Goal: Task Accomplishment & Management: Manage account settings

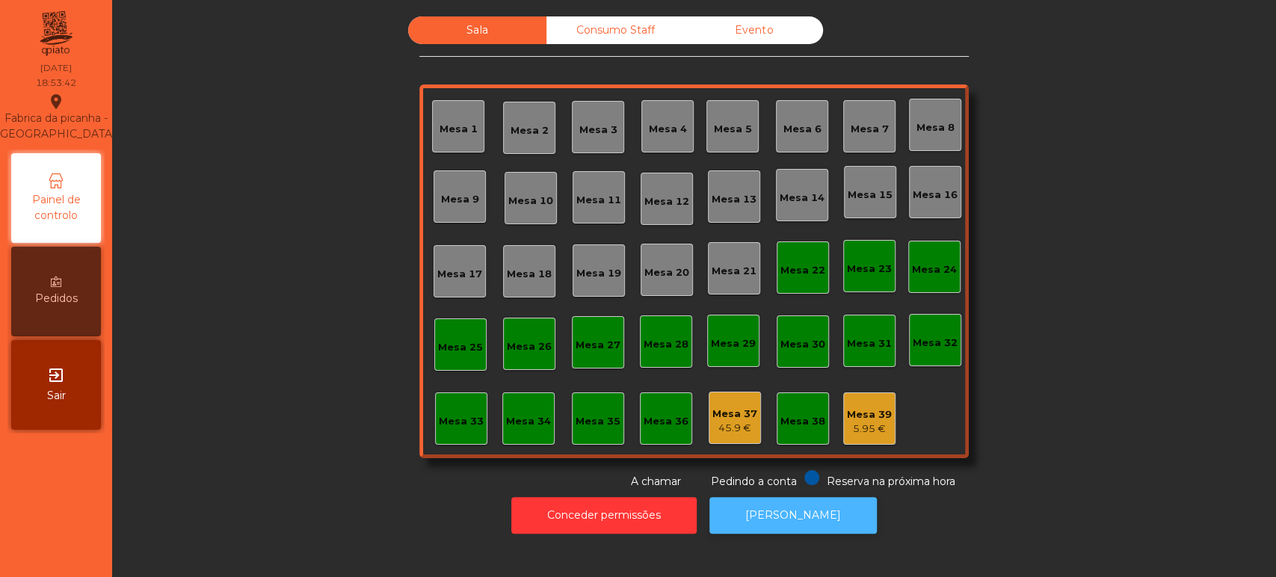
click at [762, 531] on button "[PERSON_NAME]" at bounding box center [792, 515] width 167 height 37
click at [724, 126] on div "Mesa 5" at bounding box center [733, 129] width 38 height 15
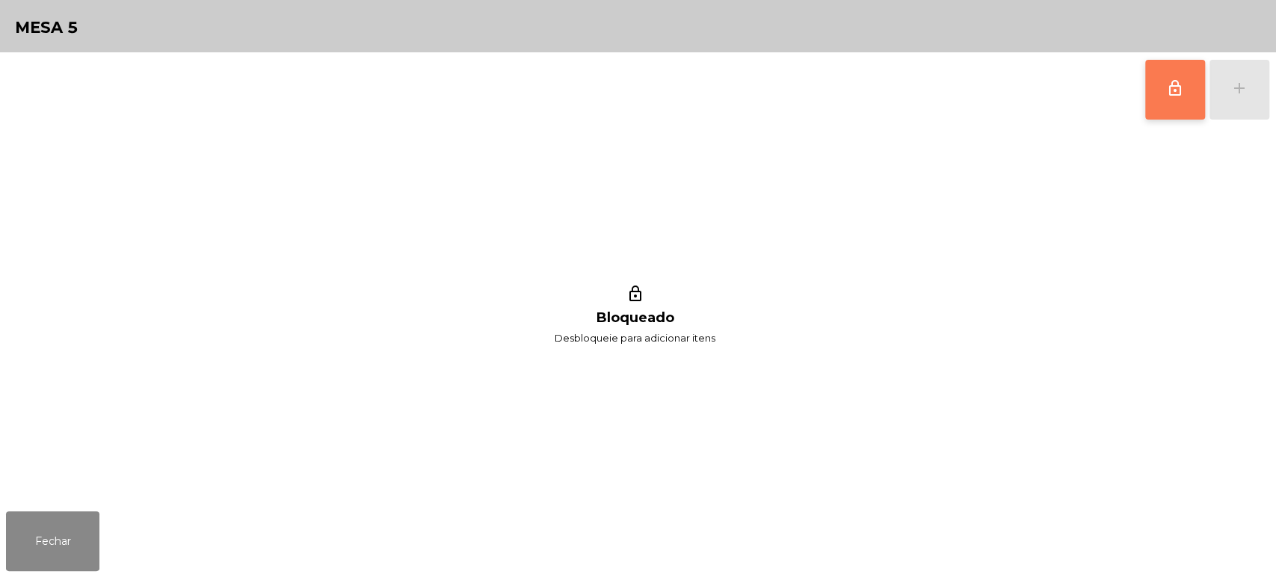
click at [1151, 84] on button "lock_outline" at bounding box center [1175, 90] width 60 height 60
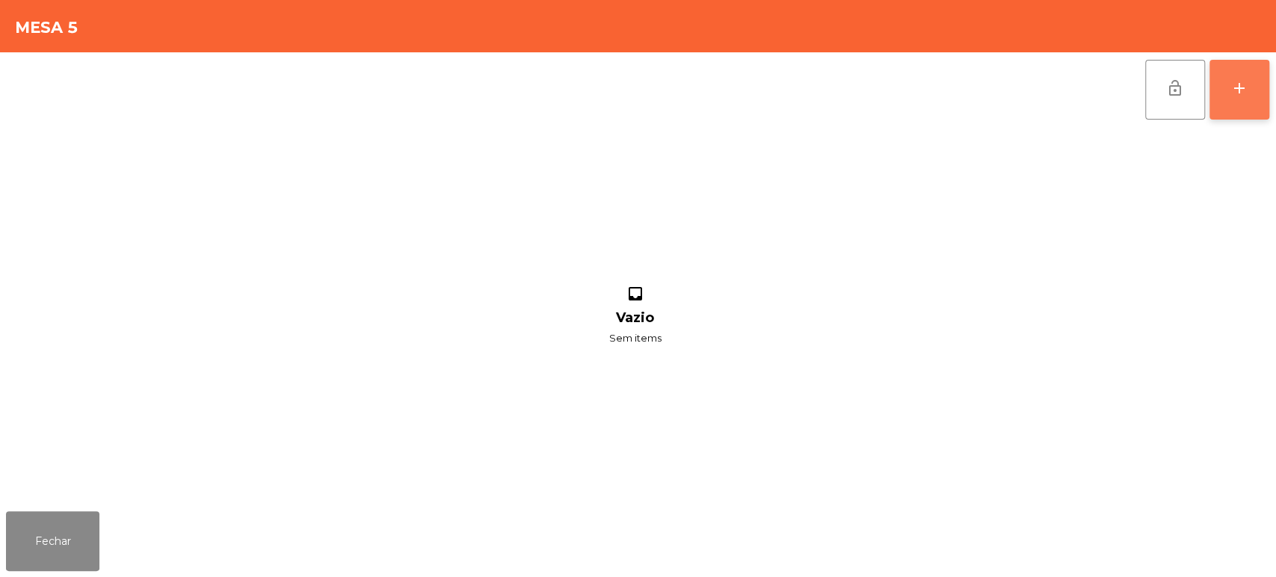
click at [1235, 100] on button "add" at bounding box center [1239, 90] width 60 height 60
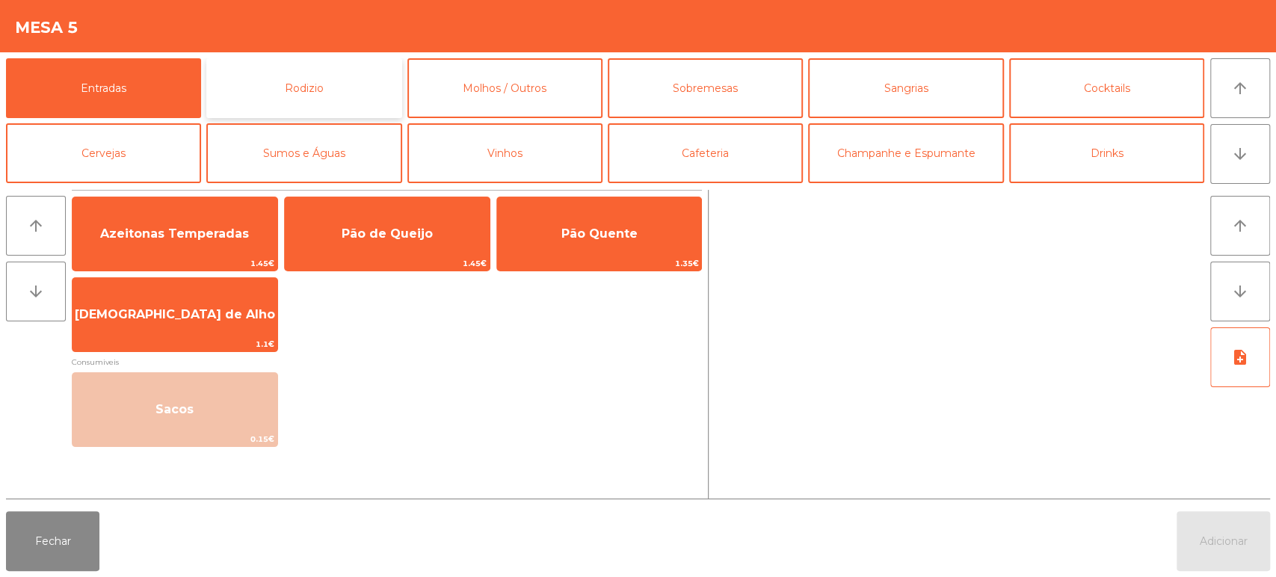
click at [286, 99] on button "Rodizio" at bounding box center [303, 88] width 195 height 60
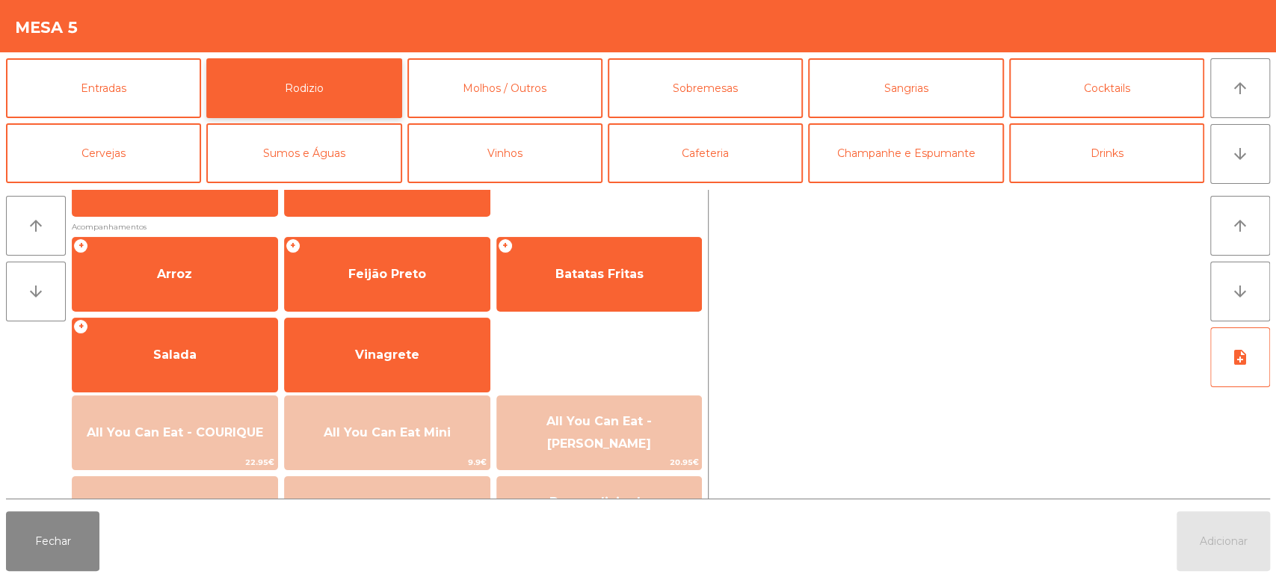
scroll to position [222, 0]
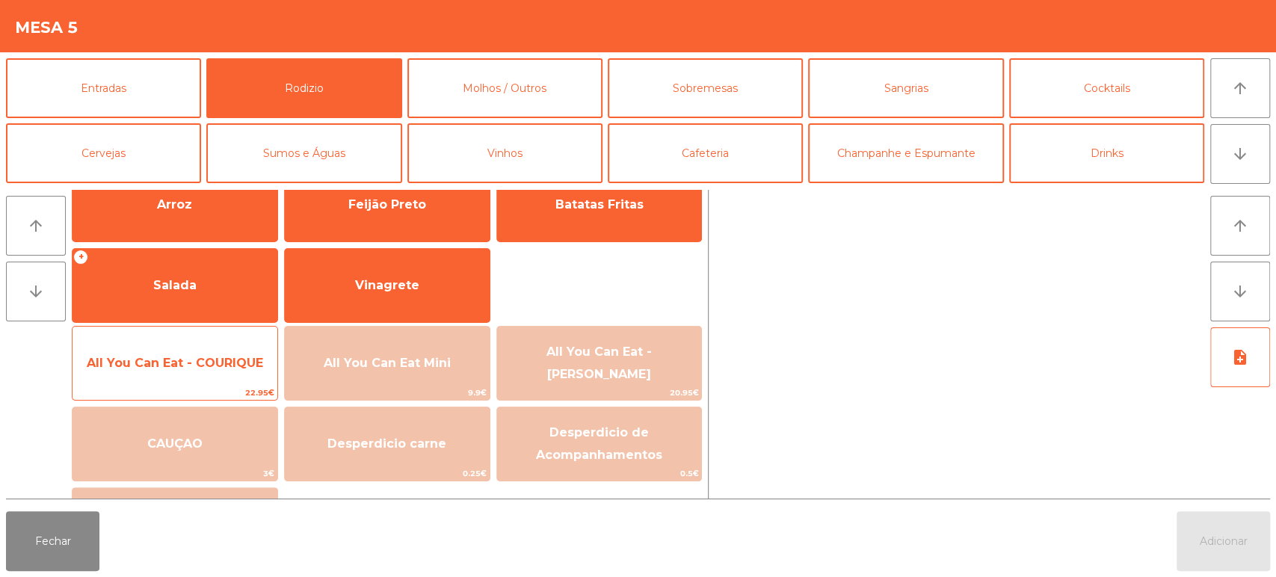
click at [200, 360] on span "All You Can Eat - COURIQUE" at bounding box center [175, 363] width 176 height 14
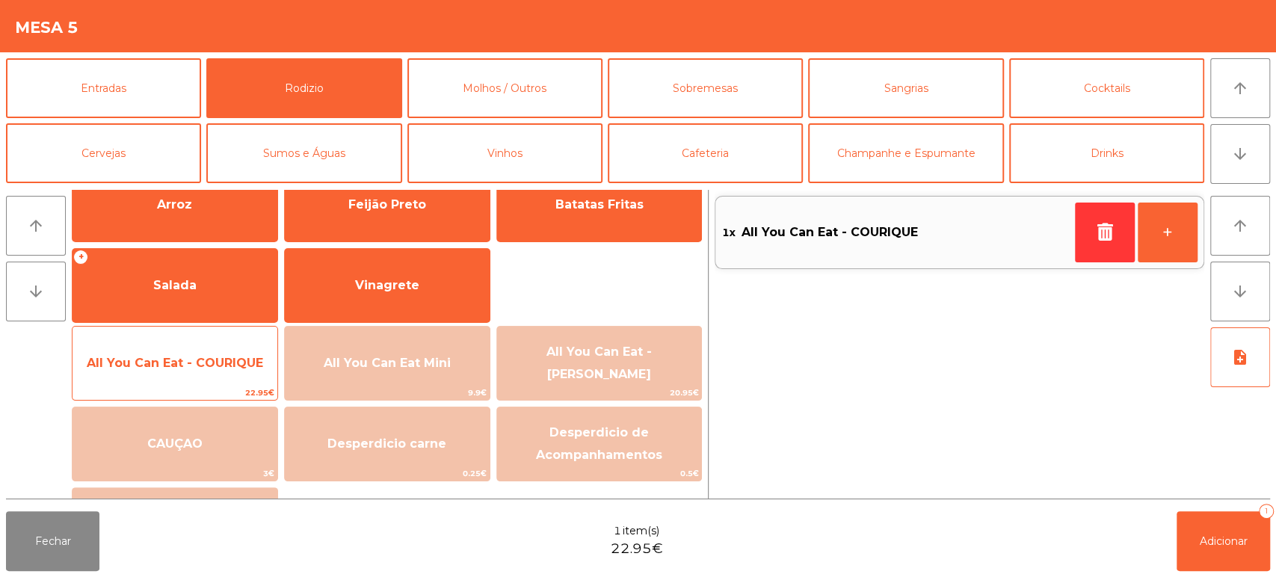
click at [226, 356] on span "All You Can Eat - COURIQUE" at bounding box center [175, 363] width 176 height 14
click at [218, 356] on span "All You Can Eat - COURIQUE" at bounding box center [175, 363] width 176 height 14
click at [203, 354] on span "All You Can Eat - COURIQUE" at bounding box center [174, 363] width 205 height 40
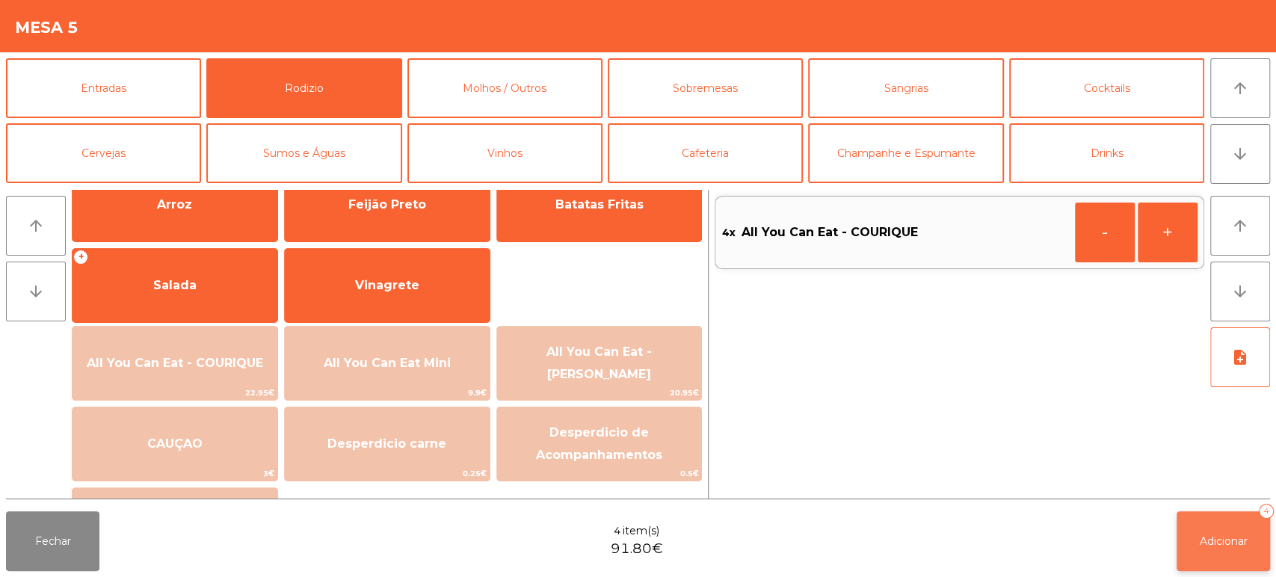
click at [1231, 531] on button "Adicionar 4" at bounding box center [1222, 541] width 93 height 60
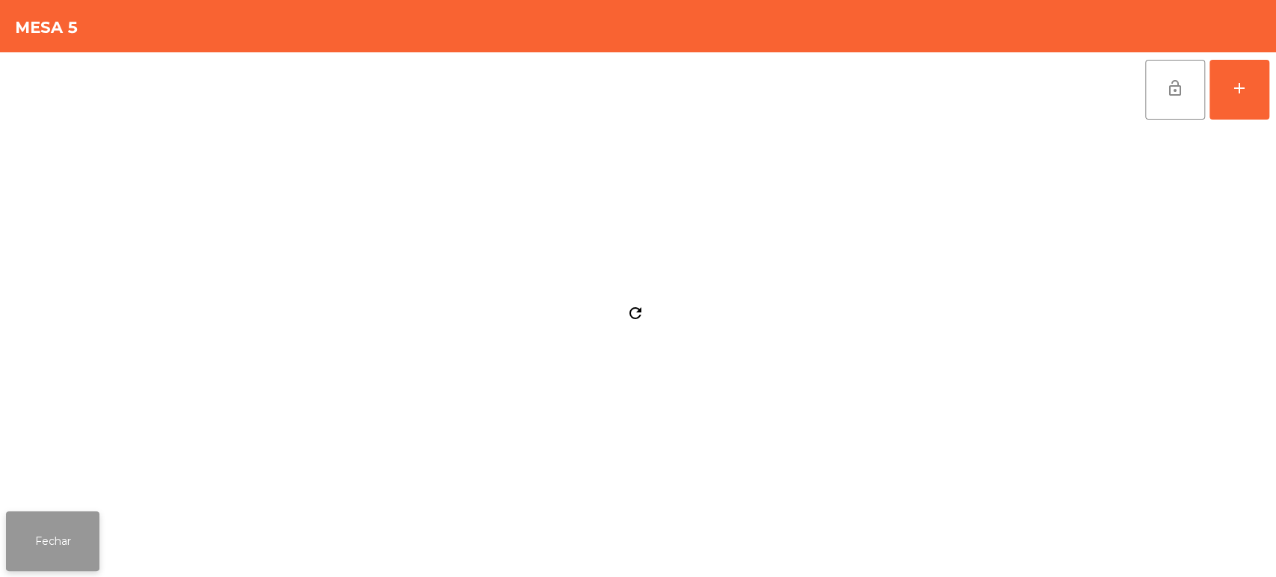
click at [72, 512] on button "Fechar" at bounding box center [52, 541] width 93 height 60
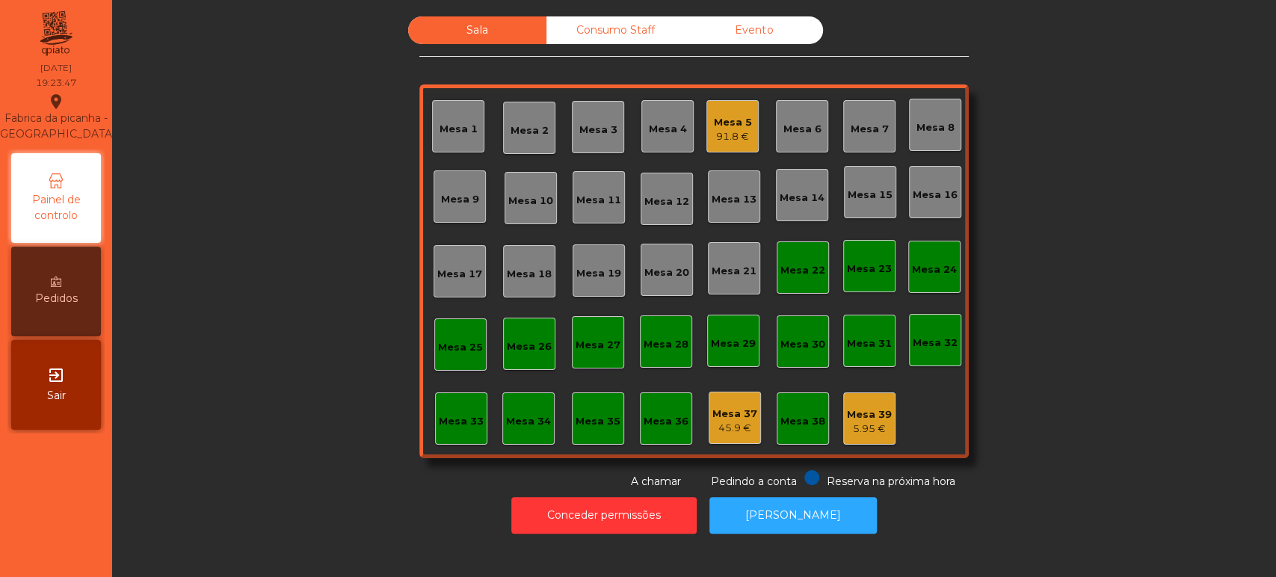
click at [214, 111] on div "Sala Consumo Staff Evento Mesa 1 Mesa 2 Mesa 3 Mesa 4 Mesa 5 91.8 € Mesa 6 Mesa…" at bounding box center [693, 252] width 1123 height 473
click at [714, 129] on div "91.8 €" at bounding box center [733, 136] width 38 height 15
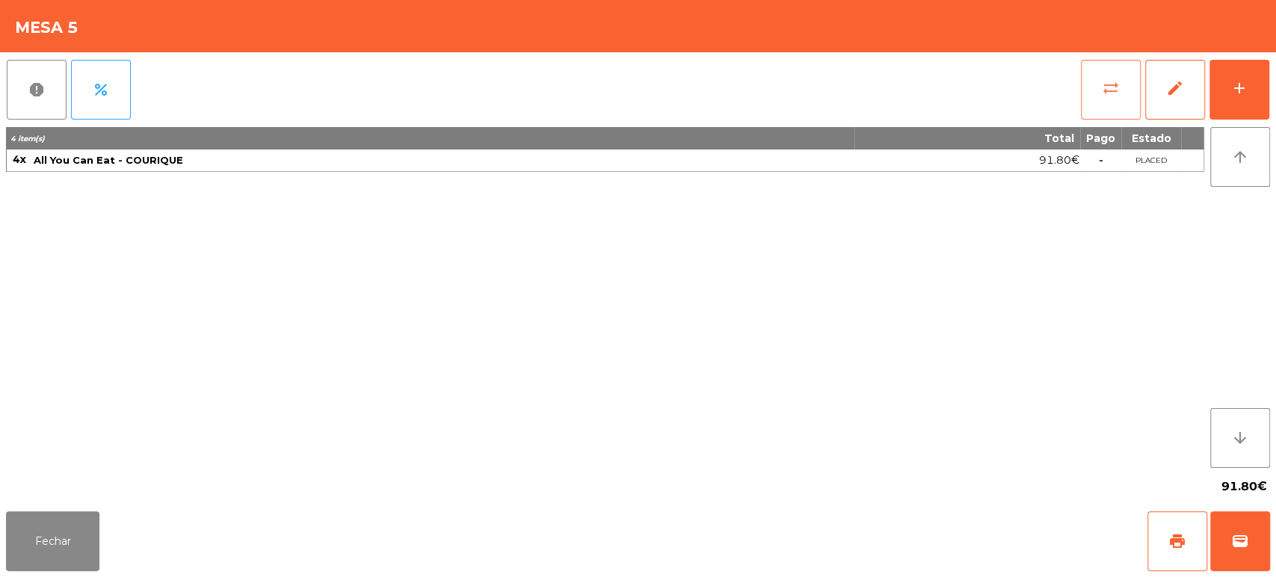
click at [1126, 94] on button "sync_alt" at bounding box center [1111, 90] width 60 height 60
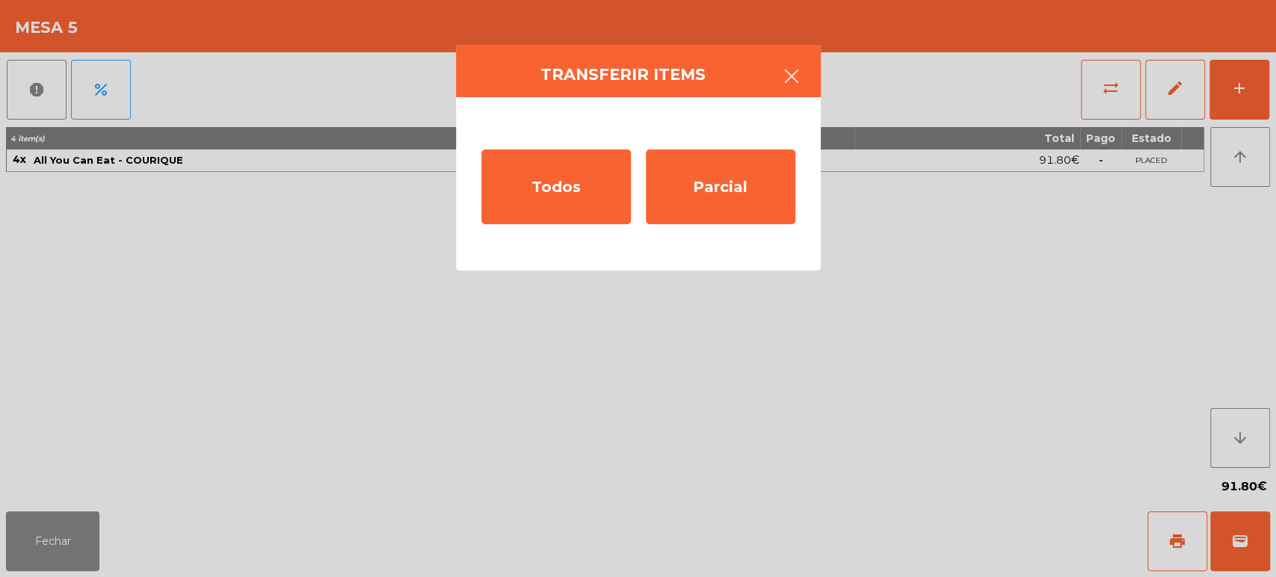
click at [808, 70] on button "button" at bounding box center [792, 77] width 42 height 45
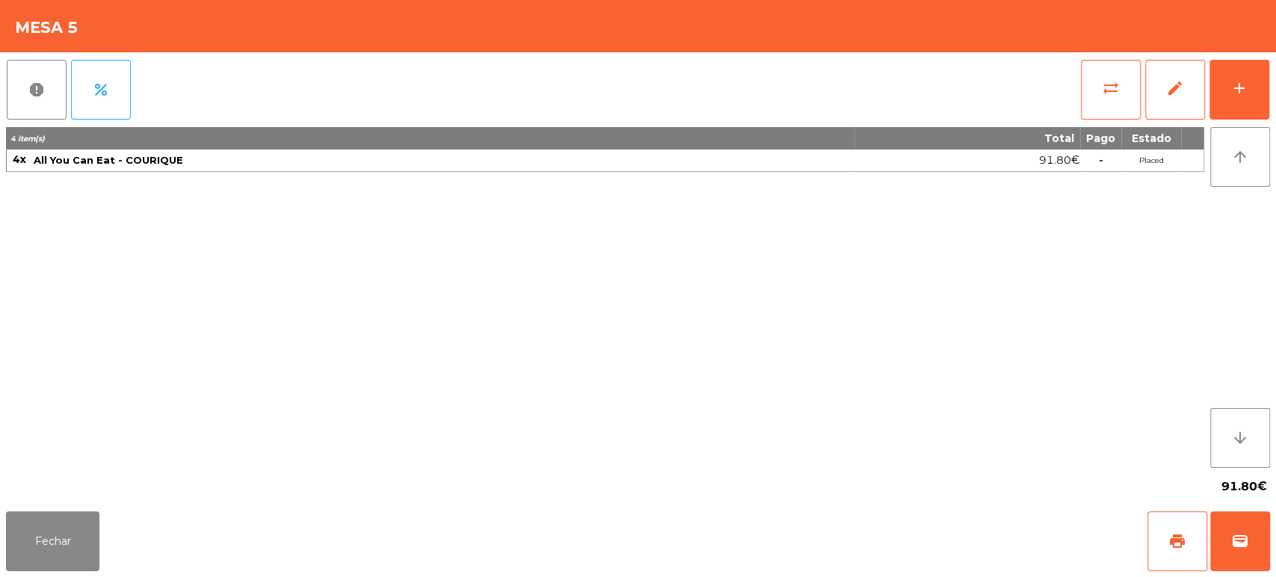
click at [1274, 93] on div "report percent sync_alt edit add 4 item(s) Total Pago Estado 4x All You Can Eat…" at bounding box center [638, 278] width 1276 height 453
click at [1250, 78] on button "add" at bounding box center [1239, 90] width 60 height 60
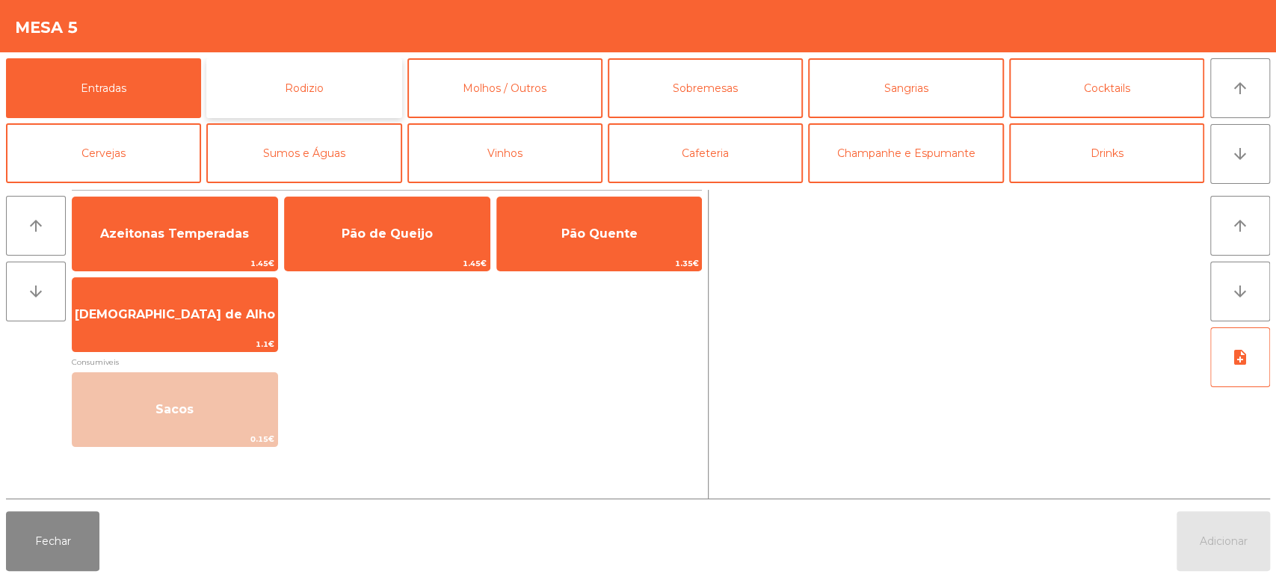
click at [345, 78] on button "Rodizio" at bounding box center [303, 88] width 195 height 60
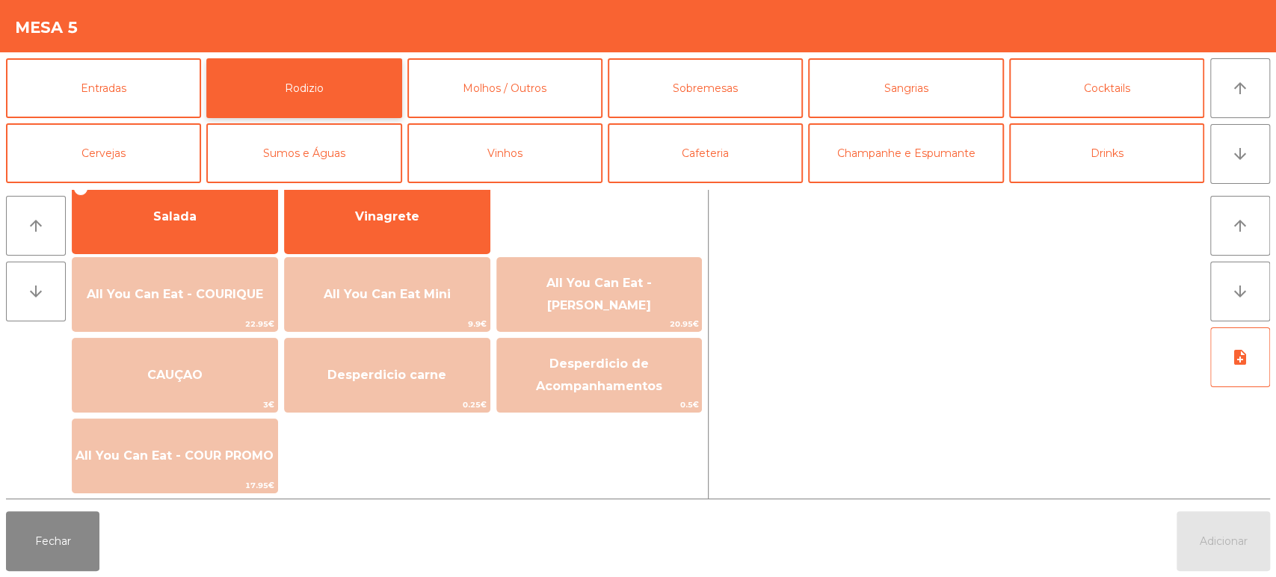
scroll to position [288, 0]
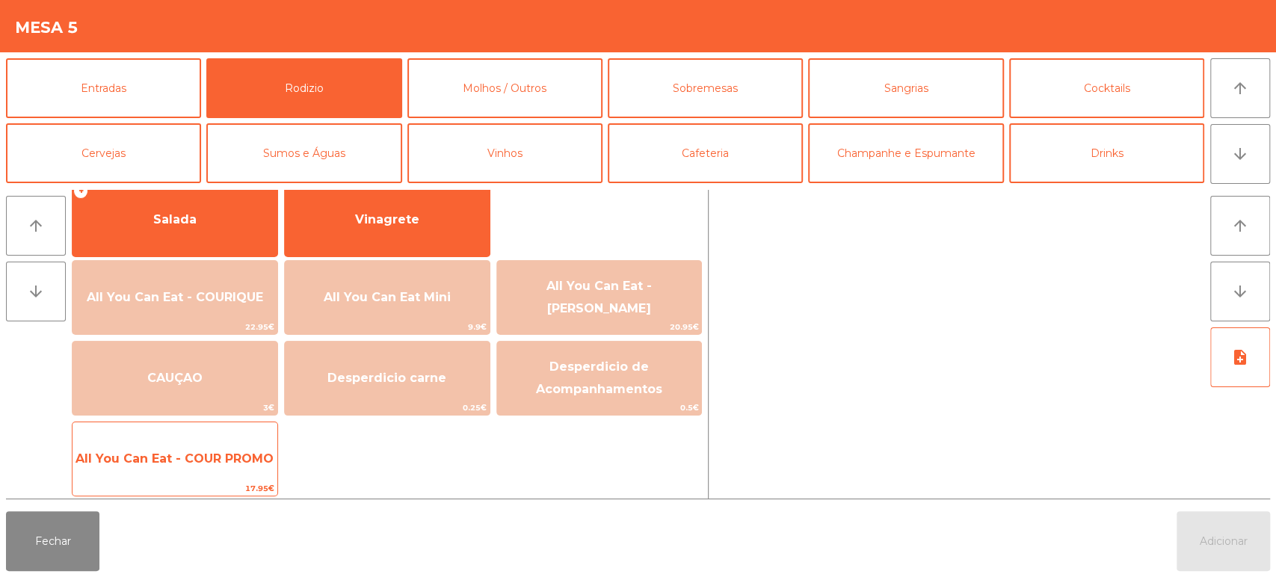
click at [212, 460] on span "All You Can Eat - COUR PROMO" at bounding box center [174, 458] width 198 height 14
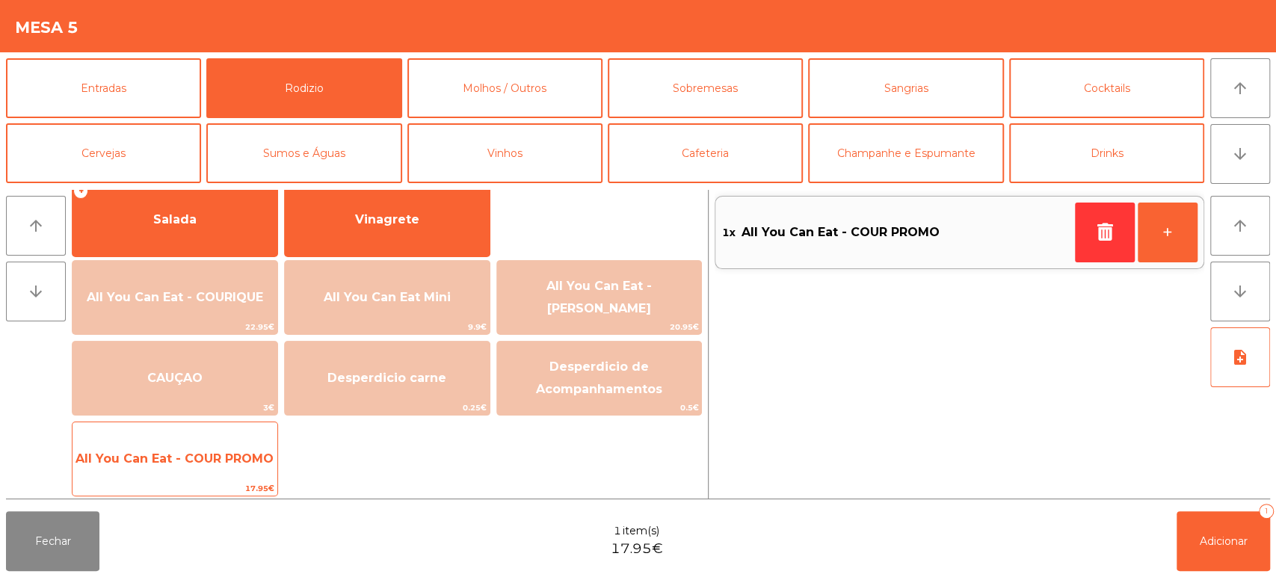
click at [221, 466] on span "All You Can Eat - COUR PROMO" at bounding box center [174, 459] width 205 height 40
click at [216, 462] on span "All You Can Eat - COUR PROMO" at bounding box center [174, 458] width 198 height 14
click at [235, 454] on span "All You Can Eat - COUR PROMO" at bounding box center [174, 458] width 198 height 14
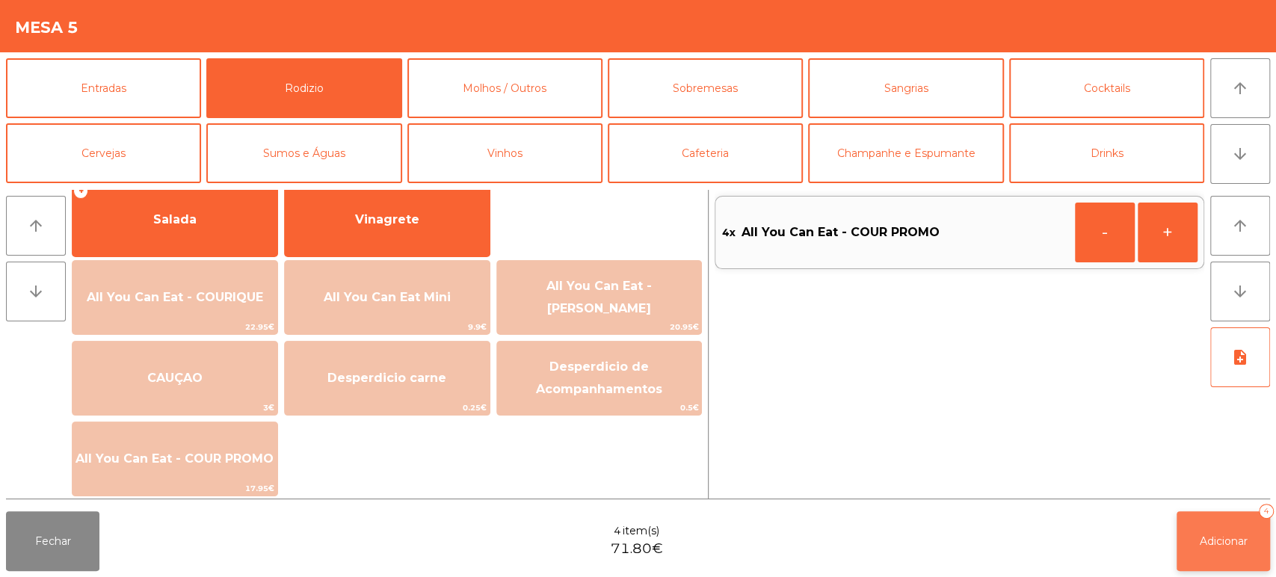
click at [1212, 562] on button "Adicionar 4" at bounding box center [1222, 541] width 93 height 60
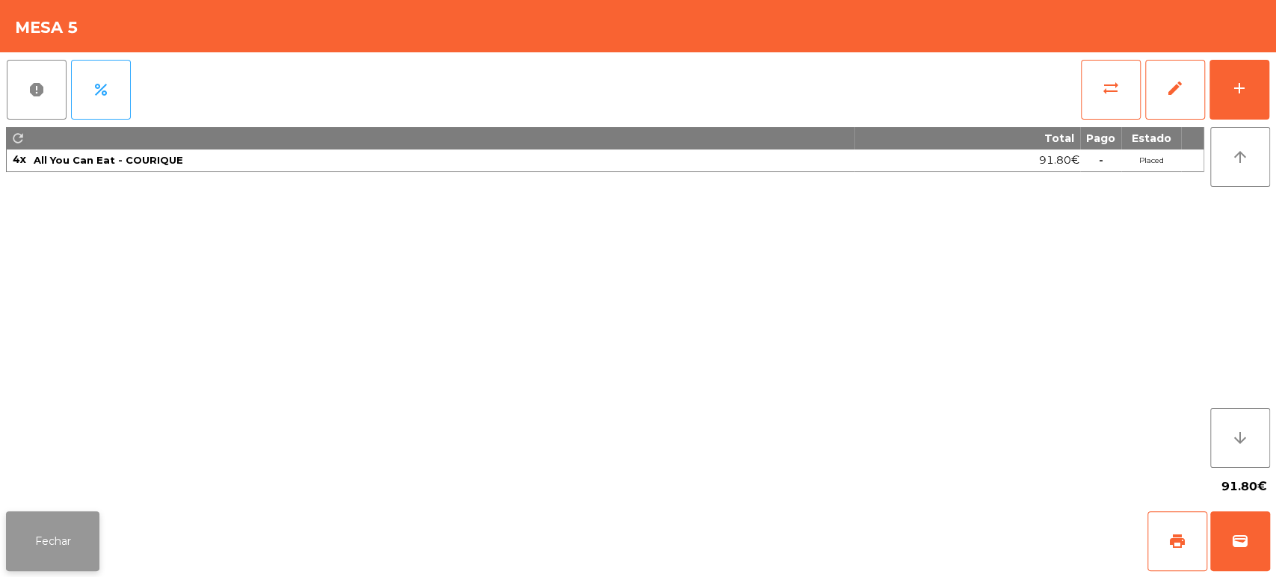
click at [78, 559] on button "Fechar" at bounding box center [52, 541] width 93 height 60
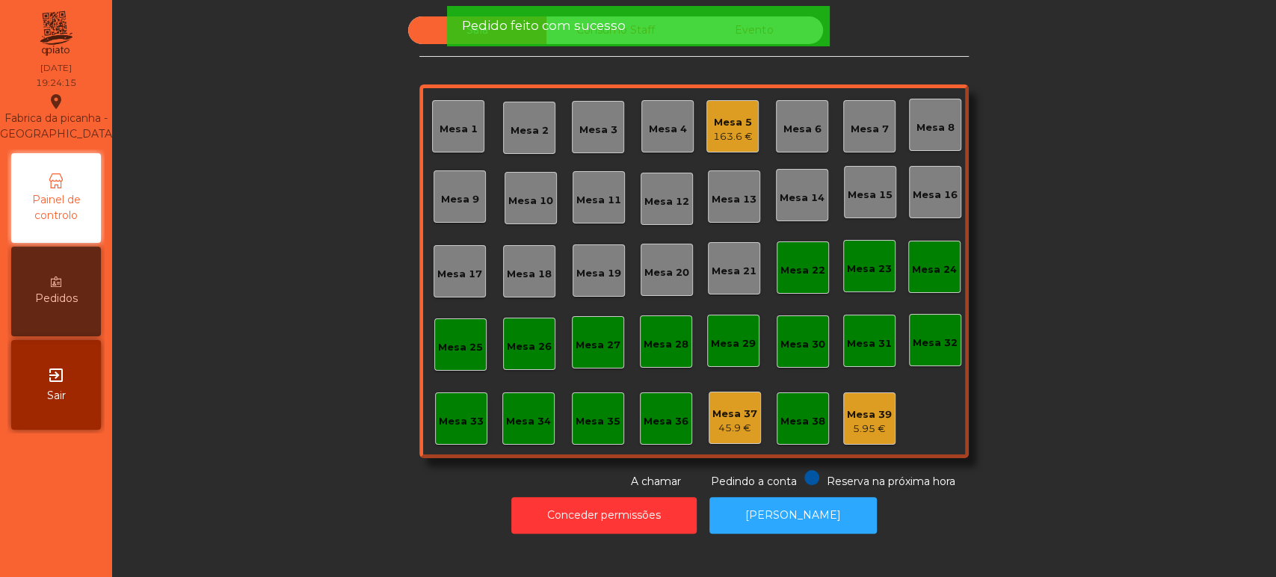
click at [737, 115] on div "Mesa 5" at bounding box center [733, 122] width 40 height 15
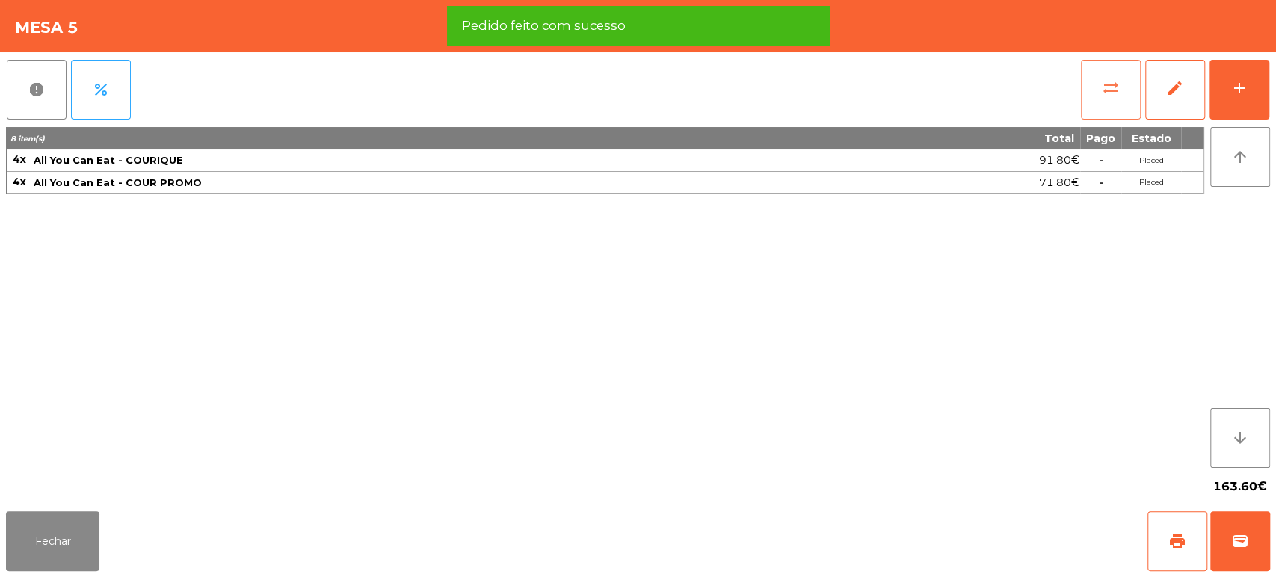
click at [1099, 72] on button "sync_alt" at bounding box center [1111, 90] width 60 height 60
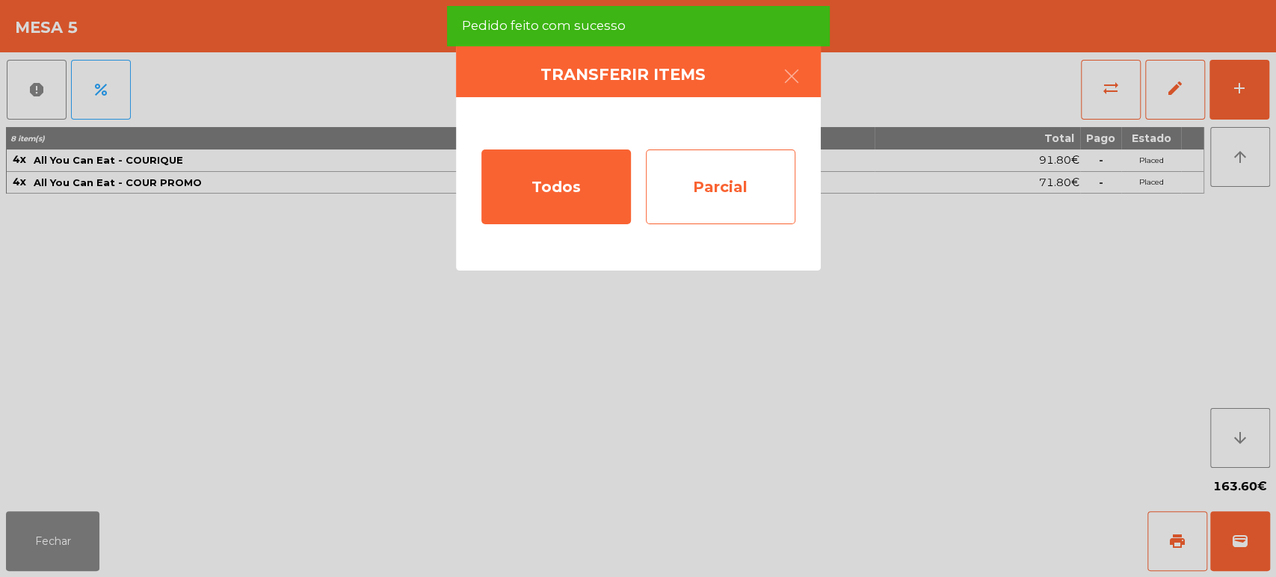
click at [731, 161] on div "Parcial" at bounding box center [720, 186] width 149 height 75
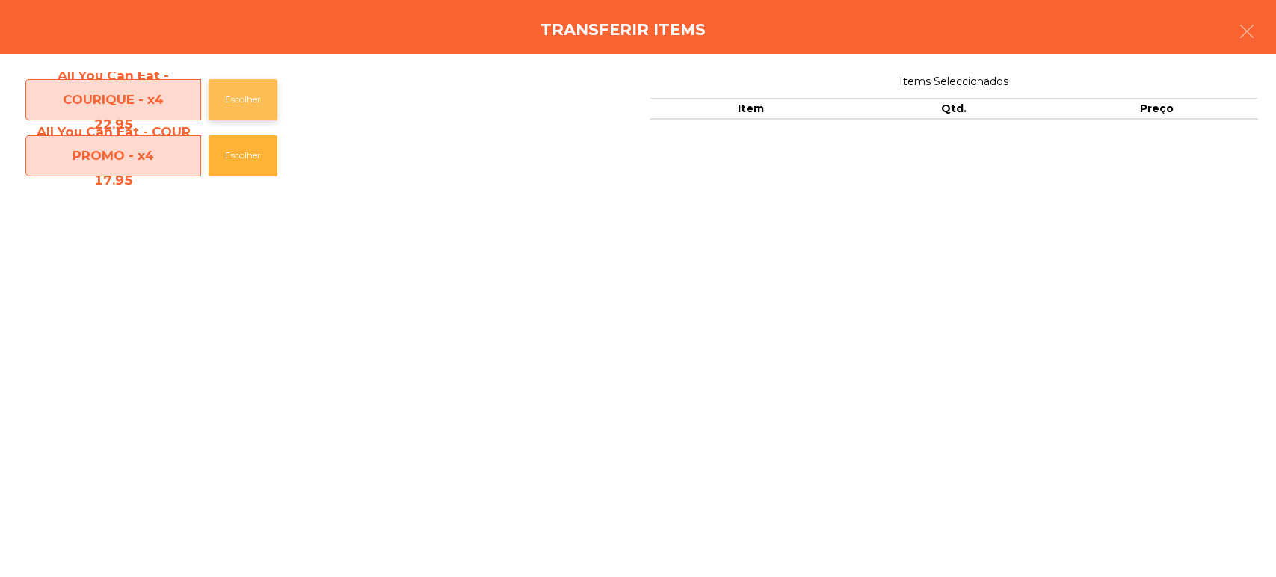
click at [251, 95] on button "Escolher" at bounding box center [243, 99] width 69 height 41
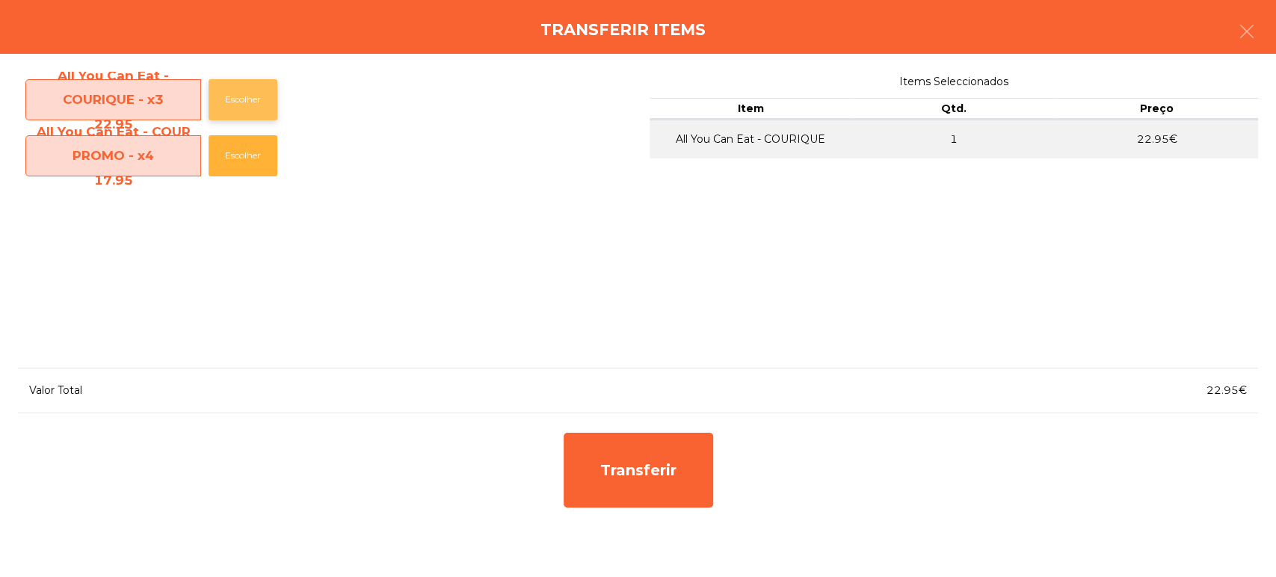
click at [244, 97] on button "Escolher" at bounding box center [243, 99] width 69 height 41
click at [236, 99] on button "Escolher" at bounding box center [243, 99] width 69 height 41
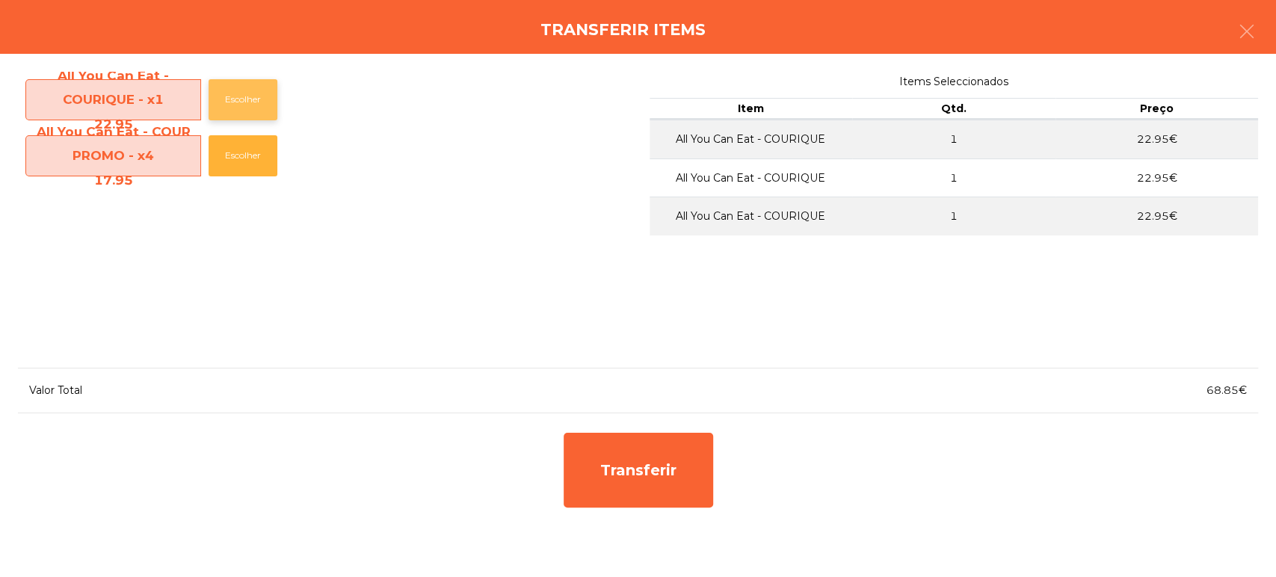
click at [225, 98] on button "Escolher" at bounding box center [243, 99] width 69 height 41
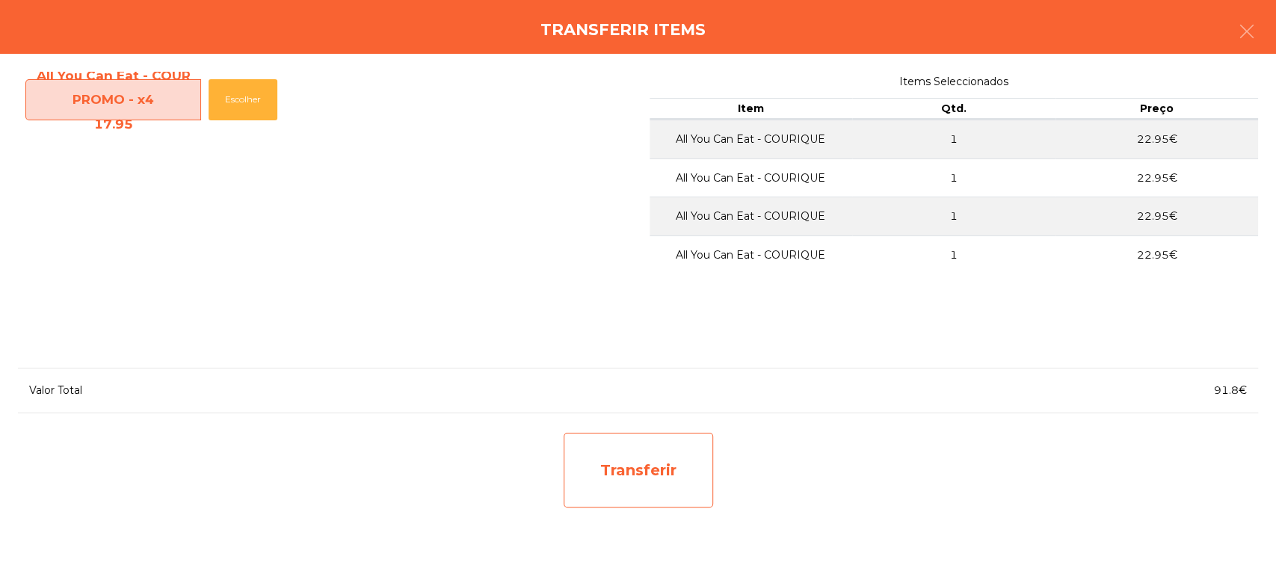
click at [629, 466] on div "Transferir" at bounding box center [638, 470] width 149 height 75
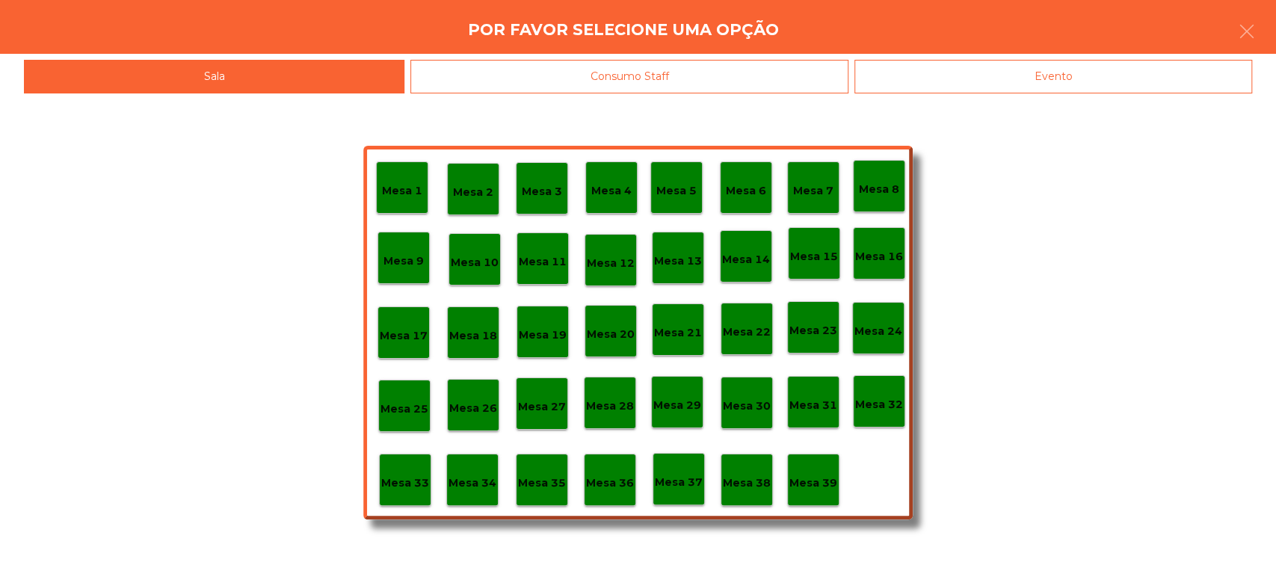
click at [673, 487] on p "Mesa 37" at bounding box center [679, 482] width 48 height 17
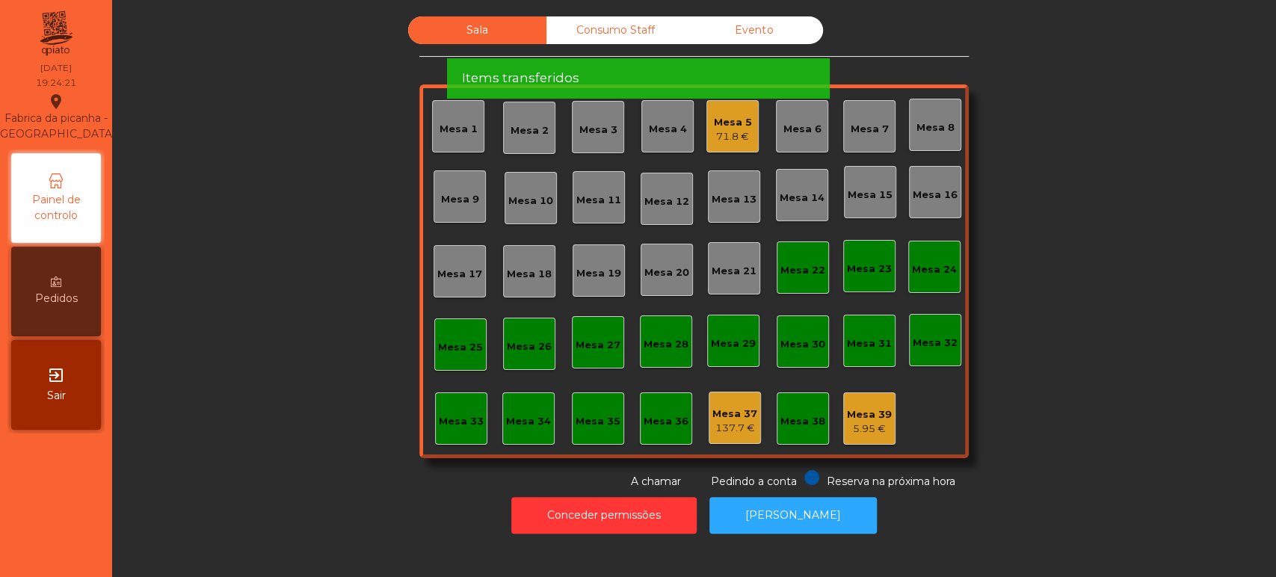
click at [698, 69] on div "Items transferidos" at bounding box center [637, 78] width 353 height 19
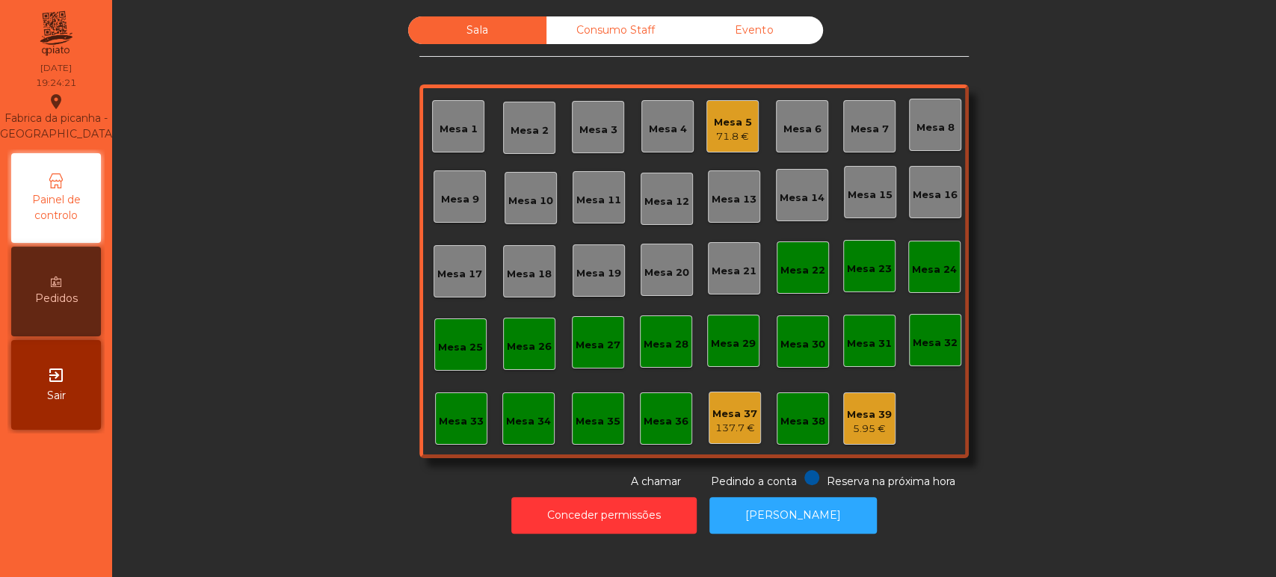
click at [699, 31] on div "Items transferidos" at bounding box center [637, 25] width 353 height 19
click at [729, 201] on div "Mesa 13" at bounding box center [733, 199] width 45 height 15
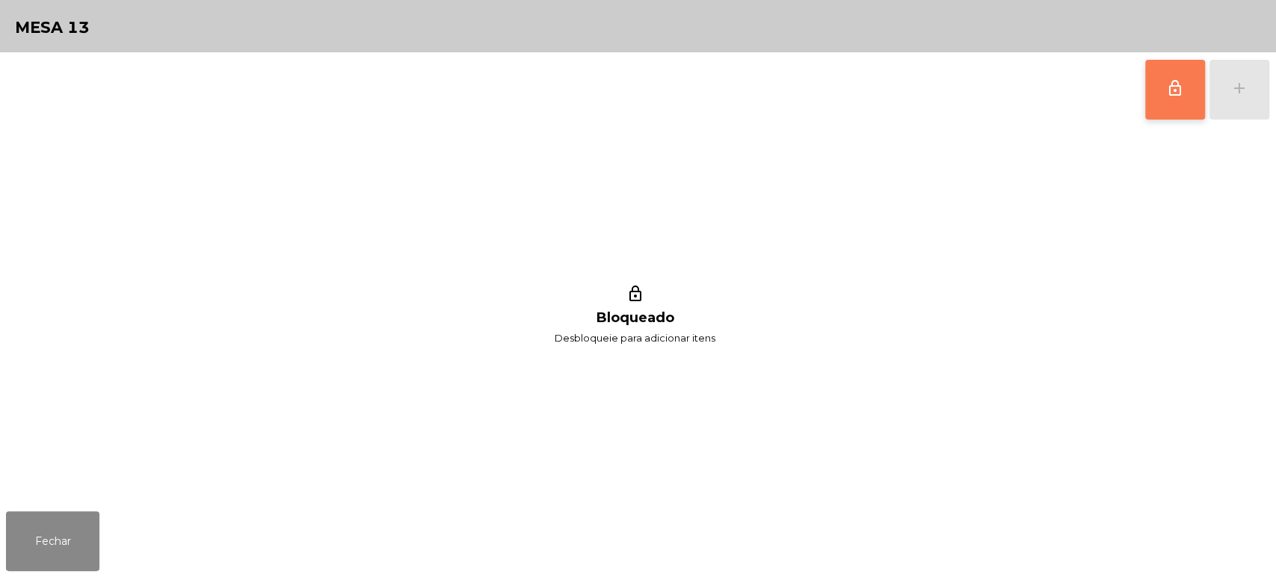
click at [1166, 92] on span "lock_outline" at bounding box center [1175, 88] width 18 height 18
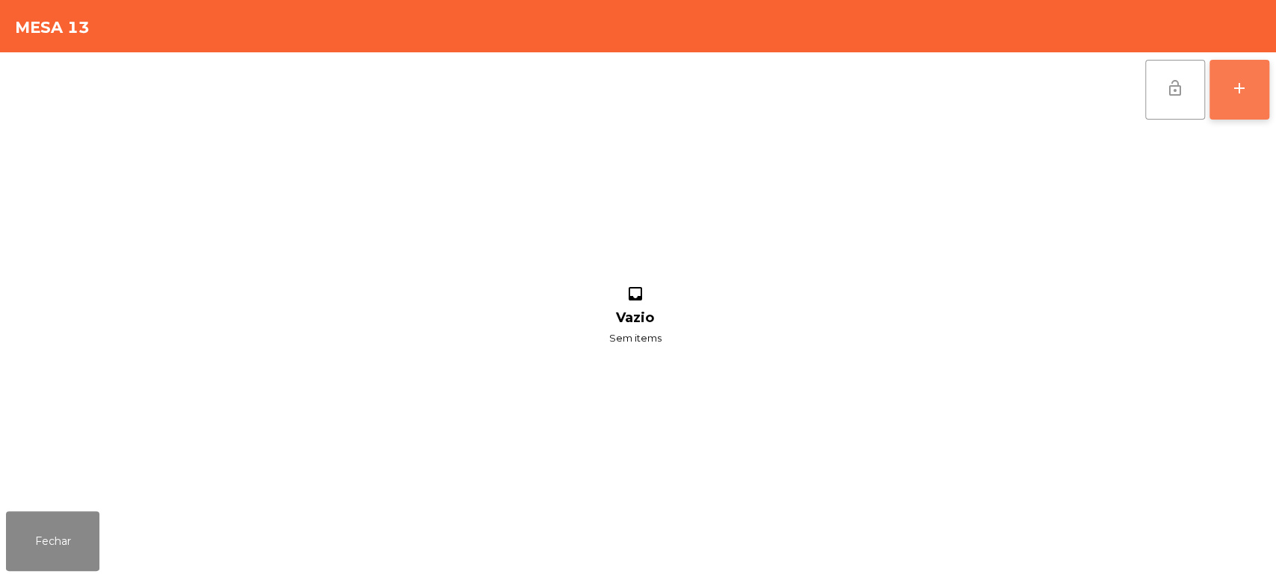
click at [1232, 102] on button "add" at bounding box center [1239, 90] width 60 height 60
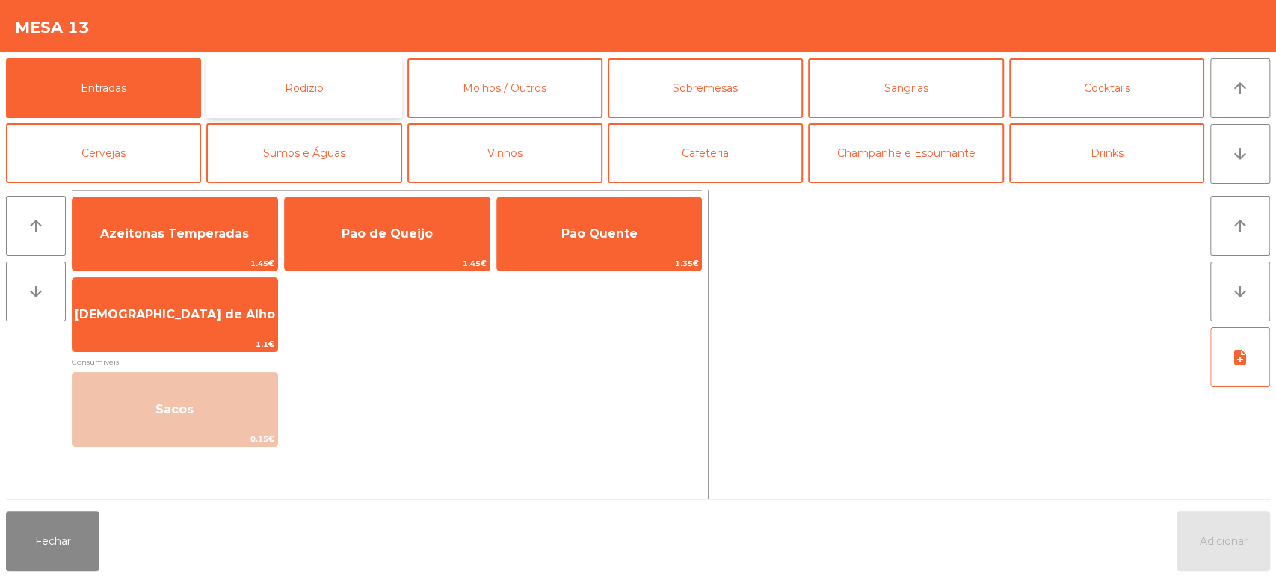
click at [300, 73] on button "Rodizio" at bounding box center [303, 88] width 195 height 60
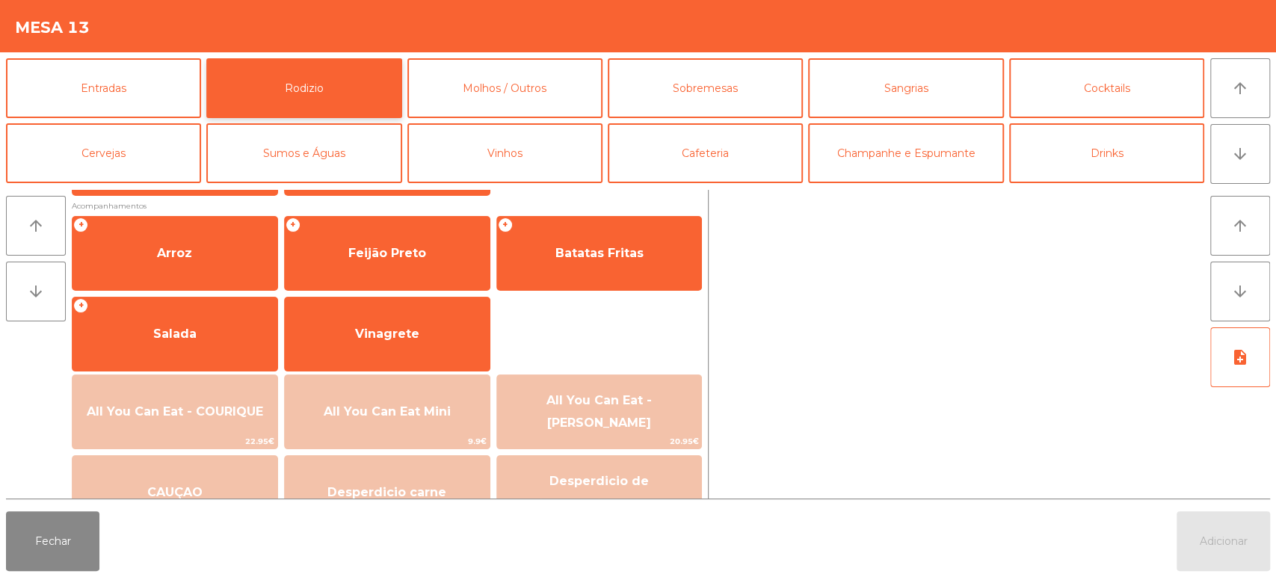
scroll to position [202, 0]
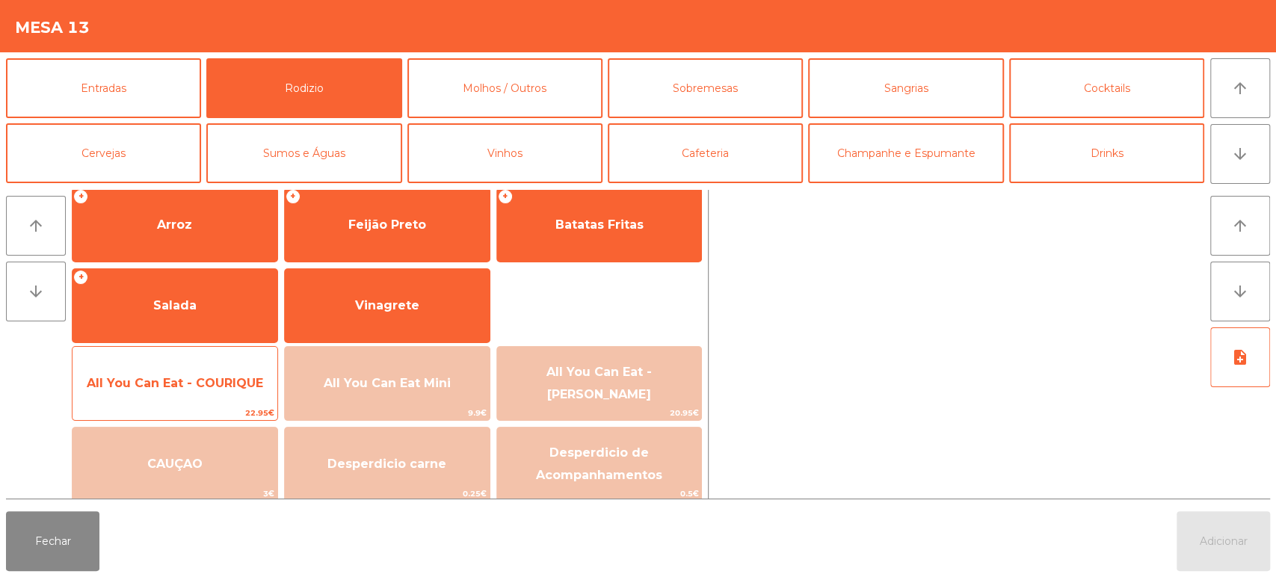
click at [197, 365] on span "All You Can Eat - COURIQUE" at bounding box center [174, 383] width 205 height 40
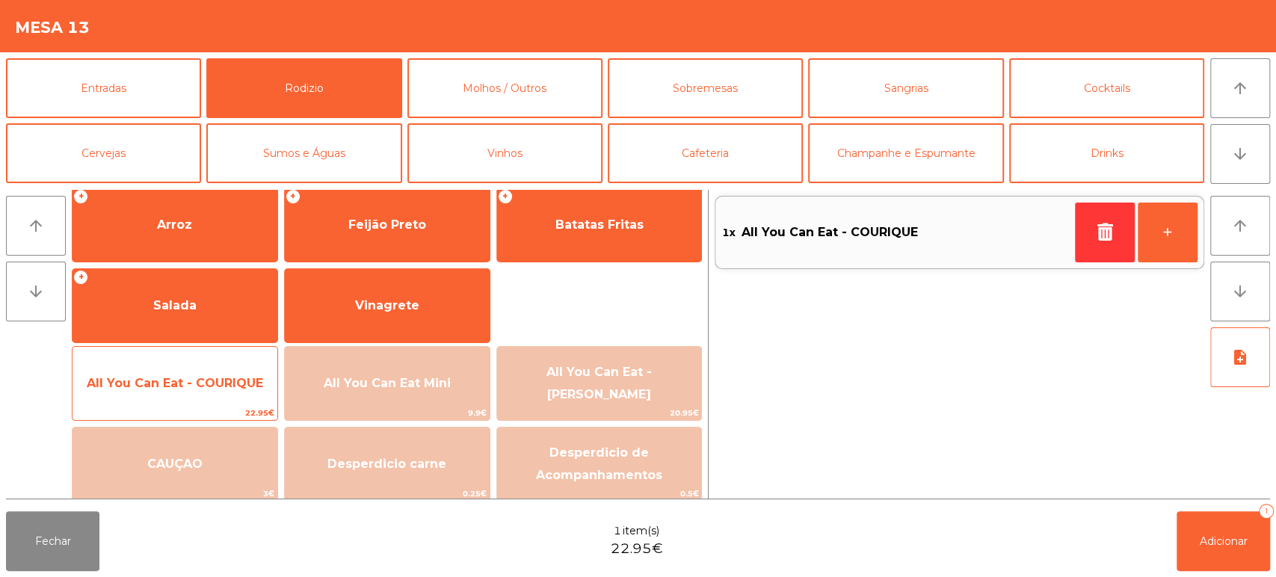
click at [202, 365] on span "All You Can Eat - COURIQUE" at bounding box center [174, 383] width 205 height 40
click at [203, 382] on span "All You Can Eat - COURIQUE" at bounding box center [175, 383] width 176 height 14
click at [226, 380] on span "All You Can Eat - COURIQUE" at bounding box center [175, 383] width 176 height 14
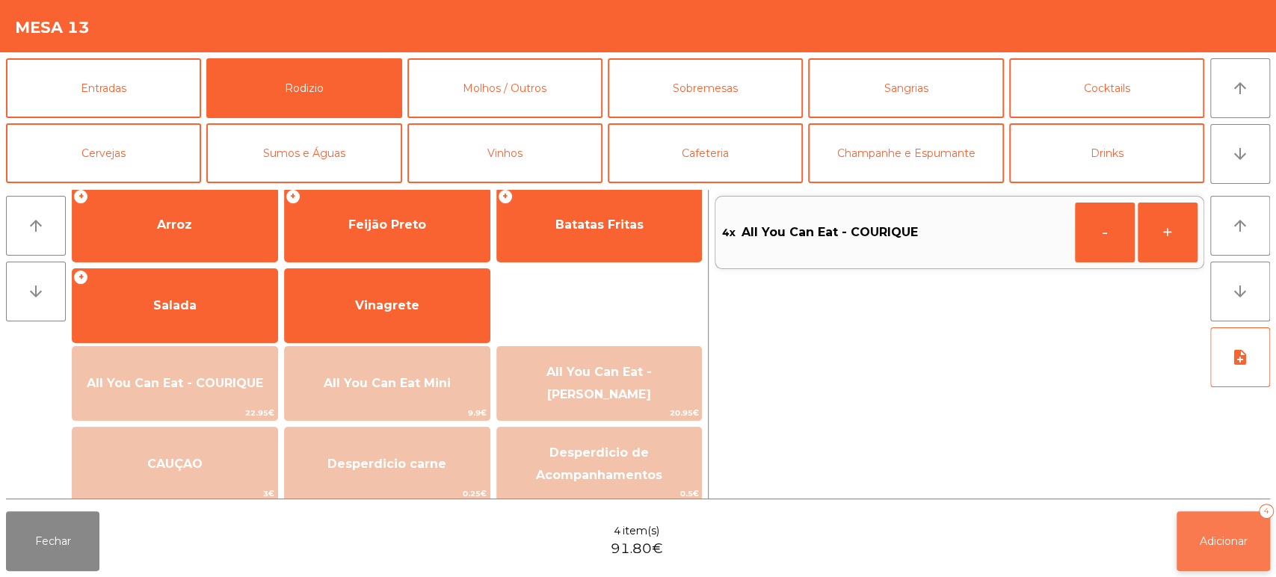
click at [1220, 516] on button "Adicionar 4" at bounding box center [1222, 541] width 93 height 60
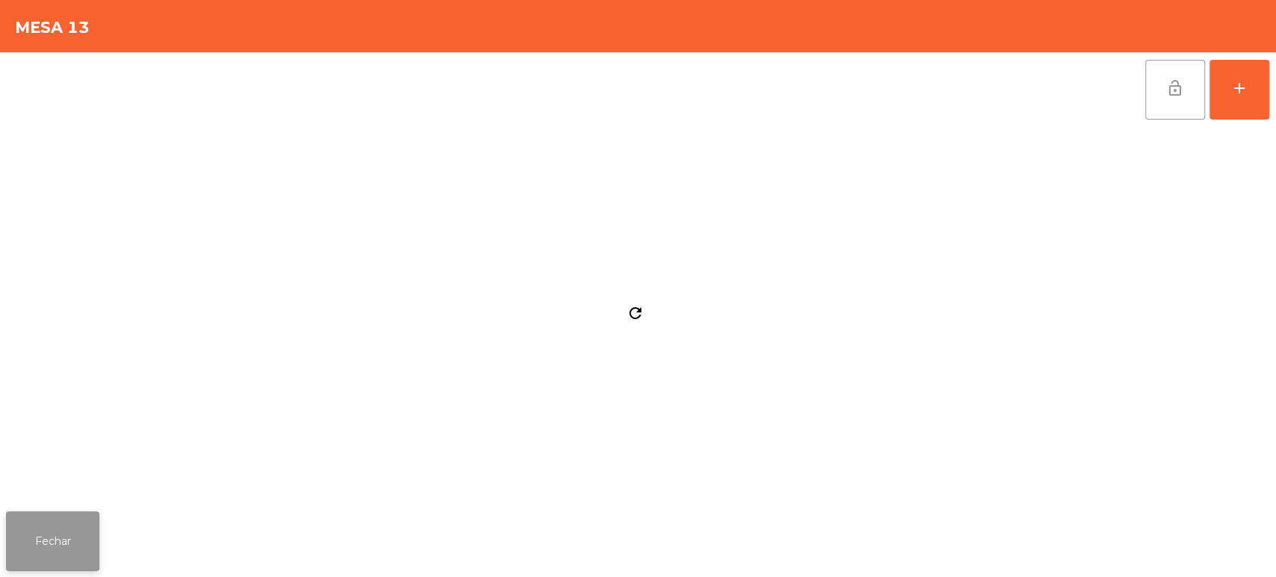
click at [69, 534] on button "Fechar" at bounding box center [52, 541] width 93 height 60
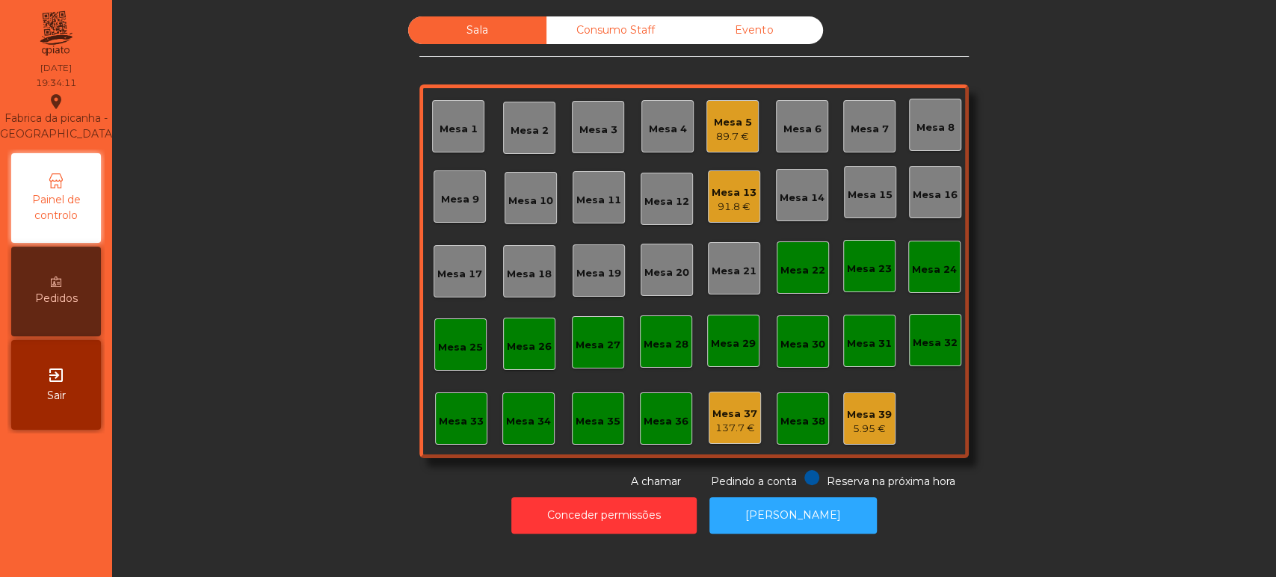
click at [853, 138] on div "Mesa 7" at bounding box center [869, 126] width 52 height 52
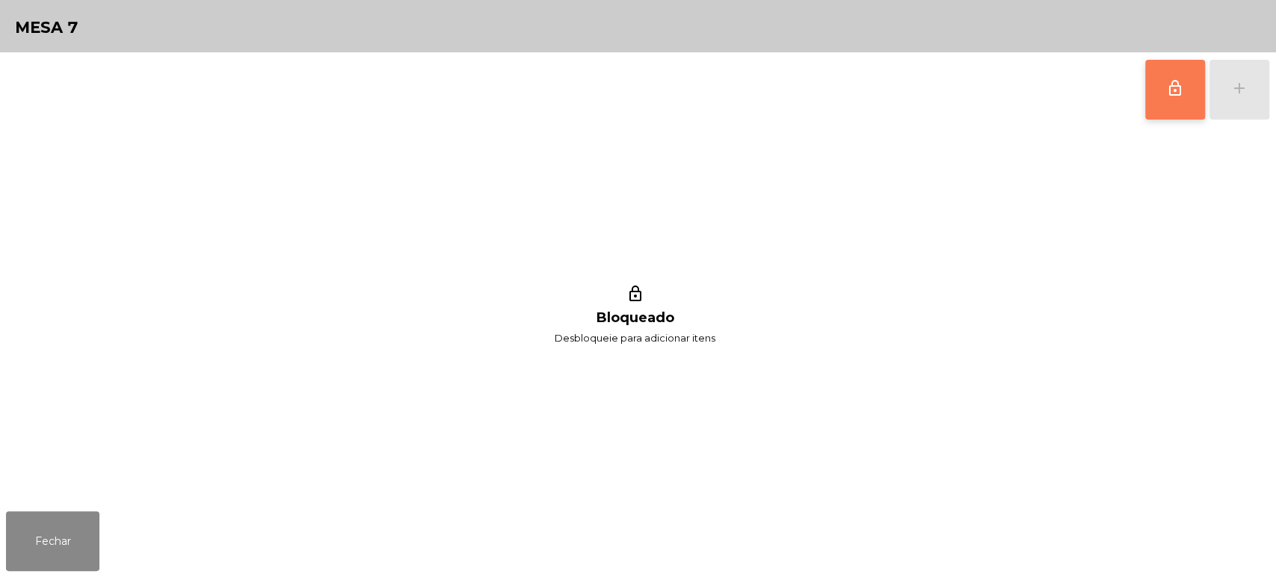
click at [1154, 114] on button "lock_outline" at bounding box center [1175, 90] width 60 height 60
click at [1239, 96] on div "lock_outline add" at bounding box center [1207, 89] width 126 height 75
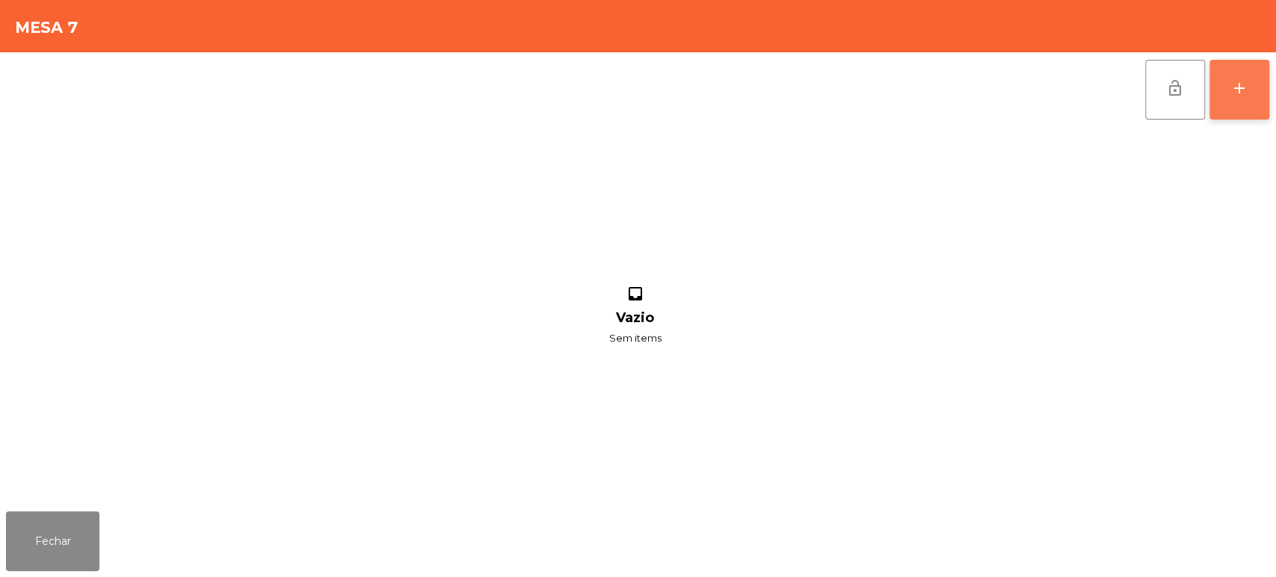
click at [1244, 91] on div "add" at bounding box center [1239, 88] width 18 height 18
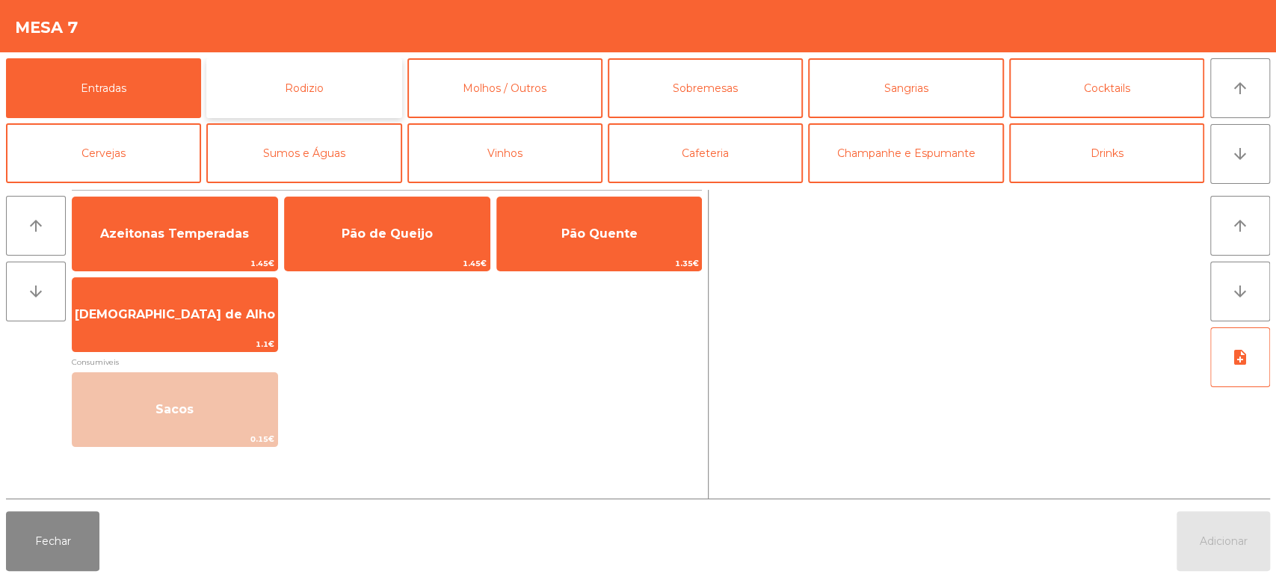
click at [345, 73] on button "Rodizio" at bounding box center [303, 88] width 195 height 60
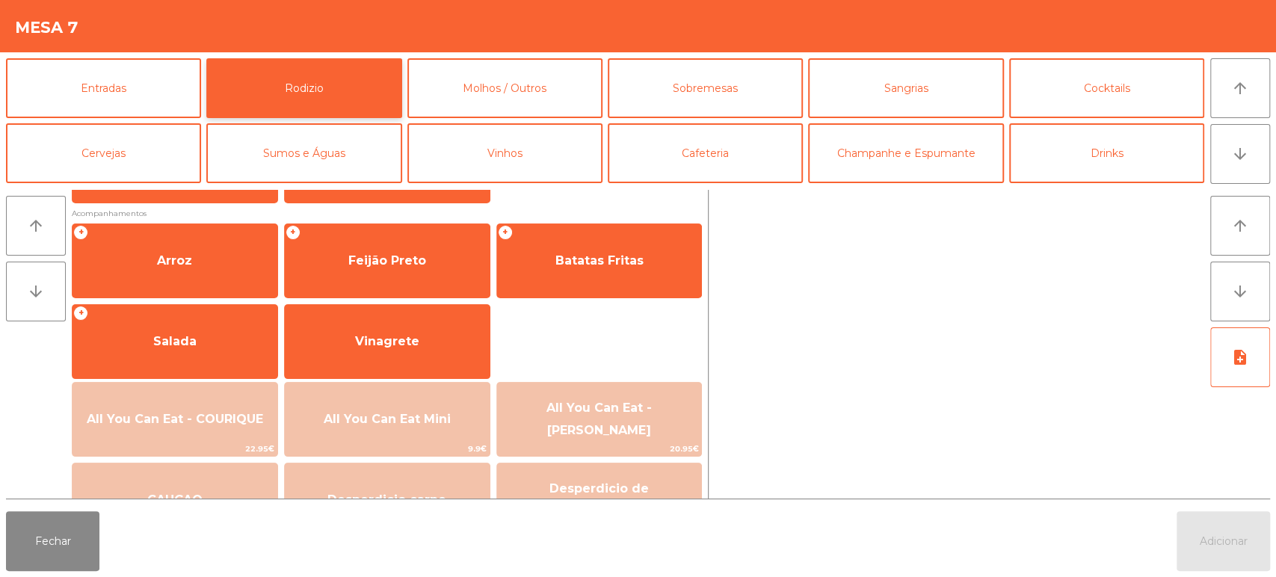
scroll to position [167, 0]
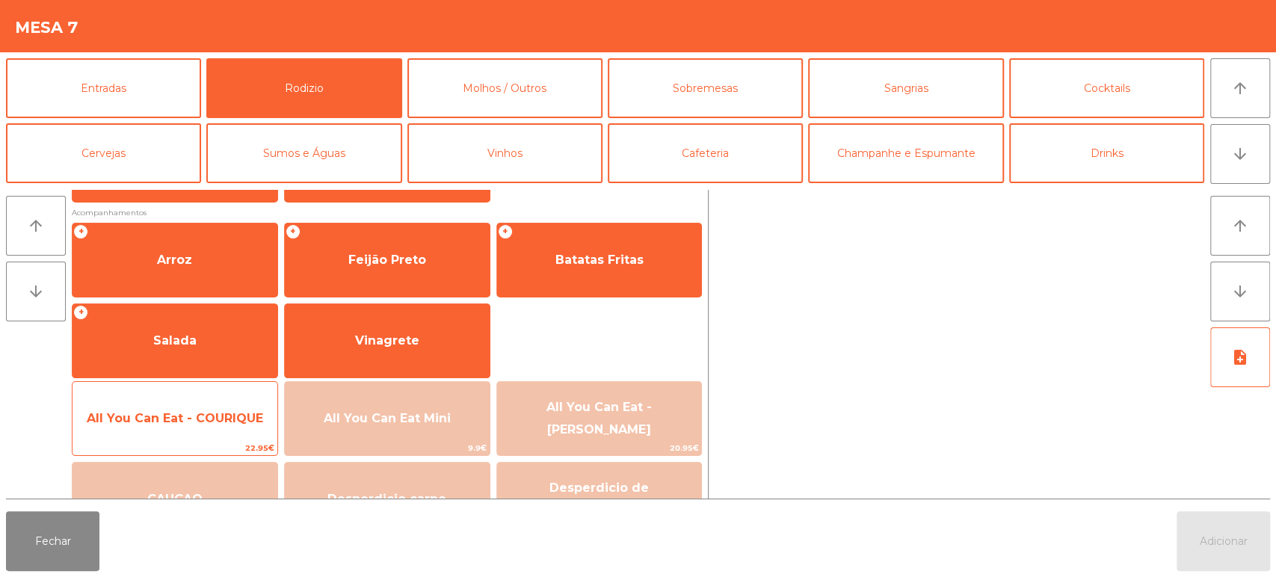
click at [236, 419] on span "All You Can Eat - COURIQUE" at bounding box center [175, 418] width 176 height 14
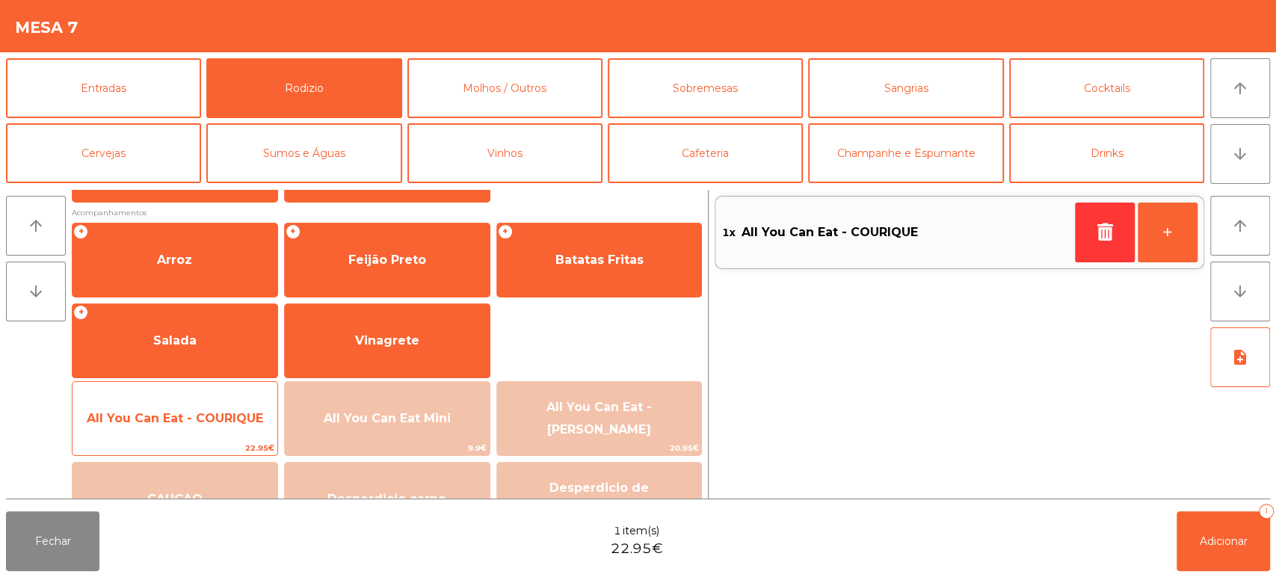
click at [228, 412] on span "All You Can Eat - COURIQUE" at bounding box center [175, 418] width 176 height 14
click at [231, 421] on span "All You Can Eat - COURIQUE" at bounding box center [175, 418] width 176 height 14
click at [223, 436] on span "All You Can Eat - COURIQUE" at bounding box center [174, 418] width 205 height 40
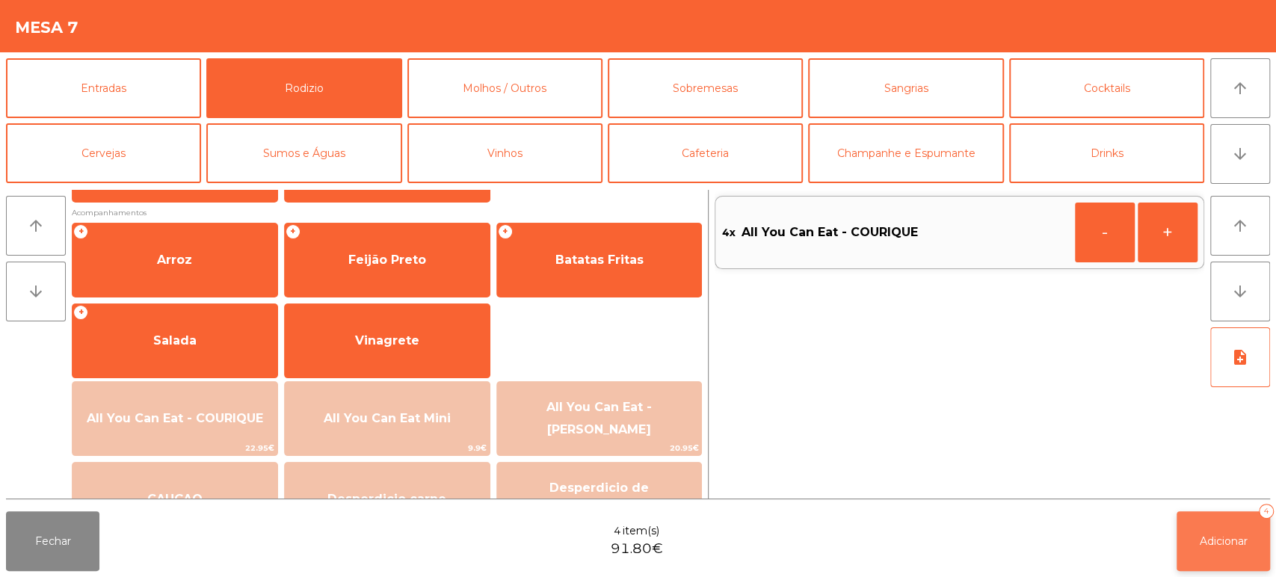
click at [1205, 554] on button "Adicionar 4" at bounding box center [1222, 541] width 93 height 60
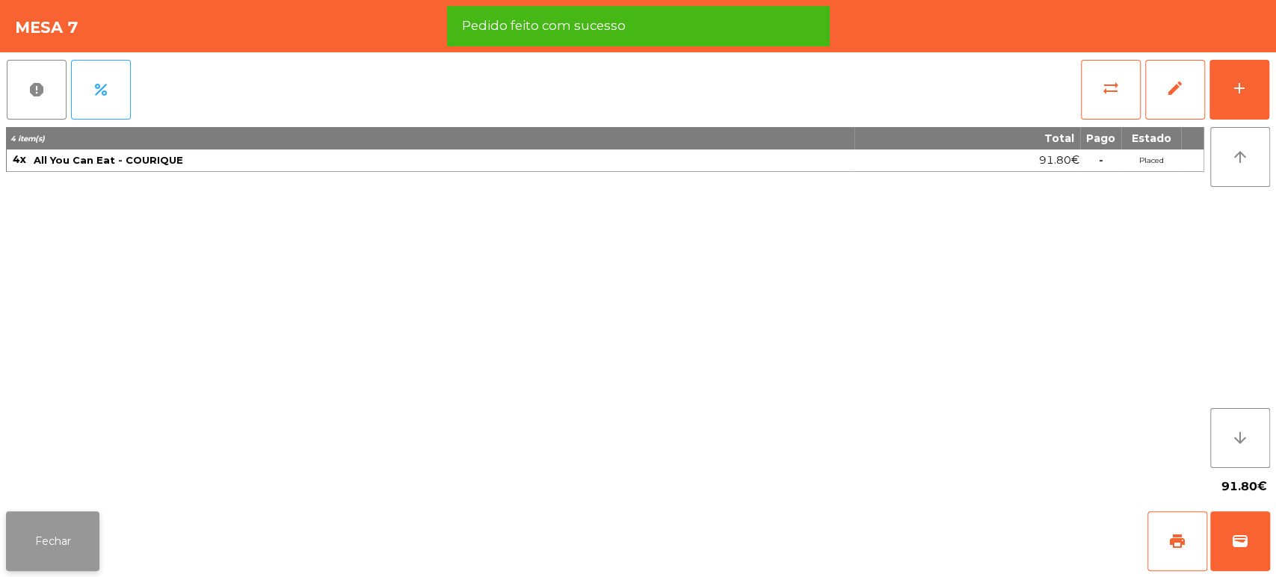
click at [37, 565] on button "Fechar" at bounding box center [52, 541] width 93 height 60
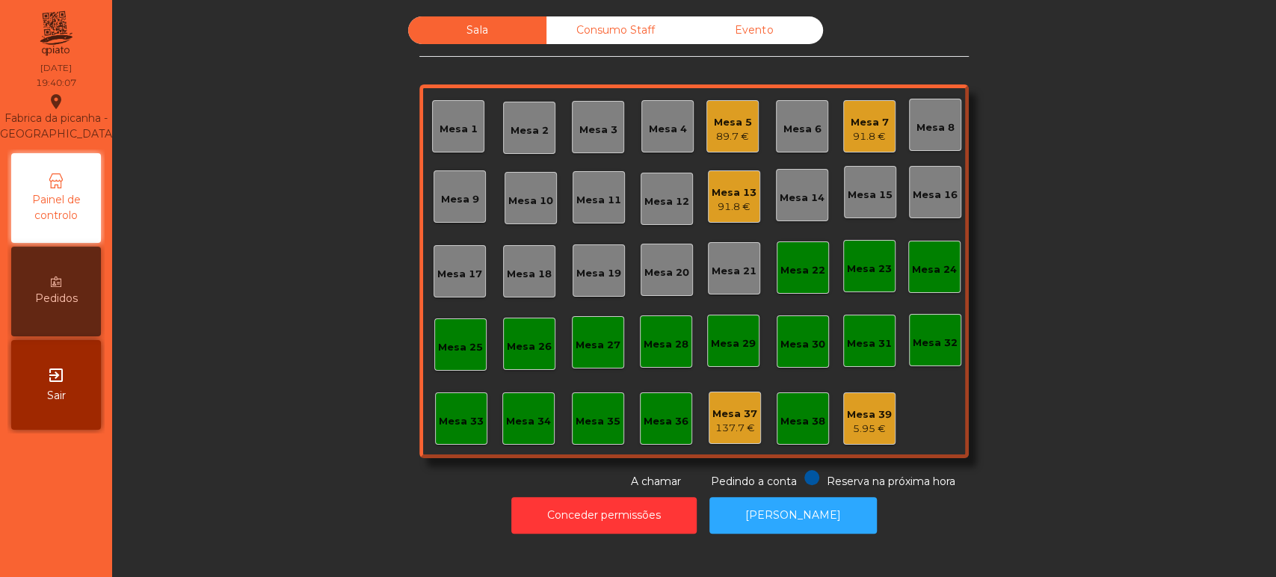
click at [708, 184] on div "Mesa 13 91.8 €" at bounding box center [734, 196] width 52 height 52
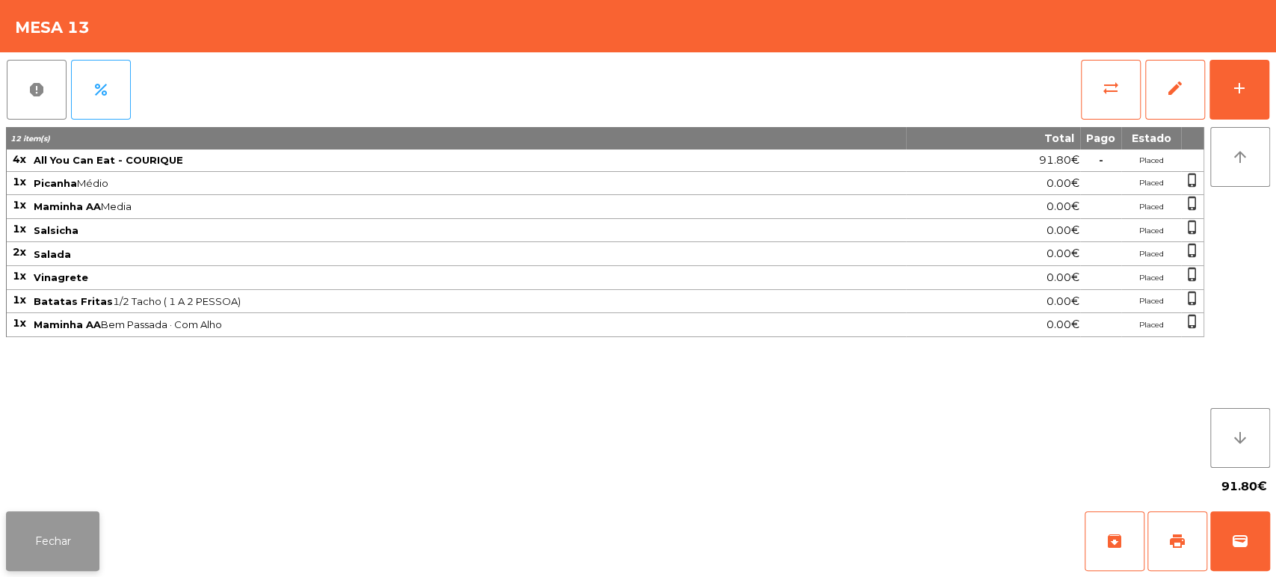
click at [61, 521] on button "Fechar" at bounding box center [52, 541] width 93 height 60
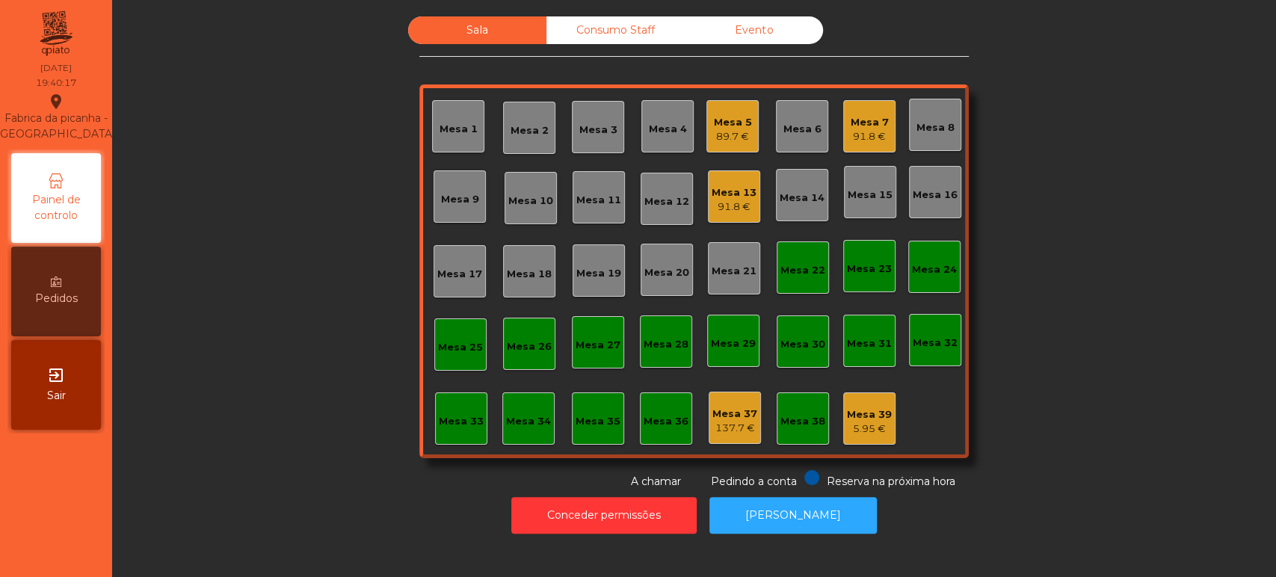
click at [447, 280] on div "Mesa 17" at bounding box center [459, 274] width 45 height 15
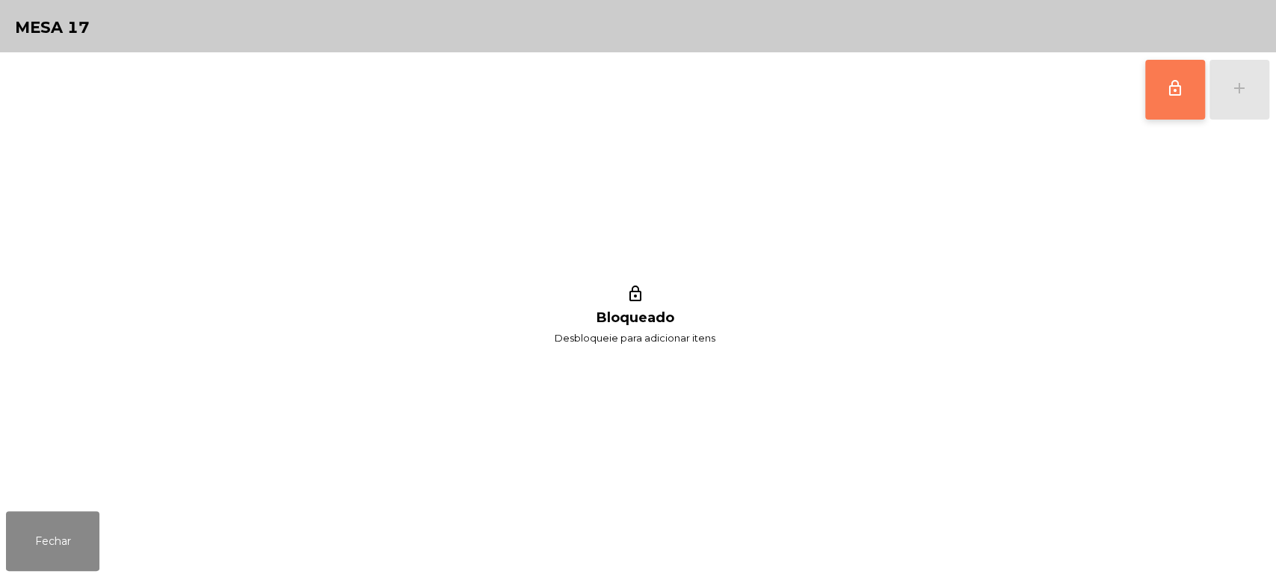
click at [1178, 94] on span "lock_outline" at bounding box center [1175, 88] width 18 height 18
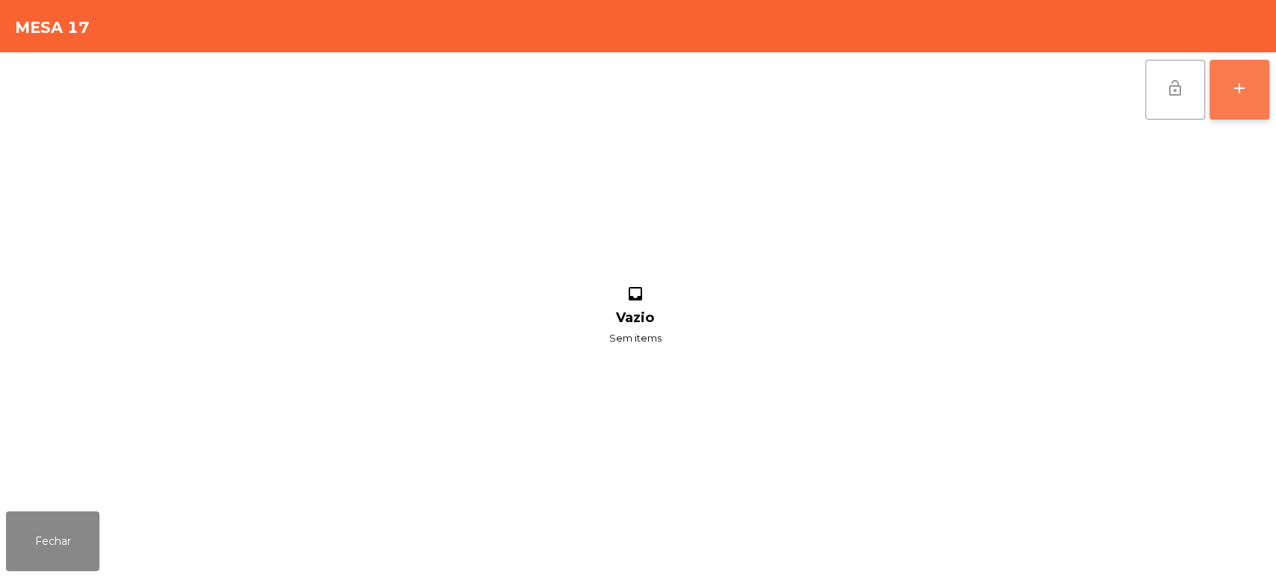
click at [1235, 101] on button "add" at bounding box center [1239, 90] width 60 height 60
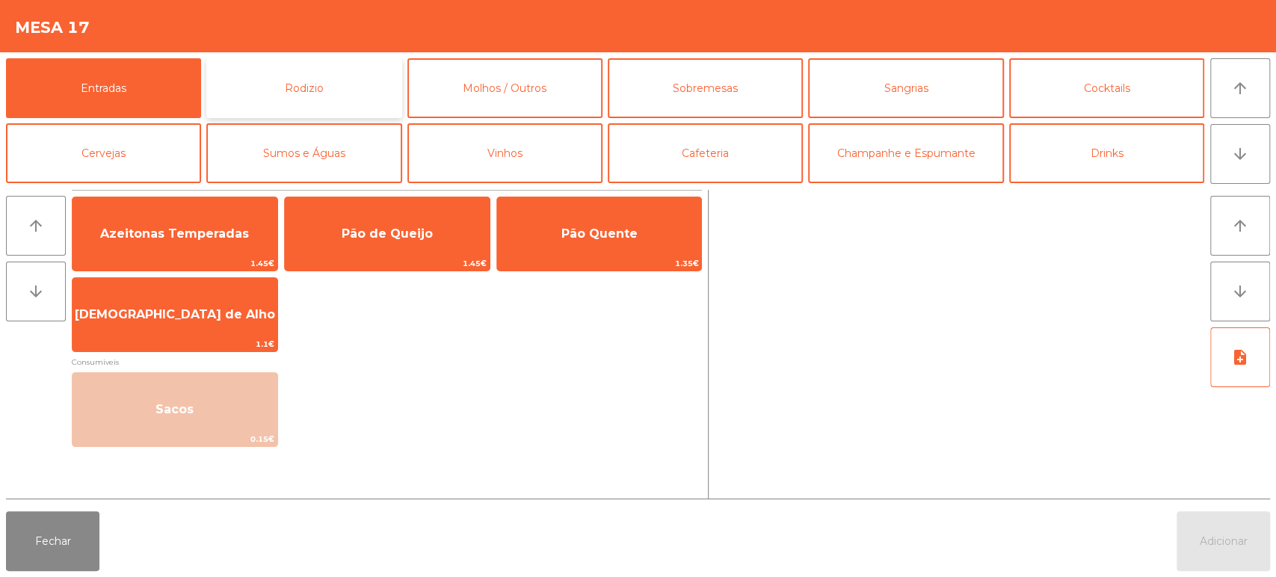
click at [321, 78] on button "Rodizio" at bounding box center [303, 88] width 195 height 60
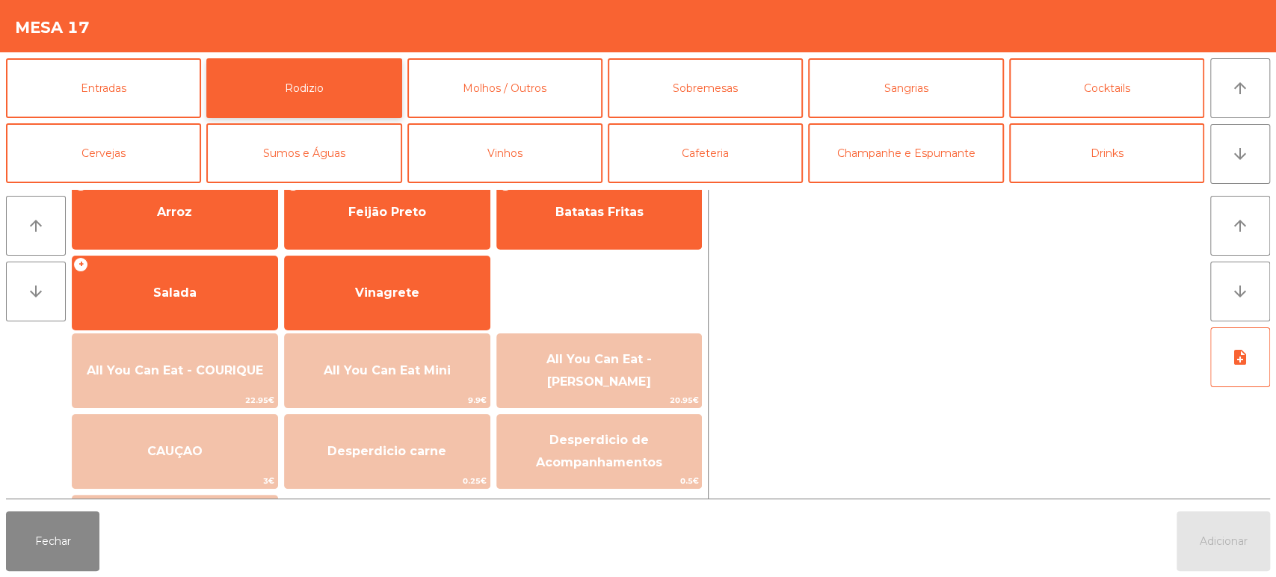
scroll to position [250, 0]
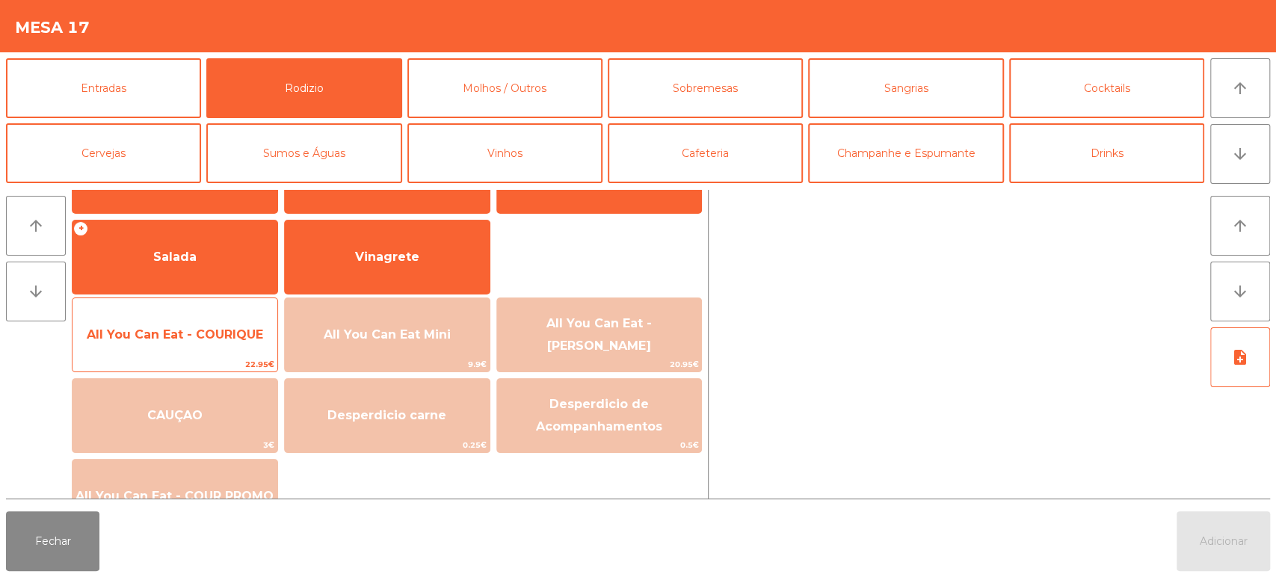
click at [200, 345] on span "All You Can Eat - COURIQUE" at bounding box center [174, 335] width 205 height 40
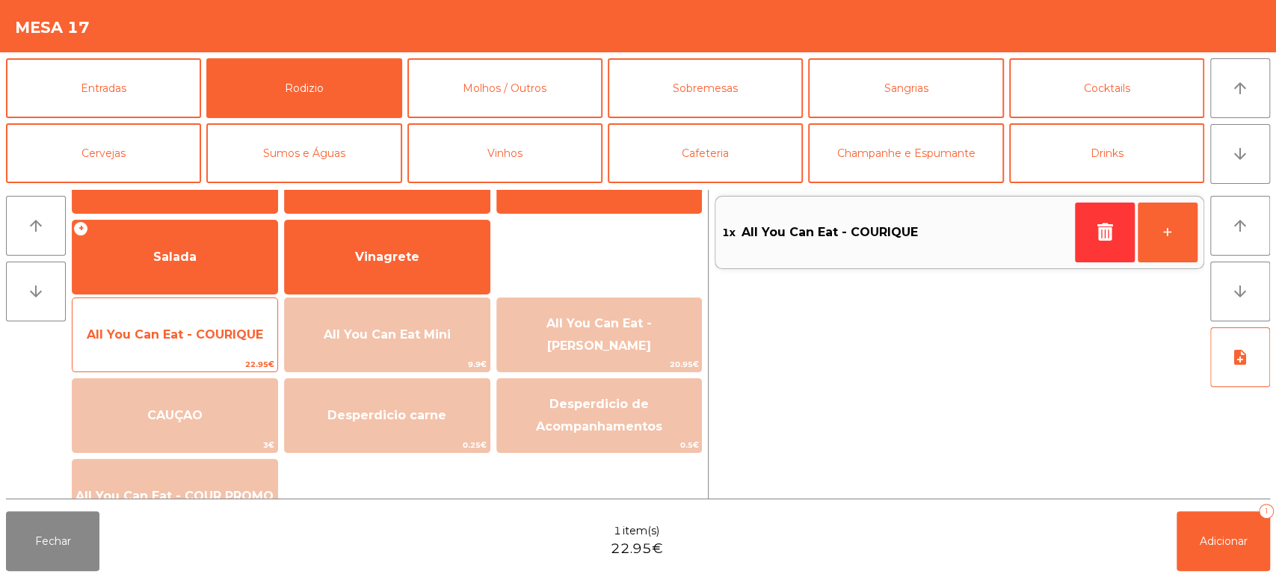
click at [211, 340] on span "All You Can Eat - COURIQUE" at bounding box center [175, 334] width 176 height 14
click at [213, 333] on span "All You Can Eat - COURIQUE" at bounding box center [175, 334] width 176 height 14
click at [197, 347] on span "All You Can Eat - COURIQUE" at bounding box center [174, 335] width 205 height 40
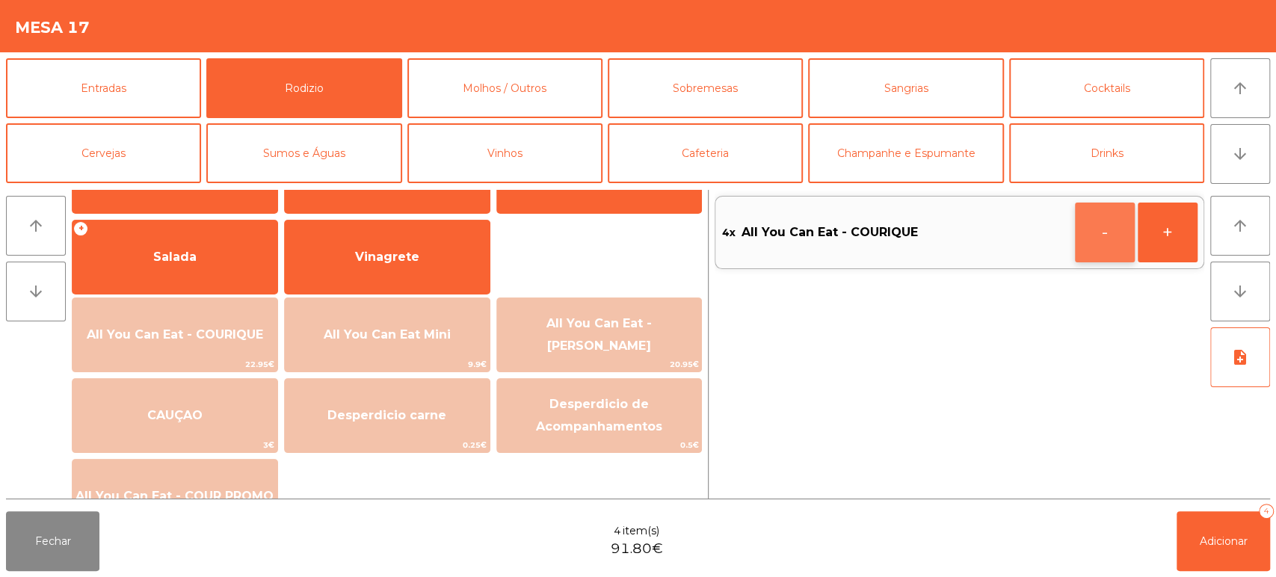
click at [1082, 235] on button "-" at bounding box center [1105, 233] width 60 height 60
click at [1204, 514] on button "Adicionar 2" at bounding box center [1222, 541] width 93 height 60
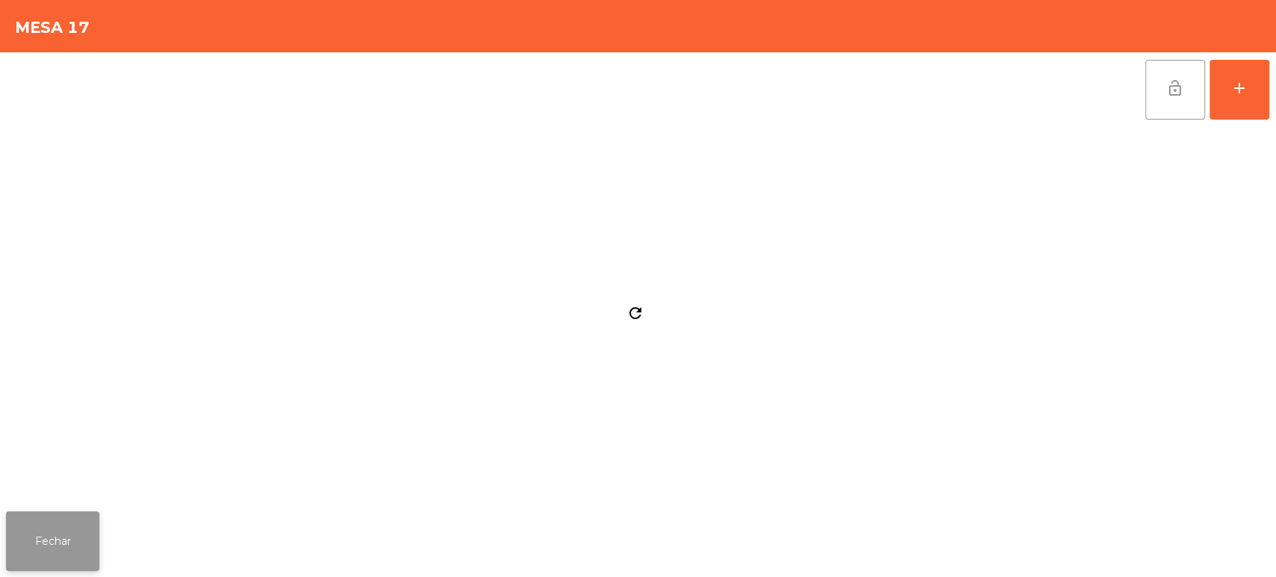
click at [97, 522] on button "Fechar" at bounding box center [52, 541] width 93 height 60
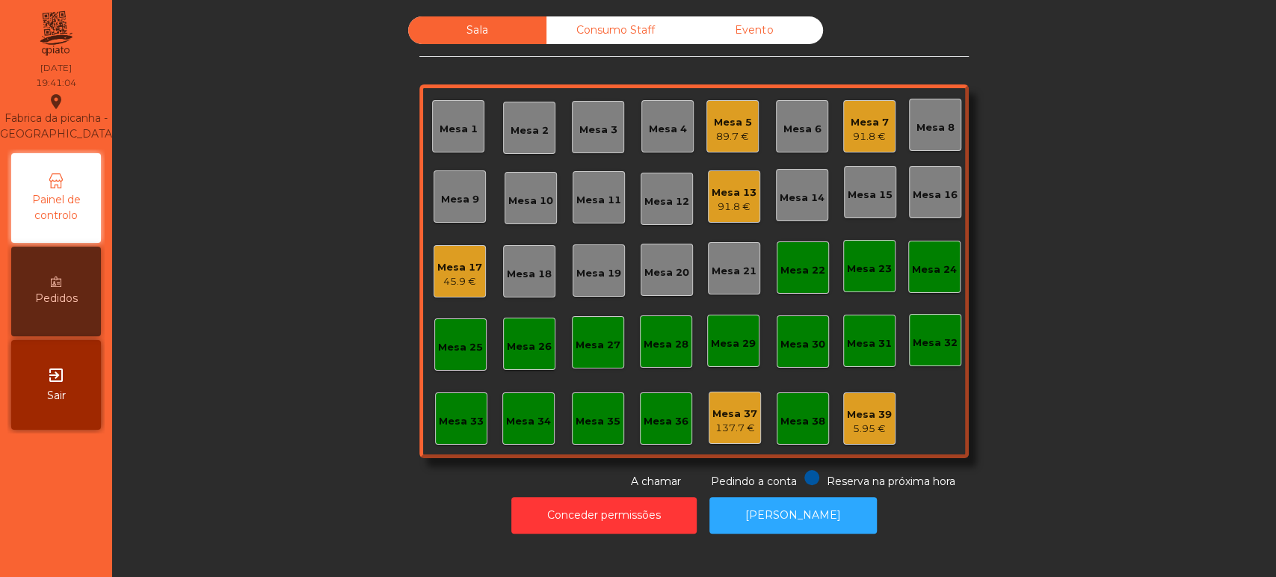
click at [448, 265] on div "Mesa 17" at bounding box center [459, 267] width 45 height 15
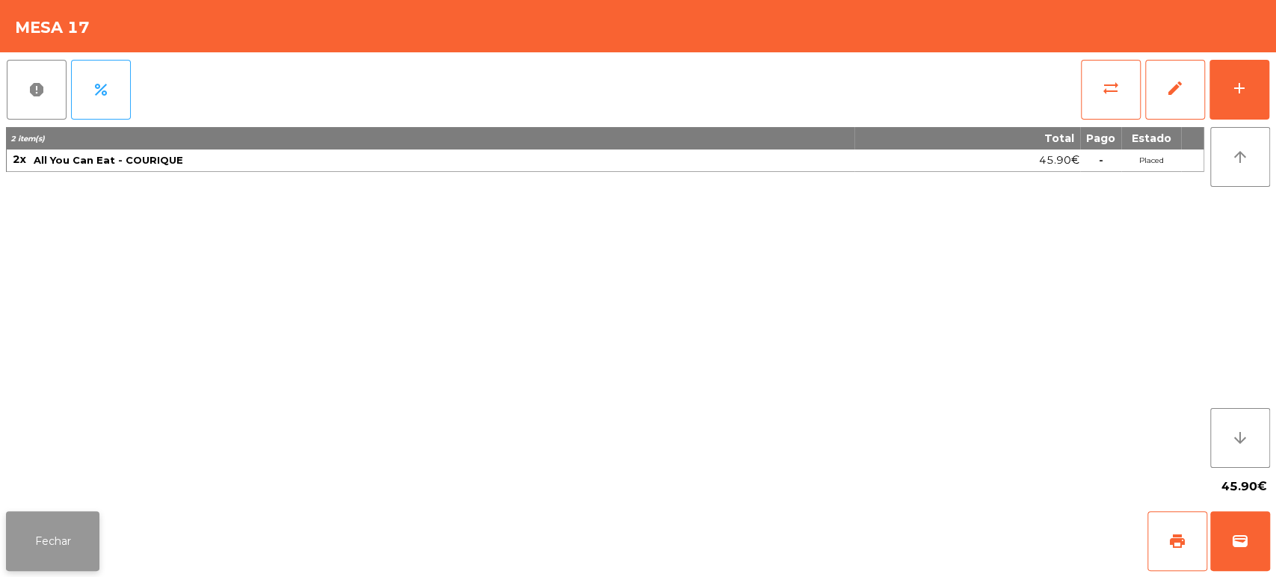
click at [61, 553] on button "Fechar" at bounding box center [52, 541] width 93 height 60
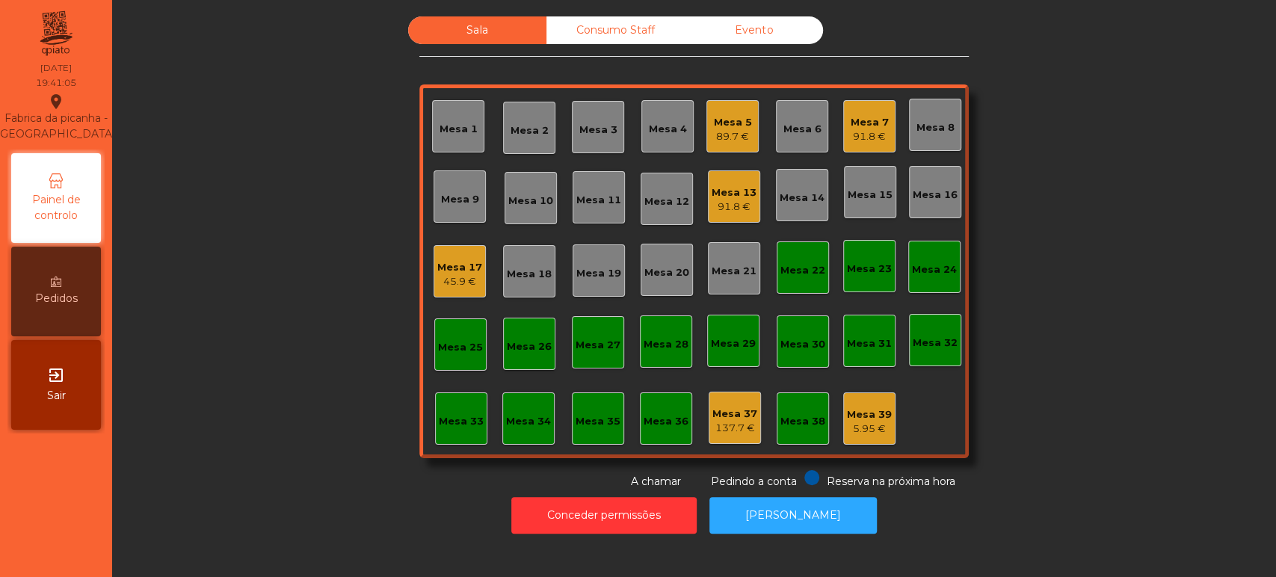
click at [719, 138] on div "89.7 €" at bounding box center [733, 136] width 38 height 15
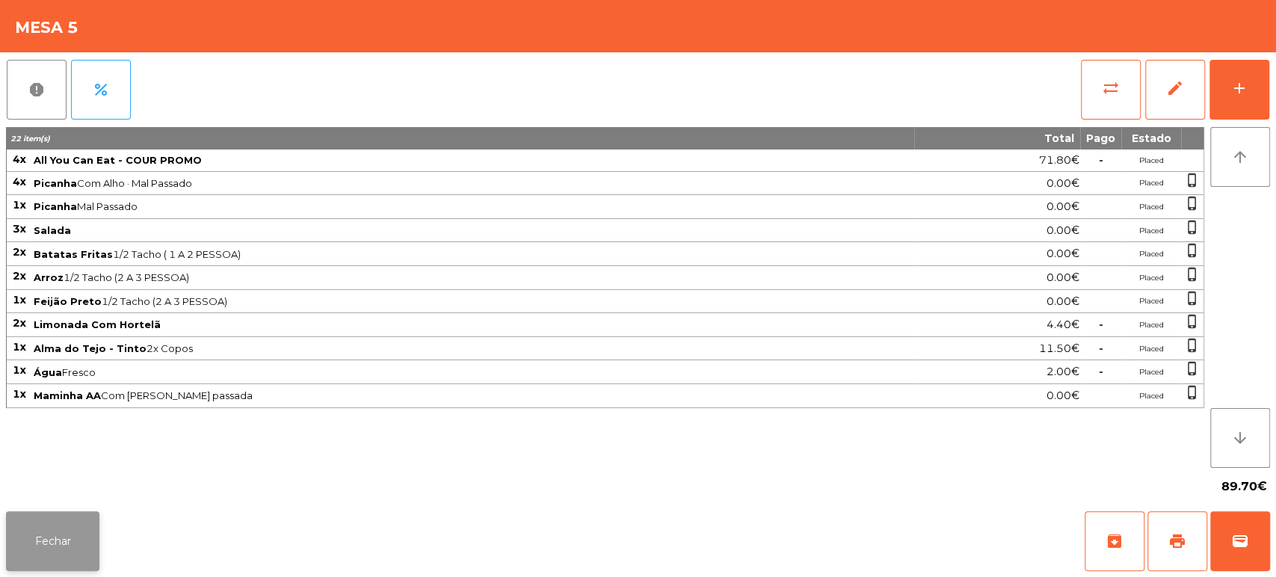
click at [72, 549] on button "Fechar" at bounding box center [52, 541] width 93 height 60
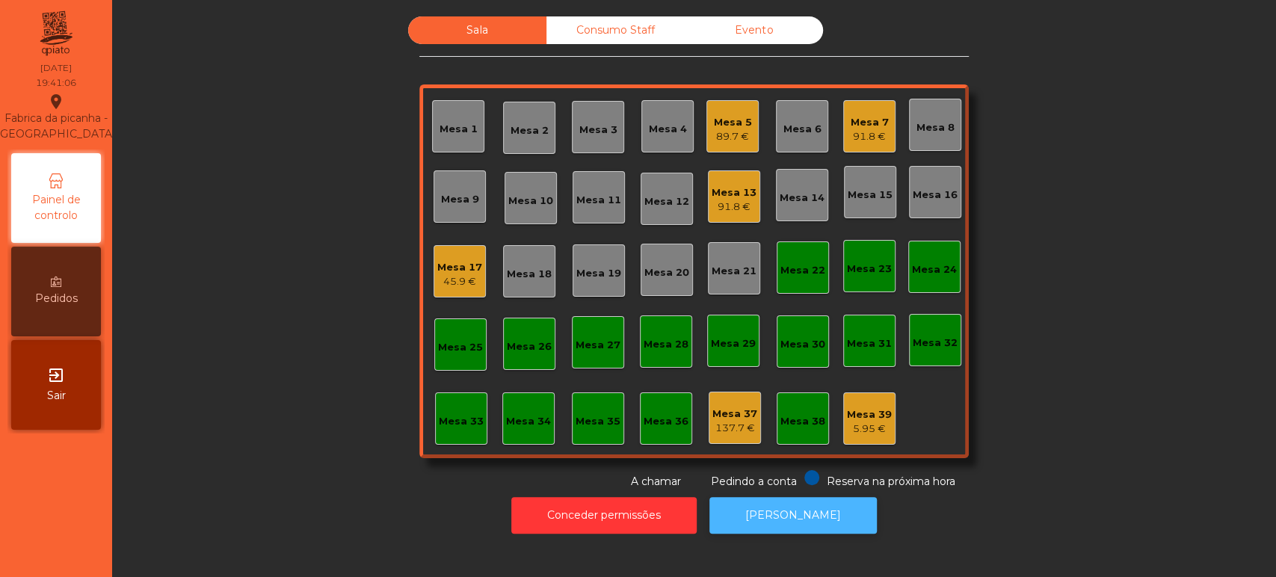
click at [756, 521] on button "[PERSON_NAME]" at bounding box center [792, 515] width 167 height 37
click at [445, 263] on div "Mesa 17" at bounding box center [459, 267] width 45 height 15
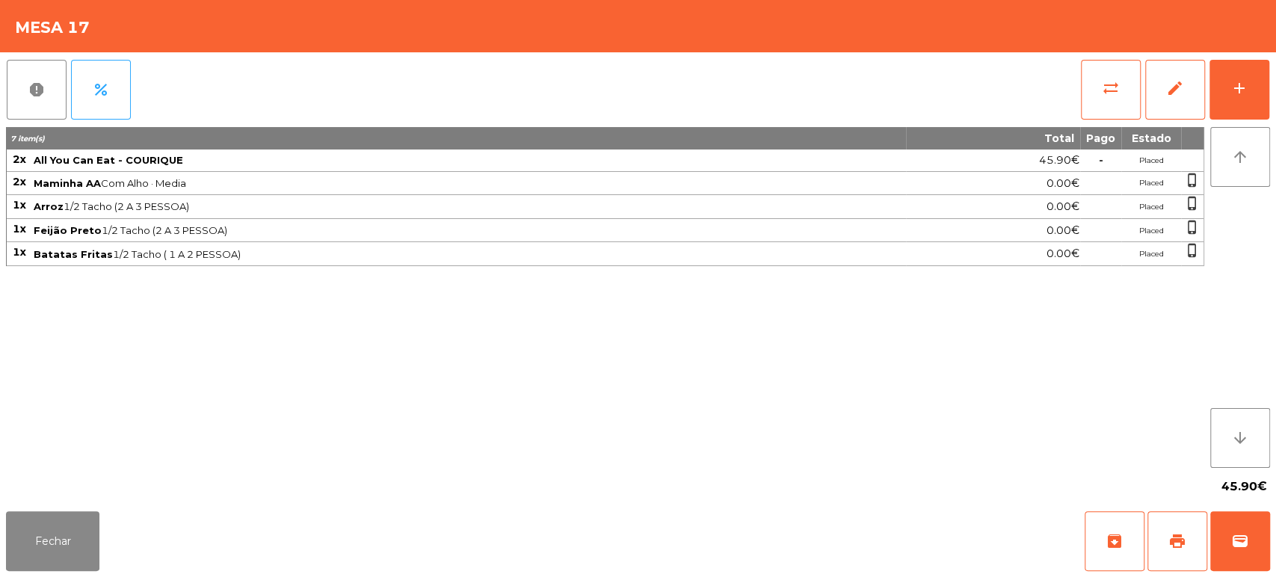
click at [1274, 82] on div "report percent sync_alt edit add 7 item(s) Total Pago Estado 2x All You Can Eat…" at bounding box center [638, 278] width 1276 height 453
click at [1243, 102] on button "add" at bounding box center [1239, 90] width 60 height 60
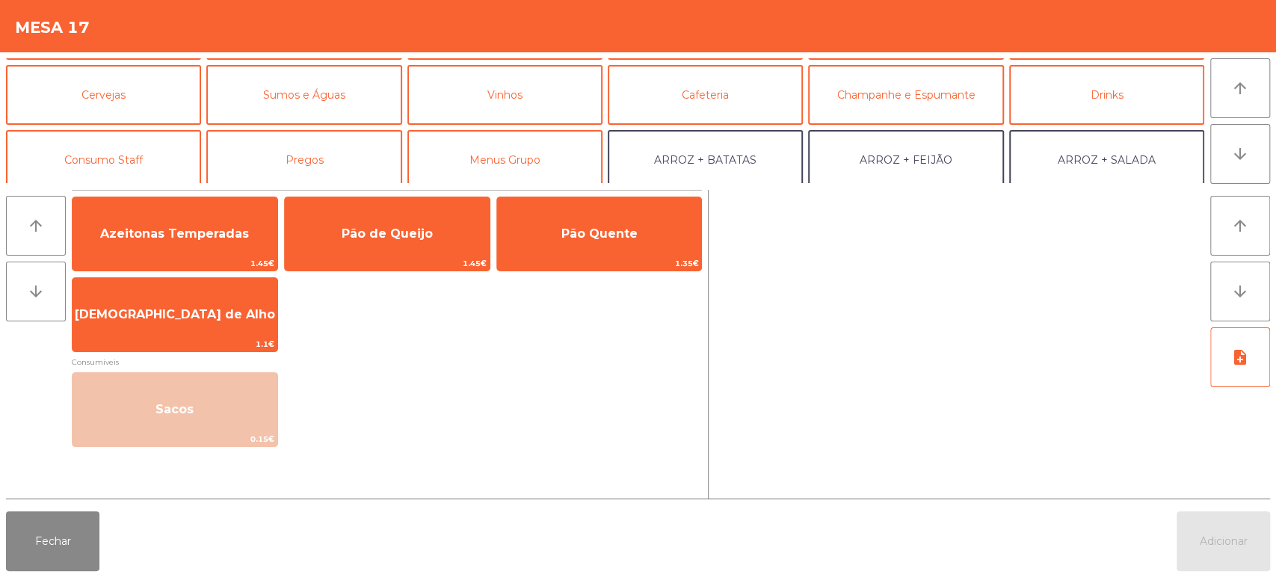
scroll to position [55, 0]
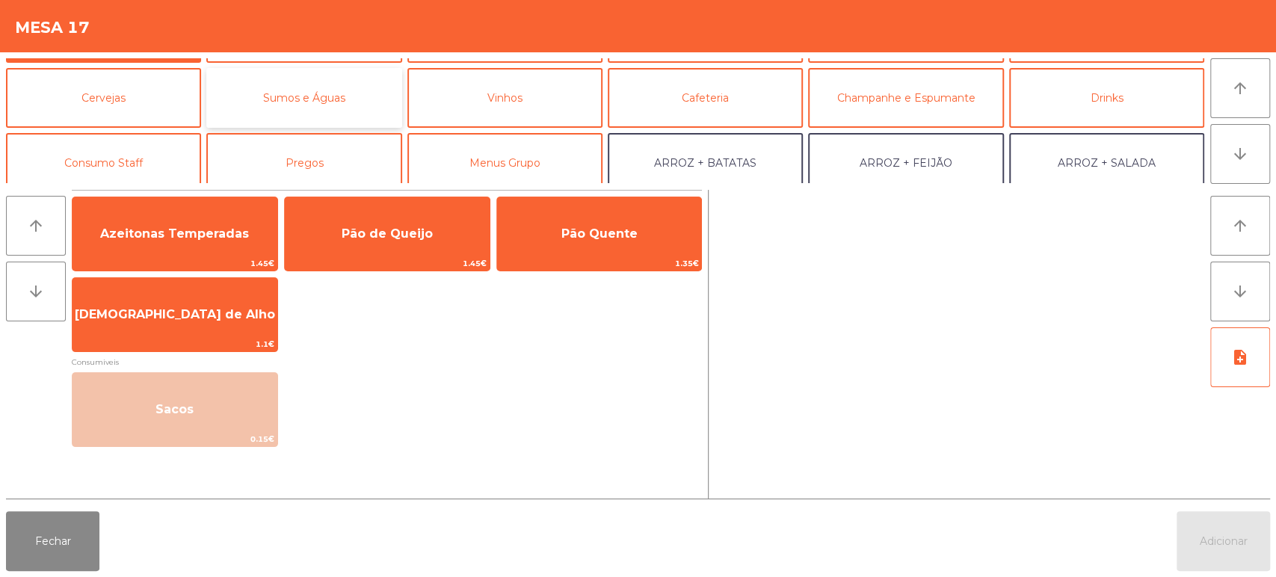
click at [345, 100] on button "Sumos e Águas" at bounding box center [303, 98] width 195 height 60
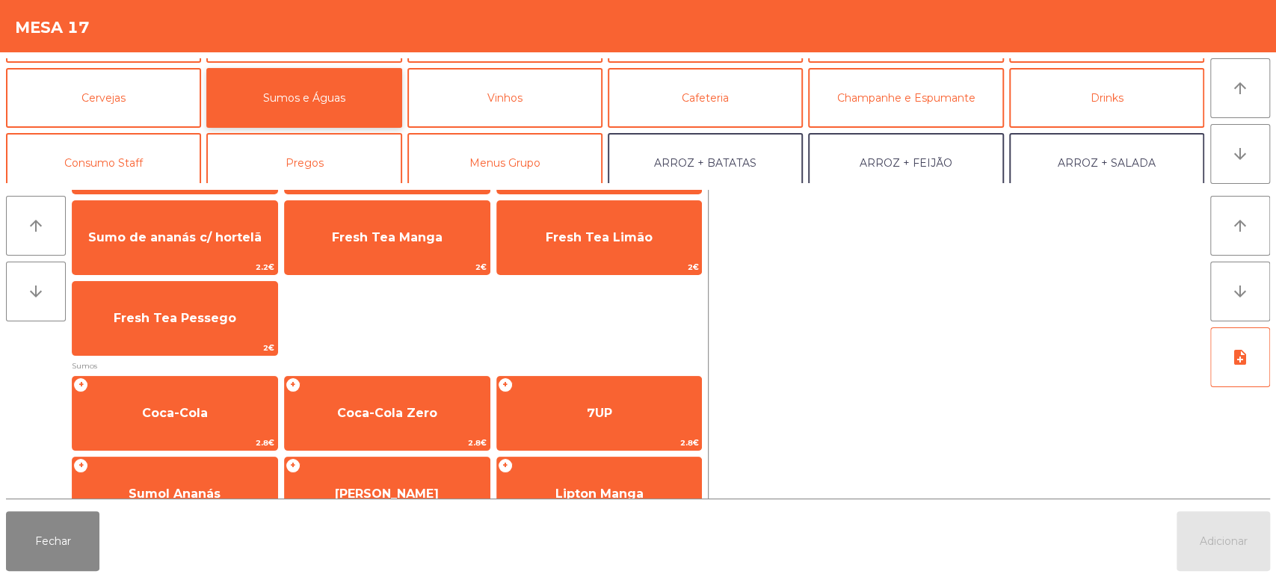
scroll to position [147, 0]
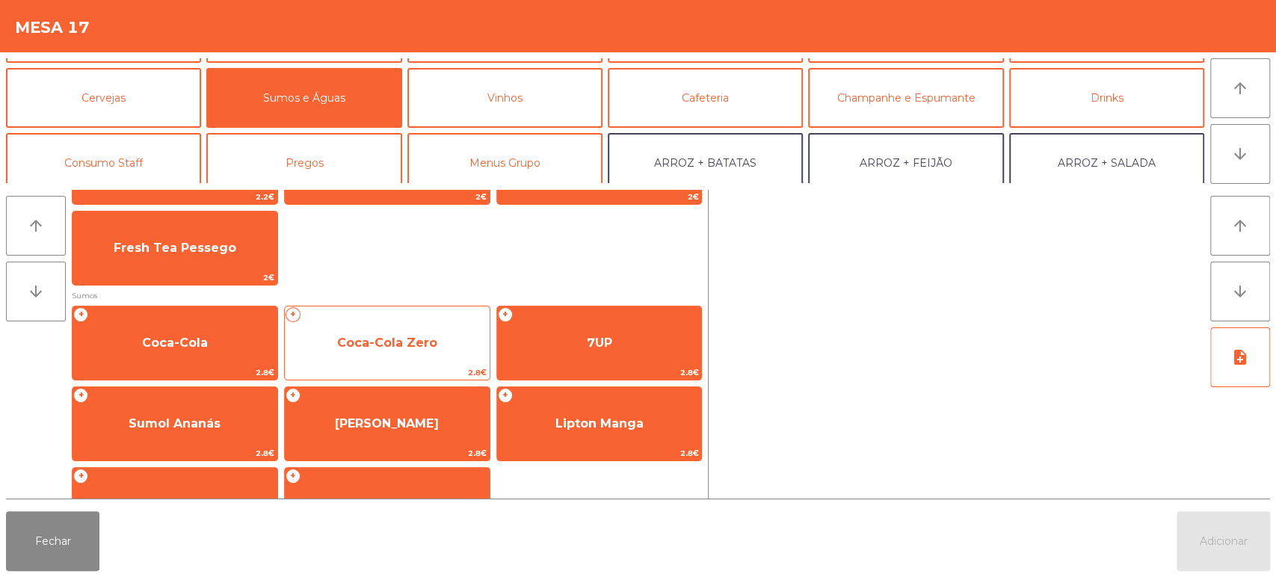
click at [443, 341] on span "Coca-Cola Zero" at bounding box center [387, 343] width 205 height 40
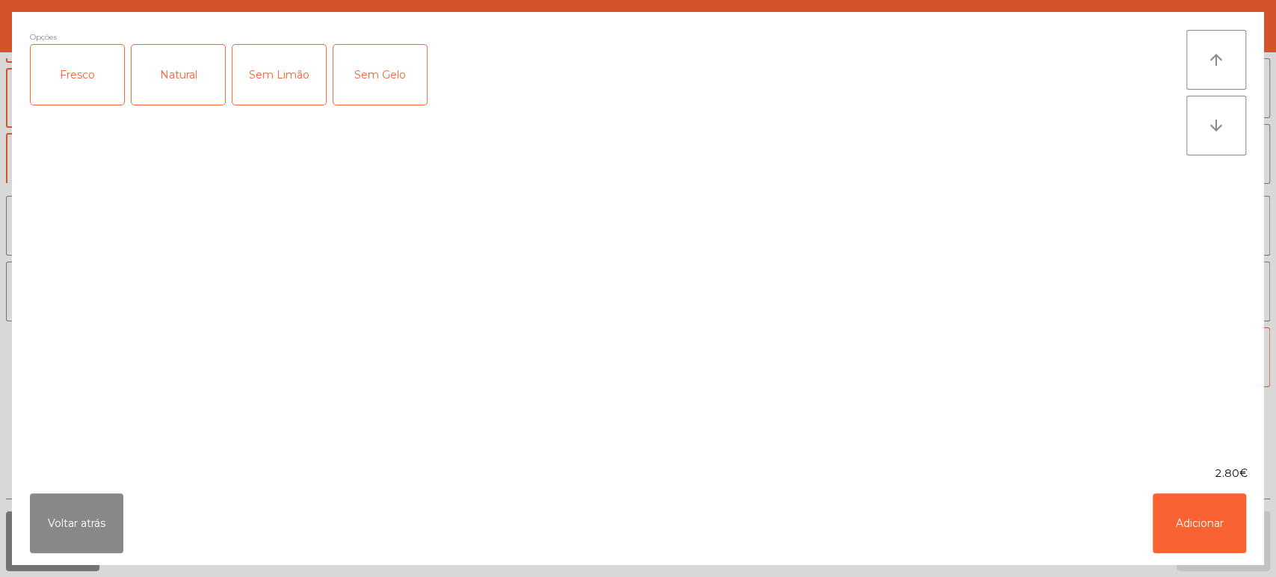
click at [105, 94] on div "Fresco" at bounding box center [77, 75] width 93 height 60
click at [1217, 543] on button "Adicionar" at bounding box center [1198, 523] width 93 height 60
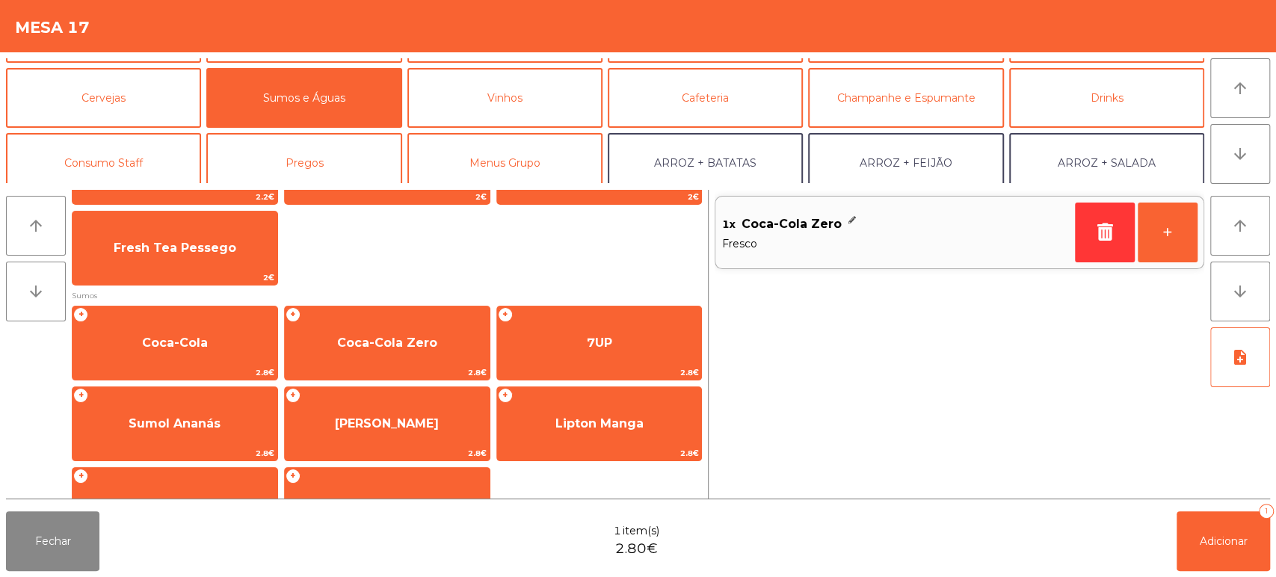
scroll to position [0, 0]
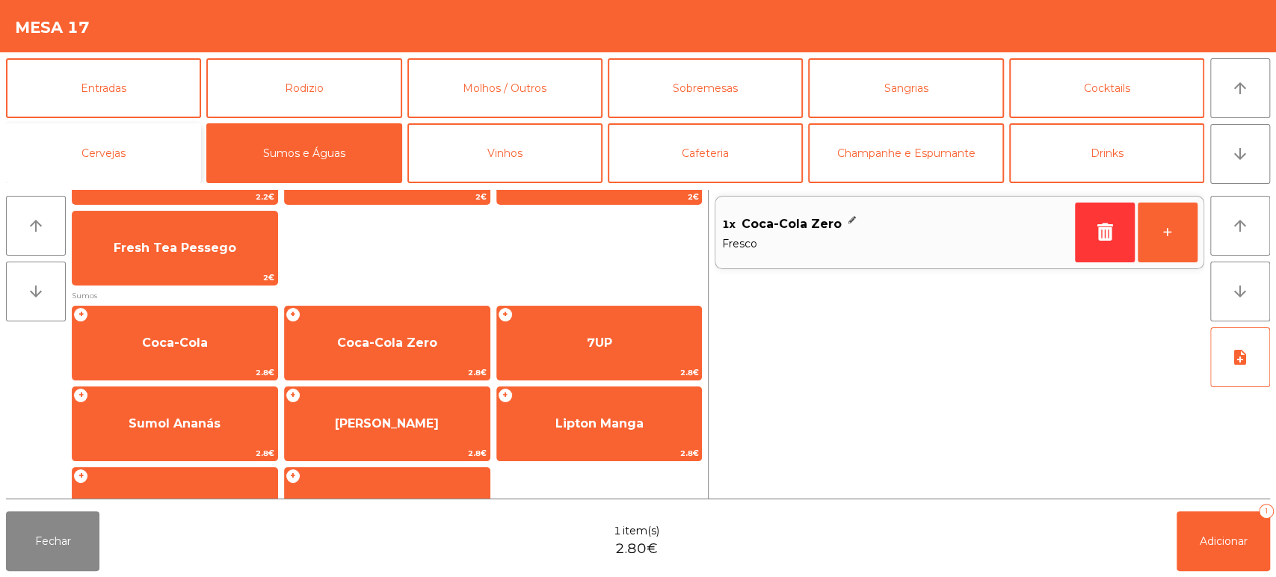
click at [141, 132] on button "Cervejas" at bounding box center [103, 153] width 195 height 60
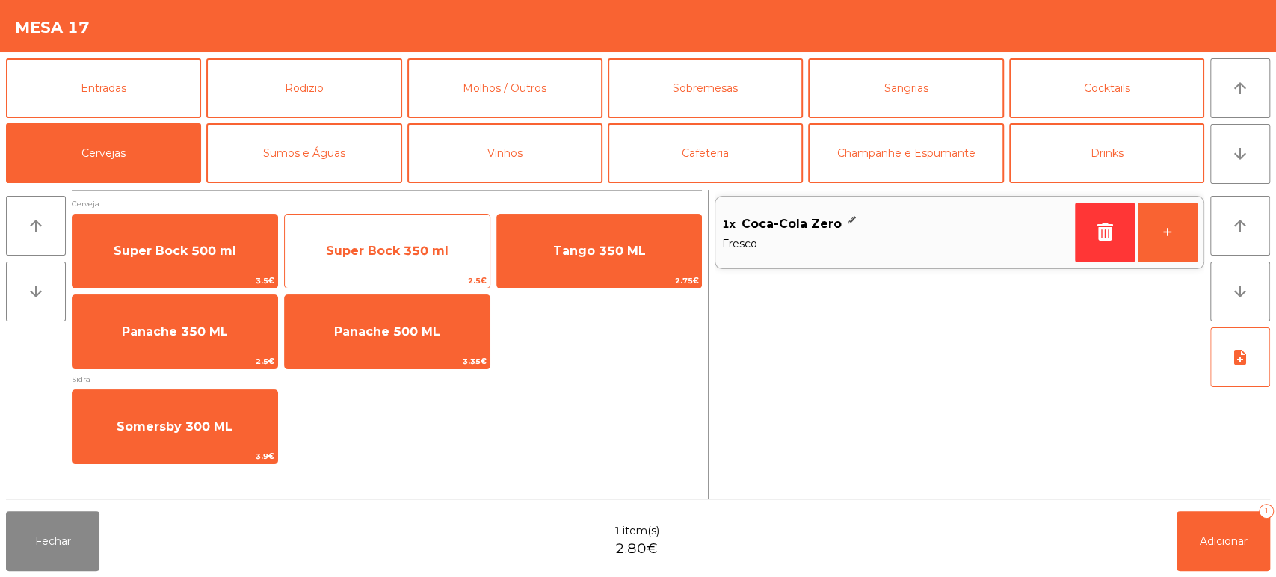
click at [418, 250] on span "Super Bock 350 ml" at bounding box center [387, 251] width 123 height 14
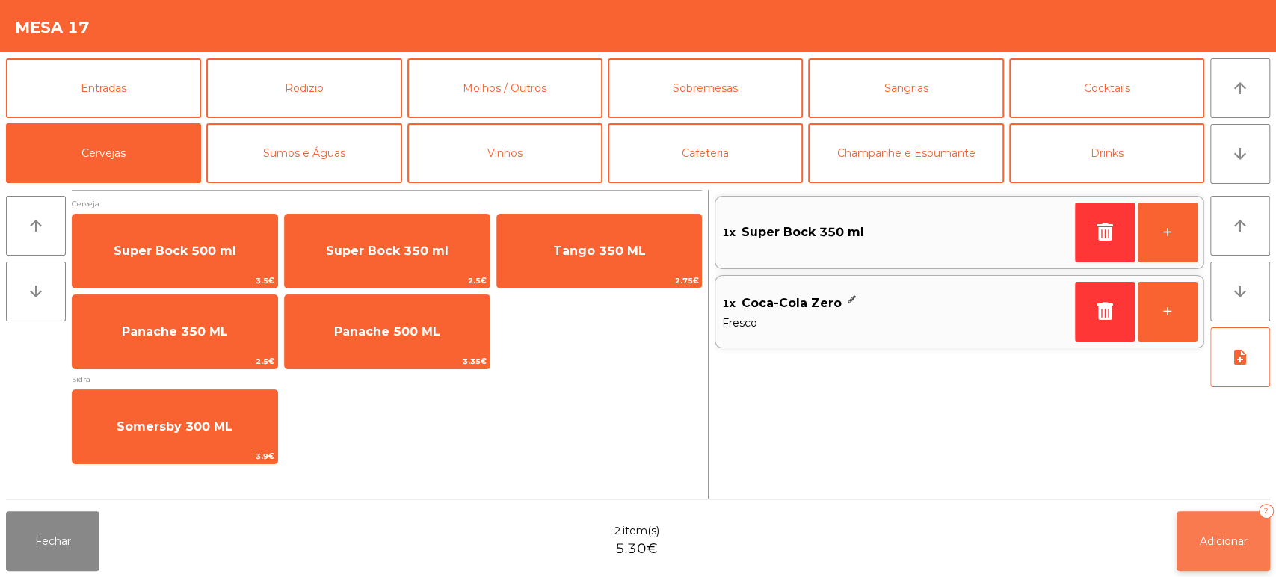
click at [1262, 507] on div "2" at bounding box center [1266, 511] width 15 height 15
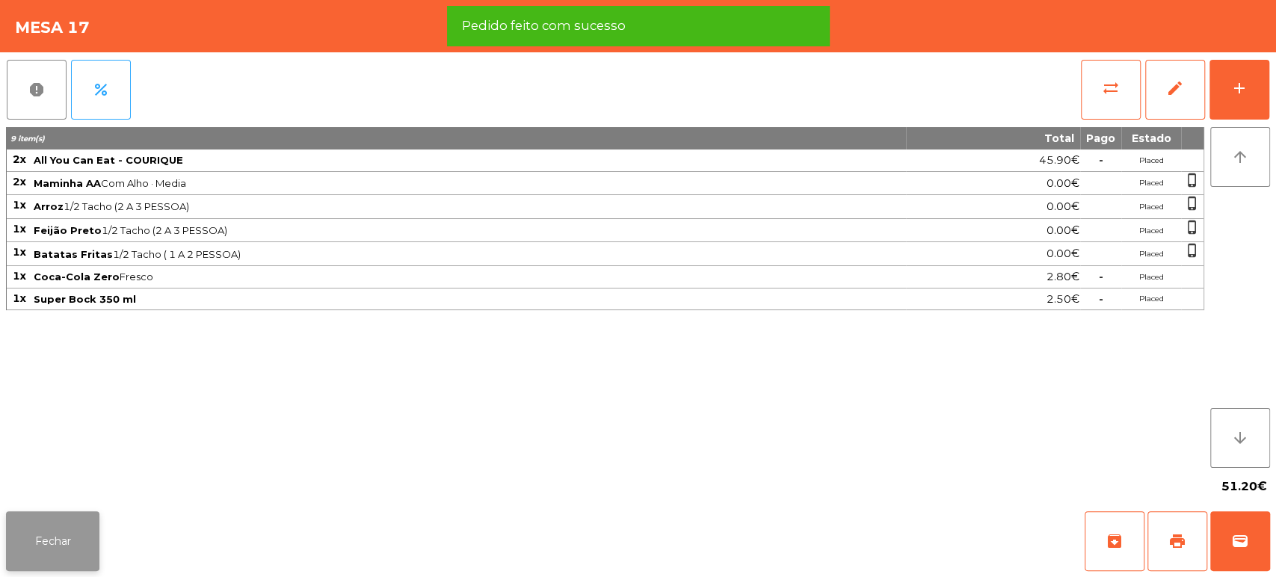
click at [80, 539] on button "Fechar" at bounding box center [52, 541] width 93 height 60
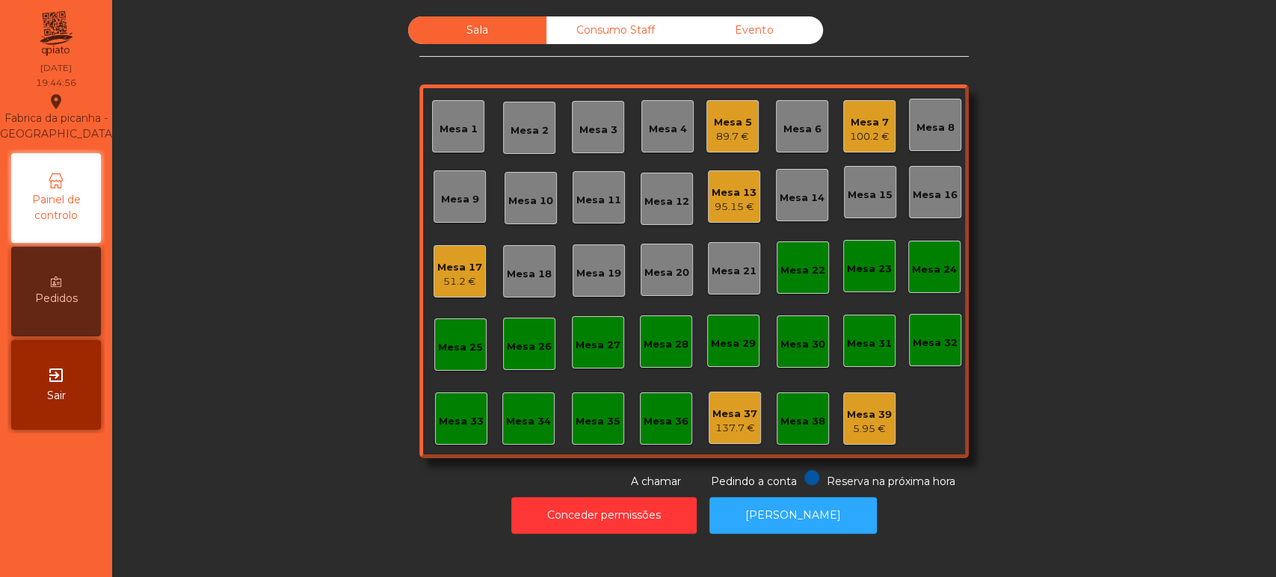
click at [453, 265] on div "Mesa 17" at bounding box center [459, 267] width 45 height 15
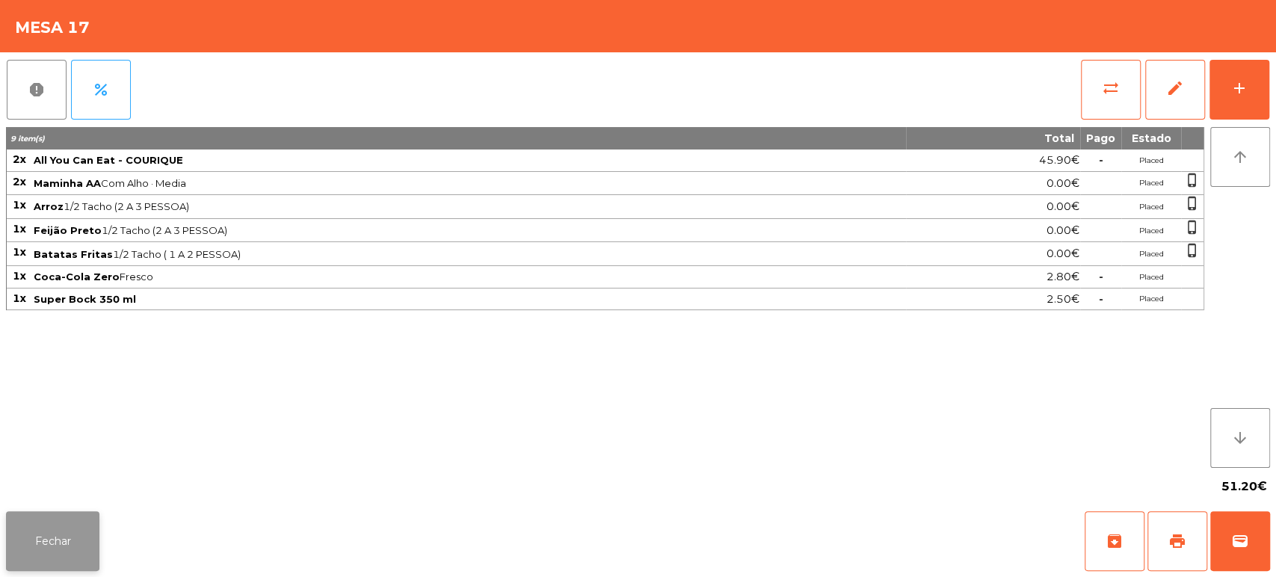
click at [72, 538] on button "Fechar" at bounding box center [52, 541] width 93 height 60
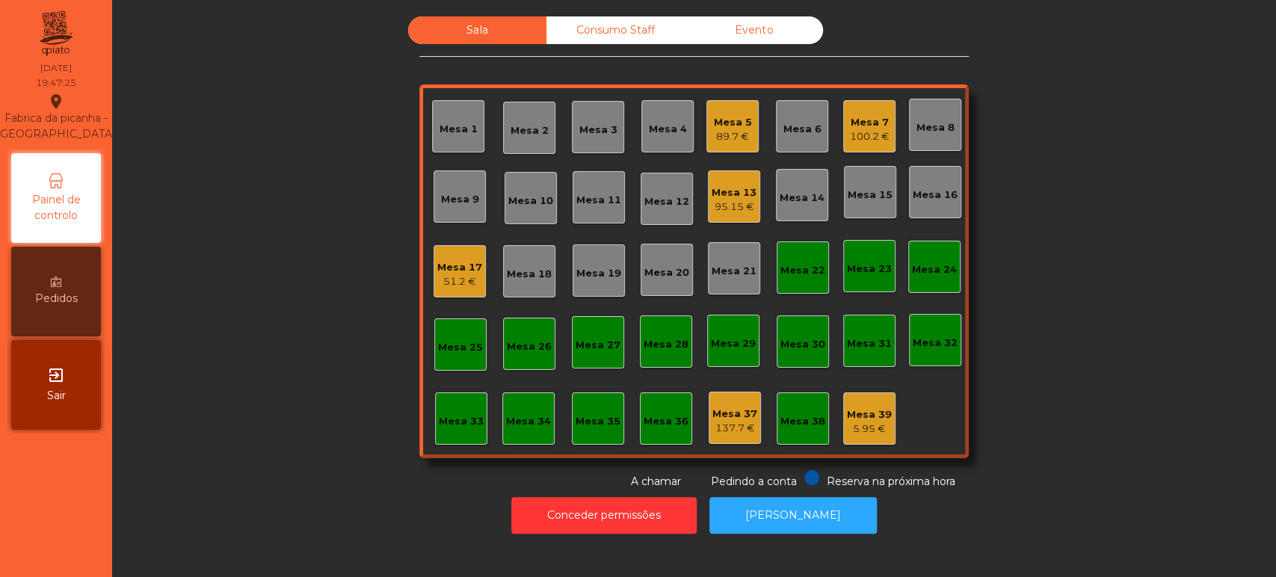
click at [731, 185] on div "Mesa 13" at bounding box center [733, 192] width 45 height 15
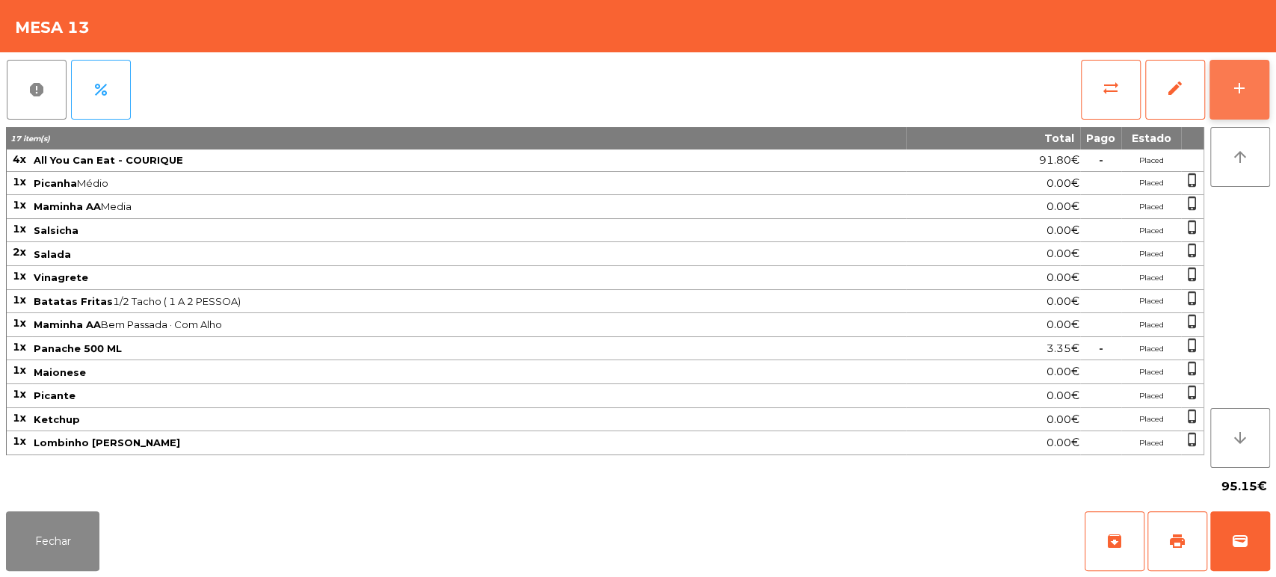
click at [1227, 79] on button "add" at bounding box center [1239, 90] width 60 height 60
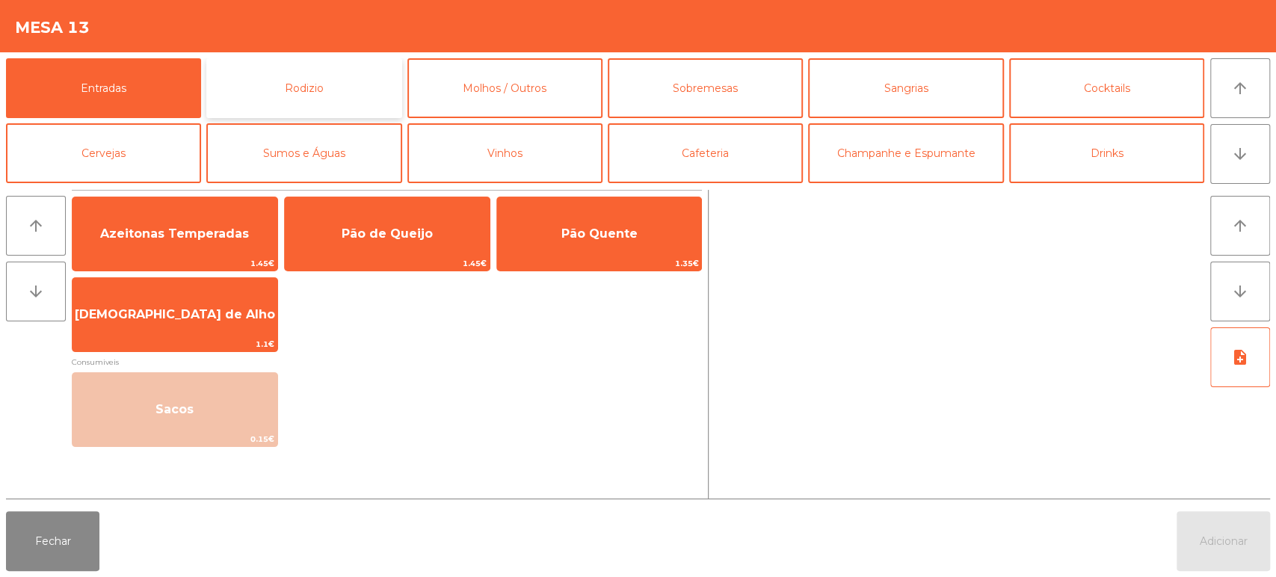
click at [373, 104] on button "Rodizio" at bounding box center [303, 88] width 195 height 60
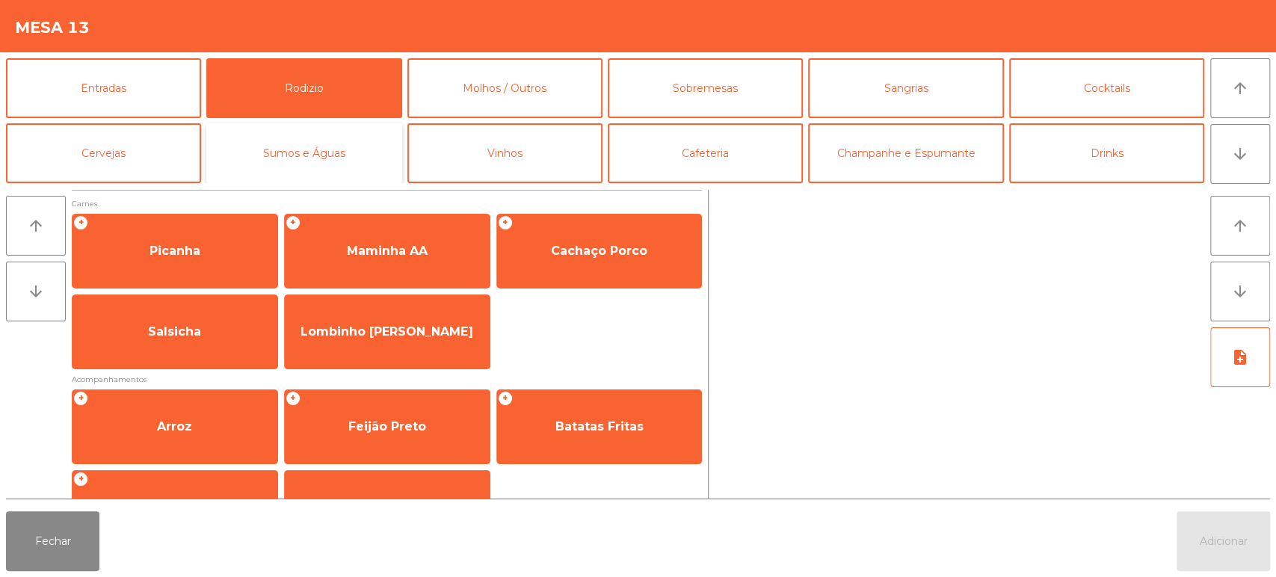
click at [383, 150] on button "Sumos e Águas" at bounding box center [303, 153] width 195 height 60
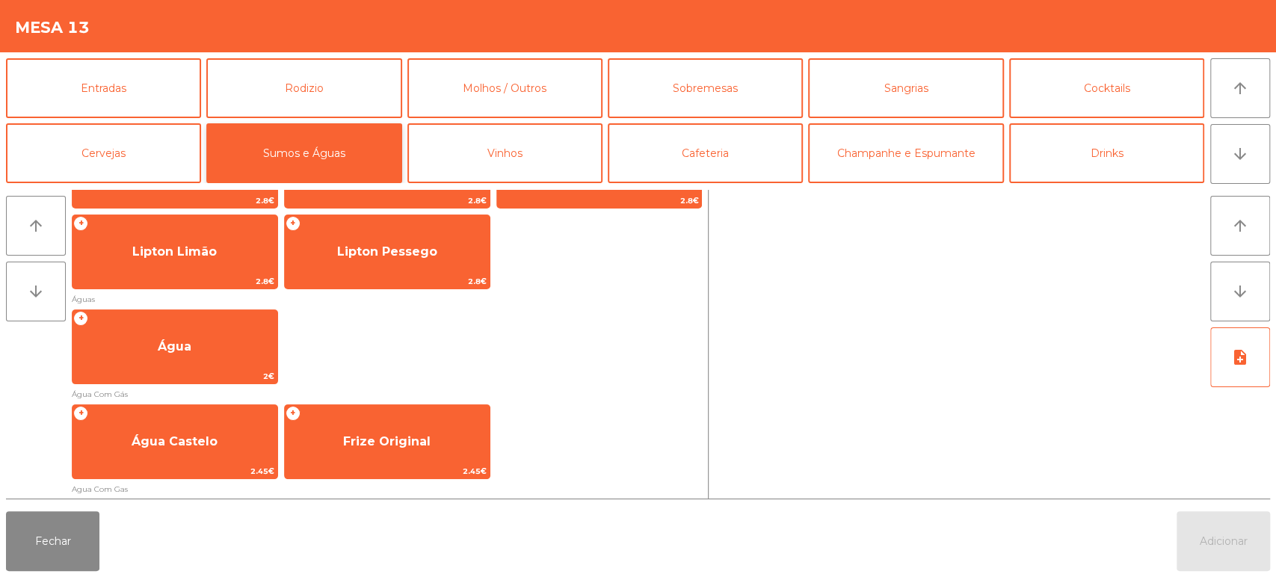
scroll to position [466, 0]
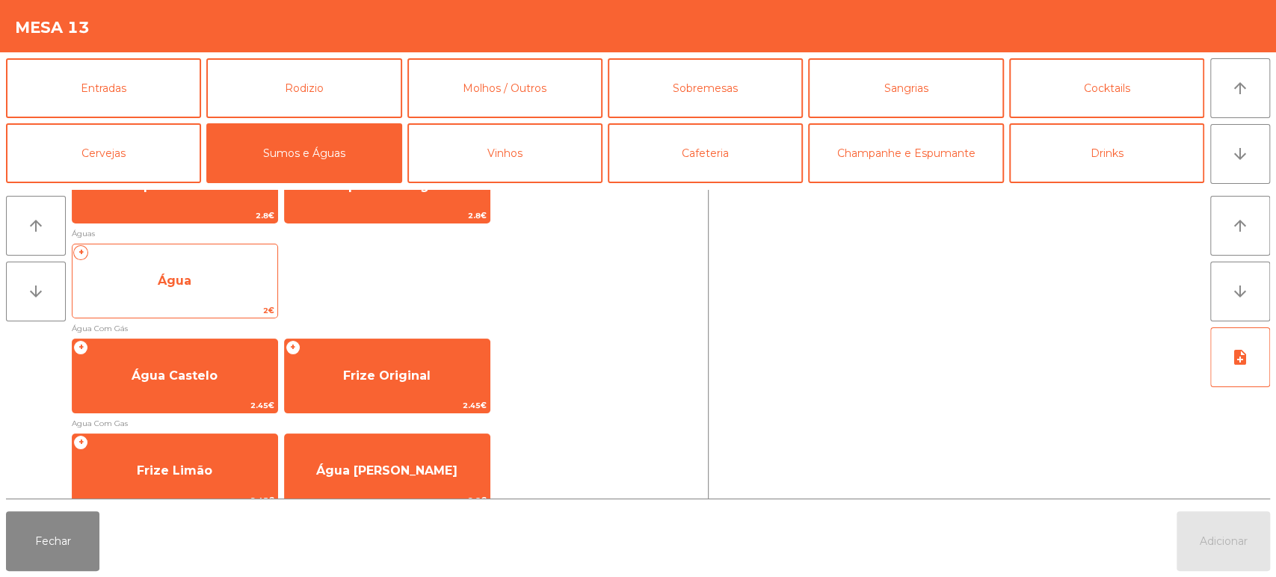
click at [185, 299] on span "Água" at bounding box center [174, 281] width 205 height 40
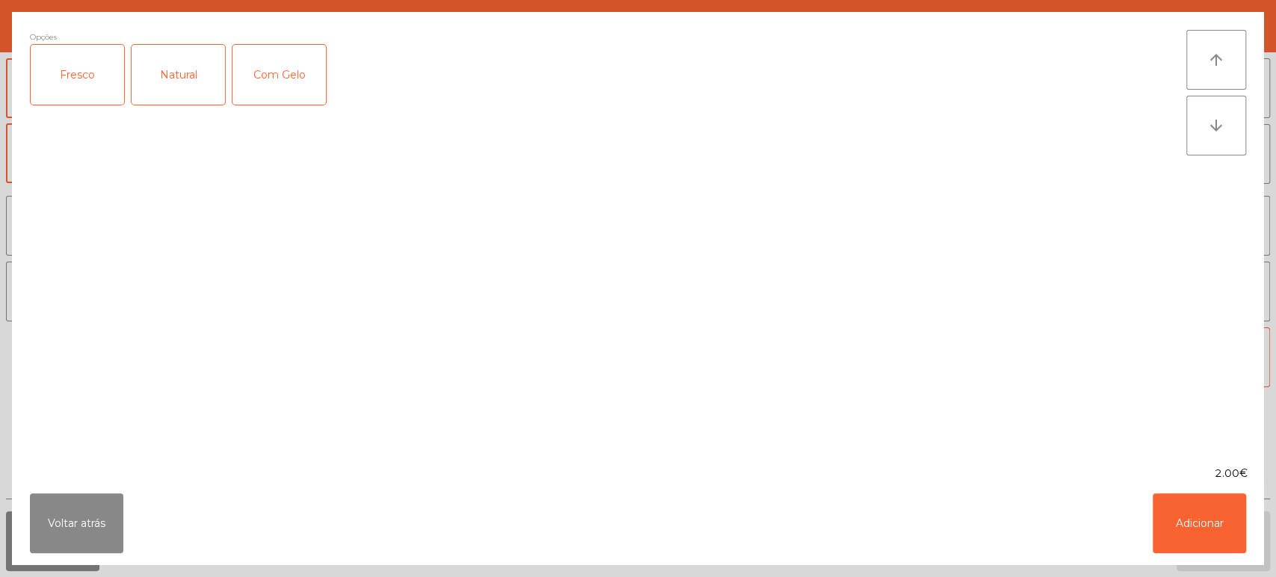
click at [93, 64] on div "Fresco" at bounding box center [77, 75] width 93 height 60
click at [1232, 532] on button "Adicionar" at bounding box center [1198, 523] width 93 height 60
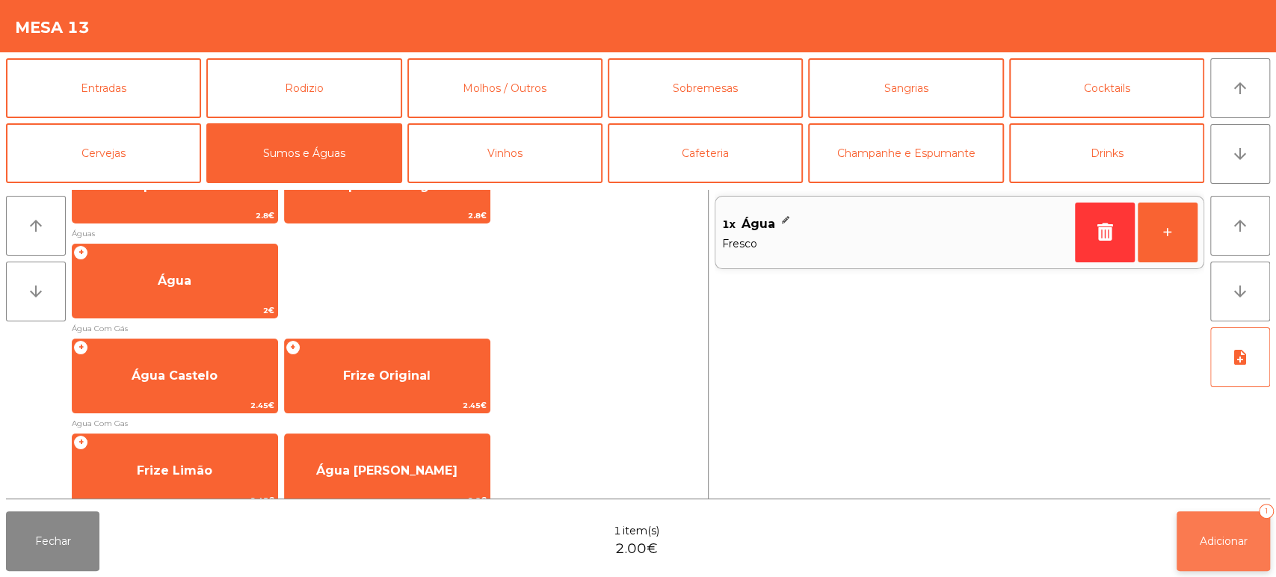
click at [1235, 528] on button "Adicionar 1" at bounding box center [1222, 541] width 93 height 60
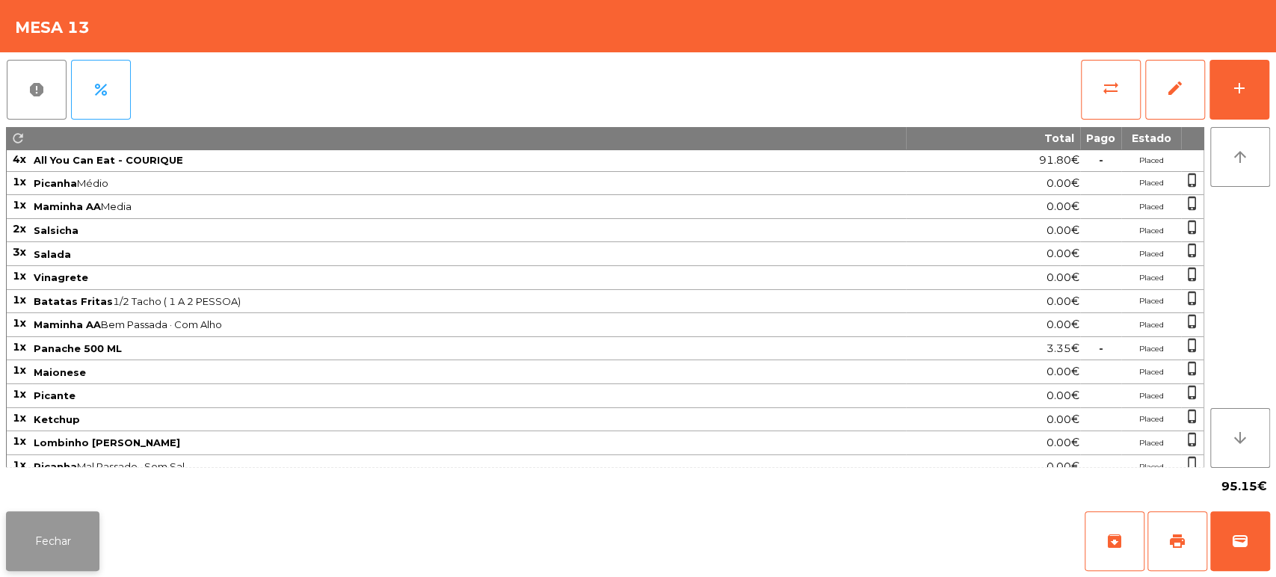
click at [98, 520] on button "Fechar" at bounding box center [52, 541] width 93 height 60
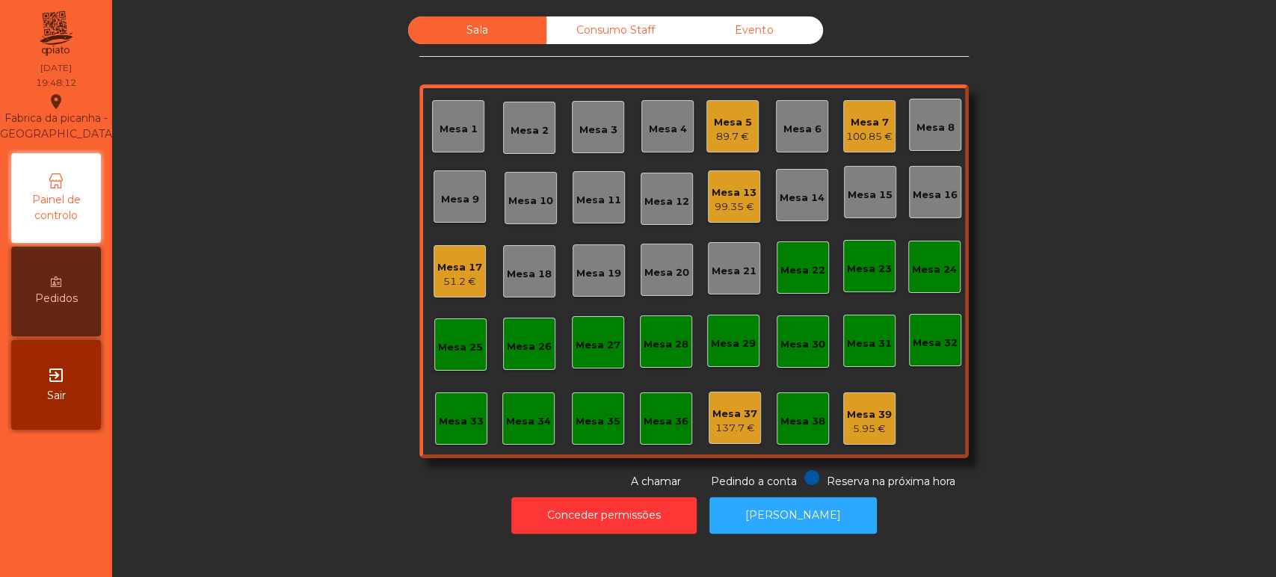
click at [544, 136] on div "Mesa 2" at bounding box center [529, 128] width 52 height 52
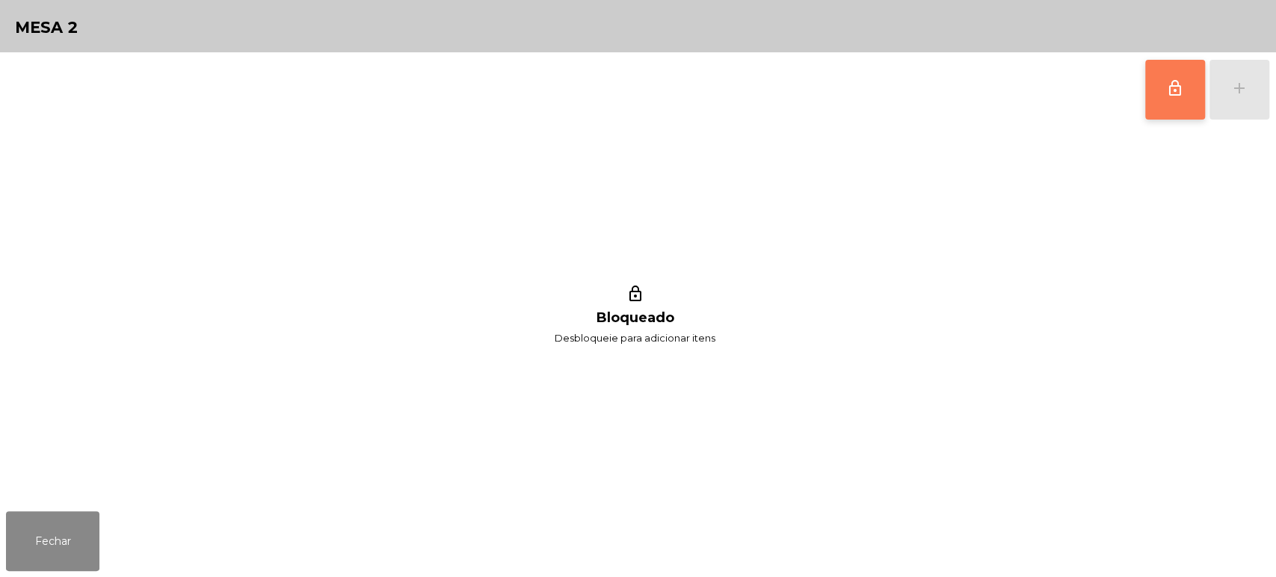
click at [1174, 99] on button "lock_outline" at bounding box center [1175, 90] width 60 height 60
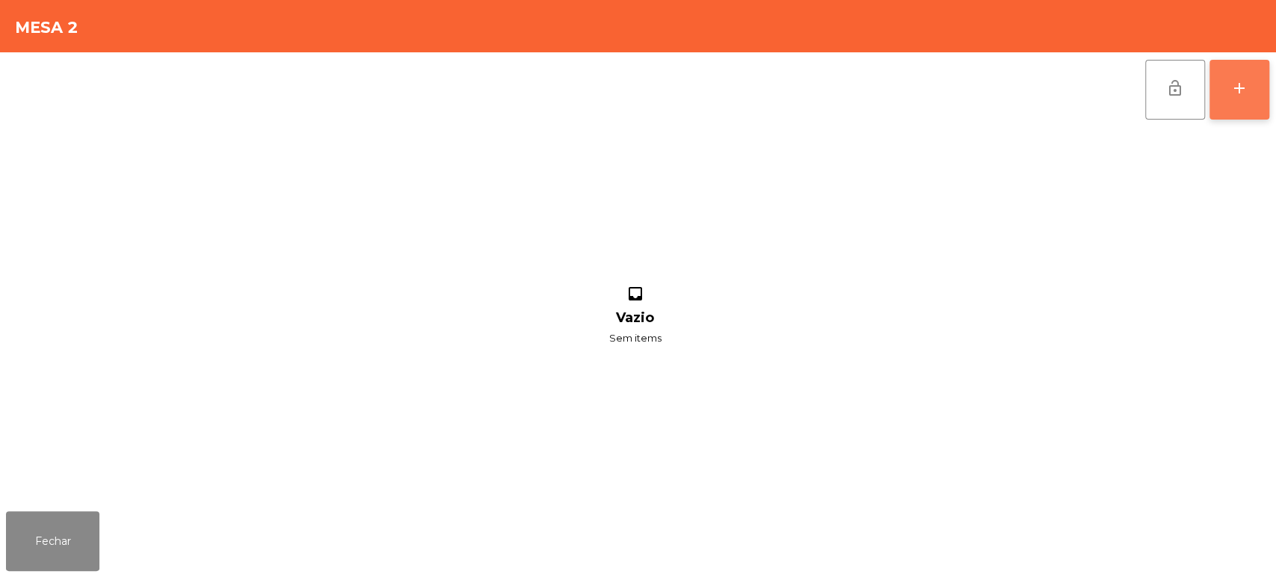
click at [1226, 93] on button "add" at bounding box center [1239, 90] width 60 height 60
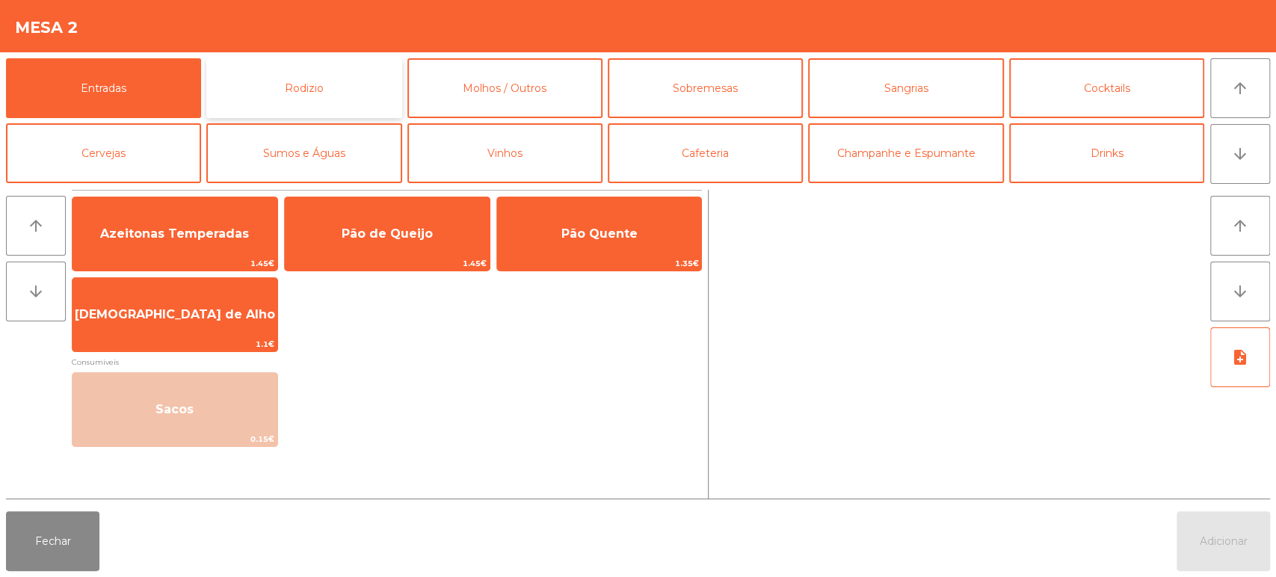
click at [354, 106] on button "Rodizio" at bounding box center [303, 88] width 195 height 60
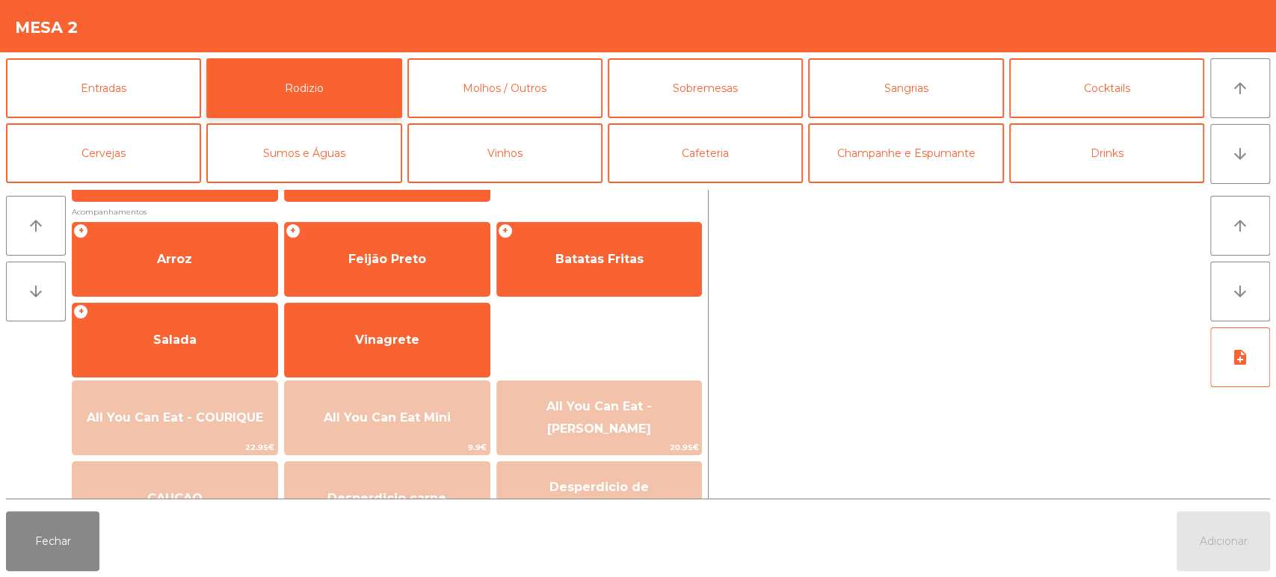
scroll to position [190, 0]
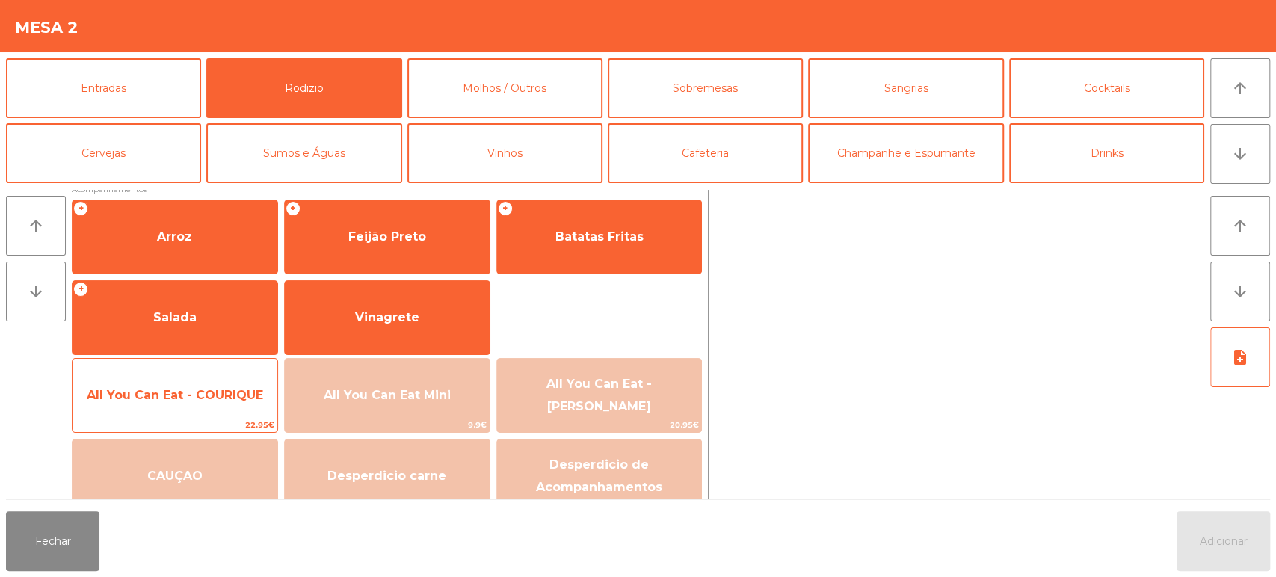
click at [230, 377] on span "All You Can Eat - COURIQUE" at bounding box center [174, 395] width 205 height 40
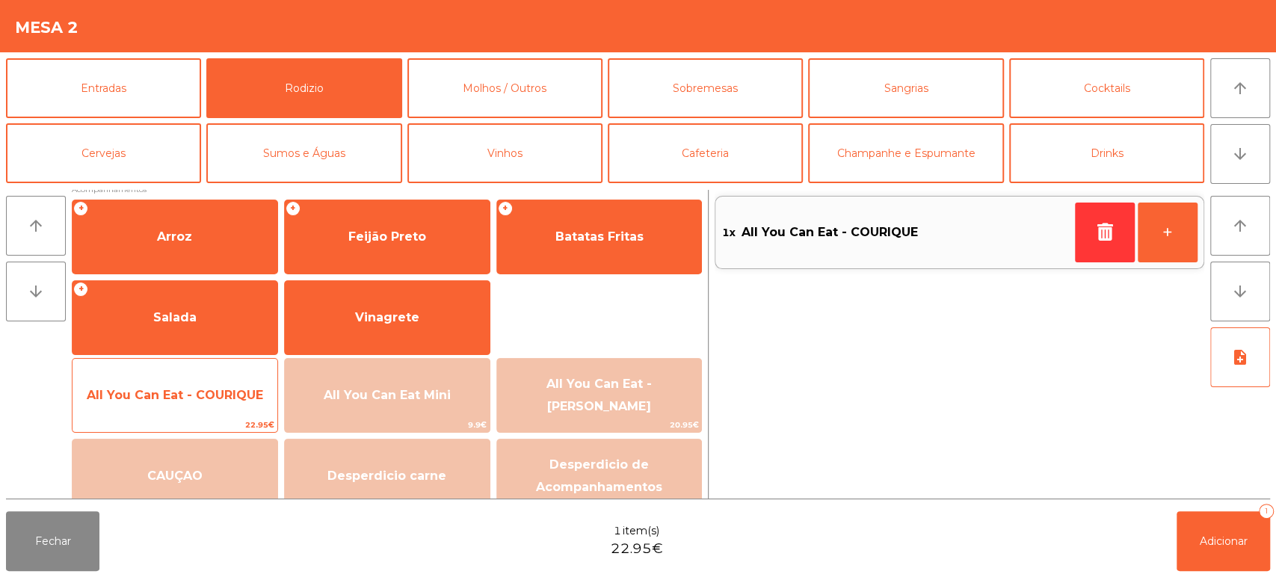
click at [233, 380] on span "All You Can Eat - COURIQUE" at bounding box center [174, 395] width 205 height 40
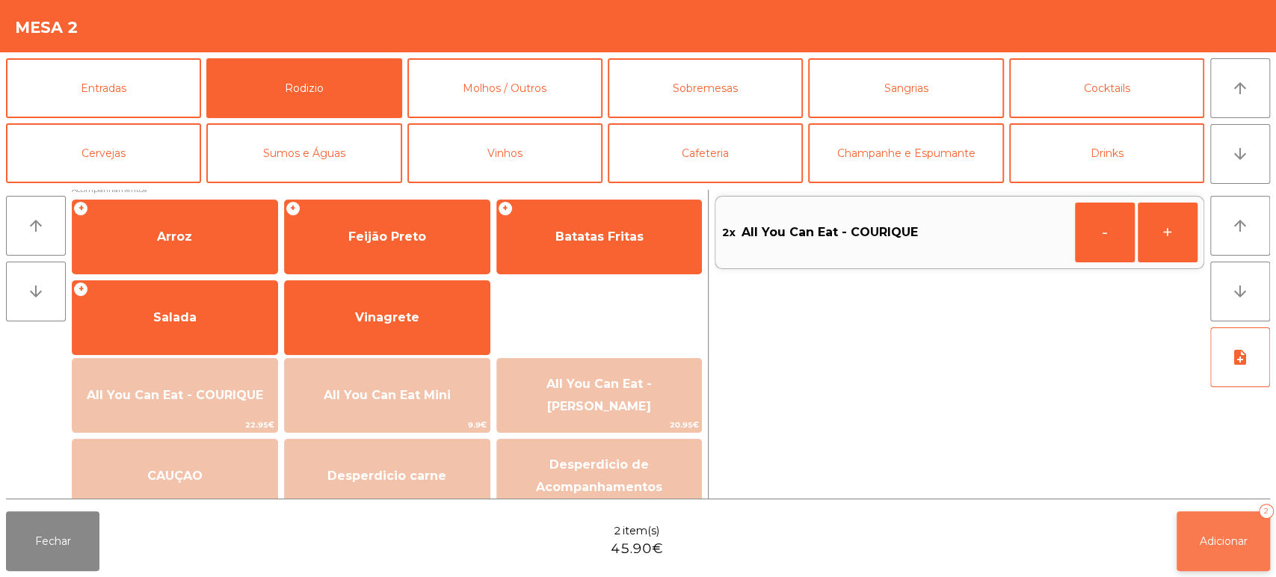
click at [1236, 534] on button "Adicionar 2" at bounding box center [1222, 541] width 93 height 60
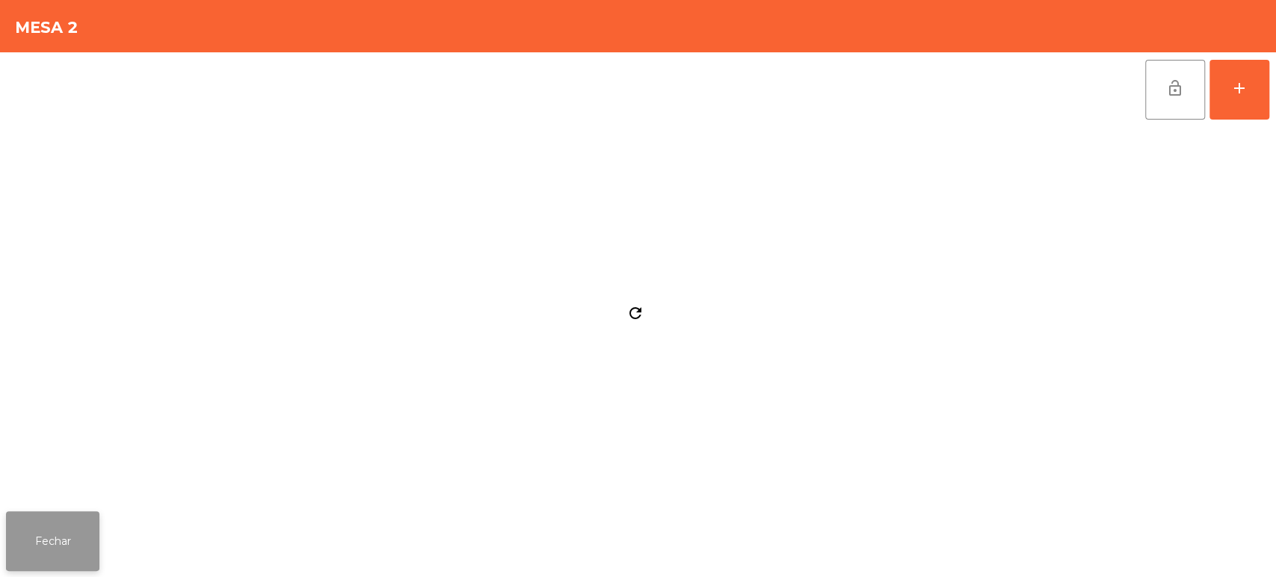
click at [40, 522] on button "Fechar" at bounding box center [52, 541] width 93 height 60
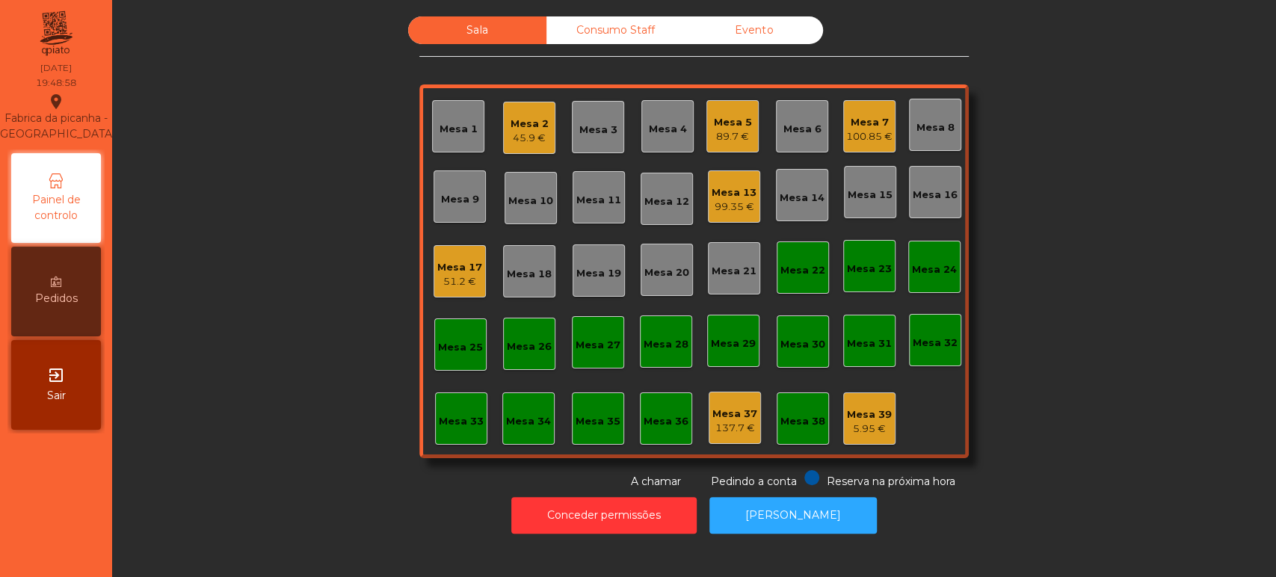
click at [719, 173] on div "Mesa 13 99.35 €" at bounding box center [734, 196] width 52 height 52
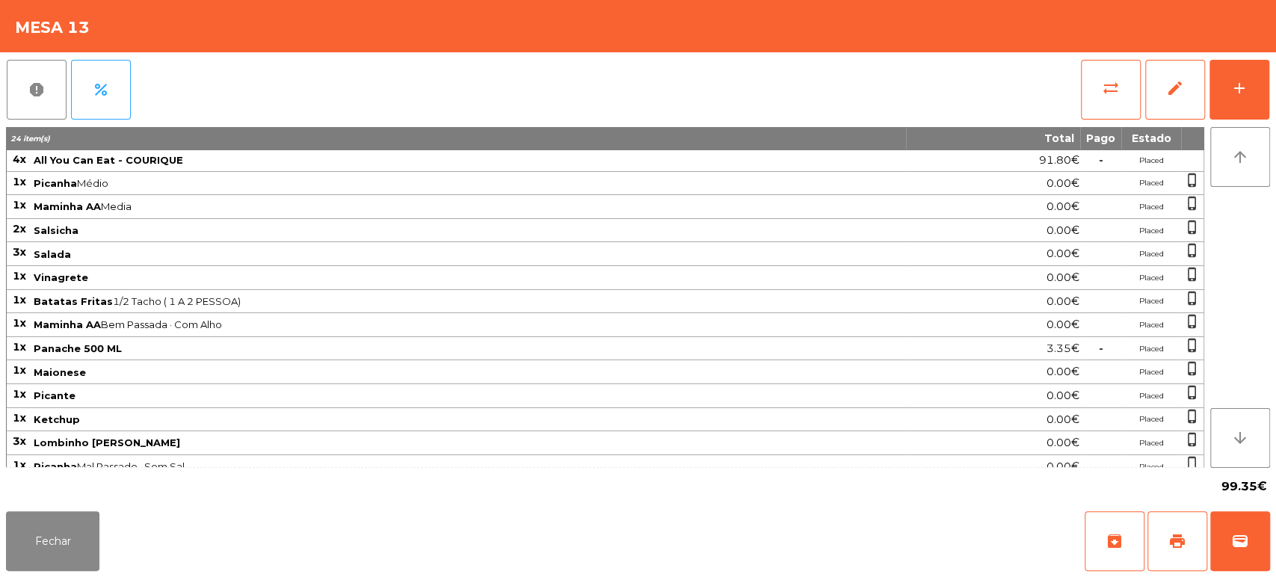
scroll to position [53, 0]
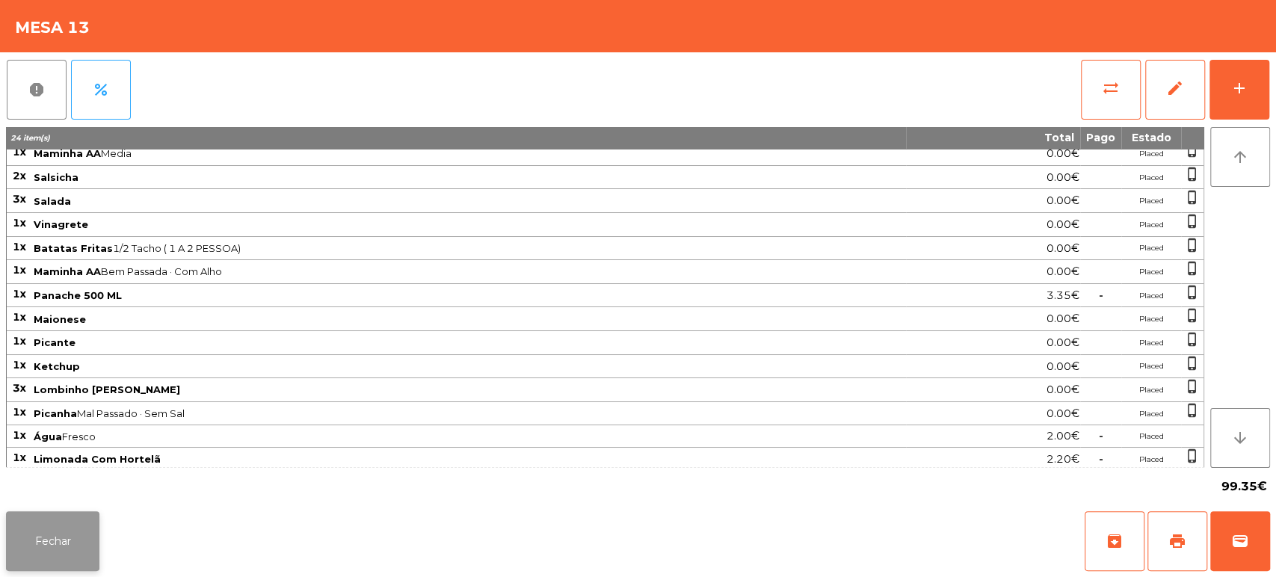
click at [87, 537] on button "Fechar" at bounding box center [52, 541] width 93 height 60
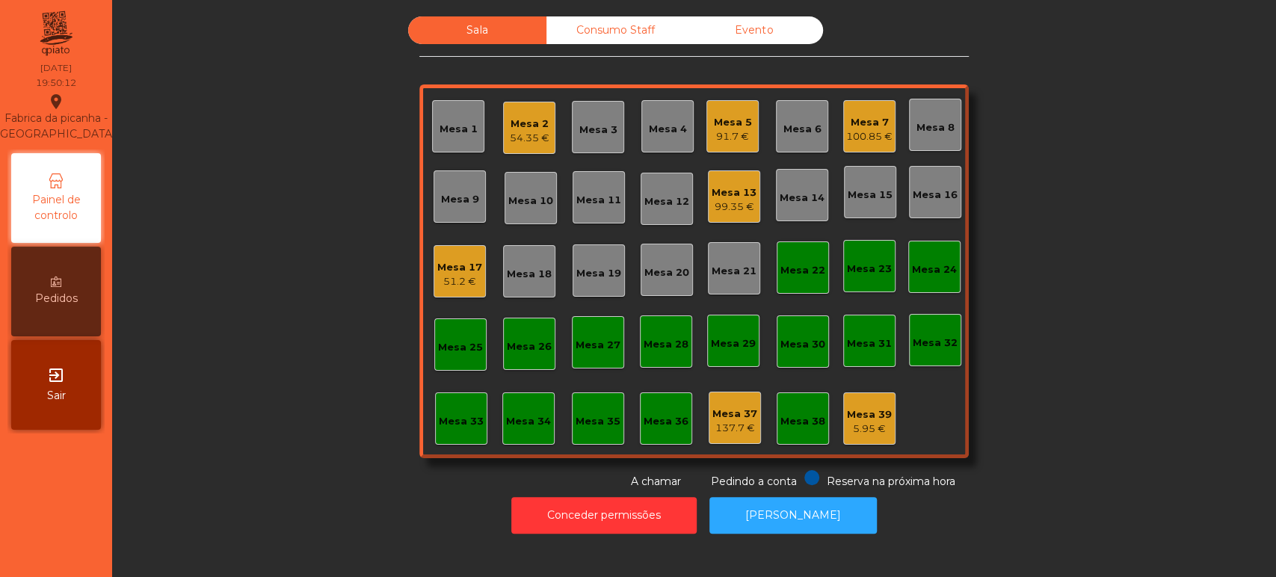
click at [510, 144] on div "54.35 €" at bounding box center [530, 138] width 40 height 15
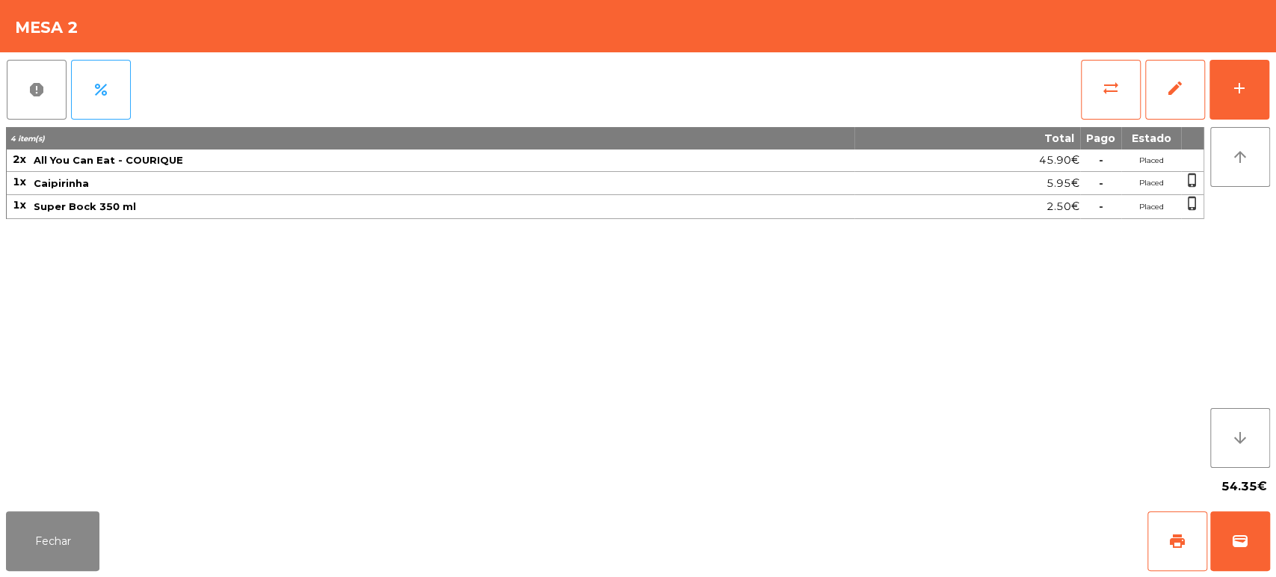
click at [66, 494] on div "54.35€" at bounding box center [638, 486] width 1264 height 37
click at [87, 532] on button "Fechar" at bounding box center [52, 541] width 93 height 60
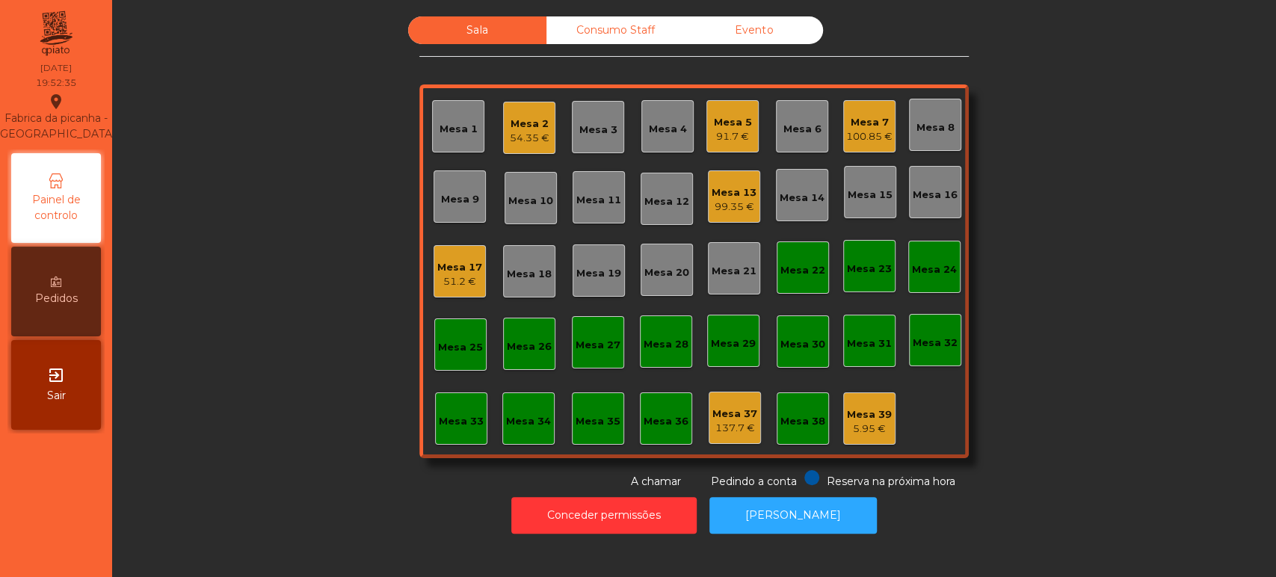
click at [933, 263] on div "Mesa 24" at bounding box center [934, 269] width 45 height 15
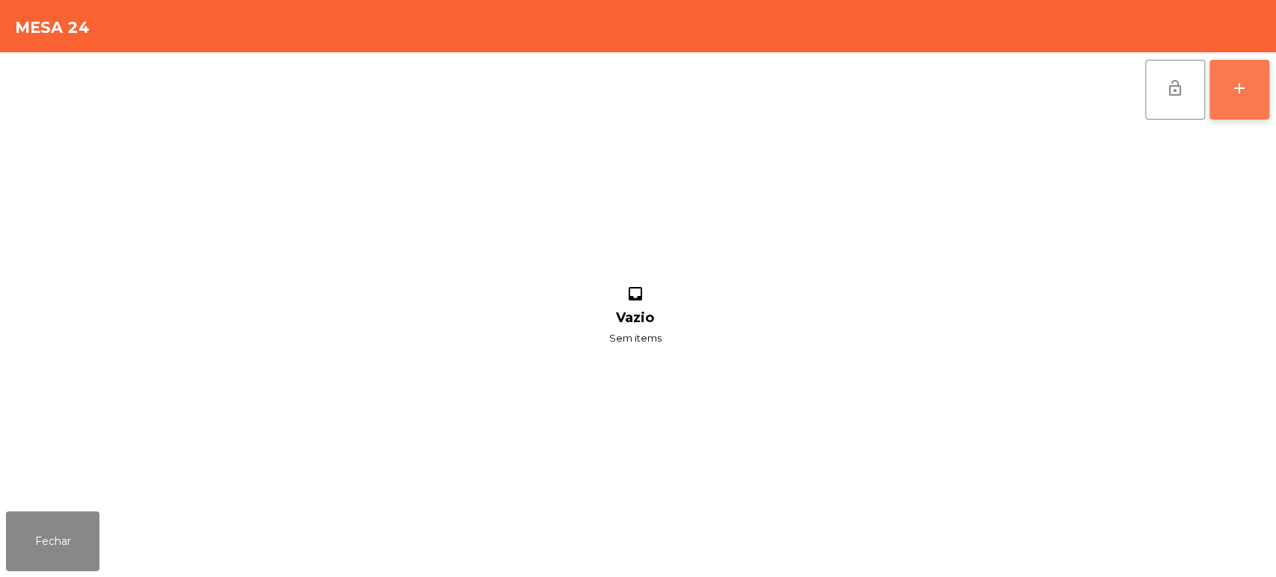
click at [1232, 102] on button "add" at bounding box center [1239, 90] width 60 height 60
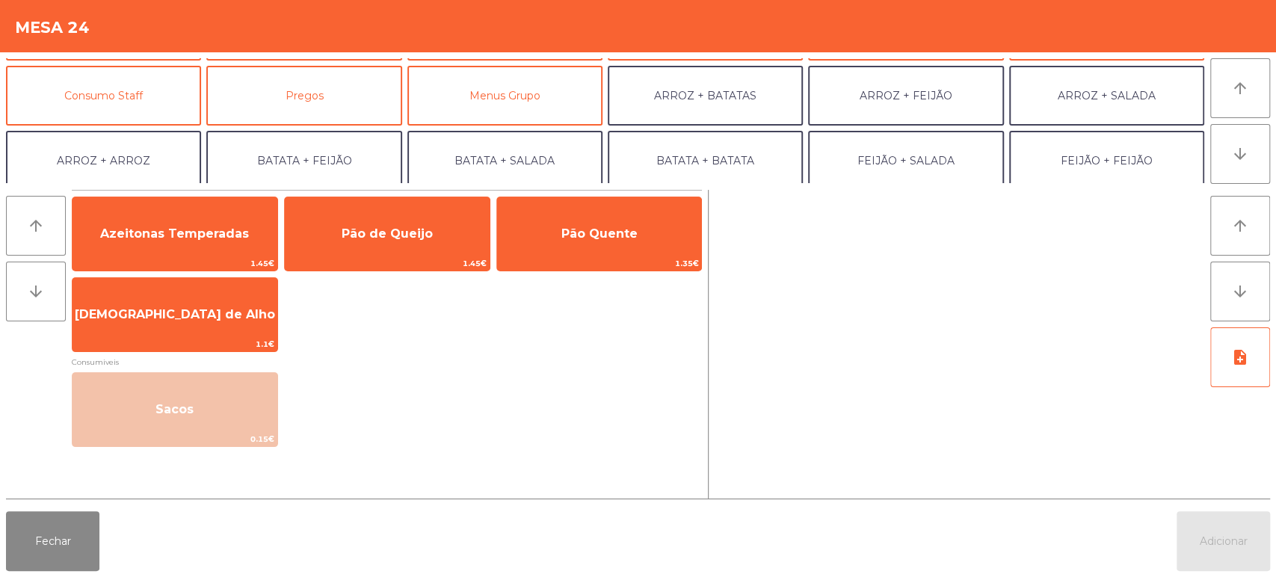
scroll to position [126, 0]
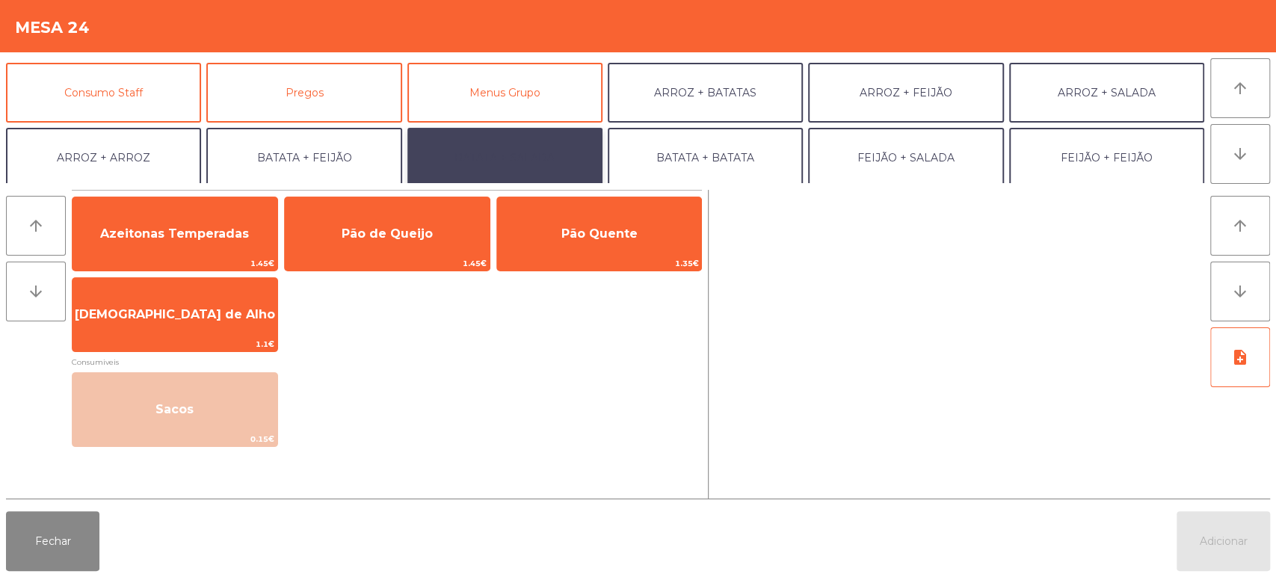
click at [557, 163] on button "BATATA + SALADA" at bounding box center [504, 158] width 195 height 60
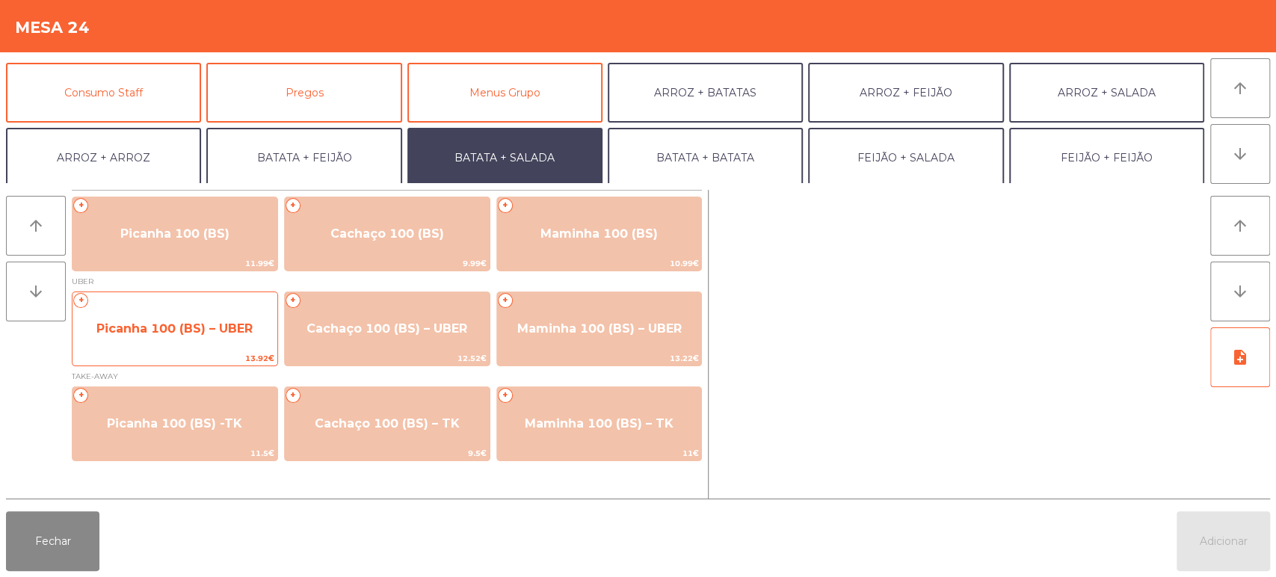
click at [224, 339] on span "Picanha 100 (BS) – UBER" at bounding box center [174, 329] width 205 height 40
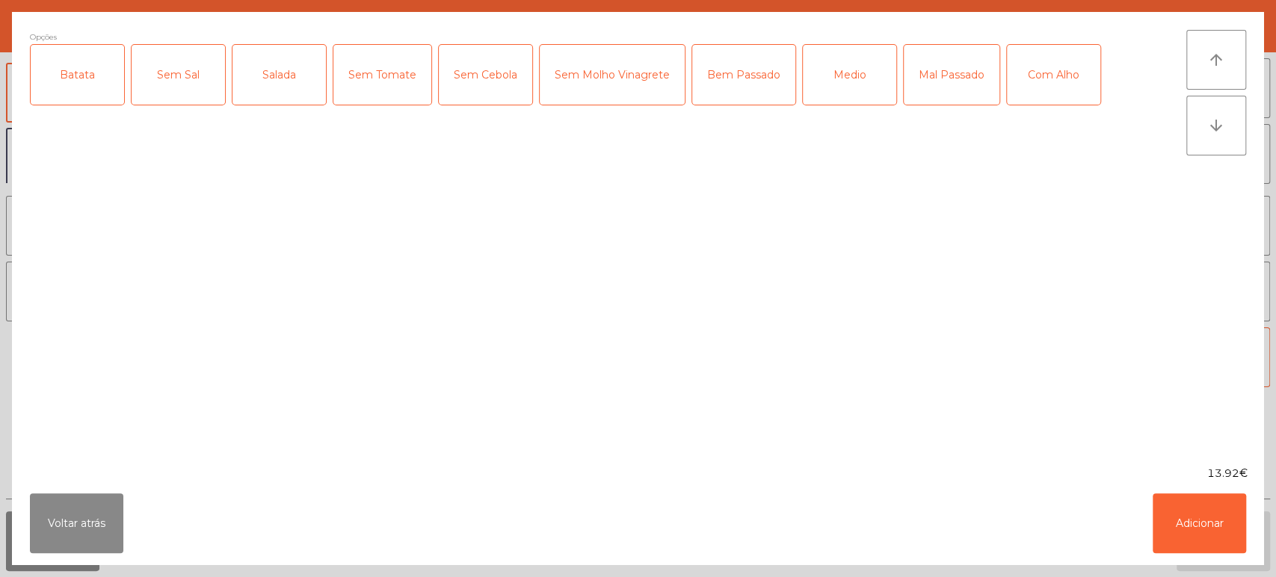
click at [87, 87] on div "Batata" at bounding box center [77, 75] width 93 height 60
click at [167, 72] on div "Sem Sal" at bounding box center [178, 75] width 93 height 60
click at [288, 65] on div "Salada" at bounding box center [278, 75] width 93 height 60
click at [166, 66] on div "Sem Sal" at bounding box center [178, 75] width 93 height 60
click at [864, 80] on div "Medio" at bounding box center [849, 75] width 93 height 60
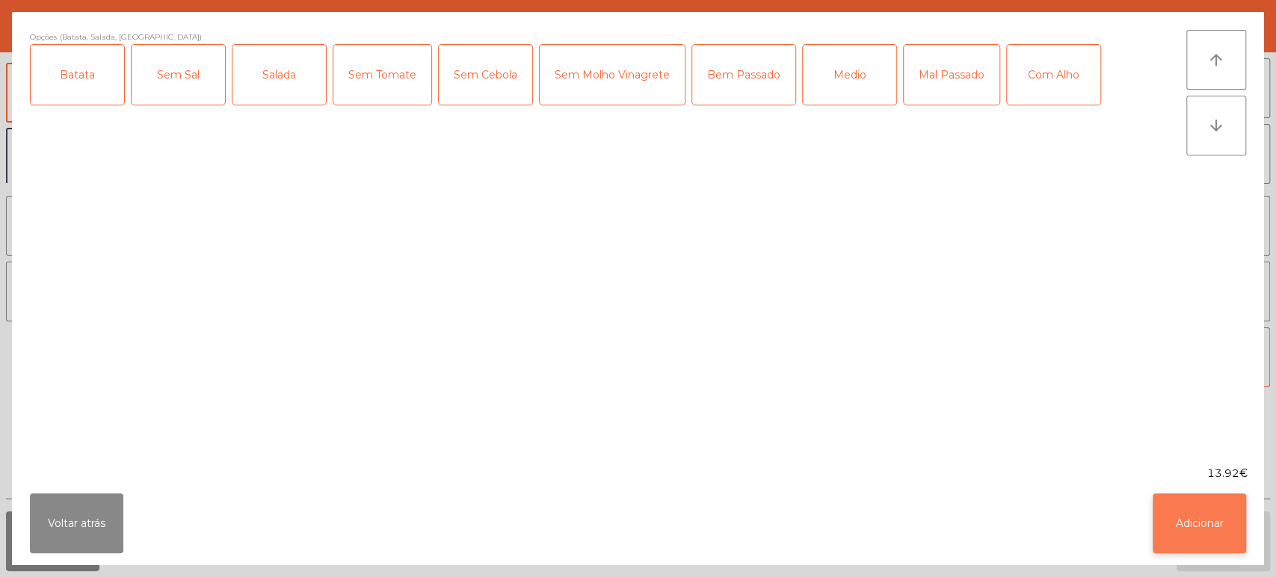
click at [1202, 533] on button "Adicionar" at bounding box center [1198, 523] width 93 height 60
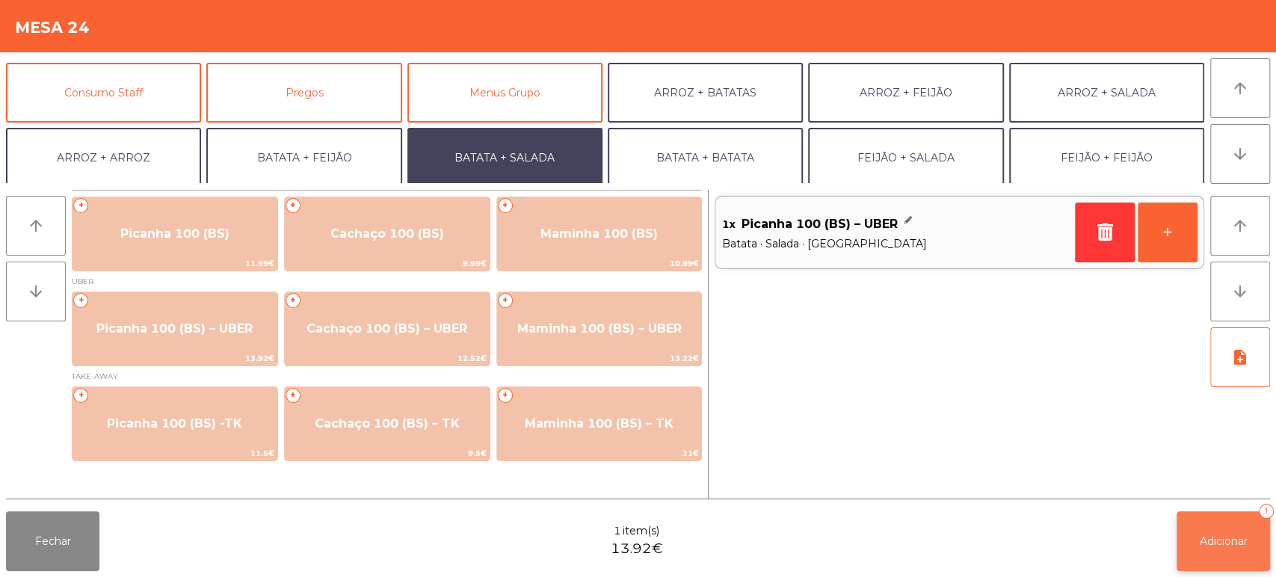
click at [1229, 554] on button "Adicionar 1" at bounding box center [1222, 541] width 93 height 60
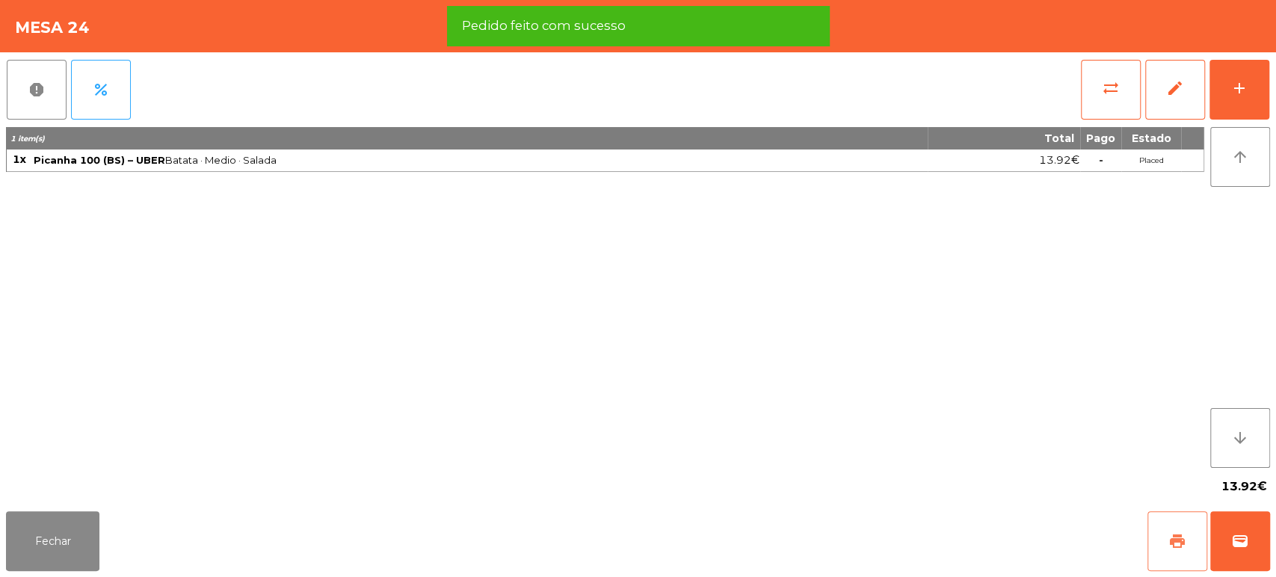
click at [1176, 540] on span "print" at bounding box center [1177, 541] width 18 height 18
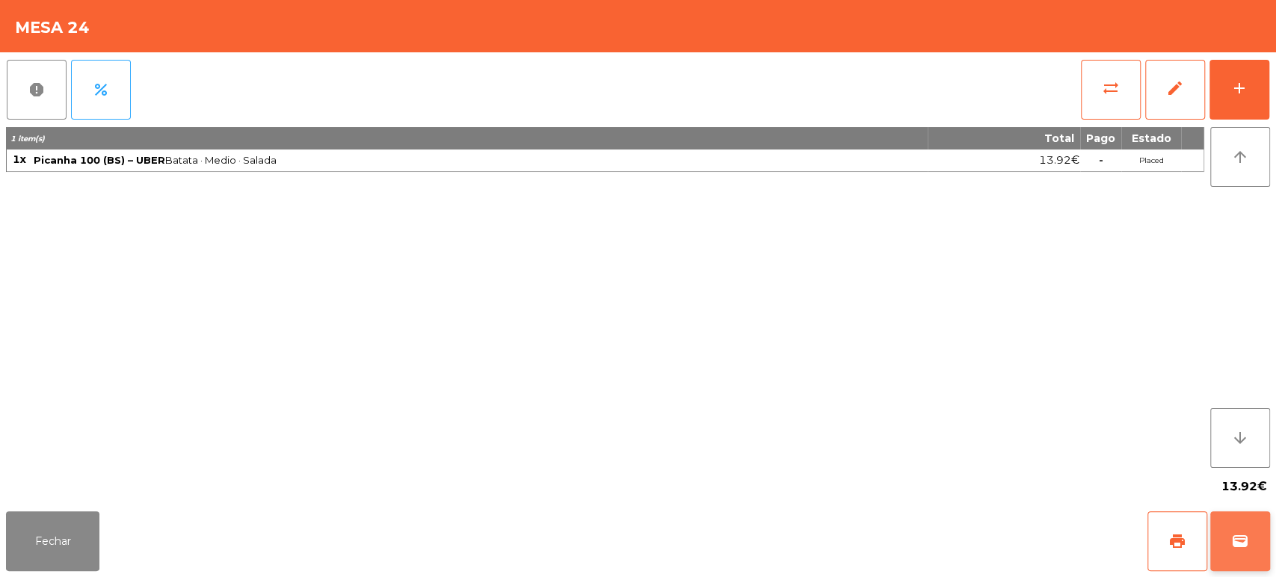
click at [1239, 558] on button "wallet" at bounding box center [1240, 541] width 60 height 60
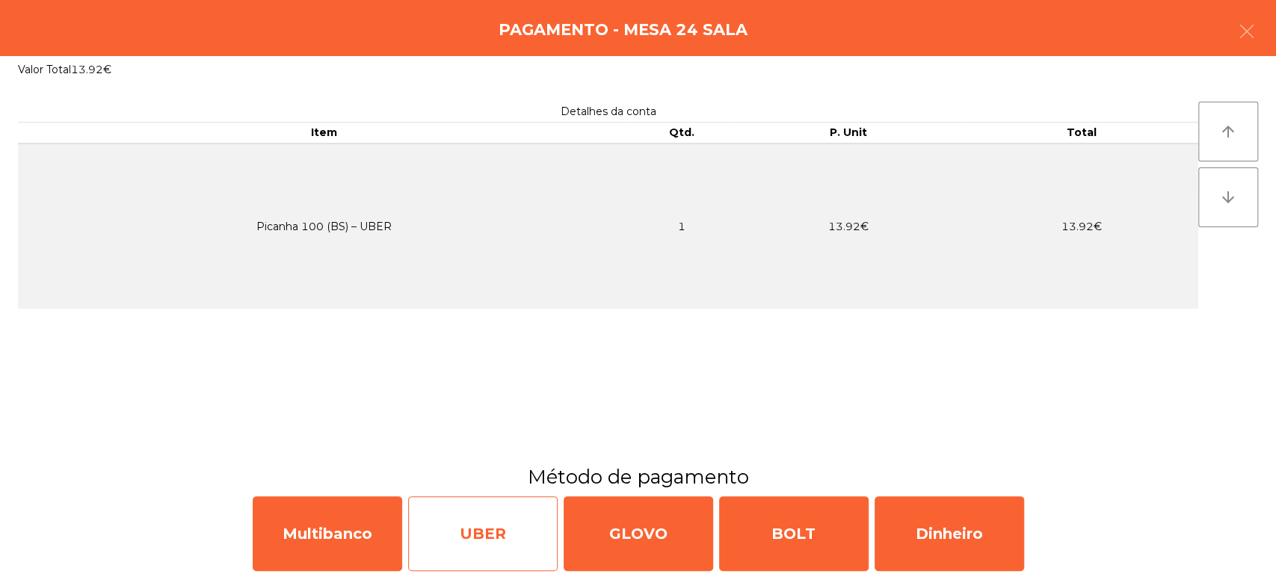
click at [513, 516] on div "UBER" at bounding box center [482, 533] width 149 height 75
select select "**"
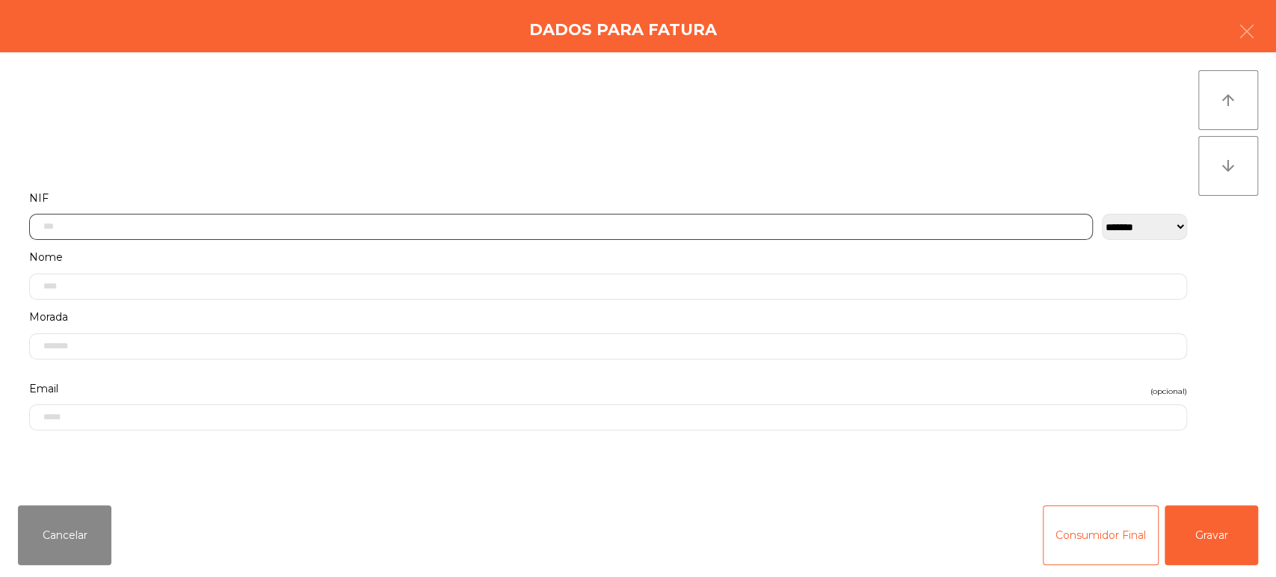
click at [324, 226] on input "text" at bounding box center [561, 227] width 1064 height 26
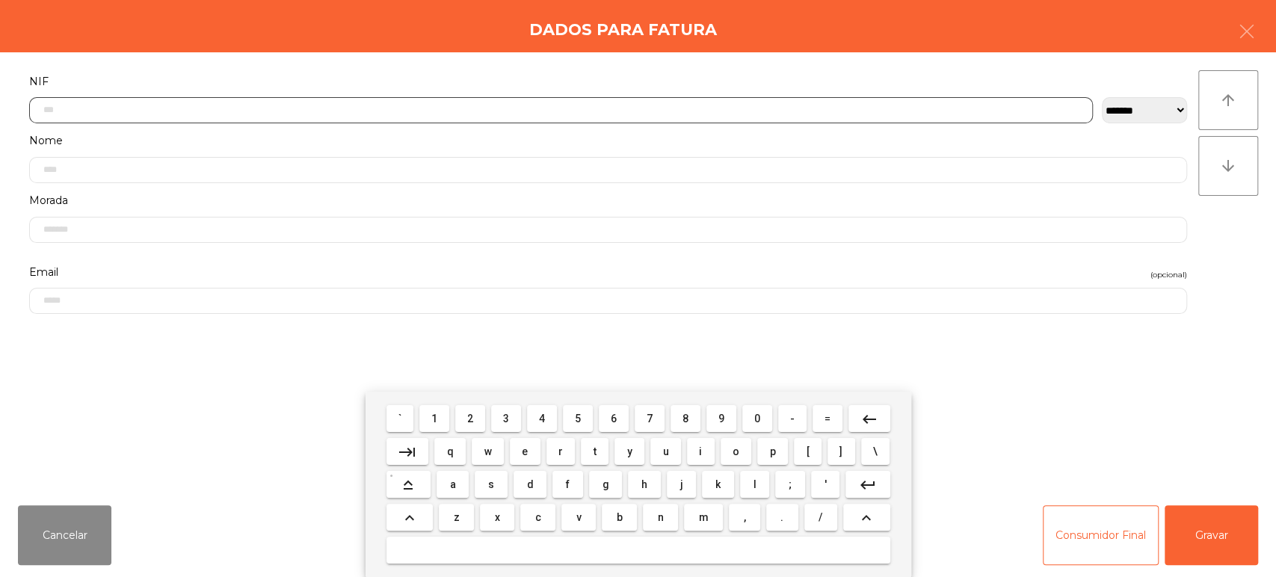
click at [474, 426] on button "2" at bounding box center [470, 418] width 30 height 27
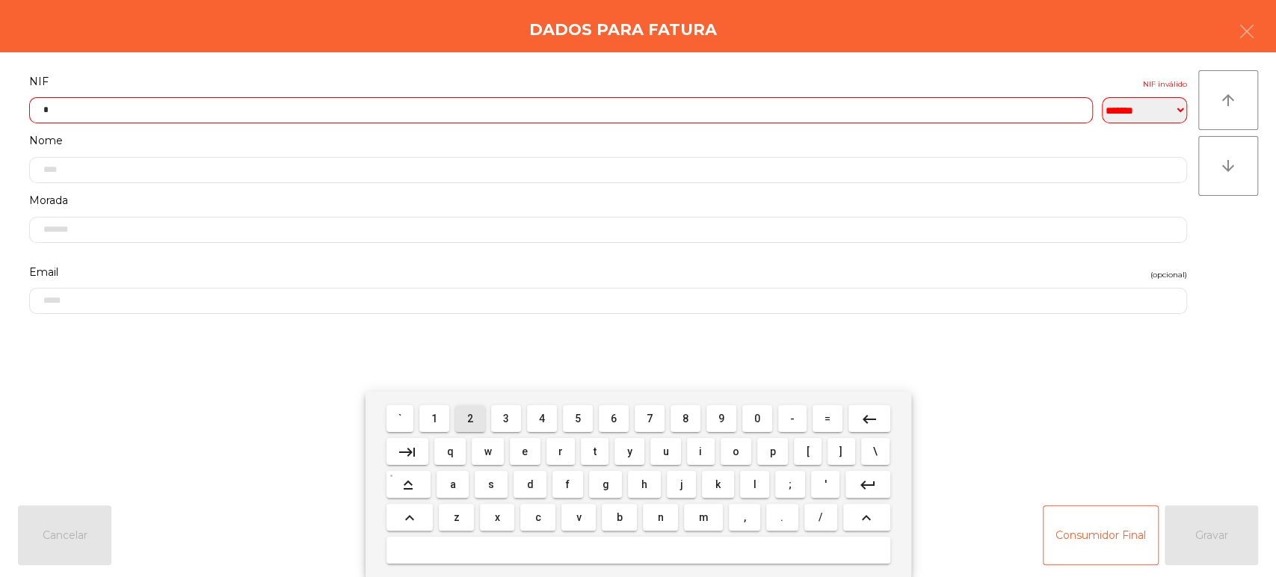
click at [506, 419] on span "3" at bounding box center [506, 419] width 6 height 12
click at [721, 419] on span "9" at bounding box center [721, 419] width 6 height 12
click at [434, 419] on span "1" at bounding box center [434, 419] width 6 height 12
click at [506, 419] on span "3" at bounding box center [506, 419] width 6 height 12
click at [575, 420] on span "5" at bounding box center [578, 419] width 6 height 12
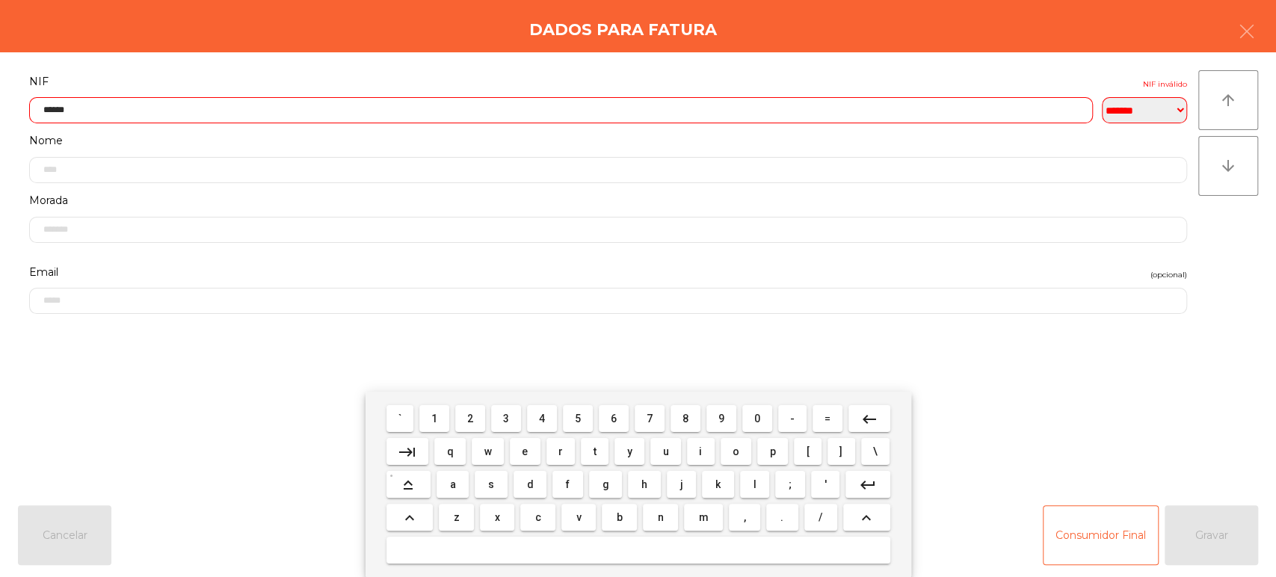
click at [649, 419] on span "7" at bounding box center [649, 419] width 6 height 12
click at [614, 419] on span "6" at bounding box center [614, 419] width 6 height 12
click at [685, 419] on span "8" at bounding box center [685, 419] width 6 height 12
type input "*********"
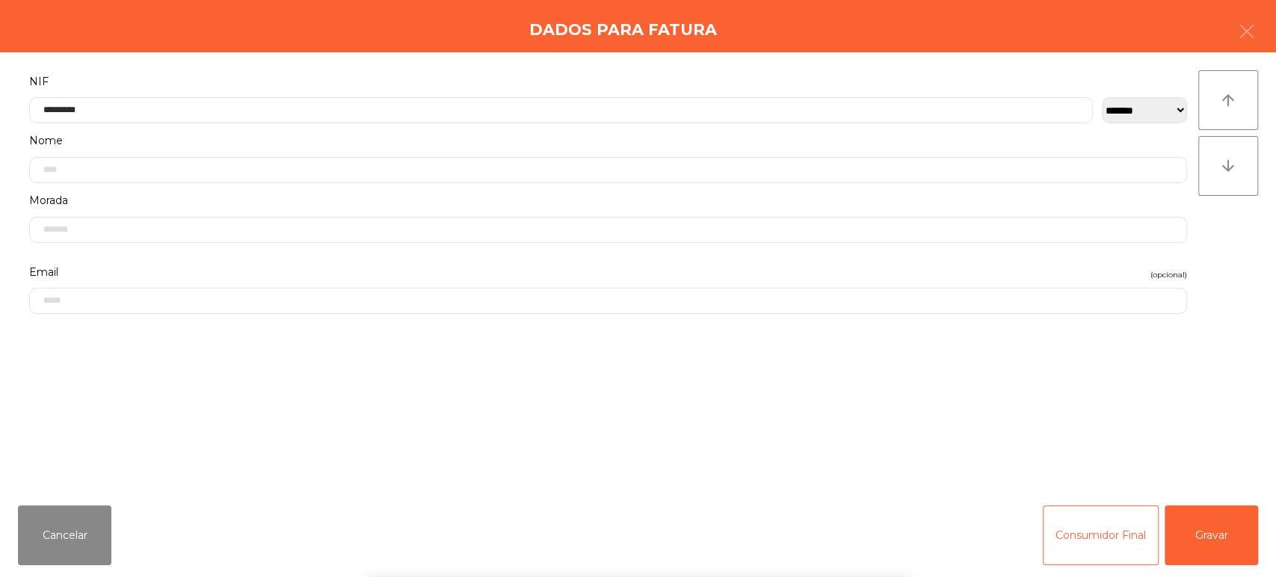
click at [1016, 422] on div "` 1 2 3 4 5 6 7 8 9 0 - = keyboard_backspace keyboard_tab q w e r t y u i o p […" at bounding box center [638, 484] width 1276 height 185
click at [1229, 533] on button "Gravar" at bounding box center [1210, 535] width 93 height 60
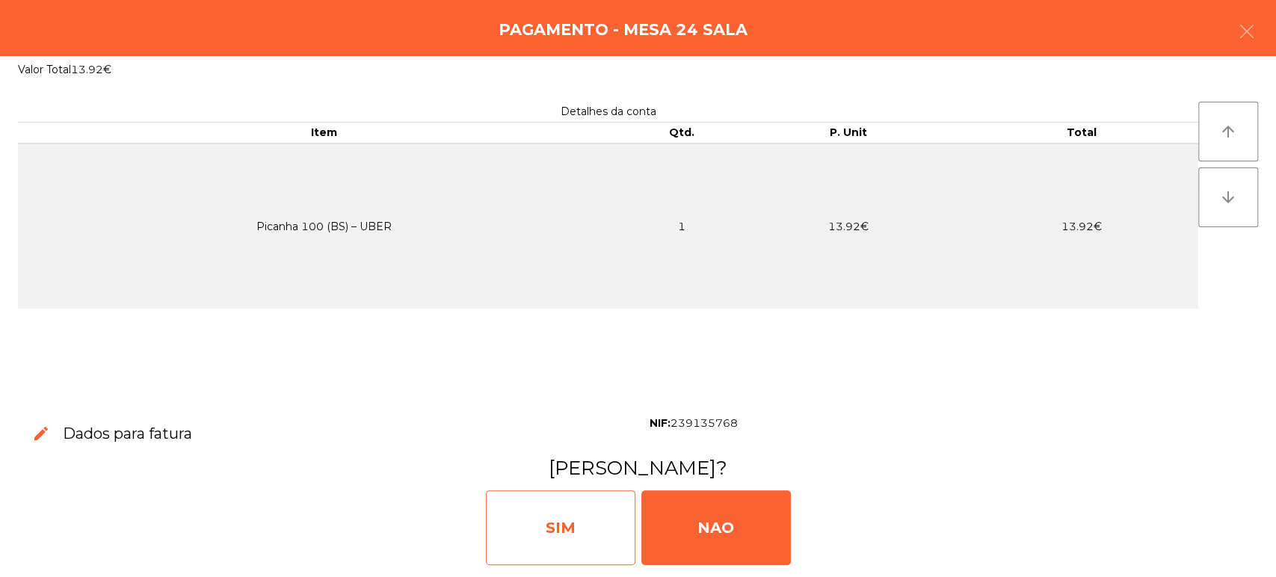
click at [578, 538] on div "SIM" at bounding box center [560, 527] width 149 height 75
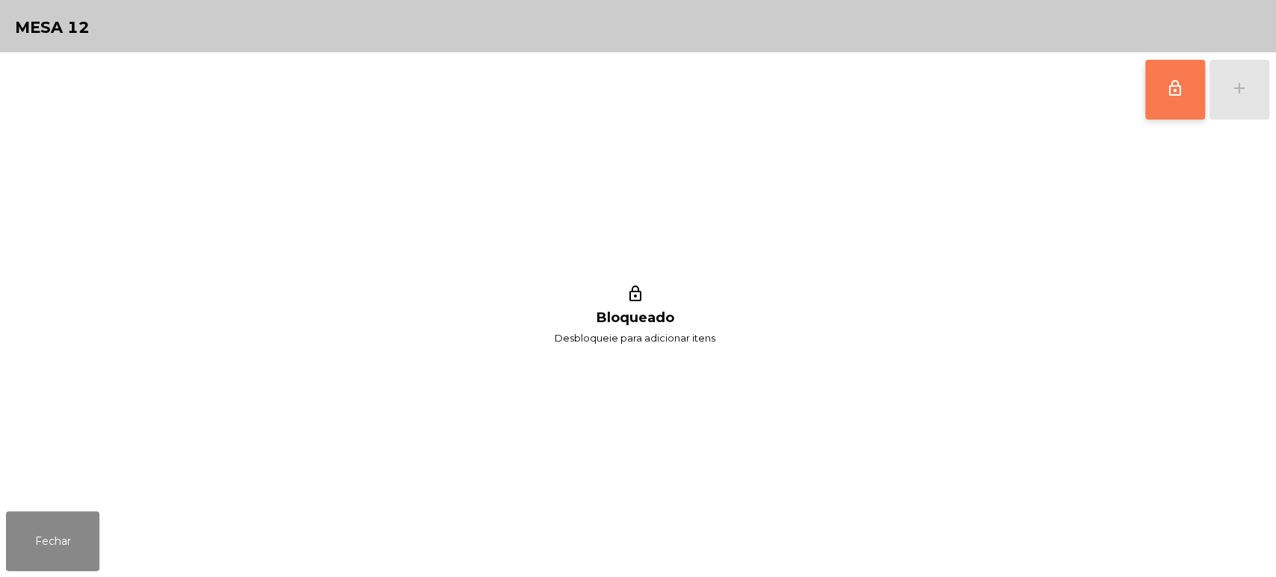
click at [1175, 99] on button "lock_outline" at bounding box center [1175, 90] width 60 height 60
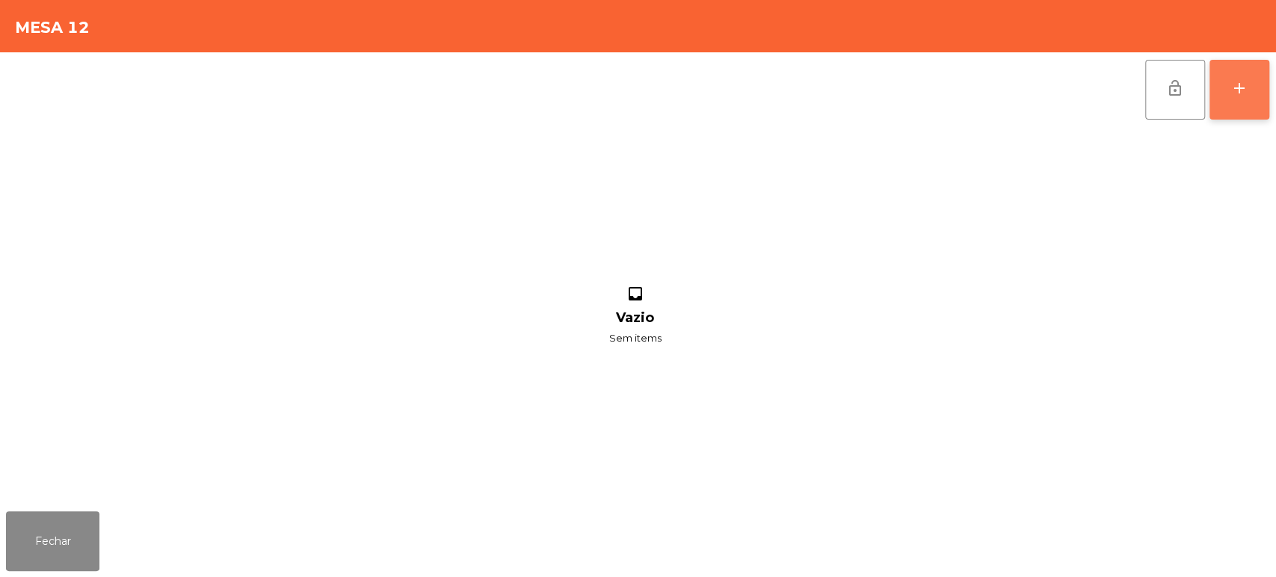
click at [1239, 93] on div "add" at bounding box center [1239, 88] width 18 height 18
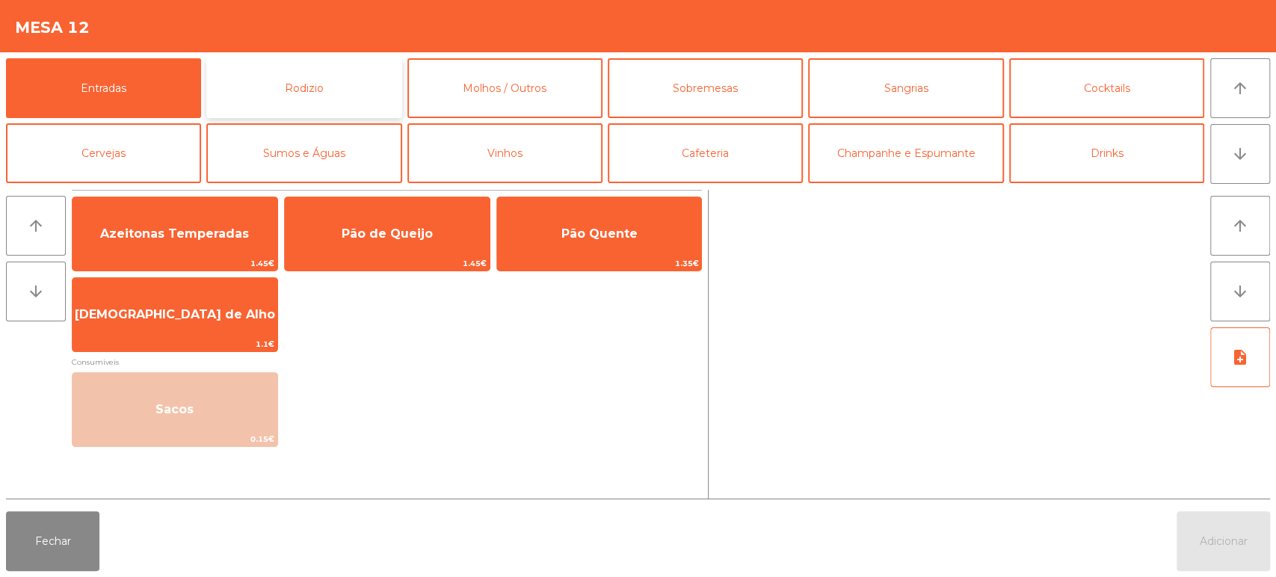
click at [333, 72] on button "Rodizio" at bounding box center [303, 88] width 195 height 60
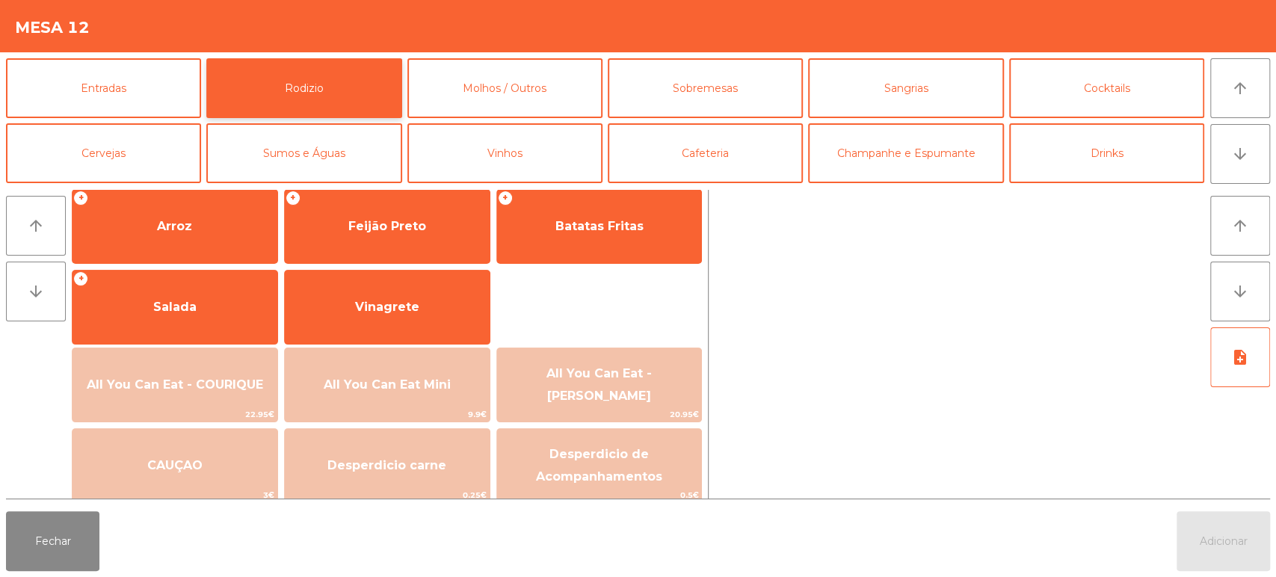
scroll to position [291, 0]
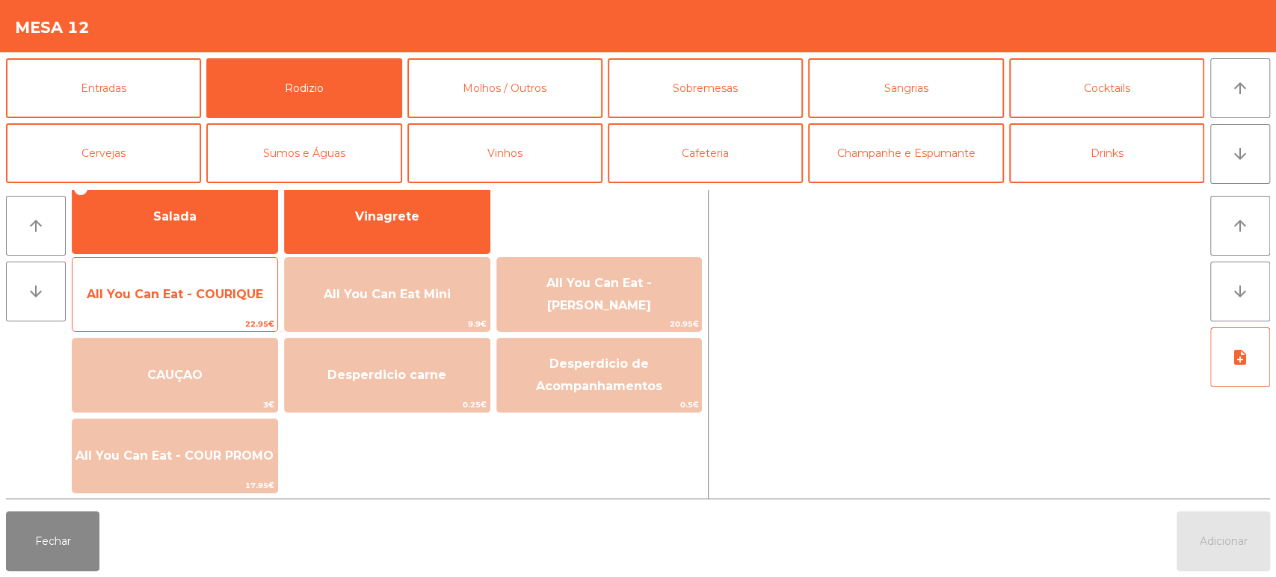
click at [174, 300] on span "All You Can Eat - COURIQUE" at bounding box center [175, 294] width 176 height 14
click at [181, 288] on span "All You Can Eat - COURIQUE" at bounding box center [175, 294] width 176 height 14
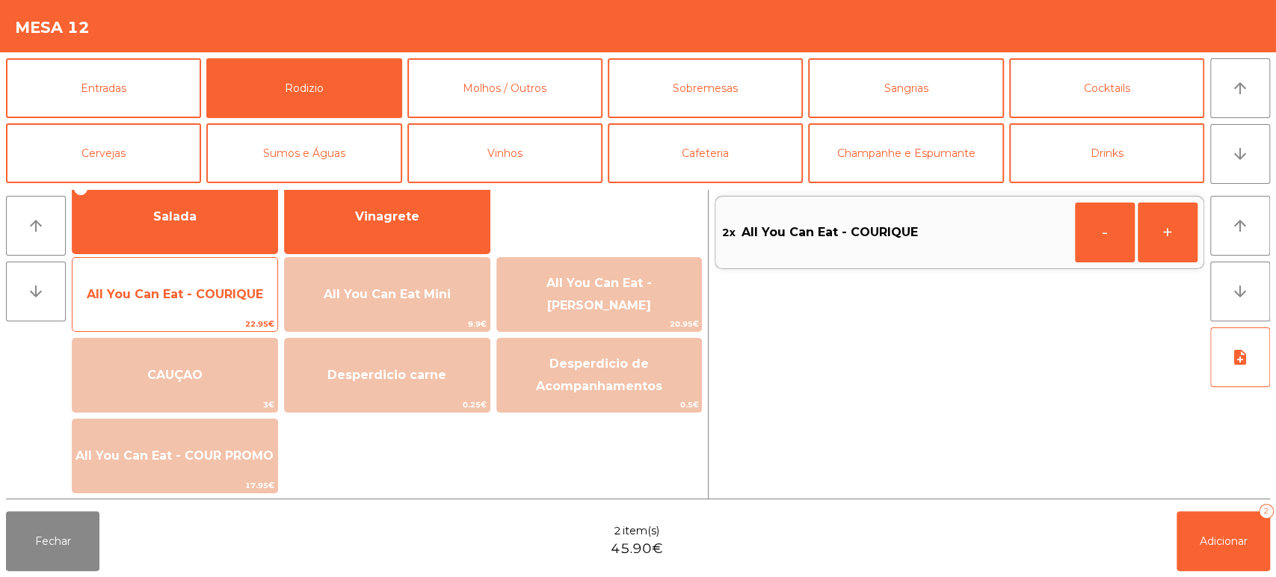
click at [199, 288] on span "All You Can Eat - COURIQUE" at bounding box center [175, 294] width 176 height 14
click at [192, 287] on span "All You Can Eat - COURIQUE" at bounding box center [175, 294] width 176 height 14
click at [177, 300] on span "All You Can Eat - COURIQUE" at bounding box center [175, 294] width 176 height 14
click at [195, 288] on span "All You Can Eat - COURIQUE" at bounding box center [175, 294] width 176 height 14
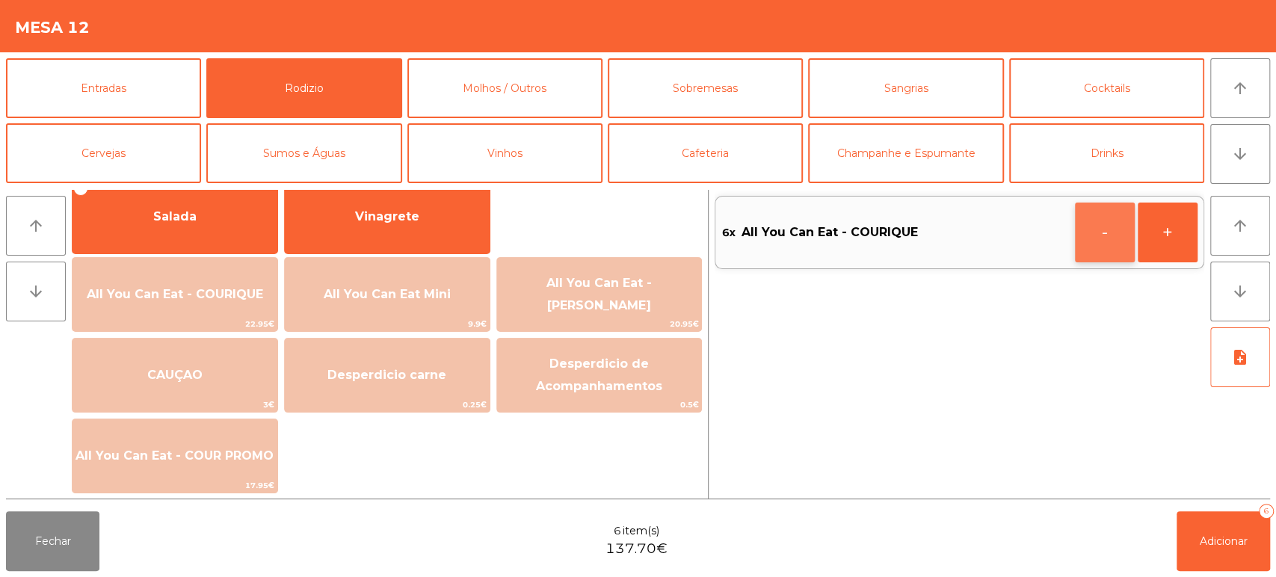
click at [1100, 224] on button "-" at bounding box center [1105, 233] width 60 height 60
click at [1235, 543] on span "Adicionar" at bounding box center [1224, 540] width 48 height 13
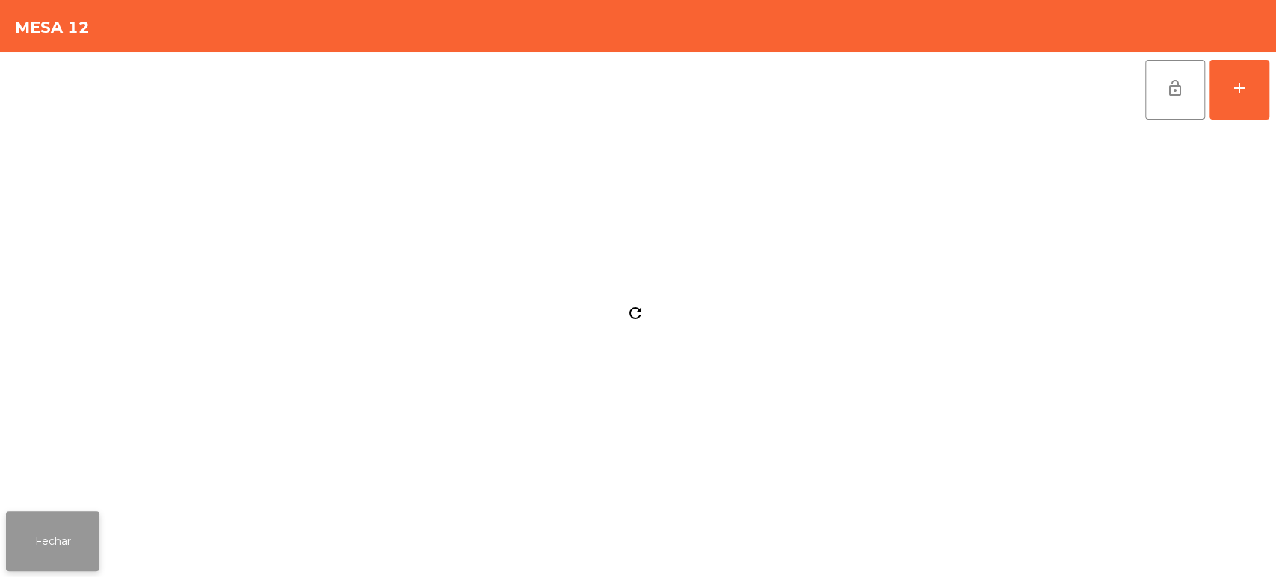
click at [76, 520] on button "Fechar" at bounding box center [52, 541] width 93 height 60
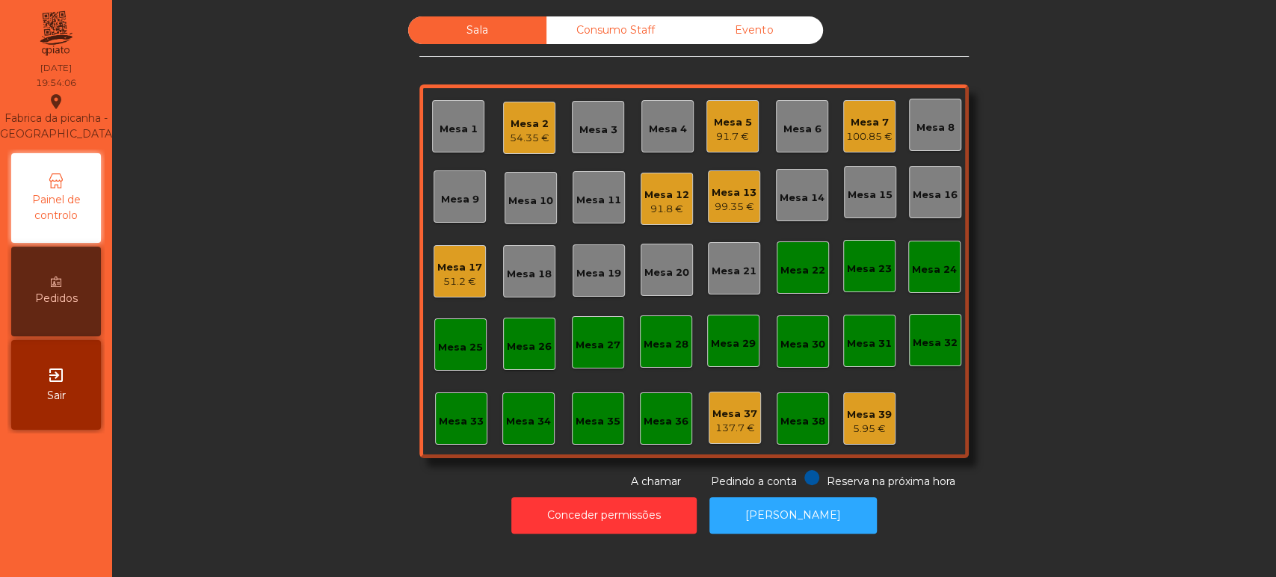
click at [788, 552] on div "Sala Consumo Staff Evento Mesa 1 Mesa 2 54.35 € Mesa 3 Mesa 4 Mesa 5 91.7 € Mes…" at bounding box center [694, 288] width 1164 height 577
click at [786, 529] on button "[PERSON_NAME]" at bounding box center [792, 515] width 167 height 37
click at [590, 527] on button "Conceder permissões" at bounding box center [603, 515] width 185 height 37
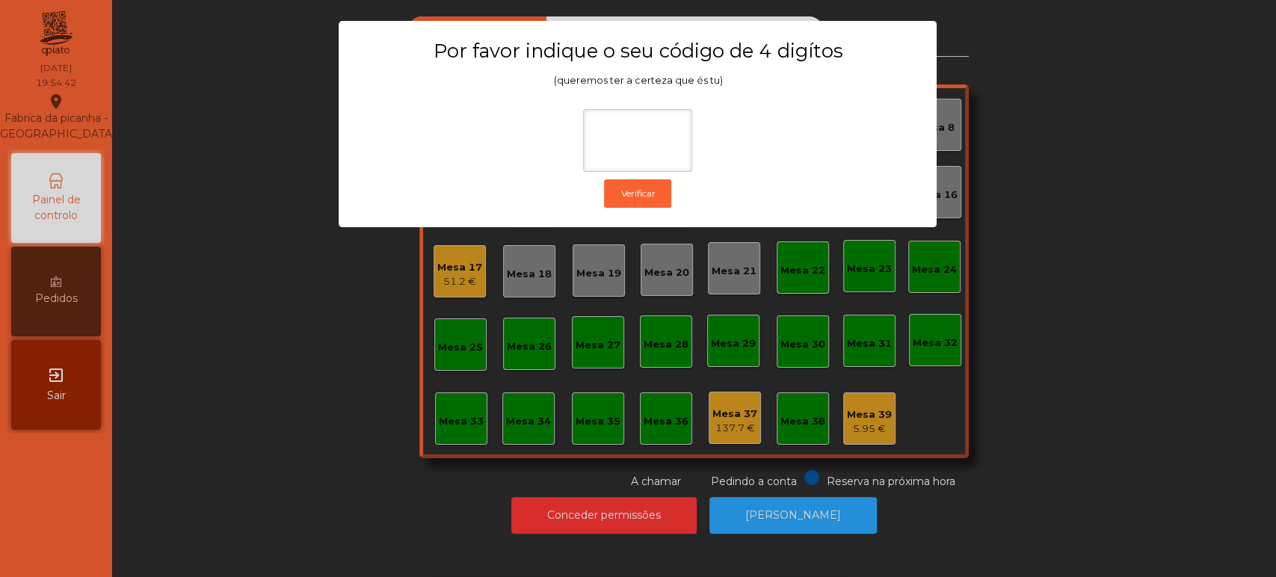
click at [1051, 317] on ngb-modal-window "Por favor indique o seu código de 4 digítos (queremos ter a certeza que és tu) …" at bounding box center [638, 288] width 1212 height 577
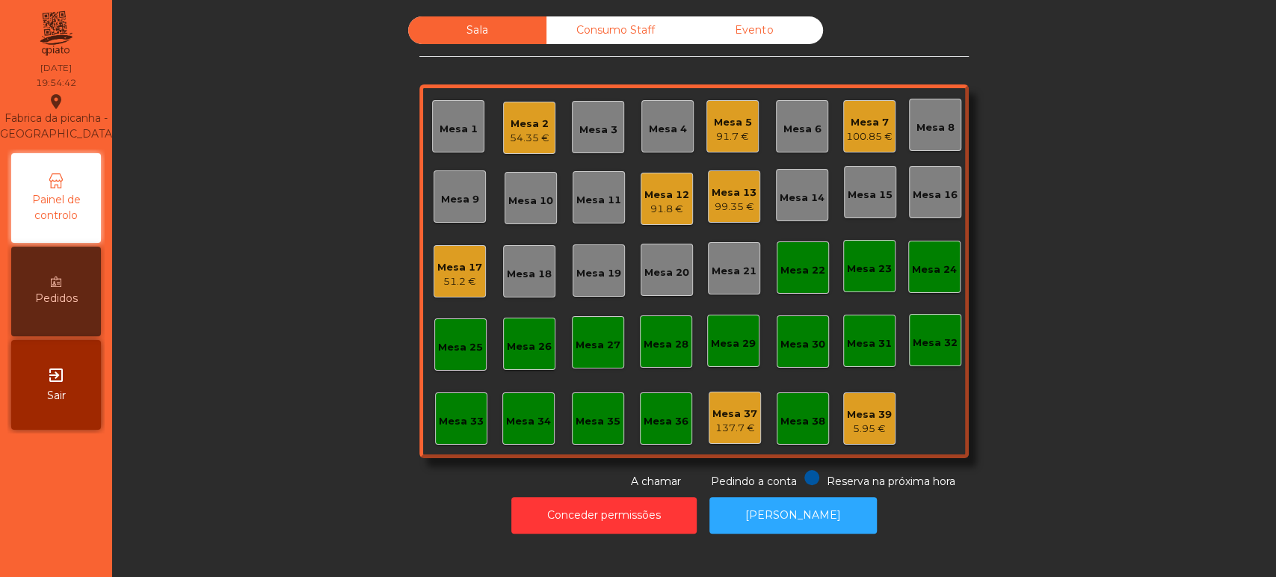
click at [442, 269] on div "Mesa 17" at bounding box center [459, 267] width 45 height 15
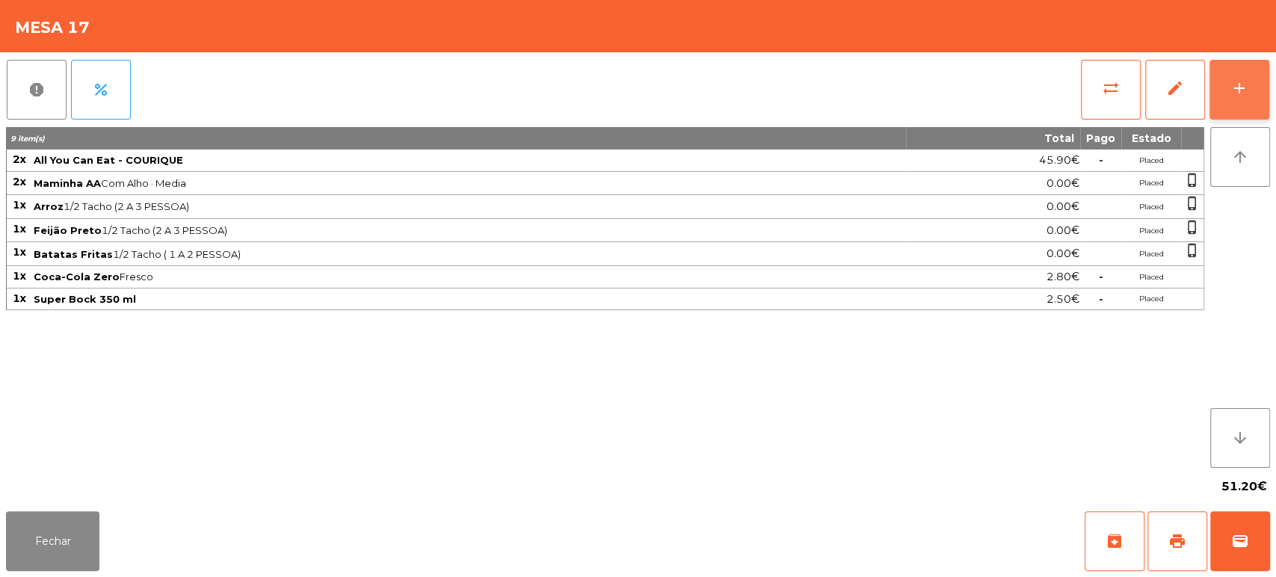
click at [1230, 77] on button "add" at bounding box center [1239, 90] width 60 height 60
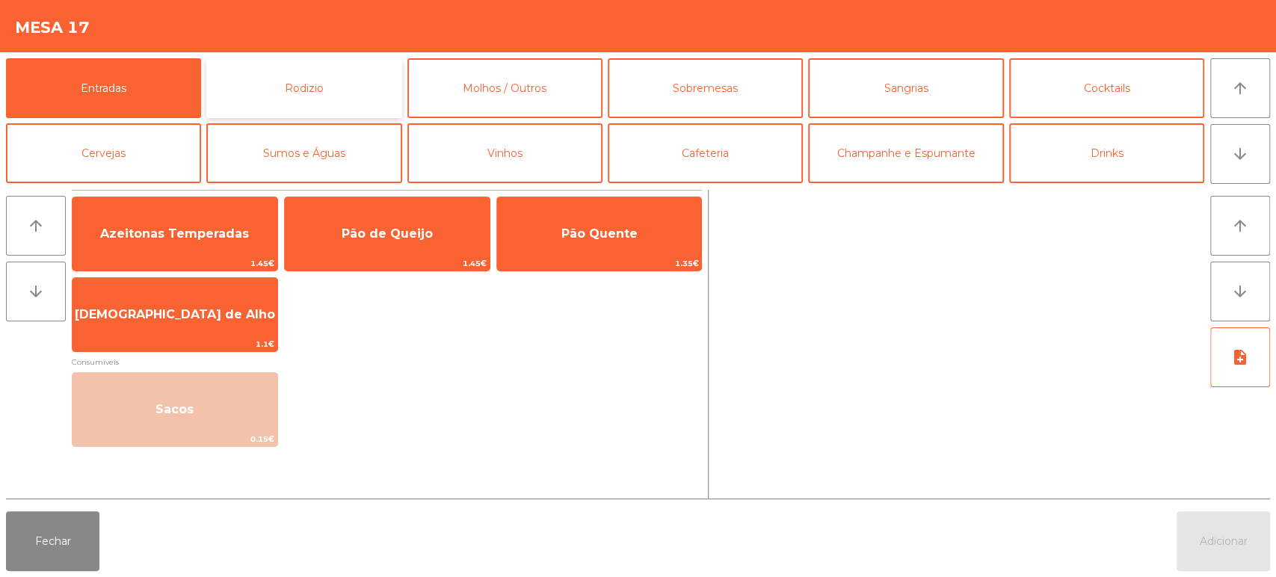
click at [303, 96] on button "Rodizio" at bounding box center [303, 88] width 195 height 60
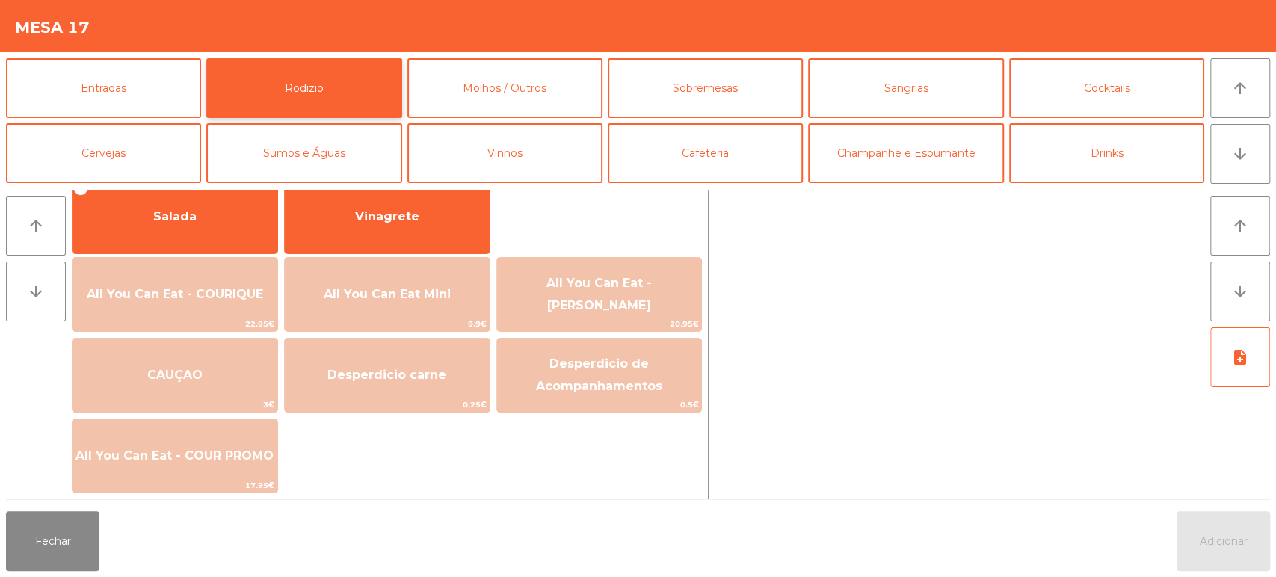
scroll to position [0, 0]
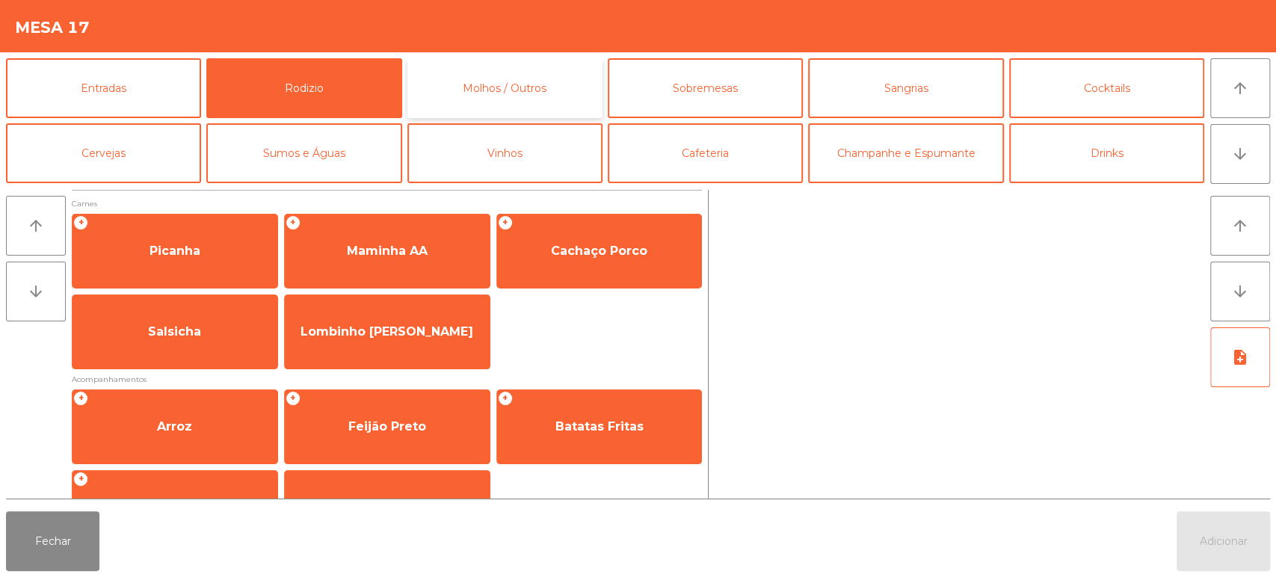
click at [497, 93] on button "Molhos / Outros" at bounding box center [504, 88] width 195 height 60
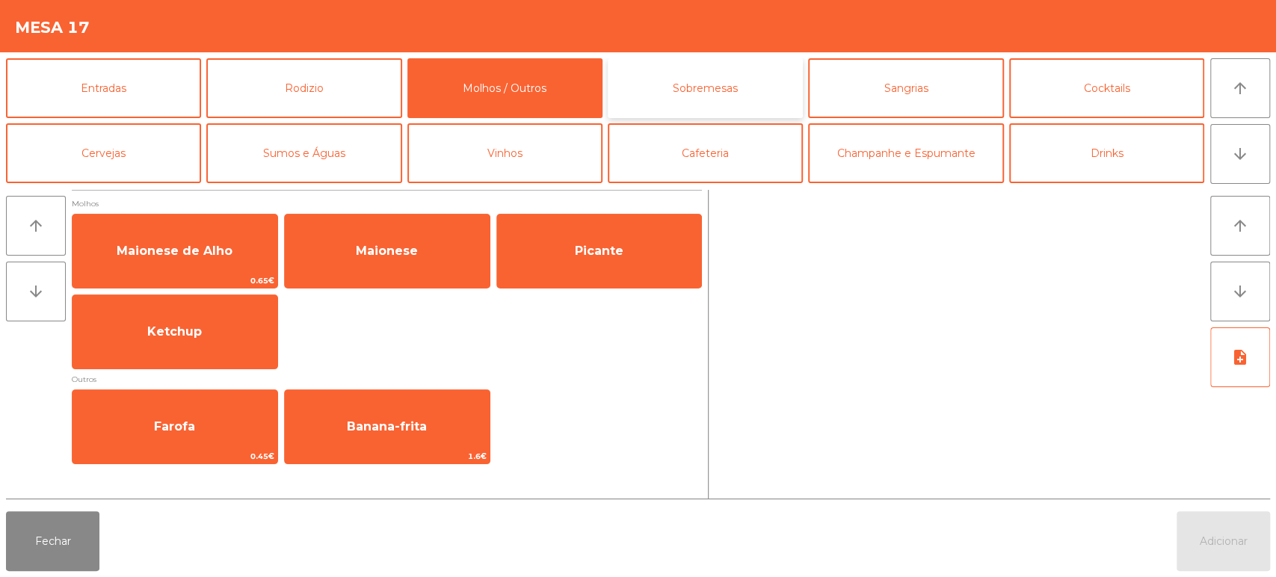
click at [747, 72] on button "Sobremesas" at bounding box center [705, 88] width 195 height 60
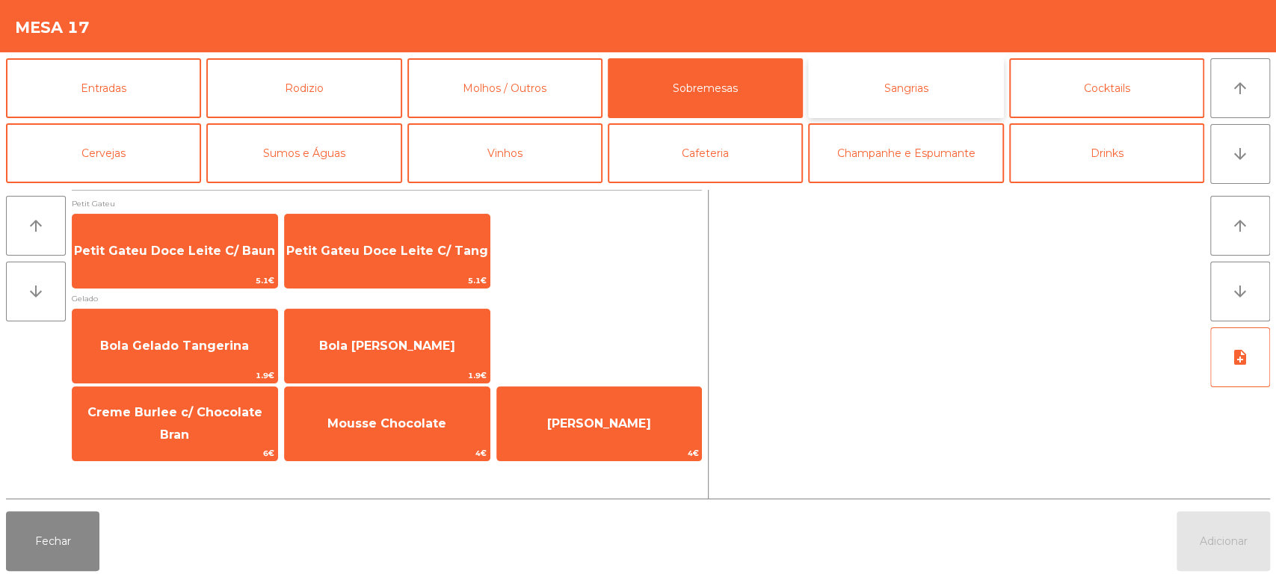
click at [901, 76] on button "Sangrias" at bounding box center [905, 88] width 195 height 60
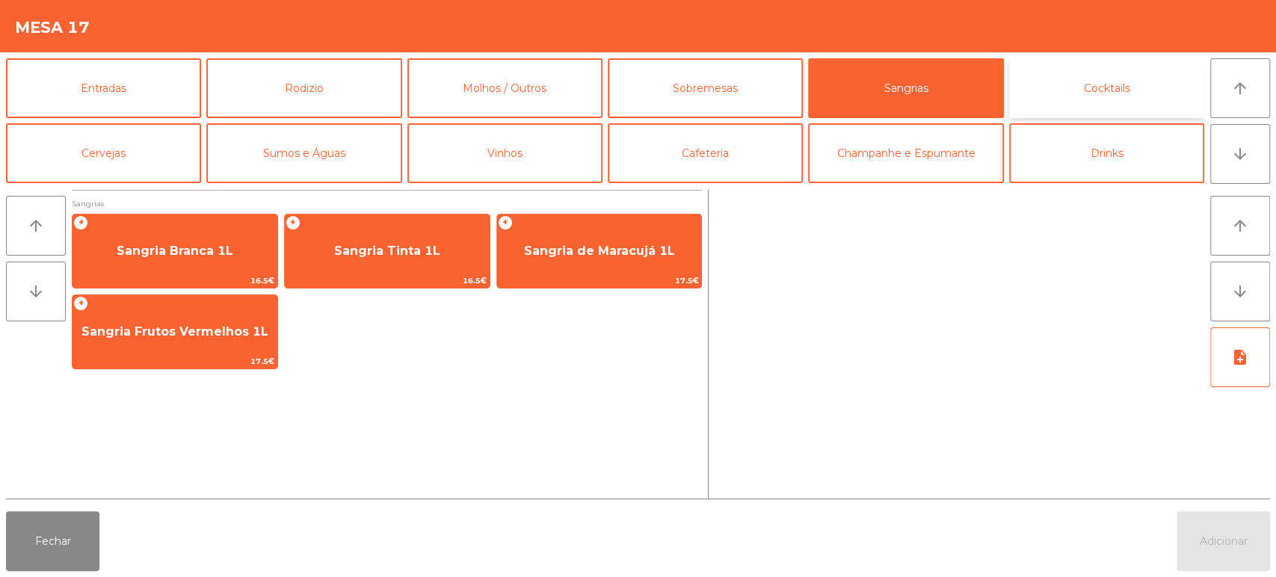
click at [1108, 76] on button "Cocktails" at bounding box center [1106, 88] width 195 height 60
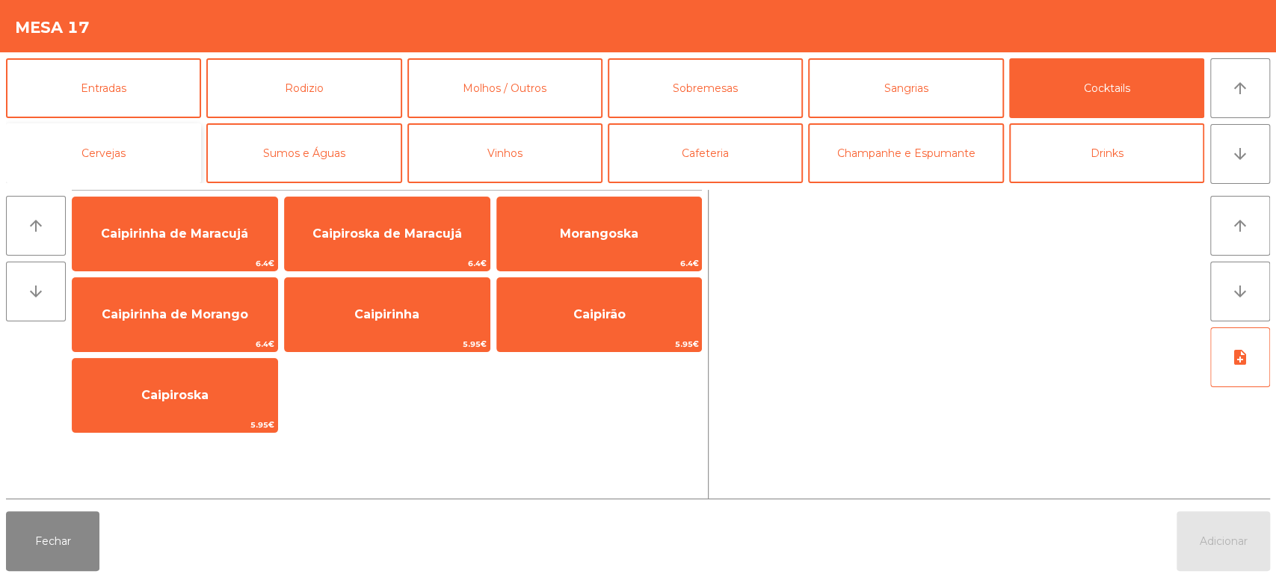
click at [143, 150] on button "Cervejas" at bounding box center [103, 153] width 195 height 60
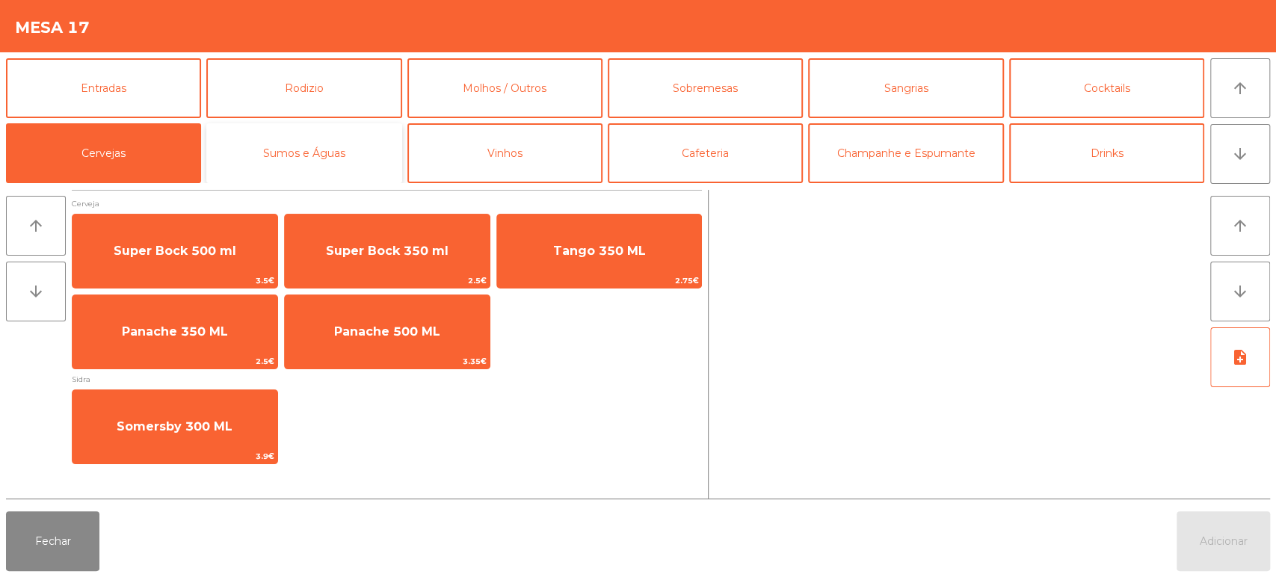
click at [329, 158] on button "Sumos e Águas" at bounding box center [303, 153] width 195 height 60
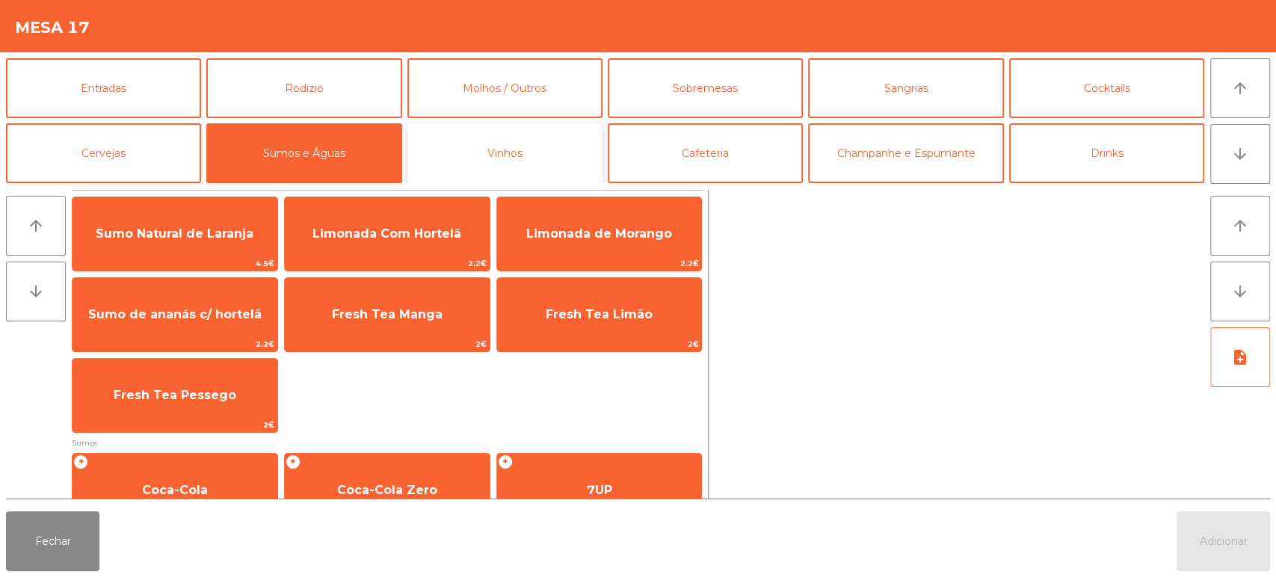
click at [512, 170] on button "Vinhos" at bounding box center [504, 153] width 195 height 60
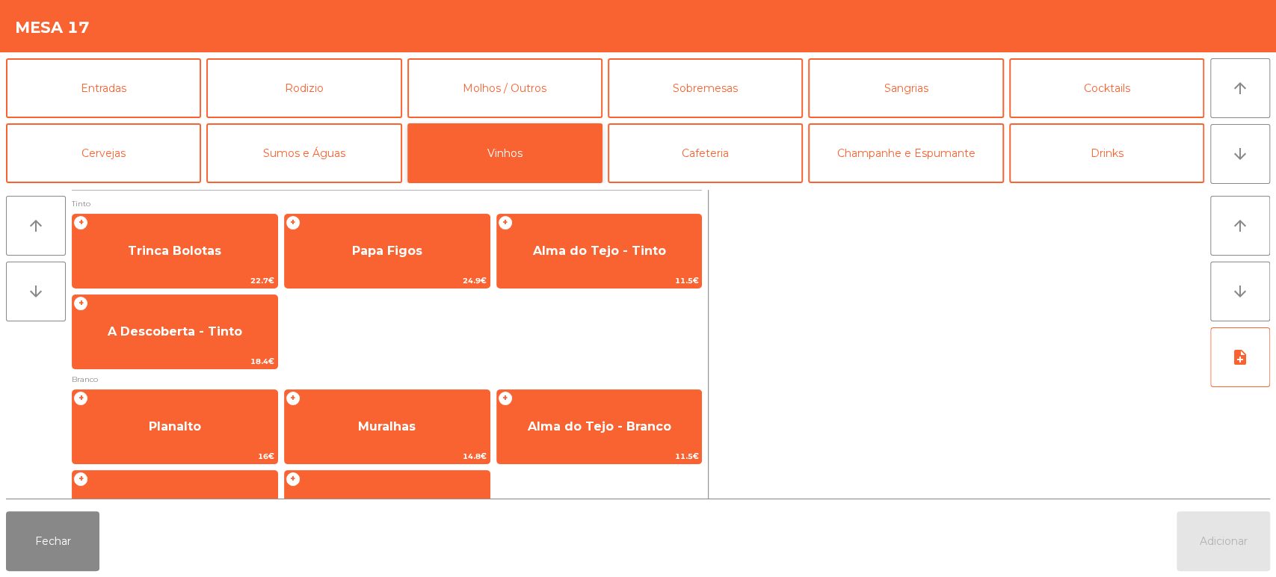
scroll to position [241, 0]
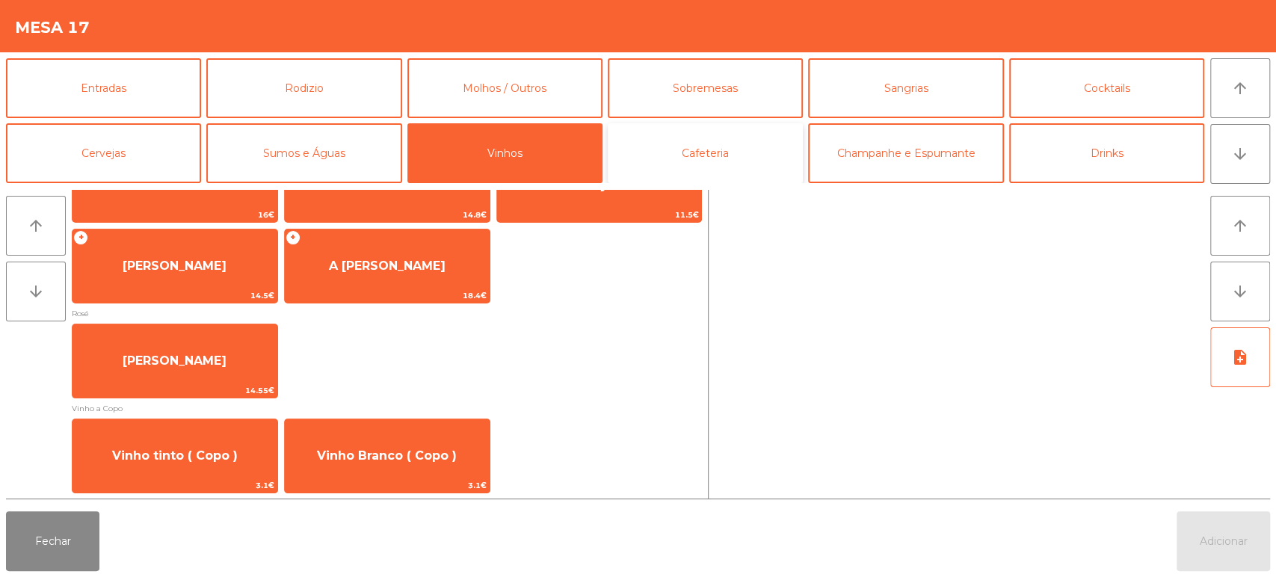
click at [710, 143] on button "Cafeteria" at bounding box center [705, 153] width 195 height 60
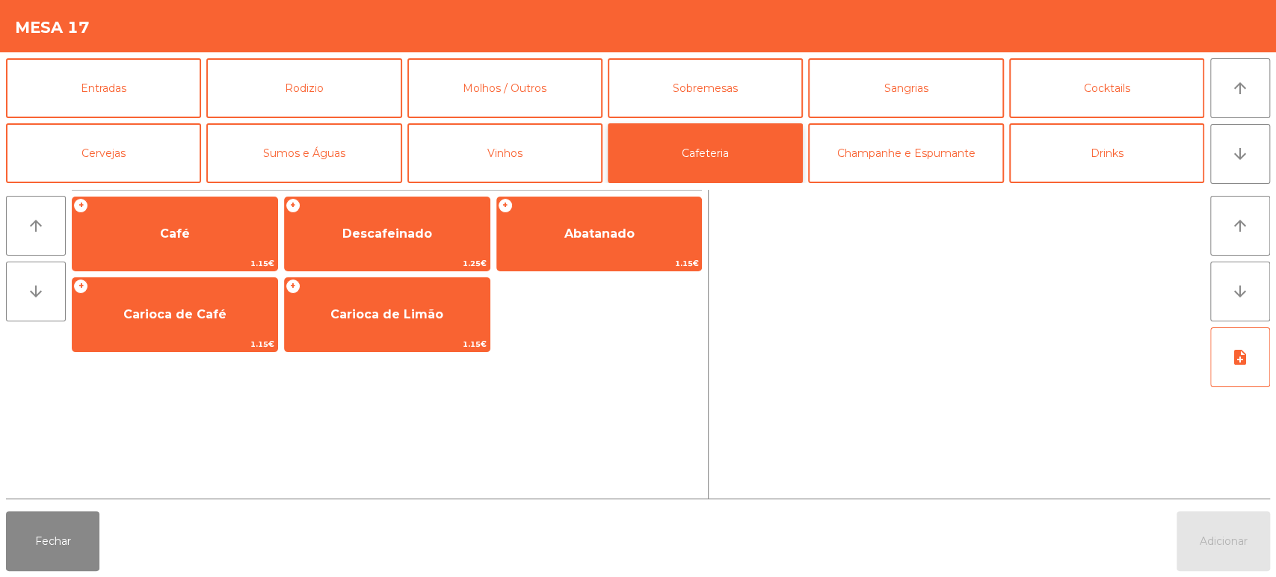
scroll to position [0, 0]
click at [928, 152] on button "Champanhe e Espumante" at bounding box center [905, 153] width 195 height 60
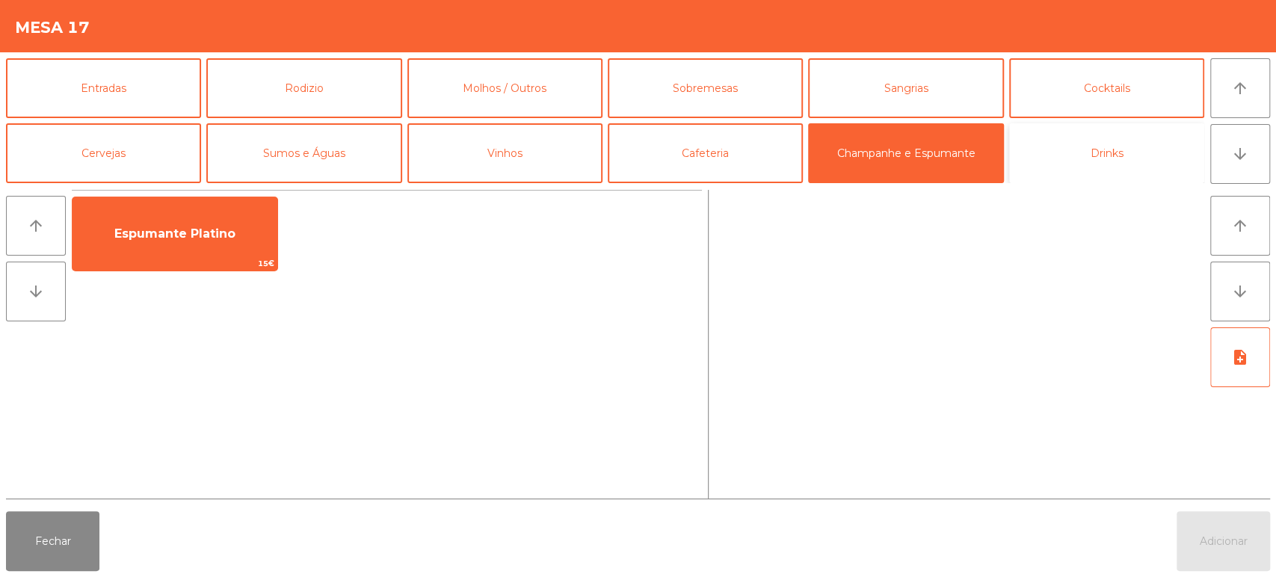
click at [1104, 149] on button "Drinks" at bounding box center [1106, 153] width 195 height 60
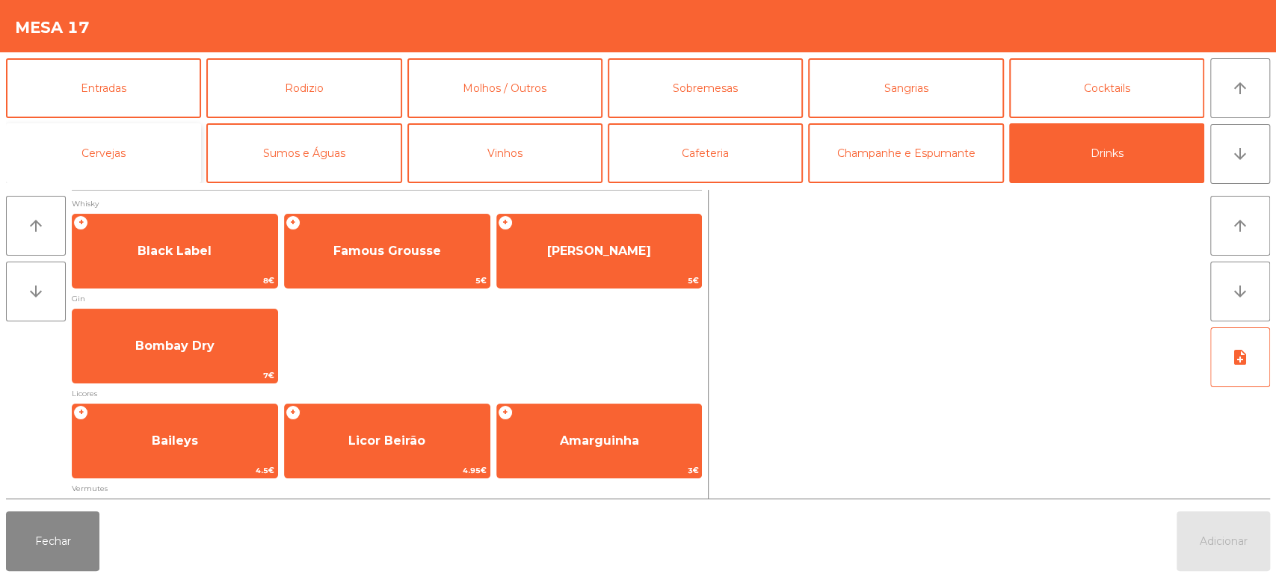
click at [138, 139] on button "Cervejas" at bounding box center [103, 153] width 195 height 60
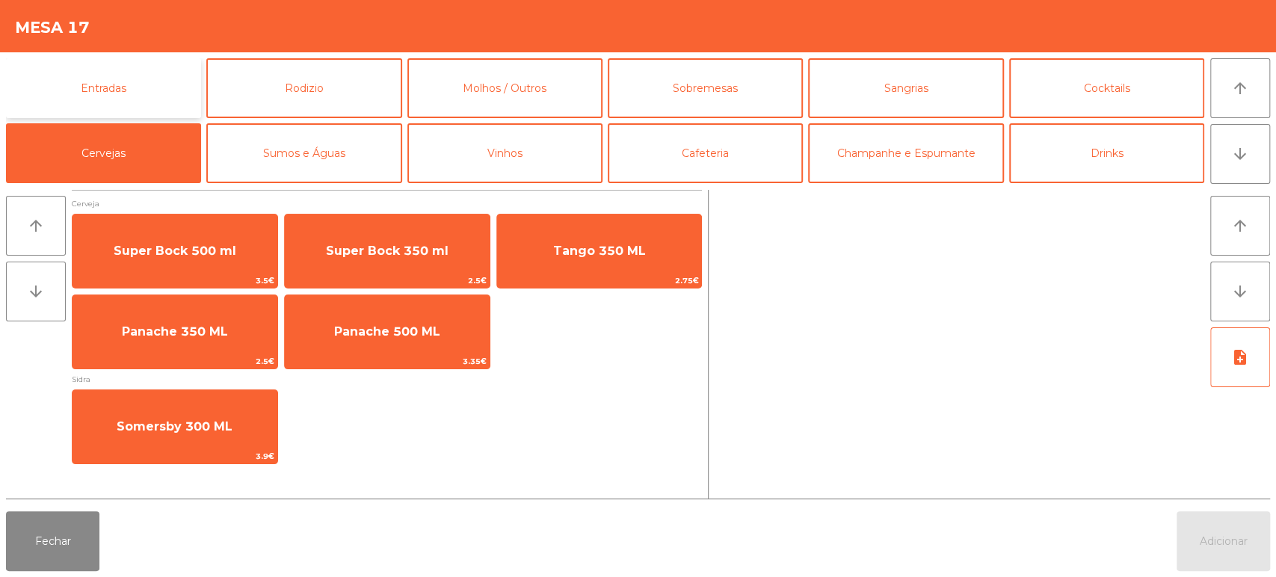
click at [143, 97] on button "Entradas" at bounding box center [103, 88] width 195 height 60
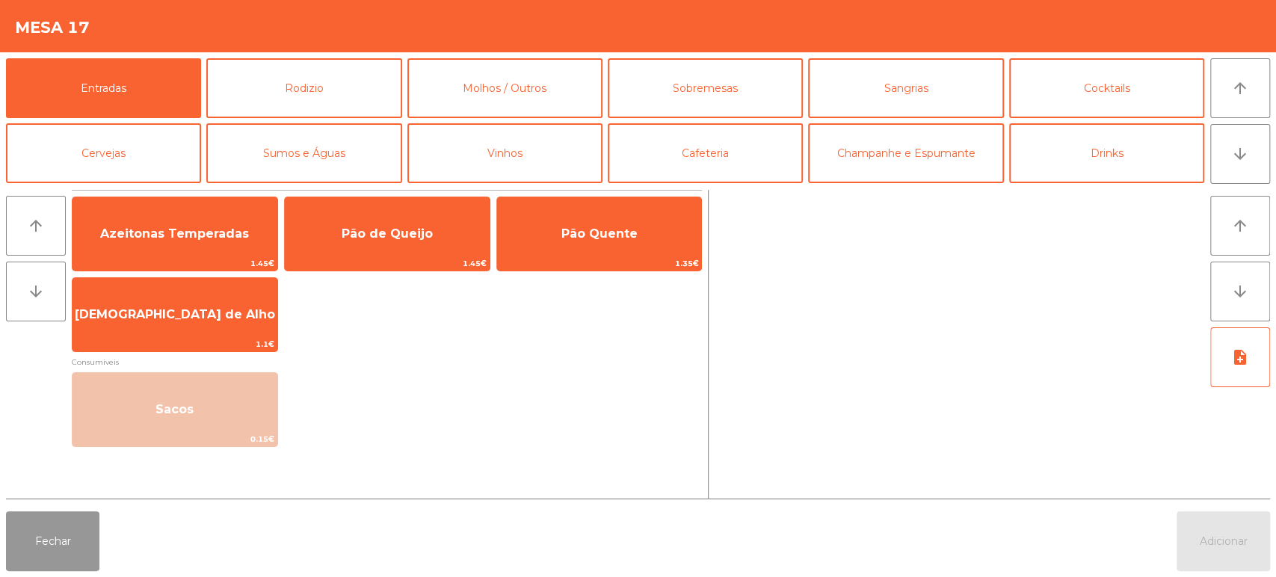
click at [70, 546] on button "Fechar" at bounding box center [52, 541] width 93 height 60
click at [72, 528] on button "Fechar" at bounding box center [52, 541] width 93 height 60
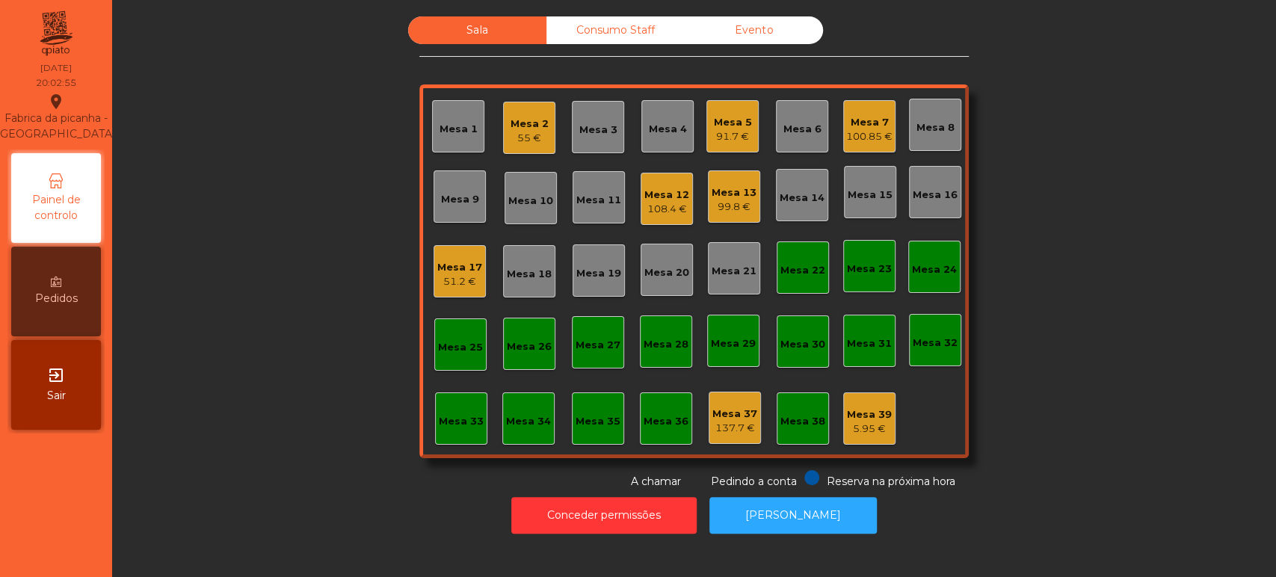
click at [794, 126] on div "Mesa 6" at bounding box center [802, 129] width 38 height 15
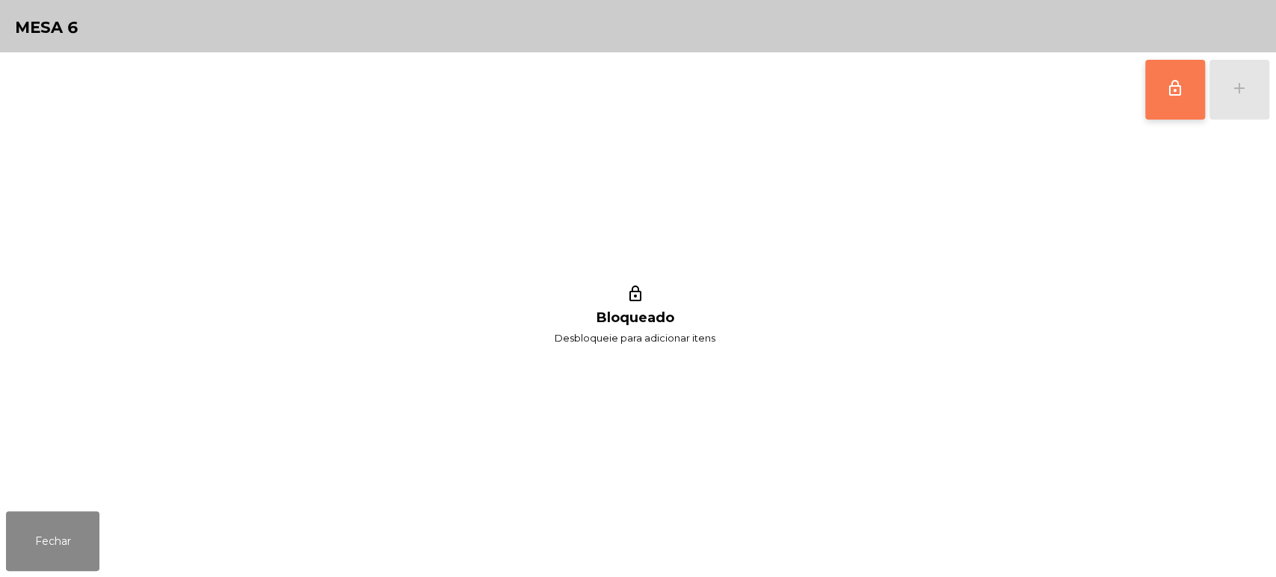
click at [1169, 84] on span "lock_outline" at bounding box center [1175, 88] width 18 height 18
click at [1225, 95] on button "add" at bounding box center [1239, 90] width 60 height 60
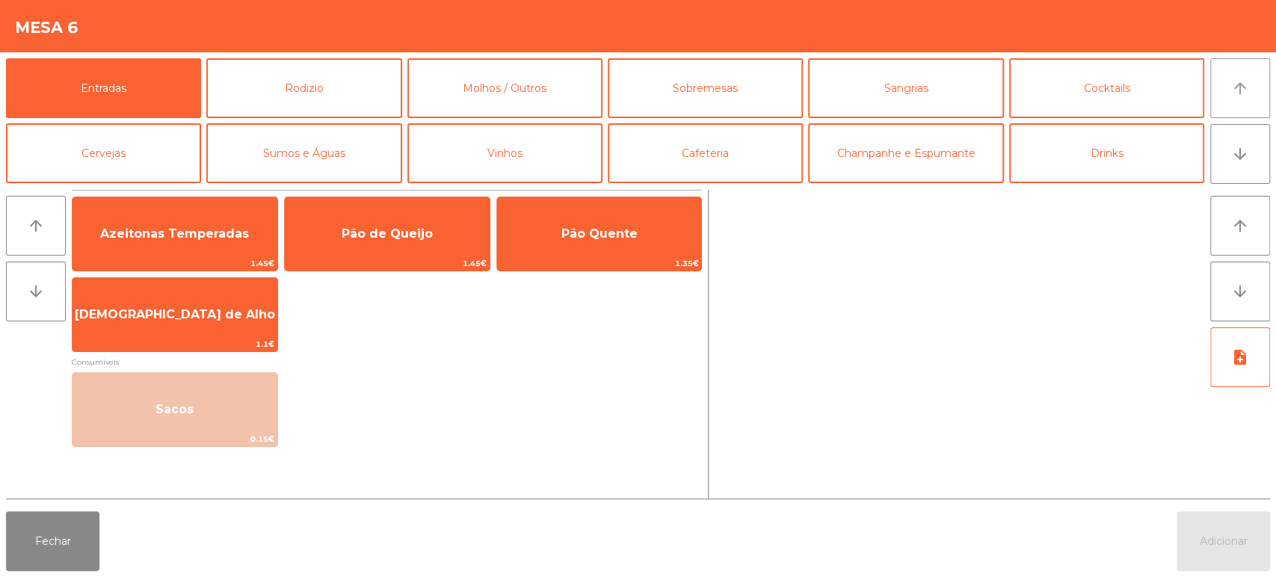
click at [1229, 84] on button "arrow_upward" at bounding box center [1240, 88] width 60 height 60
click at [335, 87] on button "Rodizio" at bounding box center [303, 88] width 195 height 60
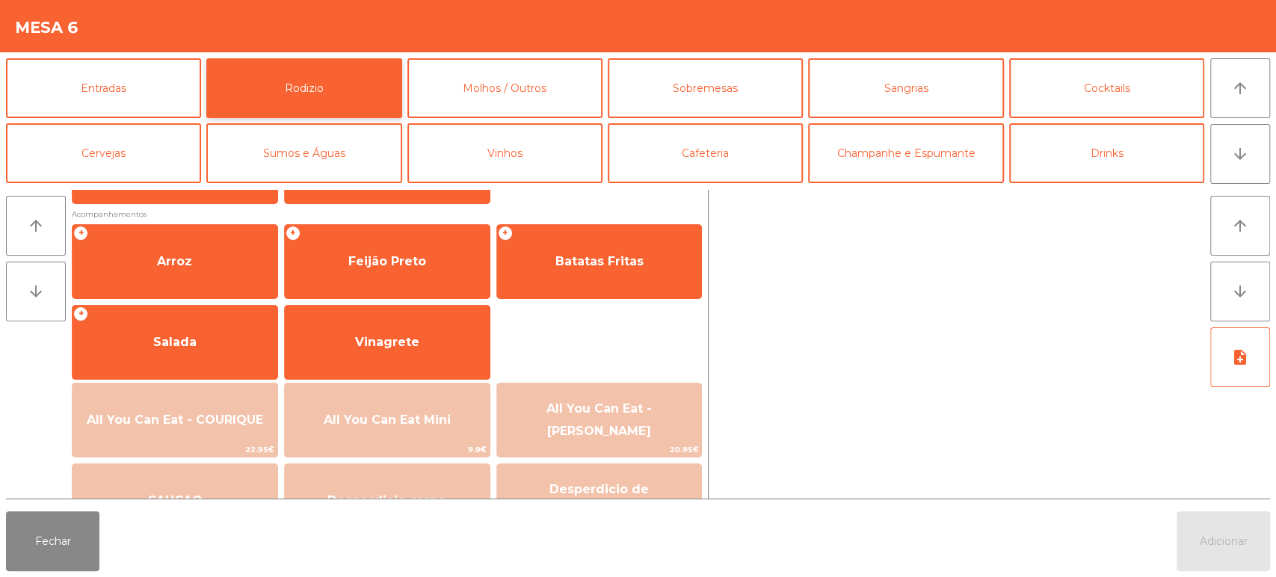
scroll to position [167, 0]
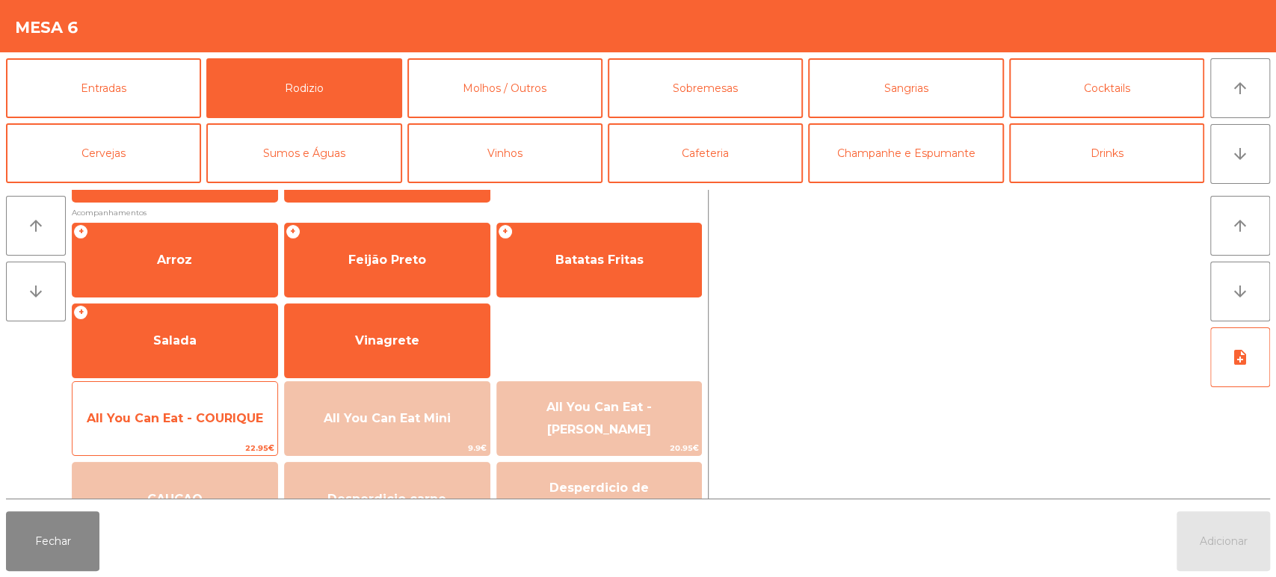
click at [195, 413] on span "All You Can Eat - COURIQUE" at bounding box center [175, 418] width 176 height 14
click at [203, 411] on span "All You Can Eat - COURIQUE" at bounding box center [175, 418] width 176 height 14
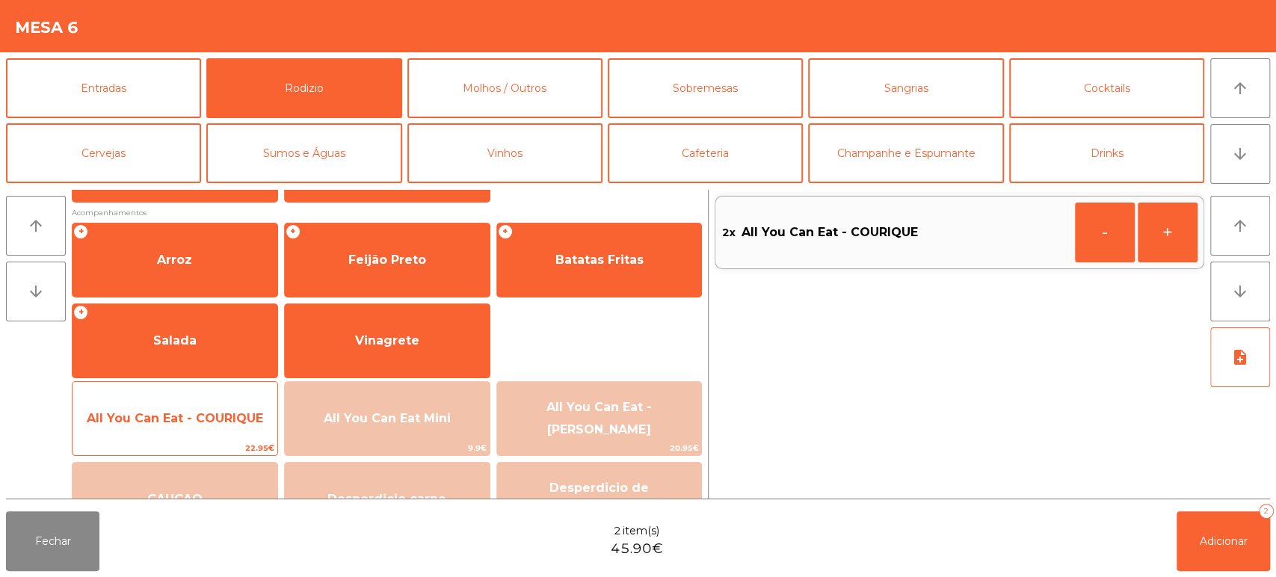
click at [199, 419] on span "All You Can Eat - COURIQUE" at bounding box center [175, 418] width 176 height 14
click at [195, 426] on span "All You Can Eat - COURIQUE" at bounding box center [174, 418] width 205 height 40
click at [232, 408] on span "All You Can Eat - COURIQUE" at bounding box center [174, 418] width 205 height 40
click at [195, 422] on span "All You Can Eat - COURIQUE" at bounding box center [175, 418] width 176 height 14
click at [181, 417] on span "All You Can Eat - COURIQUE" at bounding box center [175, 418] width 176 height 14
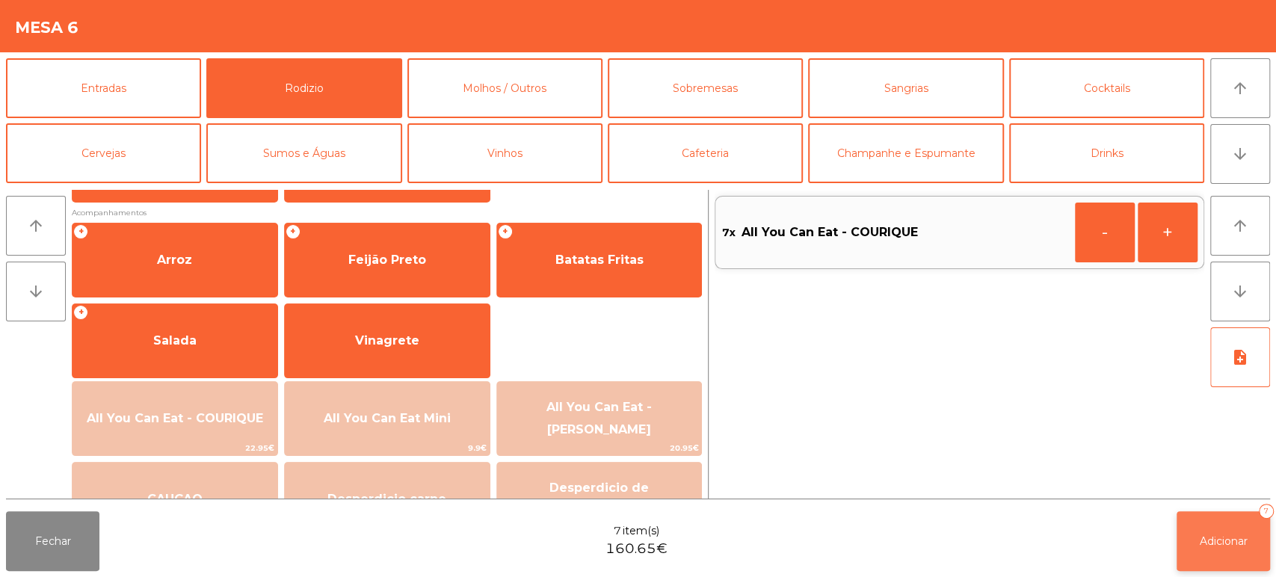
click at [1226, 535] on span "Adicionar" at bounding box center [1224, 540] width 48 height 13
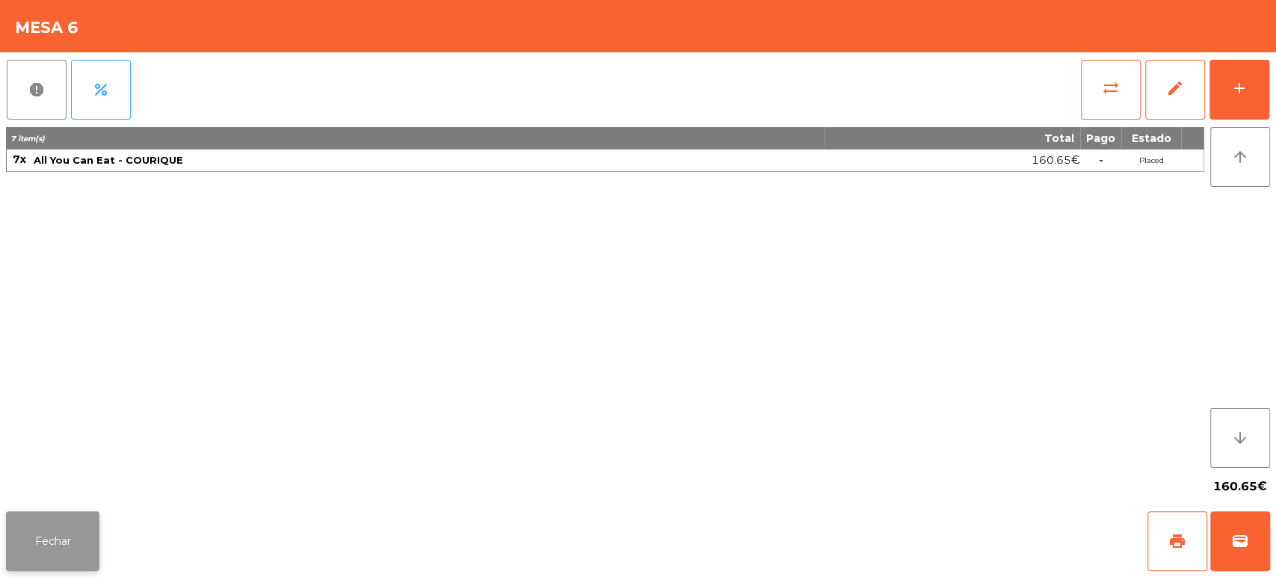
click at [60, 549] on button "Fechar" at bounding box center [52, 541] width 93 height 60
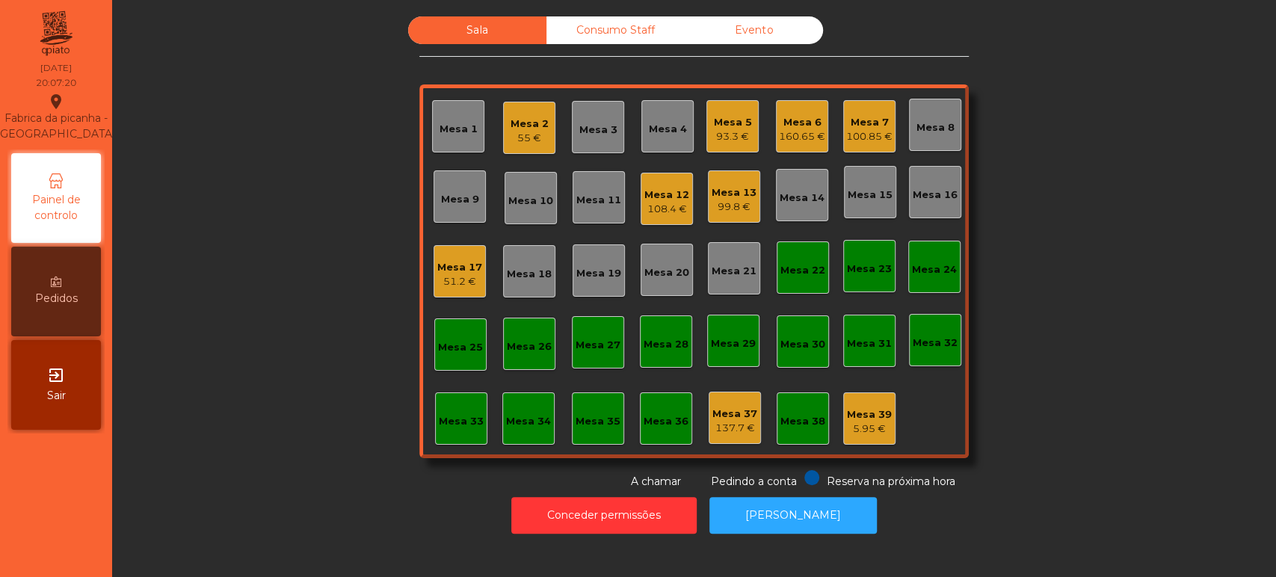
click at [537, 148] on div "Mesa 2 55 €" at bounding box center [529, 128] width 52 height 52
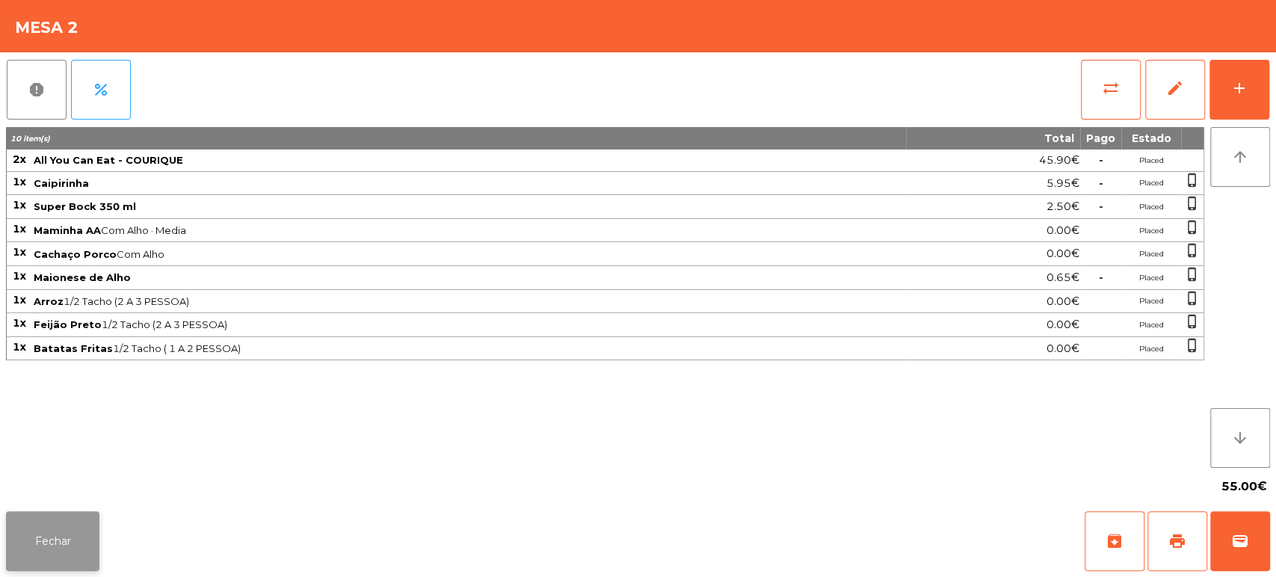
click at [95, 554] on button "Fechar" at bounding box center [52, 541] width 93 height 60
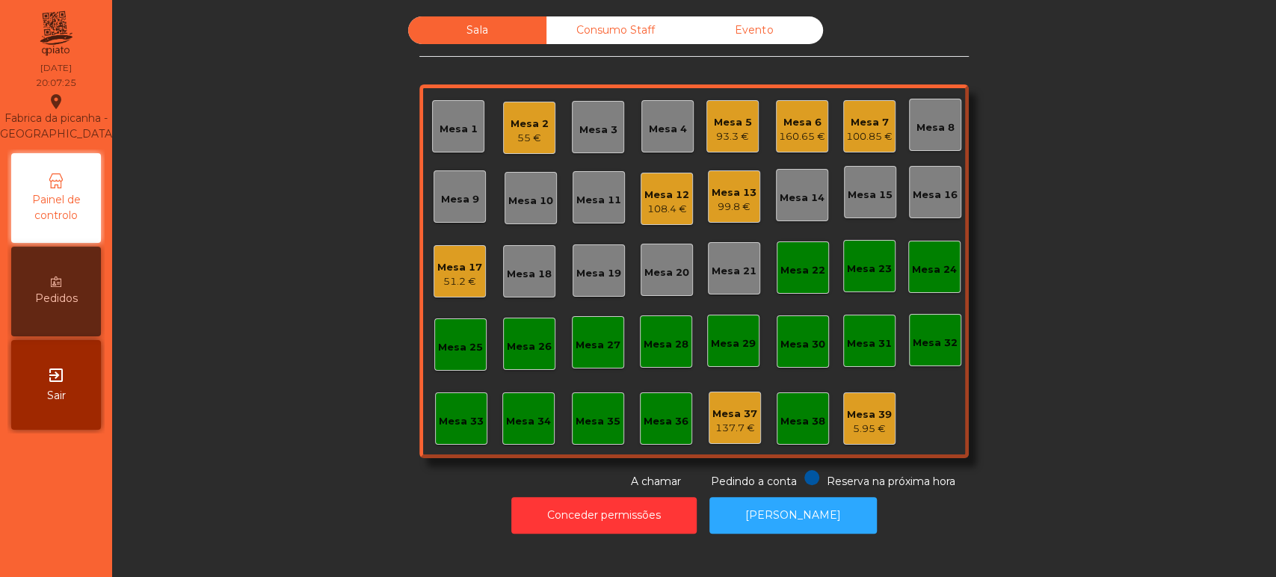
click at [606, 128] on div "Mesa 3" at bounding box center [598, 130] width 38 height 15
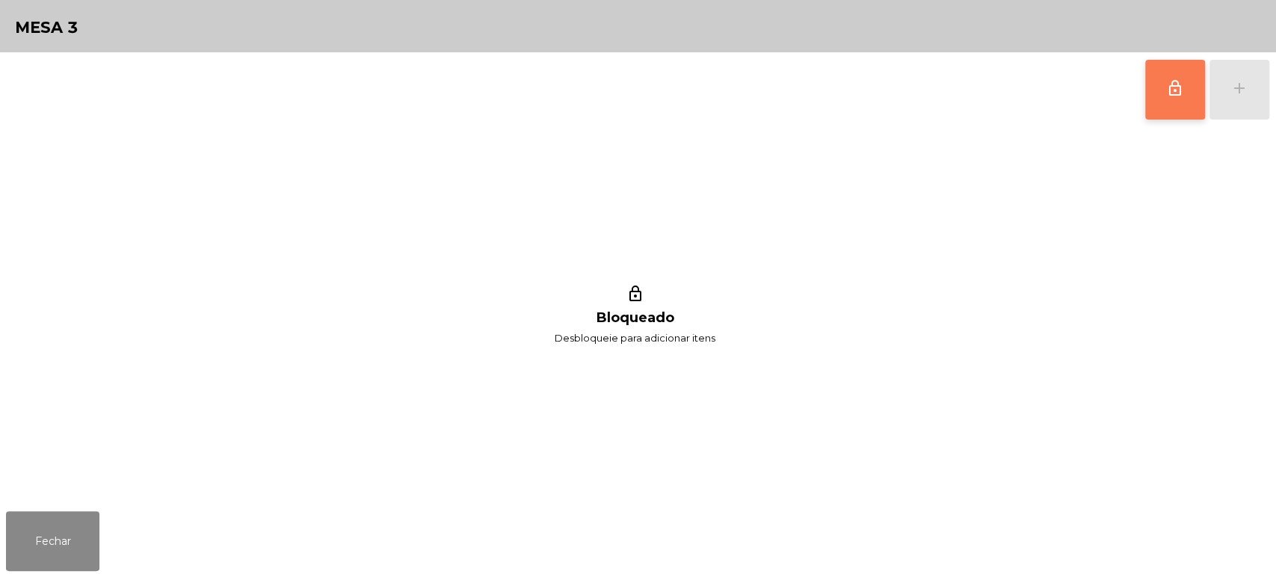
click at [1169, 110] on button "lock_outline" at bounding box center [1175, 90] width 60 height 60
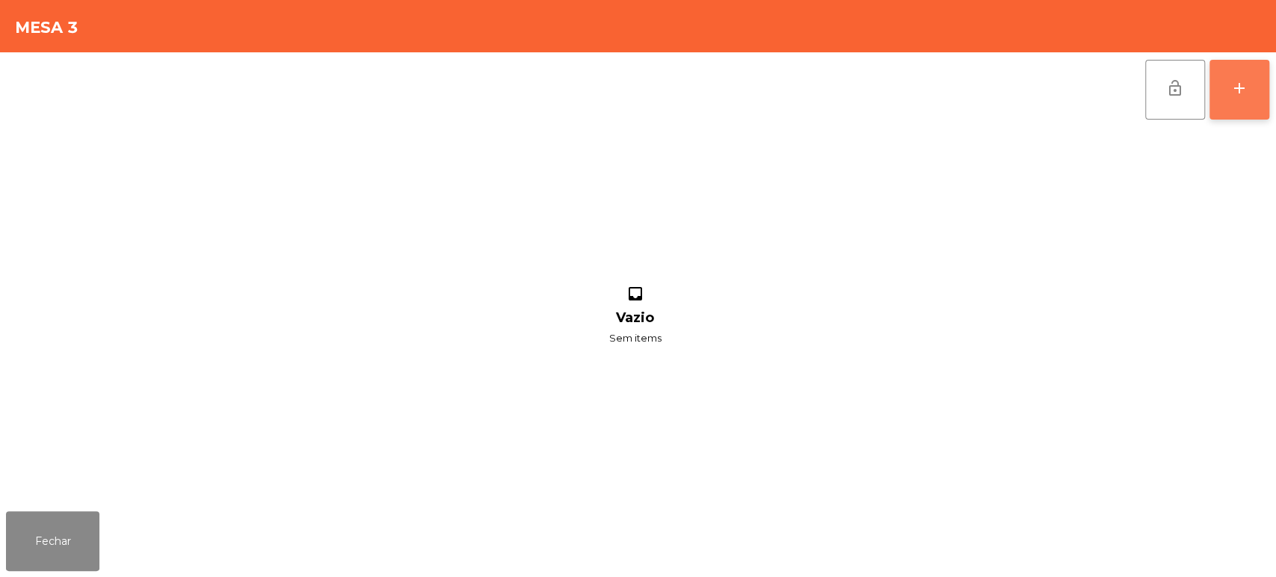
click at [1241, 99] on button "add" at bounding box center [1239, 90] width 60 height 60
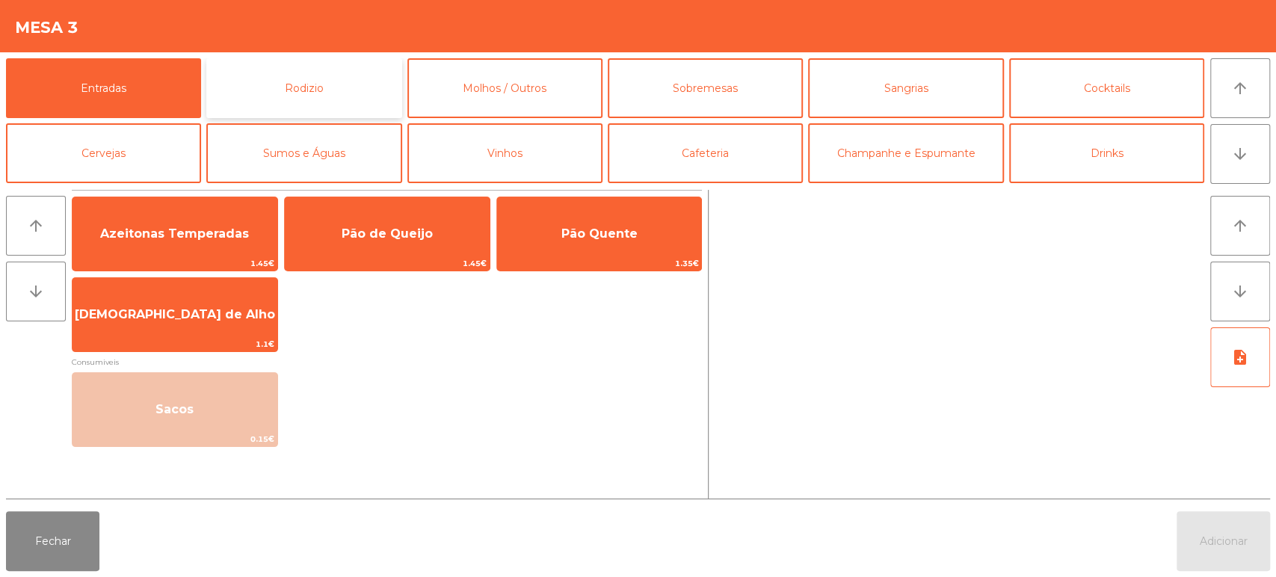
click at [348, 84] on button "Rodizio" at bounding box center [303, 88] width 195 height 60
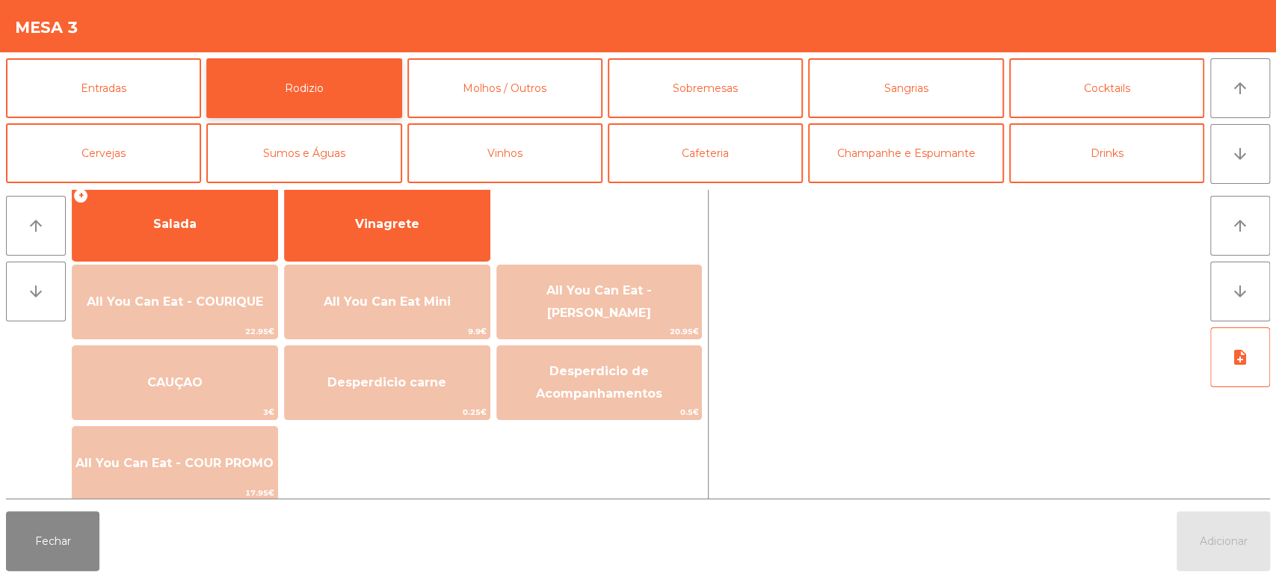
scroll to position [281, 0]
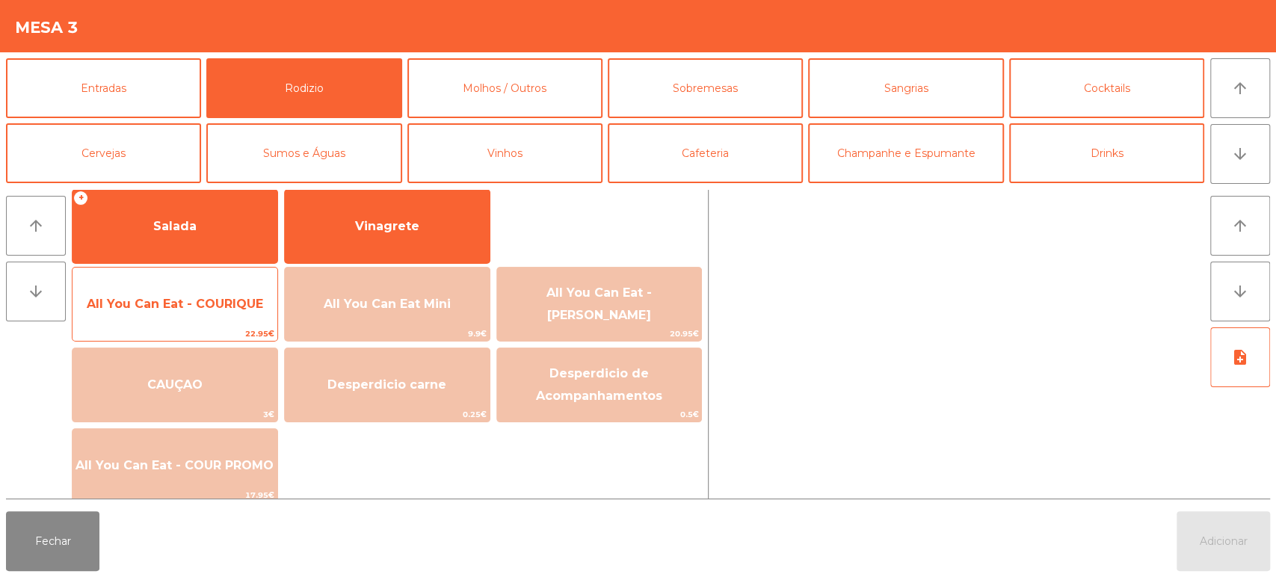
click at [228, 316] on span "All You Can Eat - COURIQUE" at bounding box center [174, 304] width 205 height 40
click at [217, 309] on span "All You Can Eat - COURIQUE" at bounding box center [175, 304] width 176 height 14
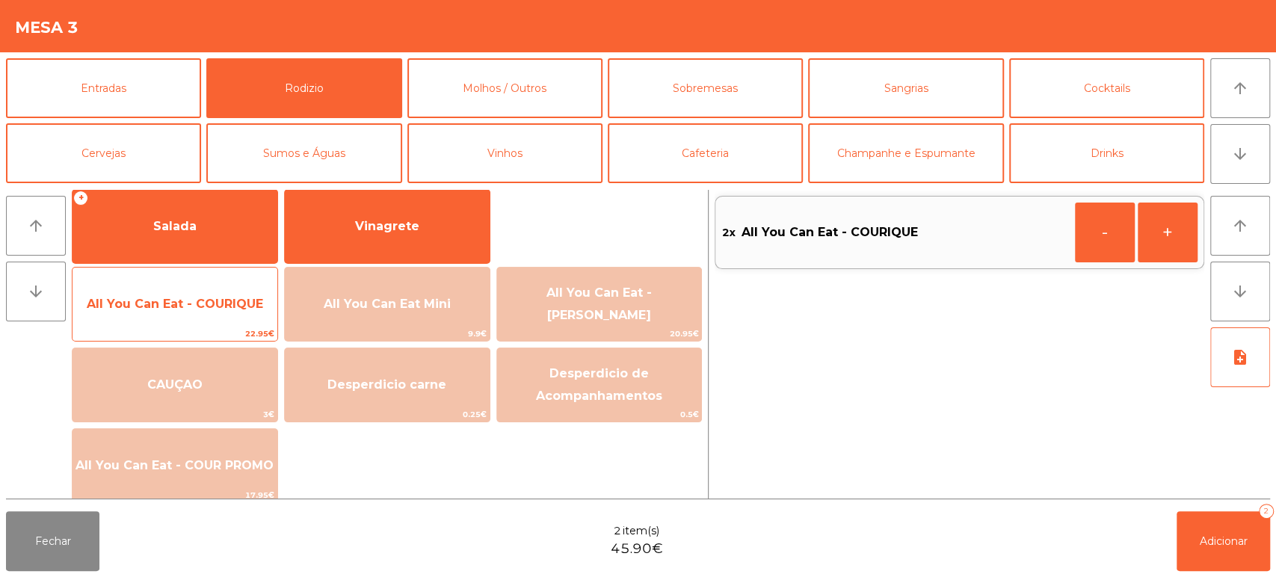
click at [213, 291] on span "All You Can Eat - COURIQUE" at bounding box center [174, 304] width 205 height 40
click at [216, 288] on span "All You Can Eat - COURIQUE" at bounding box center [174, 304] width 205 height 40
click at [187, 284] on span "All You Can Eat - COURIQUE" at bounding box center [174, 304] width 205 height 40
click at [239, 307] on span "All You Can Eat - COURIQUE" at bounding box center [175, 304] width 176 height 14
click at [237, 294] on span "All You Can Eat - COURIQUE" at bounding box center [174, 304] width 205 height 40
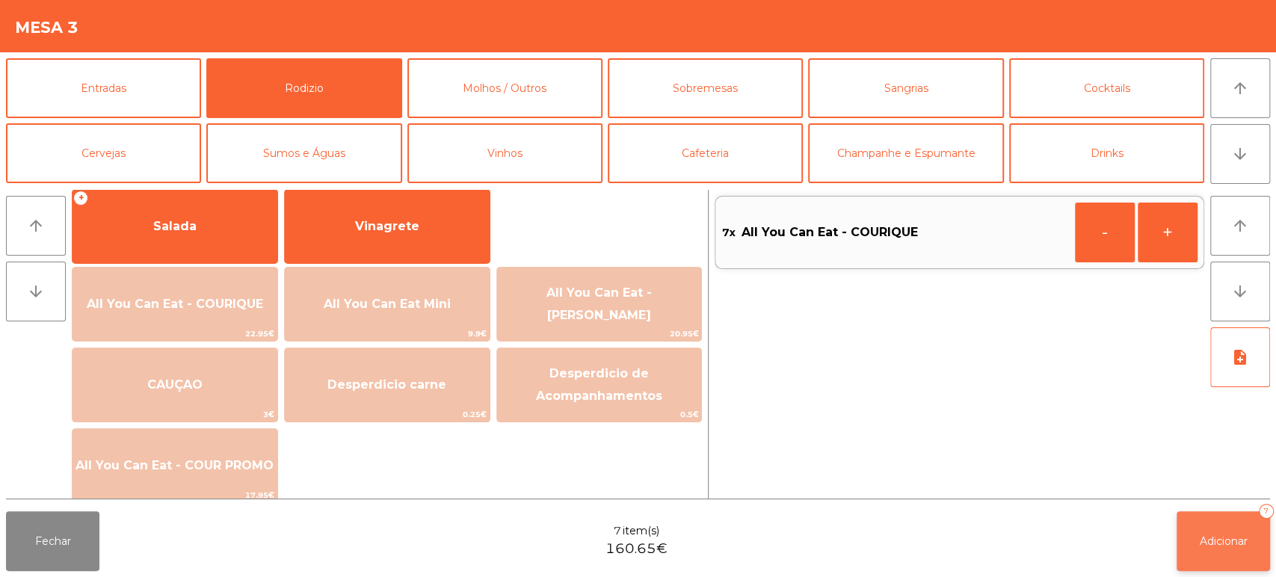
click at [1211, 515] on button "Adicionar 7" at bounding box center [1222, 541] width 93 height 60
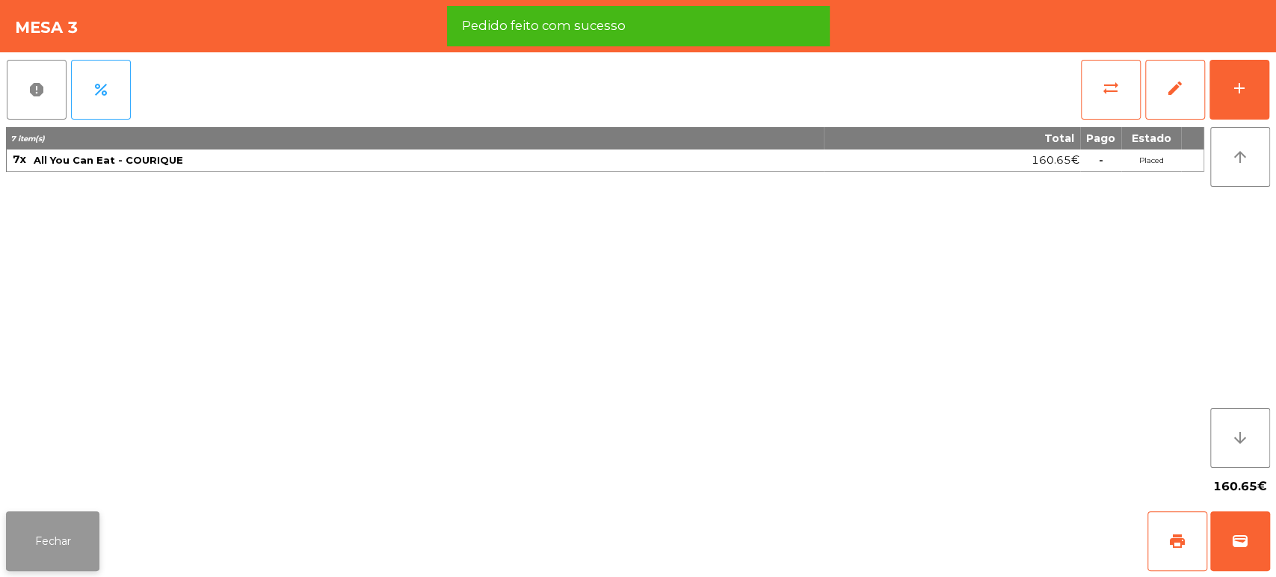
click at [55, 534] on button "Fechar" at bounding box center [52, 541] width 93 height 60
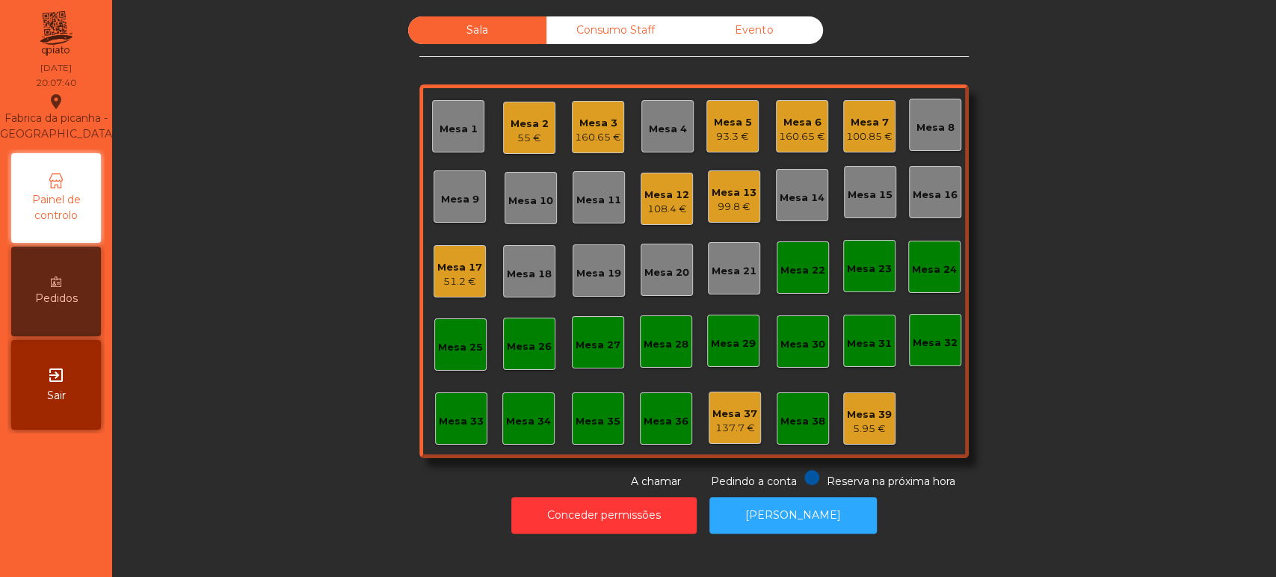
click at [795, 126] on div "Mesa 6" at bounding box center [802, 122] width 46 height 15
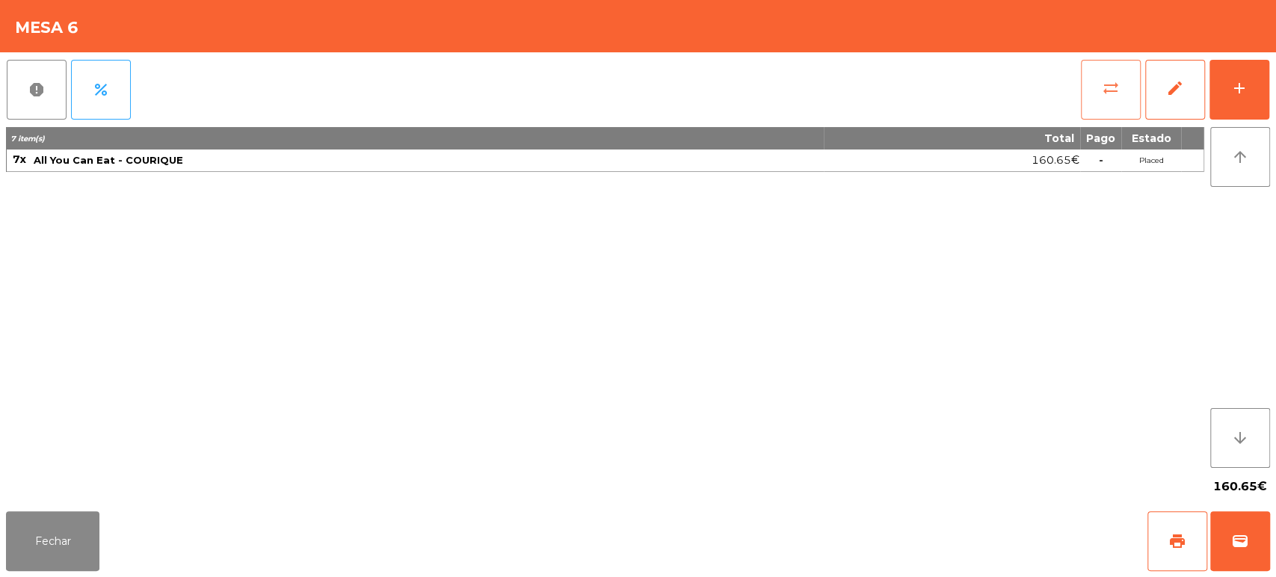
click at [1116, 87] on span "sync_alt" at bounding box center [1111, 88] width 18 height 18
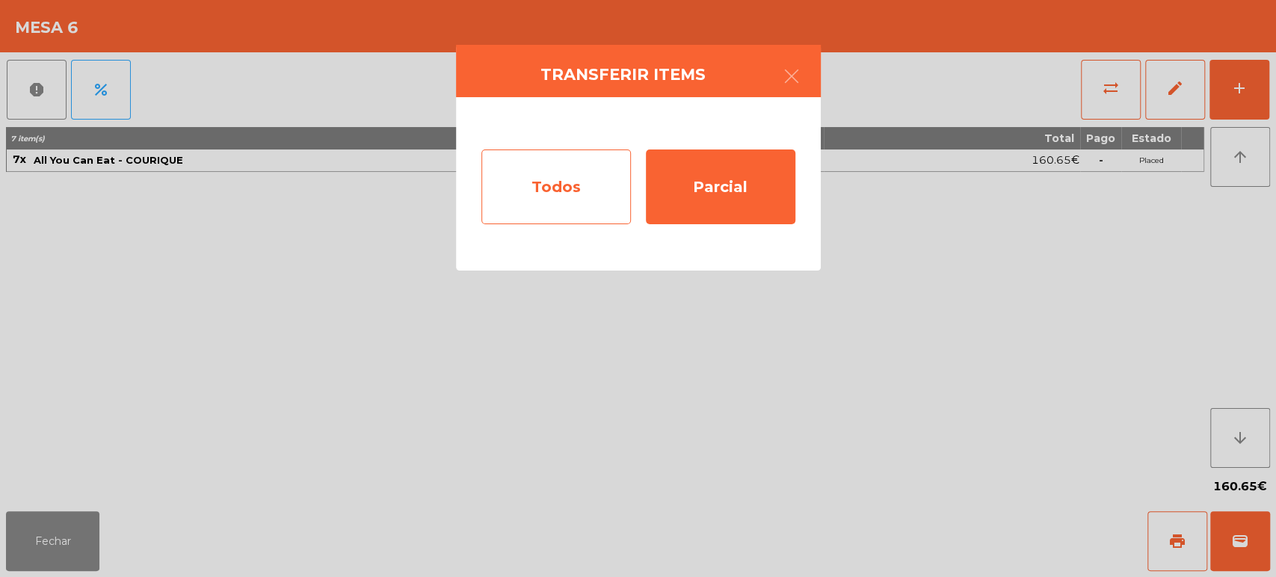
click at [574, 171] on div "Todos" at bounding box center [555, 186] width 149 height 75
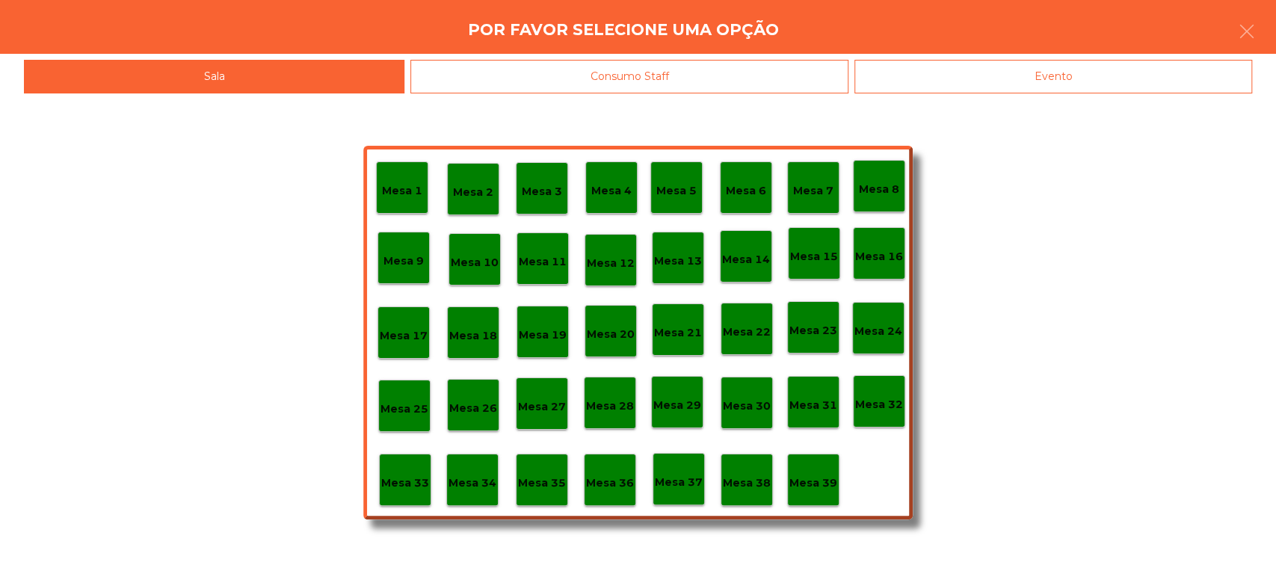
click at [686, 490] on div "Mesa 37" at bounding box center [678, 479] width 52 height 52
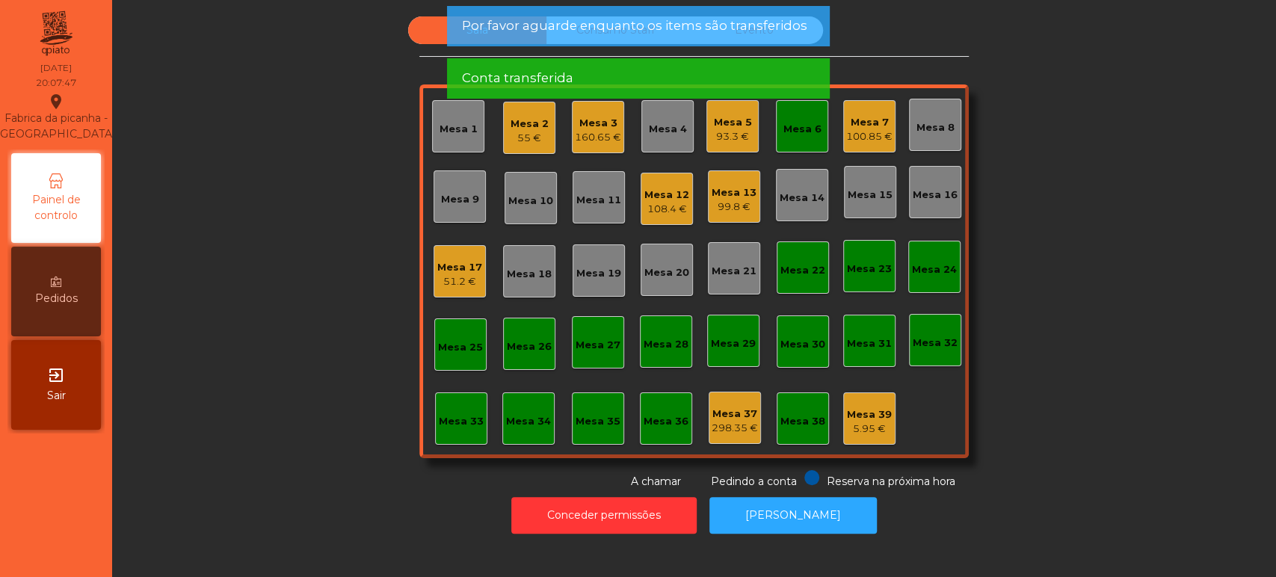
click at [796, 135] on div "Mesa 6" at bounding box center [802, 129] width 38 height 15
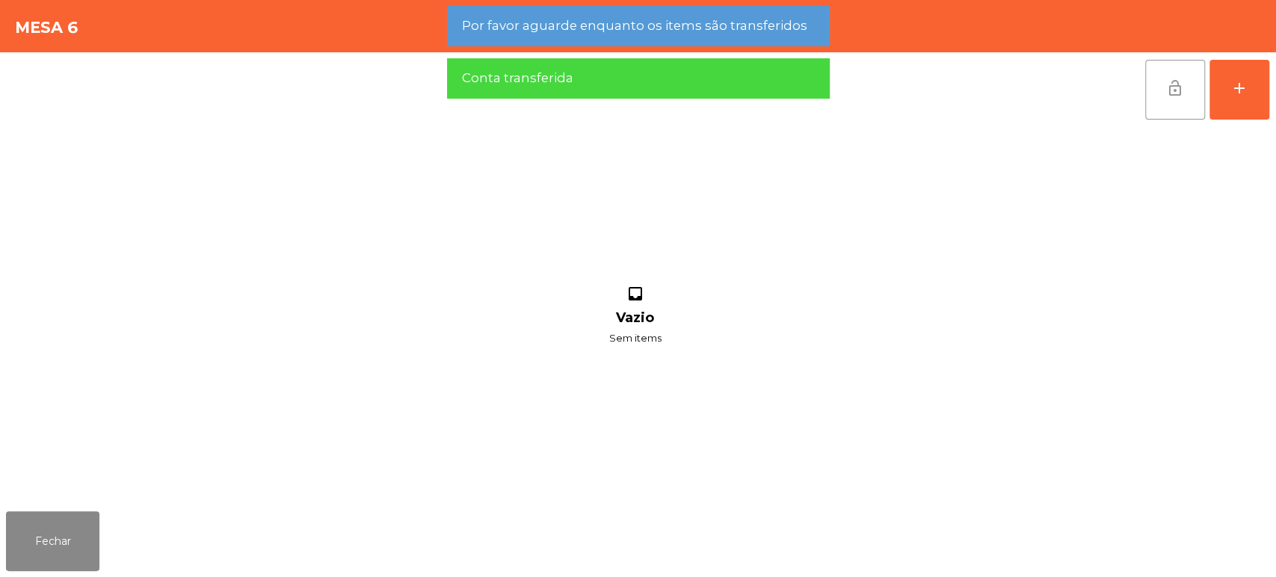
click at [1166, 93] on span "lock_open" at bounding box center [1175, 88] width 18 height 18
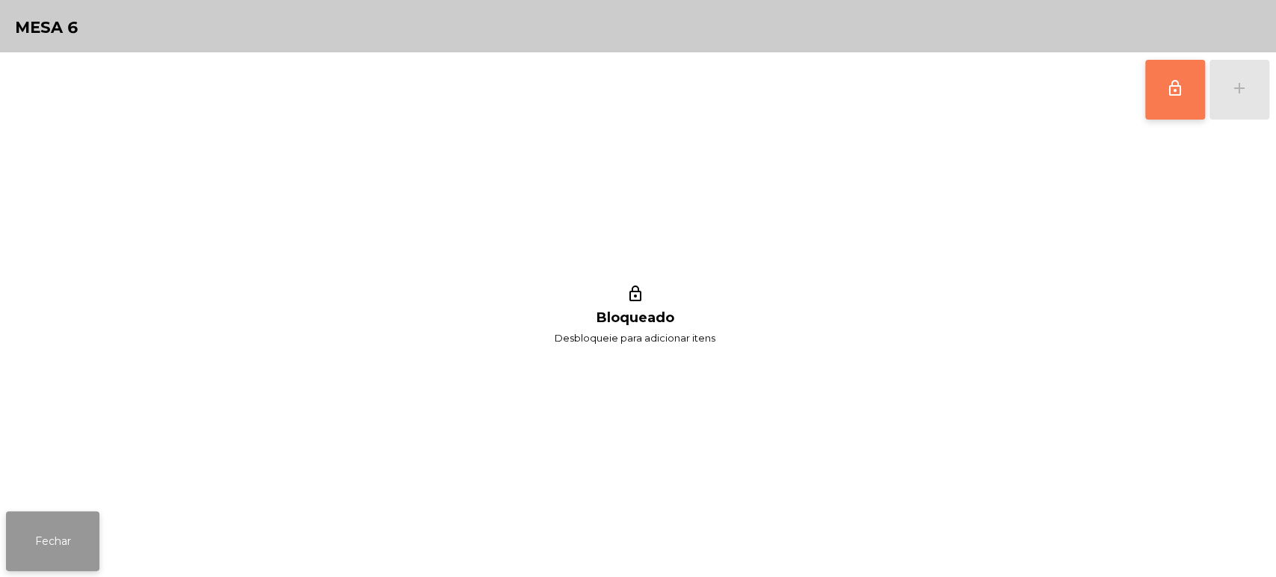
click at [72, 538] on button "Fechar" at bounding box center [52, 541] width 93 height 60
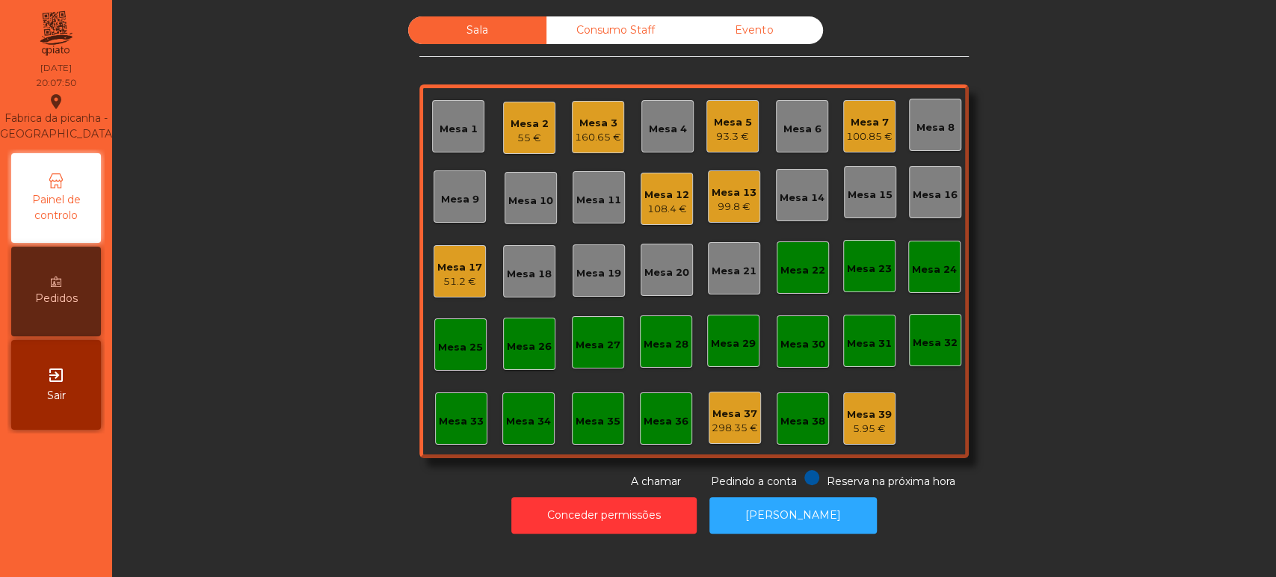
click at [355, 428] on div "Sala Consumo Staff Evento Mesa 1 Mesa 2 55 € Mesa 3 160.65 € Mesa 4 Mesa 5 93.3…" at bounding box center [693, 252] width 1123 height 473
click at [581, 33] on div "Consumo Staff" at bounding box center [615, 30] width 138 height 28
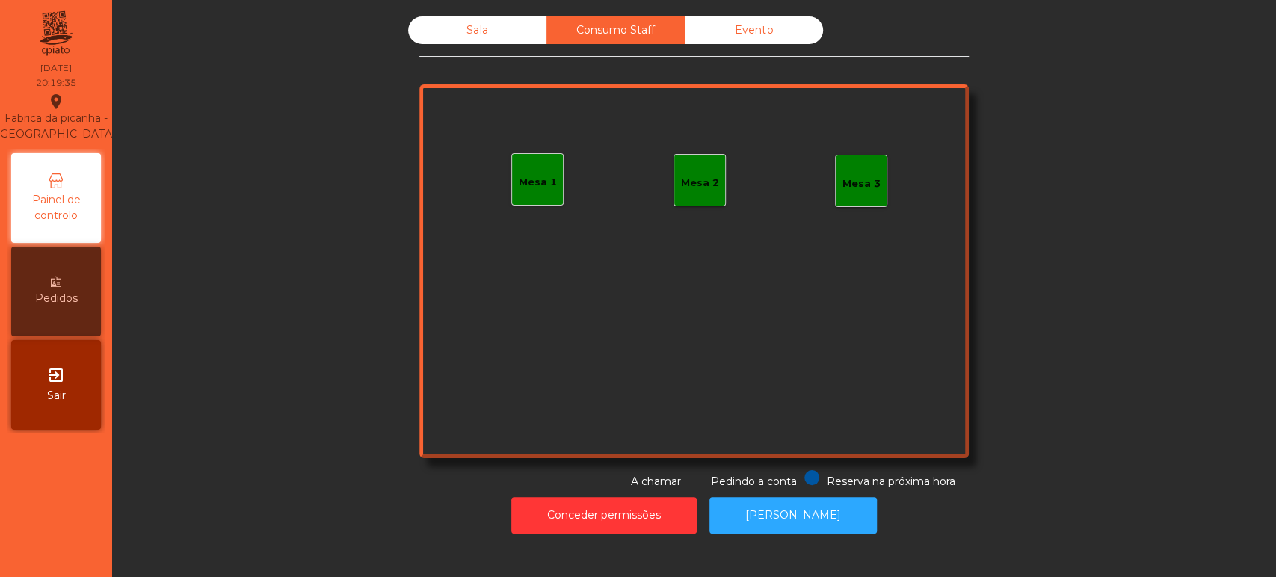
click at [519, 175] on div "Mesa 1" at bounding box center [538, 182] width 38 height 15
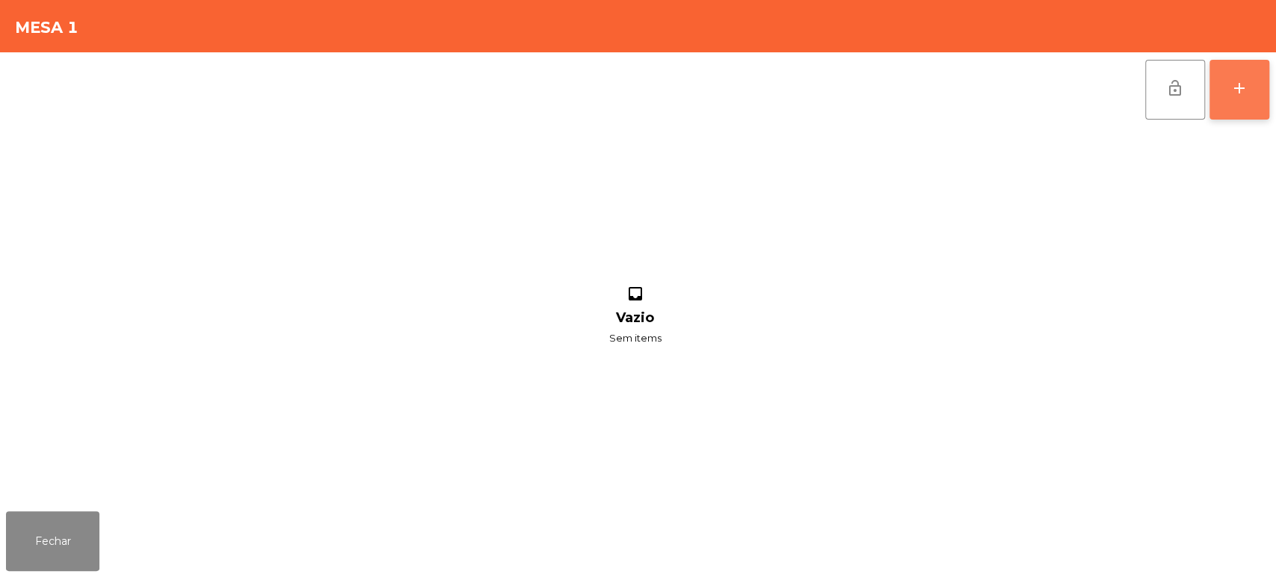
click at [1235, 73] on button "add" at bounding box center [1239, 90] width 60 height 60
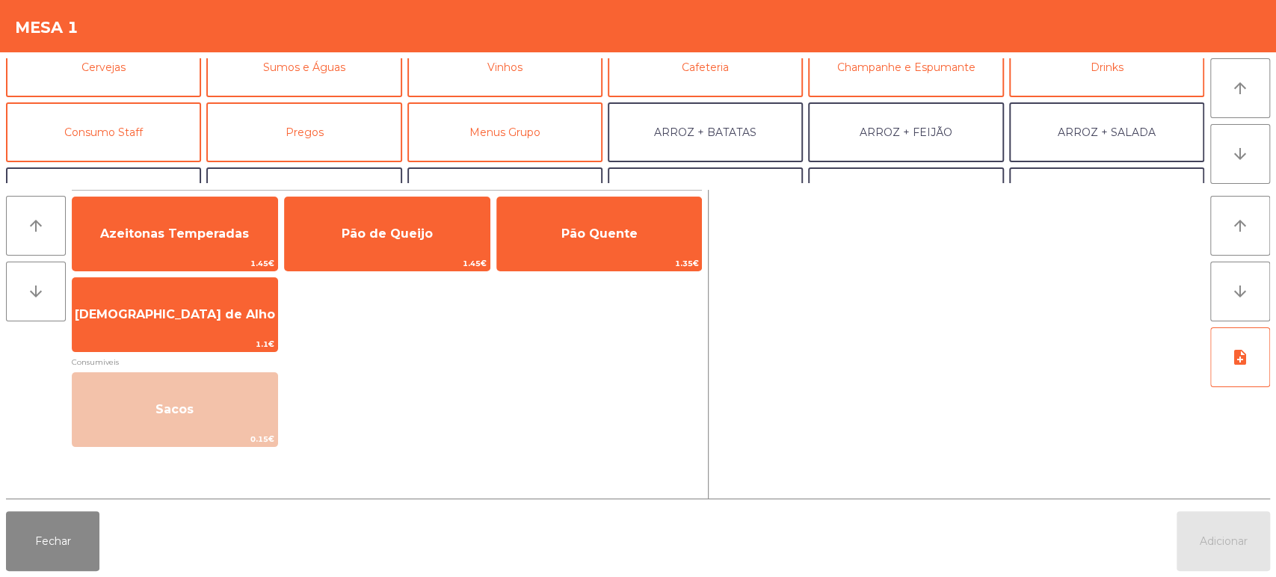
scroll to position [89, 0]
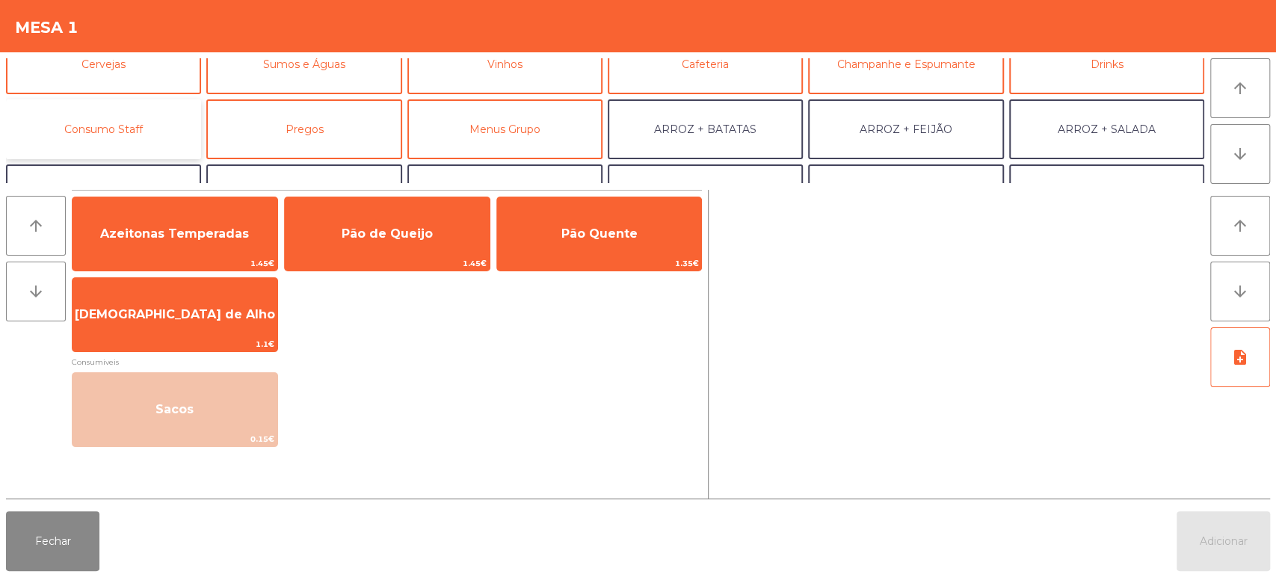
click at [147, 143] on button "Consumo Staff" at bounding box center [103, 129] width 195 height 60
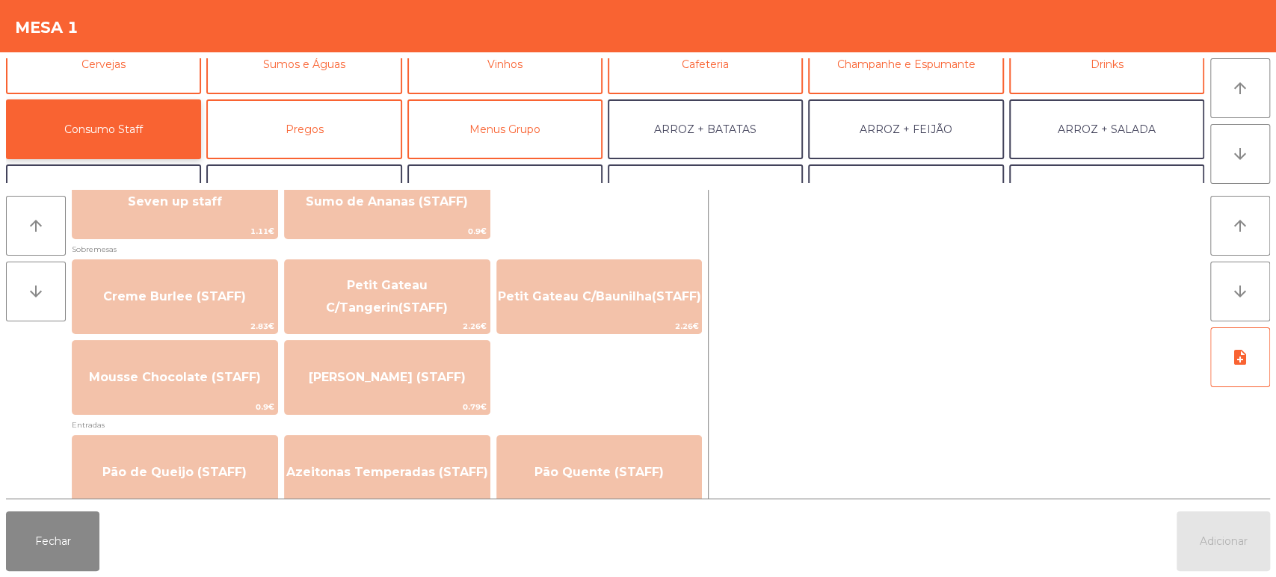
scroll to position [998, 0]
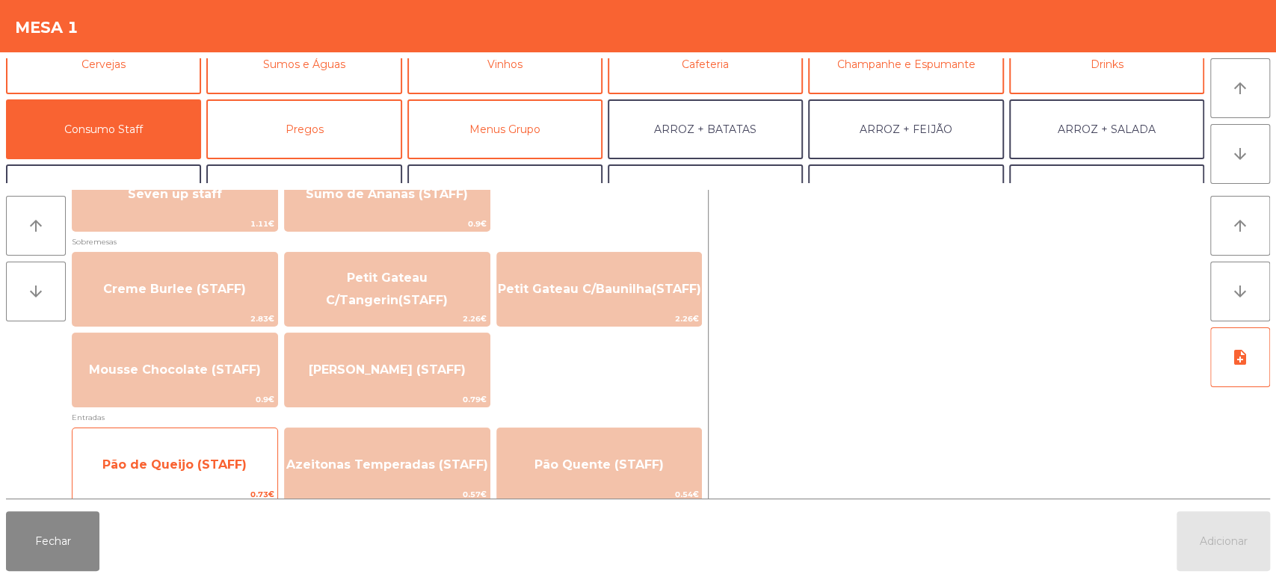
click at [258, 465] on span "Pão de Queijo (STAFF)" at bounding box center [174, 465] width 205 height 40
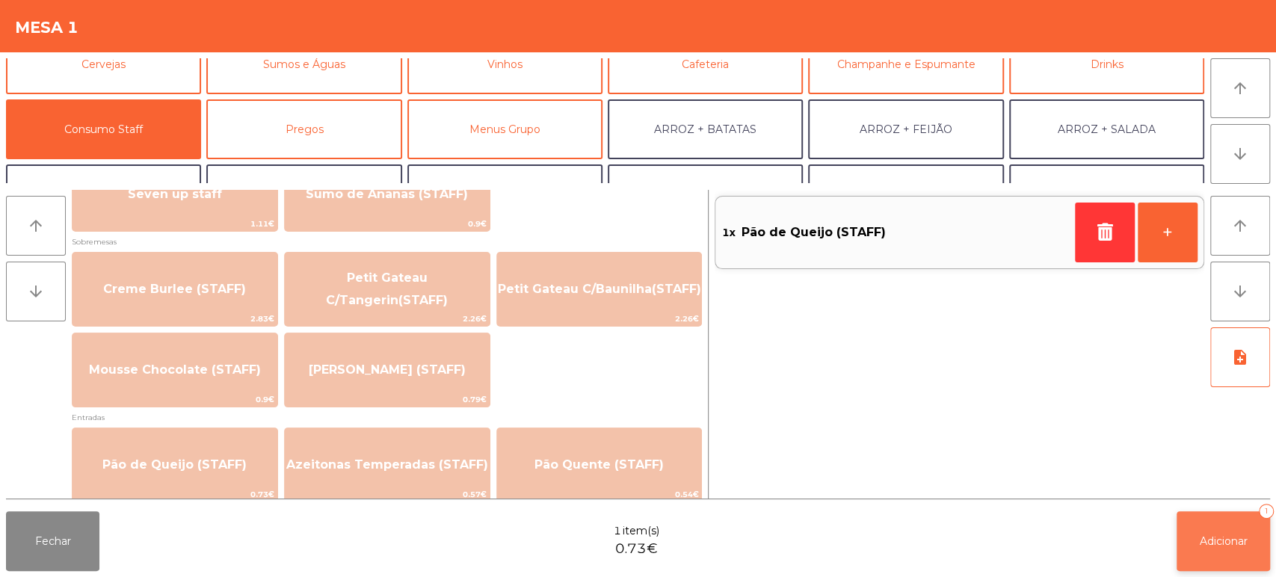
click at [1203, 554] on button "Adicionar 1" at bounding box center [1222, 541] width 93 height 60
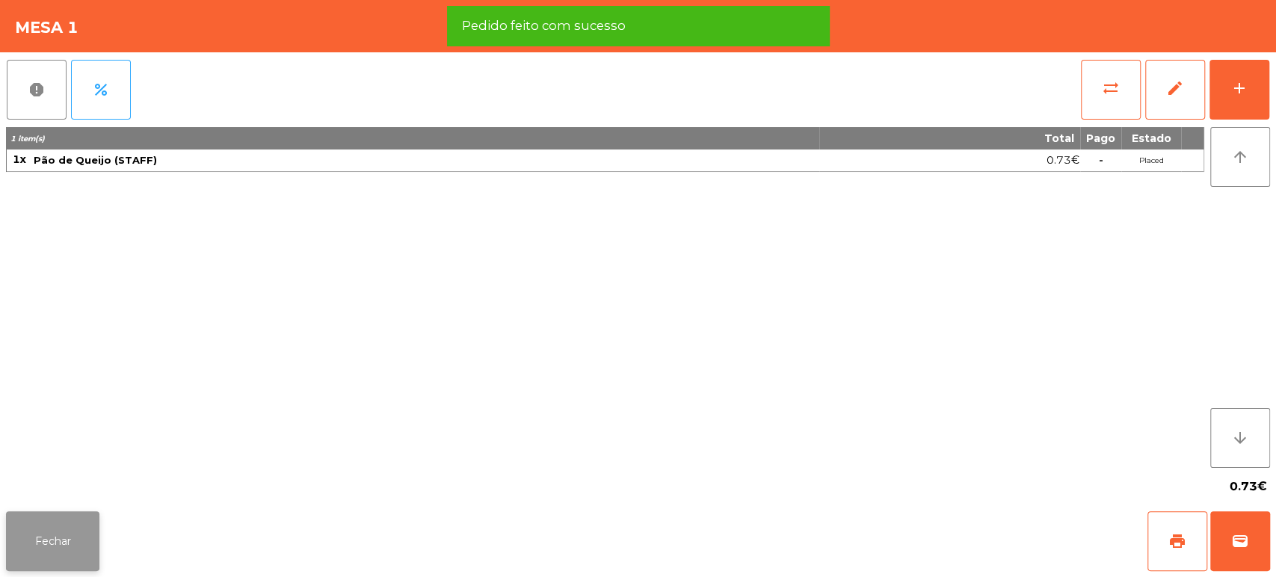
click at [72, 549] on button "Fechar" at bounding box center [52, 541] width 93 height 60
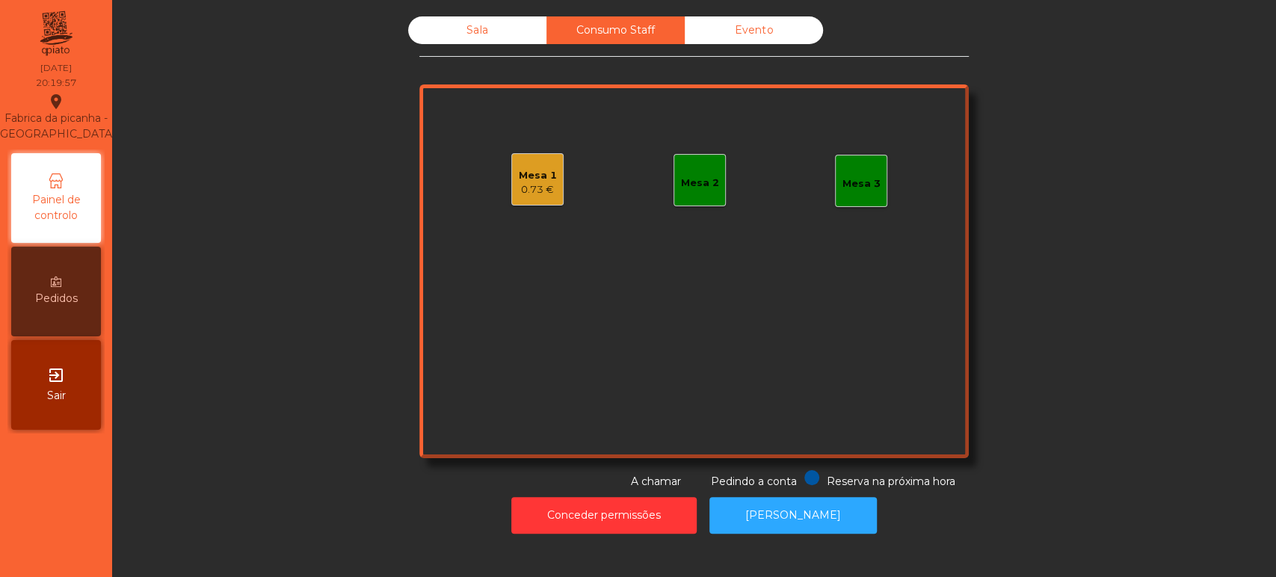
click at [454, 60] on div "Sala Consumo Staff Evento Mesa 1 0.73 € Mesa 2 Mesa 3 Reserva na próxima hora P…" at bounding box center [693, 252] width 549 height 473
click at [452, 18] on div "Sala" at bounding box center [477, 30] width 138 height 28
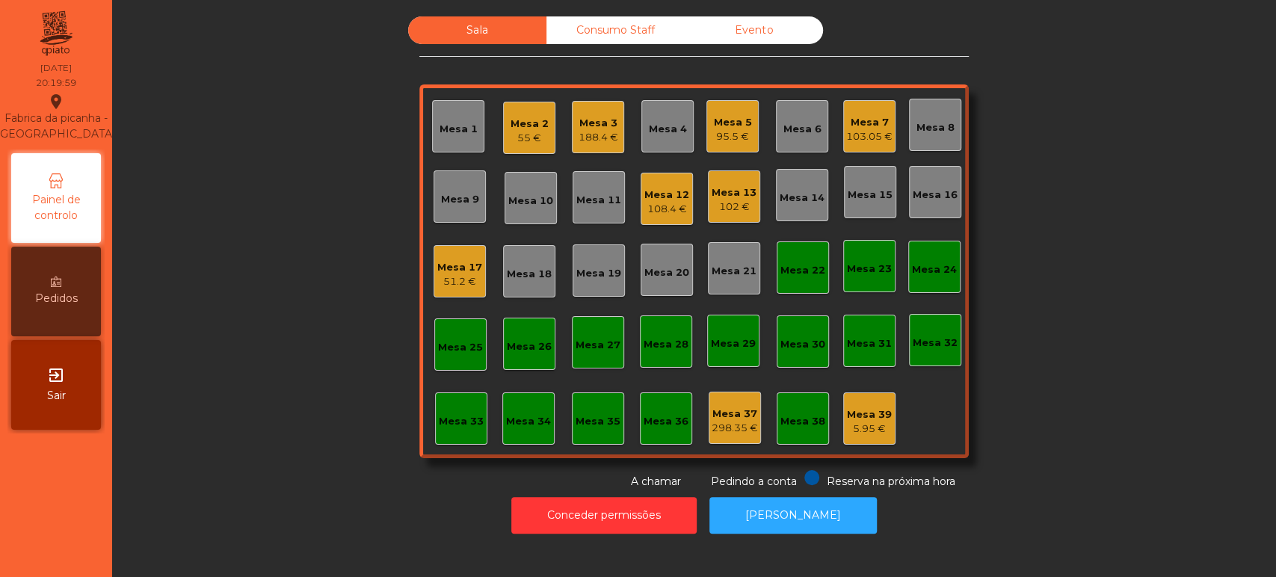
click at [407, 235] on div "Sala Consumo Staff Evento Mesa 1 Mesa 2 55 € Mesa 3 188.4 € Mesa 4 Mesa 5 95.5 …" at bounding box center [693, 252] width 1123 height 473
click at [729, 203] on div "102 €" at bounding box center [733, 207] width 45 height 15
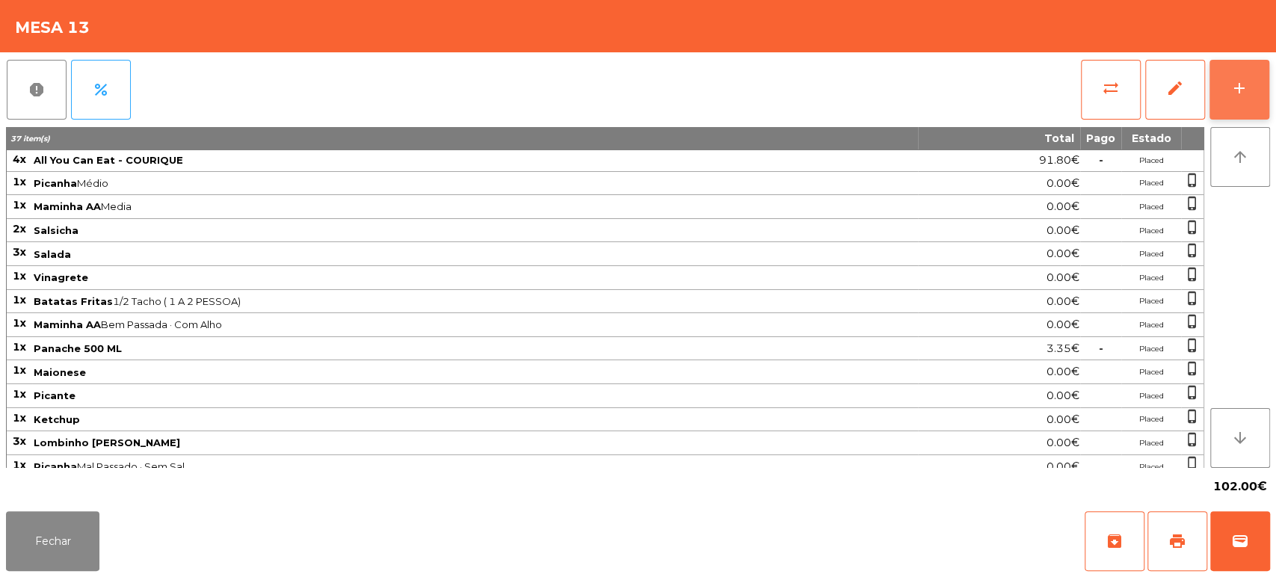
click at [1244, 96] on div "add" at bounding box center [1239, 88] width 18 height 18
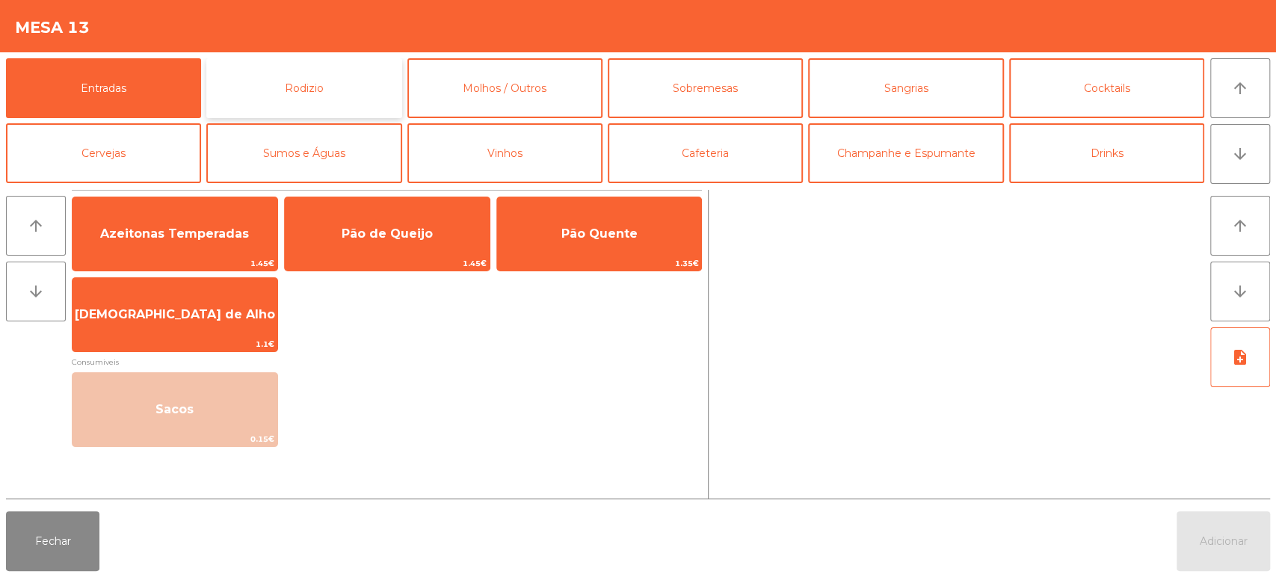
click at [300, 80] on button "Rodizio" at bounding box center [303, 88] width 195 height 60
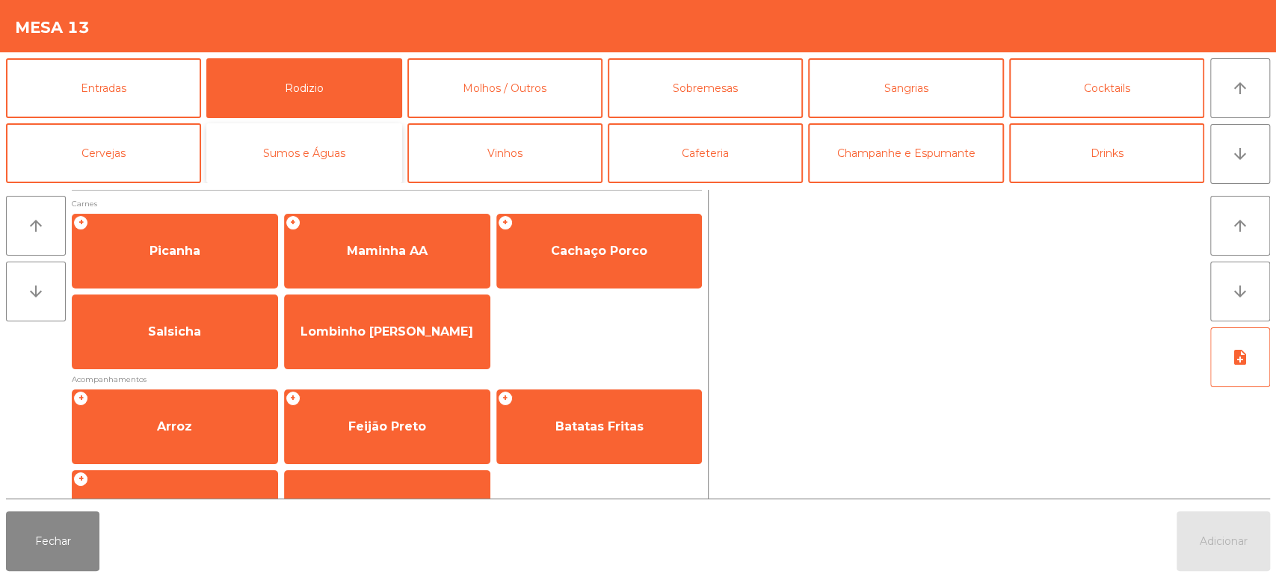
click at [357, 131] on button "Sumos e Águas" at bounding box center [303, 153] width 195 height 60
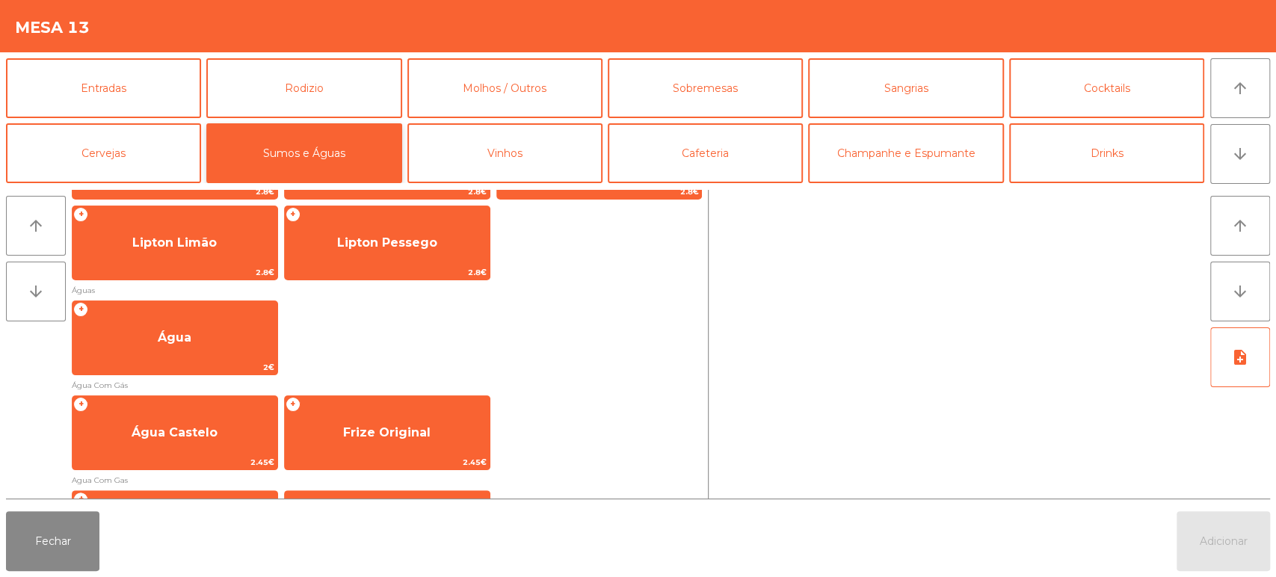
scroll to position [410, 0]
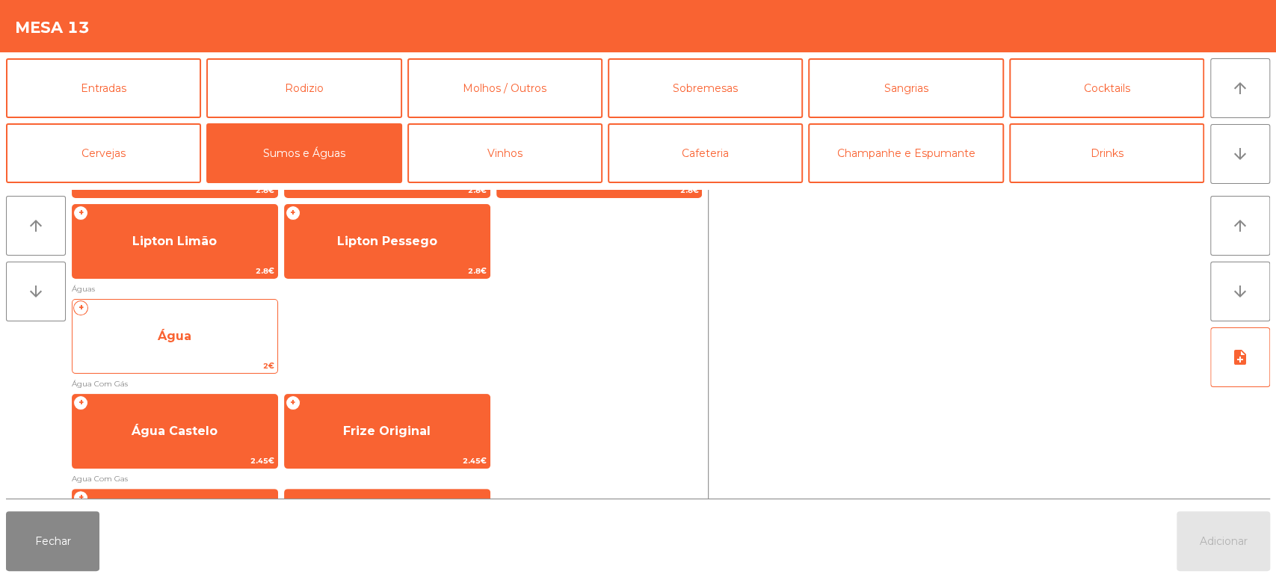
click at [139, 333] on span "Água" at bounding box center [174, 336] width 205 height 40
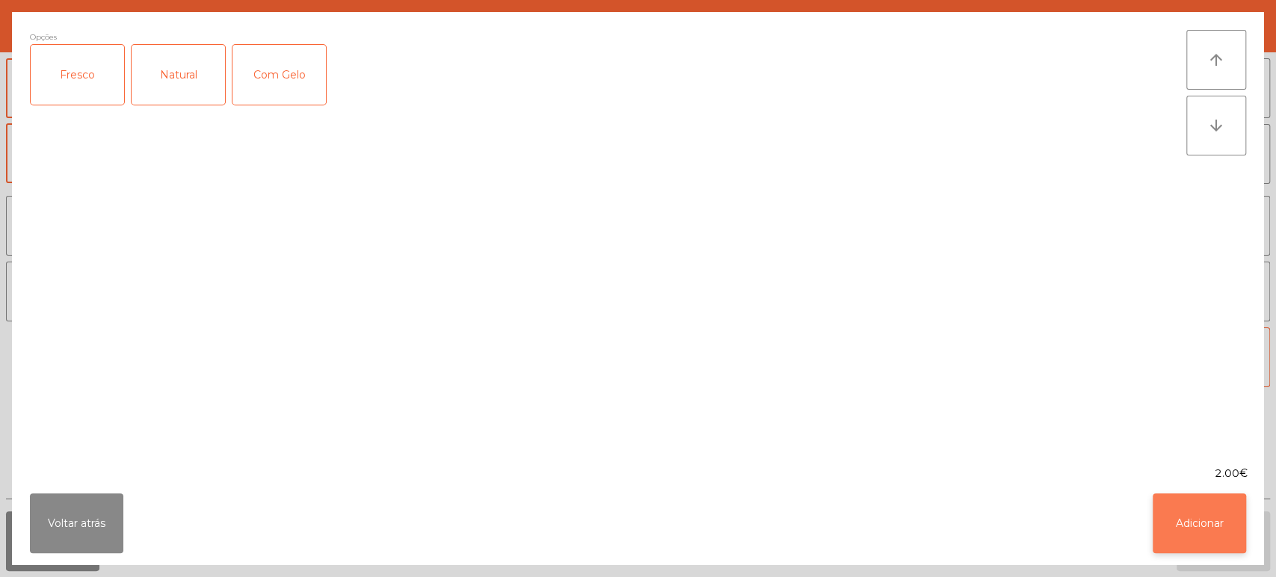
click at [1238, 510] on button "Adicionar" at bounding box center [1198, 523] width 93 height 60
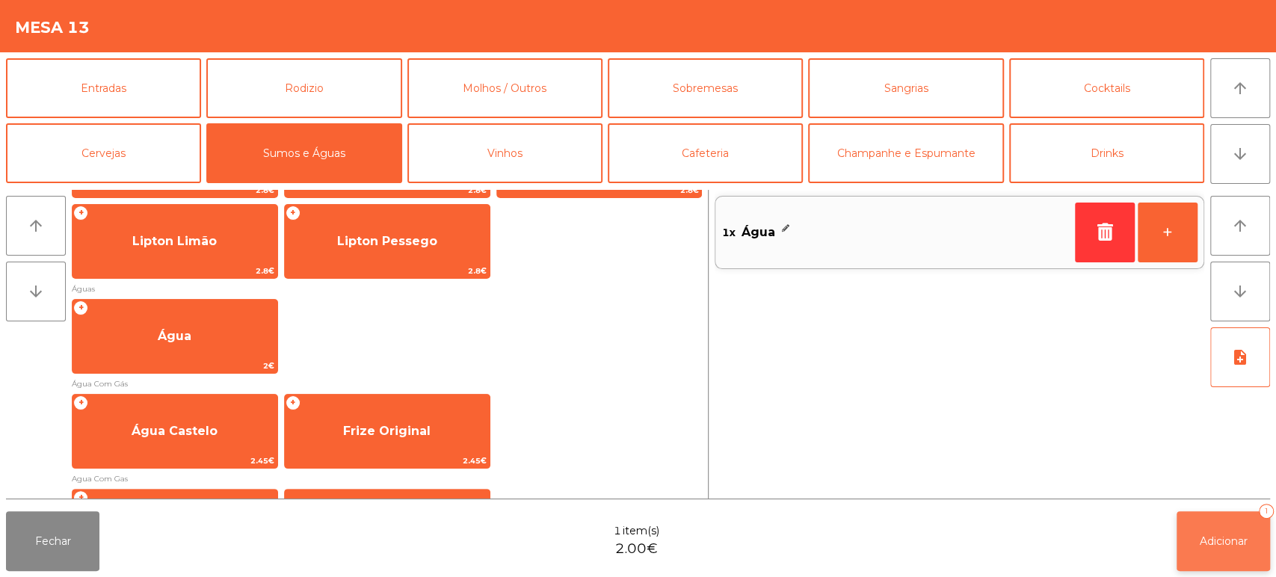
click at [1212, 540] on span "Adicionar" at bounding box center [1224, 540] width 48 height 13
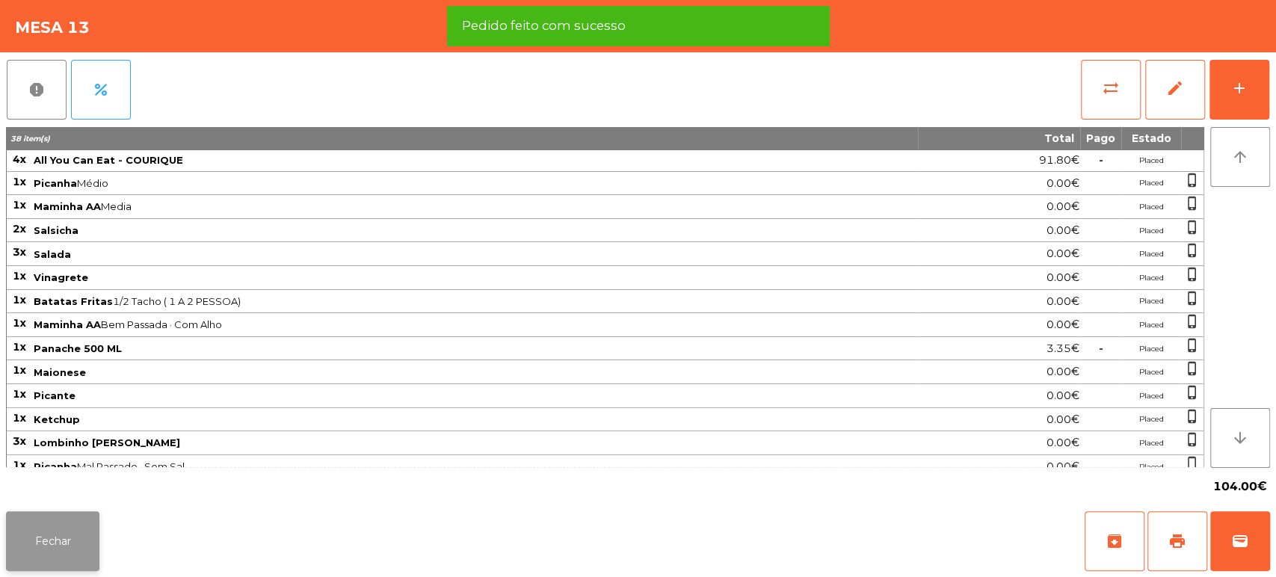
click at [13, 568] on button "Fechar" at bounding box center [52, 541] width 93 height 60
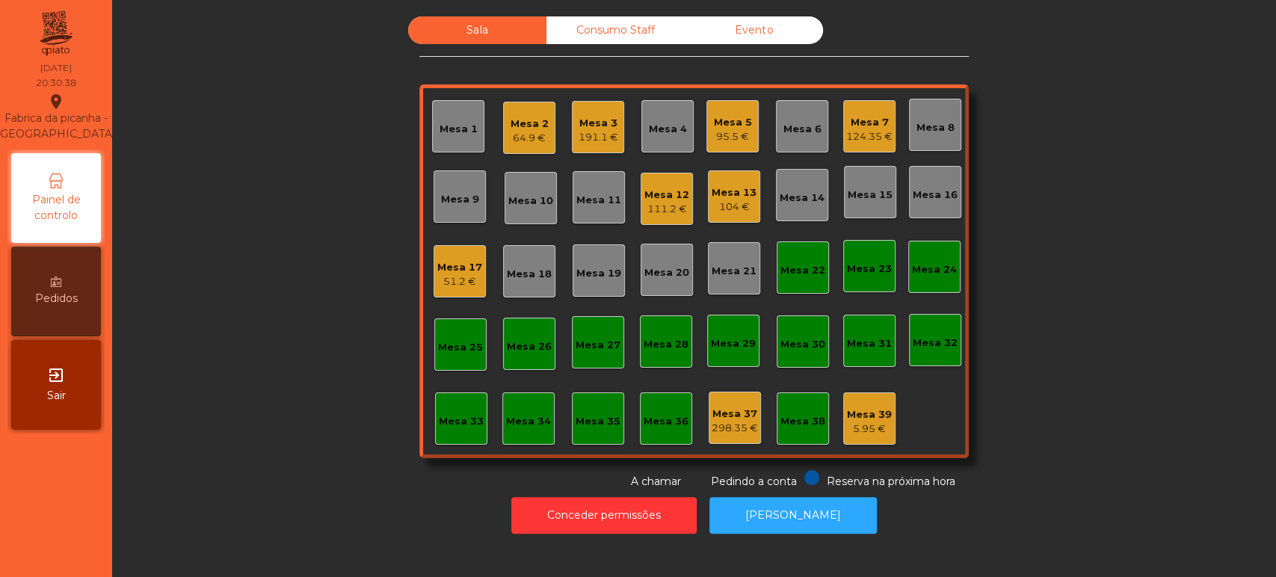
click at [574, 285] on div "Mesa 19" at bounding box center [598, 270] width 52 height 52
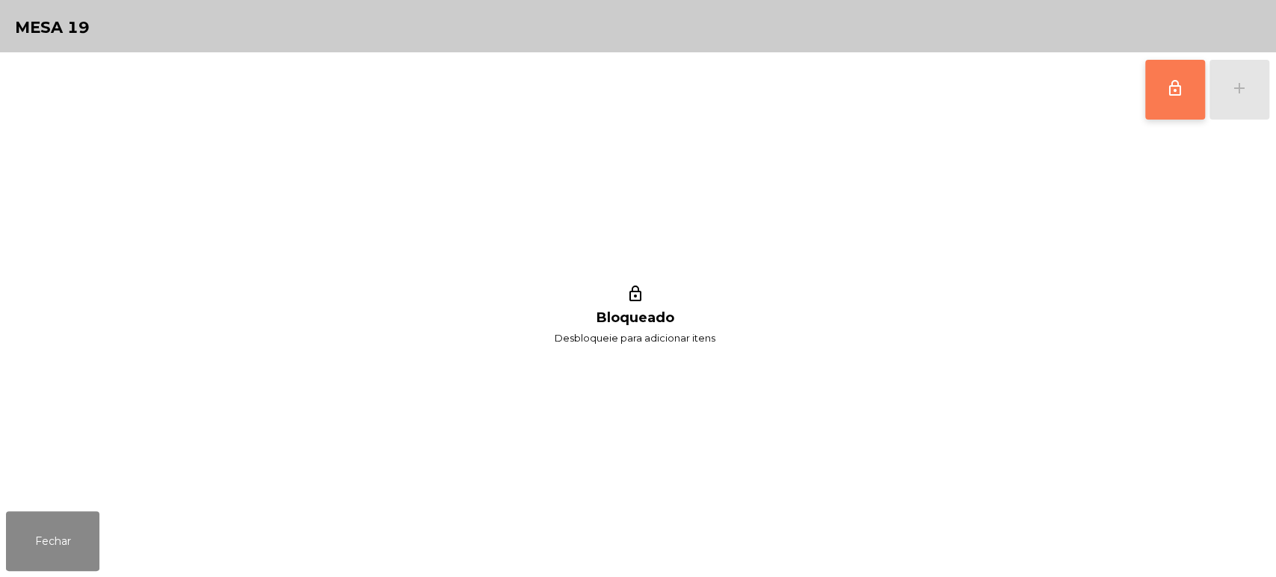
click at [1179, 72] on button "lock_outline" at bounding box center [1175, 90] width 60 height 60
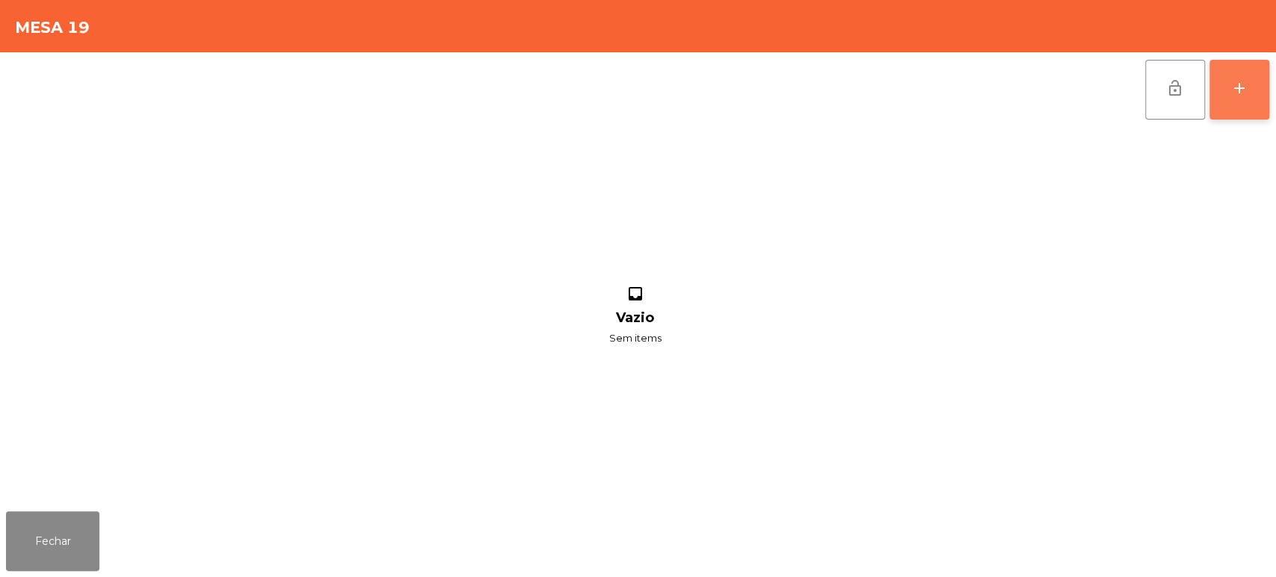
click at [1232, 96] on div "add" at bounding box center [1239, 88] width 18 height 18
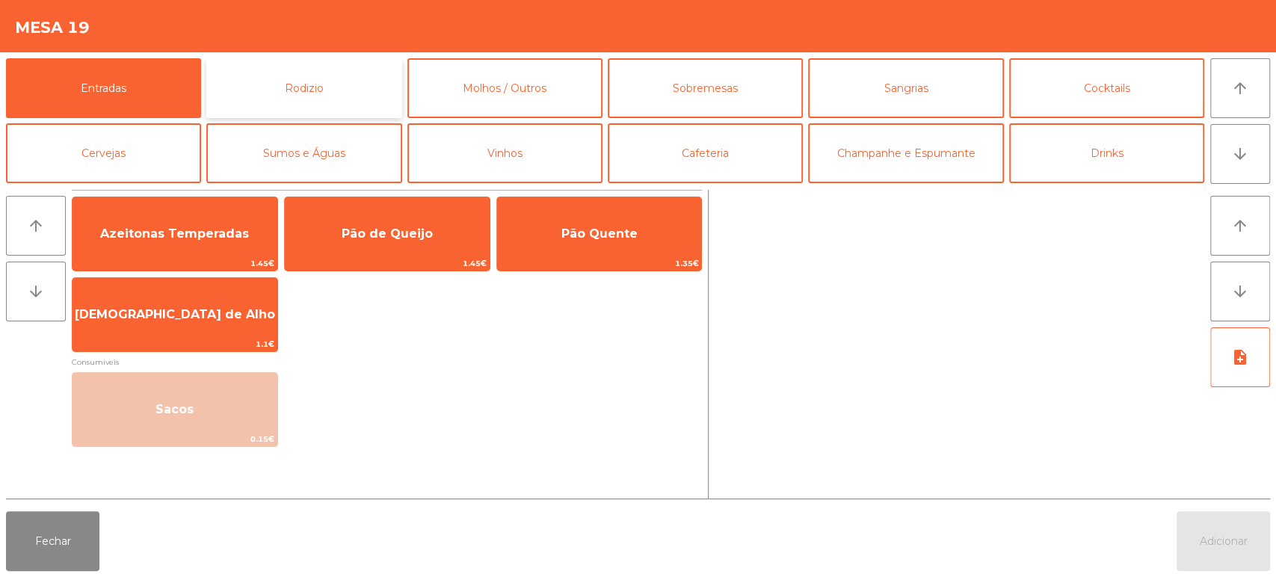
click at [338, 97] on button "Rodizio" at bounding box center [303, 88] width 195 height 60
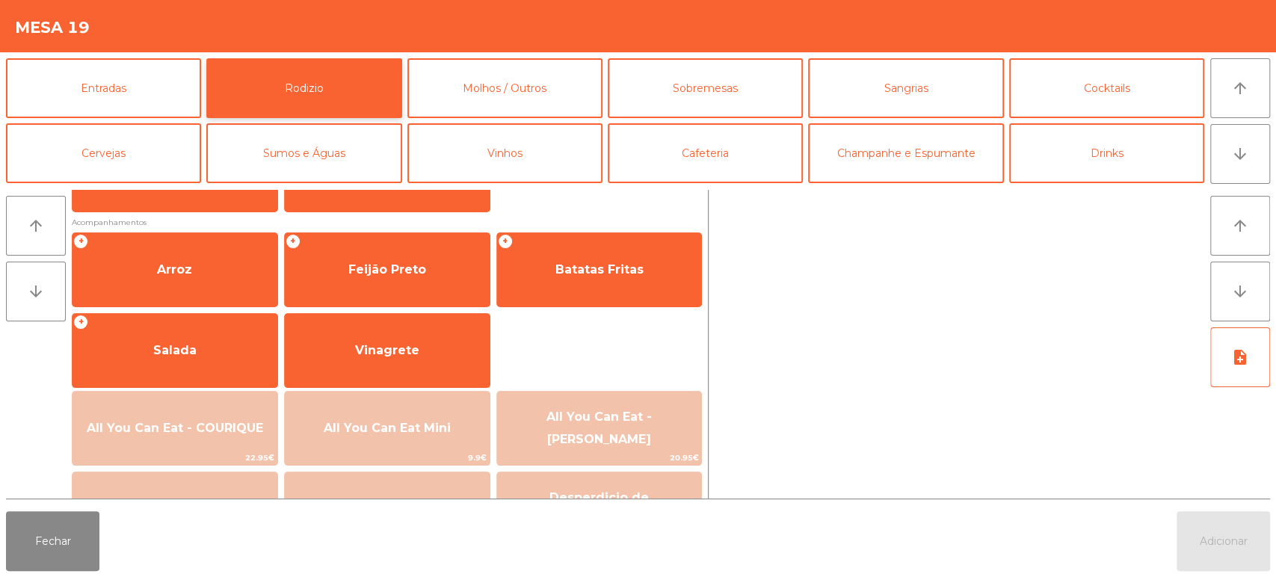
scroll to position [176, 0]
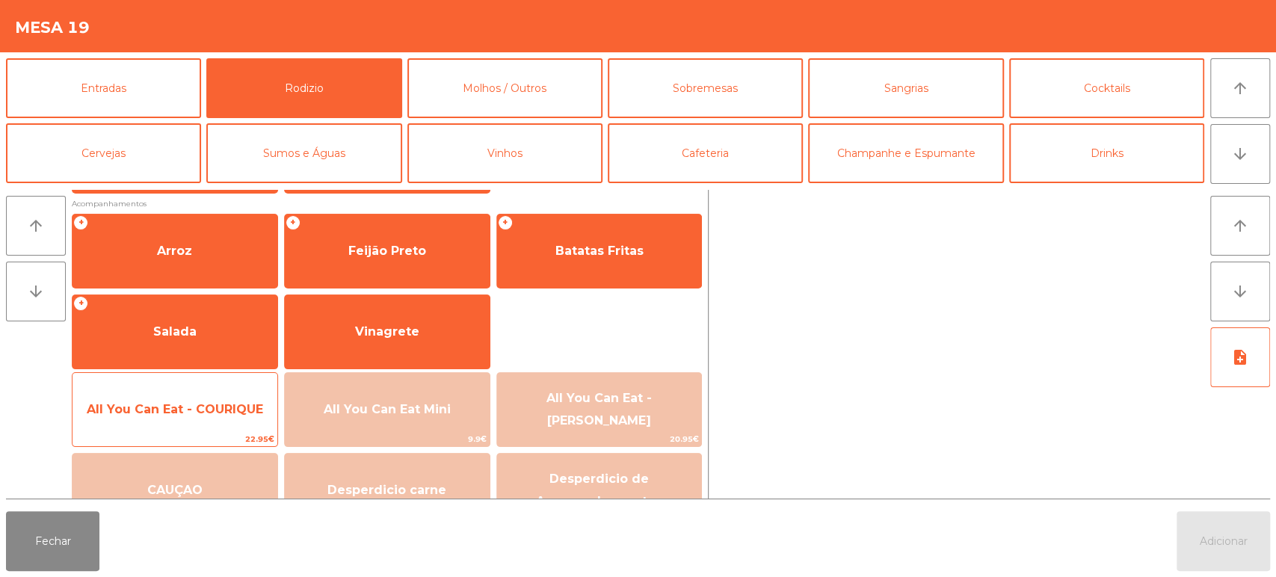
click at [189, 439] on span "22.95€" at bounding box center [174, 439] width 205 height 14
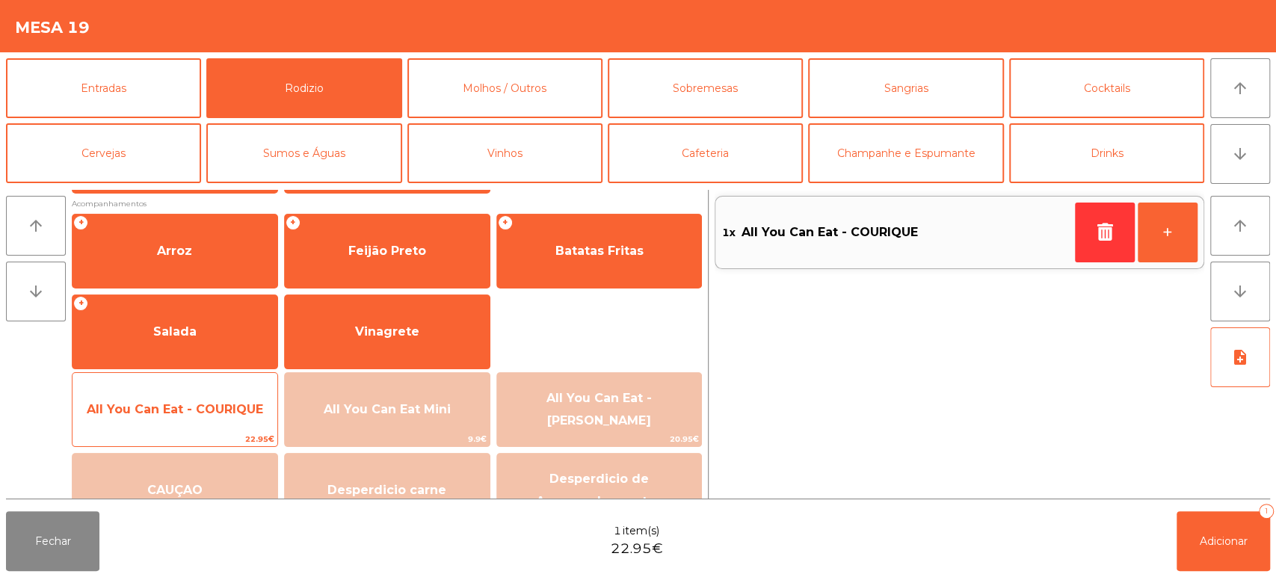
click at [199, 418] on span "All You Can Eat - COURIQUE" at bounding box center [174, 409] width 205 height 40
click at [201, 415] on span "All You Can Eat - COURIQUE" at bounding box center [175, 409] width 176 height 14
click at [206, 408] on span "All You Can Eat - COURIQUE" at bounding box center [175, 409] width 176 height 14
click at [197, 410] on span "All You Can Eat - COURIQUE" at bounding box center [175, 409] width 176 height 14
click at [197, 413] on span "All You Can Eat - COURIQUE" at bounding box center [175, 409] width 176 height 14
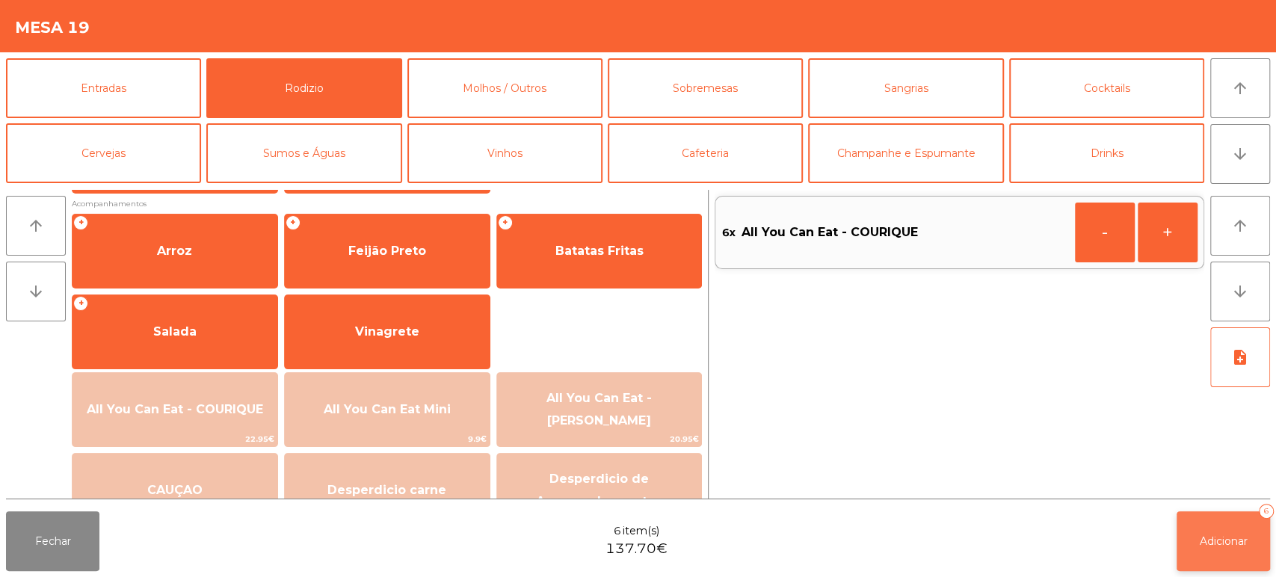
click at [1217, 547] on span "Adicionar" at bounding box center [1224, 540] width 48 height 13
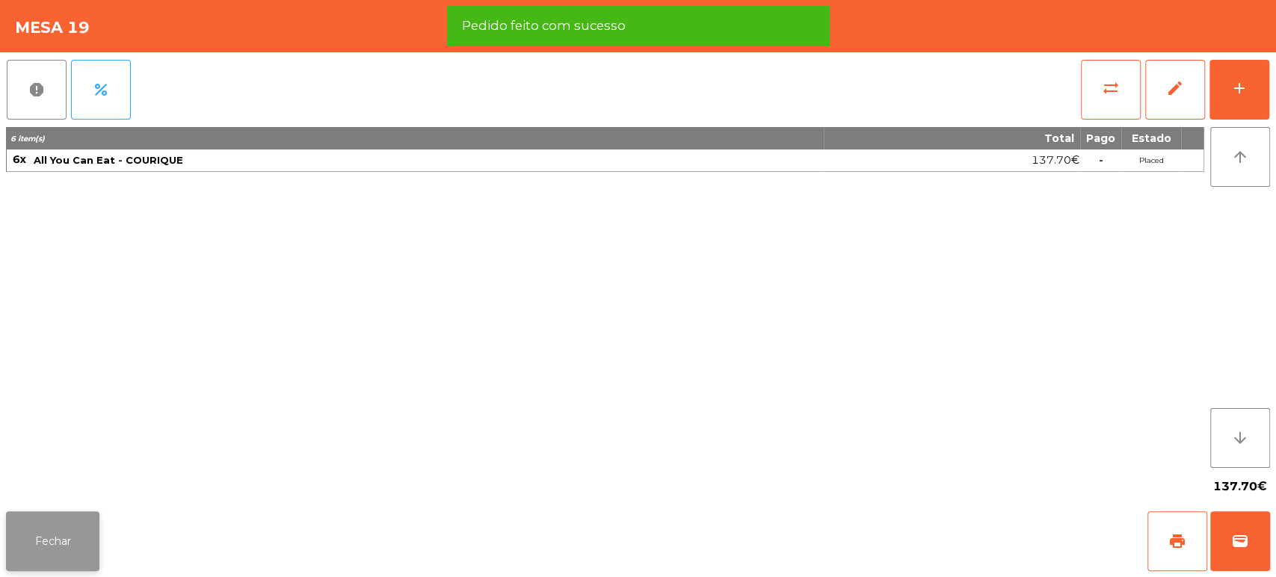
click at [84, 537] on button "Fechar" at bounding box center [52, 541] width 93 height 60
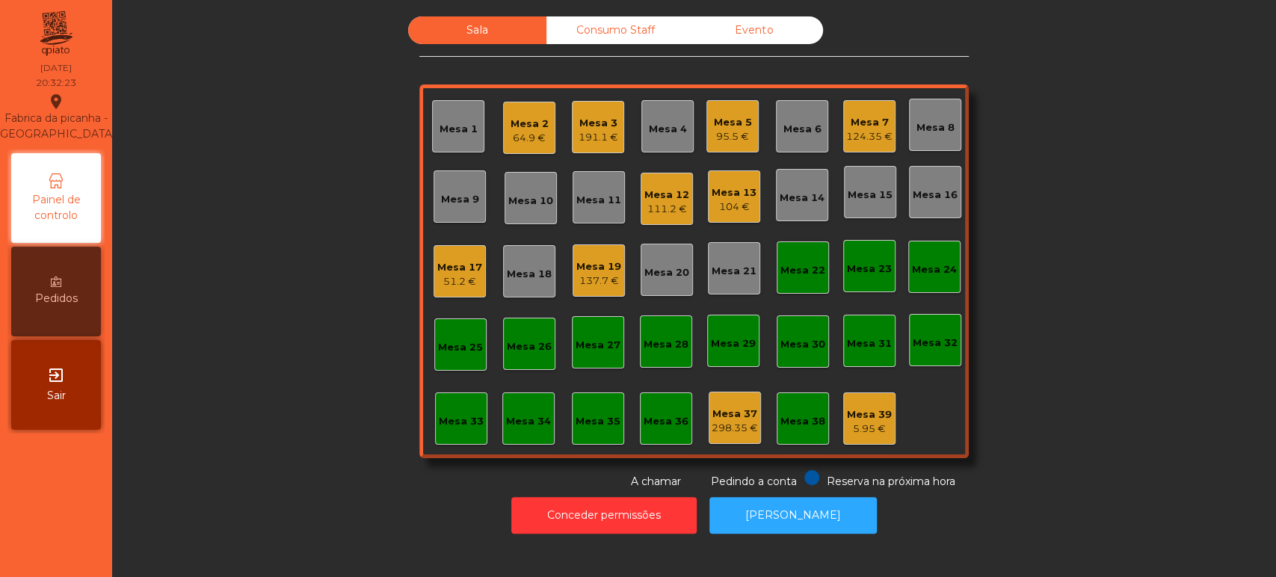
click at [582, 269] on div "Mesa 19" at bounding box center [598, 266] width 45 height 15
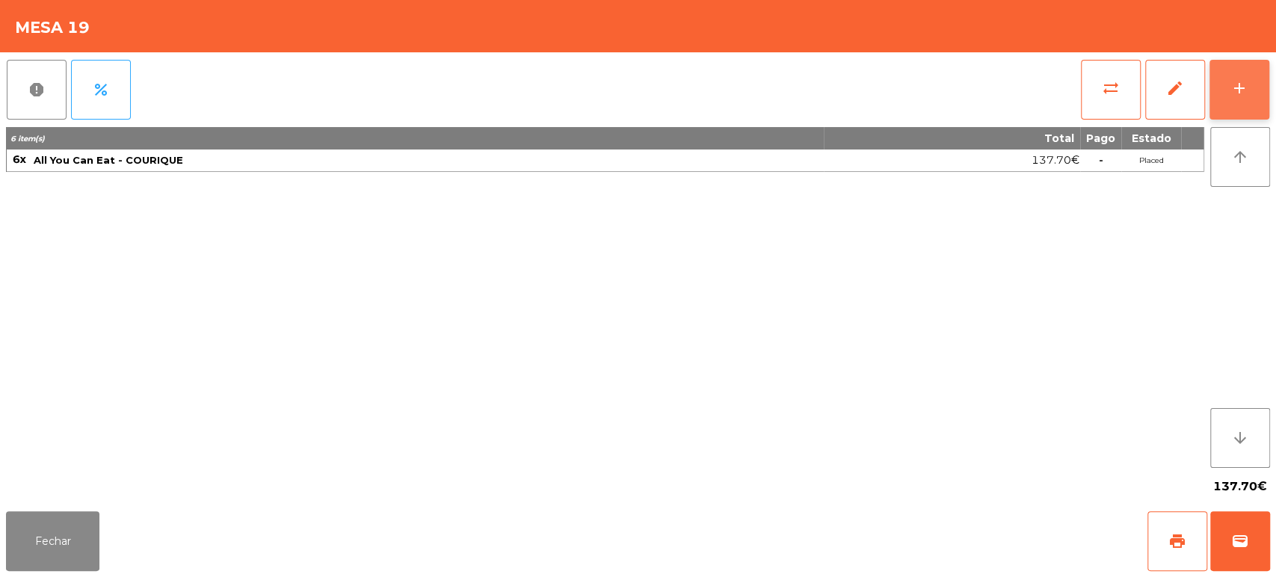
click at [1218, 88] on button "add" at bounding box center [1239, 90] width 60 height 60
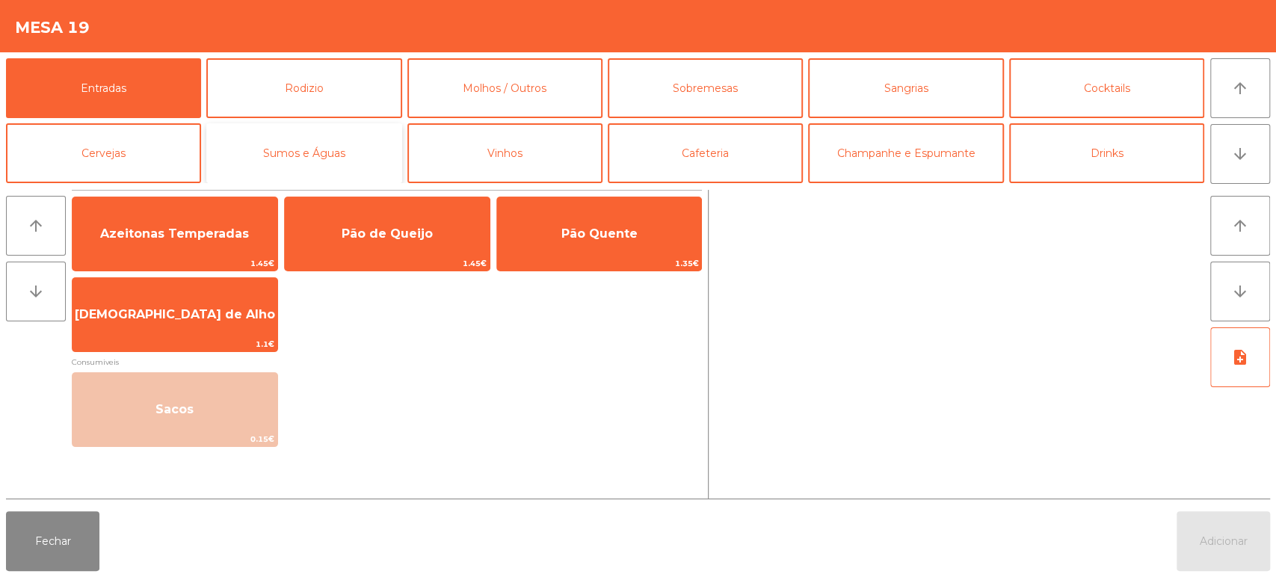
click at [331, 167] on button "Sumos e Águas" at bounding box center [303, 153] width 195 height 60
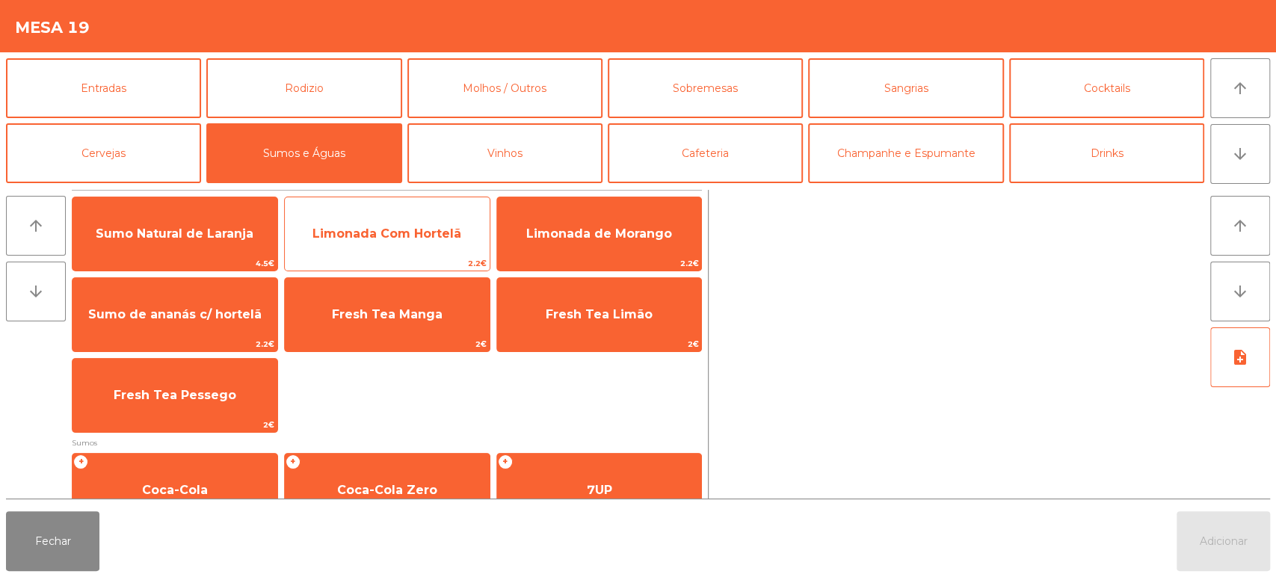
click at [415, 237] on span "Limonada Com Hortelã" at bounding box center [386, 233] width 149 height 14
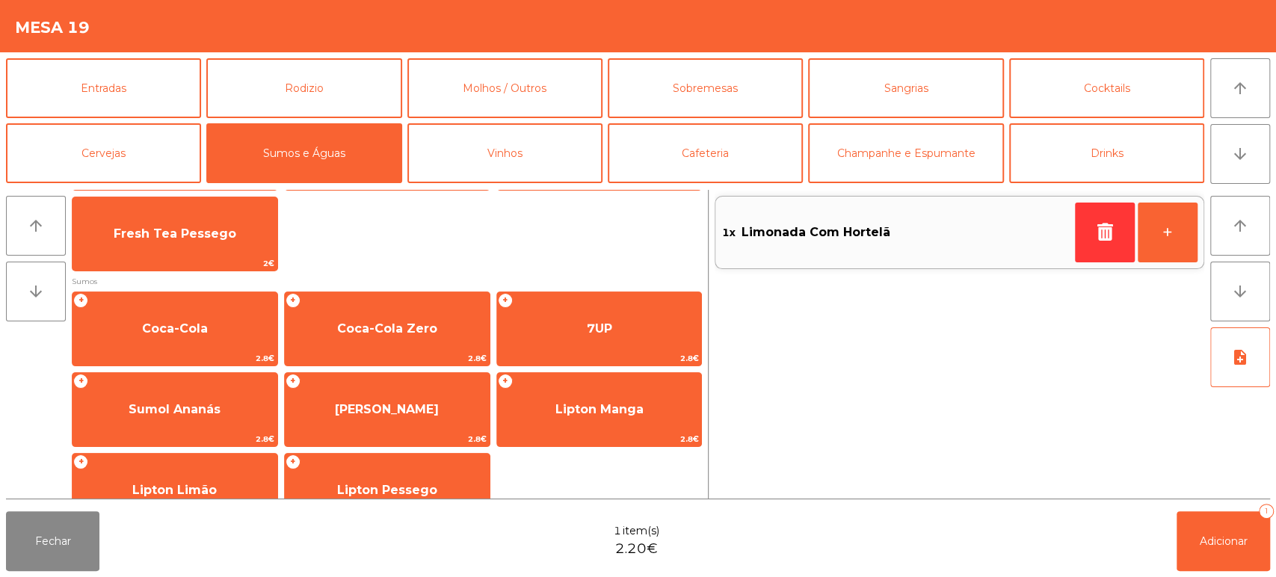
scroll to position [161, 0]
click at [732, 161] on button "Cafeteria" at bounding box center [705, 153] width 195 height 60
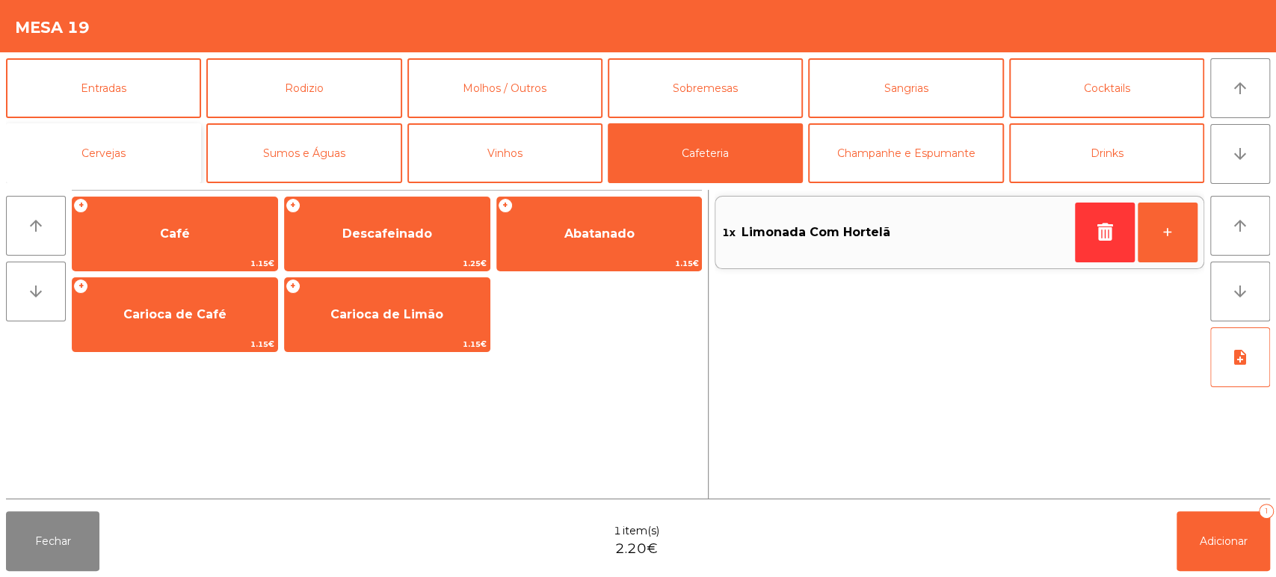
click at [118, 152] on button "Cervejas" at bounding box center [103, 153] width 195 height 60
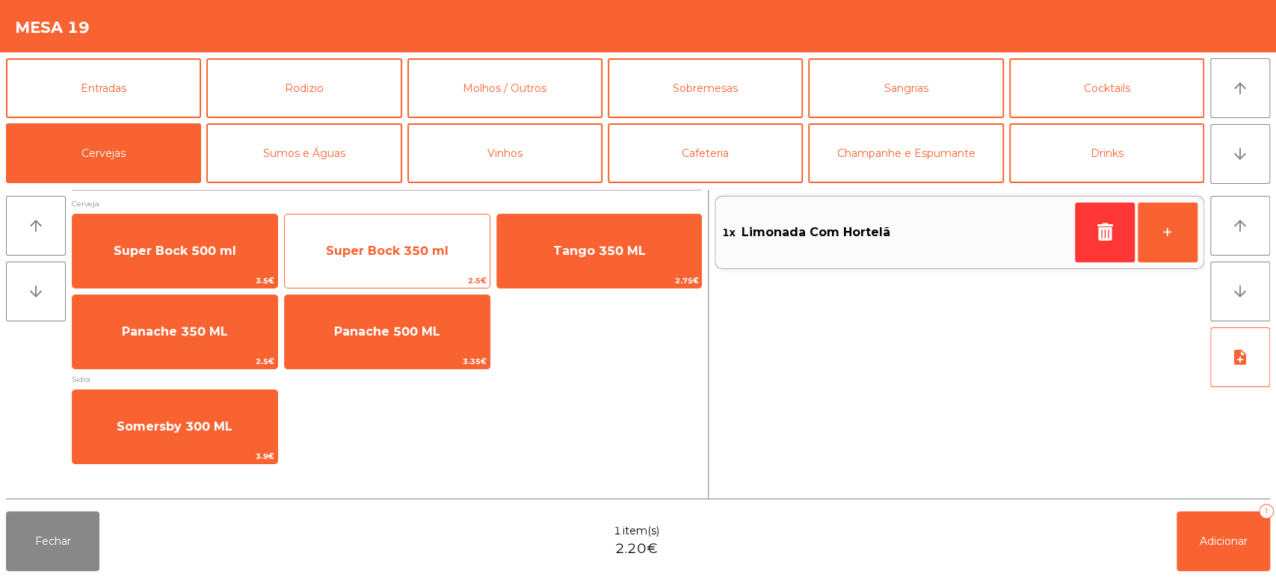
click at [421, 256] on span "Super Bock 350 ml" at bounding box center [387, 251] width 123 height 14
click at [401, 240] on span "Super Bock 350 ml" at bounding box center [387, 251] width 205 height 40
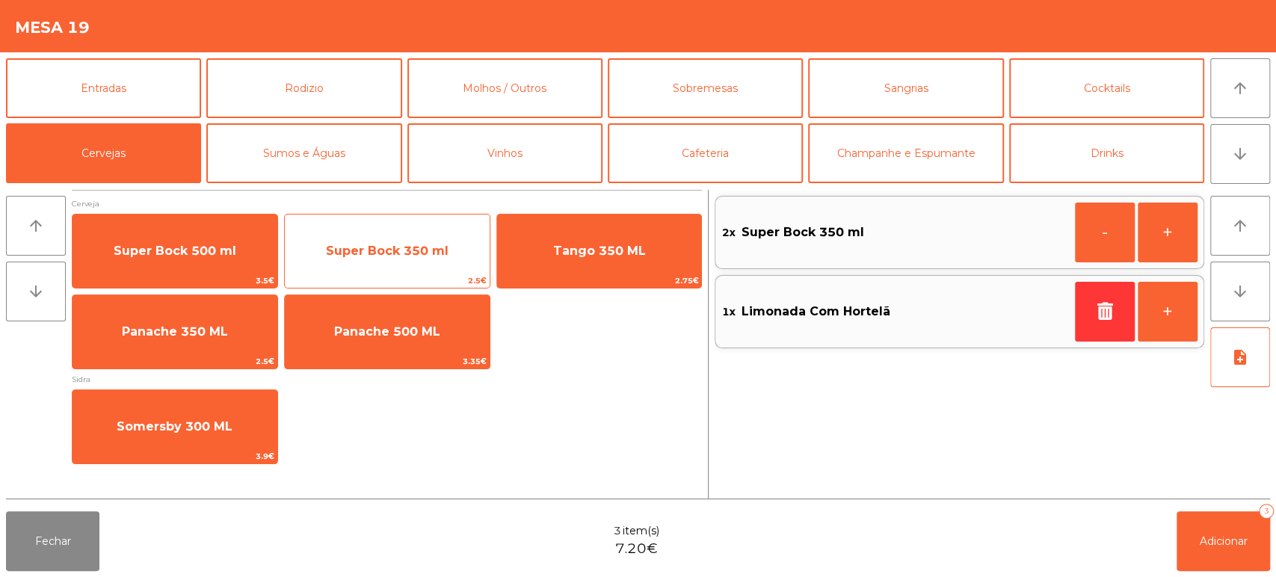
click at [400, 246] on span "Super Bock 350 ml" at bounding box center [387, 251] width 123 height 14
click at [400, 249] on span "Super Bock 350 ml" at bounding box center [387, 251] width 123 height 14
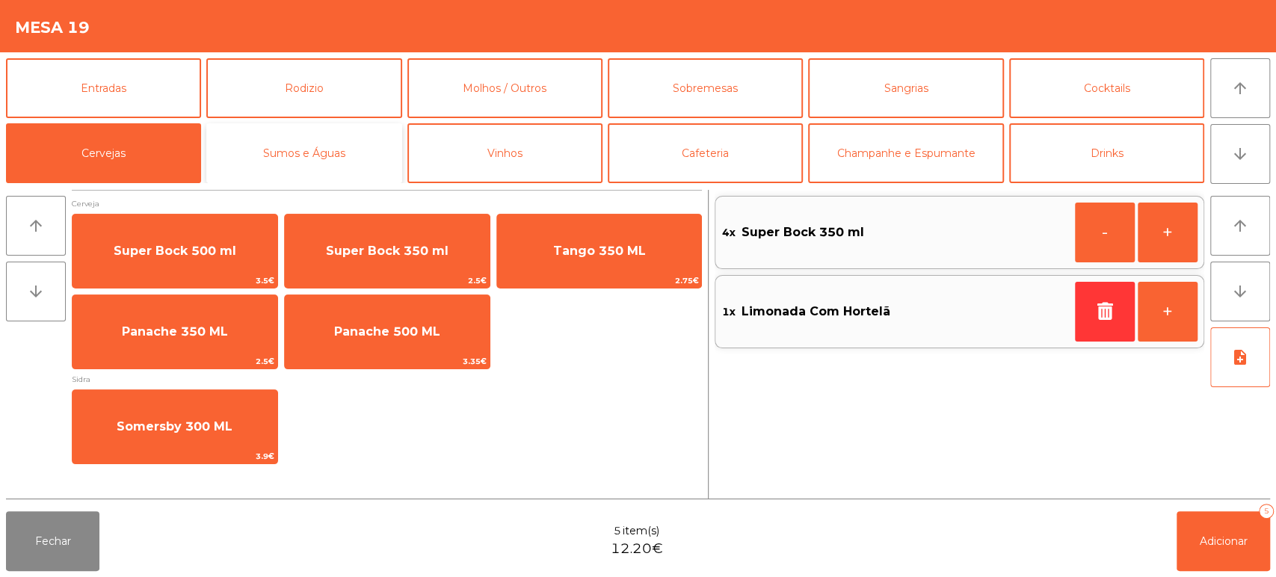
click at [365, 167] on button "Sumos e Águas" at bounding box center [303, 153] width 195 height 60
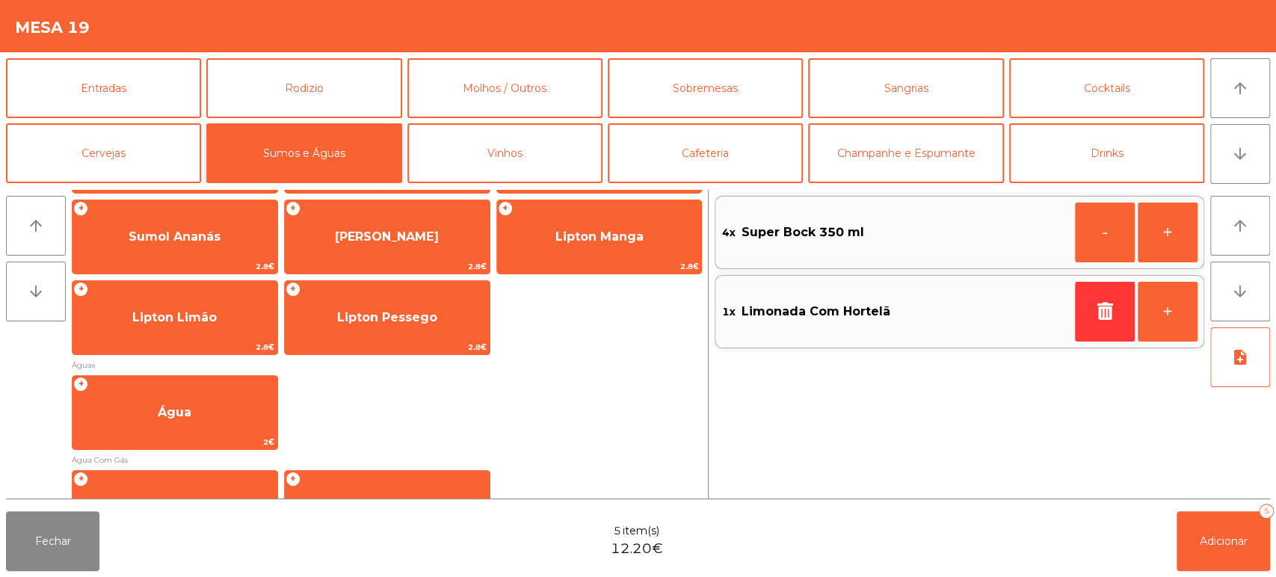
scroll to position [335, 0]
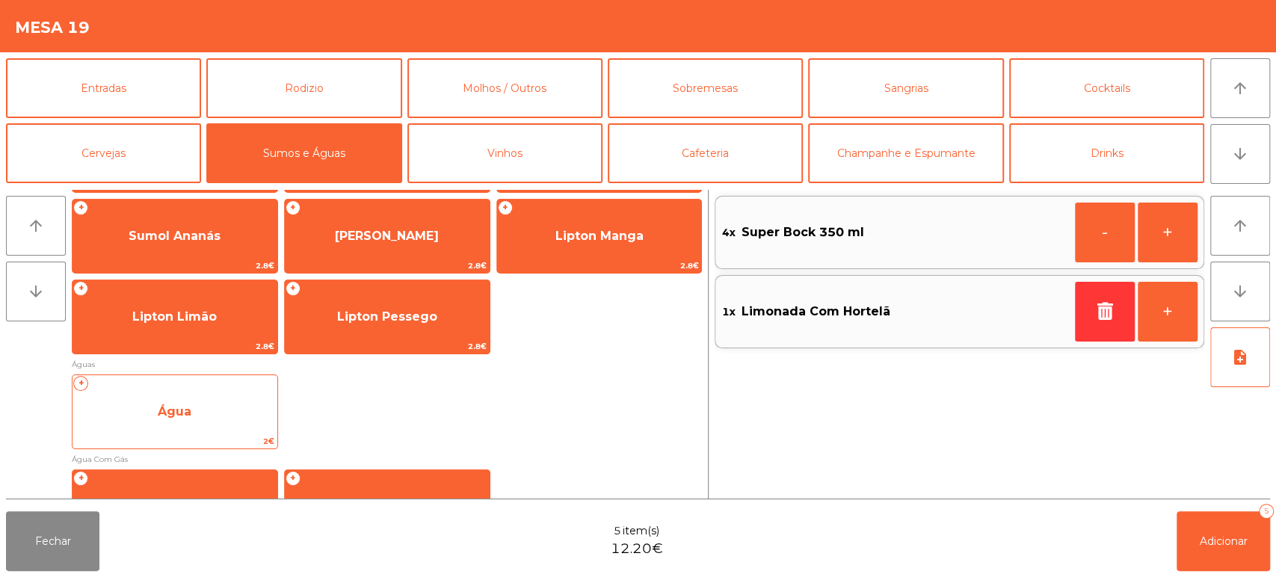
click at [226, 419] on span "Água" at bounding box center [174, 412] width 205 height 40
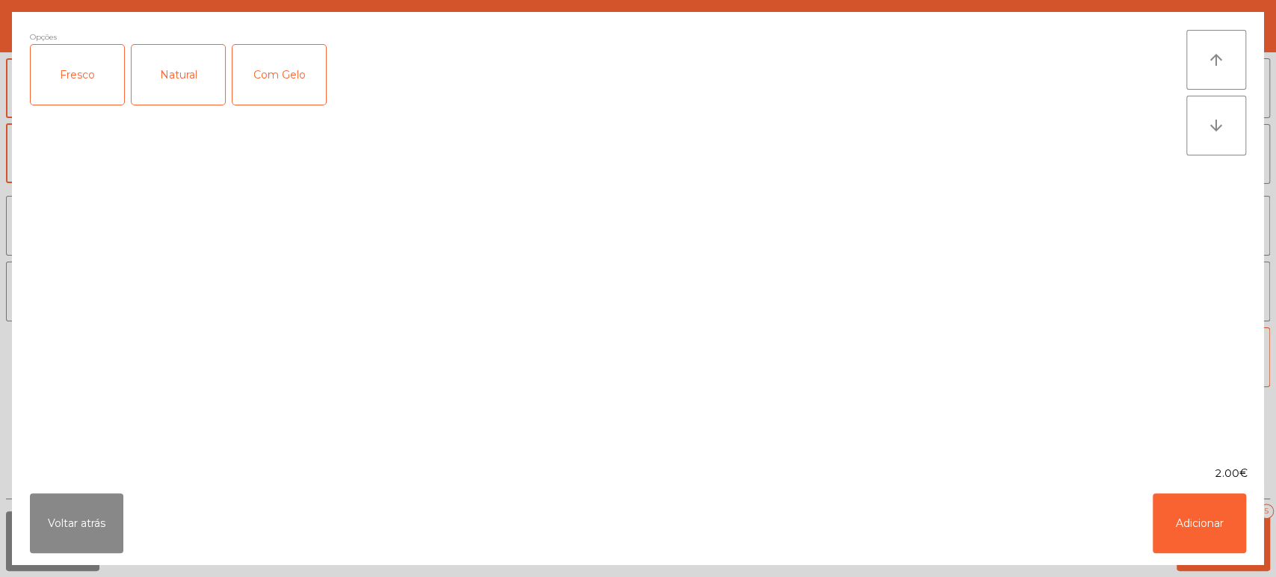
click at [100, 50] on div "Fresco" at bounding box center [77, 75] width 93 height 60
click at [1198, 504] on button "Adicionar" at bounding box center [1198, 523] width 93 height 60
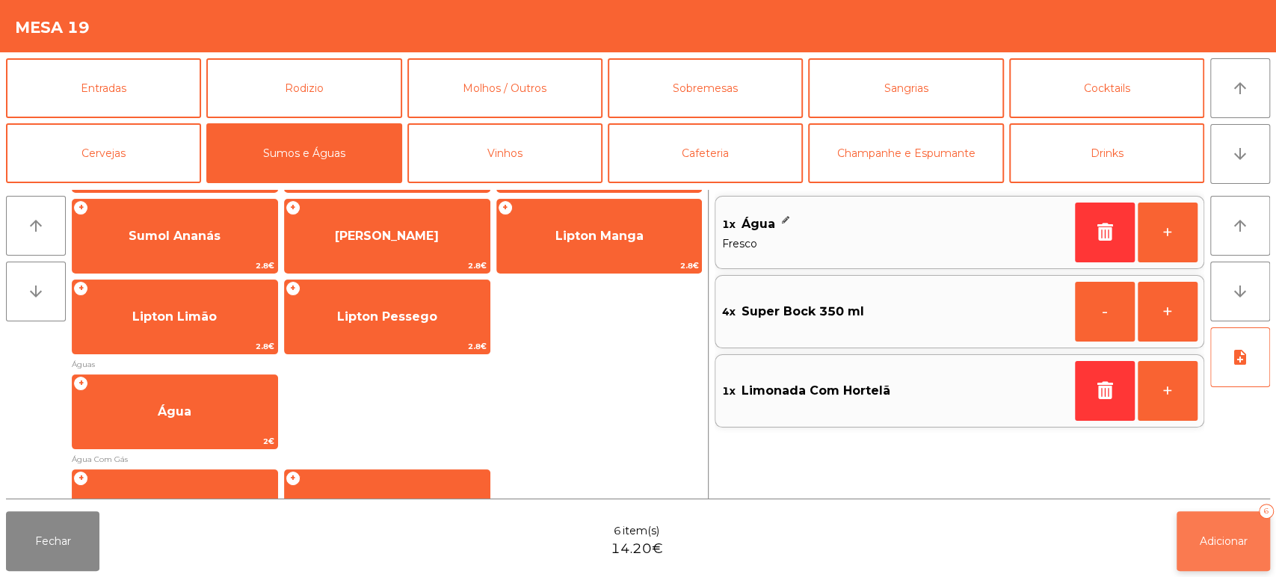
click at [1207, 511] on button "Adicionar 6" at bounding box center [1222, 541] width 93 height 60
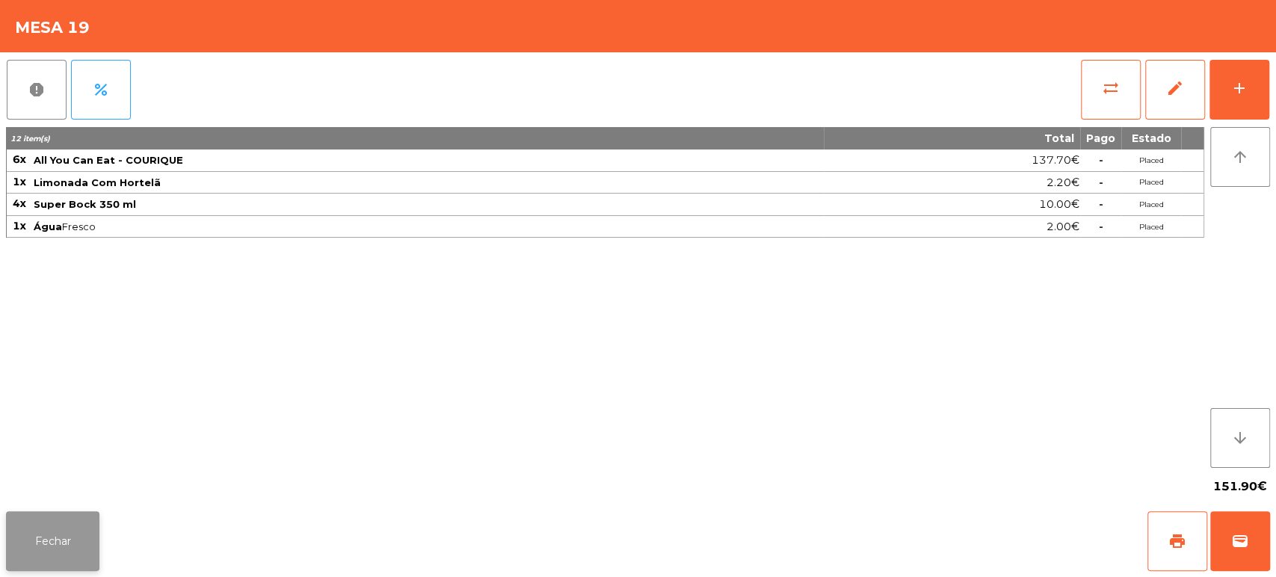
click at [86, 552] on button "Fechar" at bounding box center [52, 541] width 93 height 60
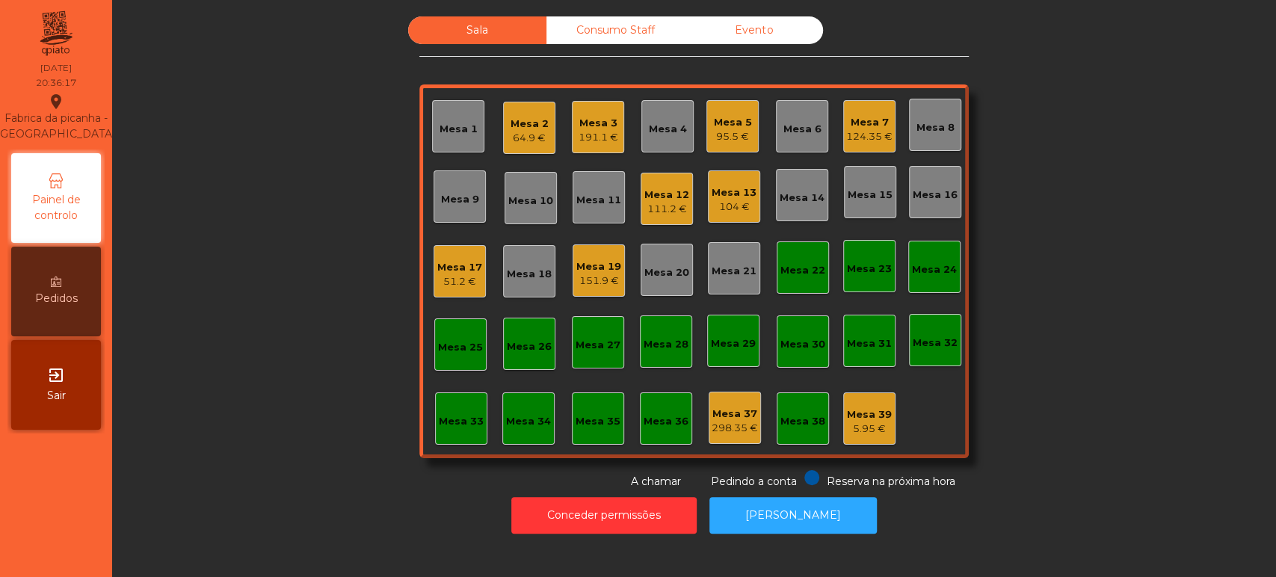
click at [454, 281] on div "51.2 €" at bounding box center [459, 281] width 45 height 15
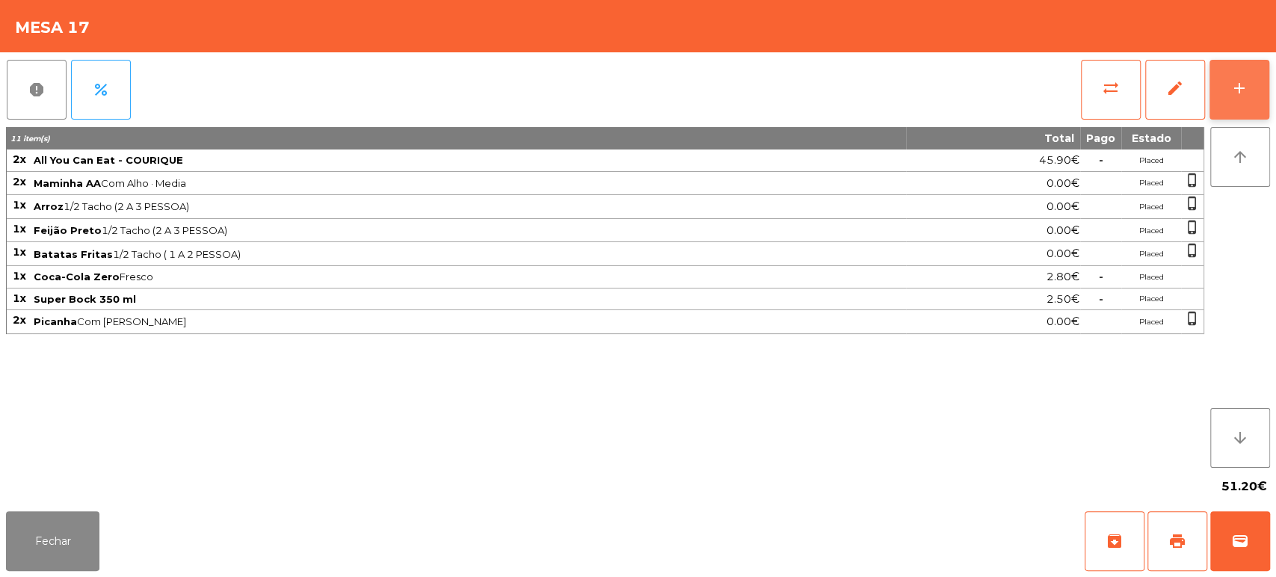
click at [1229, 98] on button "add" at bounding box center [1239, 90] width 60 height 60
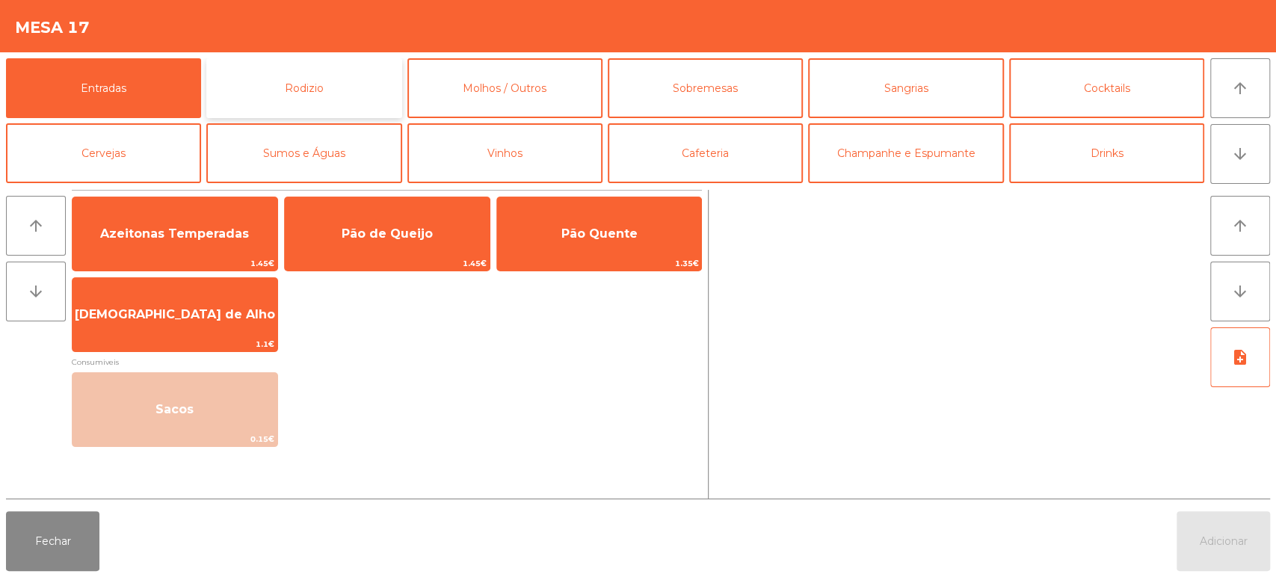
click at [356, 84] on button "Rodizio" at bounding box center [303, 88] width 195 height 60
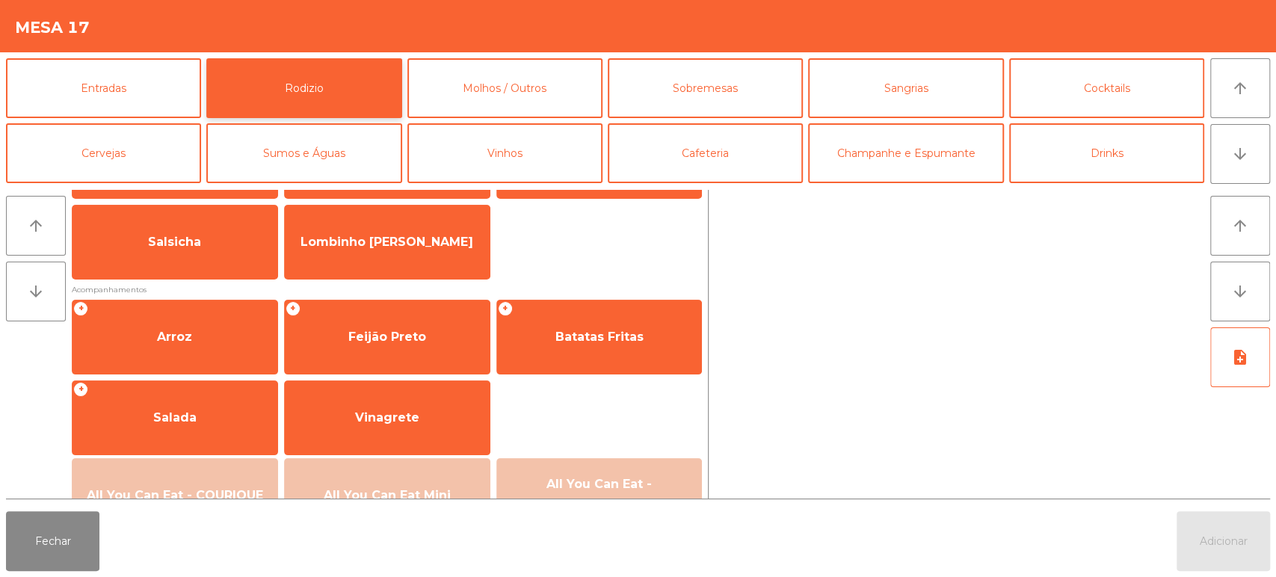
scroll to position [0, 0]
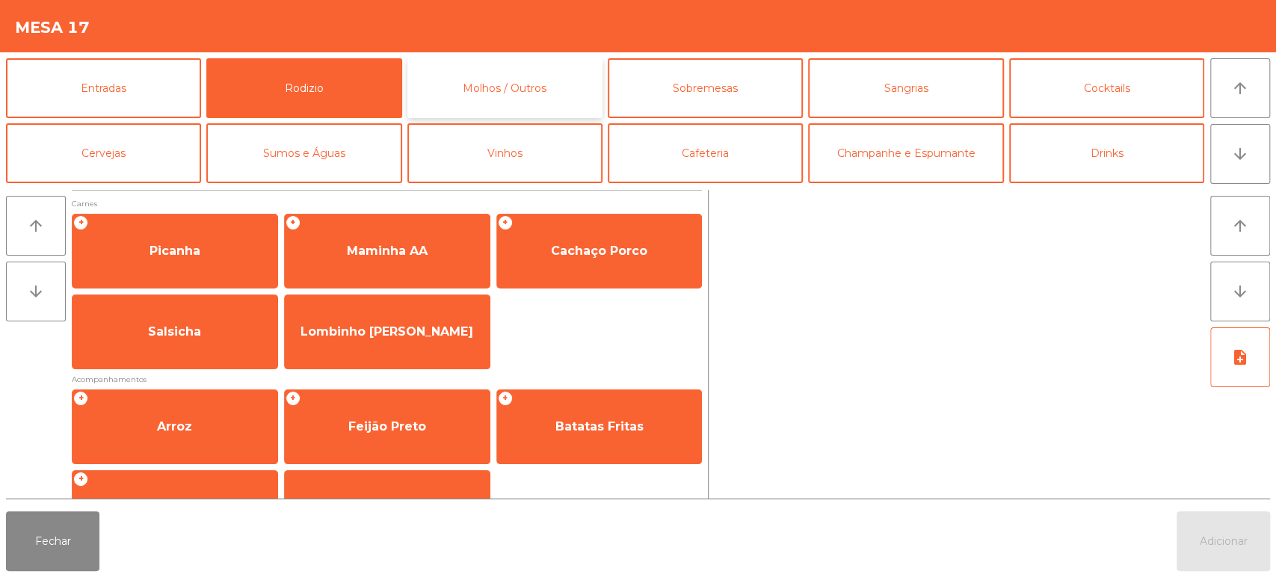
click at [513, 85] on button "Molhos / Outros" at bounding box center [504, 88] width 195 height 60
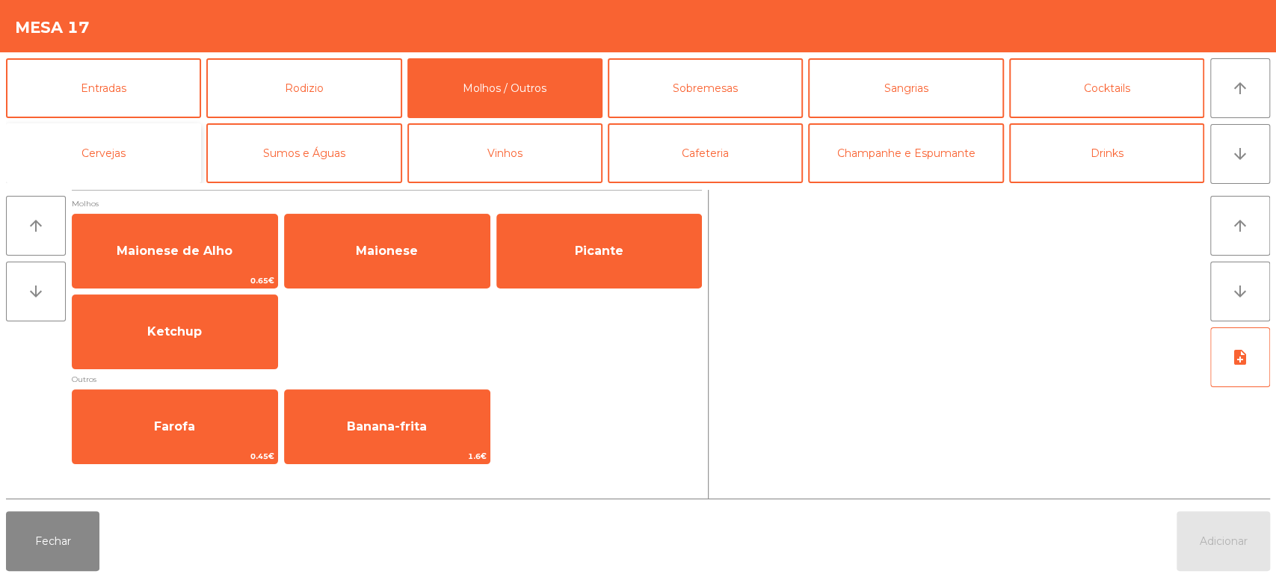
click at [156, 136] on button "Cervejas" at bounding box center [103, 153] width 195 height 60
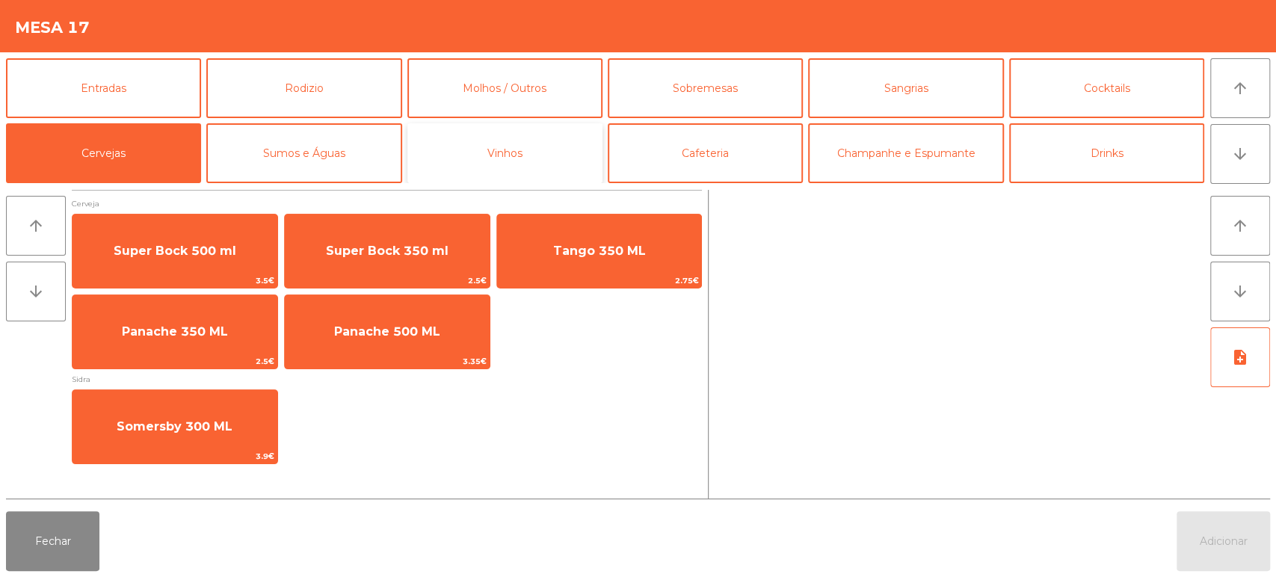
click at [413, 161] on button "Vinhos" at bounding box center [504, 153] width 195 height 60
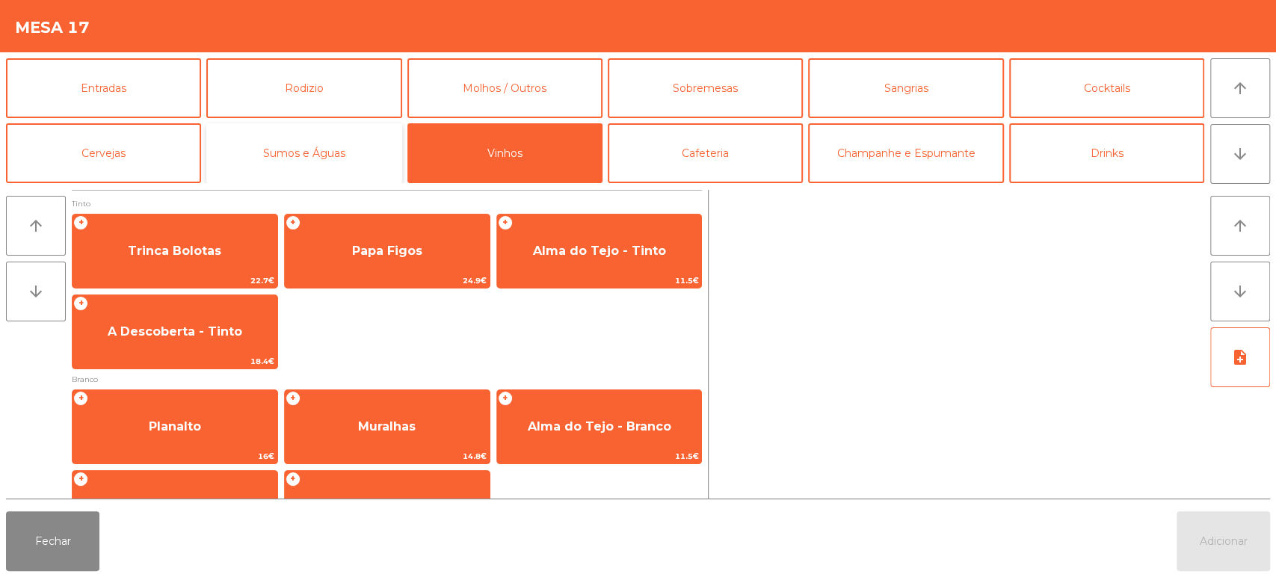
click at [341, 165] on button "Sumos e Águas" at bounding box center [303, 153] width 195 height 60
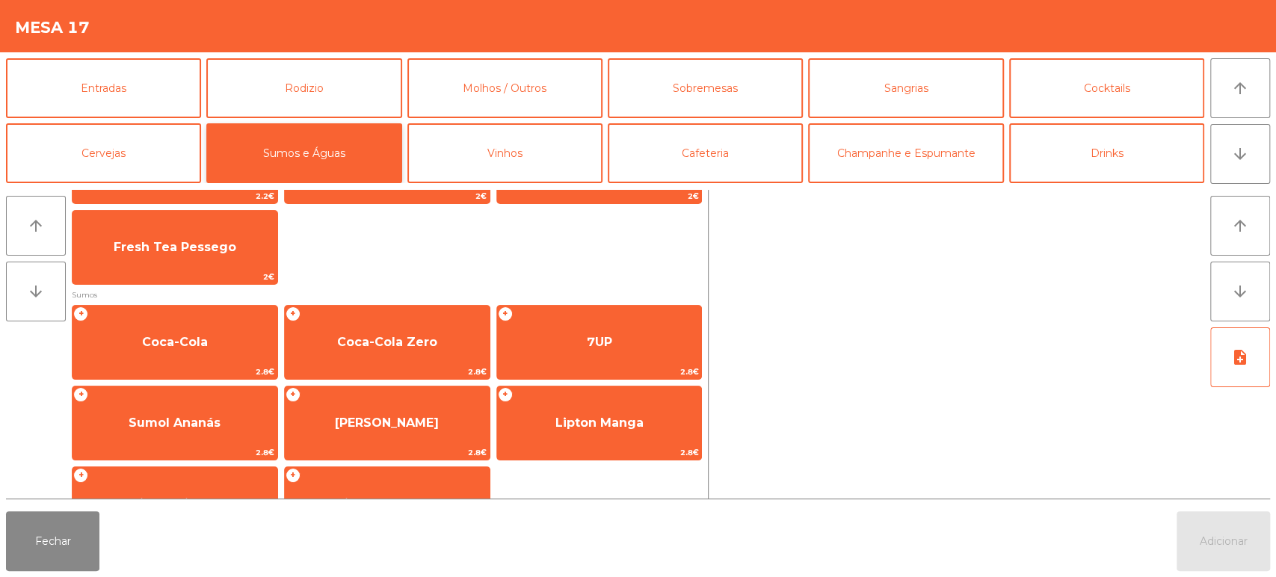
scroll to position [160, 0]
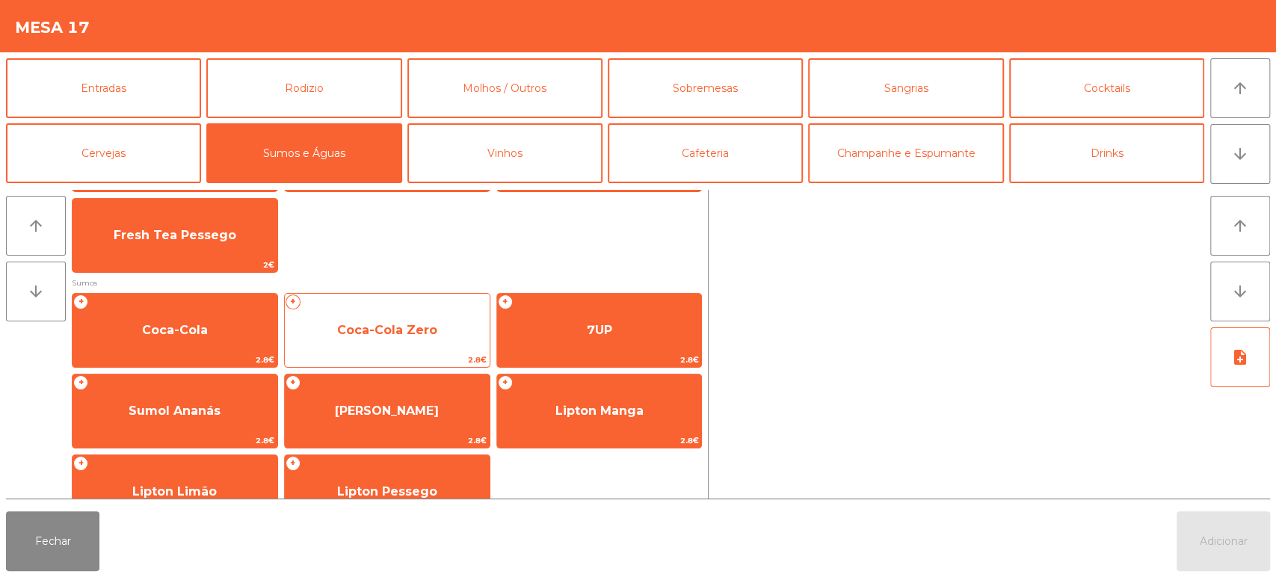
click at [383, 345] on span "Coca-Cola Zero" at bounding box center [387, 330] width 205 height 40
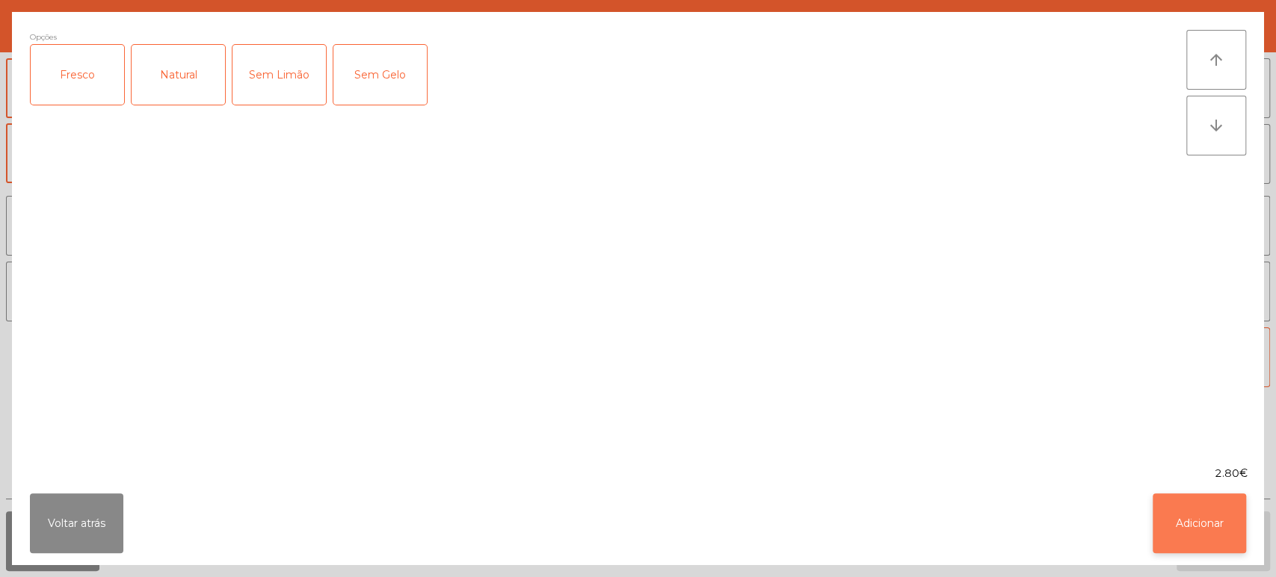
click at [1179, 514] on button "Adicionar" at bounding box center [1198, 523] width 93 height 60
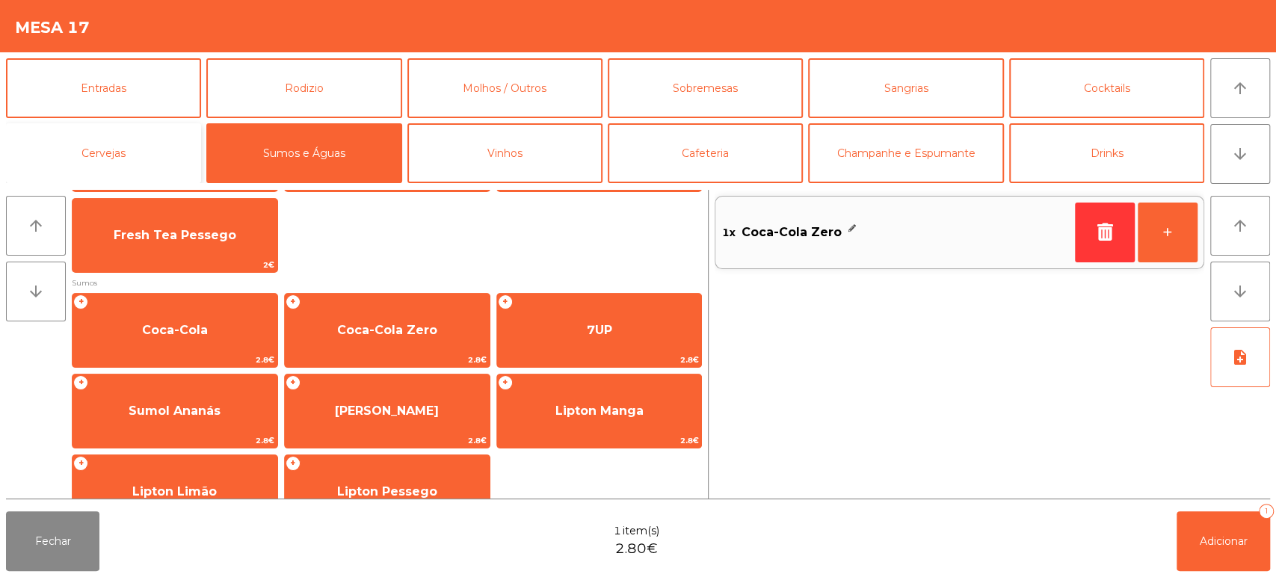
click at [125, 163] on button "Cervejas" at bounding box center [103, 153] width 195 height 60
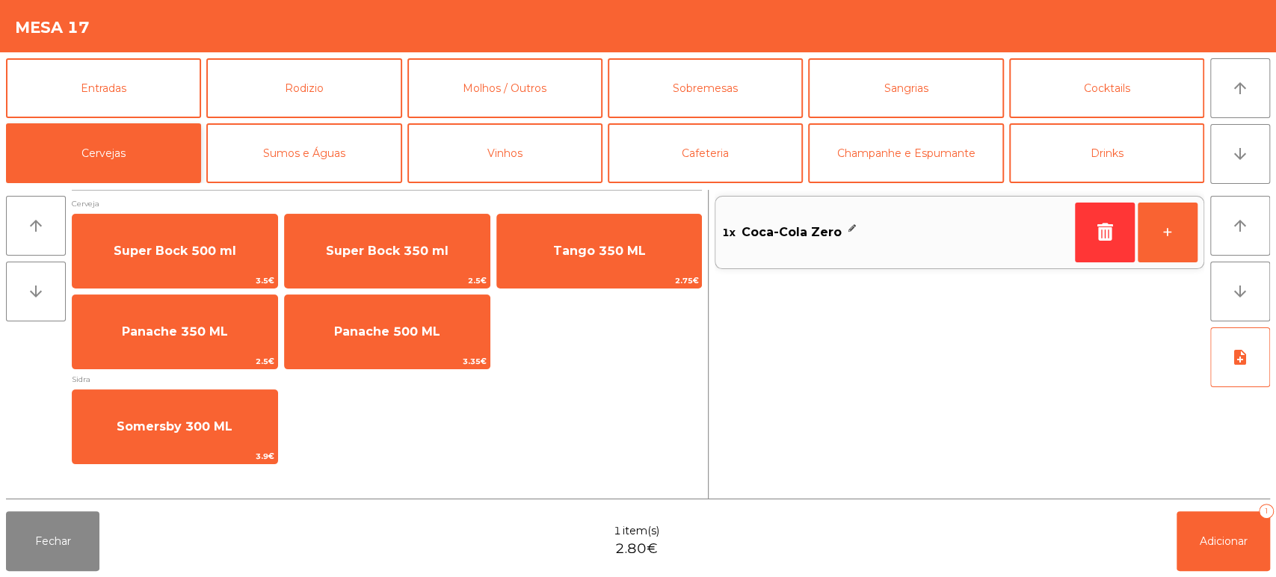
scroll to position [0, 0]
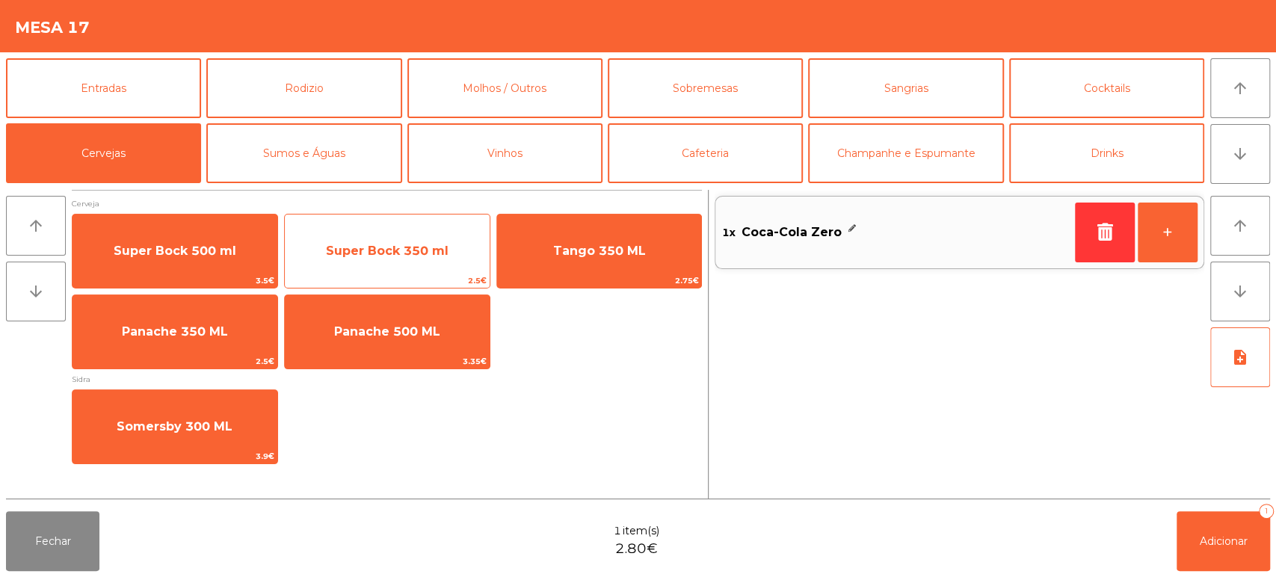
click at [383, 256] on span "Super Bock 350 ml" at bounding box center [387, 251] width 123 height 14
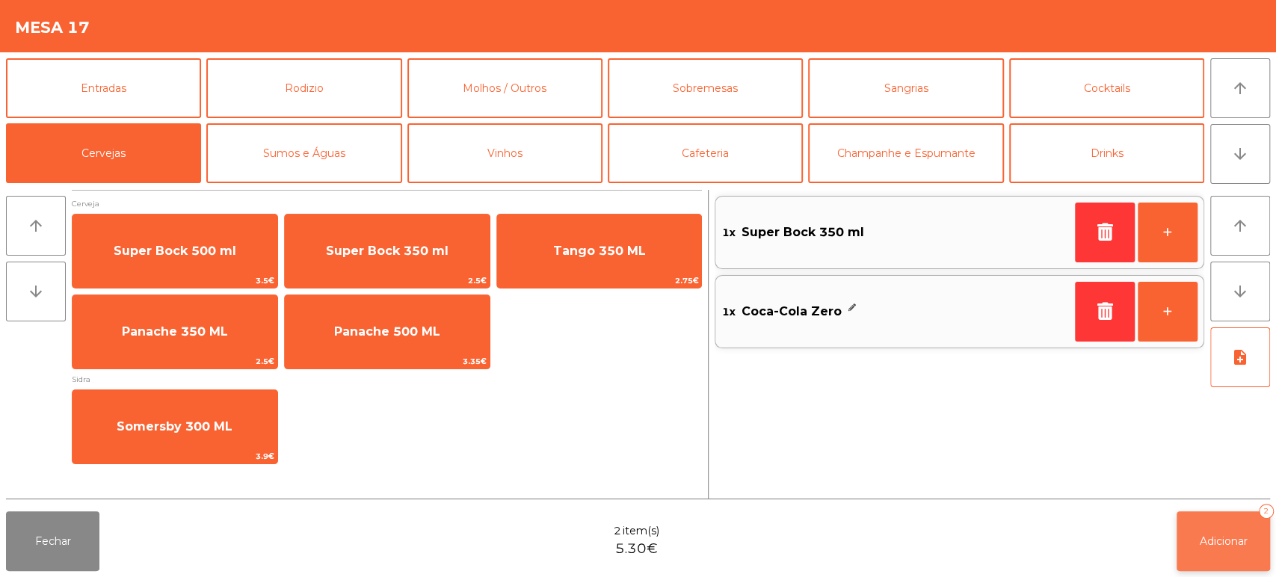
click at [1191, 513] on button "Adicionar 2" at bounding box center [1222, 541] width 93 height 60
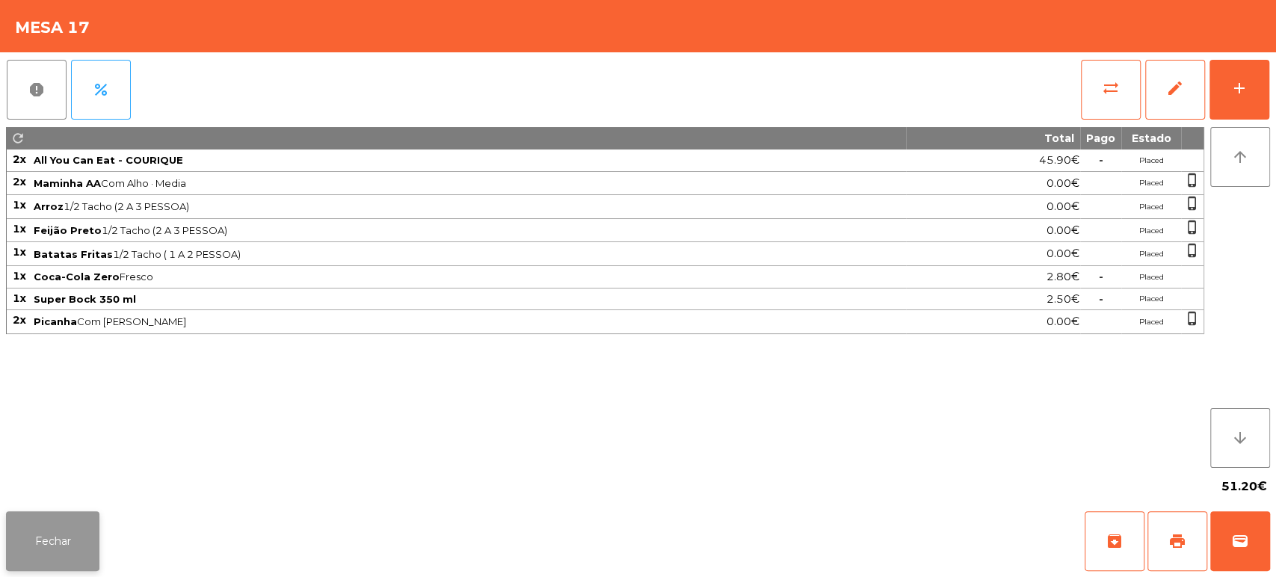
click at [70, 529] on button "Fechar" at bounding box center [52, 541] width 93 height 60
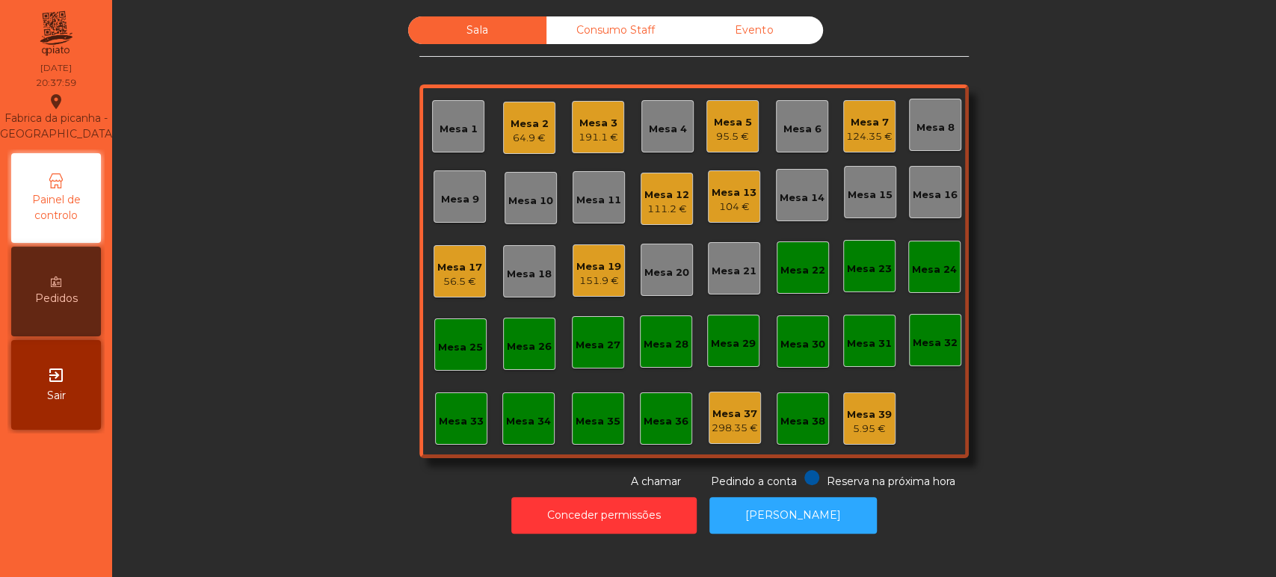
click at [669, 197] on div "Mesa 12" at bounding box center [666, 195] width 45 height 15
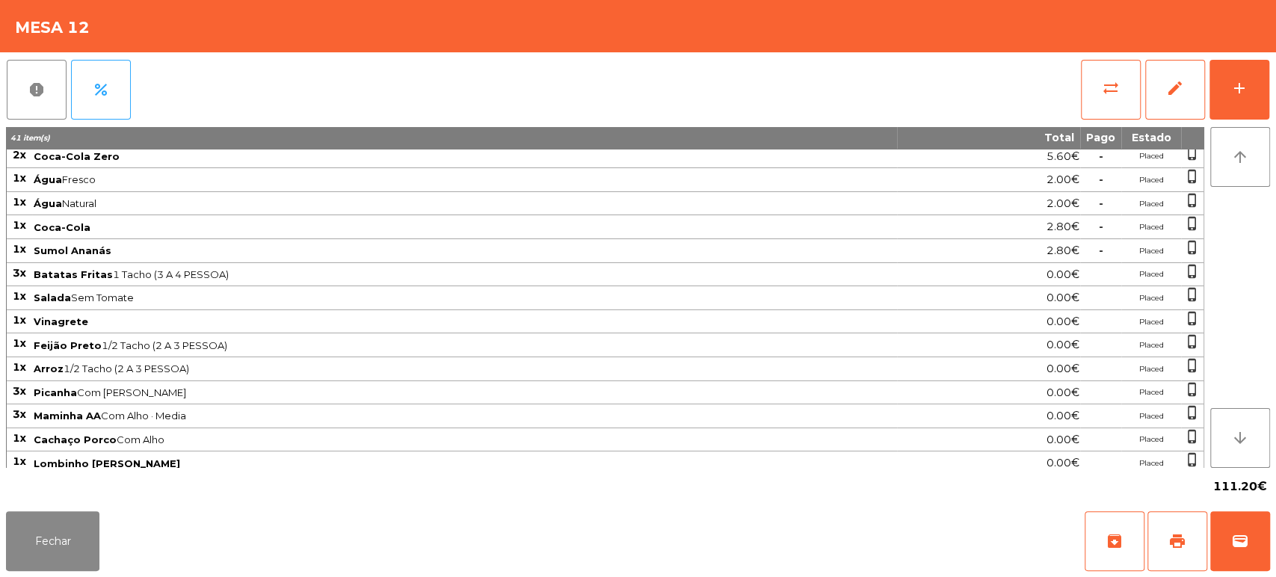
scroll to position [154, 0]
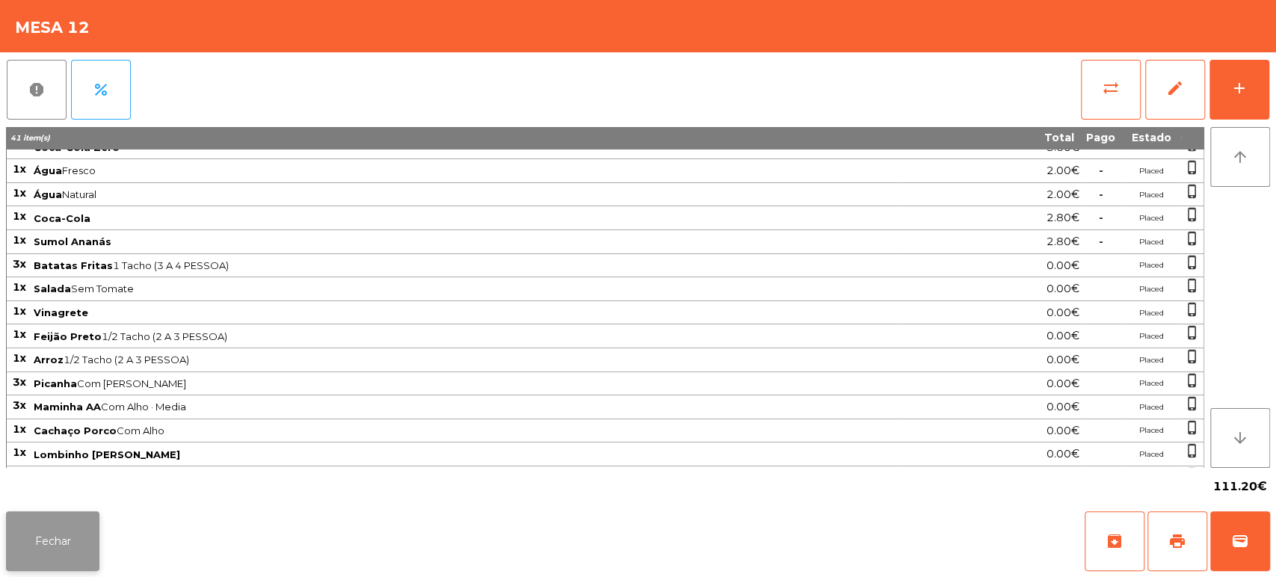
click at [55, 540] on button "Fechar" at bounding box center [52, 541] width 93 height 60
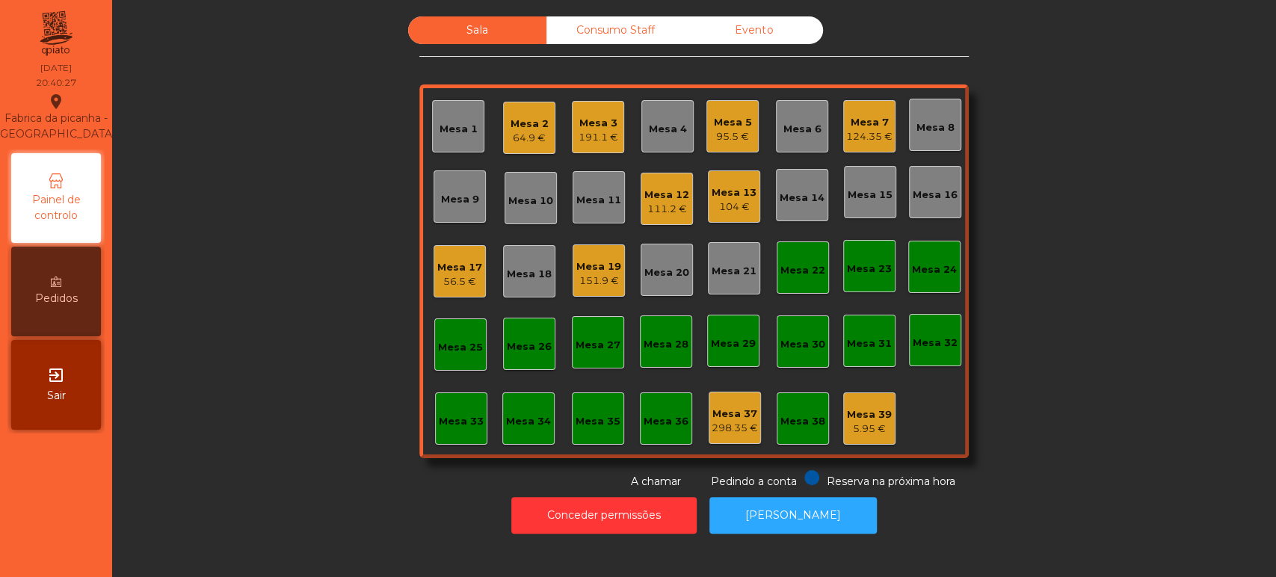
click at [581, 265] on div "Mesa 19" at bounding box center [598, 266] width 45 height 15
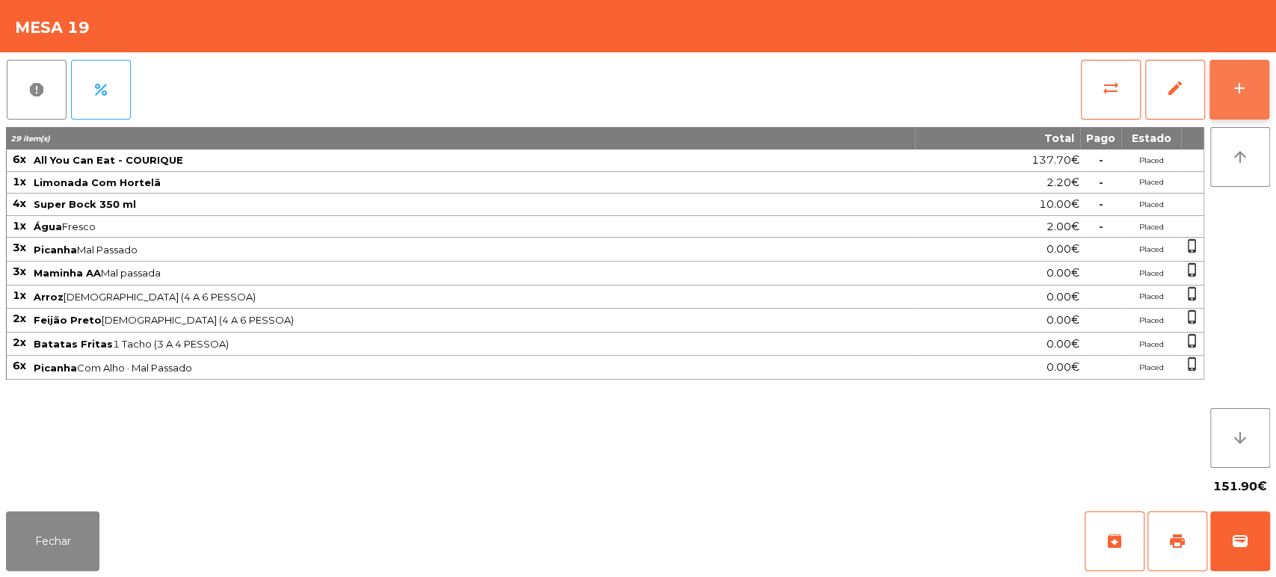
click at [1238, 99] on button "add" at bounding box center [1239, 90] width 60 height 60
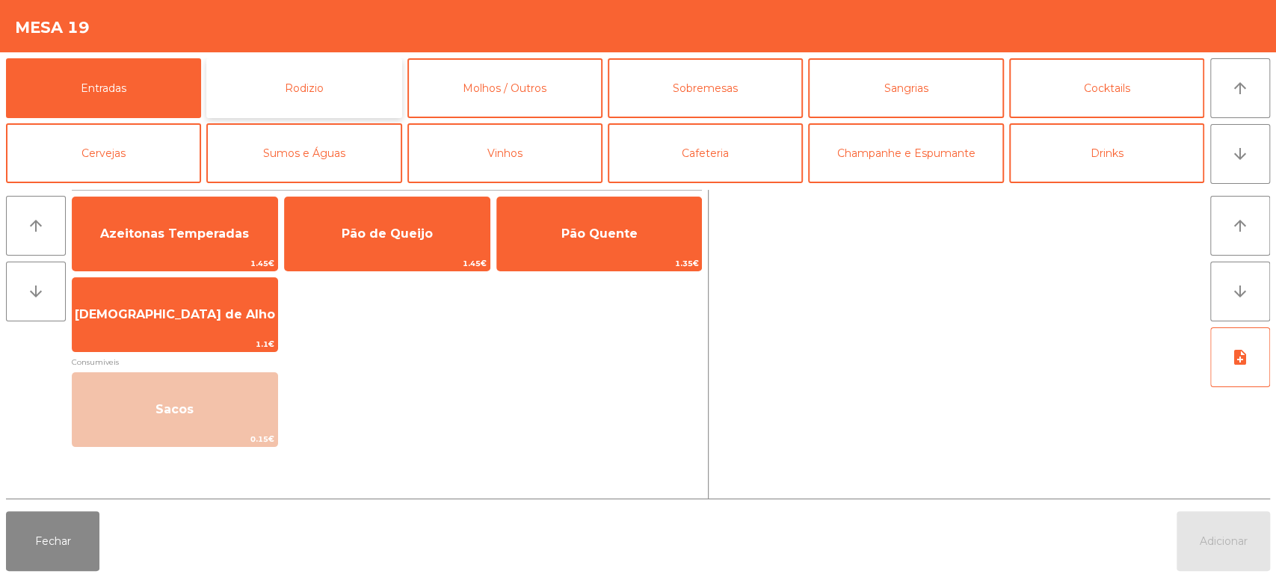
click at [312, 89] on button "Rodizio" at bounding box center [303, 88] width 195 height 60
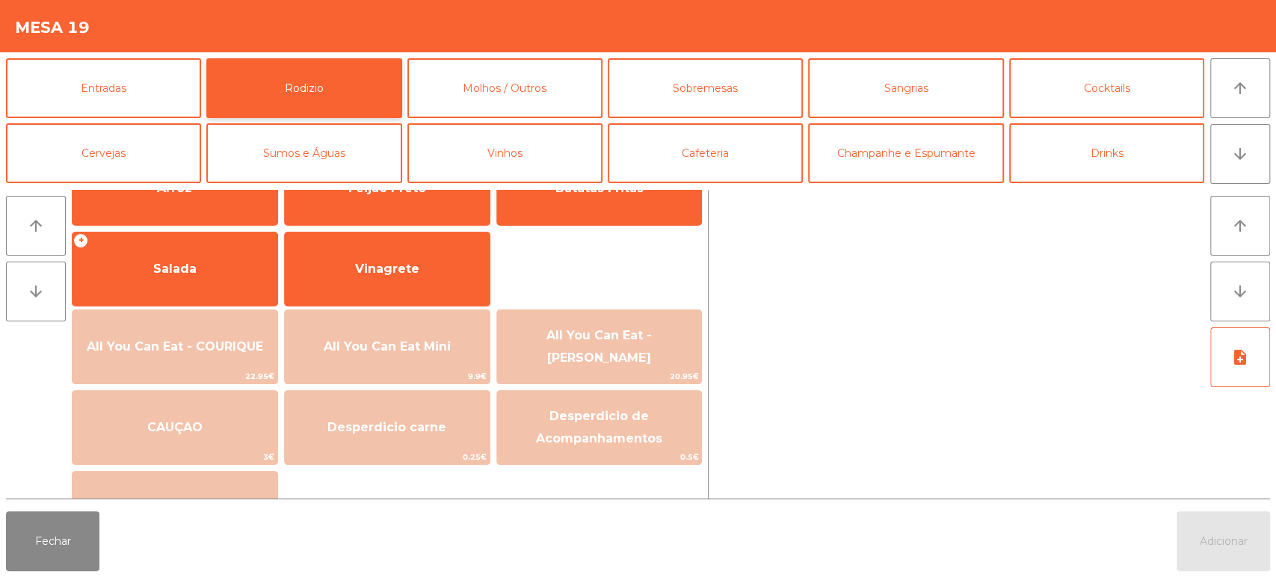
scroll to position [235, 0]
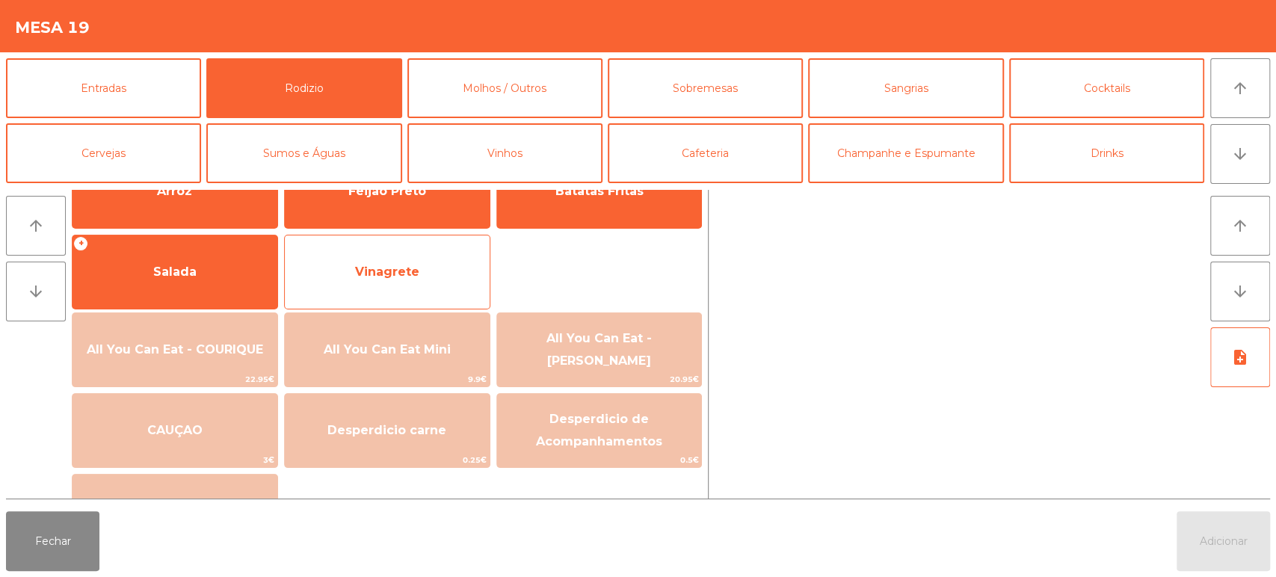
click at [428, 266] on span "Vinagrete" at bounding box center [387, 272] width 205 height 40
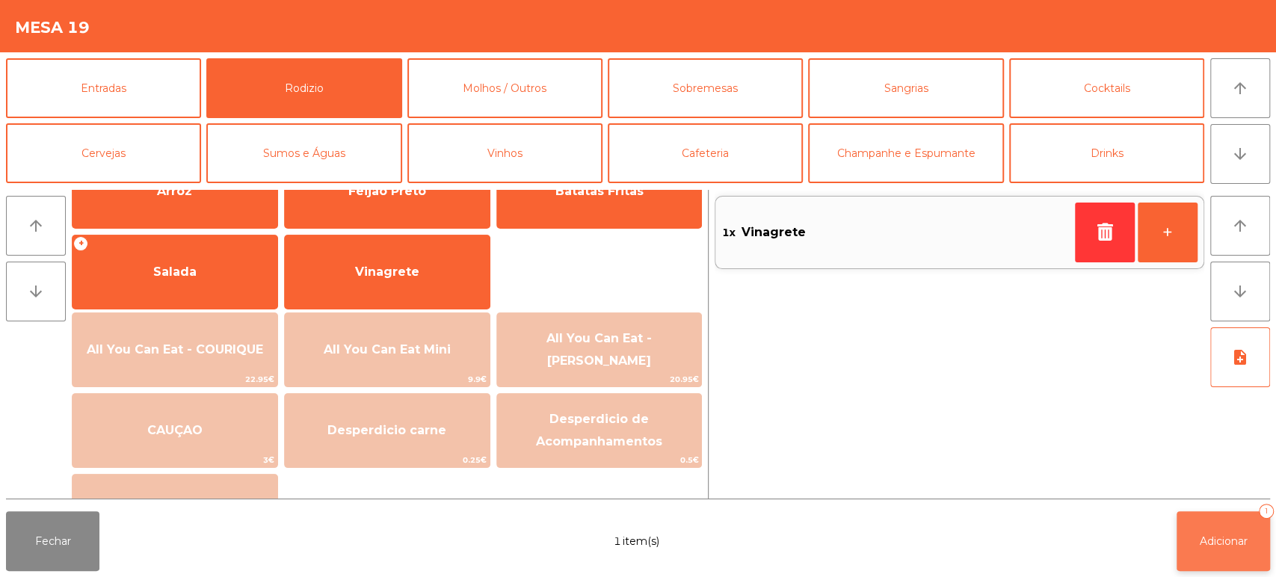
click at [1225, 555] on button "Adicionar 1" at bounding box center [1222, 541] width 93 height 60
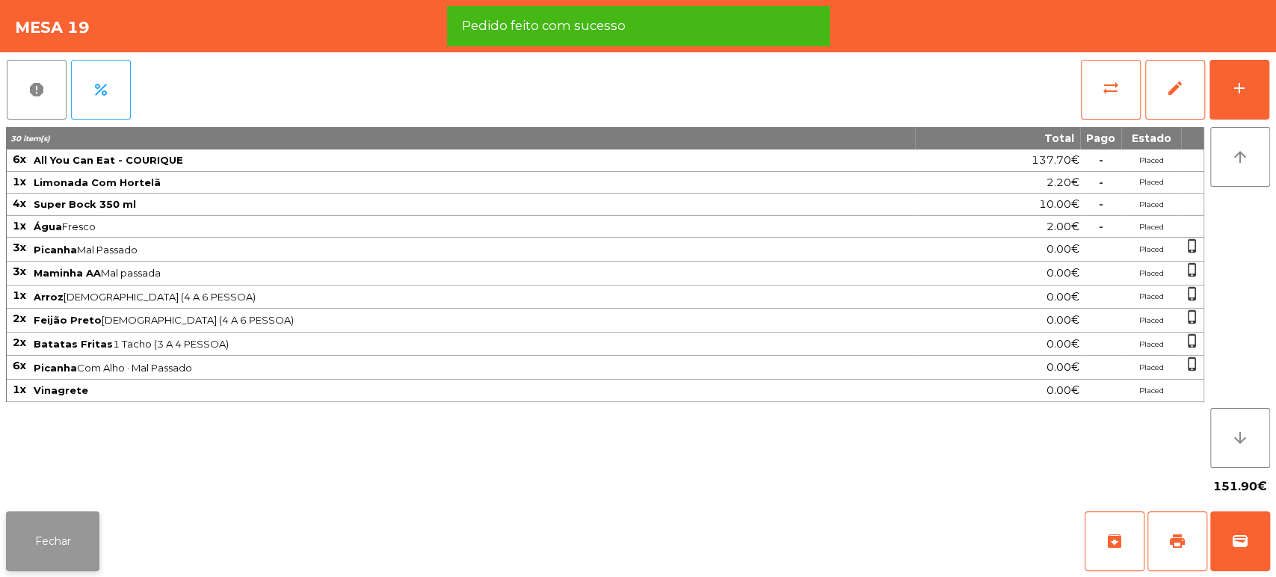
click at [55, 542] on button "Fechar" at bounding box center [52, 541] width 93 height 60
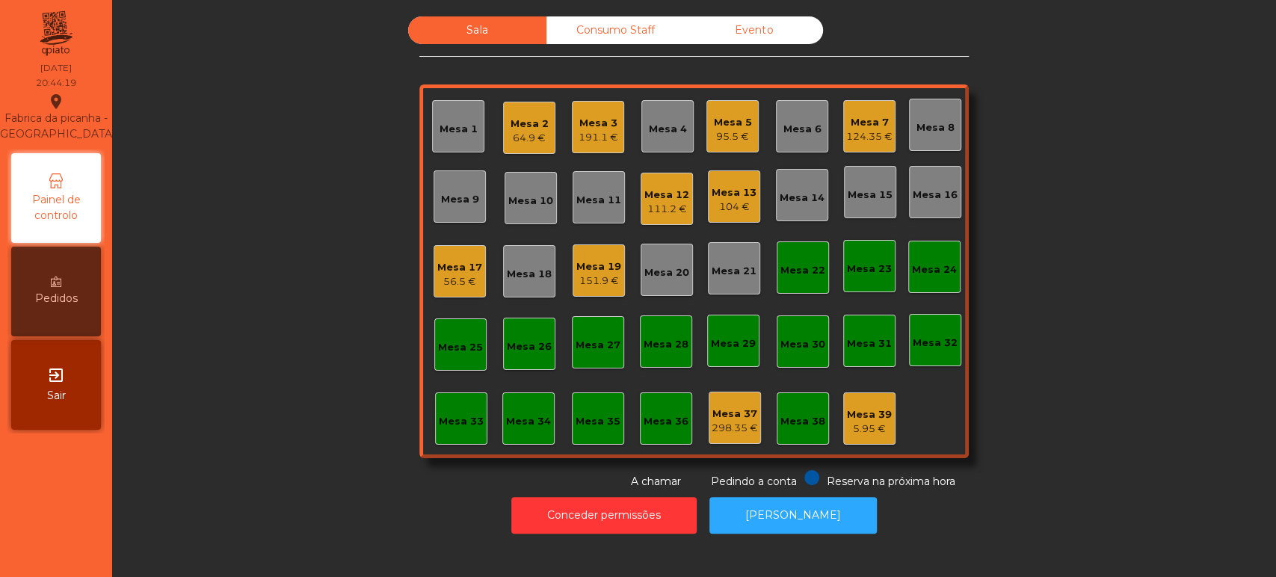
click at [862, 197] on div "Mesa 15" at bounding box center [870, 195] width 45 height 15
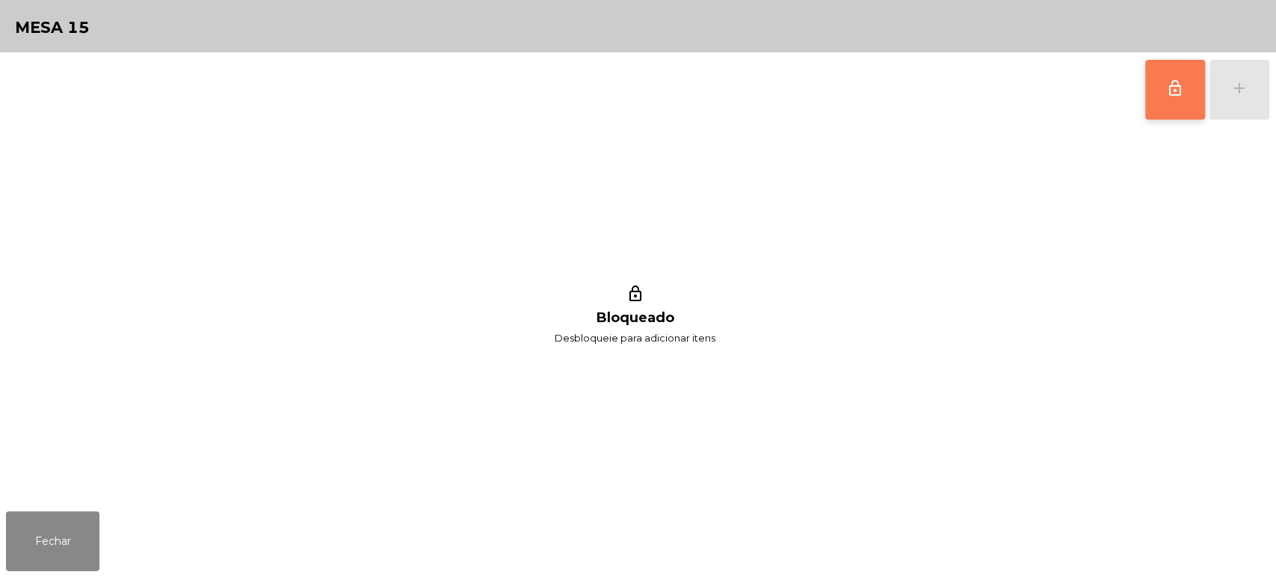
click at [1167, 85] on span "lock_outline" at bounding box center [1175, 88] width 18 height 18
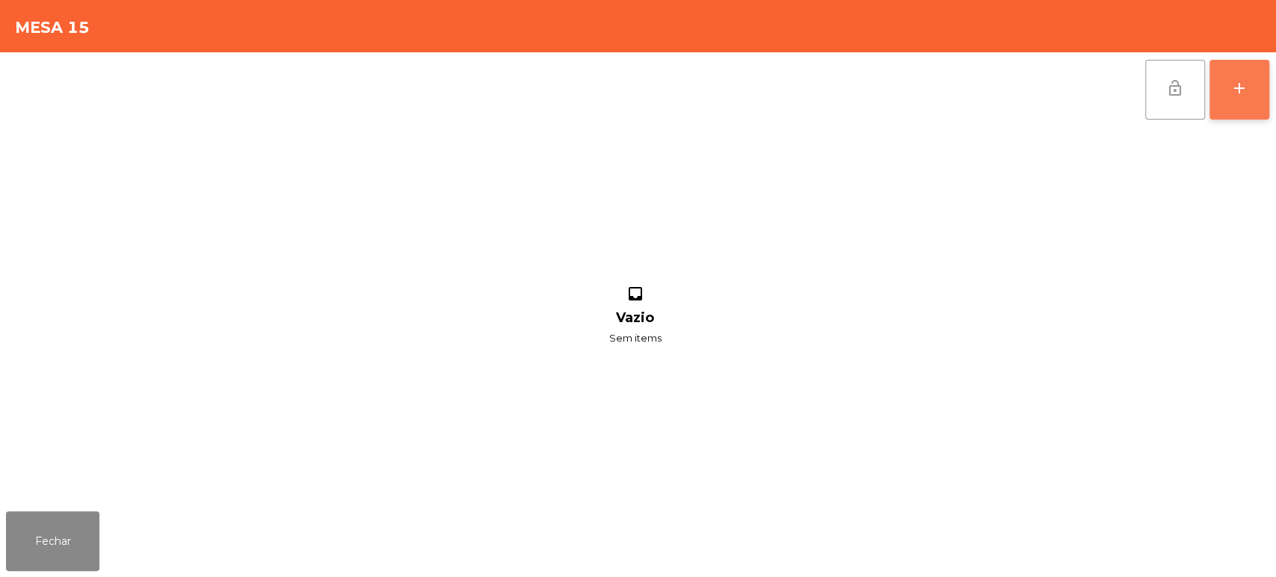
click at [1232, 82] on div "add" at bounding box center [1239, 88] width 18 height 18
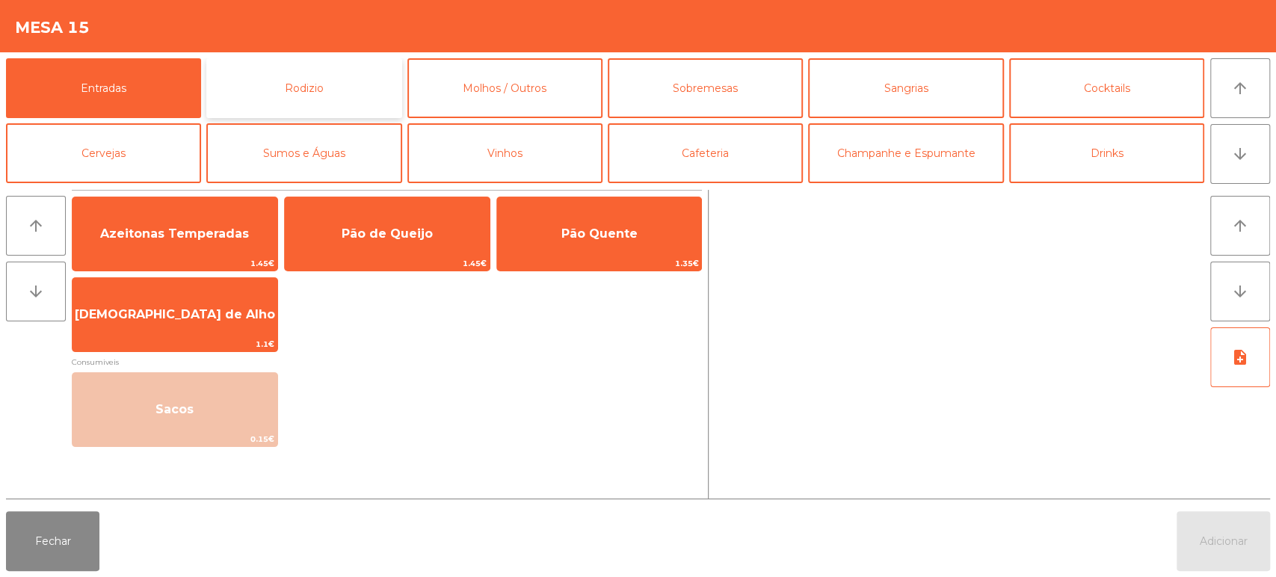
click at [327, 99] on button "Rodizio" at bounding box center [303, 88] width 195 height 60
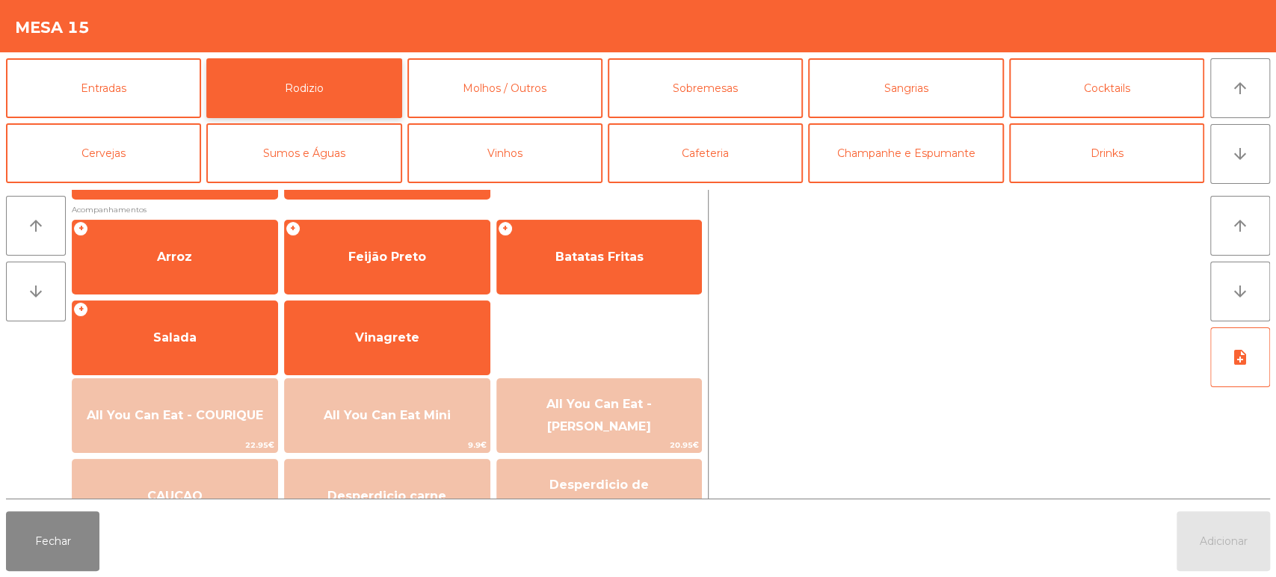
scroll to position [199, 0]
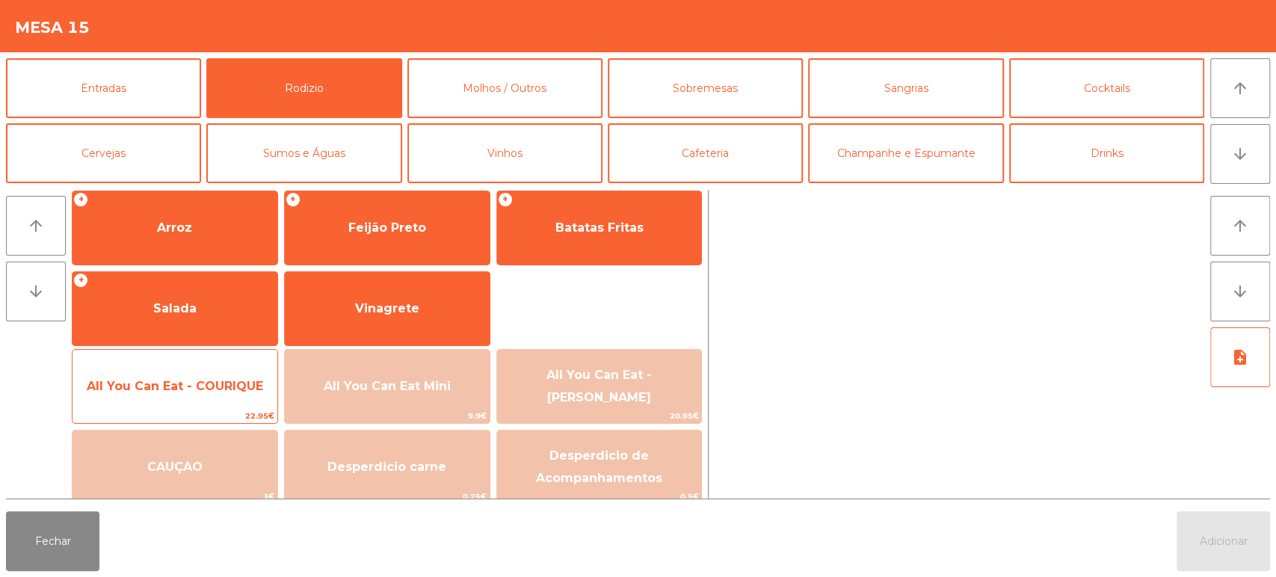
click at [208, 362] on div "All You Can Eat - COURIQUE 22.95€" at bounding box center [175, 386] width 206 height 75
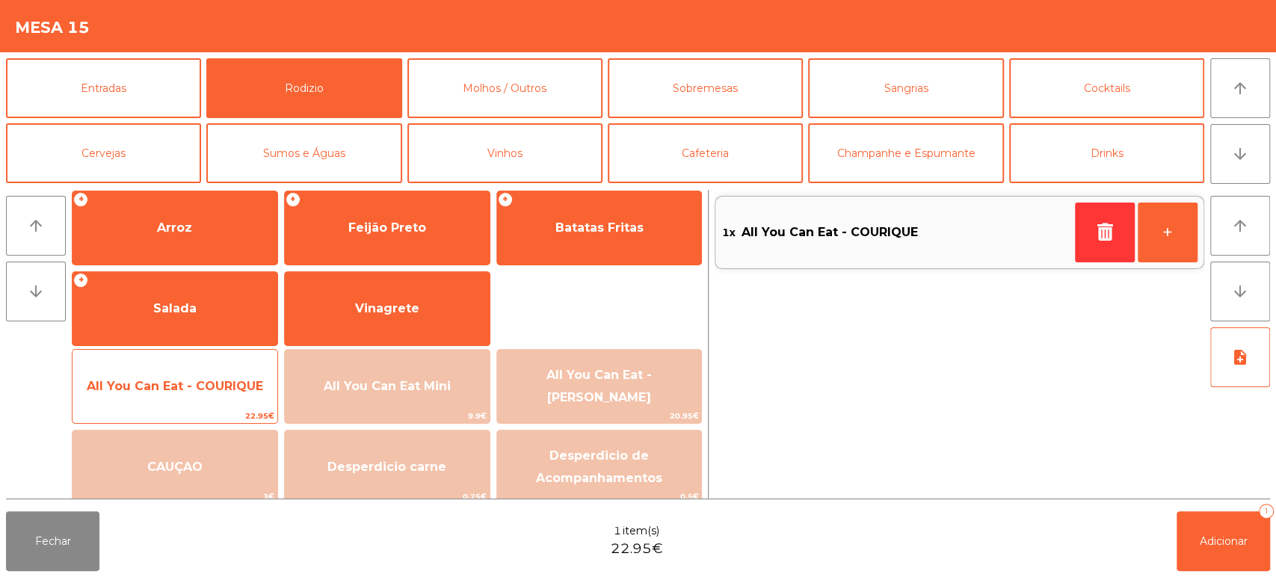
click at [217, 364] on div "All You Can Eat - COURIQUE 22.95€" at bounding box center [175, 386] width 206 height 75
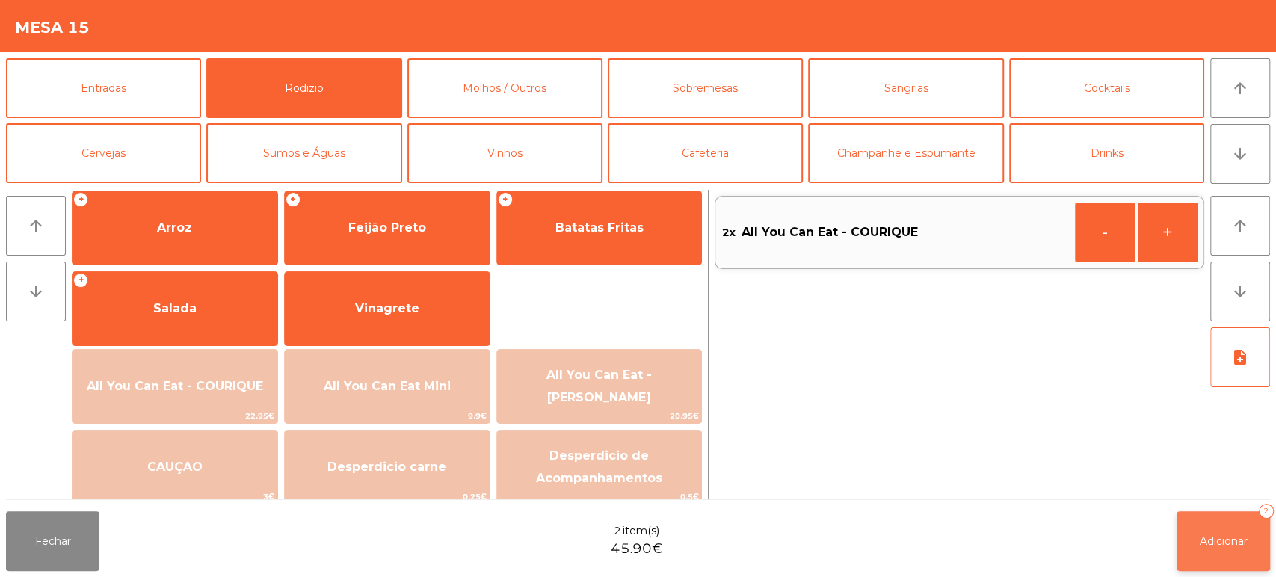
click at [1206, 542] on span "Adicionar" at bounding box center [1224, 540] width 48 height 13
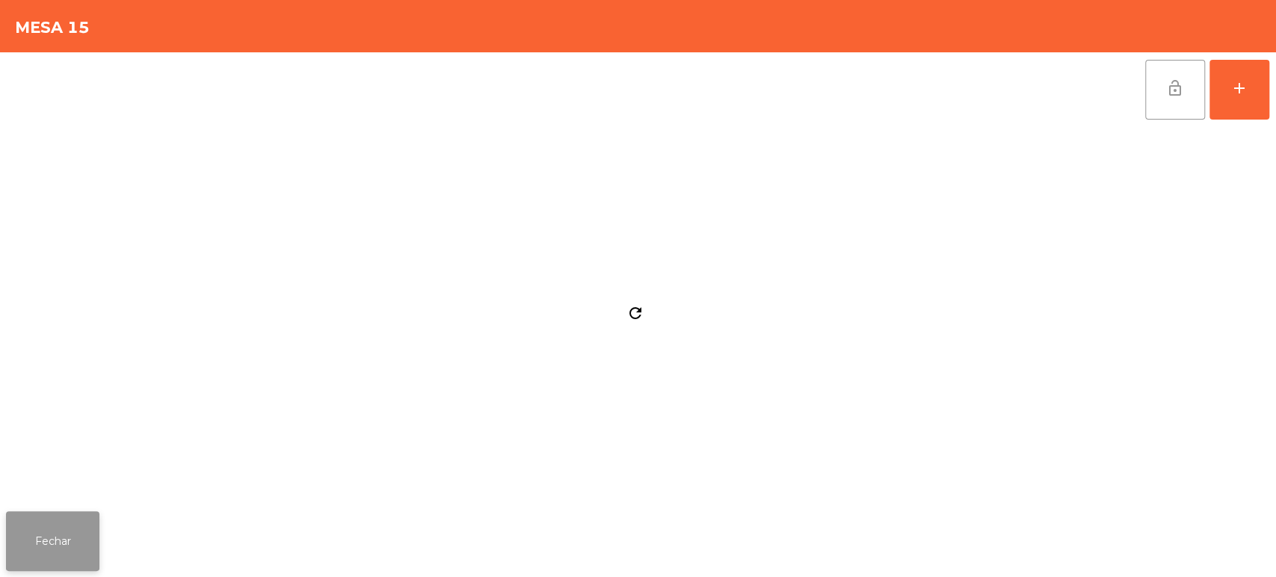
click at [66, 534] on button "Fechar" at bounding box center [52, 541] width 93 height 60
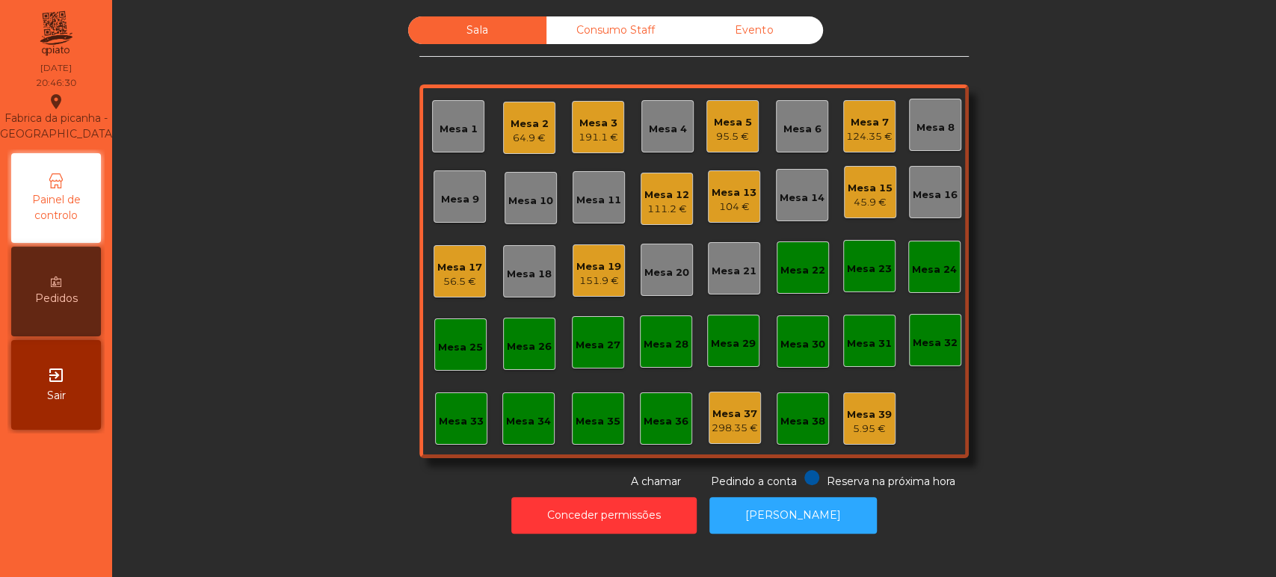
click at [738, 203] on div "104 €" at bounding box center [733, 207] width 45 height 15
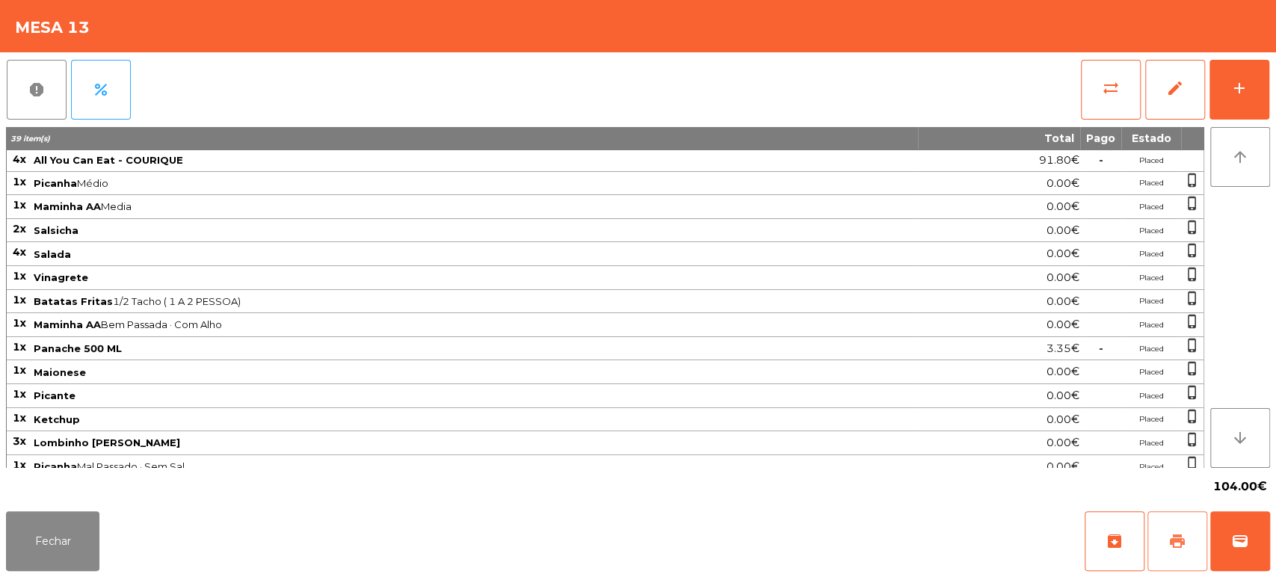
click at [1173, 543] on span "print" at bounding box center [1177, 541] width 18 height 18
click at [79, 537] on button "Fechar" at bounding box center [52, 541] width 93 height 60
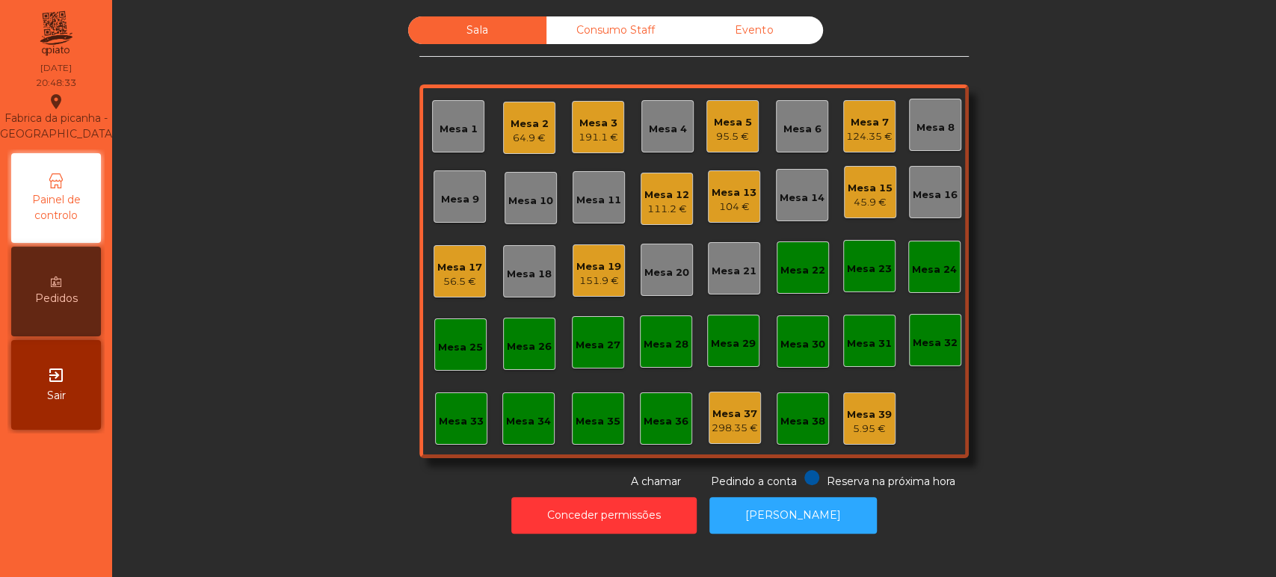
click at [603, 269] on div "Mesa 19" at bounding box center [598, 266] width 45 height 15
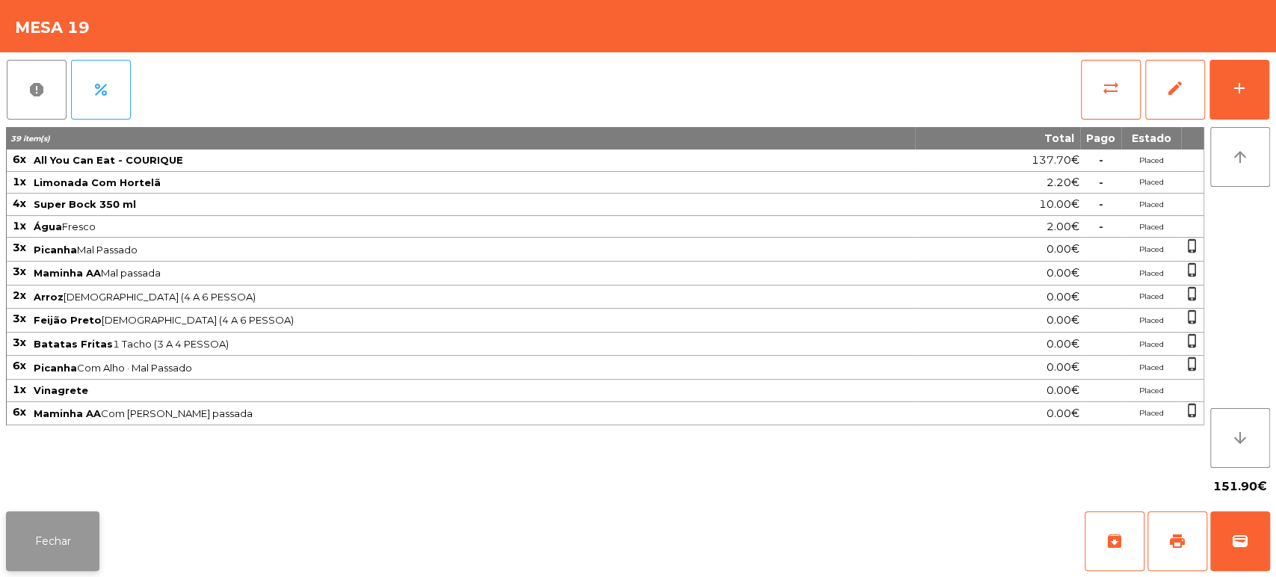
click at [70, 534] on button "Fechar" at bounding box center [52, 541] width 93 height 60
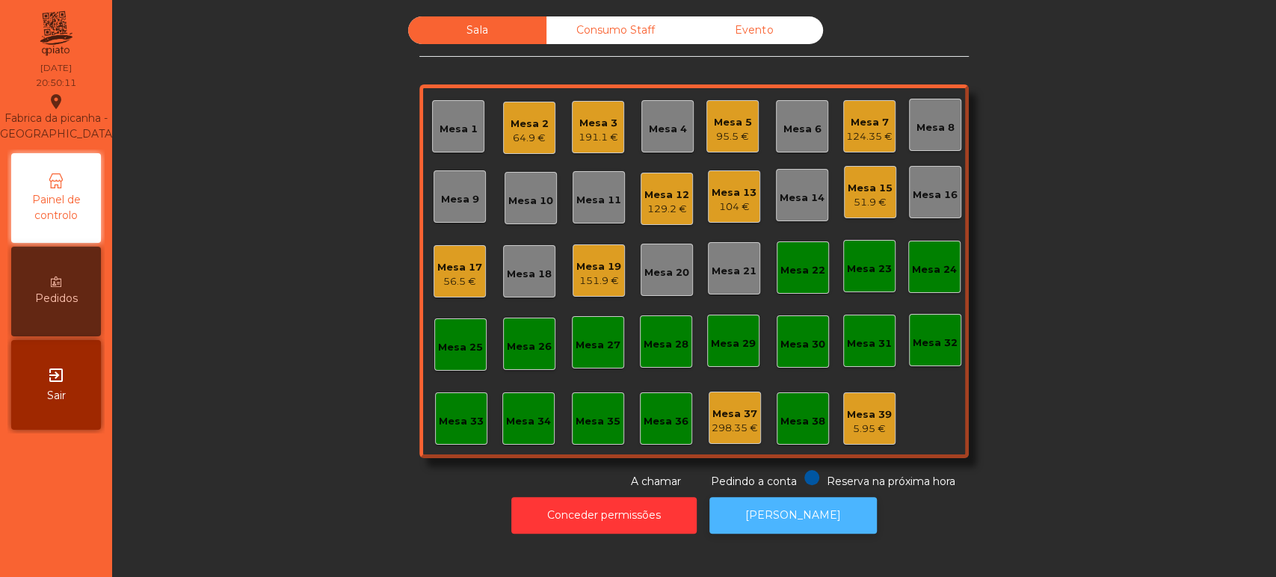
click at [818, 529] on button "[PERSON_NAME]" at bounding box center [792, 515] width 167 height 37
click at [728, 209] on div "104 €" at bounding box center [733, 207] width 45 height 15
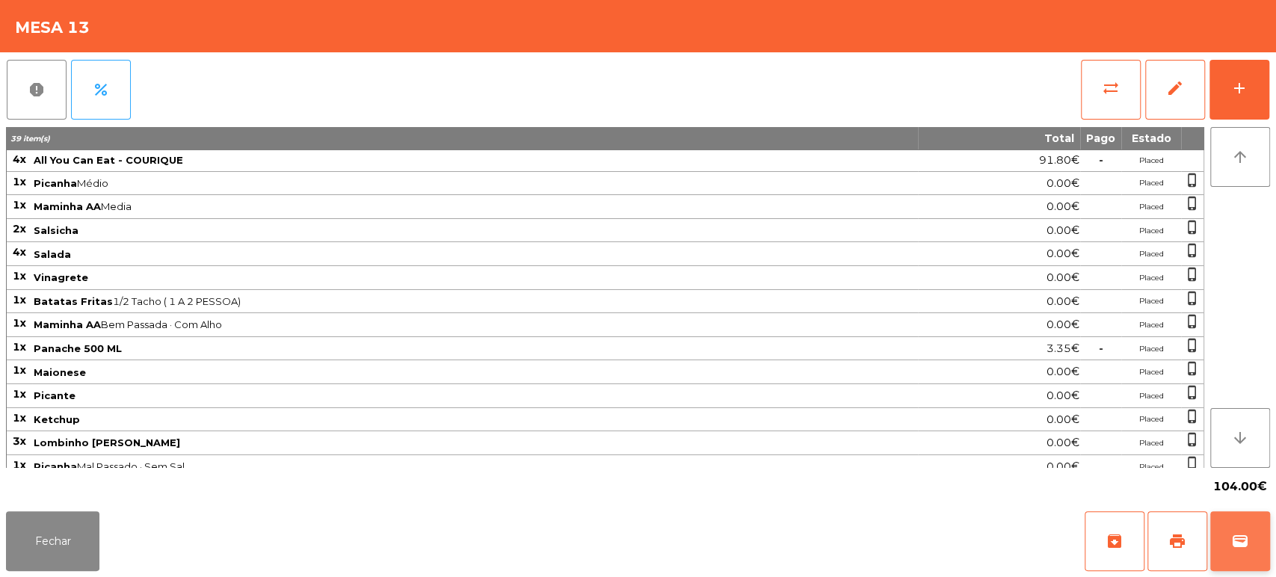
click at [1243, 546] on span "wallet" at bounding box center [1240, 541] width 18 height 18
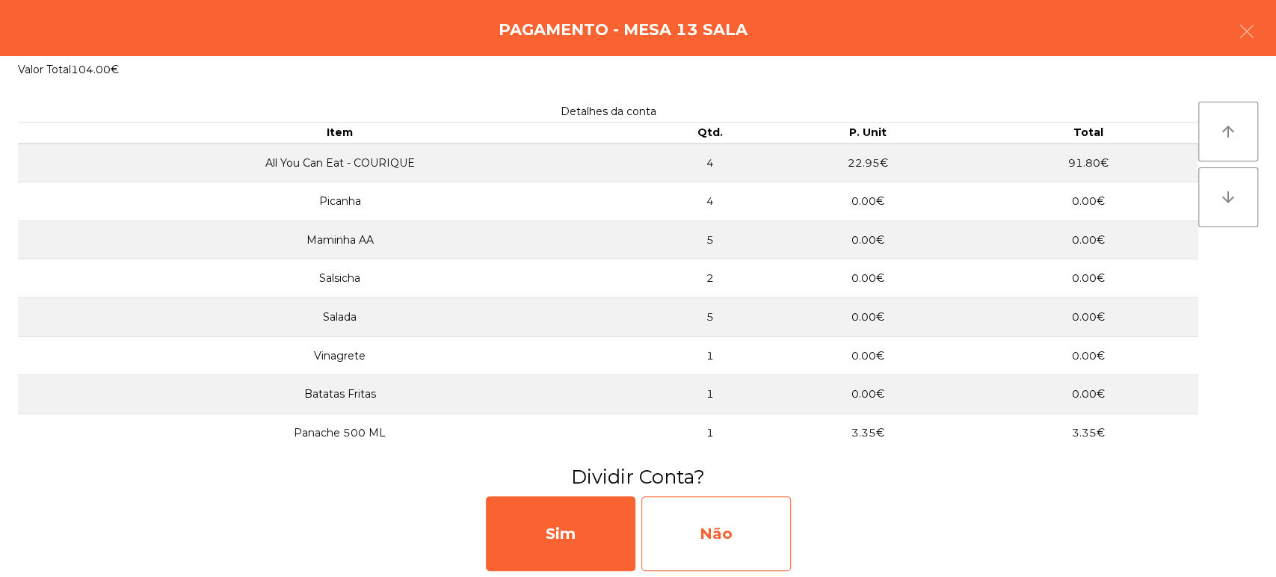
click at [729, 540] on div "Não" at bounding box center [715, 533] width 149 height 75
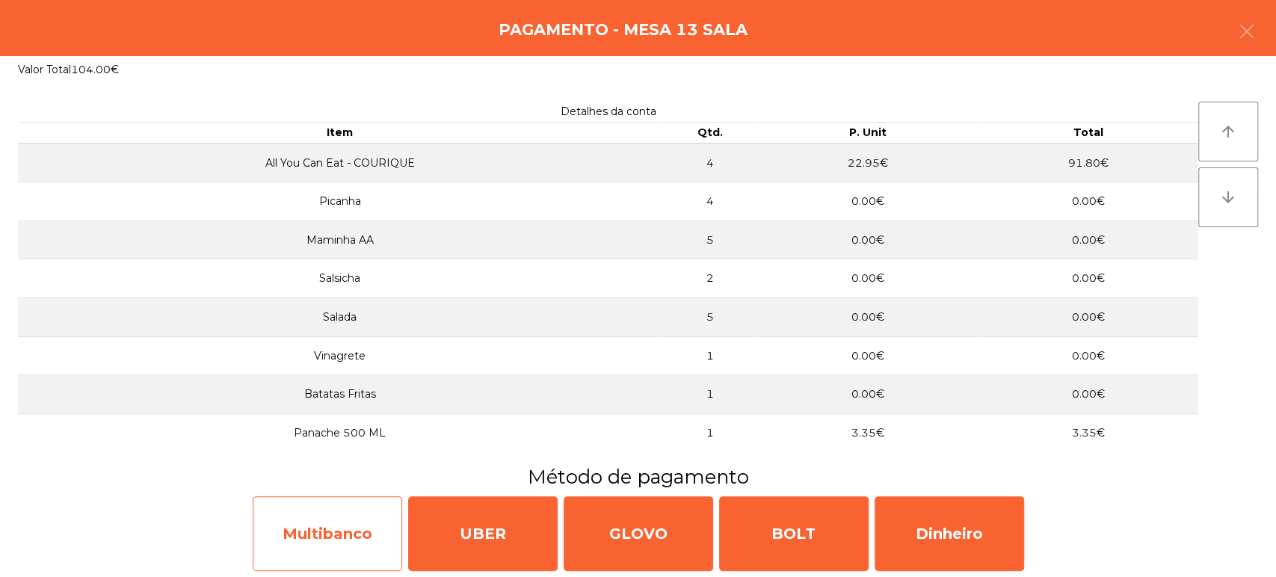
click at [323, 528] on div "Multibanco" at bounding box center [327, 533] width 149 height 75
select select "**"
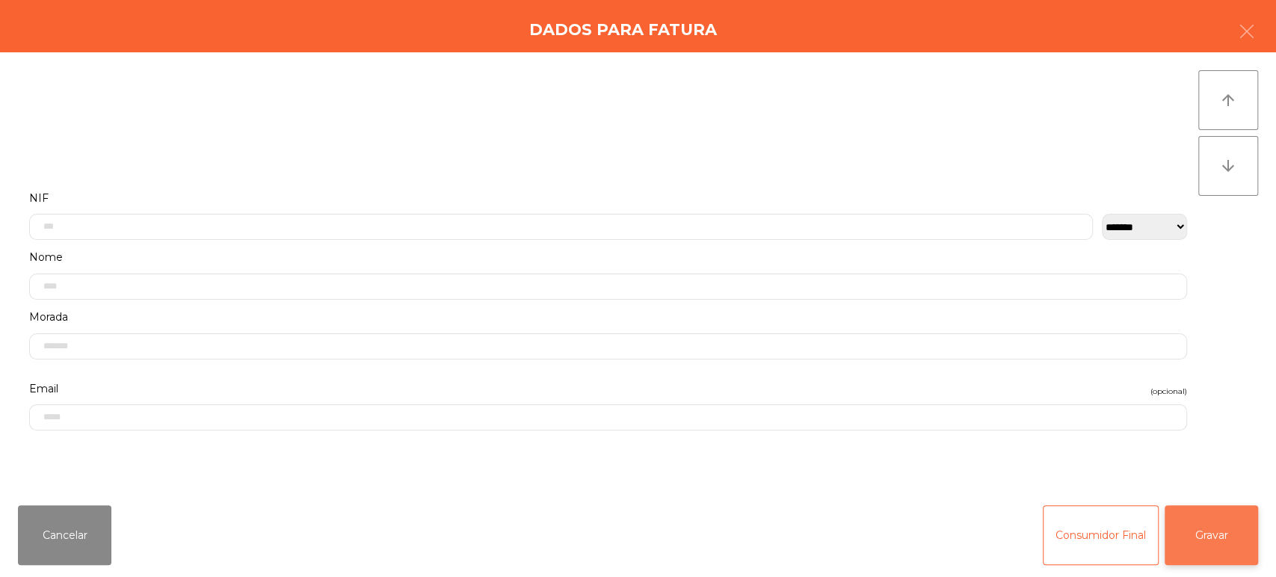
click at [1241, 533] on button "Gravar" at bounding box center [1210, 535] width 93 height 60
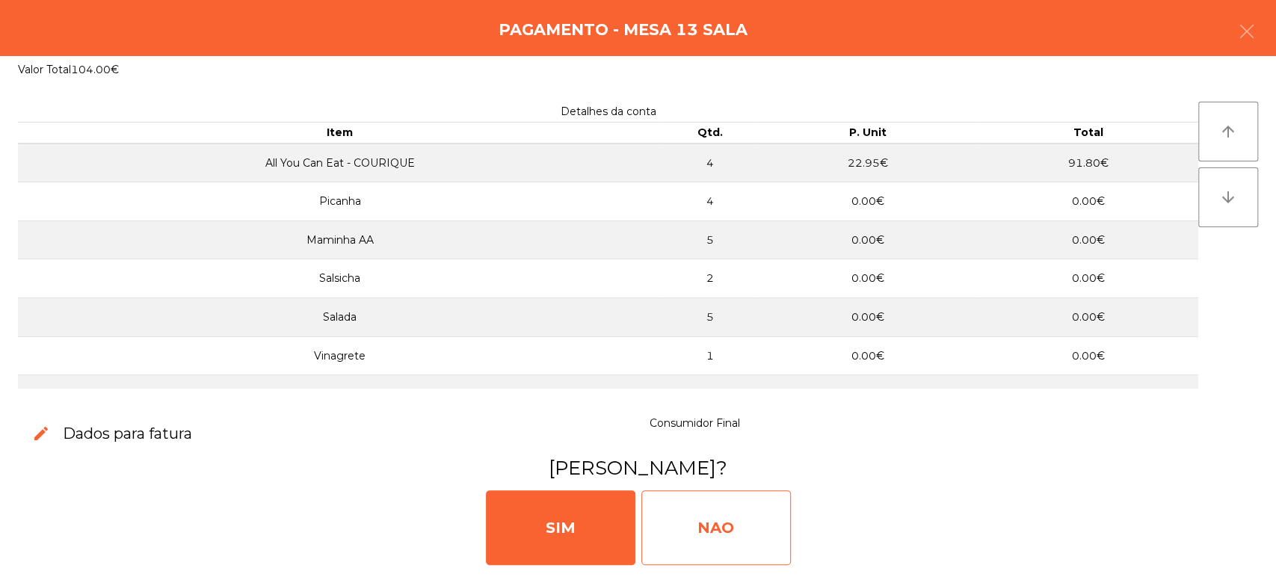
click at [700, 516] on div "NAO" at bounding box center [715, 527] width 149 height 75
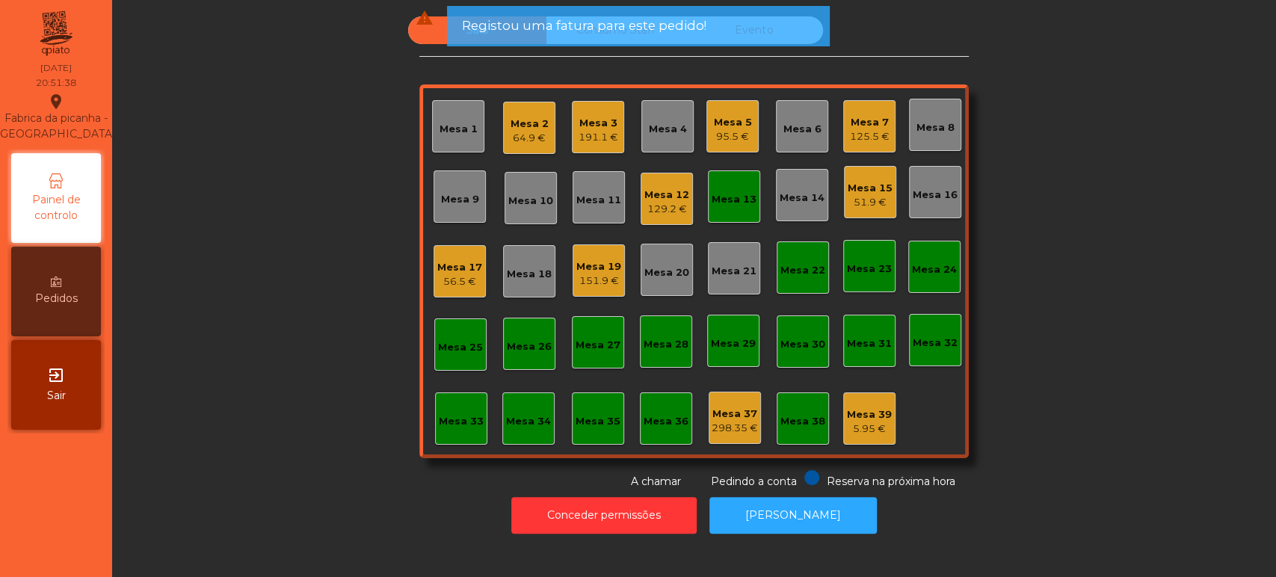
click at [717, 213] on div "Mesa 13" at bounding box center [734, 196] width 52 height 52
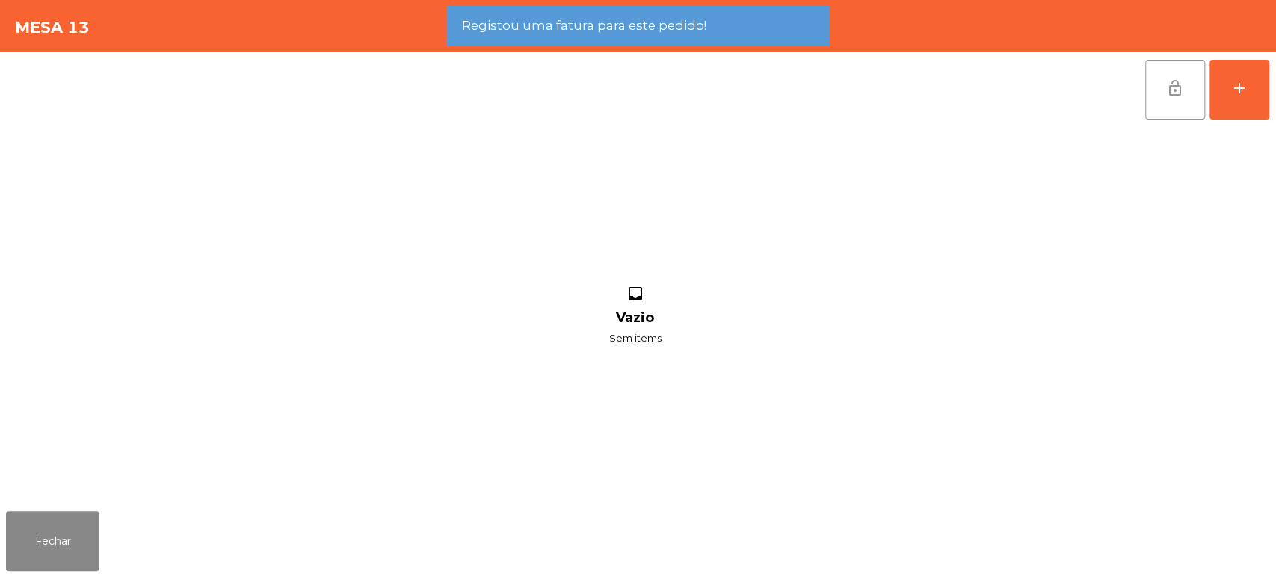
click at [1166, 82] on span "lock_open" at bounding box center [1175, 88] width 18 height 18
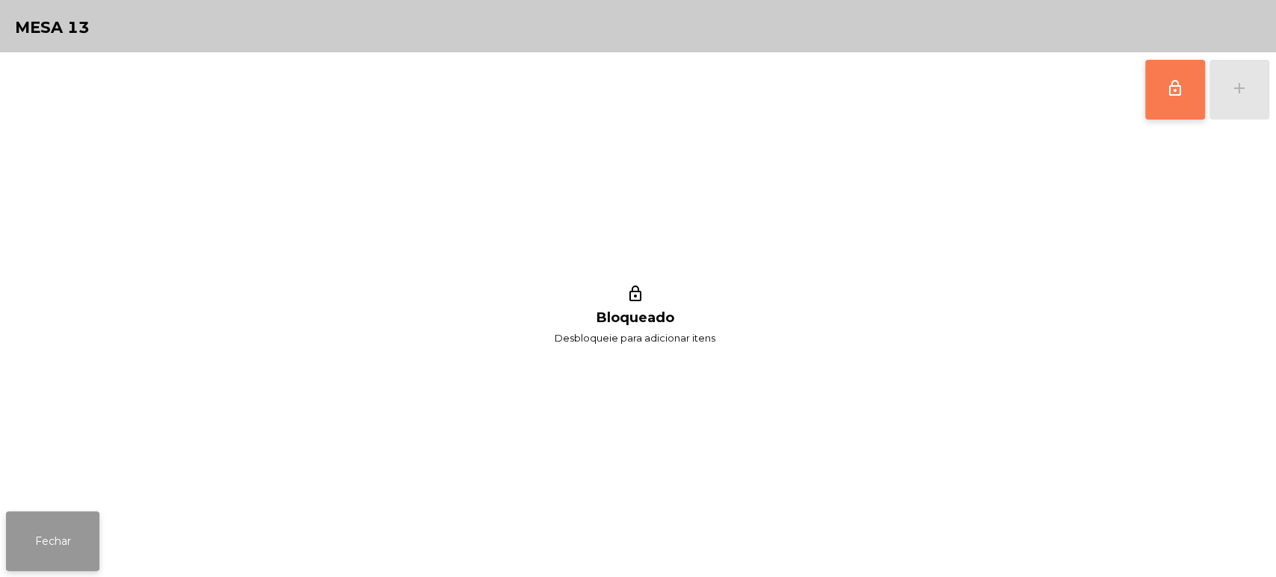
click at [59, 538] on button "Fechar" at bounding box center [52, 541] width 93 height 60
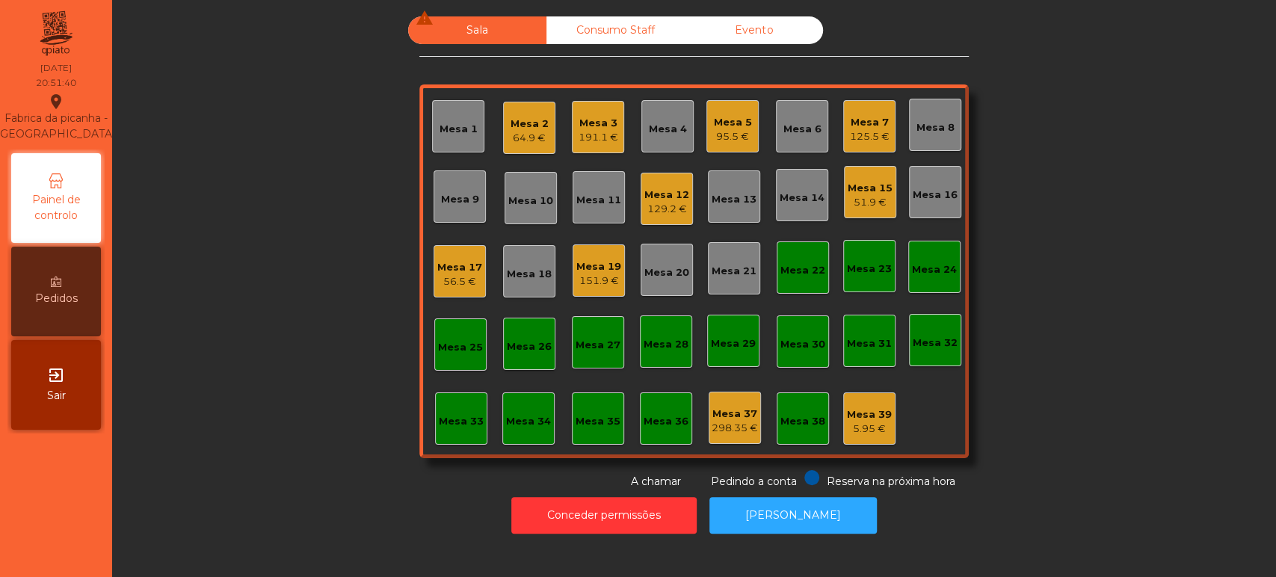
click at [874, 109] on div "Mesa 7 125.5 €" at bounding box center [870, 126] width 40 height 35
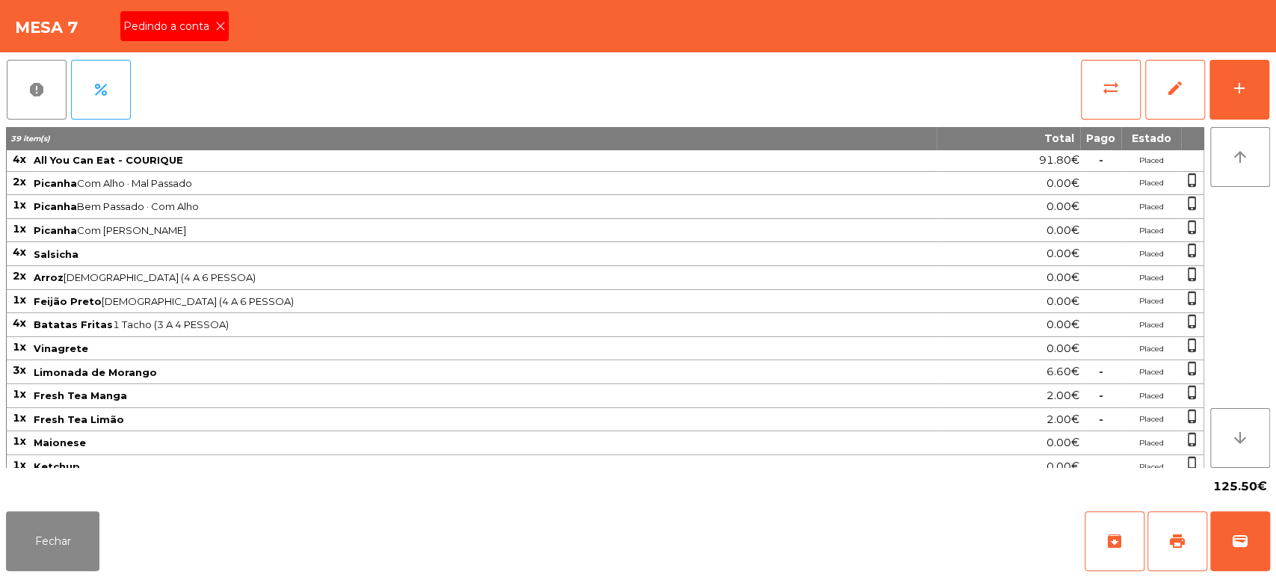
click at [204, 28] on span "Pedindo a conta" at bounding box center [169, 27] width 92 height 16
click at [1174, 540] on span "print" at bounding box center [1177, 541] width 18 height 18
click at [55, 527] on button "Fechar" at bounding box center [52, 541] width 93 height 60
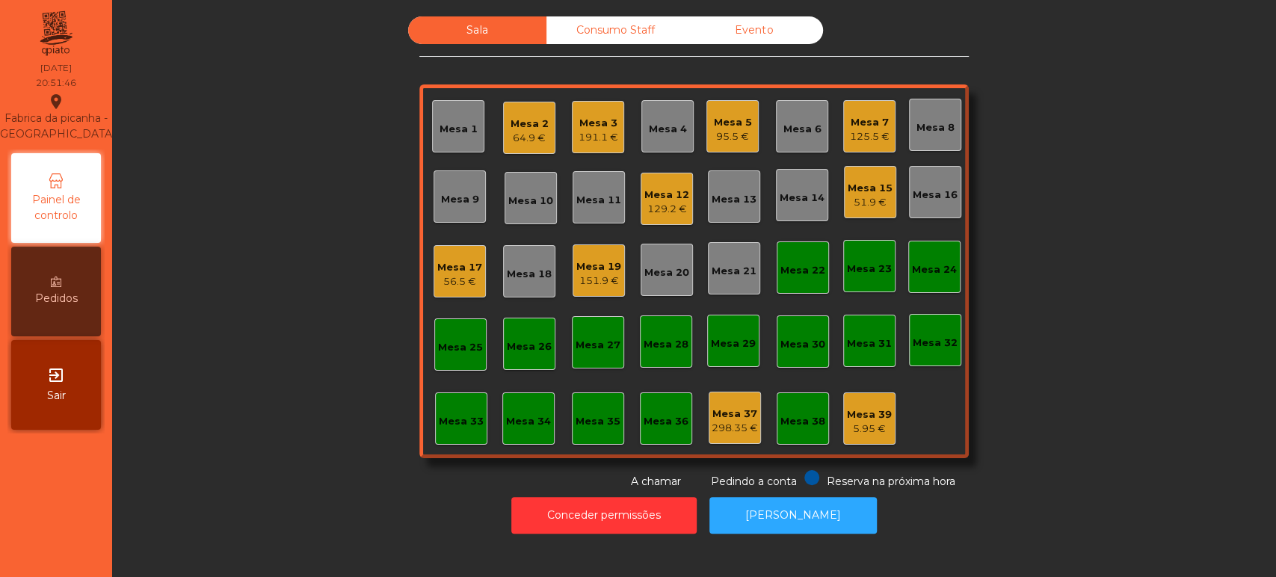
click at [572, 141] on div "Mesa 3 191.1 €" at bounding box center [598, 127] width 52 height 52
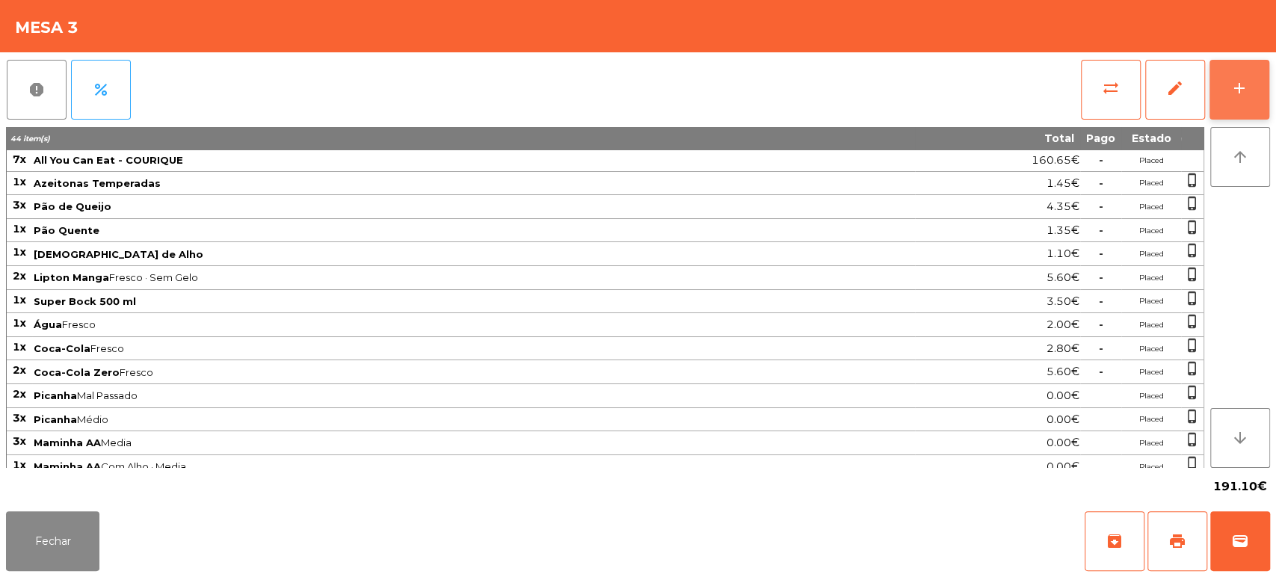
click at [1241, 99] on button "add" at bounding box center [1239, 90] width 60 height 60
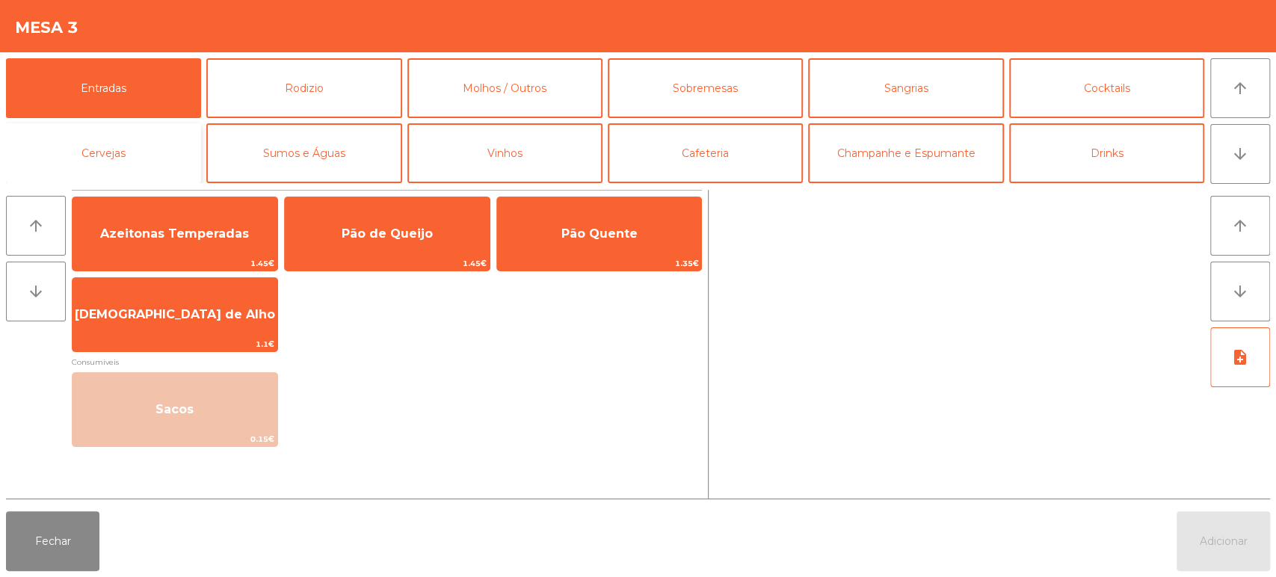
click at [127, 159] on button "Cervejas" at bounding box center [103, 153] width 195 height 60
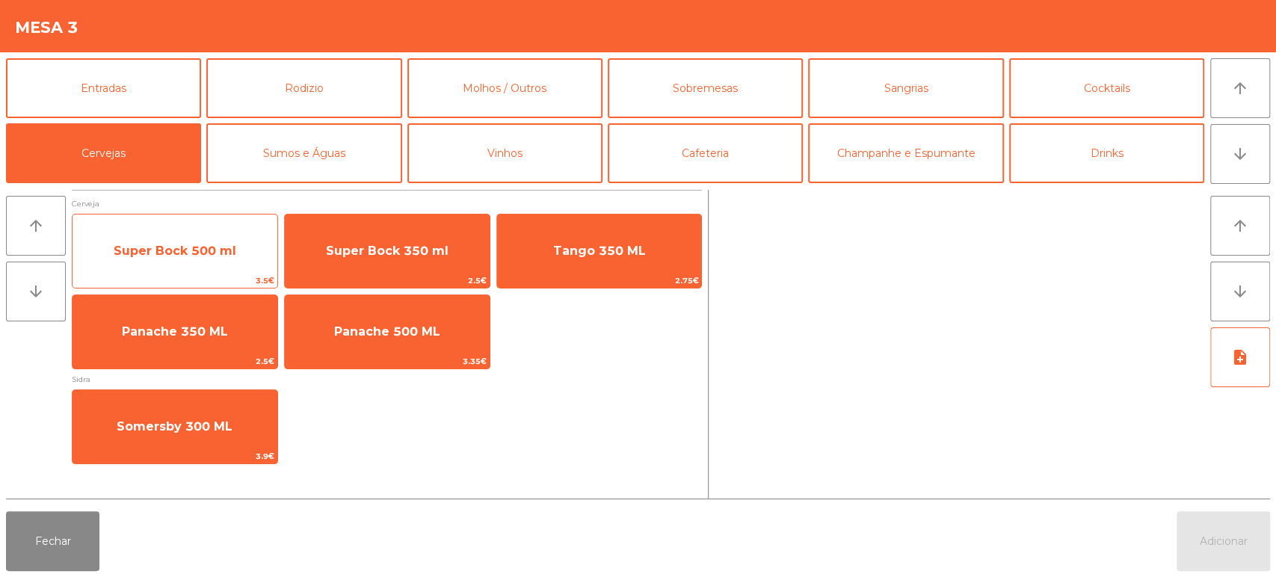
click at [187, 255] on span "Super Bock 500 ml" at bounding box center [175, 251] width 123 height 14
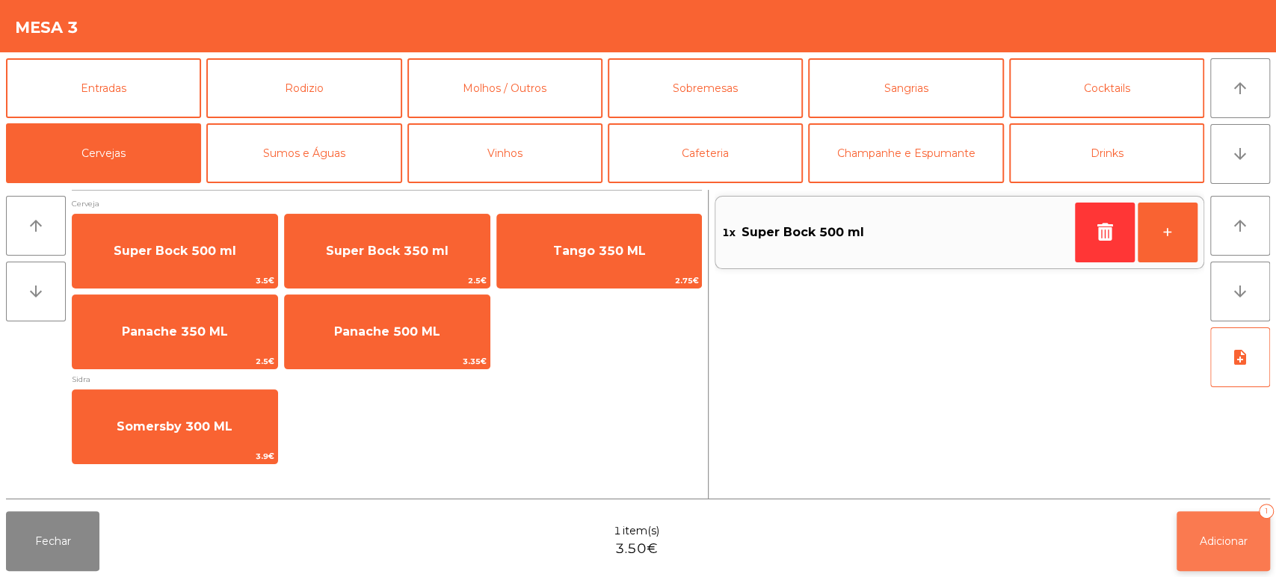
click at [1217, 541] on span "Adicionar" at bounding box center [1224, 540] width 48 height 13
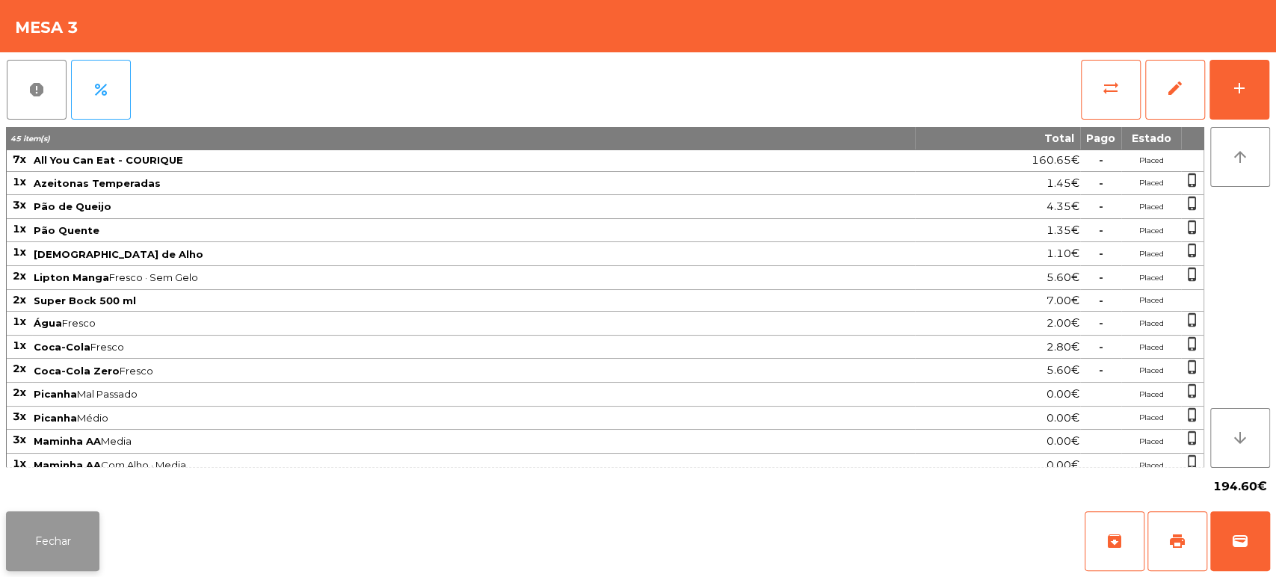
click at [70, 540] on button "Fechar" at bounding box center [52, 541] width 93 height 60
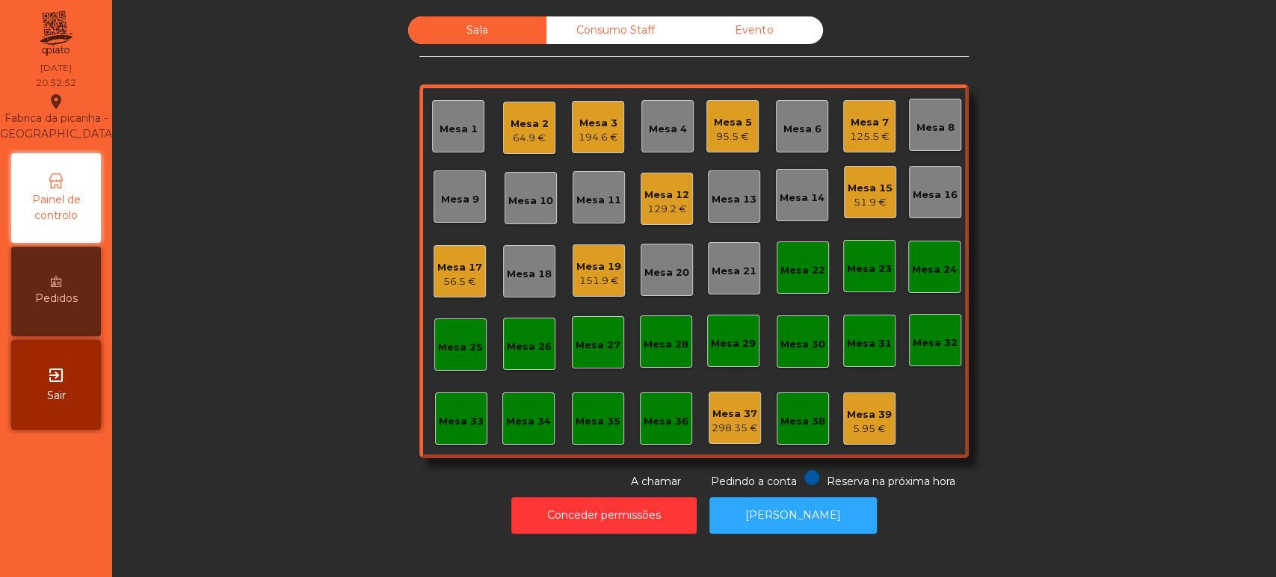
click at [859, 136] on div "125.5 €" at bounding box center [870, 136] width 40 height 15
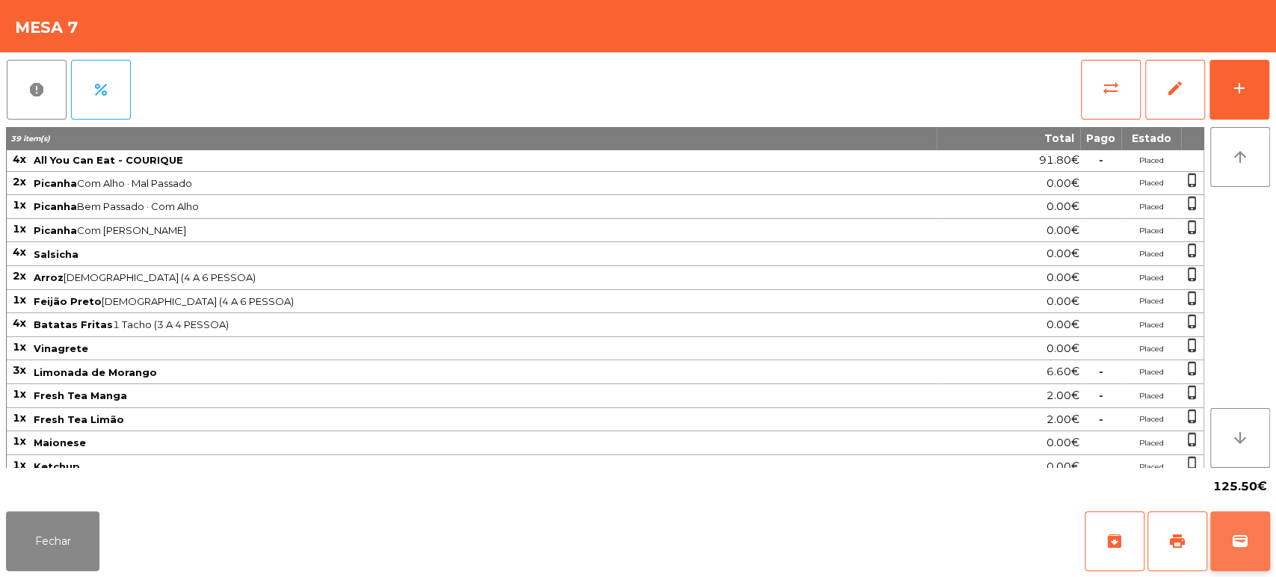
click at [1257, 548] on button "wallet" at bounding box center [1240, 541] width 60 height 60
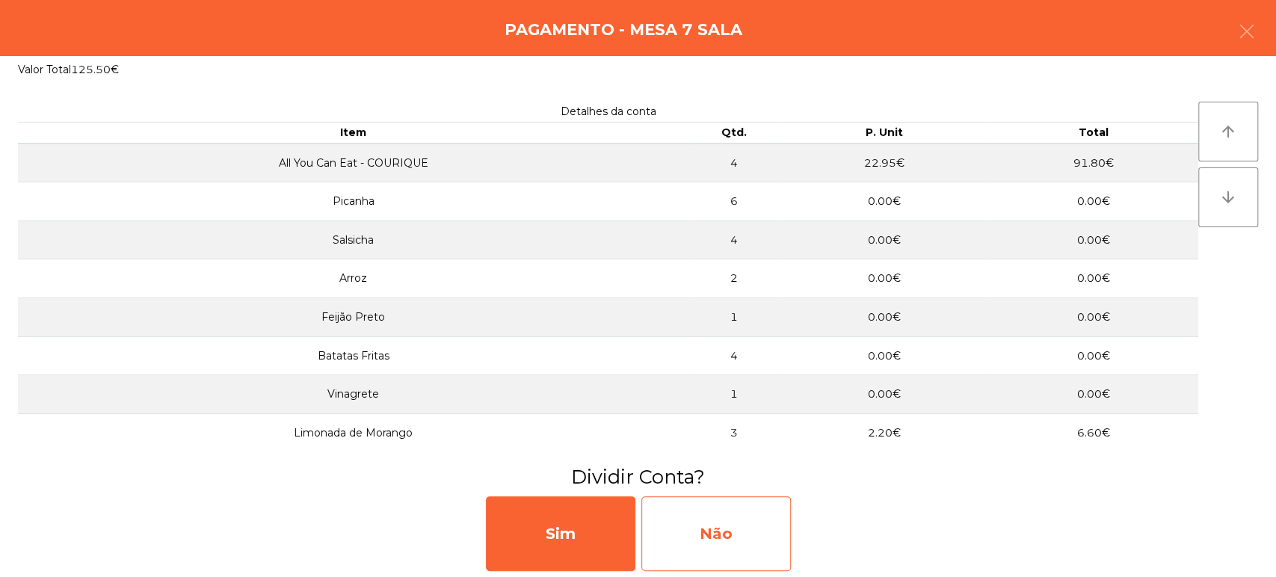
click at [741, 532] on div "Não" at bounding box center [715, 533] width 149 height 75
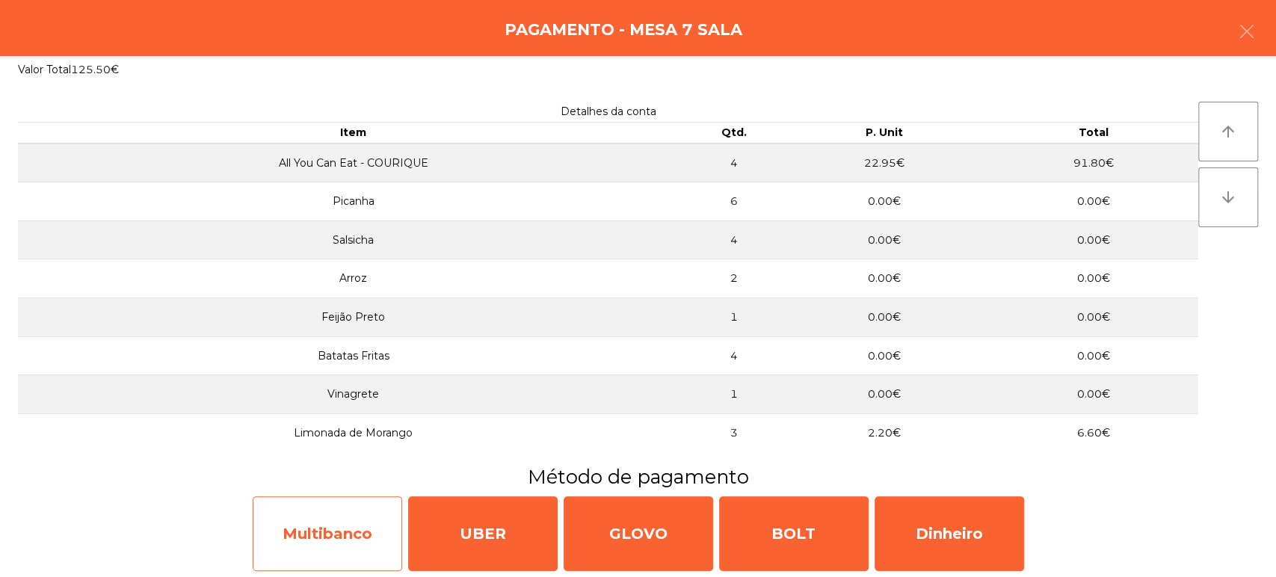
click at [358, 541] on div "Multibanco" at bounding box center [327, 533] width 149 height 75
select select "**"
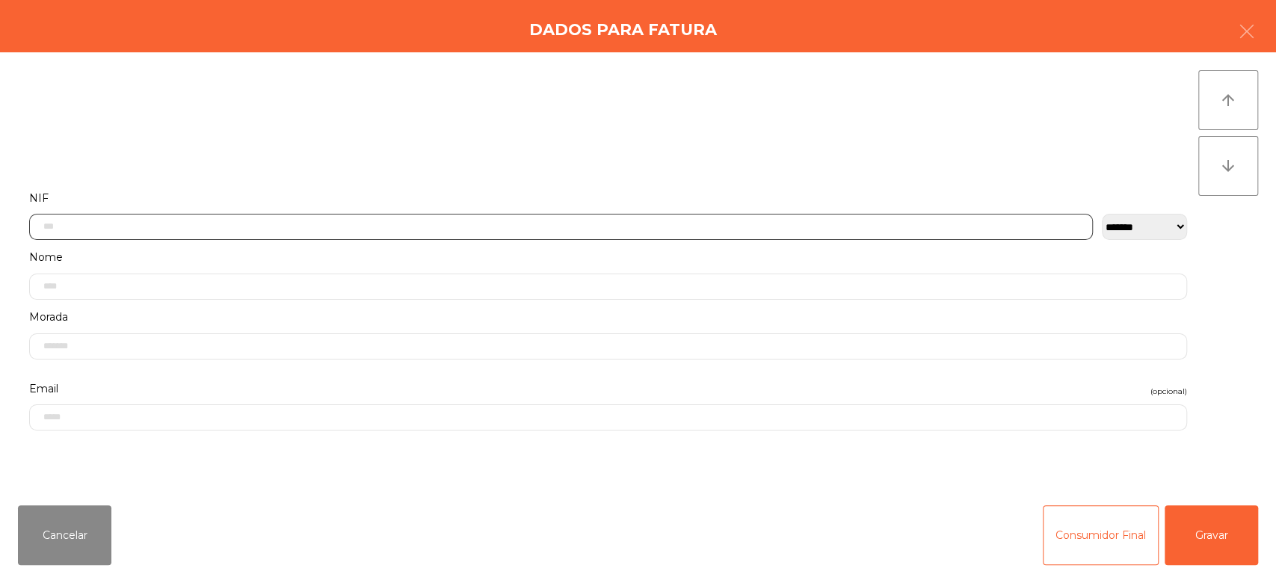
click at [200, 227] on input "text" at bounding box center [561, 227] width 1064 height 26
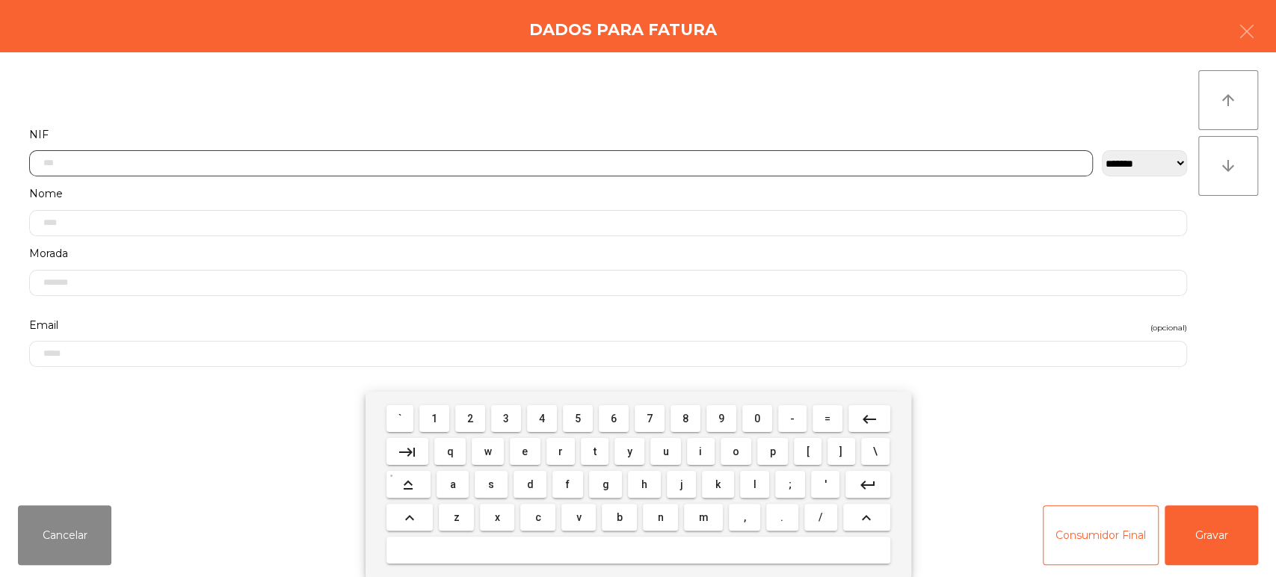
scroll to position [117, 0]
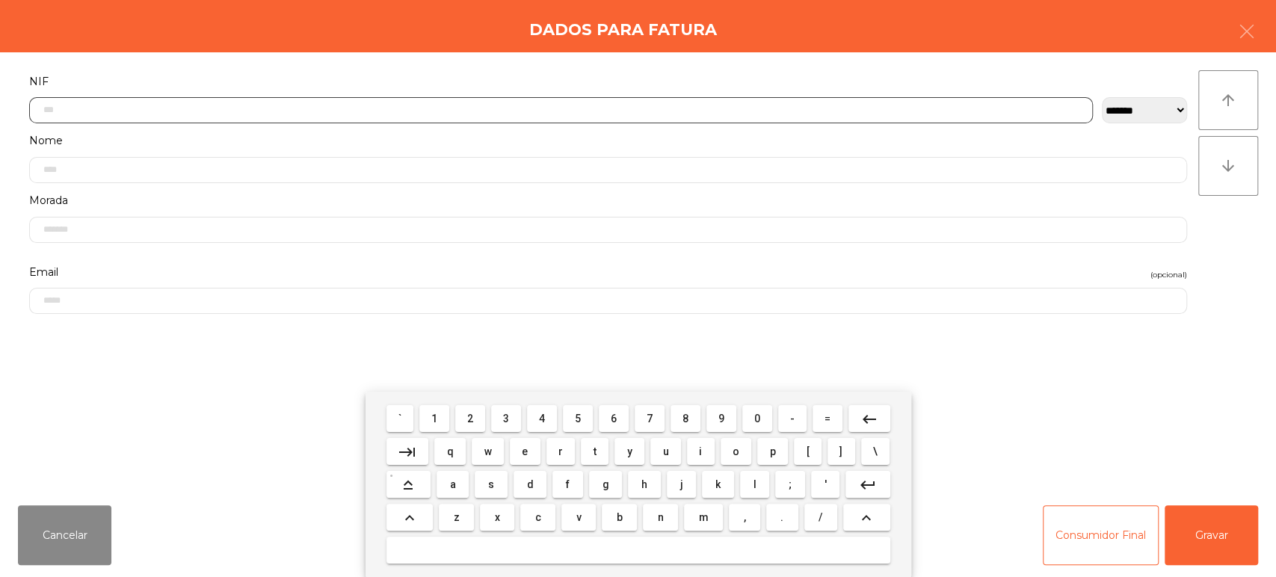
click at [470, 419] on span "2" at bounding box center [470, 419] width 6 height 12
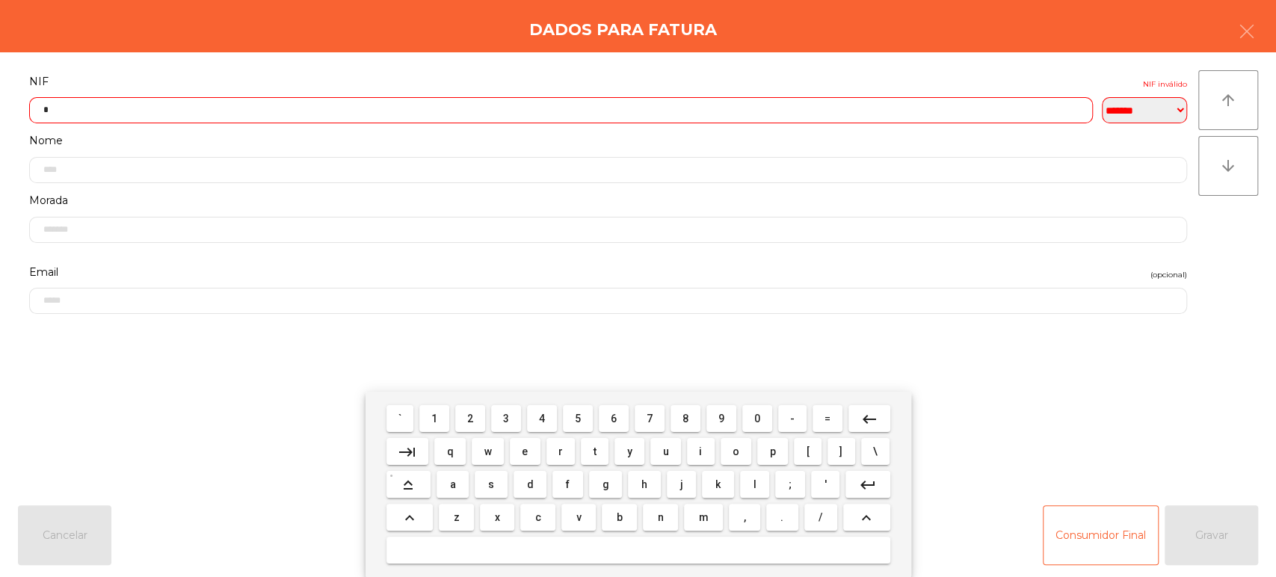
click at [759, 419] on span "0" at bounding box center [757, 419] width 6 height 12
click at [578, 419] on span "5" at bounding box center [578, 419] width 6 height 12
click at [434, 419] on span "1" at bounding box center [434, 419] width 6 height 12
click at [614, 419] on span "6" at bounding box center [614, 419] width 6 height 12
click at [578, 419] on span "5" at bounding box center [578, 419] width 6 height 12
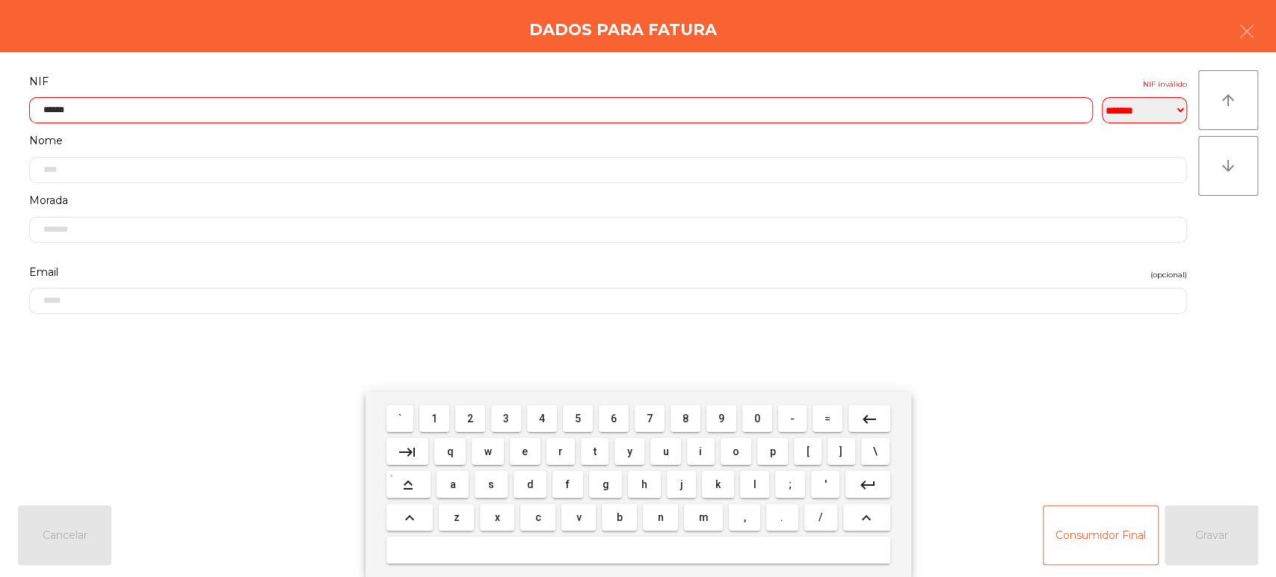
click at [721, 419] on span "9" at bounding box center [721, 419] width 6 height 12
click at [686, 416] on span "8" at bounding box center [685, 419] width 6 height 12
click at [470, 419] on span "2" at bounding box center [470, 419] width 6 height 12
type input "*********"
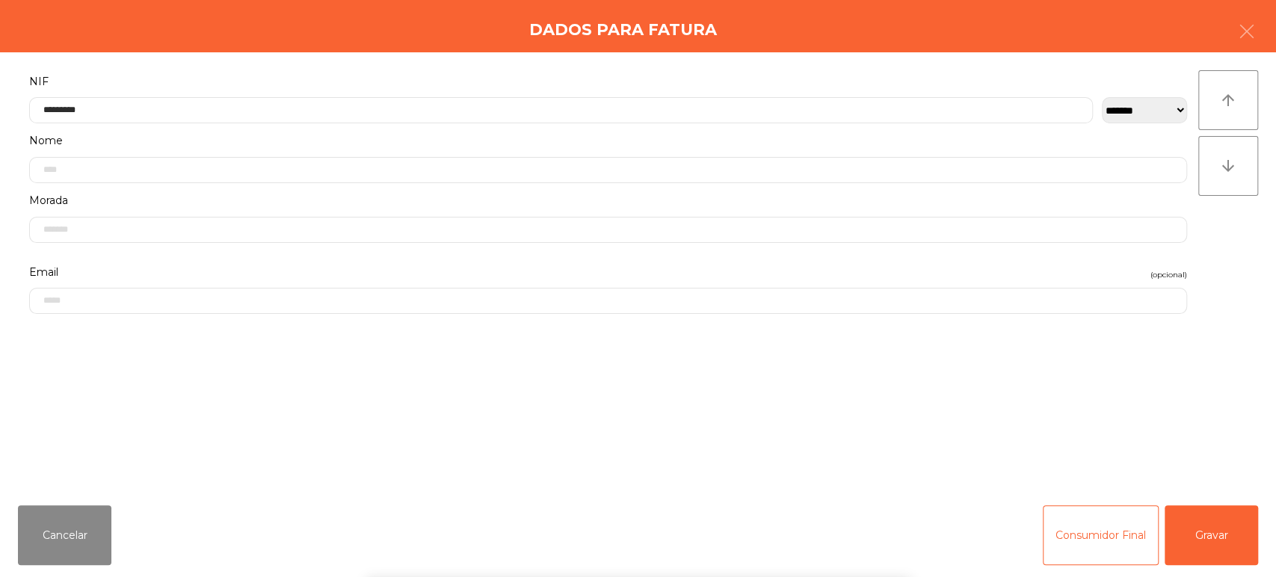
click at [395, 72] on label "NIF" at bounding box center [608, 82] width 1158 height 20
click at [1220, 540] on button "Gravar" at bounding box center [1210, 535] width 93 height 60
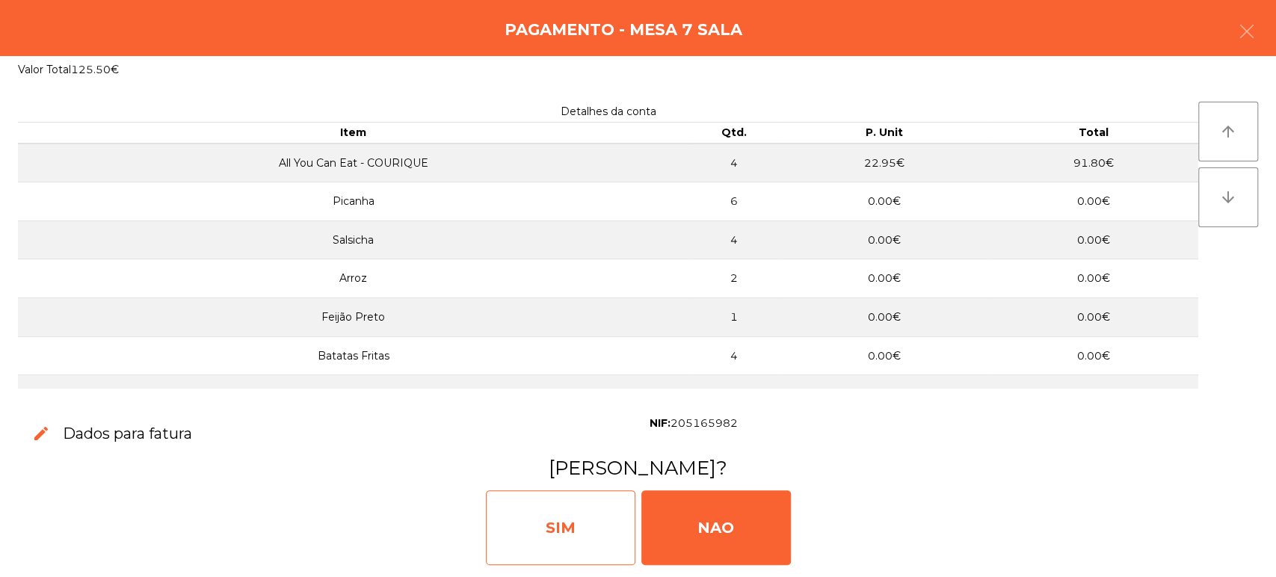
click at [601, 509] on div "SIM" at bounding box center [560, 527] width 149 height 75
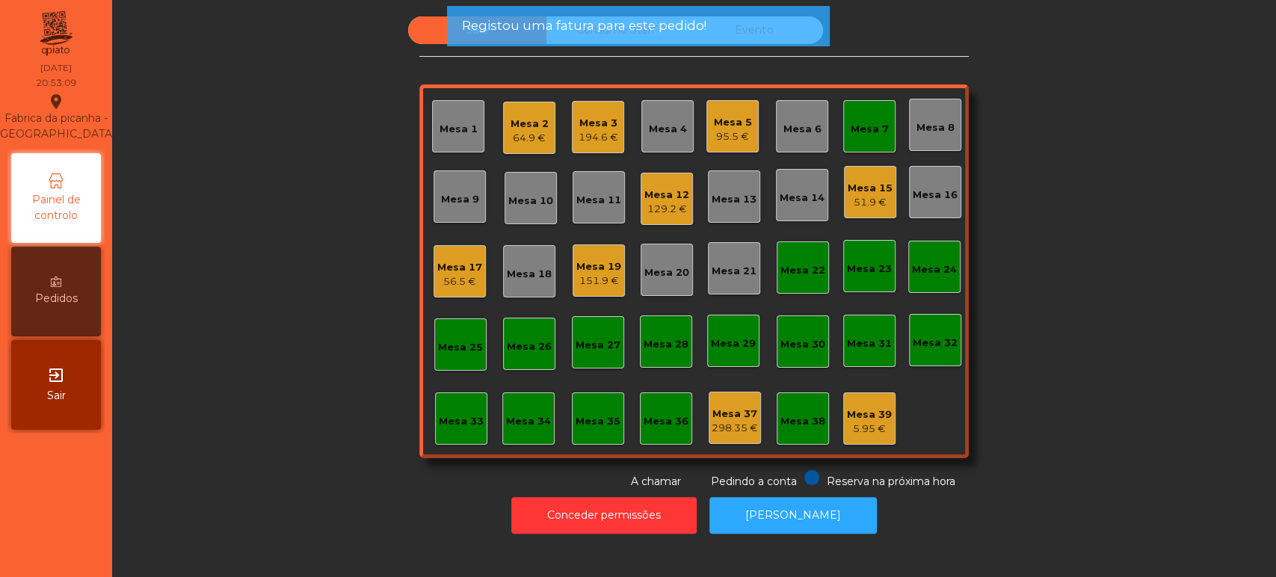
click at [875, 129] on div "Mesa 7" at bounding box center [870, 129] width 38 height 15
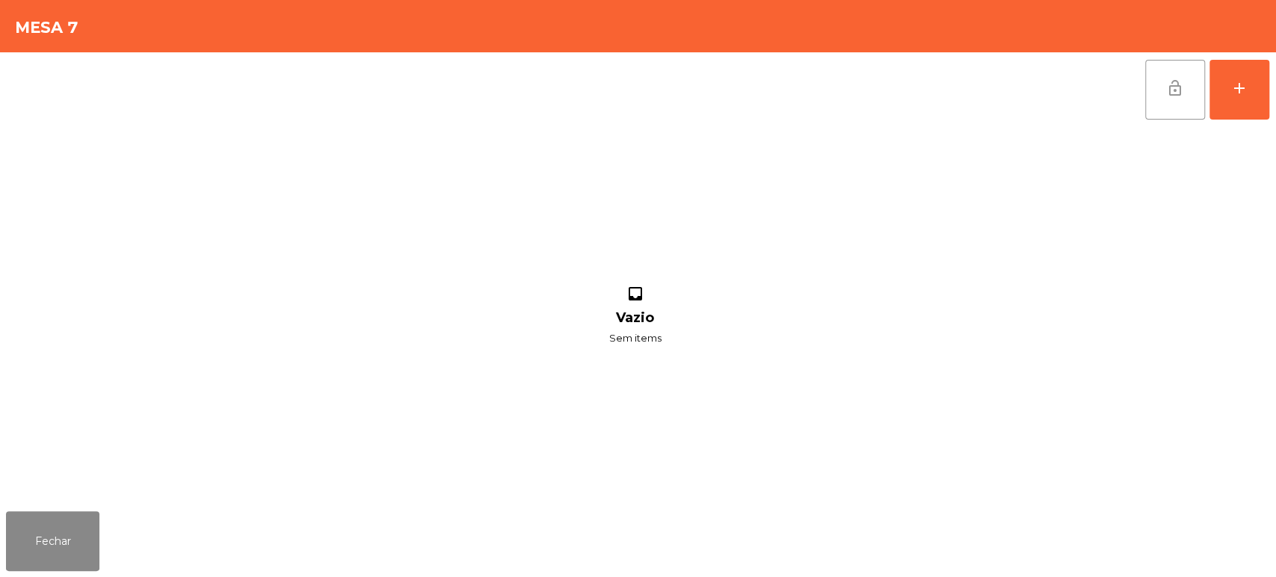
click at [1162, 90] on button "lock_open" at bounding box center [1175, 90] width 60 height 60
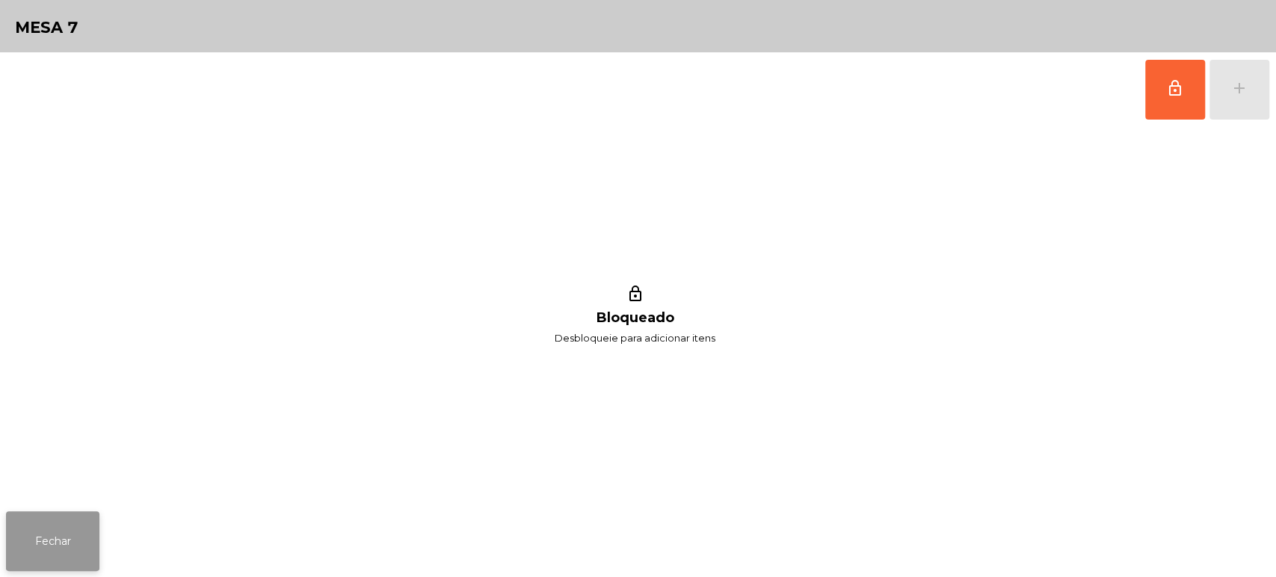
click at [66, 544] on button "Fechar" at bounding box center [52, 541] width 93 height 60
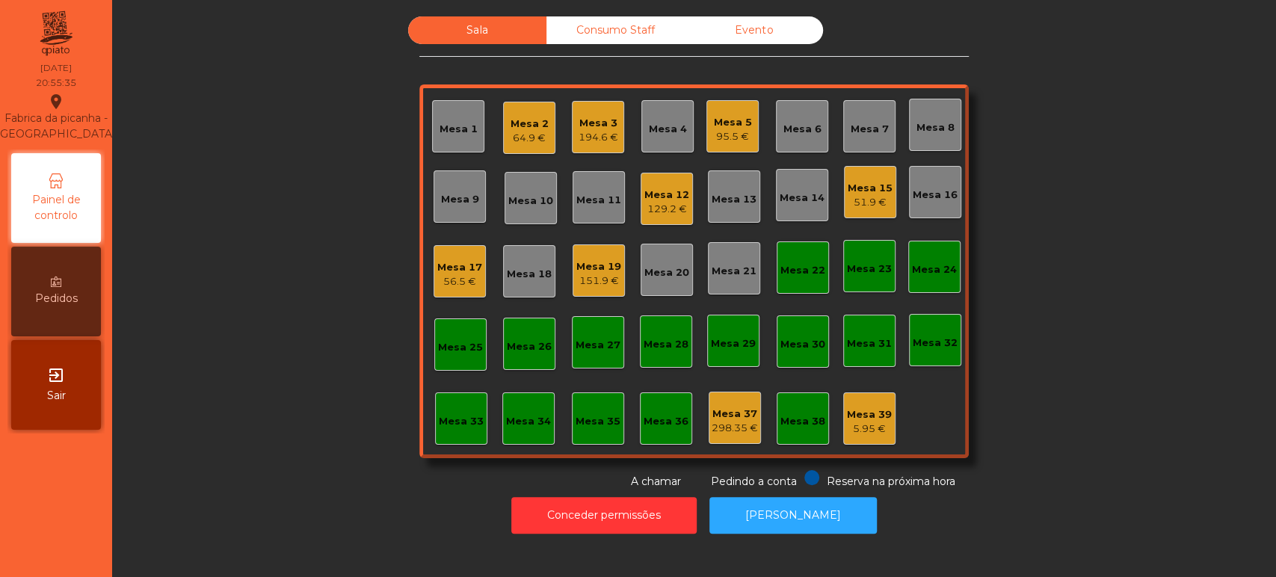
click at [372, 160] on div "Sala Consumo Staff Evento Mesa 1 Mesa 2 64.9 € Mesa 3 194.6 € Mesa 4 Mesa 5 95.…" at bounding box center [693, 252] width 1123 height 473
click at [860, 414] on div "Mesa 39" at bounding box center [869, 414] width 45 height 15
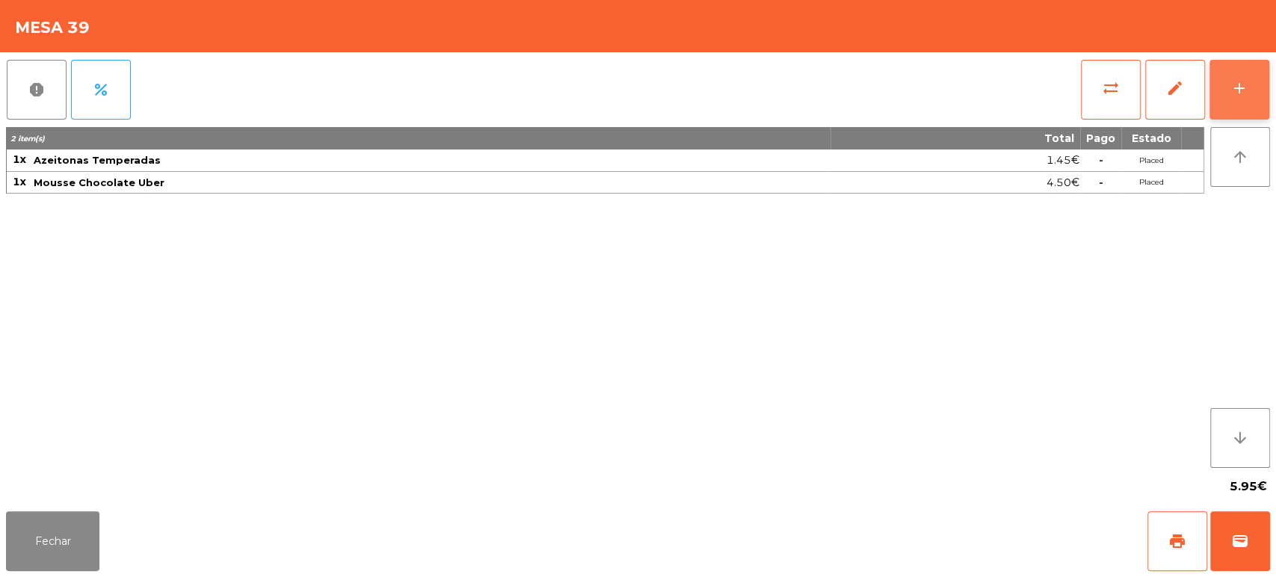
click at [1235, 90] on div "add" at bounding box center [1239, 88] width 18 height 18
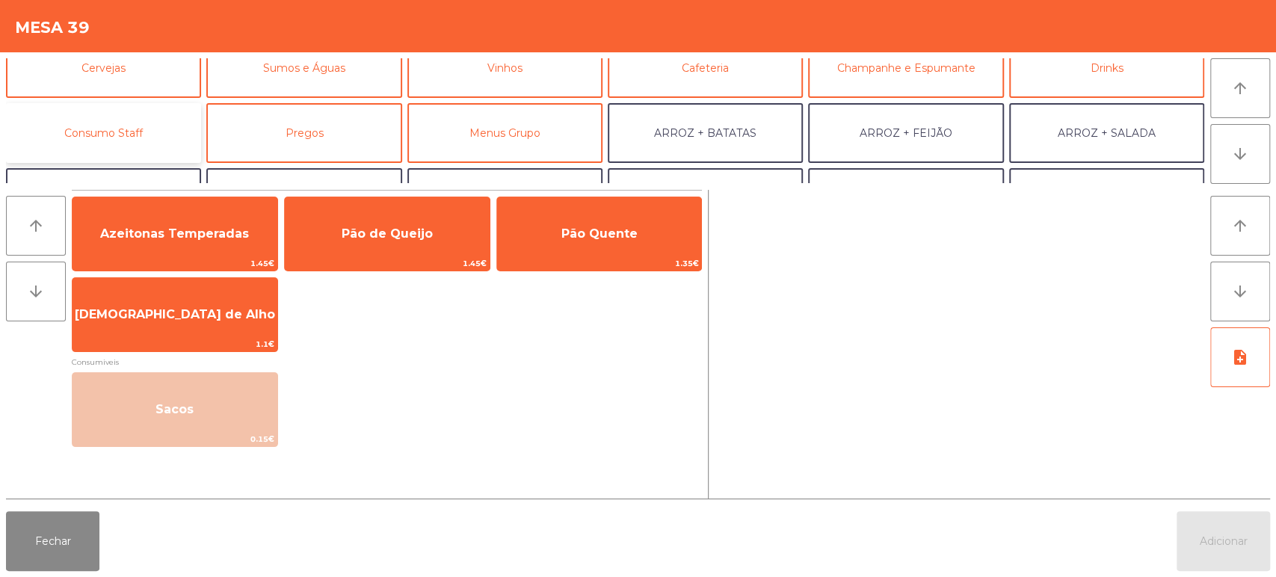
click at [116, 126] on button "Consumo Staff" at bounding box center [103, 133] width 195 height 60
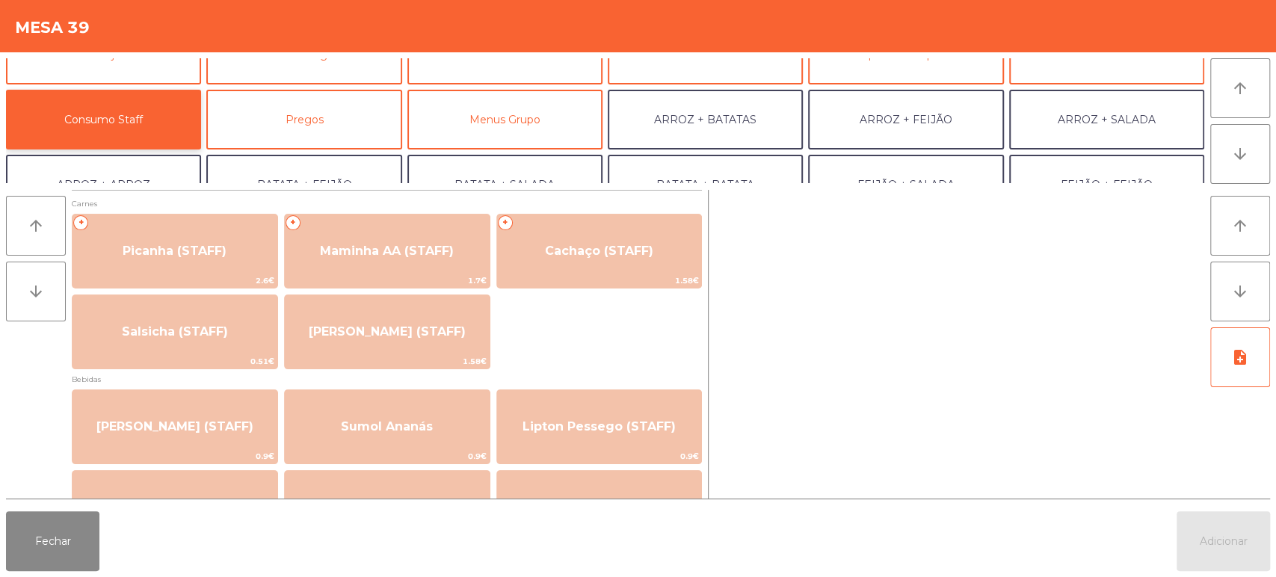
scroll to position [0, 0]
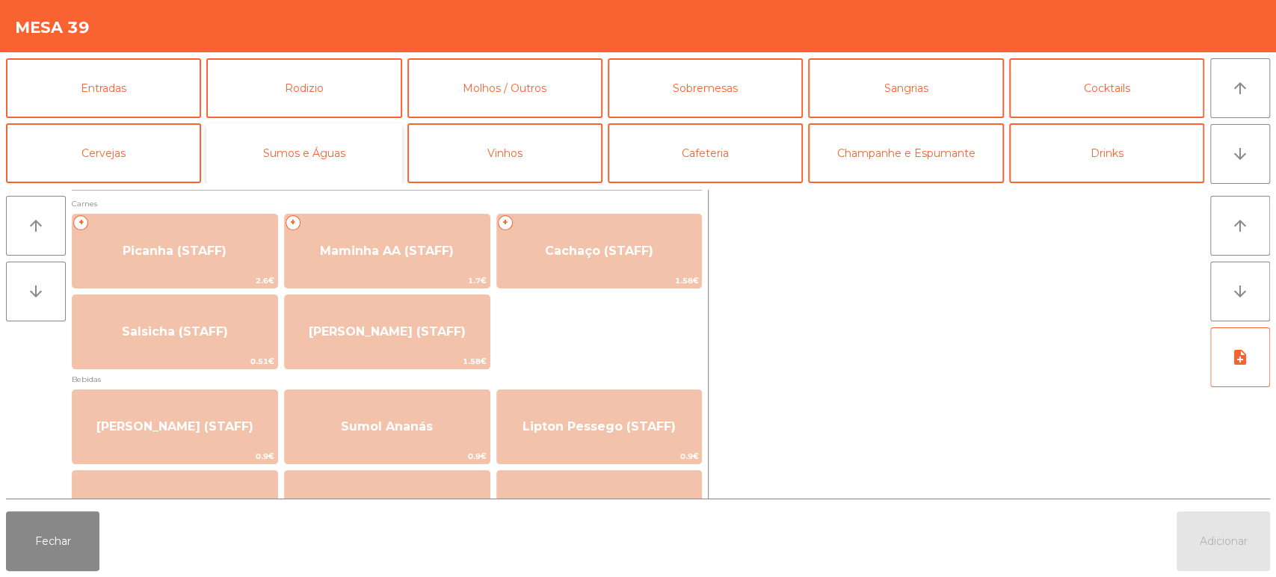
click at [331, 152] on button "Sumos e Águas" at bounding box center [303, 153] width 195 height 60
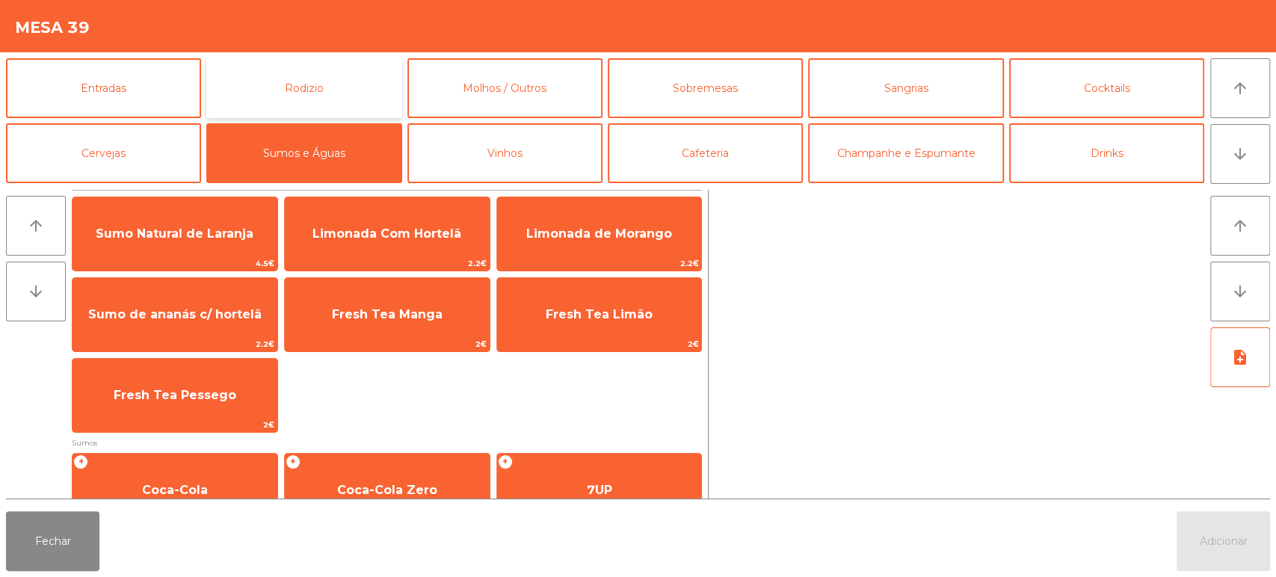
click at [365, 72] on button "Rodizio" at bounding box center [303, 88] width 195 height 60
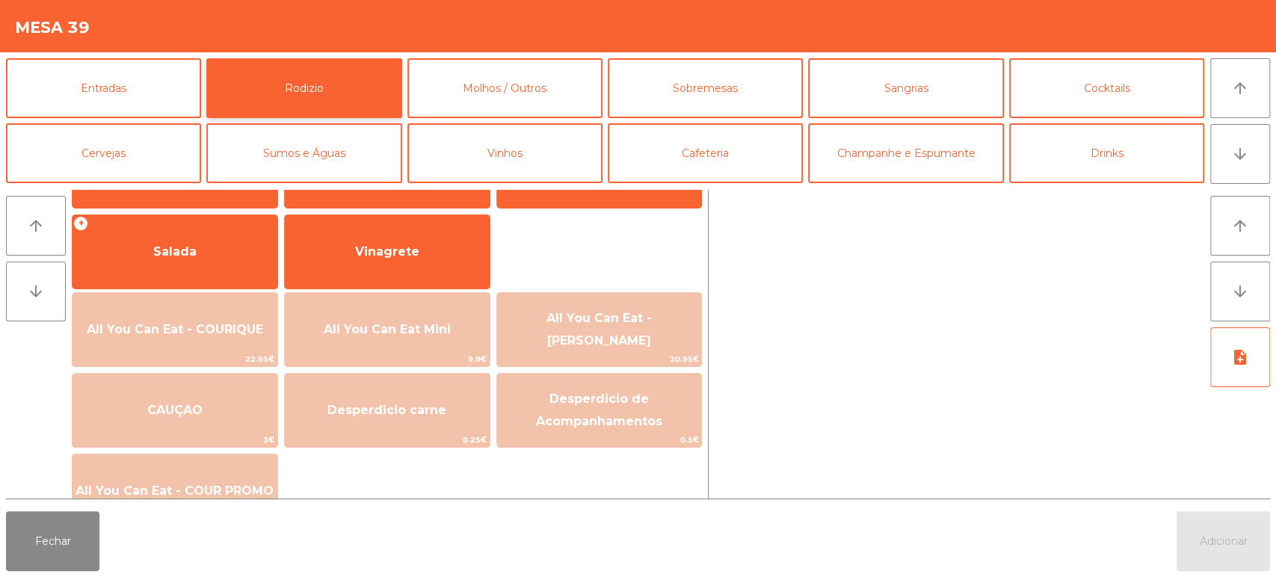
scroll to position [291, 0]
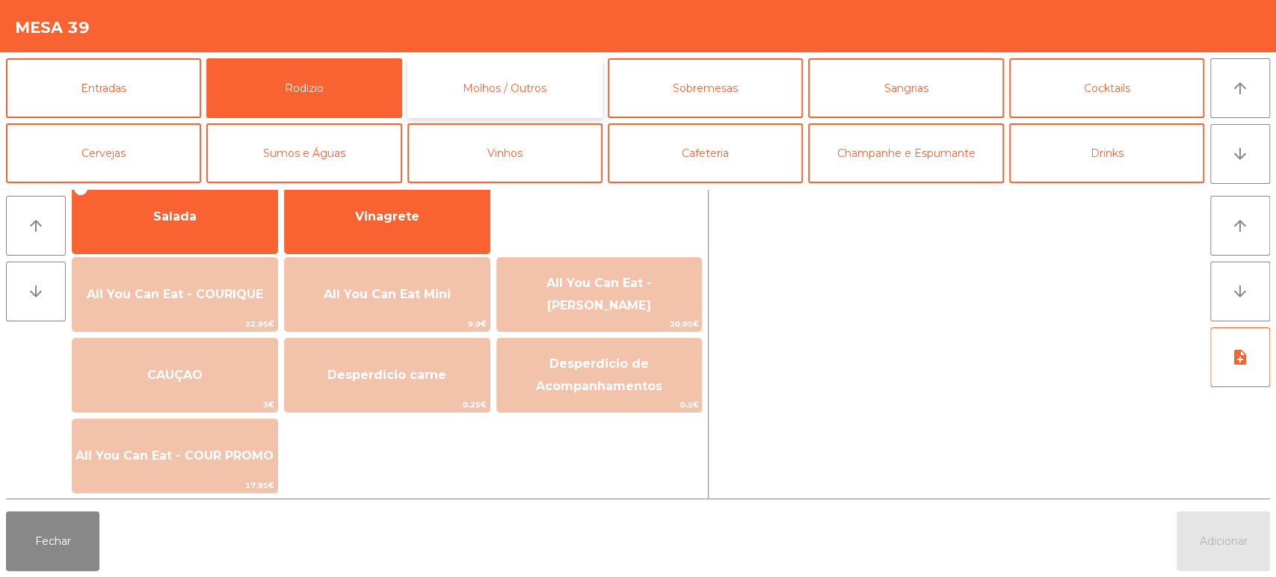
click at [560, 88] on button "Molhos / Outros" at bounding box center [504, 88] width 195 height 60
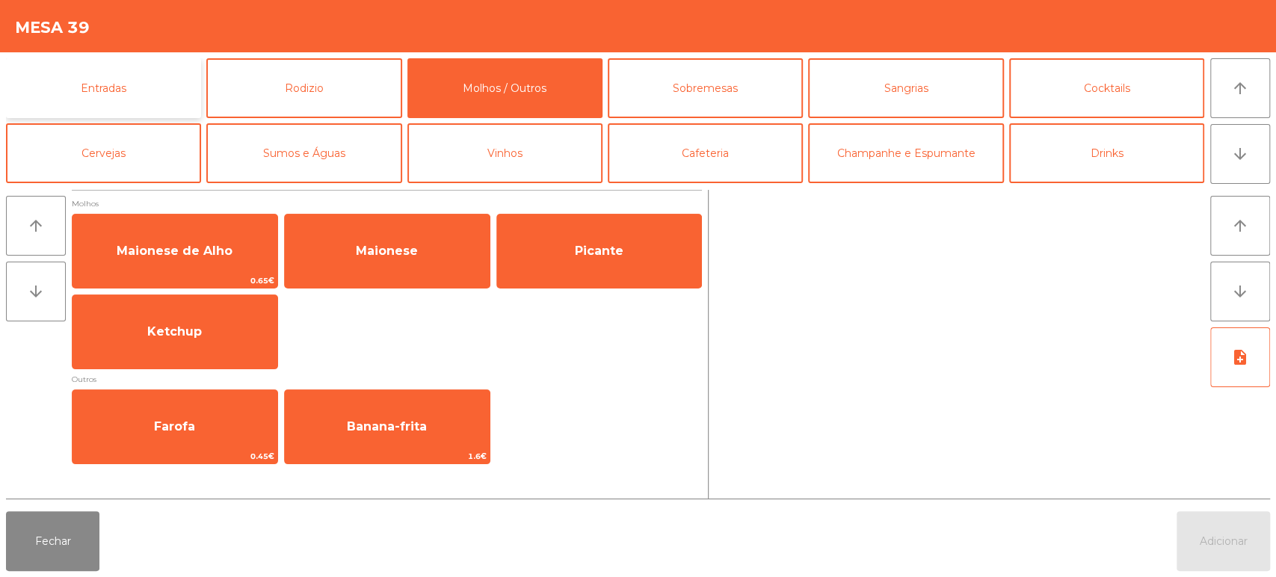
click at [134, 102] on button "Entradas" at bounding box center [103, 88] width 195 height 60
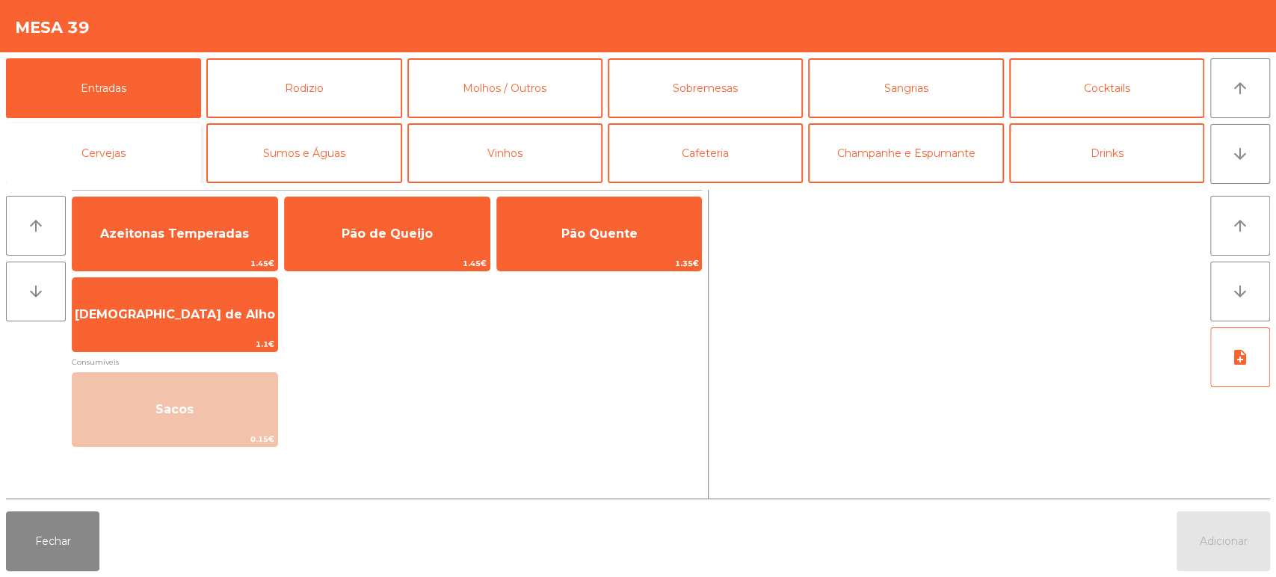
click at [146, 149] on button "Cervejas" at bounding box center [103, 153] width 195 height 60
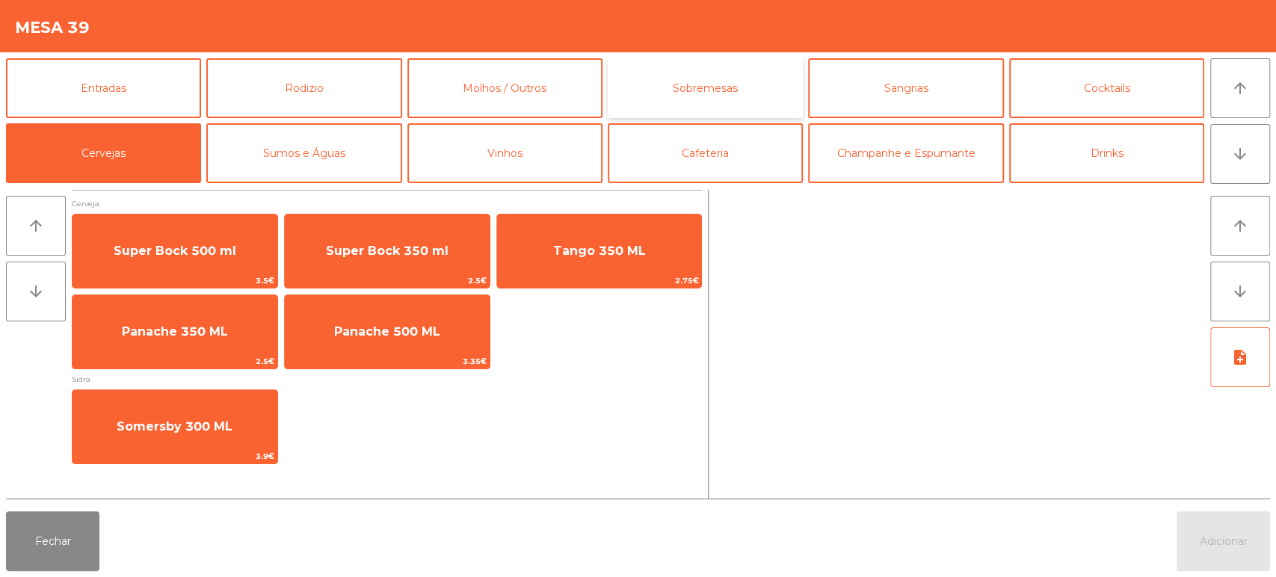
click at [706, 81] on button "Sobremesas" at bounding box center [705, 88] width 195 height 60
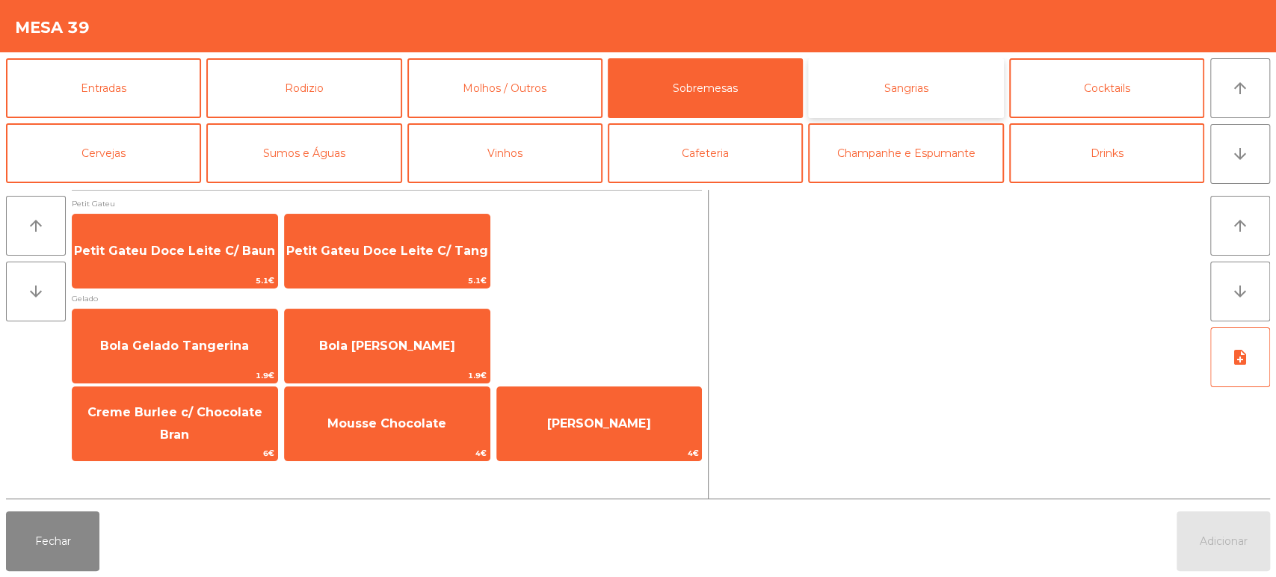
click at [867, 107] on button "Sangrias" at bounding box center [905, 88] width 195 height 60
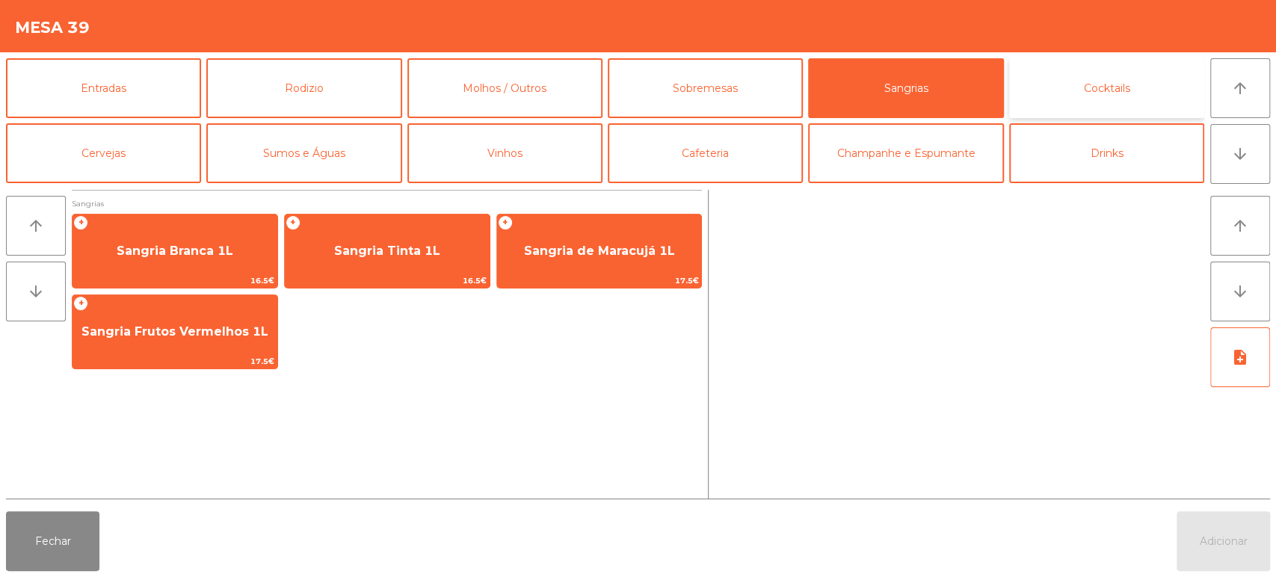
click at [1099, 78] on button "Cocktails" at bounding box center [1106, 88] width 195 height 60
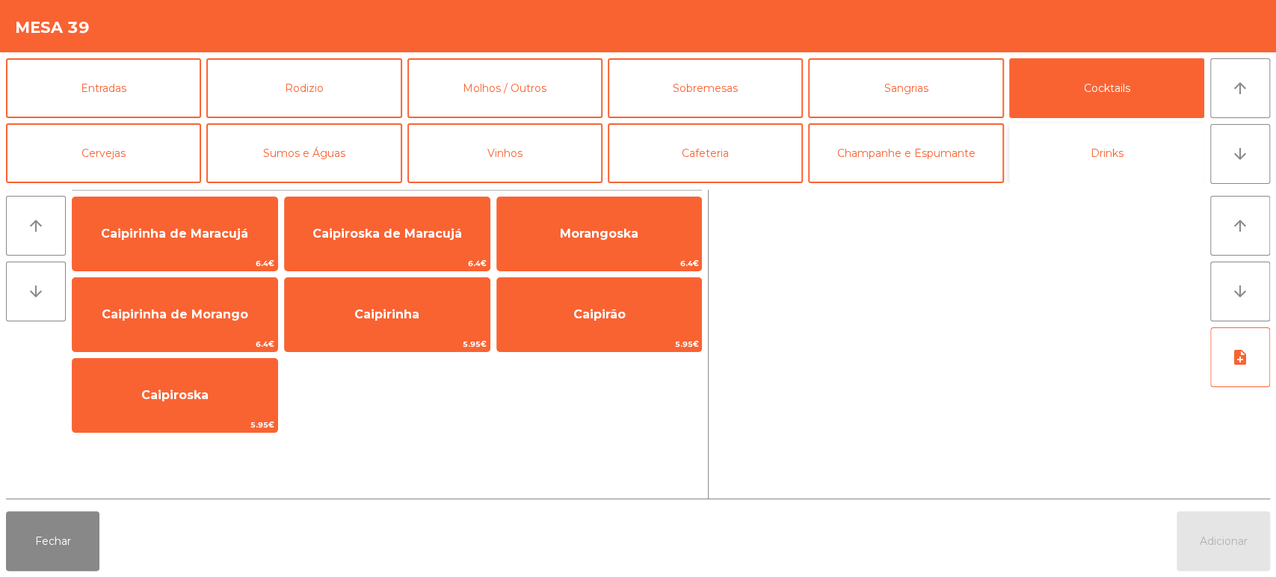
click at [1090, 161] on button "Drinks" at bounding box center [1106, 153] width 195 height 60
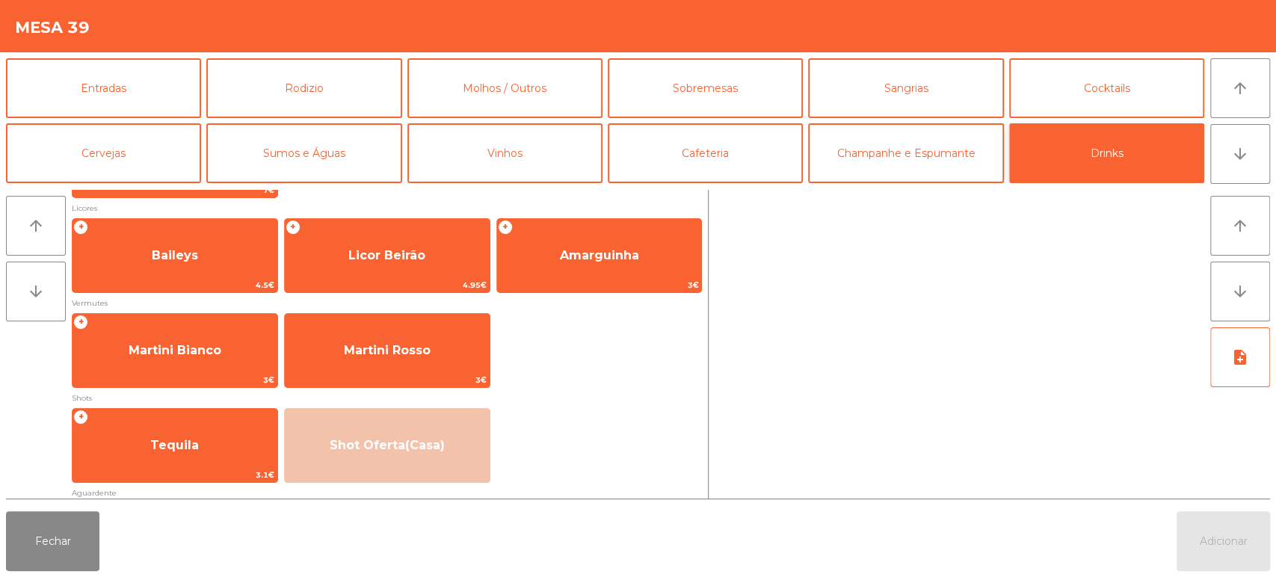
scroll to position [365, 0]
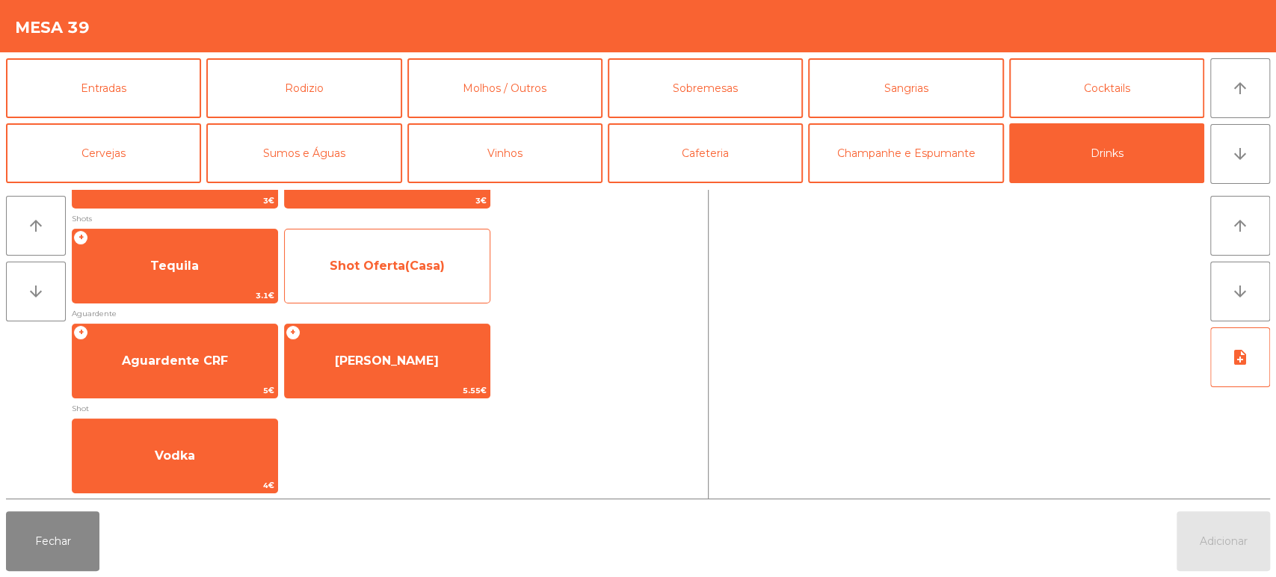
click at [448, 264] on span "Shot Oferta(Casa)" at bounding box center [387, 266] width 205 height 40
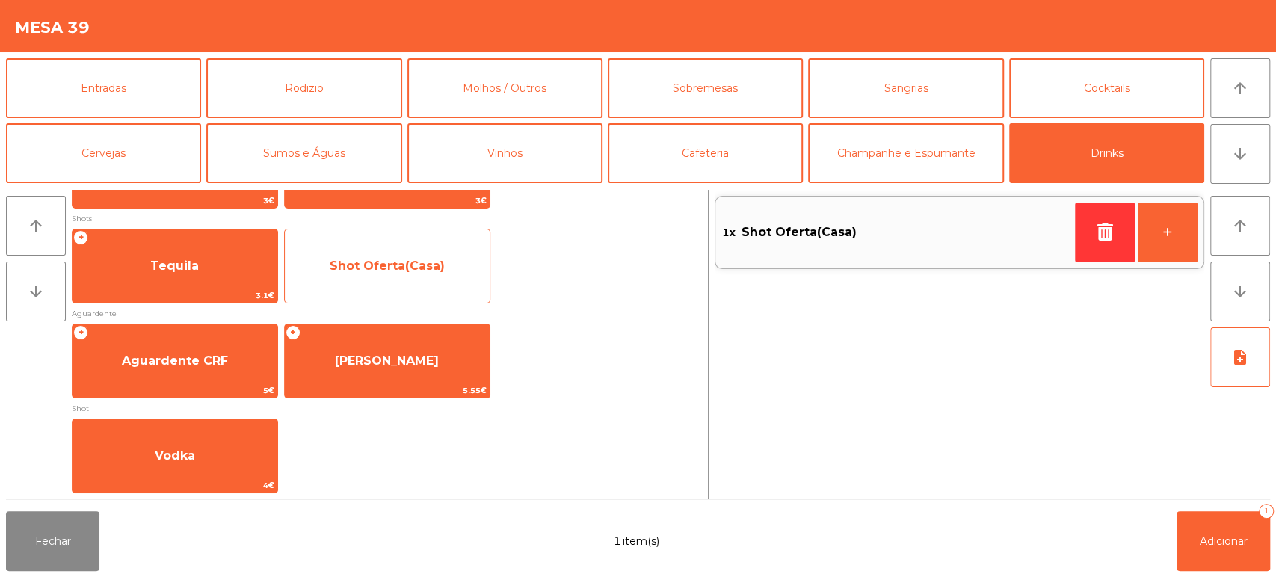
click at [397, 274] on span "Shot Oferta(Casa)" at bounding box center [387, 266] width 205 height 40
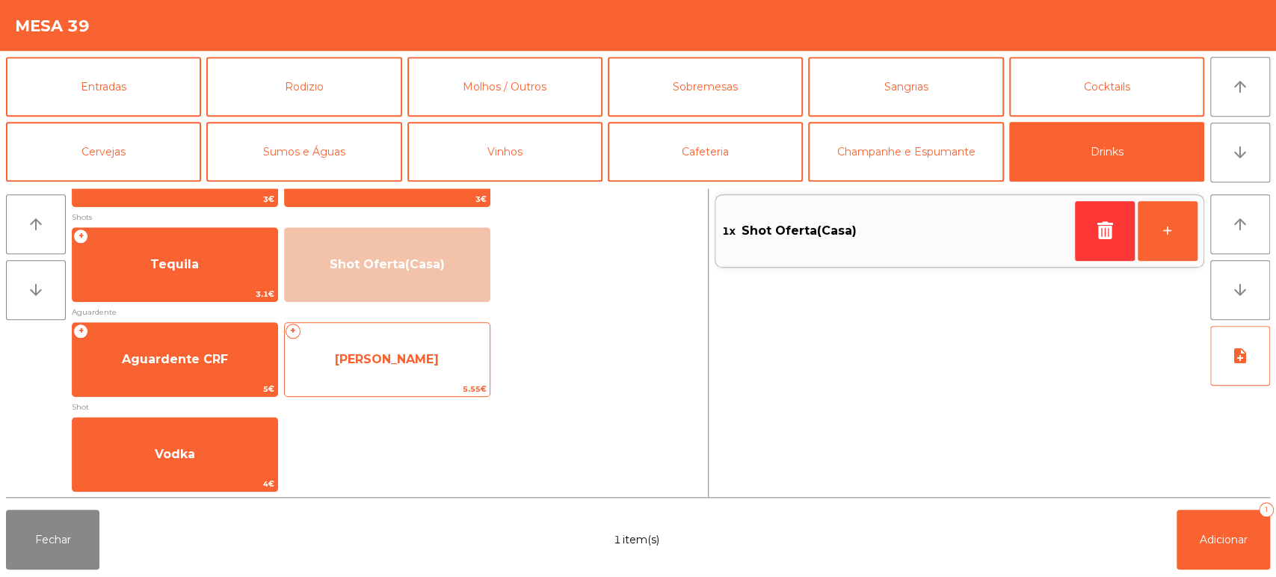
click at [421, 359] on span "[PERSON_NAME]" at bounding box center [387, 361] width 104 height 14
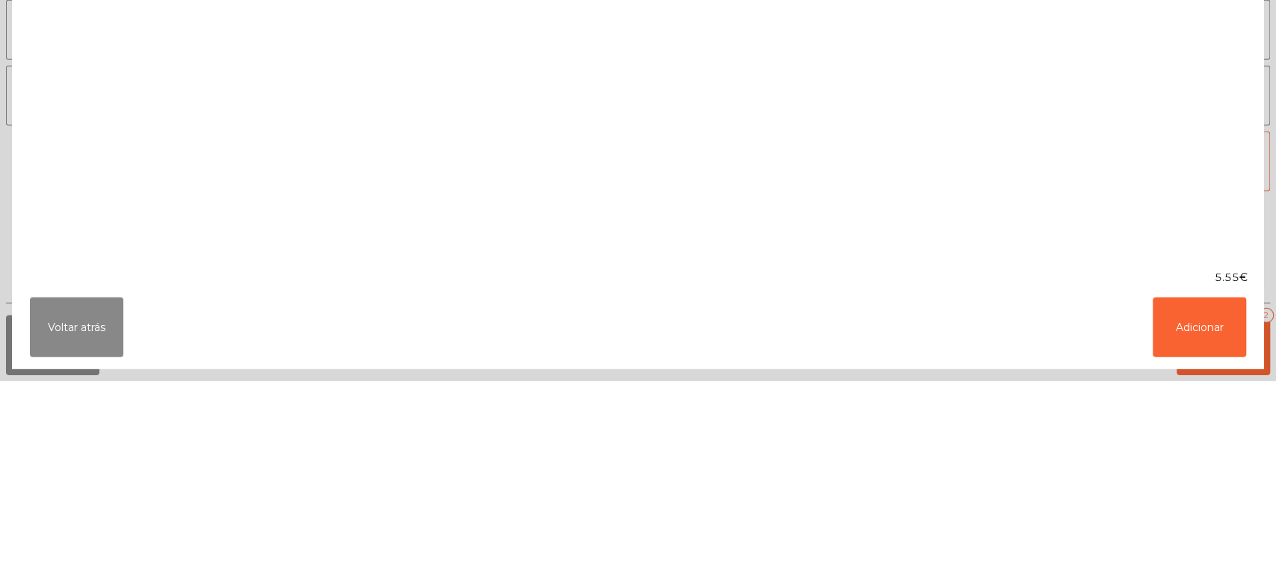
click at [423, 437] on div "Opções Copo Aquecido Com Gelo arrow_upward arrow_downward" at bounding box center [638, 239] width 1252 height 454
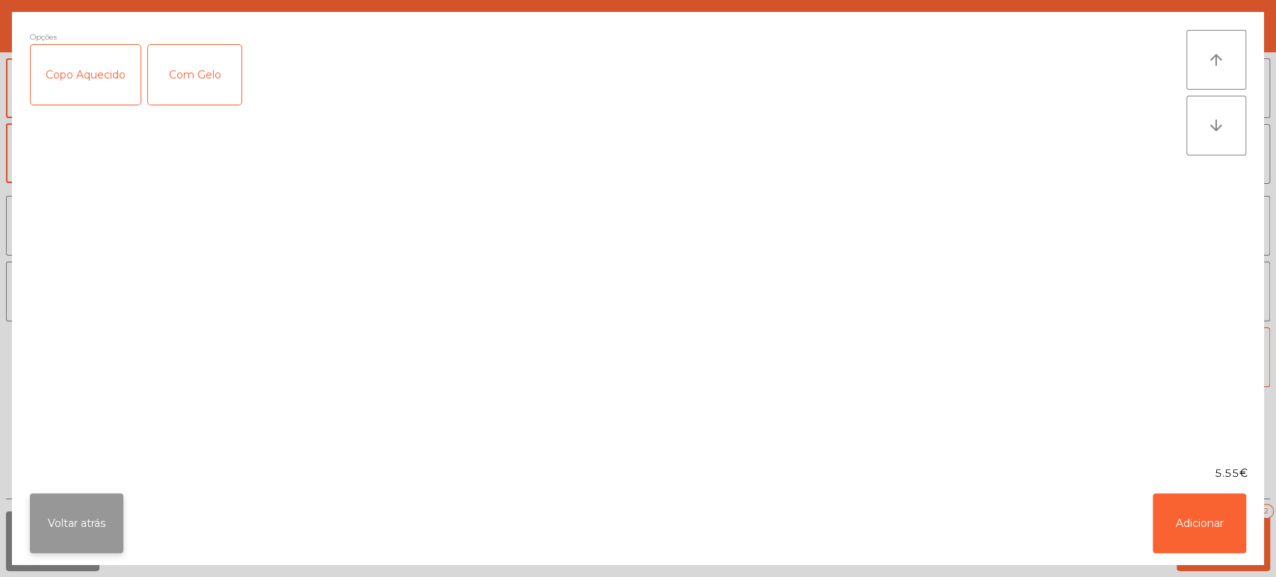
click at [68, 512] on button "Voltar atrás" at bounding box center [76, 523] width 93 height 60
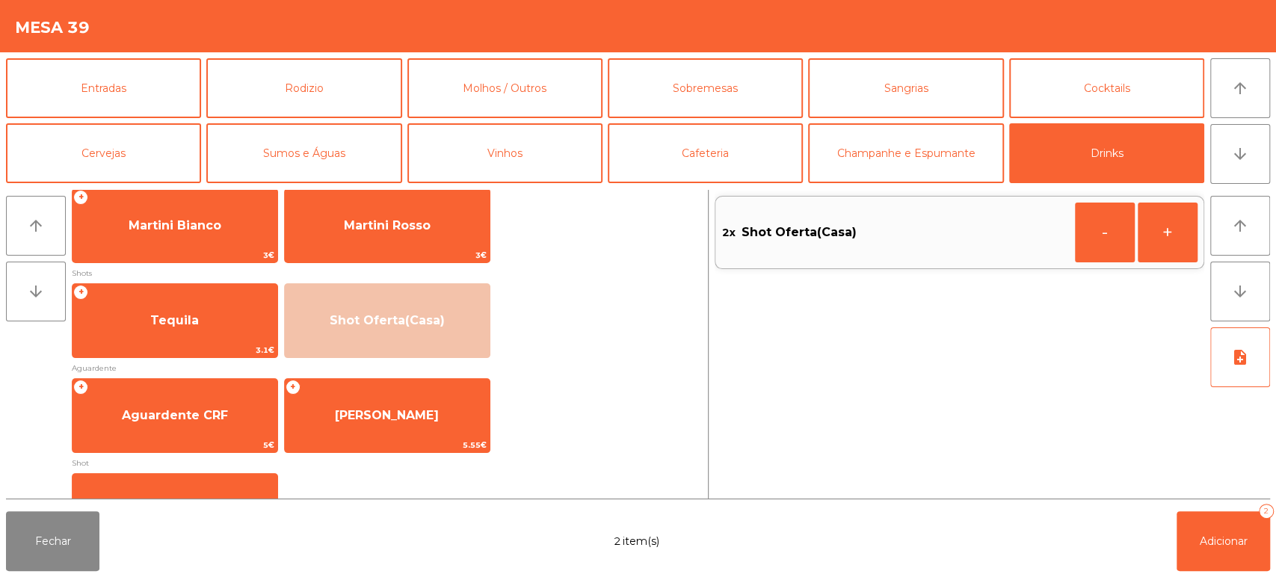
scroll to position [327, 0]
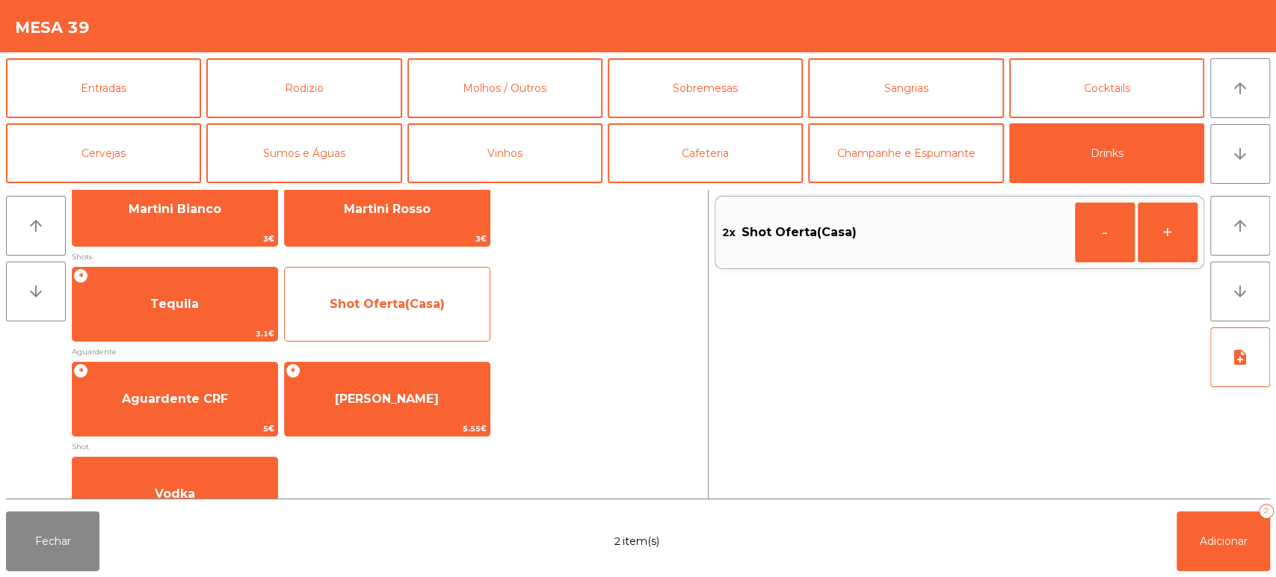
click at [419, 306] on span "Shot Oferta(Casa)" at bounding box center [387, 304] width 115 height 14
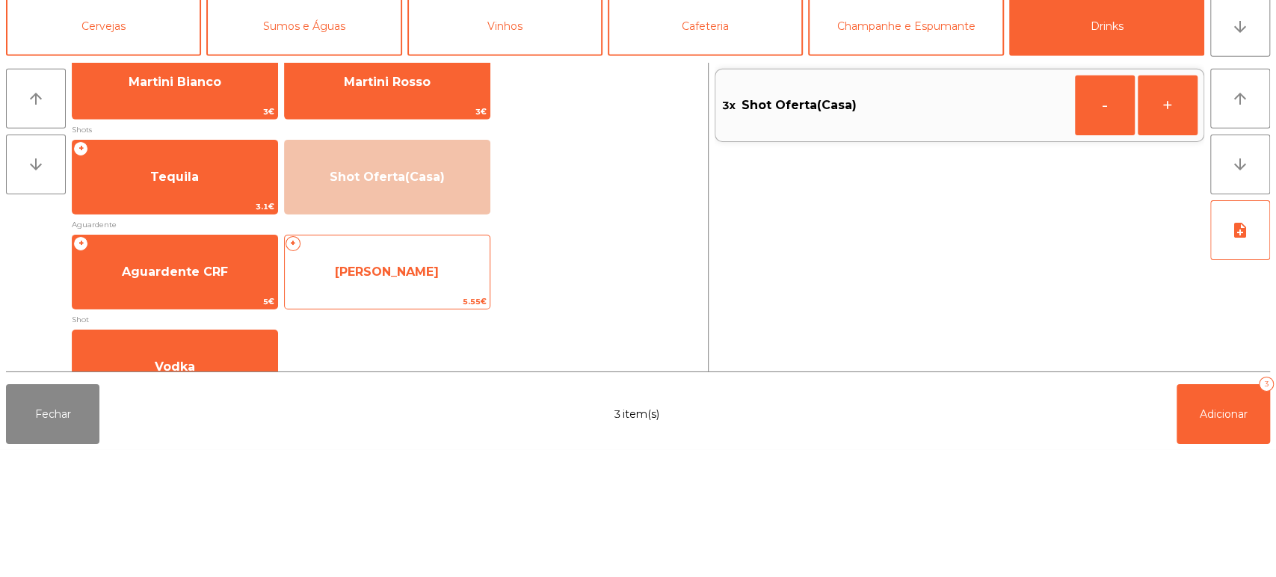
click at [431, 419] on div "+ Brandy Croft 5.55€" at bounding box center [387, 399] width 206 height 75
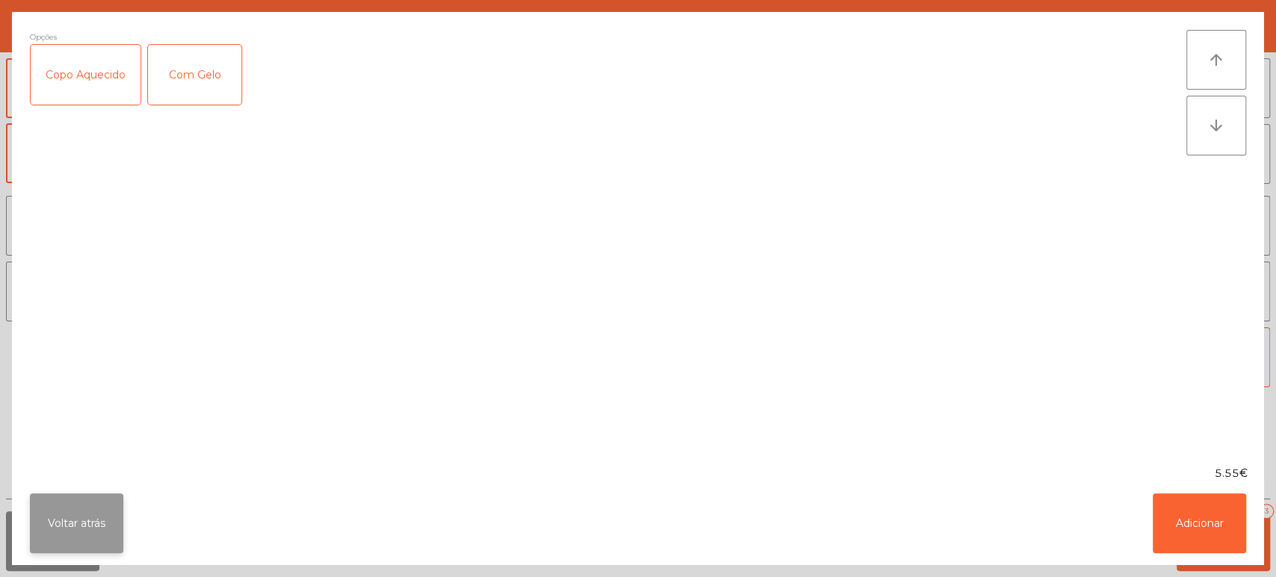
click at [54, 513] on button "Voltar atrás" at bounding box center [76, 523] width 93 height 60
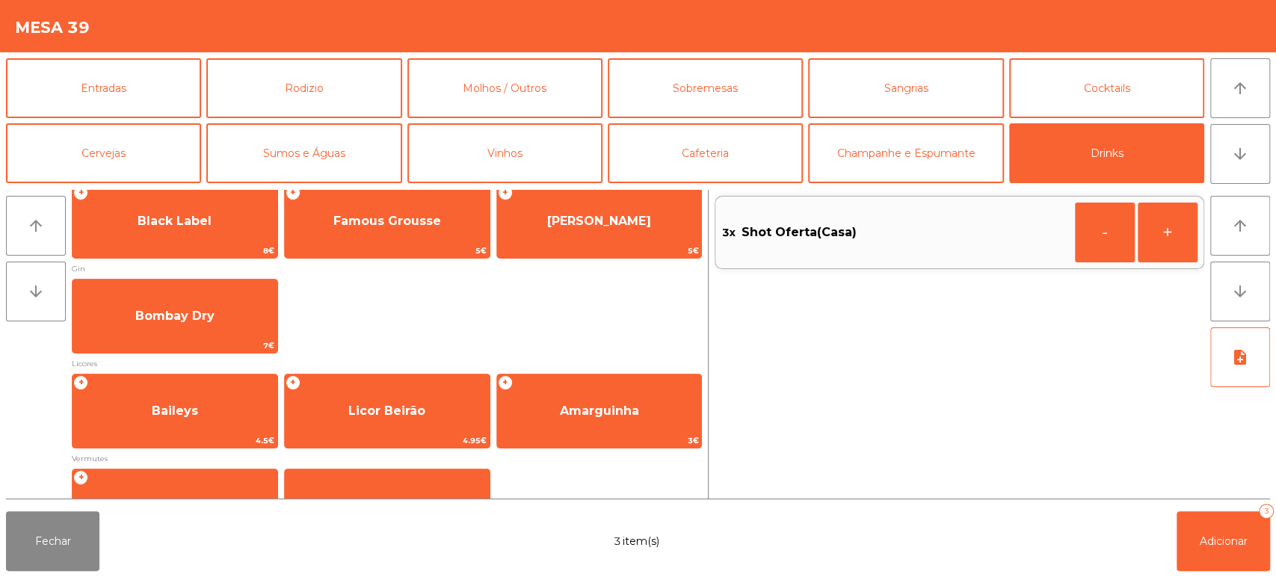
scroll to position [0, 0]
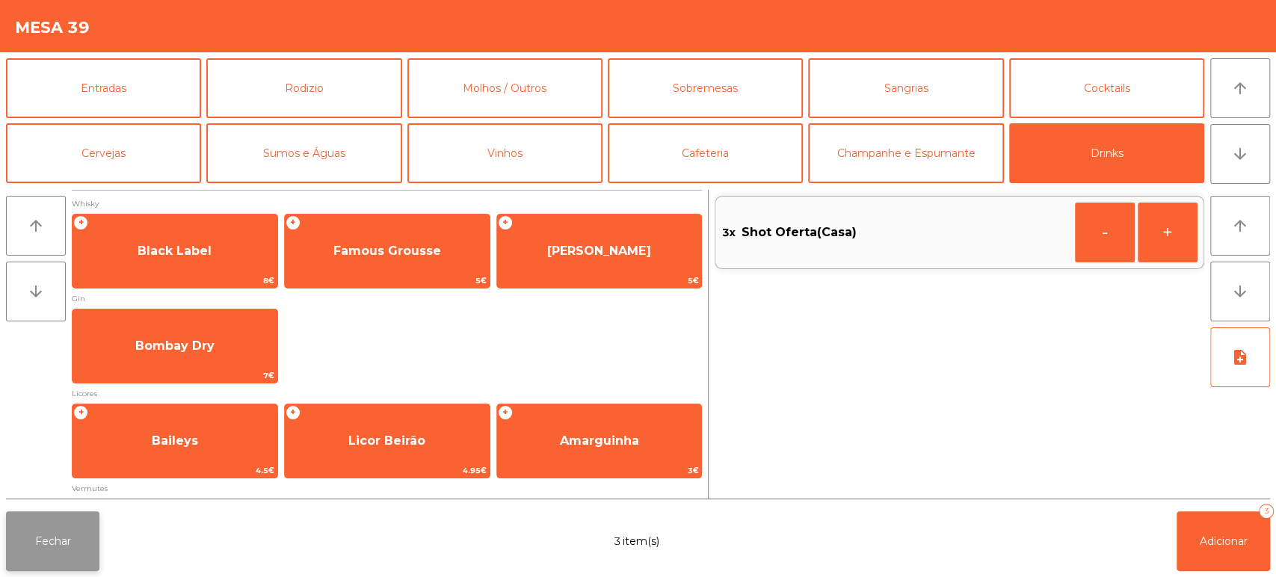
click at [70, 520] on button "Fechar" at bounding box center [52, 541] width 93 height 60
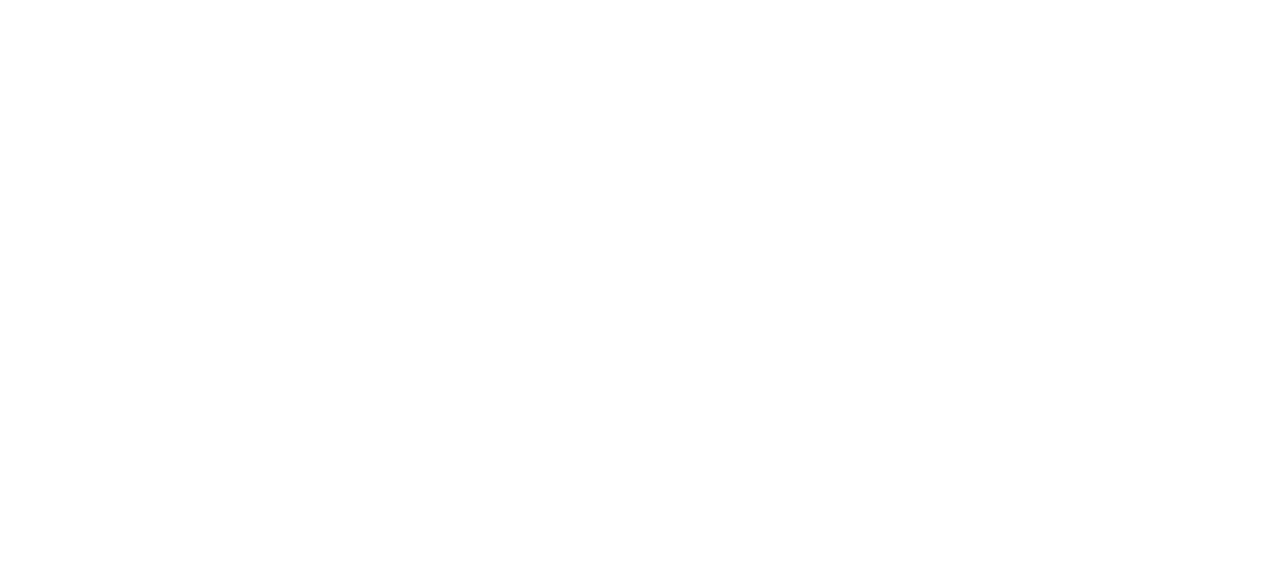
click at [395, 361] on div "2 item(s) Total Pago Estado 1x Azeitonas Temperadas 1.45€ - Placed 1x Mousse Ch…" at bounding box center [605, 297] width 1198 height 341
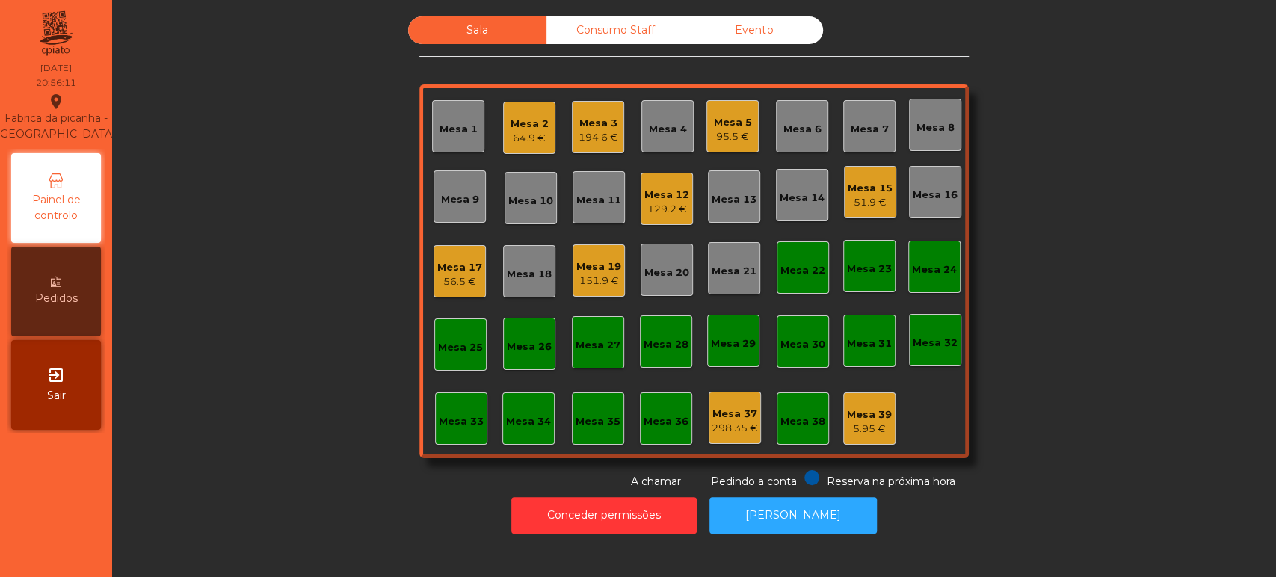
click at [868, 404] on div "Mesa 39 5.95 €" at bounding box center [869, 418] width 45 height 35
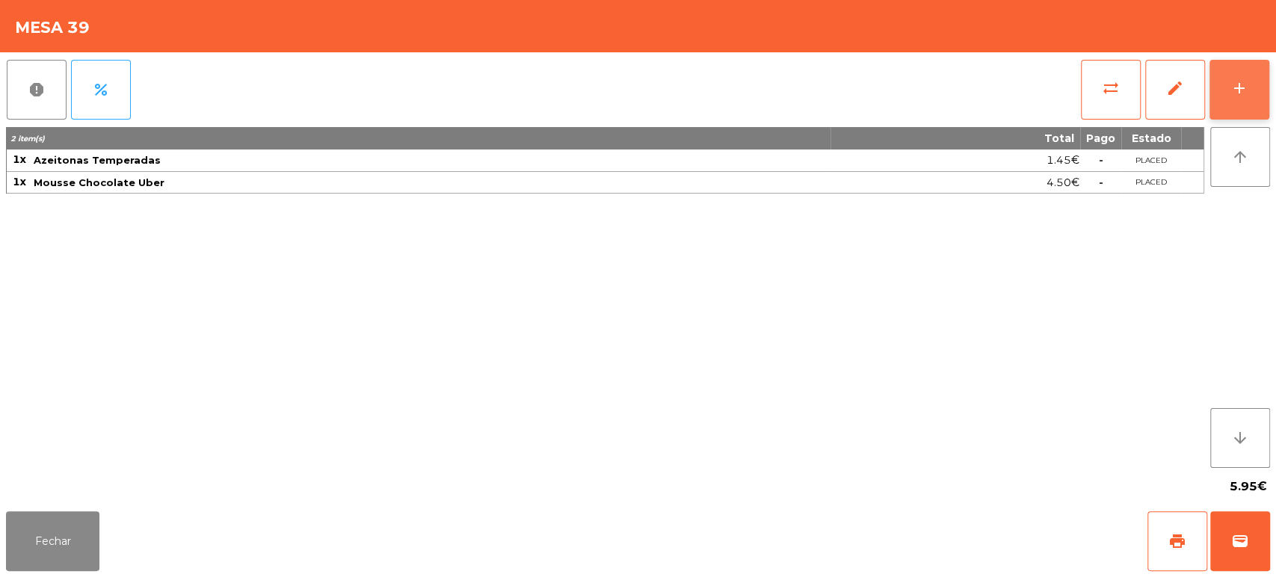
click at [1233, 93] on div "add" at bounding box center [1239, 88] width 18 height 18
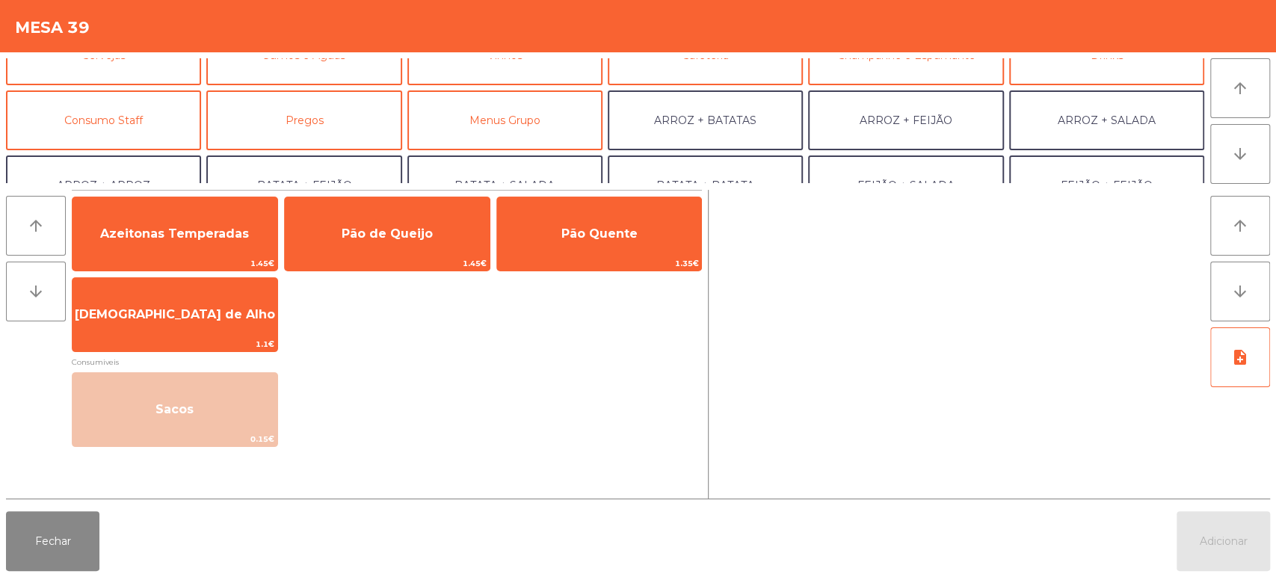
scroll to position [20, 0]
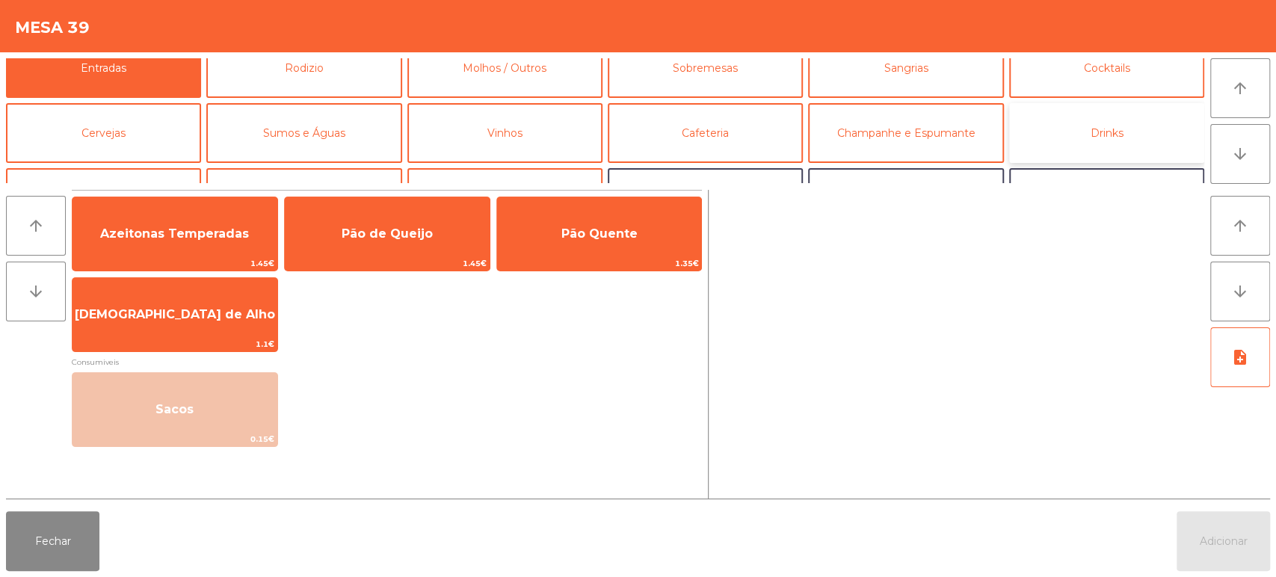
click at [1136, 113] on button "Drinks" at bounding box center [1106, 133] width 195 height 60
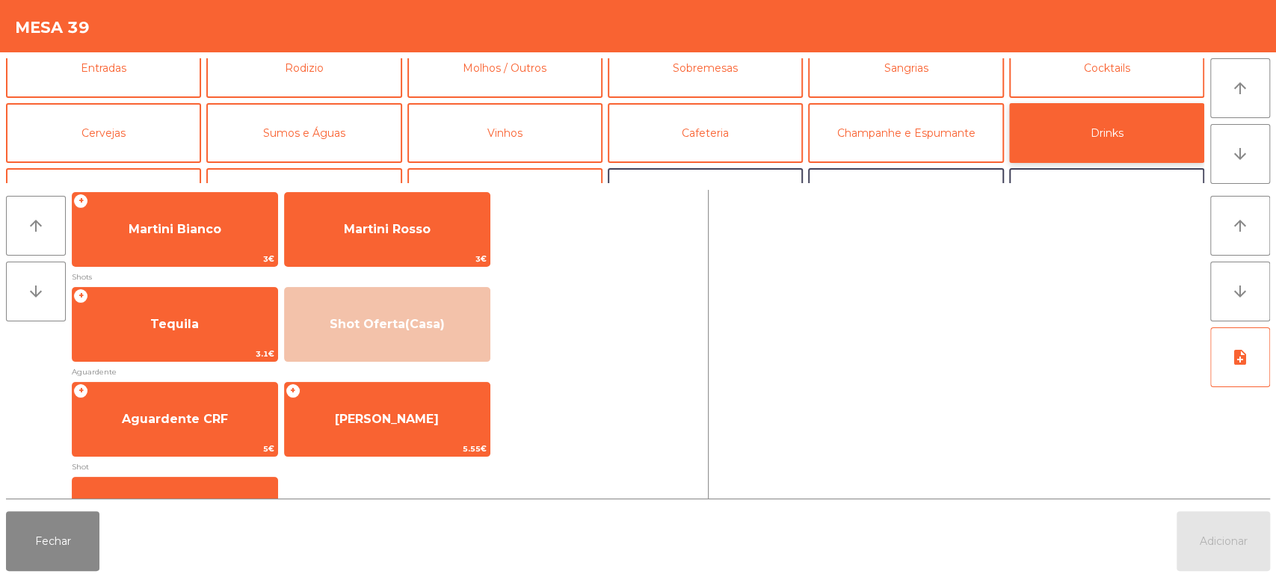
scroll to position [315, 0]
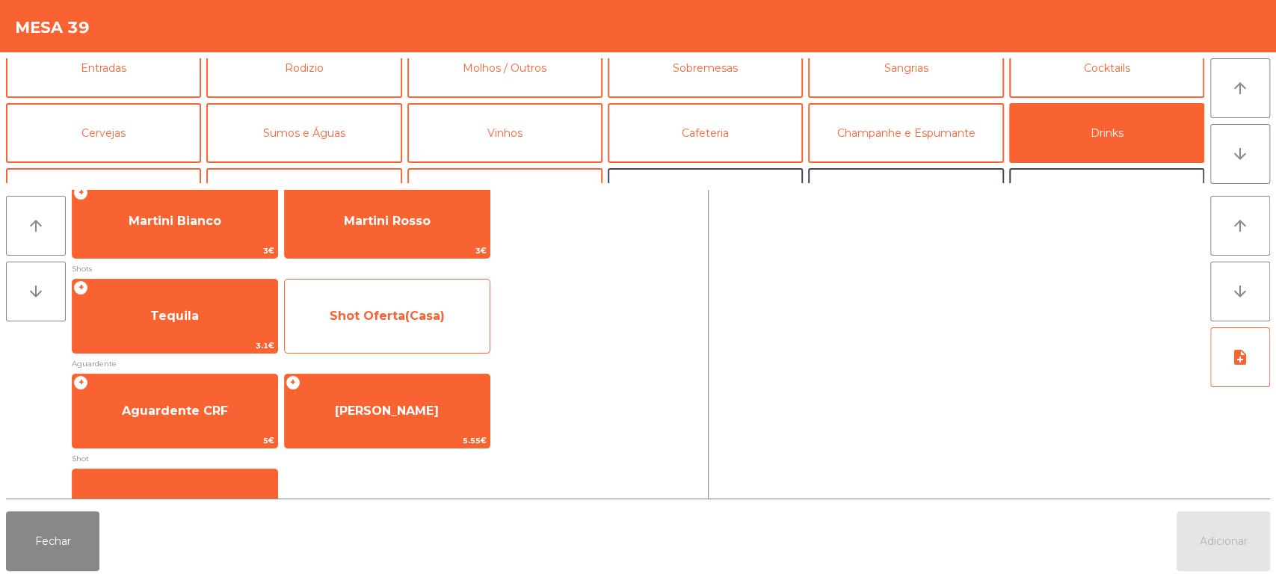
click at [447, 316] on span "Shot Oferta(Casa)" at bounding box center [387, 316] width 205 height 40
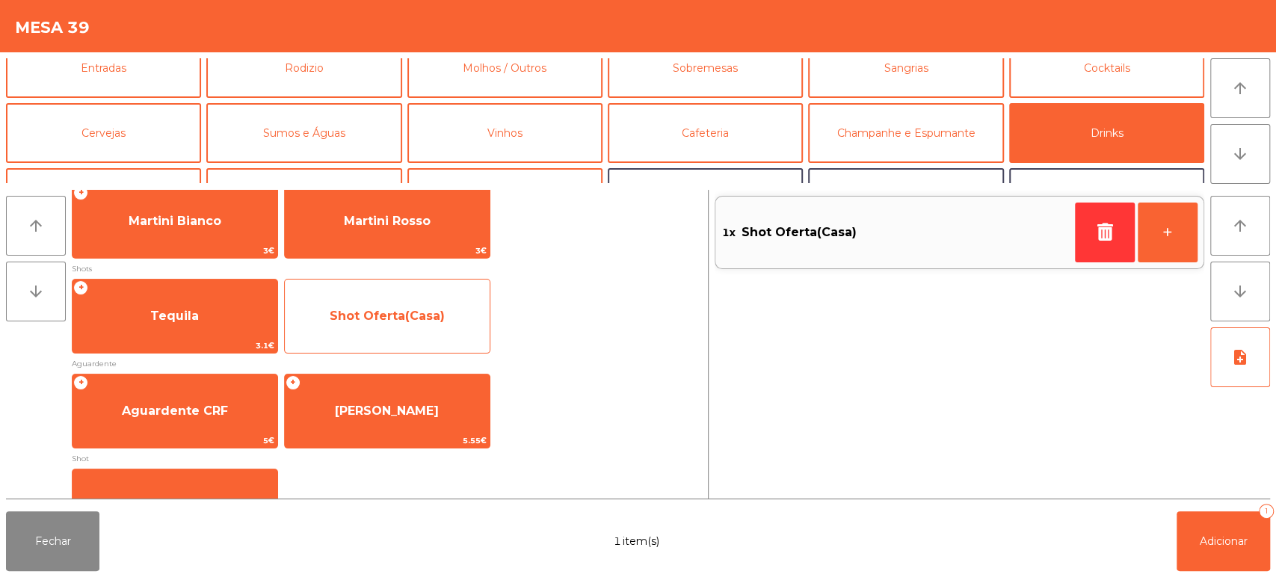
click at [445, 315] on span "Shot Oferta(Casa)" at bounding box center [387, 316] width 205 height 40
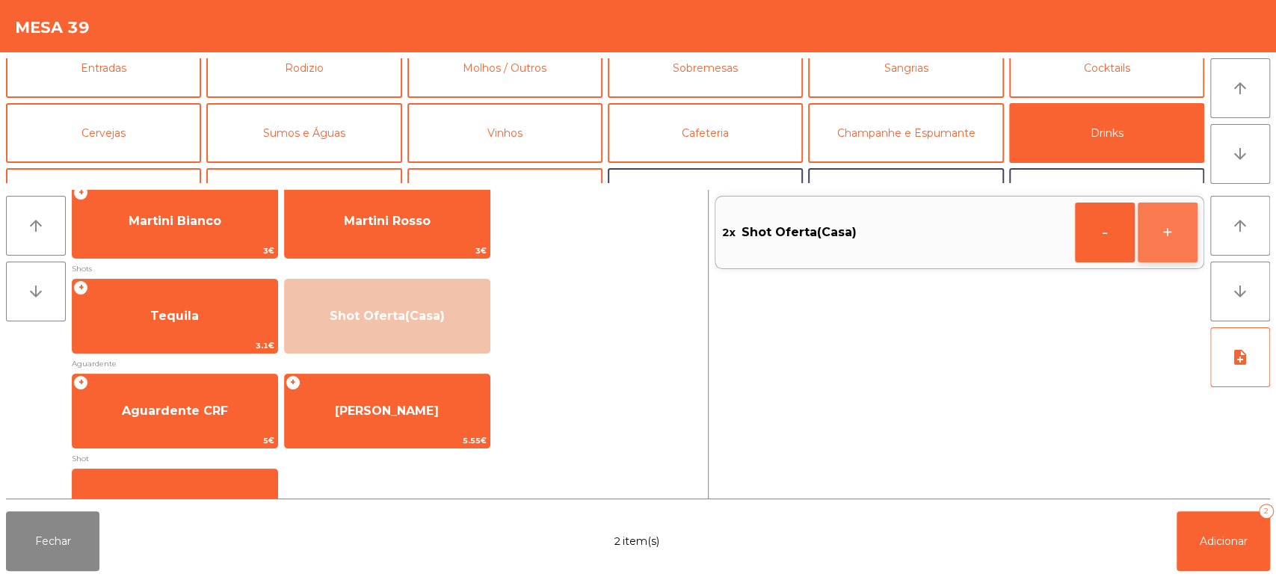
click at [1178, 246] on button "+" at bounding box center [1167, 233] width 60 height 60
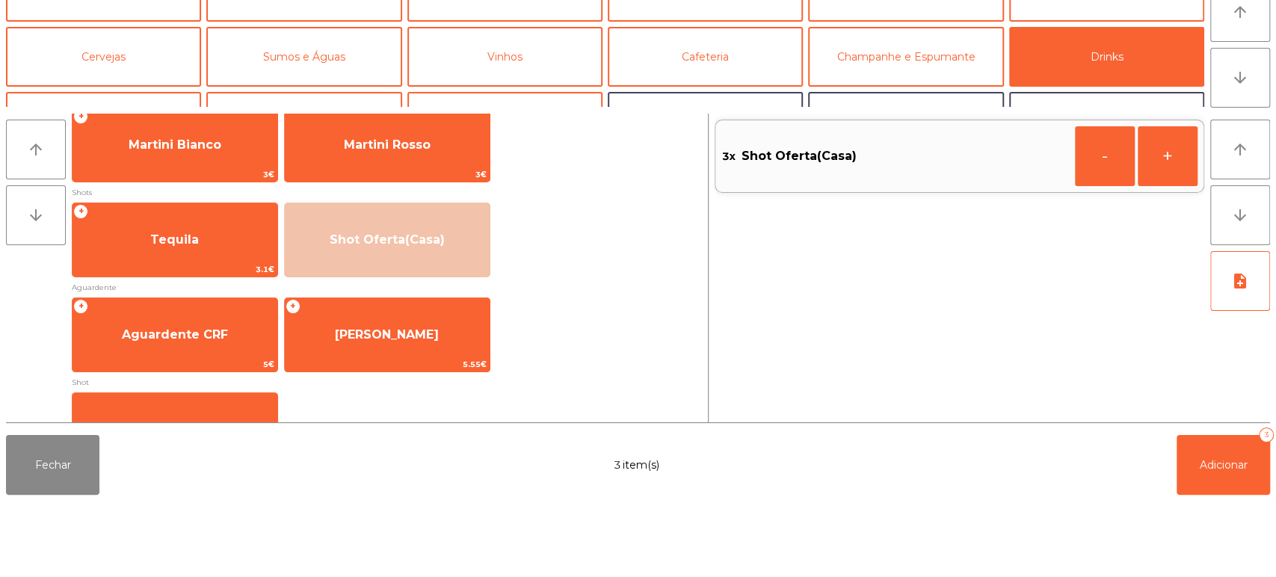
click at [1170, 287] on div "3x Shot Oferta(Casa) - +" at bounding box center [959, 344] width 490 height 309
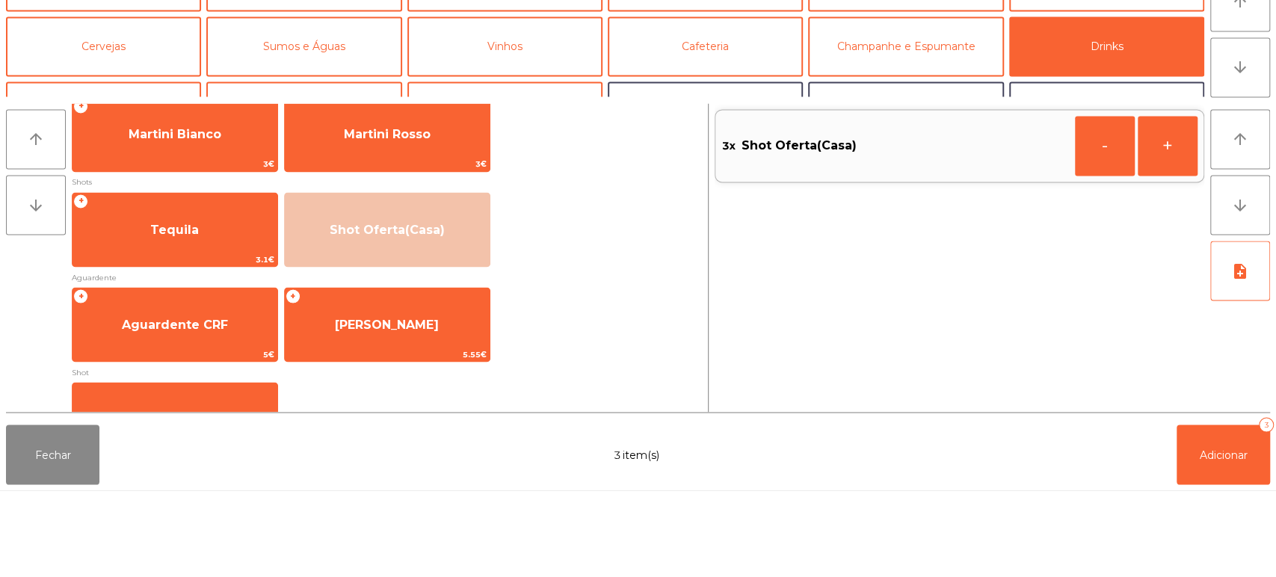
click at [1170, 395] on div "3x Shot Oferta(Casa) - +" at bounding box center [959, 344] width 490 height 309
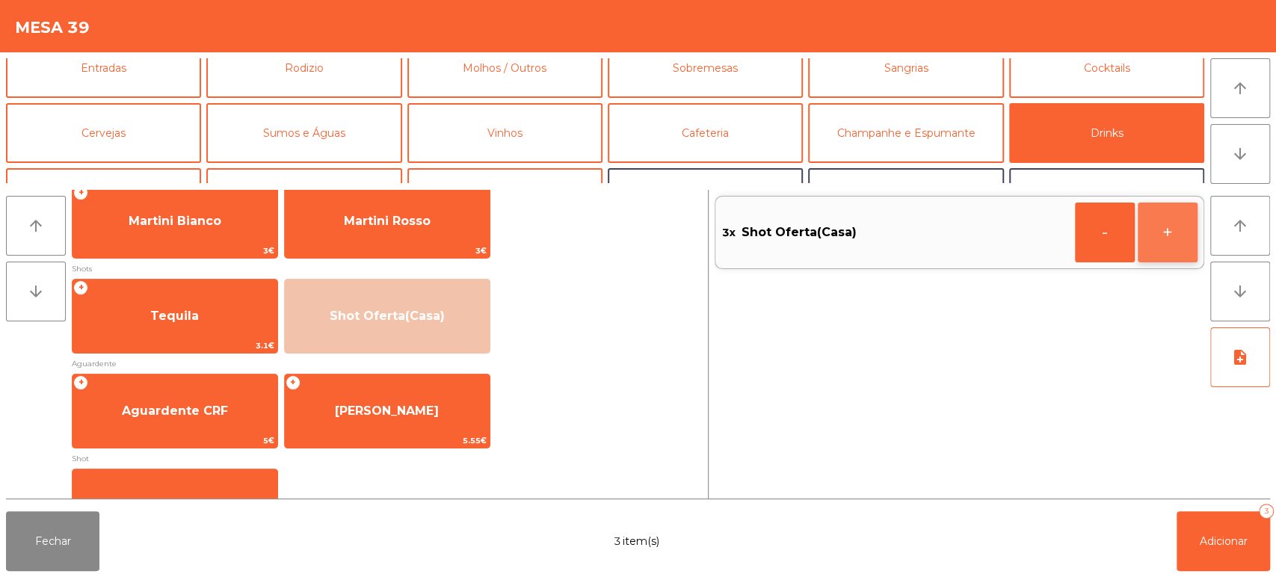
click at [1171, 232] on button "+" at bounding box center [1167, 233] width 60 height 60
click at [1171, 231] on button "+" at bounding box center [1167, 233] width 60 height 60
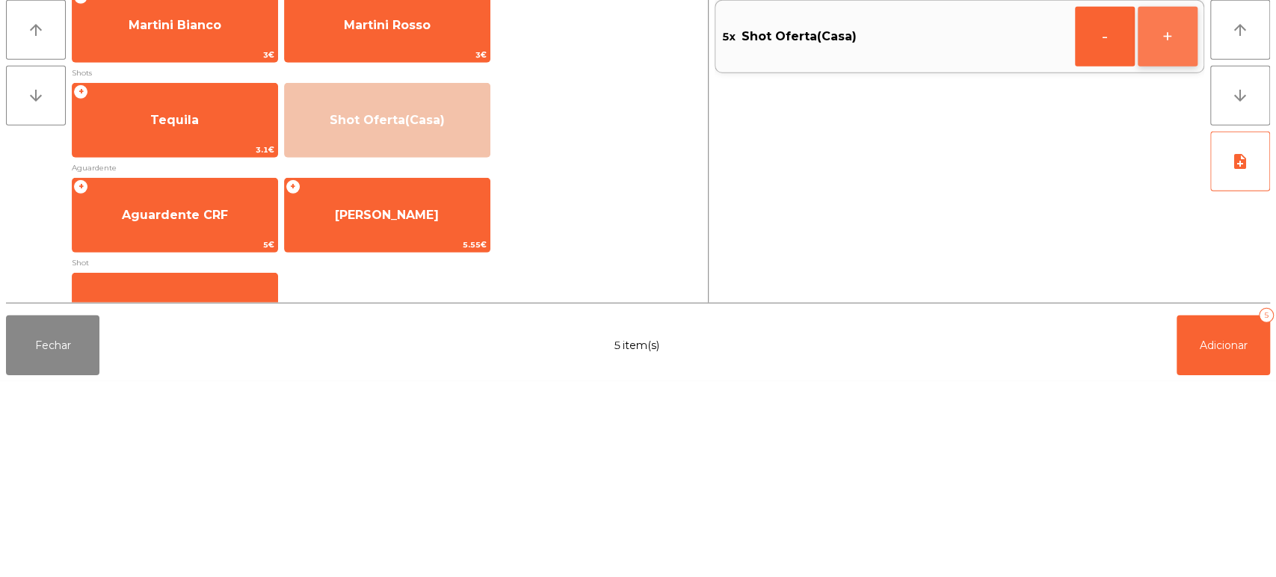
click at [1164, 244] on button "+" at bounding box center [1167, 233] width 60 height 60
click at [1180, 235] on button "+" at bounding box center [1167, 233] width 60 height 60
click at [1171, 239] on button "+" at bounding box center [1167, 233] width 60 height 60
click at [1180, 236] on button "+" at bounding box center [1167, 233] width 60 height 60
click at [1170, 235] on button "+" at bounding box center [1167, 233] width 60 height 60
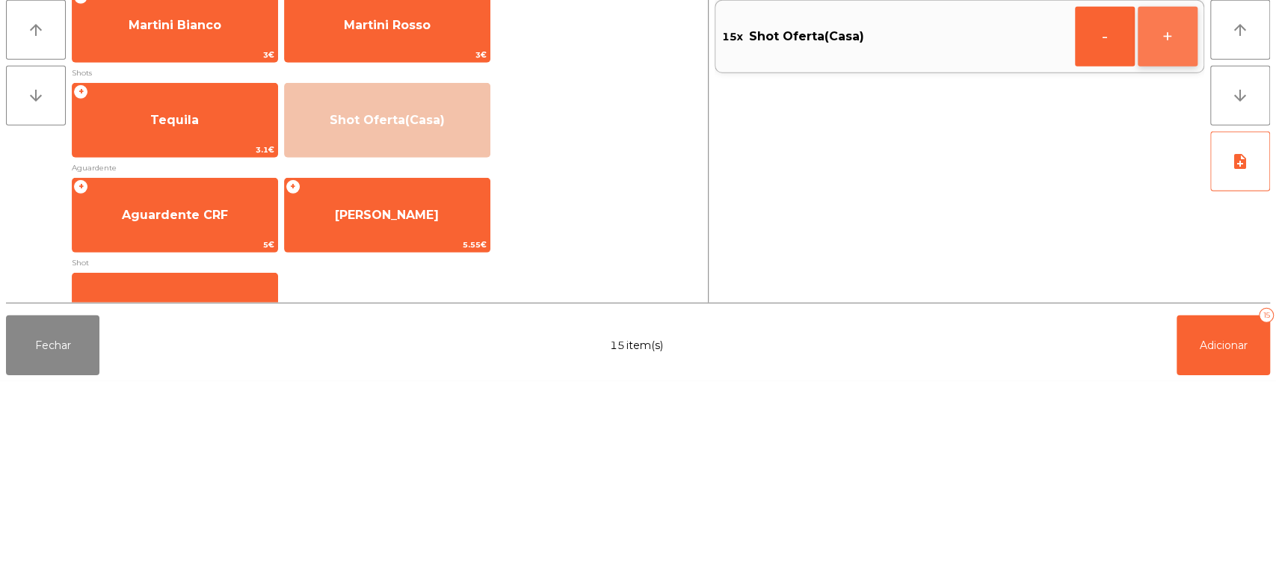
click at [1146, 236] on button "+" at bounding box center [1167, 233] width 60 height 60
click at [1148, 235] on button "+" at bounding box center [1167, 233] width 60 height 60
click at [1161, 237] on button "+" at bounding box center [1167, 233] width 60 height 60
click at [1153, 235] on button "+" at bounding box center [1167, 233] width 60 height 60
click at [1172, 233] on button "+" at bounding box center [1167, 233] width 60 height 60
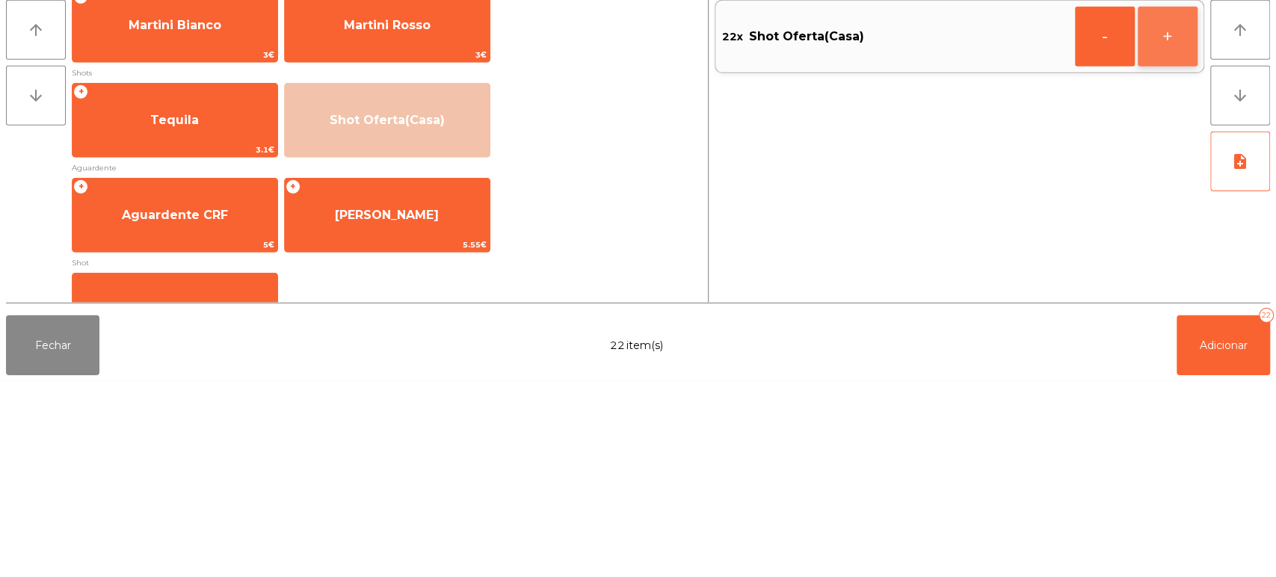
click at [1171, 235] on button "+" at bounding box center [1167, 233] width 60 height 60
click at [1170, 239] on button "+" at bounding box center [1167, 233] width 60 height 60
click at [1174, 241] on button "+" at bounding box center [1167, 233] width 60 height 60
click at [1208, 545] on span "Adicionar" at bounding box center [1224, 540] width 48 height 13
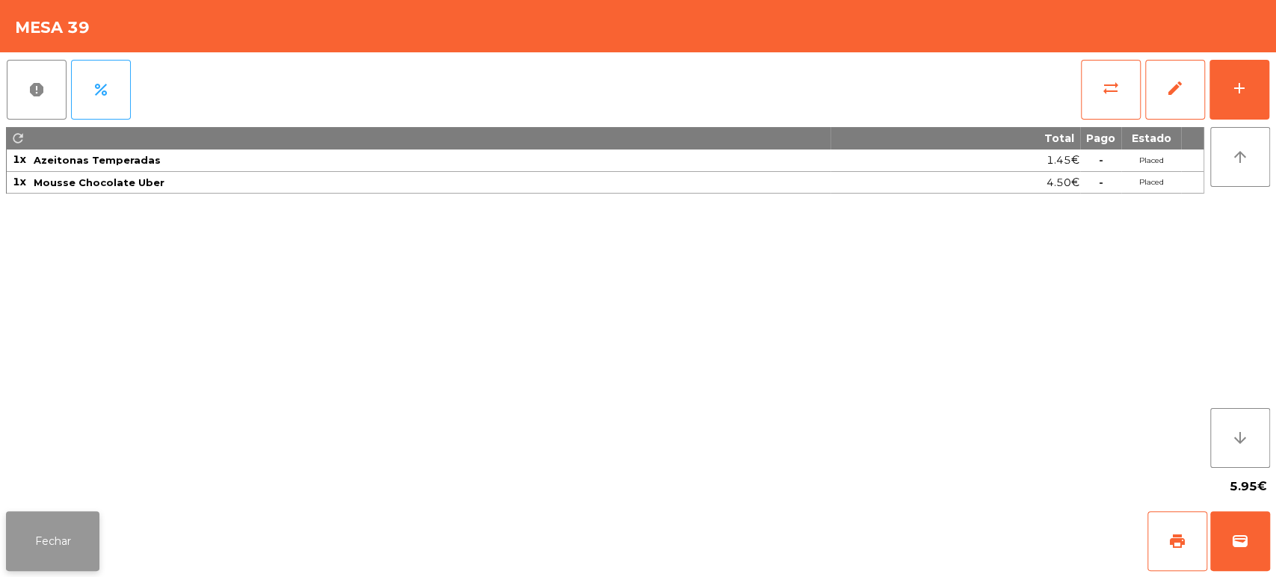
click at [46, 544] on button "Fechar" at bounding box center [52, 541] width 93 height 60
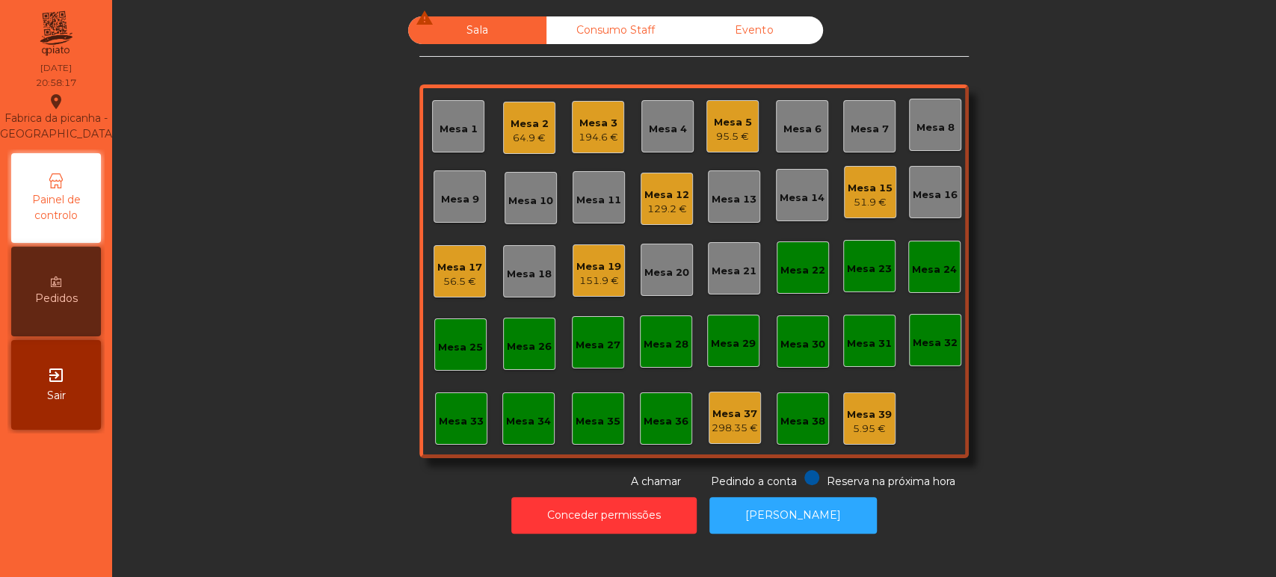
click at [706, 114] on div "Mesa 5 95.5 €" at bounding box center [732, 126] width 52 height 52
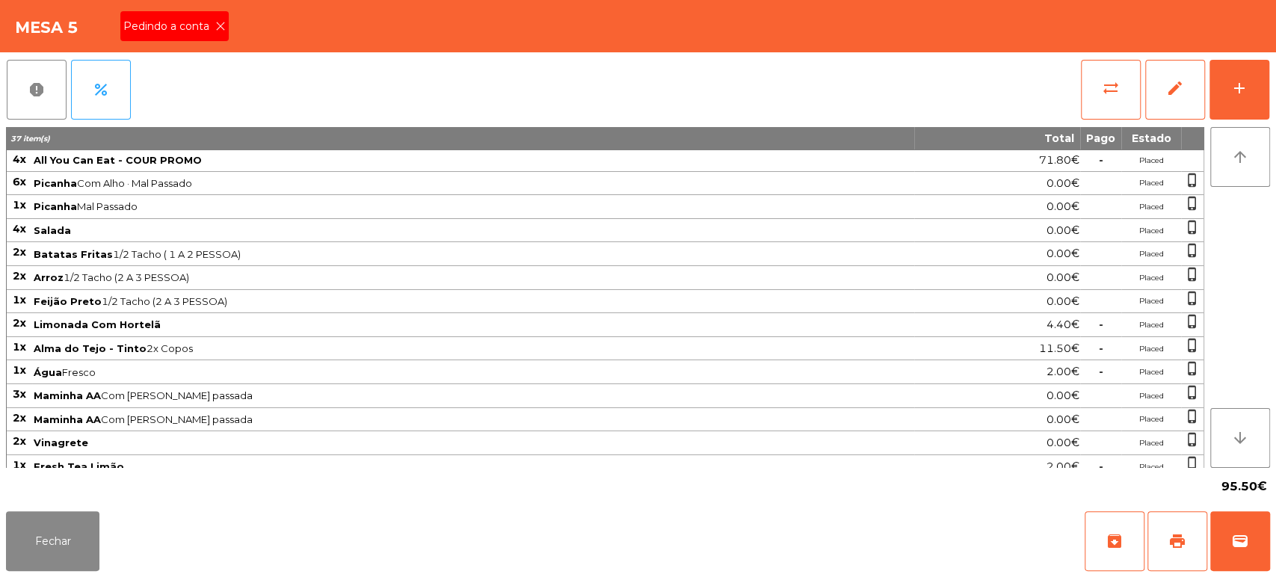
click at [208, 34] on div "Pedindo a conta" at bounding box center [174, 26] width 108 height 30
click at [1170, 520] on button "print" at bounding box center [1177, 541] width 60 height 60
click at [67, 511] on button "Fechar" at bounding box center [52, 541] width 93 height 60
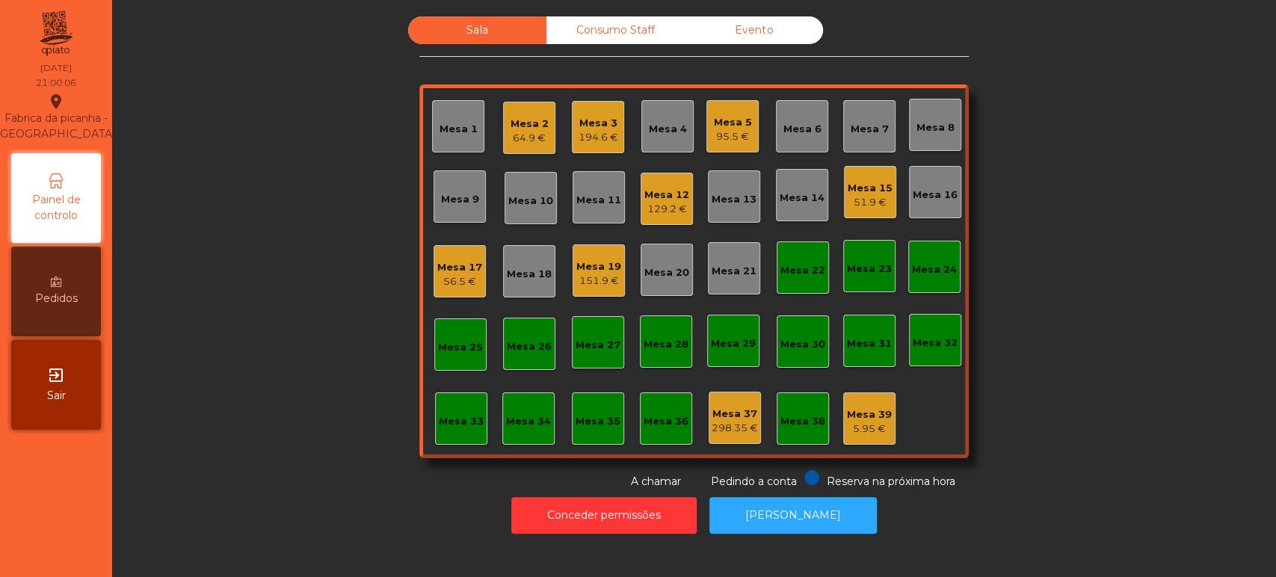
click at [723, 120] on div "Mesa 5" at bounding box center [733, 122] width 38 height 15
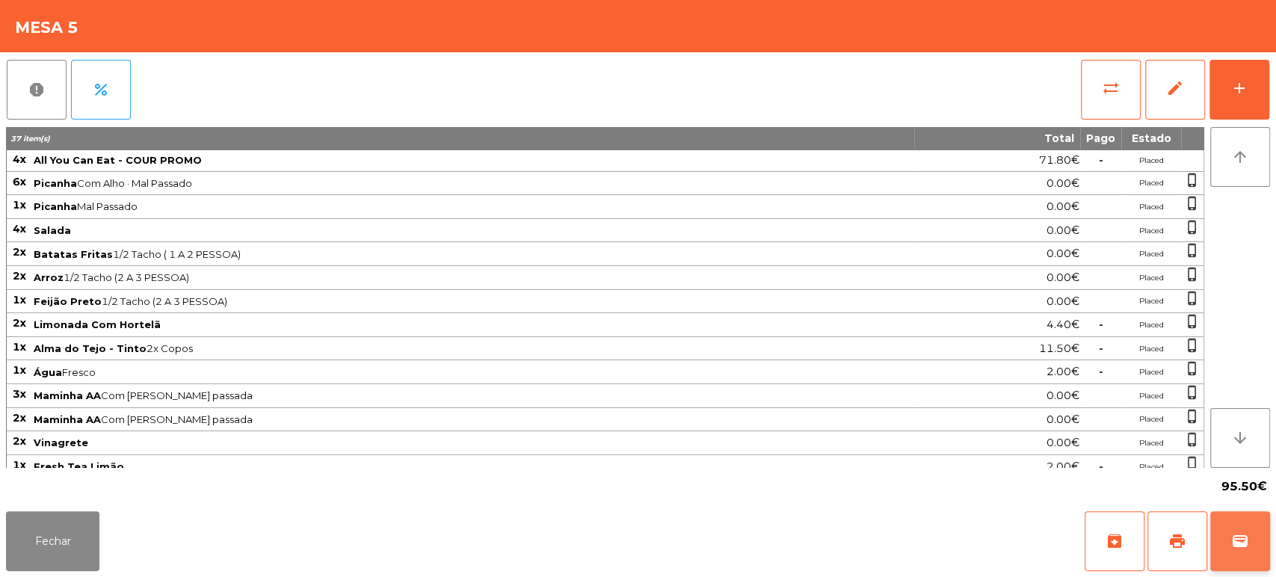
click at [1234, 555] on button "wallet" at bounding box center [1240, 541] width 60 height 60
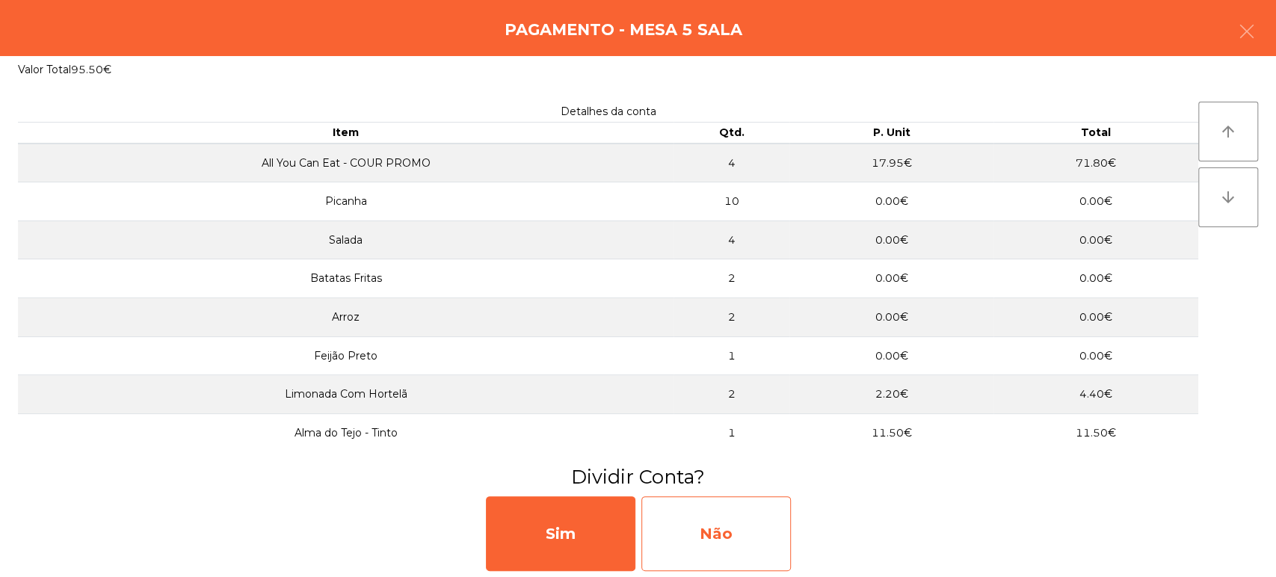
click at [743, 523] on div "Não" at bounding box center [715, 533] width 149 height 75
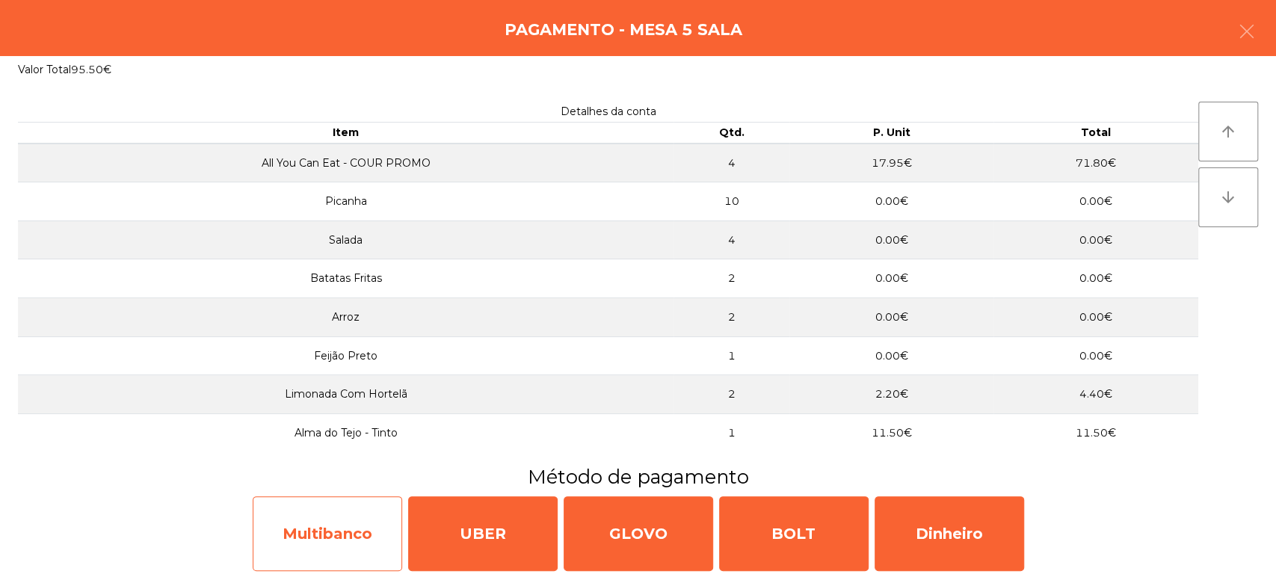
click at [362, 522] on div "Multibanco" at bounding box center [327, 533] width 149 height 75
select select "**"
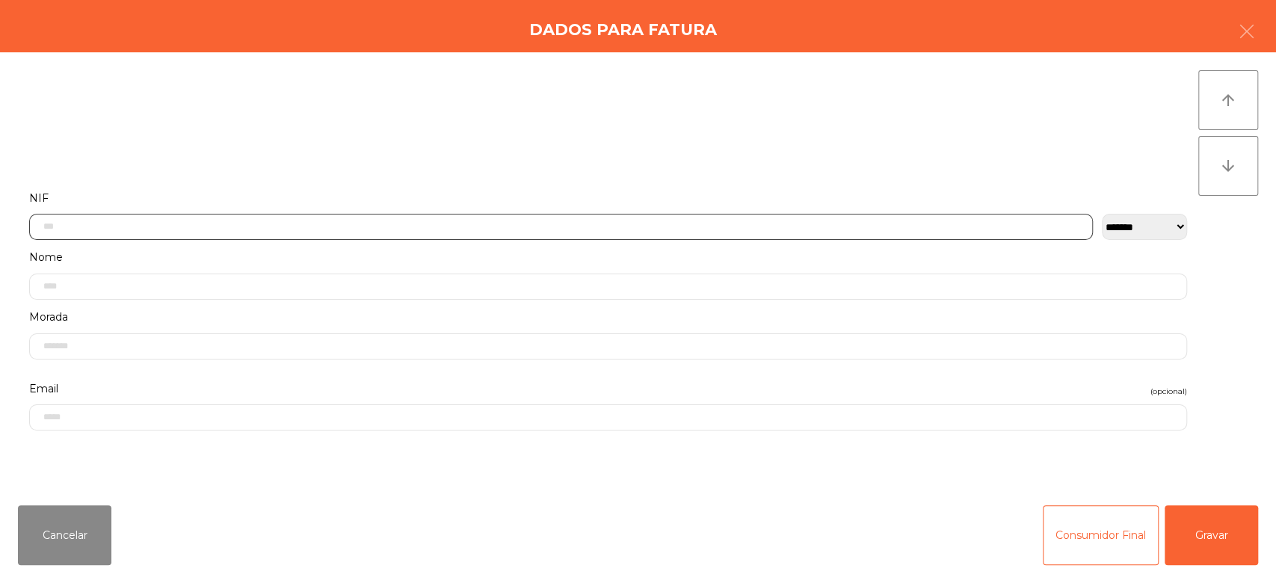
click at [895, 222] on input "text" at bounding box center [561, 227] width 1064 height 26
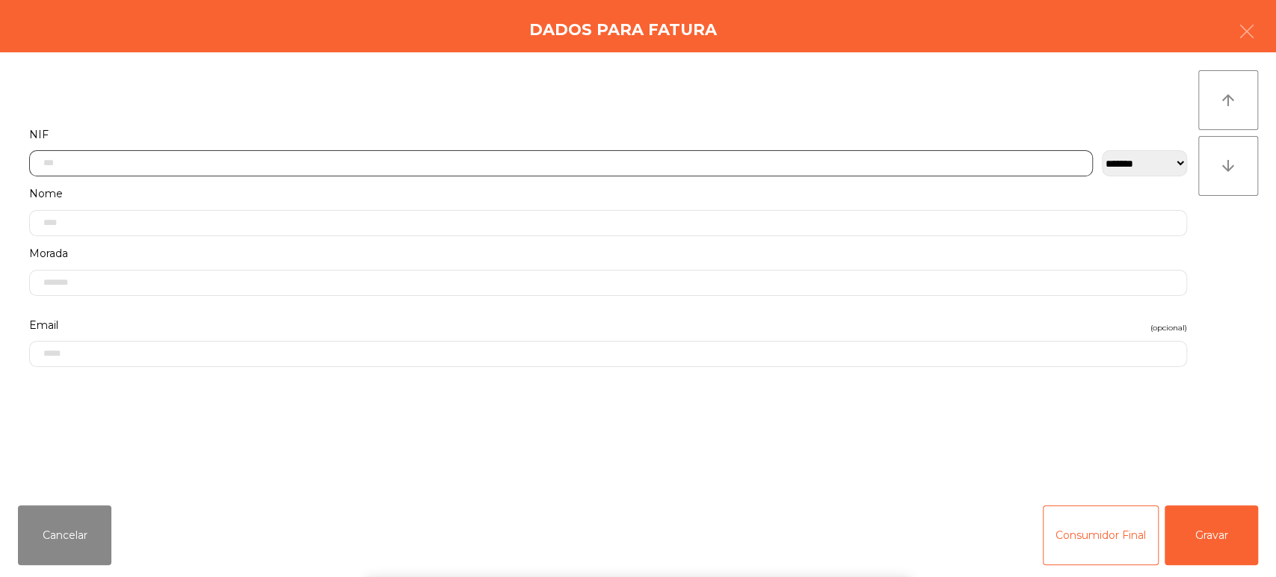
scroll to position [117, 0]
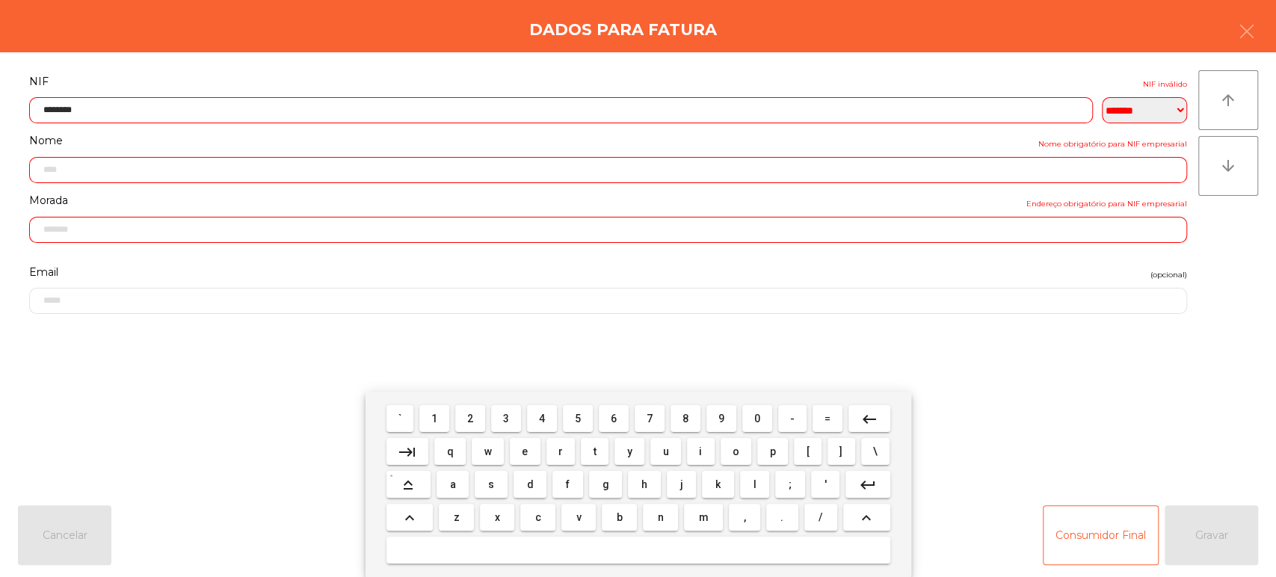
type input "*********"
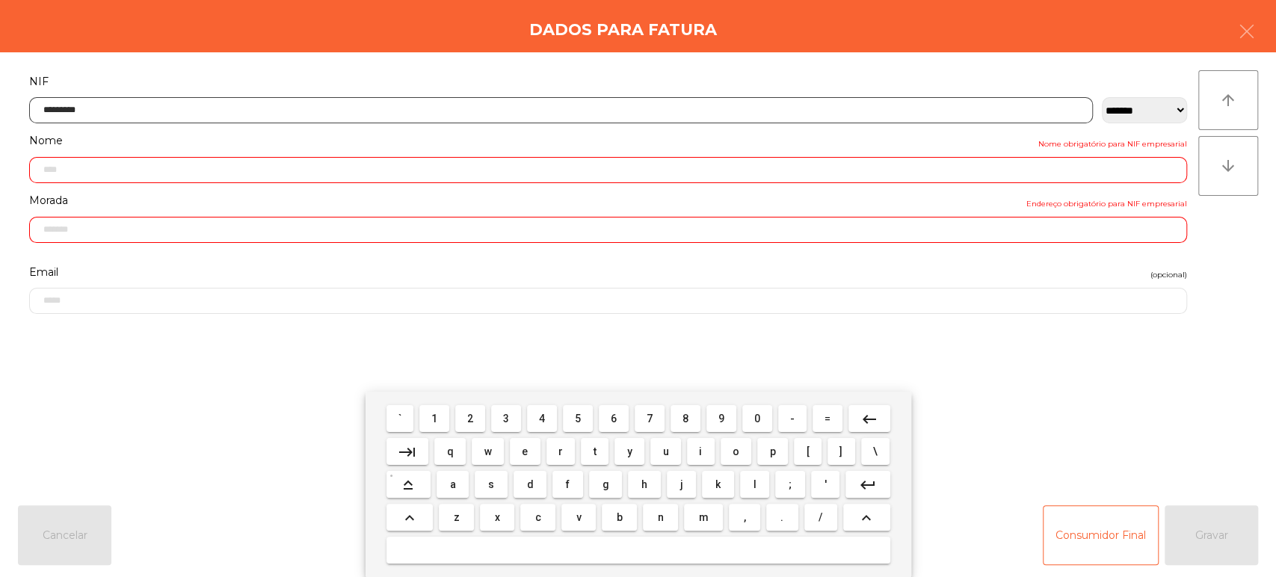
type input "**********"
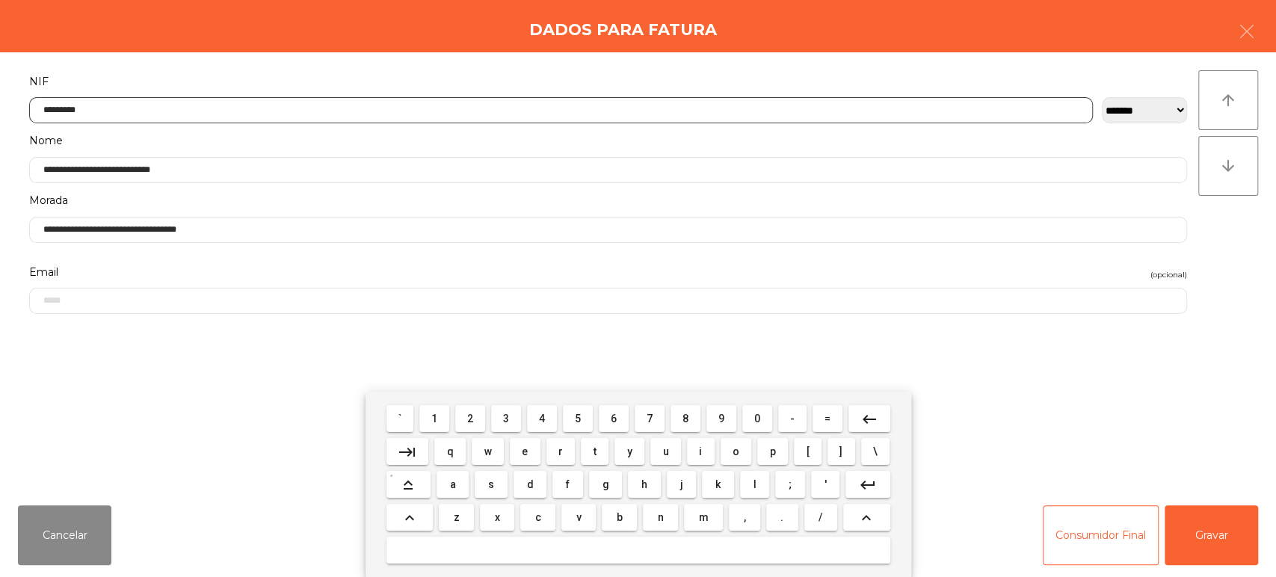
type input "*********"
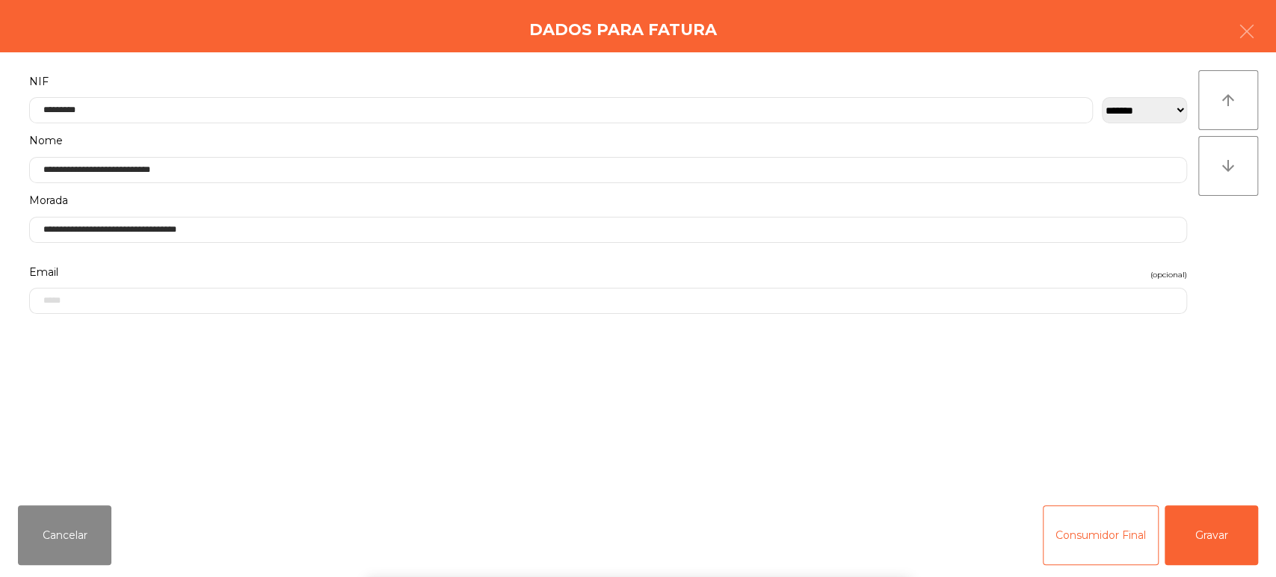
click at [1237, 531] on div "` 1 2 3 4 5 6 7 8 9 0 - = keyboard_backspace keyboard_tab q w e r t y u i o p […" at bounding box center [638, 484] width 1276 height 185
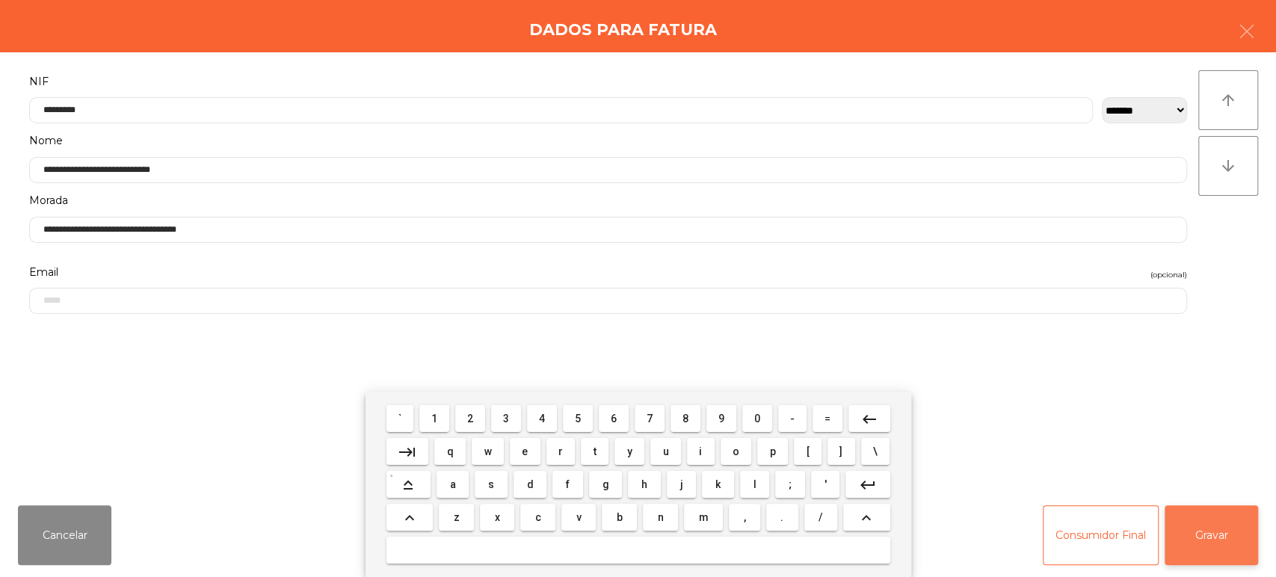
click at [1208, 539] on button "Gravar" at bounding box center [1210, 535] width 93 height 60
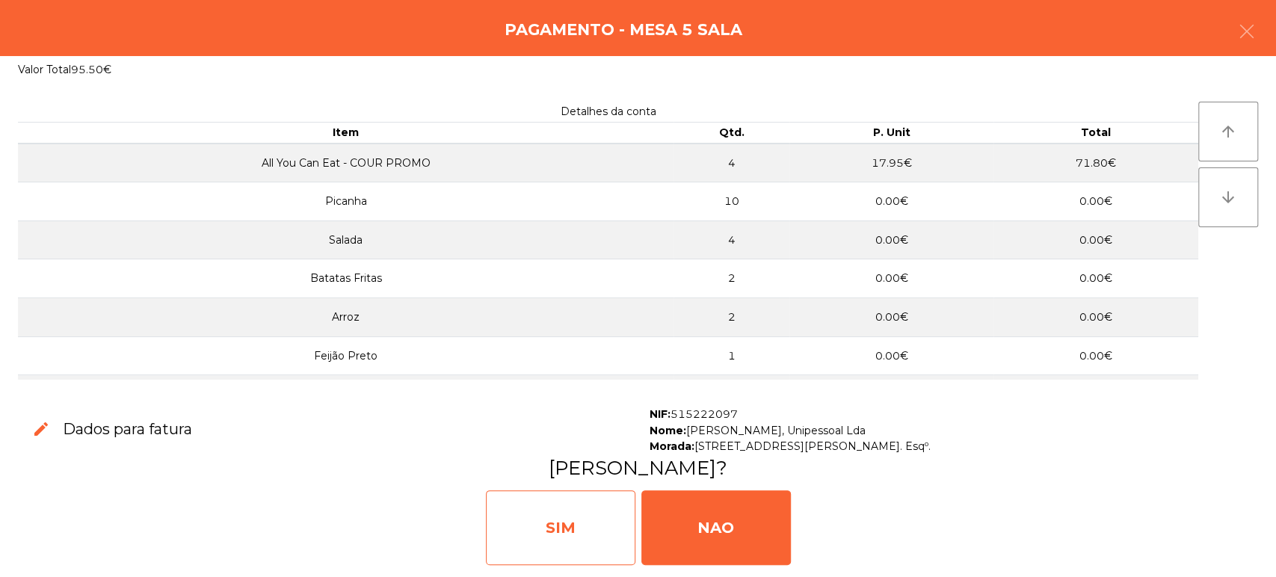
click at [602, 520] on div "SIM" at bounding box center [560, 527] width 149 height 75
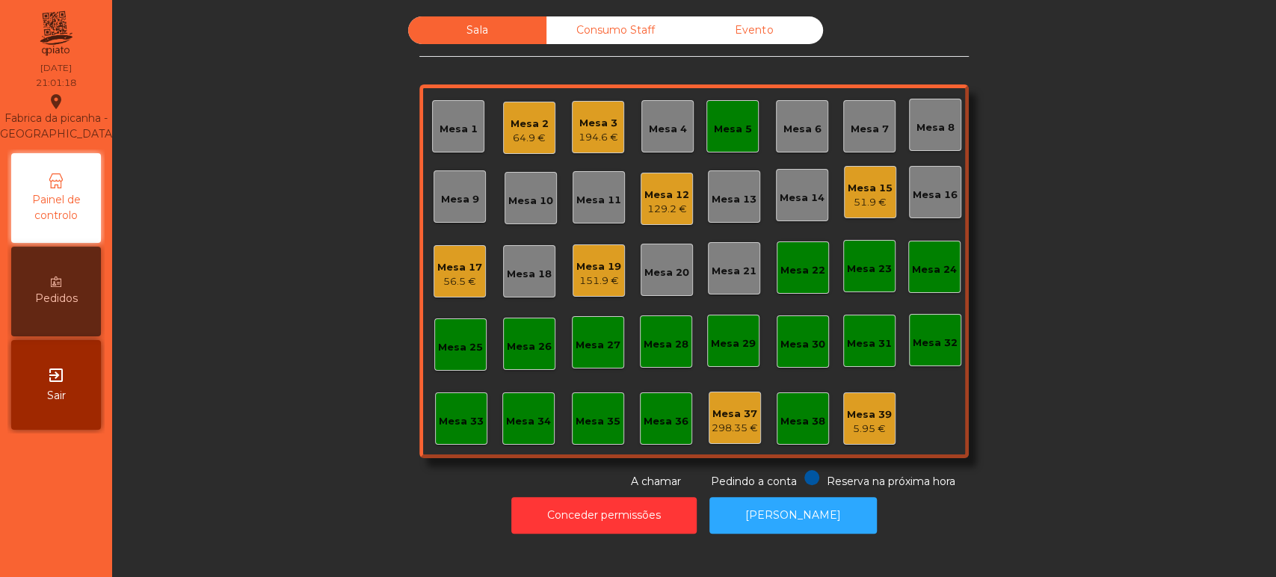
click at [732, 129] on div "Mesa 5" at bounding box center [733, 129] width 38 height 15
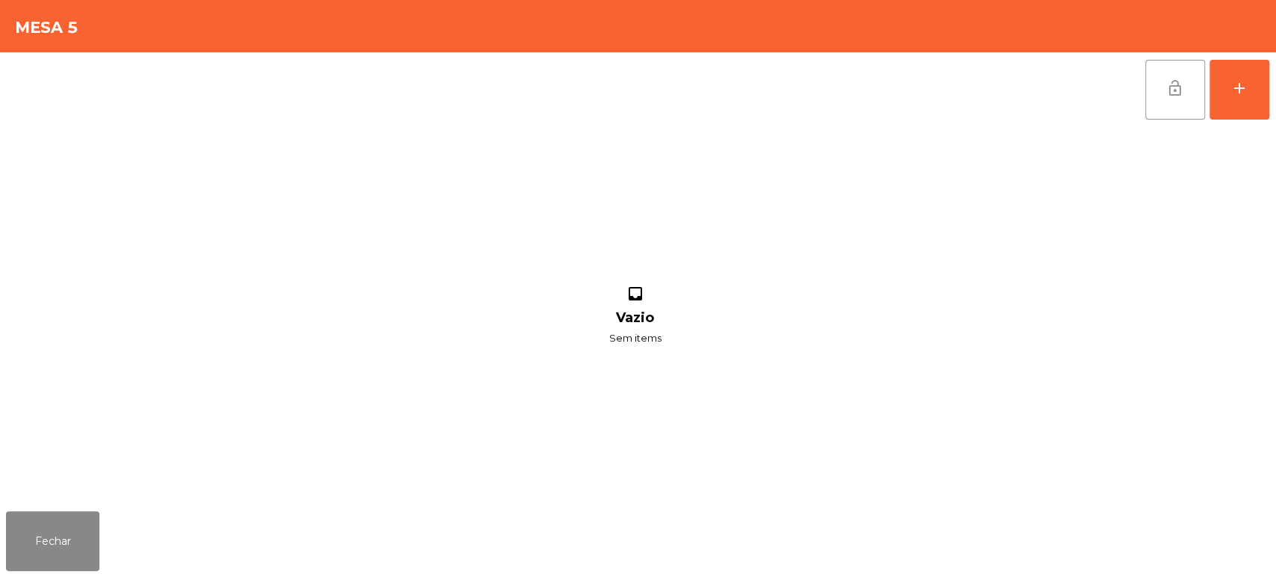
click at [1161, 89] on button "lock_open" at bounding box center [1175, 90] width 60 height 60
click at [72, 514] on button "Fechar" at bounding box center [52, 541] width 93 height 60
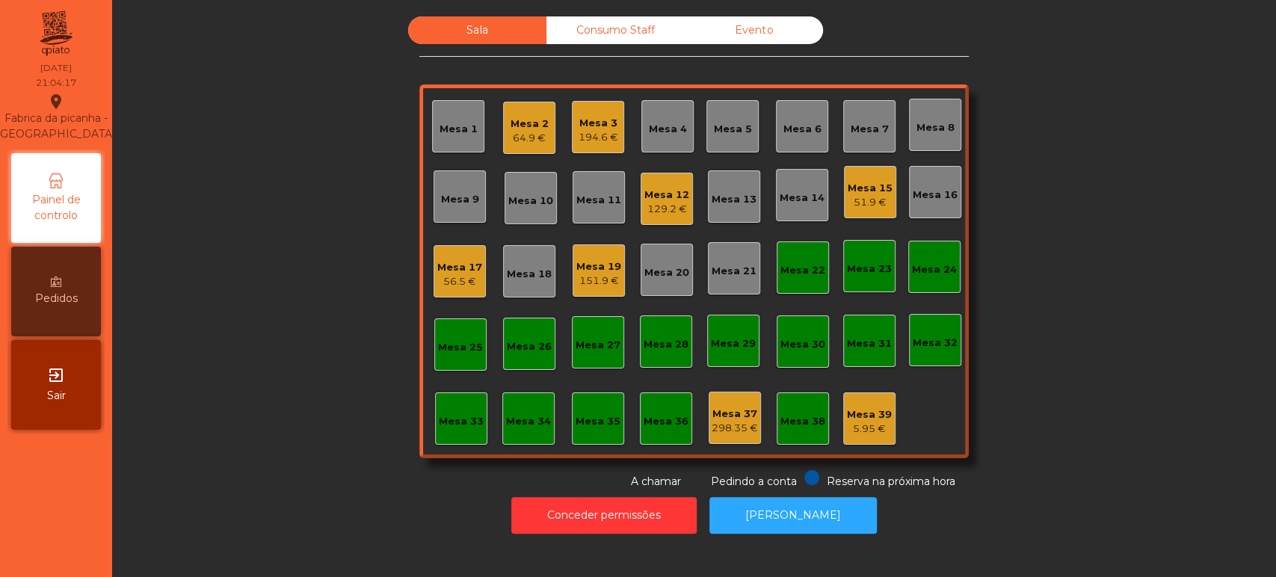
click at [856, 407] on div "Mesa 39" at bounding box center [869, 414] width 45 height 15
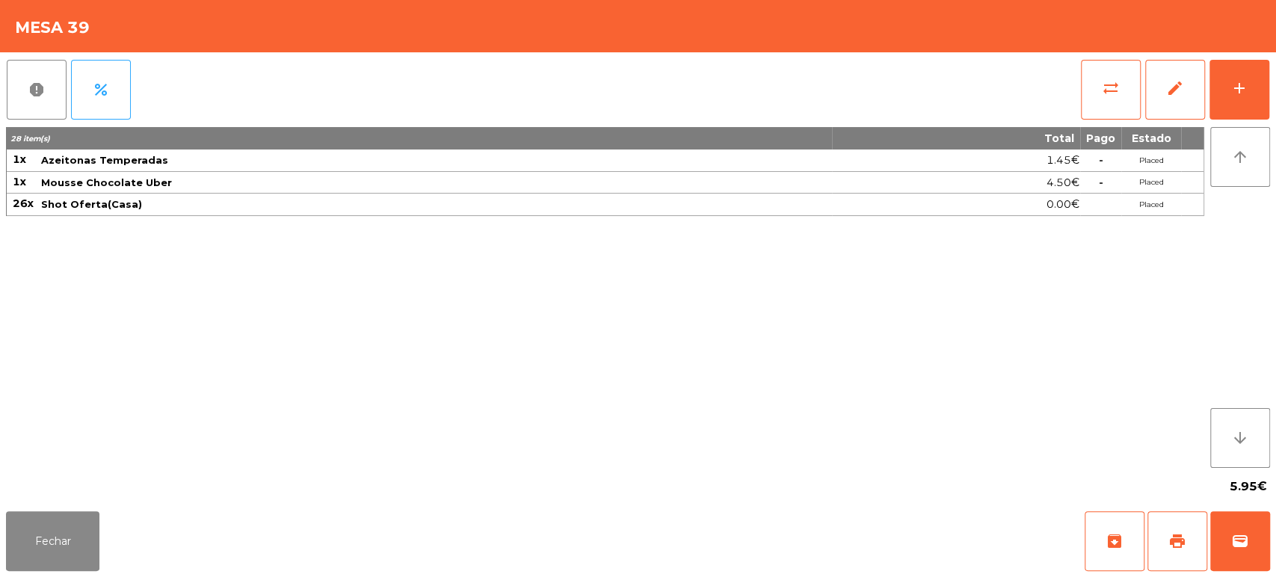
click at [1066, 98] on div "report percent sync_alt edit add" at bounding box center [638, 89] width 1264 height 75
click at [733, 159] on span "Azeitonas Temperadas" at bounding box center [435, 160] width 789 height 12
click at [1090, 102] on button "sync_alt" at bounding box center [1111, 90] width 60 height 60
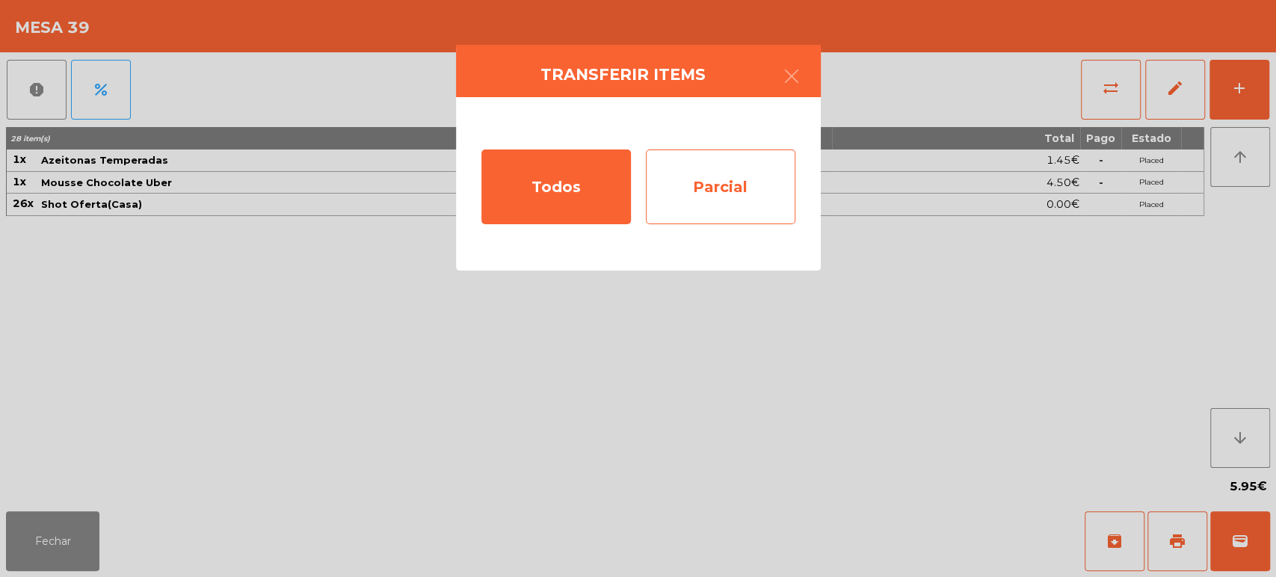
click at [686, 191] on div "Parcial" at bounding box center [720, 186] width 149 height 75
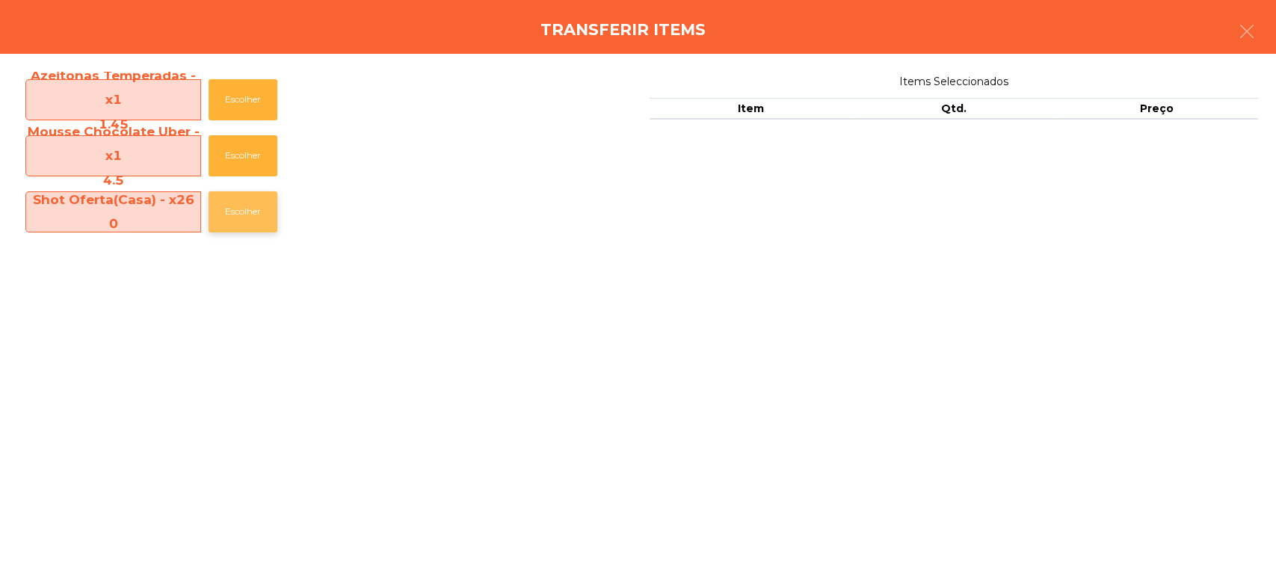
click at [250, 226] on button "Escolher" at bounding box center [243, 211] width 69 height 41
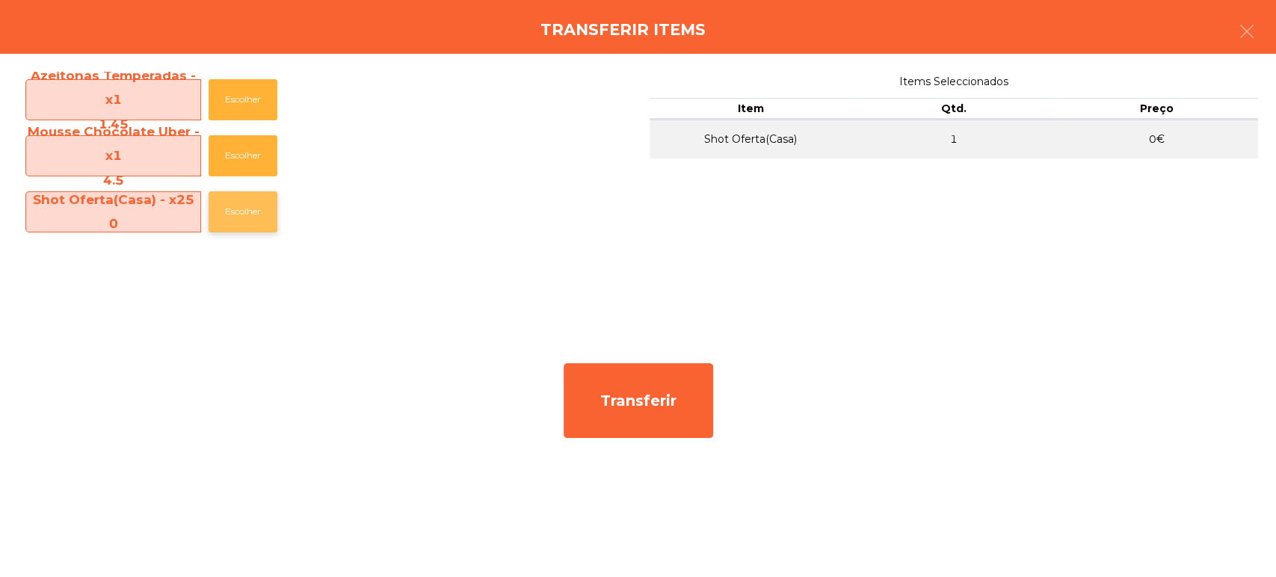
click at [256, 218] on button "Escolher" at bounding box center [243, 211] width 69 height 41
click at [256, 232] on button "Escolher" at bounding box center [243, 211] width 69 height 41
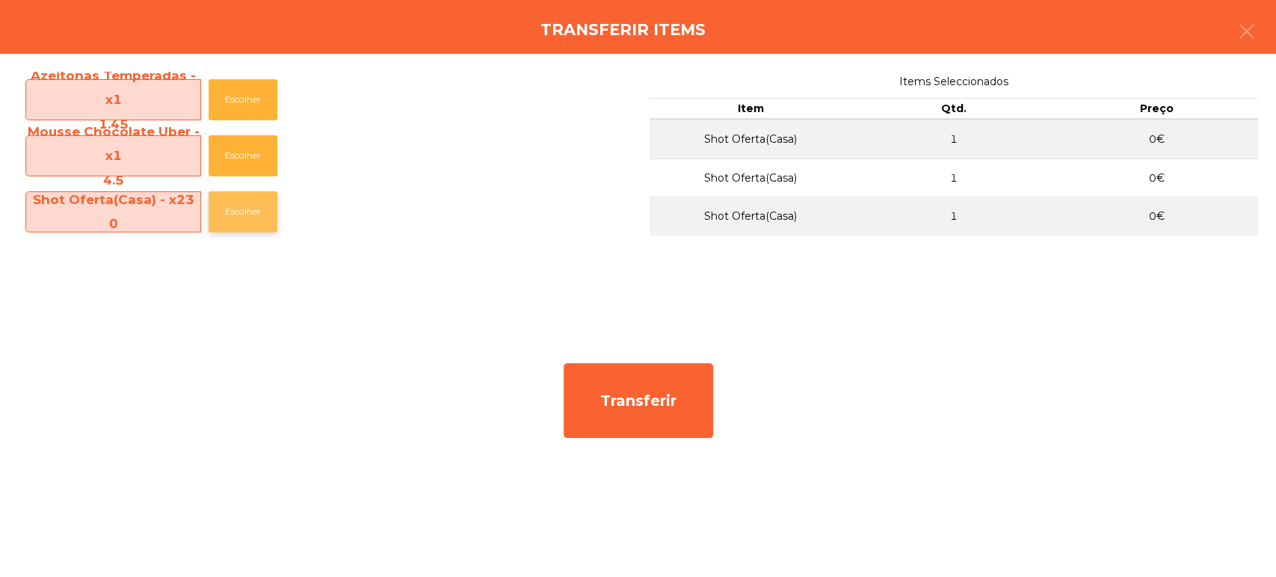
click at [257, 198] on button "Escolher" at bounding box center [243, 211] width 69 height 41
click at [232, 224] on button "Escolher" at bounding box center [243, 211] width 69 height 41
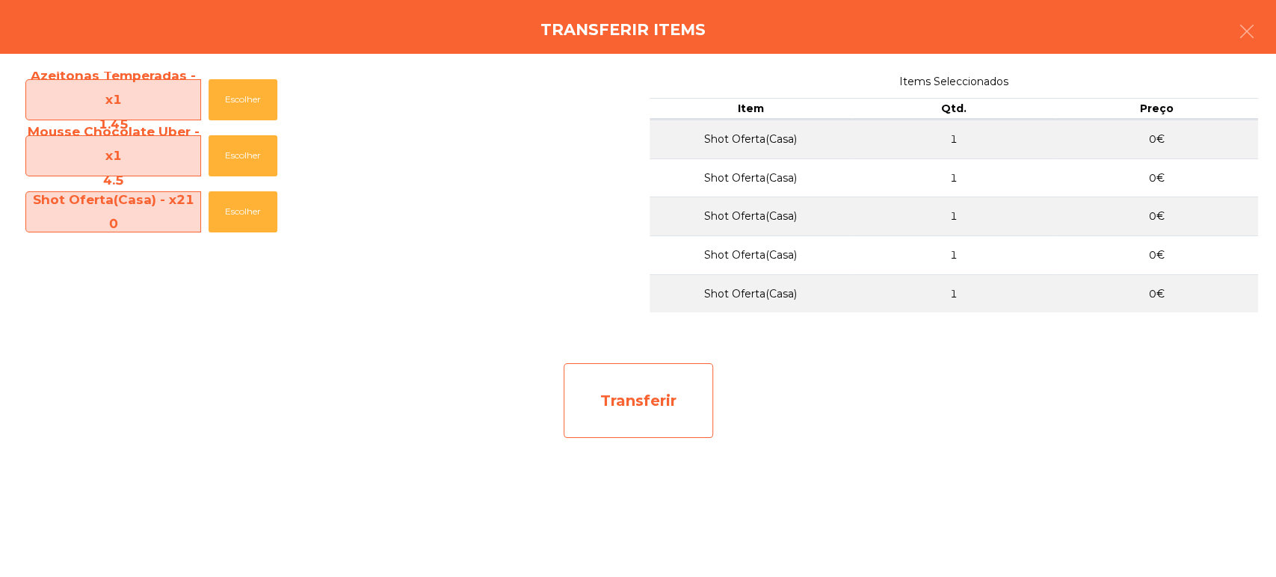
click at [660, 413] on div "Transferir" at bounding box center [638, 400] width 149 height 75
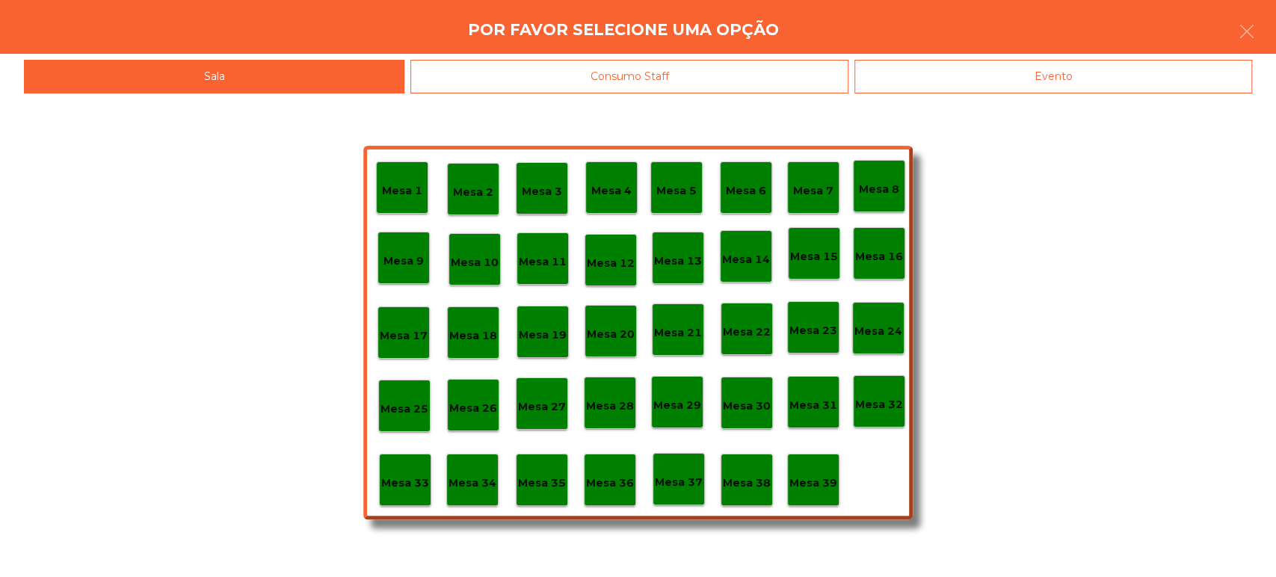
click at [698, 478] on p "Mesa 37" at bounding box center [679, 482] width 48 height 17
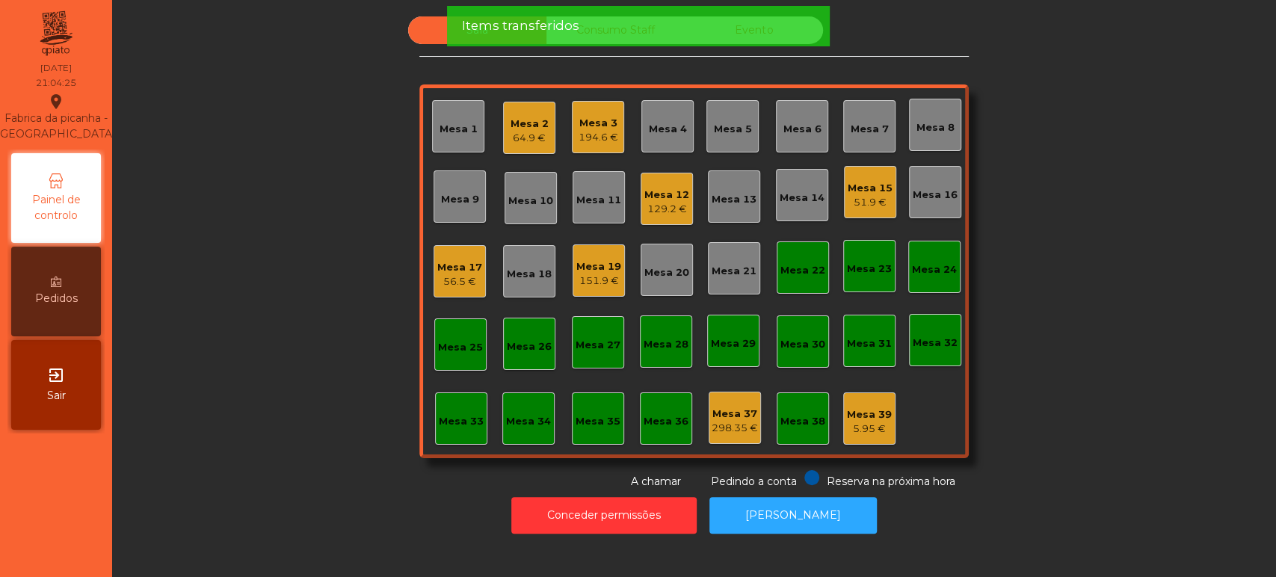
click at [1059, 379] on div "Sala Consumo Staff Evento Mesa 1 Mesa 2 64.9 € Mesa 3 194.6 € [GEOGRAPHIC_DATA]…" at bounding box center [693, 252] width 1123 height 473
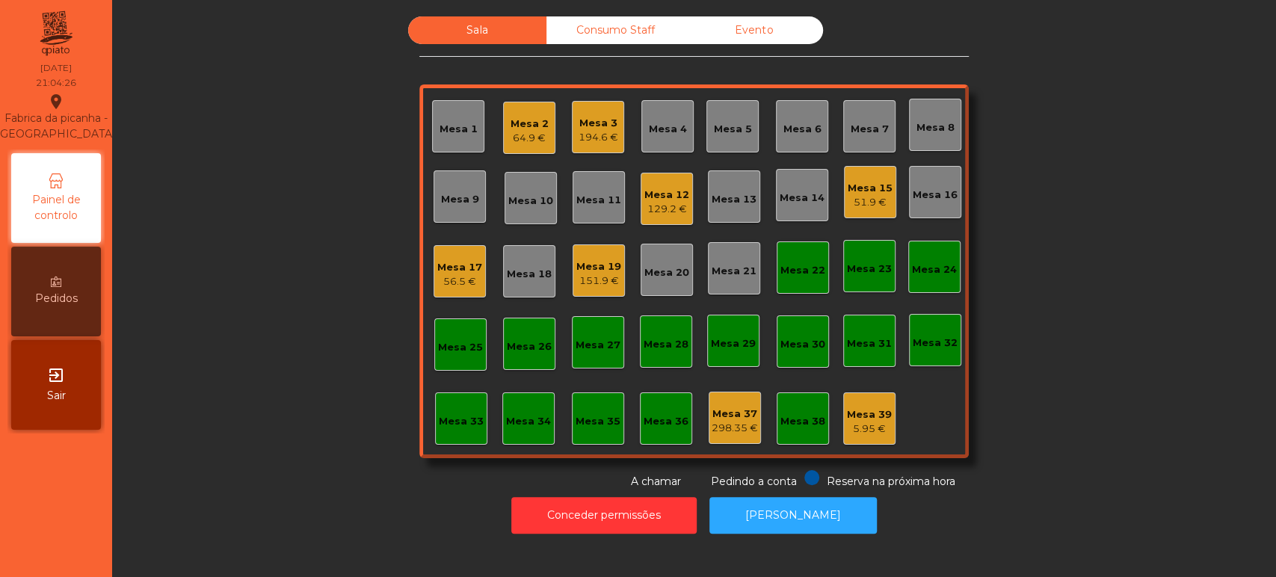
click at [847, 414] on div "Mesa 39" at bounding box center [869, 414] width 45 height 15
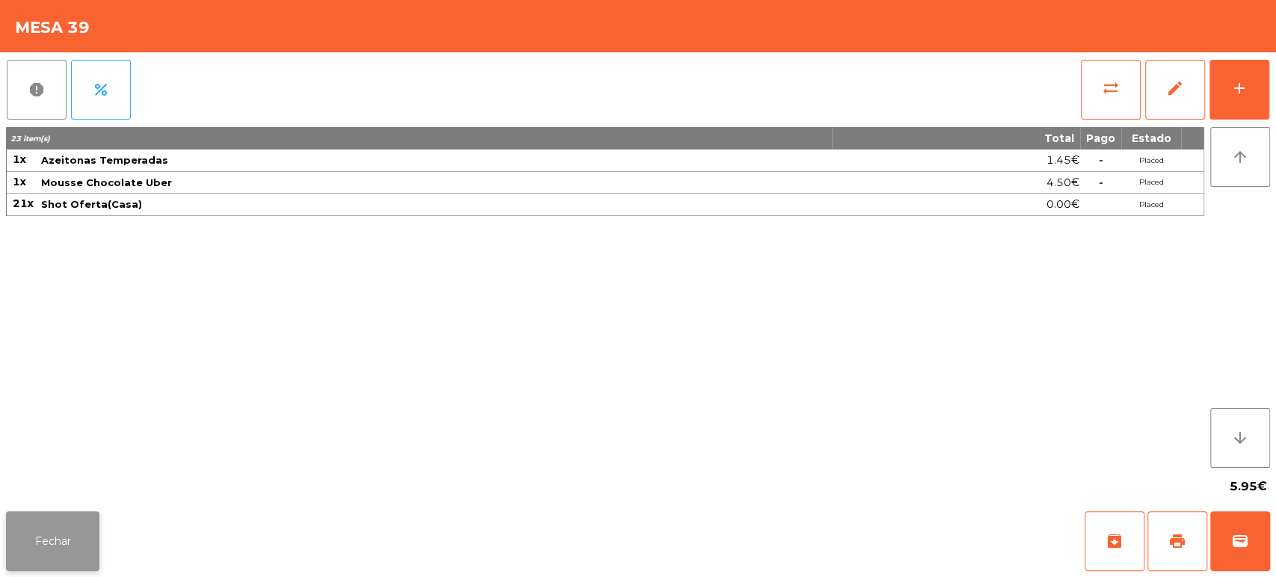
click at [68, 530] on button "Fechar" at bounding box center [52, 541] width 93 height 60
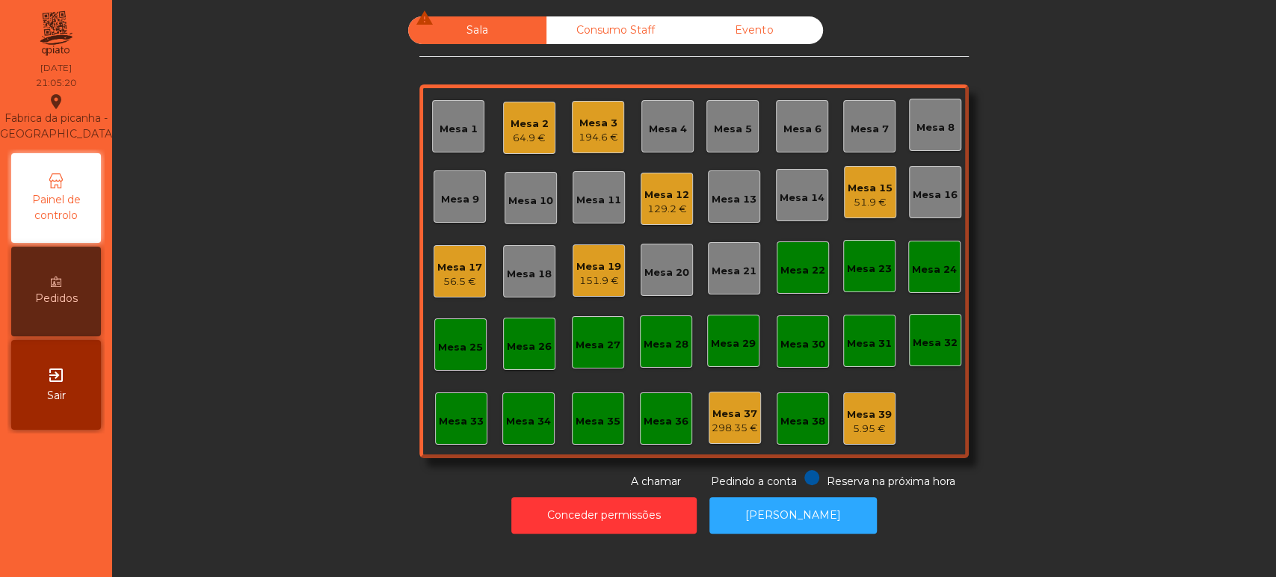
click at [670, 206] on div "129.2 €" at bounding box center [666, 209] width 45 height 15
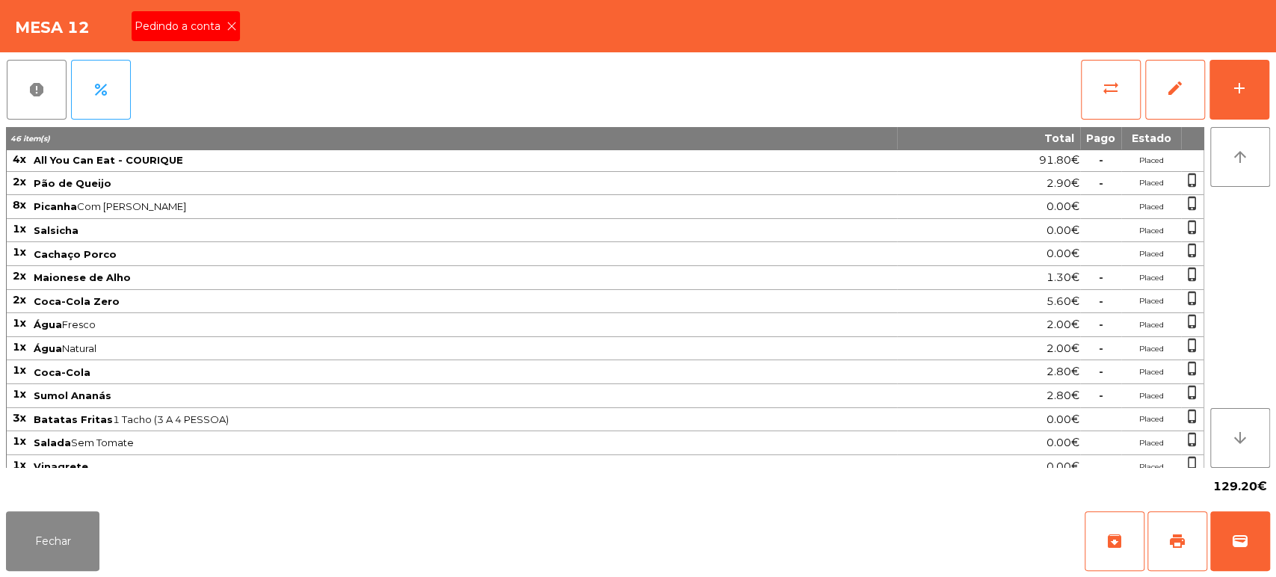
click at [205, 35] on div "Pedindo a conta" at bounding box center [186, 26] width 108 height 30
click at [1176, 532] on span "print" at bounding box center [1177, 541] width 18 height 18
click at [66, 526] on button "Fechar" at bounding box center [52, 541] width 93 height 60
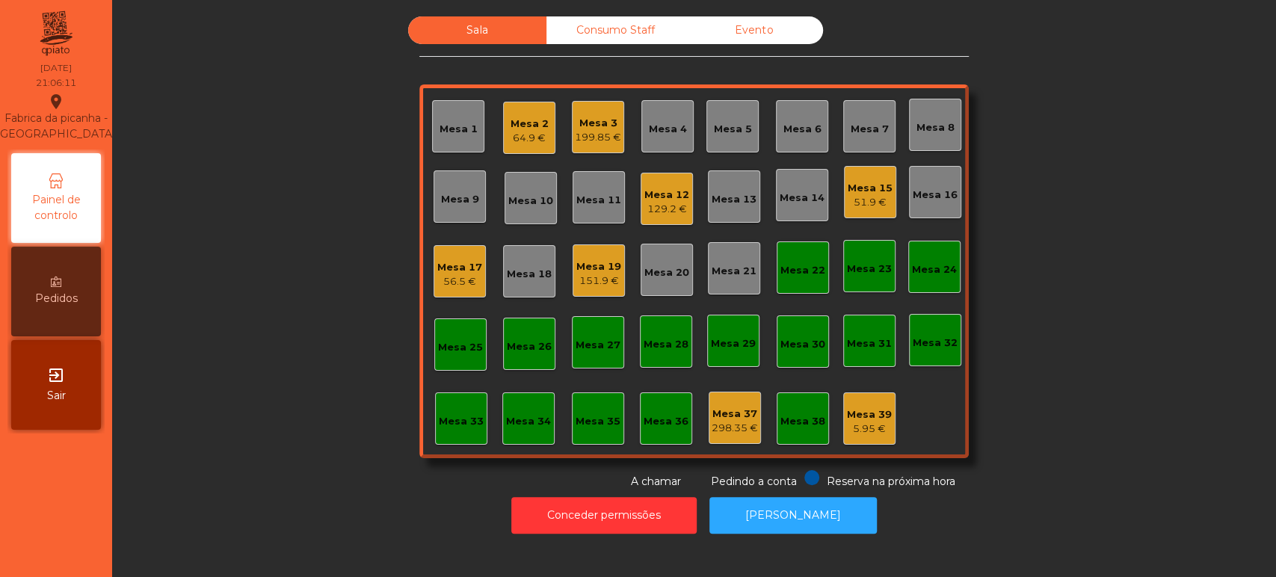
click at [679, 206] on div "129.2 €" at bounding box center [666, 209] width 45 height 15
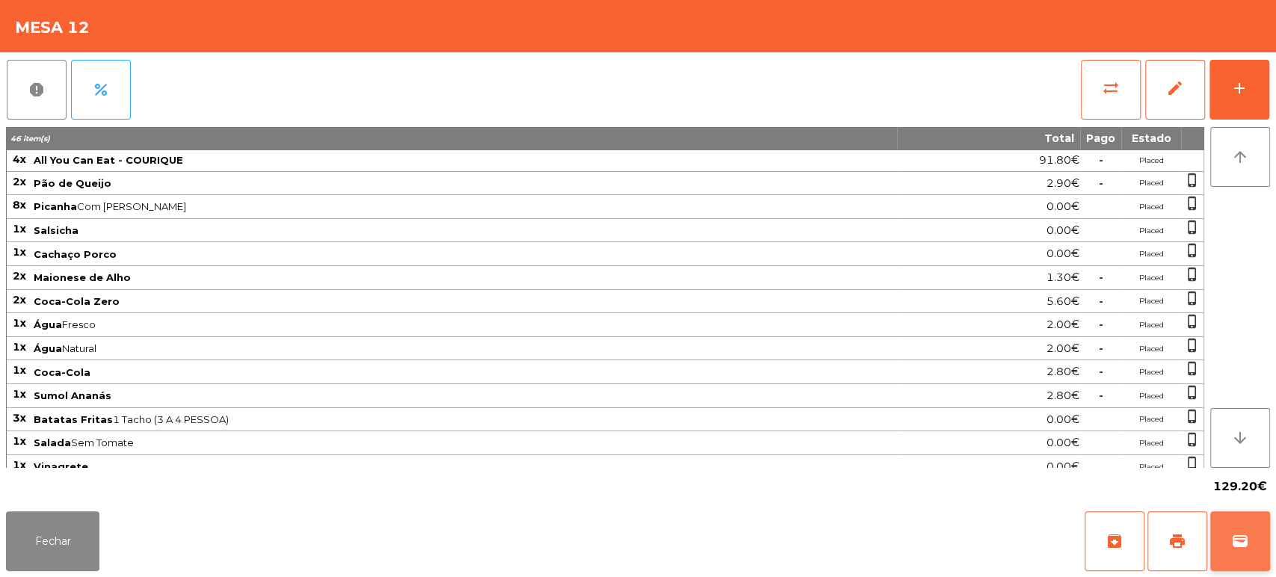
click at [1261, 551] on button "wallet" at bounding box center [1240, 541] width 60 height 60
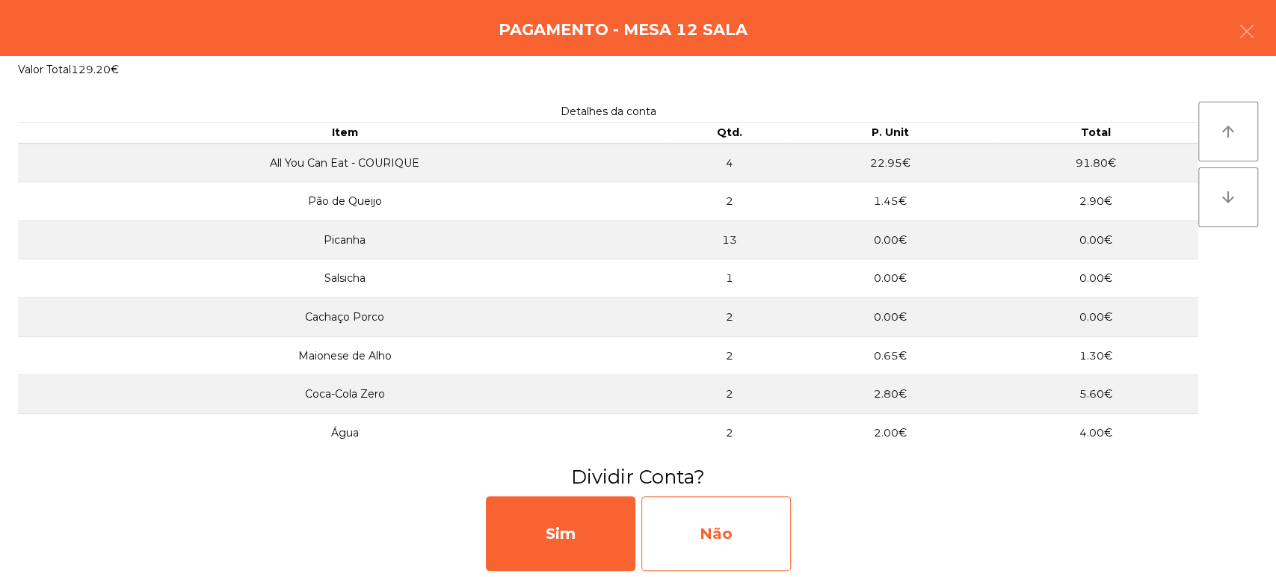
click at [730, 496] on div "Não" at bounding box center [715, 533] width 149 height 75
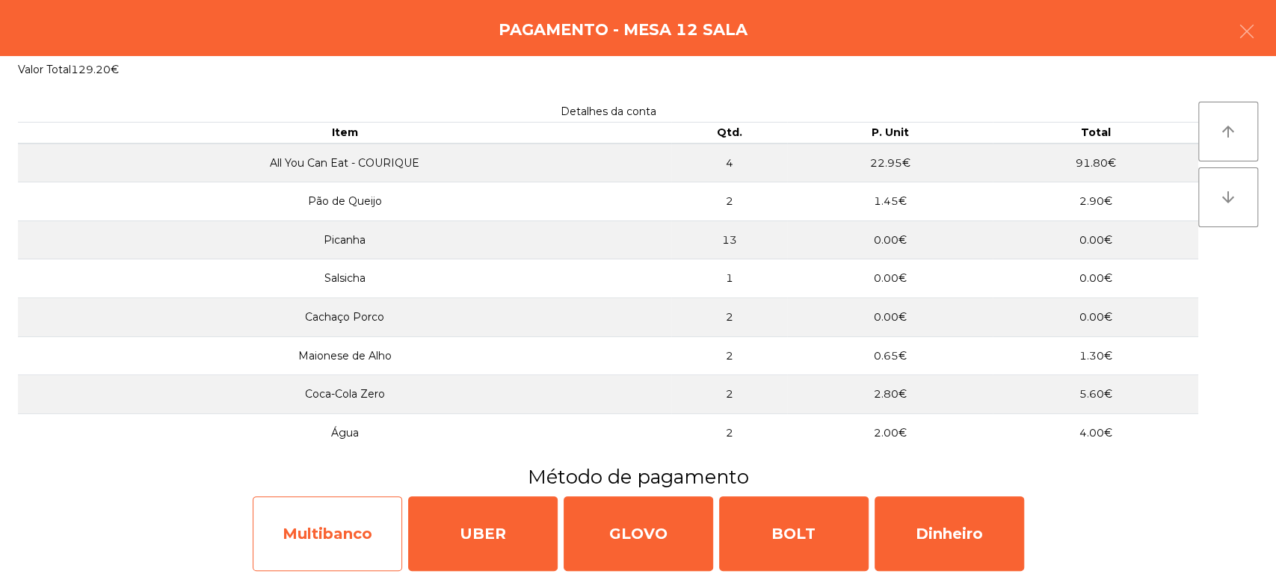
click at [333, 537] on div "Multibanco" at bounding box center [327, 533] width 149 height 75
select select "**"
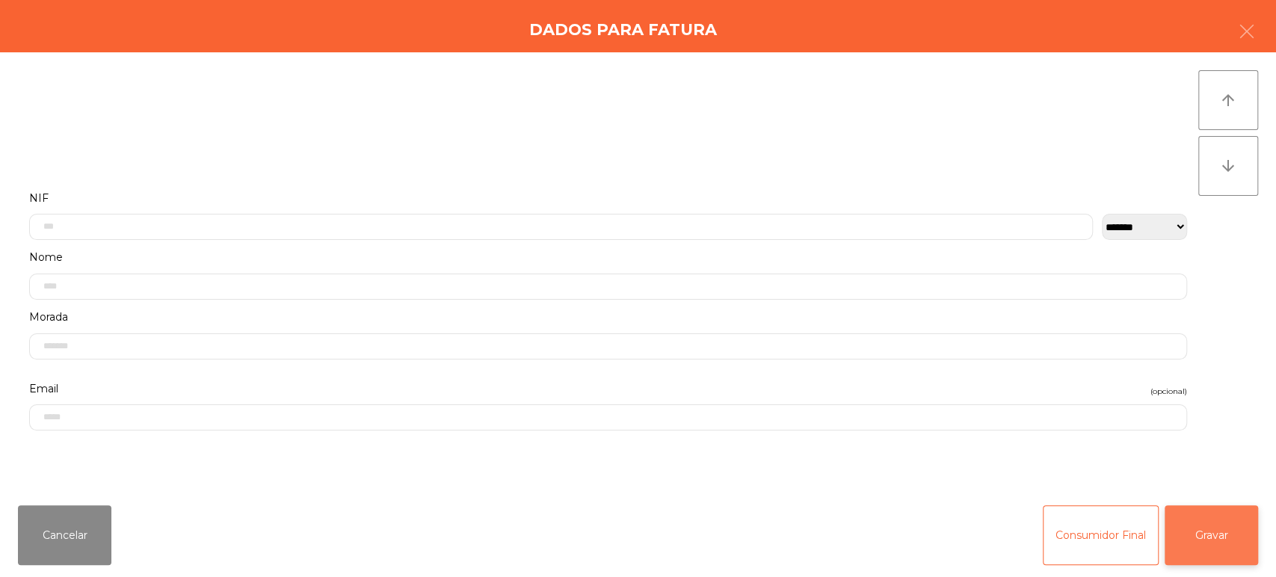
click at [1202, 528] on button "Gravar" at bounding box center [1210, 535] width 93 height 60
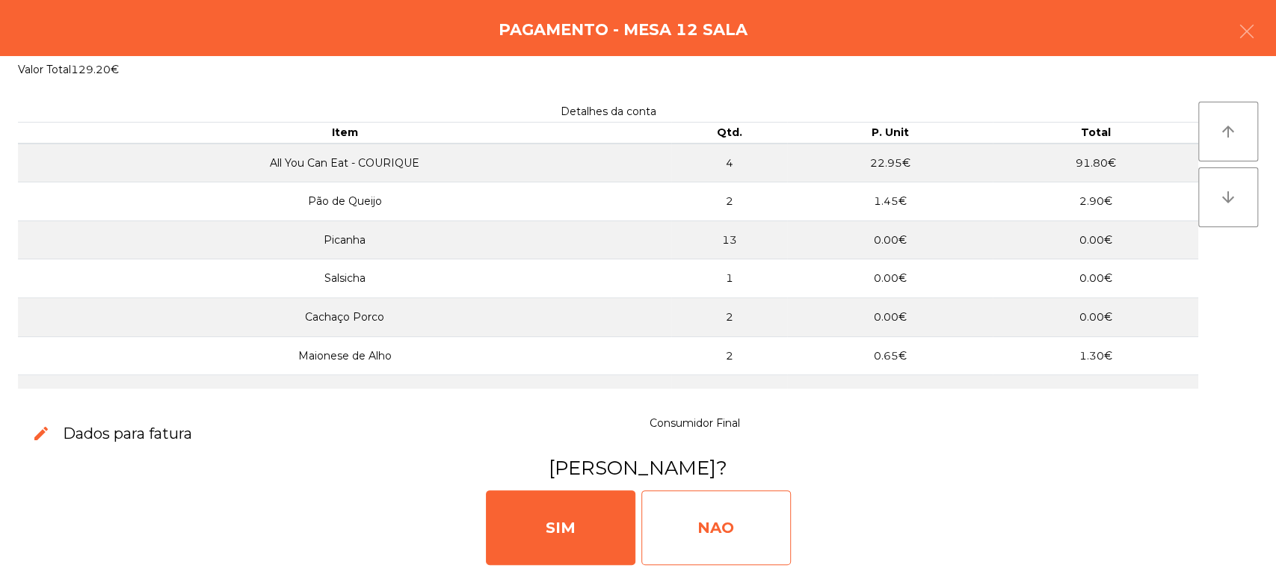
click at [753, 507] on div "NAO" at bounding box center [715, 527] width 149 height 75
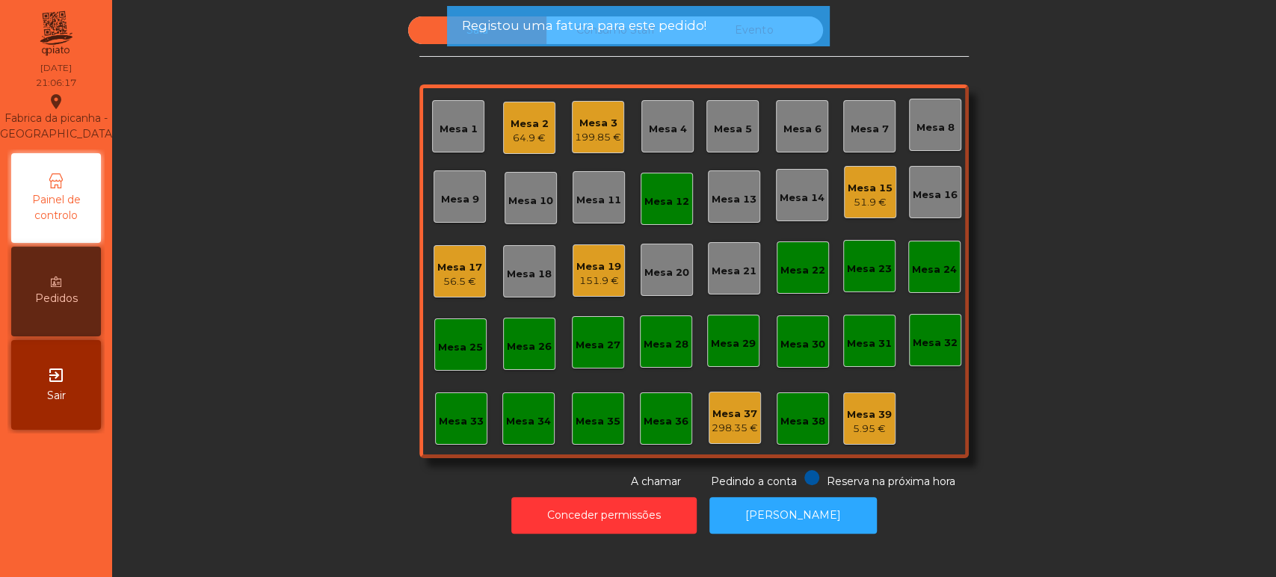
click at [658, 197] on div "Mesa 12" at bounding box center [666, 201] width 45 height 15
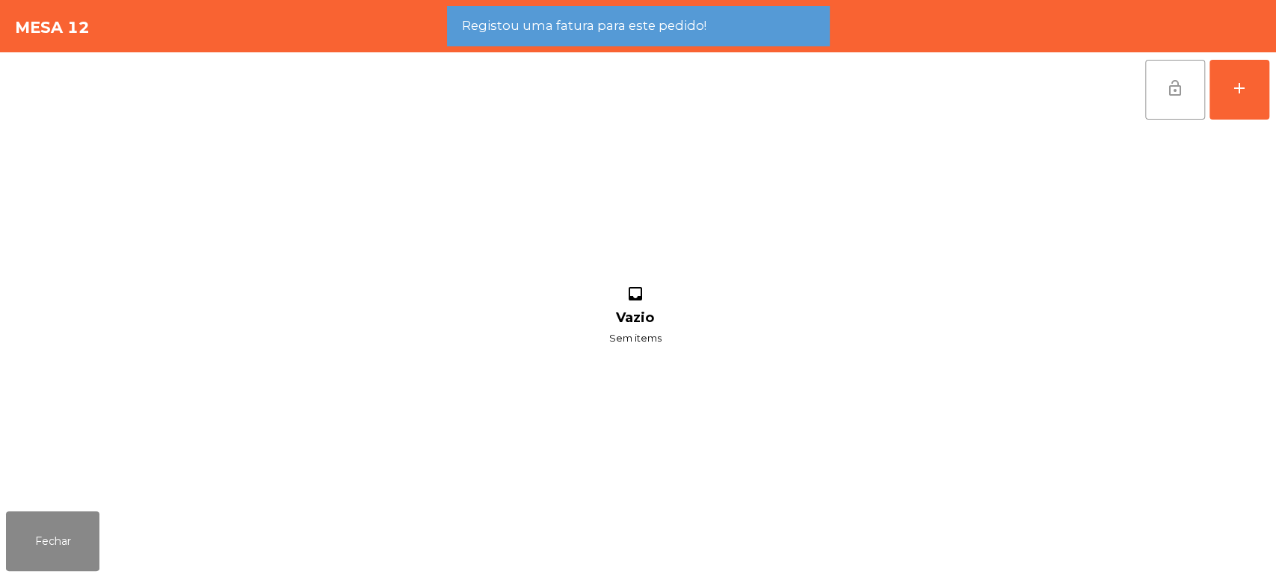
click at [1170, 93] on span "lock_open" at bounding box center [1175, 88] width 18 height 18
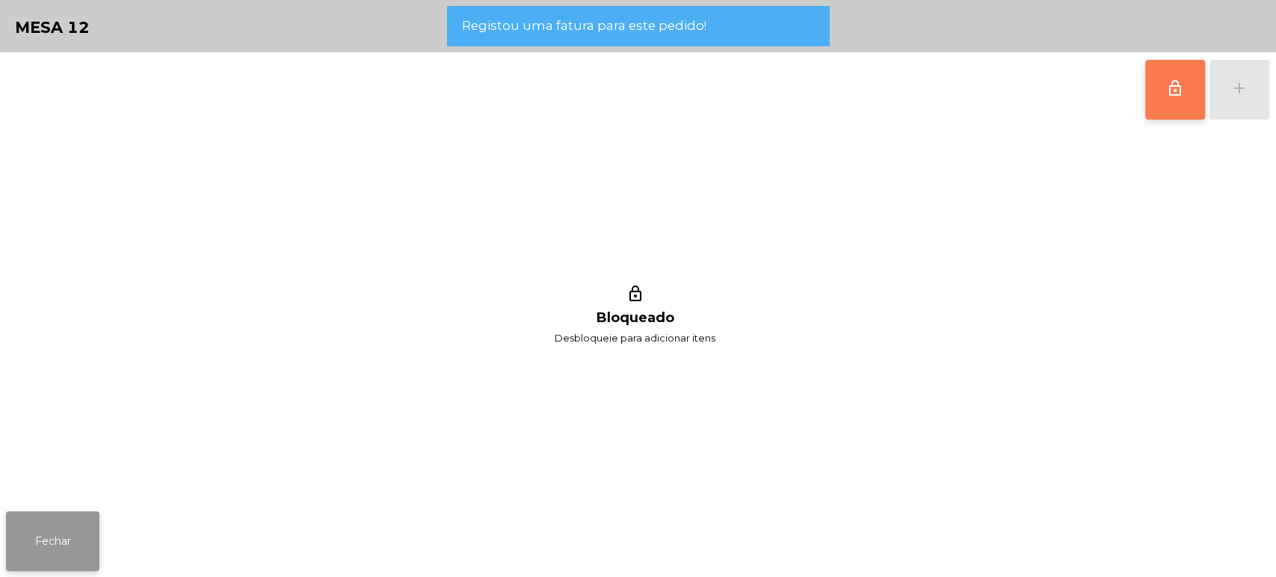
click at [64, 525] on button "Fechar" at bounding box center [52, 541] width 93 height 60
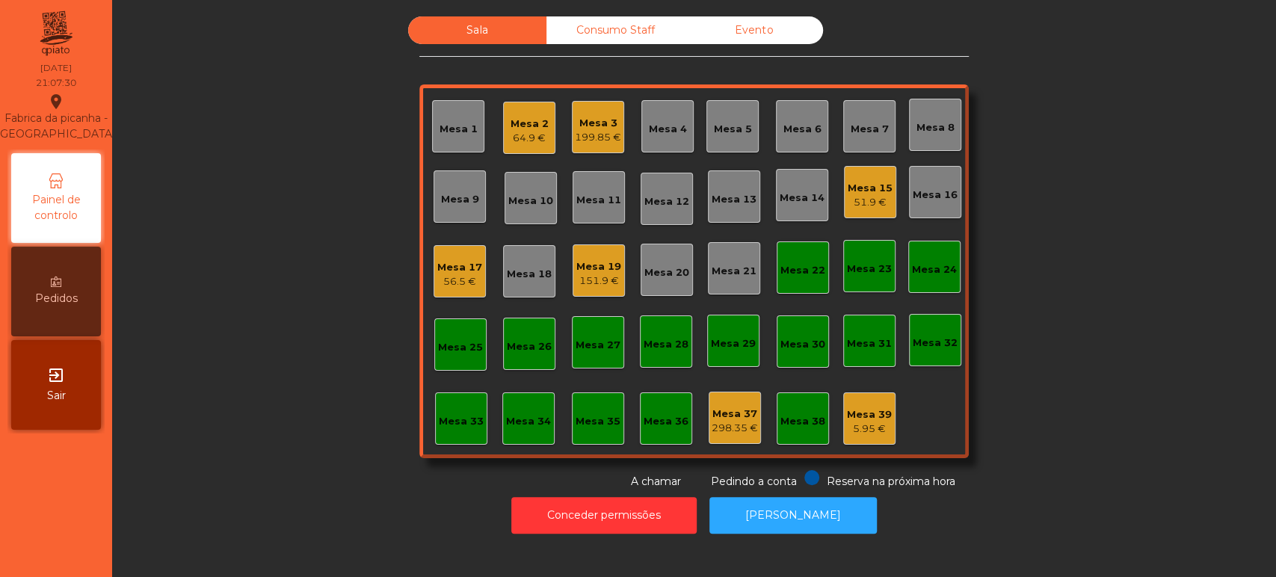
click at [232, 315] on div "Sala Consumo Staff Evento Mesa 1 Mesa 2 64.9 € Mesa 3 199.85 € [GEOGRAPHIC_DATA…" at bounding box center [693, 252] width 1123 height 473
click at [515, 120] on div "Mesa 2" at bounding box center [529, 124] width 38 height 15
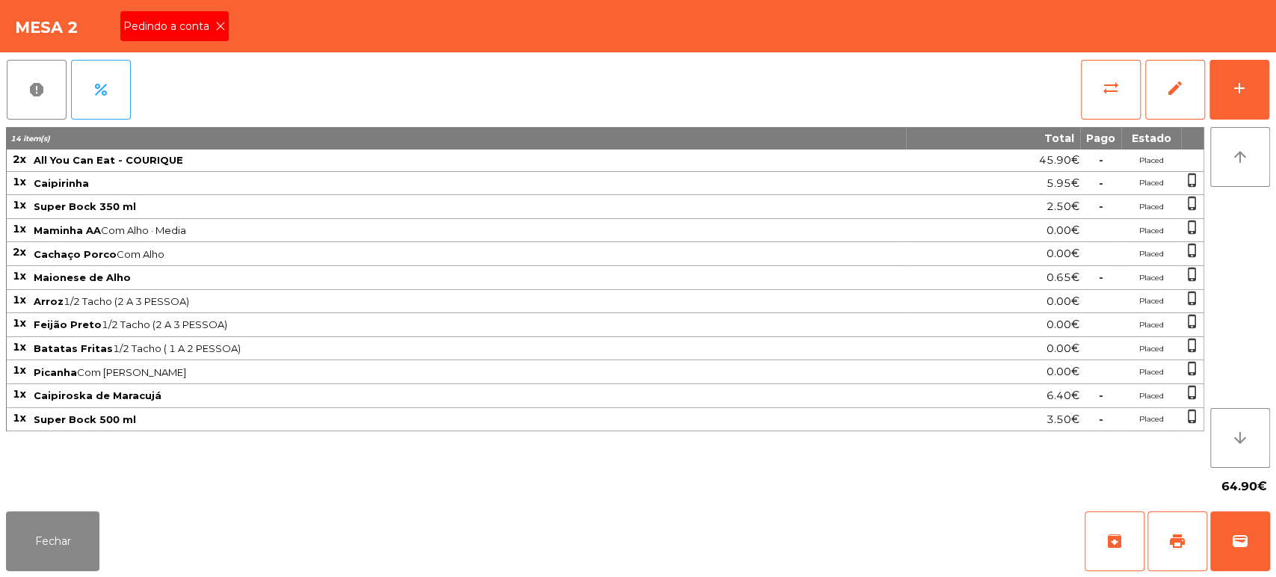
click at [219, 25] on icon at bounding box center [220, 26] width 10 height 10
click at [1176, 538] on span "print" at bounding box center [1177, 541] width 18 height 18
click at [96, 522] on button "Fechar" at bounding box center [52, 541] width 93 height 60
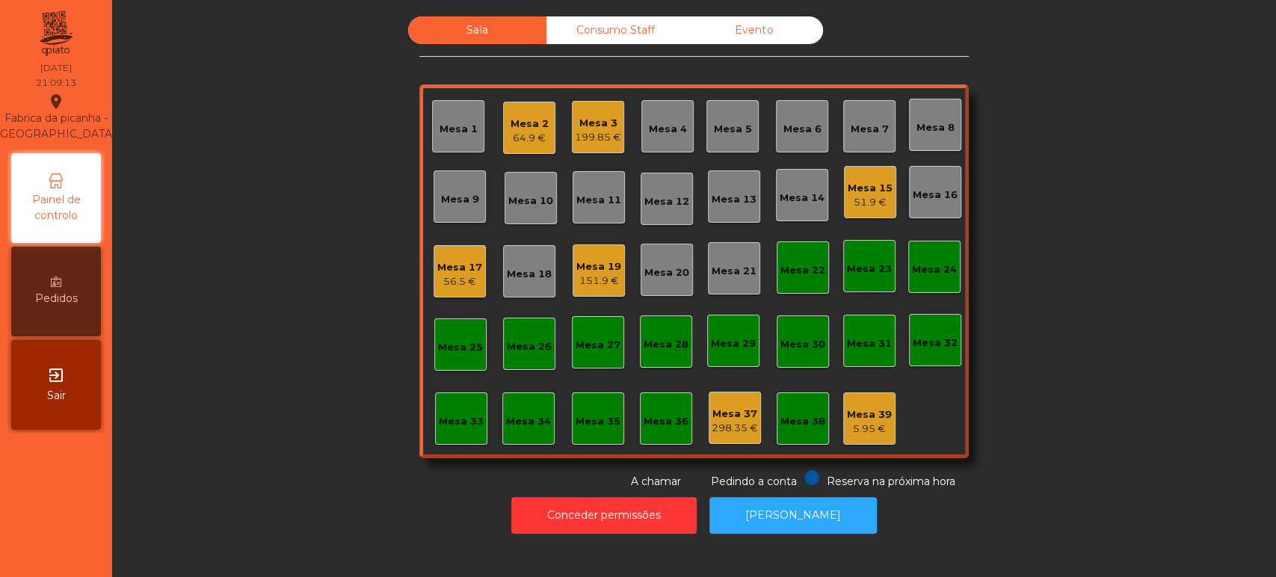
click at [530, 126] on div "Mesa 2" at bounding box center [529, 124] width 38 height 15
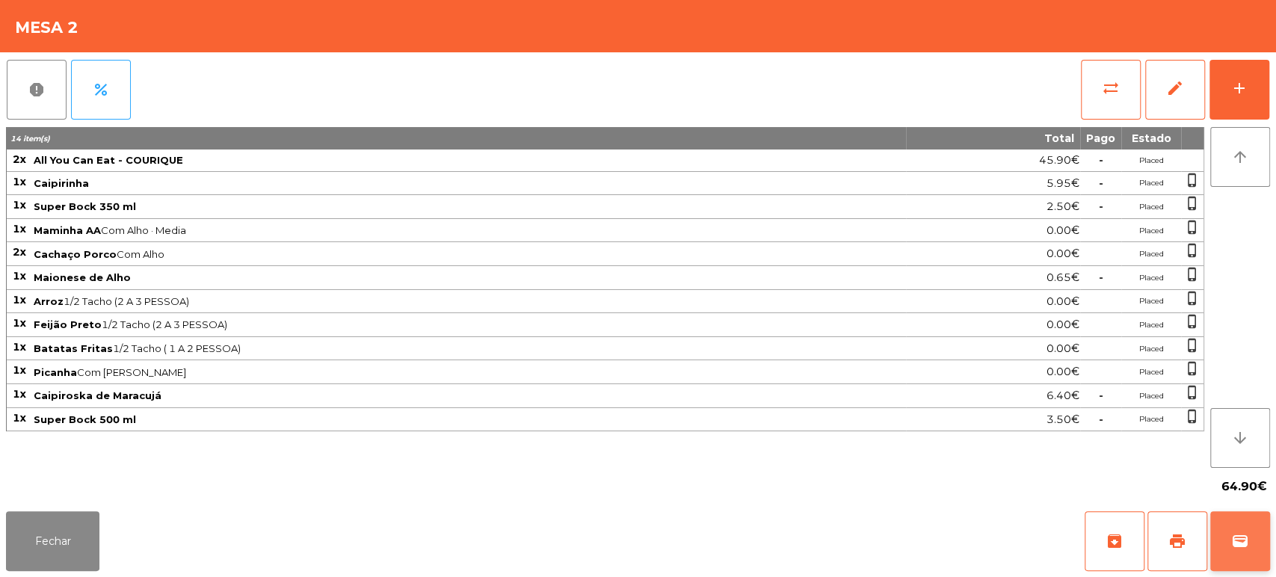
click at [1232, 541] on span "wallet" at bounding box center [1240, 541] width 18 height 18
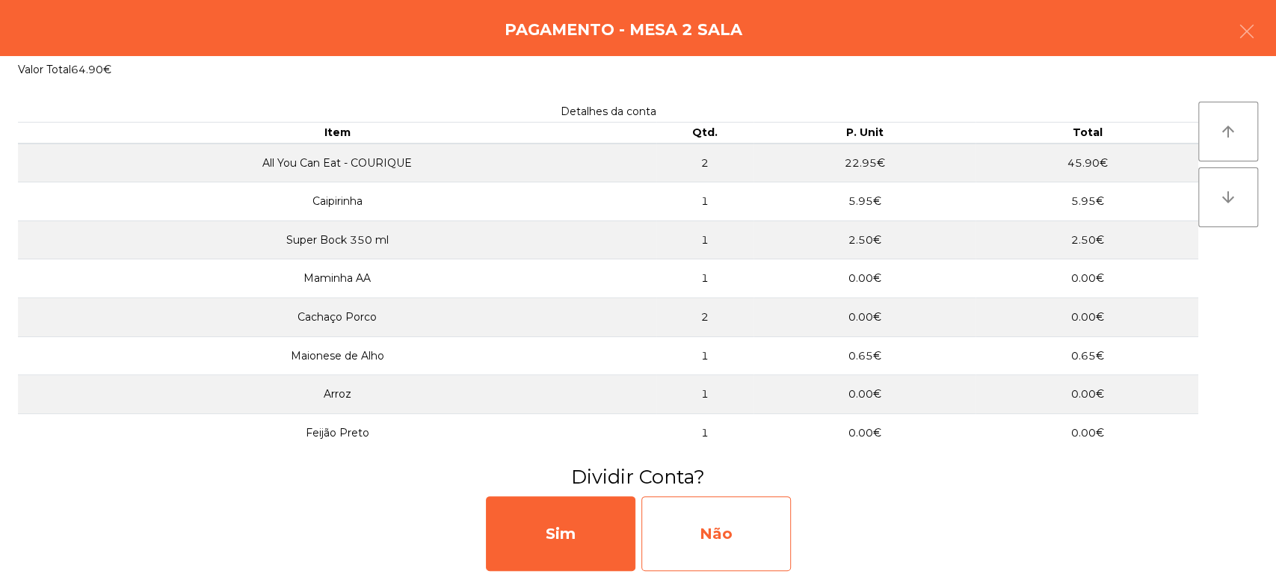
click at [732, 504] on div "Não" at bounding box center [715, 533] width 149 height 75
select select "**"
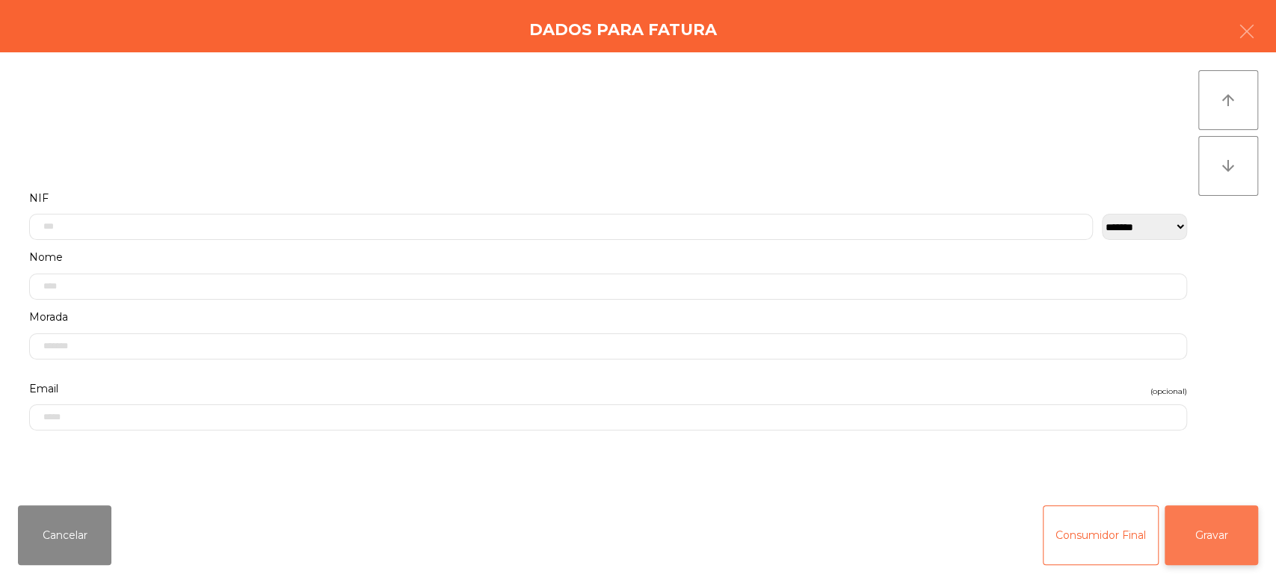
click at [1210, 535] on button "Gravar" at bounding box center [1210, 535] width 93 height 60
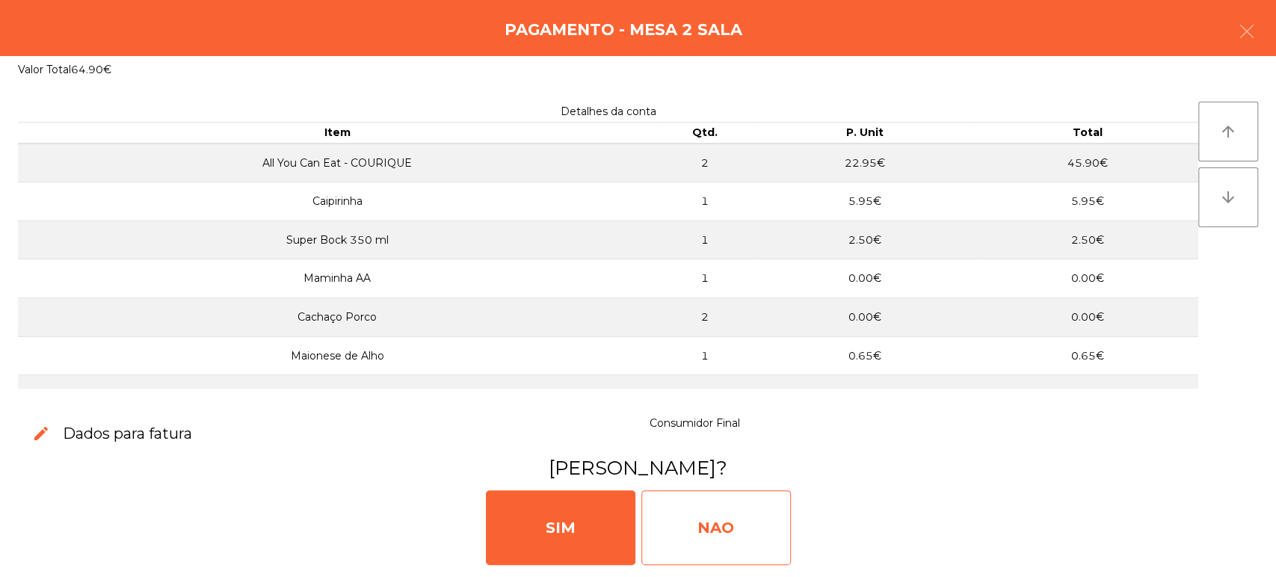
click at [723, 535] on div "NAO" at bounding box center [715, 527] width 149 height 75
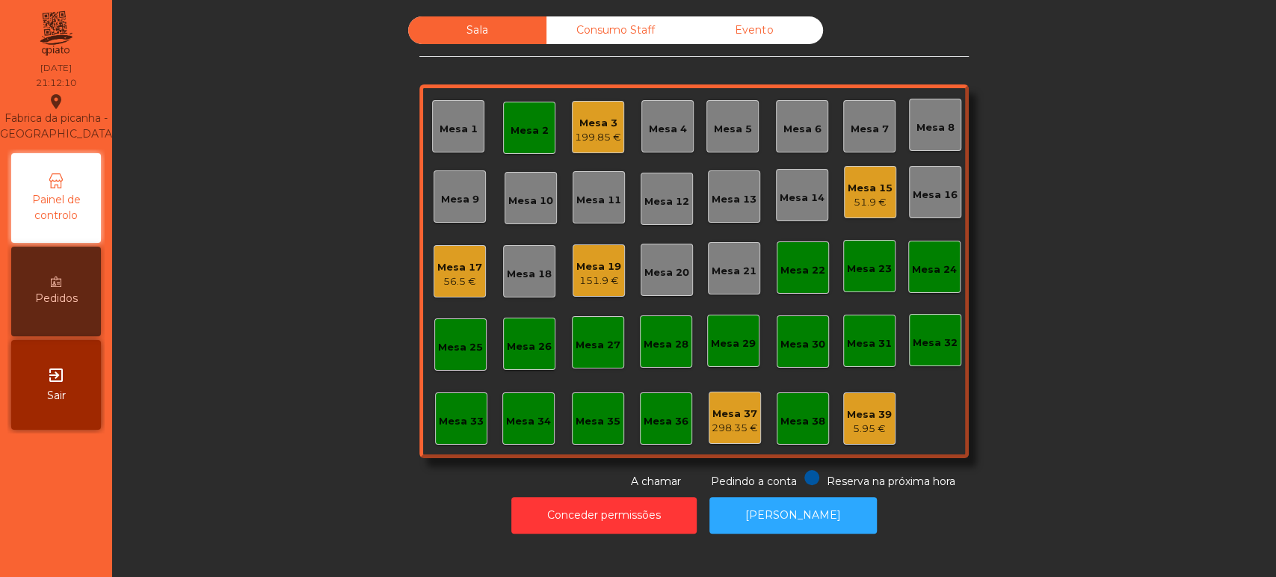
click at [456, 215] on div "Mesa 9" at bounding box center [459, 196] width 52 height 52
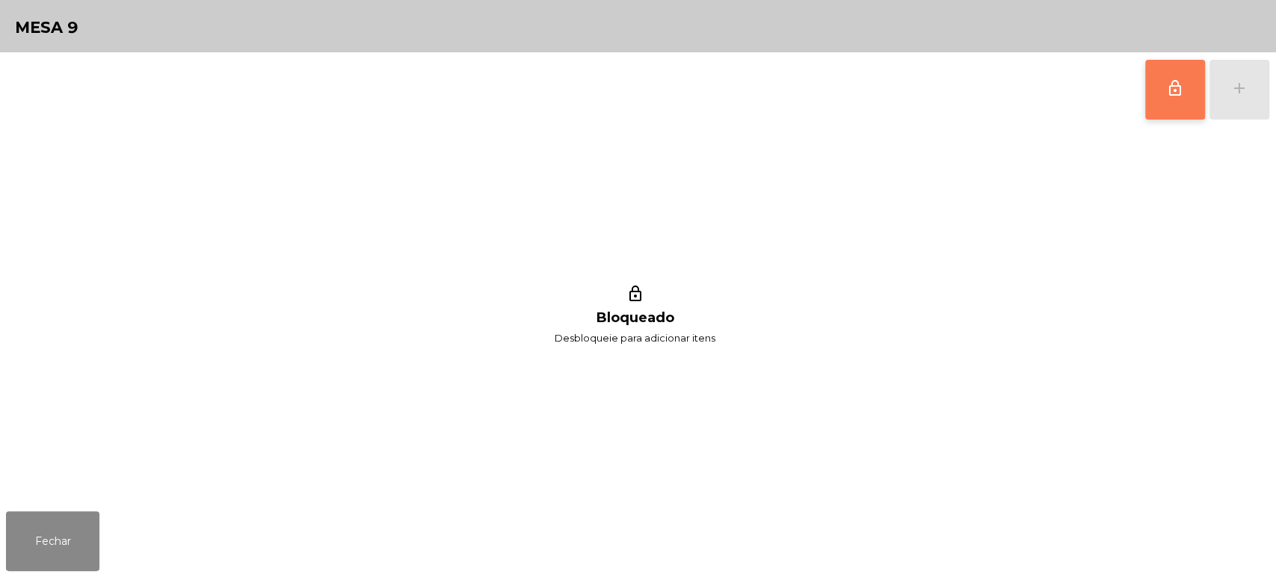
click at [1172, 105] on button "lock_outline" at bounding box center [1175, 90] width 60 height 60
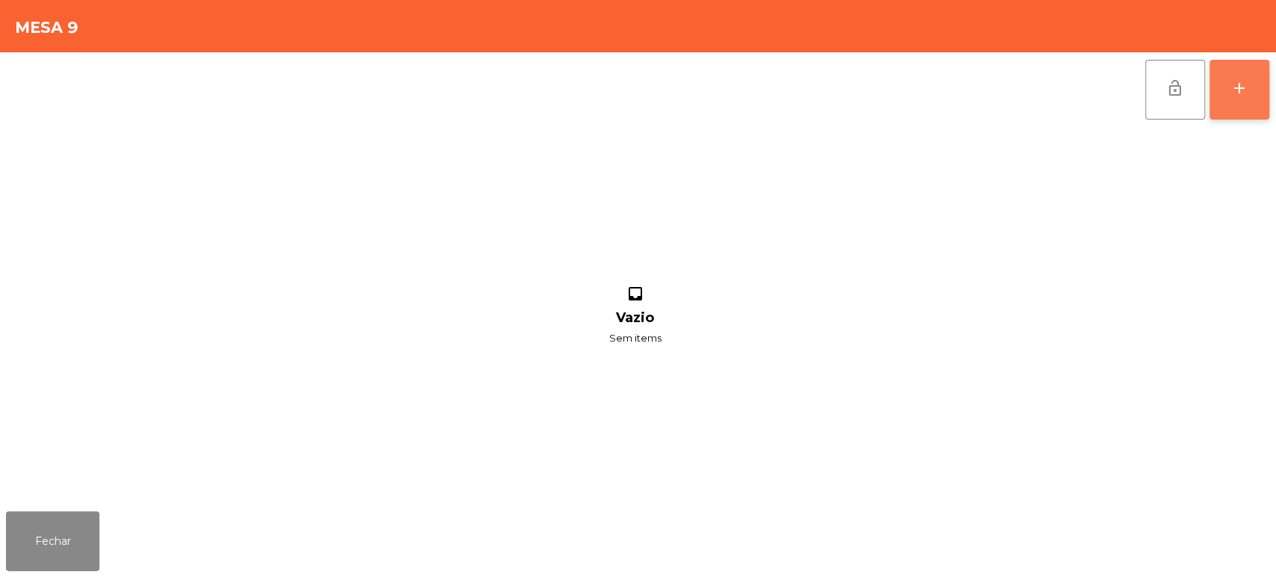
click at [1228, 81] on button "add" at bounding box center [1239, 90] width 60 height 60
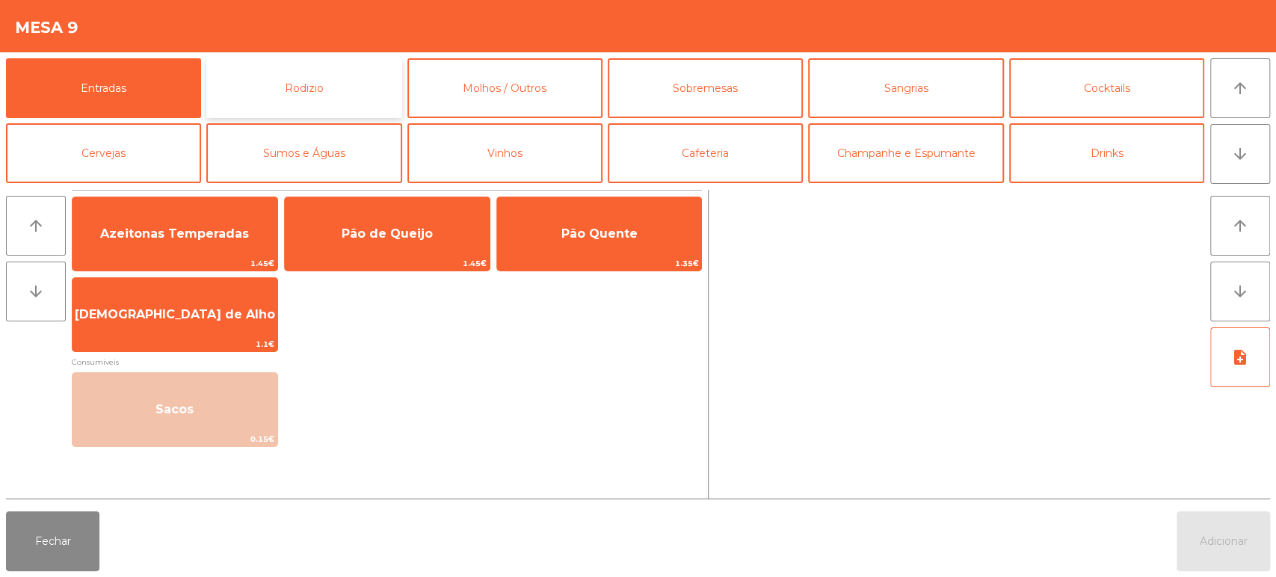
click at [293, 84] on button "Rodizio" at bounding box center [303, 88] width 195 height 60
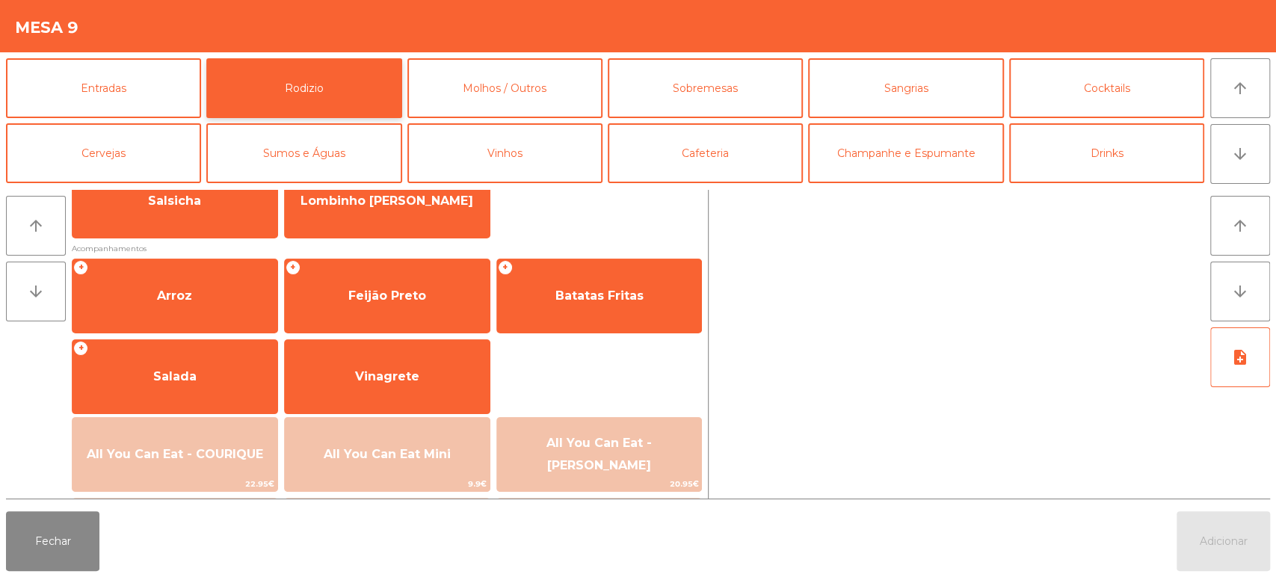
scroll to position [132, 0]
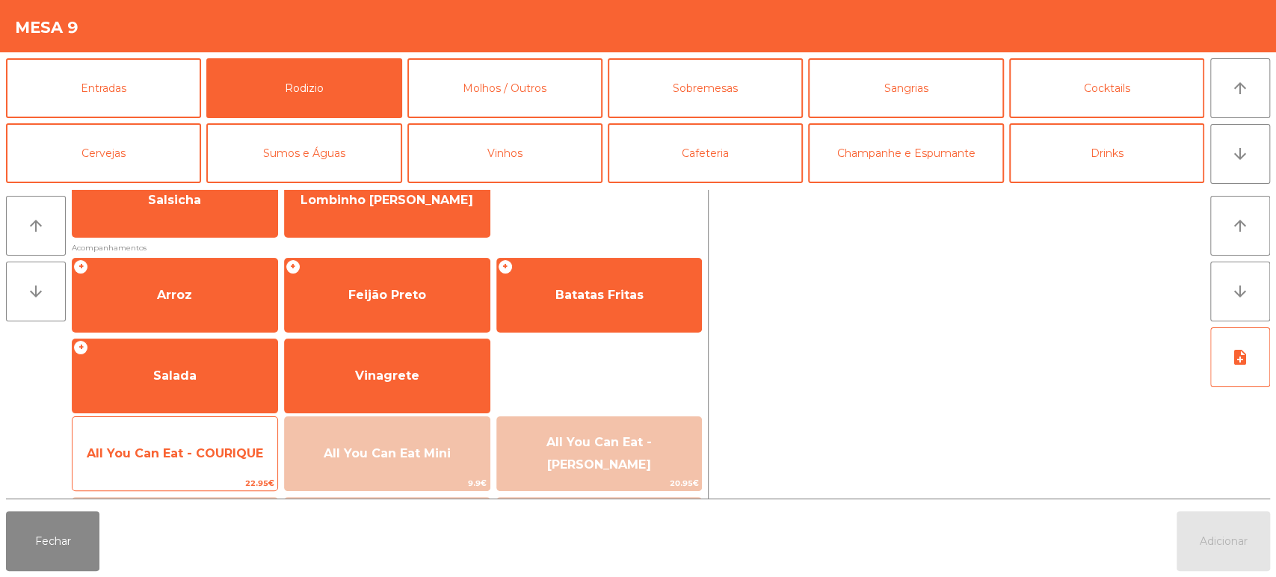
click at [219, 456] on span "All You Can Eat - COURIQUE" at bounding box center [175, 453] width 176 height 14
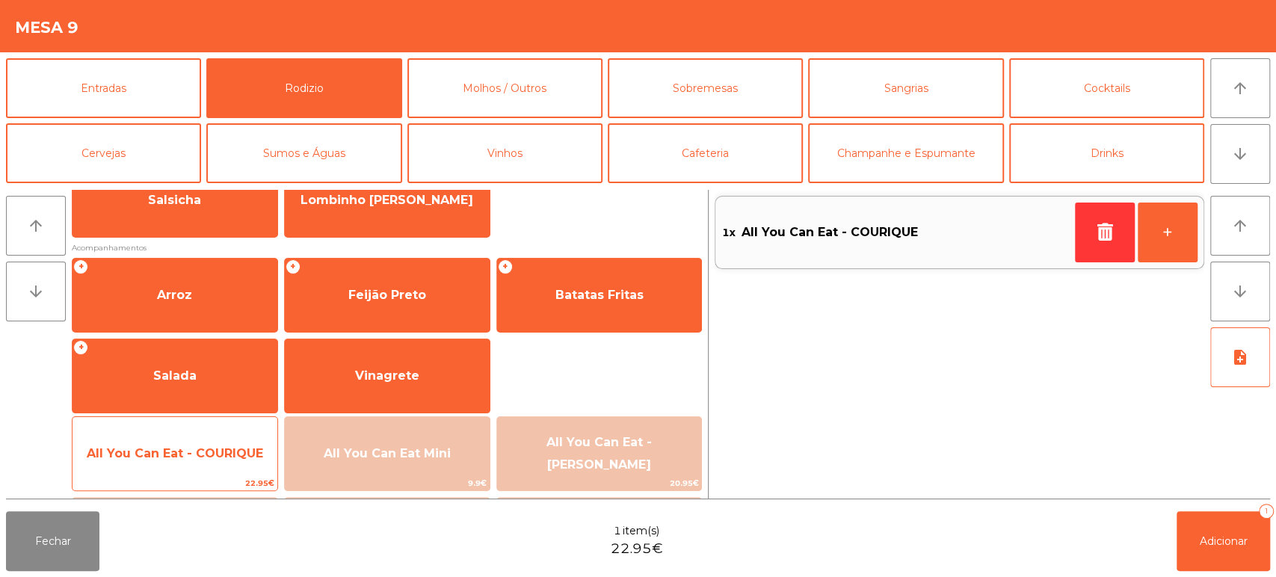
click at [210, 453] on span "All You Can Eat - COURIQUE" at bounding box center [175, 453] width 176 height 14
click at [225, 451] on span "All You Can Eat - COURIQUE" at bounding box center [175, 453] width 176 height 14
click at [228, 451] on span "All You Can Eat - COURIQUE" at bounding box center [175, 453] width 176 height 14
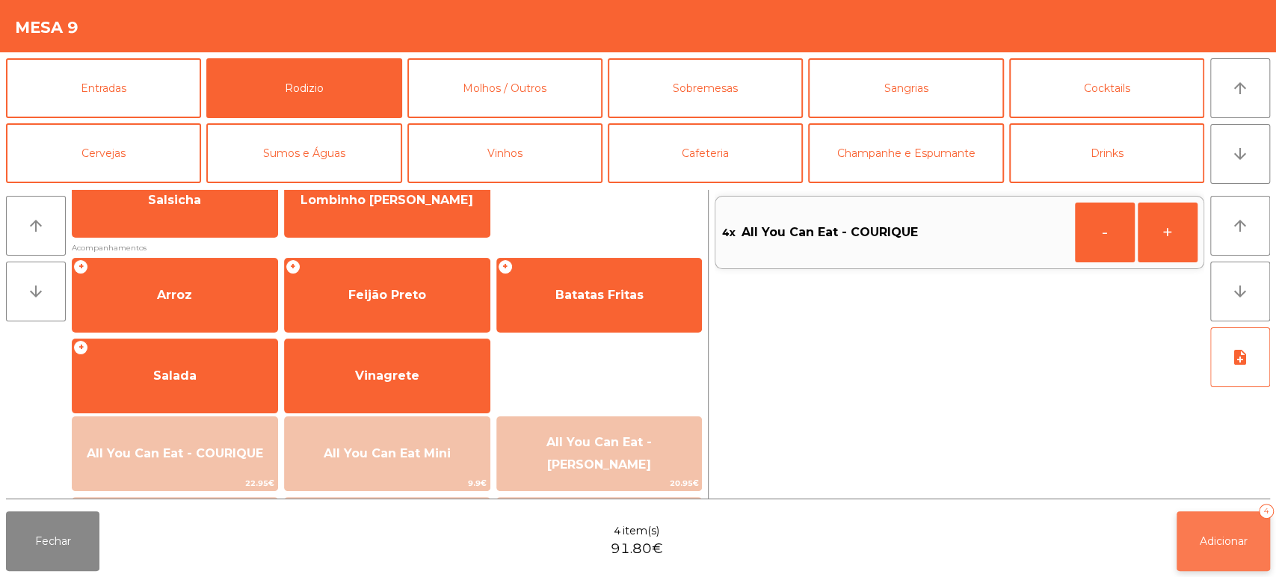
click at [1203, 521] on button "Adicionar 4" at bounding box center [1222, 541] width 93 height 60
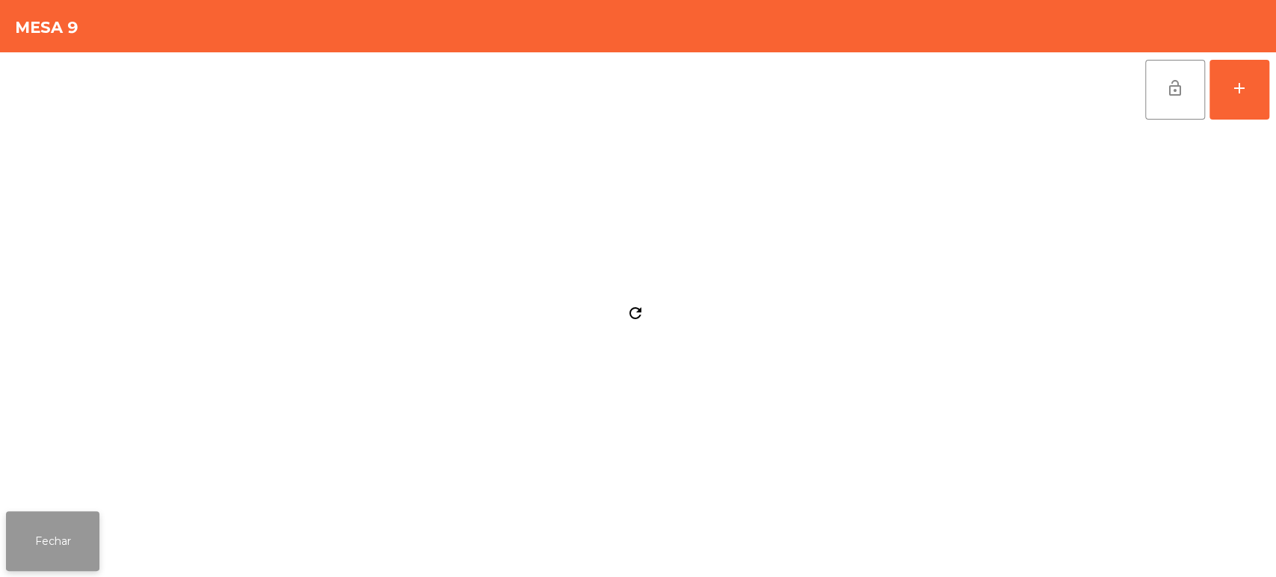
click at [49, 513] on button "Fechar" at bounding box center [52, 541] width 93 height 60
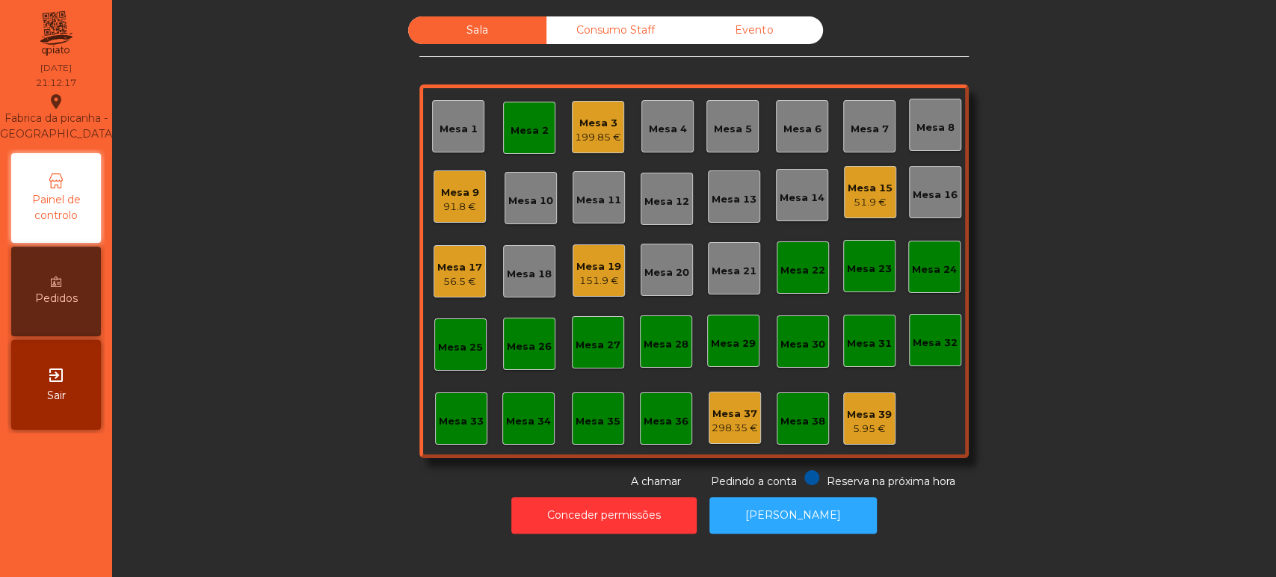
click at [791, 117] on div "Mesa 6" at bounding box center [802, 126] width 38 height 21
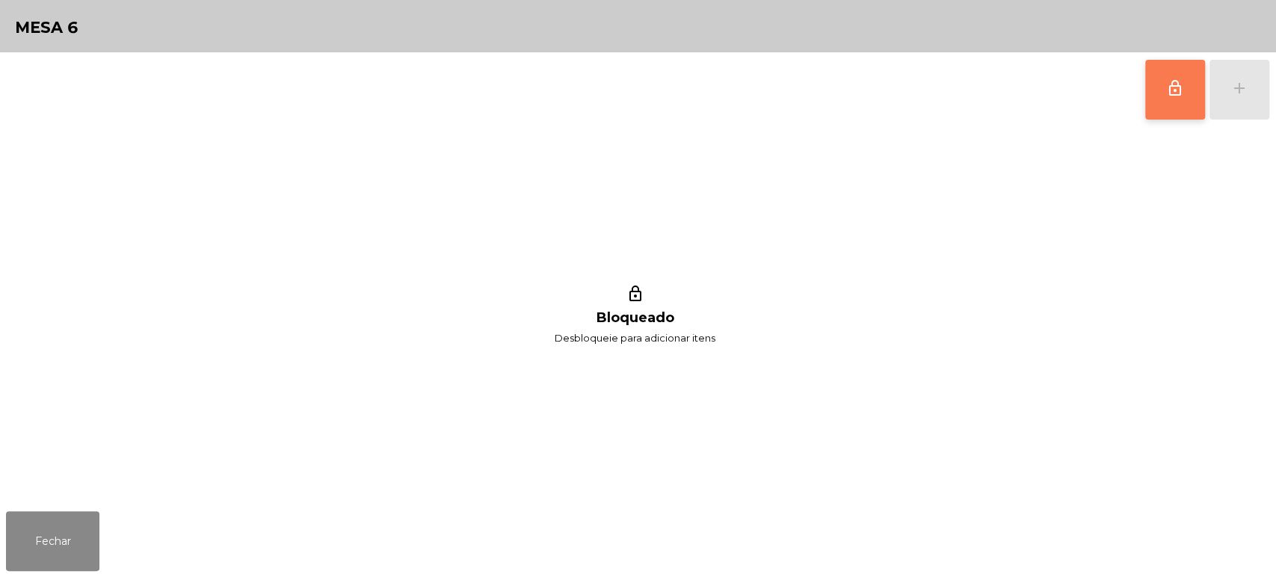
click at [1170, 101] on button "lock_outline" at bounding box center [1175, 90] width 60 height 60
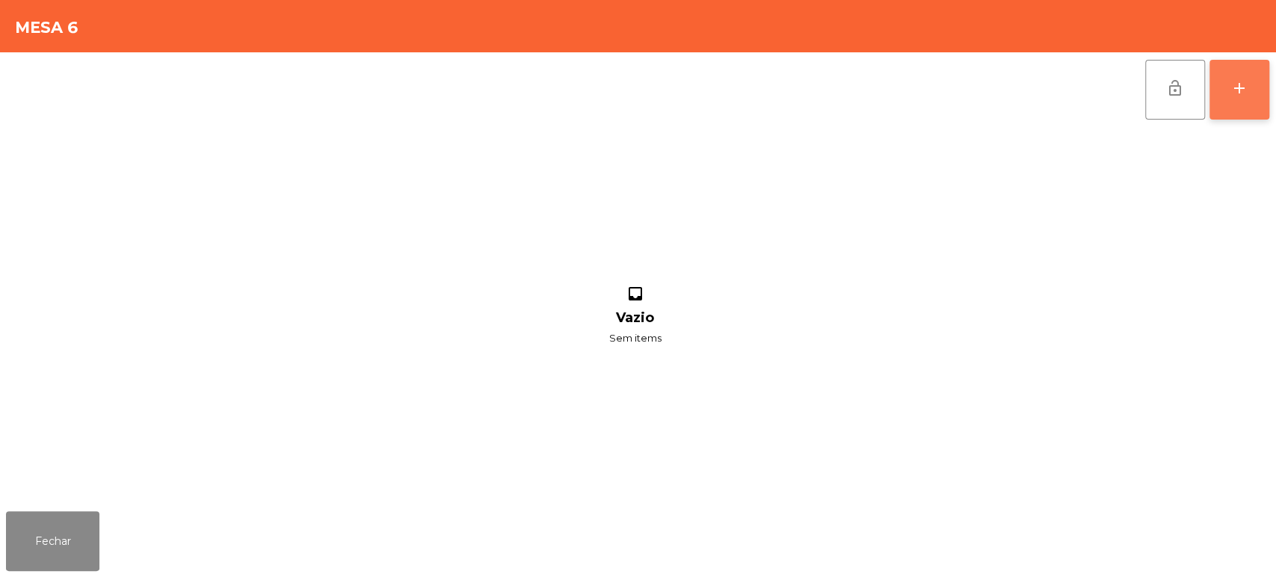
click at [1241, 96] on div "add" at bounding box center [1239, 88] width 18 height 18
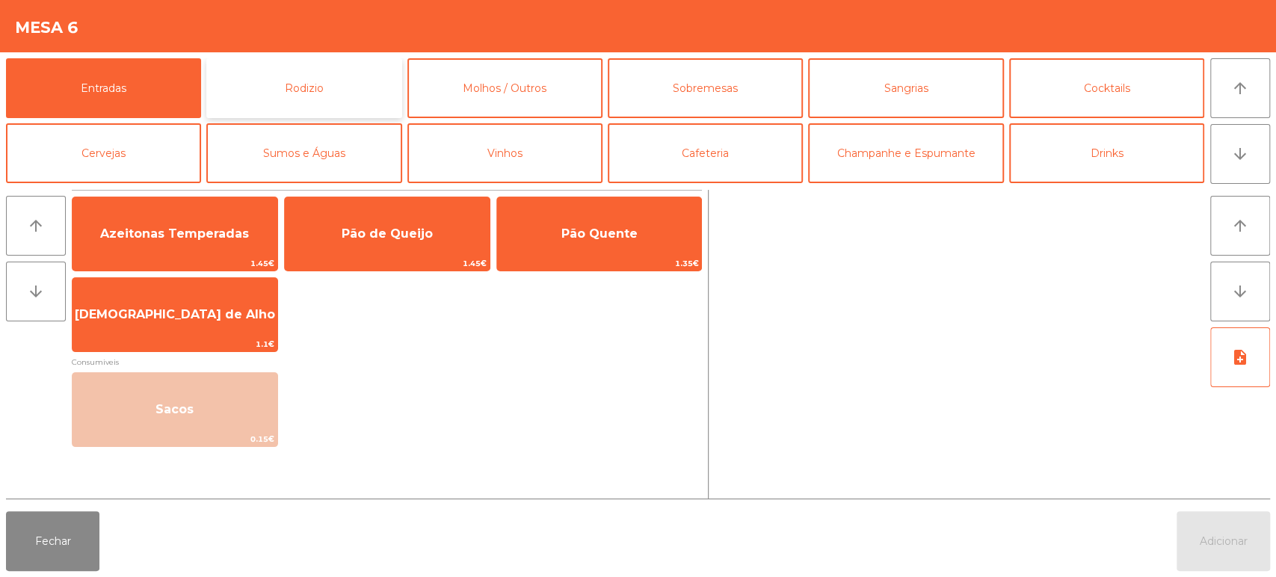
click at [311, 95] on button "Rodizio" at bounding box center [303, 88] width 195 height 60
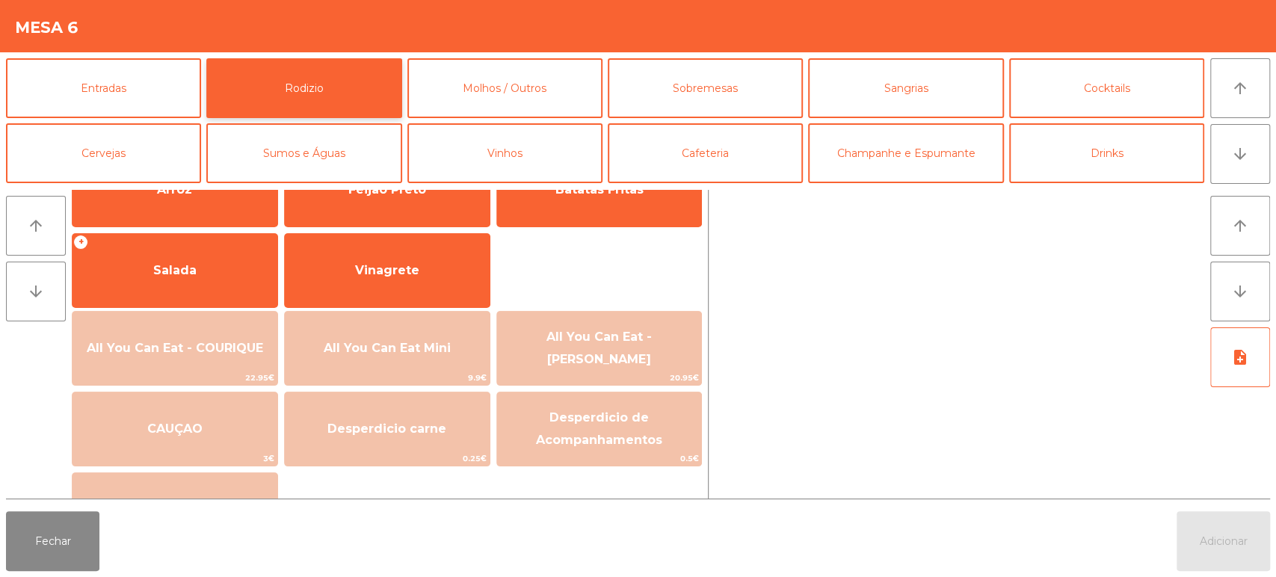
scroll to position [290, 0]
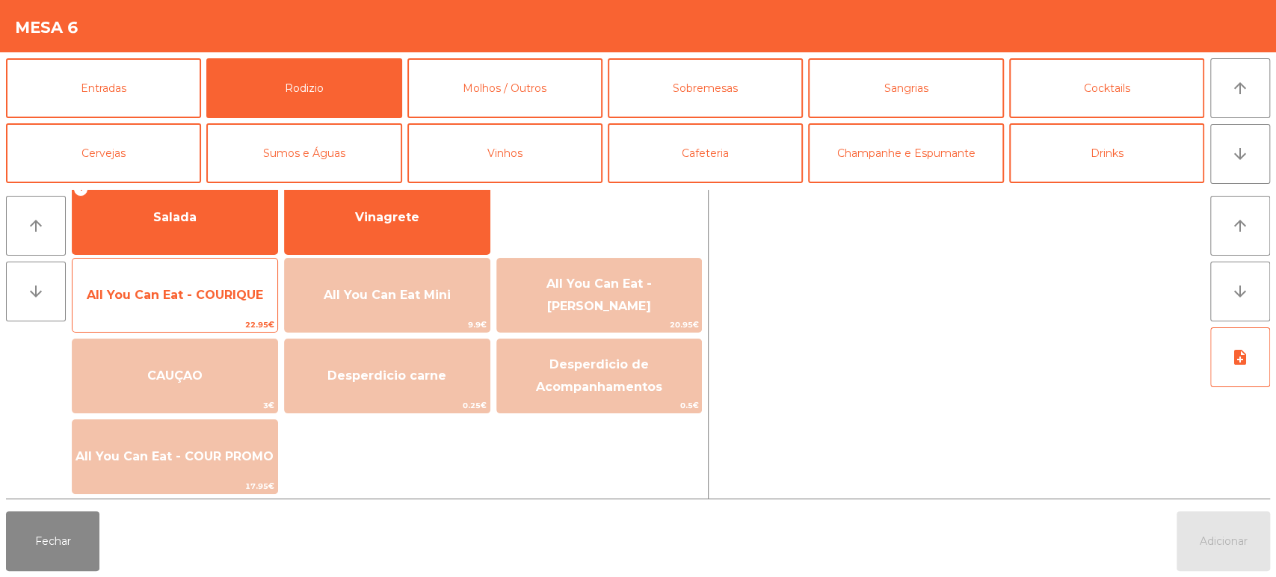
click at [216, 324] on span "22.95€" at bounding box center [174, 325] width 205 height 14
click at [203, 310] on span "All You Can Eat - COURIQUE" at bounding box center [174, 295] width 205 height 40
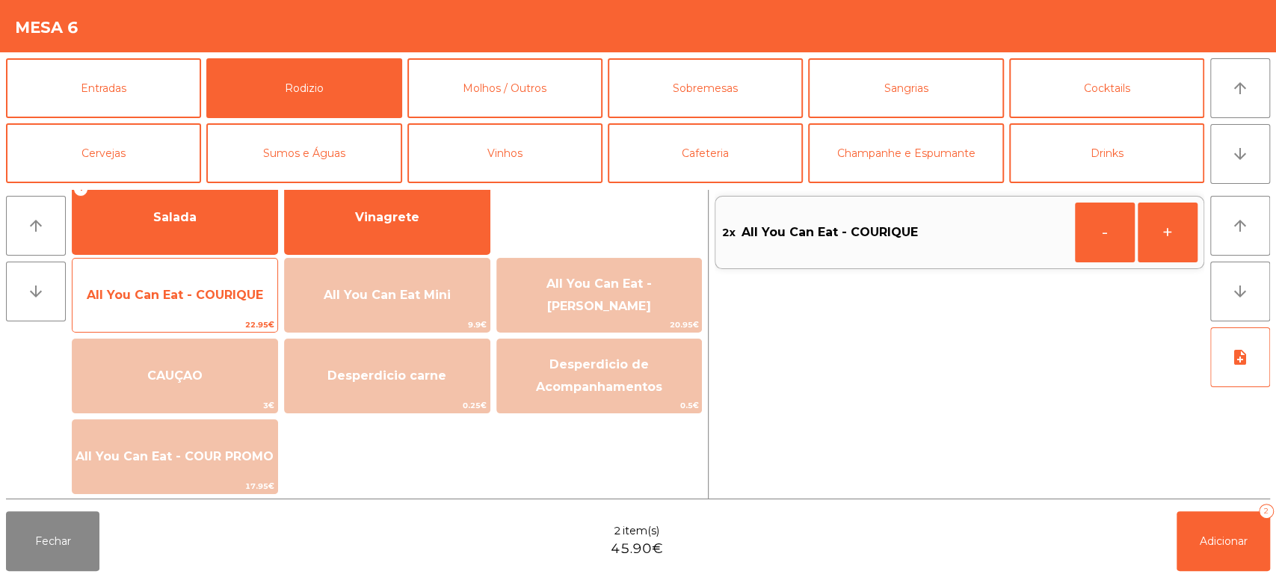
click at [198, 305] on span "All You Can Eat - COURIQUE" at bounding box center [174, 295] width 205 height 40
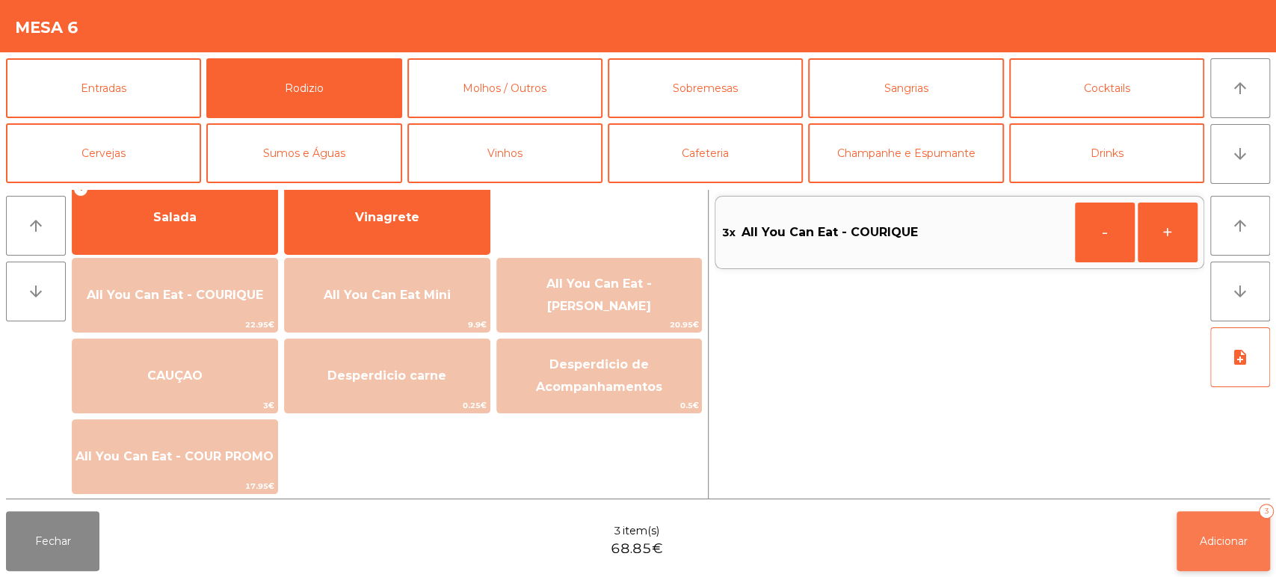
click at [1232, 549] on button "Adicionar 3" at bounding box center [1222, 541] width 93 height 60
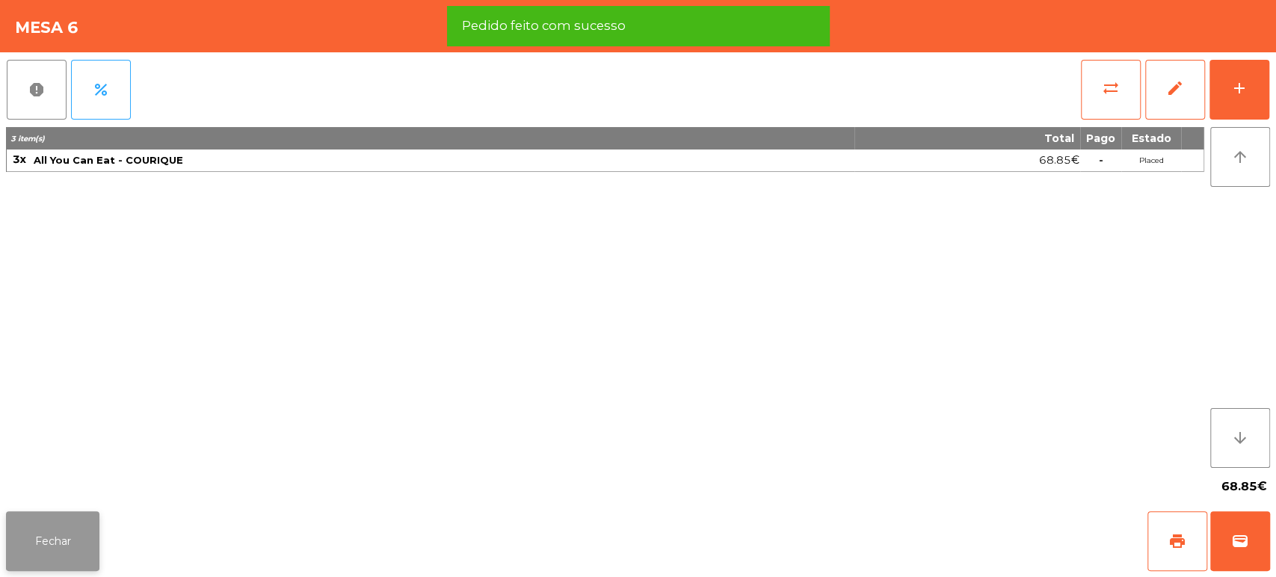
click at [78, 528] on button "Fechar" at bounding box center [52, 541] width 93 height 60
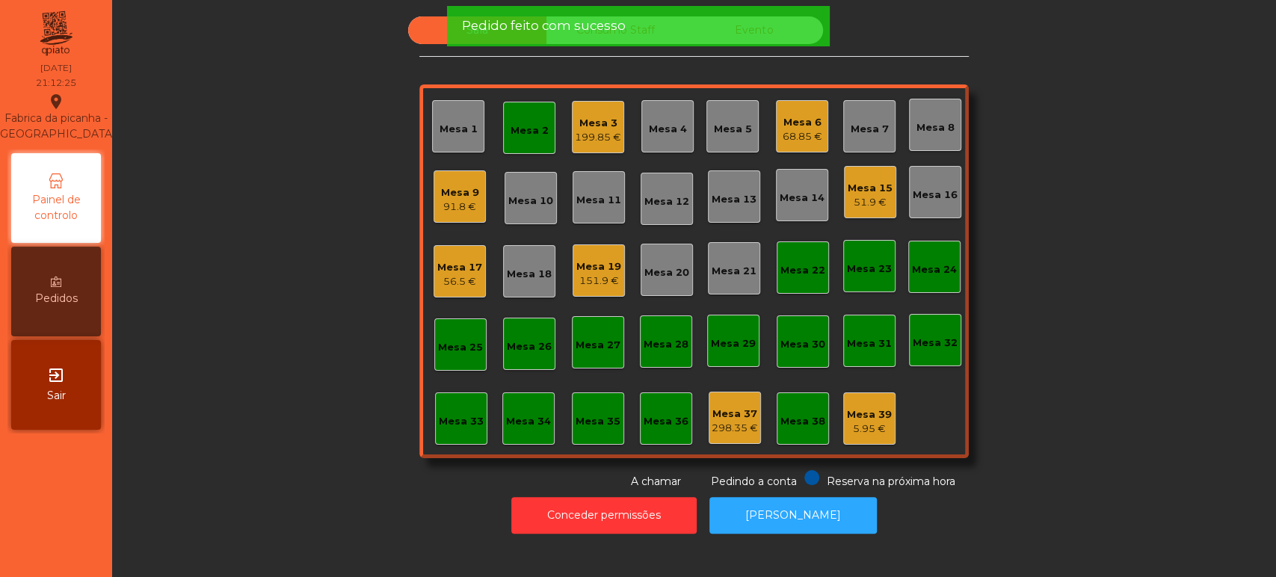
click at [525, 135] on div "Mesa 2" at bounding box center [529, 130] width 38 height 15
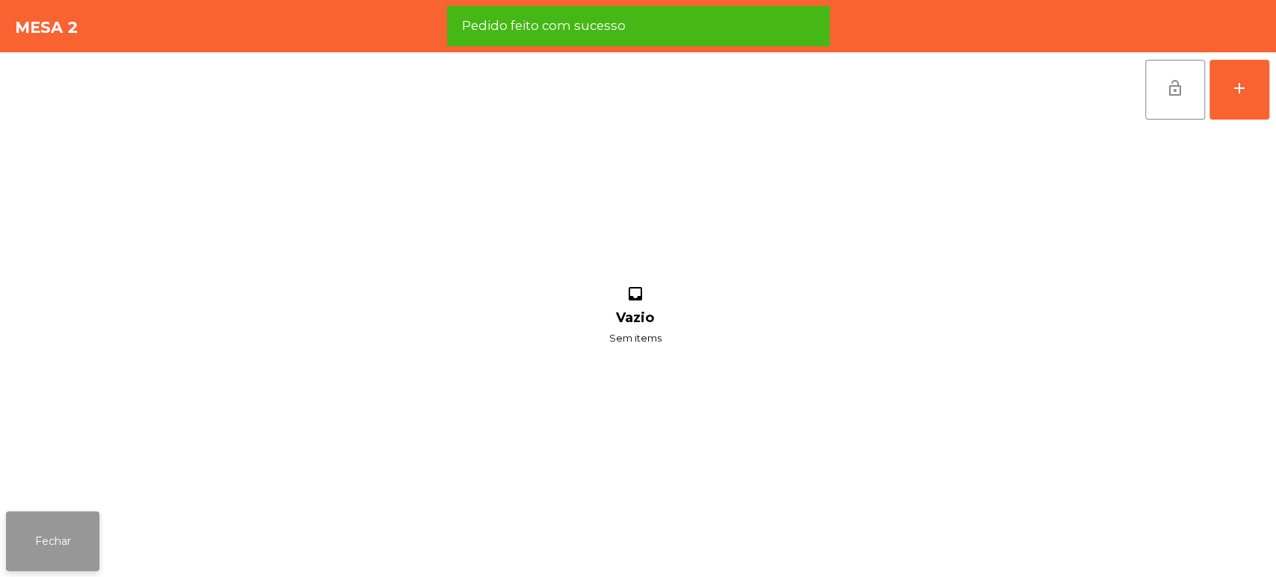
click at [49, 544] on button "Fechar" at bounding box center [52, 541] width 93 height 60
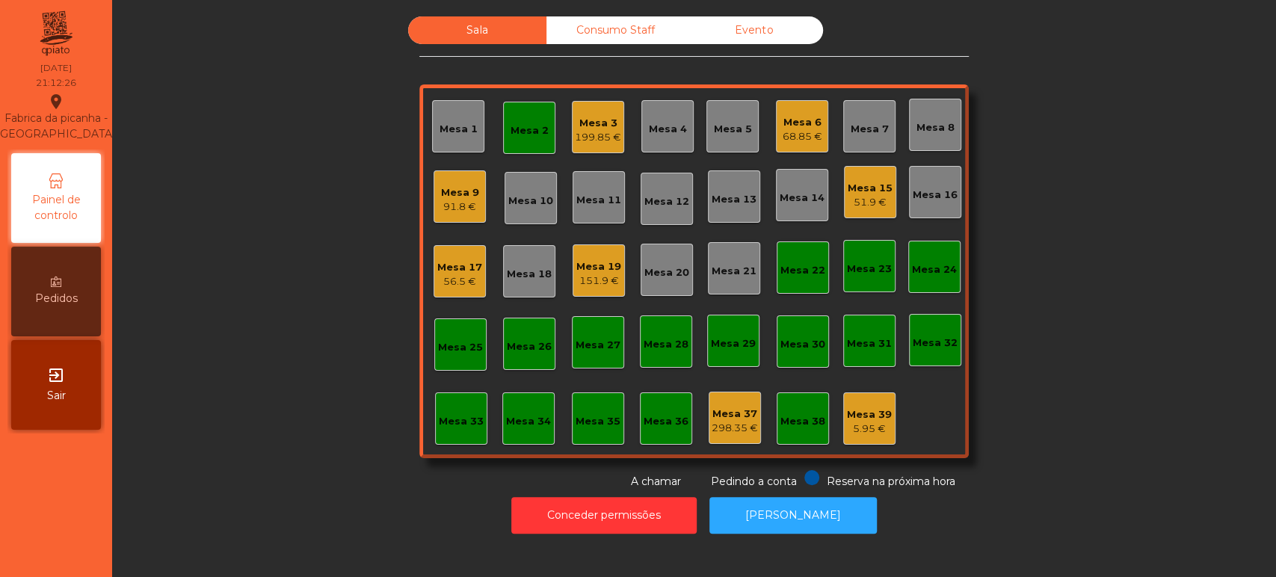
click at [546, 129] on div "Mesa 2" at bounding box center [529, 128] width 52 height 52
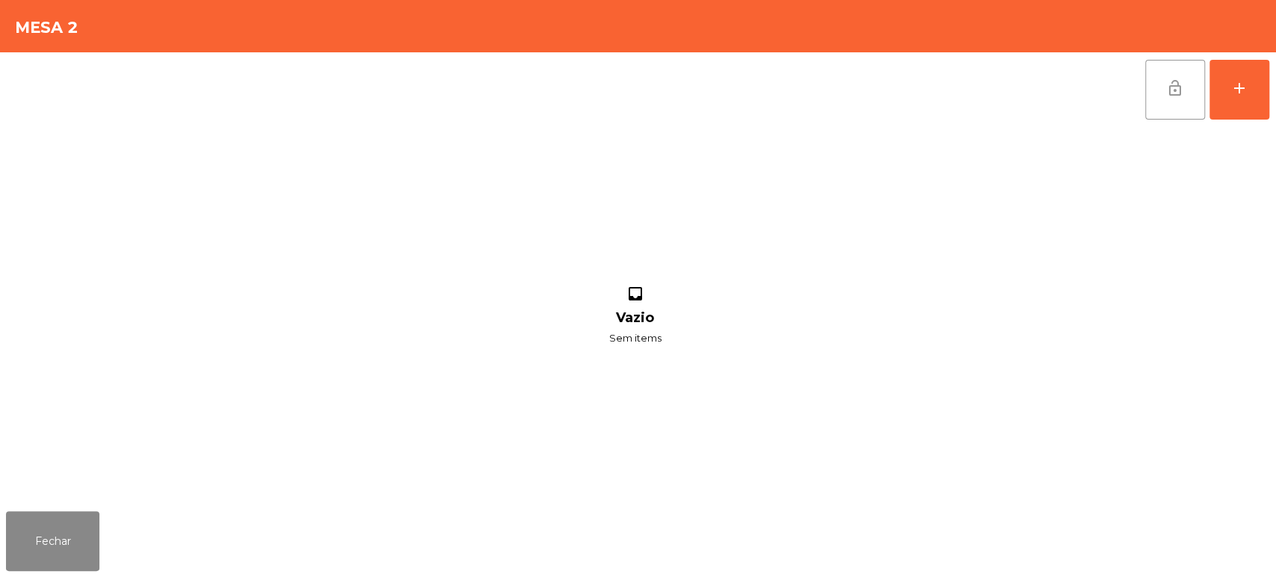
click at [1158, 84] on button "lock_open" at bounding box center [1175, 90] width 60 height 60
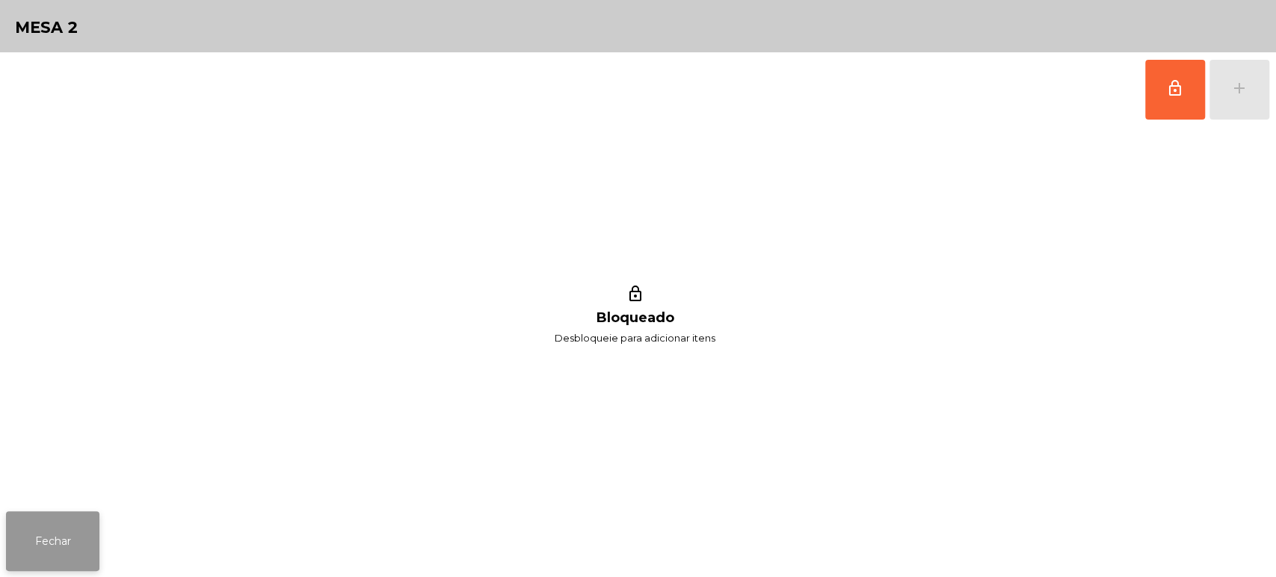
click at [74, 526] on button "Fechar" at bounding box center [52, 541] width 93 height 60
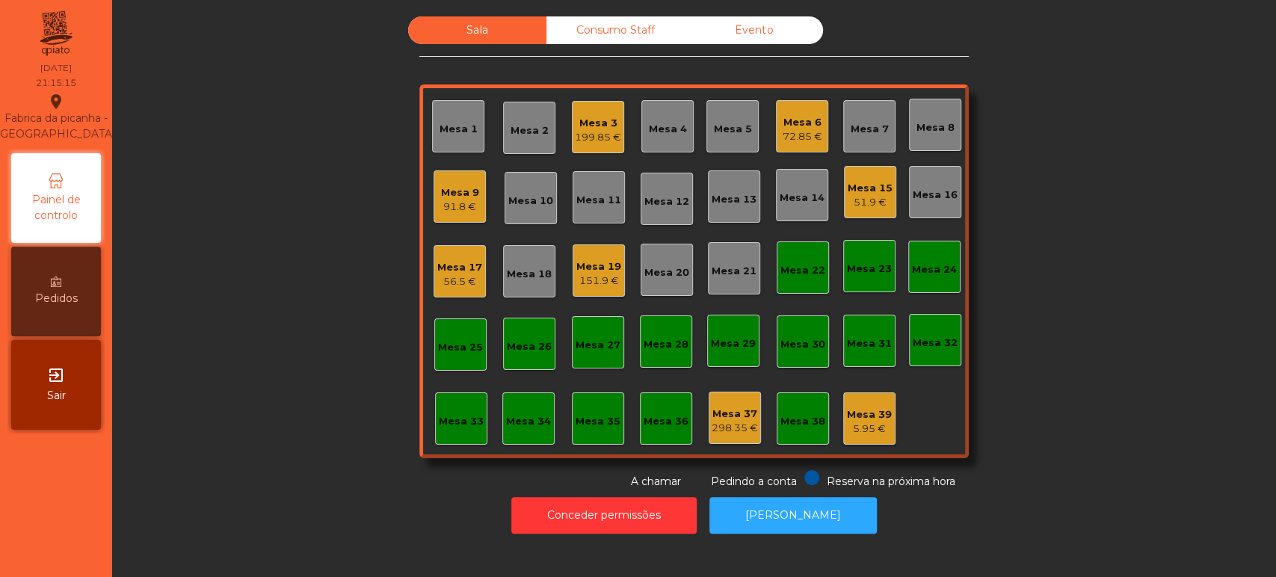
click at [739, 199] on div "Mesa 13" at bounding box center [733, 199] width 45 height 15
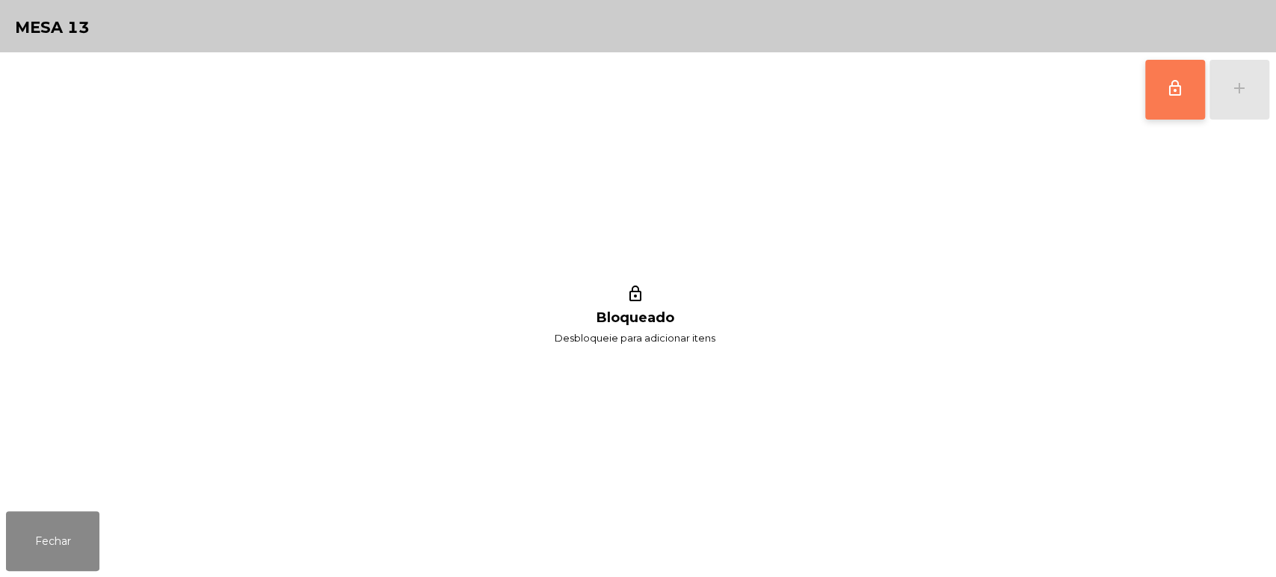
click at [1190, 75] on button "lock_outline" at bounding box center [1175, 90] width 60 height 60
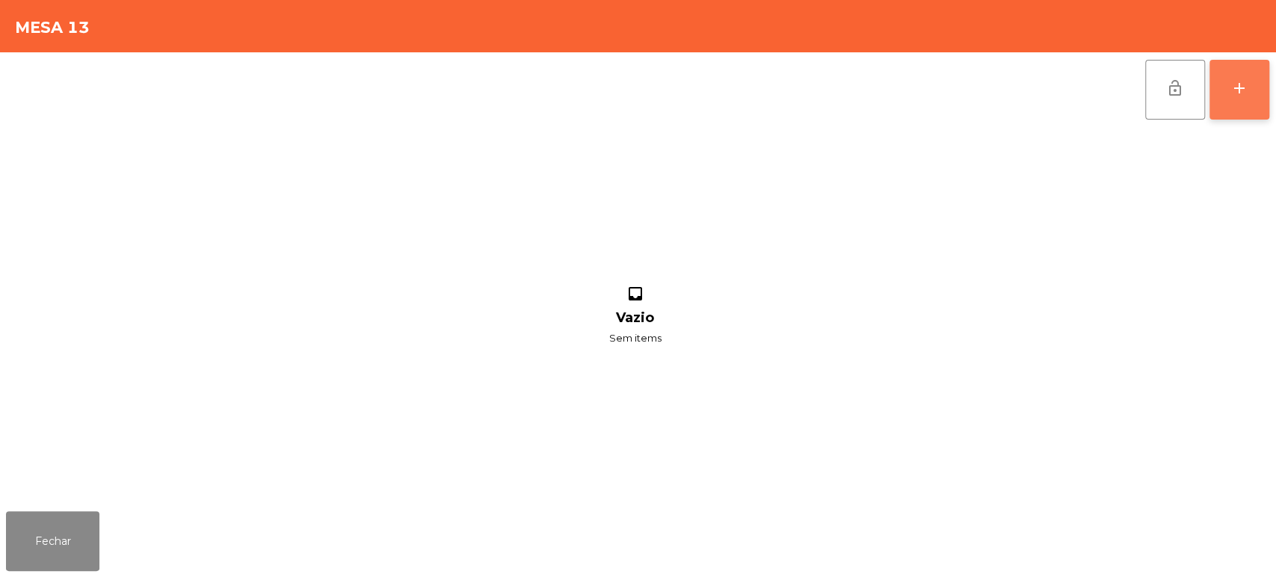
click at [1242, 87] on div "add" at bounding box center [1239, 88] width 18 height 18
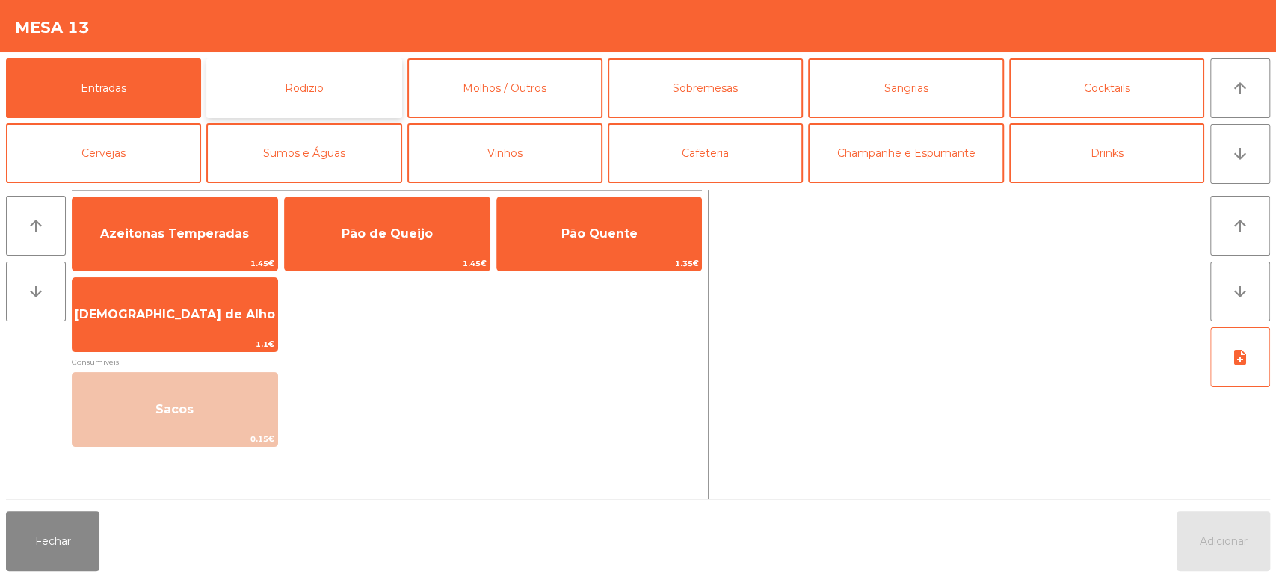
click at [276, 63] on button "Rodizio" at bounding box center [303, 88] width 195 height 60
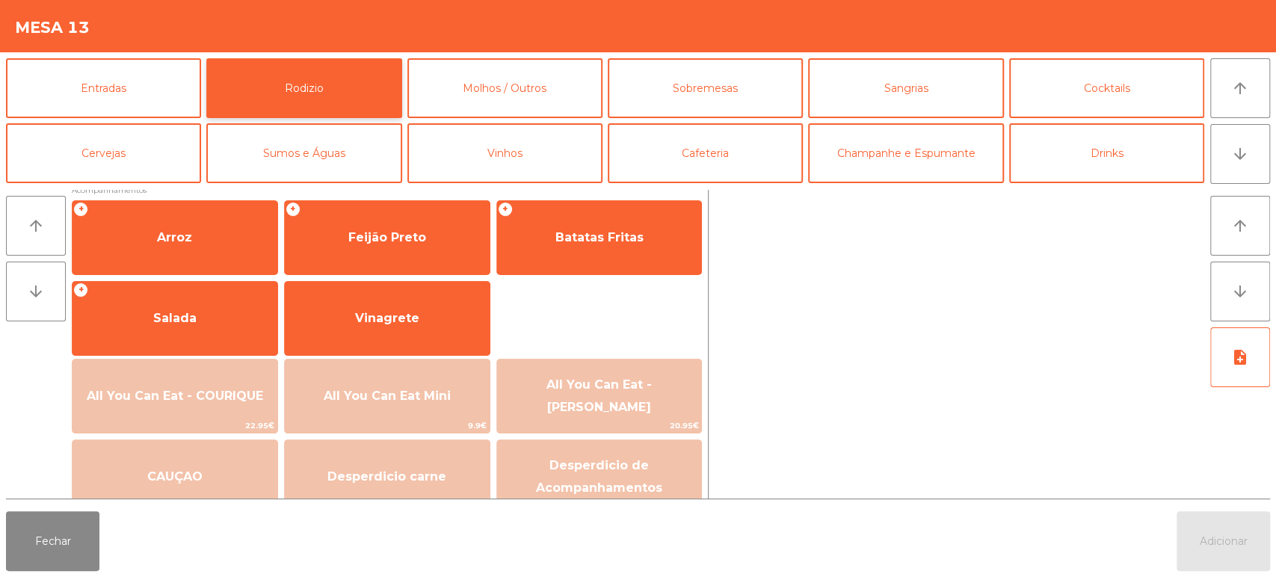
scroll to position [195, 0]
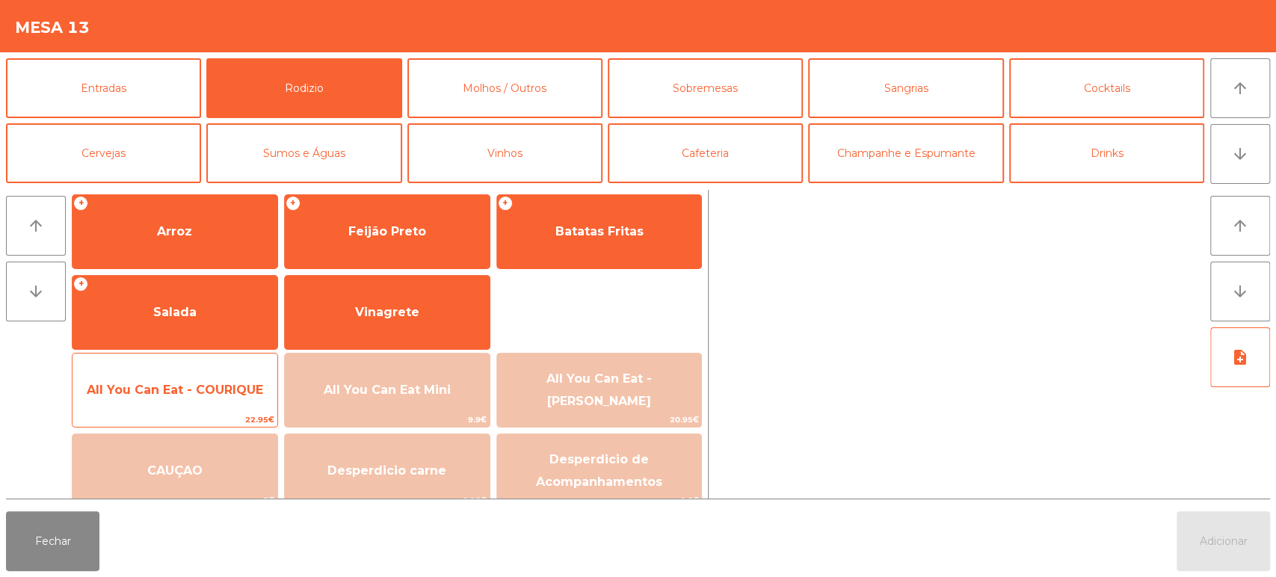
click at [200, 395] on span "All You Can Eat - COURIQUE" at bounding box center [175, 390] width 176 height 14
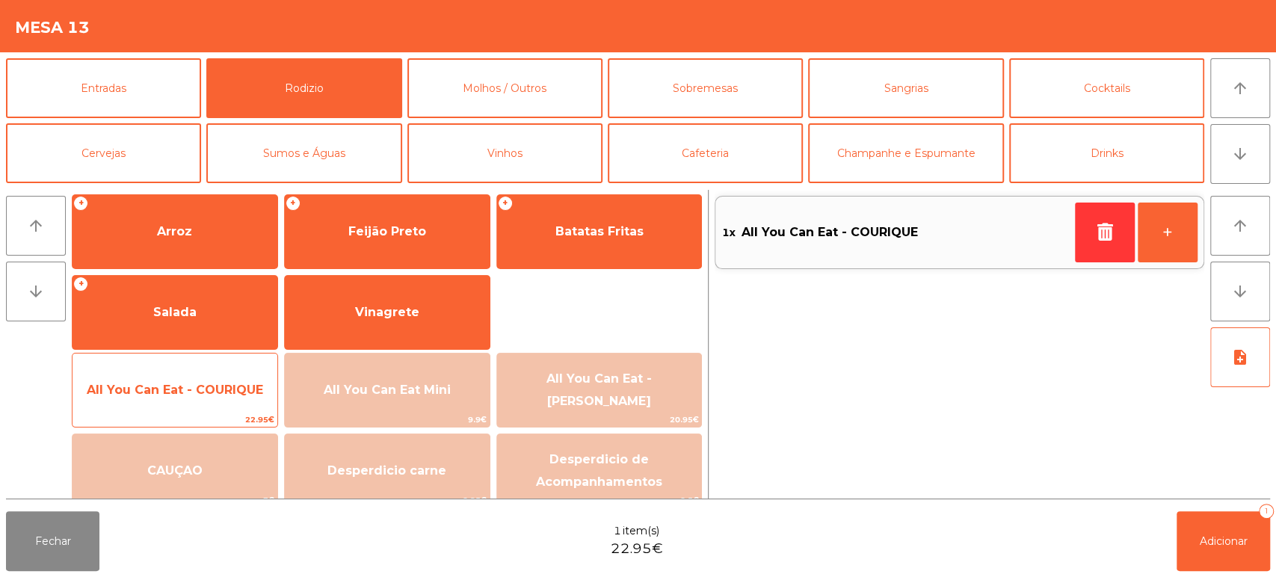
click at [215, 409] on span "All You Can Eat - COURIQUE" at bounding box center [174, 390] width 205 height 40
click at [218, 401] on span "All You Can Eat - COURIQUE" at bounding box center [174, 390] width 205 height 40
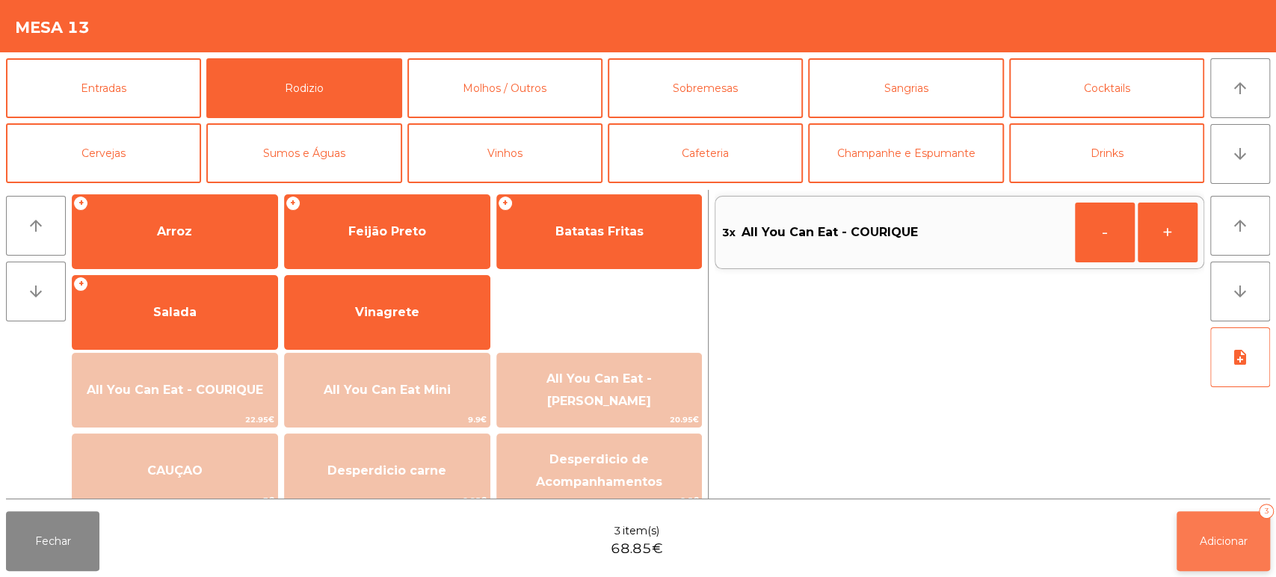
click at [1229, 522] on button "Adicionar 3" at bounding box center [1222, 541] width 93 height 60
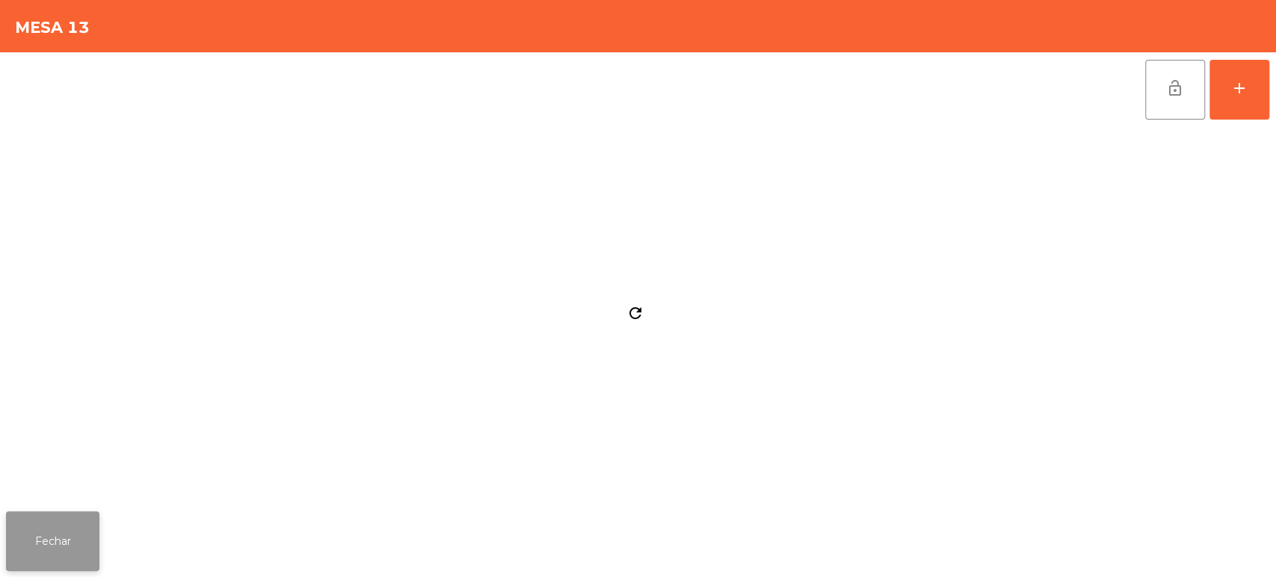
click at [78, 539] on button "Fechar" at bounding box center [52, 541] width 93 height 60
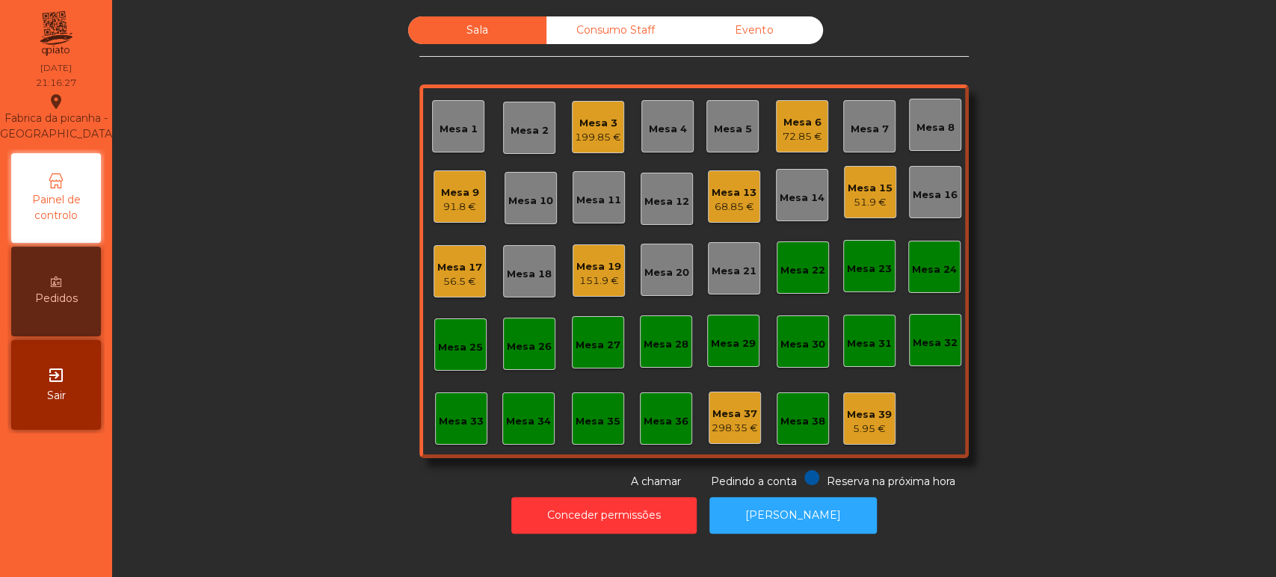
click at [815, 263] on div "Mesa 22" at bounding box center [802, 270] width 45 height 15
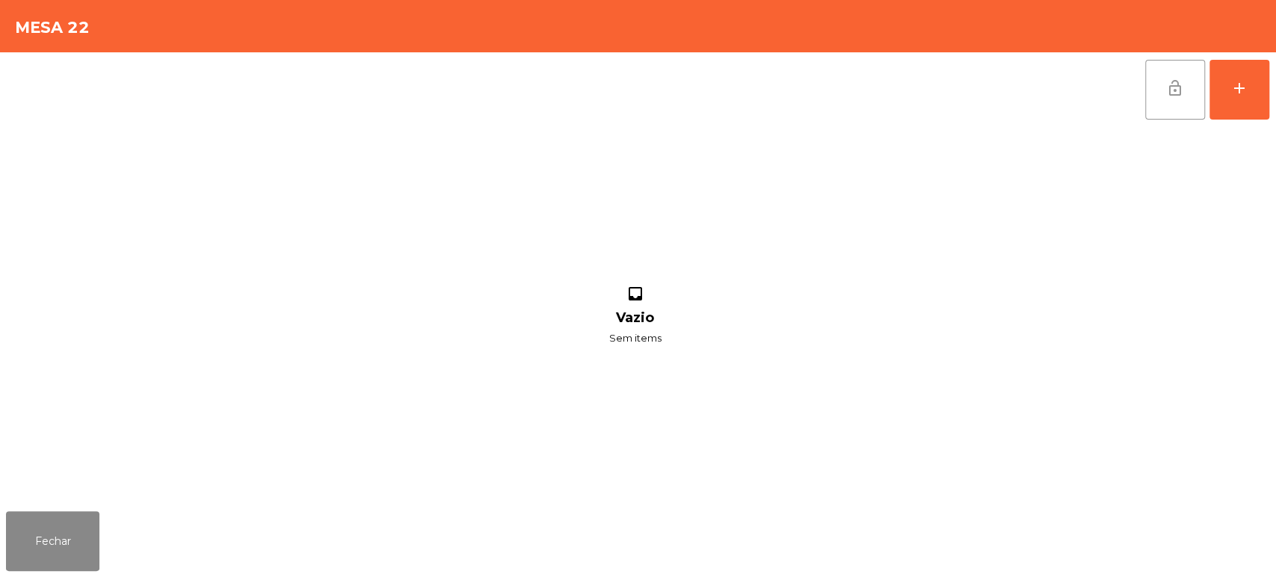
click at [1164, 60] on button "lock_open" at bounding box center [1175, 90] width 60 height 60
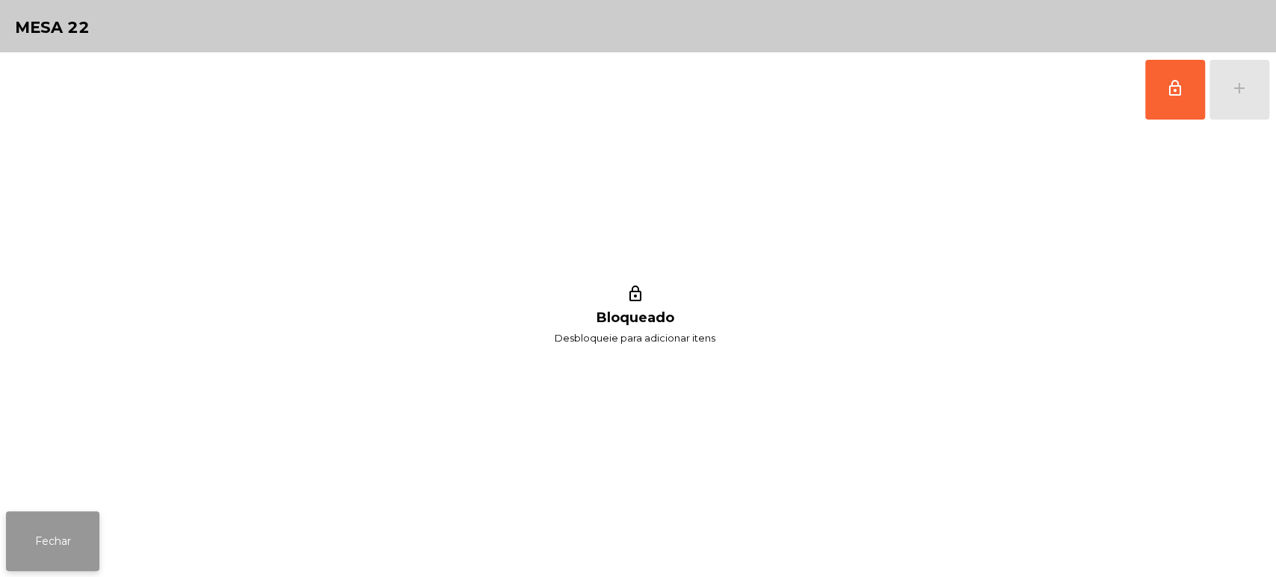
click at [67, 548] on button "Fechar" at bounding box center [52, 541] width 93 height 60
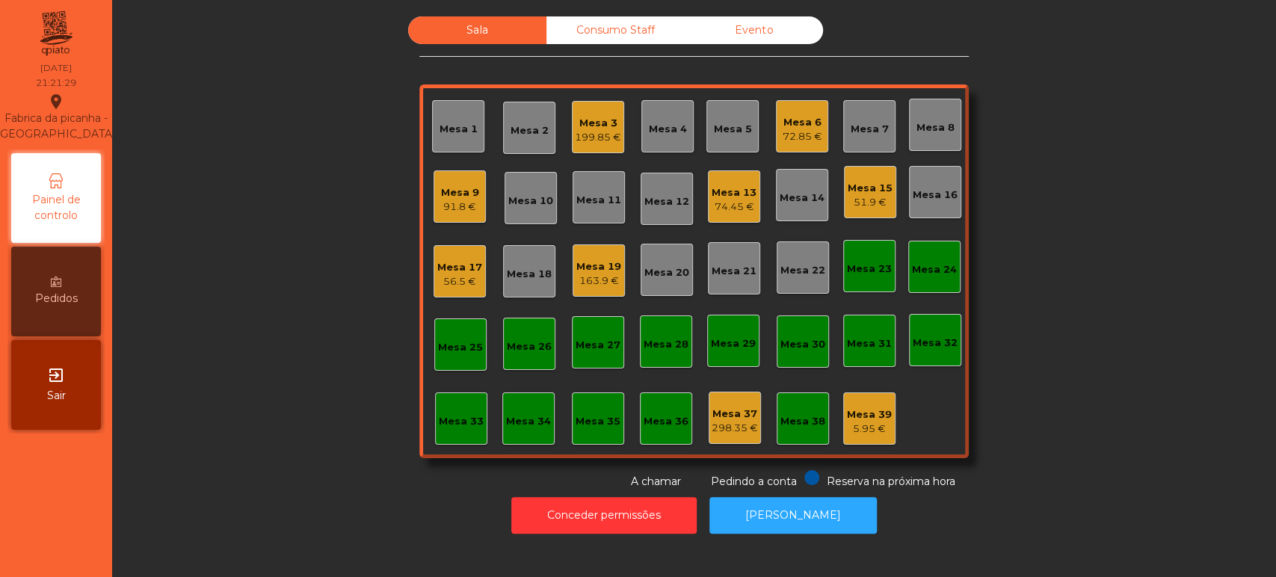
click at [585, 275] on div "163.9 €" at bounding box center [598, 281] width 45 height 15
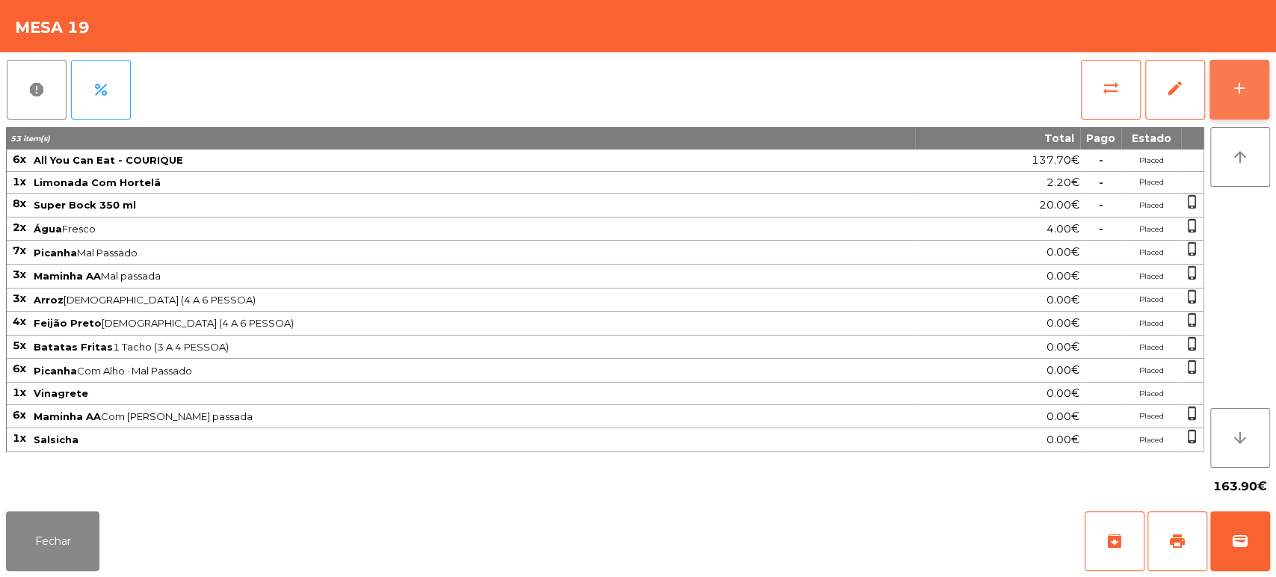
click at [1258, 100] on button "add" at bounding box center [1239, 90] width 60 height 60
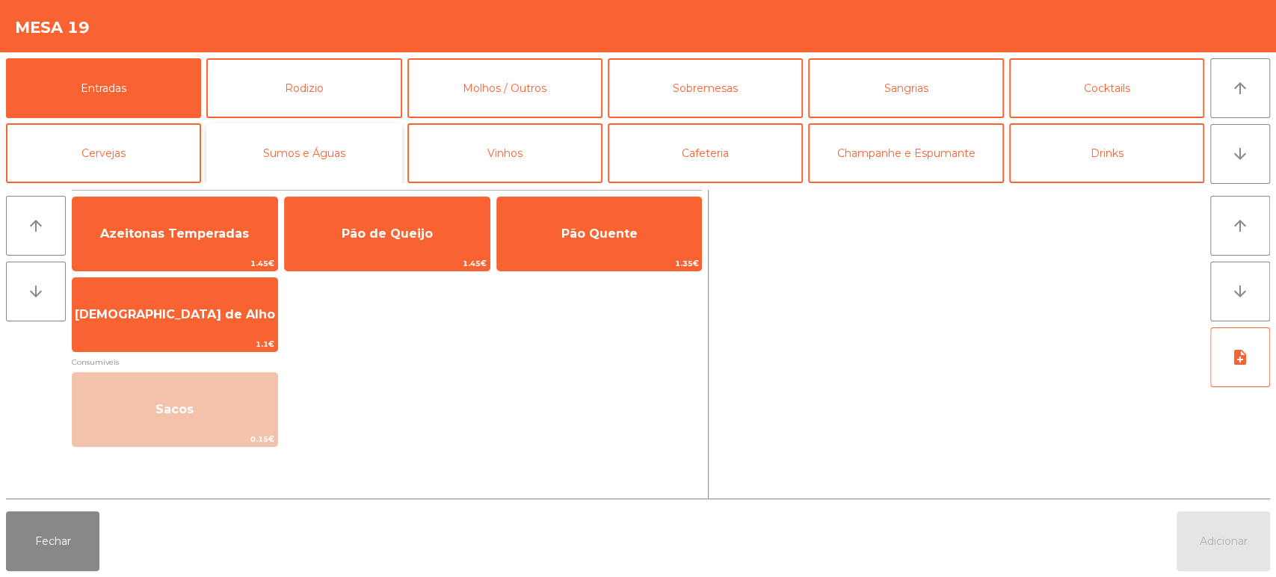
click at [338, 161] on button "Sumos e Águas" at bounding box center [303, 153] width 195 height 60
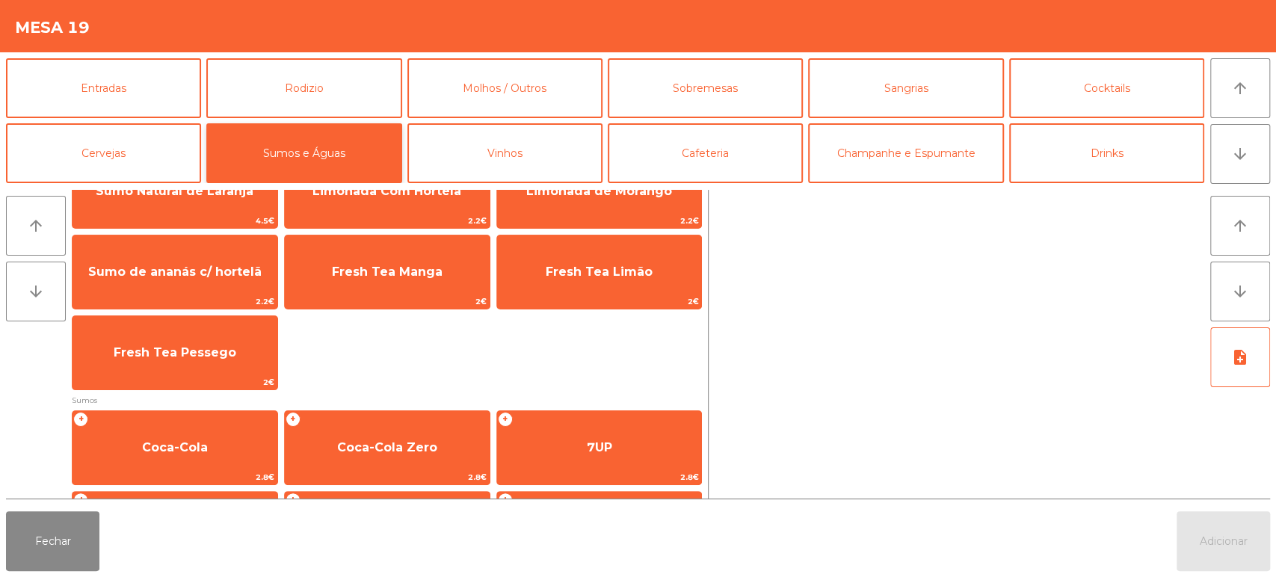
scroll to position [0, 0]
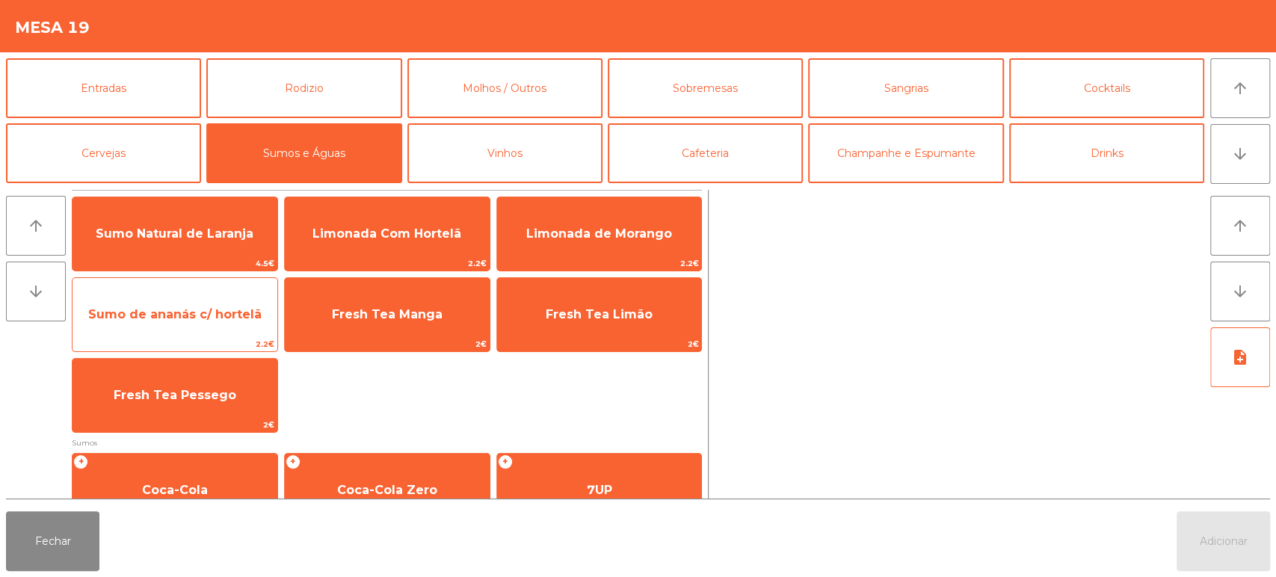
click at [187, 315] on span "Sumo de ananás c/ hortelã" at bounding box center [174, 314] width 173 height 14
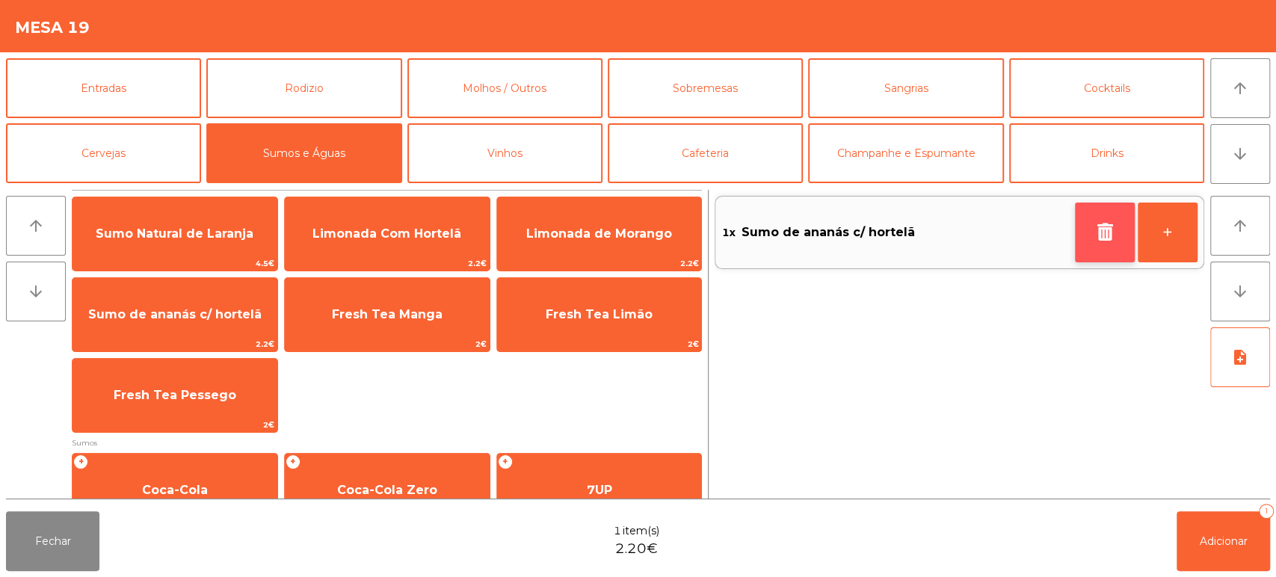
click at [1076, 229] on button "button" at bounding box center [1105, 233] width 60 height 60
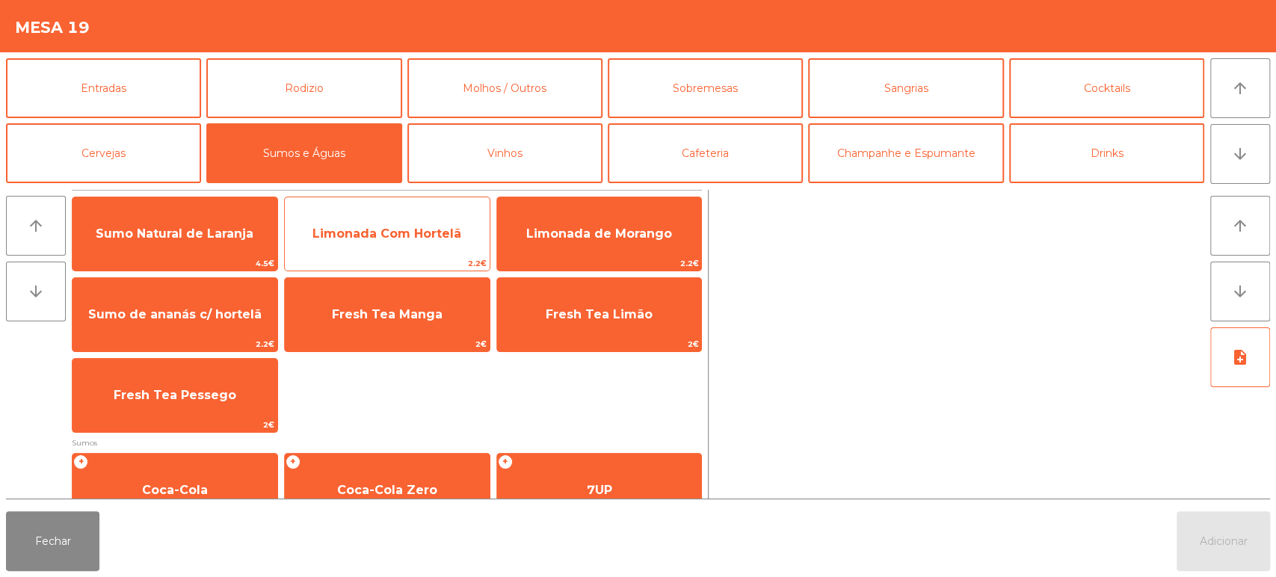
click at [404, 231] on span "Limonada Com Hortelã" at bounding box center [386, 233] width 149 height 14
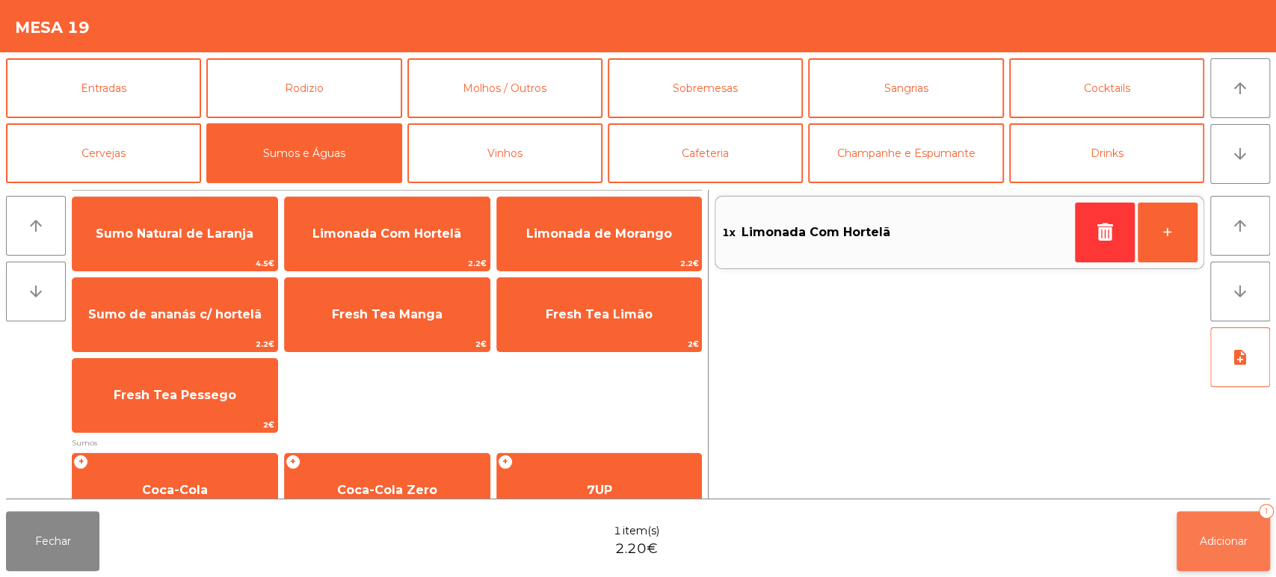
click at [1202, 520] on button "Adicionar 1" at bounding box center [1222, 541] width 93 height 60
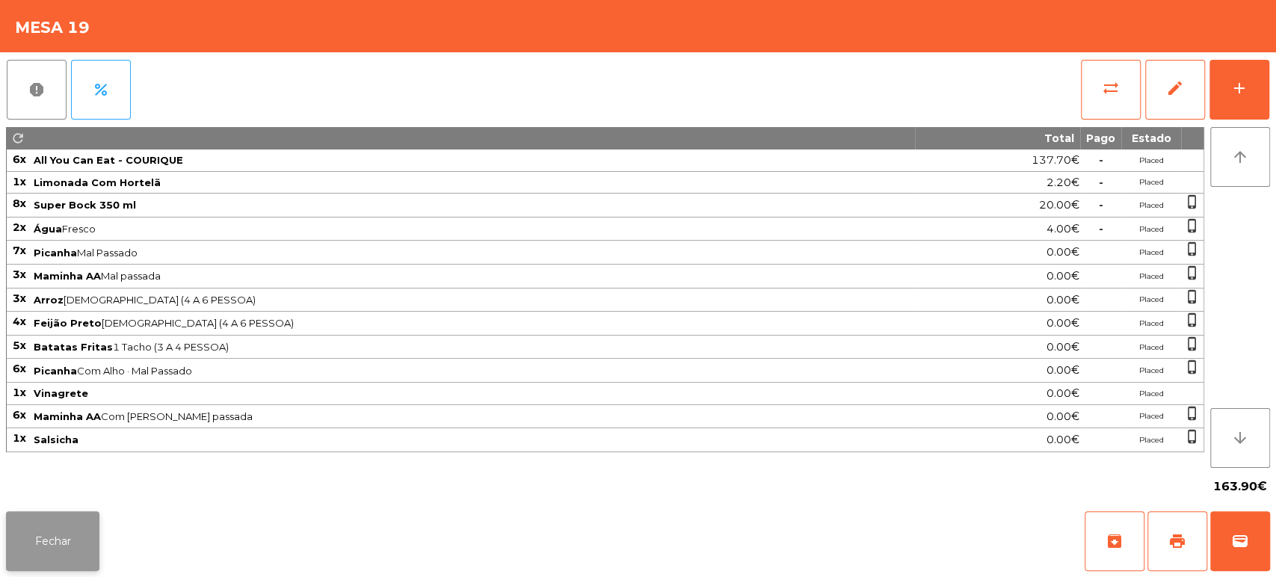
click at [72, 567] on button "Fechar" at bounding box center [52, 541] width 93 height 60
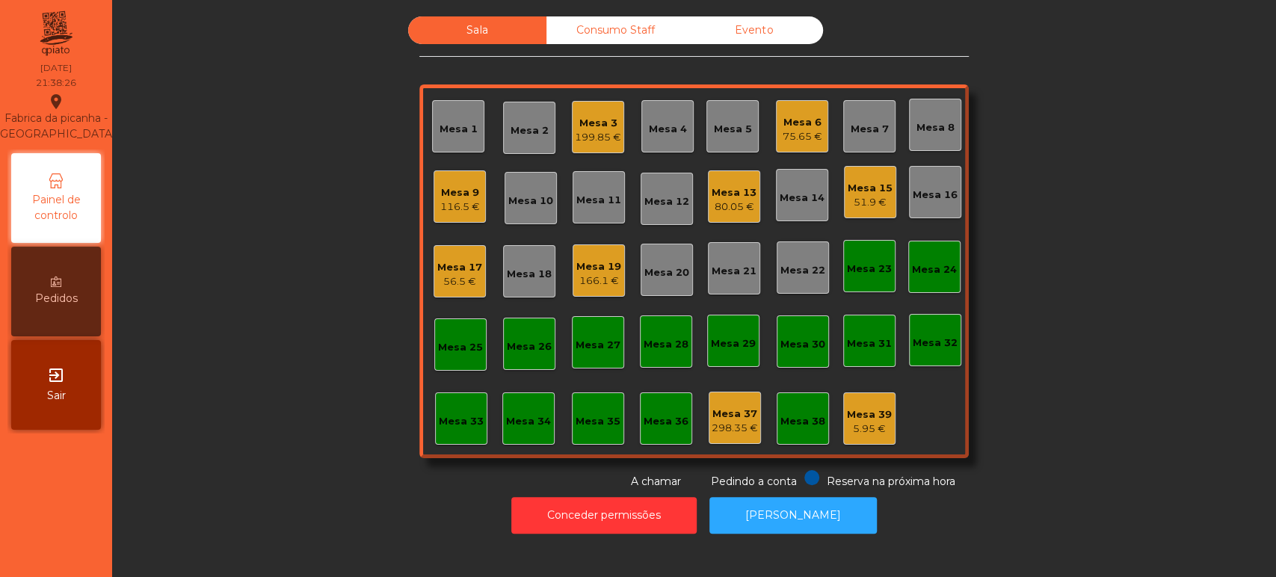
click at [619, 33] on div "Consumo Staff" at bounding box center [615, 30] width 138 height 28
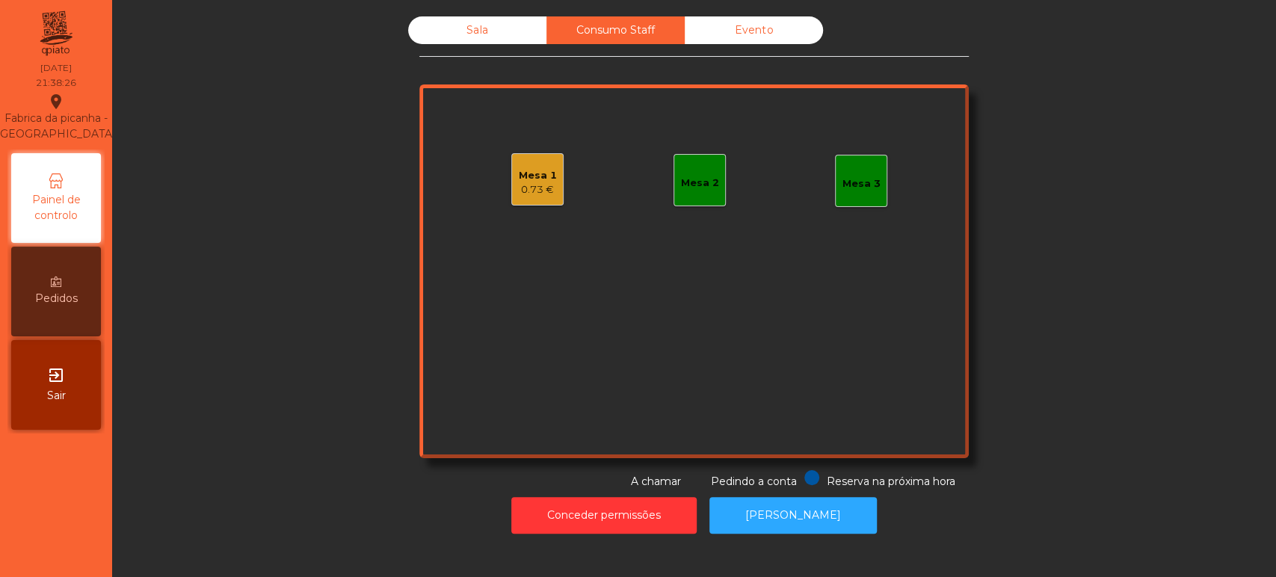
click at [701, 176] on div "Mesa 2" at bounding box center [700, 183] width 38 height 15
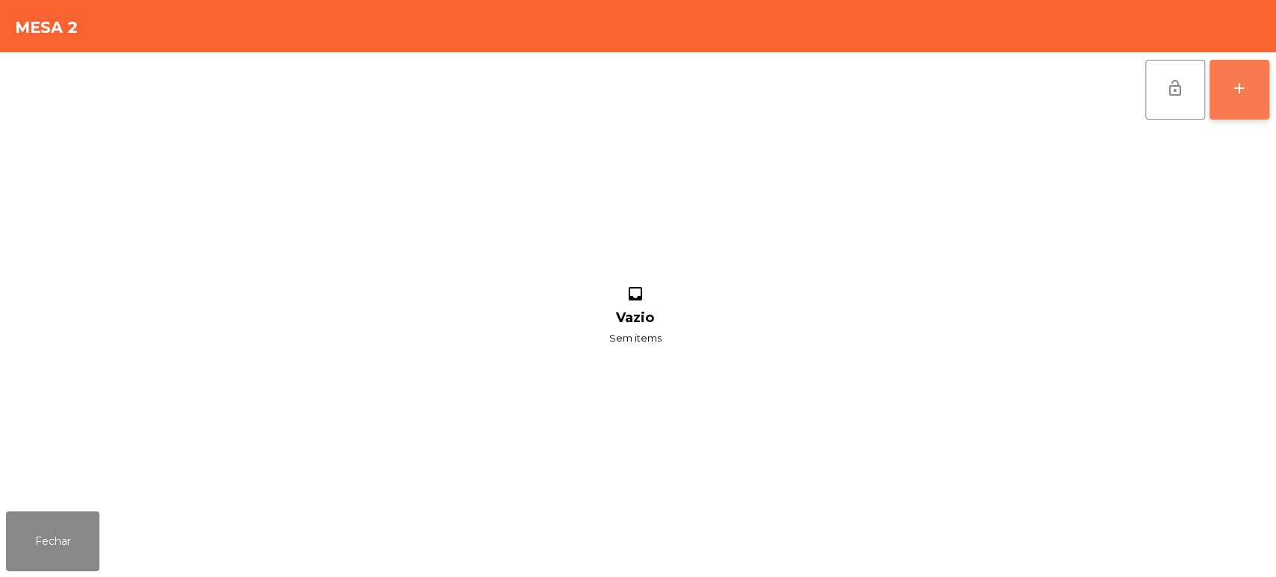
click at [1234, 104] on button "add" at bounding box center [1239, 90] width 60 height 60
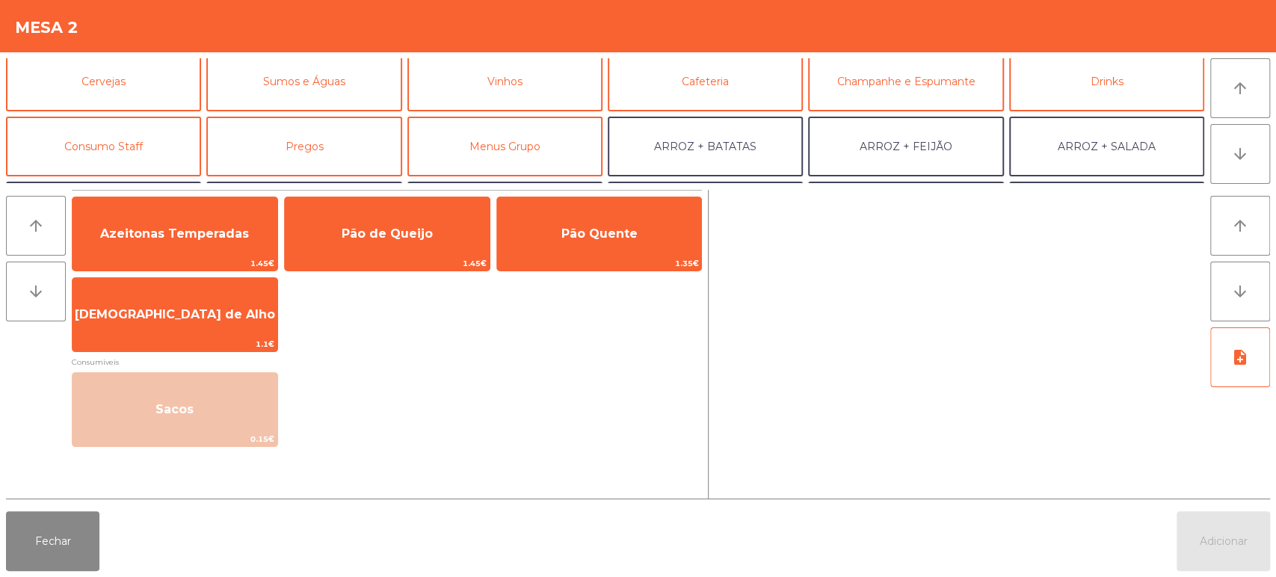
scroll to position [135, 0]
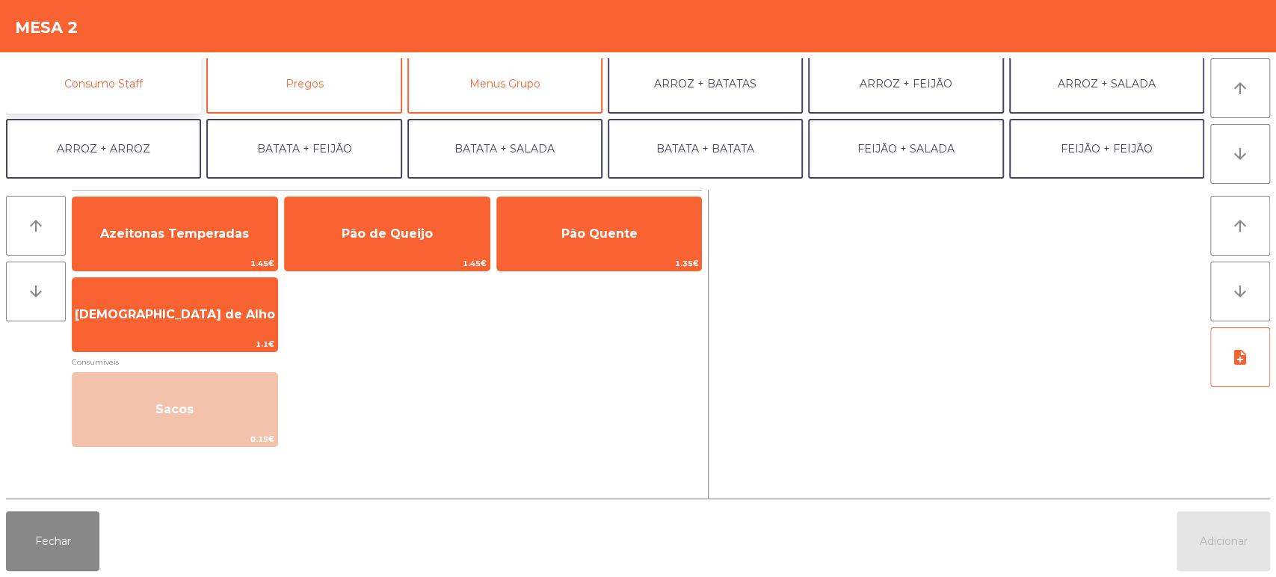
click at [104, 85] on button "Consumo Staff" at bounding box center [103, 84] width 195 height 60
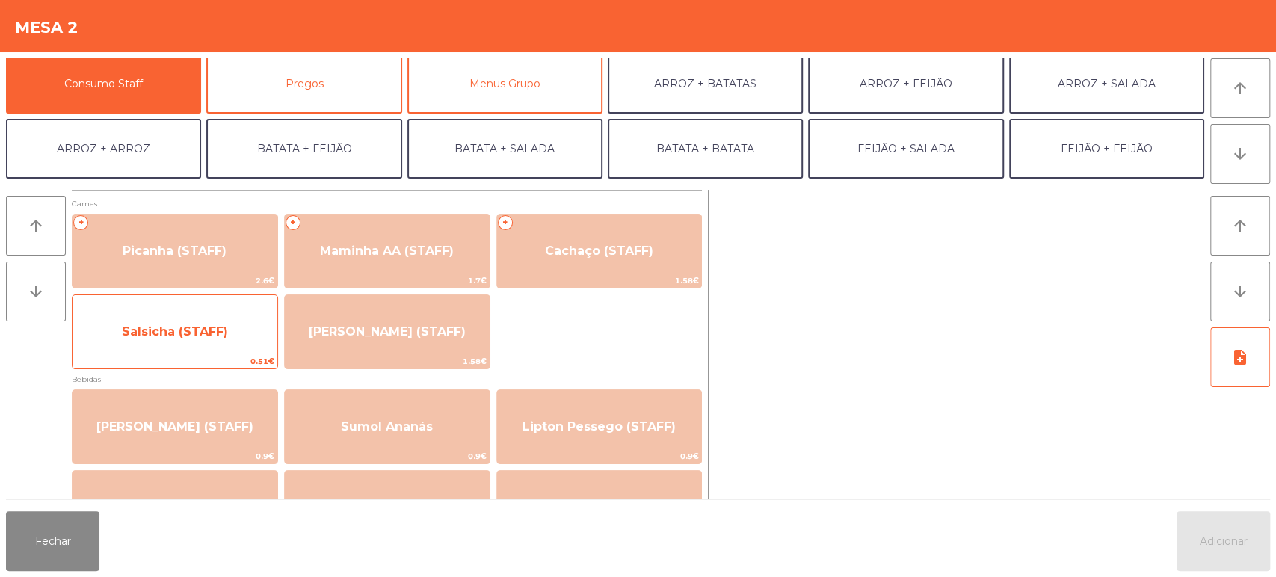
click at [182, 327] on span "Salsicha (STAFF)" at bounding box center [175, 331] width 106 height 14
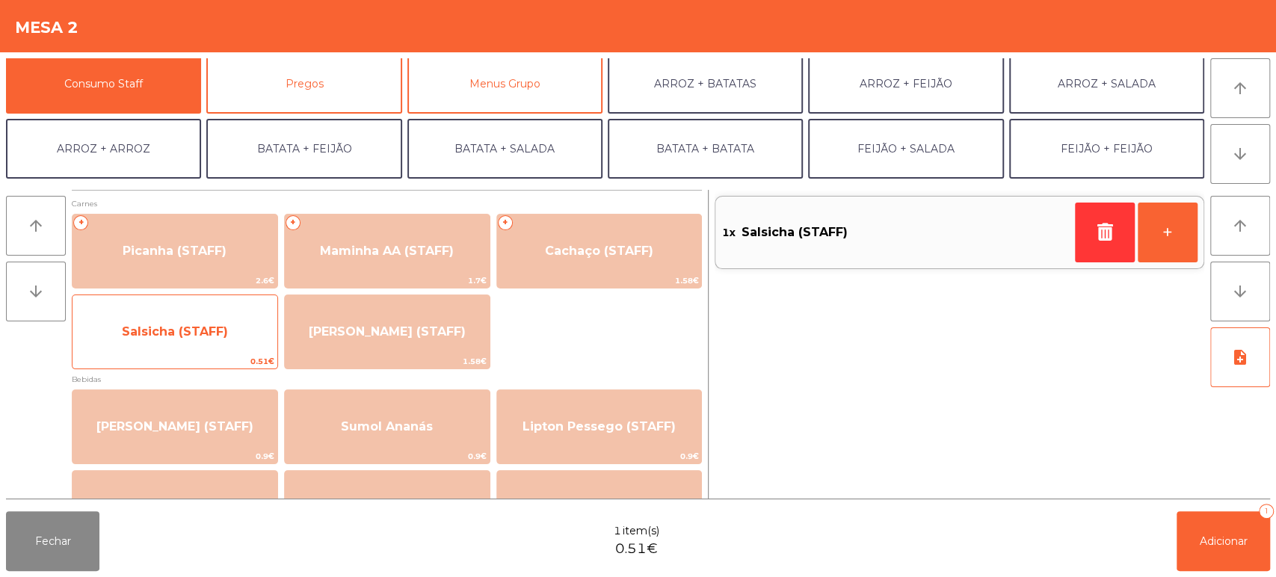
click at [182, 324] on span "Salsicha (STAFF)" at bounding box center [175, 331] width 106 height 14
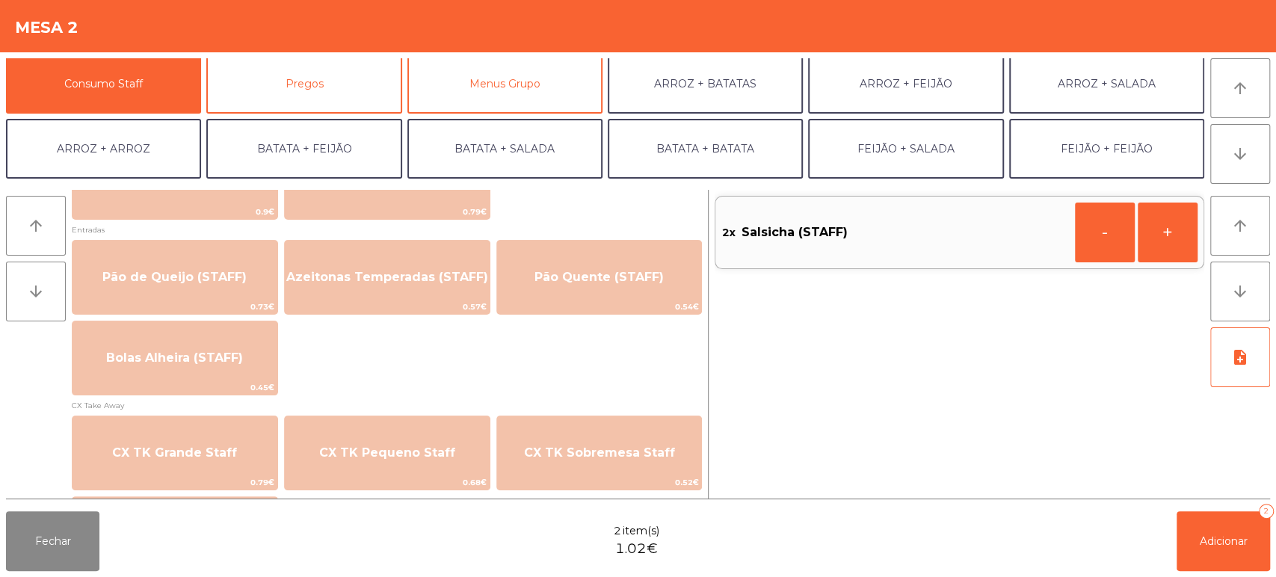
scroll to position [1197, 0]
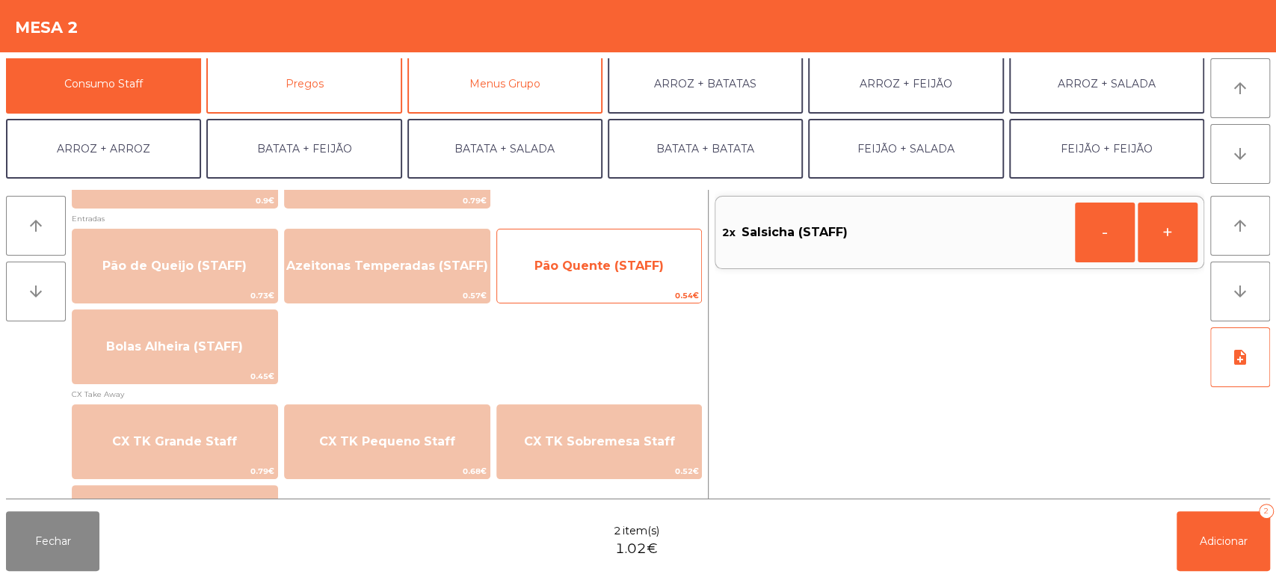
click at [601, 269] on span "Pão Quente (STAFF)" at bounding box center [598, 266] width 129 height 14
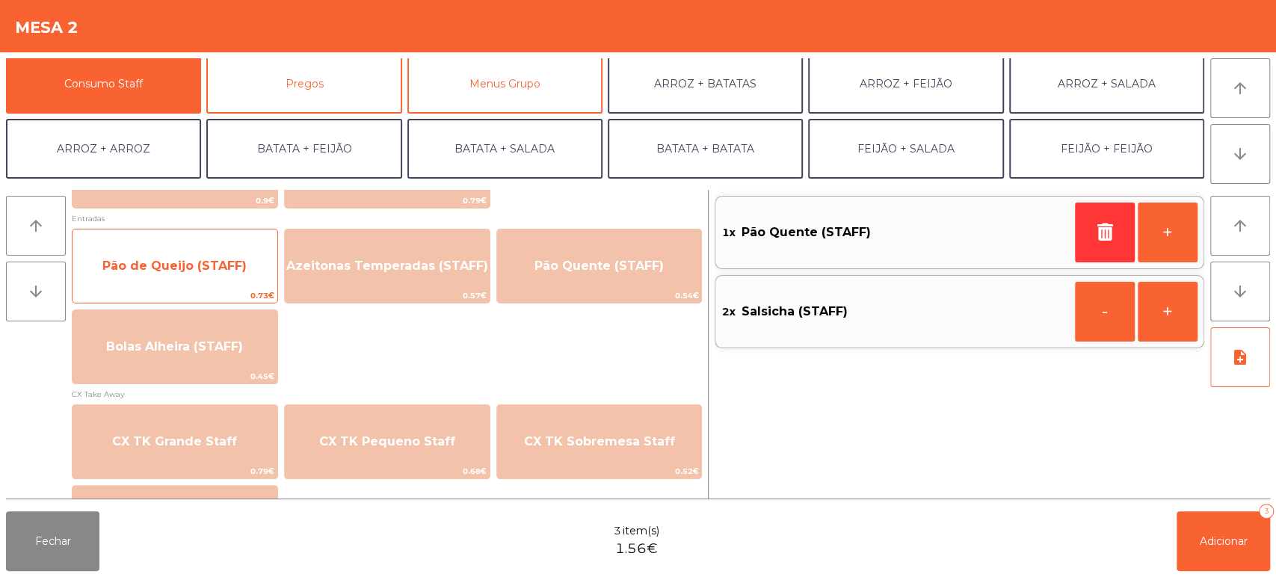
click at [203, 259] on span "Pão de Queijo (STAFF)" at bounding box center [174, 266] width 144 height 14
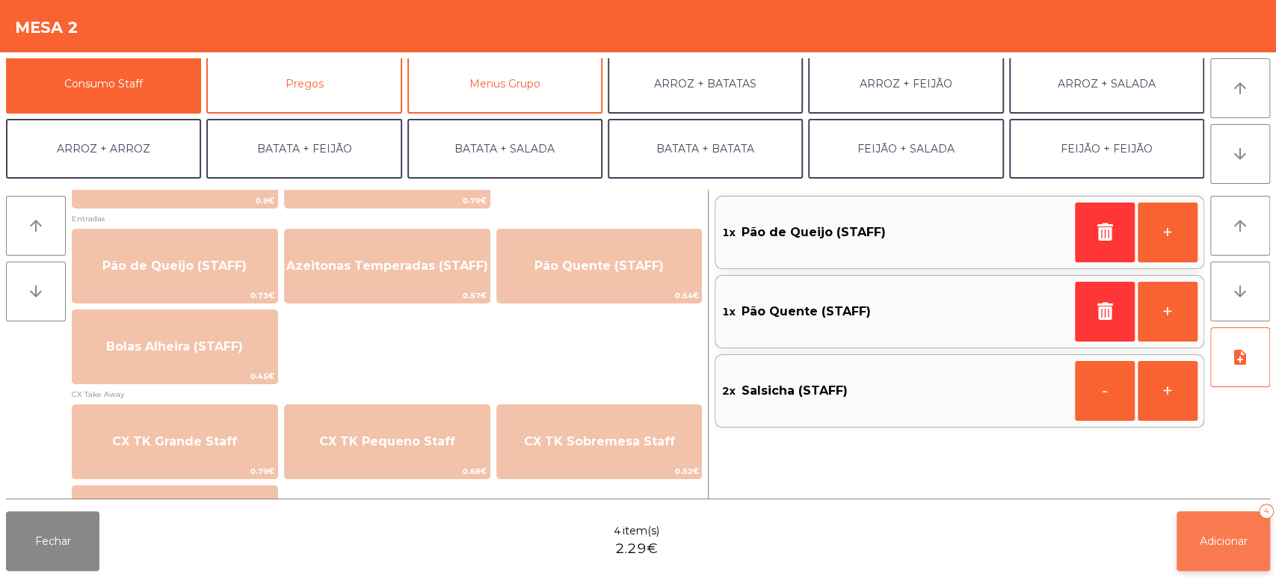
click at [1226, 546] on span "Adicionar" at bounding box center [1224, 540] width 48 height 13
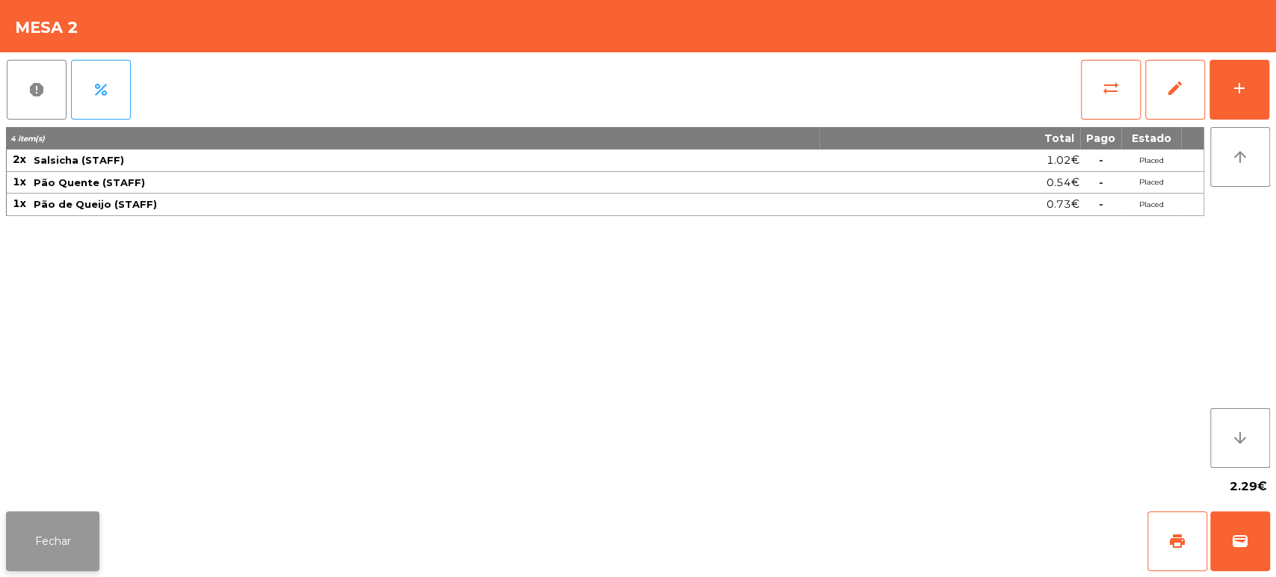
click at [48, 531] on button "Fechar" at bounding box center [52, 541] width 93 height 60
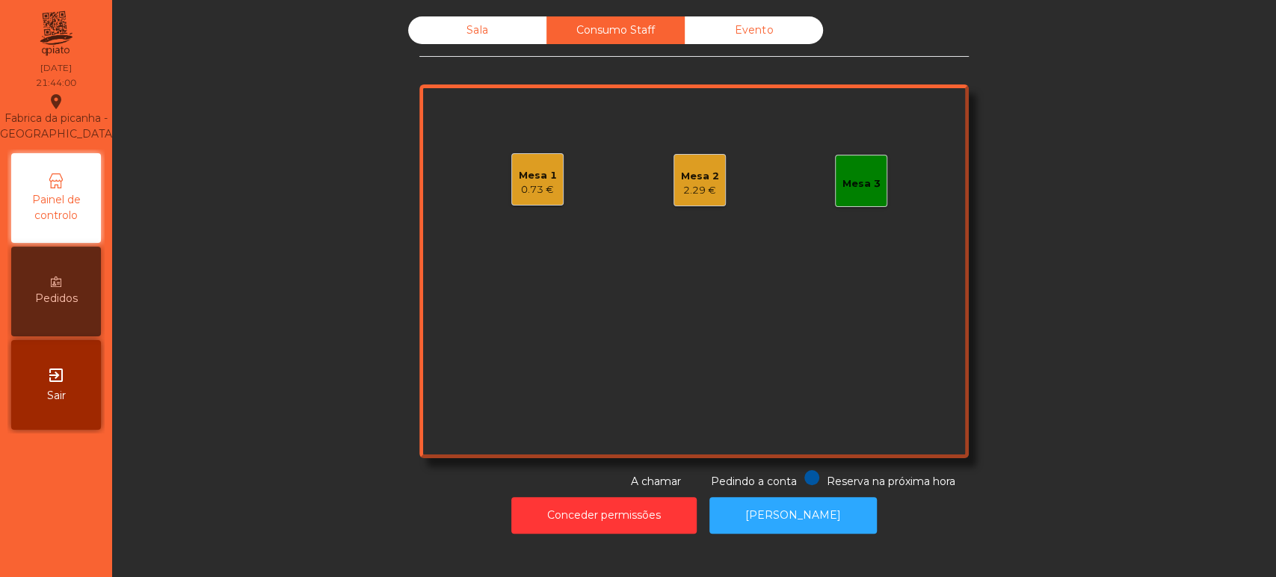
click at [419, 41] on div "Sala" at bounding box center [477, 30] width 138 height 28
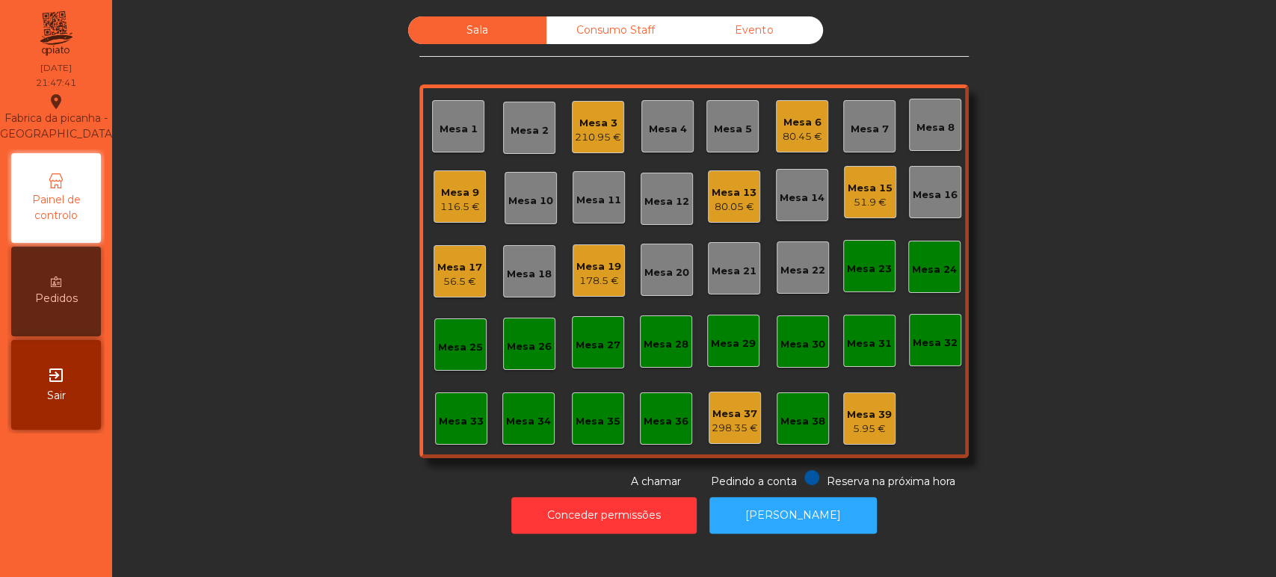
click at [880, 193] on div "Mesa 15" at bounding box center [870, 188] width 45 height 15
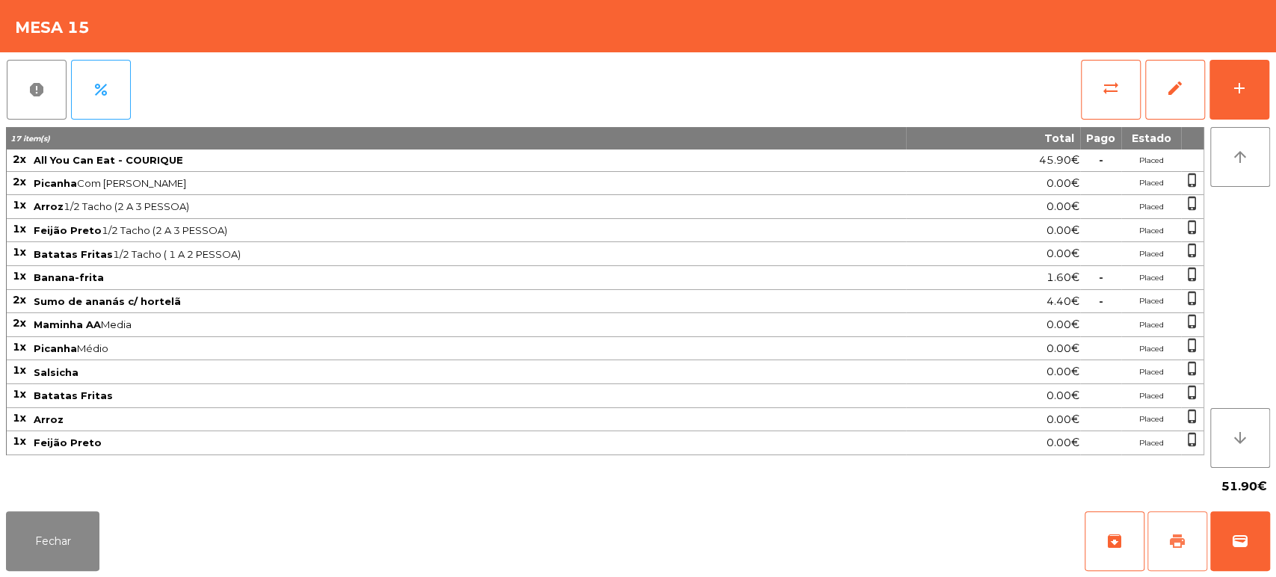
click at [1168, 518] on button "print" at bounding box center [1177, 541] width 60 height 60
click at [1274, 561] on div "Fechar archive print wallet" at bounding box center [638, 541] width 1276 height 72
click at [1238, 546] on span "wallet" at bounding box center [1240, 541] width 18 height 18
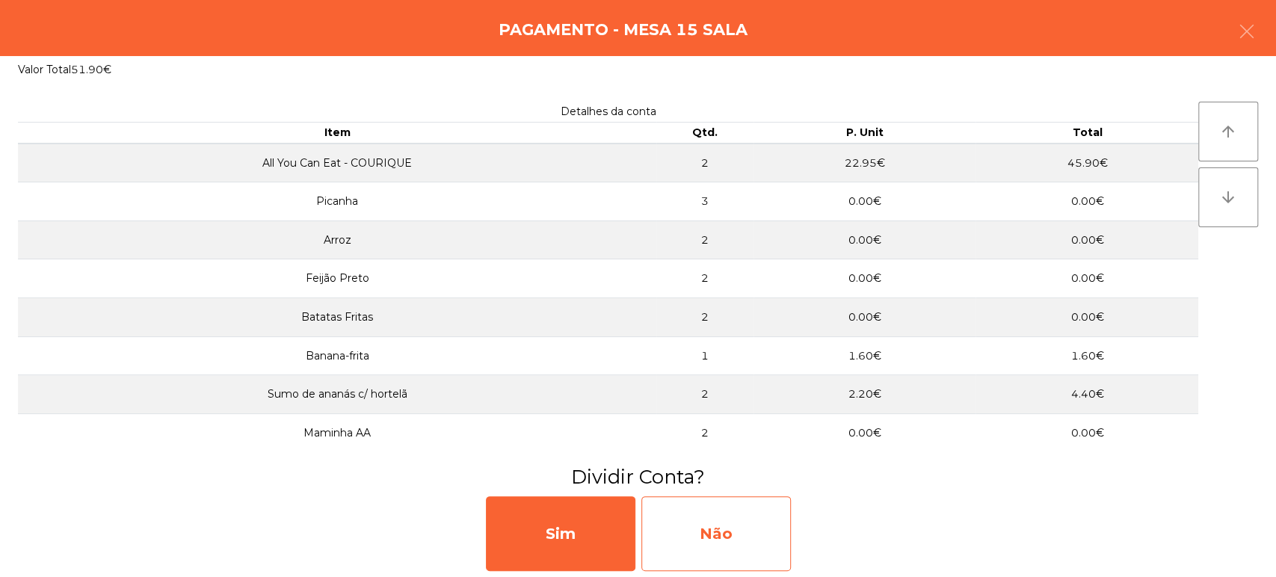
click at [759, 532] on div "Não" at bounding box center [715, 533] width 149 height 75
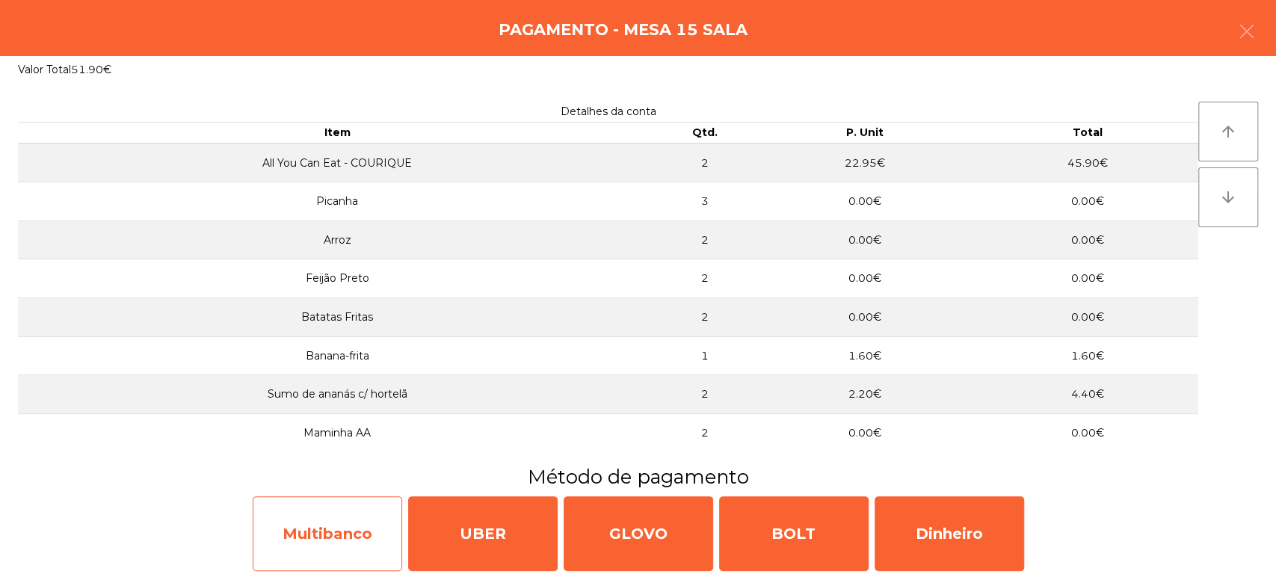
click at [354, 534] on div "Multibanco" at bounding box center [327, 533] width 149 height 75
select select "**"
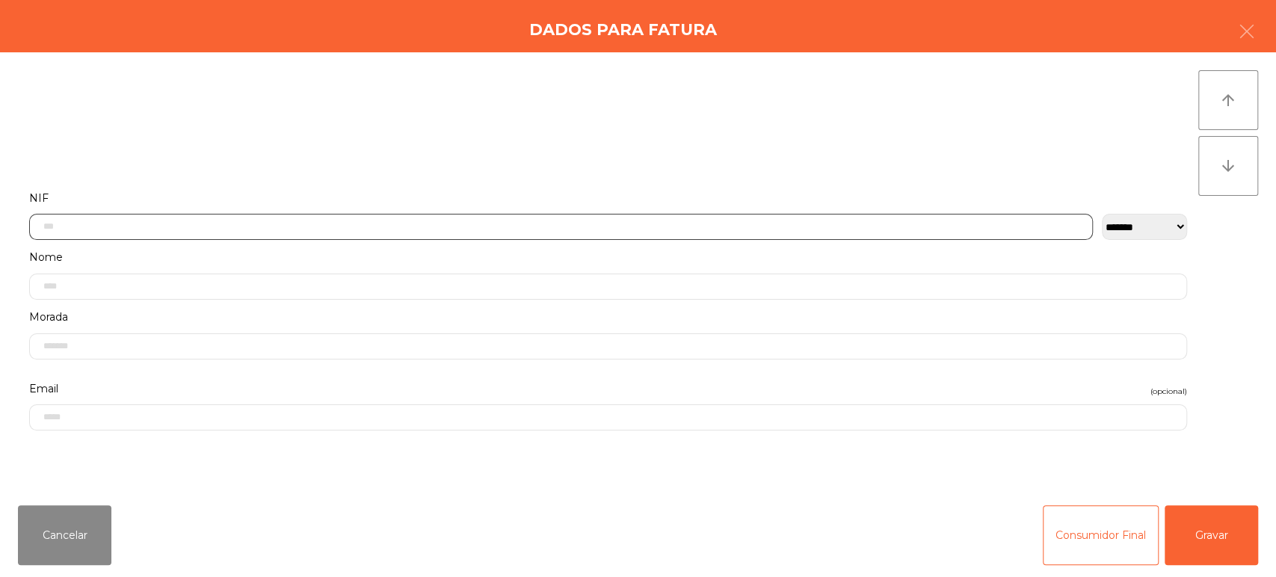
click at [364, 223] on input "text" at bounding box center [561, 227] width 1064 height 26
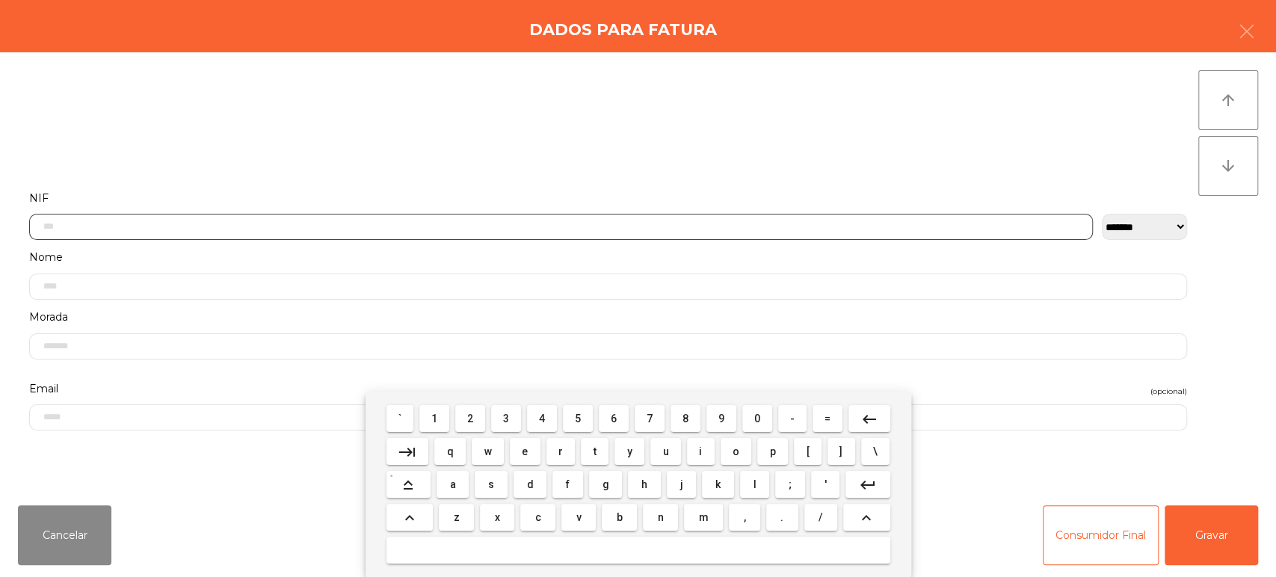
scroll to position [117, 0]
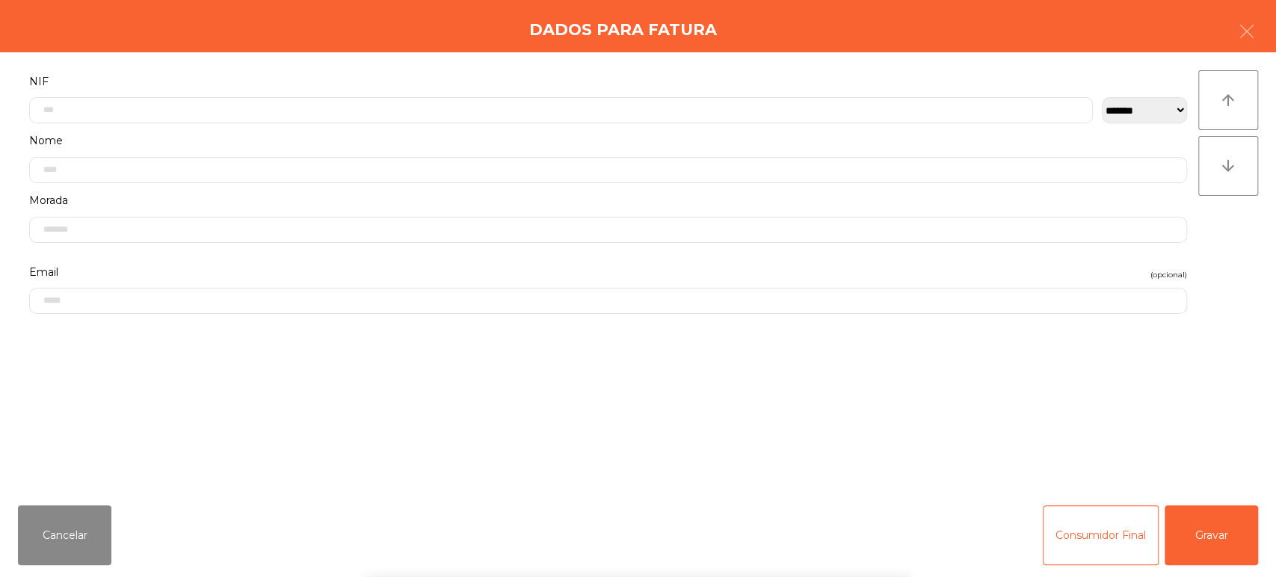
click at [1019, 413] on div "` 1 2 3 4 5 6 7 8 9 0 - = keyboard_backspace keyboard_tab q w e r t y u i o p […" at bounding box center [638, 484] width 1276 height 185
click at [1235, 532] on button "Gravar" at bounding box center [1210, 535] width 93 height 60
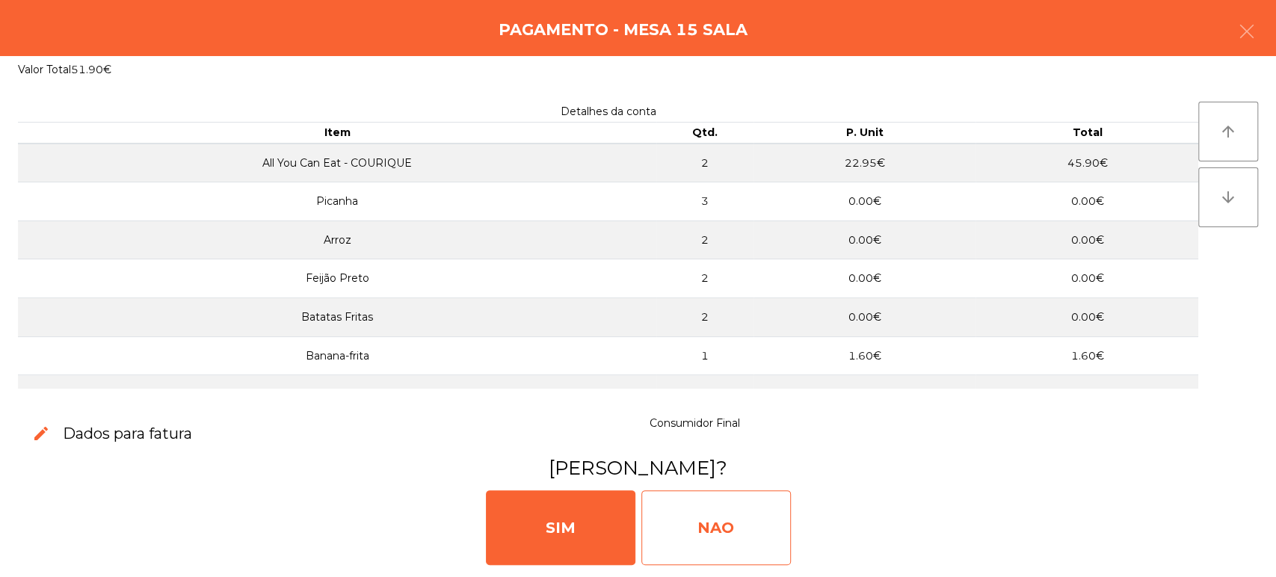
click at [765, 544] on div "NAO" at bounding box center [715, 527] width 149 height 75
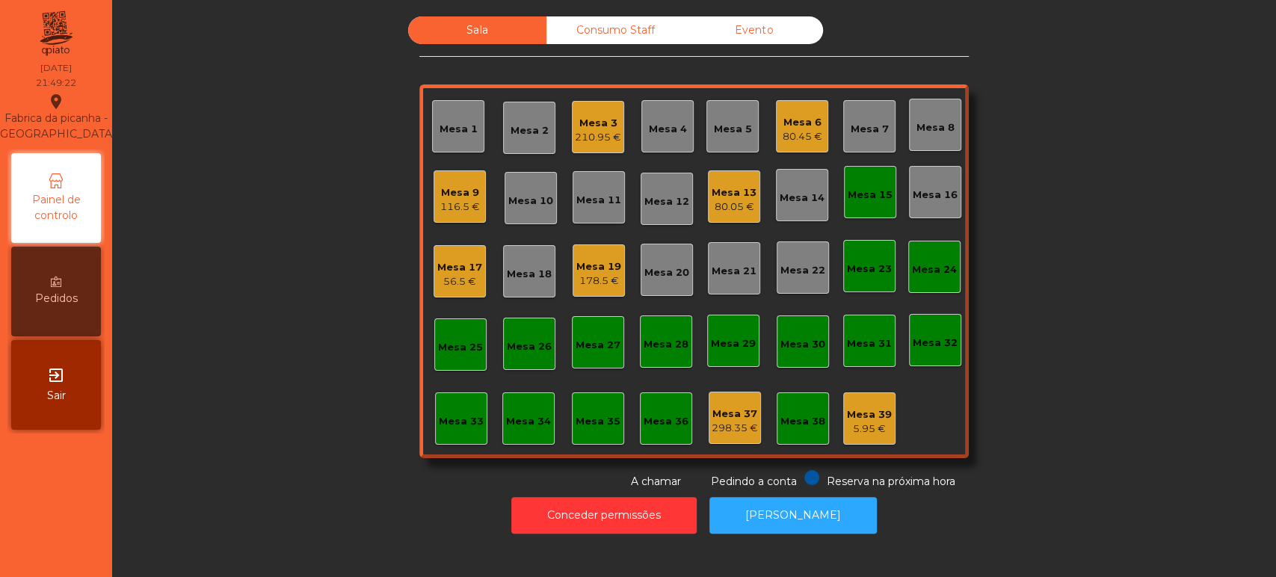
click at [864, 193] on div "Mesa 15" at bounding box center [870, 195] width 45 height 15
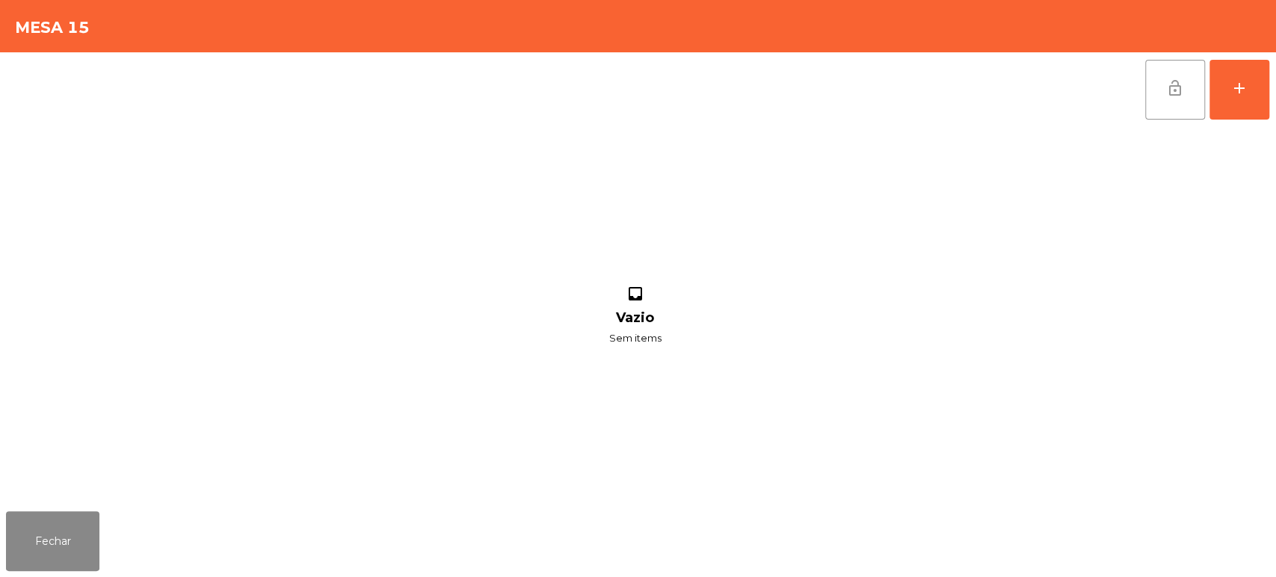
click at [1173, 81] on span "lock_open" at bounding box center [1175, 88] width 18 height 18
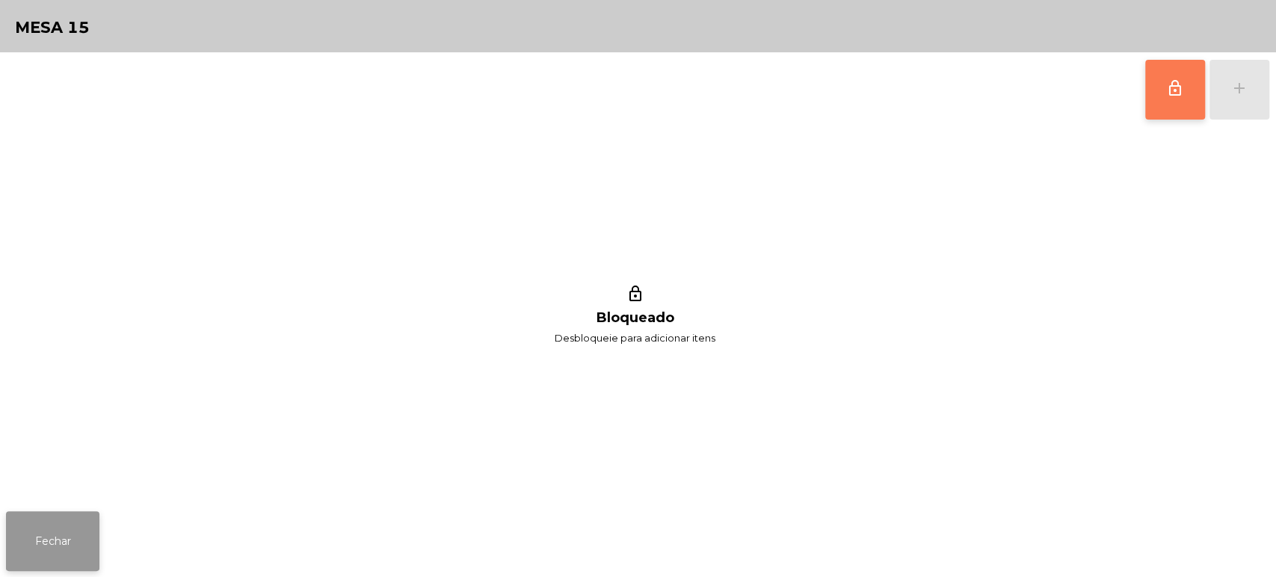
click at [40, 546] on button "Fechar" at bounding box center [52, 541] width 93 height 60
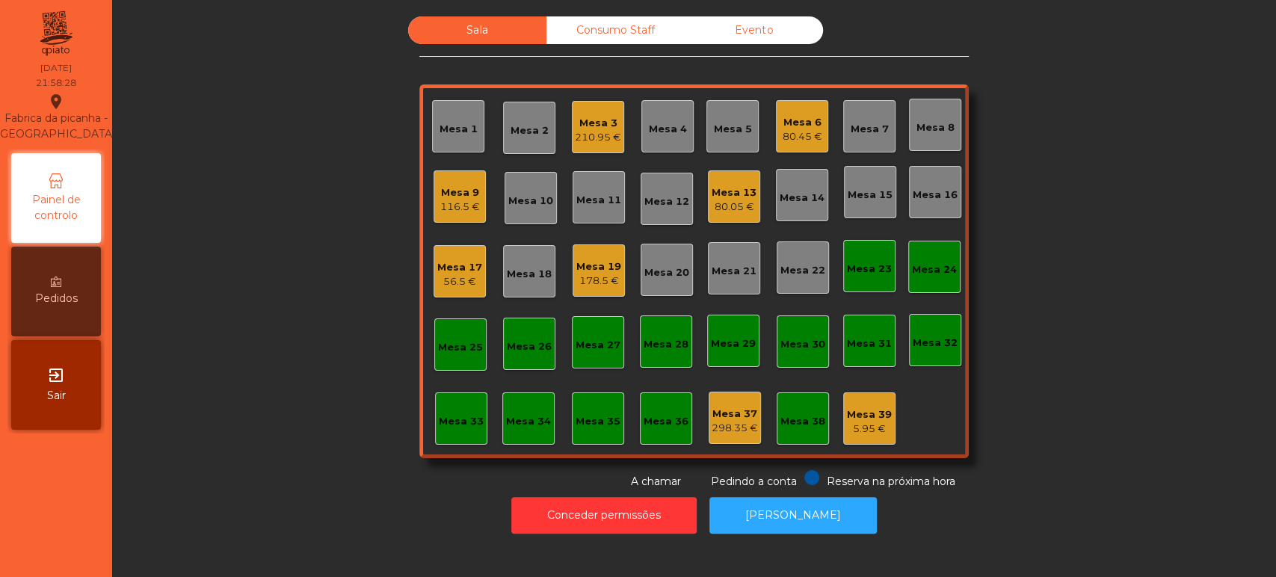
click at [640, 33] on div "Consumo Staff" at bounding box center [615, 30] width 138 height 28
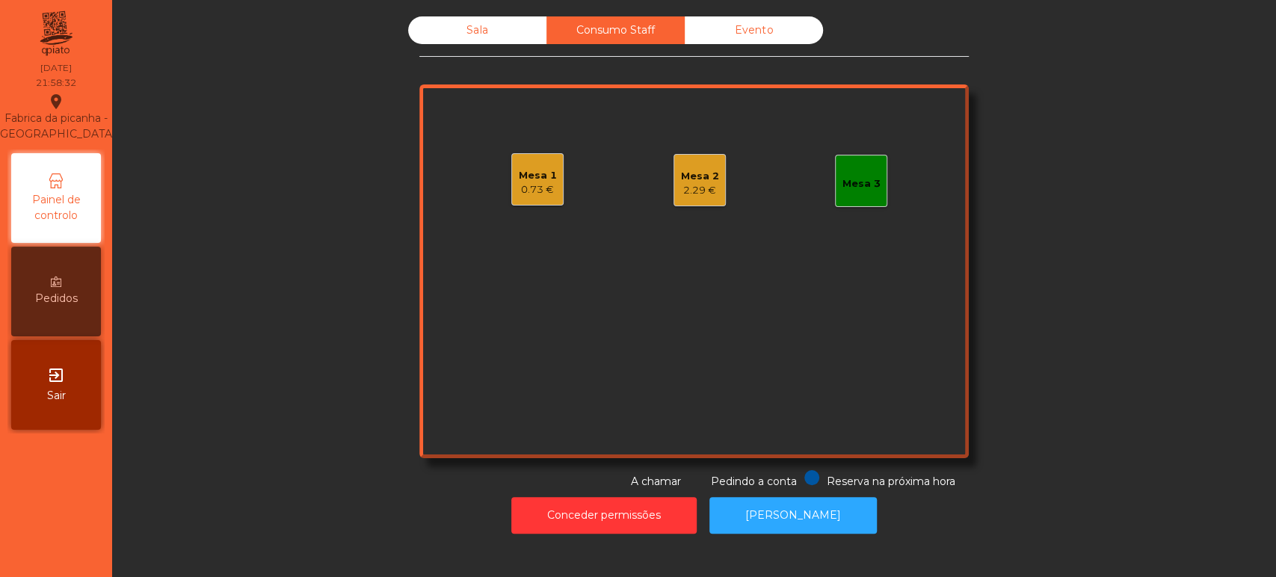
click at [550, 194] on div "Mesa 1 0.73 €" at bounding box center [537, 179] width 52 height 52
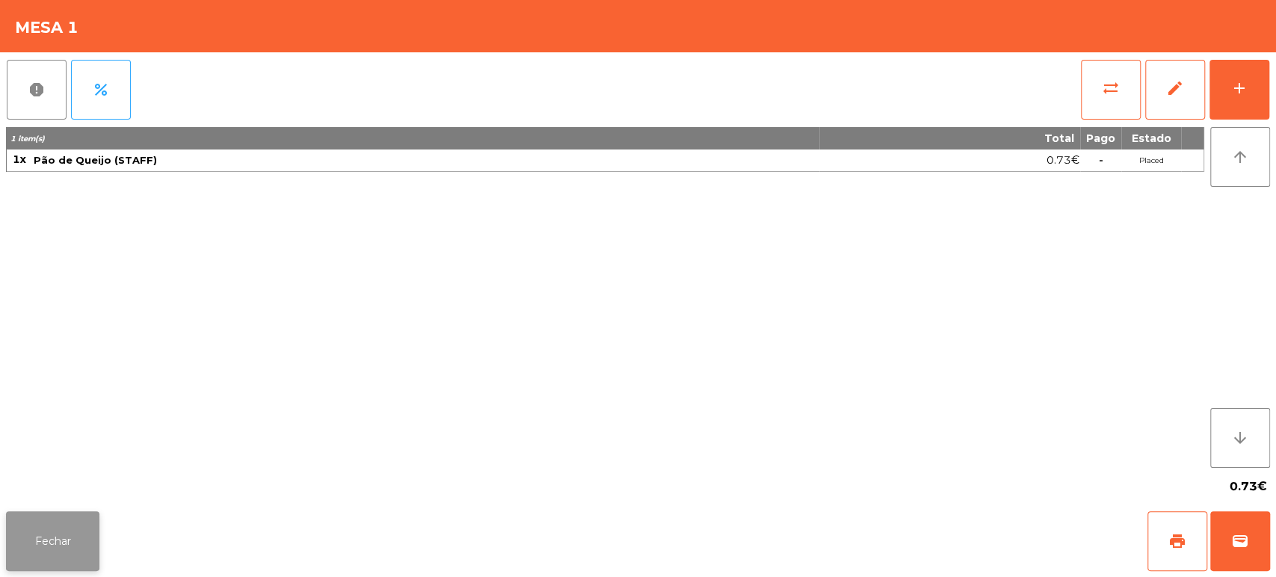
click at [72, 543] on button "Fechar" at bounding box center [52, 541] width 93 height 60
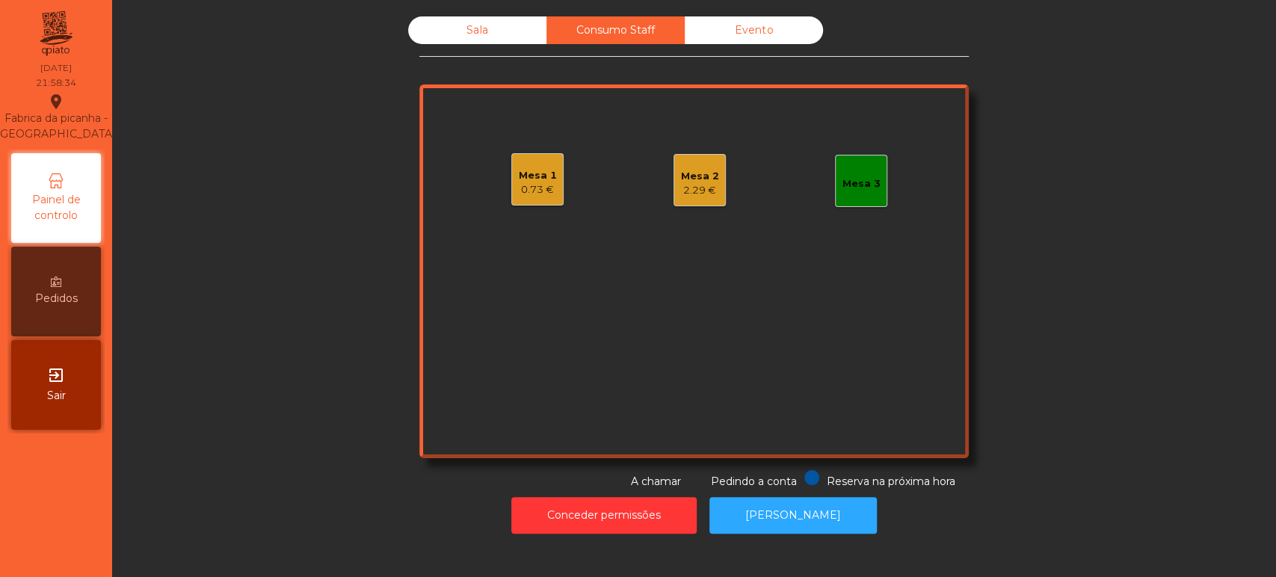
click at [688, 188] on div "2.29 €" at bounding box center [700, 190] width 38 height 15
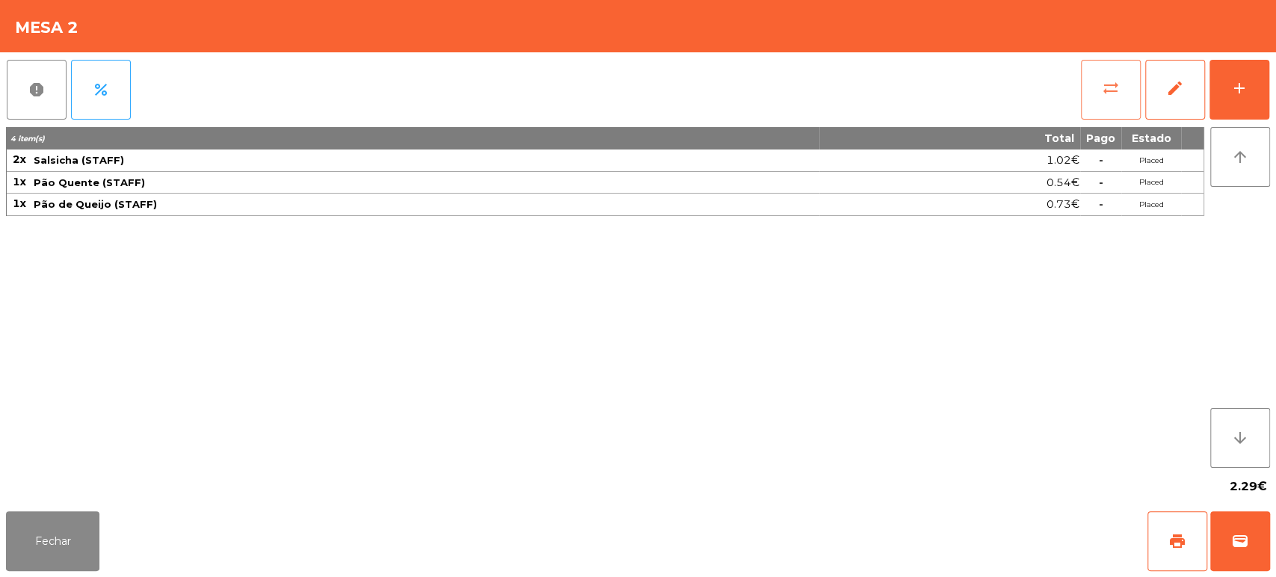
click at [1115, 85] on span "sync_alt" at bounding box center [1111, 88] width 18 height 18
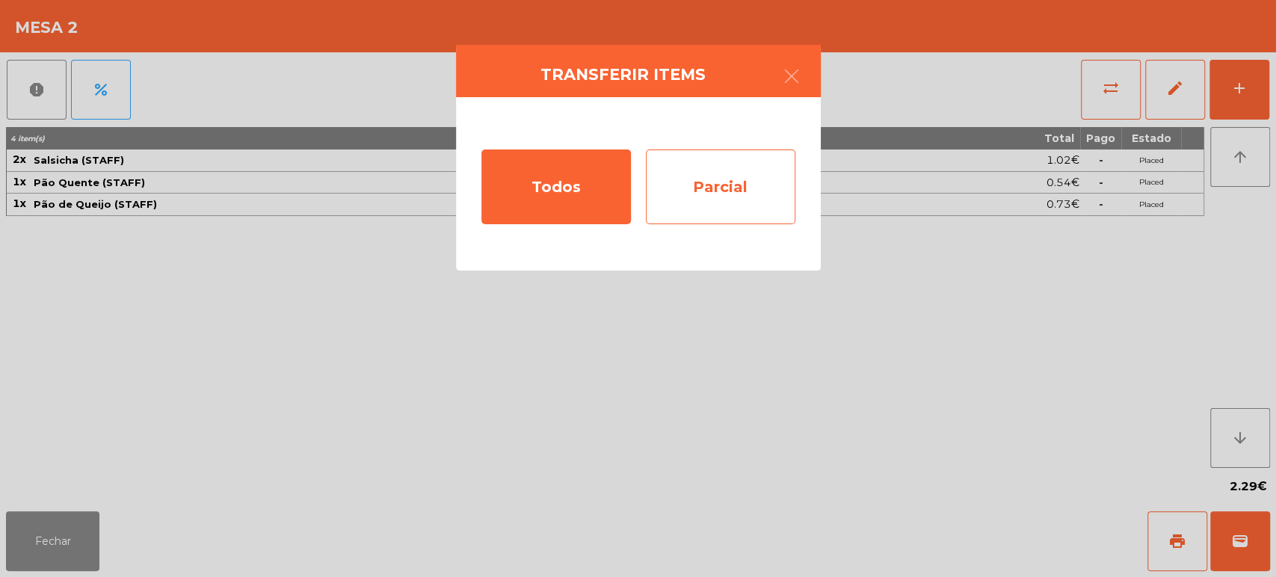
click at [741, 203] on div "Parcial" at bounding box center [720, 186] width 149 height 75
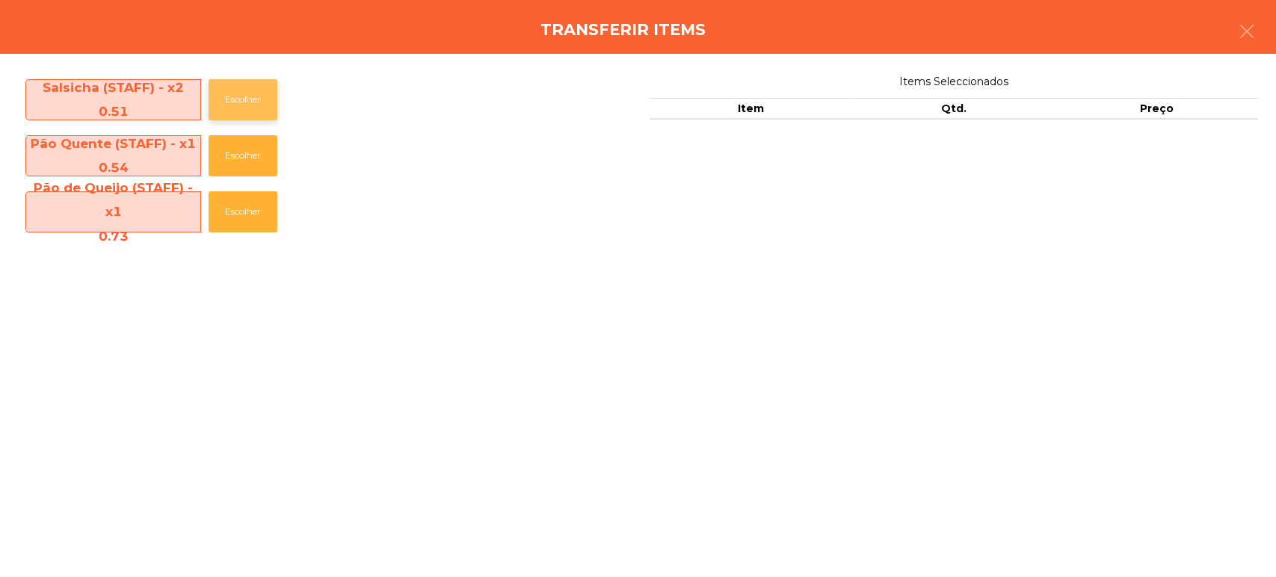
click at [274, 96] on button "Escolher" at bounding box center [243, 99] width 69 height 41
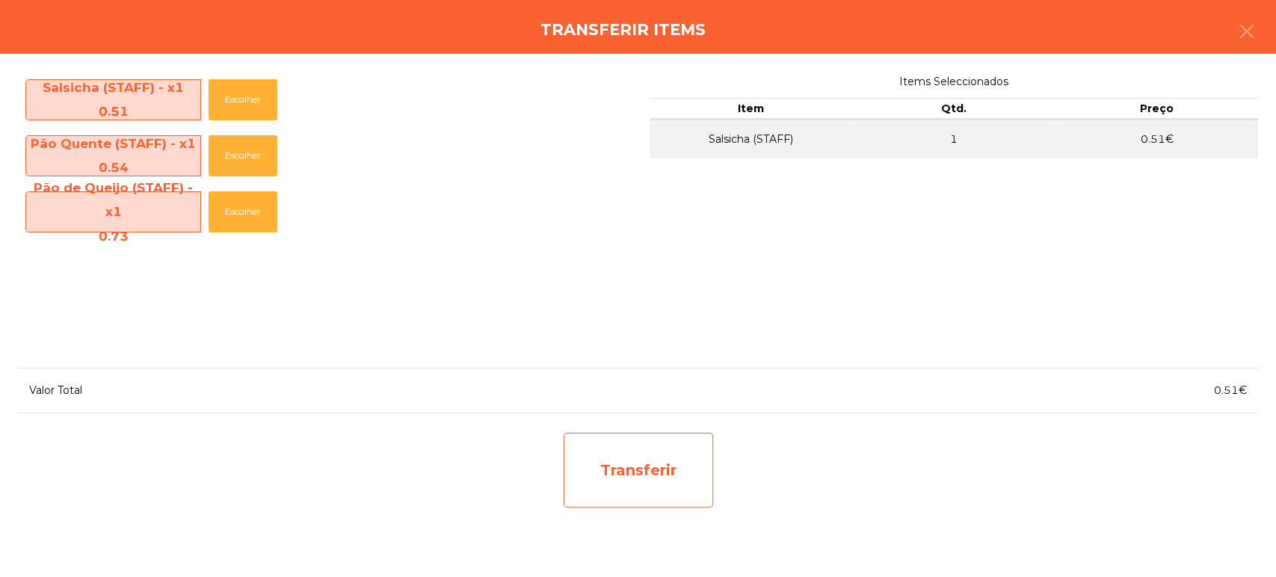
click at [660, 480] on div "Transferir" at bounding box center [638, 470] width 149 height 75
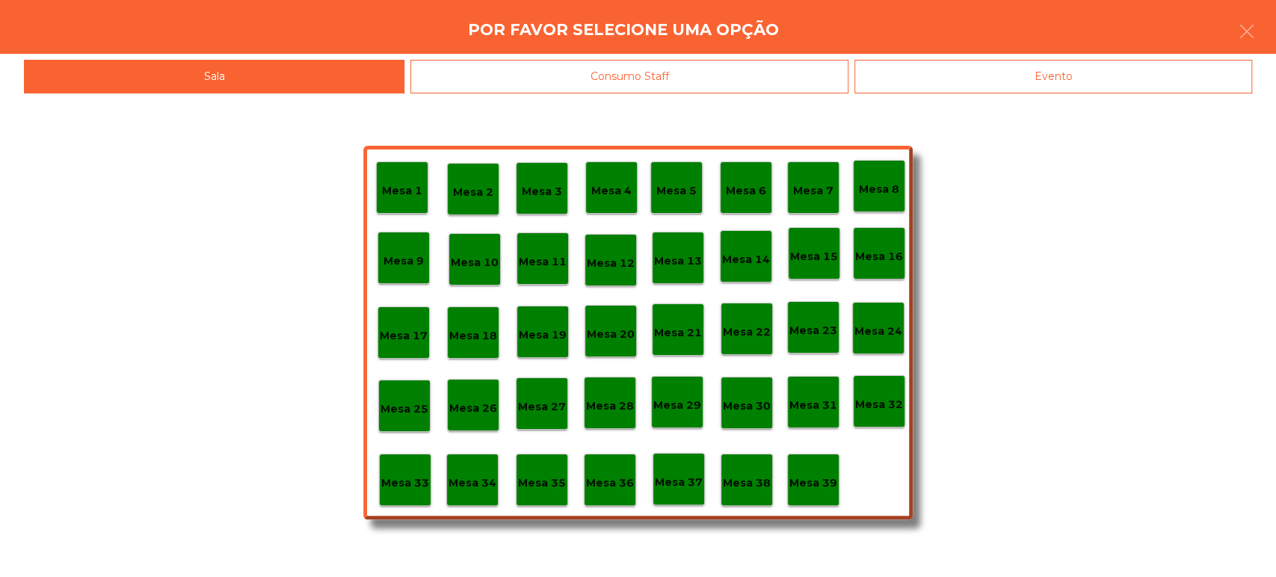
click at [604, 90] on div "Consumo Staff" at bounding box center [629, 77] width 438 height 34
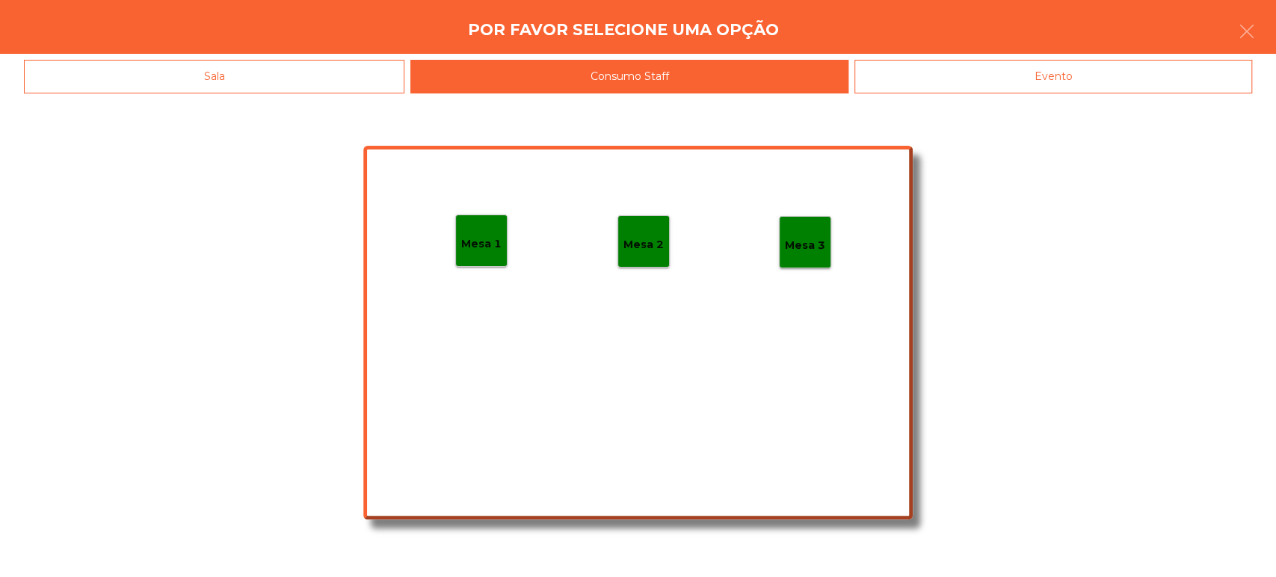
click at [481, 259] on div "Mesa 1" at bounding box center [481, 240] width 52 height 52
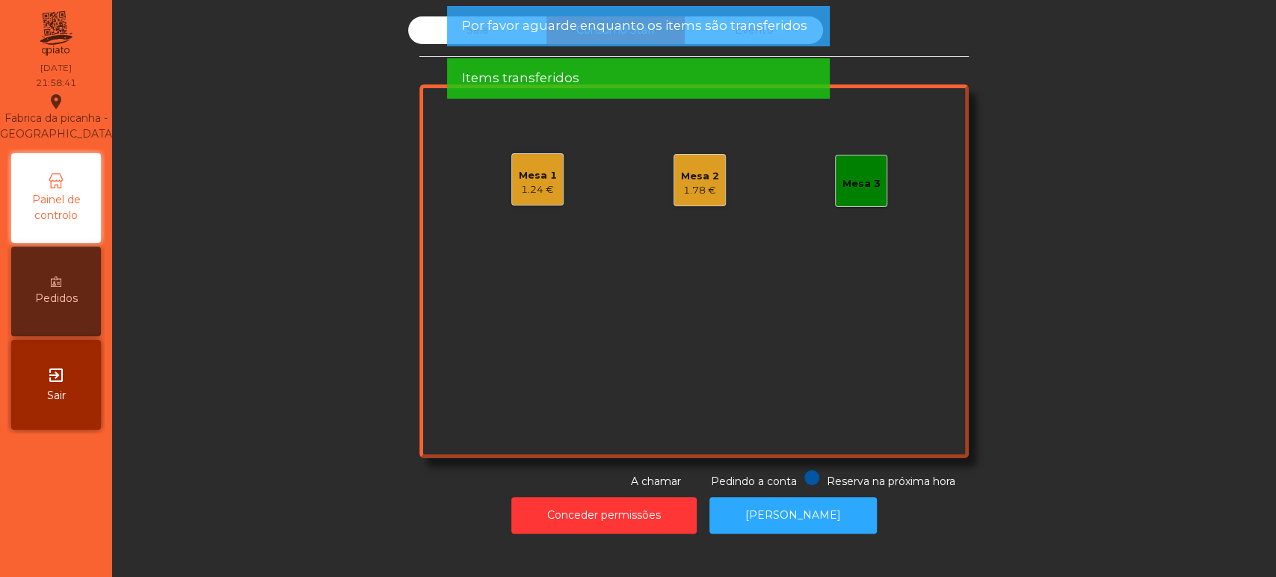
click at [859, 388] on div "Mesa 1 1.24 € Mesa 2 1.78 € Mesa 3" at bounding box center [693, 271] width 549 height 374
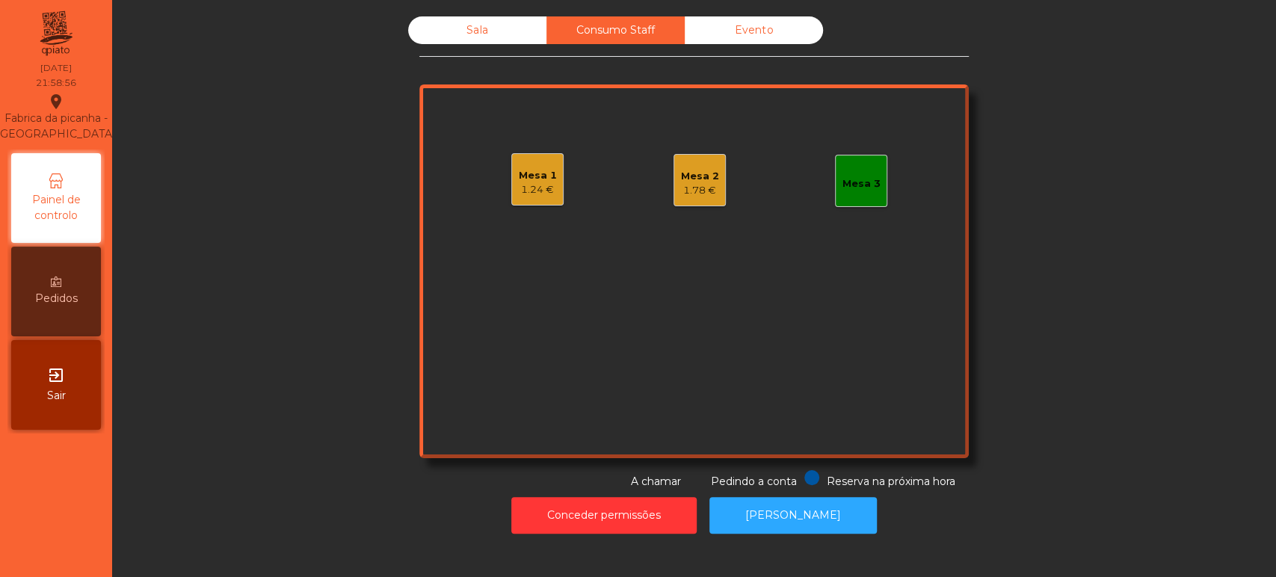
click at [490, 38] on div "Sala" at bounding box center [477, 30] width 138 height 28
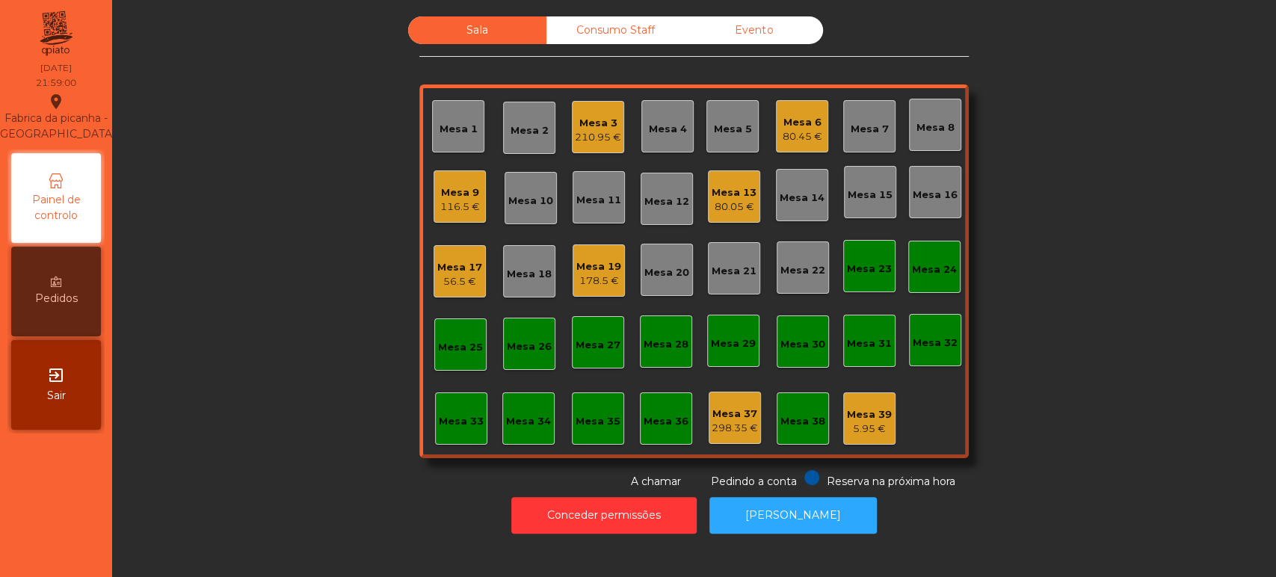
click at [610, 37] on div "Consumo Staff" at bounding box center [615, 30] width 138 height 28
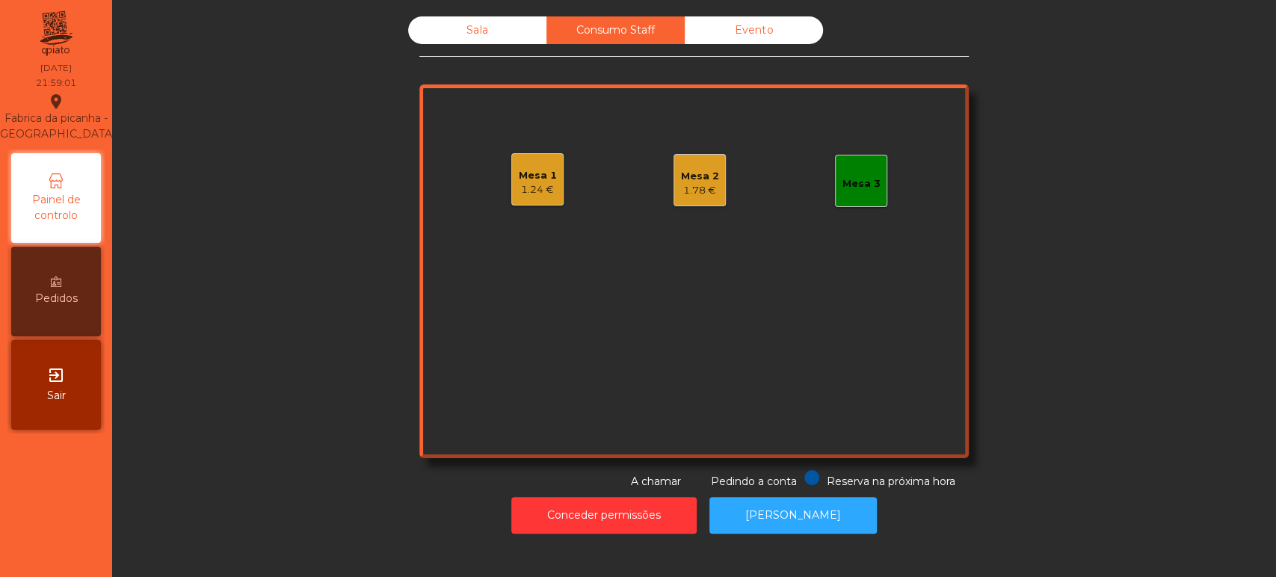
click at [537, 191] on div "1.24 €" at bounding box center [538, 189] width 38 height 15
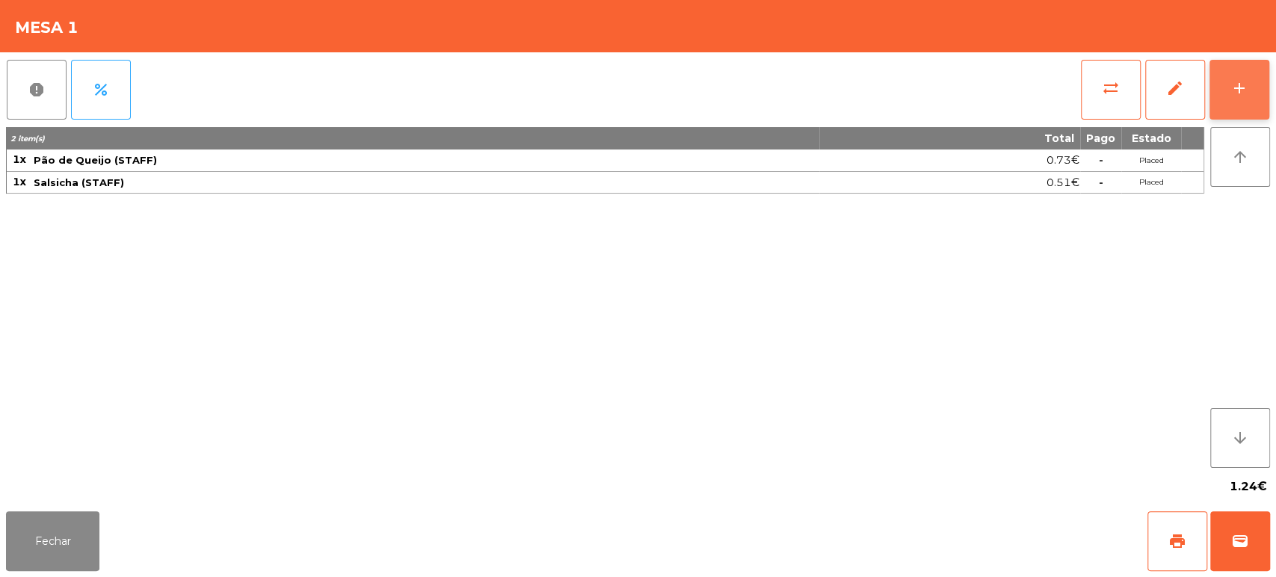
click at [1258, 111] on button "add" at bounding box center [1239, 90] width 60 height 60
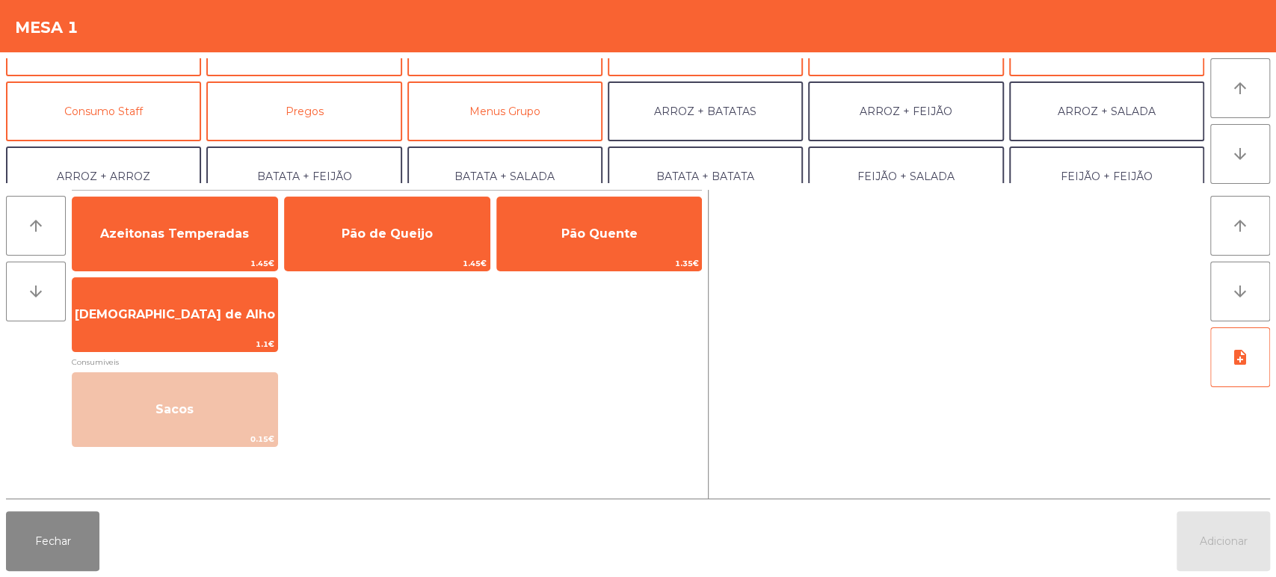
scroll to position [108, 0]
click at [161, 119] on button "Consumo Staff" at bounding box center [103, 111] width 195 height 60
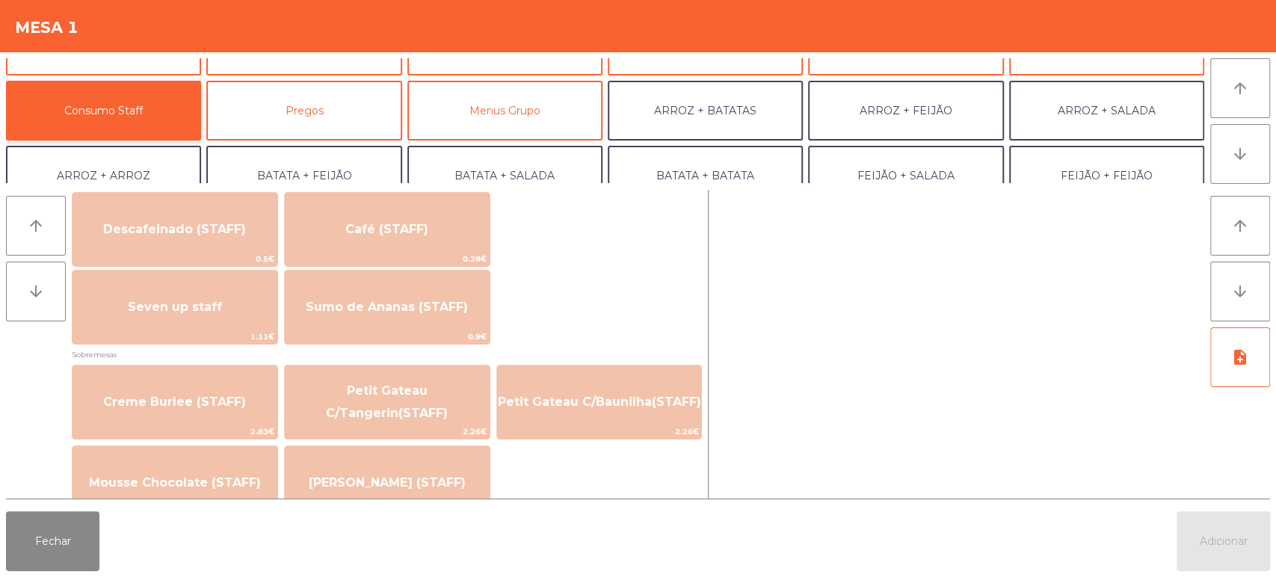
scroll to position [887, 0]
click at [67, 528] on button "Fechar" at bounding box center [52, 541] width 93 height 60
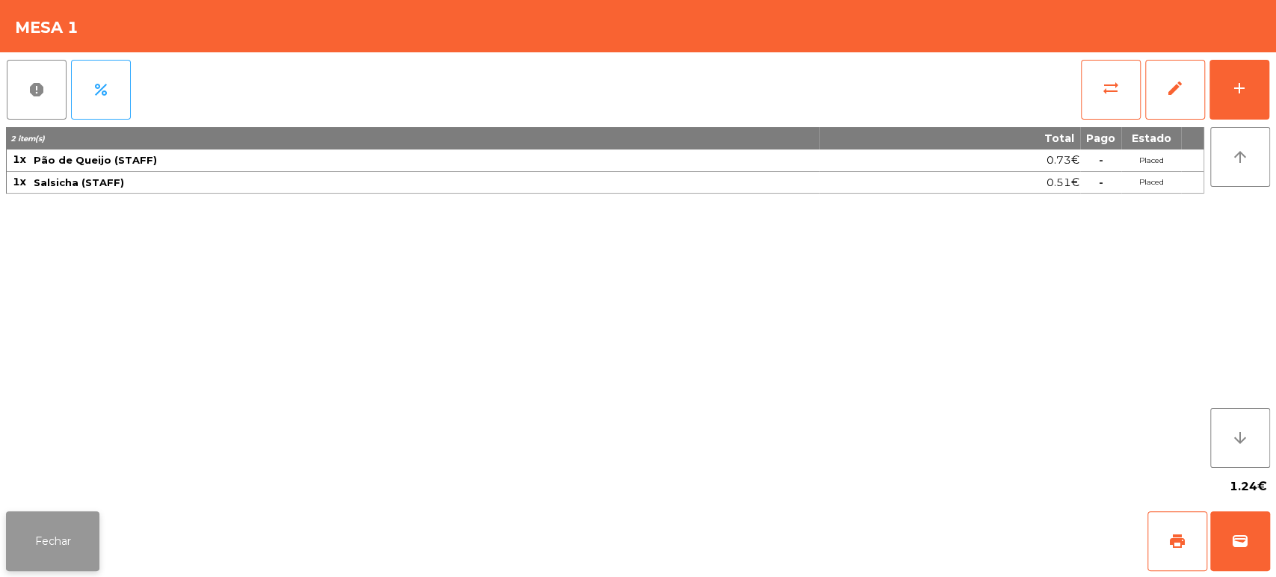
click at [43, 522] on button "Fechar" at bounding box center [52, 541] width 93 height 60
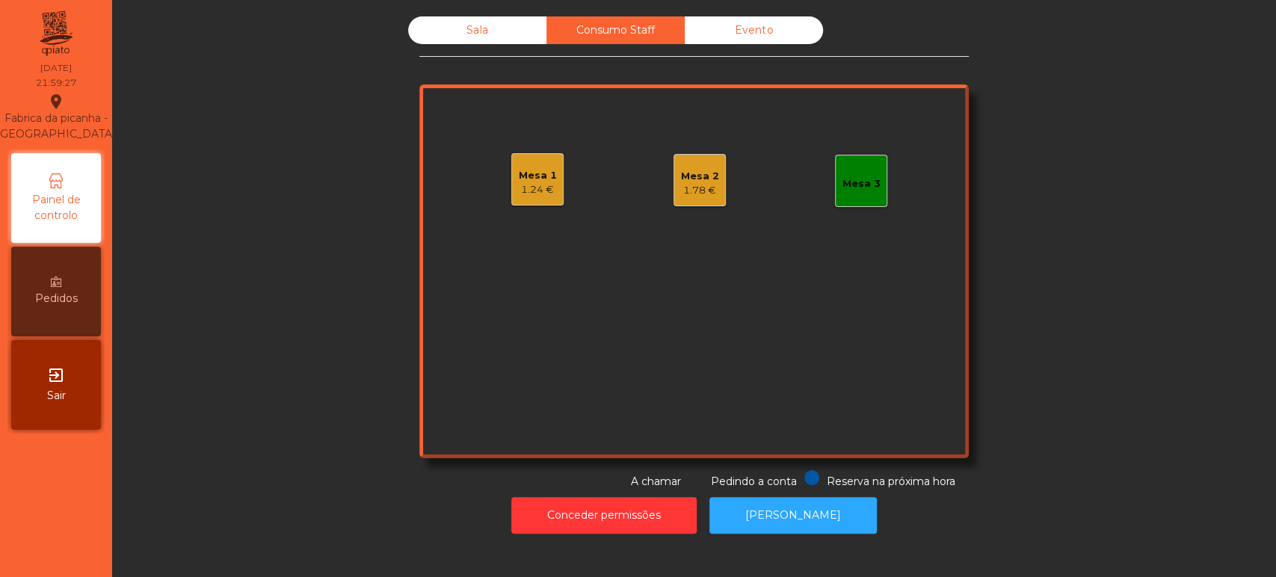
click at [471, 29] on div "Sala" at bounding box center [477, 30] width 138 height 28
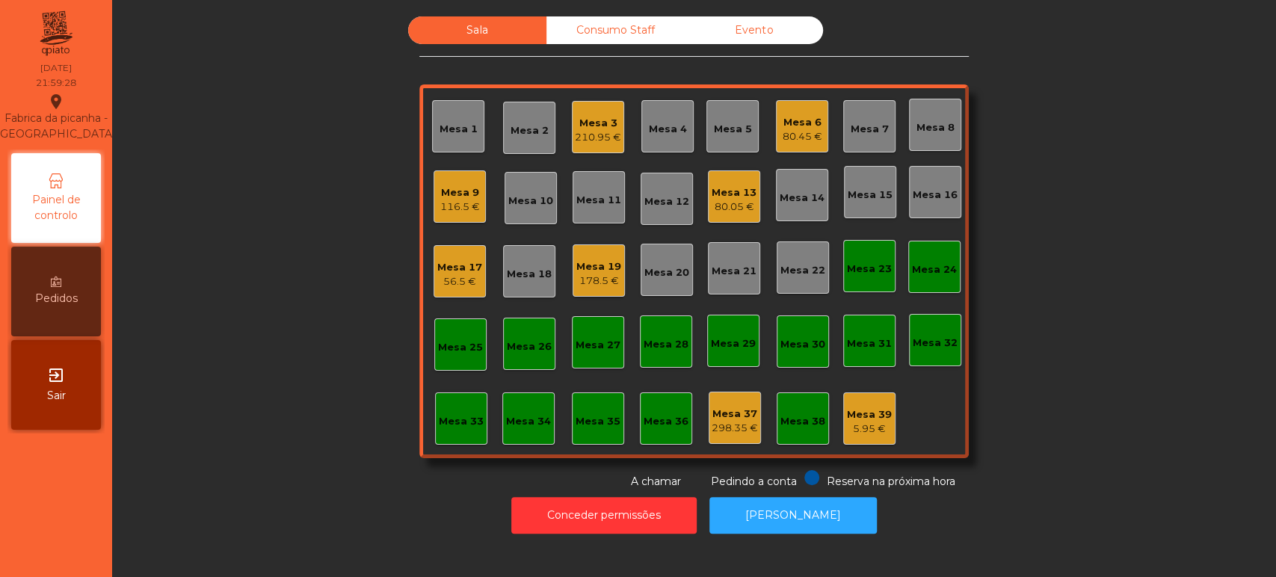
click at [727, 204] on div "80.05 €" at bounding box center [733, 207] width 45 height 15
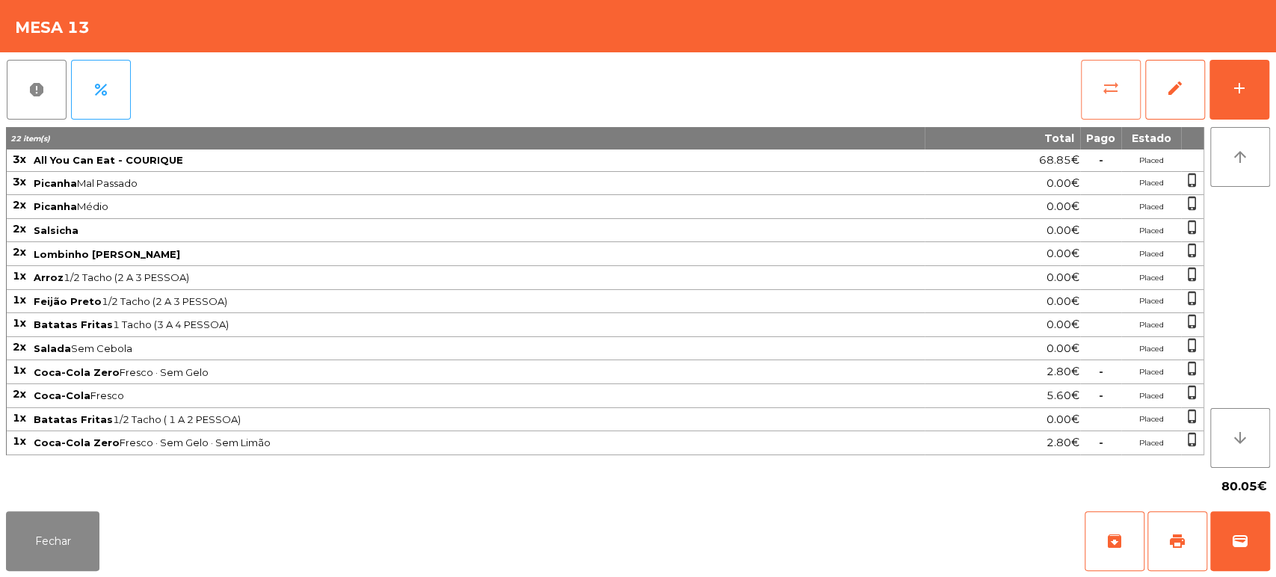
click at [1087, 76] on button "sync_alt" at bounding box center [1111, 90] width 60 height 60
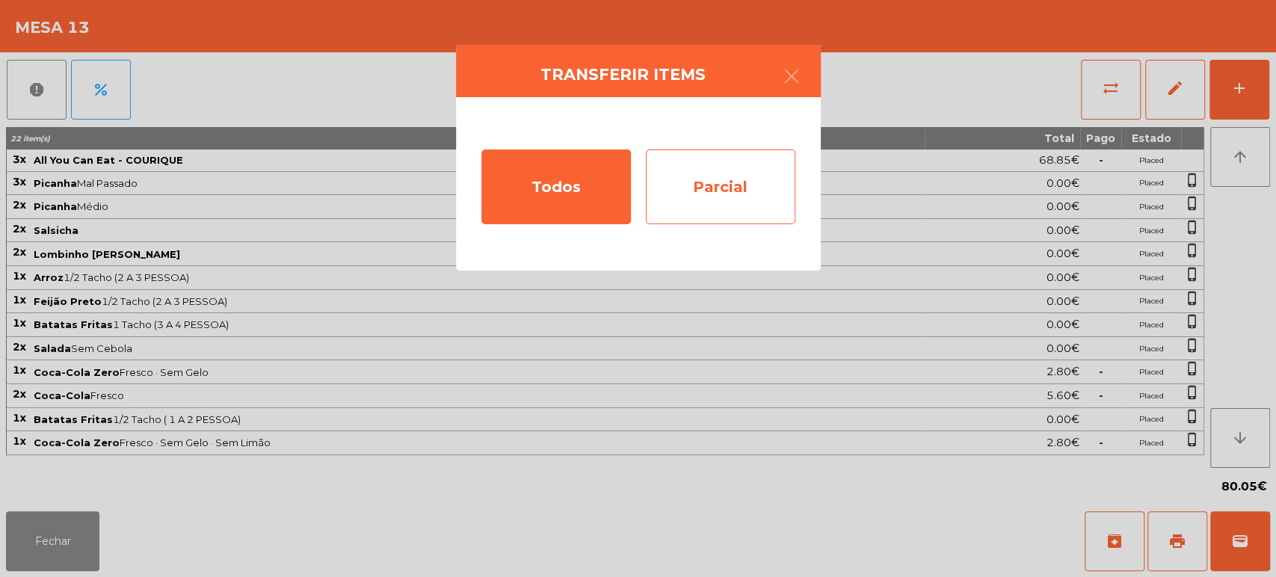
click at [738, 193] on div "Parcial" at bounding box center [720, 186] width 149 height 75
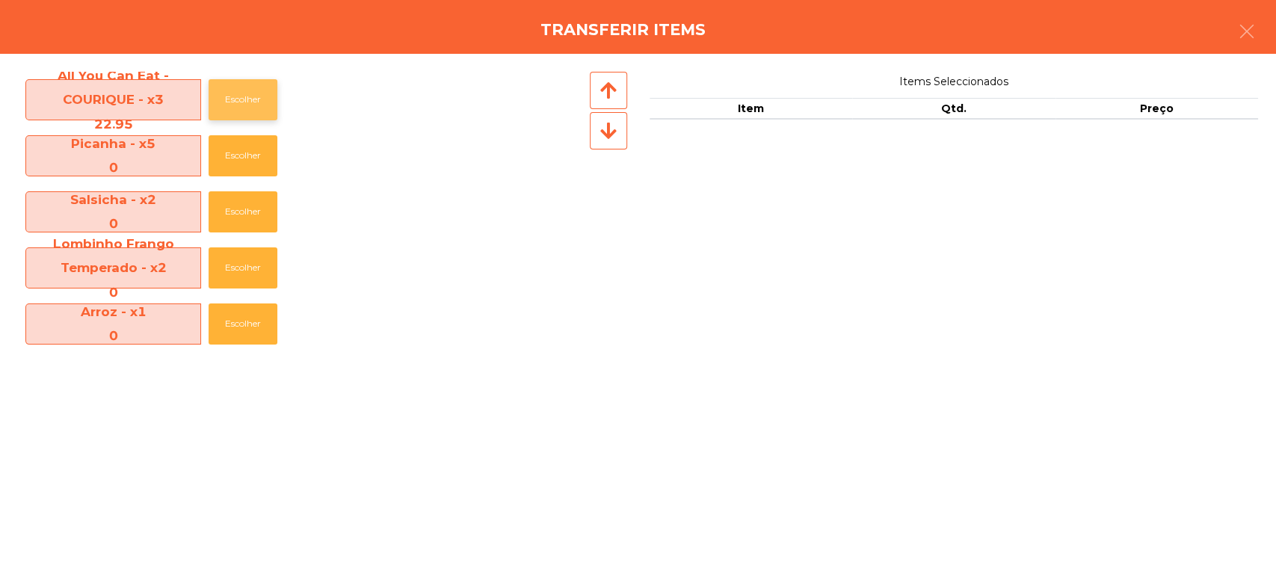
click at [255, 96] on button "Escolher" at bounding box center [243, 99] width 69 height 41
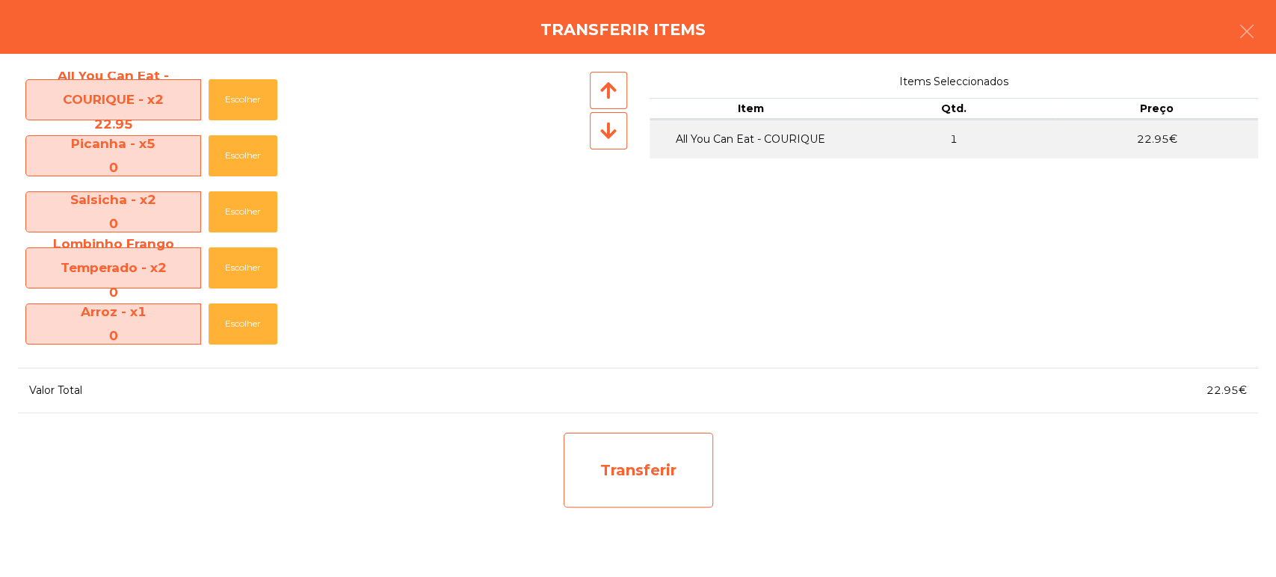
click at [678, 463] on div "Transferir" at bounding box center [638, 470] width 149 height 75
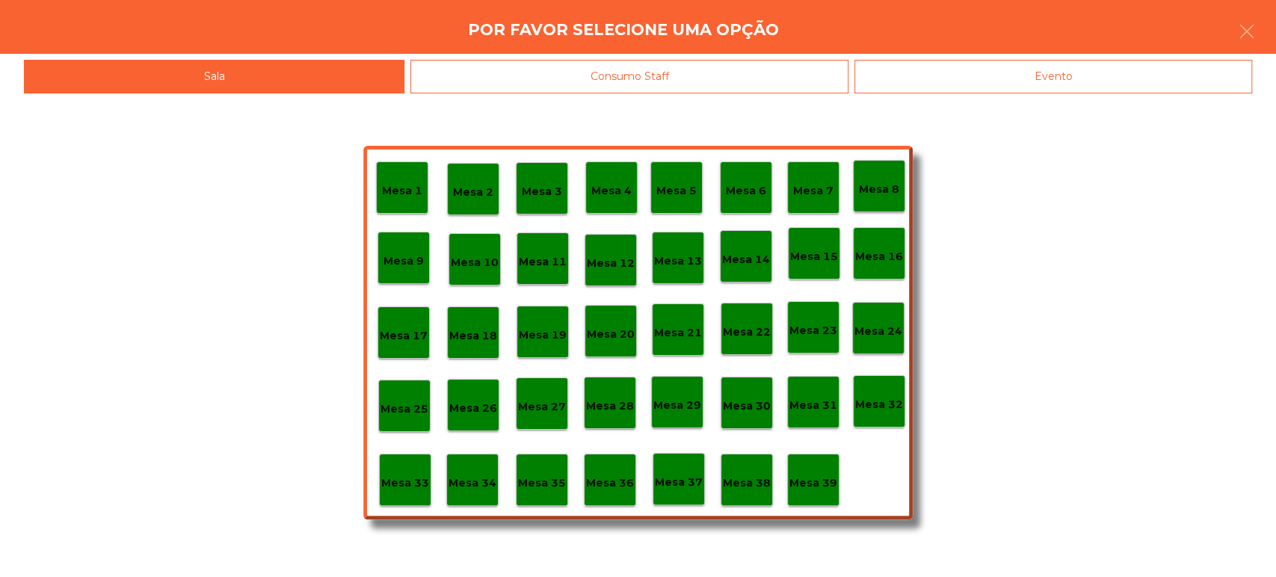
click at [692, 480] on p "Mesa 37" at bounding box center [679, 482] width 48 height 17
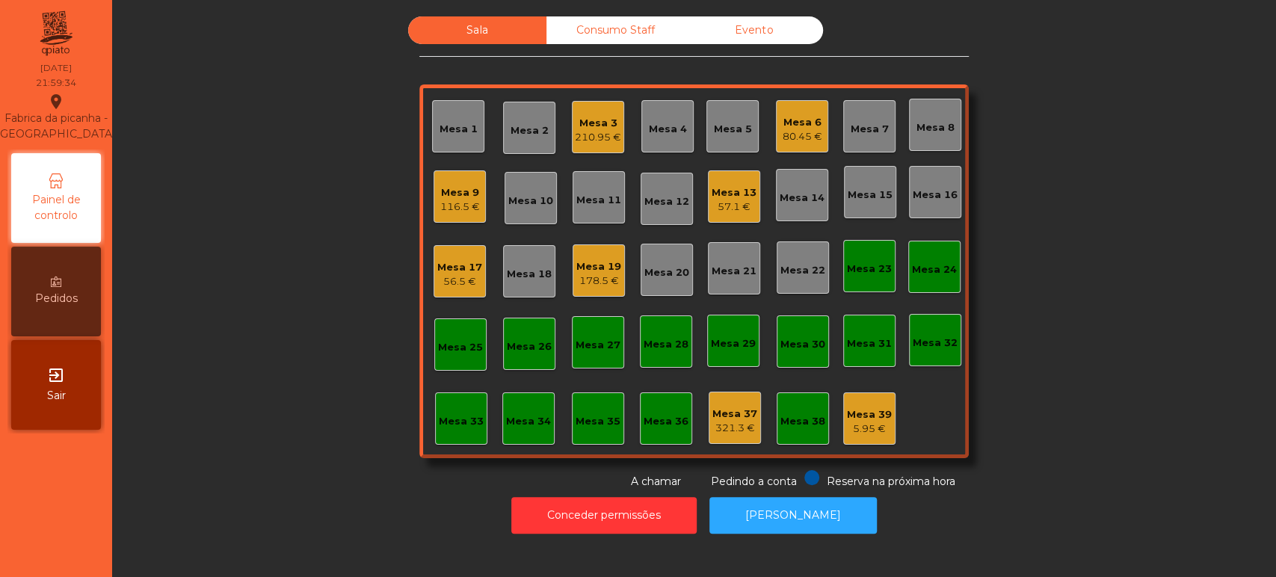
click at [602, 38] on div "Consumo Staff" at bounding box center [615, 30] width 138 height 28
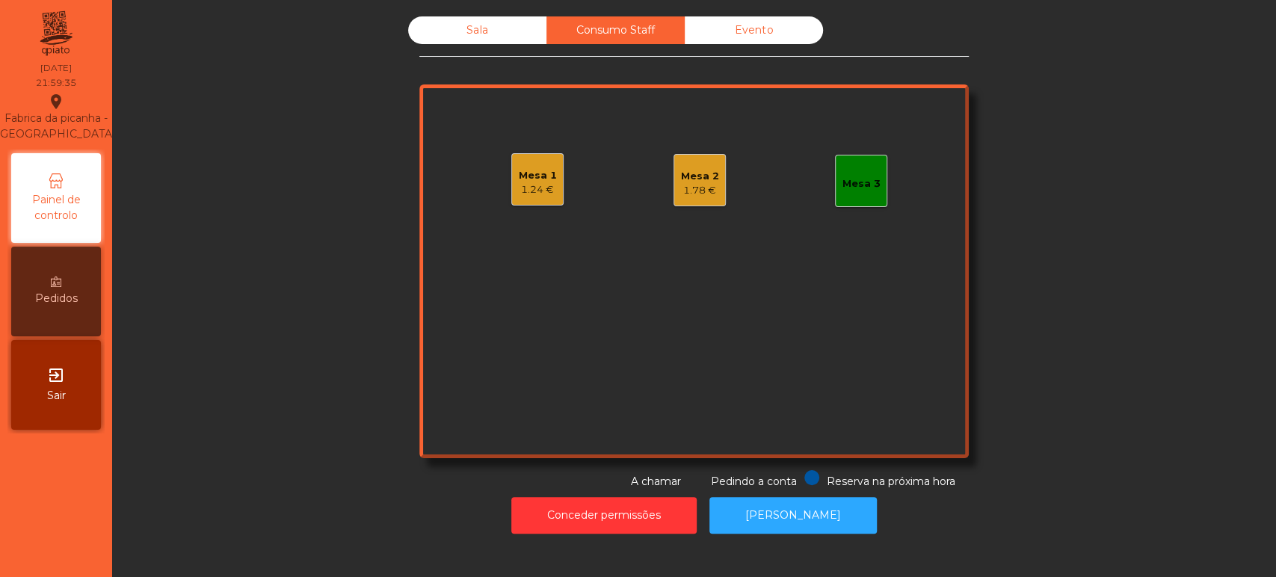
click at [534, 187] on div "1.24 €" at bounding box center [538, 189] width 38 height 15
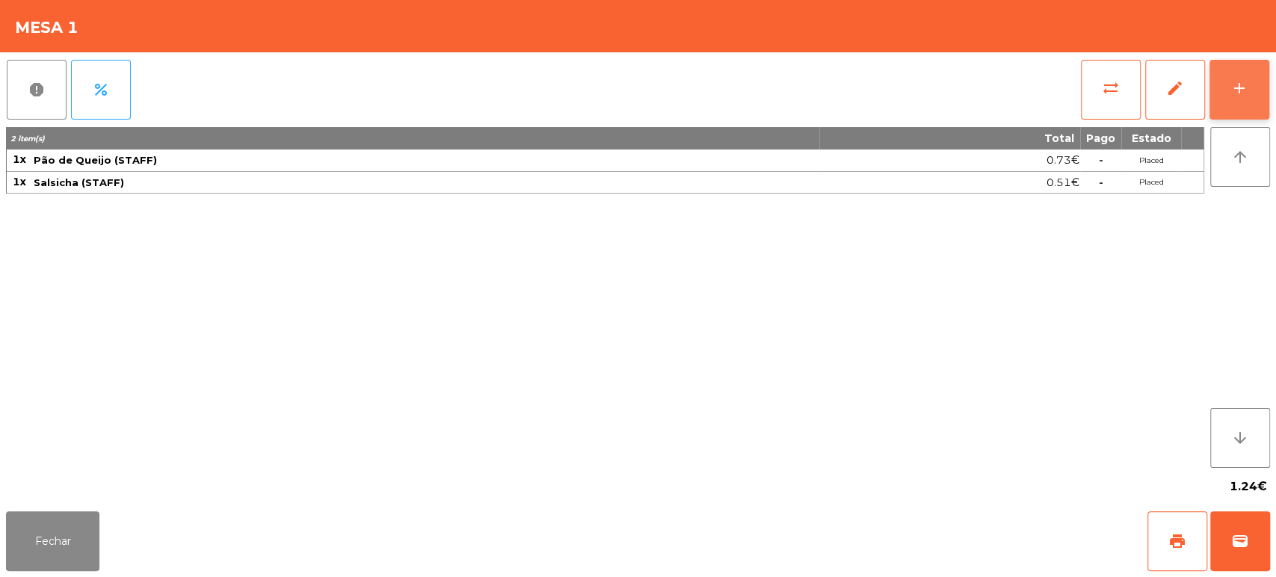
click at [1233, 87] on div "add" at bounding box center [1239, 88] width 18 height 18
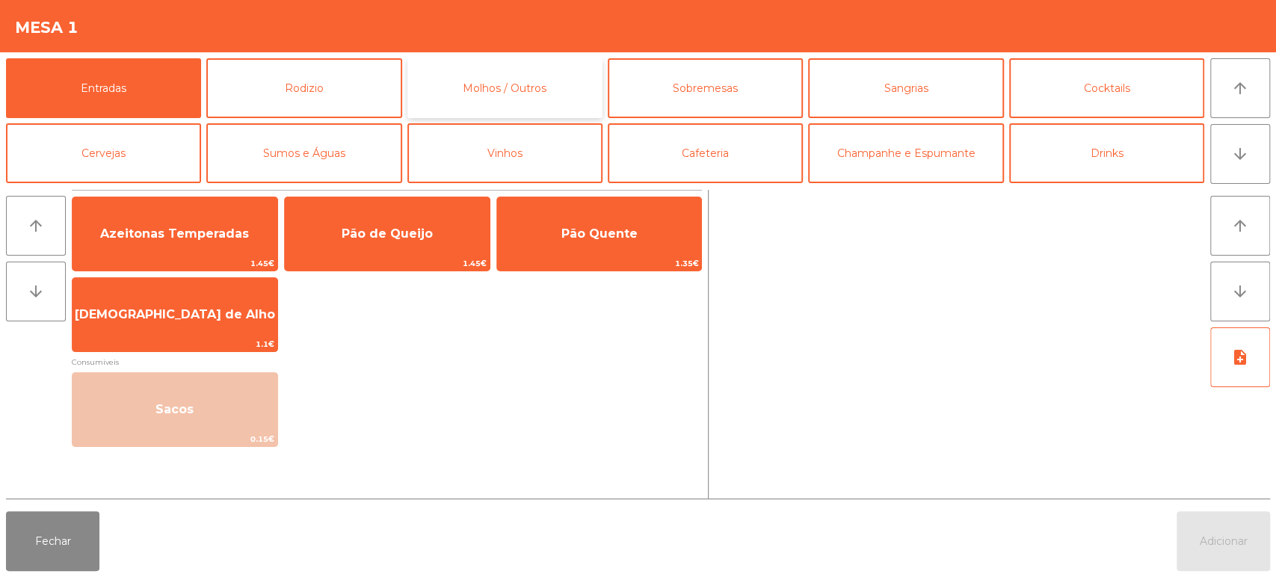
click at [504, 100] on button "Molhos / Outros" at bounding box center [504, 88] width 195 height 60
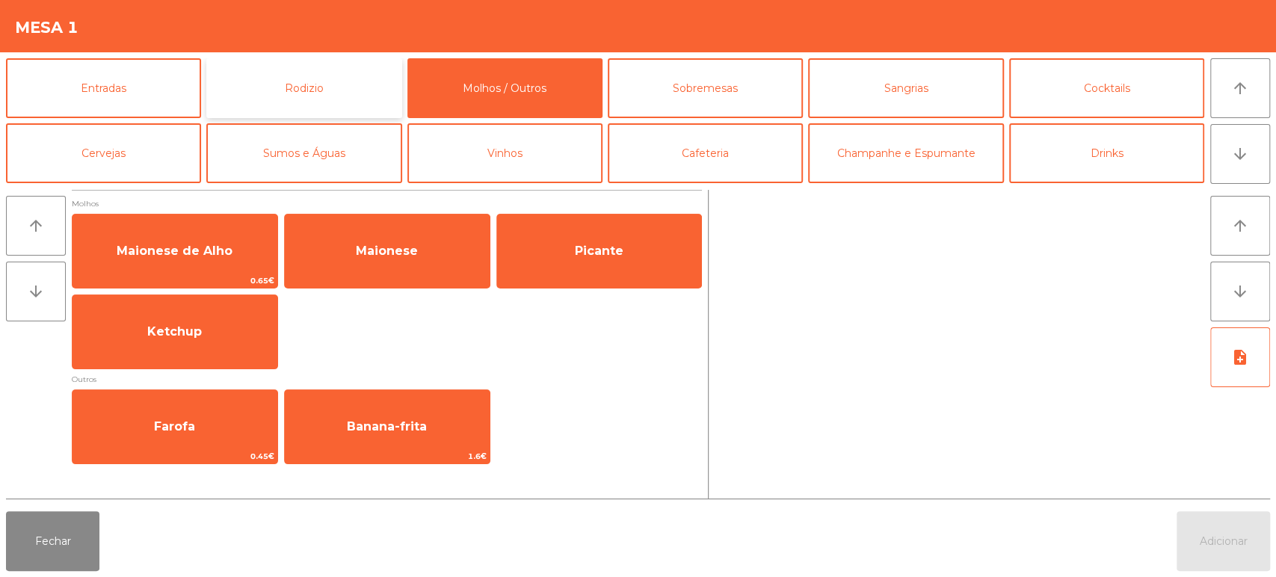
click at [368, 87] on button "Rodizio" at bounding box center [303, 88] width 195 height 60
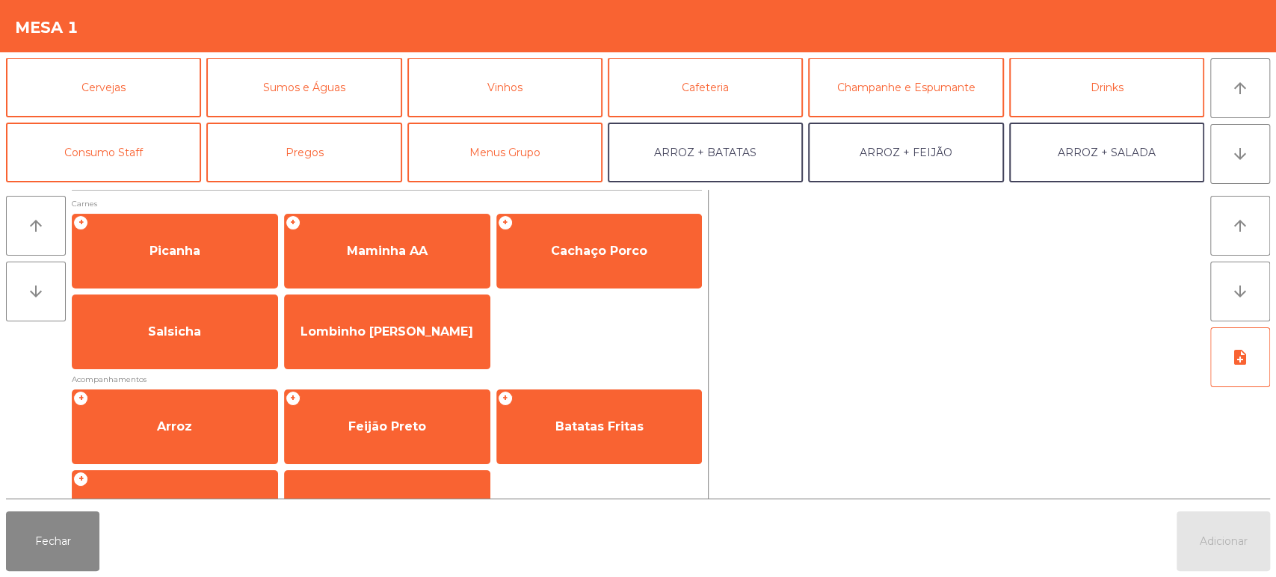
scroll to position [67, 0]
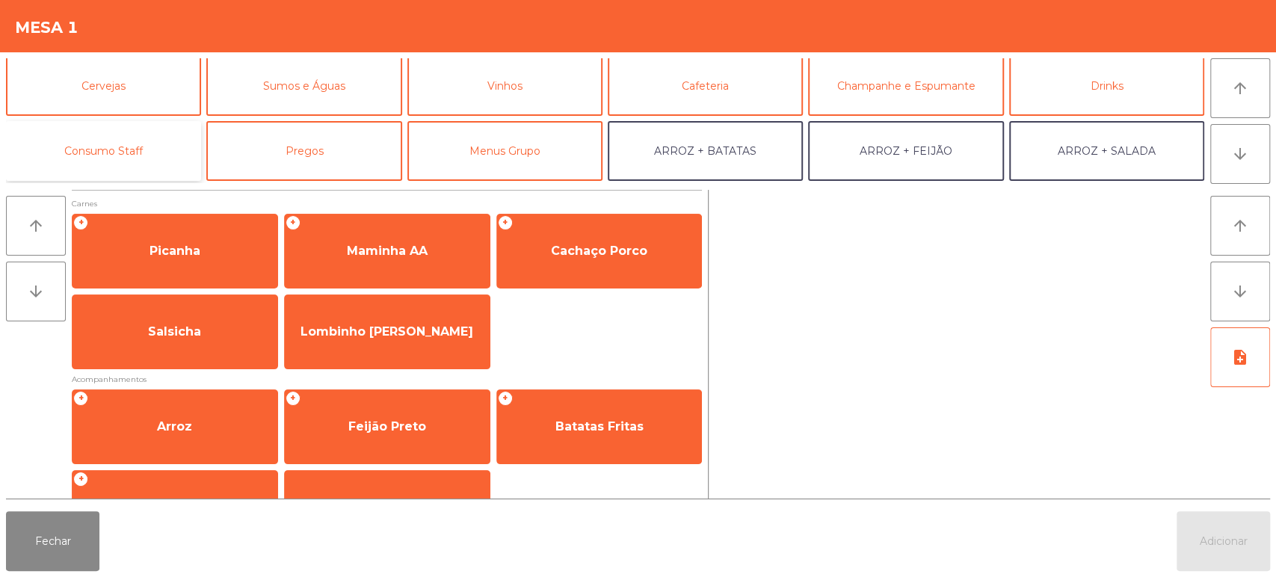
click at [158, 157] on button "Consumo Staff" at bounding box center [103, 151] width 195 height 60
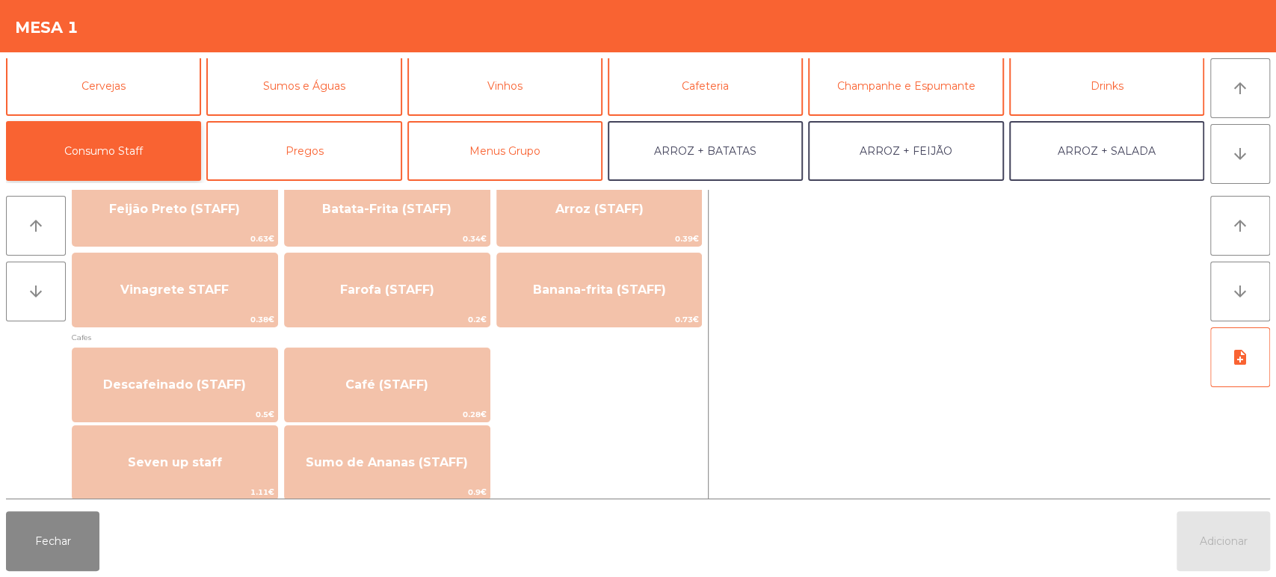
scroll to position [730, 0]
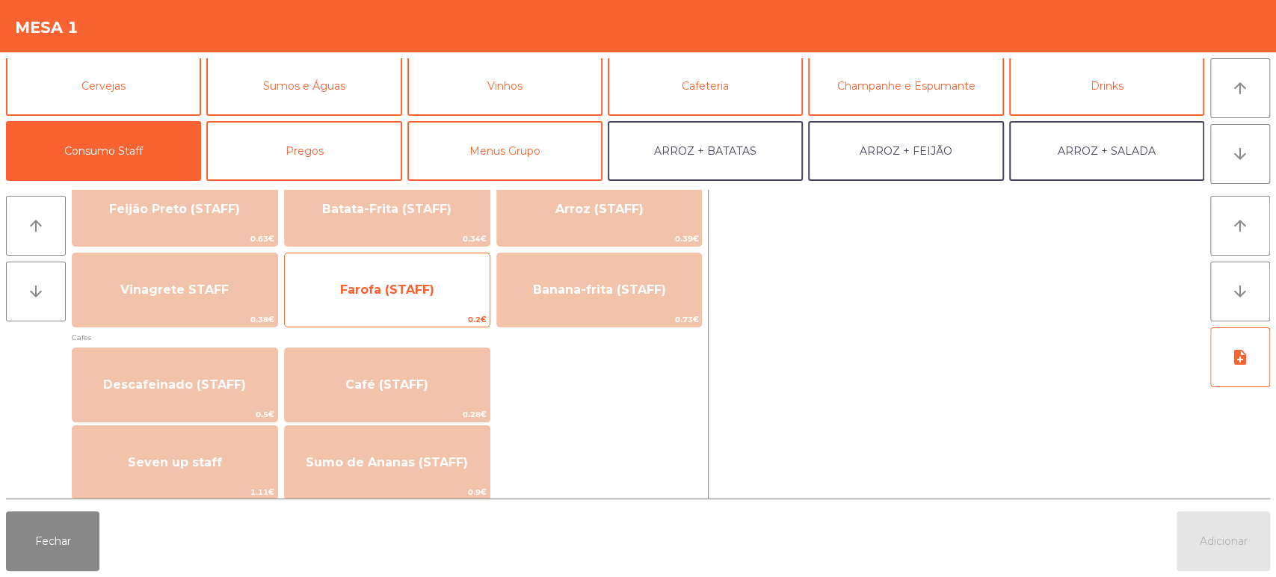
click at [427, 294] on span "Farofa (STAFF)" at bounding box center [387, 290] width 94 height 14
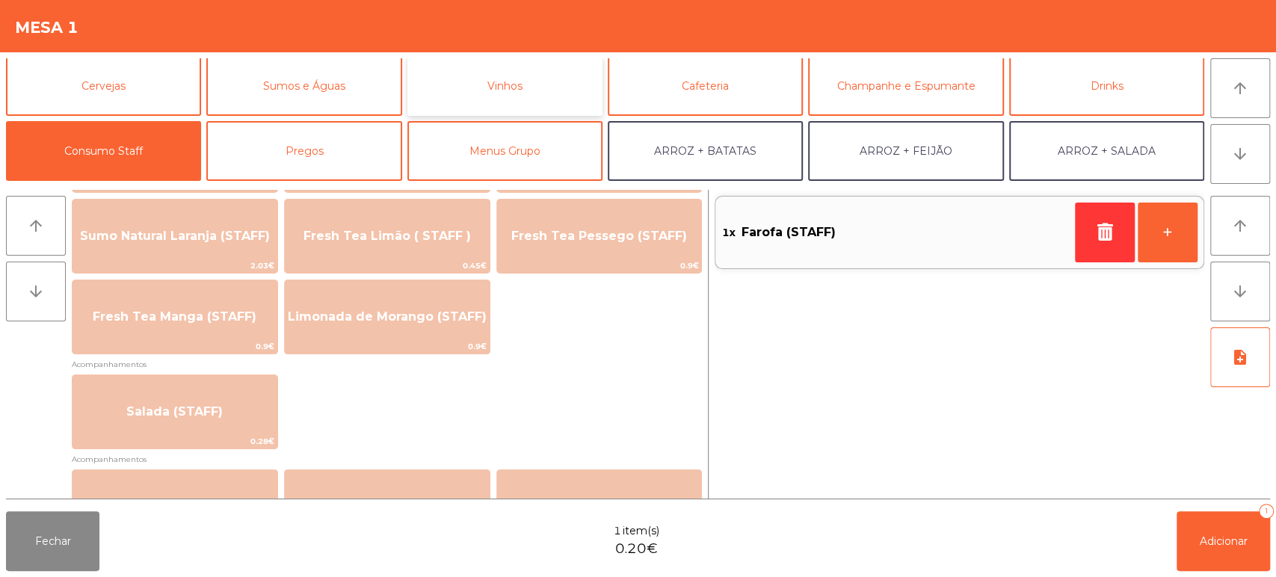
click at [516, 80] on button "Vinhos" at bounding box center [504, 86] width 195 height 60
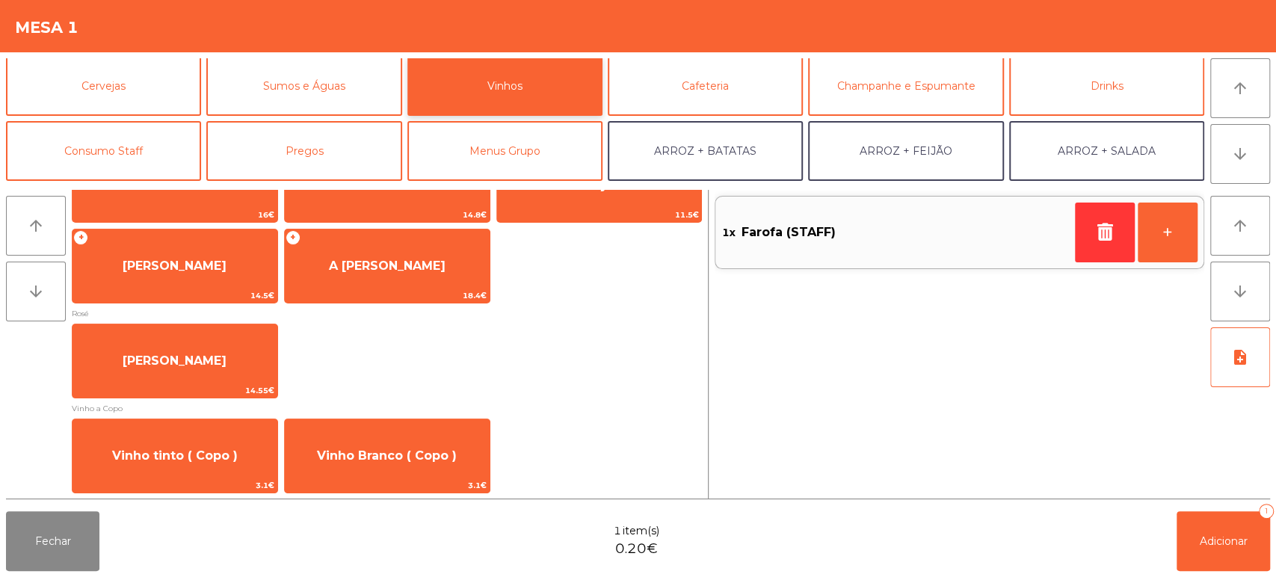
scroll to position [0, 0]
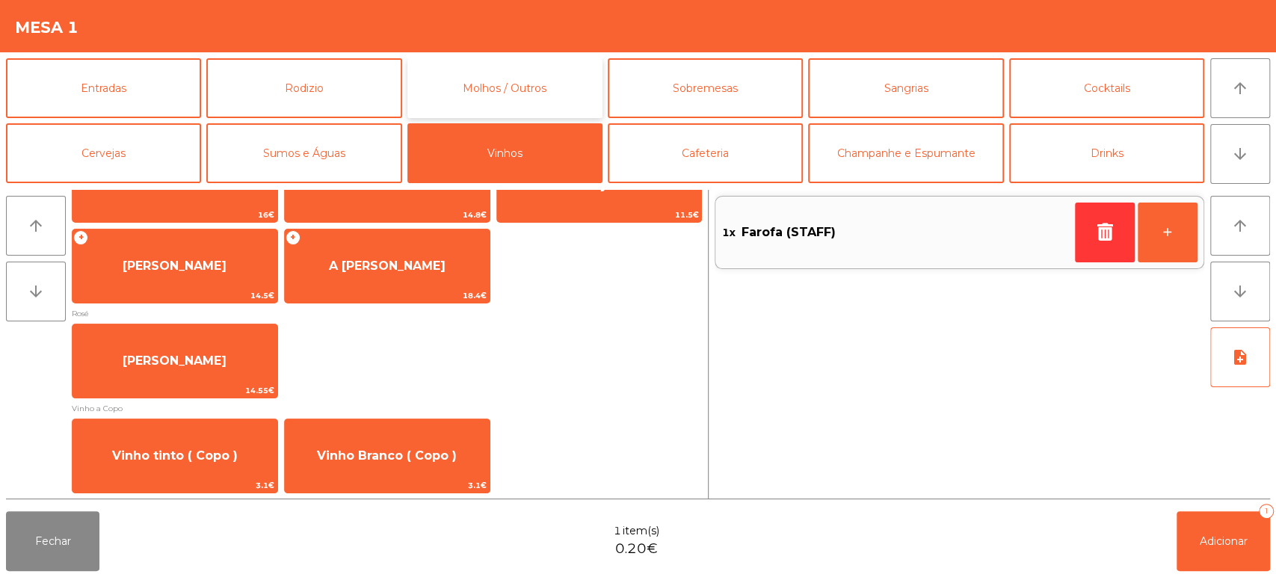
click at [538, 90] on button "Molhos / Outros" at bounding box center [504, 88] width 195 height 60
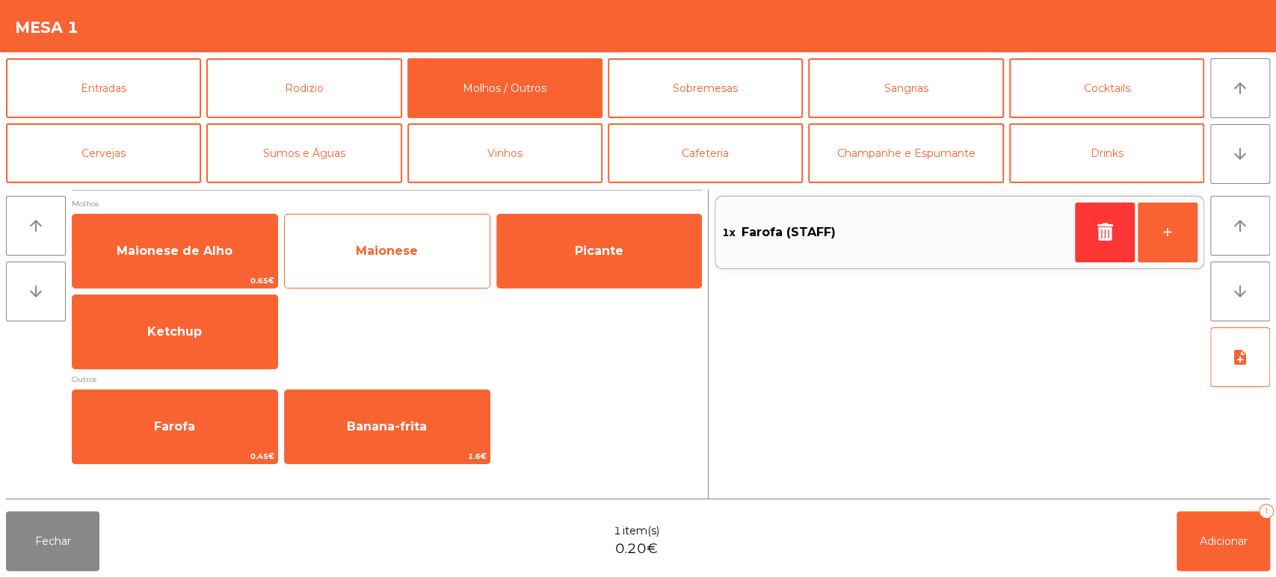
click at [411, 256] on span "Maionese" at bounding box center [387, 251] width 62 height 14
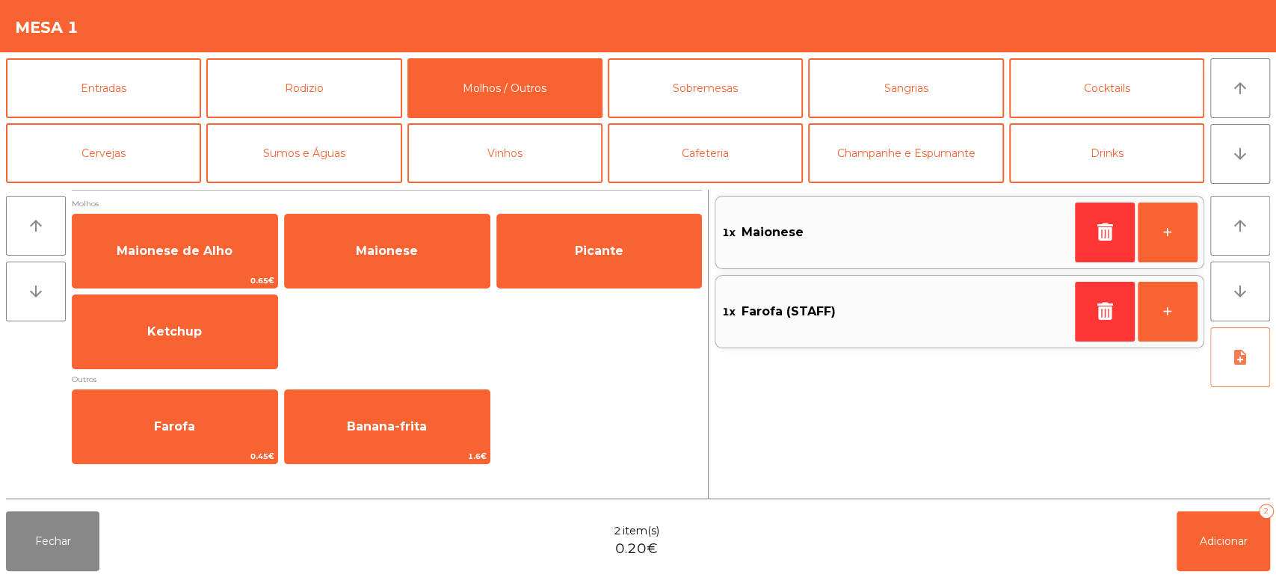
click at [1223, 378] on button "note_add" at bounding box center [1240, 357] width 60 height 60
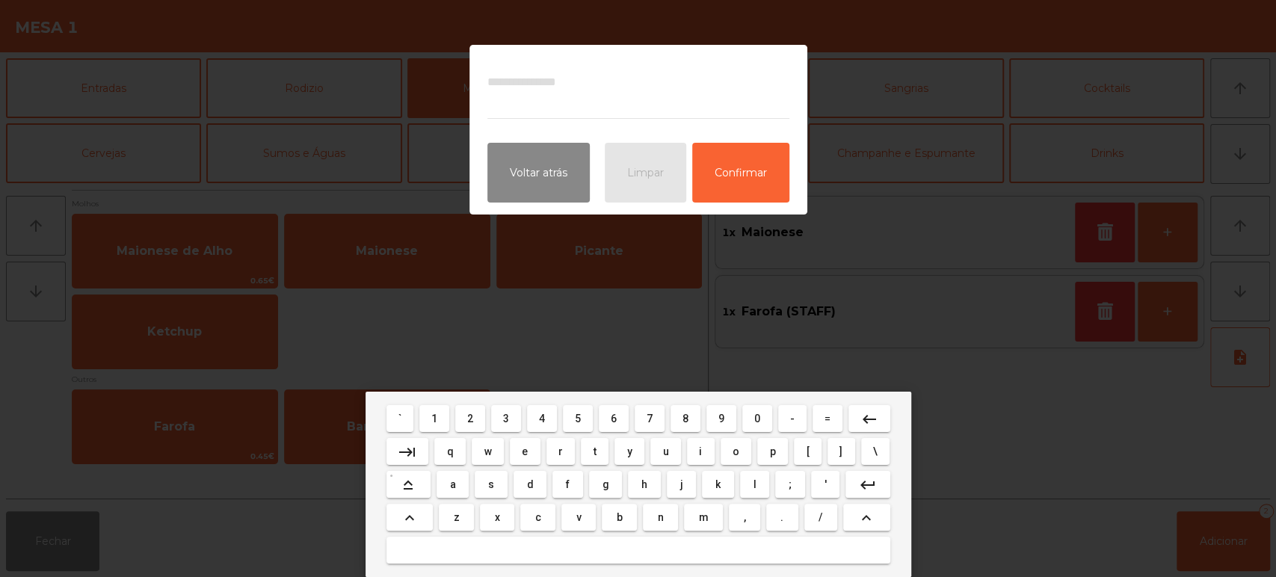
click at [453, 484] on span "a" at bounding box center [453, 484] width 6 height 12
click at [755, 486] on span "l" at bounding box center [754, 484] width 3 height 12
click at [641, 490] on span "h" at bounding box center [644, 484] width 6 height 12
click at [722, 463] on button "o" at bounding box center [735, 451] width 31 height 27
click at [722, 458] on button "o" at bounding box center [735, 451] width 31 height 27
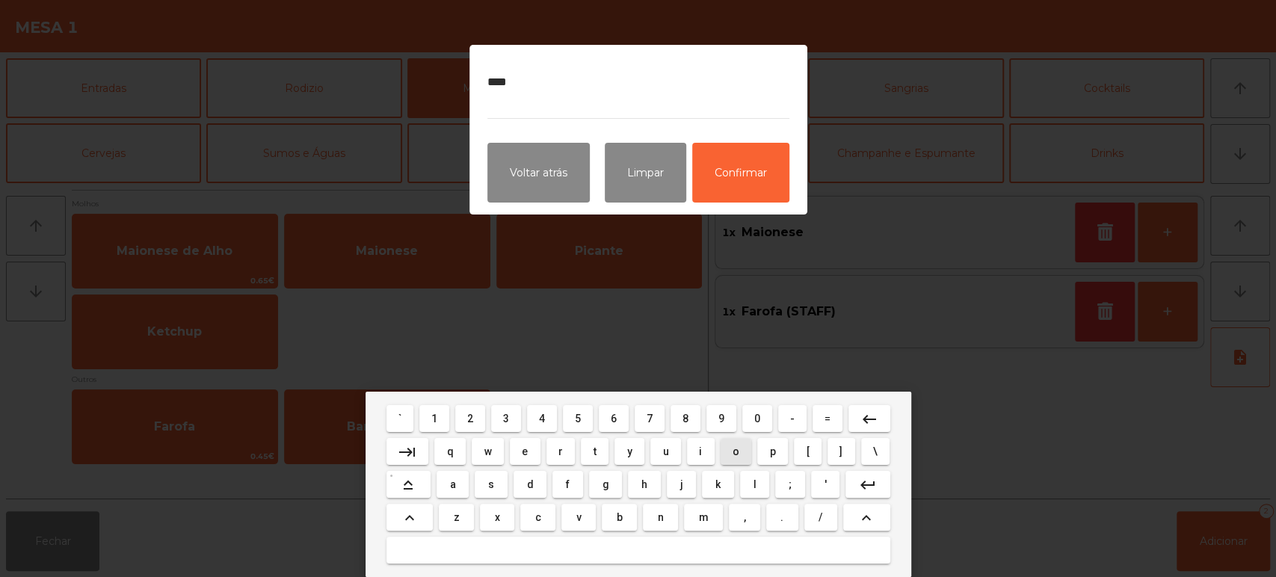
type textarea "*****"
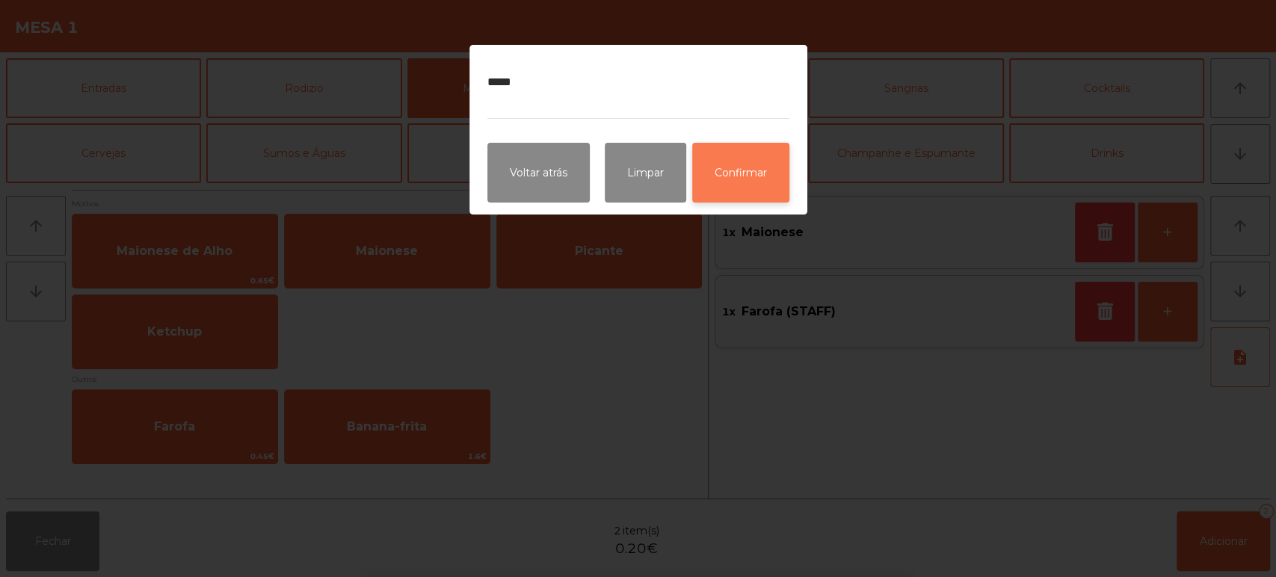
click at [728, 149] on button "Confirmar" at bounding box center [740, 173] width 97 height 60
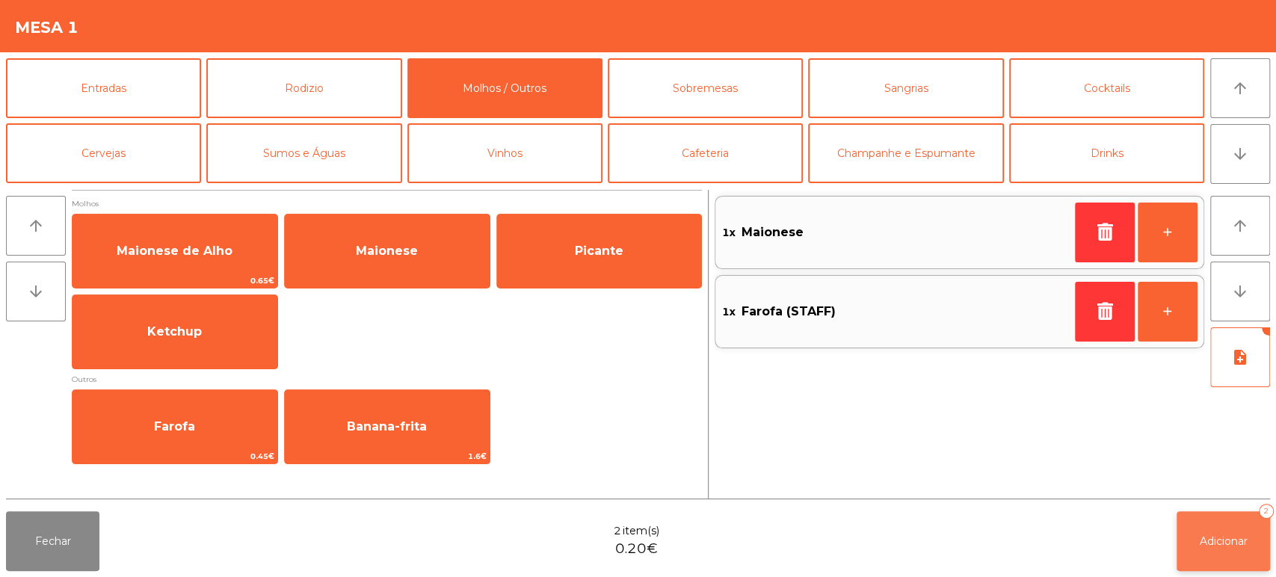
click at [1214, 530] on button "Adicionar 2" at bounding box center [1222, 541] width 93 height 60
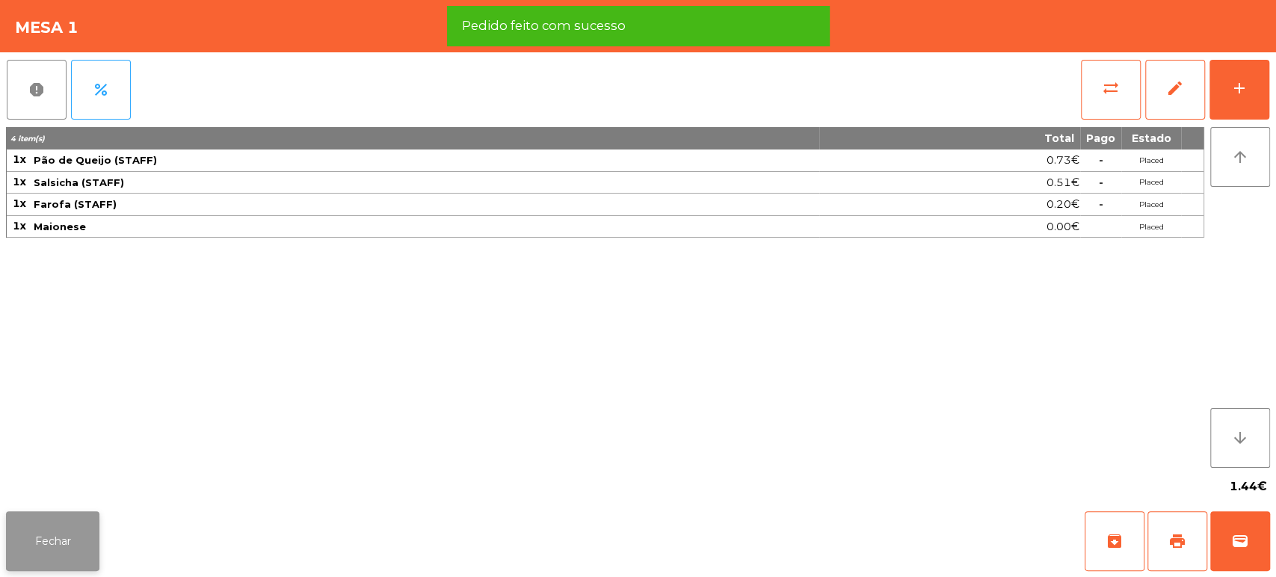
click at [93, 548] on button "Fechar" at bounding box center [52, 541] width 93 height 60
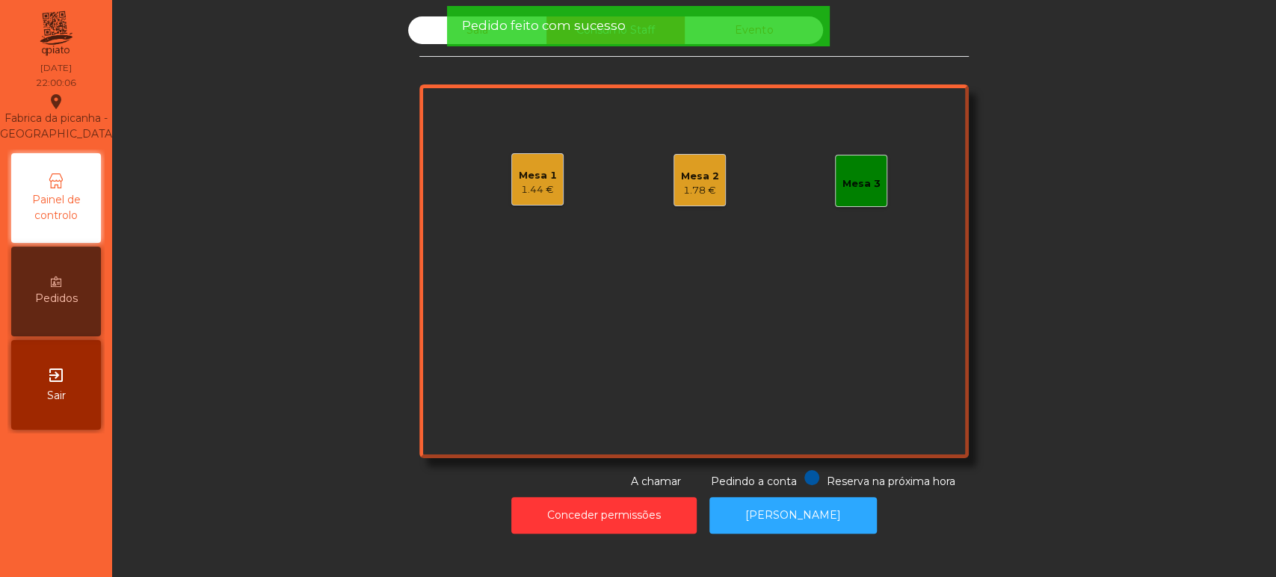
click at [143, 389] on div "Sala Consumo Staff Evento Mesa 1 1.44 € Mesa 2 1.78 € Mesa 3 Reserva na próxima…" at bounding box center [693, 252] width 1123 height 473
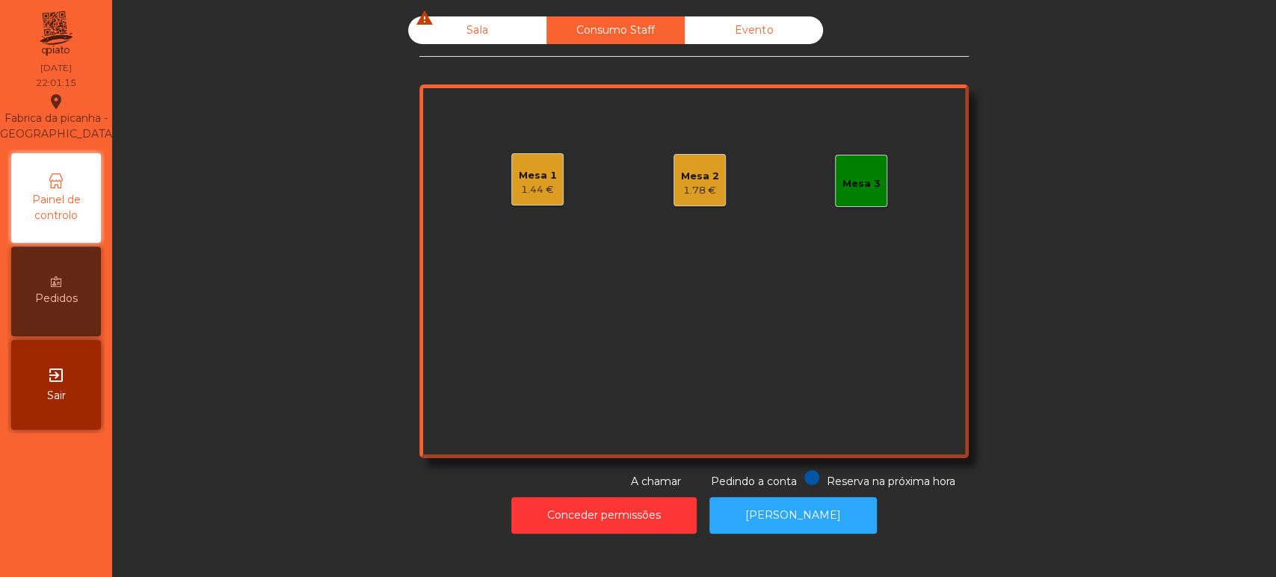
click at [472, 34] on div "Sala warning" at bounding box center [477, 30] width 138 height 28
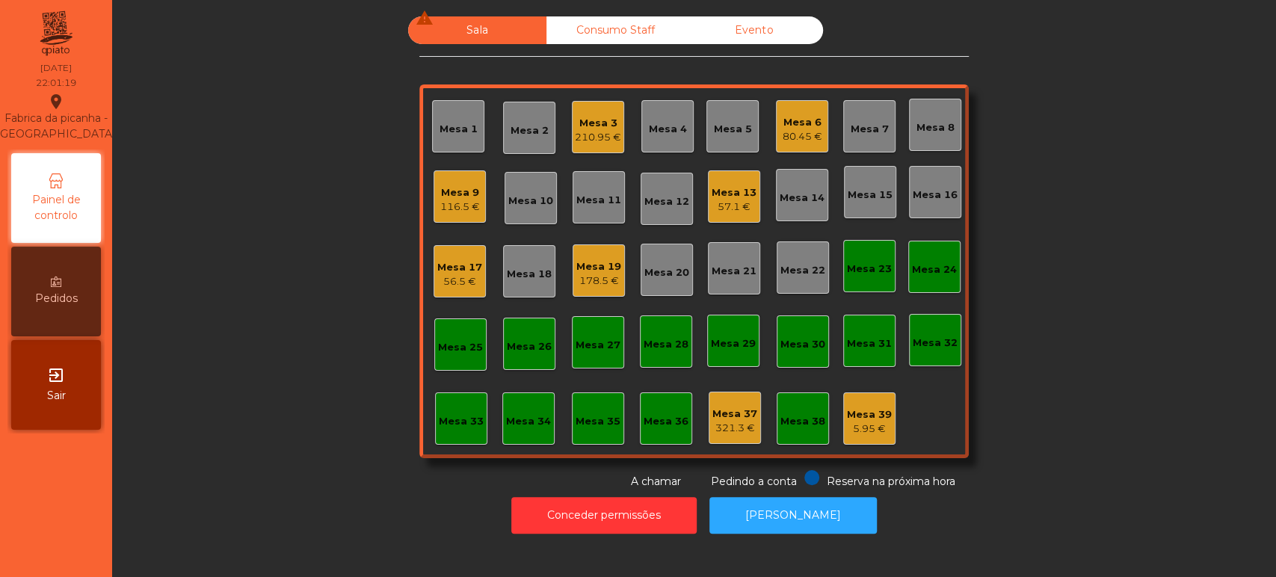
click at [815, 120] on div "Mesa 6 80.45 €" at bounding box center [802, 126] width 52 height 52
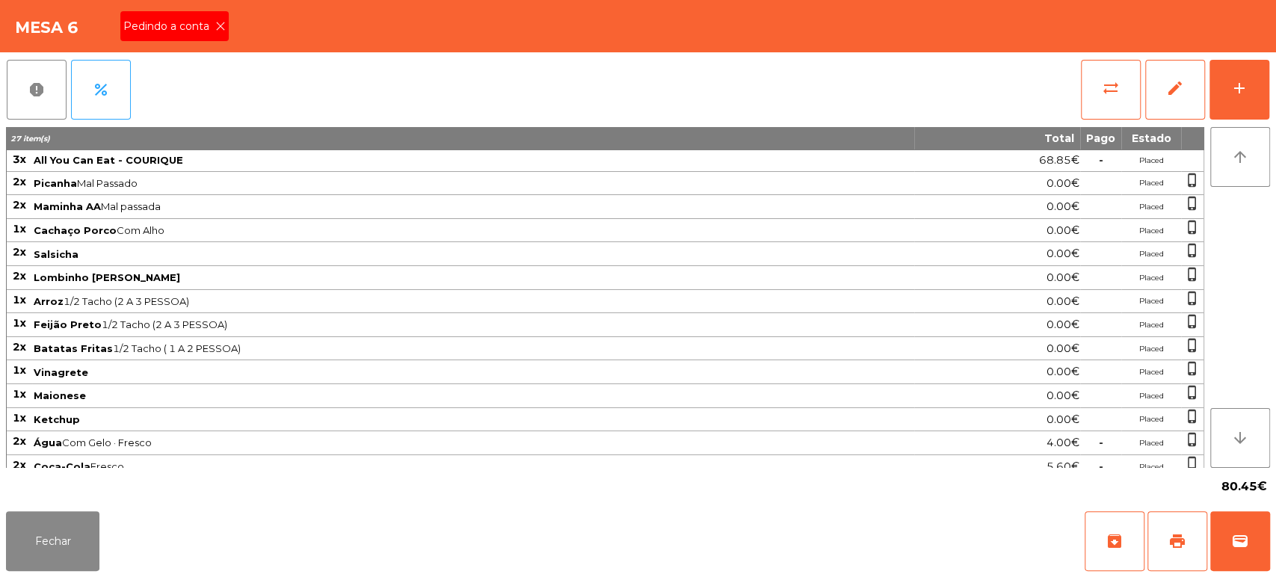
click at [206, 31] on span "Pedindo a conta" at bounding box center [169, 27] width 92 height 16
click at [34, 556] on button "Fechar" at bounding box center [52, 541] width 93 height 60
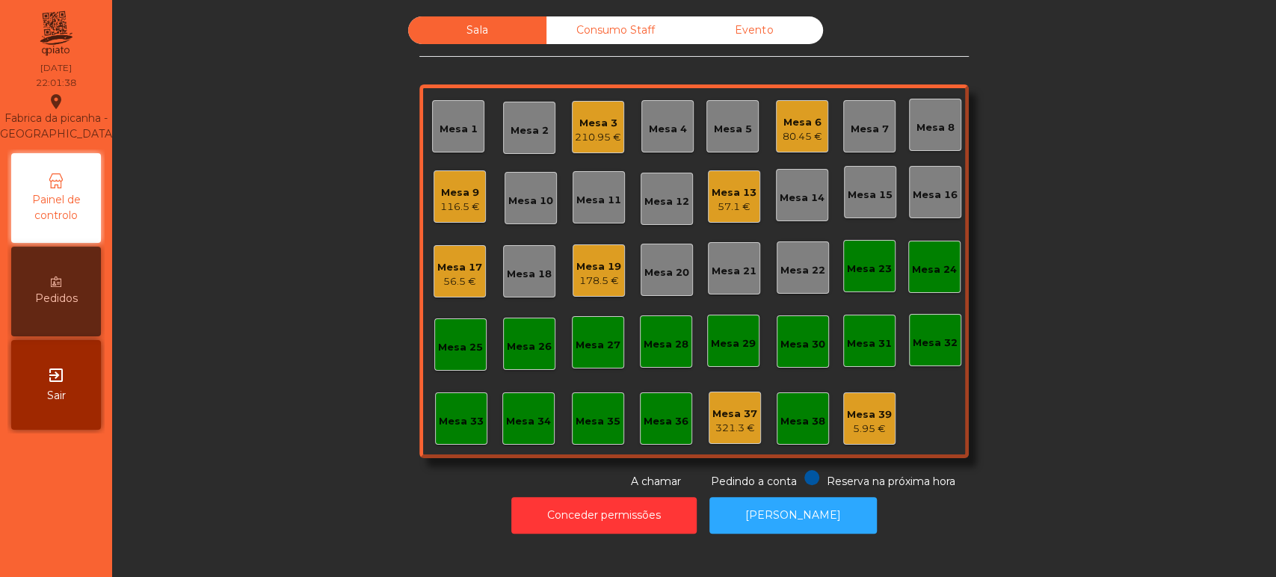
click at [776, 114] on div "Mesa 6 80.45 €" at bounding box center [802, 126] width 52 height 52
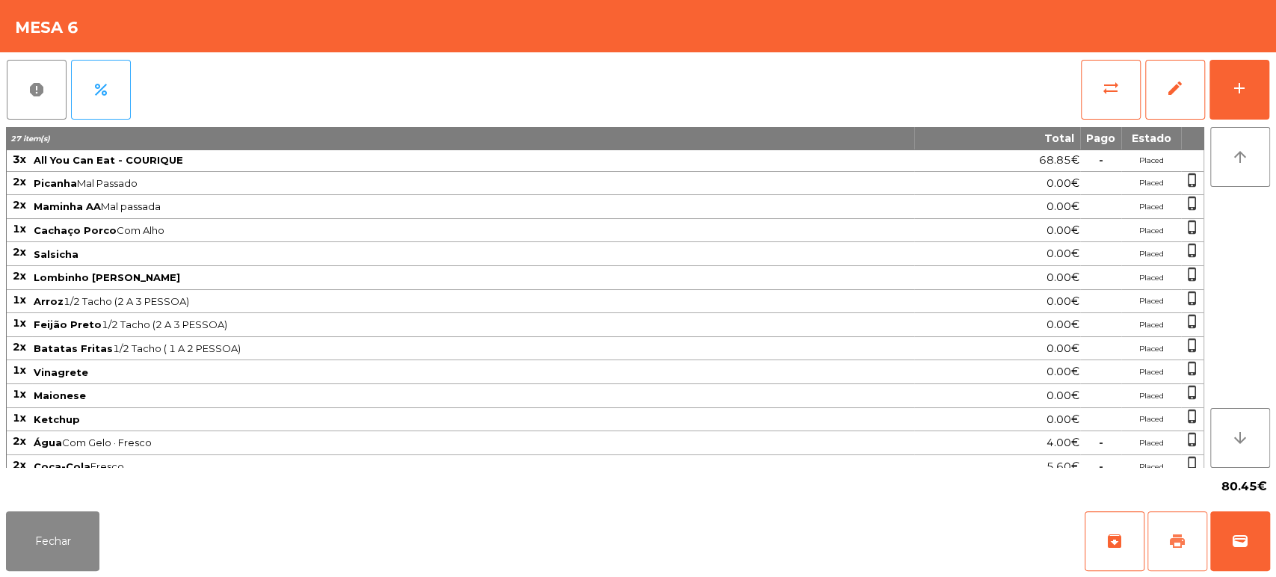
click at [1192, 546] on button "print" at bounding box center [1177, 541] width 60 height 60
click at [96, 520] on button "Fechar" at bounding box center [52, 541] width 93 height 60
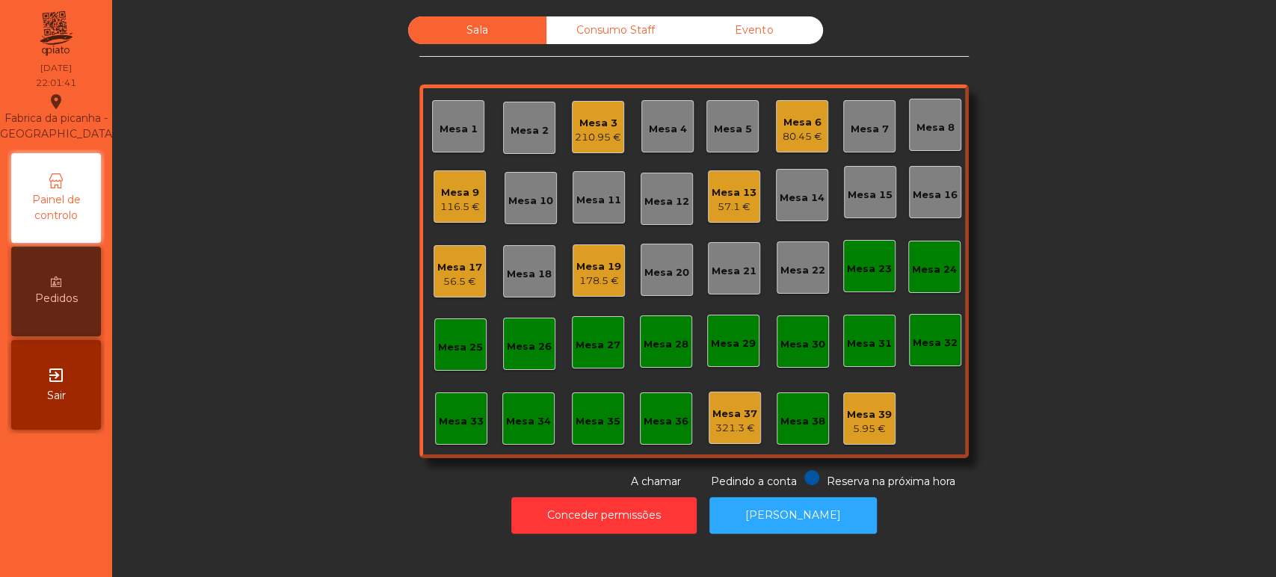
click at [605, 138] on div "210.95 €" at bounding box center [598, 137] width 46 height 15
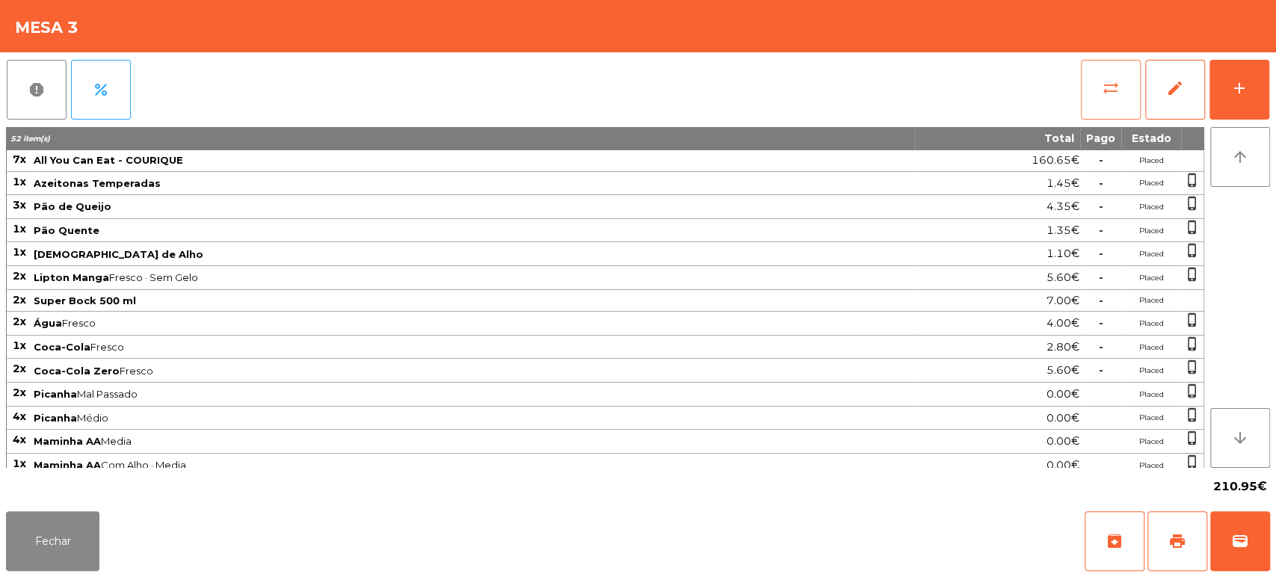
click at [1096, 102] on button "sync_alt" at bounding box center [1111, 90] width 60 height 60
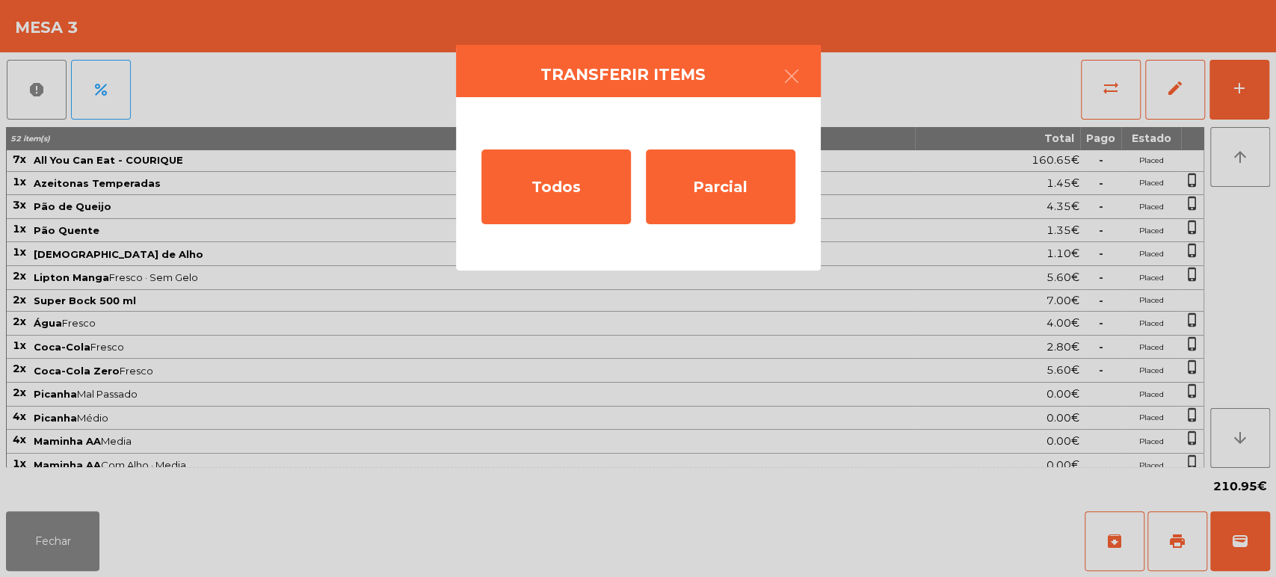
click at [809, 195] on div "Todos Parcial" at bounding box center [638, 183] width 365 height 173
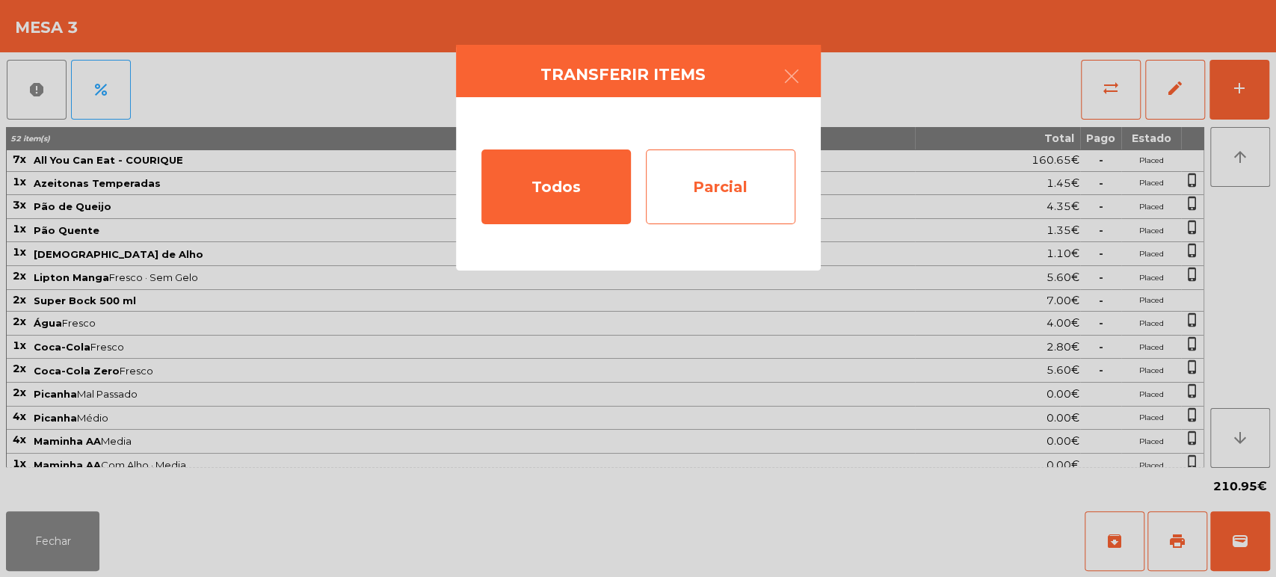
click at [691, 170] on div "Parcial" at bounding box center [720, 186] width 149 height 75
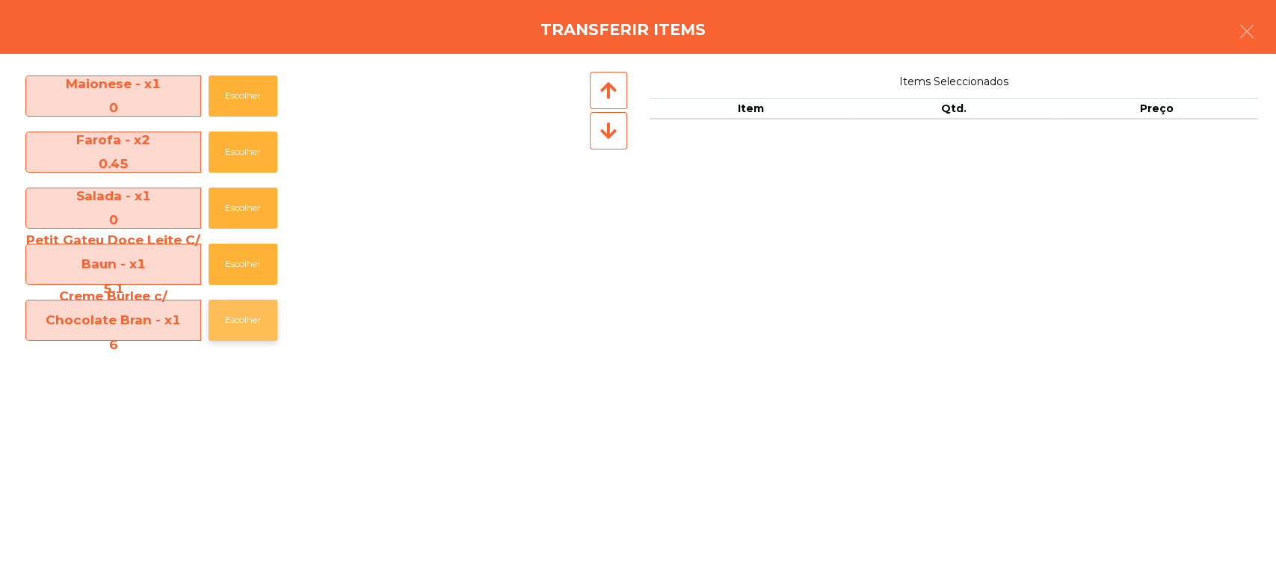
click at [226, 320] on button "Escolher" at bounding box center [243, 320] width 69 height 41
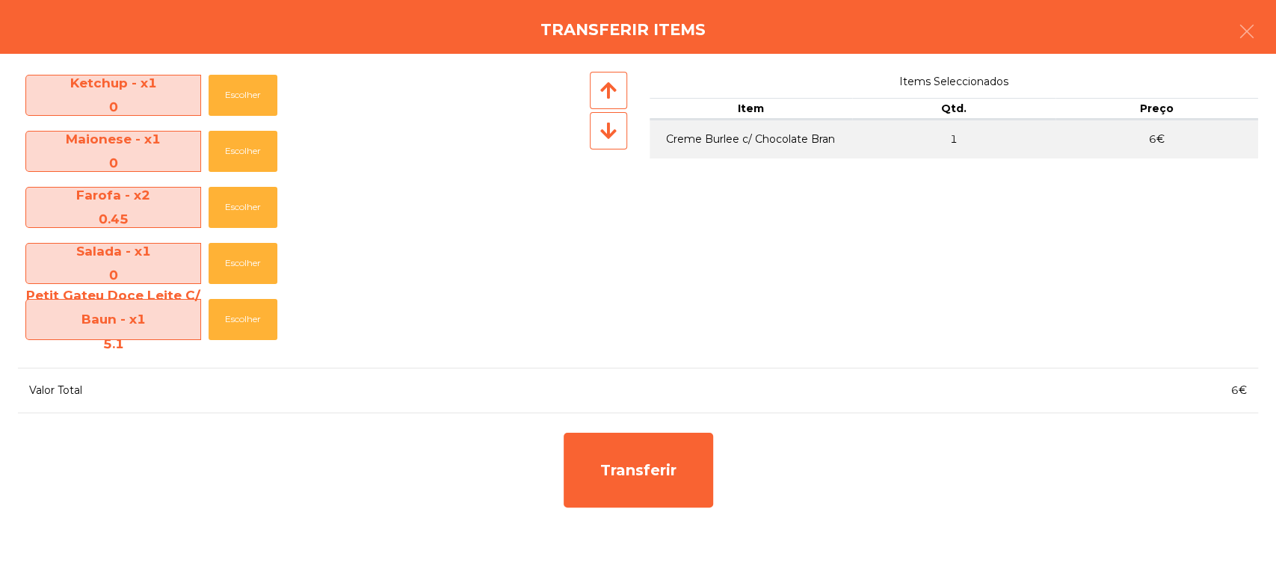
scroll to position [957, 0]
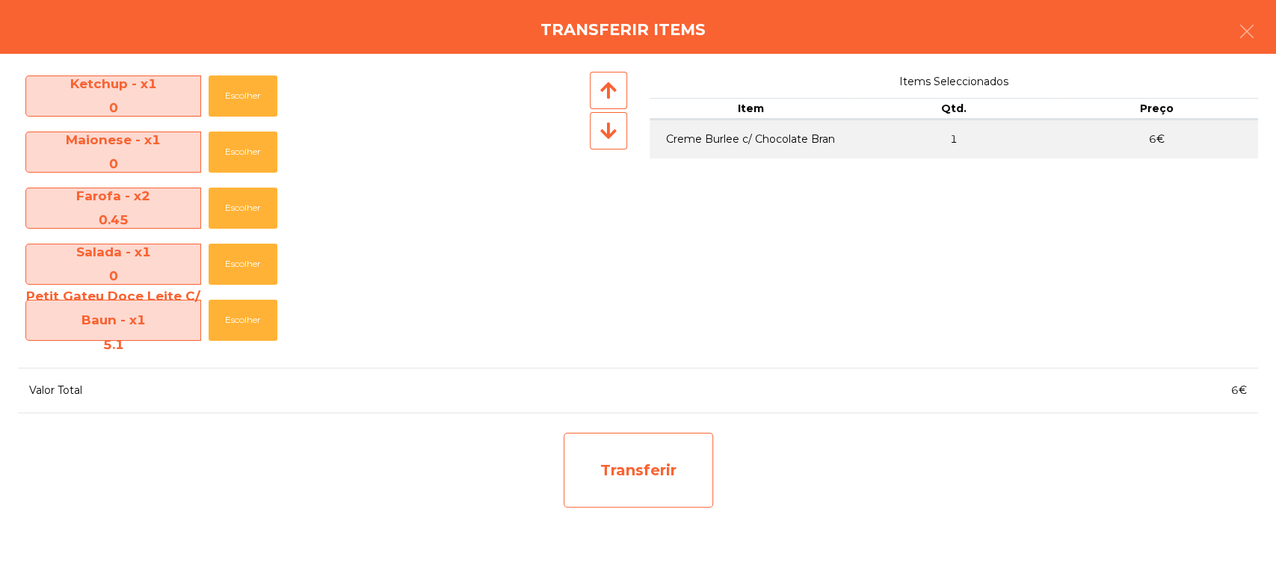
click at [677, 469] on div "Transferir" at bounding box center [638, 470] width 149 height 75
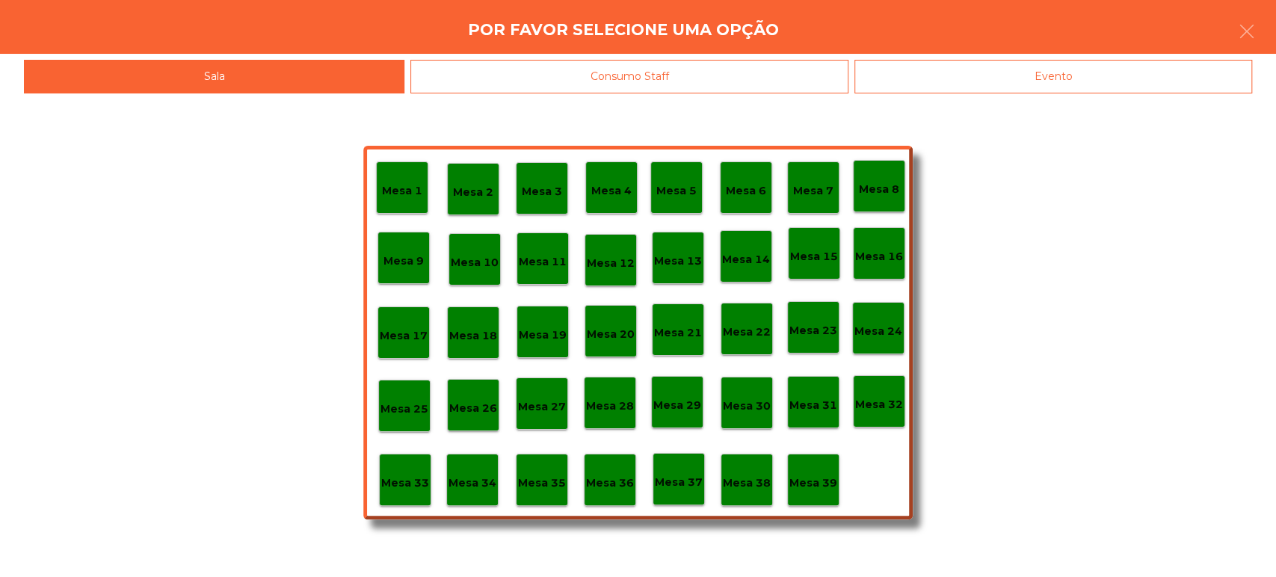
click at [694, 472] on div "Mesa 37" at bounding box center [679, 479] width 48 height 23
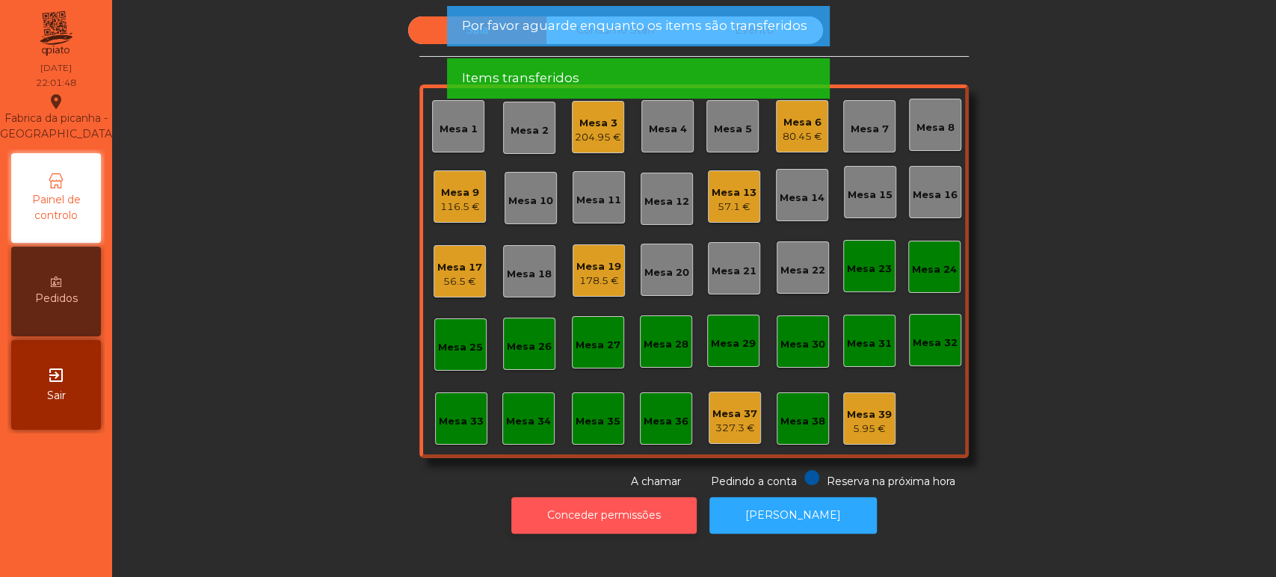
click at [631, 497] on button "Conceder permissões" at bounding box center [603, 515] width 185 height 37
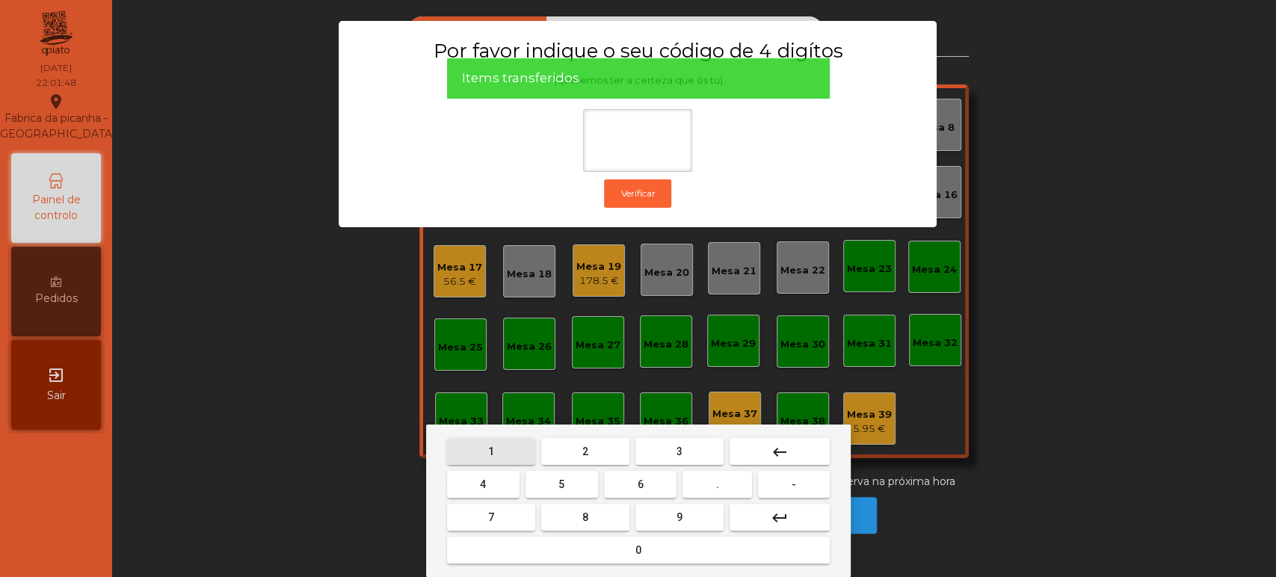
click at [479, 451] on button "1" at bounding box center [491, 451] width 88 height 27
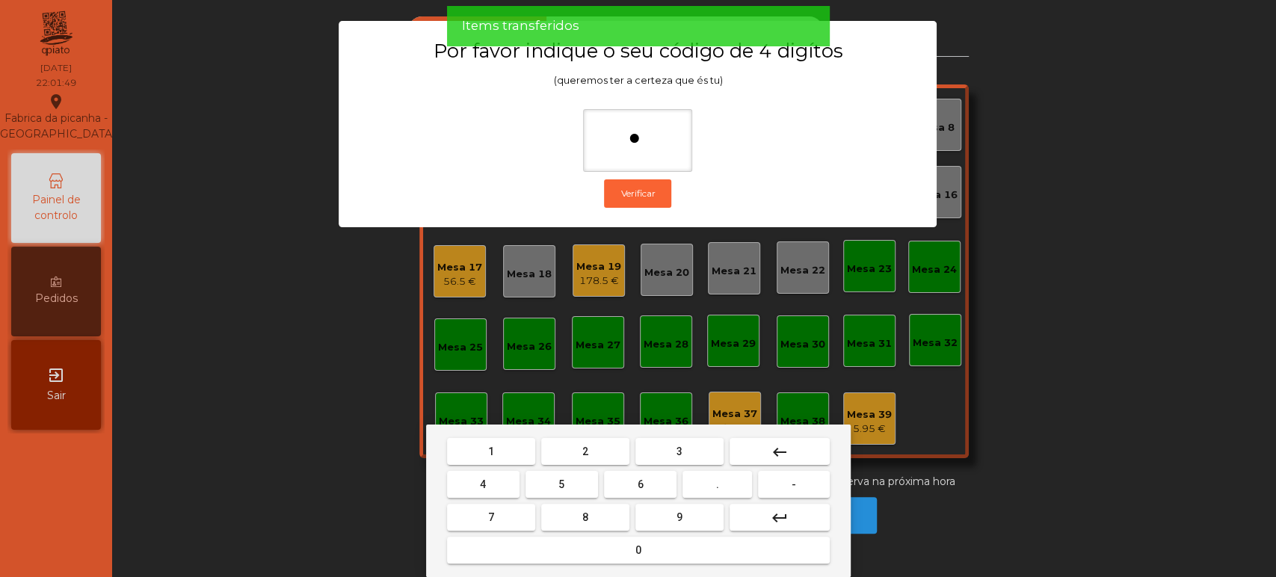
click at [670, 449] on button "3" at bounding box center [679, 451] width 88 height 27
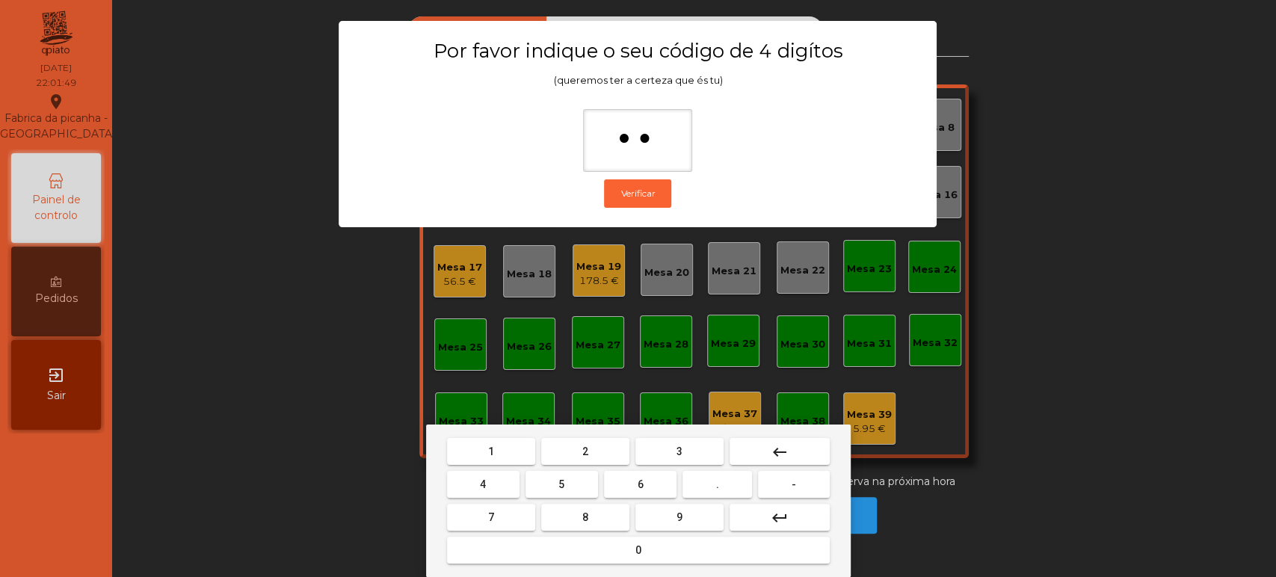
click at [544, 484] on button "5" at bounding box center [561, 484] width 72 height 27
click at [582, 564] on mat-keyboard-key "0" at bounding box center [638, 550] width 389 height 33
click at [537, 549] on button "0" at bounding box center [638, 550] width 383 height 27
type input "****"
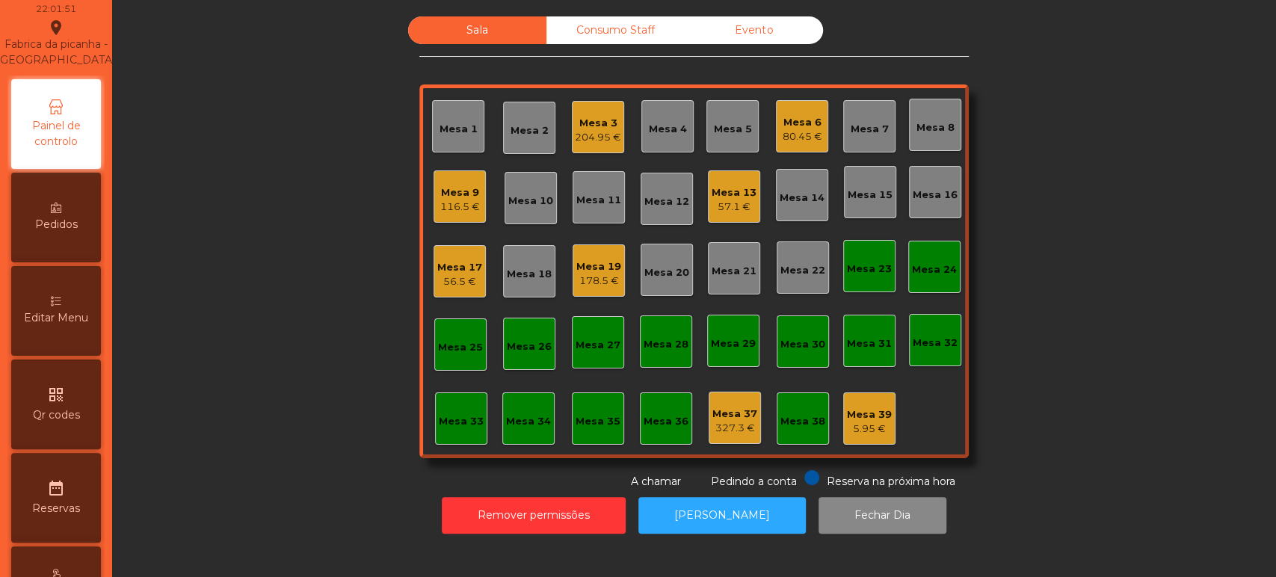
click at [64, 326] on span "Editar Menu" at bounding box center [56, 318] width 64 height 16
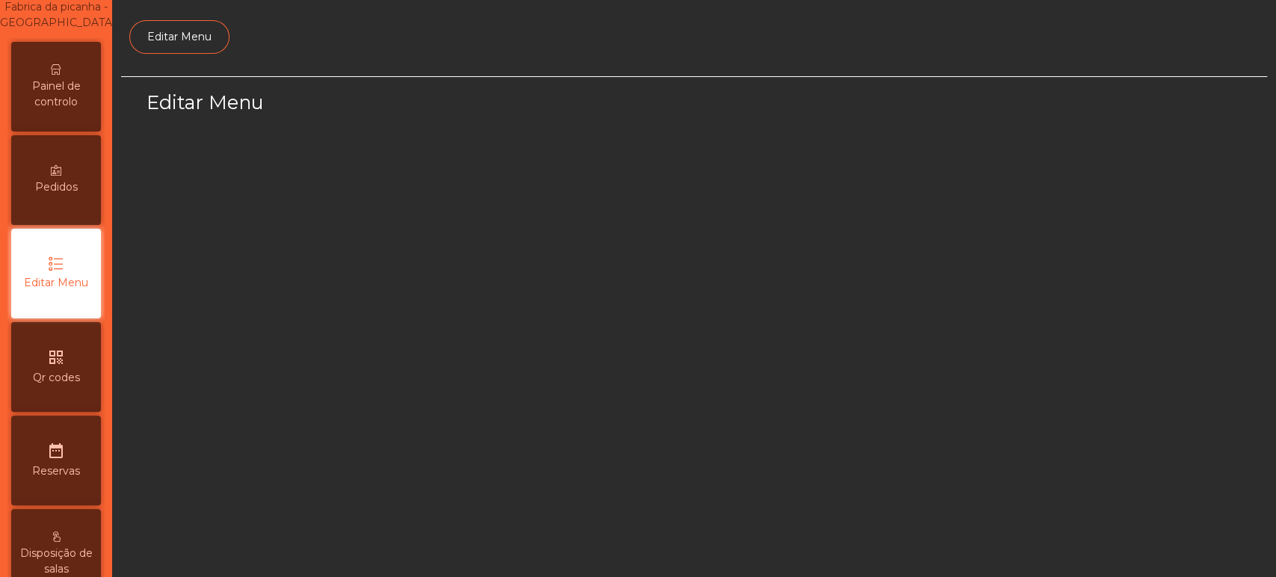
scroll to position [112, 0]
select select "*"
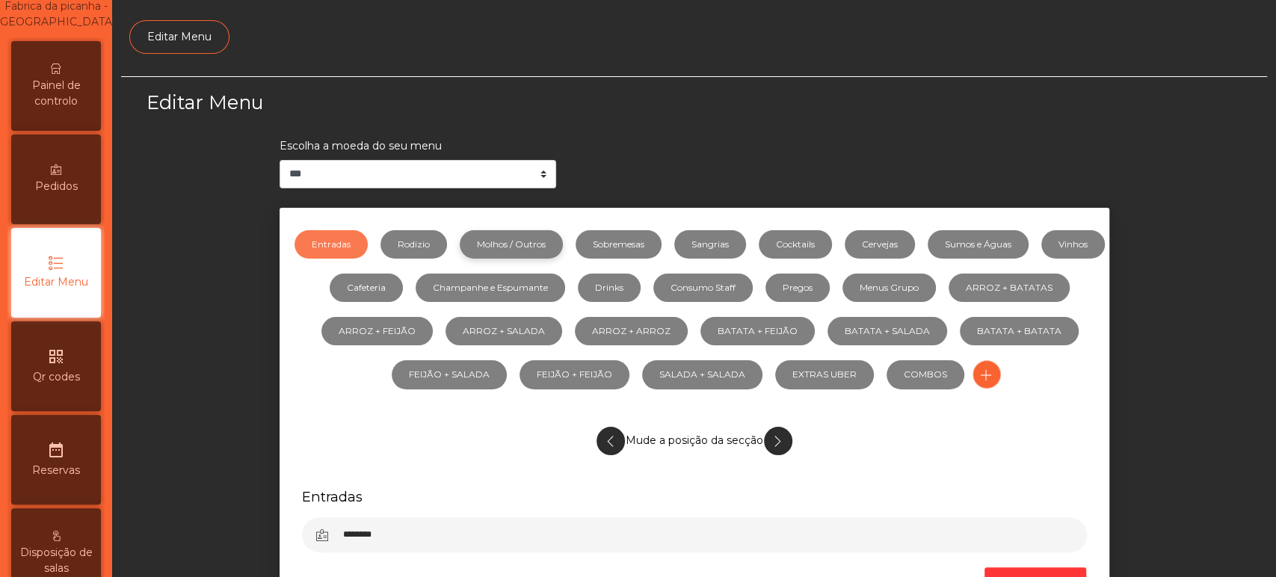
click at [540, 240] on link "Molhos / Outros" at bounding box center [511, 244] width 103 height 28
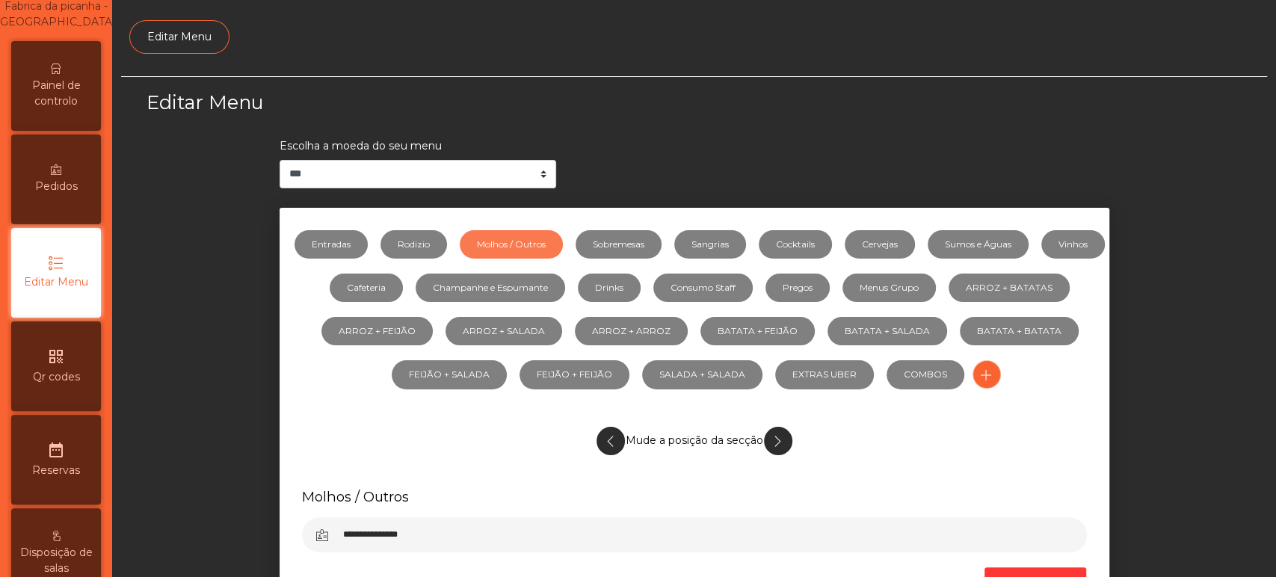
click at [662, 233] on li "Sobremesas" at bounding box center [613, 244] width 99 height 43
click at [619, 245] on link "Sobremesas" at bounding box center [618, 244] width 86 height 28
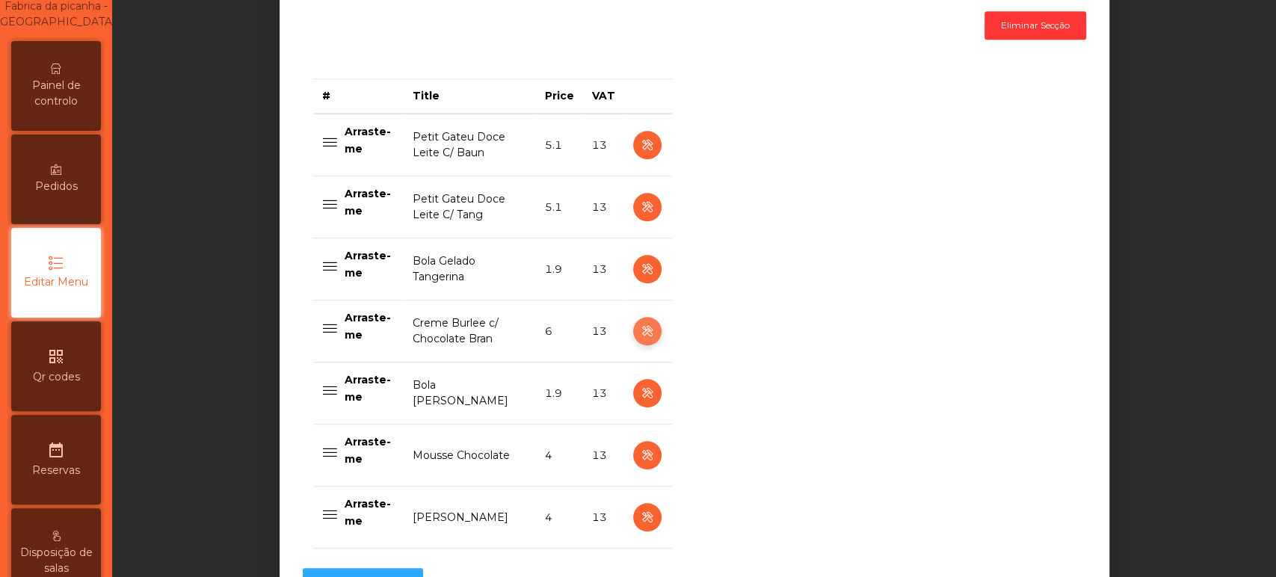
click at [638, 330] on icon "button" at bounding box center [646, 331] width 17 height 19
select select "**"
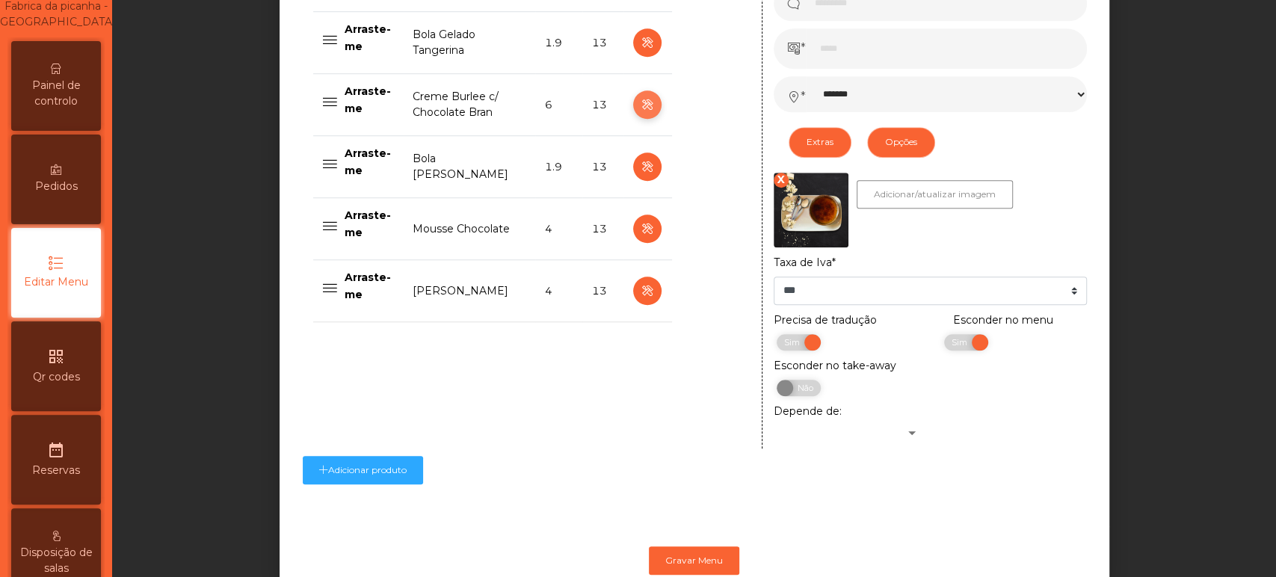
scroll to position [791, 0]
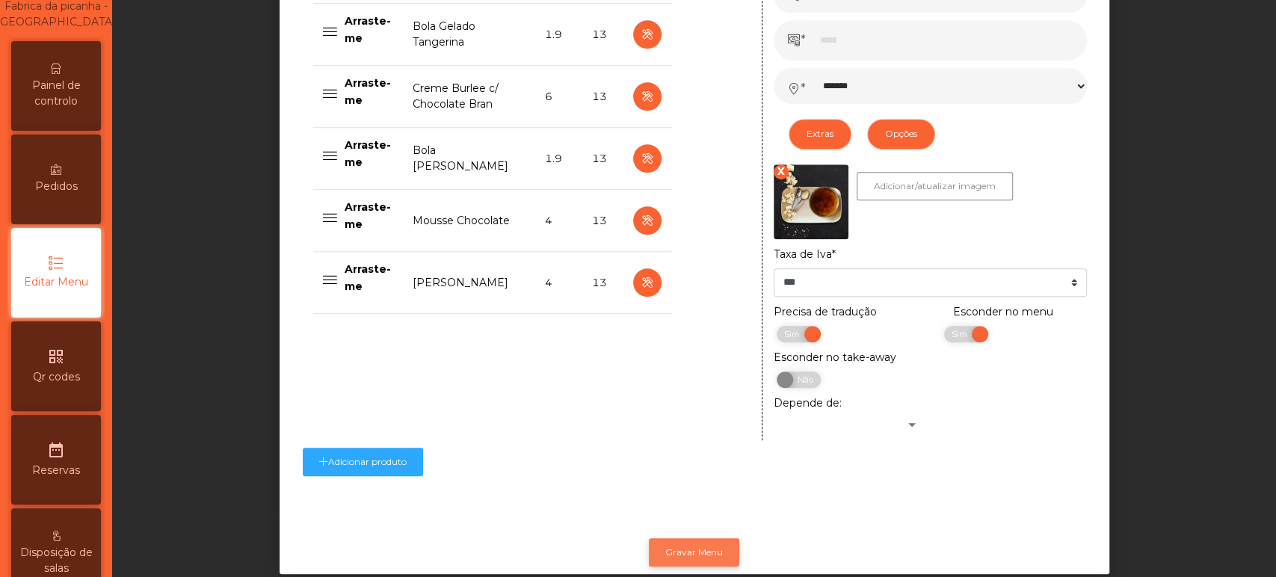
click at [697, 555] on button "Gravar Menu" at bounding box center [694, 552] width 90 height 28
click at [76, 107] on span "Painel de controlo" at bounding box center [56, 93] width 82 height 31
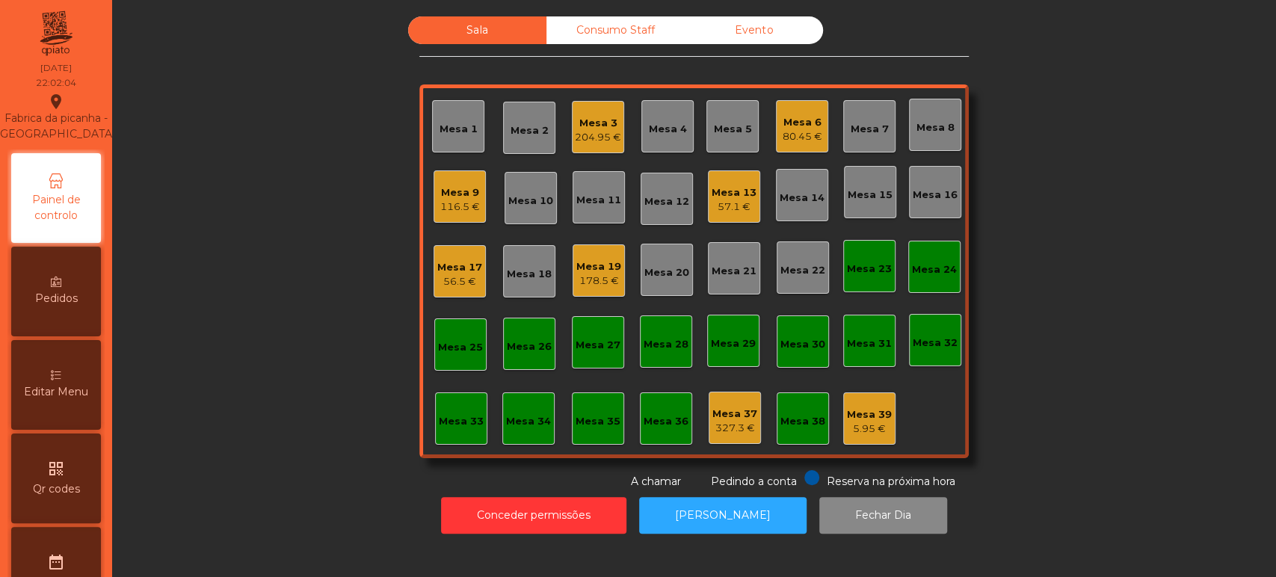
click at [797, 115] on div "Mesa 6" at bounding box center [802, 122] width 40 height 15
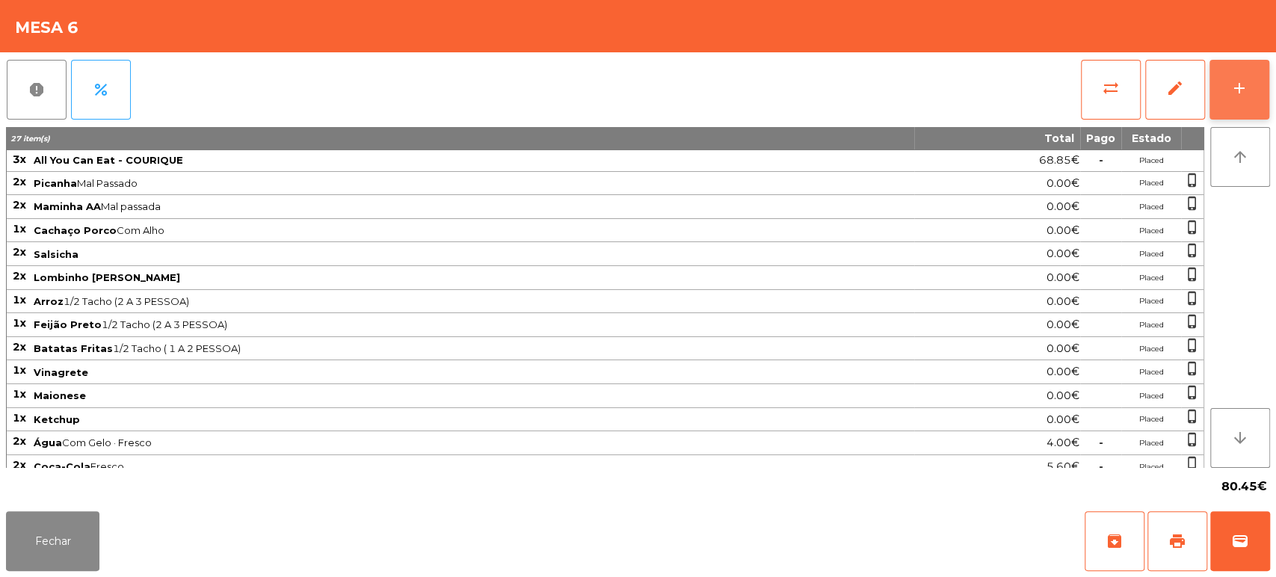
click at [1235, 82] on div "add" at bounding box center [1239, 88] width 18 height 18
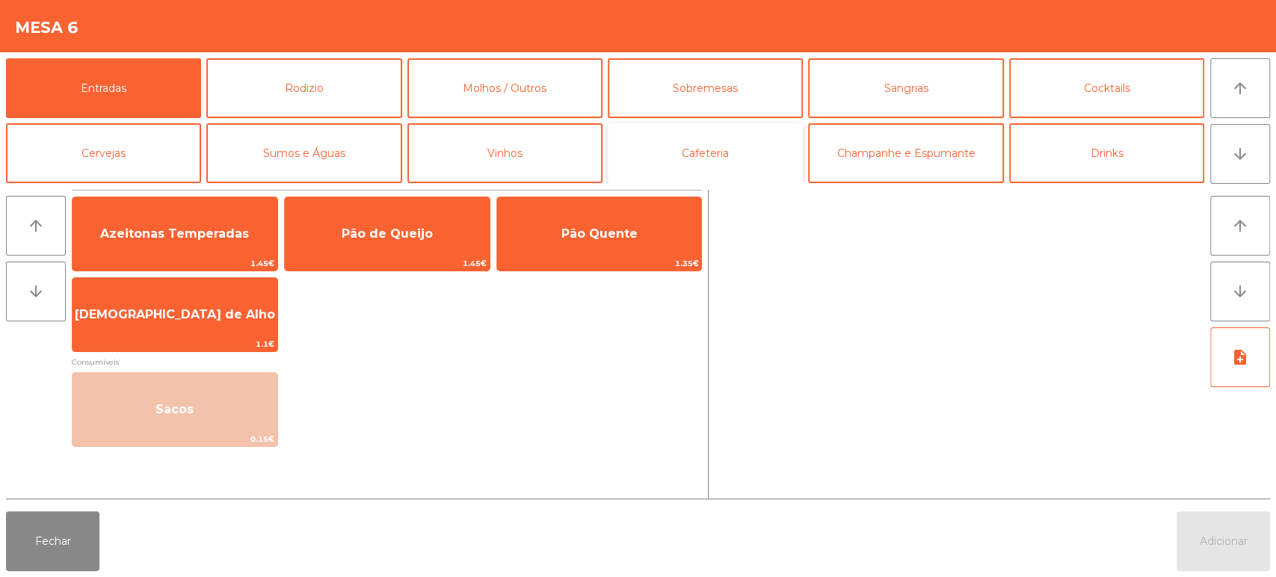
click at [729, 150] on button "Cafeteria" at bounding box center [705, 153] width 195 height 60
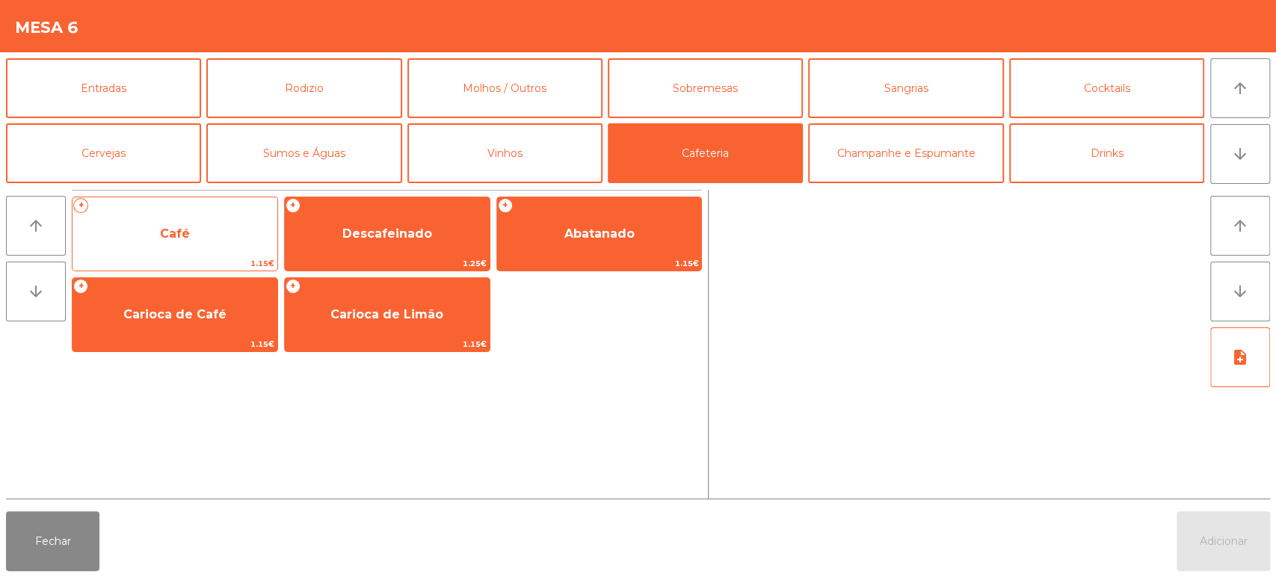
click at [191, 245] on span "Café" at bounding box center [174, 234] width 205 height 40
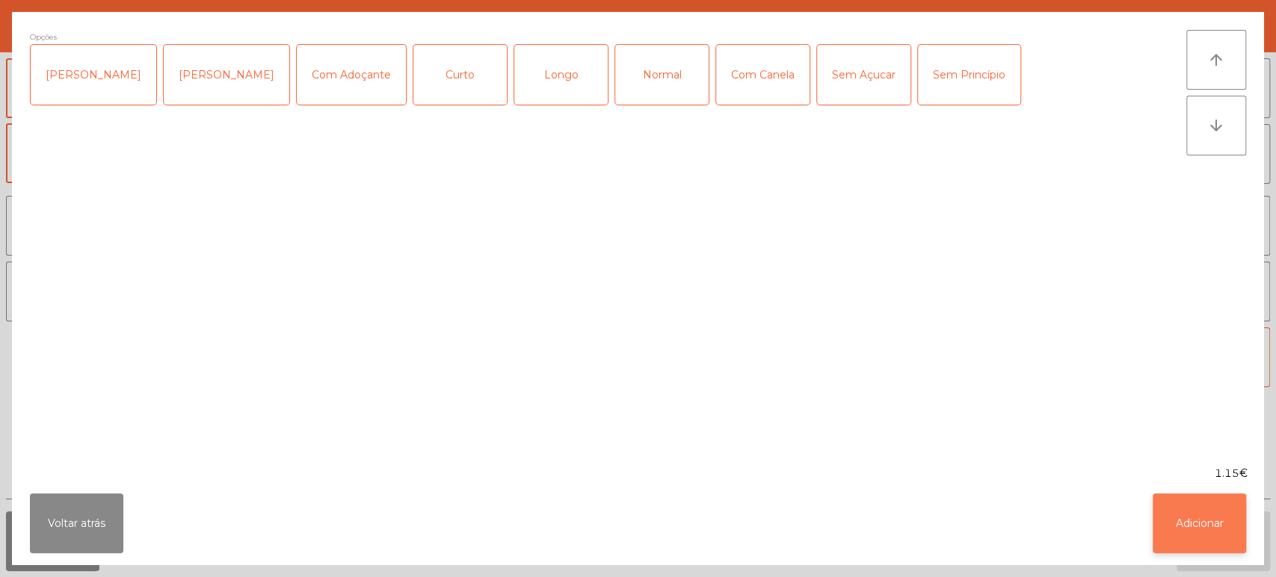
click at [1209, 517] on button "Adicionar" at bounding box center [1198, 523] width 93 height 60
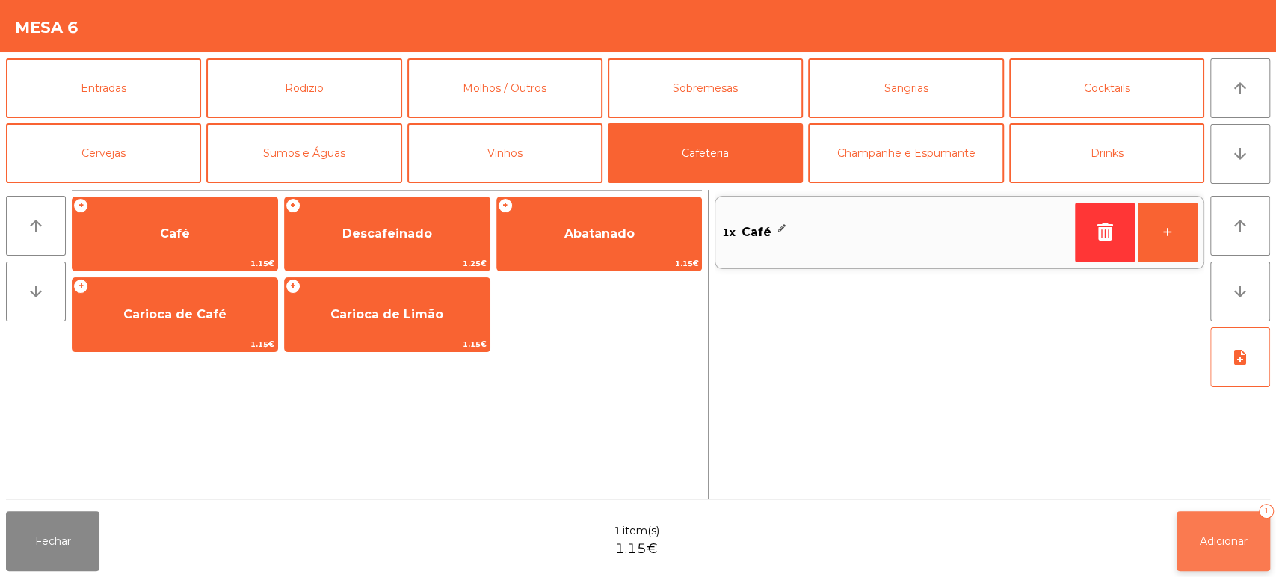
click at [1225, 542] on span "Adicionar" at bounding box center [1224, 540] width 48 height 13
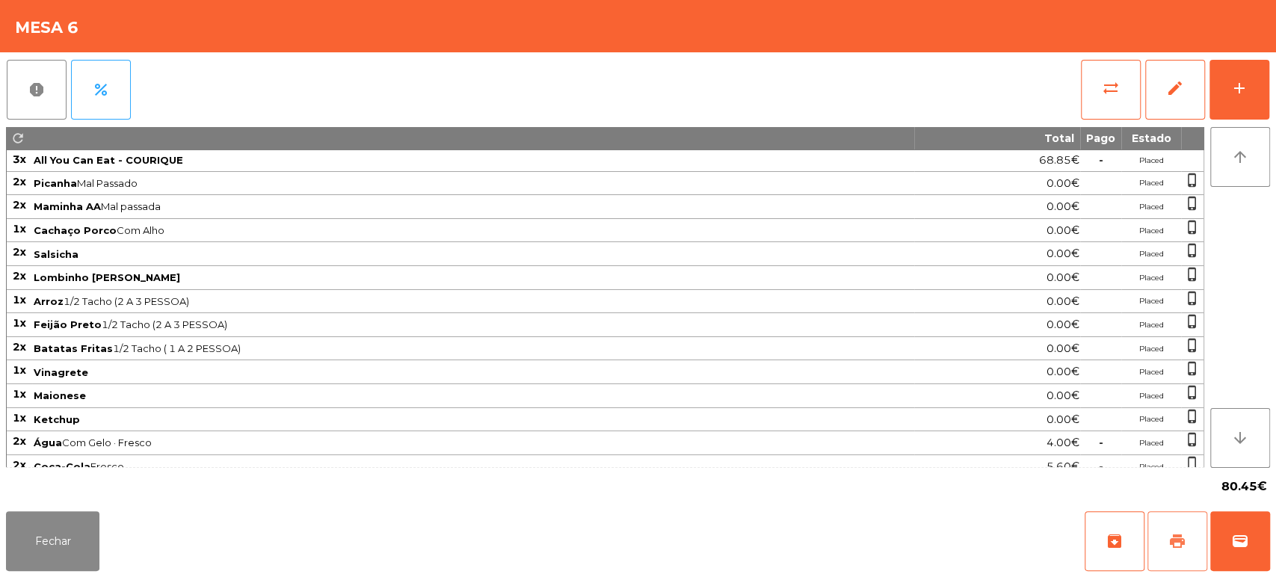
click at [1170, 532] on span "print" at bounding box center [1177, 541] width 18 height 18
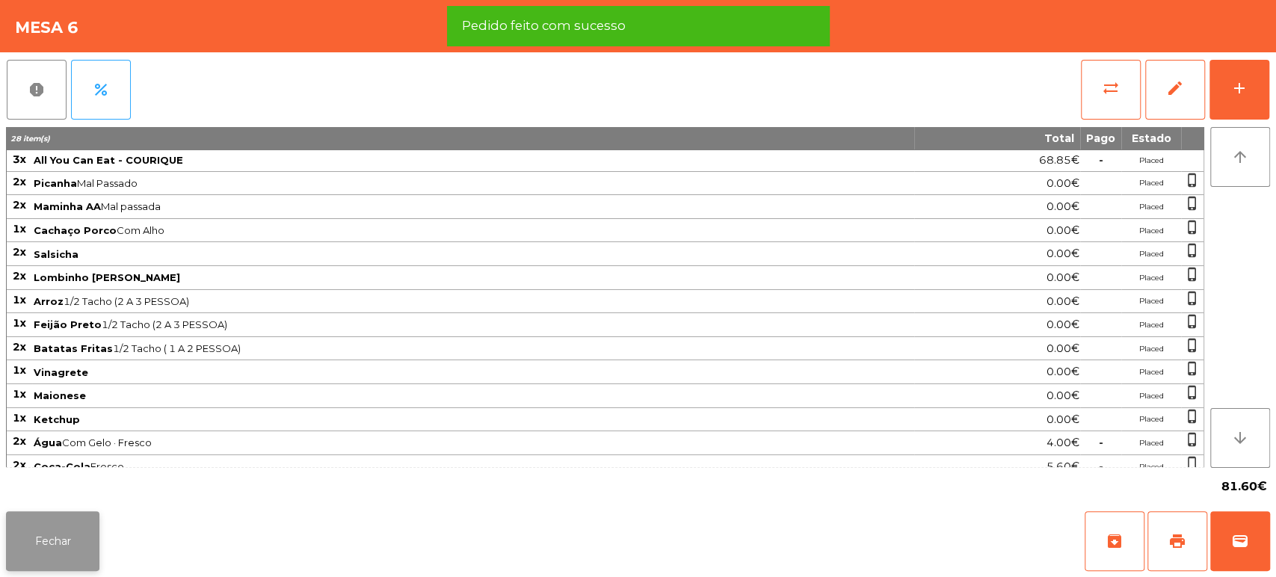
click at [48, 534] on button "Fechar" at bounding box center [52, 541] width 93 height 60
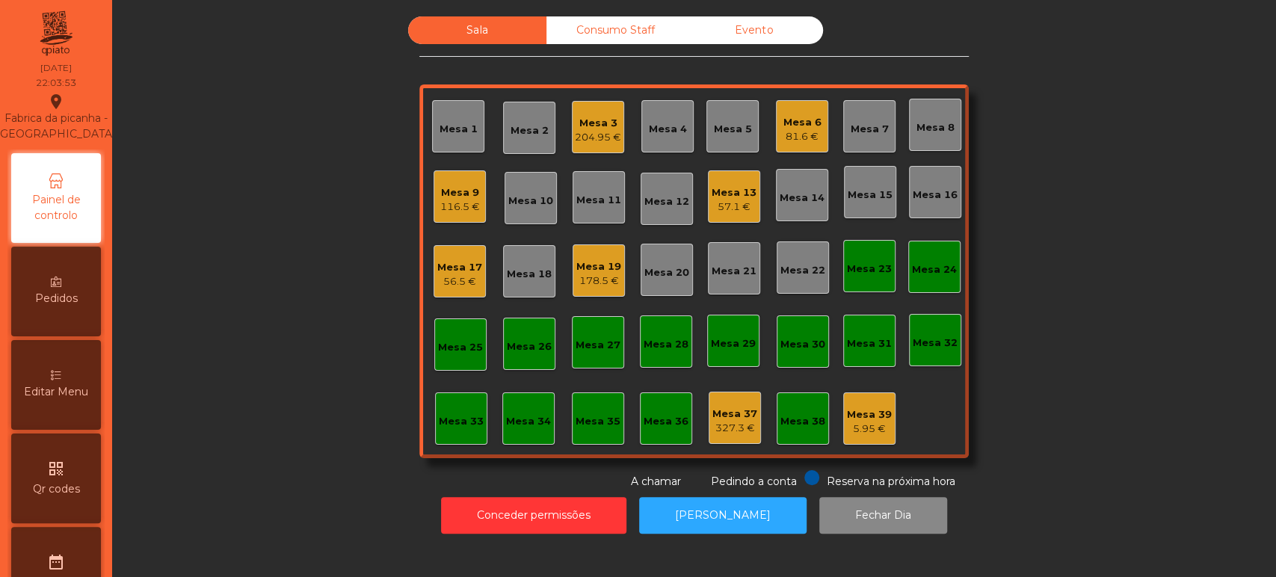
click at [582, 30] on div "Consumo Staff" at bounding box center [615, 30] width 138 height 28
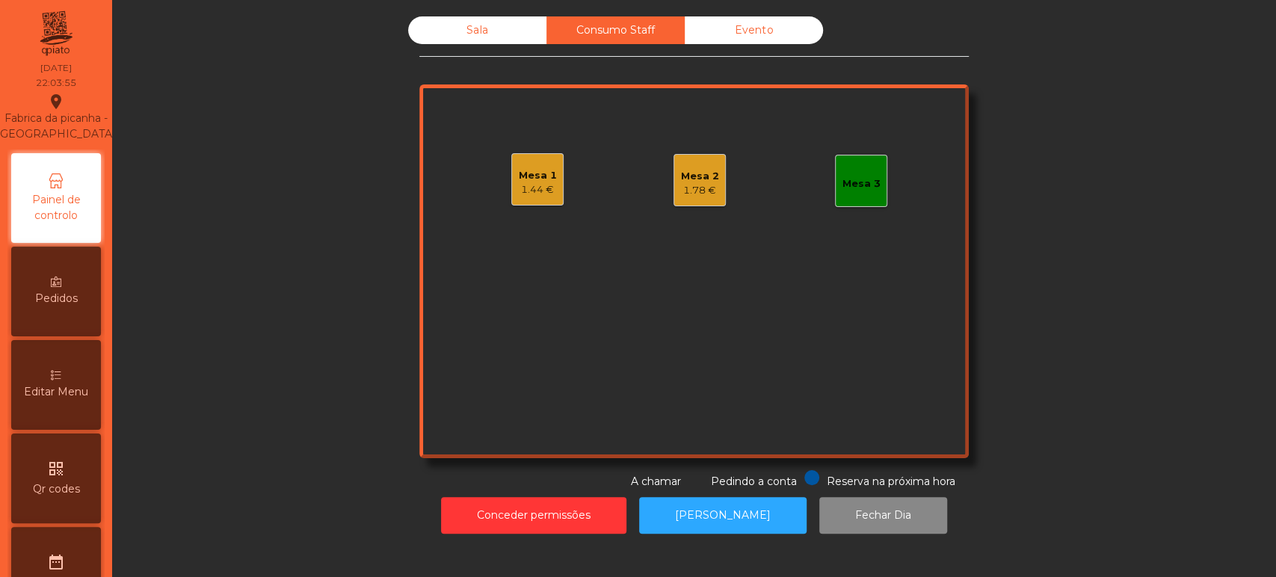
click at [851, 185] on div "Mesa 3" at bounding box center [861, 183] width 38 height 15
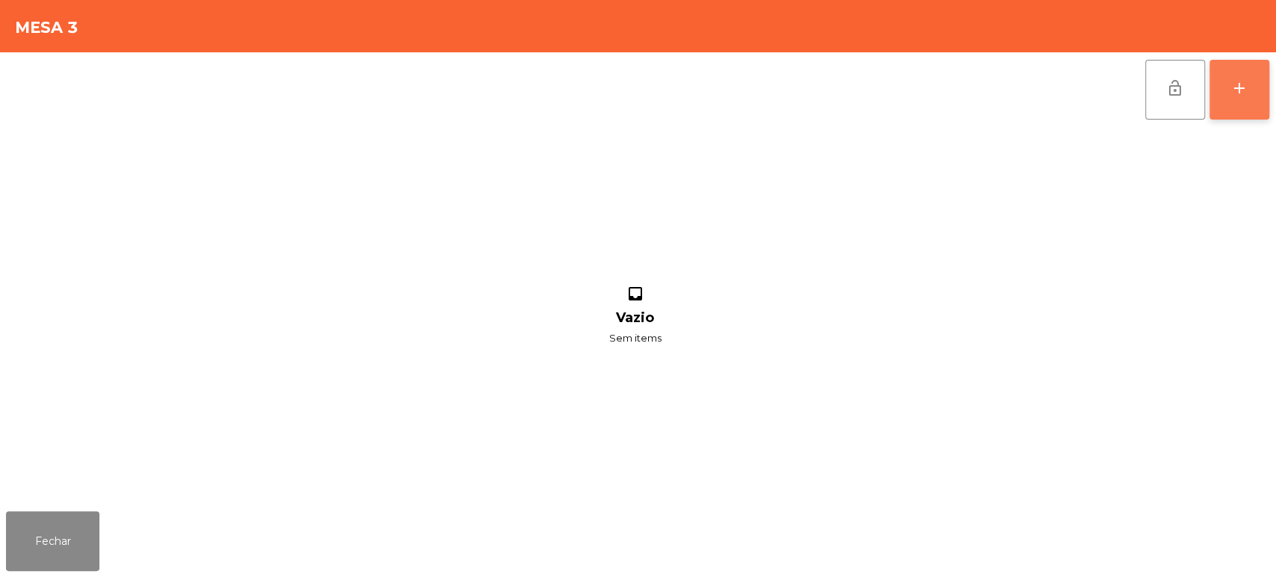
click at [1240, 98] on button "add" at bounding box center [1239, 90] width 60 height 60
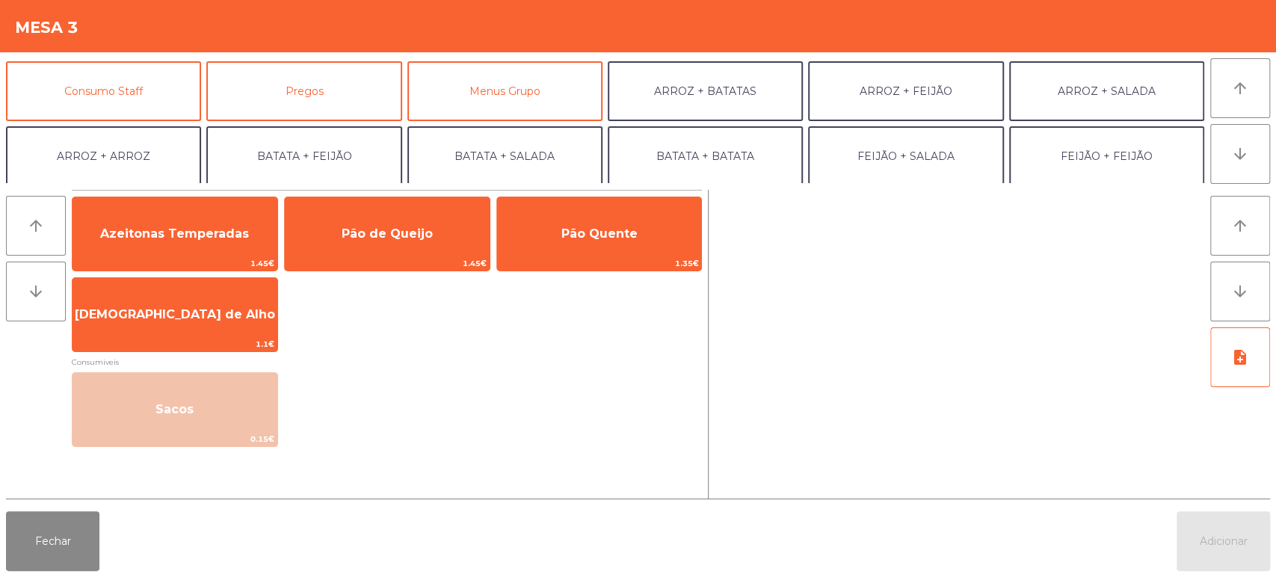
scroll to position [130, 0]
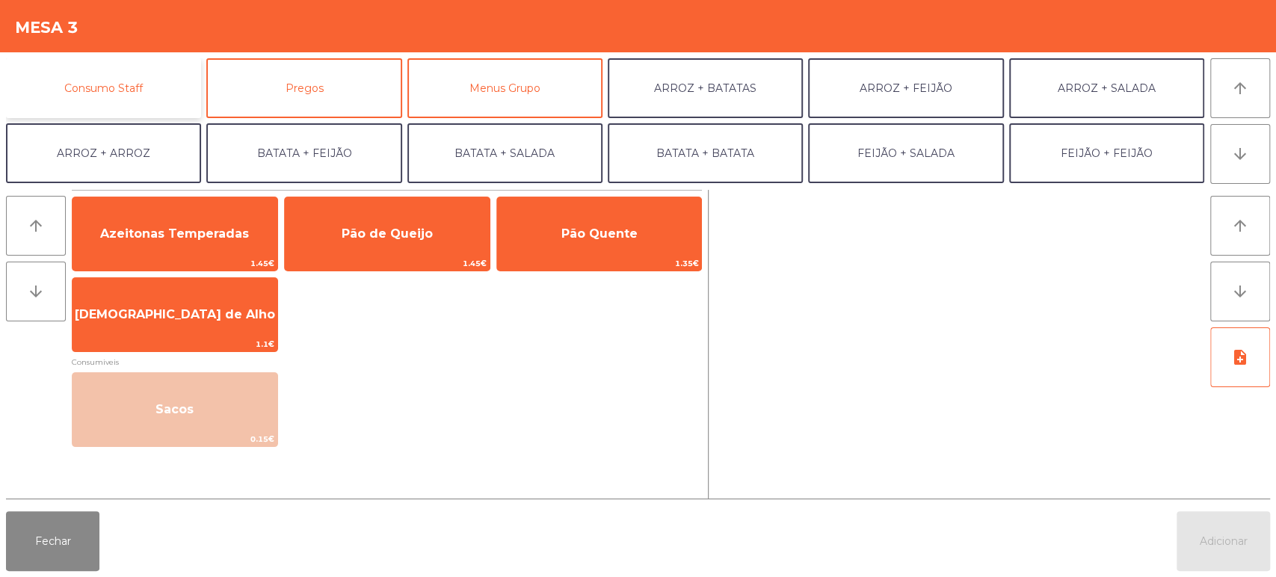
click at [134, 99] on button "Consumo Staff" at bounding box center [103, 88] width 195 height 60
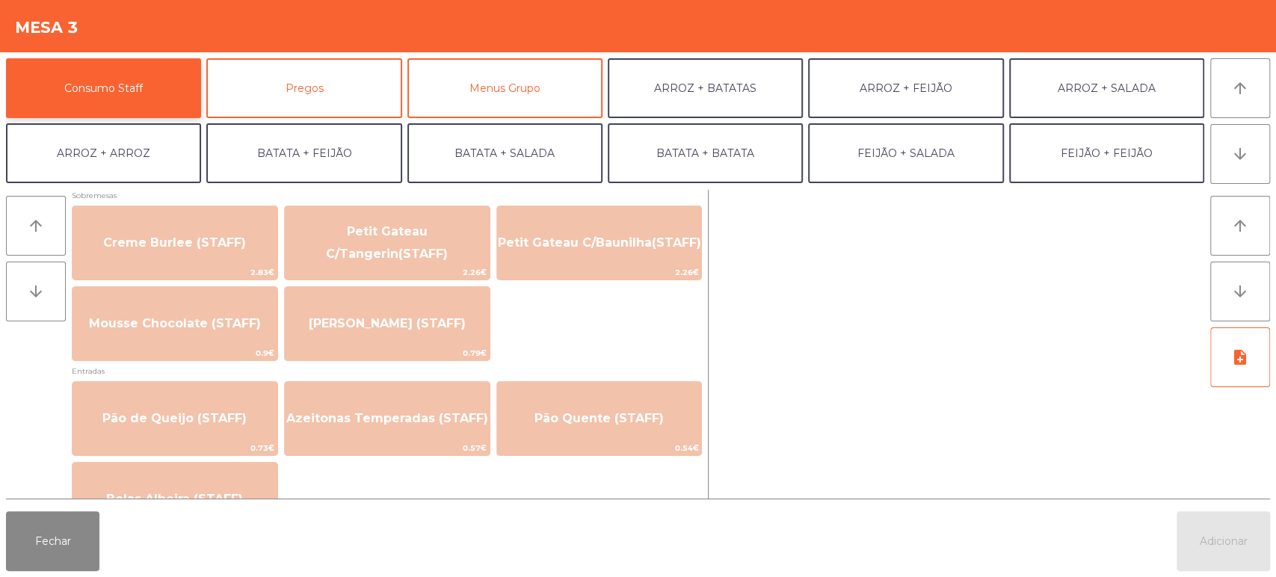
scroll to position [1049, 0]
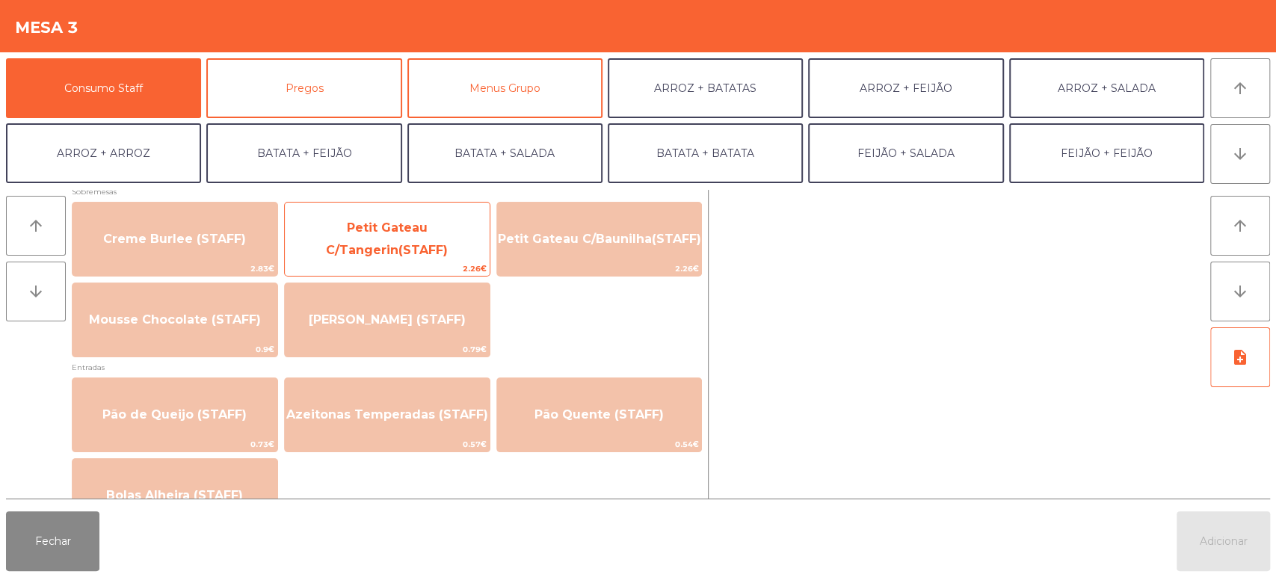
click at [366, 253] on span "Petit Gateau C/Tangerin(STAFF)" at bounding box center [387, 240] width 205 height 64
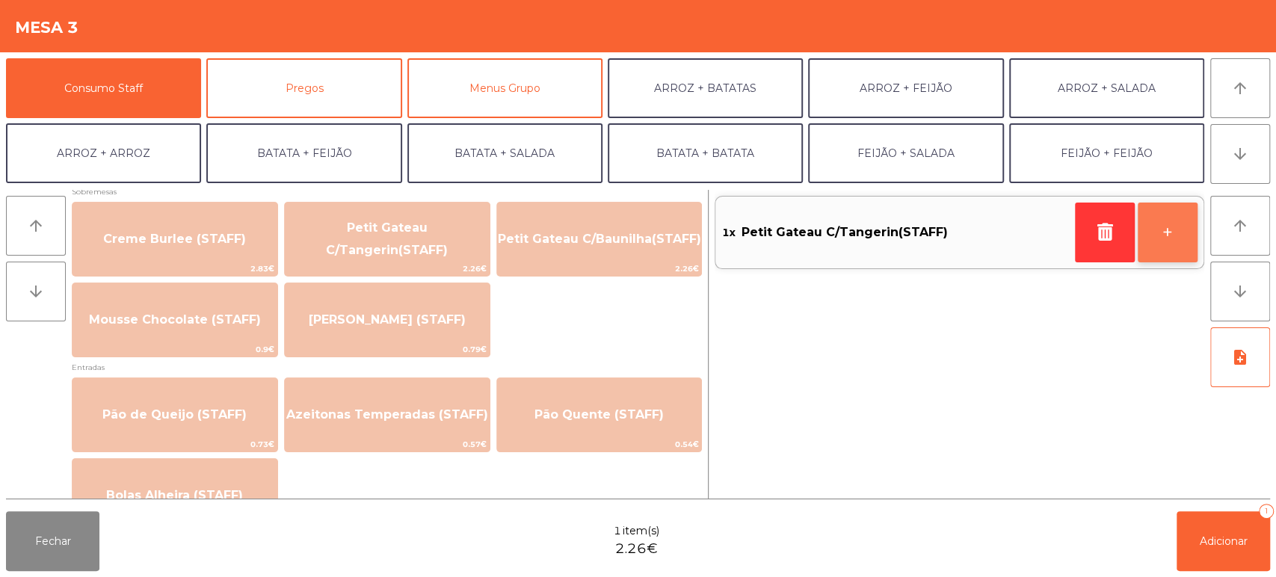
click at [1168, 241] on button "+" at bounding box center [1167, 233] width 60 height 60
click at [1105, 238] on button "-" at bounding box center [1105, 233] width 60 height 60
click at [1203, 556] on button "Adicionar 1" at bounding box center [1222, 541] width 93 height 60
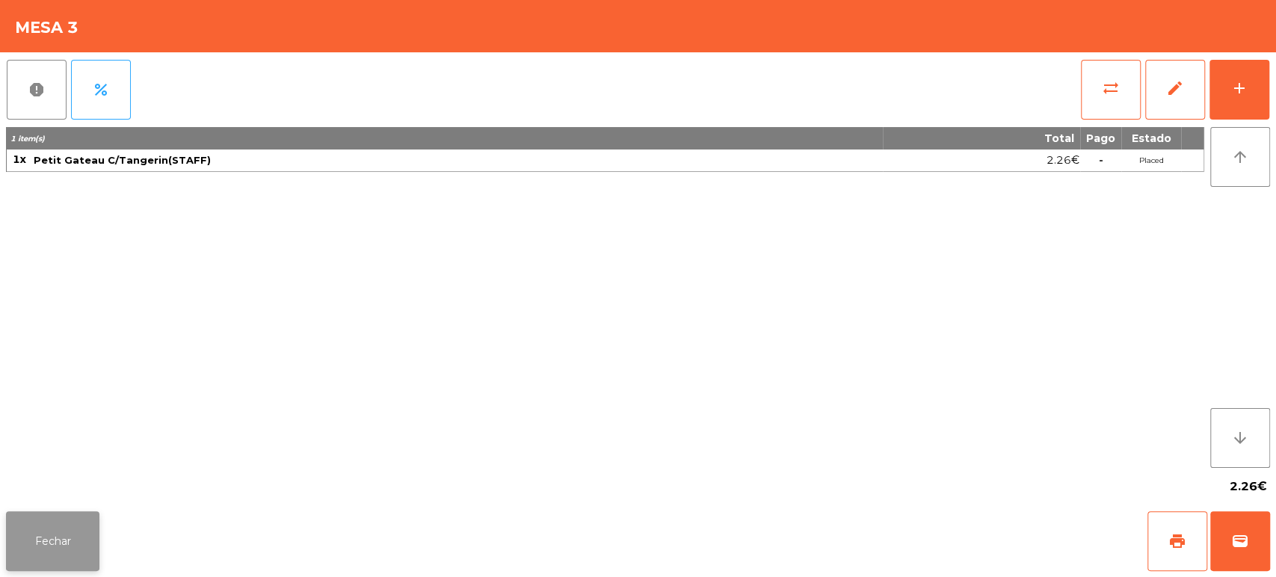
click at [70, 534] on button "Fechar" at bounding box center [52, 541] width 93 height 60
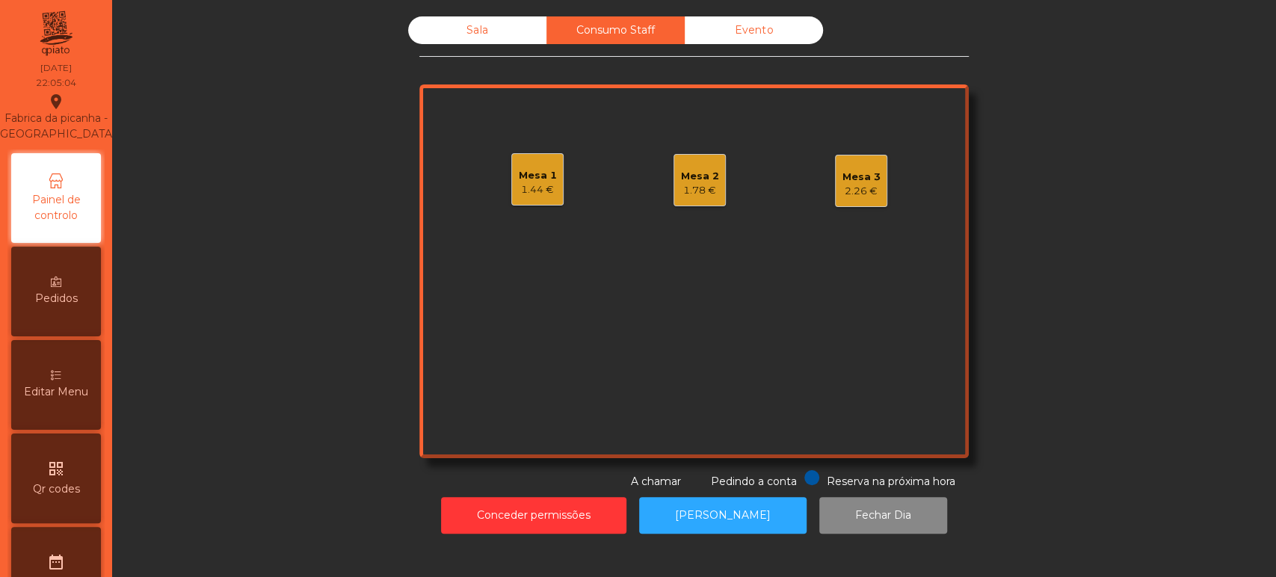
click at [477, 37] on div "Sala" at bounding box center [477, 30] width 138 height 28
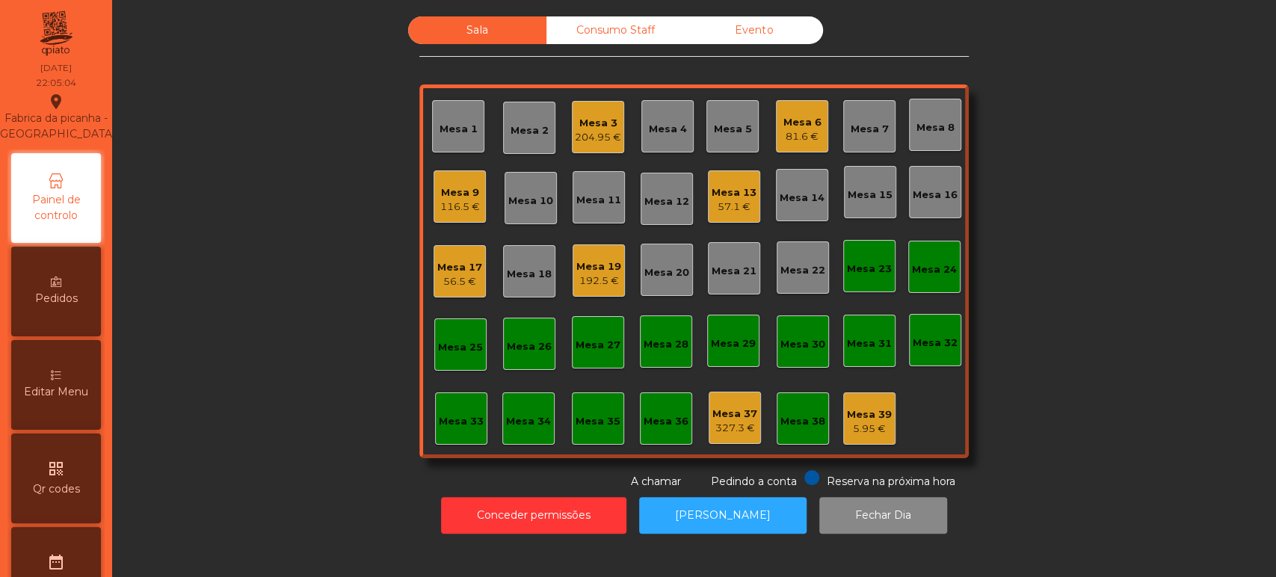
click at [628, 30] on div "Consumo Staff" at bounding box center [615, 30] width 138 height 28
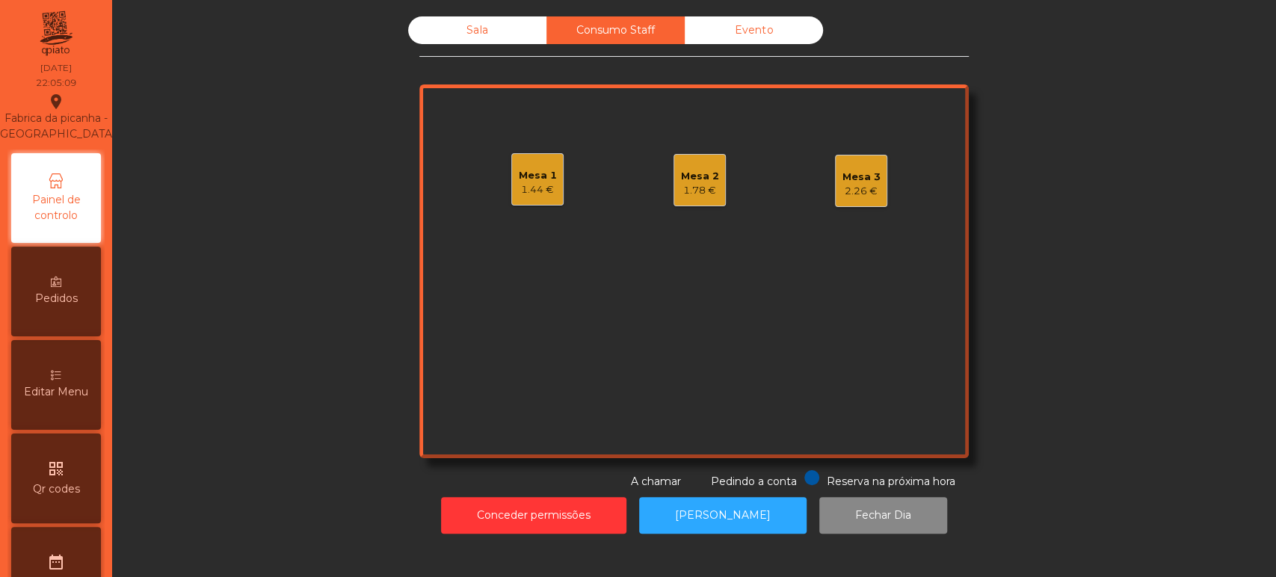
click at [470, 31] on div "Sala" at bounding box center [477, 30] width 138 height 28
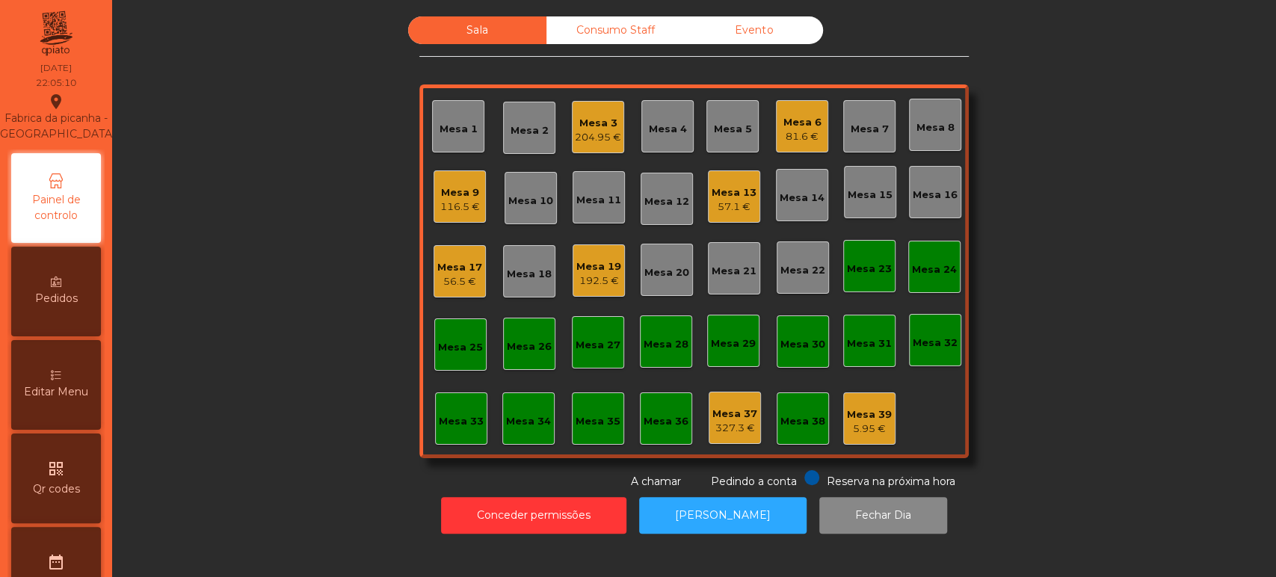
click at [796, 139] on div "81.6 €" at bounding box center [802, 136] width 38 height 15
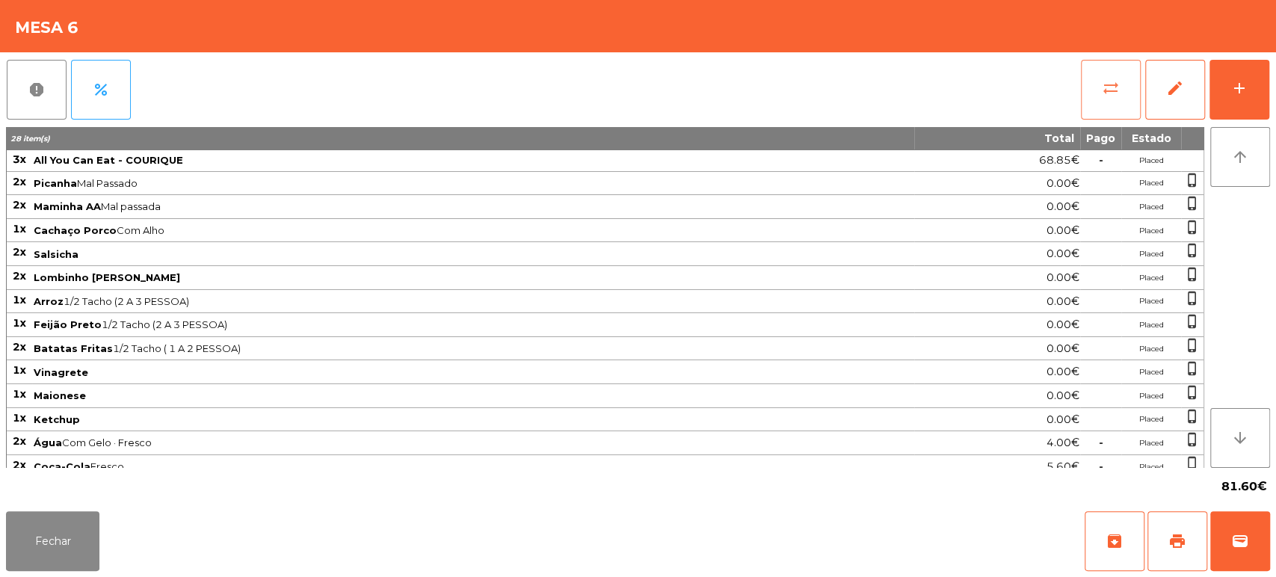
click at [1084, 79] on button "sync_alt" at bounding box center [1111, 90] width 60 height 60
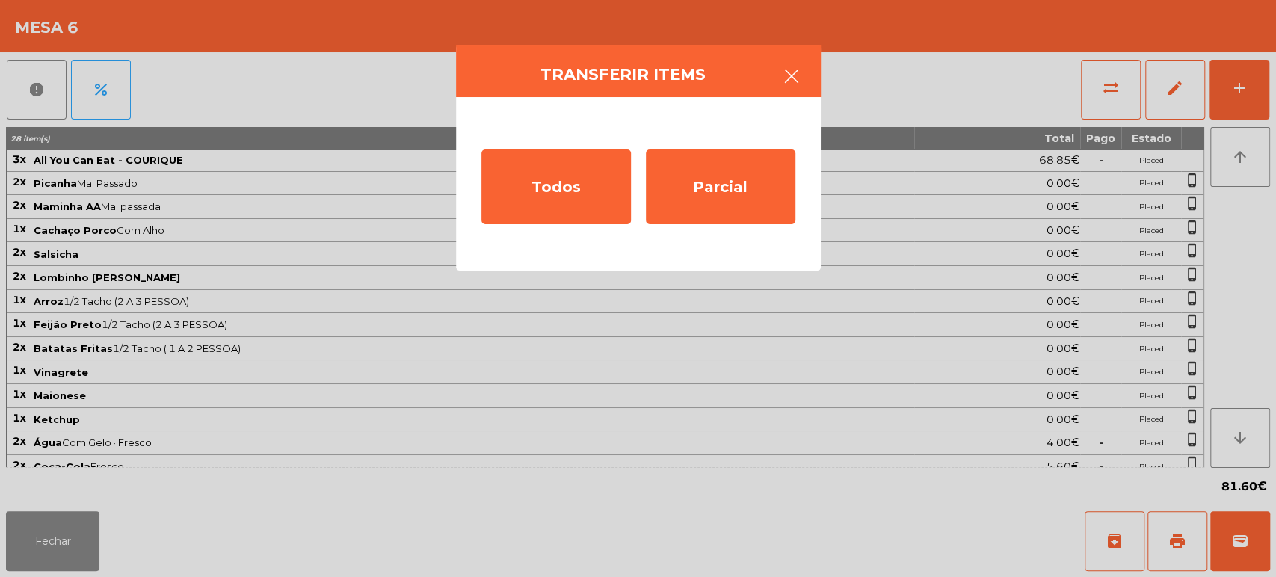
click at [808, 71] on button "button" at bounding box center [792, 77] width 42 height 45
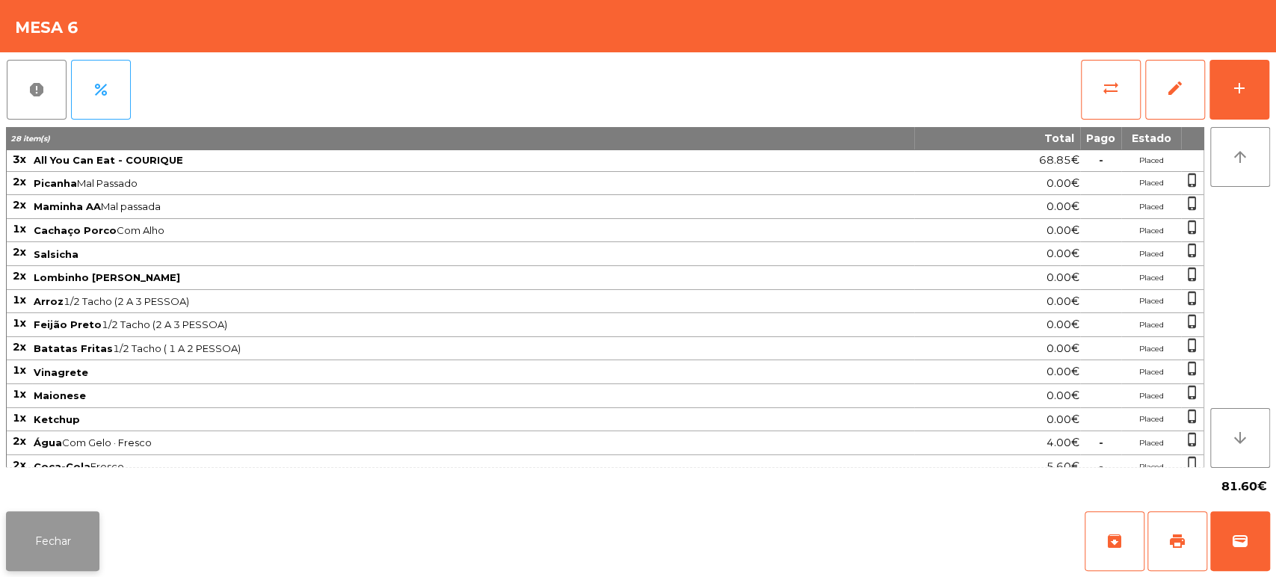
click at [53, 565] on button "Fechar" at bounding box center [52, 541] width 93 height 60
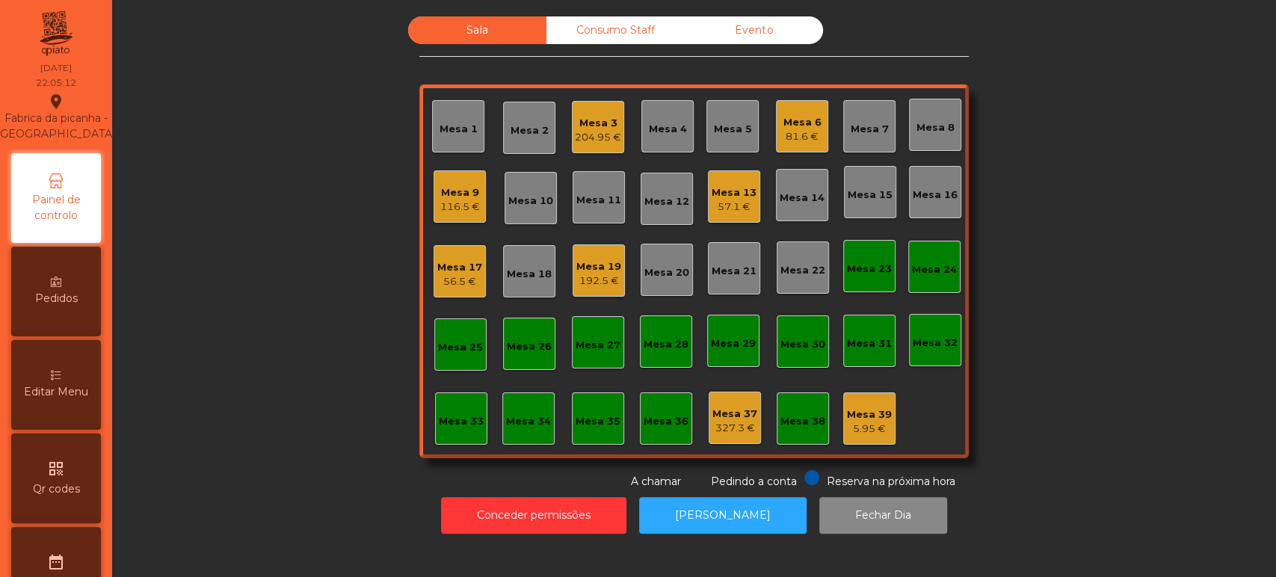
click at [887, 408] on div "Mesa 39 5.95 €" at bounding box center [869, 418] width 52 height 52
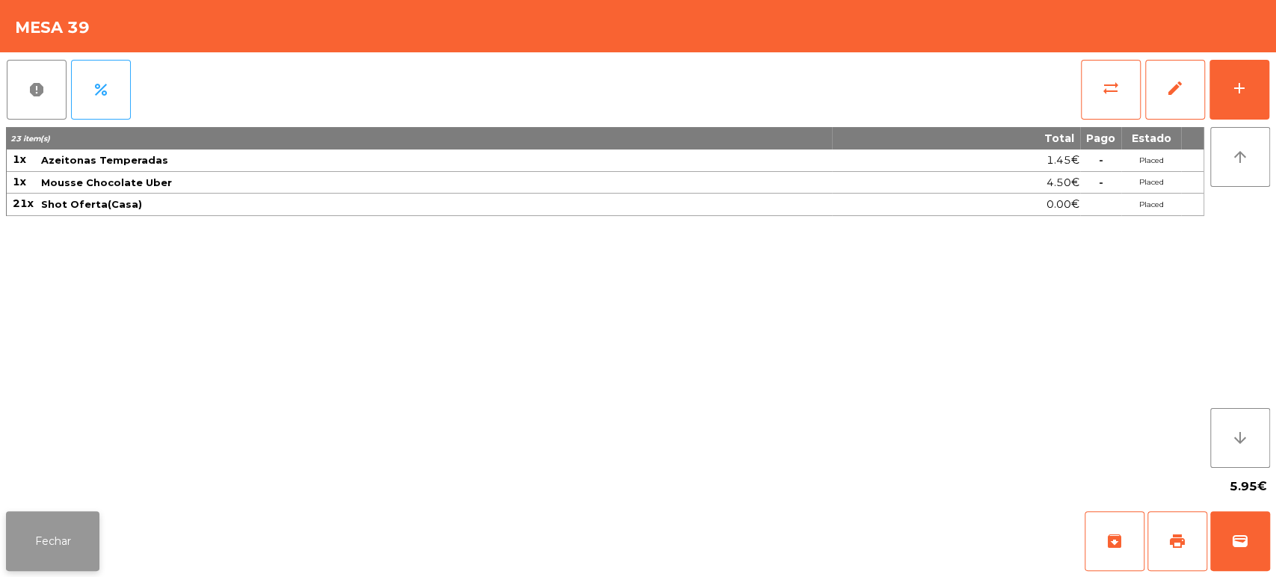
click at [37, 548] on button "Fechar" at bounding box center [52, 541] width 93 height 60
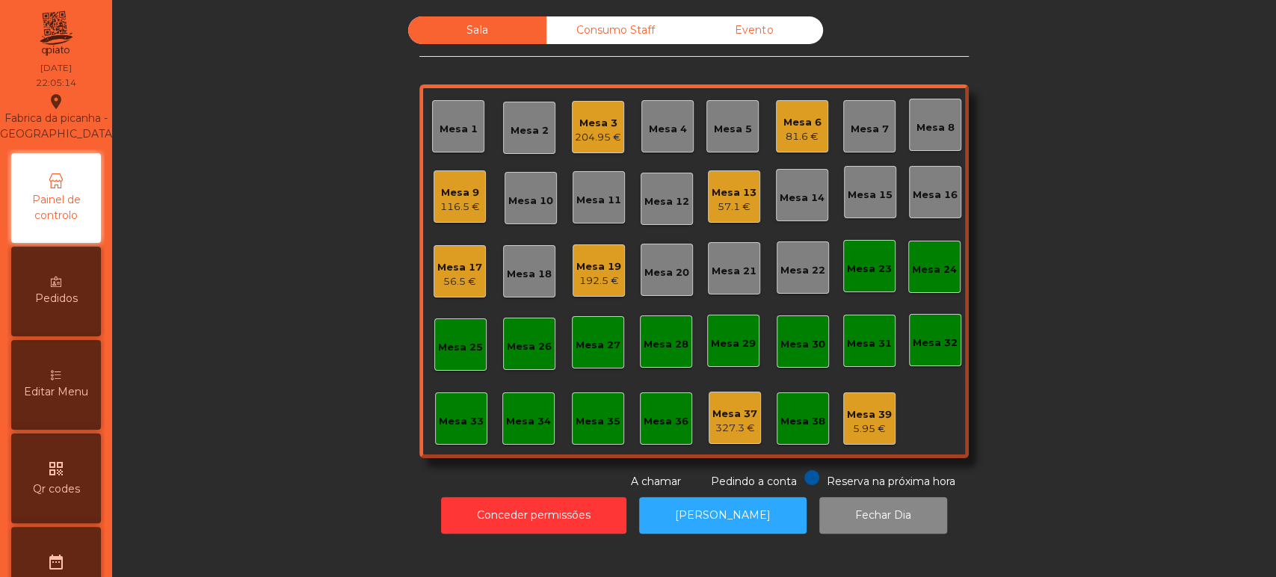
click at [748, 410] on div "Mesa 37" at bounding box center [734, 414] width 45 height 15
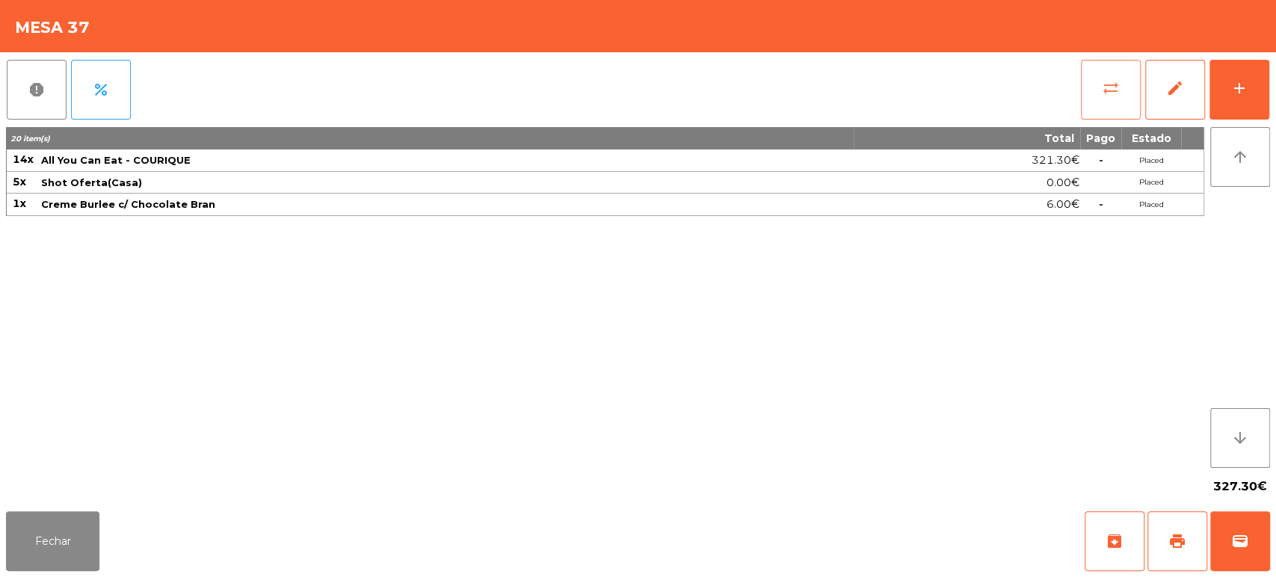
click at [1106, 77] on button "sync_alt" at bounding box center [1111, 90] width 60 height 60
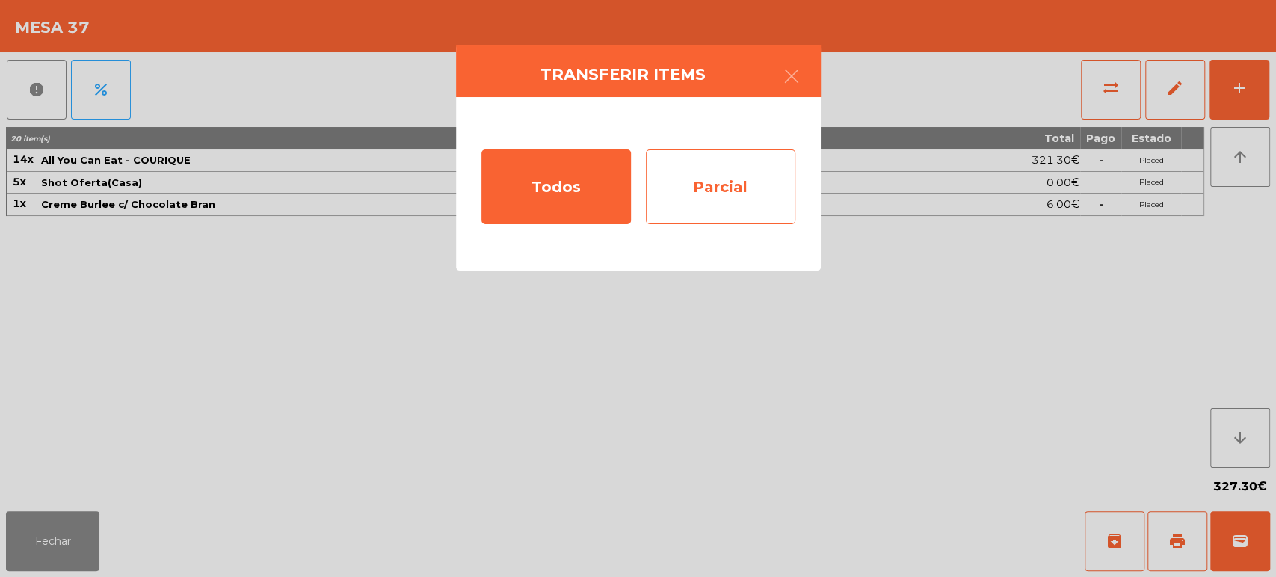
click at [702, 196] on div "Parcial" at bounding box center [720, 186] width 149 height 75
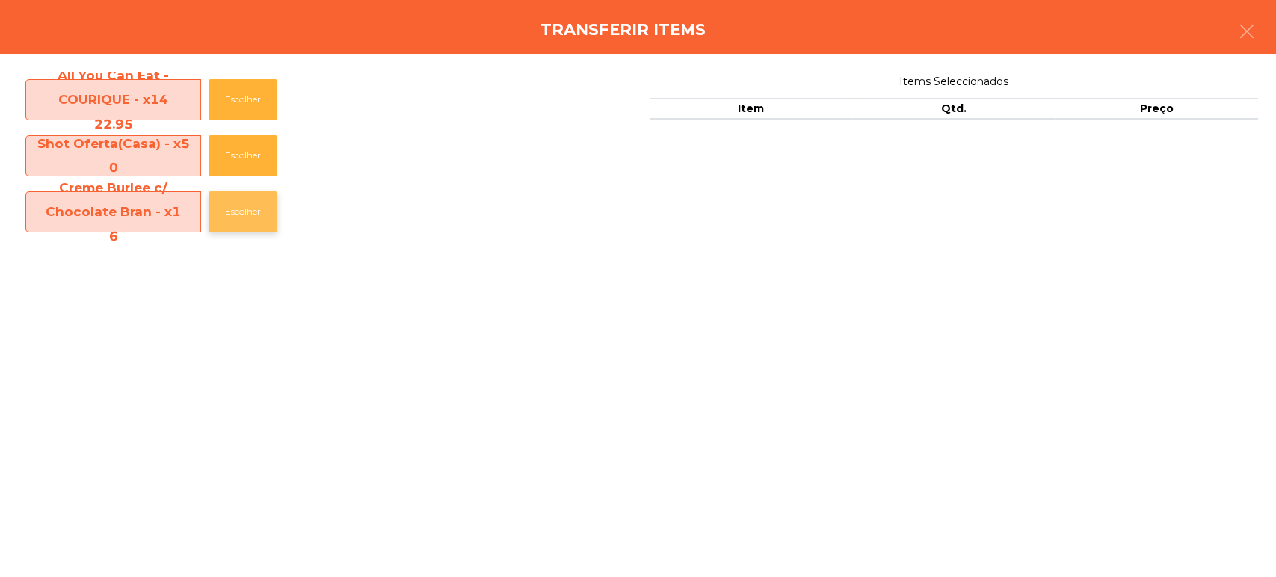
click at [242, 215] on button "Escolher" at bounding box center [243, 211] width 69 height 41
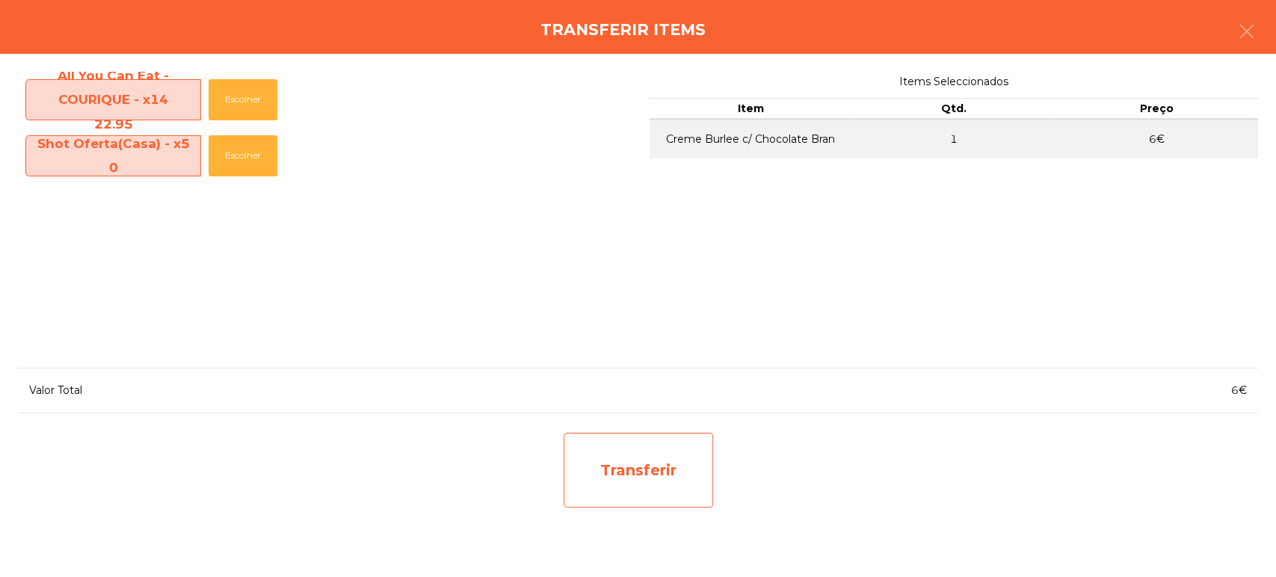
click at [624, 490] on div "Transferir" at bounding box center [638, 470] width 149 height 75
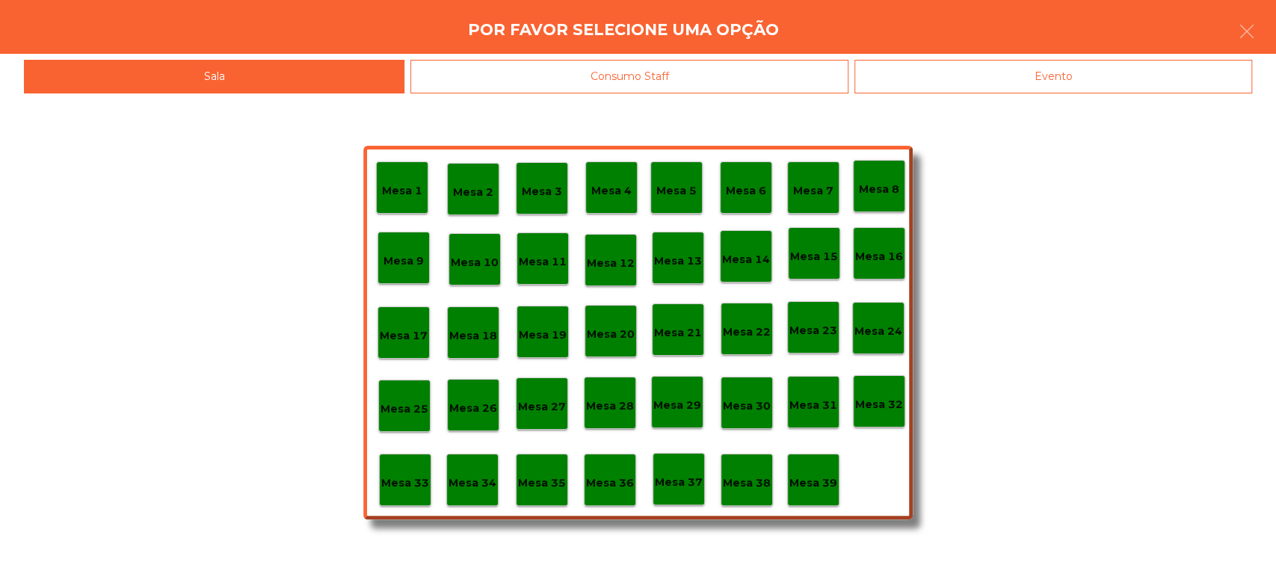
click at [538, 192] on p "Mesa 3" at bounding box center [542, 191] width 40 height 17
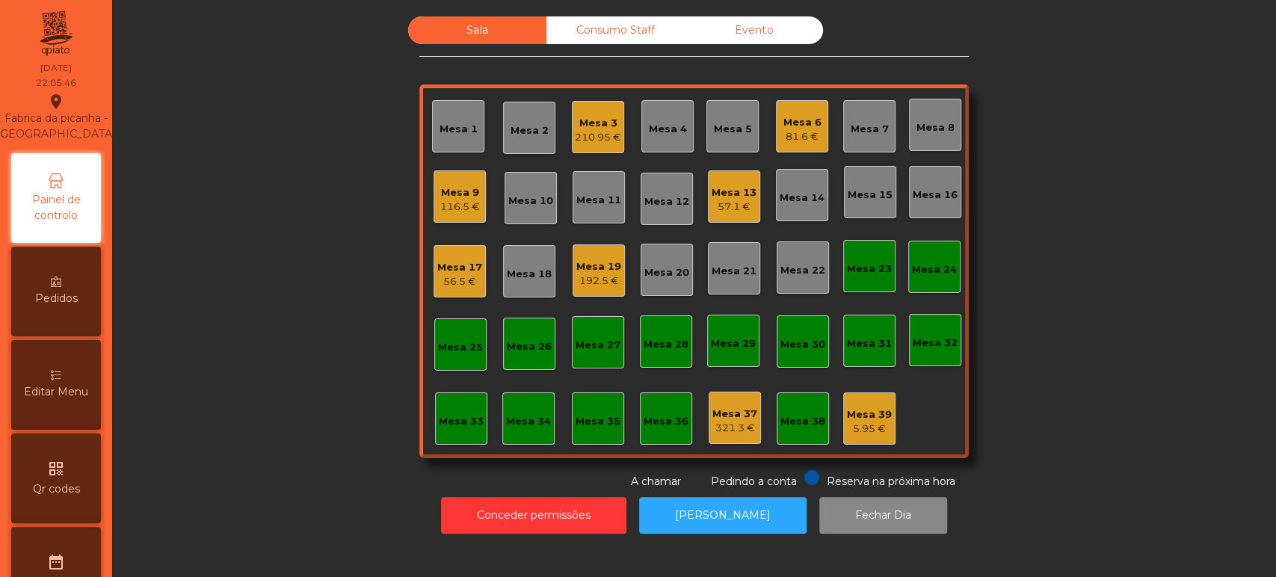
click at [587, 132] on div "210.95 €" at bounding box center [598, 137] width 46 height 15
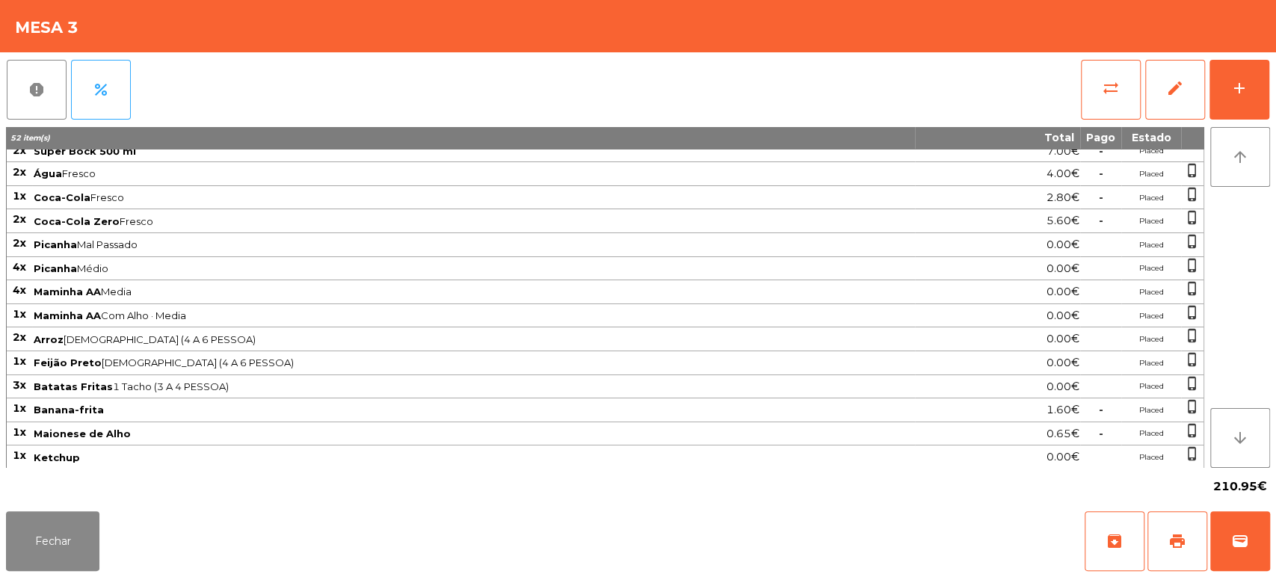
scroll to position [331, 0]
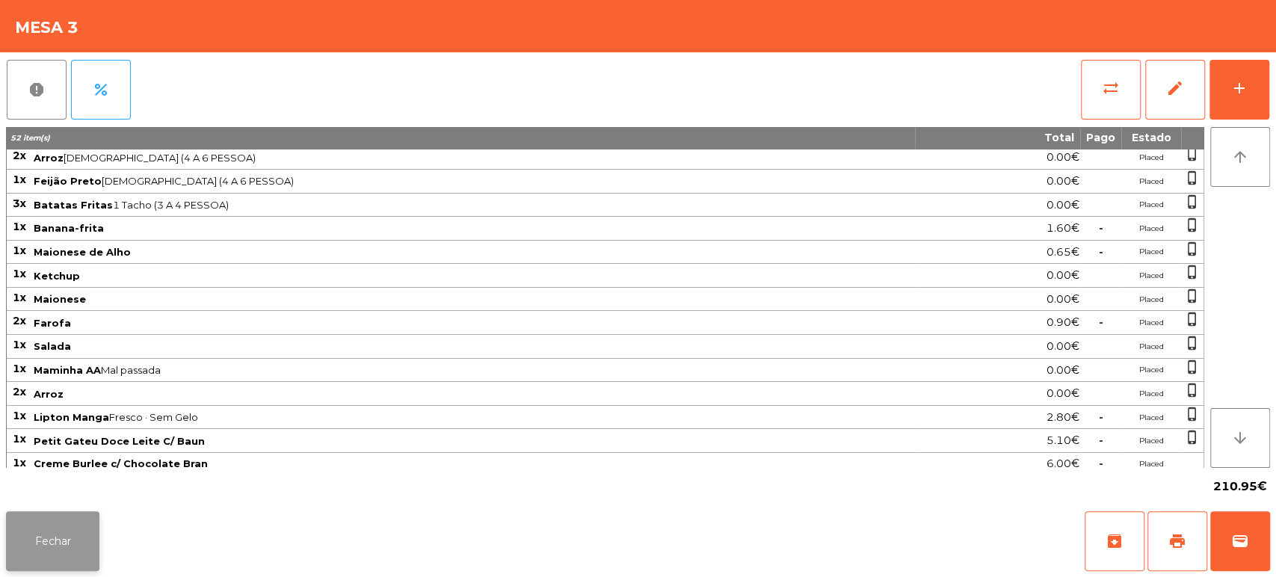
click at [49, 543] on button "Fechar" at bounding box center [52, 541] width 93 height 60
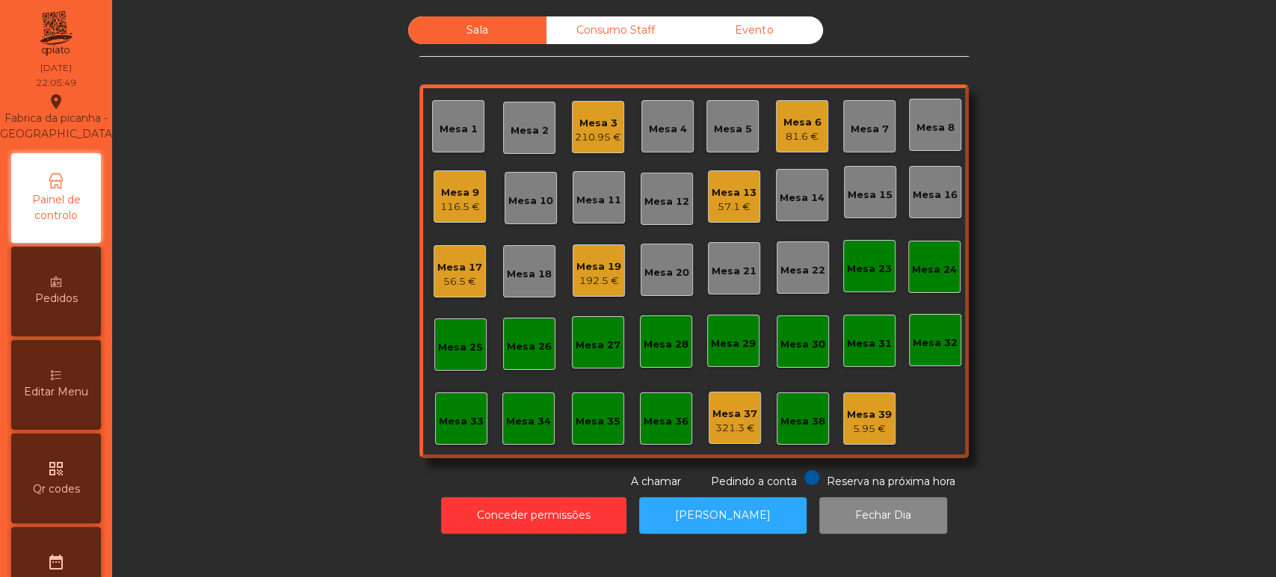
click at [729, 416] on div "Mesa 37" at bounding box center [734, 414] width 45 height 15
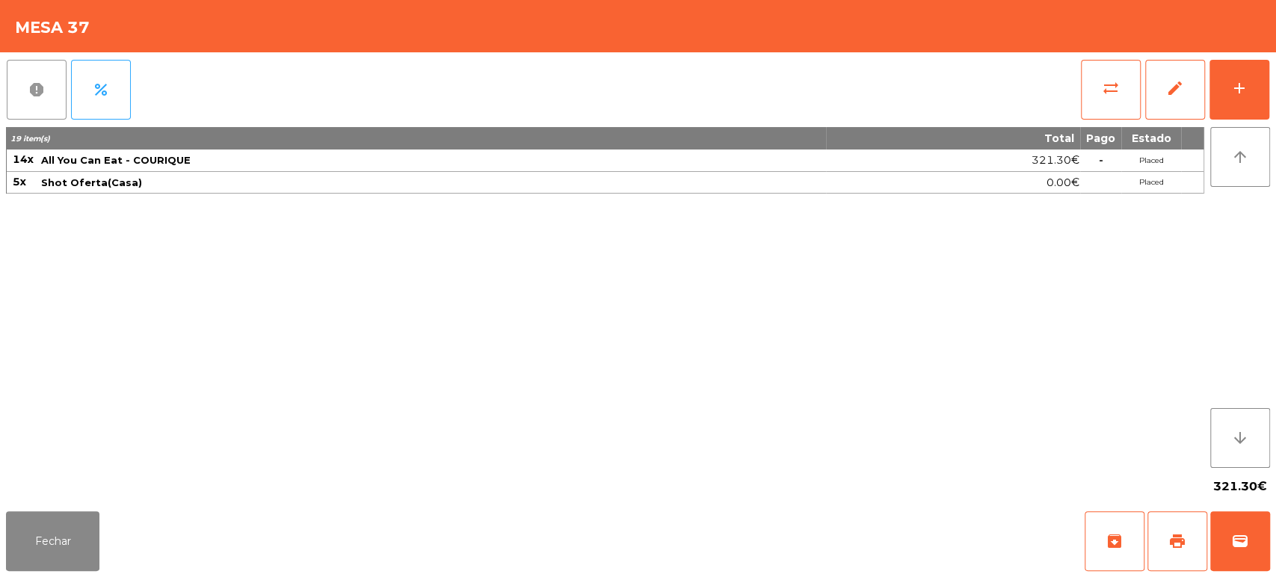
click at [34, 90] on span "report" at bounding box center [37, 90] width 18 height 18
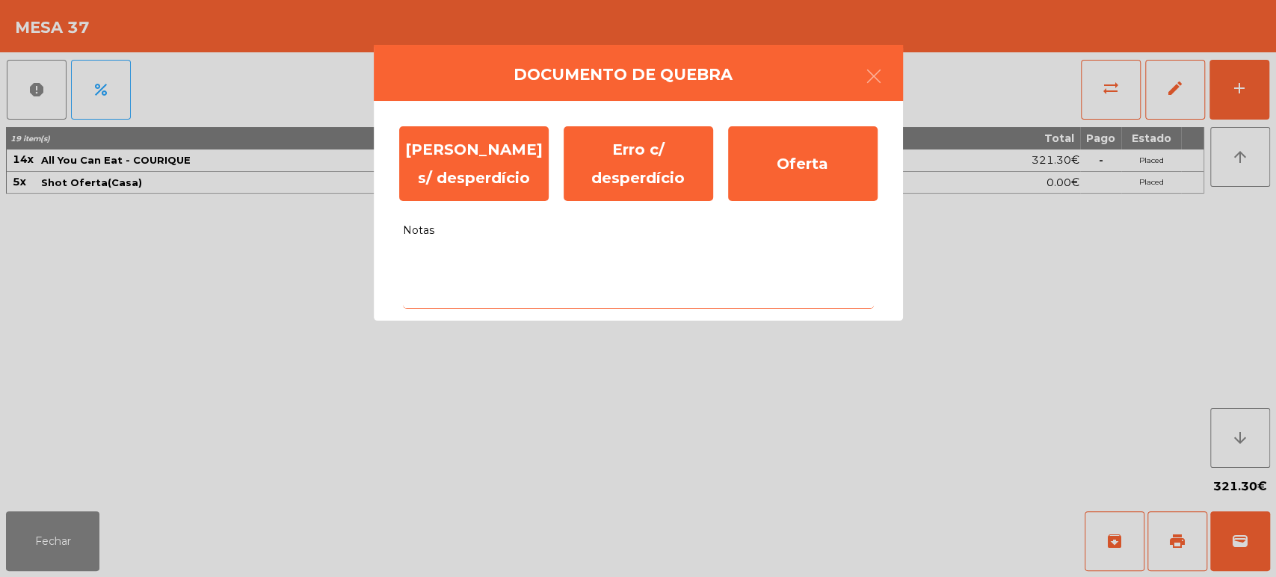
click at [500, 297] on textarea "Notas" at bounding box center [638, 278] width 471 height 62
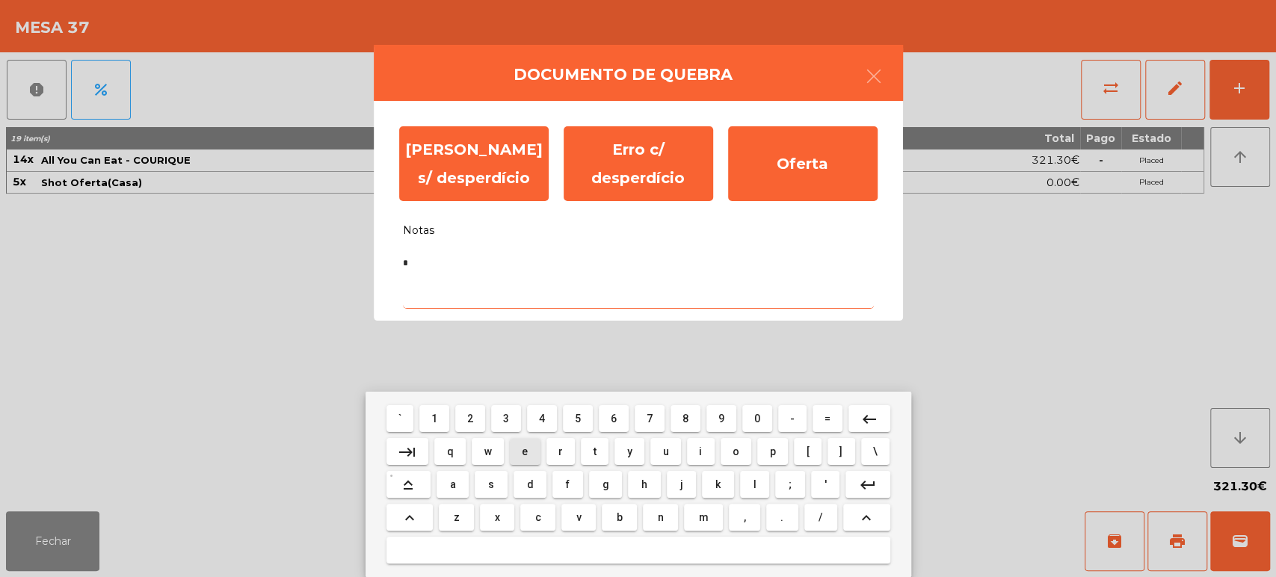
click at [539, 448] on button "e" at bounding box center [525, 451] width 31 height 27
type textarea "**"
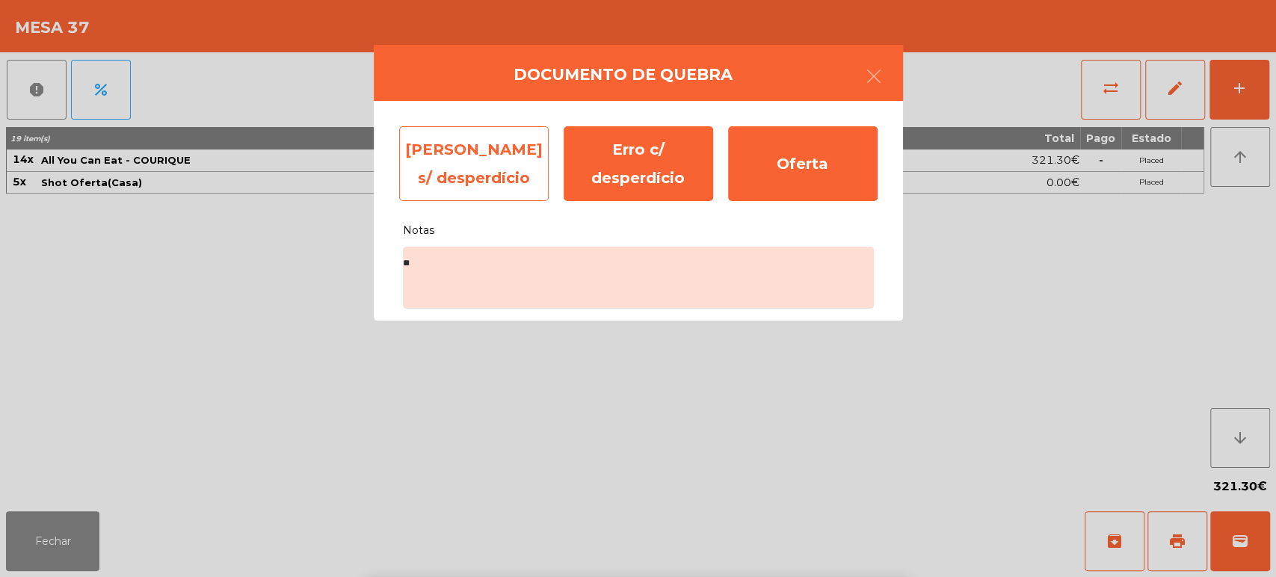
click at [460, 177] on div "[PERSON_NAME] s/ desperdício" at bounding box center [473, 163] width 149 height 75
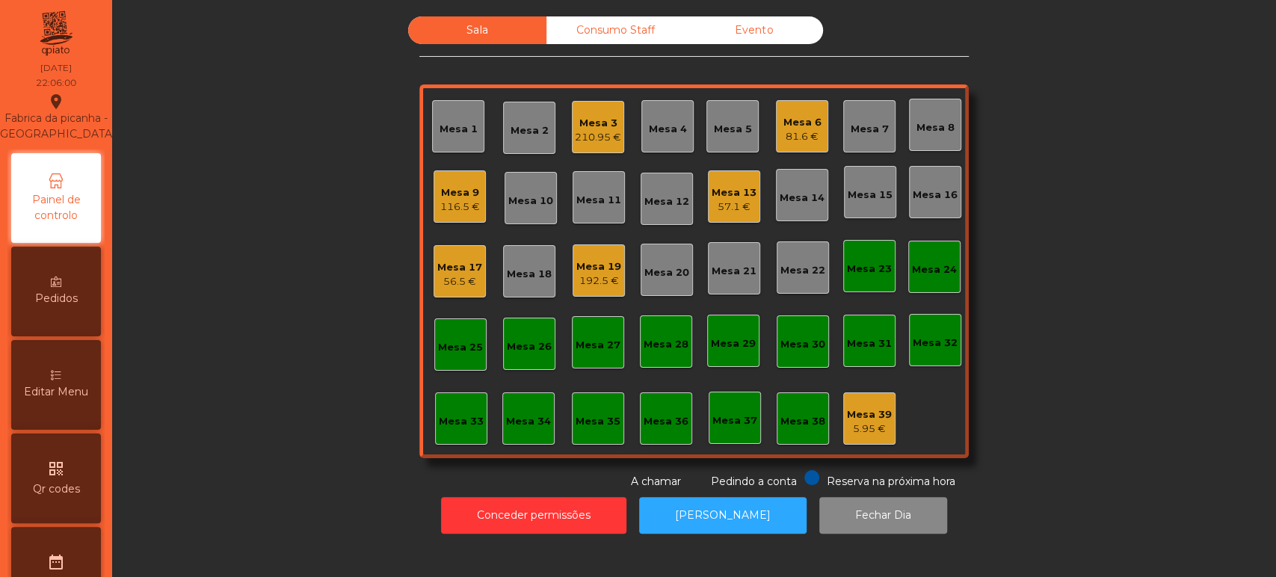
click at [785, 111] on div "Mesa 6 81.6 €" at bounding box center [802, 126] width 38 height 35
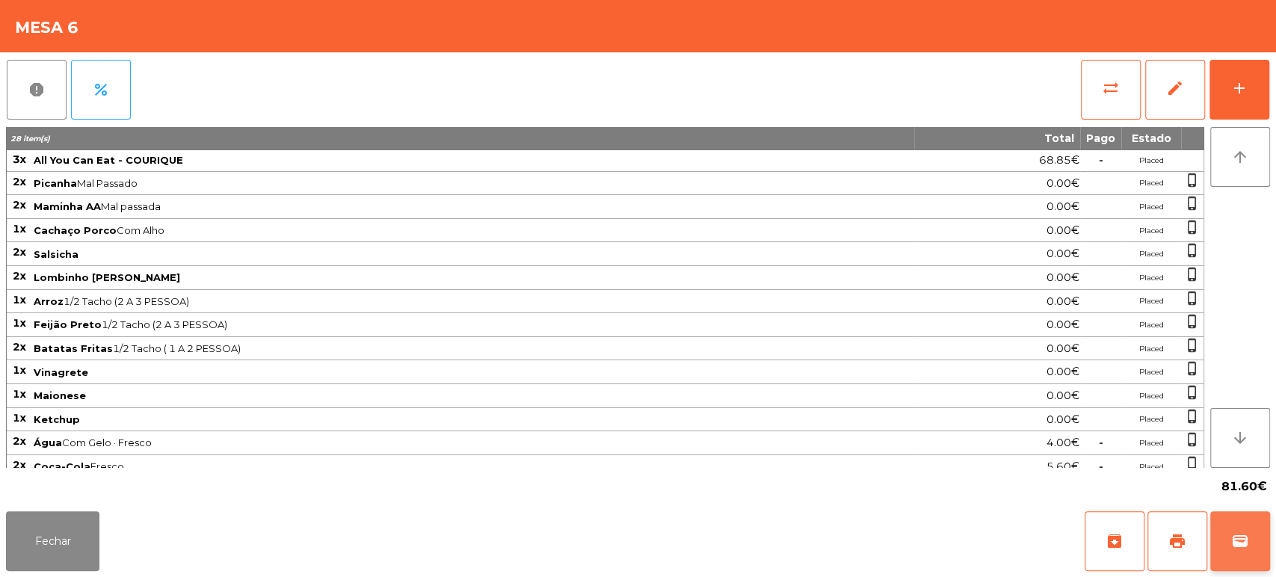
click at [1250, 536] on button "wallet" at bounding box center [1240, 541] width 60 height 60
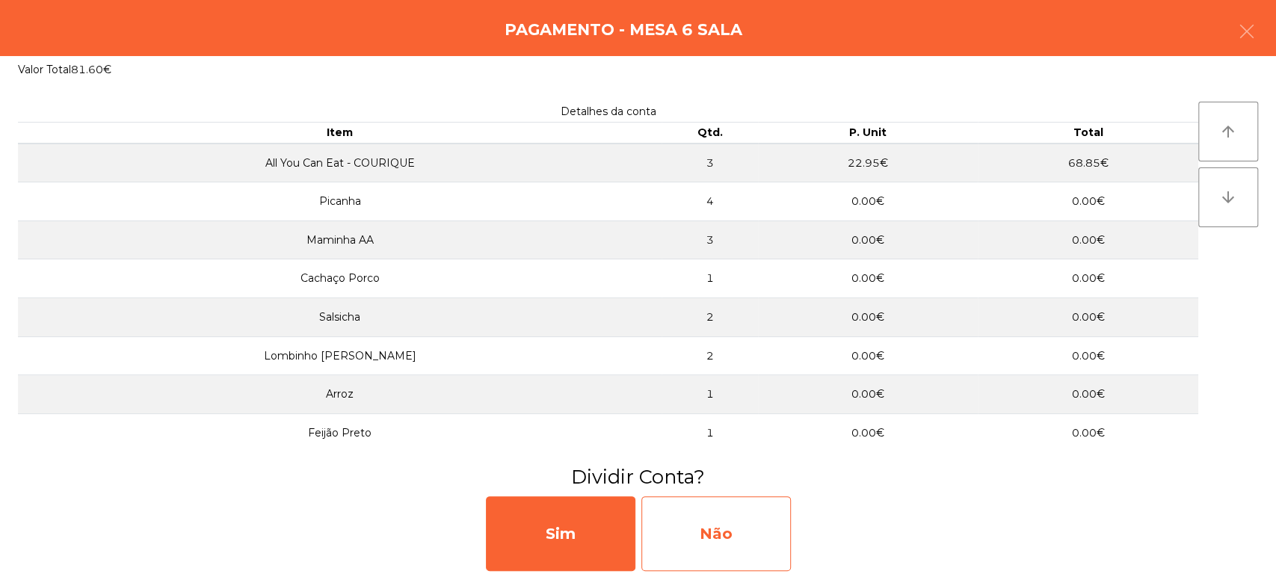
click at [746, 513] on div "Não" at bounding box center [715, 533] width 149 height 75
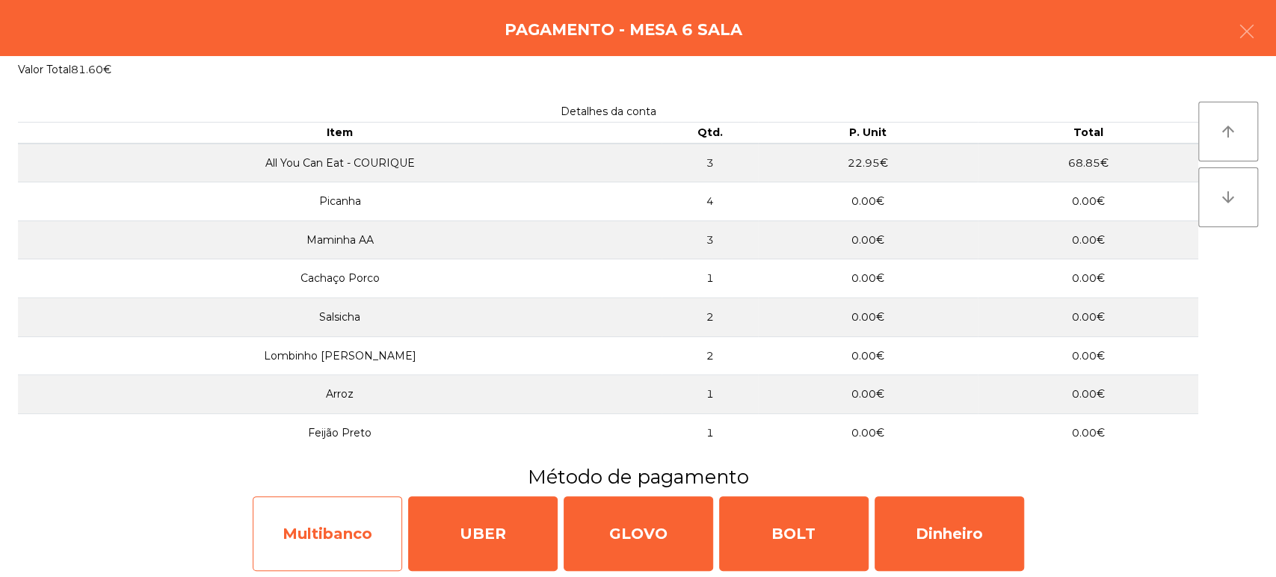
click at [355, 514] on div "Multibanco" at bounding box center [327, 533] width 149 height 75
select select "**"
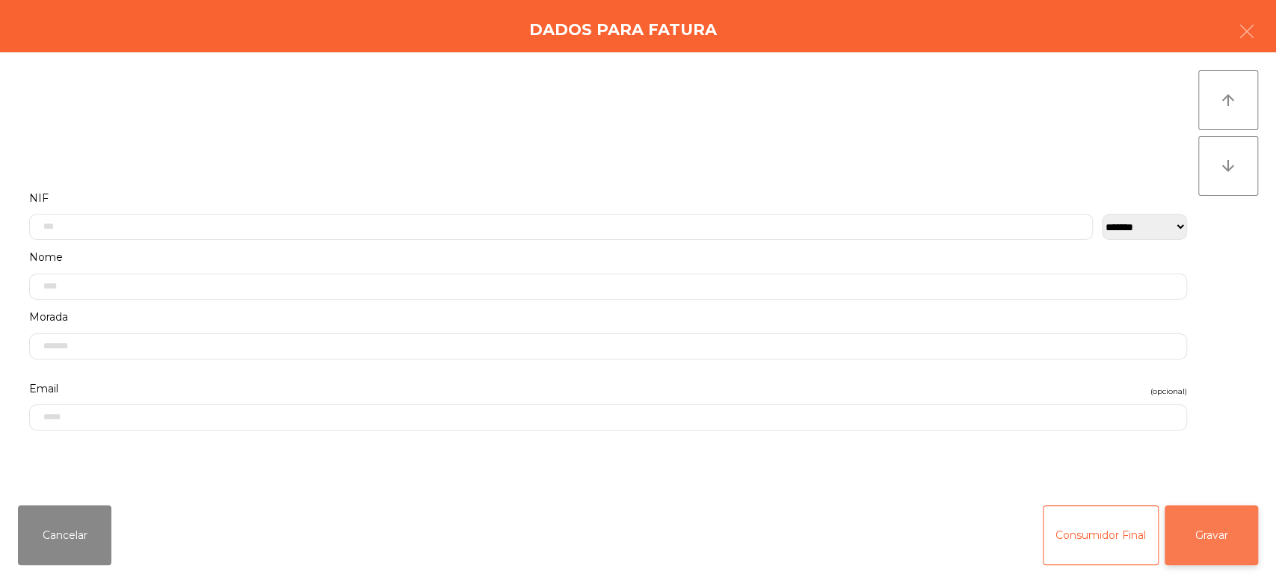
click at [1189, 528] on button "Gravar" at bounding box center [1210, 535] width 93 height 60
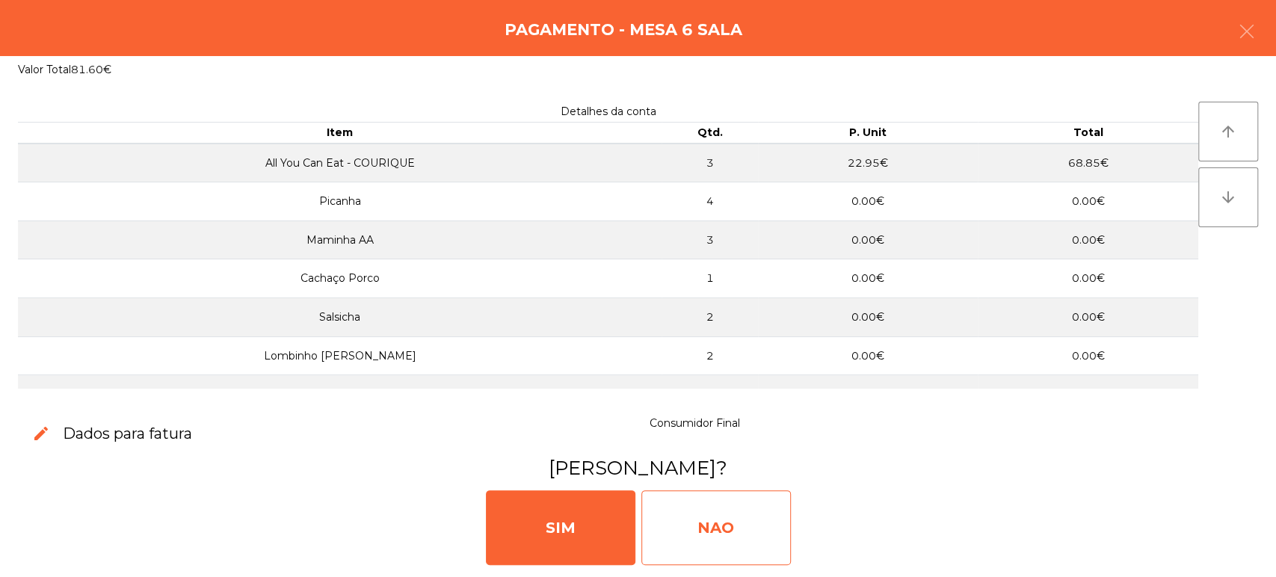
click at [727, 513] on div "NAO" at bounding box center [715, 527] width 149 height 75
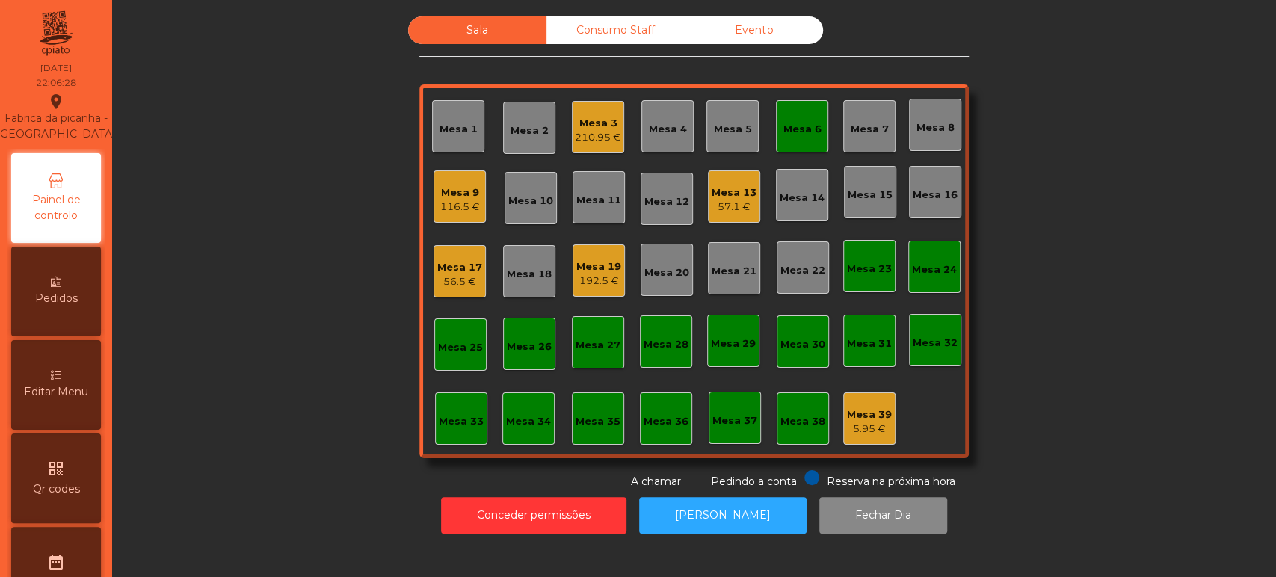
click at [821, 146] on div "Mesa 6" at bounding box center [802, 126] width 52 height 52
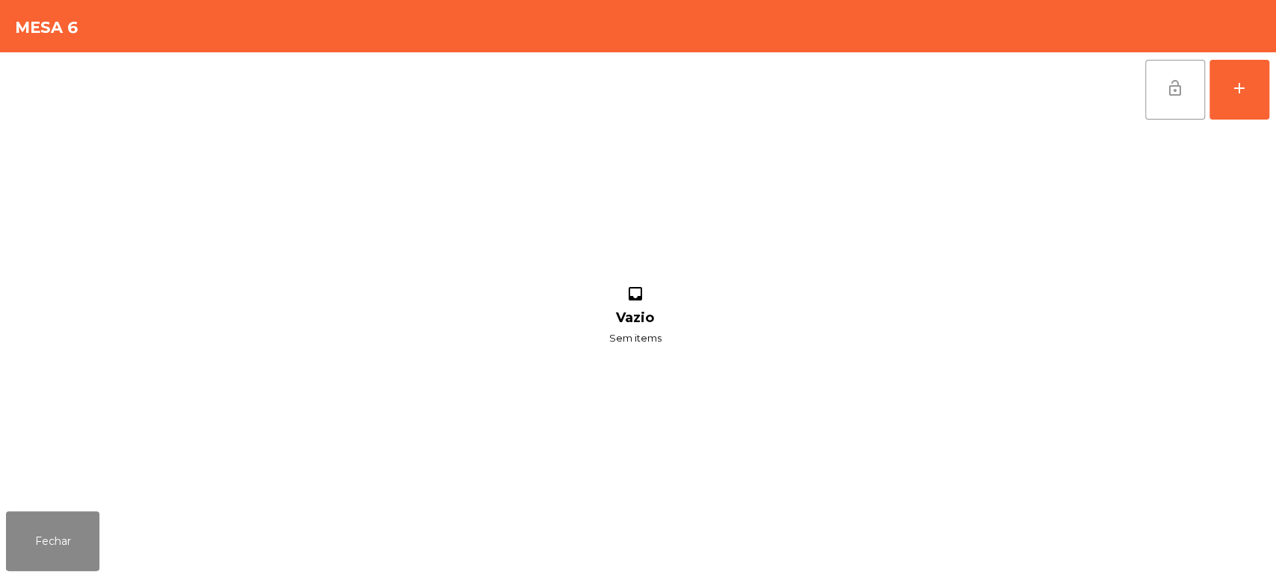
click at [1158, 75] on button "lock_open" at bounding box center [1175, 90] width 60 height 60
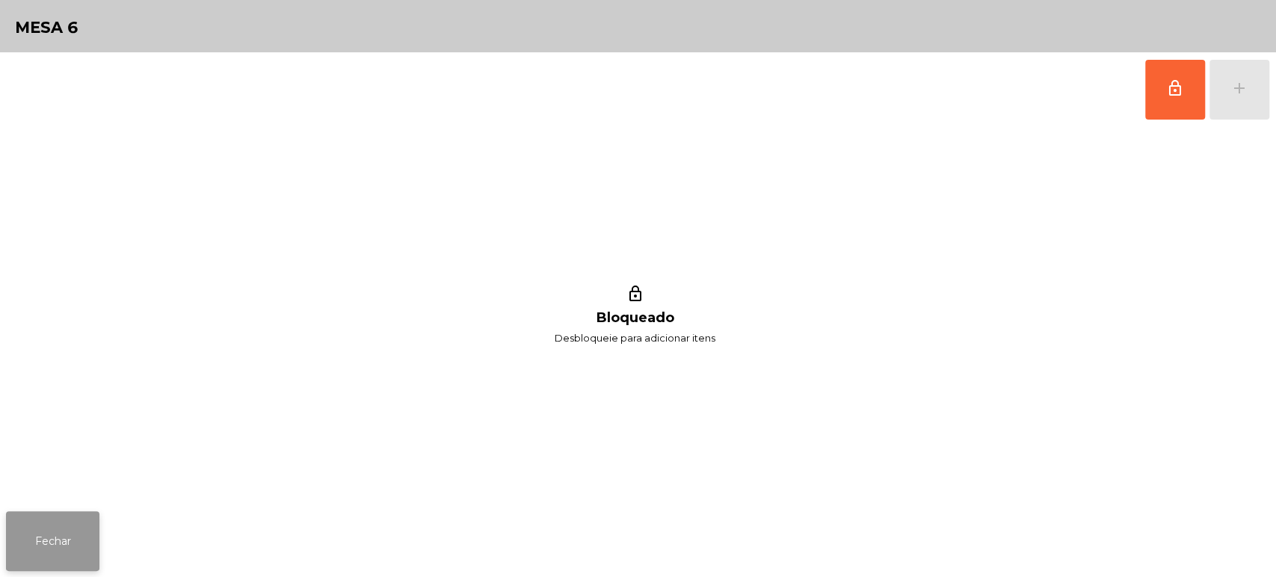
click at [74, 551] on button "Fechar" at bounding box center [52, 541] width 93 height 60
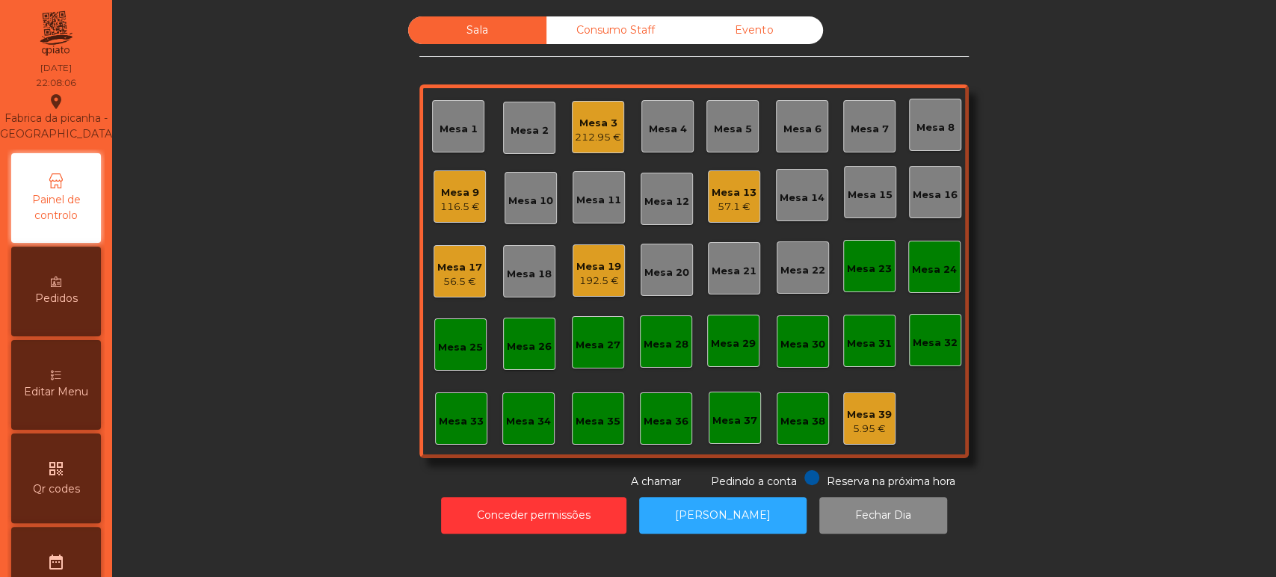
click at [454, 342] on div "Mesa 25" at bounding box center [460, 347] width 45 height 15
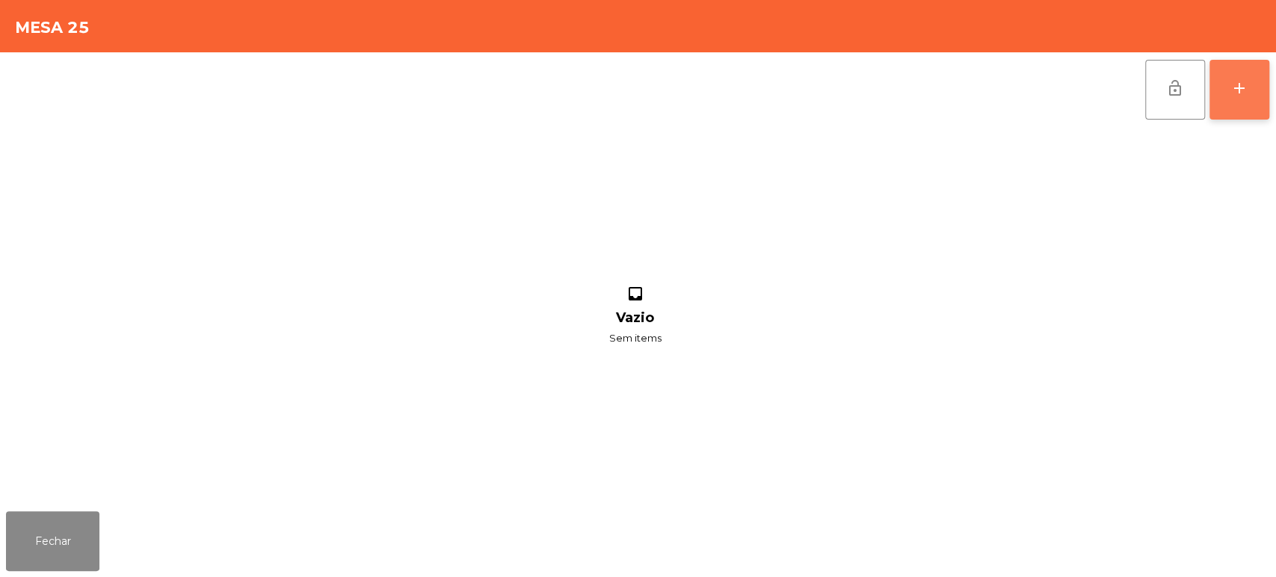
click at [1249, 76] on button "add" at bounding box center [1239, 90] width 60 height 60
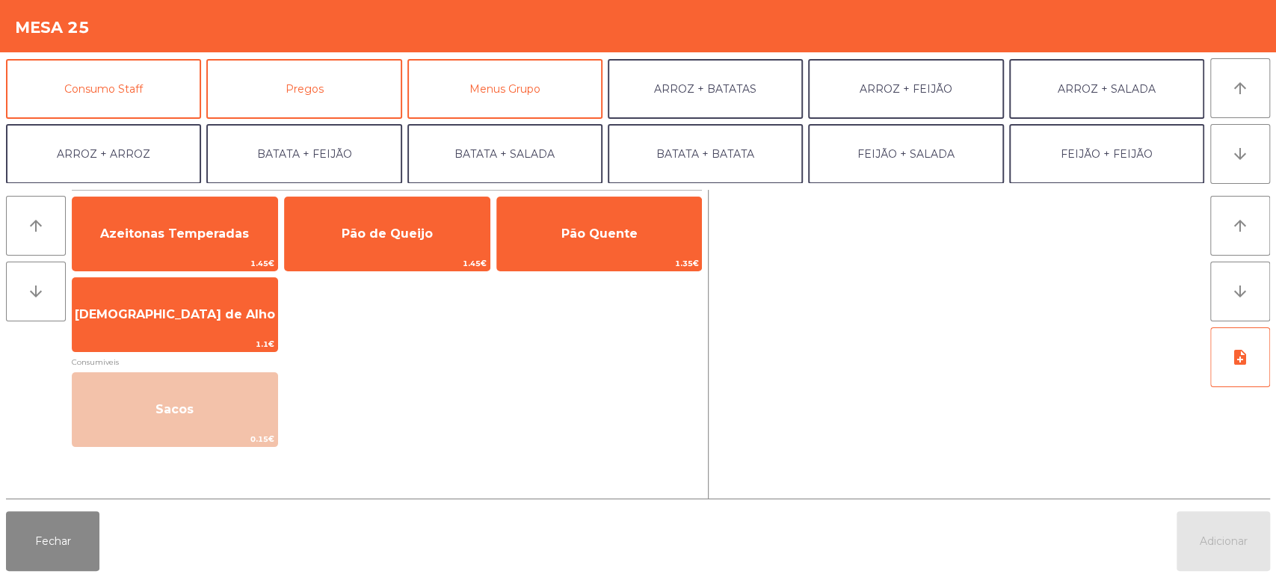
scroll to position [131, 0]
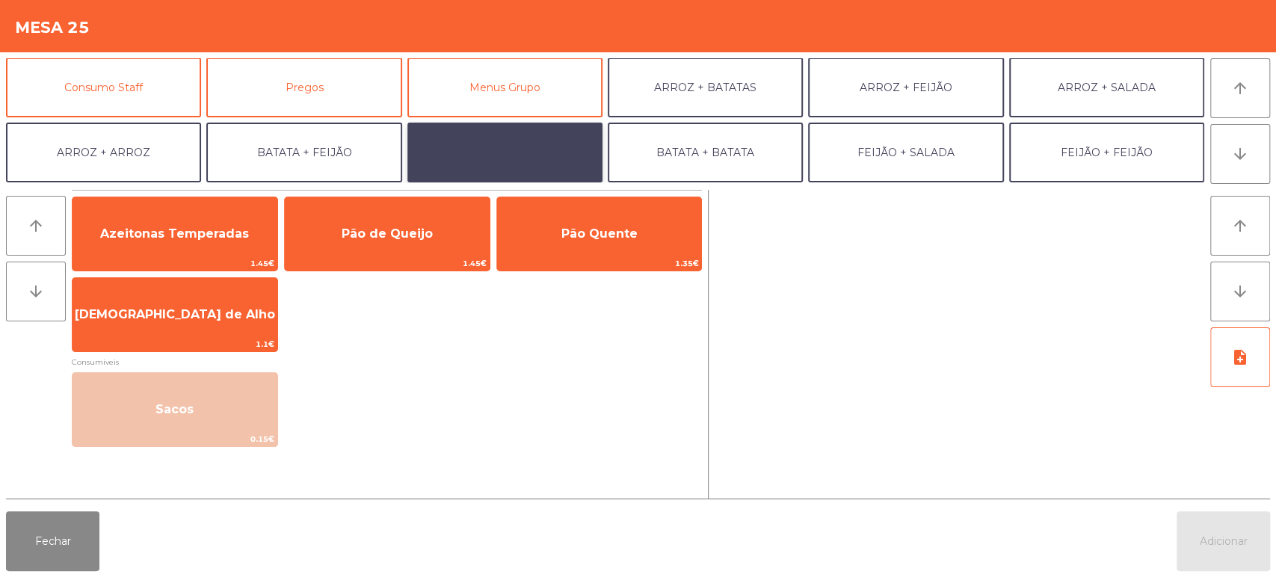
click at [547, 159] on button "BATATA + SALADA" at bounding box center [504, 153] width 195 height 60
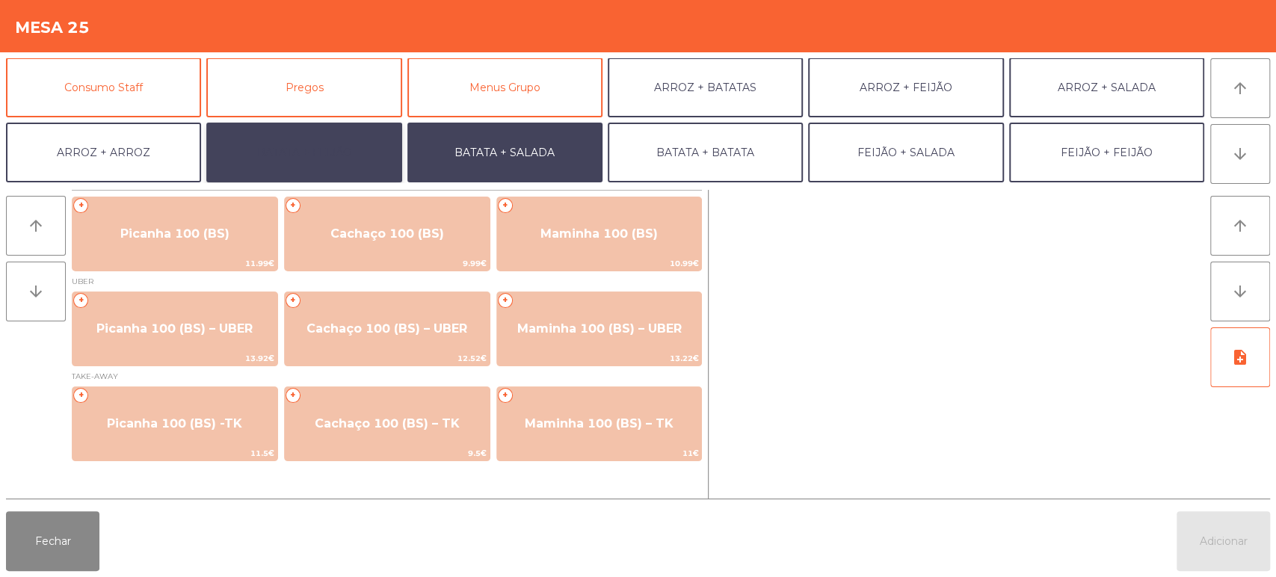
click at [321, 170] on button "BATATA + FEIJÃO" at bounding box center [303, 153] width 195 height 60
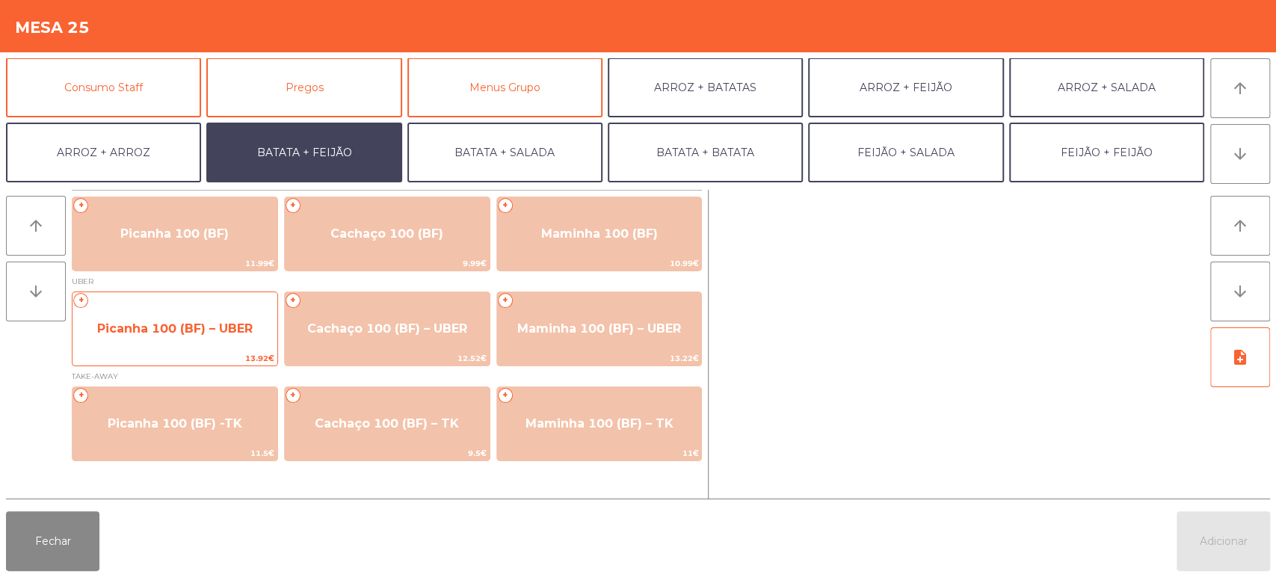
click at [201, 329] on span "Picanha 100 (BF) – UBER" at bounding box center [174, 328] width 155 height 14
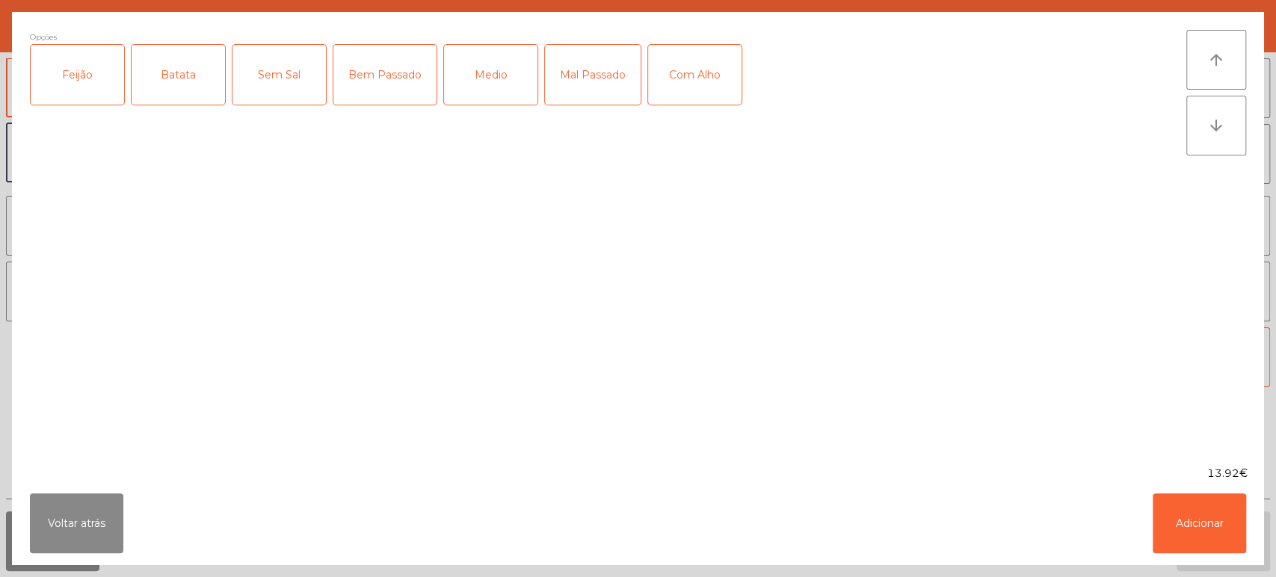
click at [96, 74] on div "Feijão" at bounding box center [77, 75] width 93 height 60
click at [164, 70] on div "Batata" at bounding box center [178, 75] width 93 height 60
click at [363, 88] on div "Bem Passado" at bounding box center [384, 75] width 103 height 60
click at [1167, 476] on div "13.92€" at bounding box center [638, 474] width 1252 height 16
click at [1173, 469] on div "13.92€" at bounding box center [638, 474] width 1252 height 16
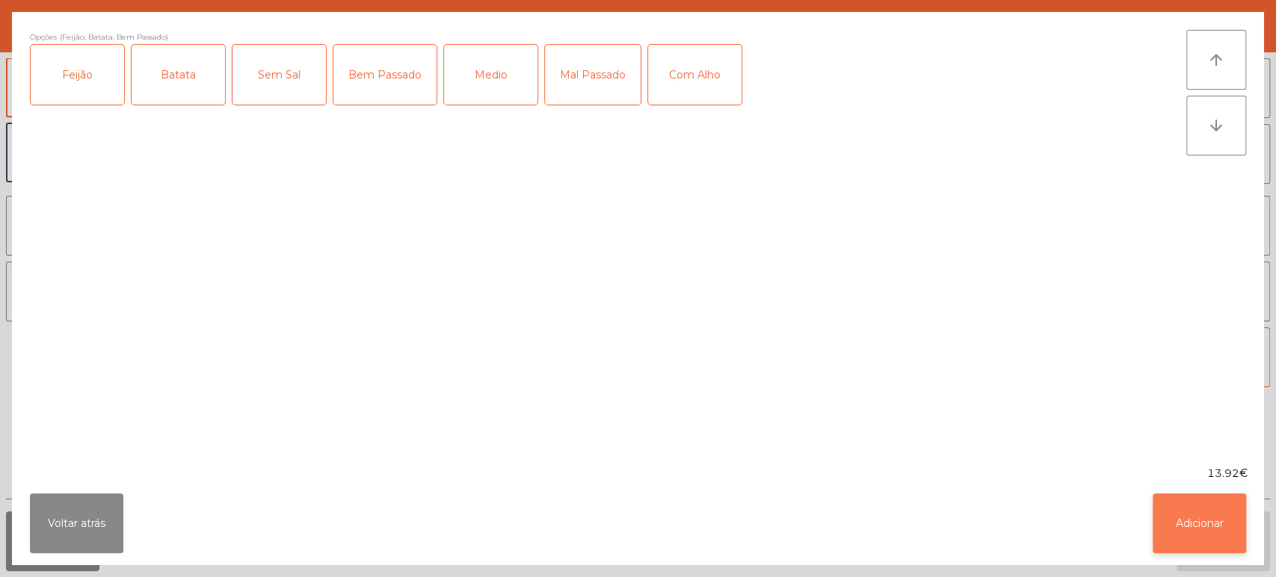
click at [1202, 519] on button "Adicionar" at bounding box center [1198, 523] width 93 height 60
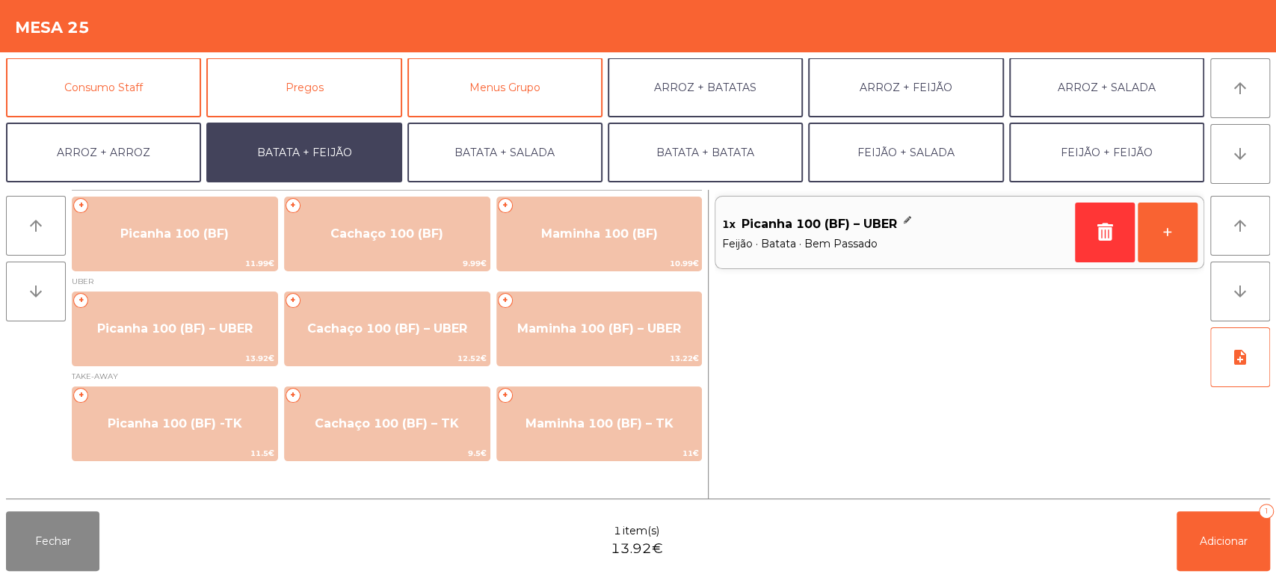
scroll to position [194, 0]
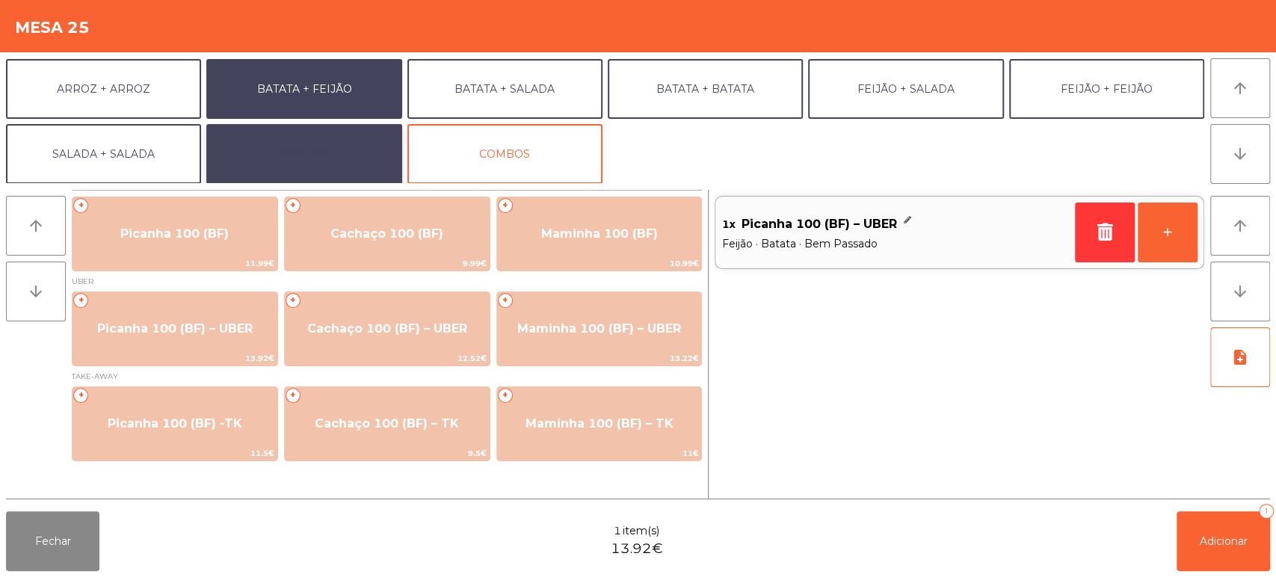
click at [250, 148] on button "EXTRAS UBER" at bounding box center [303, 154] width 195 height 60
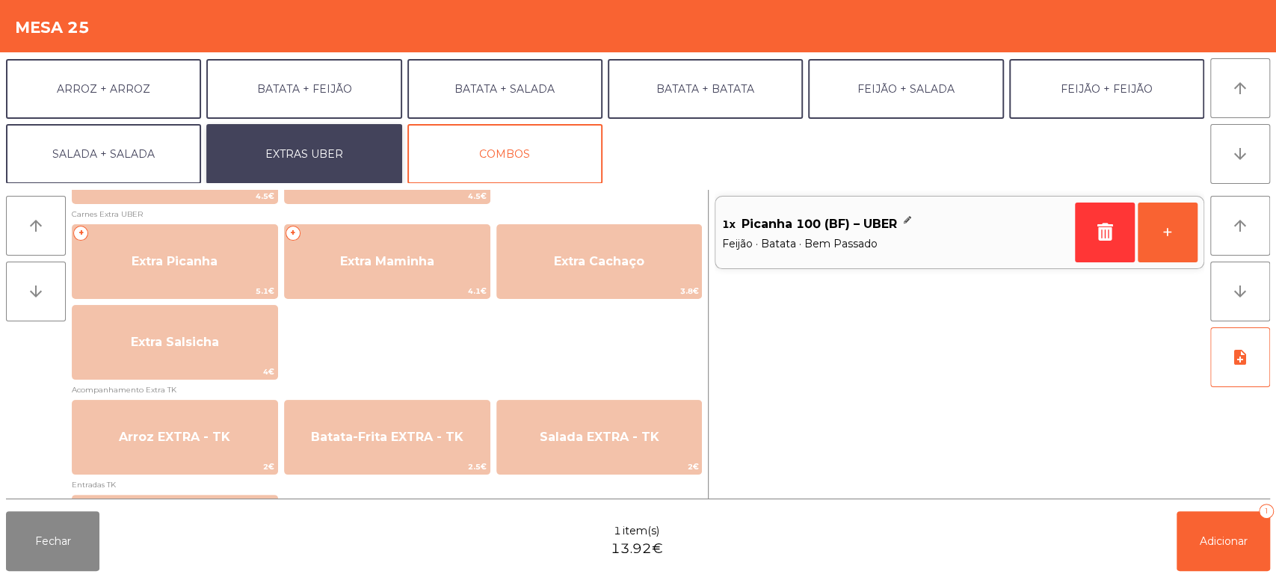
scroll to position [786, 0]
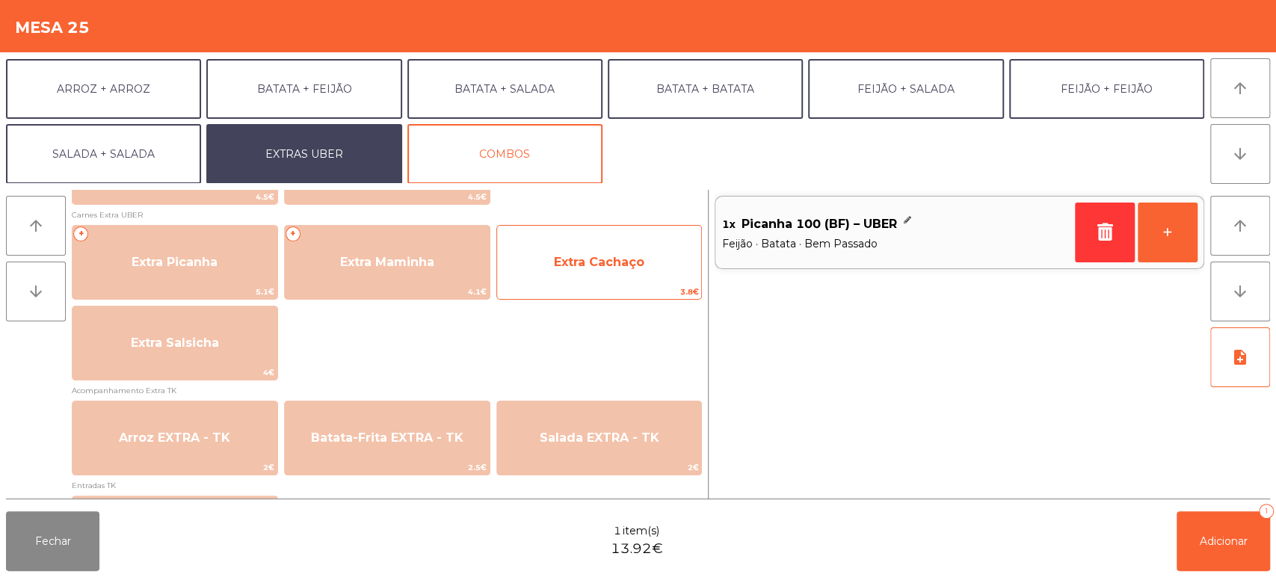
click at [634, 263] on span "Extra Cachaço" at bounding box center [599, 262] width 90 height 14
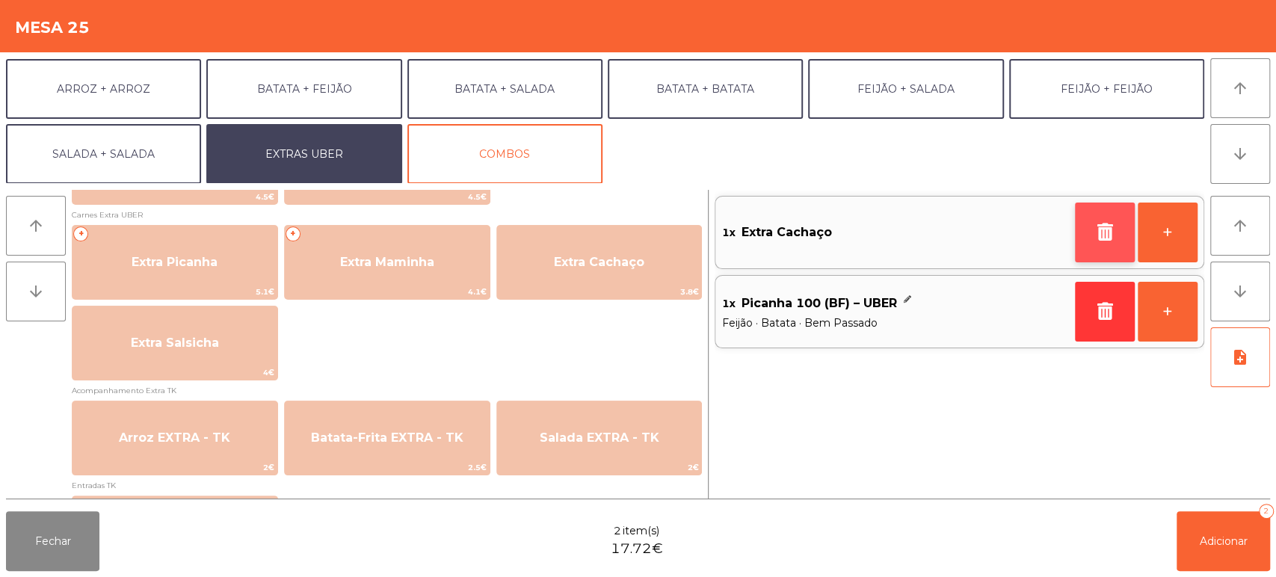
click at [1103, 226] on icon "button" at bounding box center [1104, 232] width 22 height 18
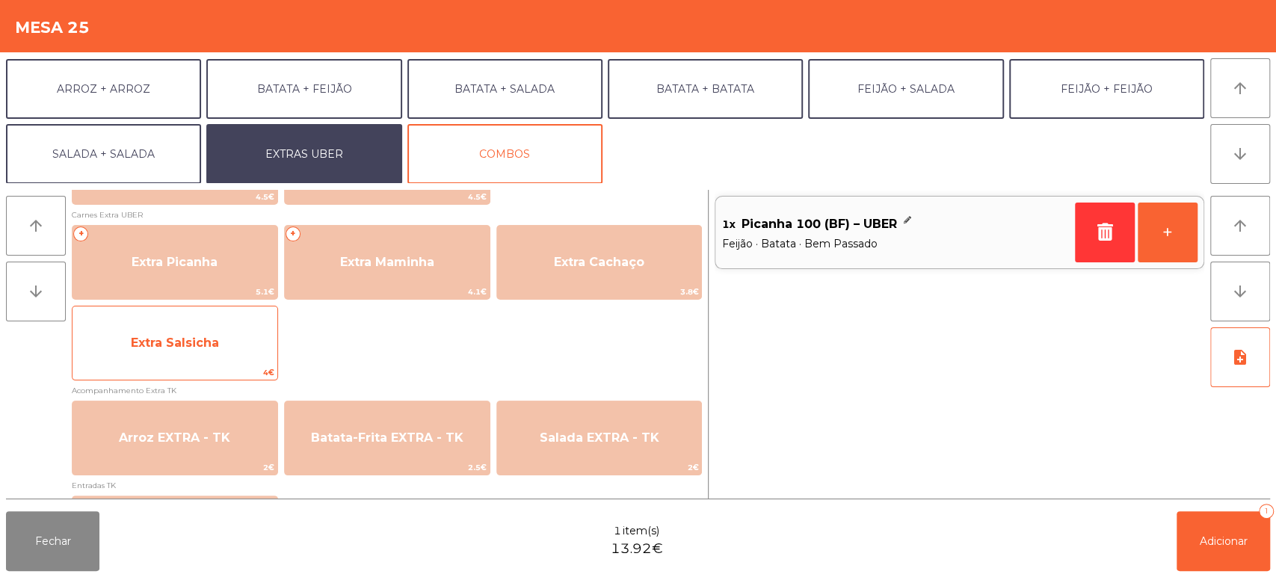
click at [229, 345] on span "Extra Salsicha" at bounding box center [174, 343] width 205 height 40
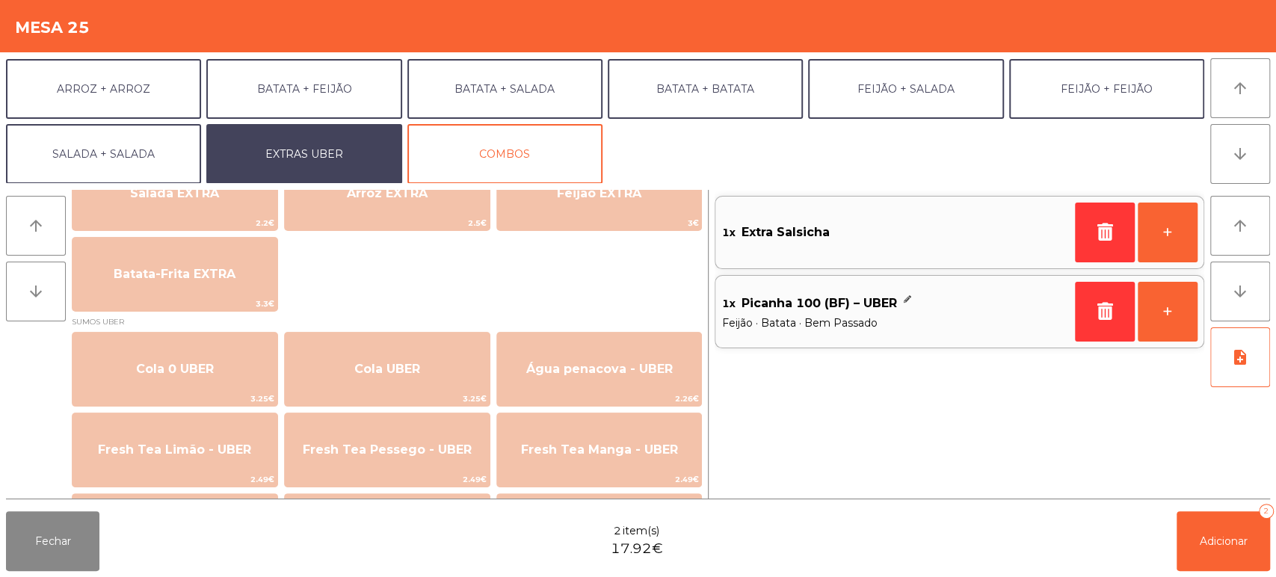
scroll to position [123, 0]
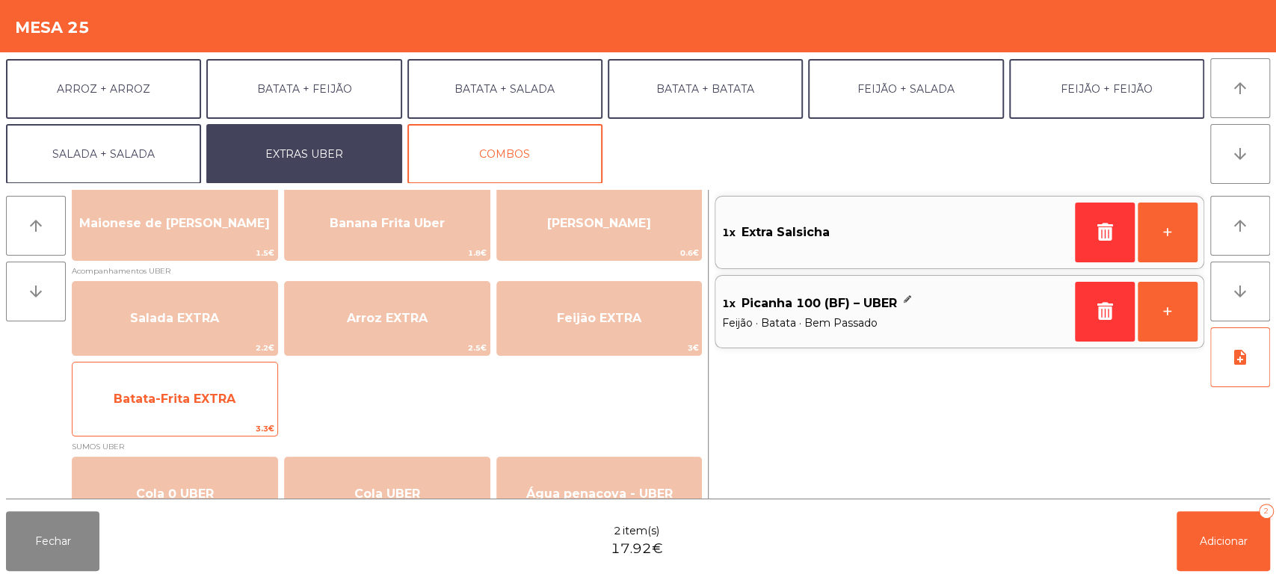
click at [200, 416] on span "Batata-Frita EXTRA" at bounding box center [174, 399] width 205 height 40
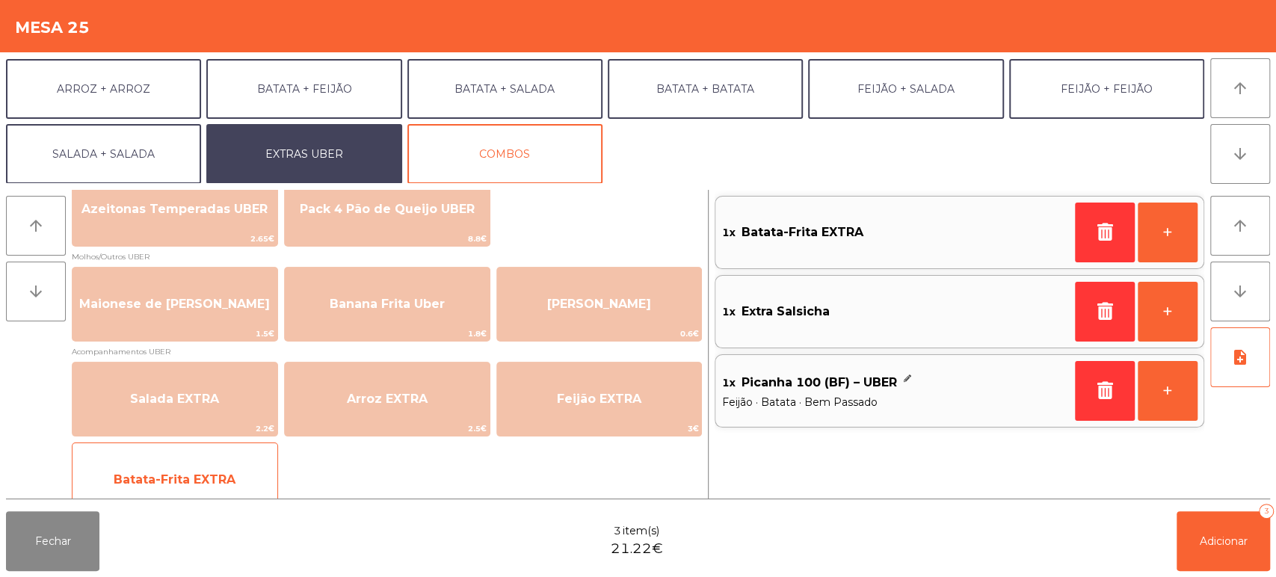
scroll to position [45, 0]
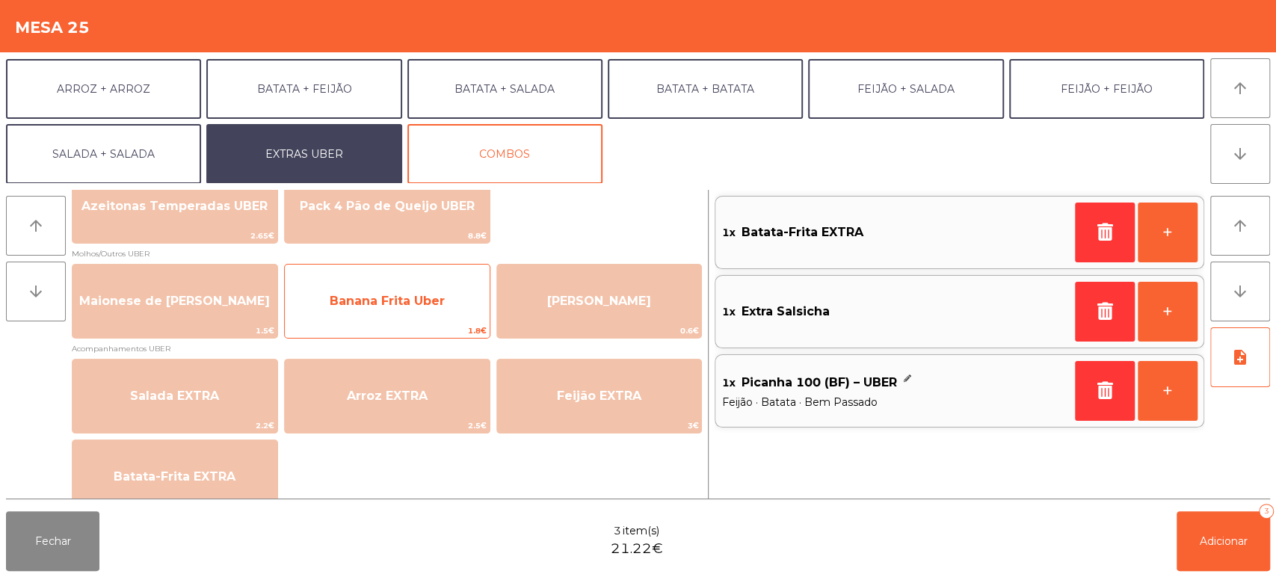
click at [445, 287] on span "Banana Frita Uber" at bounding box center [387, 301] width 205 height 40
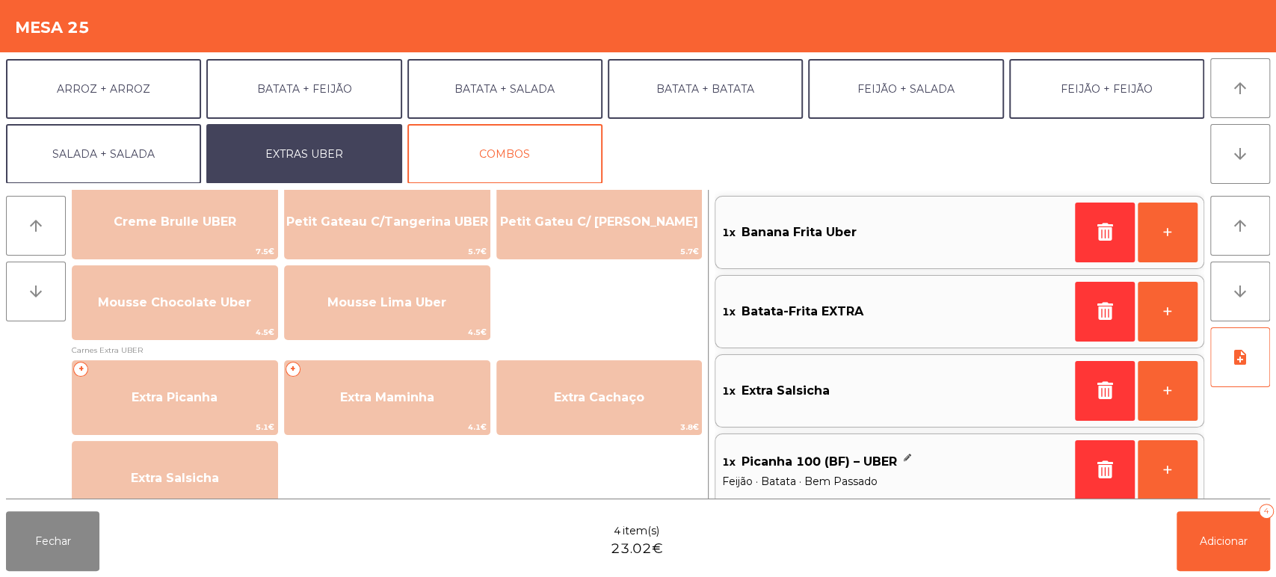
scroll to position [670, 0]
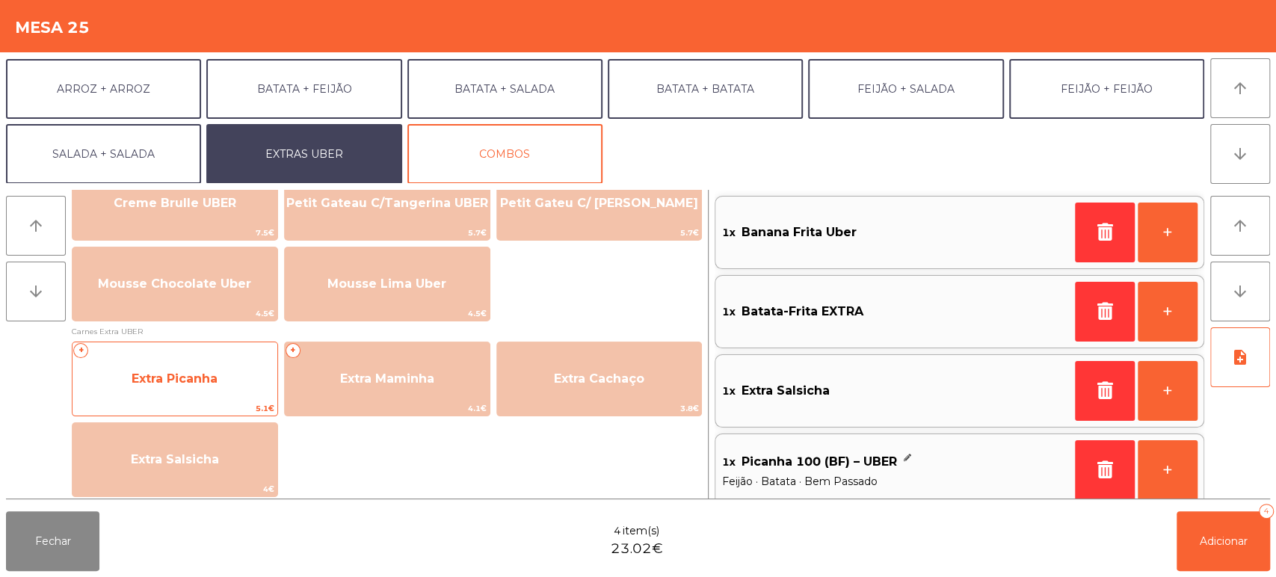
click at [226, 372] on span "Extra Picanha" at bounding box center [174, 379] width 205 height 40
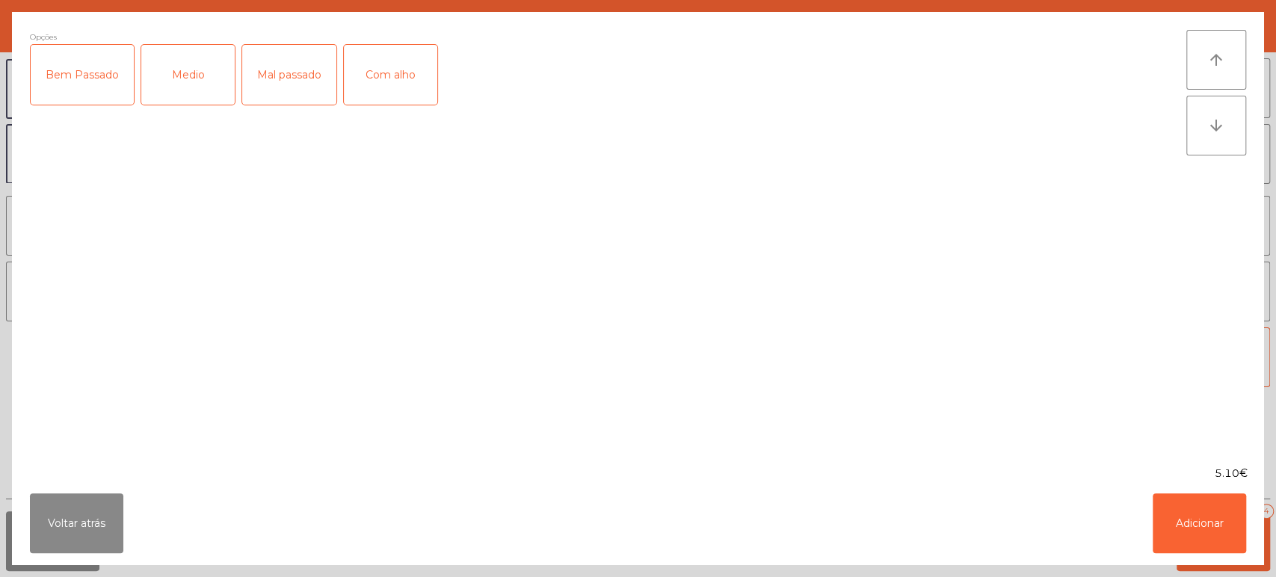
click at [84, 72] on div "Bem Passado" at bounding box center [82, 75] width 103 height 60
click at [1153, 506] on button "Adicionar" at bounding box center [1198, 523] width 93 height 60
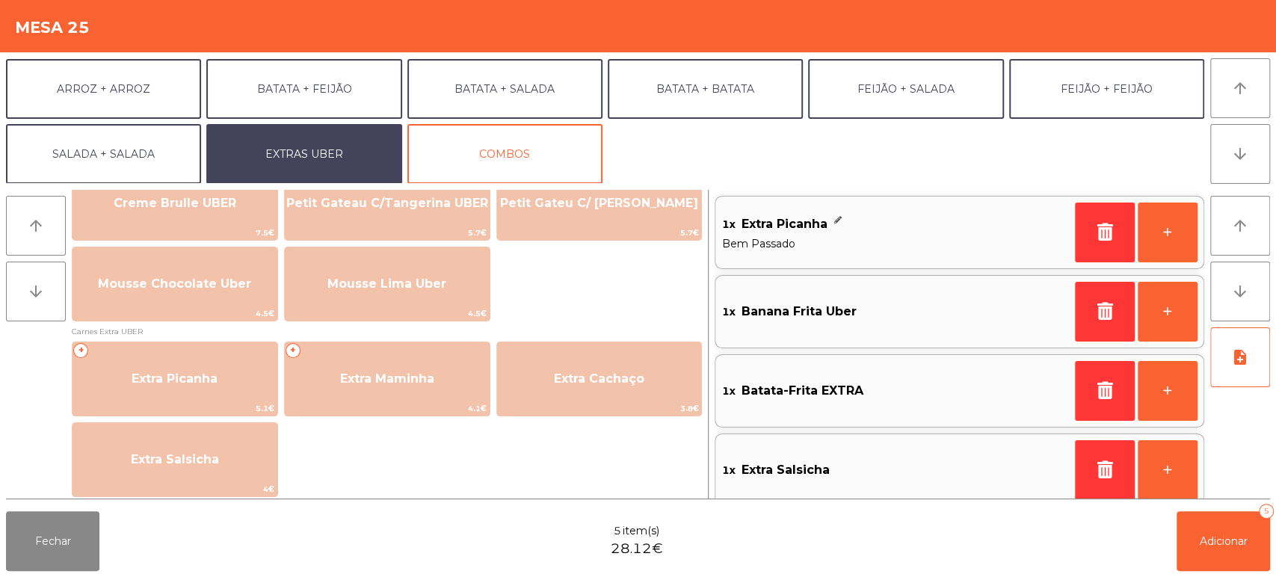
scroll to position [6, 0]
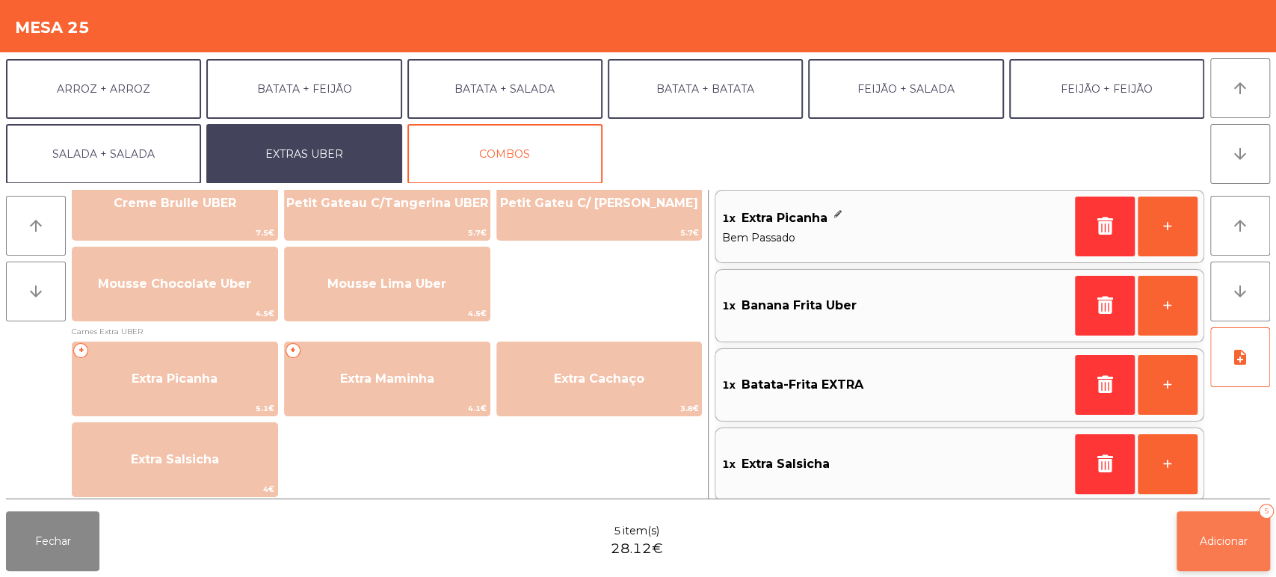
click at [1201, 548] on button "Adicionar 5" at bounding box center [1222, 541] width 93 height 60
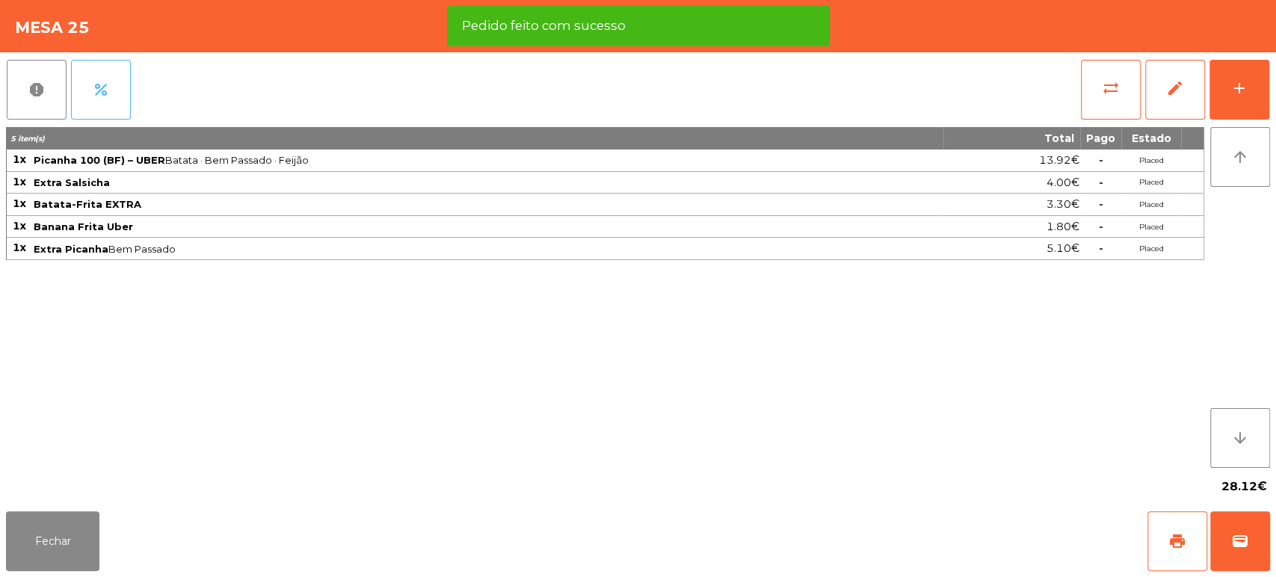
click at [114, 108] on button "percent" at bounding box center [101, 90] width 60 height 60
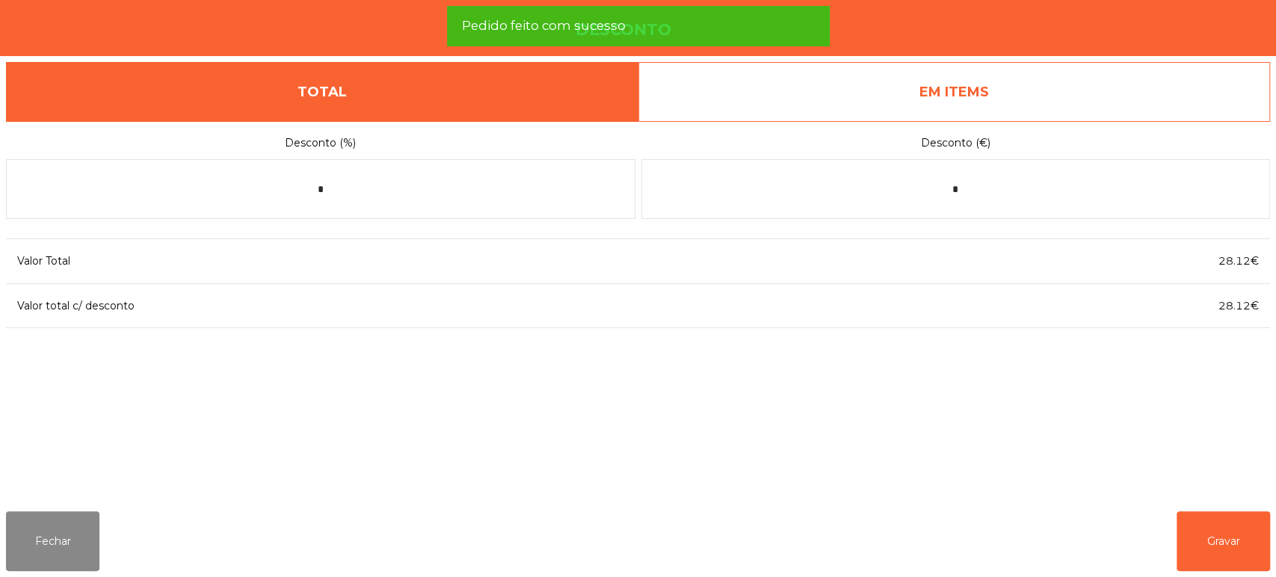
click at [1078, 93] on link "EM ITEMS" at bounding box center [954, 92] width 632 height 60
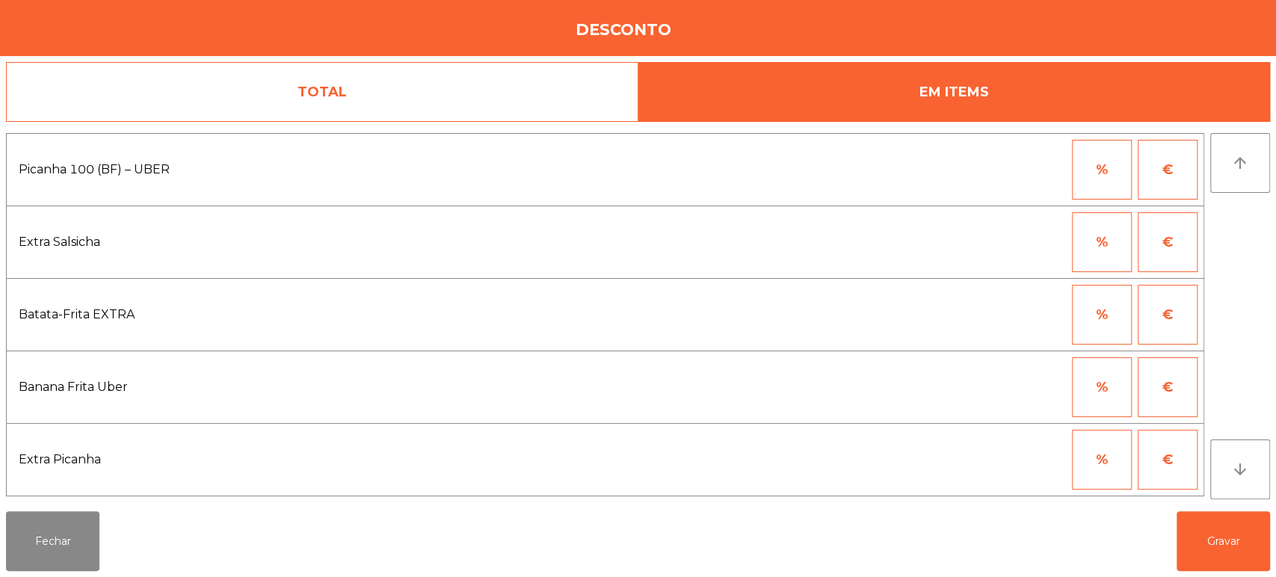
click at [1181, 388] on button "€" at bounding box center [1167, 387] width 60 height 60
click at [1046, 385] on input "*" at bounding box center [1028, 387] width 75 height 60
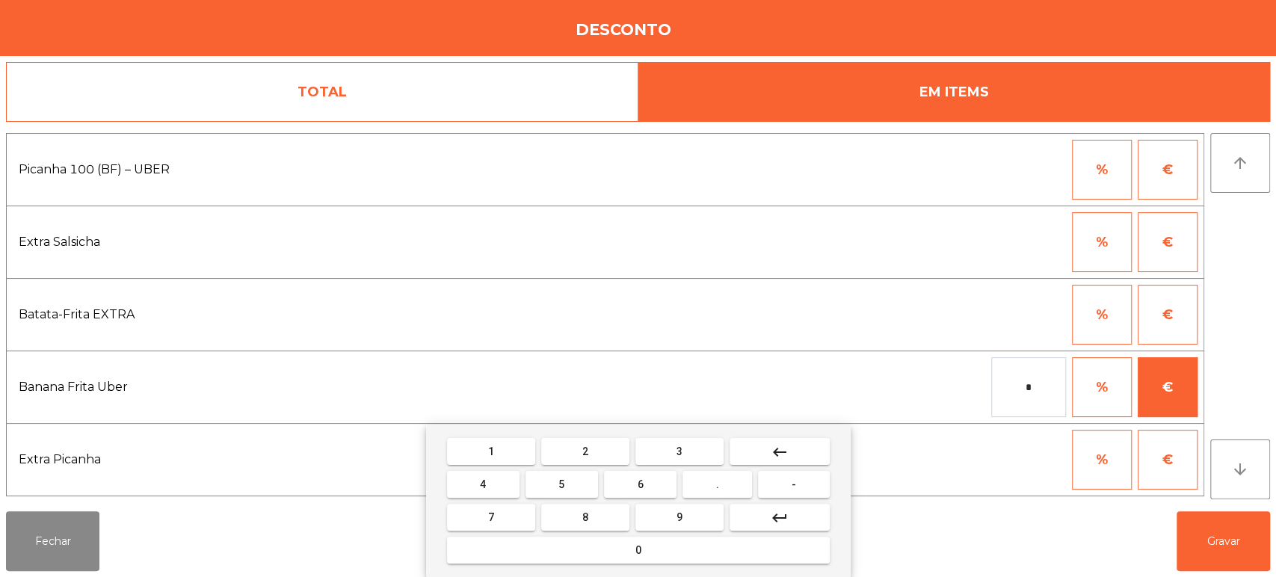
click at [638, 549] on span "0" at bounding box center [638, 550] width 6 height 12
click at [700, 478] on button "." at bounding box center [717, 484] width 70 height 27
click at [667, 438] on button "3" at bounding box center [679, 451] width 88 height 27
type input "***"
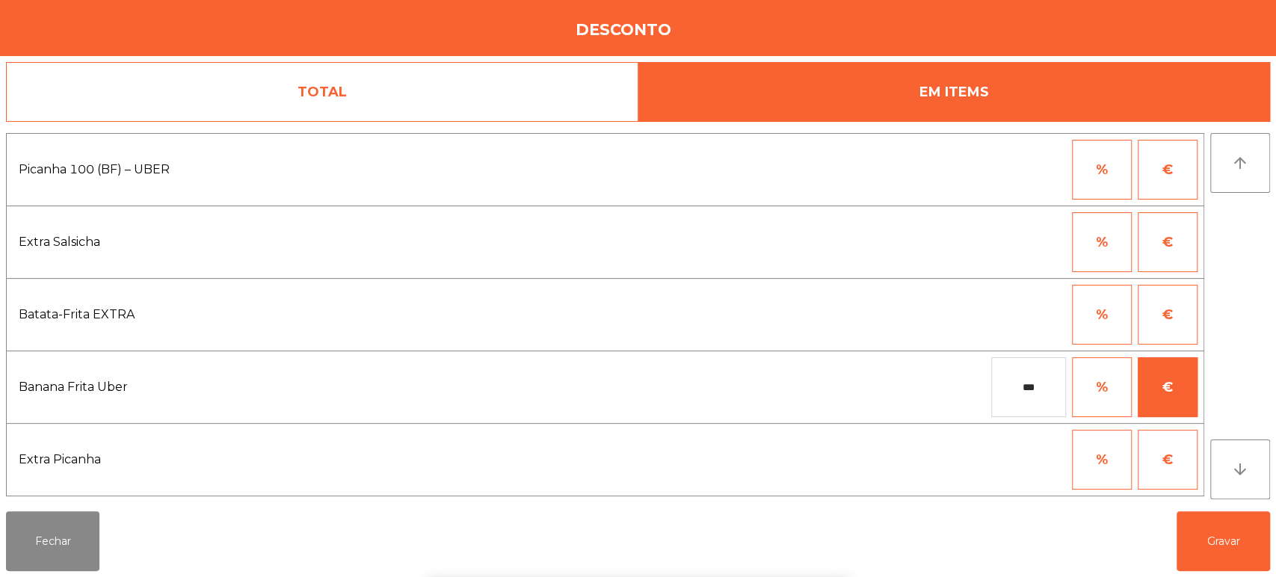
click at [1229, 535] on div "1 2 3 keyboard_backspace 4 5 6 . - 7 8 9 keyboard_return 0" at bounding box center [638, 501] width 1276 height 152
click at [1187, 533] on button "Gravar" at bounding box center [1222, 541] width 93 height 60
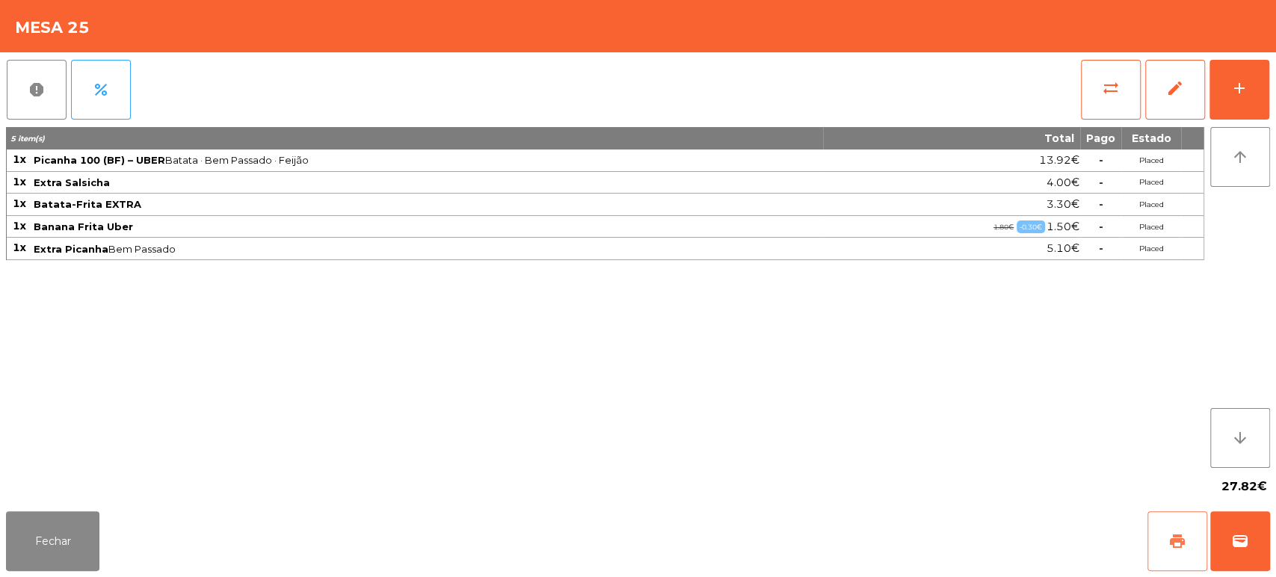
click at [1173, 540] on span "print" at bounding box center [1177, 541] width 18 height 18
click at [1244, 532] on span "wallet" at bounding box center [1240, 541] width 18 height 18
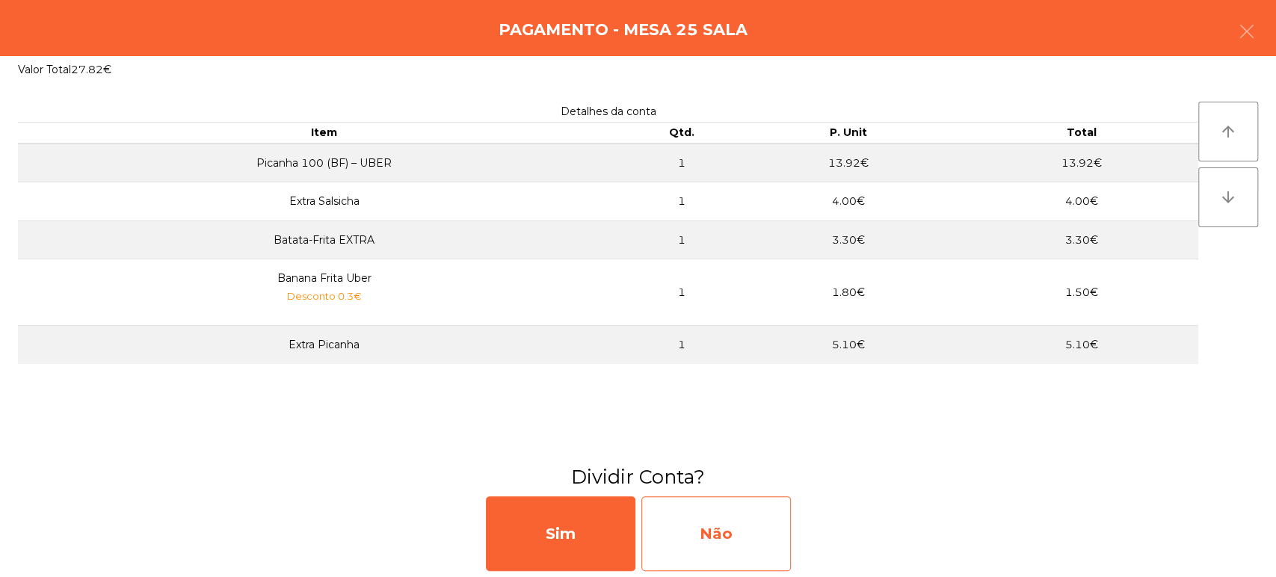
click at [728, 543] on div "Não" at bounding box center [715, 533] width 149 height 75
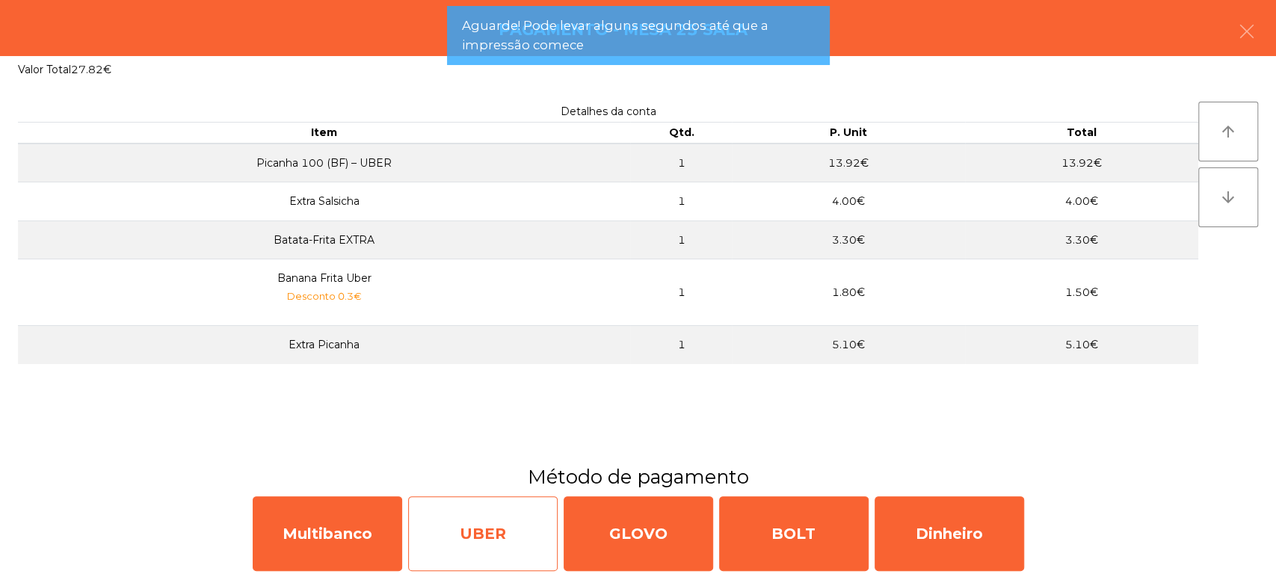
click at [509, 526] on div "UBER" at bounding box center [482, 533] width 149 height 75
select select "**"
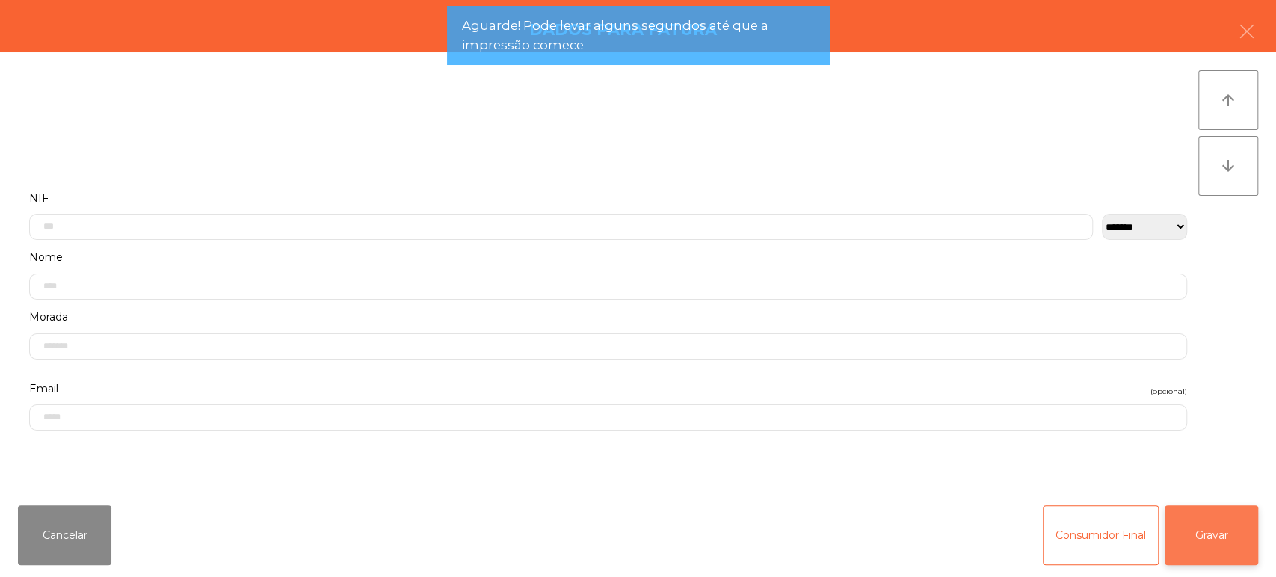
click at [1225, 535] on button "Gravar" at bounding box center [1210, 535] width 93 height 60
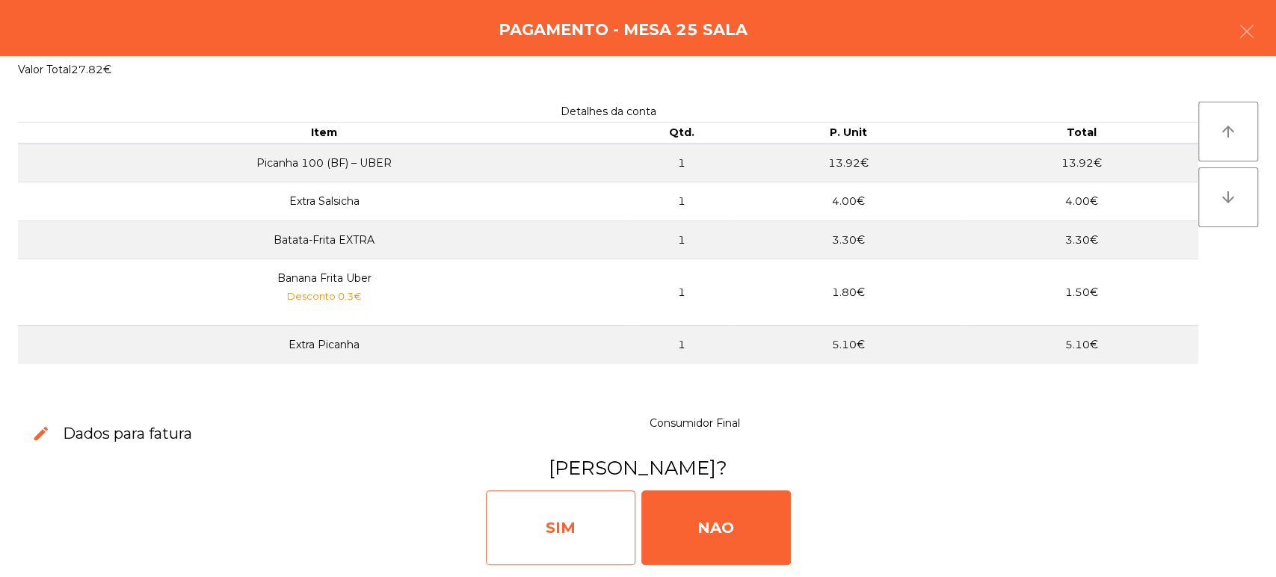
click at [567, 510] on div "SIM" at bounding box center [560, 527] width 149 height 75
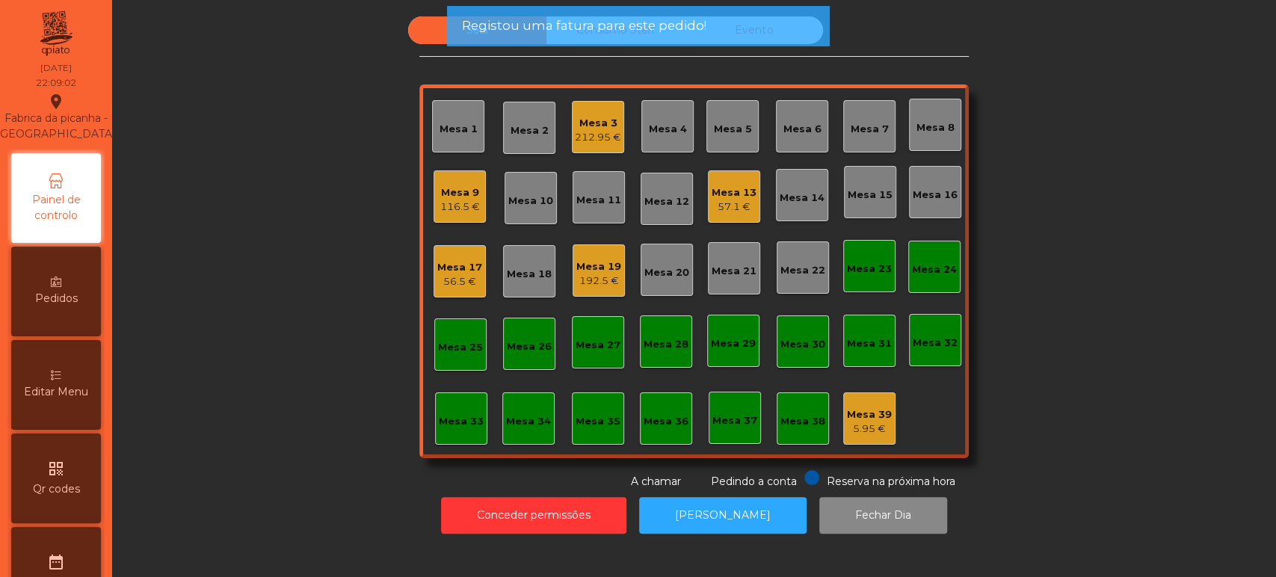
click at [602, 265] on div "Mesa 19" at bounding box center [598, 266] width 45 height 15
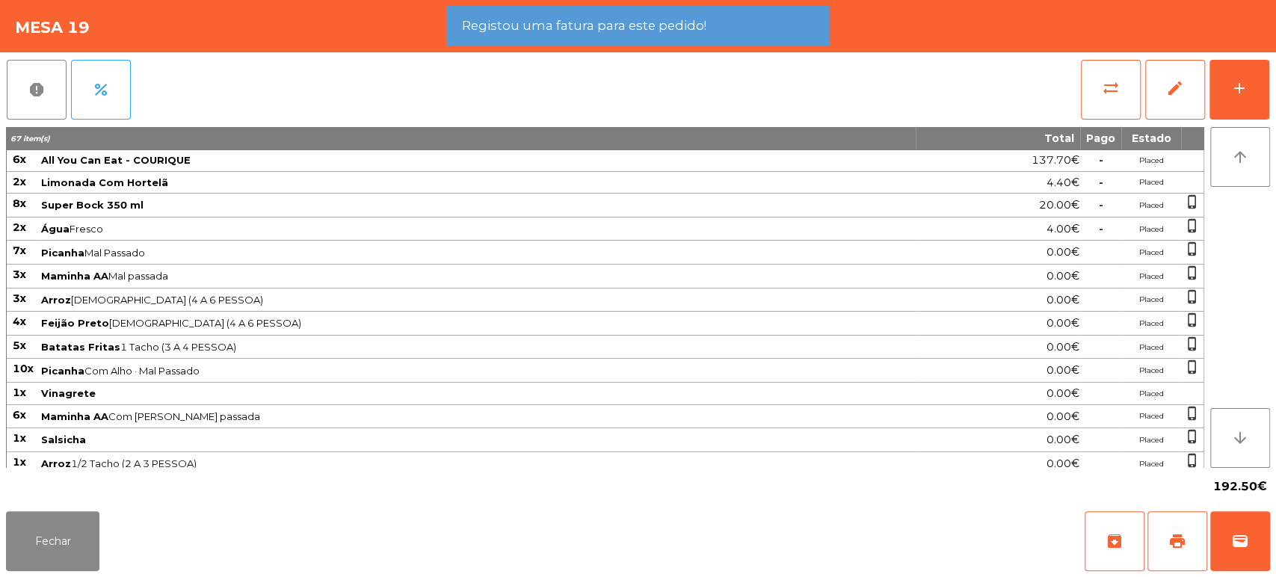
scroll to position [51, 0]
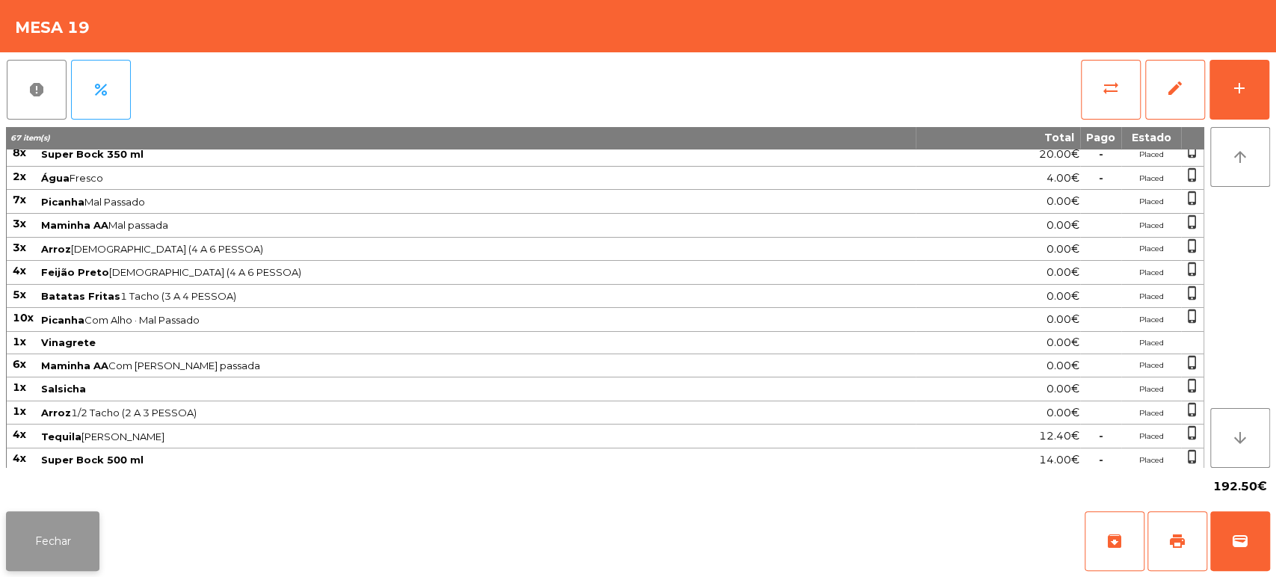
click at [45, 550] on button "Fechar" at bounding box center [52, 541] width 93 height 60
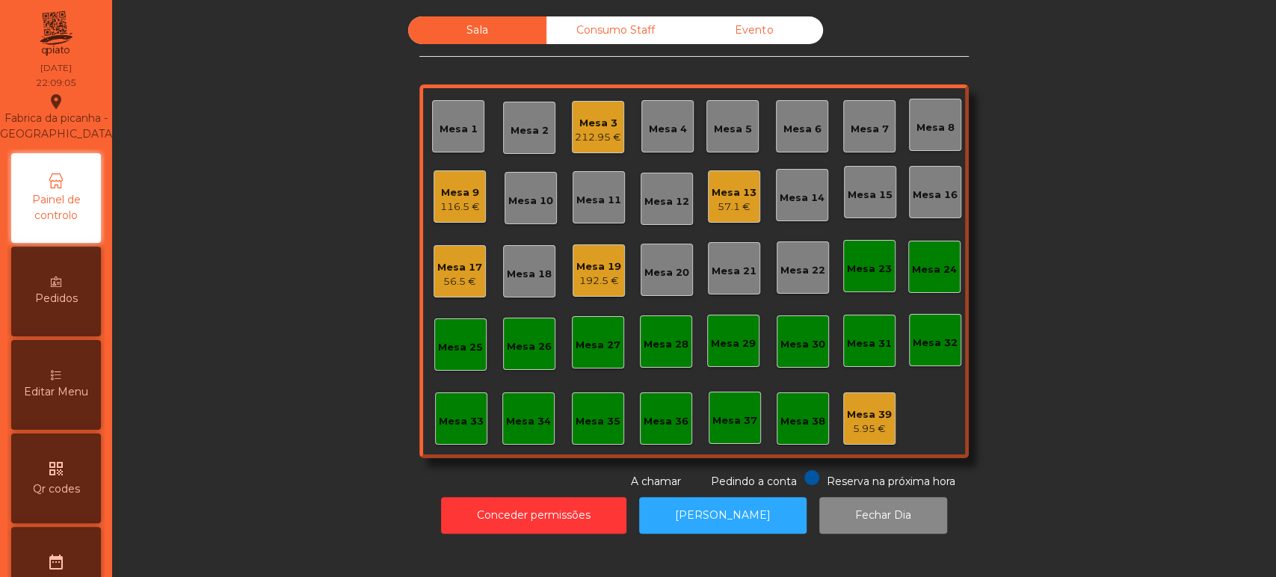
click at [870, 210] on div "Mesa 15" at bounding box center [870, 192] width 52 height 52
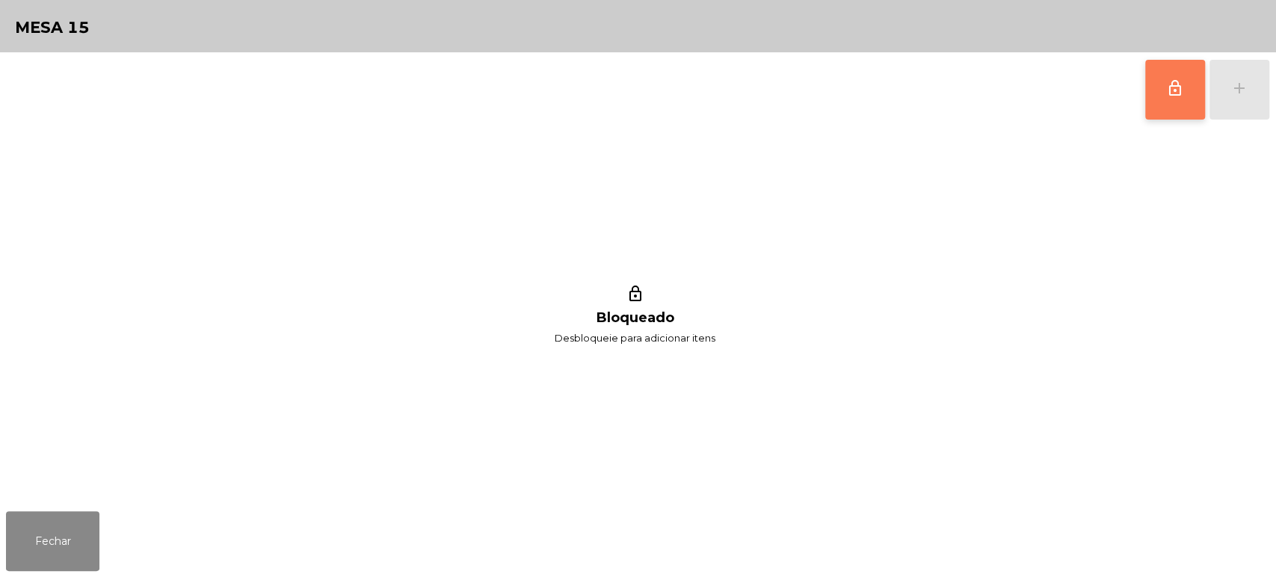
click at [1177, 80] on span "lock_outline" at bounding box center [1175, 88] width 18 height 18
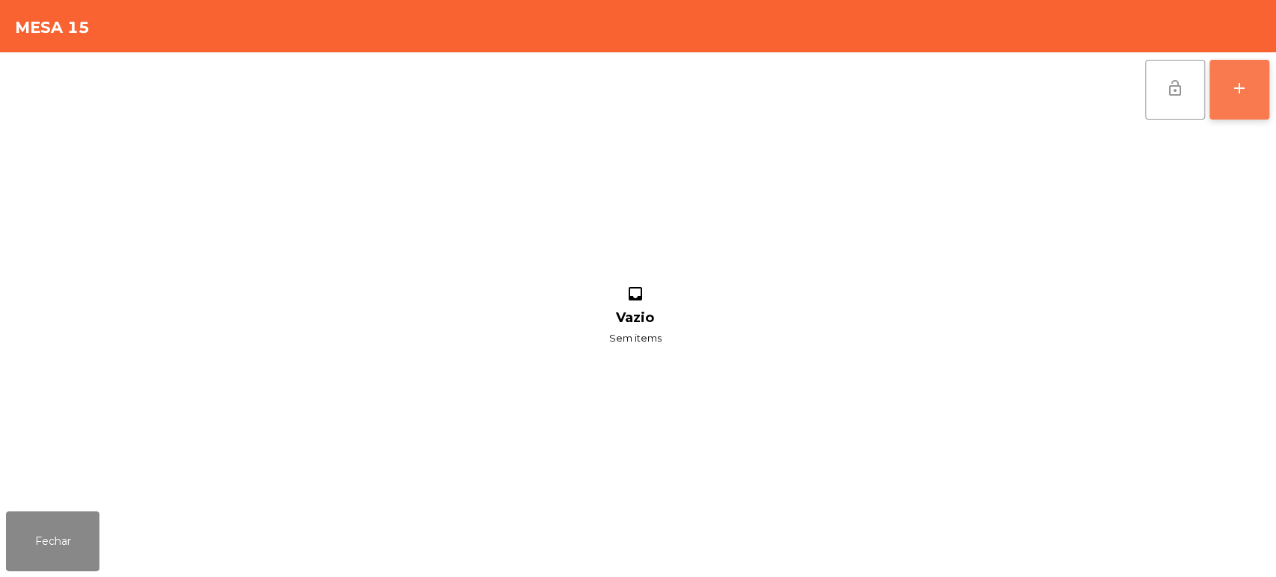
click at [1250, 106] on button "add" at bounding box center [1239, 90] width 60 height 60
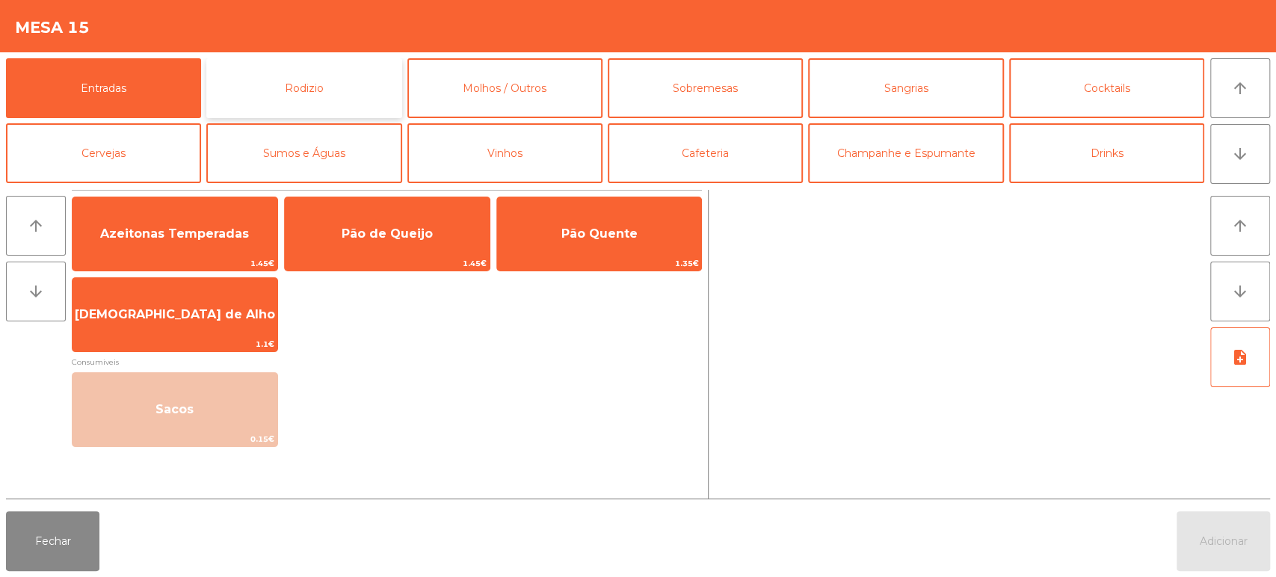
click at [358, 77] on button "Rodizio" at bounding box center [303, 88] width 195 height 60
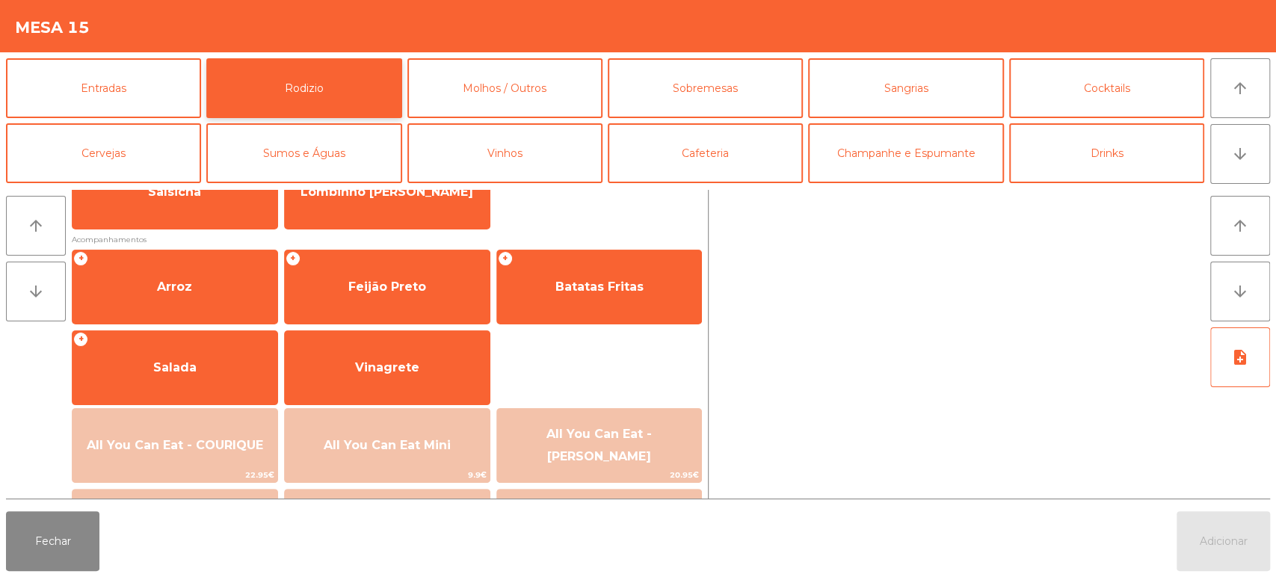
scroll to position [291, 0]
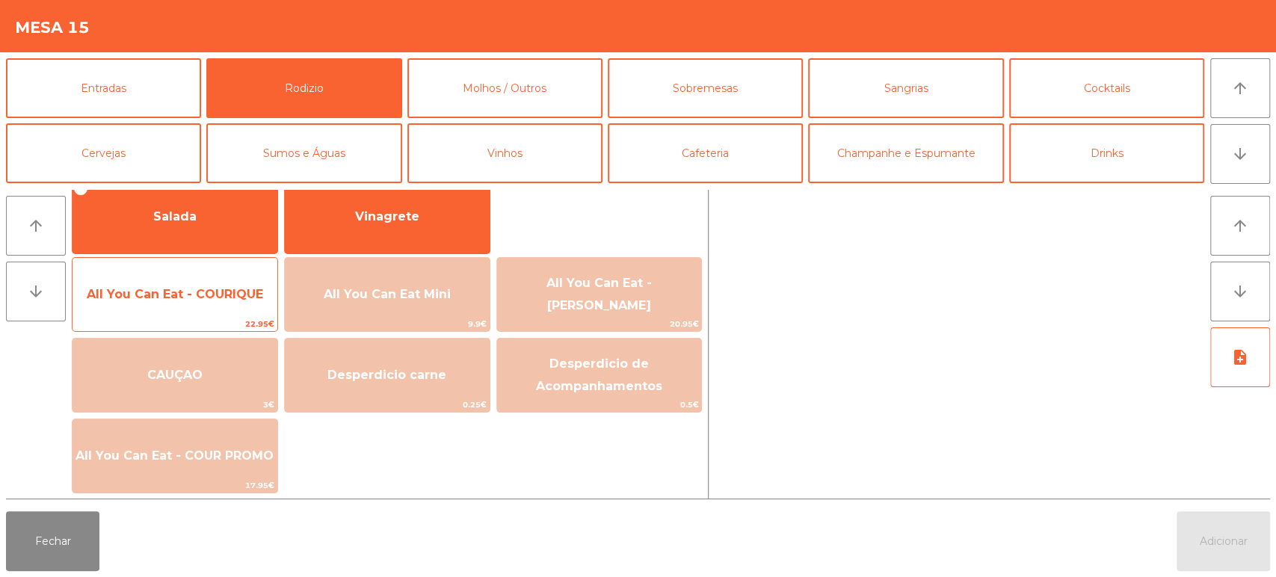
click at [199, 299] on span "All You Can Eat - COURIQUE" at bounding box center [175, 294] width 176 height 14
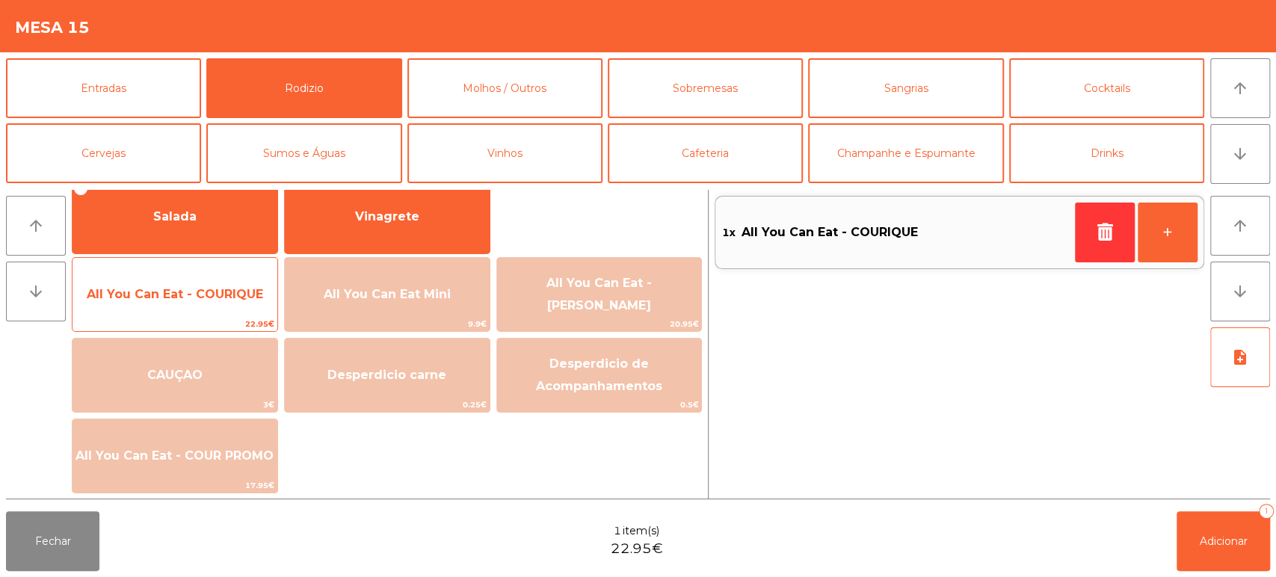
click at [185, 299] on span "All You Can Eat - COURIQUE" at bounding box center [175, 294] width 176 height 14
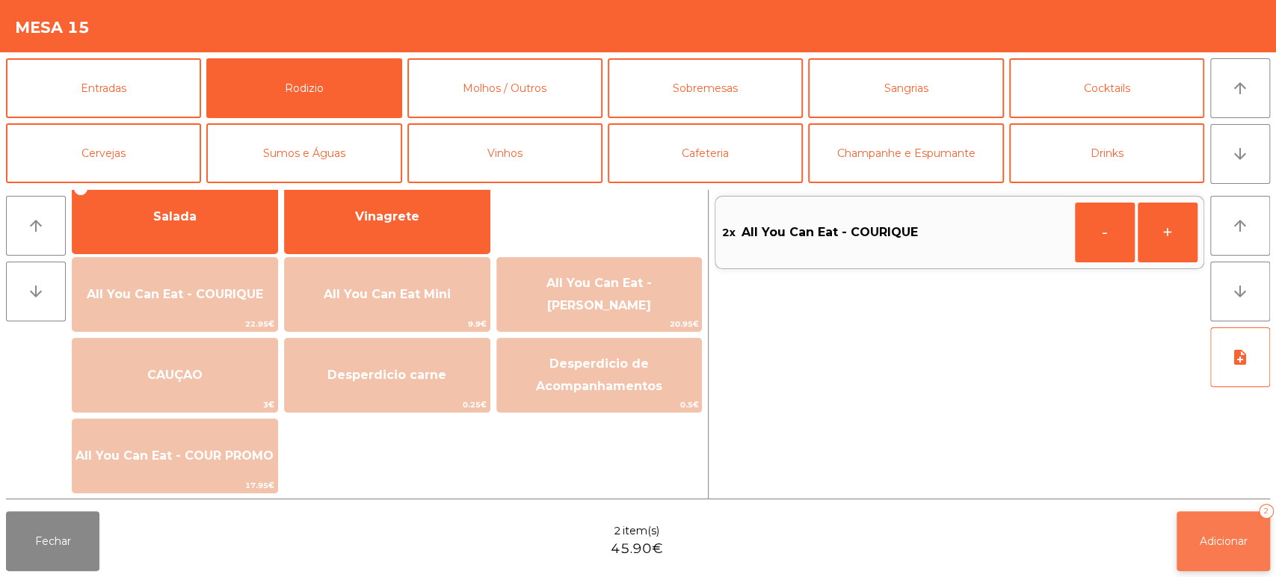
click at [1206, 538] on span "Adicionar" at bounding box center [1224, 540] width 48 height 13
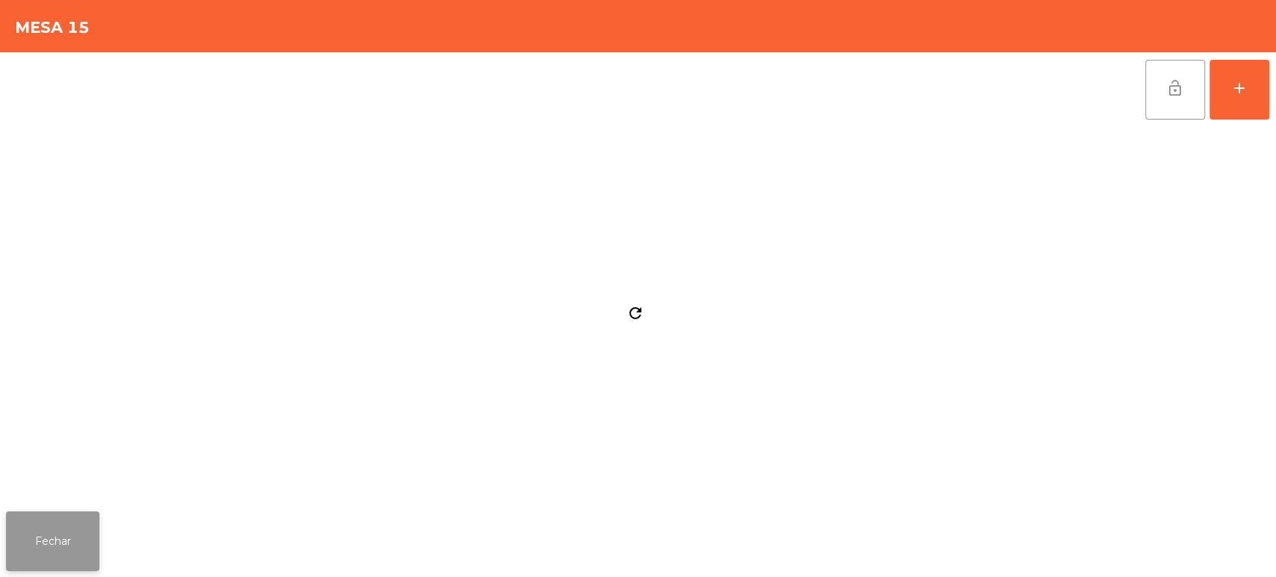
click at [37, 546] on button "Fechar" at bounding box center [52, 541] width 93 height 60
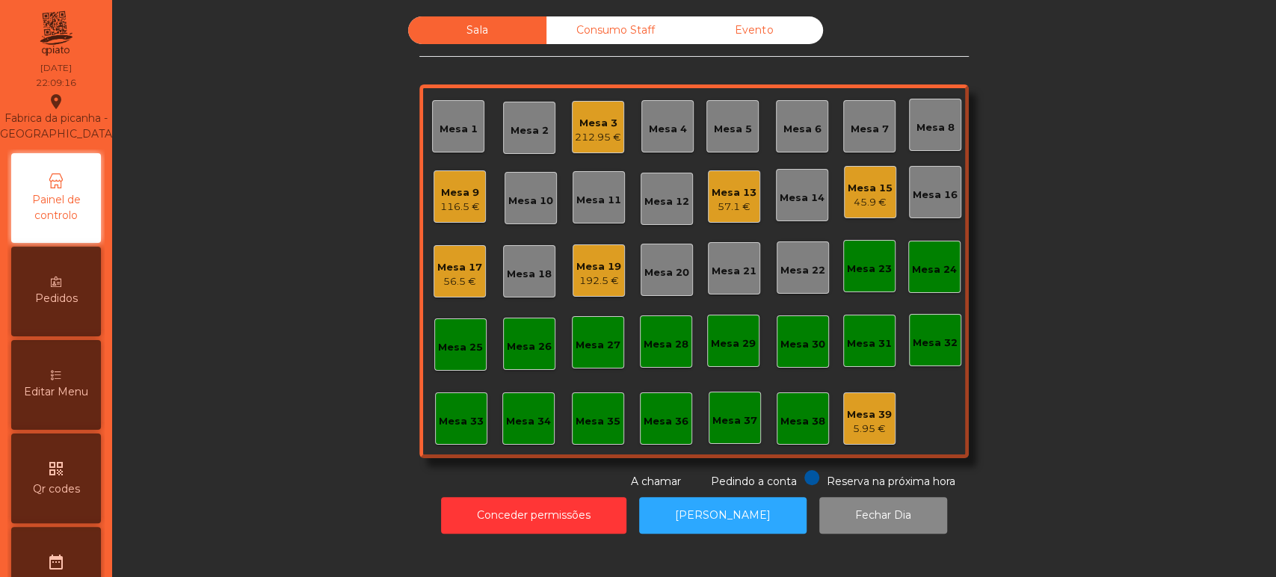
click at [447, 281] on div "56.5 €" at bounding box center [459, 281] width 45 height 15
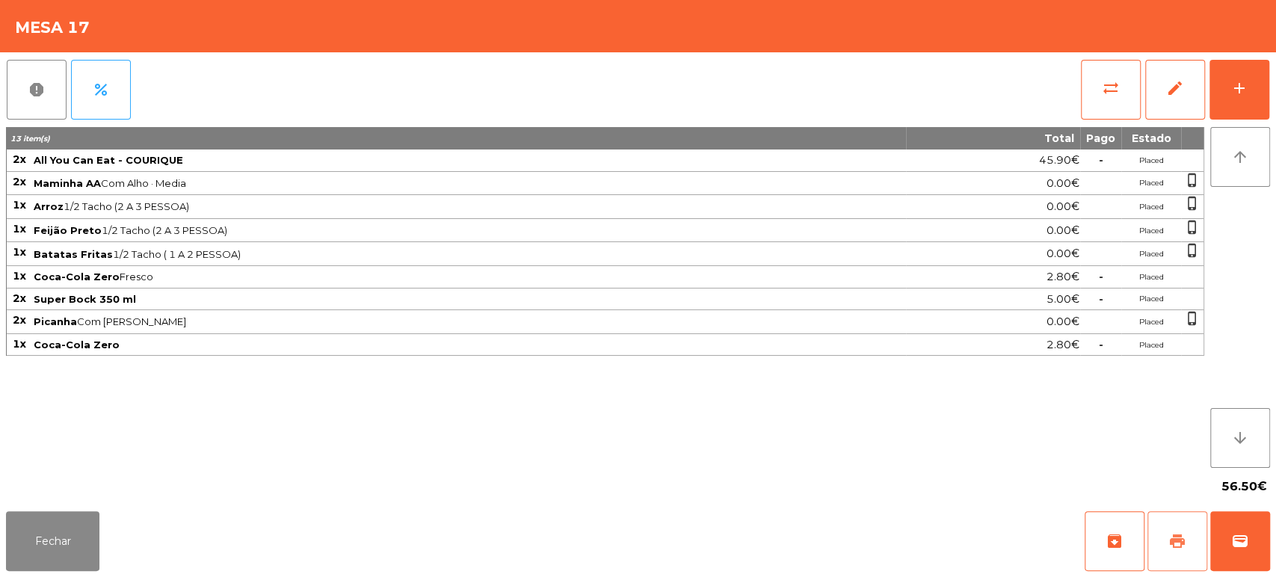
click at [1173, 541] on span "print" at bounding box center [1177, 541] width 18 height 18
click at [78, 540] on button "Fechar" at bounding box center [52, 541] width 93 height 60
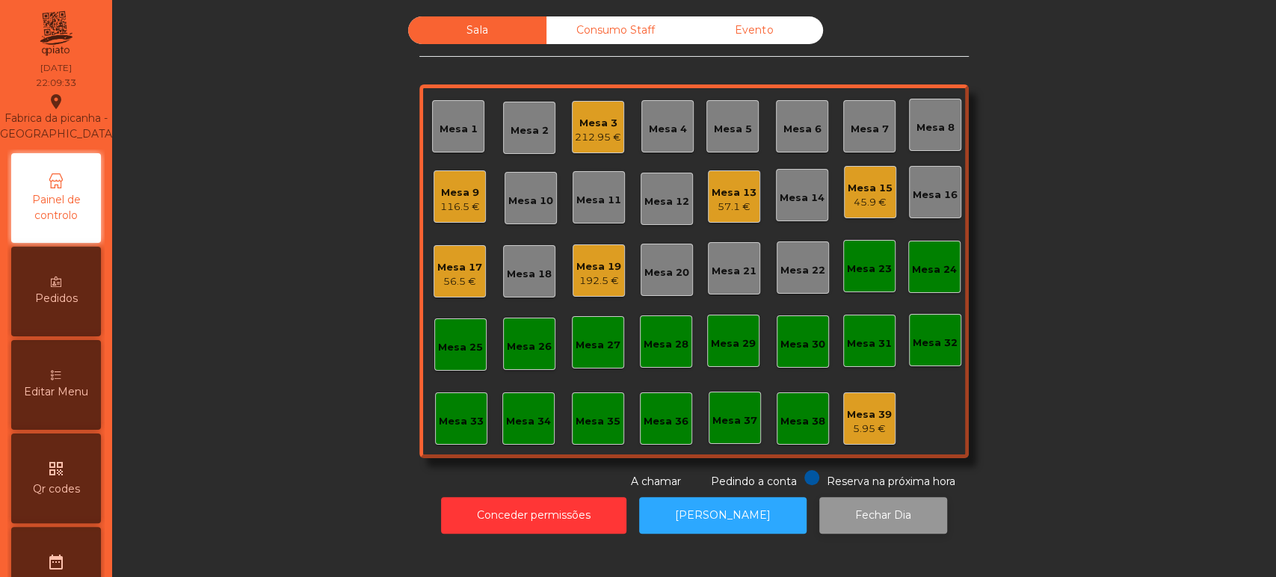
click at [851, 516] on button "Fechar Dia" at bounding box center [883, 515] width 128 height 37
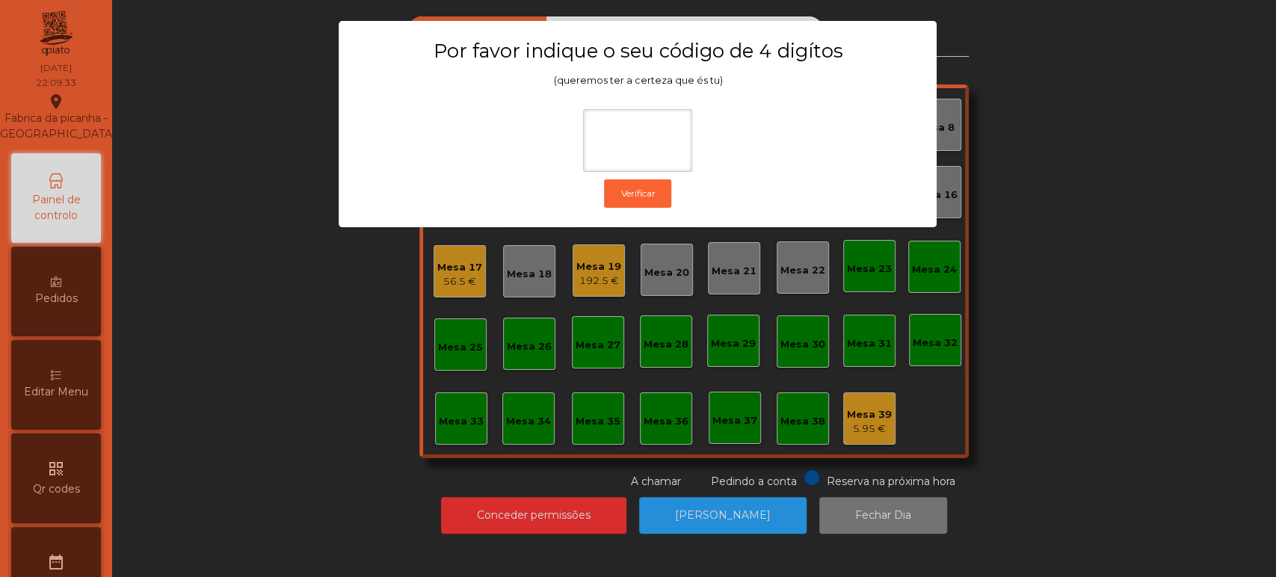
type input "*"
click at [1022, 464] on div "1 2 3 keyboard_backspace 4 5 6 . - 7 8 9 keyboard_return 0" at bounding box center [638, 501] width 1276 height 152
click at [681, 505] on ngb-modal-window "Por favor indique o seu código de 4 digítos (queremos ter a certeza que és tu) …" at bounding box center [638, 288] width 1212 height 577
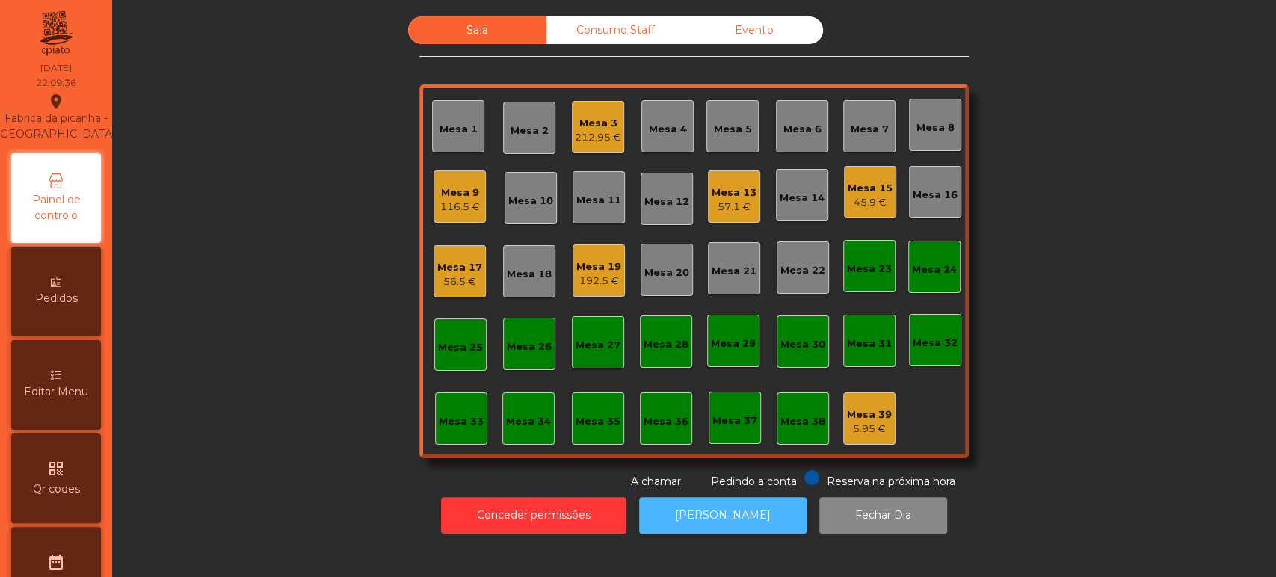
click at [699, 530] on button "[PERSON_NAME]" at bounding box center [722, 515] width 167 height 37
click at [722, 532] on button "[PERSON_NAME]" at bounding box center [722, 515] width 167 height 37
click at [457, 267] on div "Mesa 17" at bounding box center [459, 267] width 45 height 15
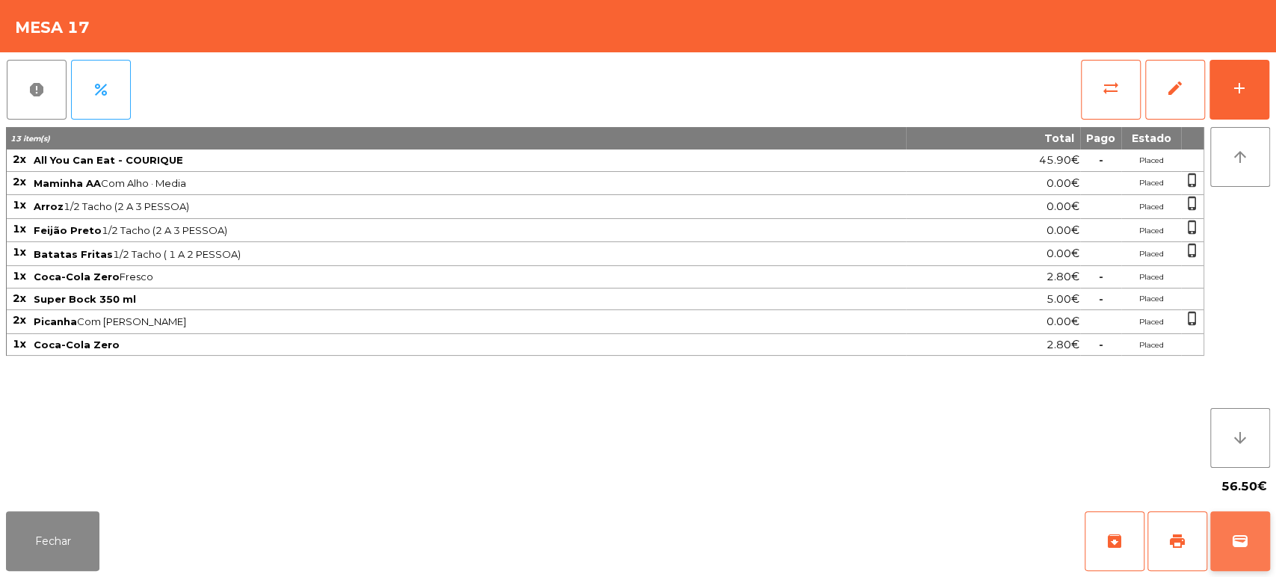
click at [1251, 542] on button "wallet" at bounding box center [1240, 541] width 60 height 60
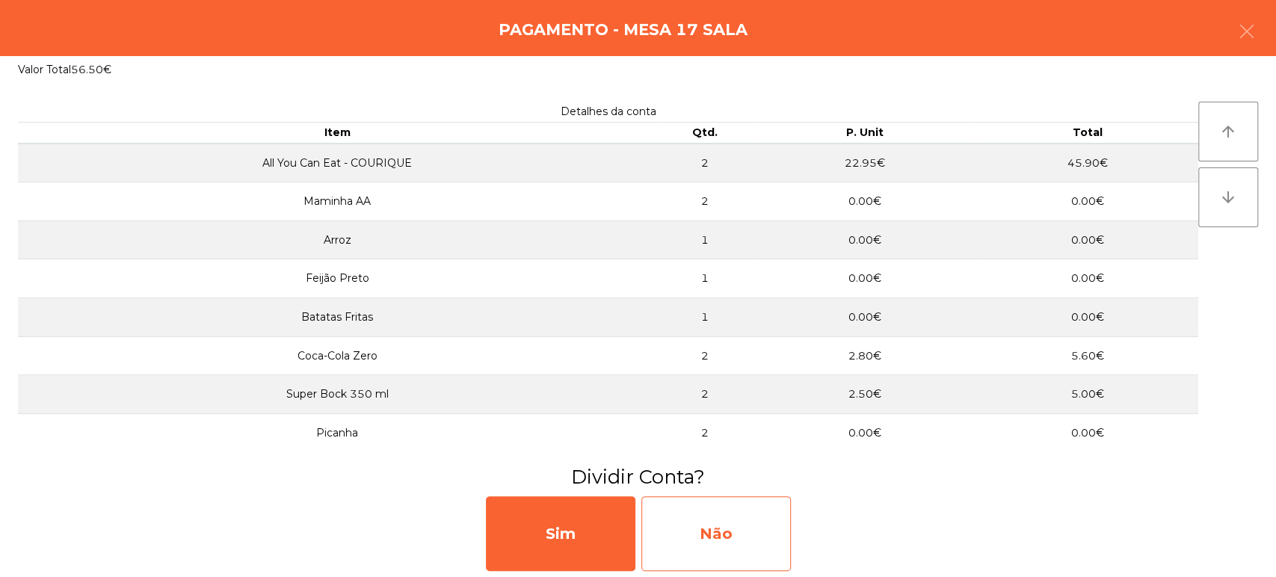
click at [762, 535] on div "Não" at bounding box center [715, 533] width 149 height 75
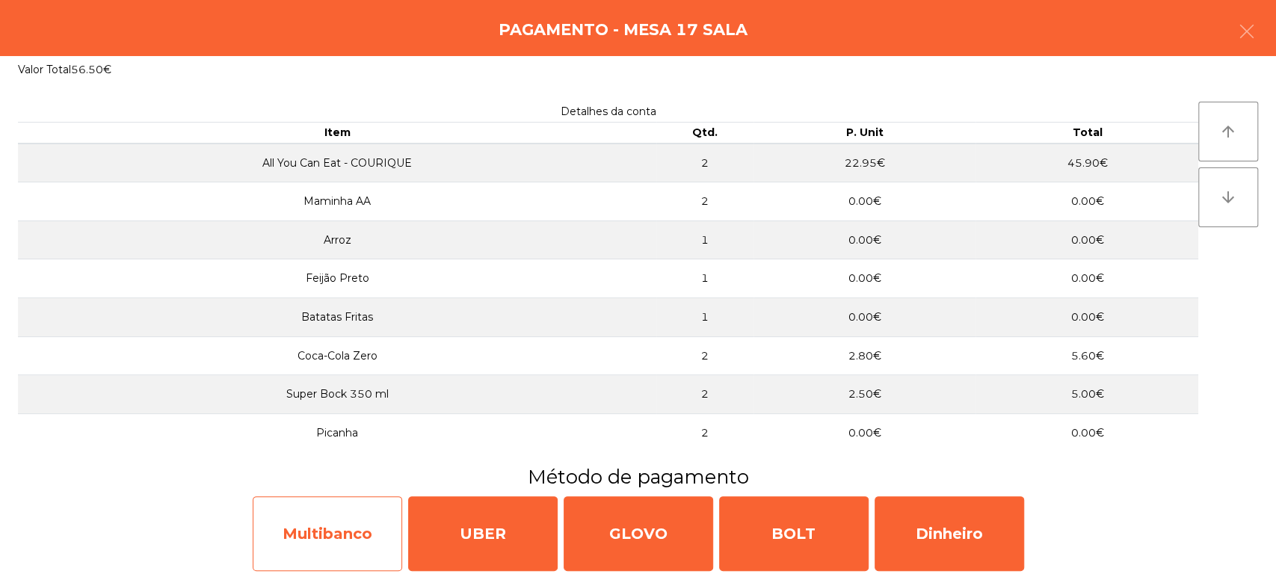
click at [351, 537] on div "Multibanco" at bounding box center [327, 533] width 149 height 75
select select "**"
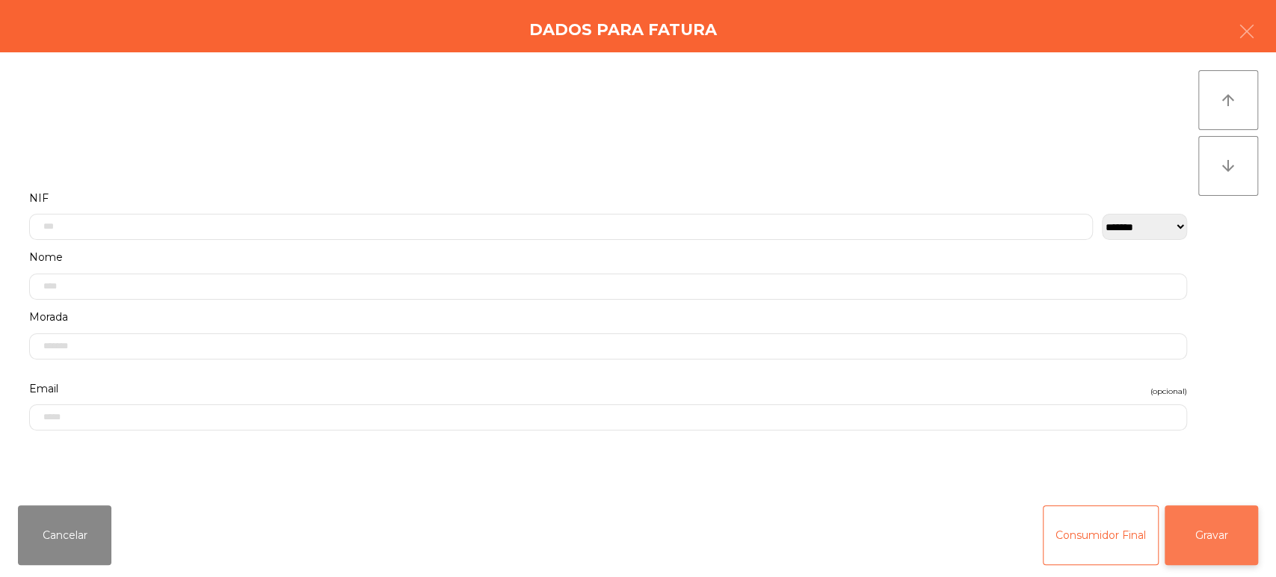
click at [1211, 565] on button "Gravar" at bounding box center [1210, 535] width 93 height 60
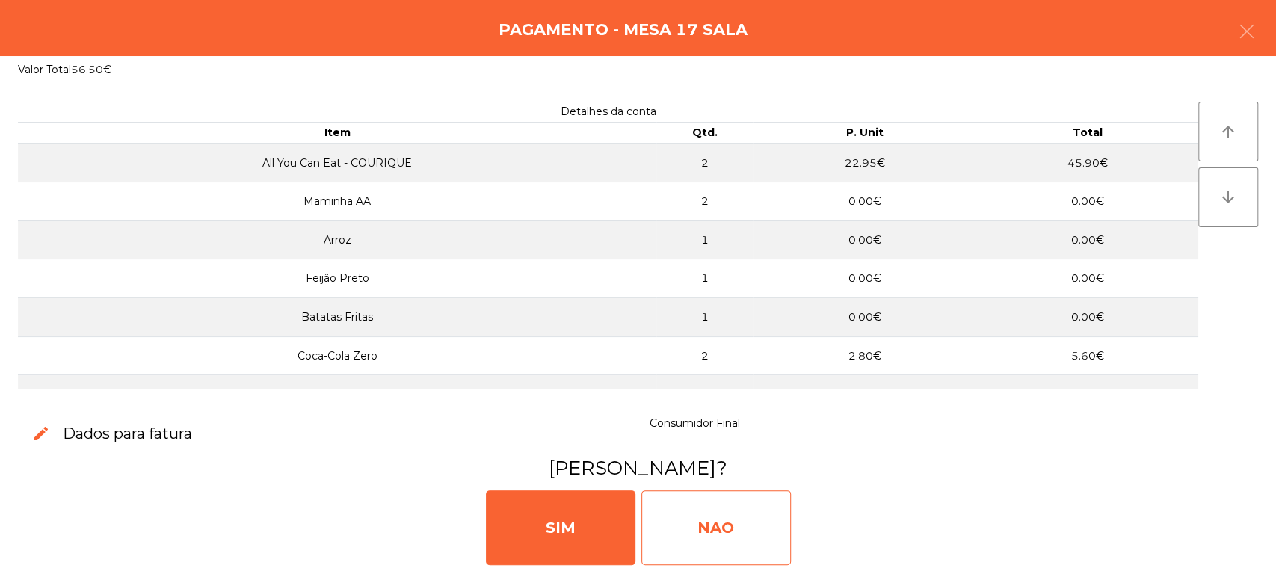
click at [722, 540] on div "NAO" at bounding box center [715, 527] width 149 height 75
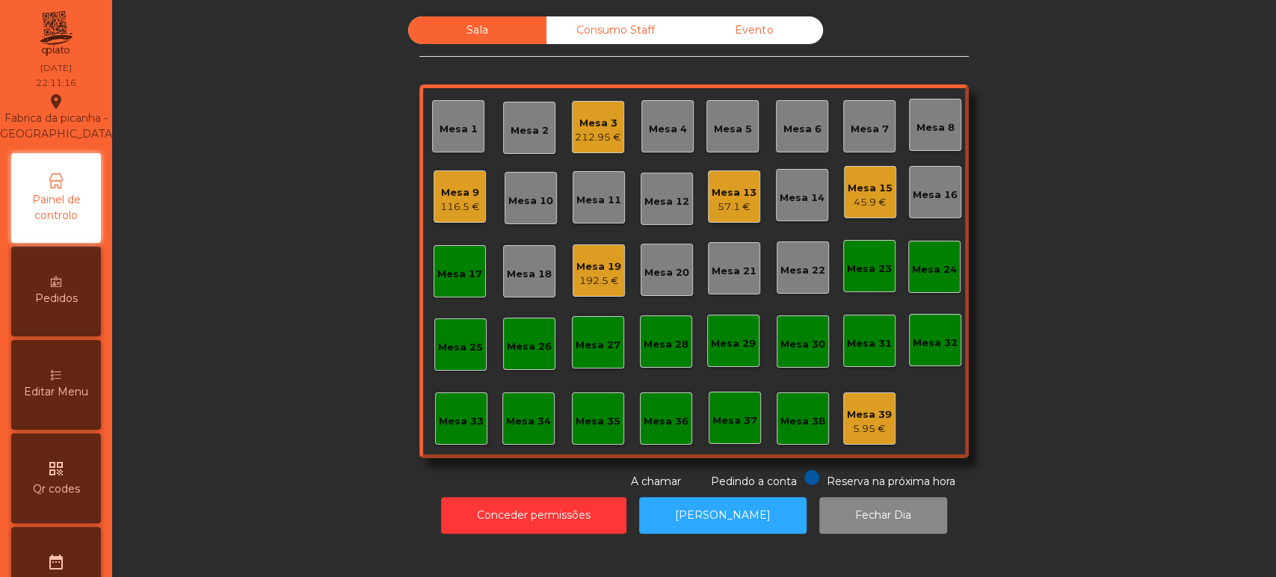
click at [444, 265] on div "Mesa 17" at bounding box center [459, 271] width 45 height 21
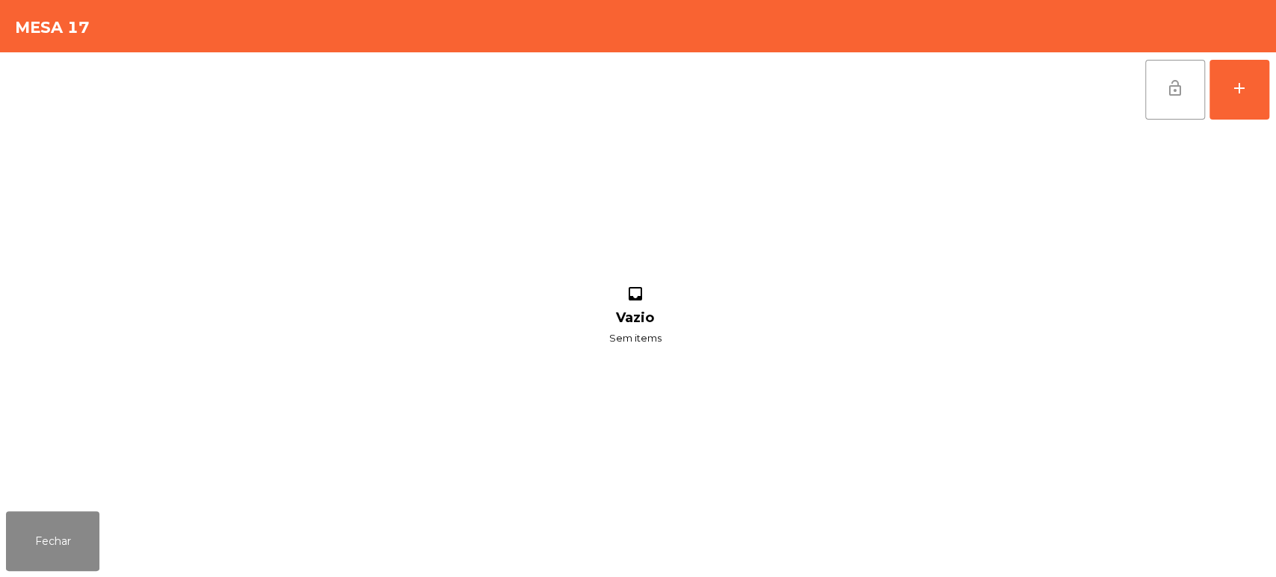
click at [1170, 98] on button "lock_open" at bounding box center [1175, 90] width 60 height 60
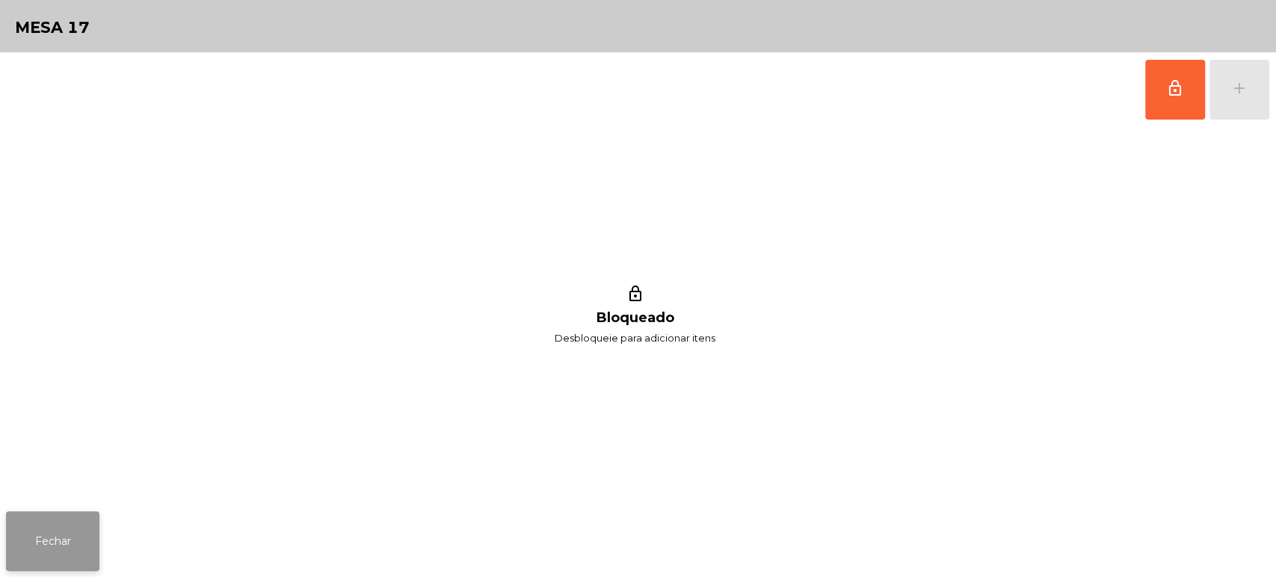
click at [42, 516] on button "Fechar" at bounding box center [52, 541] width 93 height 60
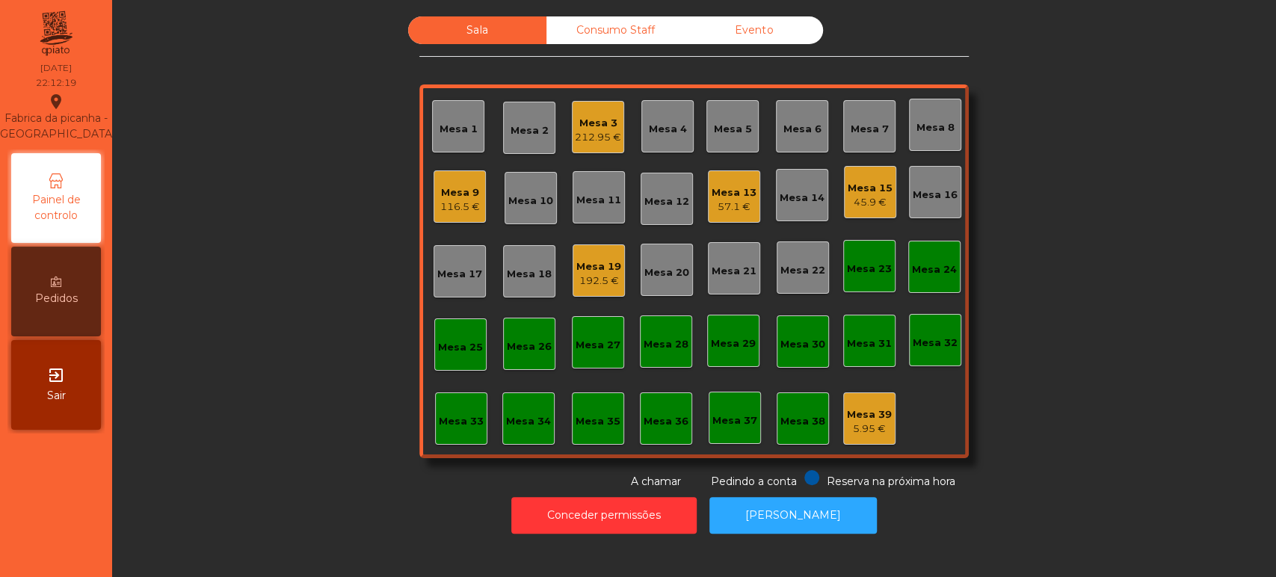
click at [851, 135] on div "Mesa 7" at bounding box center [870, 129] width 38 height 15
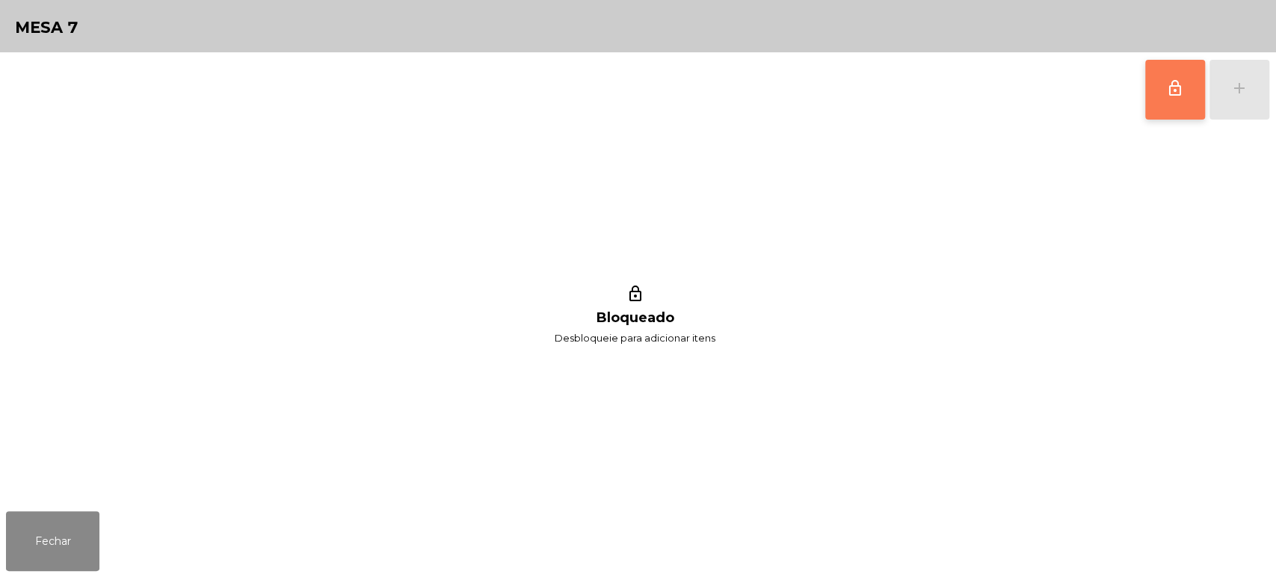
click at [1163, 75] on button "lock_outline" at bounding box center [1175, 90] width 60 height 60
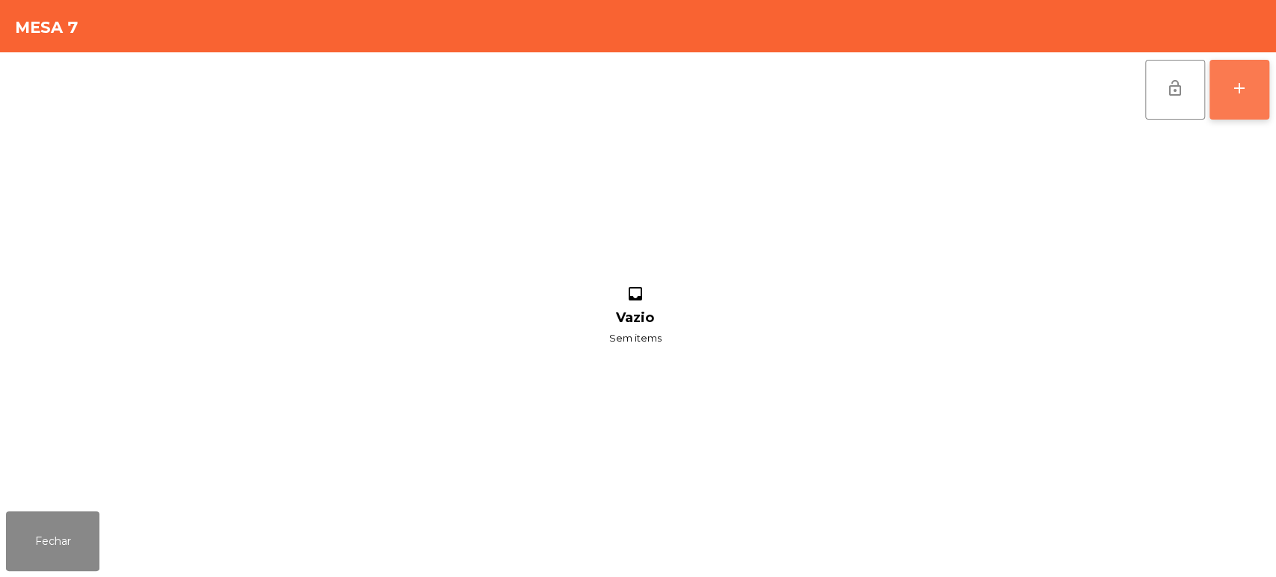
click at [1241, 86] on div "add" at bounding box center [1239, 88] width 18 height 18
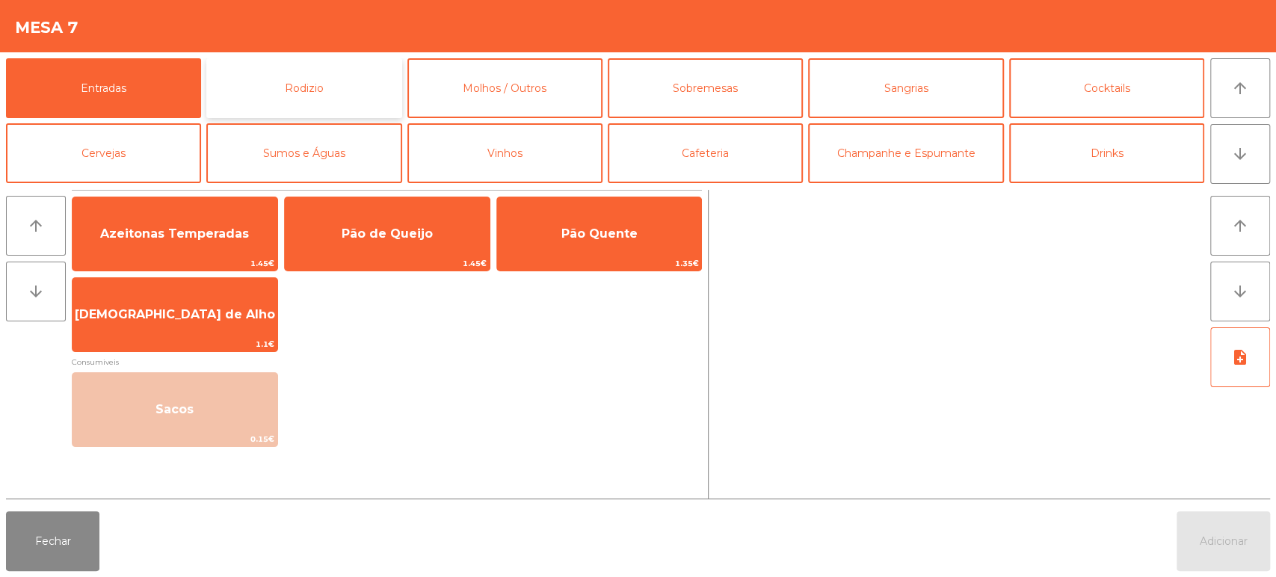
click at [319, 95] on button "Rodizio" at bounding box center [303, 88] width 195 height 60
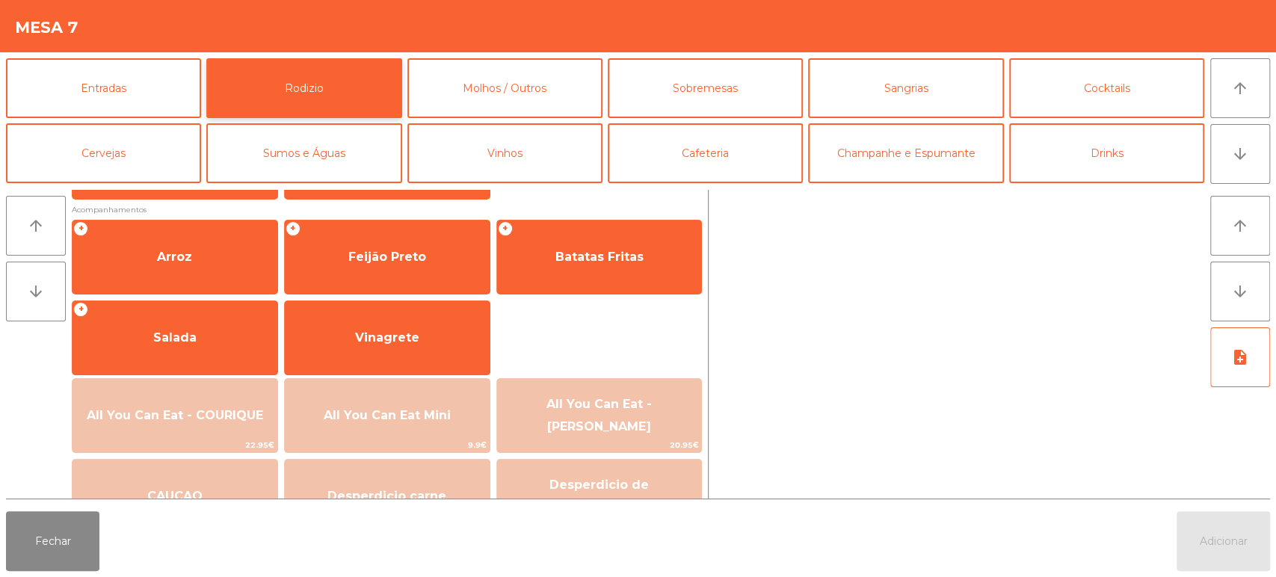
scroll to position [175, 0]
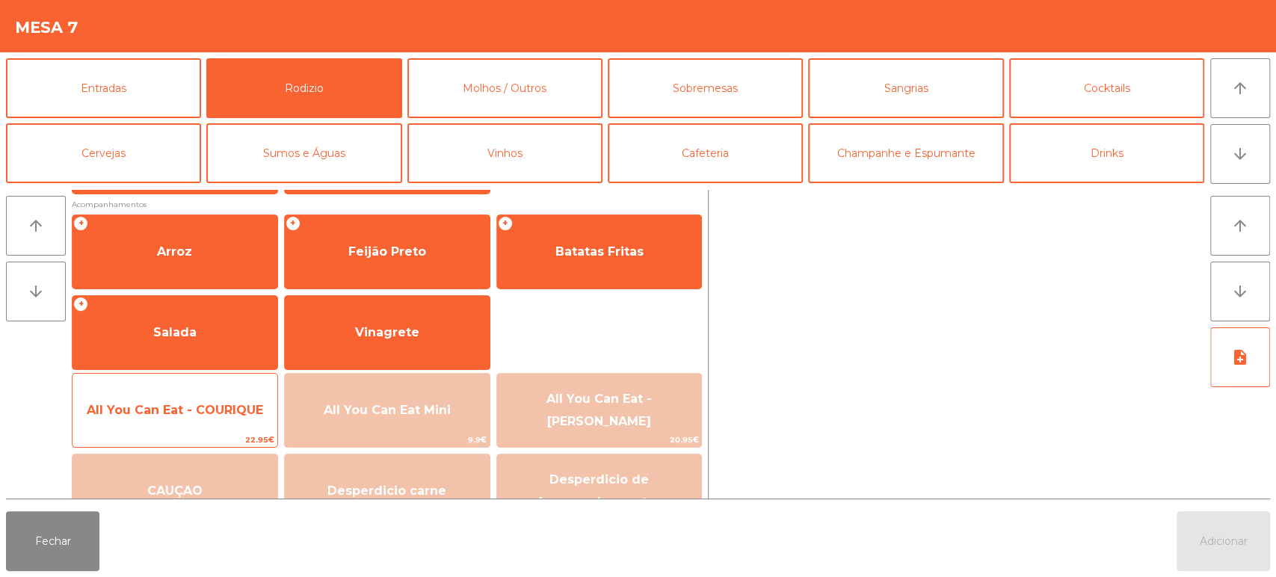
click at [200, 396] on span "All You Can Eat - COURIQUE" at bounding box center [174, 410] width 205 height 40
click at [203, 394] on span "All You Can Eat - COURIQUE" at bounding box center [174, 410] width 205 height 40
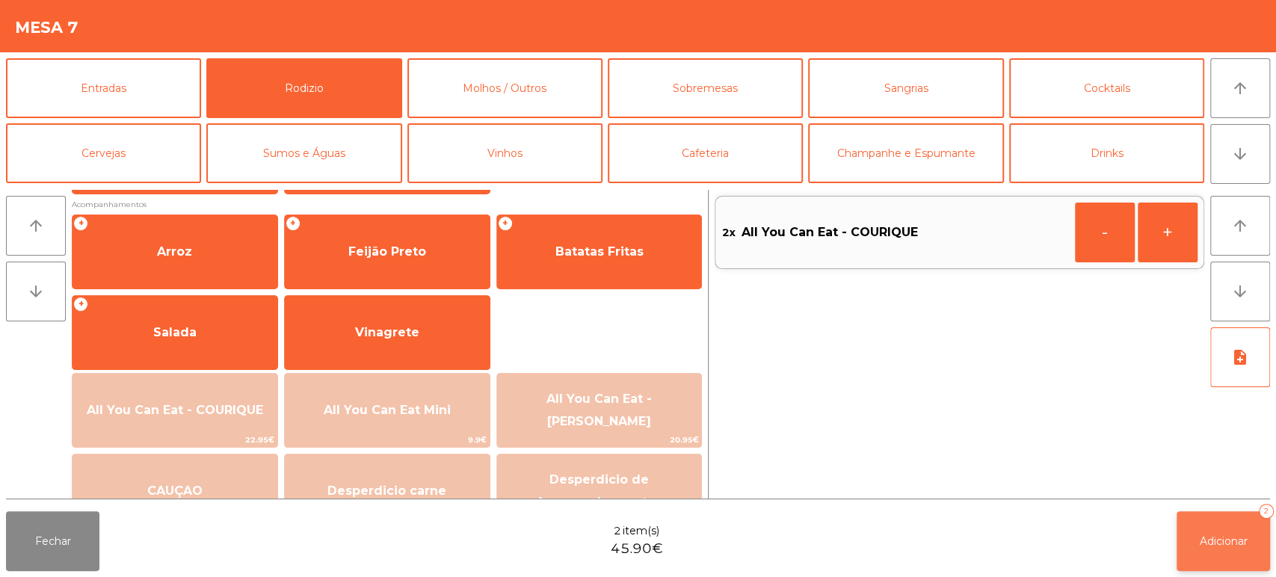
click at [1253, 513] on button "Adicionar 2" at bounding box center [1222, 541] width 93 height 60
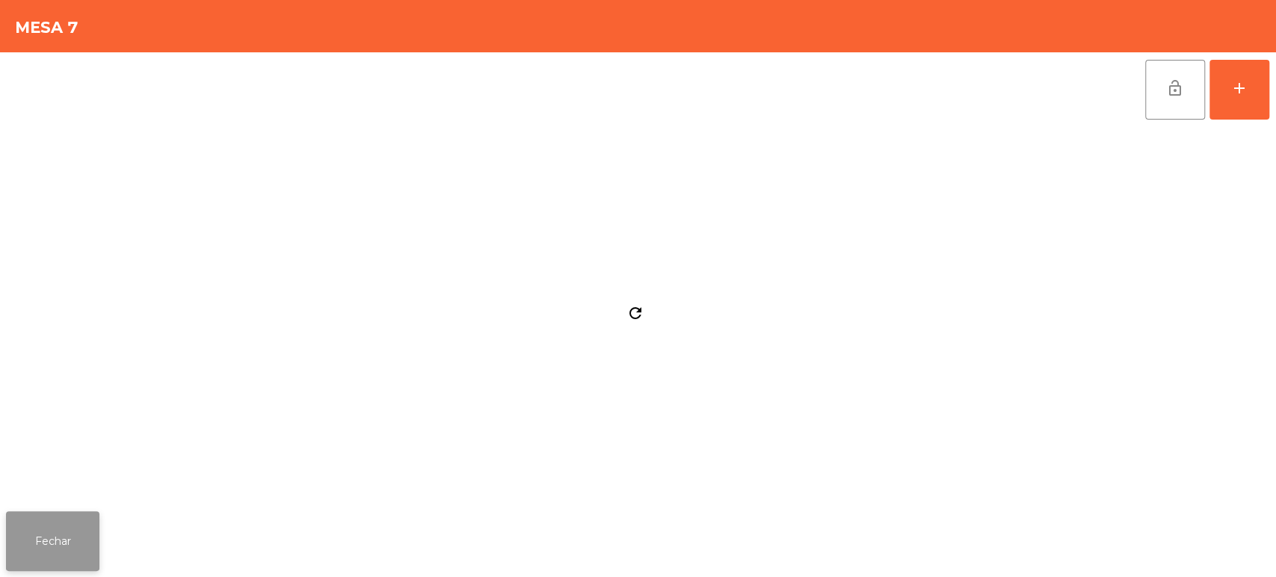
click at [81, 525] on button "Fechar" at bounding box center [52, 541] width 93 height 60
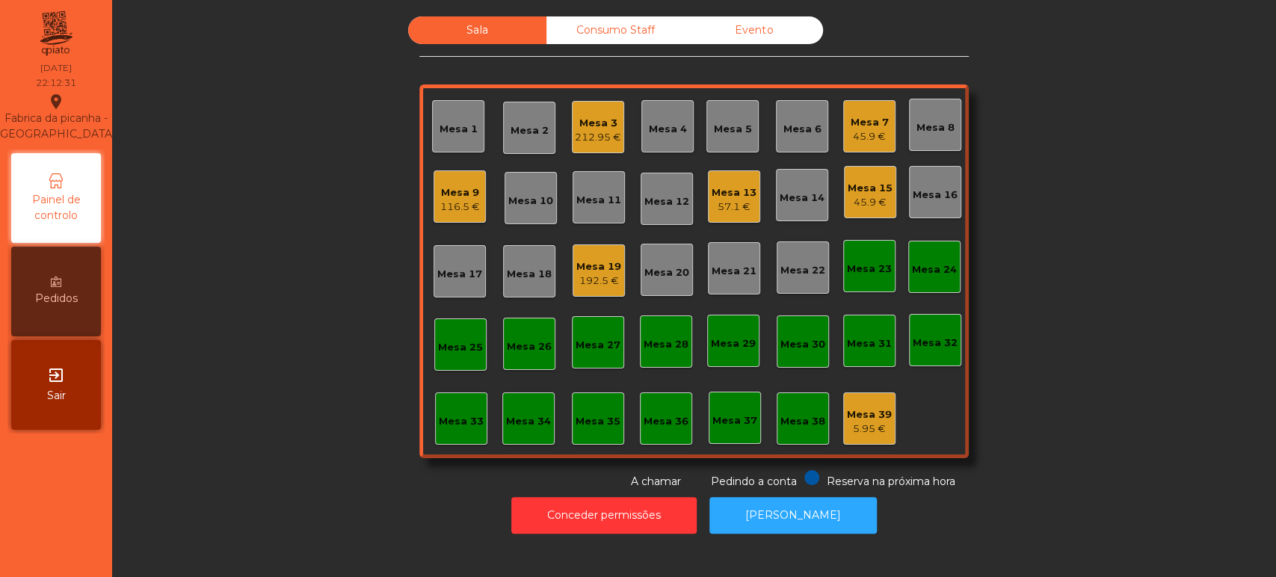
click at [708, 111] on div "Mesa 5" at bounding box center [732, 126] width 52 height 52
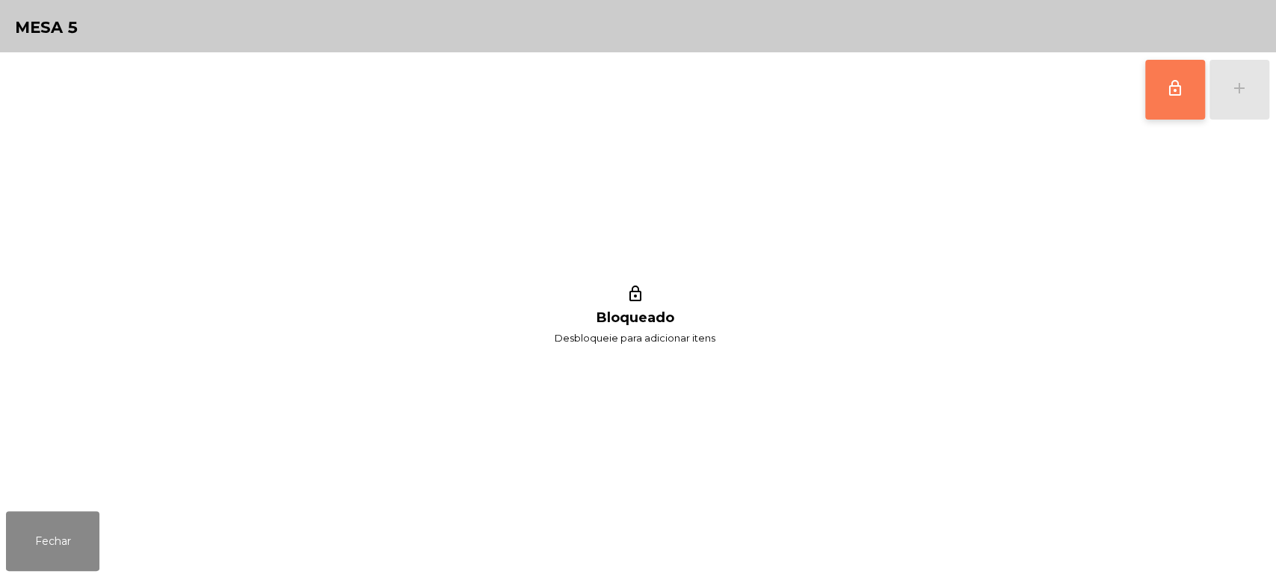
click at [1148, 88] on button "lock_outline" at bounding box center [1175, 90] width 60 height 60
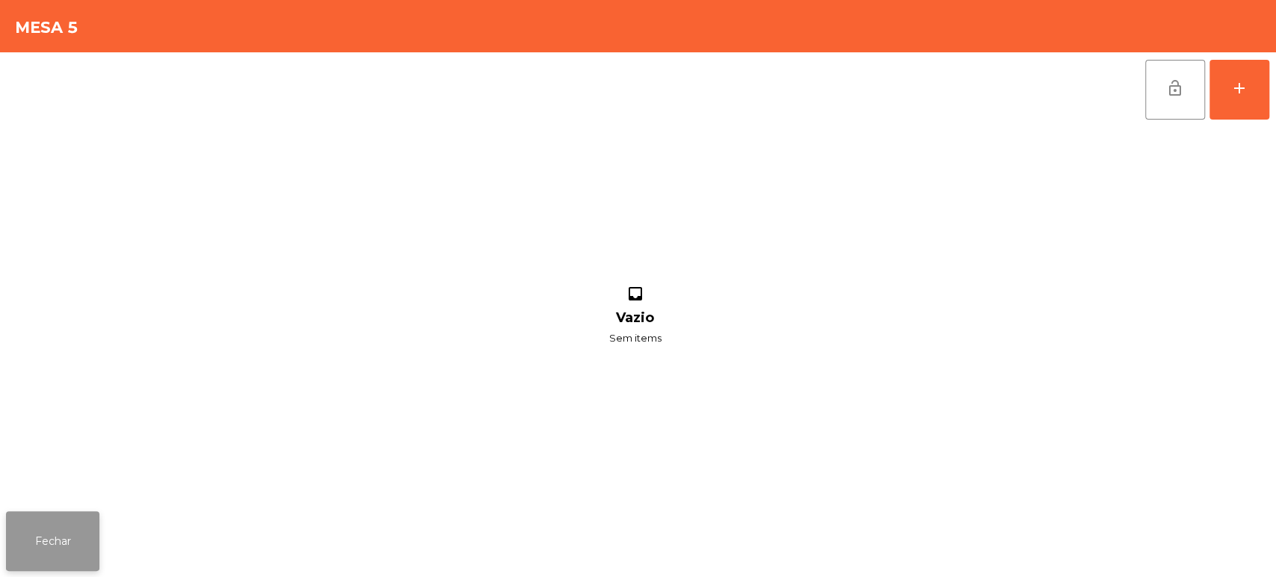
click at [58, 528] on button "Fechar" at bounding box center [52, 541] width 93 height 60
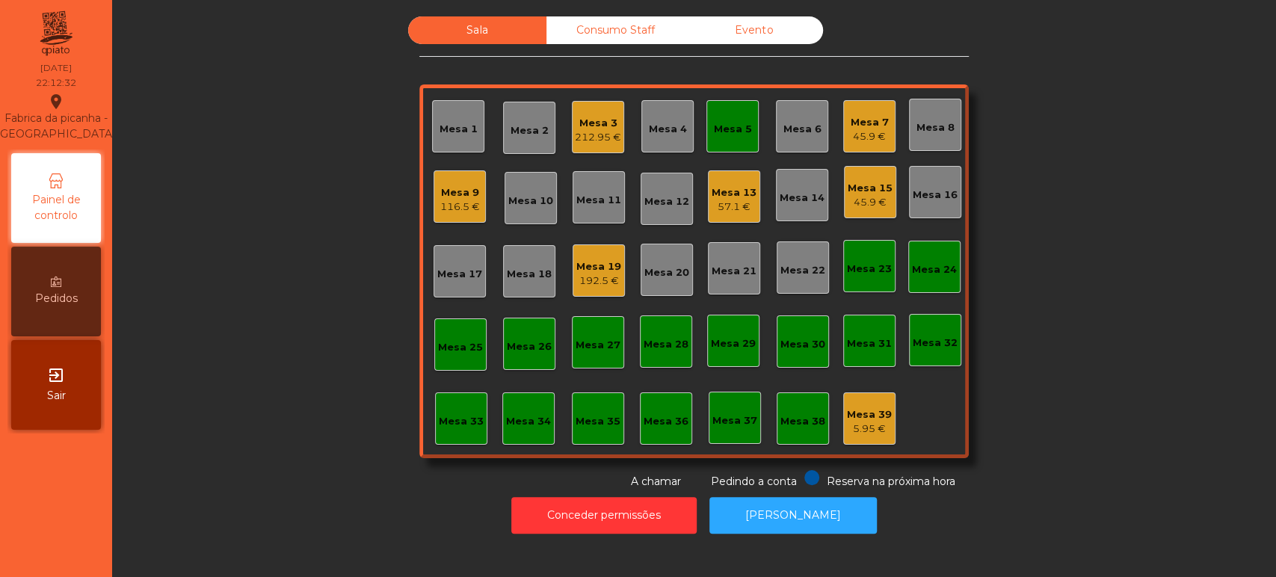
click at [862, 195] on div "45.9 €" at bounding box center [870, 202] width 45 height 15
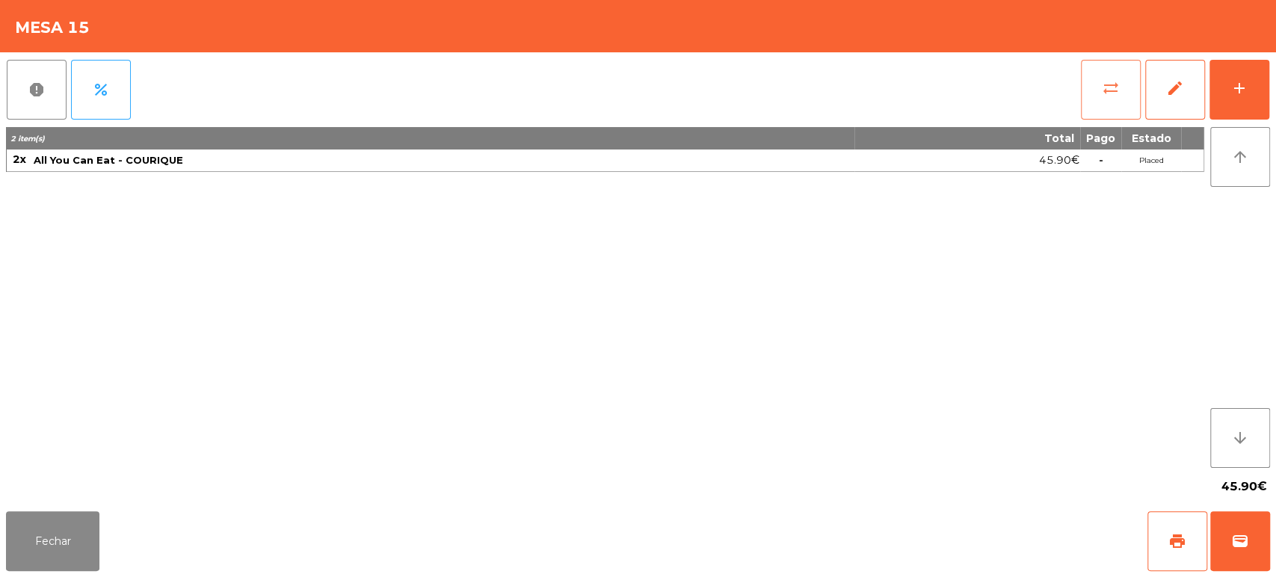
click at [1109, 92] on span "sync_alt" at bounding box center [1111, 88] width 18 height 18
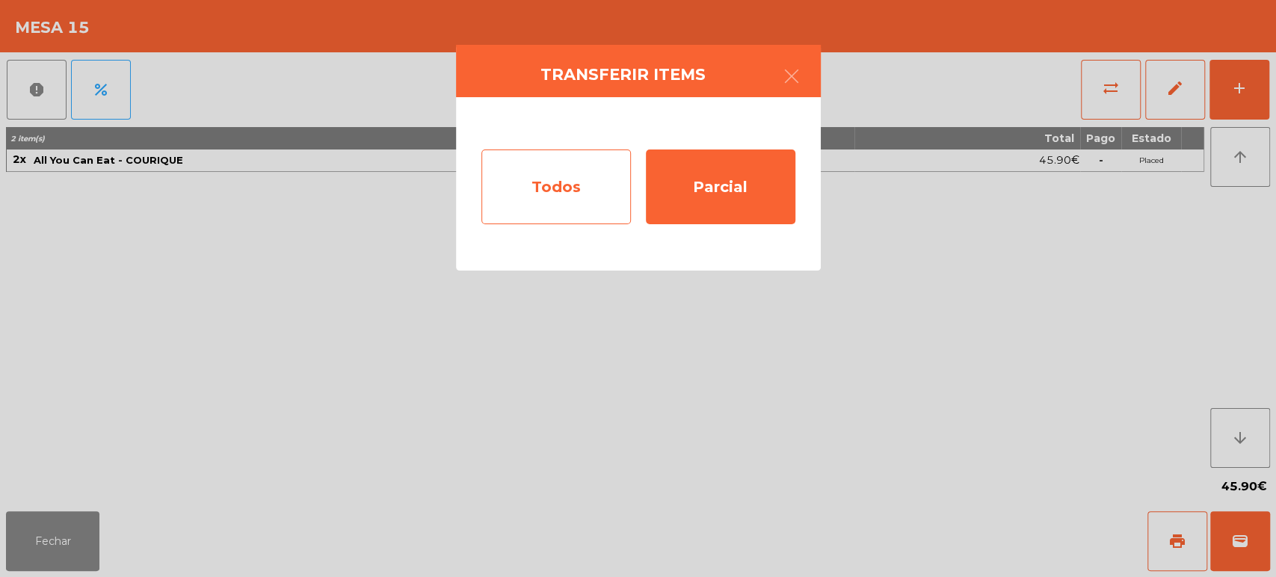
click at [500, 206] on div "Todos" at bounding box center [555, 186] width 149 height 75
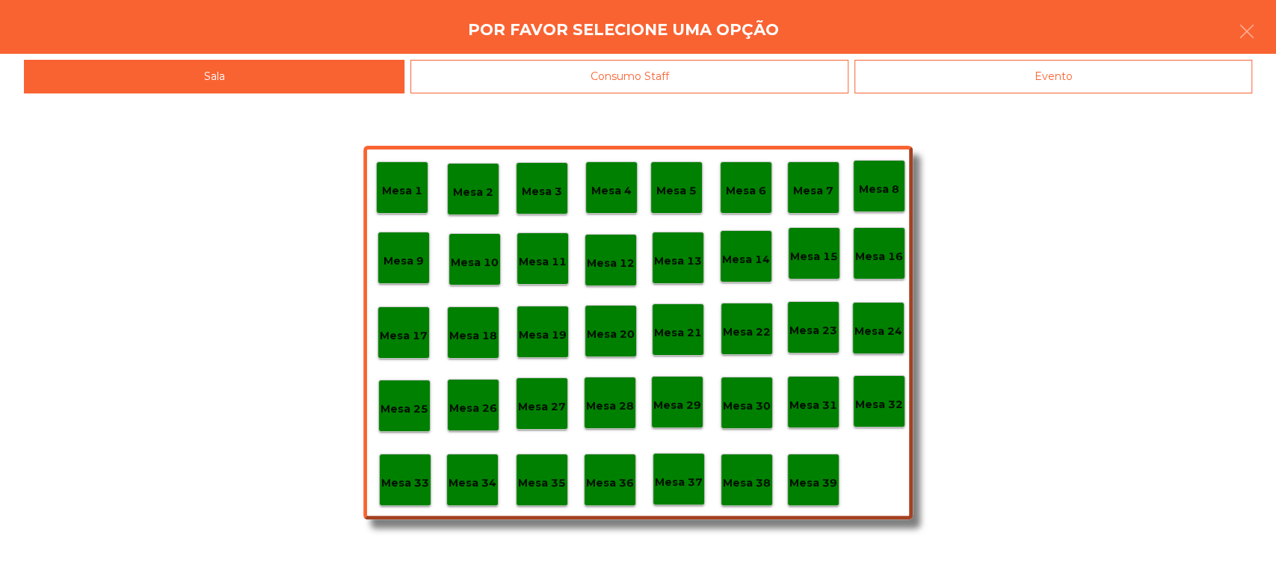
click at [699, 194] on div "Mesa 5" at bounding box center [676, 187] width 52 height 52
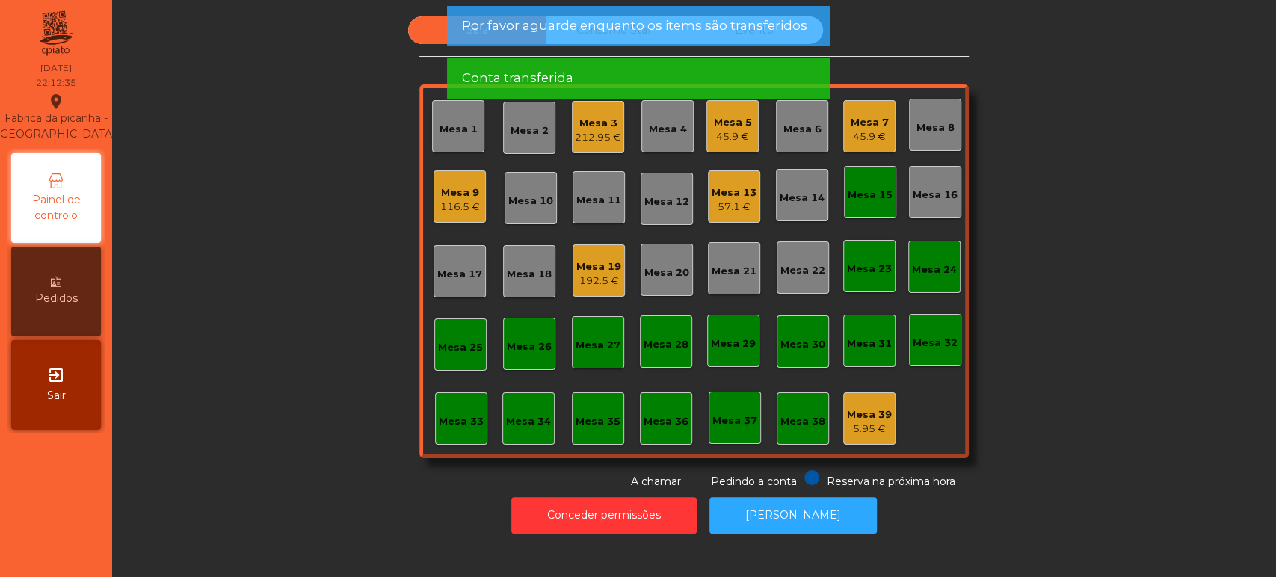
click at [868, 188] on div "Mesa 15" at bounding box center [870, 195] width 45 height 15
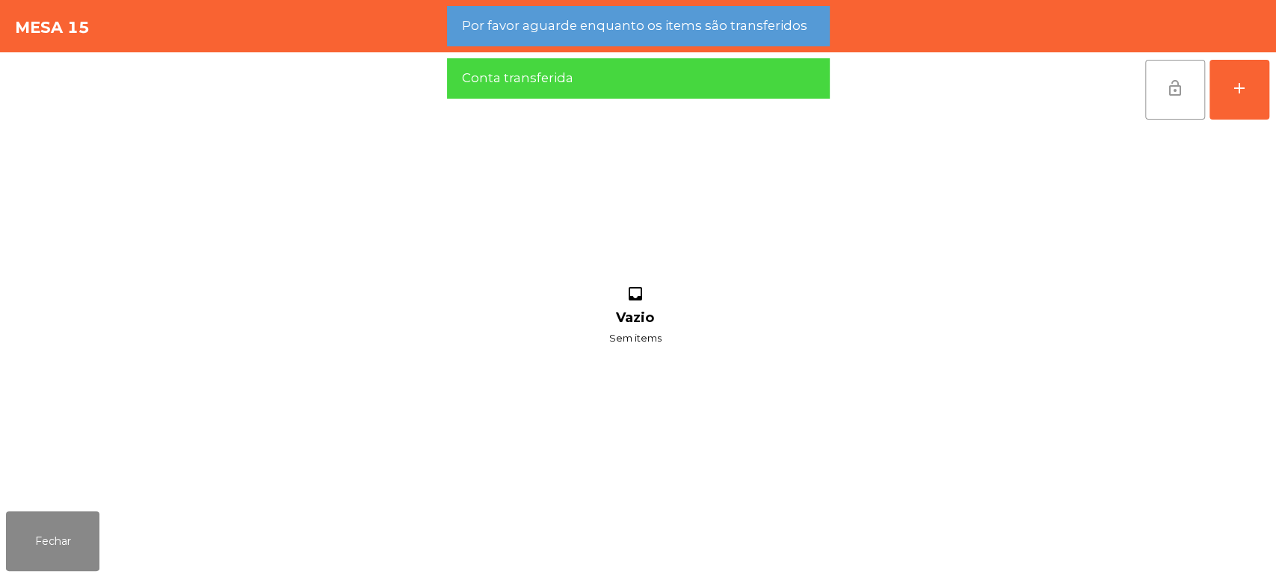
click at [1152, 75] on button "lock_open" at bounding box center [1175, 90] width 60 height 60
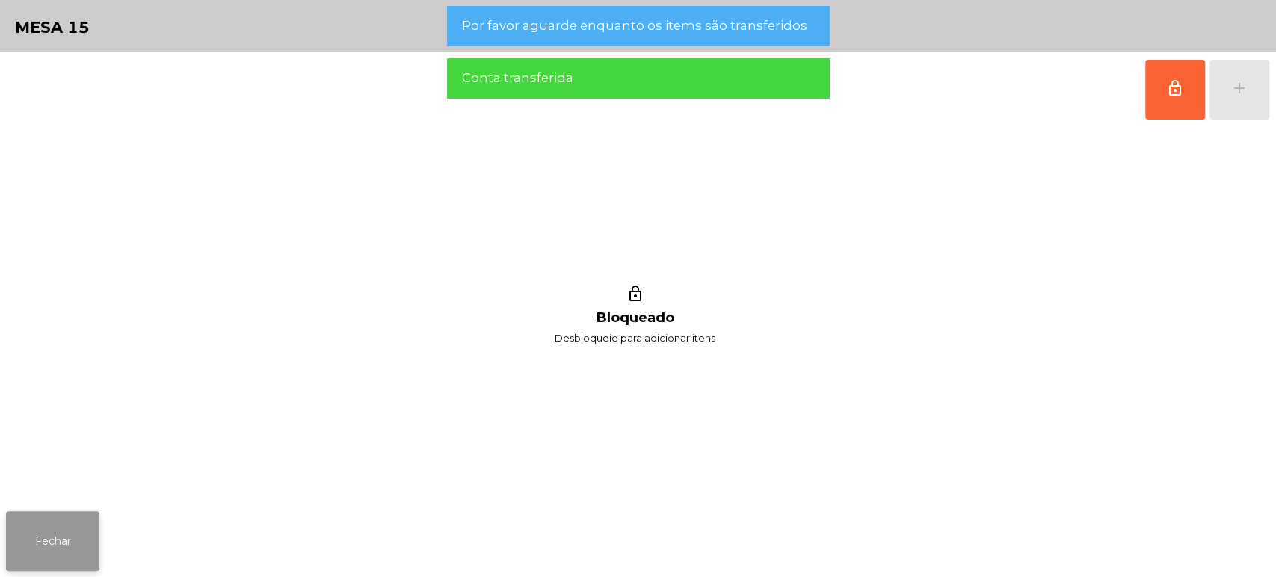
click at [72, 538] on button "Fechar" at bounding box center [52, 541] width 93 height 60
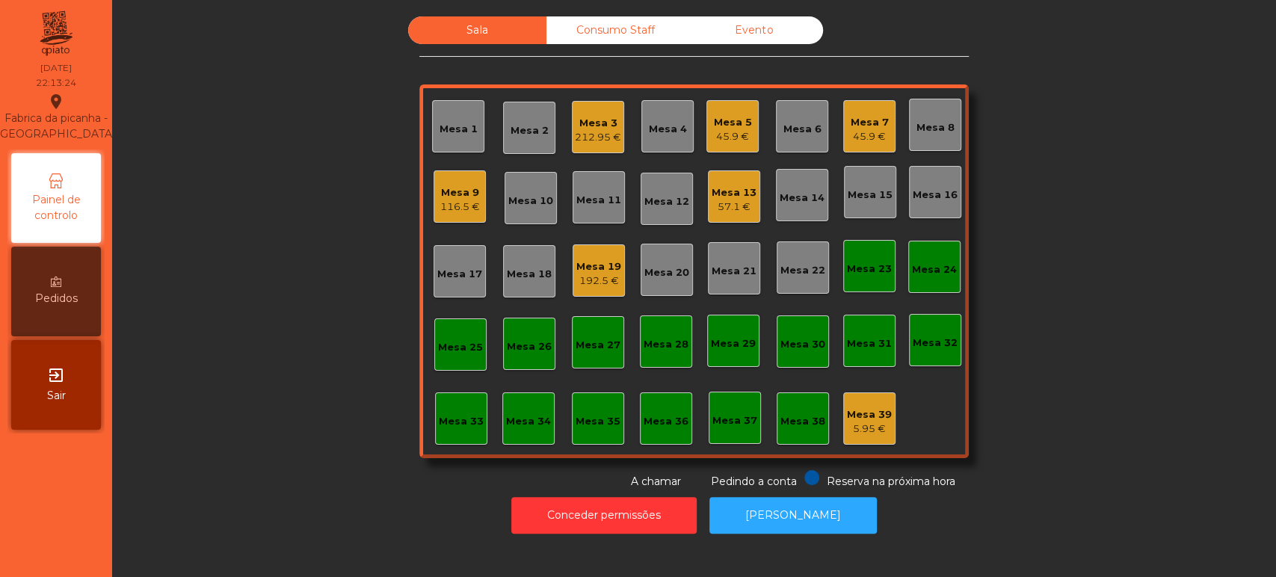
click at [282, 335] on div "Sala Consumo Staff Evento Mesa 1 [GEOGRAPHIC_DATA] 3 212.95 € [GEOGRAPHIC_DATA]…" at bounding box center [693, 252] width 1123 height 473
click at [450, 206] on div "117.65 €" at bounding box center [459, 207] width 46 height 15
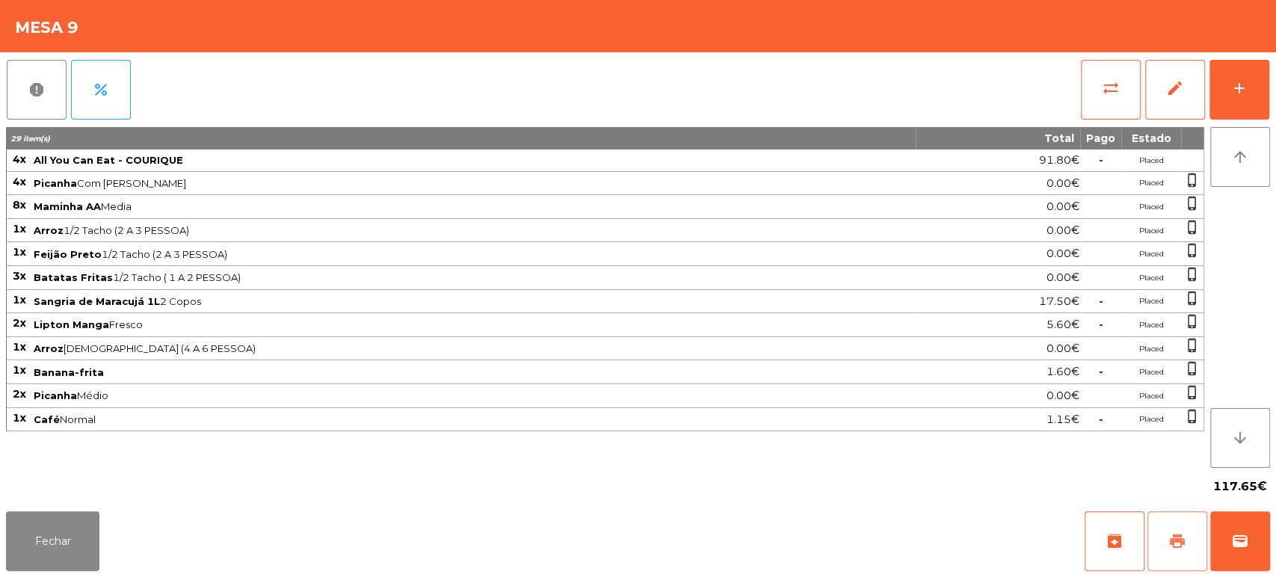
click at [1161, 522] on button "print" at bounding box center [1177, 541] width 60 height 60
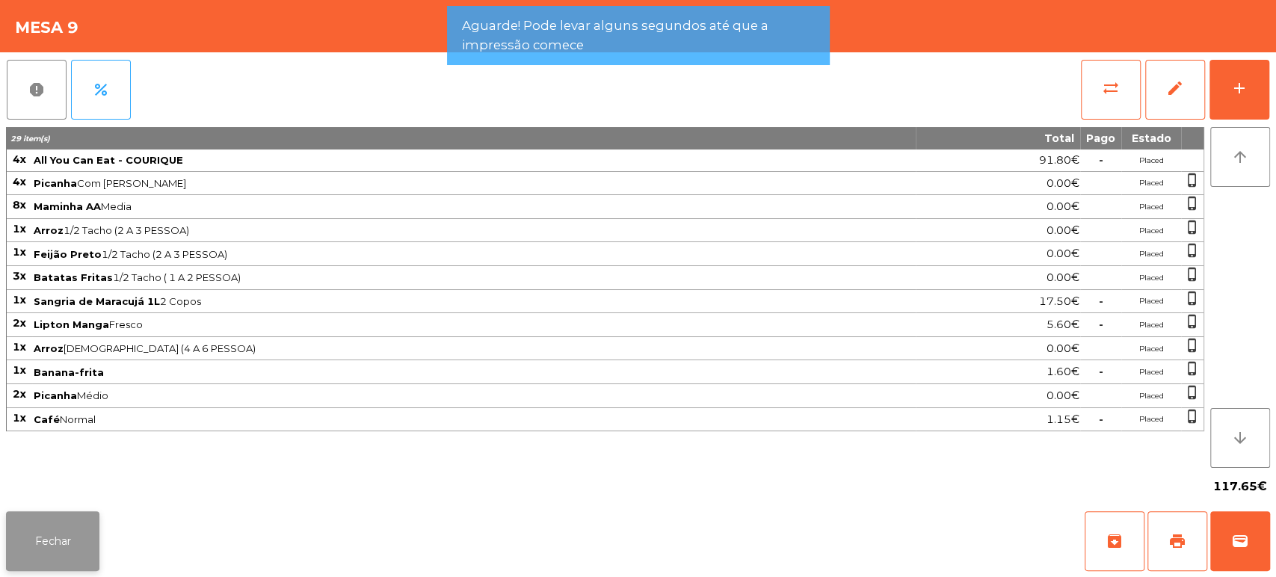
click at [72, 546] on button "Fechar" at bounding box center [52, 541] width 93 height 60
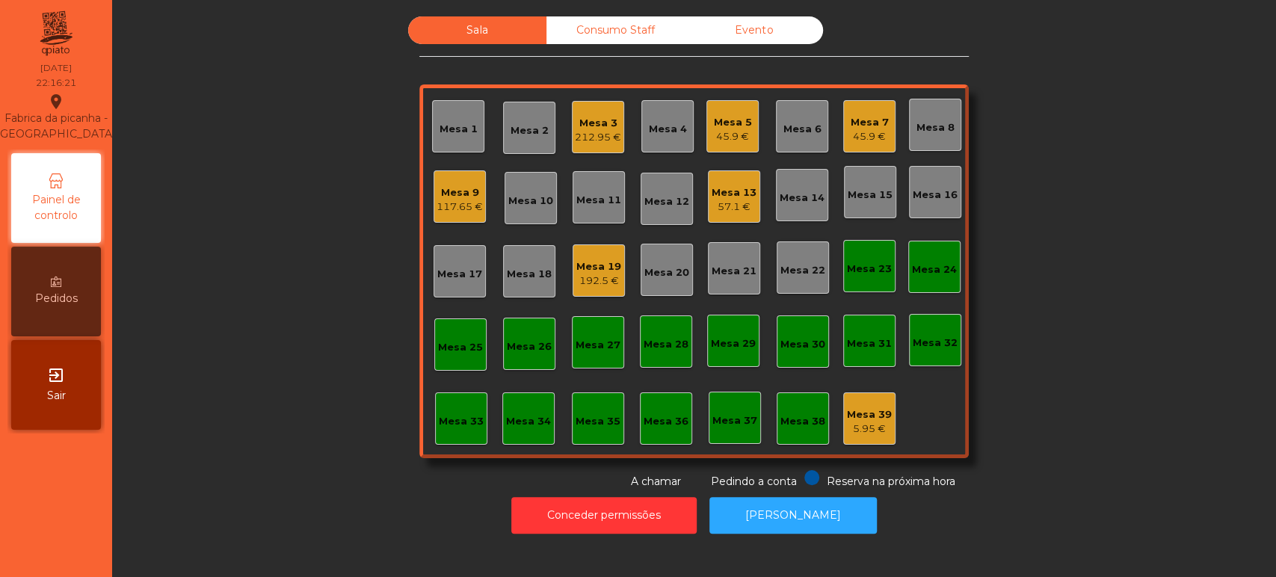
click at [605, 126] on div "Mesa 3" at bounding box center [598, 123] width 46 height 15
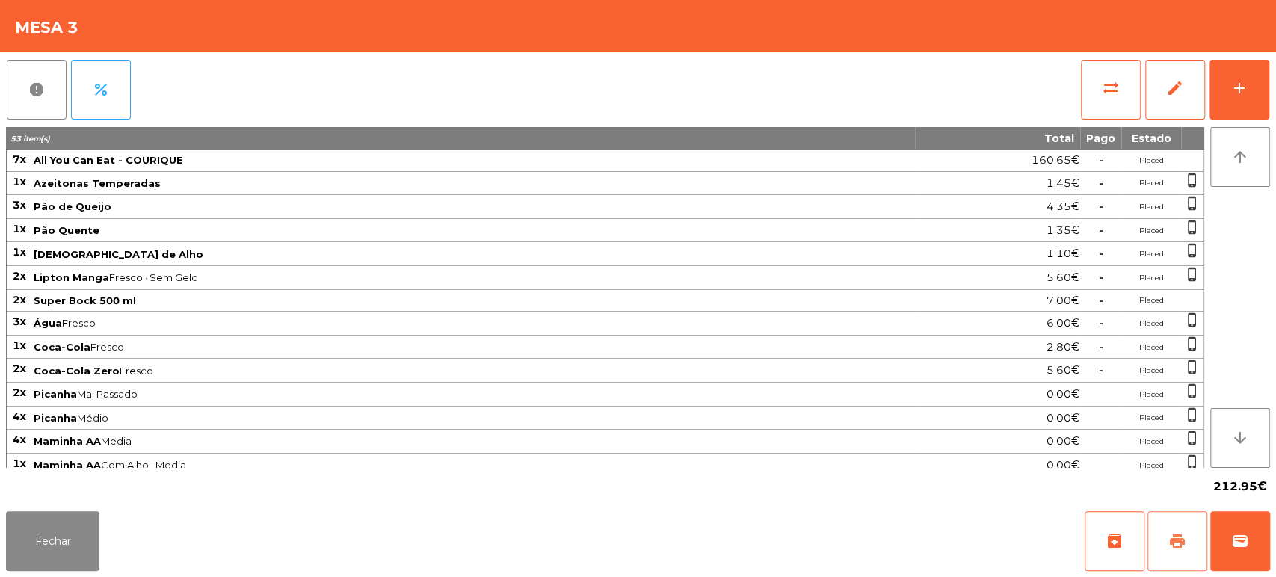
click at [1164, 532] on button "print" at bounding box center [1177, 541] width 60 height 60
click at [70, 562] on button "Fechar" at bounding box center [52, 541] width 93 height 60
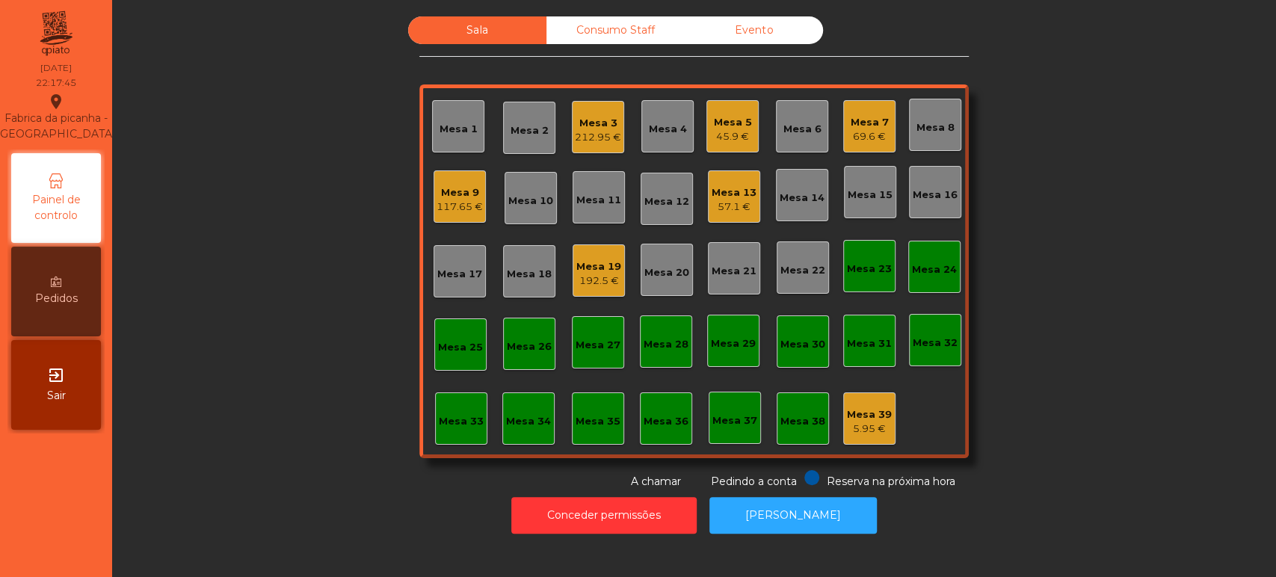
click at [728, 131] on div "45.9 €" at bounding box center [733, 136] width 38 height 15
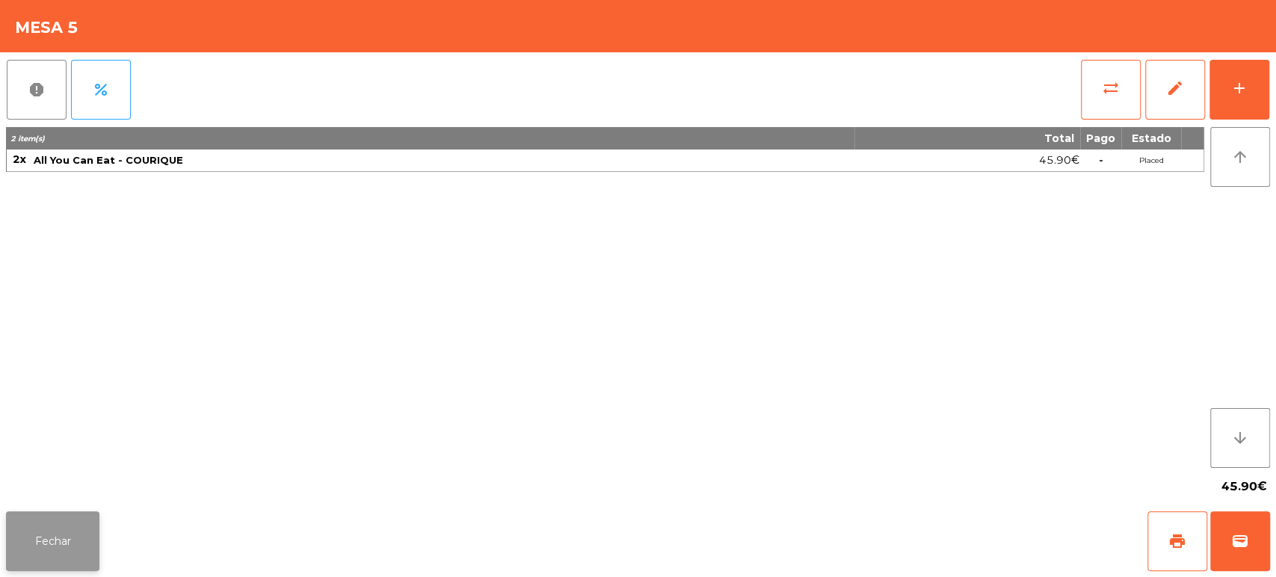
click at [68, 552] on button "Fechar" at bounding box center [52, 541] width 93 height 60
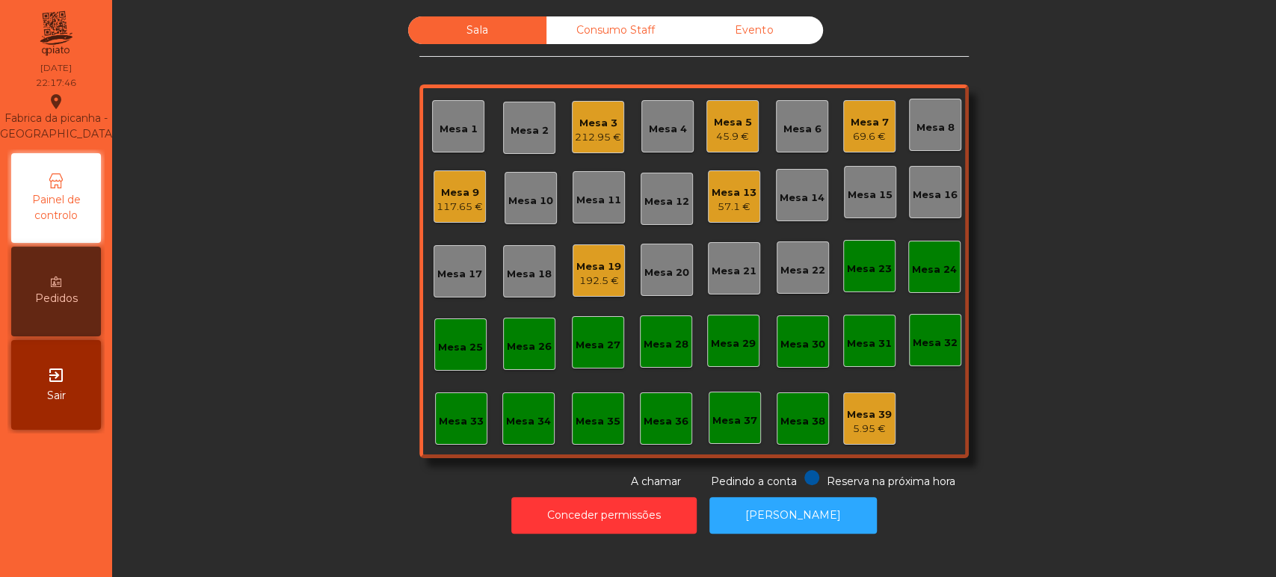
click at [575, 129] on div "Mesa 3" at bounding box center [598, 123] width 46 height 15
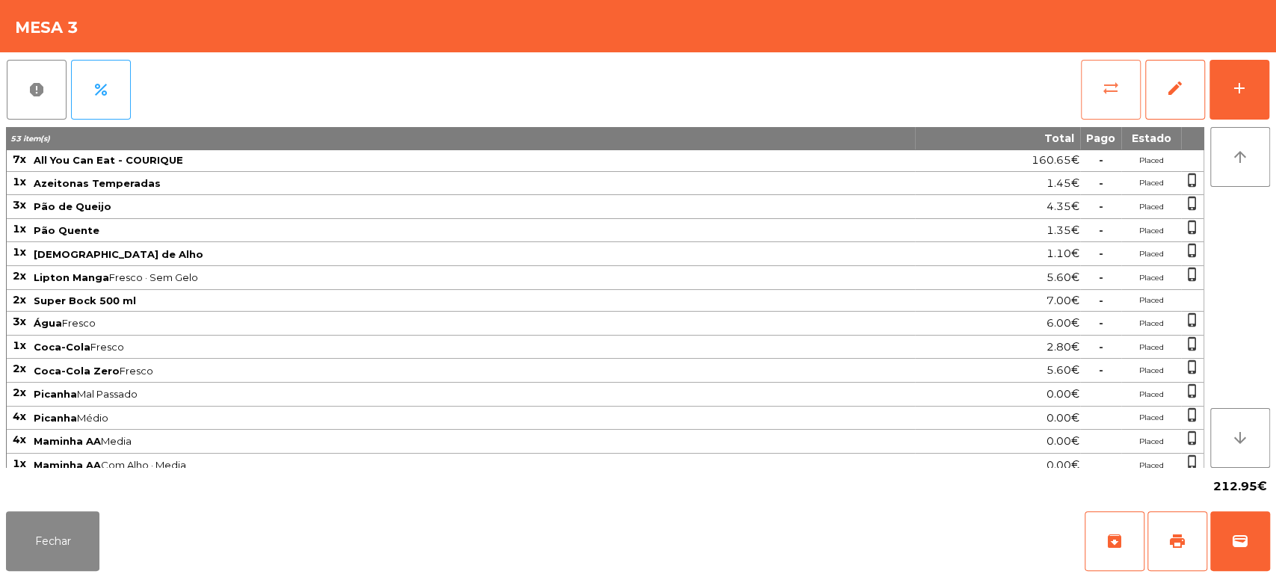
click at [1105, 93] on span "sync_alt" at bounding box center [1111, 88] width 18 height 18
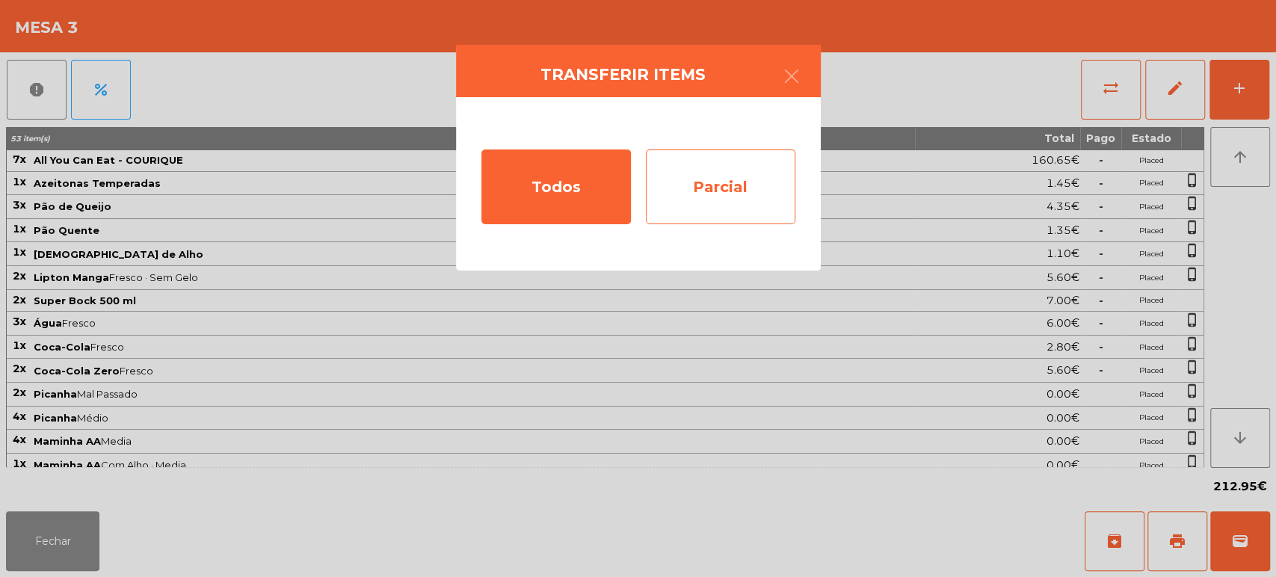
click at [759, 188] on div "Parcial" at bounding box center [720, 186] width 149 height 75
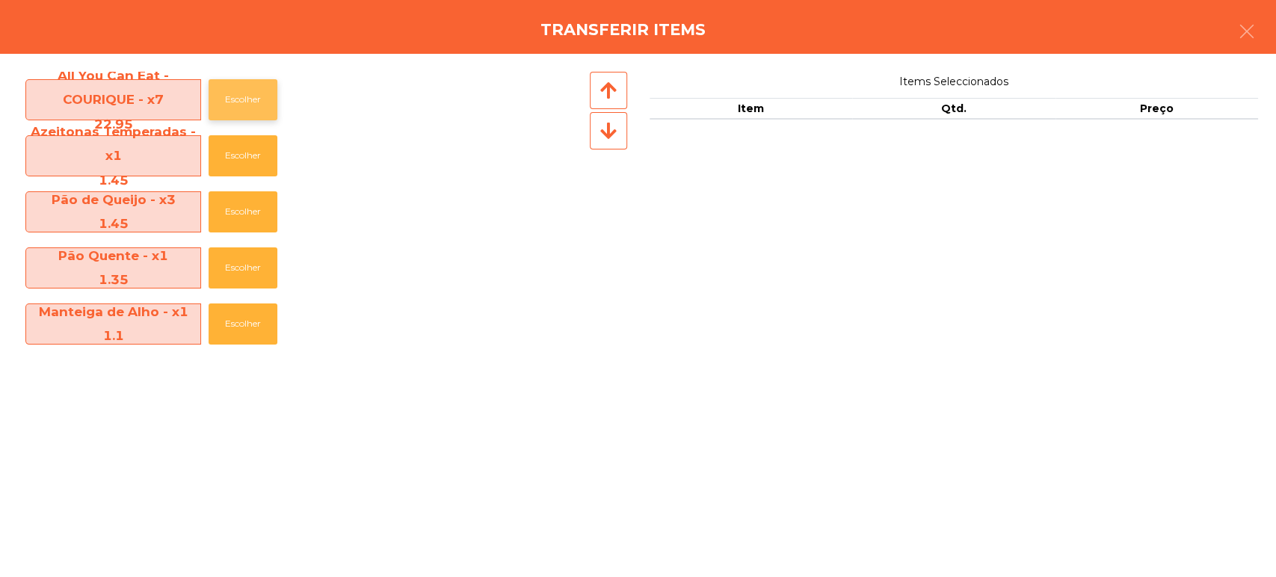
click at [232, 96] on button "Escolher" at bounding box center [243, 99] width 69 height 41
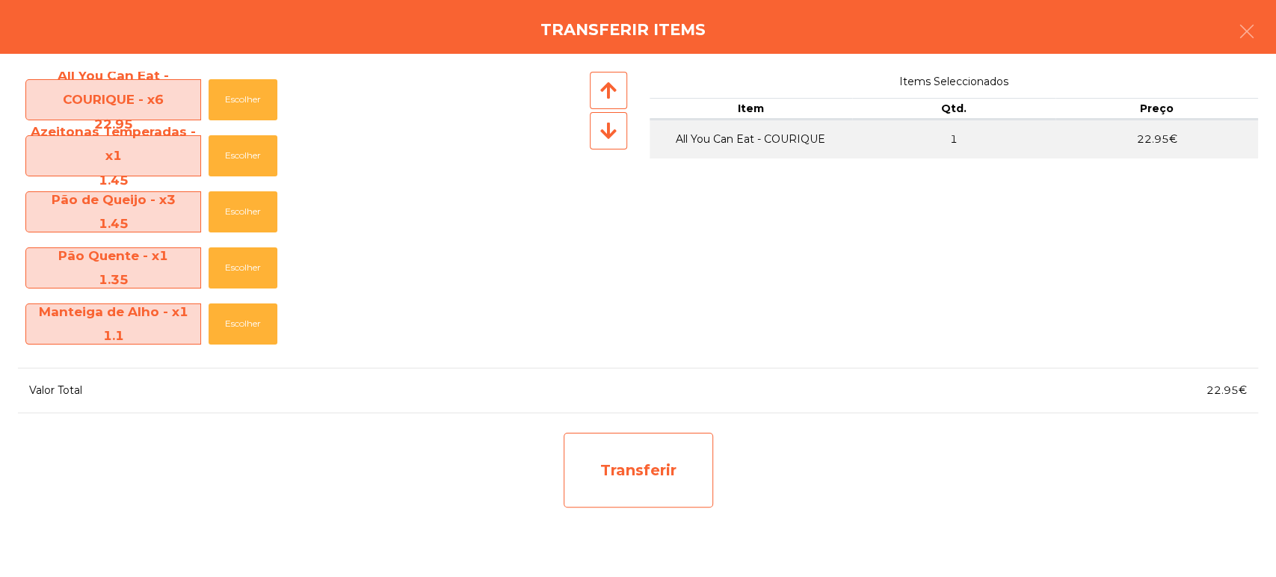
click at [664, 466] on div "Transferir" at bounding box center [638, 470] width 149 height 75
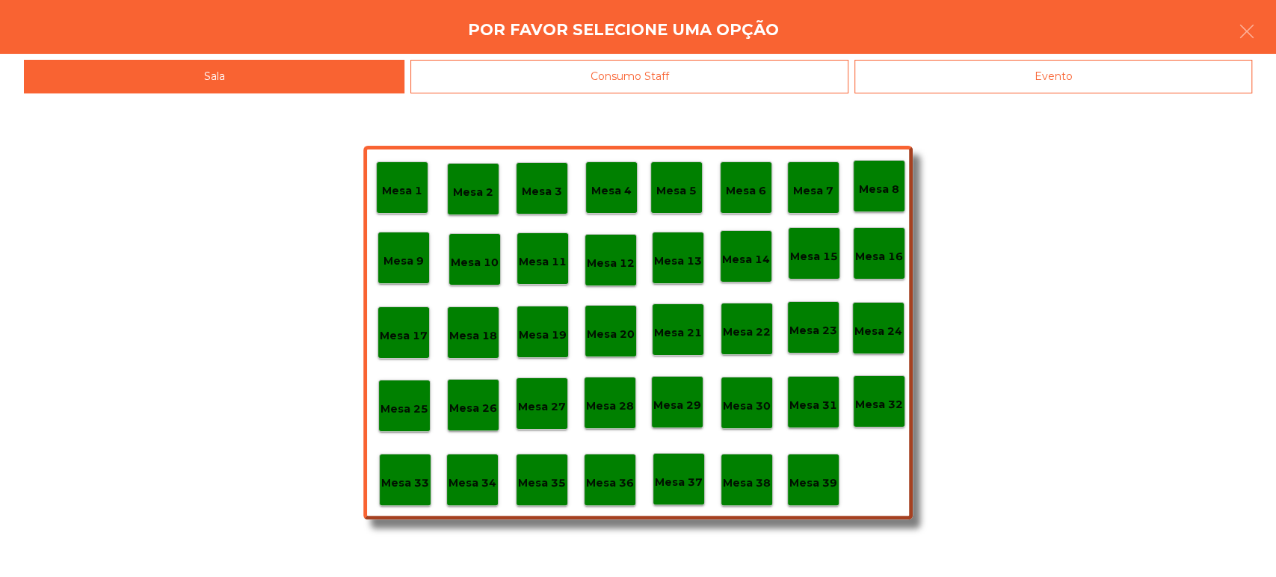
click at [673, 483] on p "Mesa 37" at bounding box center [679, 482] width 48 height 17
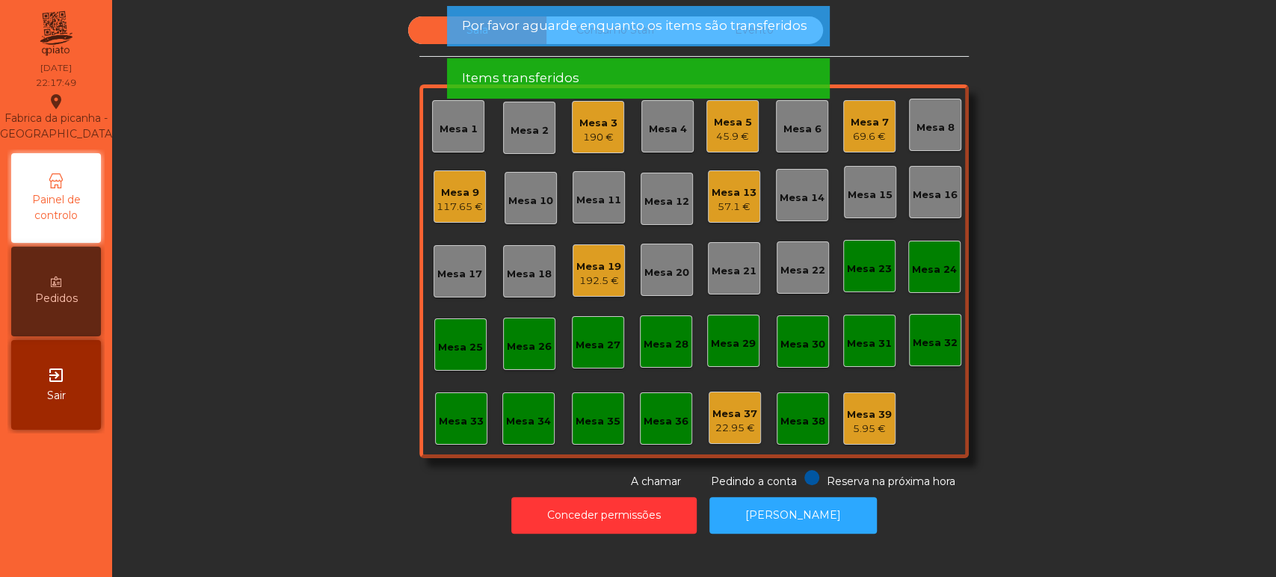
click at [604, 135] on div "190 €" at bounding box center [598, 137] width 38 height 15
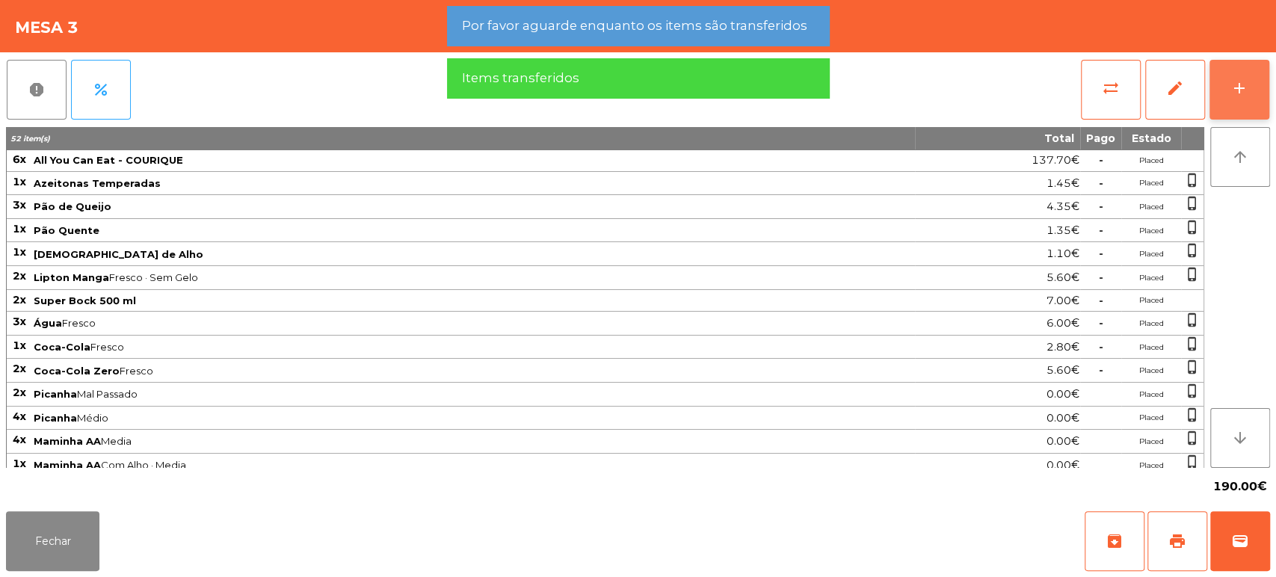
click at [1223, 102] on button "add" at bounding box center [1239, 90] width 60 height 60
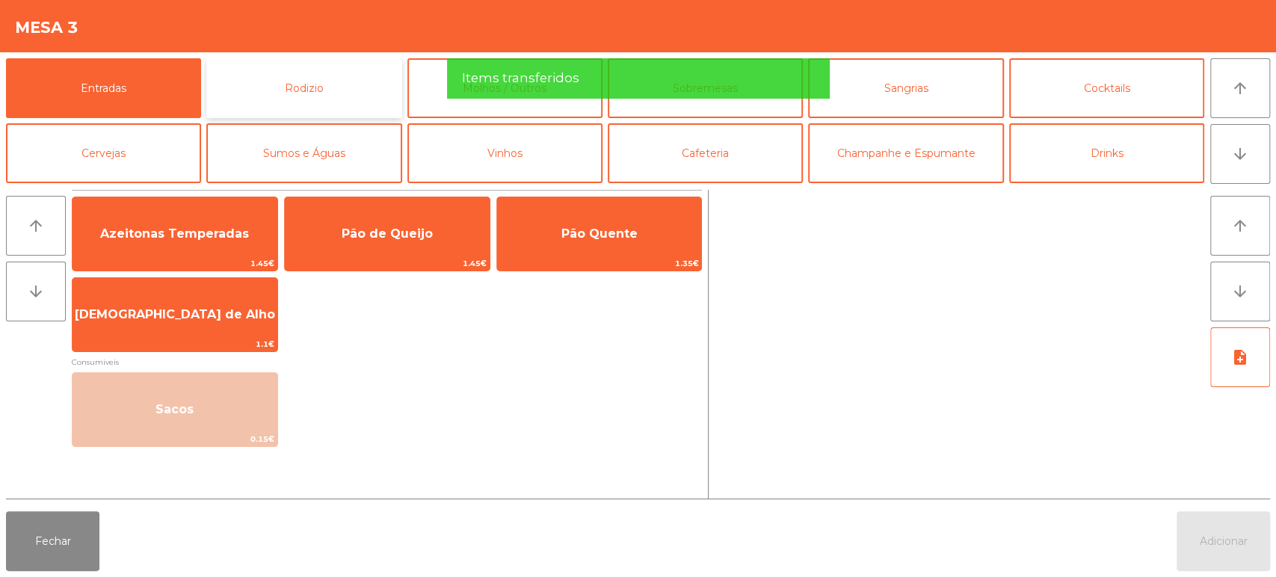
click at [329, 70] on button "Rodizio" at bounding box center [303, 88] width 195 height 60
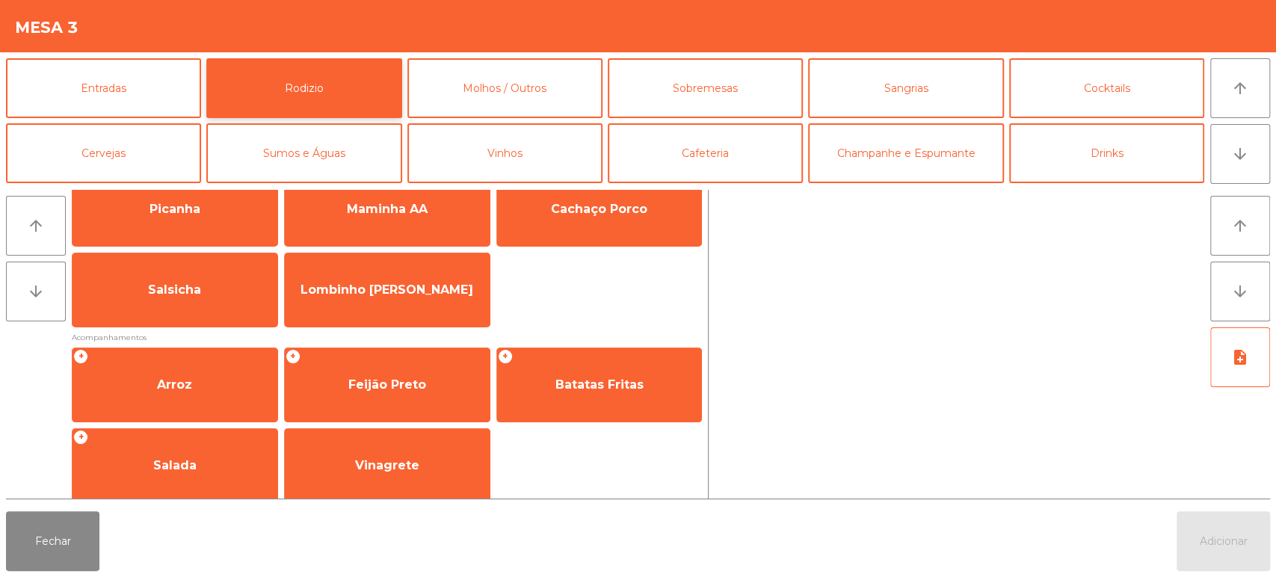
scroll to position [0, 0]
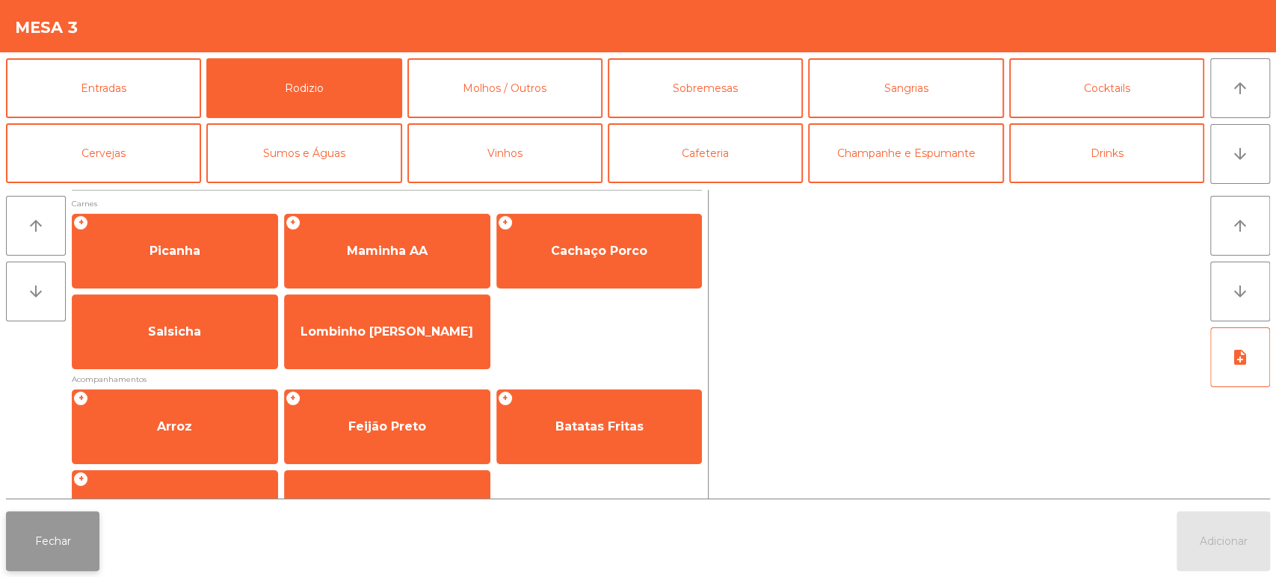
click at [46, 522] on button "Fechar" at bounding box center [52, 541] width 93 height 60
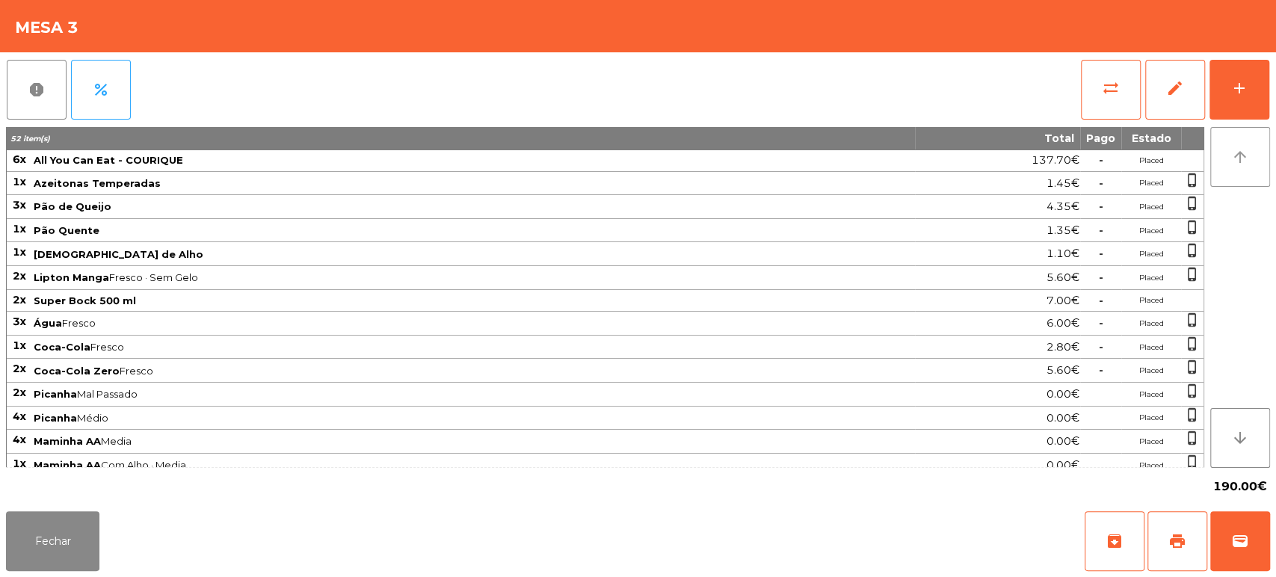
click at [1216, 131] on button "arrow_upward" at bounding box center [1240, 157] width 60 height 60
click at [1260, 78] on button "add" at bounding box center [1239, 90] width 60 height 60
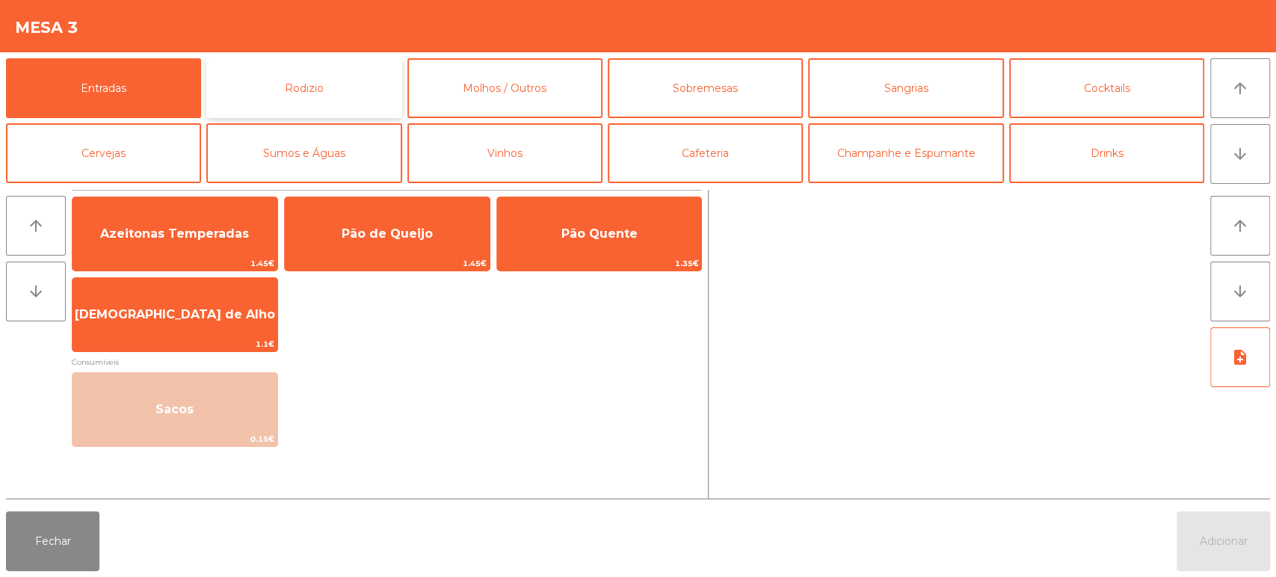
click at [334, 90] on button "Rodizio" at bounding box center [303, 88] width 195 height 60
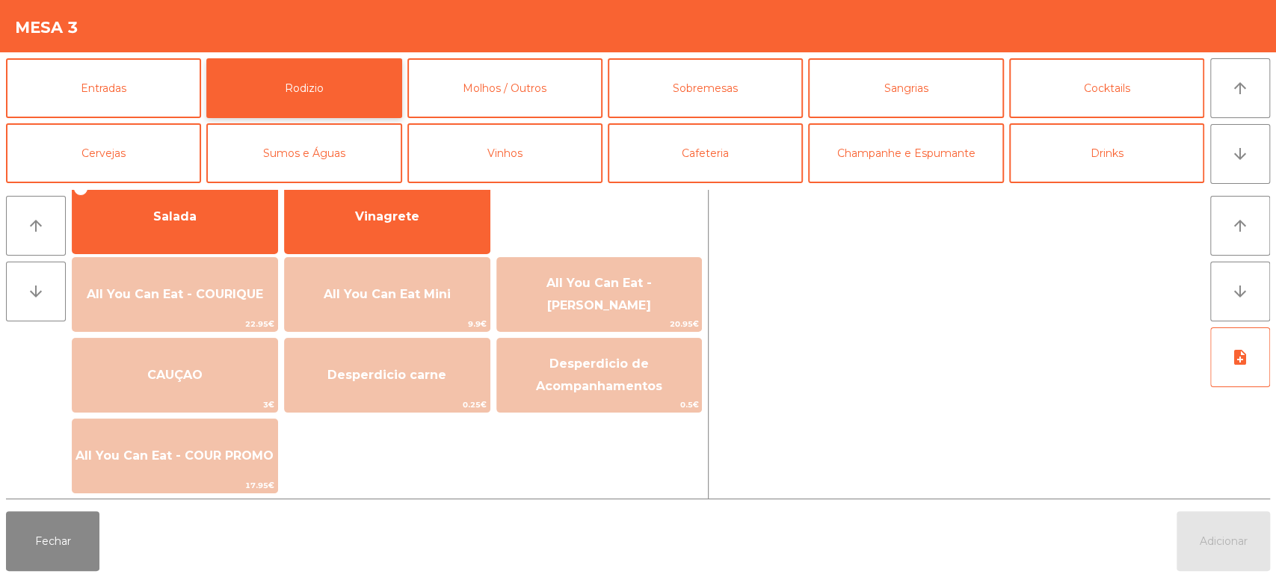
scroll to position [288, 0]
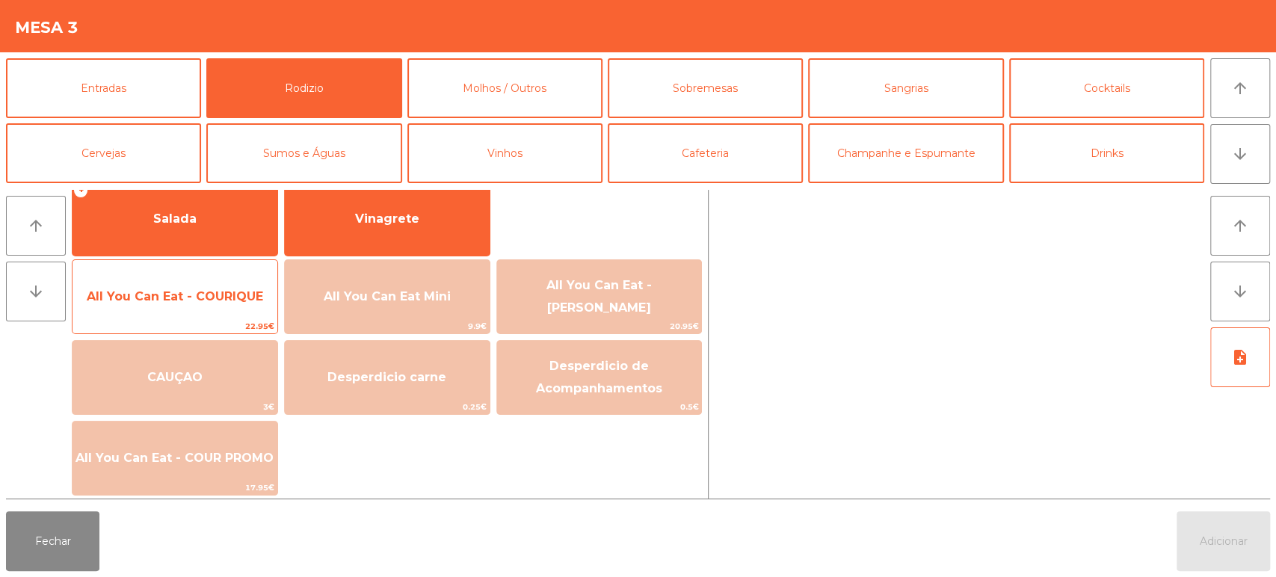
click at [200, 262] on div "All You Can Eat - COURIQUE 22.95€" at bounding box center [175, 296] width 206 height 75
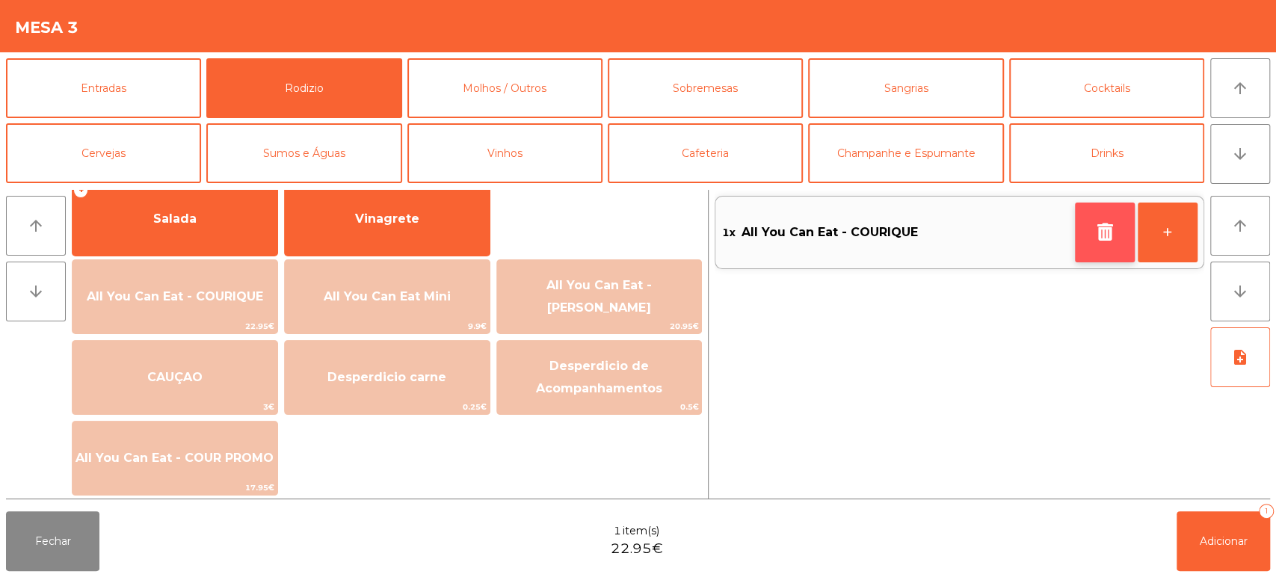
click at [1107, 227] on icon "button" at bounding box center [1104, 232] width 22 height 18
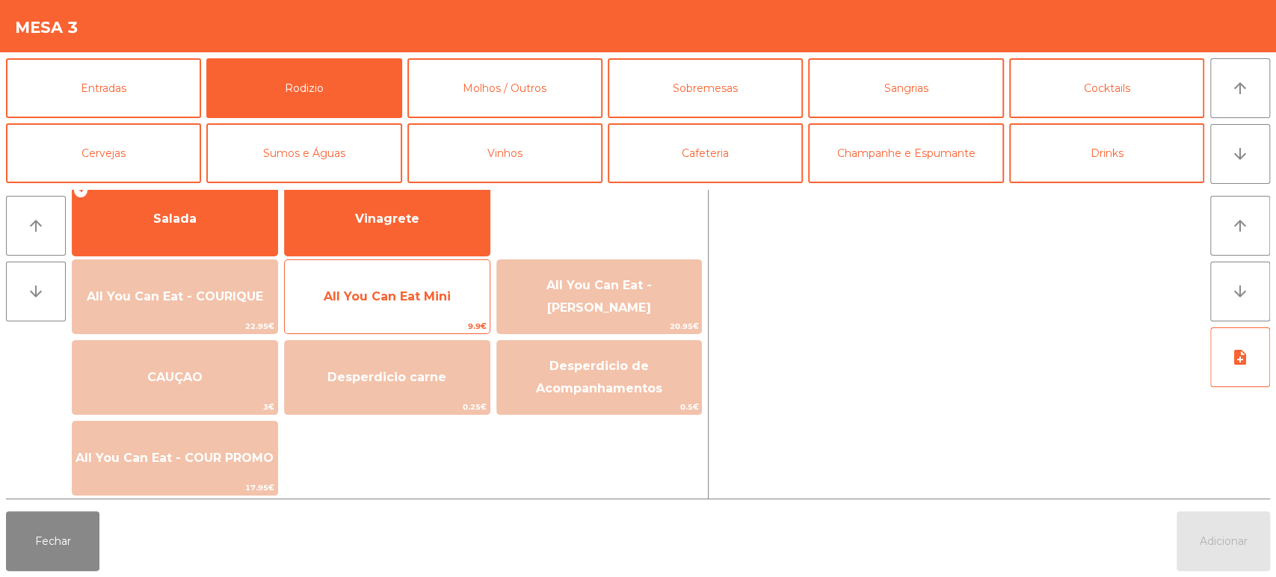
click at [445, 287] on span "All You Can Eat Mini" at bounding box center [387, 297] width 205 height 40
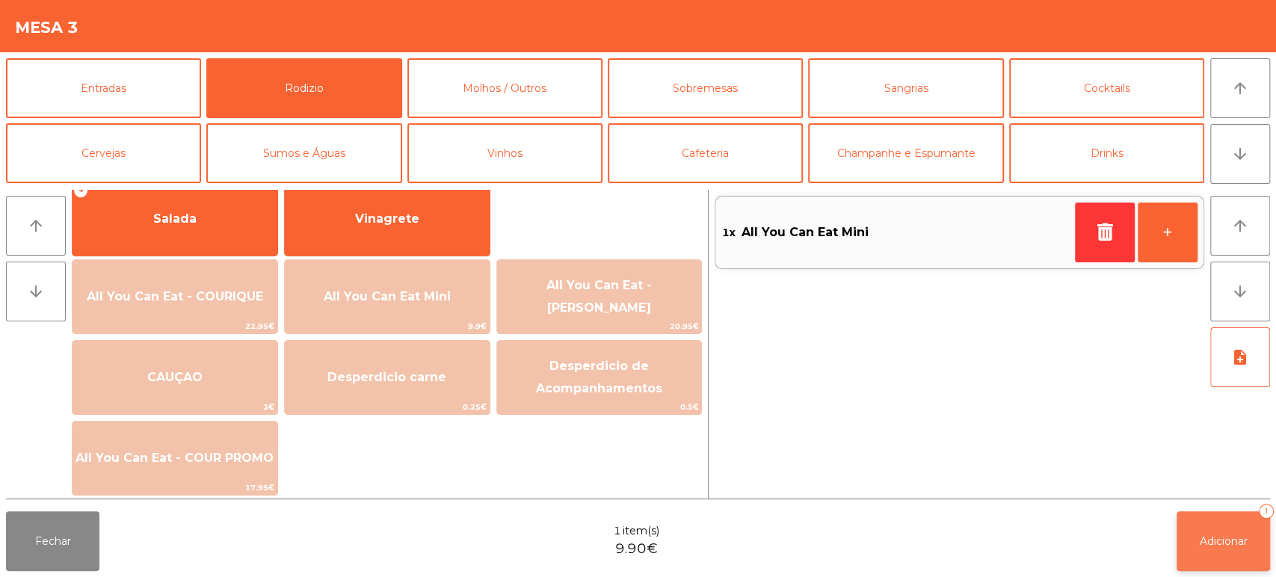
click at [1214, 536] on span "Adicionar" at bounding box center [1224, 540] width 48 height 13
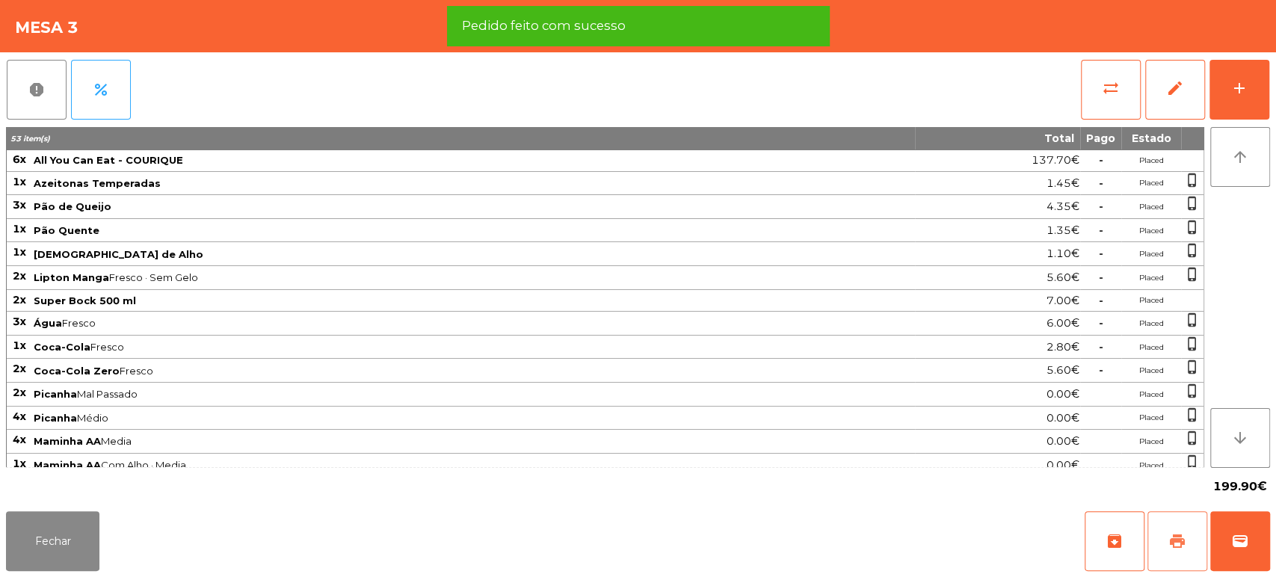
click at [1188, 544] on button "print" at bounding box center [1177, 541] width 60 height 60
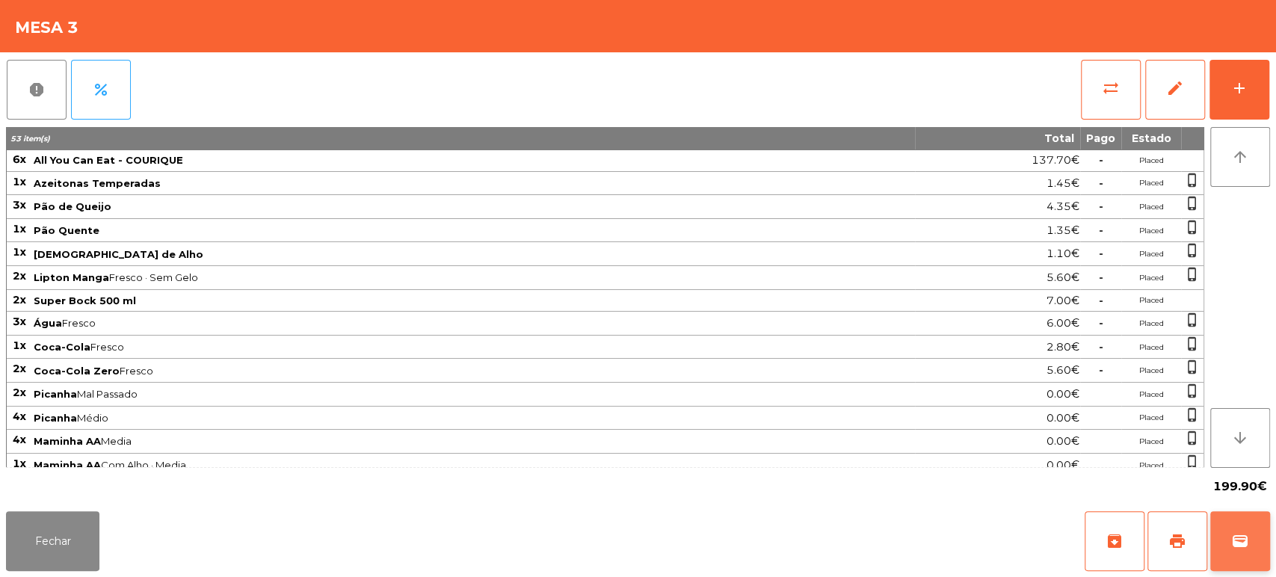
click at [1234, 531] on button "wallet" at bounding box center [1240, 541] width 60 height 60
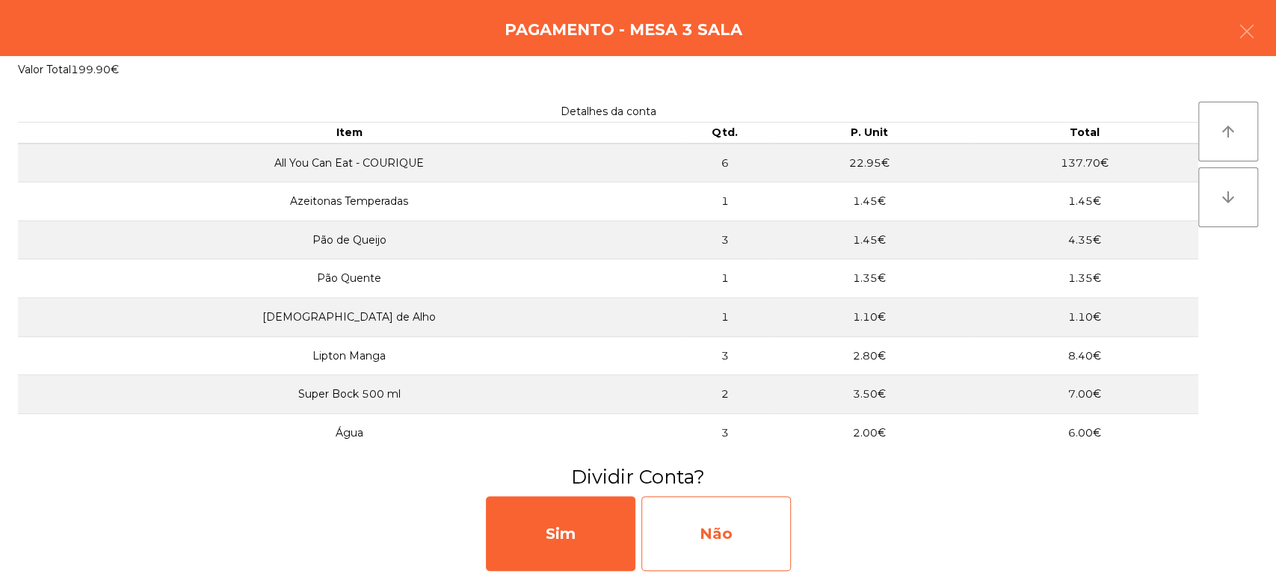
click at [700, 549] on div "Não" at bounding box center [715, 533] width 149 height 75
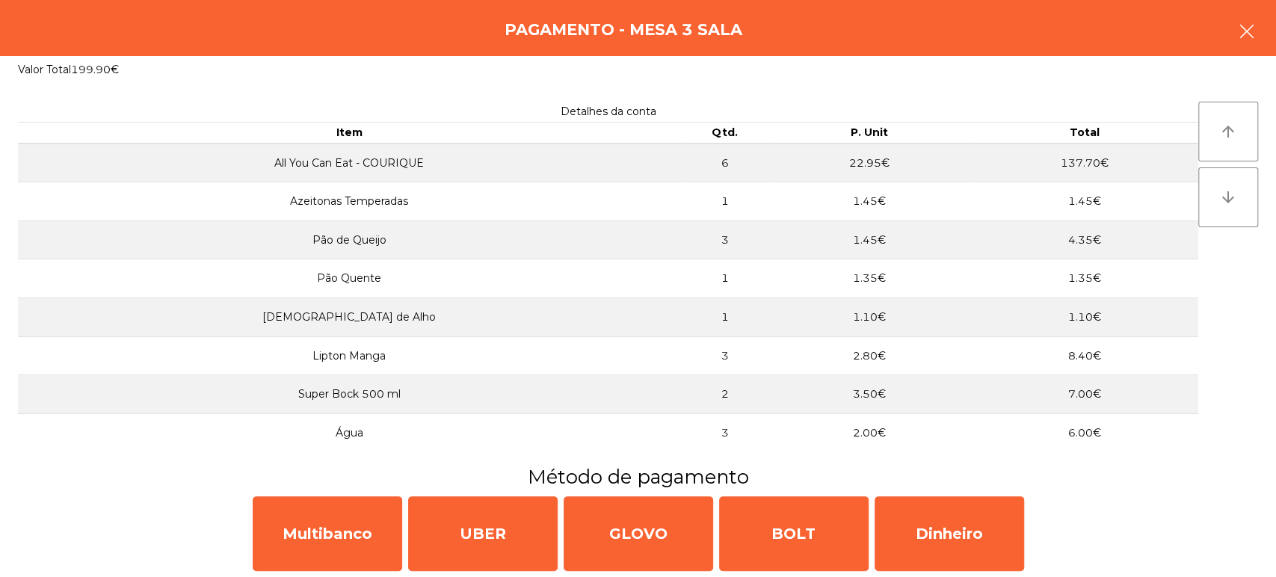
click at [1249, 34] on icon "button" at bounding box center [1247, 31] width 18 height 18
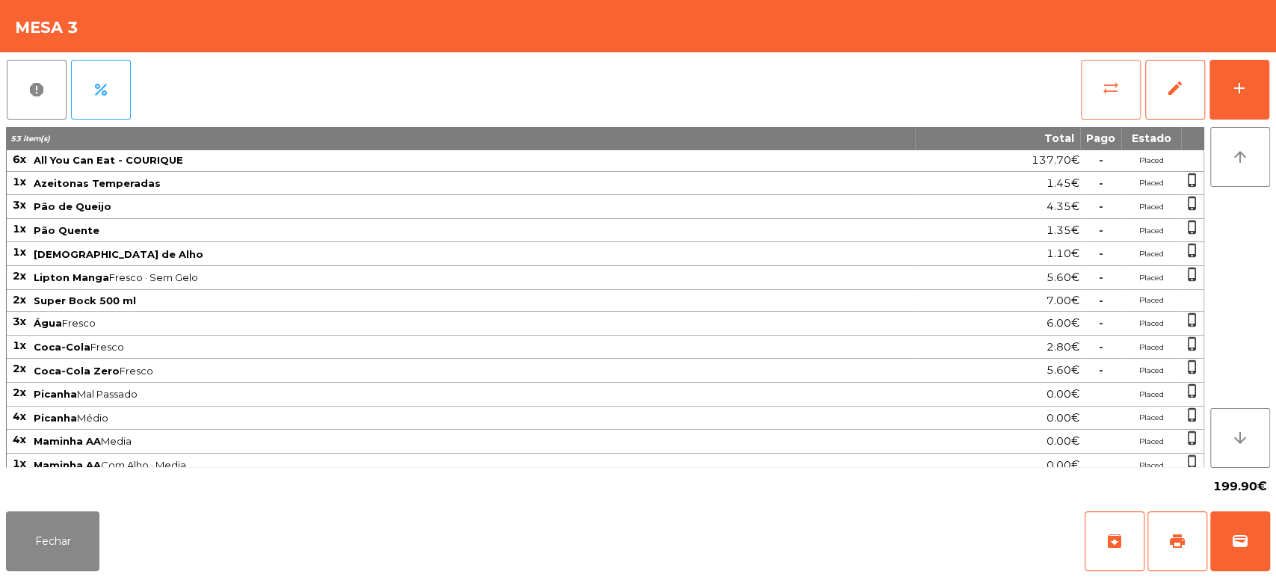
click at [1088, 107] on button "sync_alt" at bounding box center [1111, 90] width 60 height 60
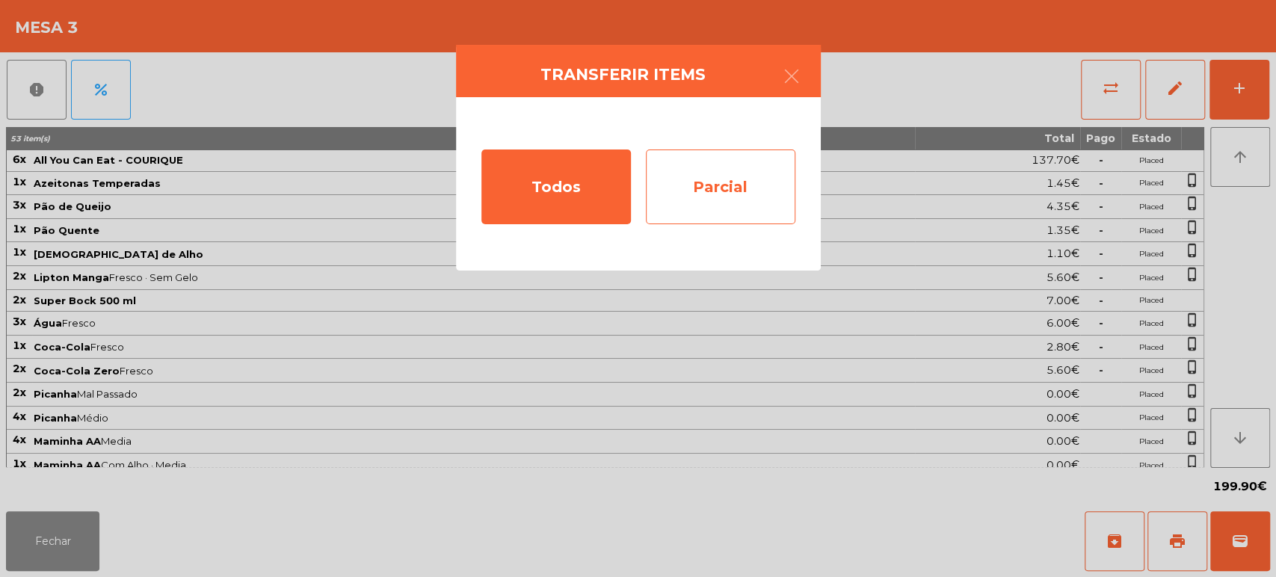
click at [700, 172] on div "Parcial" at bounding box center [720, 186] width 149 height 75
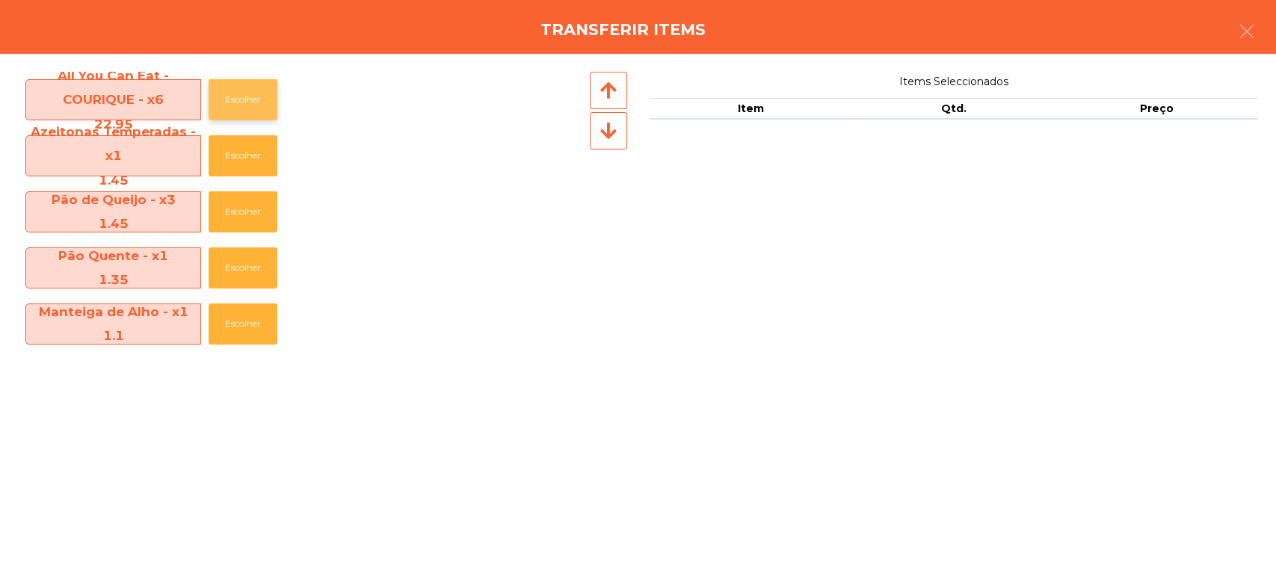
click at [221, 107] on button "Escolher" at bounding box center [243, 99] width 69 height 41
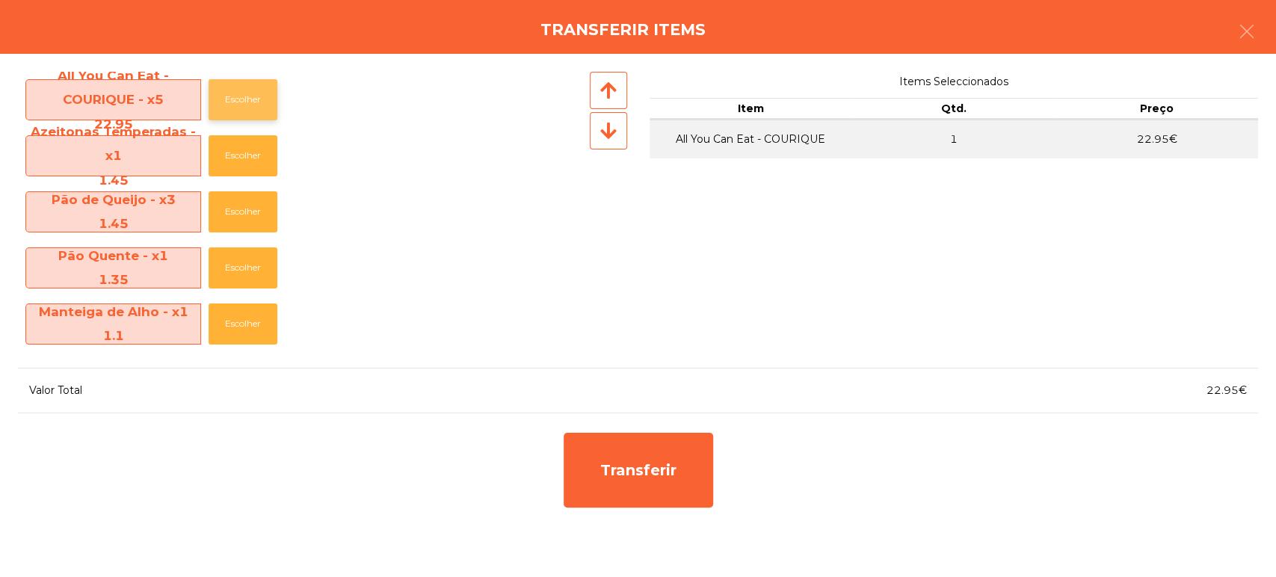
click at [232, 99] on button "Escolher" at bounding box center [243, 99] width 69 height 41
click at [240, 93] on button "Escolher" at bounding box center [243, 99] width 69 height 41
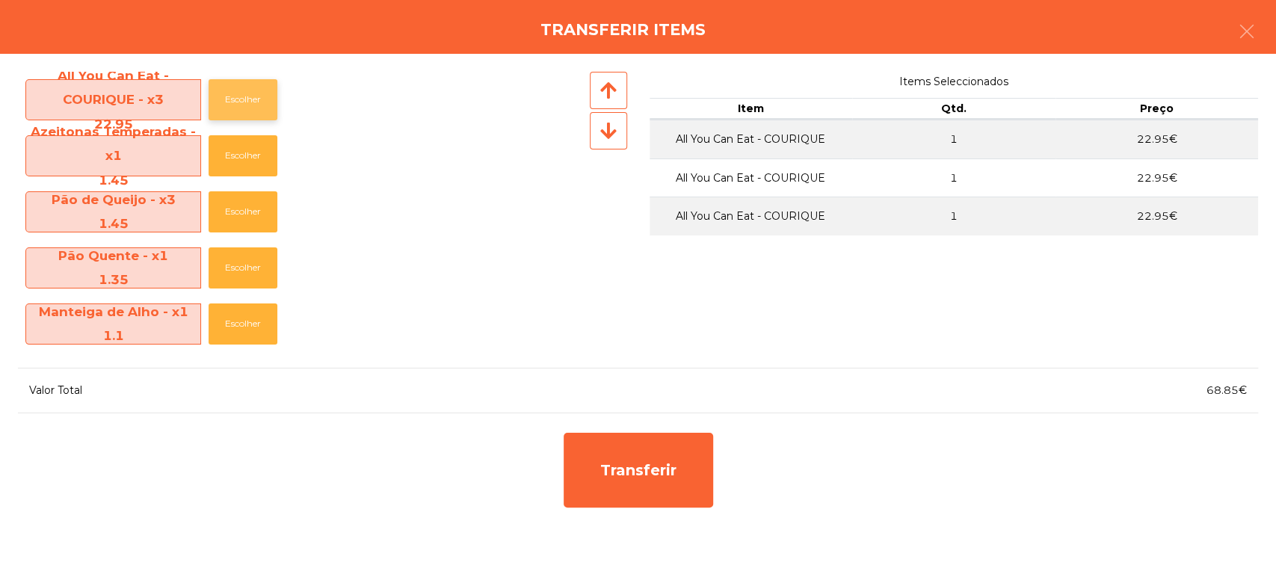
click at [253, 94] on button "Escolher" at bounding box center [243, 99] width 69 height 41
click at [269, 88] on button "Escolher" at bounding box center [243, 99] width 69 height 41
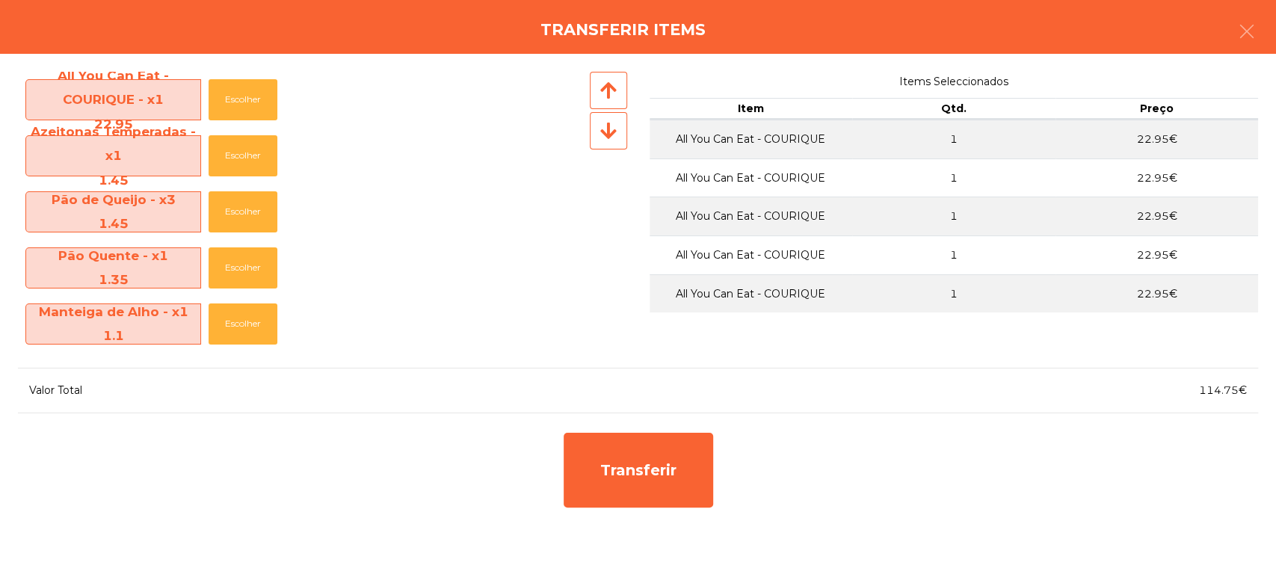
click at [1271, 24] on div "Transferir items" at bounding box center [638, 27] width 1276 height 54
click at [1235, 41] on button "button" at bounding box center [1247, 32] width 42 height 45
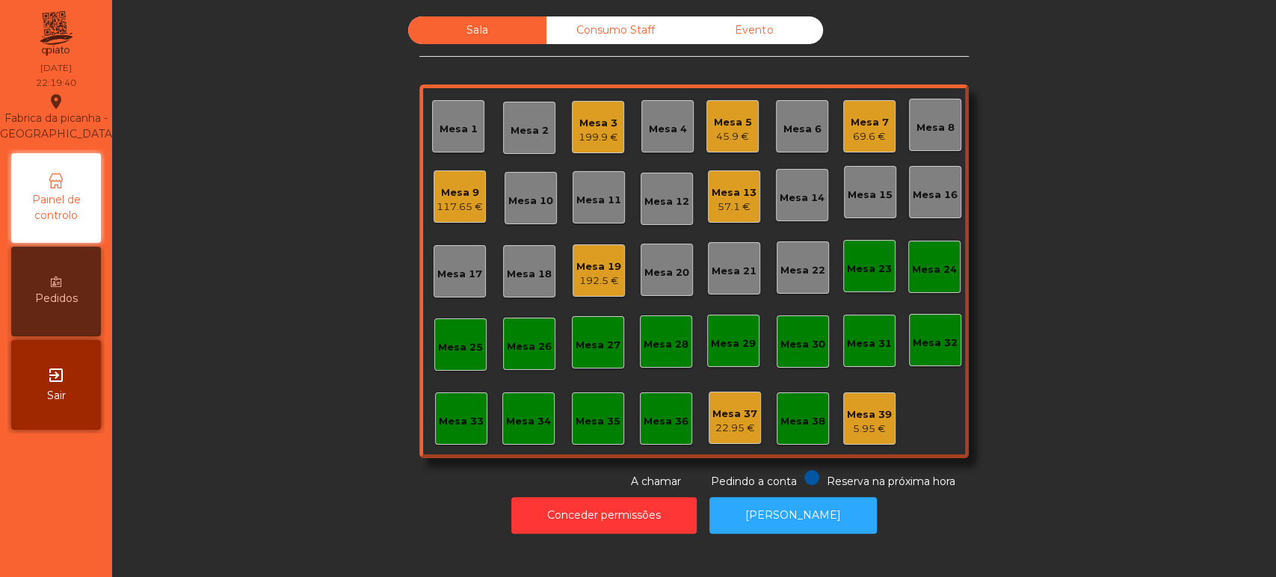
click at [586, 126] on div "Mesa 3" at bounding box center [598, 123] width 40 height 15
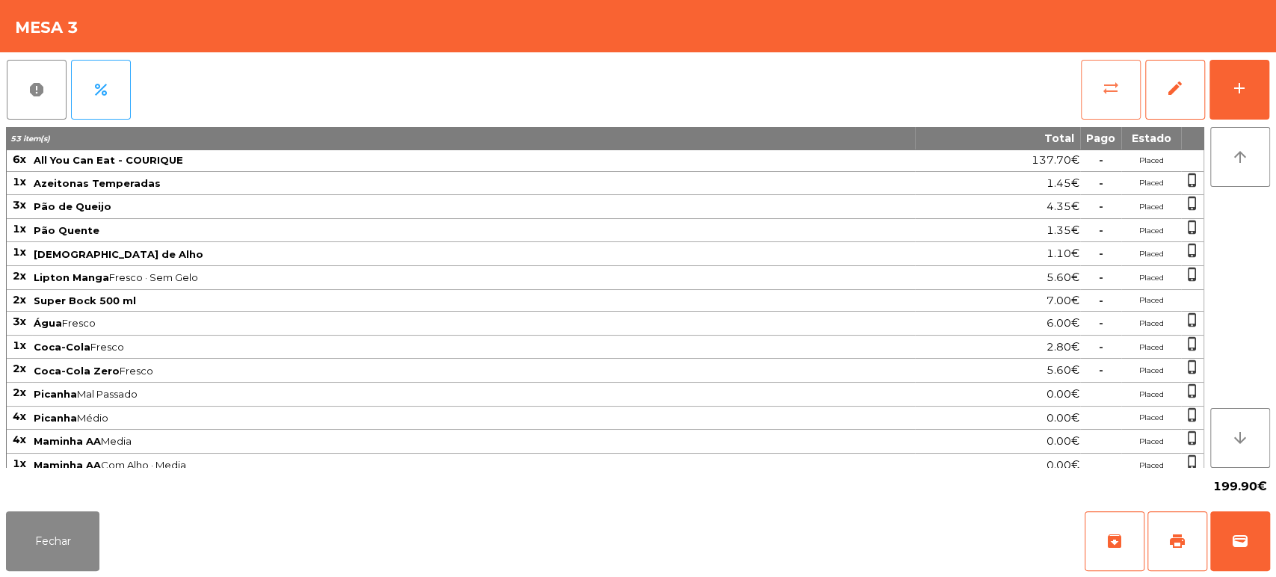
click at [1109, 75] on button "sync_alt" at bounding box center [1111, 90] width 60 height 60
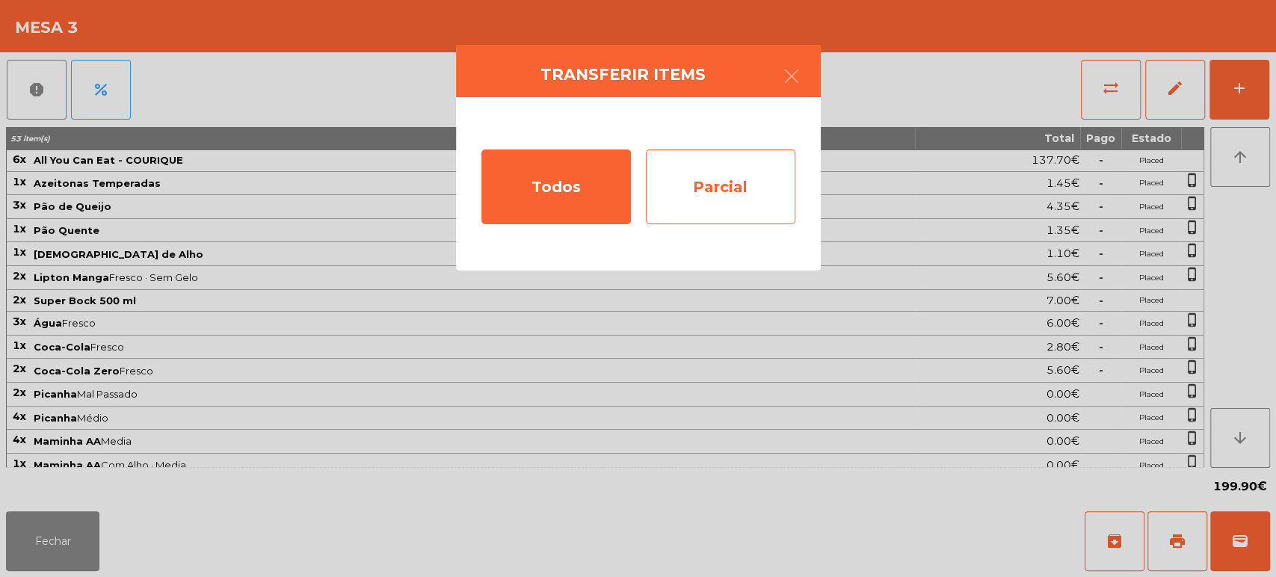
click at [759, 173] on div "Parcial" at bounding box center [720, 186] width 149 height 75
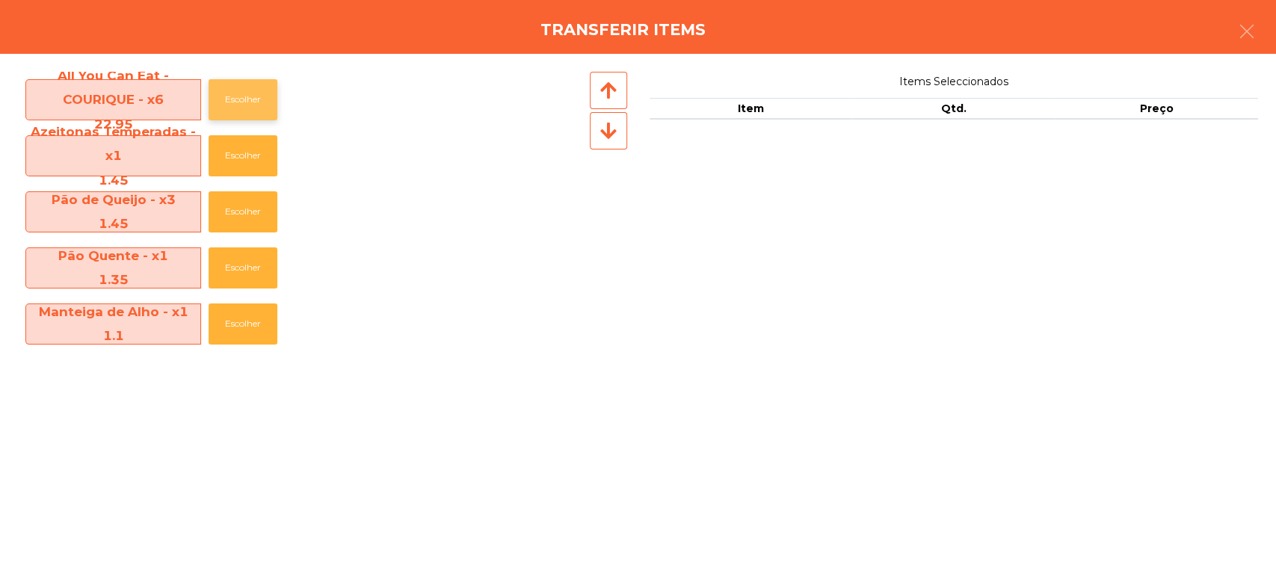
click at [243, 102] on button "Escolher" at bounding box center [243, 99] width 69 height 41
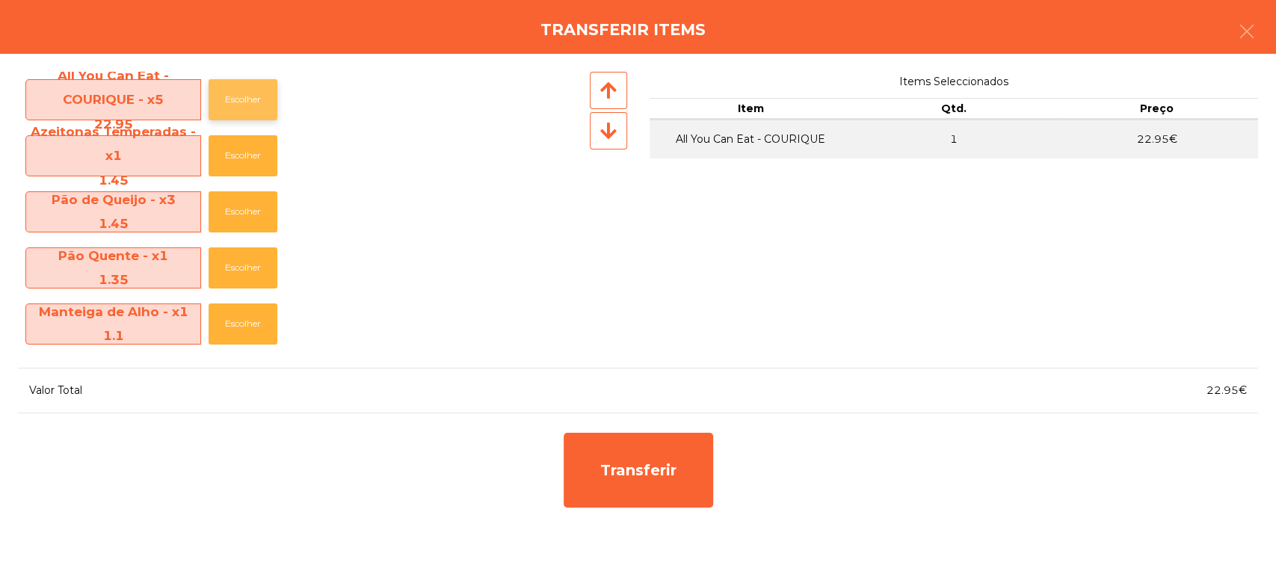
click at [260, 100] on button "Escolher" at bounding box center [243, 99] width 69 height 41
click at [277, 96] on button "Escolher" at bounding box center [243, 99] width 69 height 41
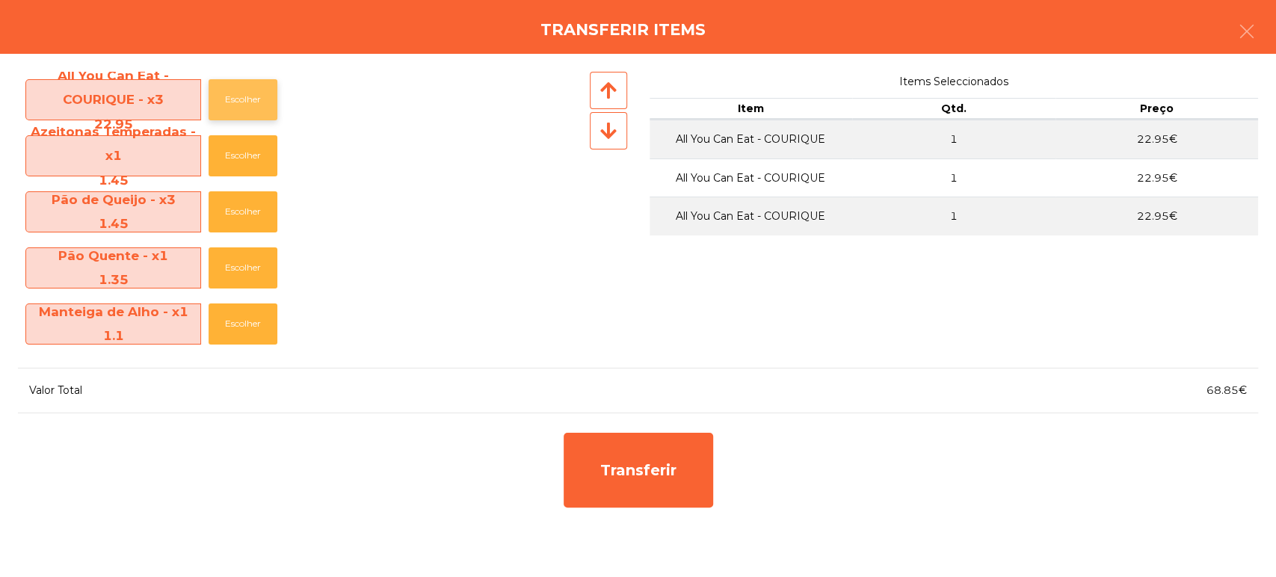
click at [277, 98] on button "Escolher" at bounding box center [243, 99] width 69 height 41
click at [232, 156] on button "Escolher" at bounding box center [243, 155] width 69 height 41
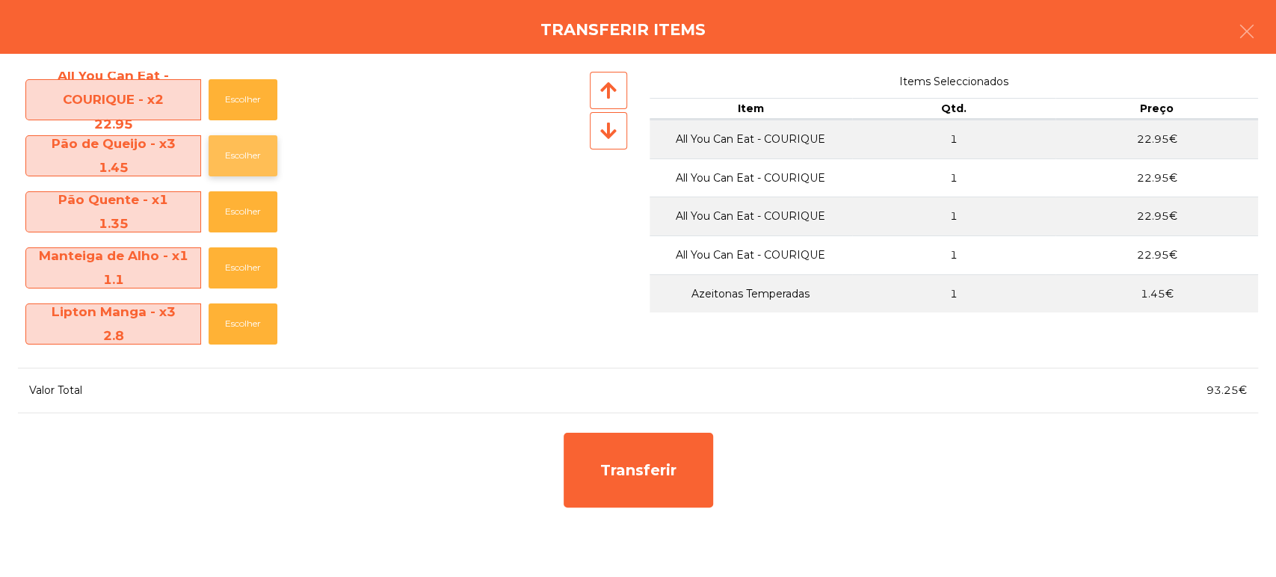
click at [233, 172] on button "Escolher" at bounding box center [243, 155] width 69 height 41
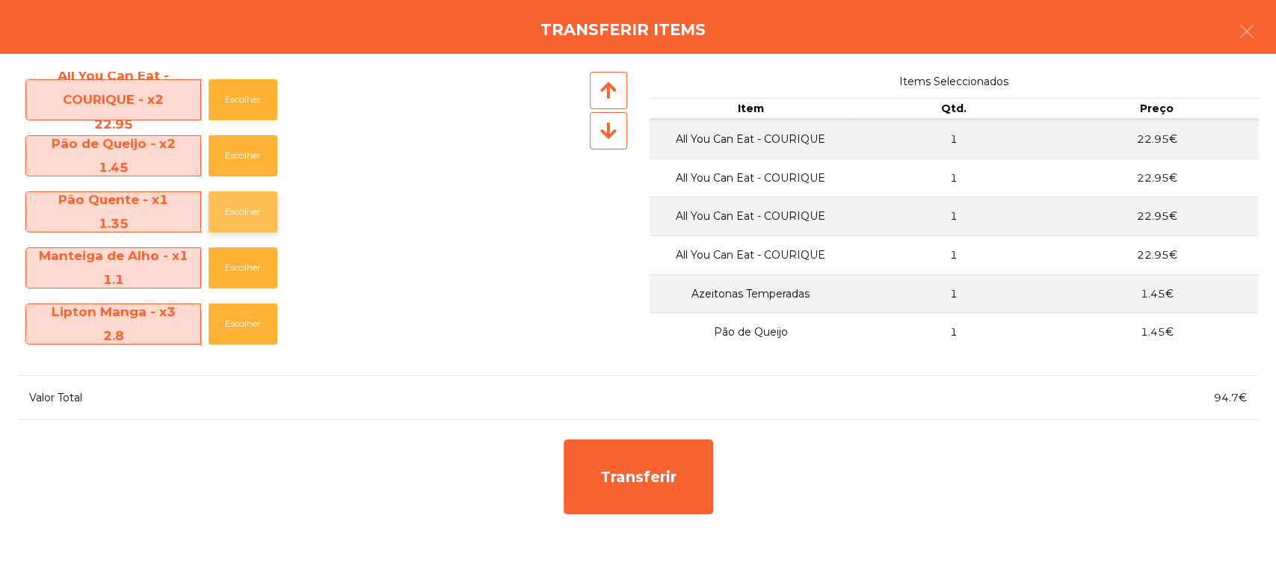
click at [236, 204] on button "Escolher" at bounding box center [243, 211] width 69 height 41
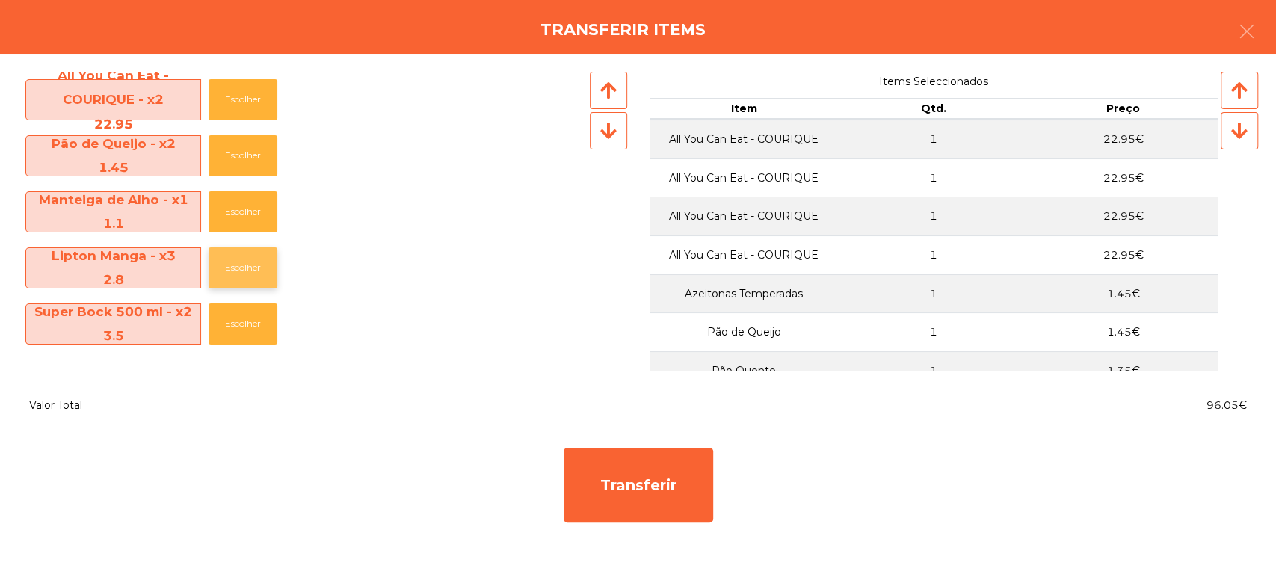
click at [230, 269] on button "Escolher" at bounding box center [243, 267] width 69 height 41
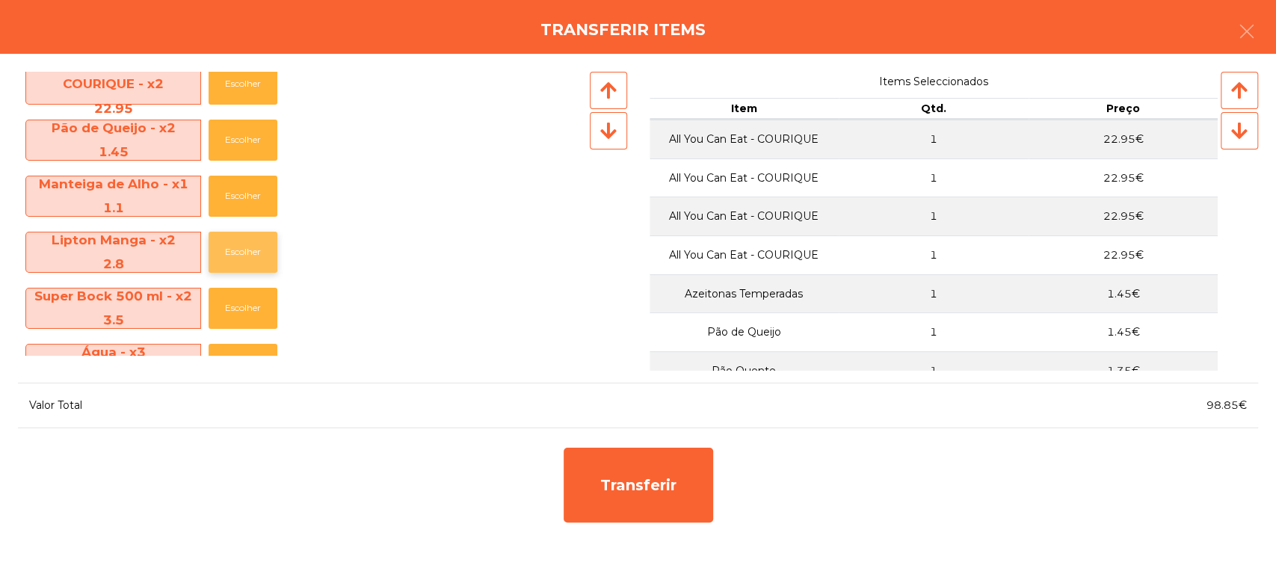
scroll to position [23, 0]
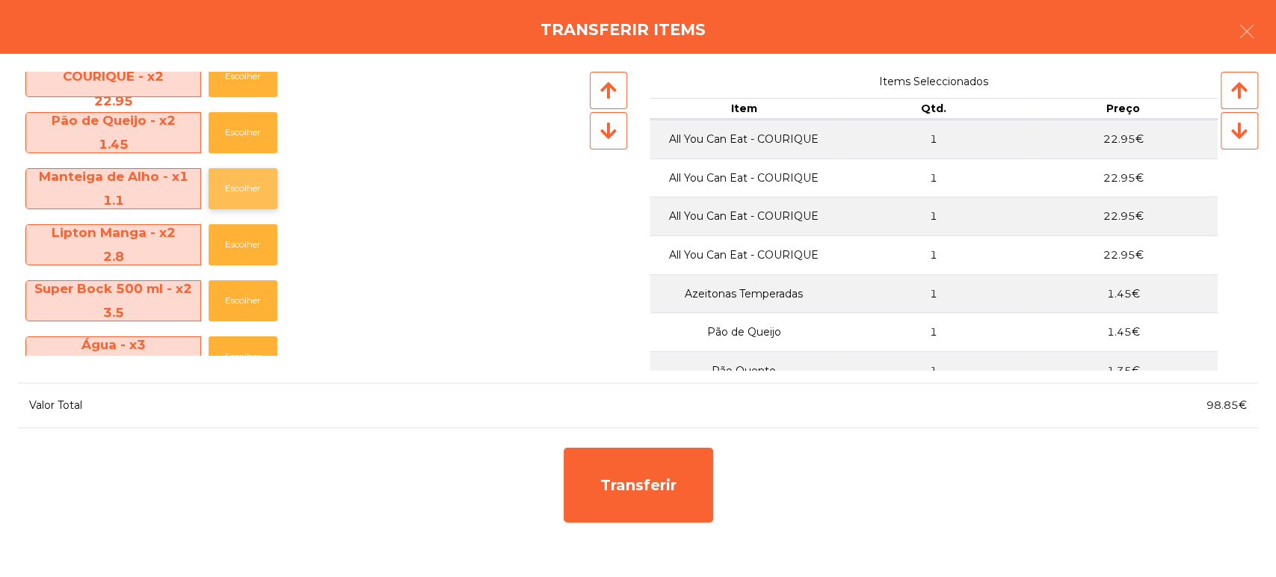
click at [227, 185] on button "Escolher" at bounding box center [243, 188] width 69 height 41
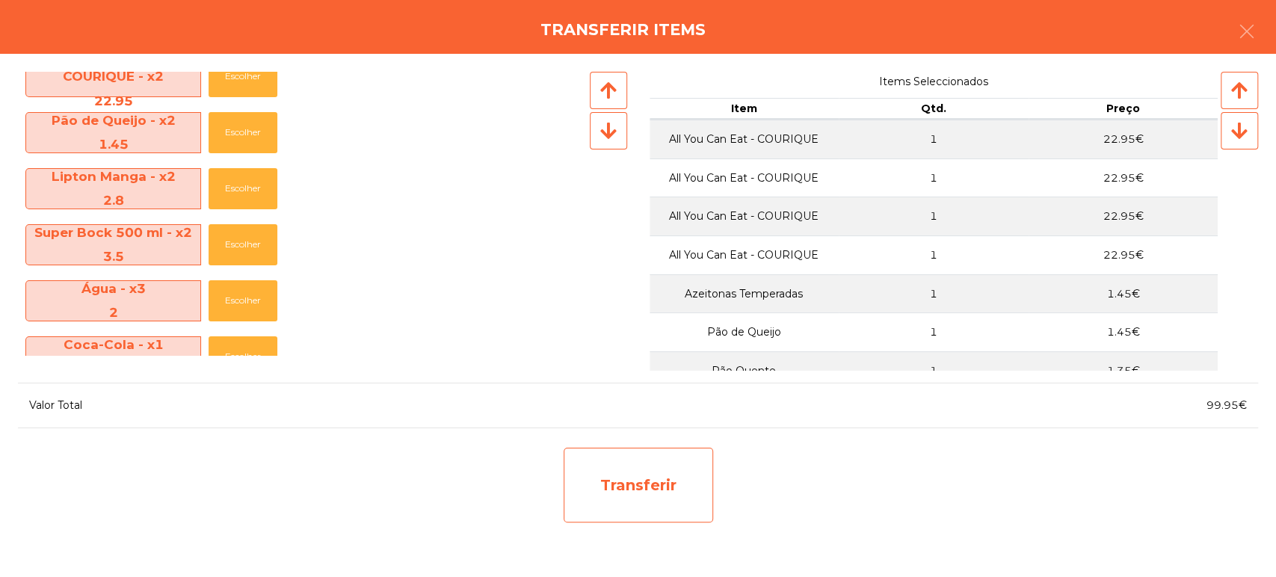
click at [664, 490] on div "Transferir" at bounding box center [638, 485] width 149 height 75
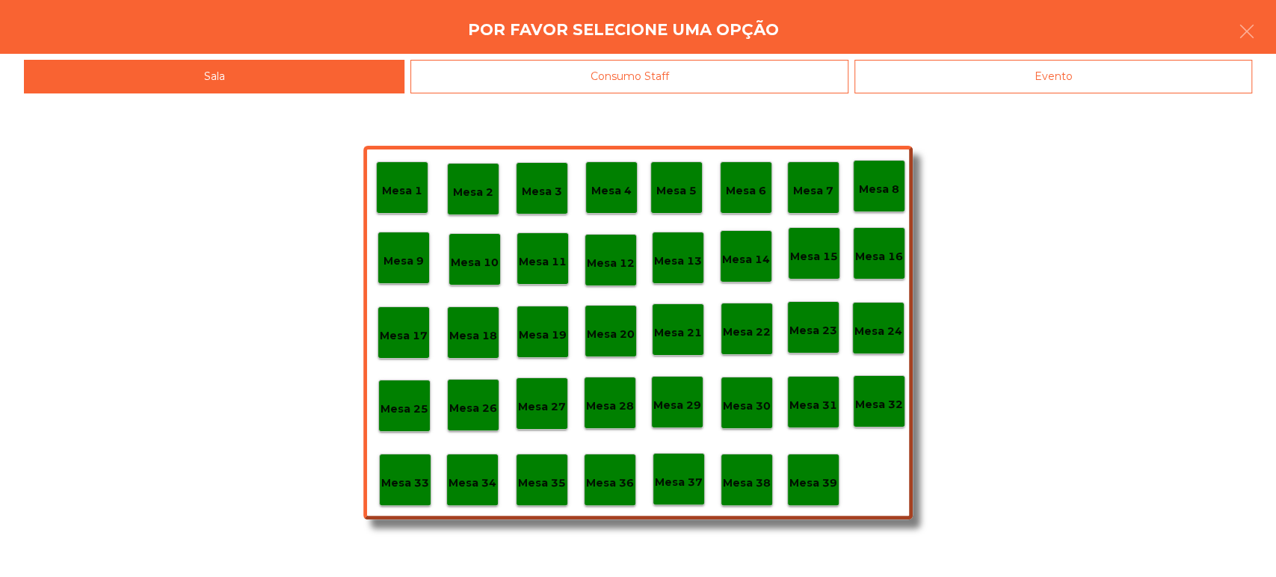
click at [1010, 68] on div "Evento" at bounding box center [1053, 77] width 398 height 34
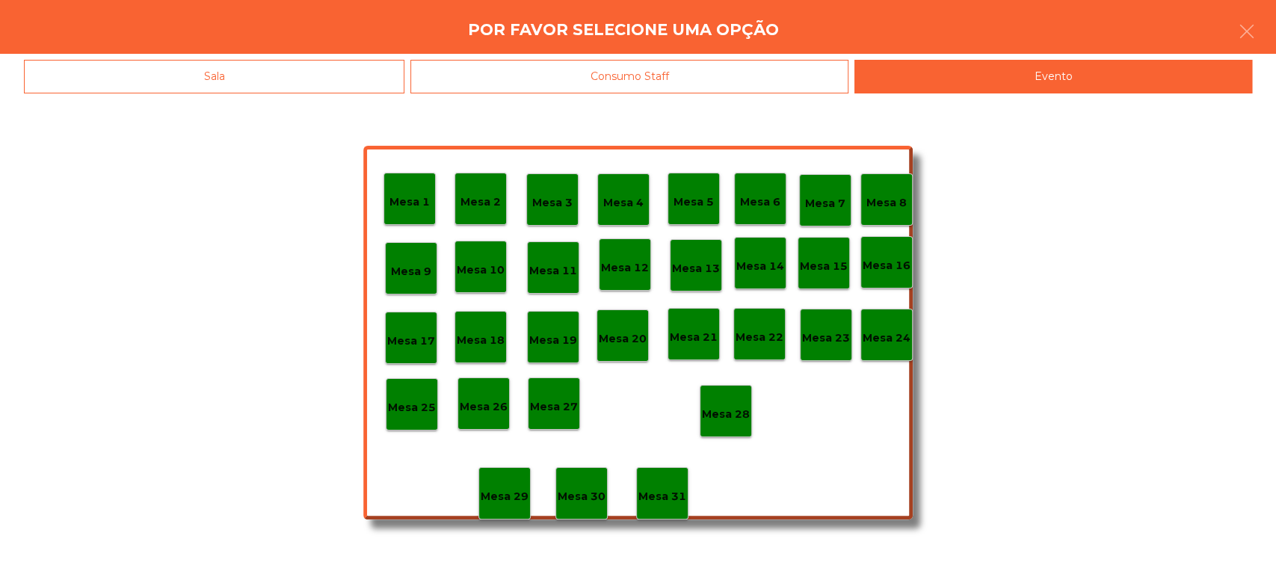
click at [540, 328] on div "Mesa 19" at bounding box center [553, 337] width 48 height 23
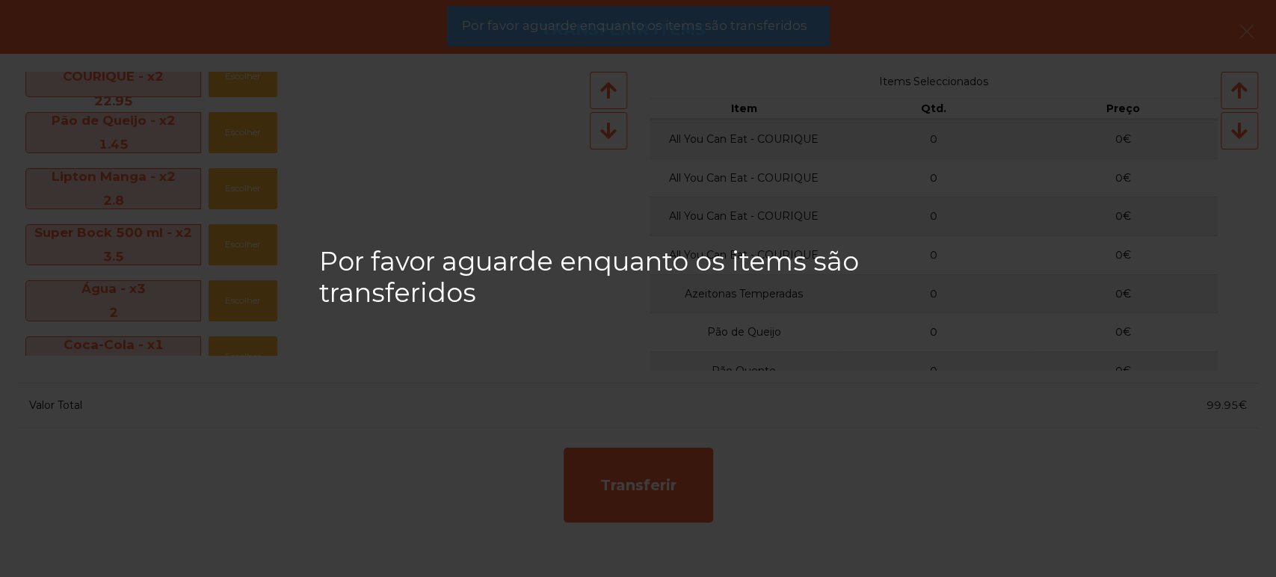
click at [714, 13] on div "Por favor aguarde enquanto os items são transferidos" at bounding box center [637, 26] width 383 height 40
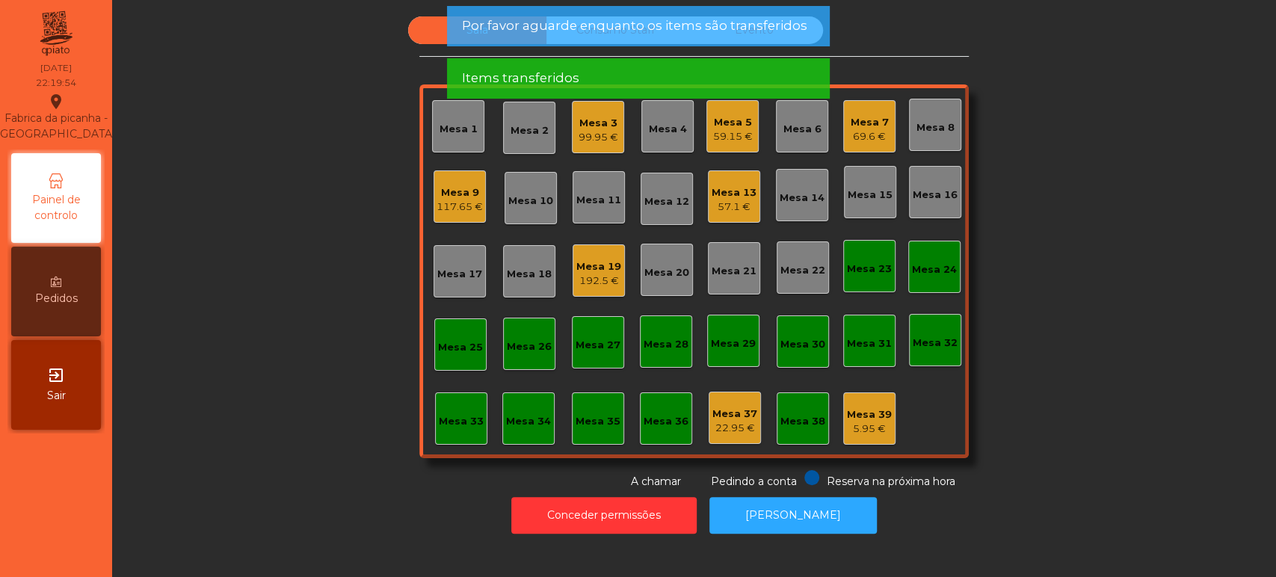
click at [774, 31] on span "Por favor aguarde enquanto os items são transferidos" at bounding box center [633, 25] width 345 height 19
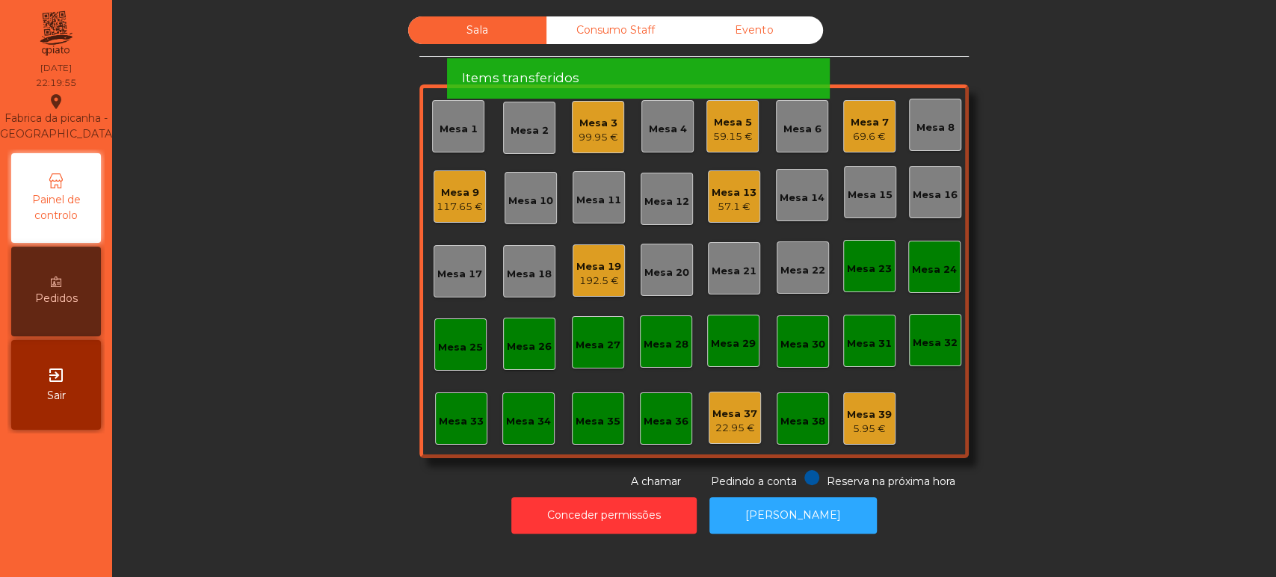
click at [765, 27] on span "Por favor aguarde enquanto os items são transferidos" at bounding box center [633, 25] width 345 height 19
click at [757, 69] on div "Items transferidos" at bounding box center [637, 78] width 353 height 19
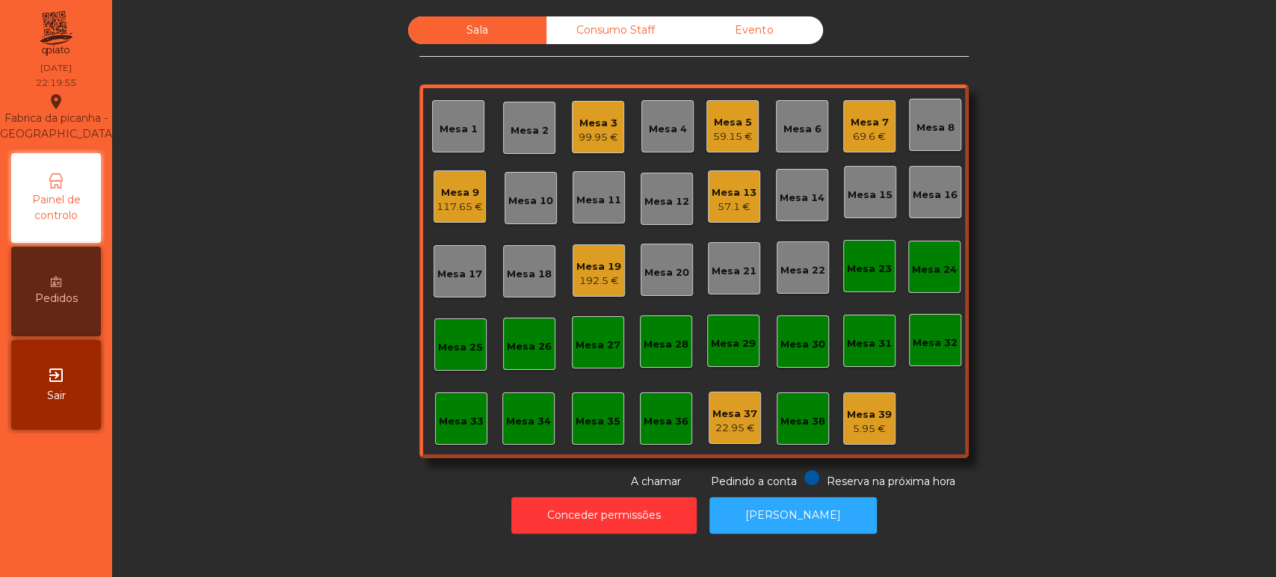
click at [765, 34] on div "Items transferidos" at bounding box center [637, 25] width 353 height 19
click at [766, 29] on div "Items transferidos" at bounding box center [637, 25] width 353 height 19
click at [771, 25] on div "Evento" at bounding box center [754, 30] width 138 height 28
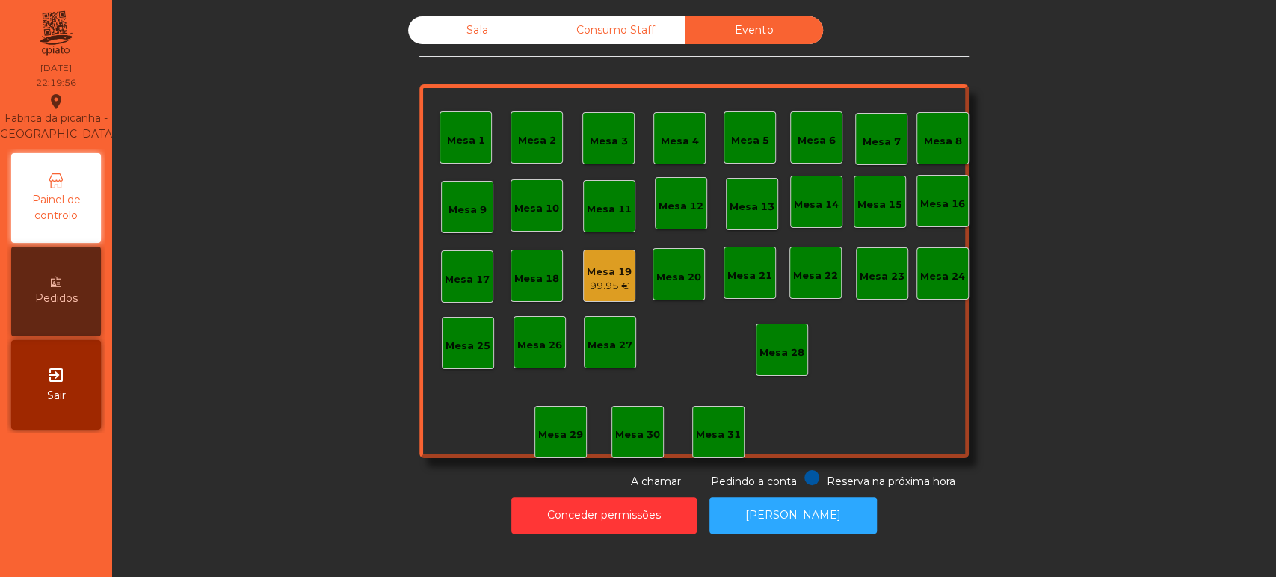
click at [604, 290] on div "99.95 €" at bounding box center [609, 286] width 45 height 15
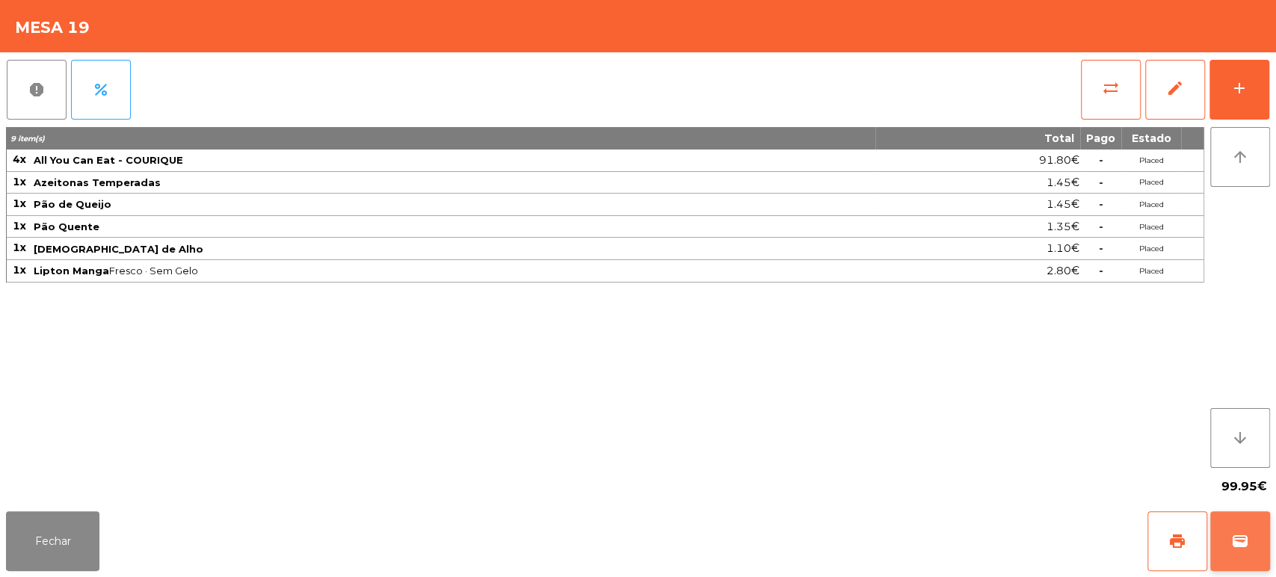
click at [1235, 546] on span "wallet" at bounding box center [1240, 541] width 18 height 18
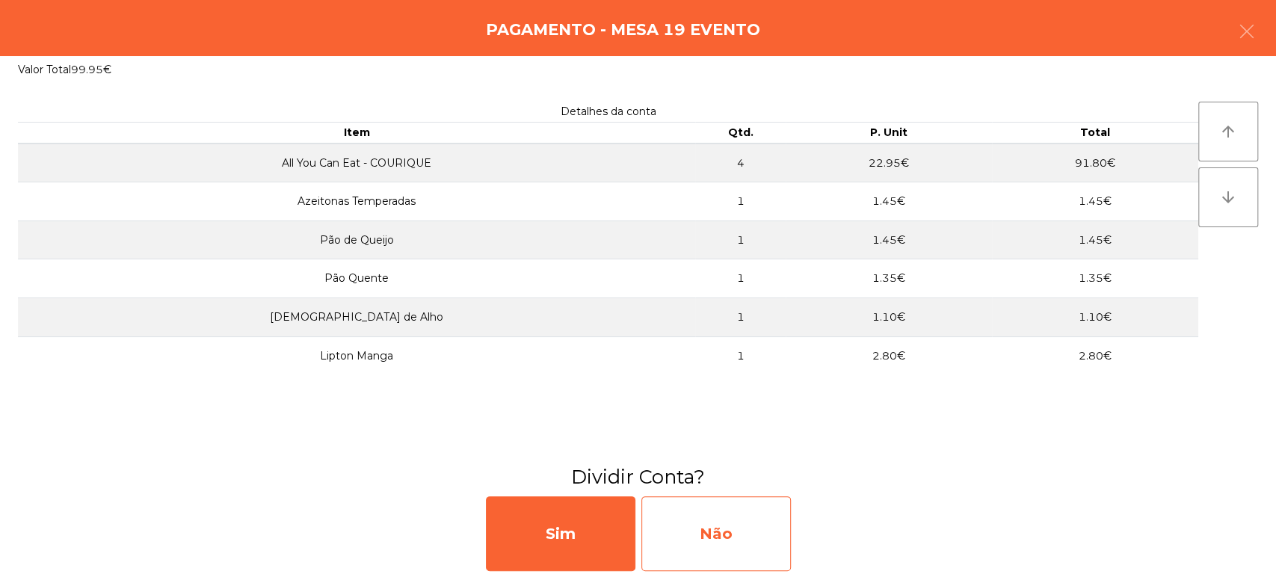
click at [726, 516] on div "Não" at bounding box center [715, 533] width 149 height 75
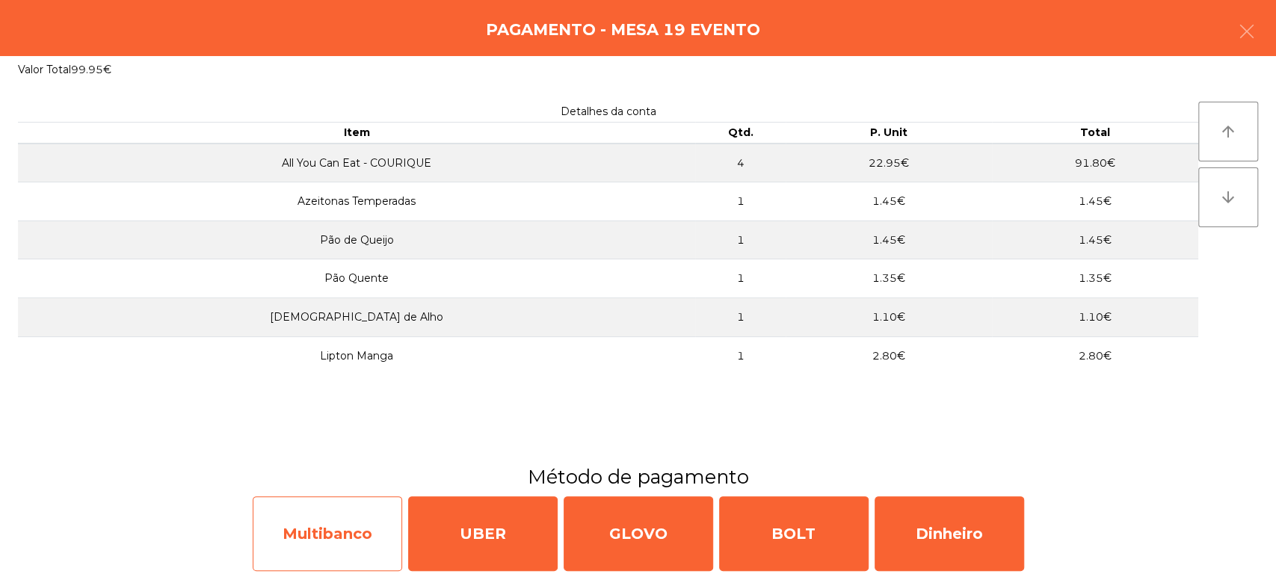
click at [353, 525] on div "Multibanco" at bounding box center [327, 533] width 149 height 75
select select "**"
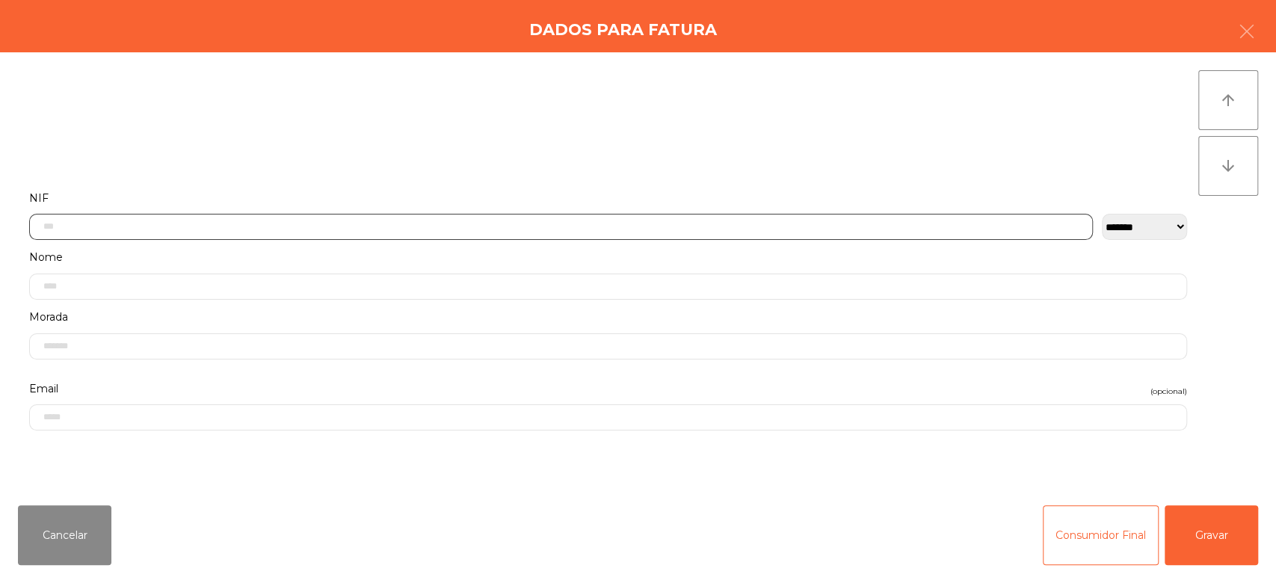
click at [732, 225] on input "text" at bounding box center [561, 227] width 1064 height 26
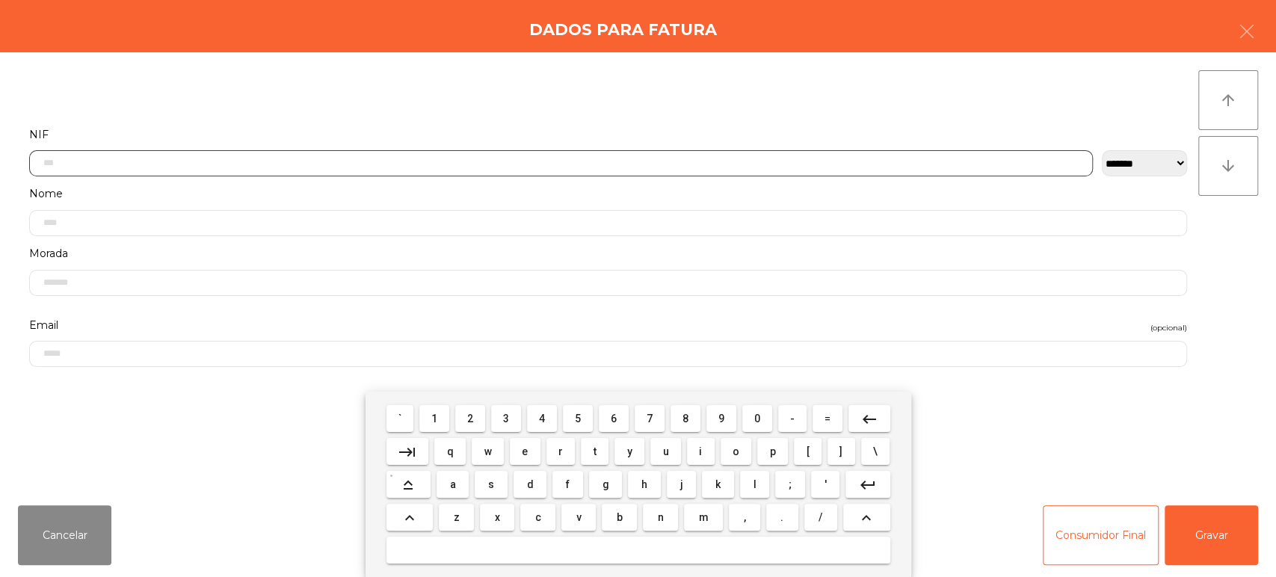
scroll to position [117, 0]
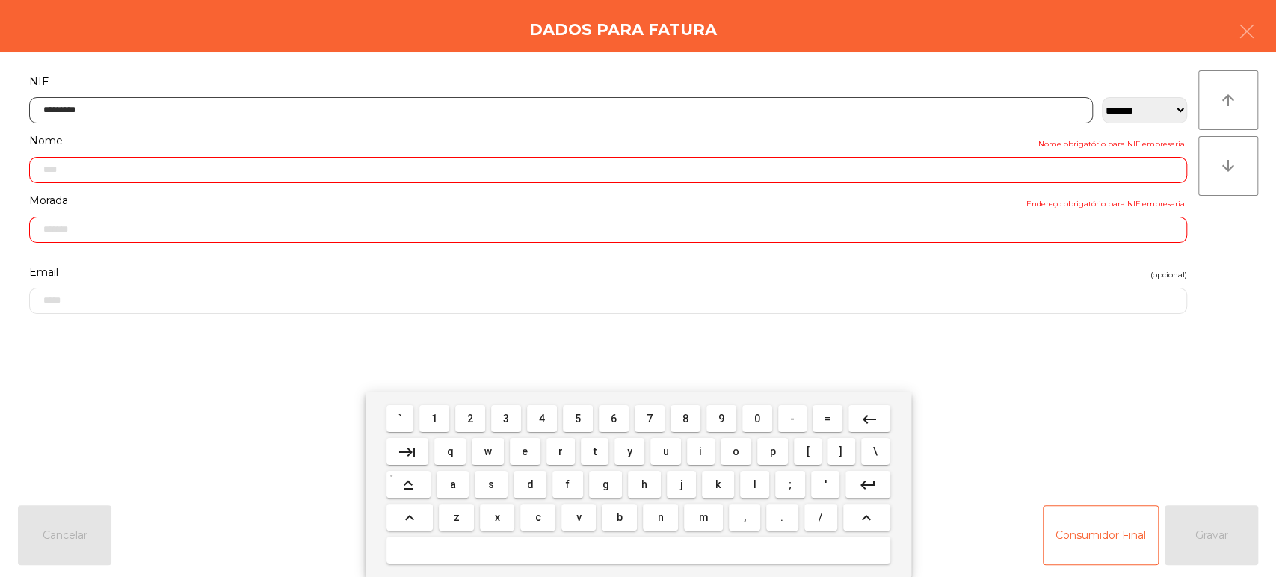
type input "*********"
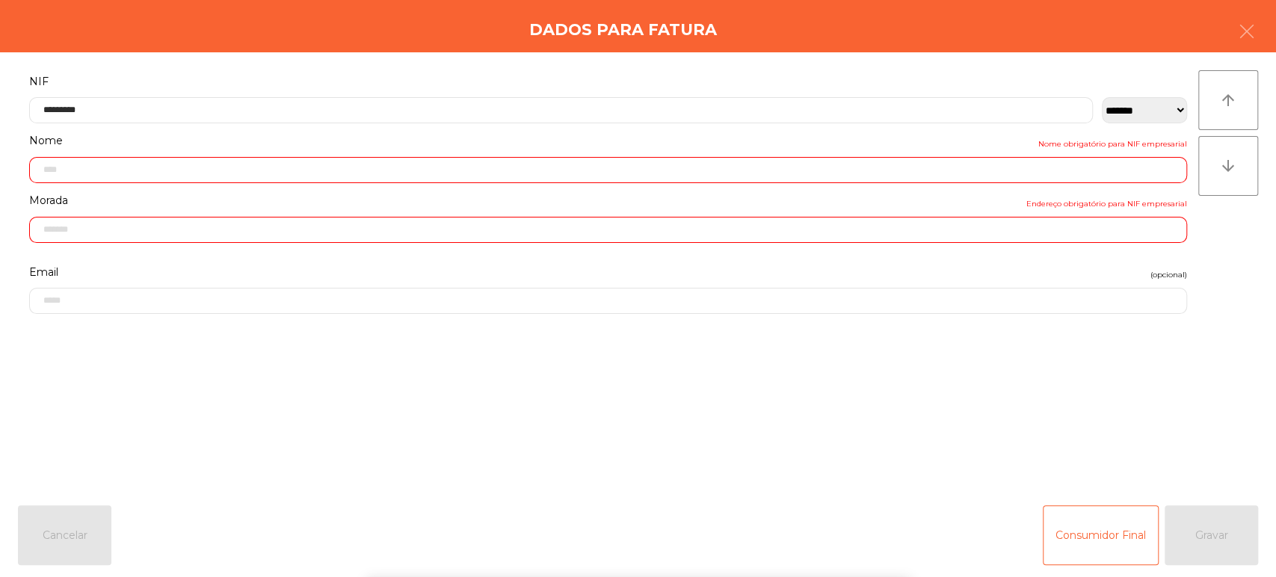
click at [1230, 512] on div "` 1 2 3 4 5 6 7 8 9 0 - = keyboard_backspace keyboard_tab q w e r t y u i o p […" at bounding box center [638, 484] width 1276 height 185
type input "**********"
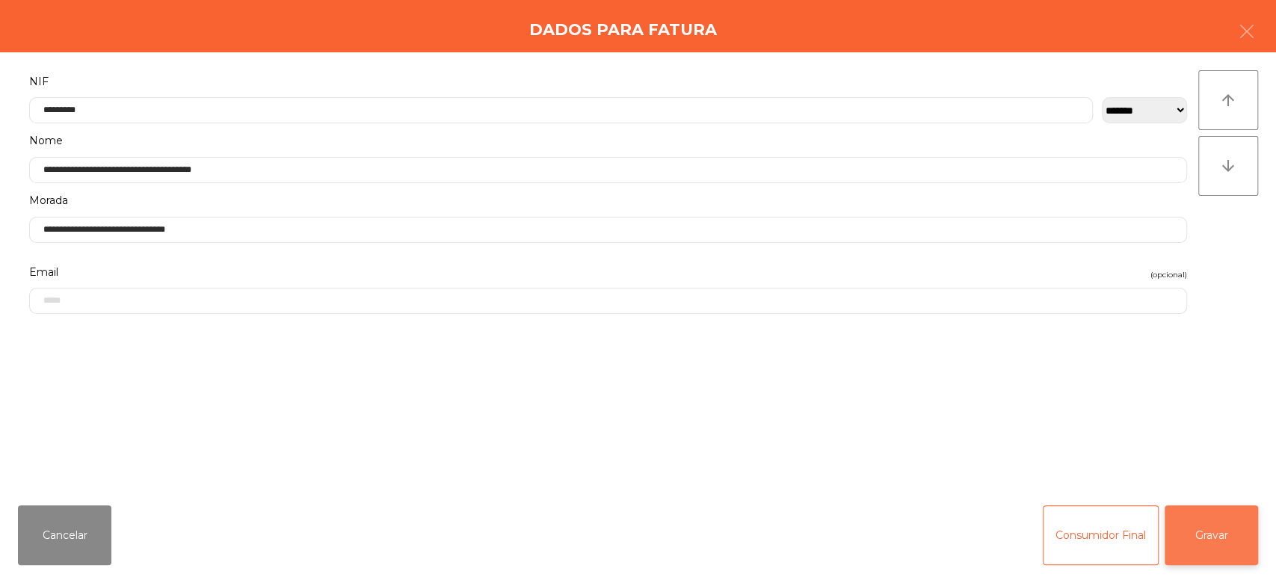
click at [1214, 536] on button "Gravar" at bounding box center [1210, 535] width 93 height 60
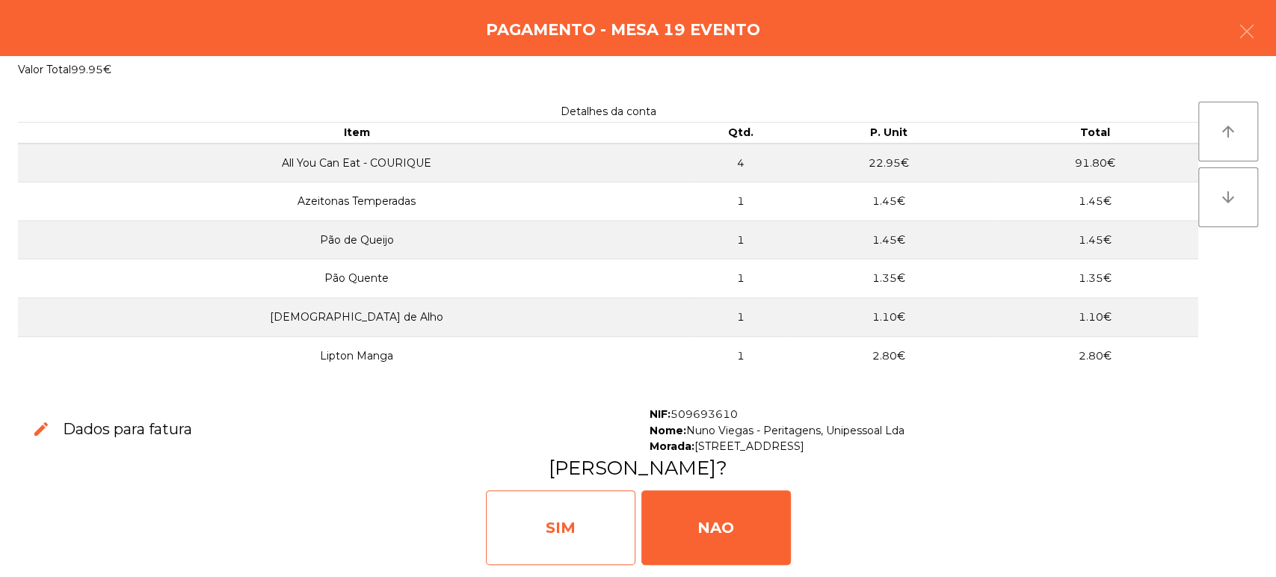
click at [587, 549] on div "SIM" at bounding box center [560, 527] width 149 height 75
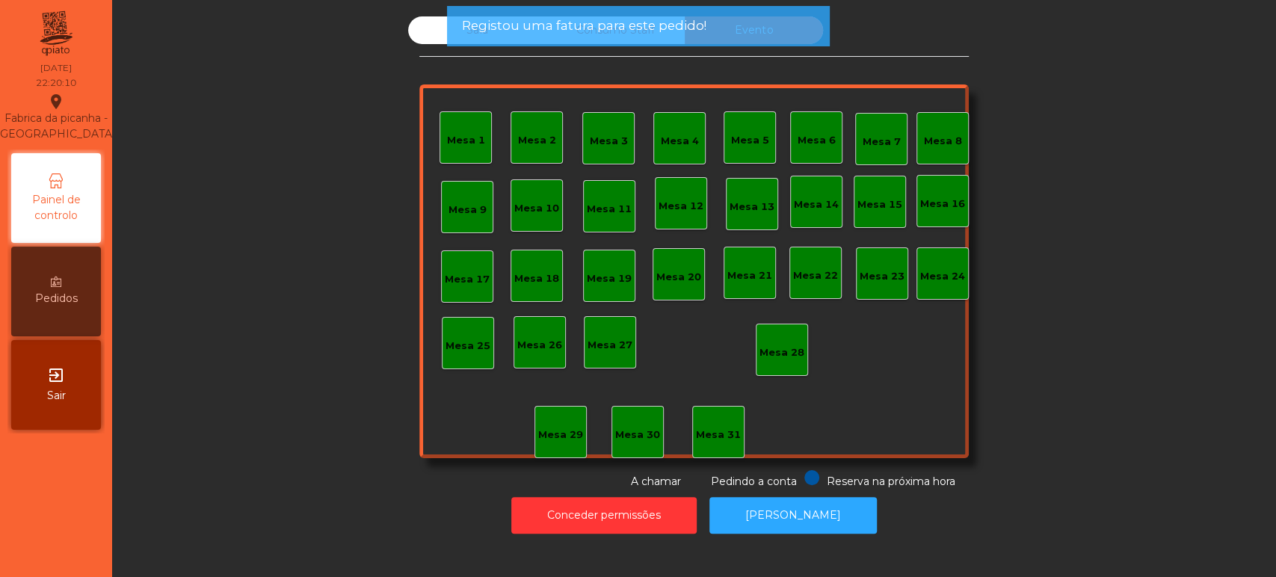
click at [511, 23] on span "Registou uma fatura para este pedido!" at bounding box center [583, 25] width 244 height 19
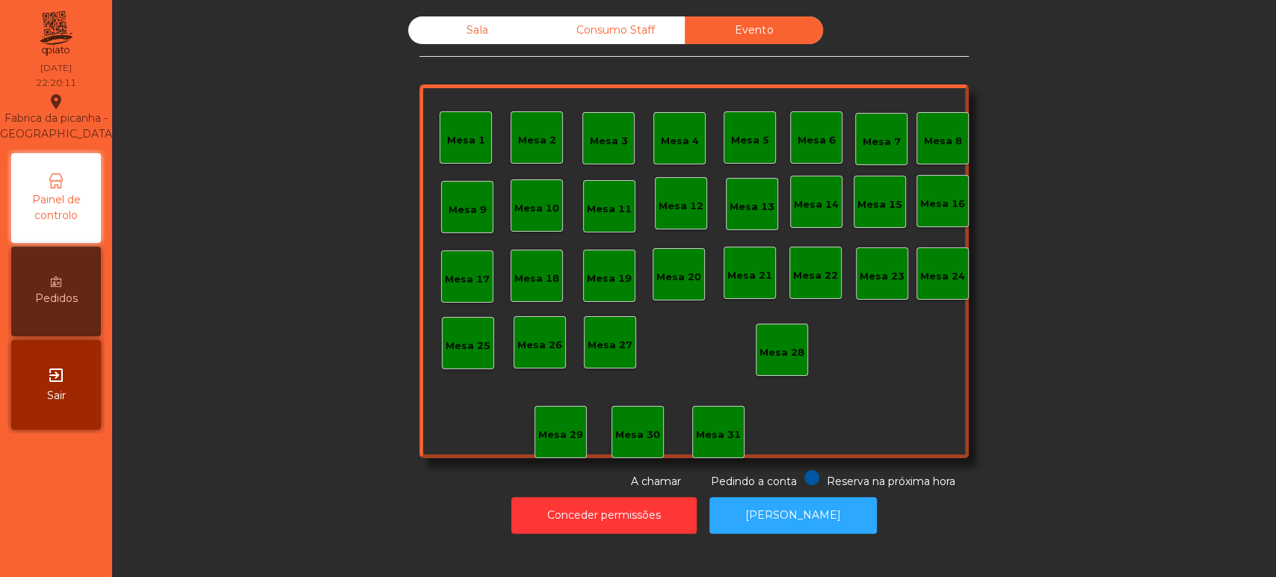
click at [464, 31] on div "Sala" at bounding box center [477, 30] width 138 height 28
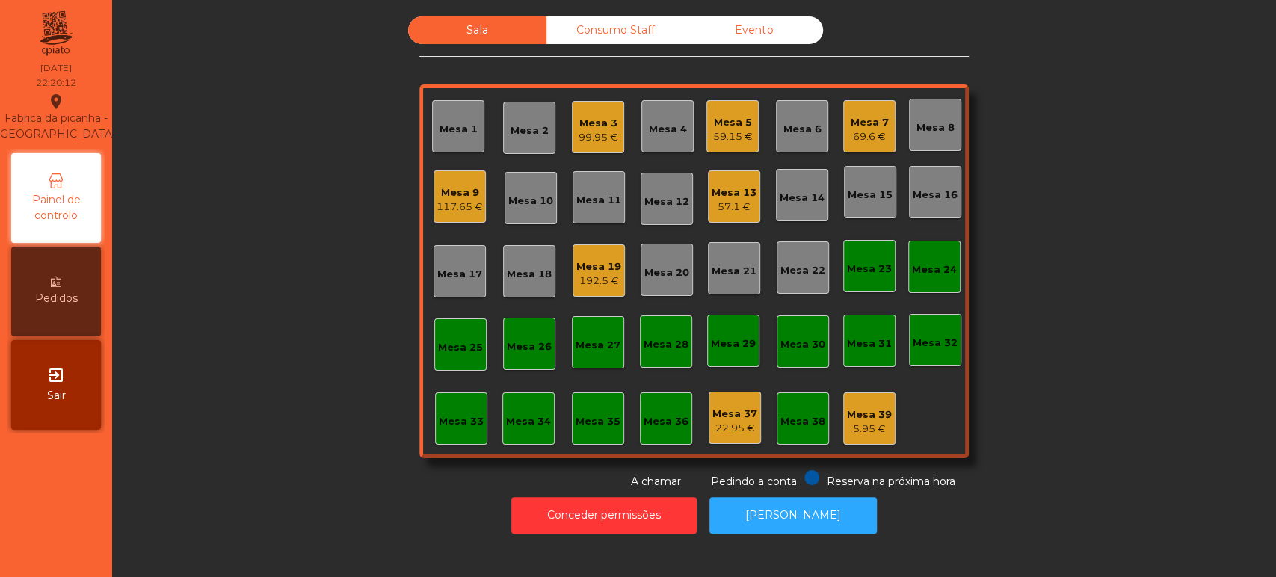
click at [598, 138] on div "99.95 €" at bounding box center [598, 137] width 40 height 15
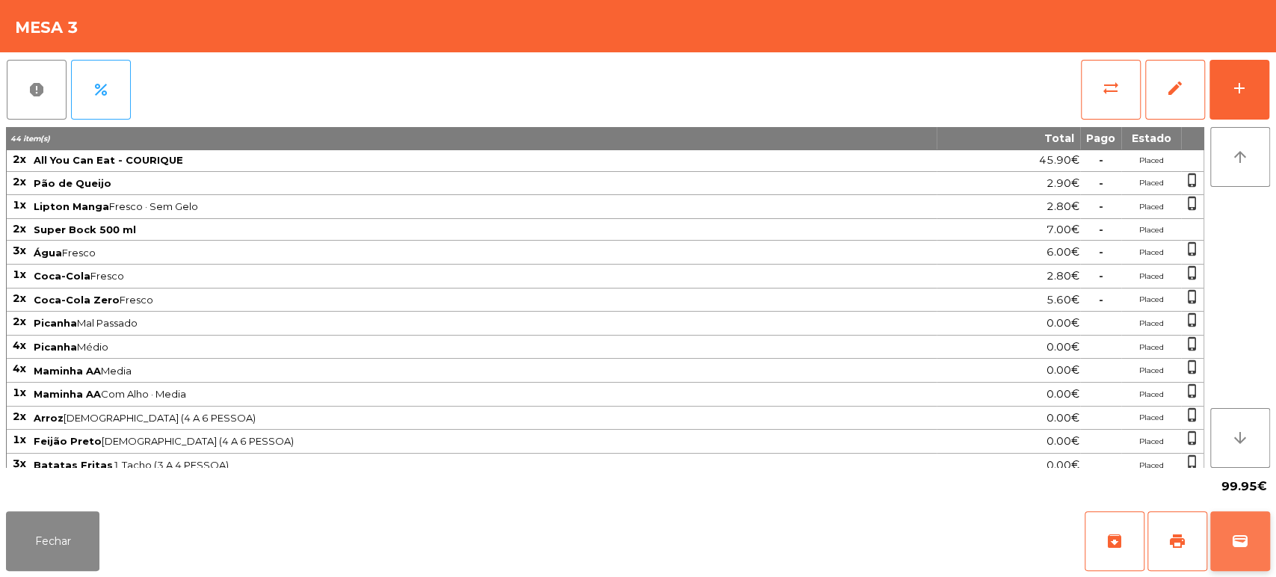
click at [1241, 513] on button "wallet" at bounding box center [1240, 541] width 60 height 60
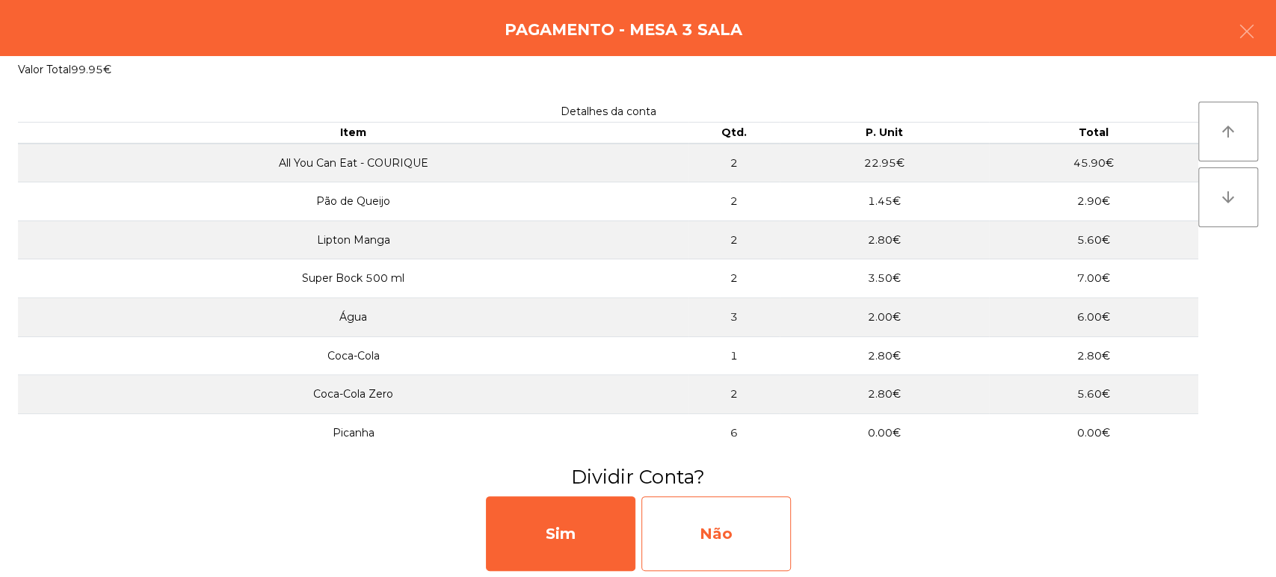
click at [704, 552] on div "Não" at bounding box center [715, 533] width 149 height 75
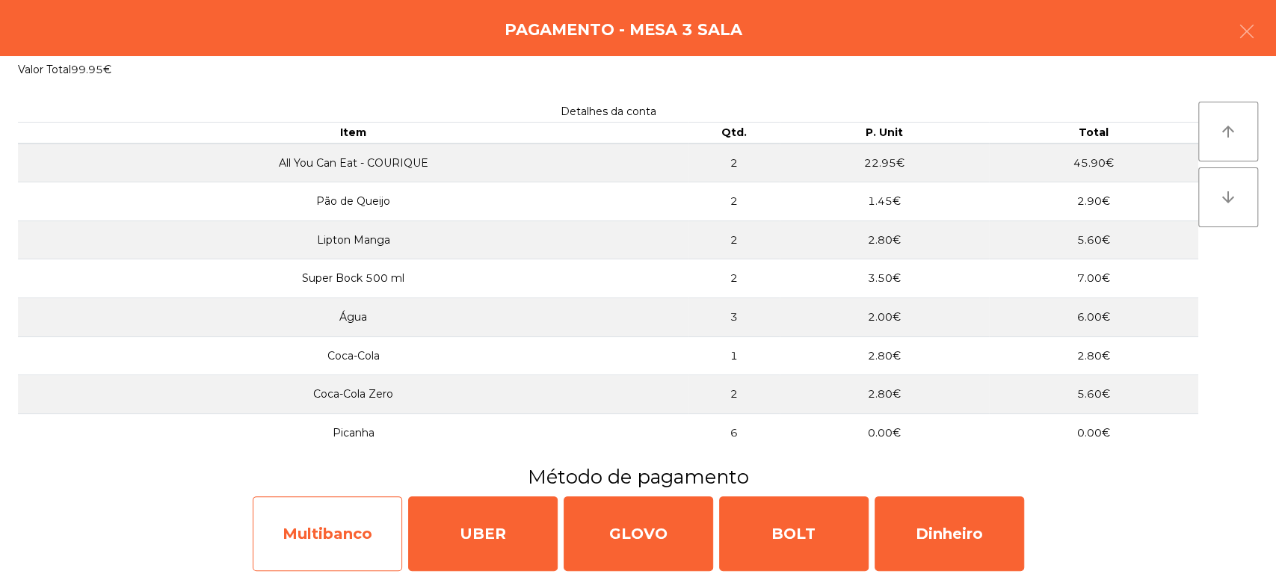
click at [353, 520] on div "Multibanco" at bounding box center [327, 533] width 149 height 75
select select "**"
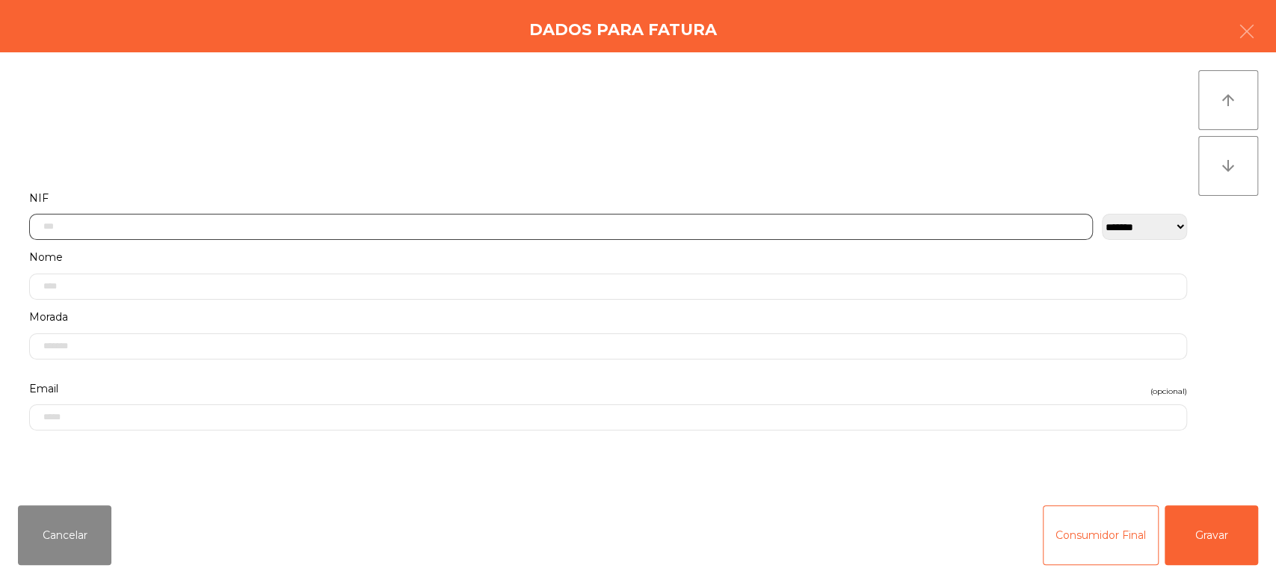
click at [612, 221] on input "text" at bounding box center [561, 227] width 1064 height 26
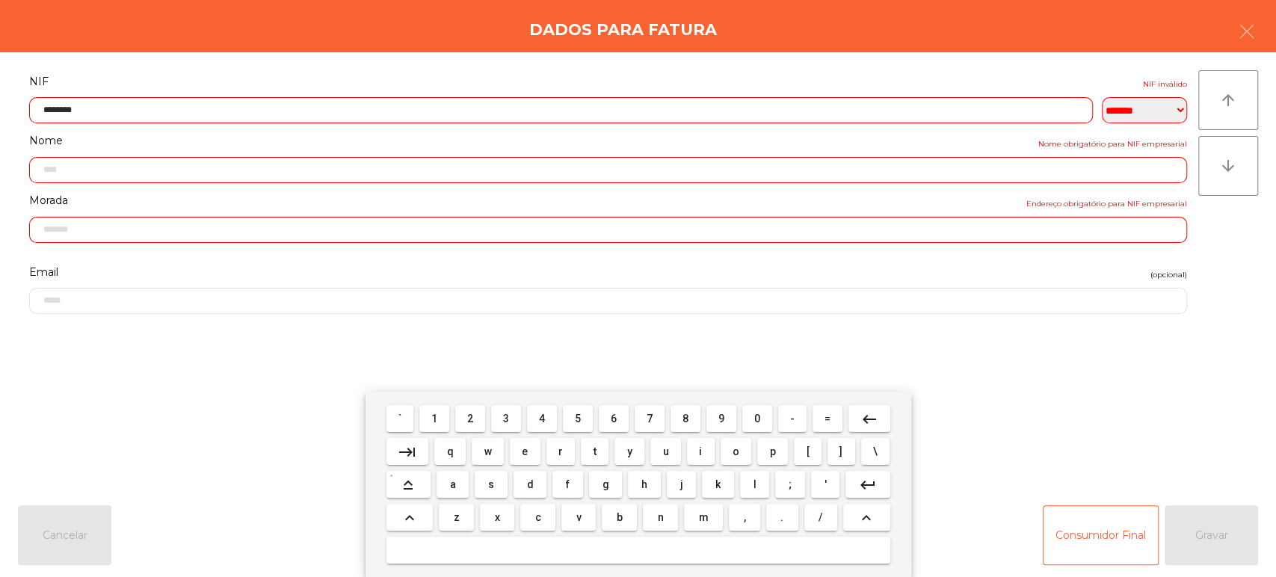
type input "*********"
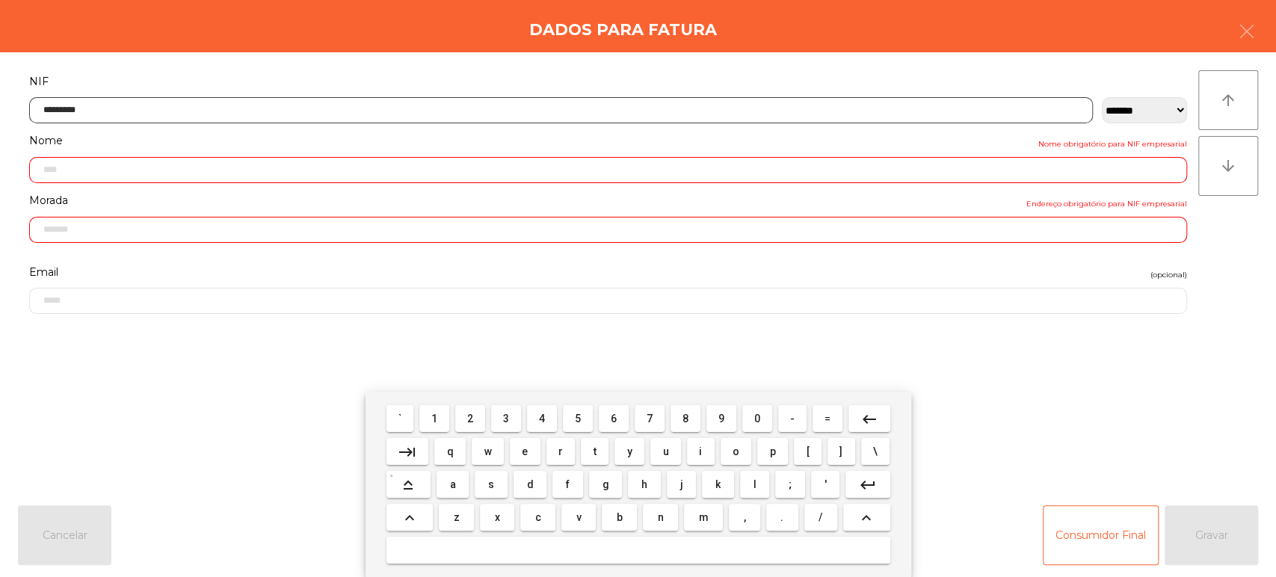
type input "**********"
type input "*********"
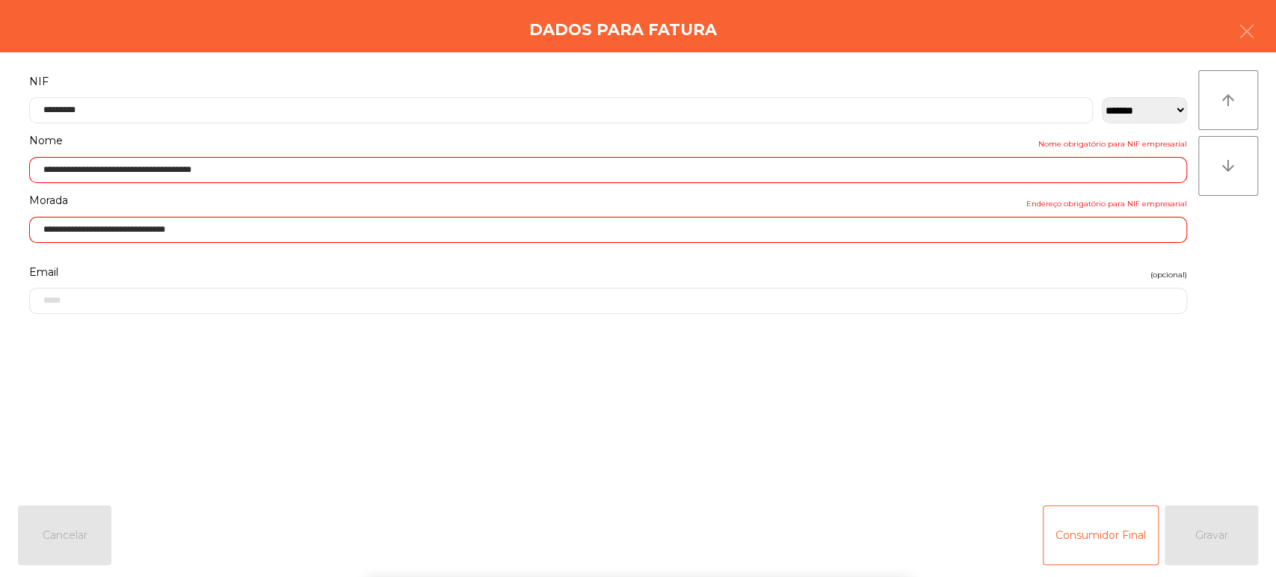
click at [1205, 549] on div "` 1 2 3 4 5 6 7 8 9 0 - = keyboard_backspace keyboard_tab q w e r t y u i o p […" at bounding box center [638, 484] width 1276 height 185
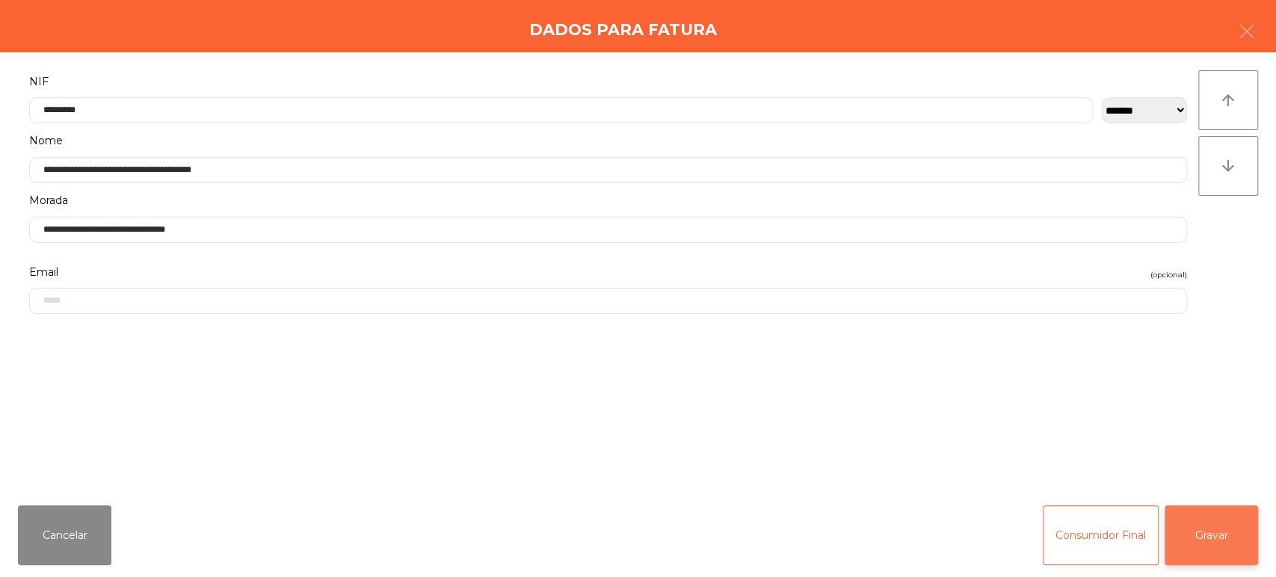
click at [1206, 537] on button "Gravar" at bounding box center [1210, 535] width 93 height 60
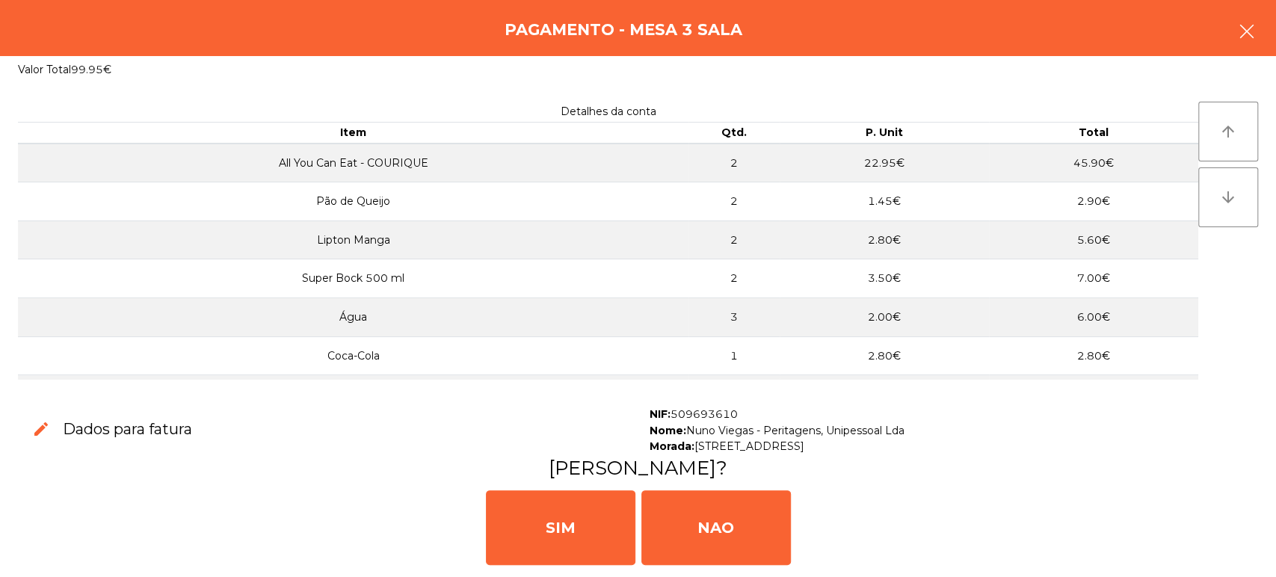
click at [1256, 52] on button "button" at bounding box center [1247, 32] width 42 height 45
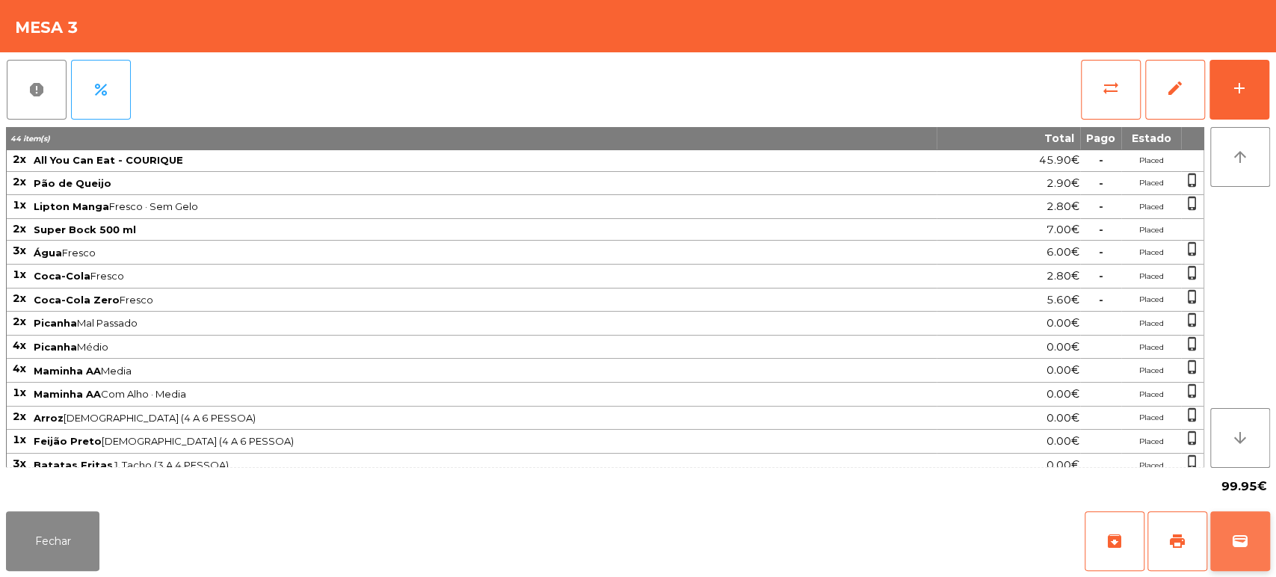
click at [1233, 544] on span "wallet" at bounding box center [1240, 541] width 18 height 18
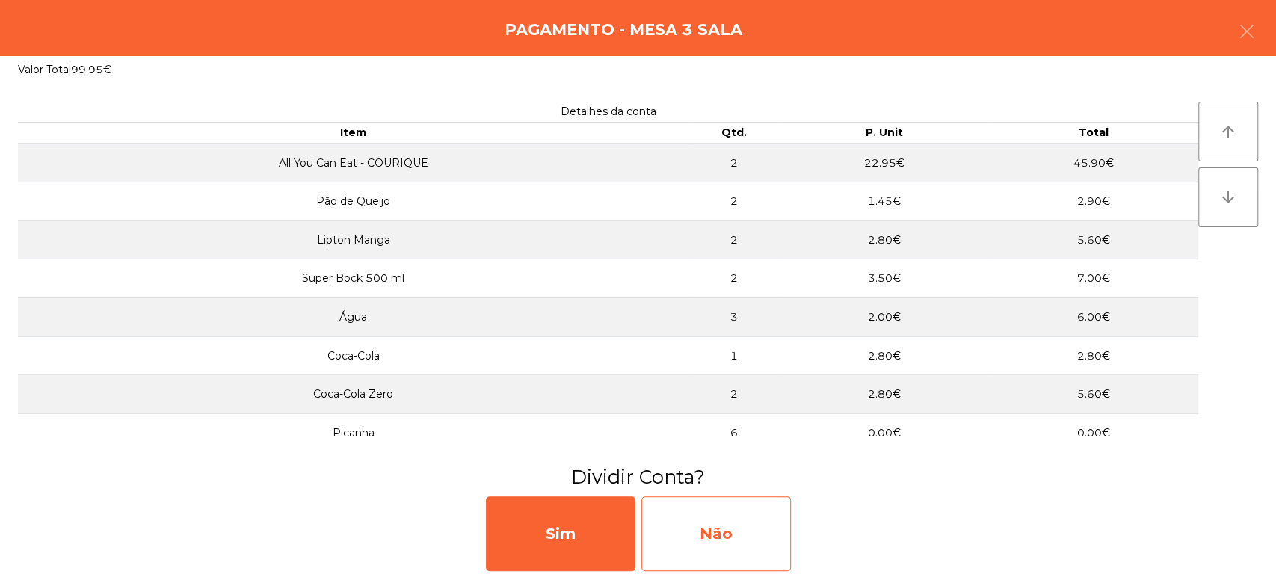
click at [705, 504] on div "Não" at bounding box center [715, 533] width 149 height 75
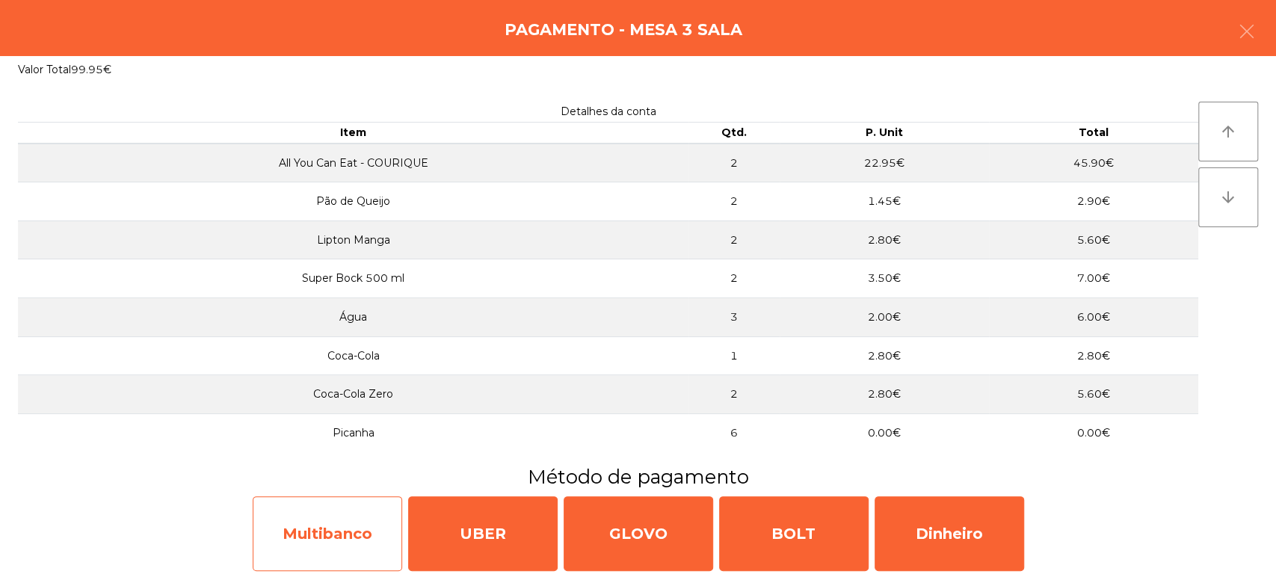
click at [353, 534] on div "Multibanco" at bounding box center [327, 533] width 149 height 75
select select "**"
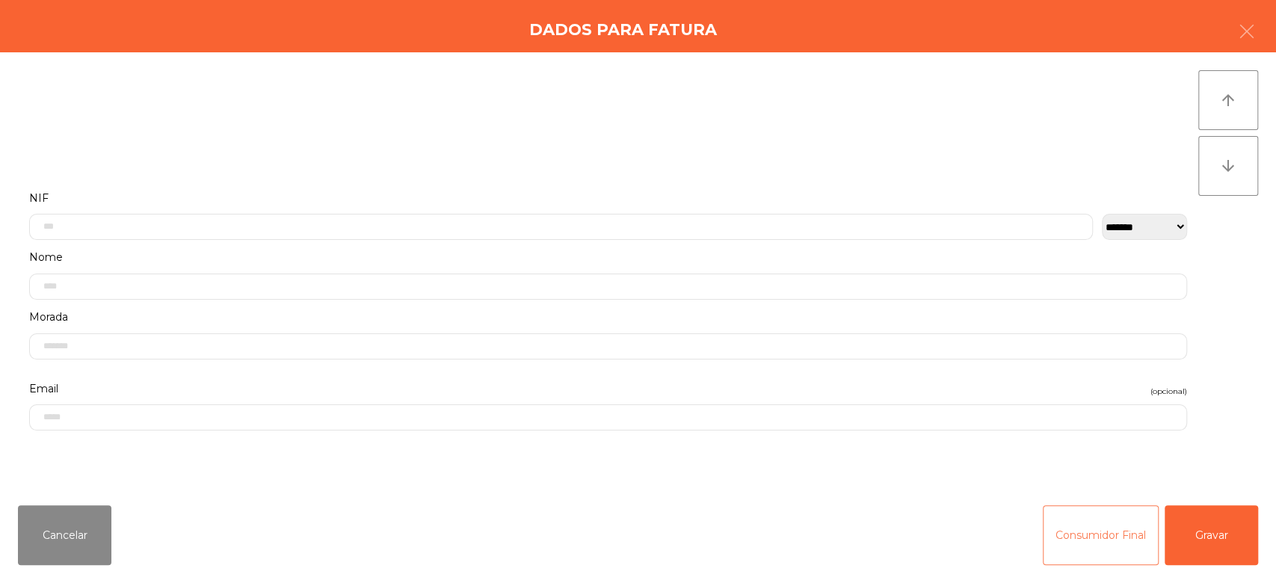
click at [1146, 520] on button "Consumidor Final" at bounding box center [1101, 535] width 116 height 60
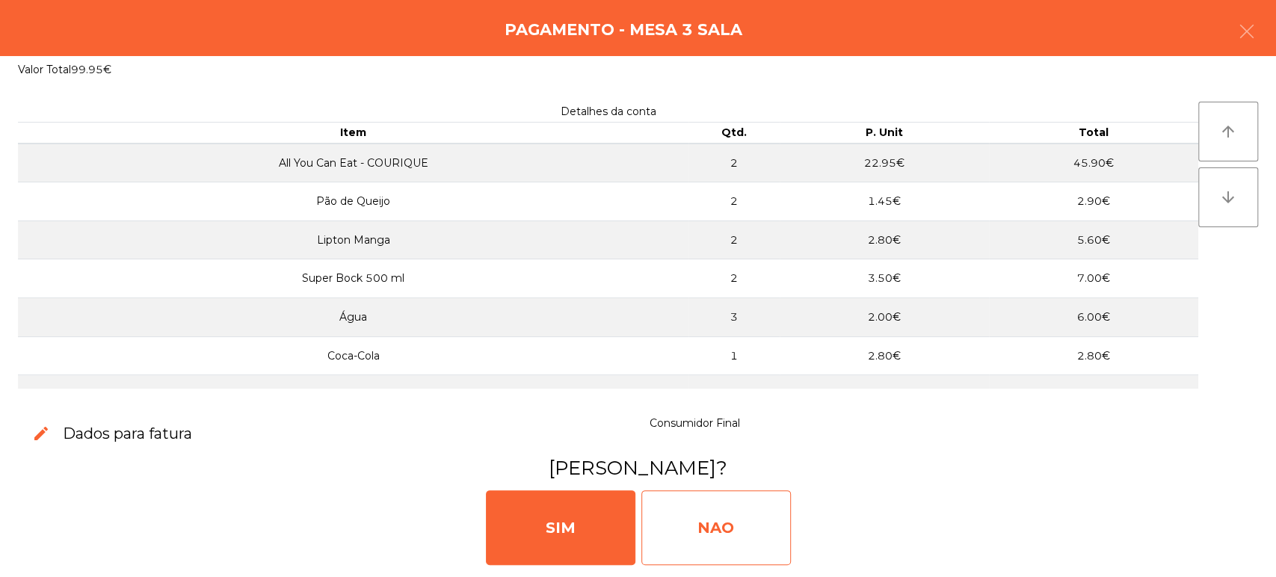
click at [728, 534] on div "NAO" at bounding box center [715, 527] width 149 height 75
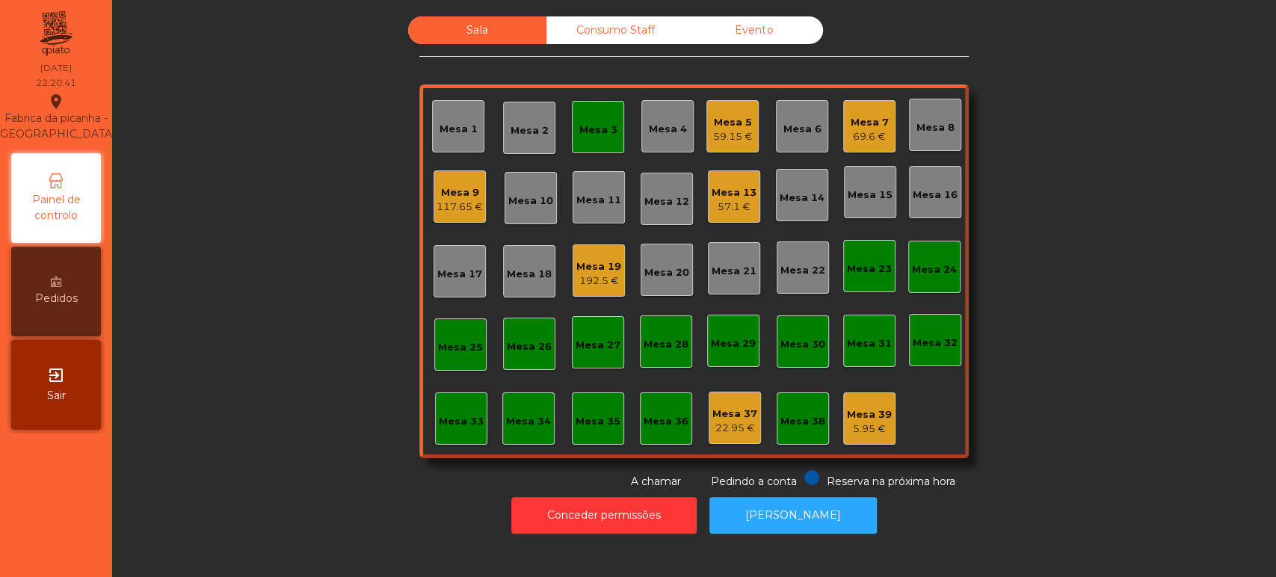
click at [602, 111] on div "Mesa 3" at bounding box center [598, 127] width 52 height 52
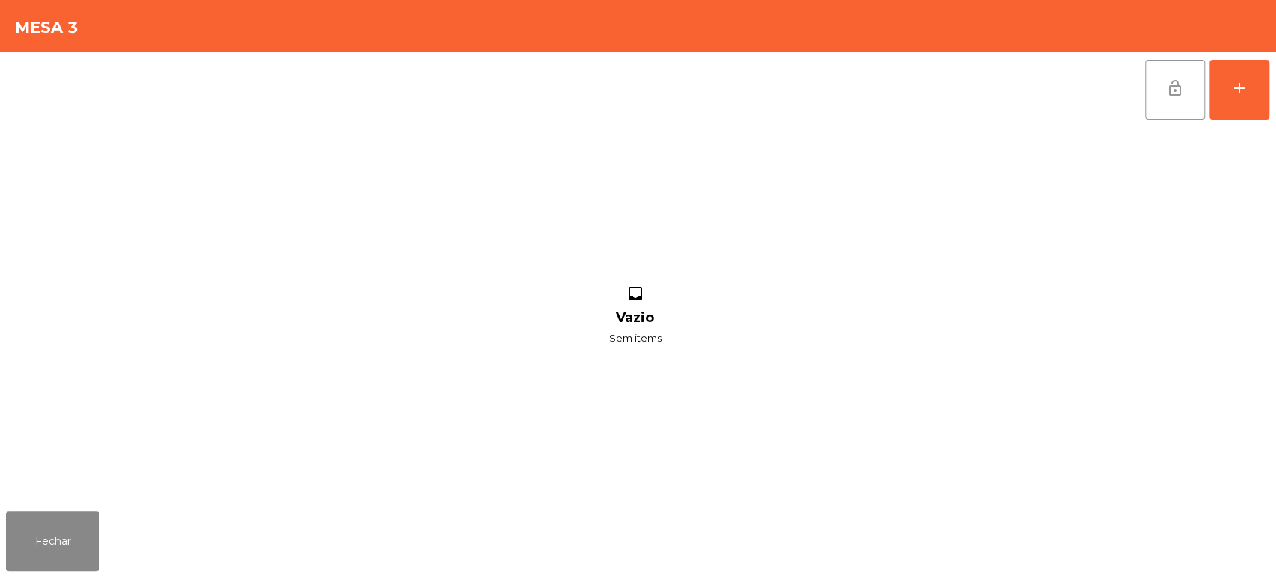
click at [1163, 60] on button "lock_open" at bounding box center [1175, 90] width 60 height 60
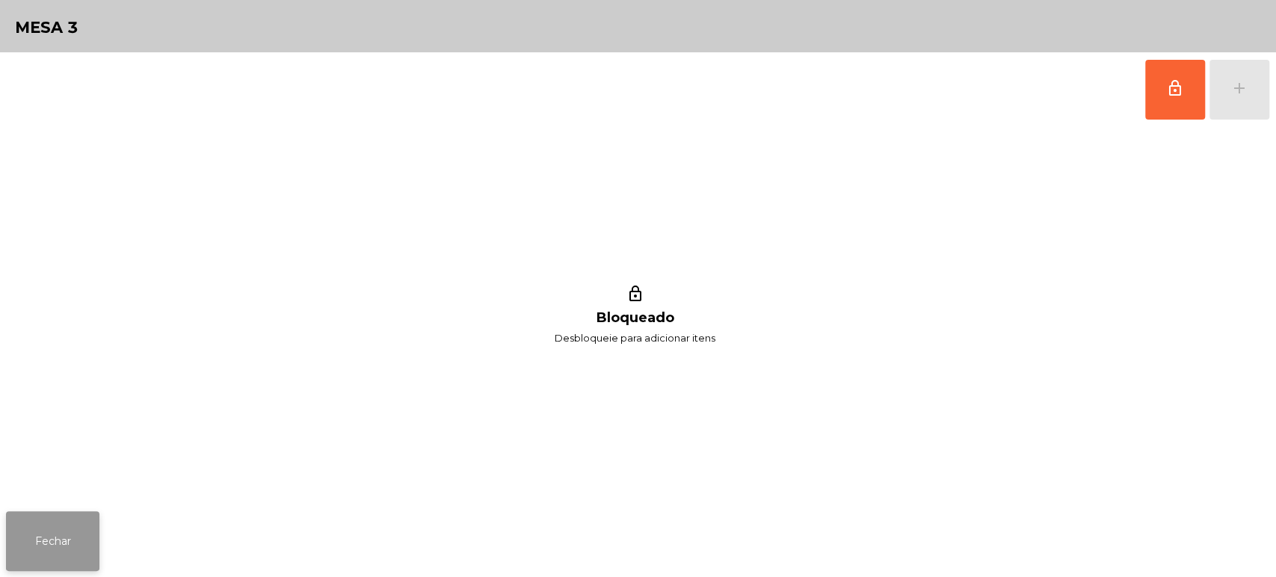
click at [93, 516] on button "Fechar" at bounding box center [52, 541] width 93 height 60
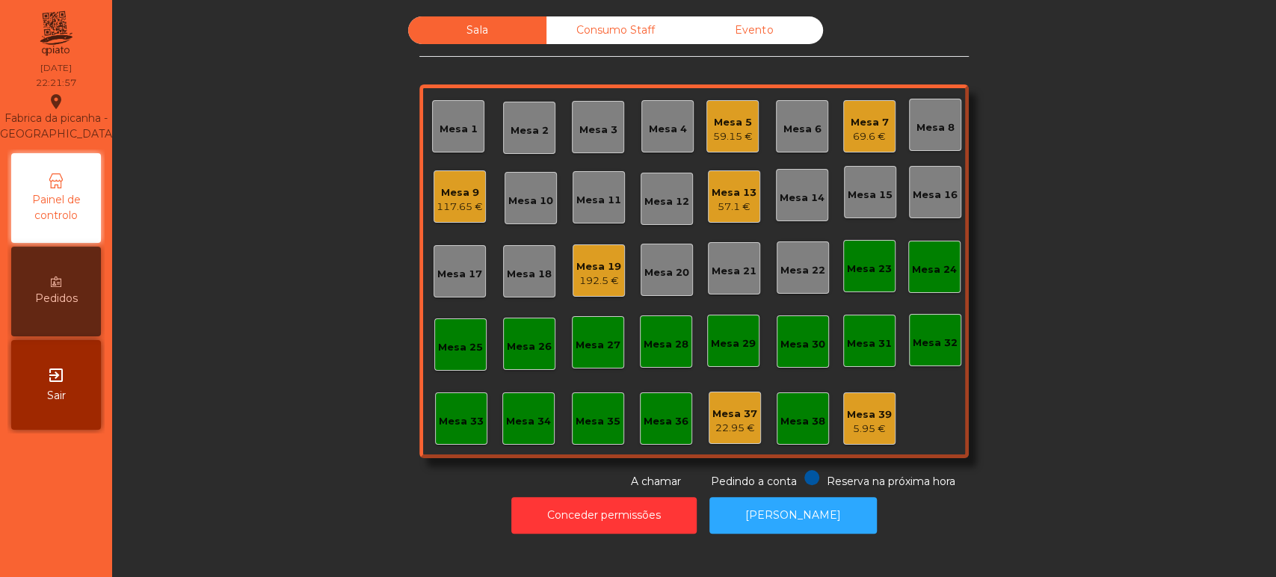
click at [456, 203] on div "117.65 €" at bounding box center [459, 207] width 46 height 15
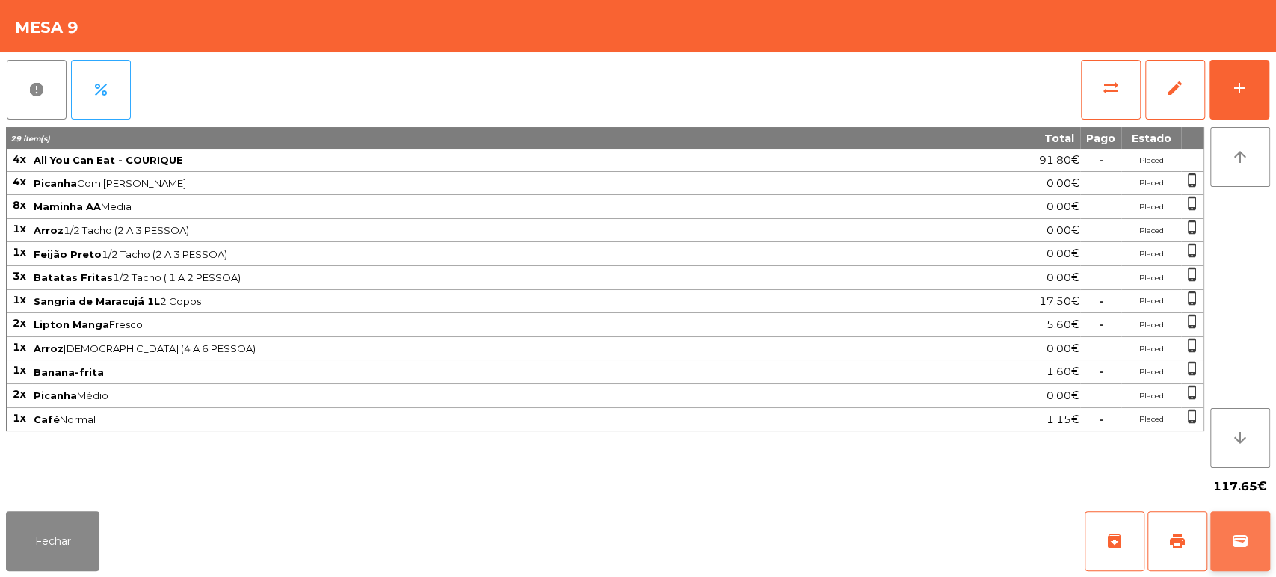
click at [1250, 535] on button "wallet" at bounding box center [1240, 541] width 60 height 60
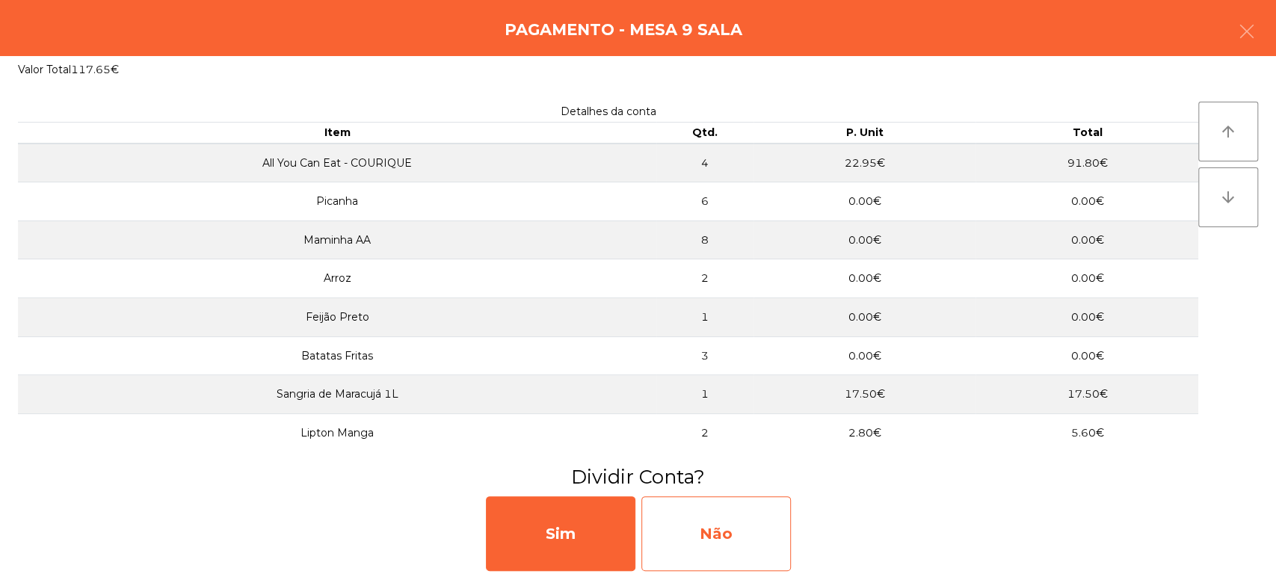
click at [720, 529] on div "Não" at bounding box center [715, 533] width 149 height 75
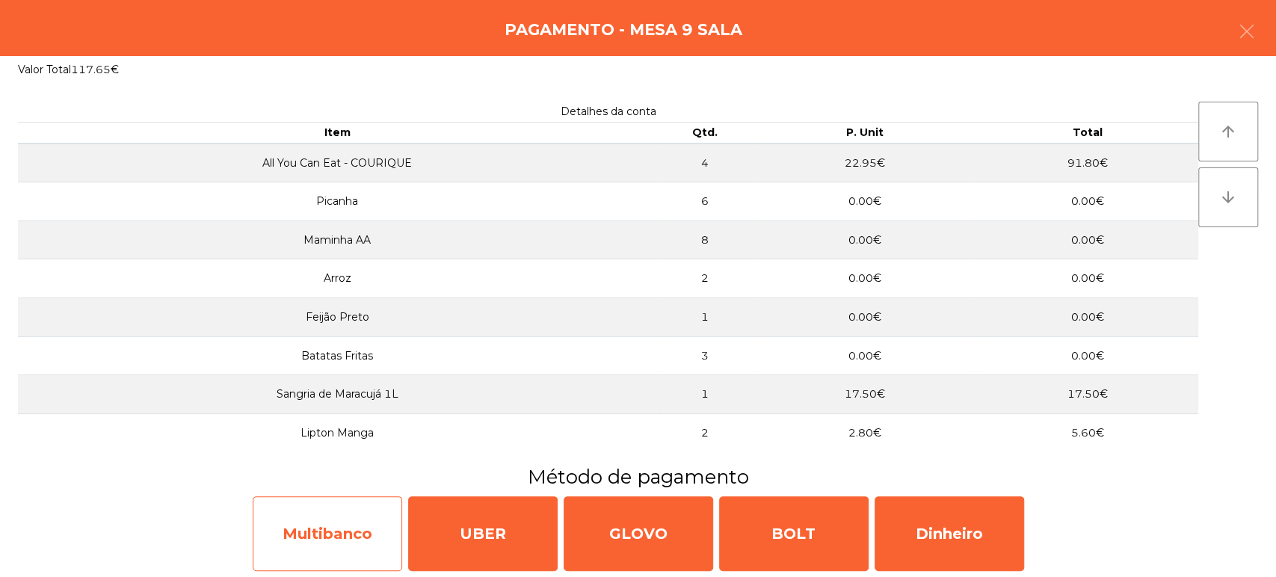
click at [328, 528] on div "Multibanco" at bounding box center [327, 533] width 149 height 75
select select "**"
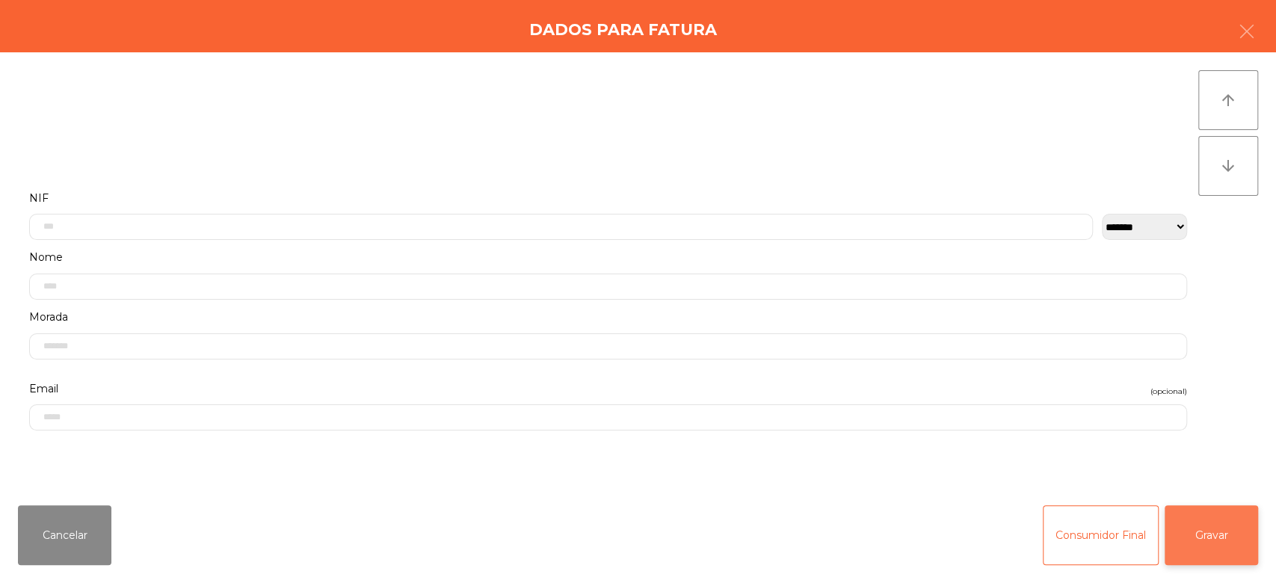
click at [1229, 540] on button "Gravar" at bounding box center [1210, 535] width 93 height 60
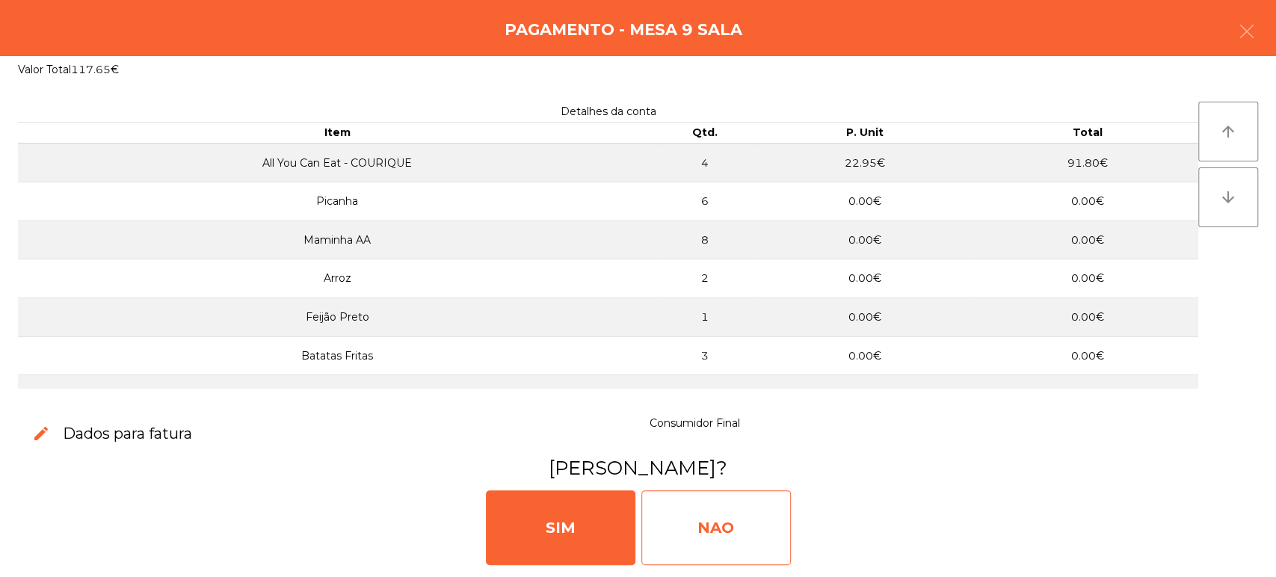
click at [713, 492] on div "NAO" at bounding box center [715, 527] width 149 height 75
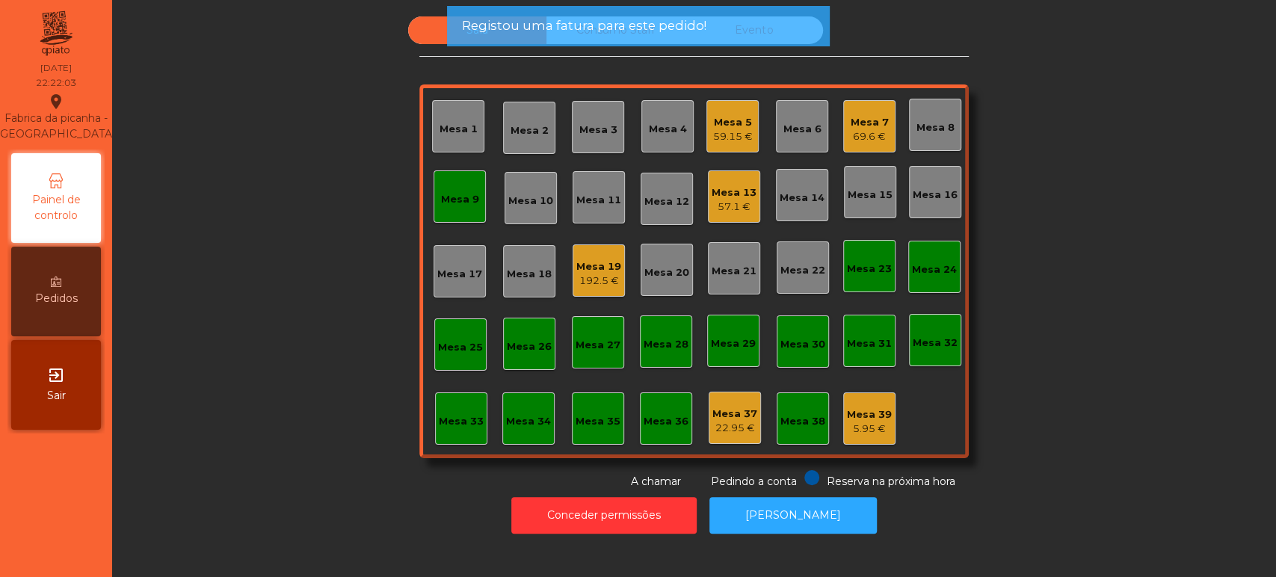
click at [470, 197] on div "Mesa 9" at bounding box center [460, 199] width 38 height 15
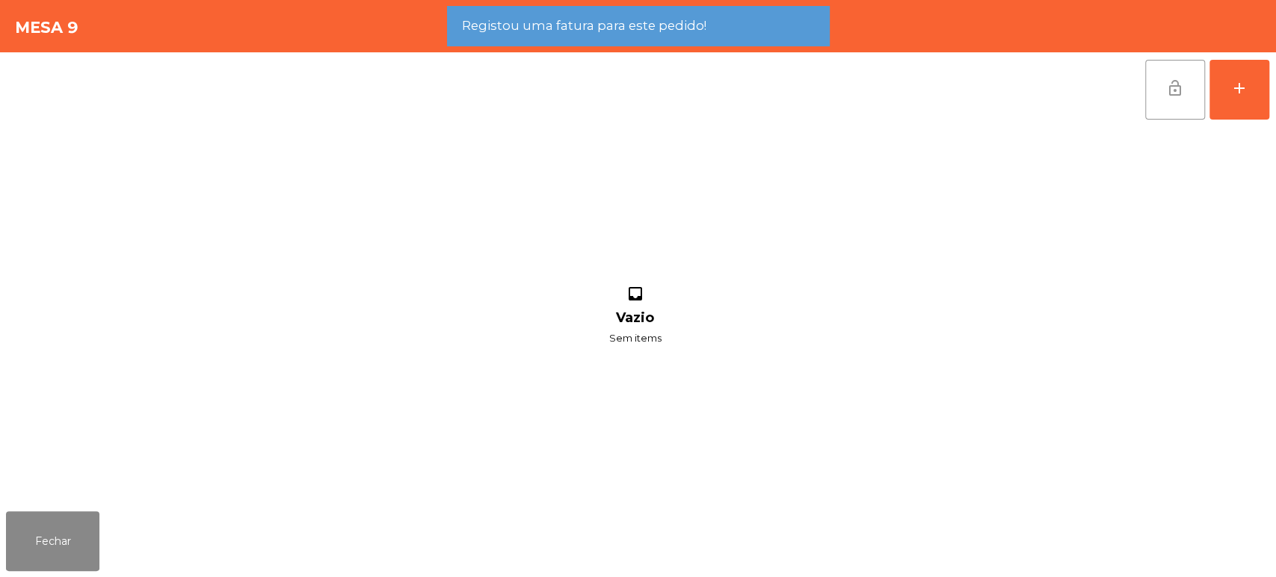
click at [1191, 109] on button "lock_open" at bounding box center [1175, 90] width 60 height 60
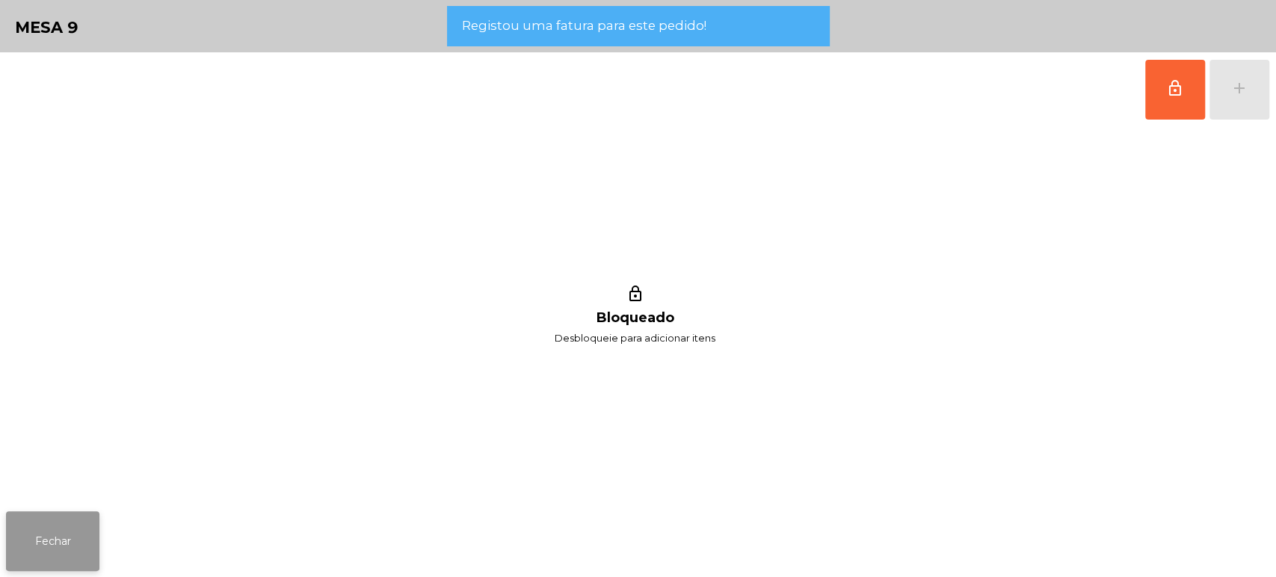
click at [78, 512] on button "Fechar" at bounding box center [52, 541] width 93 height 60
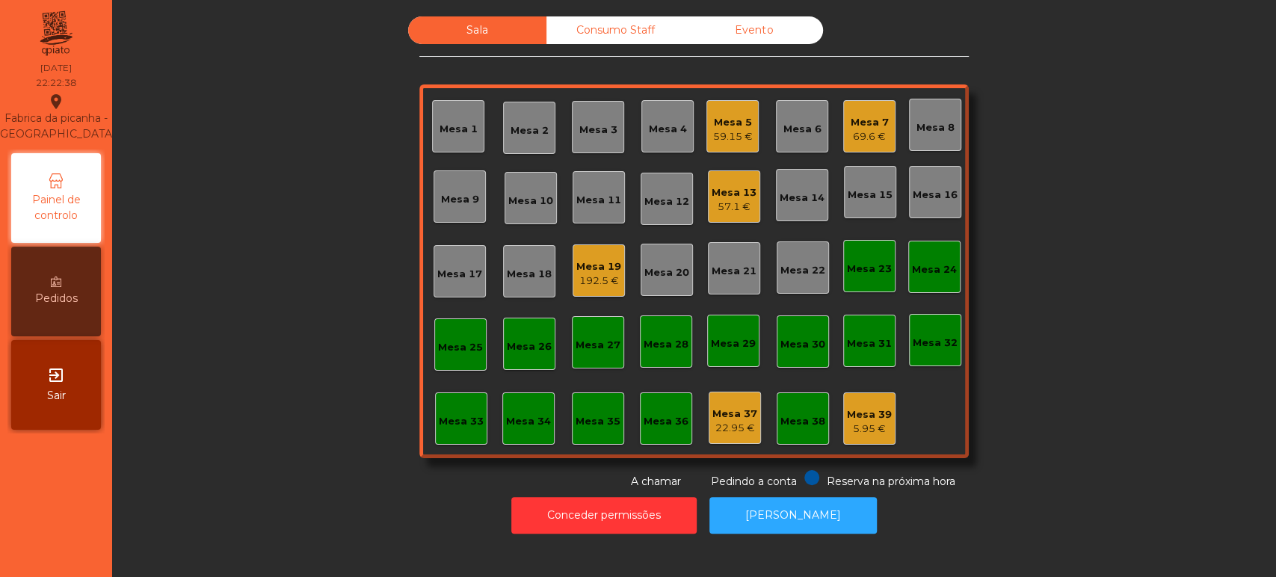
click at [720, 200] on div "57.1 €" at bounding box center [733, 207] width 45 height 15
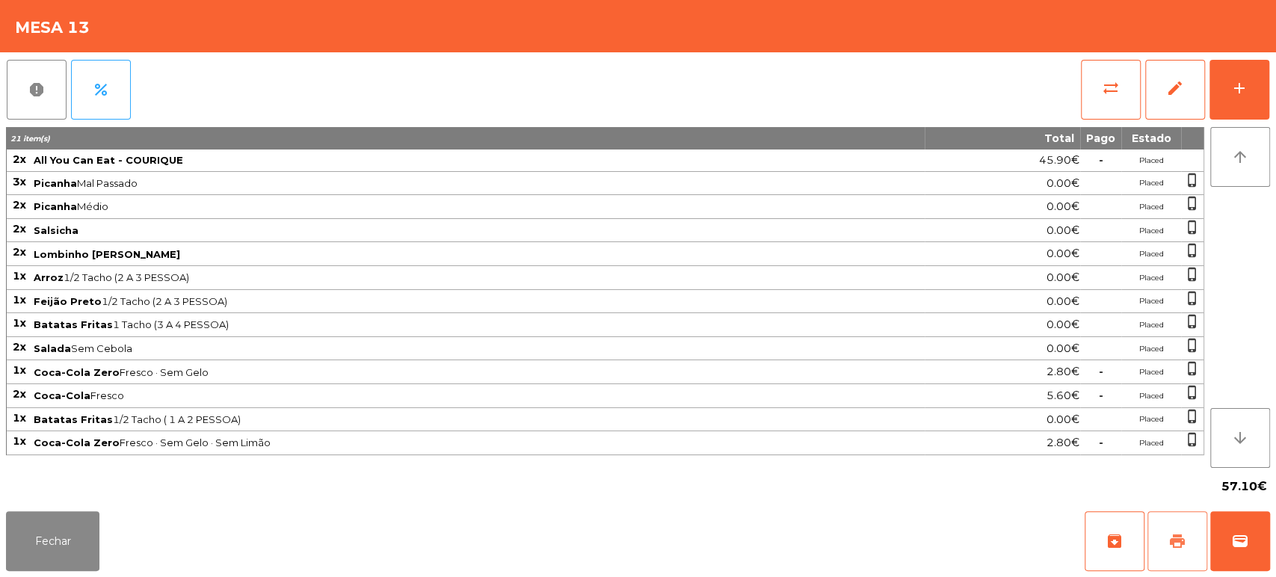
click at [1174, 534] on span "print" at bounding box center [1177, 541] width 18 height 18
click at [59, 523] on button "Fechar" at bounding box center [52, 541] width 93 height 60
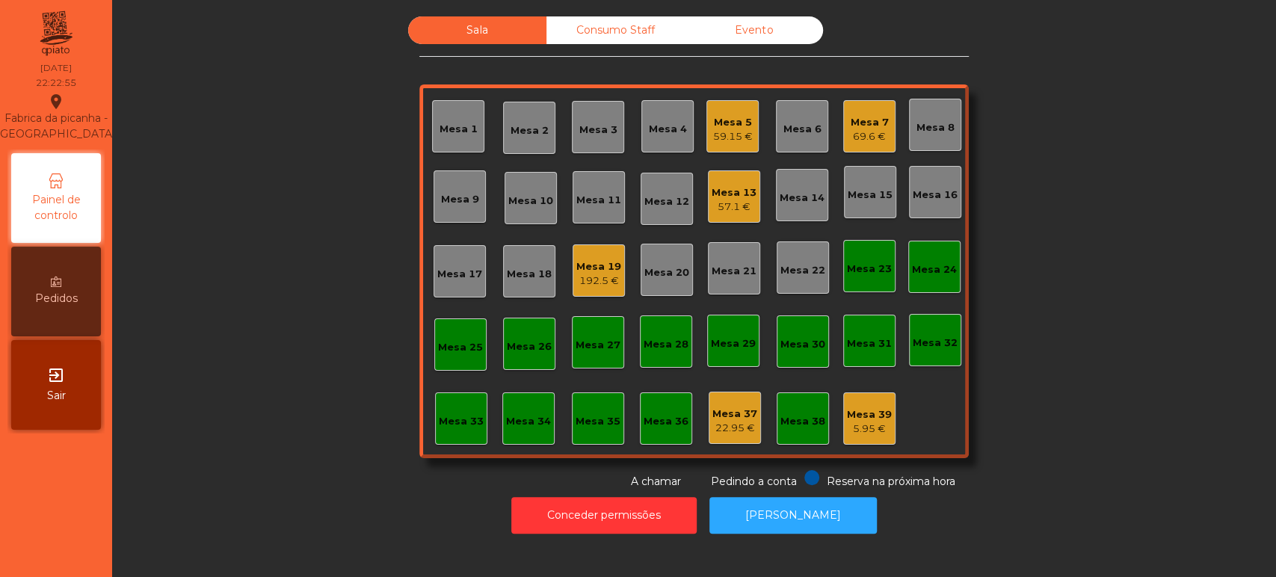
click at [726, 210] on div "57.1 €" at bounding box center [733, 207] width 45 height 15
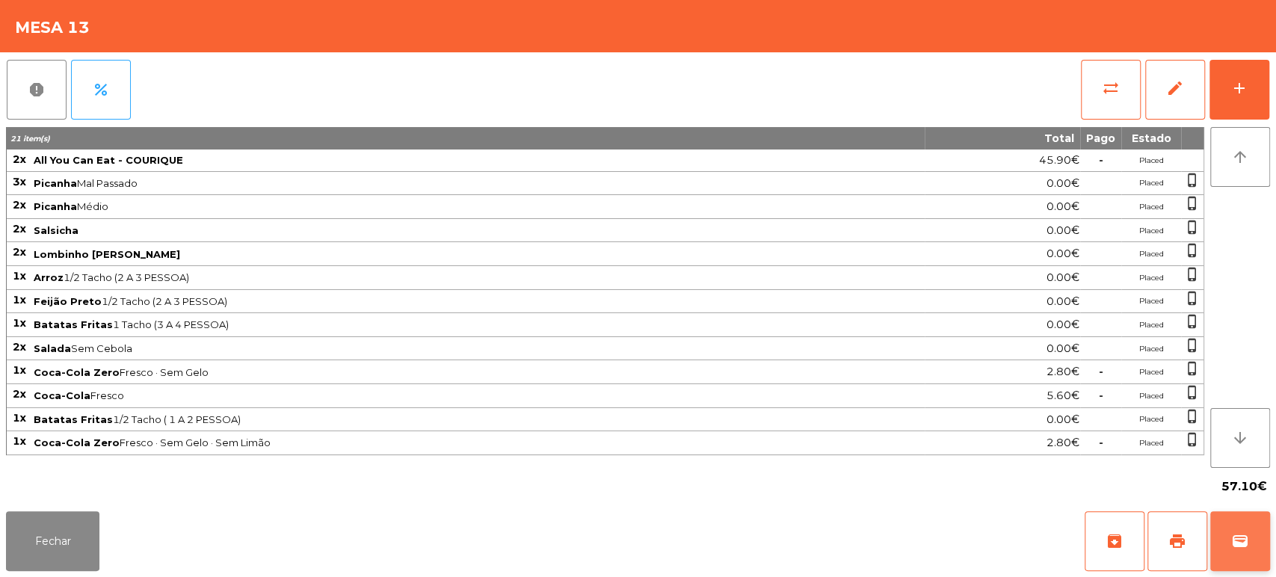
click at [1210, 516] on button "wallet" at bounding box center [1240, 541] width 60 height 60
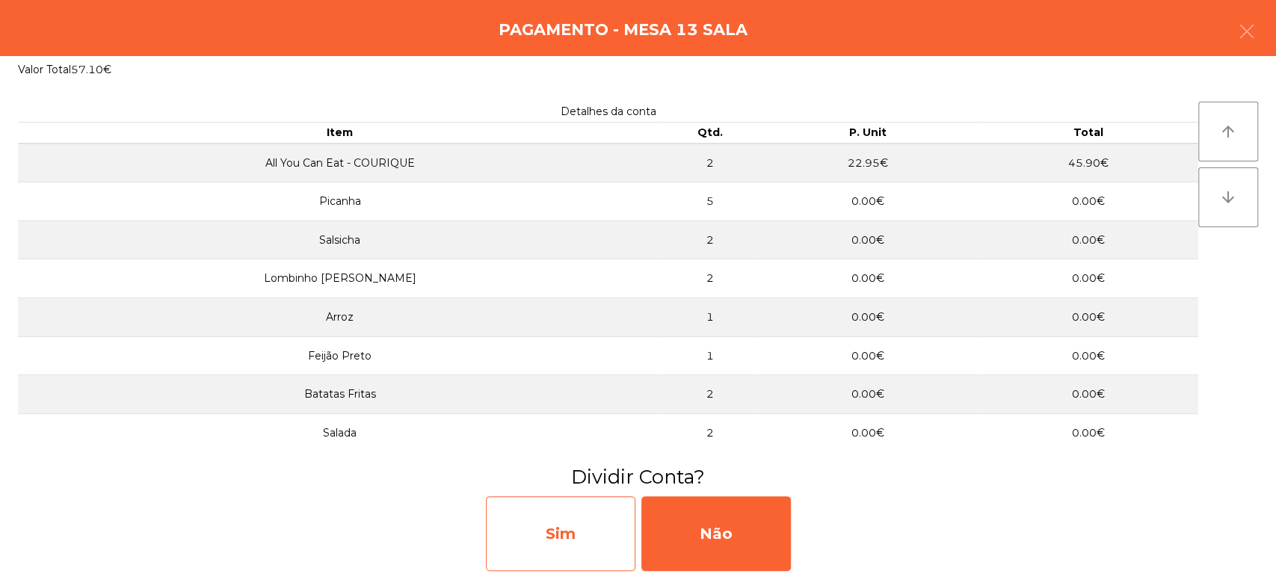
click at [578, 525] on div "Sim" at bounding box center [560, 533] width 149 height 75
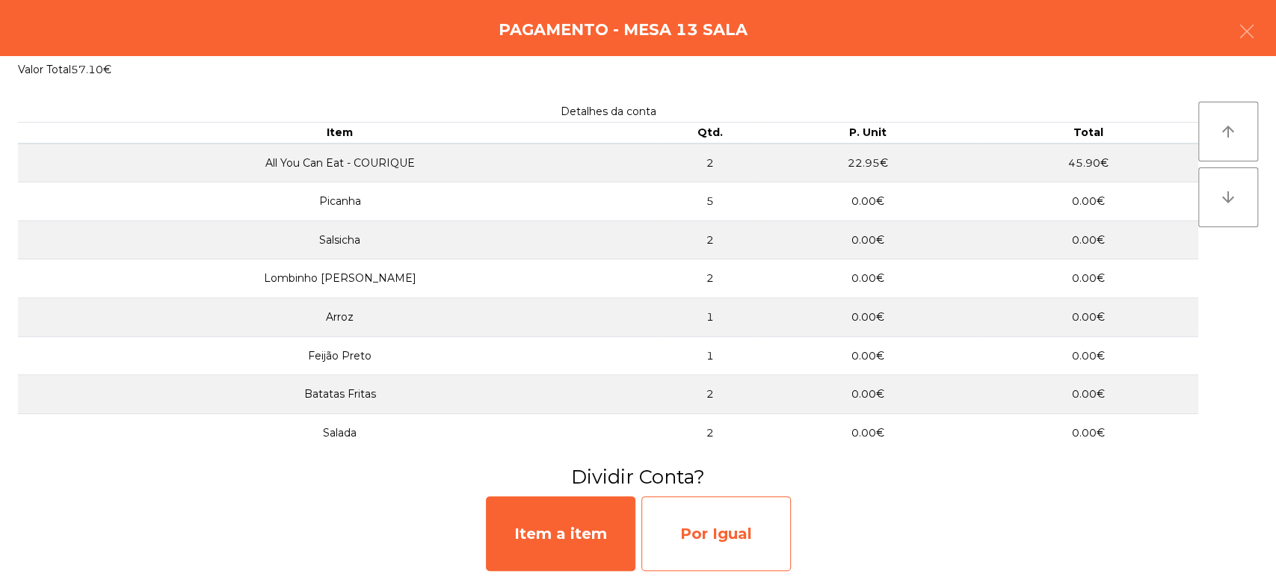
click at [700, 527] on div "Por Igual" at bounding box center [715, 533] width 149 height 75
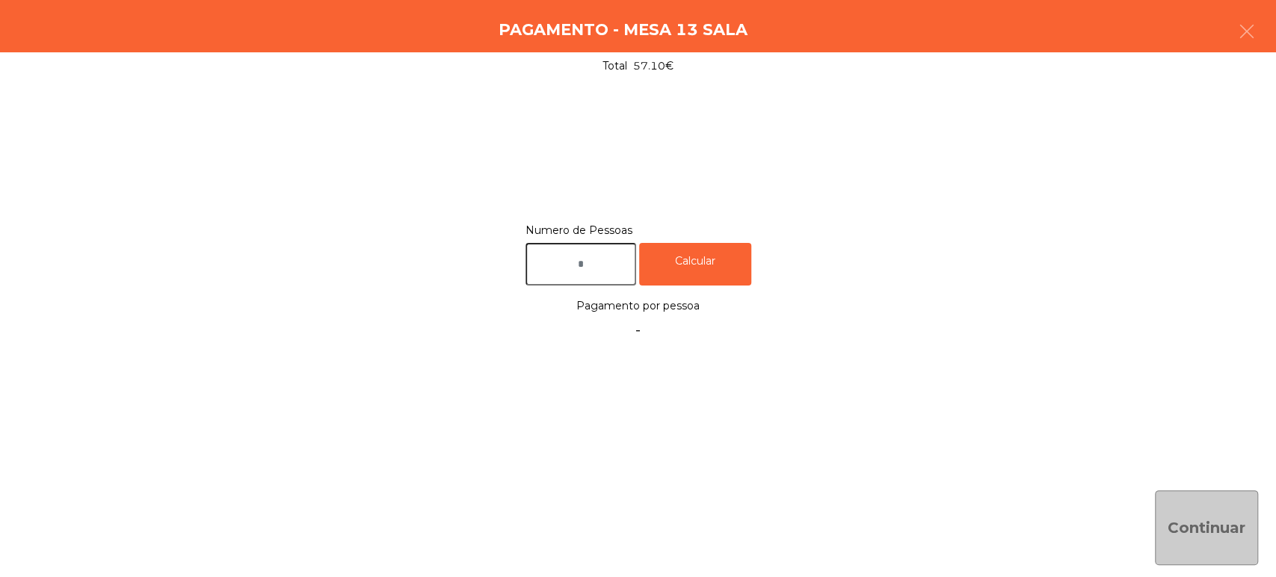
click at [601, 269] on input "text" at bounding box center [580, 264] width 111 height 43
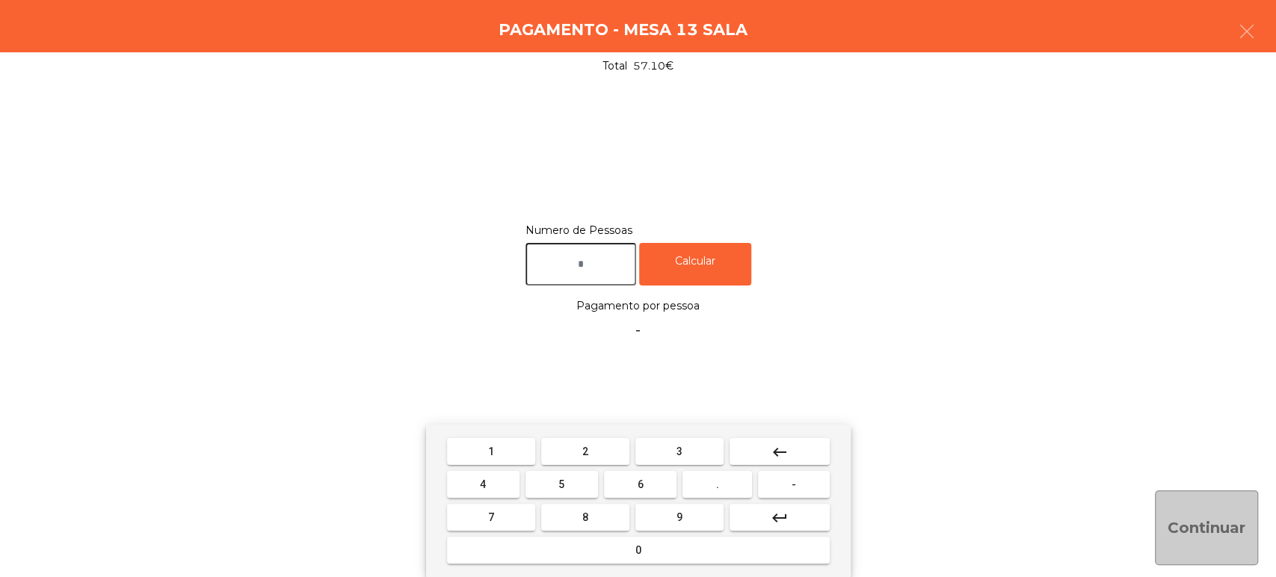
click at [584, 451] on span "2" at bounding box center [585, 451] width 6 height 12
type input "*"
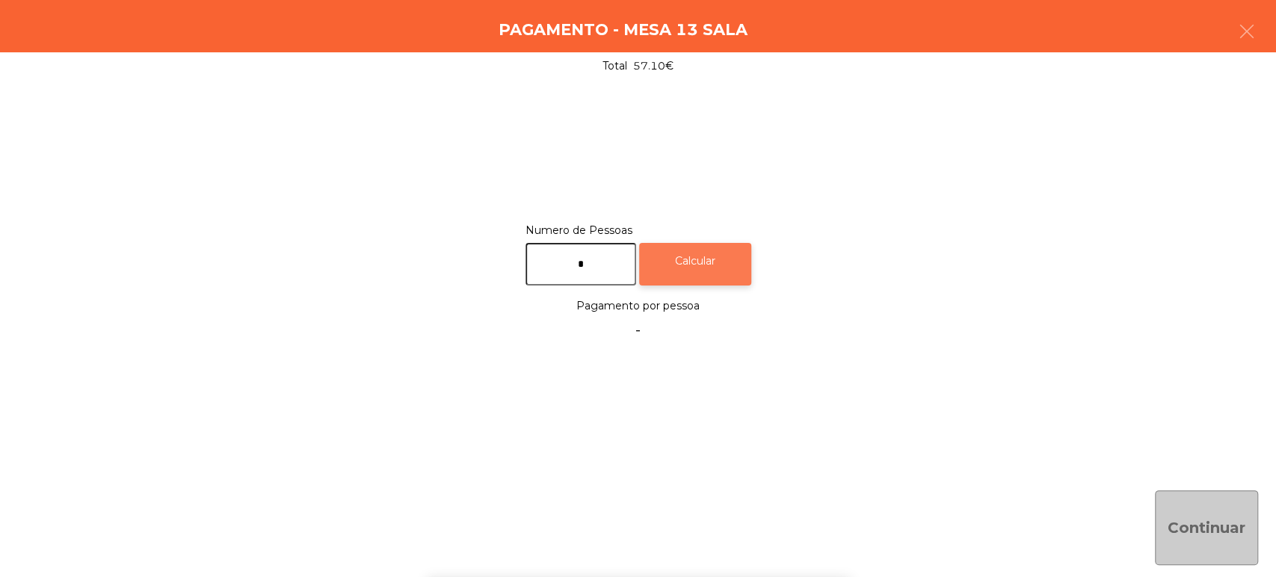
click at [729, 270] on div "Calcular" at bounding box center [695, 264] width 112 height 43
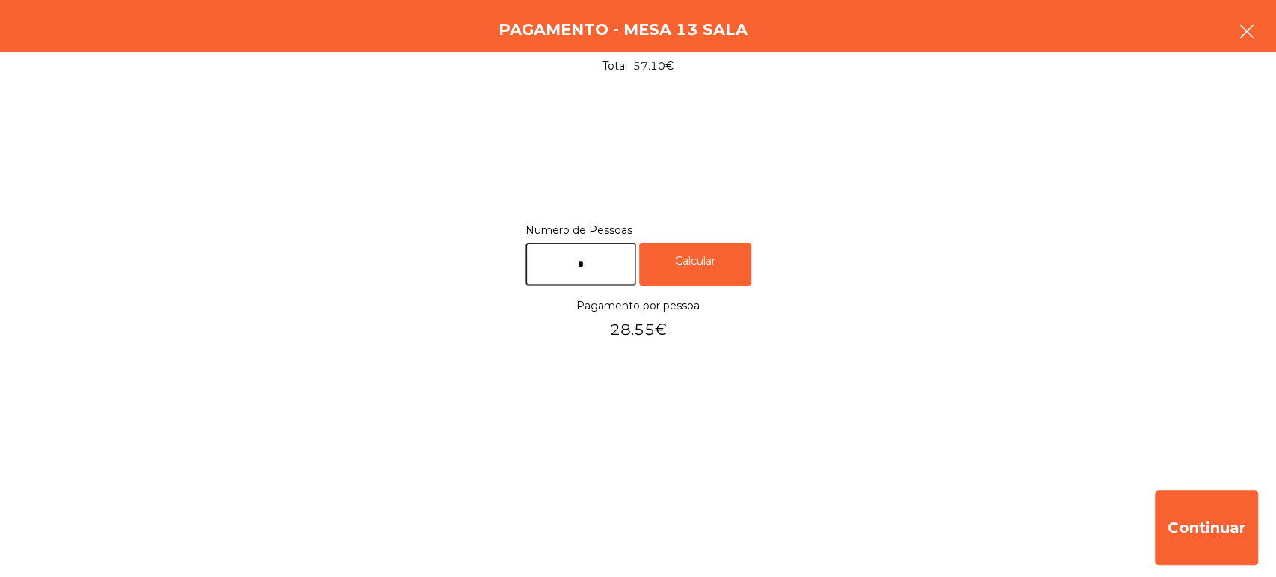
click at [1241, 46] on button "button" at bounding box center [1247, 32] width 42 height 45
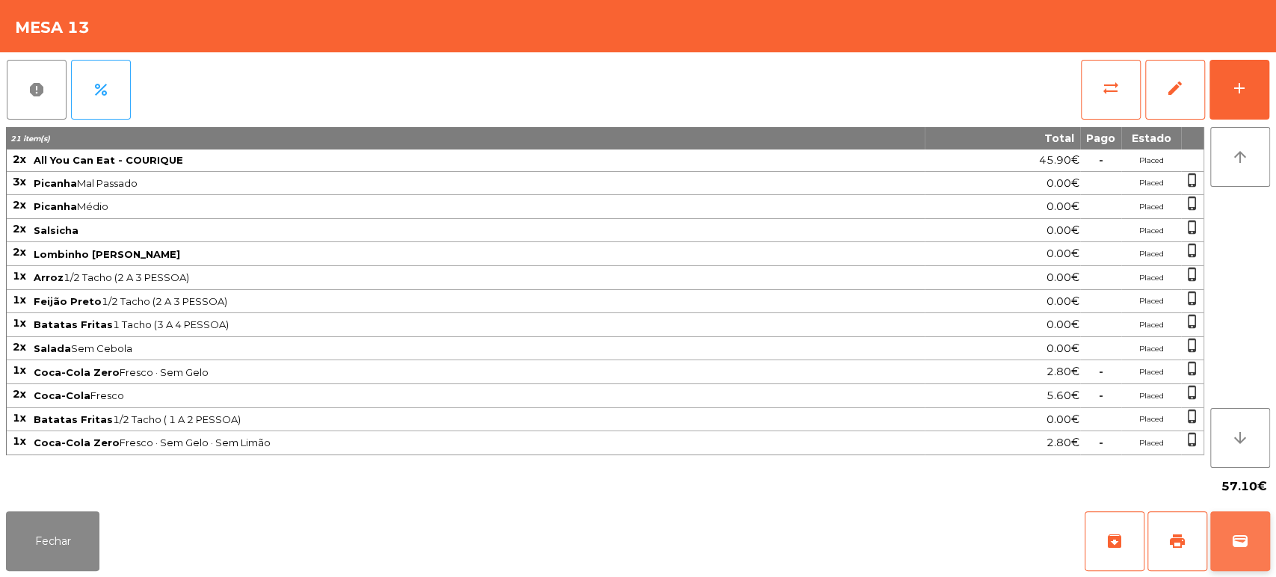
click at [1239, 543] on span "wallet" at bounding box center [1240, 541] width 18 height 18
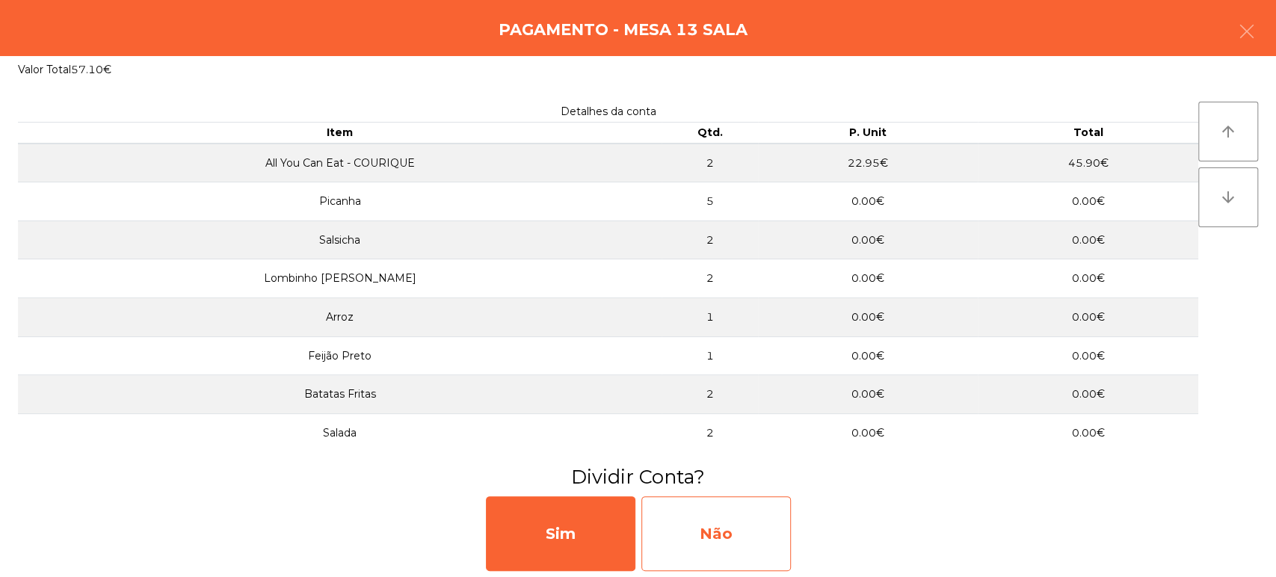
click at [689, 525] on div "Não" at bounding box center [715, 533] width 149 height 75
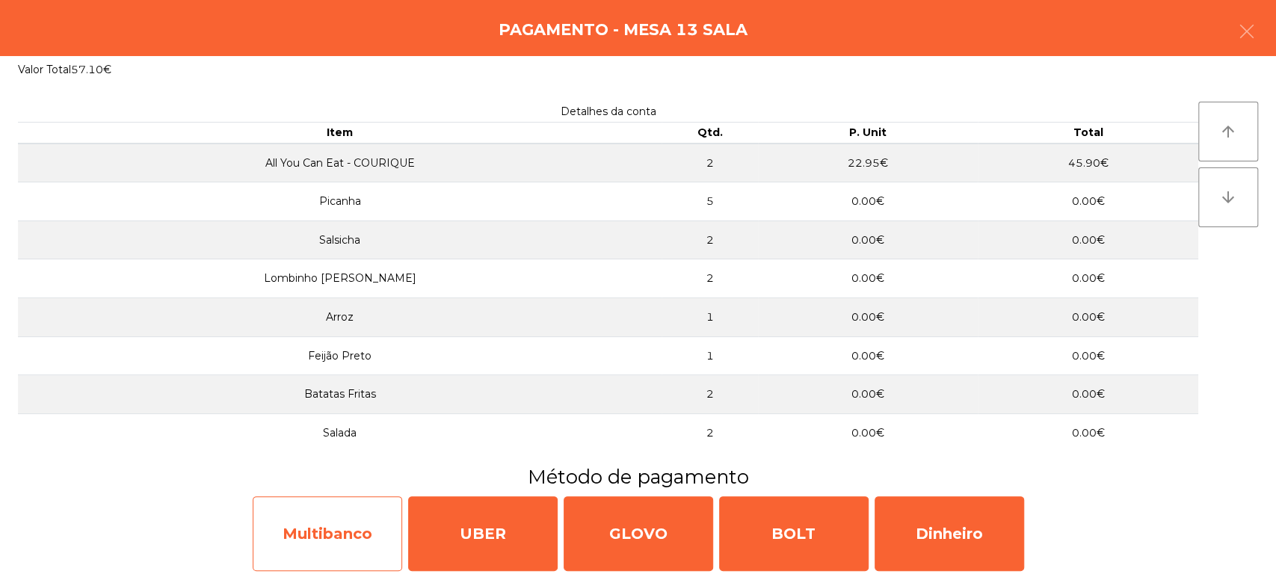
click at [322, 538] on div "Multibanco" at bounding box center [327, 533] width 149 height 75
select select "**"
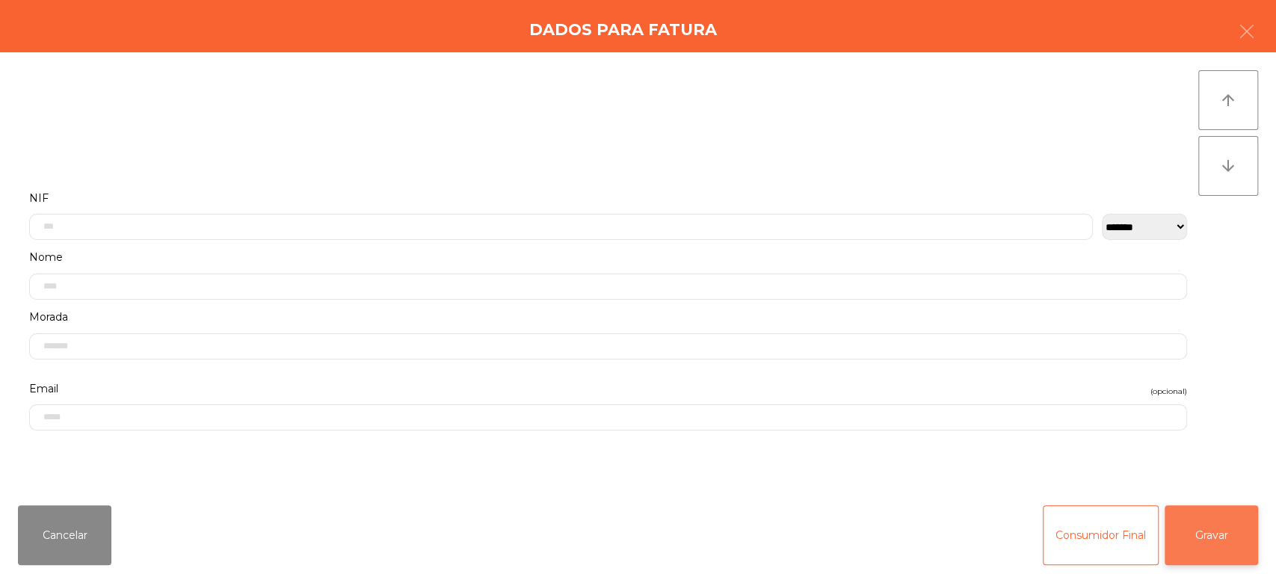
click at [1229, 519] on button "Gravar" at bounding box center [1210, 535] width 93 height 60
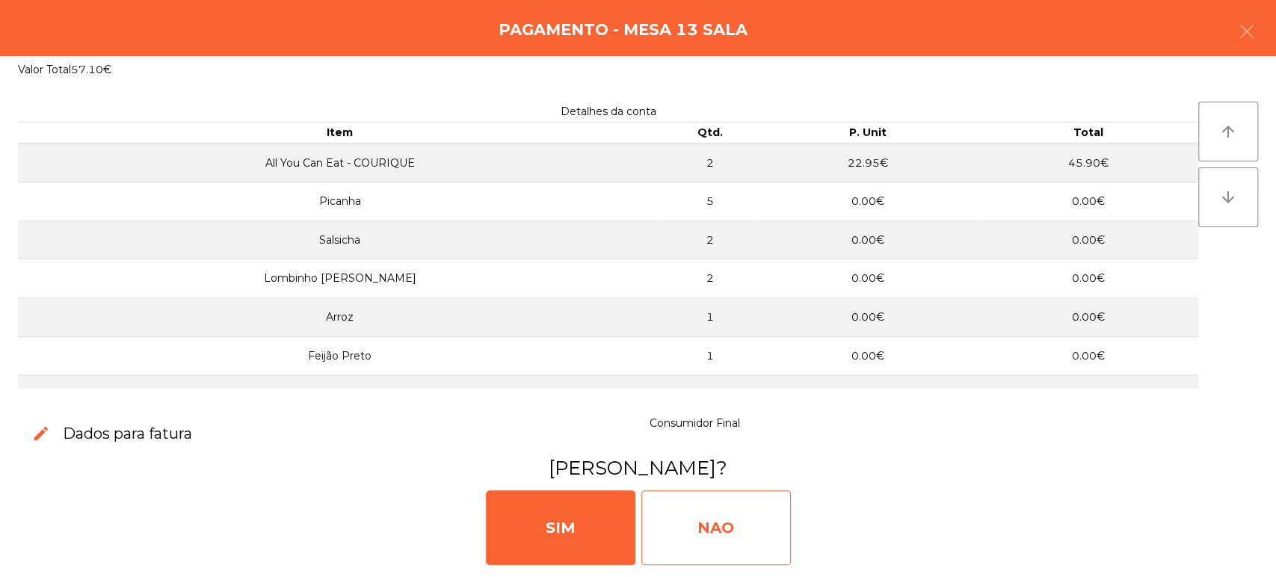
click at [714, 534] on div "NAO" at bounding box center [715, 527] width 149 height 75
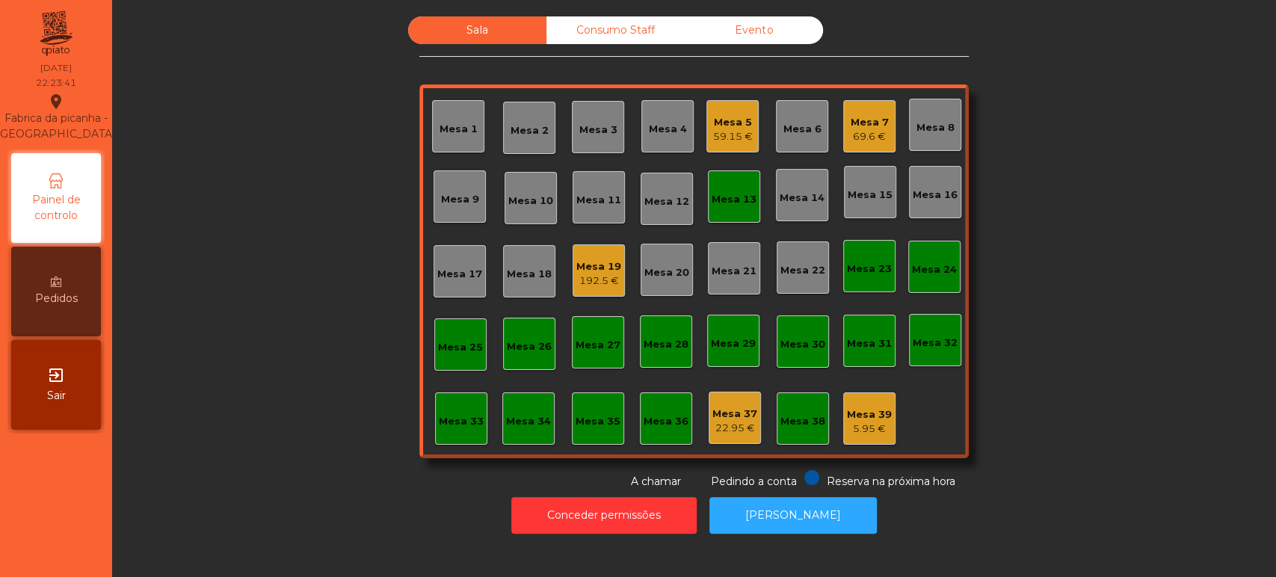
click at [735, 193] on div "Mesa 13" at bounding box center [733, 199] width 45 height 15
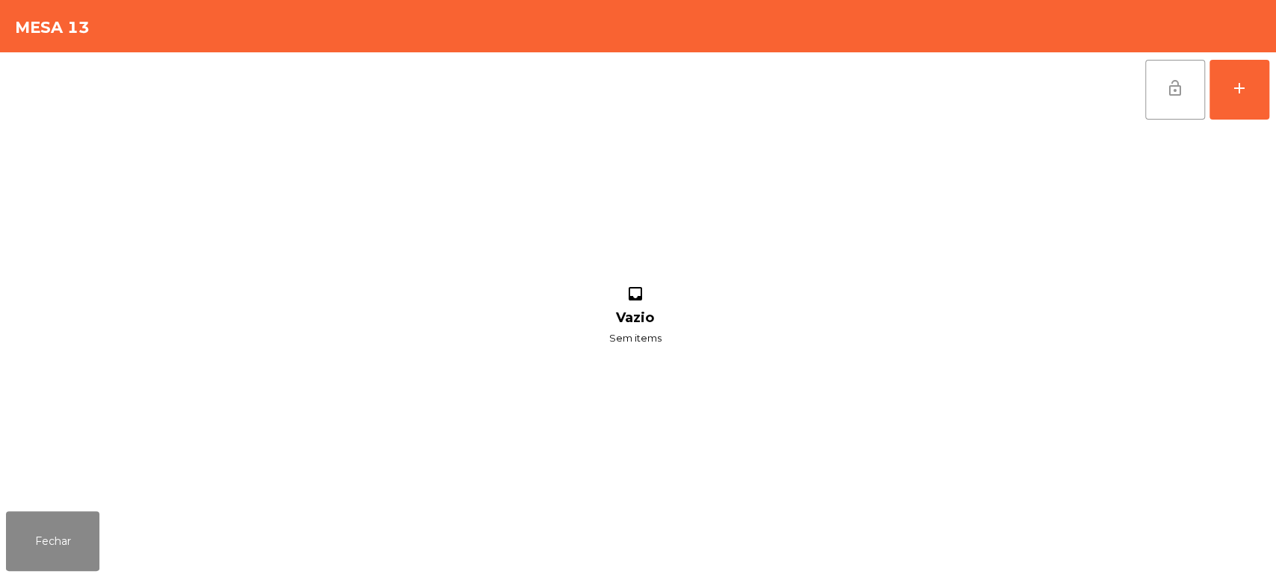
click at [1190, 82] on button "lock_open" at bounding box center [1175, 90] width 60 height 60
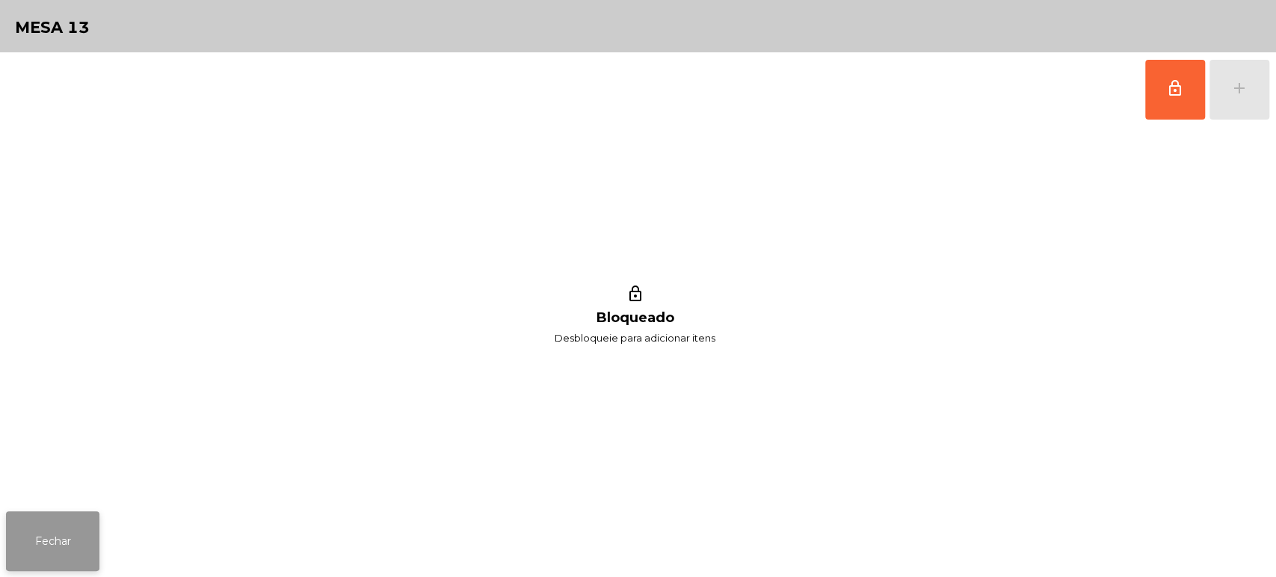
click at [61, 523] on button "Fechar" at bounding box center [52, 541] width 93 height 60
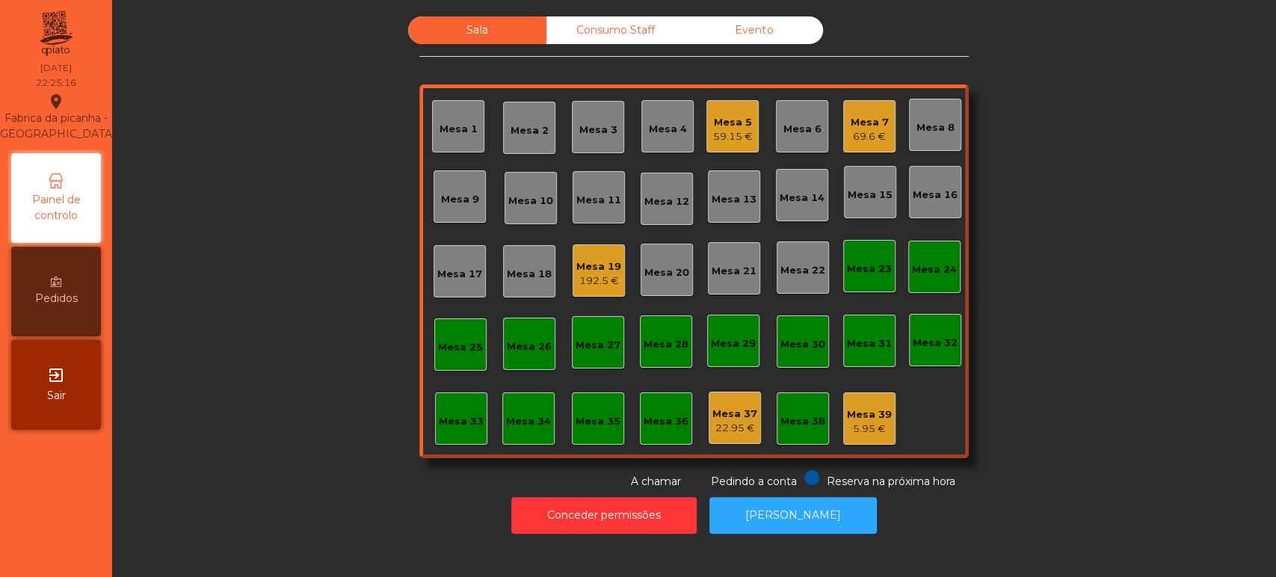
click at [724, 132] on div "59.15 €" at bounding box center [733, 136] width 40 height 15
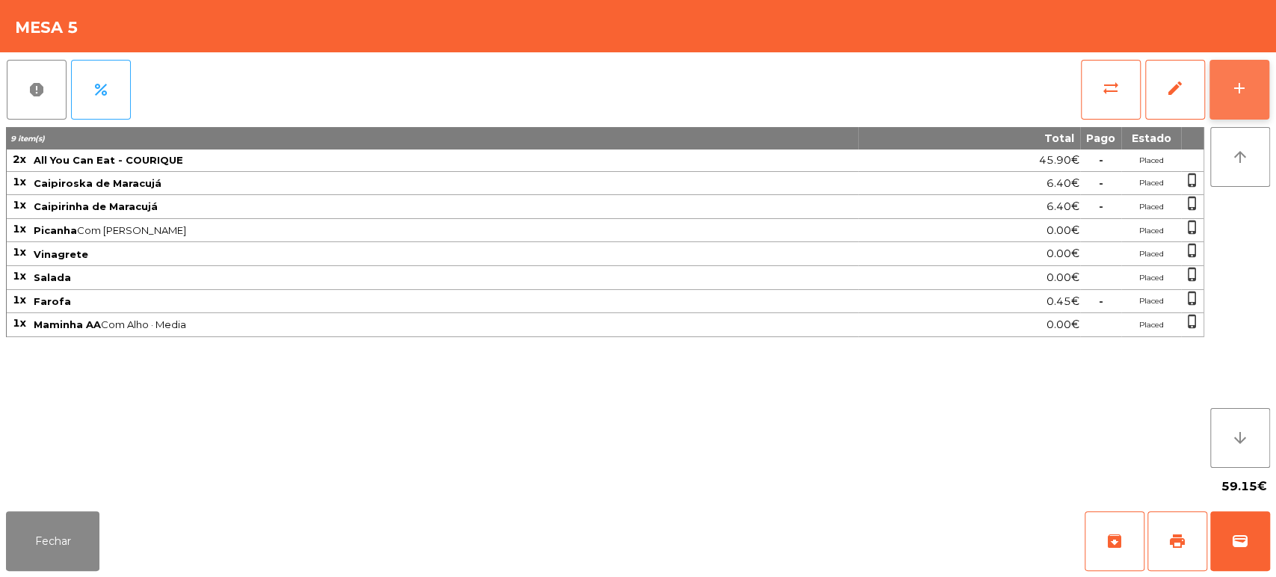
click at [1235, 84] on div "add" at bounding box center [1239, 88] width 18 height 18
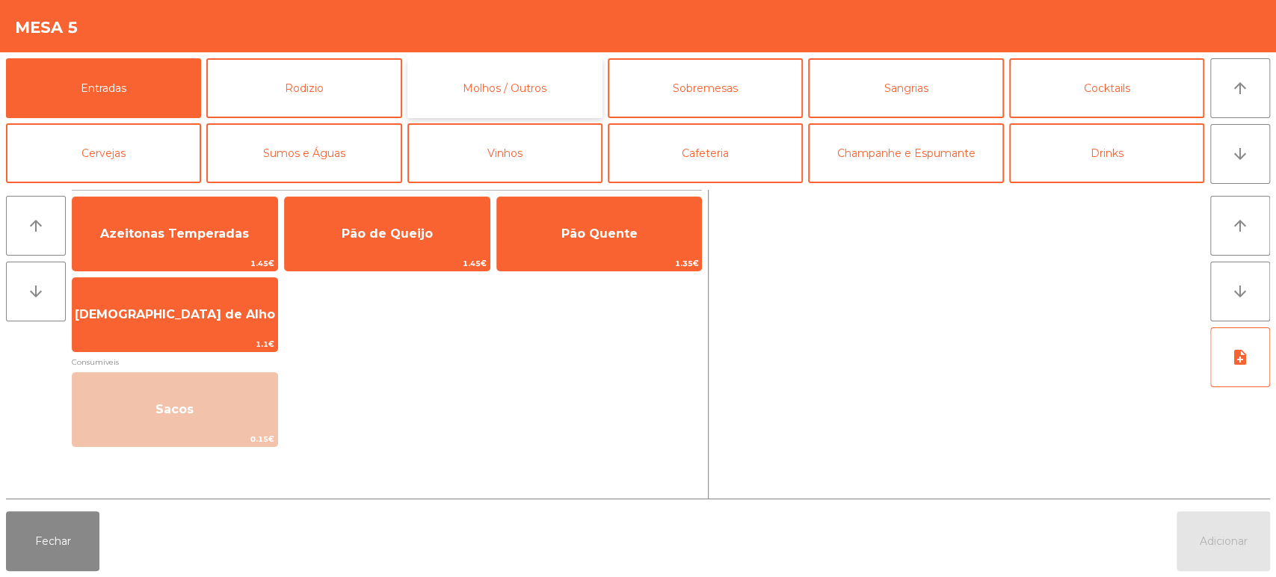
click at [436, 88] on button "Molhos / Outros" at bounding box center [504, 88] width 195 height 60
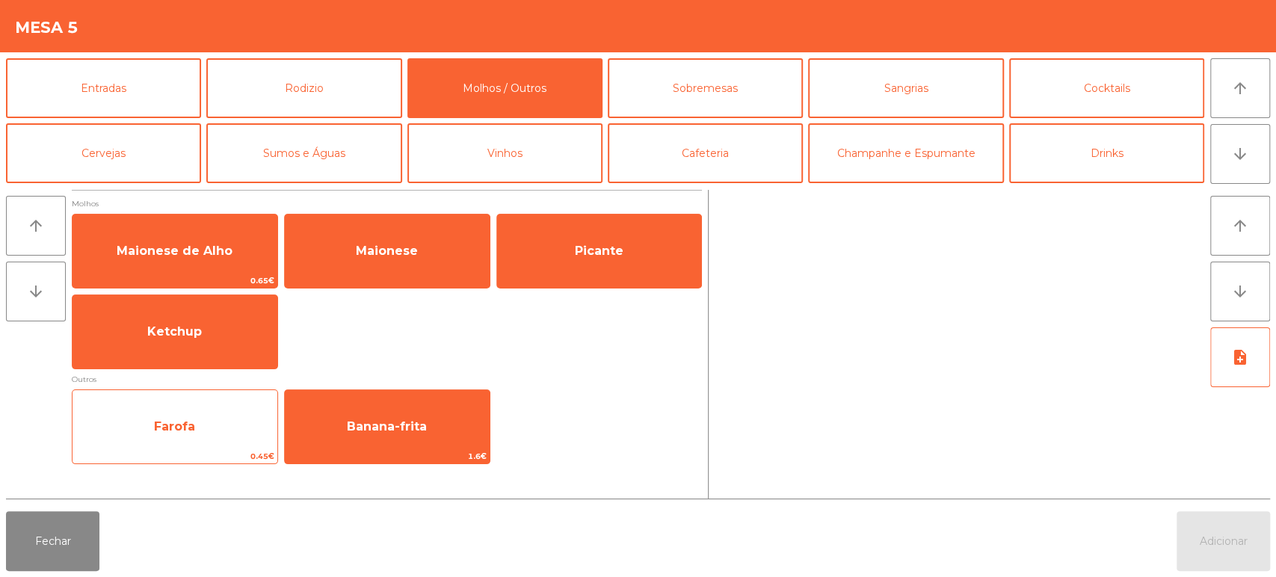
click at [203, 426] on span "Farofa" at bounding box center [174, 427] width 205 height 40
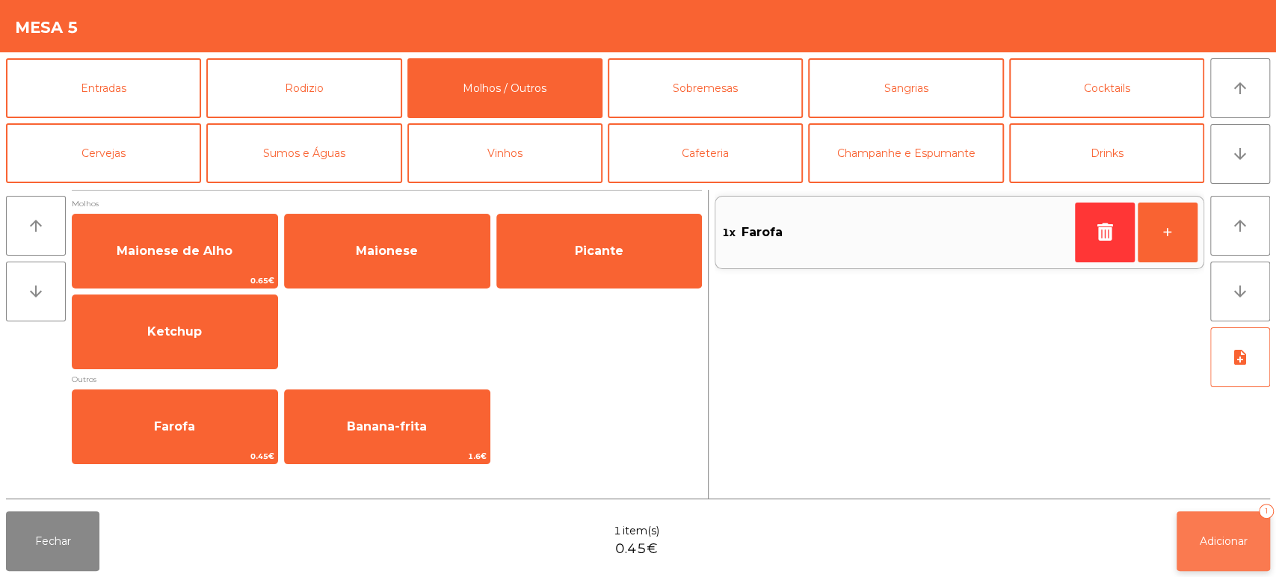
click at [1267, 531] on button "Adicionar 1" at bounding box center [1222, 541] width 93 height 60
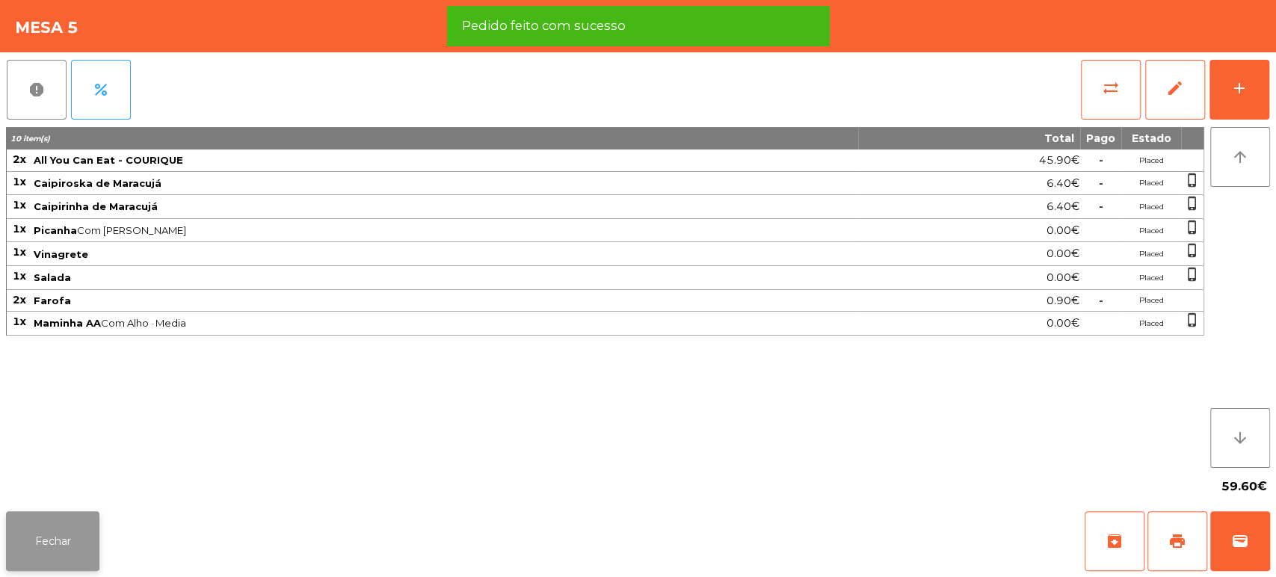
click at [67, 544] on button "Fechar" at bounding box center [52, 541] width 93 height 60
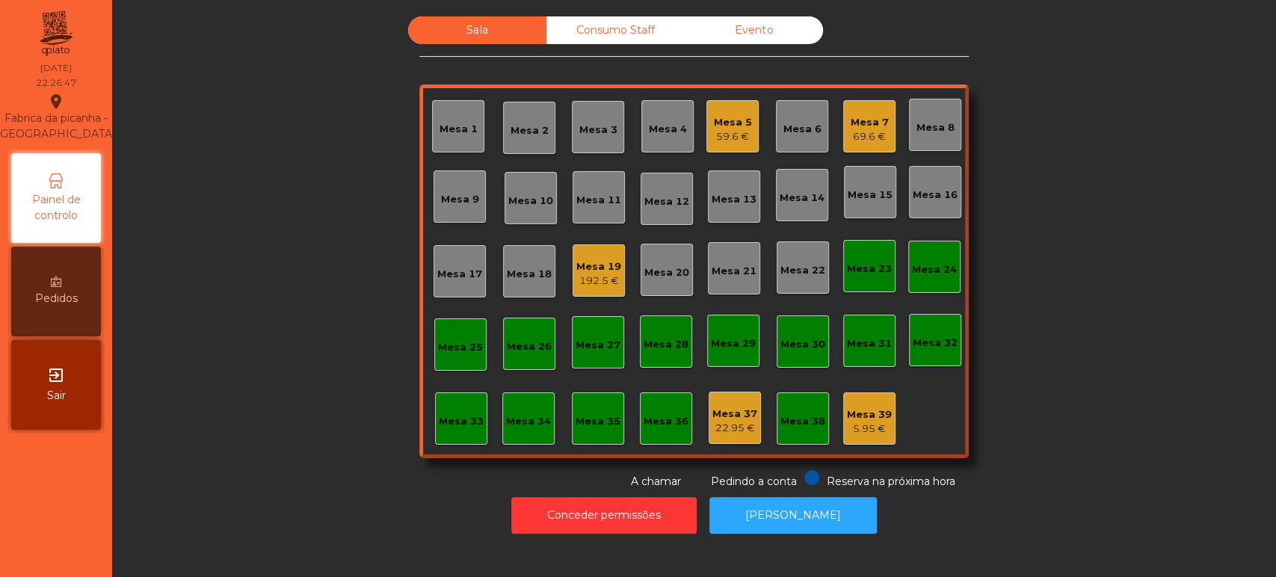
click at [459, 419] on div "Mesa 33" at bounding box center [461, 421] width 45 height 15
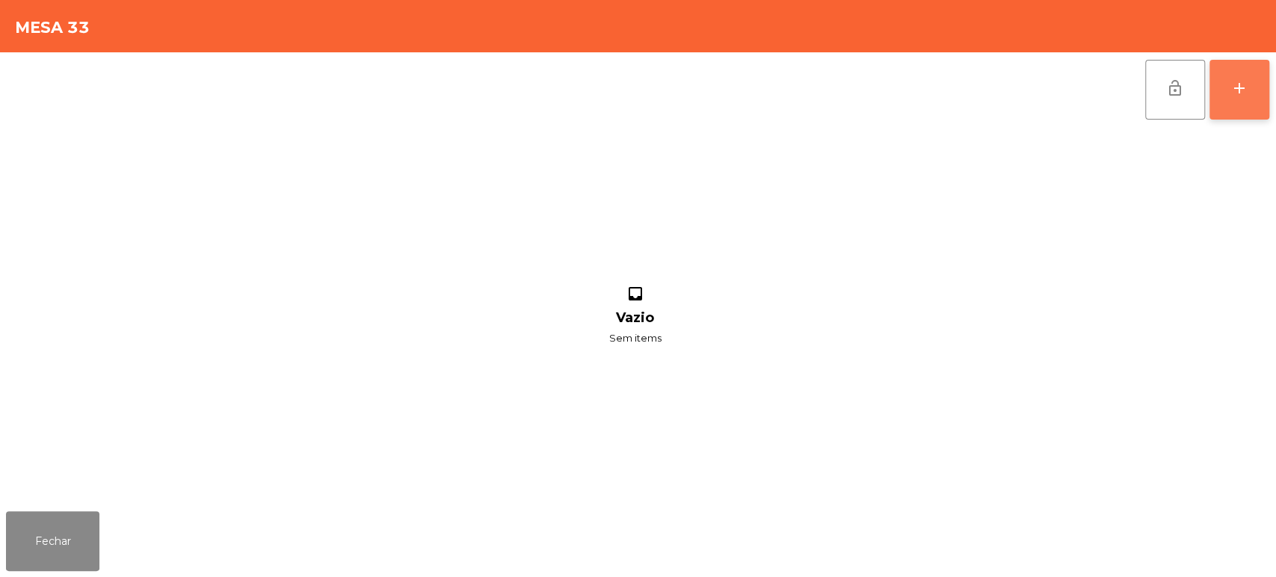
click at [1233, 72] on button "add" at bounding box center [1239, 90] width 60 height 60
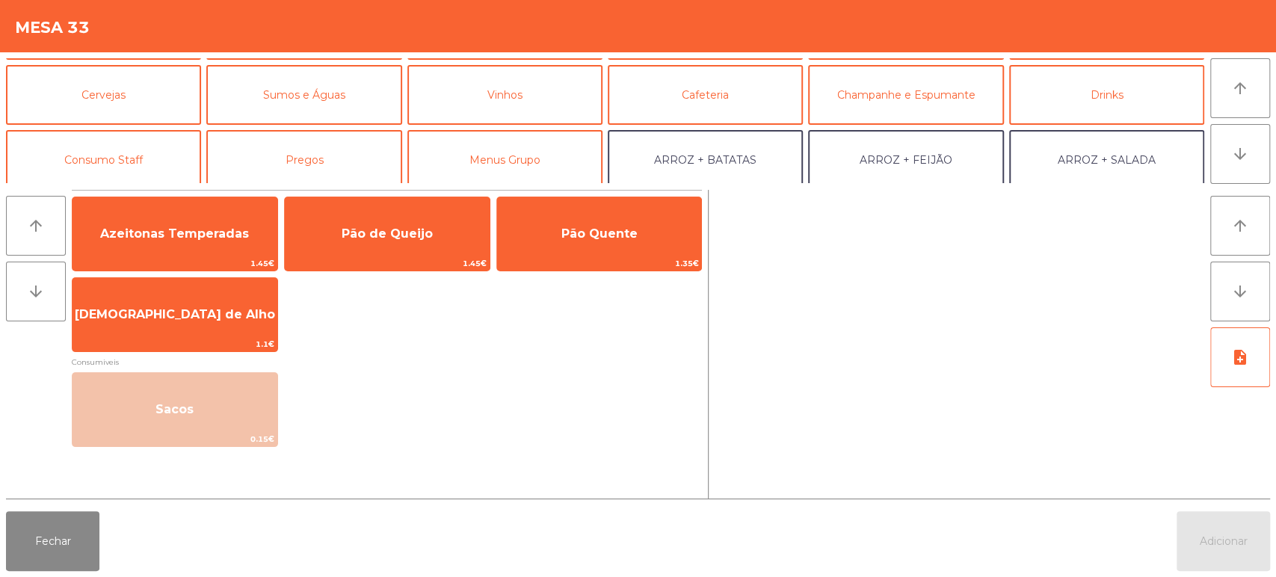
scroll to position [59, 0]
click at [120, 159] on button "Consumo Staff" at bounding box center [103, 159] width 195 height 60
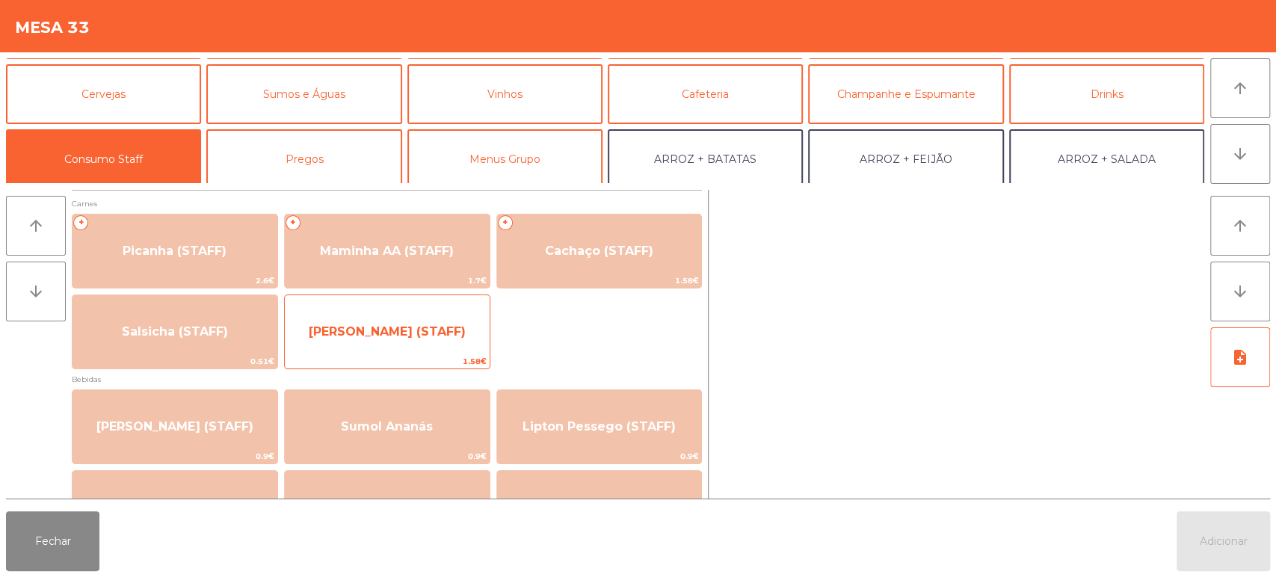
click at [452, 353] on div "Lombinho Frango (STAFF) 1.58€" at bounding box center [387, 331] width 206 height 75
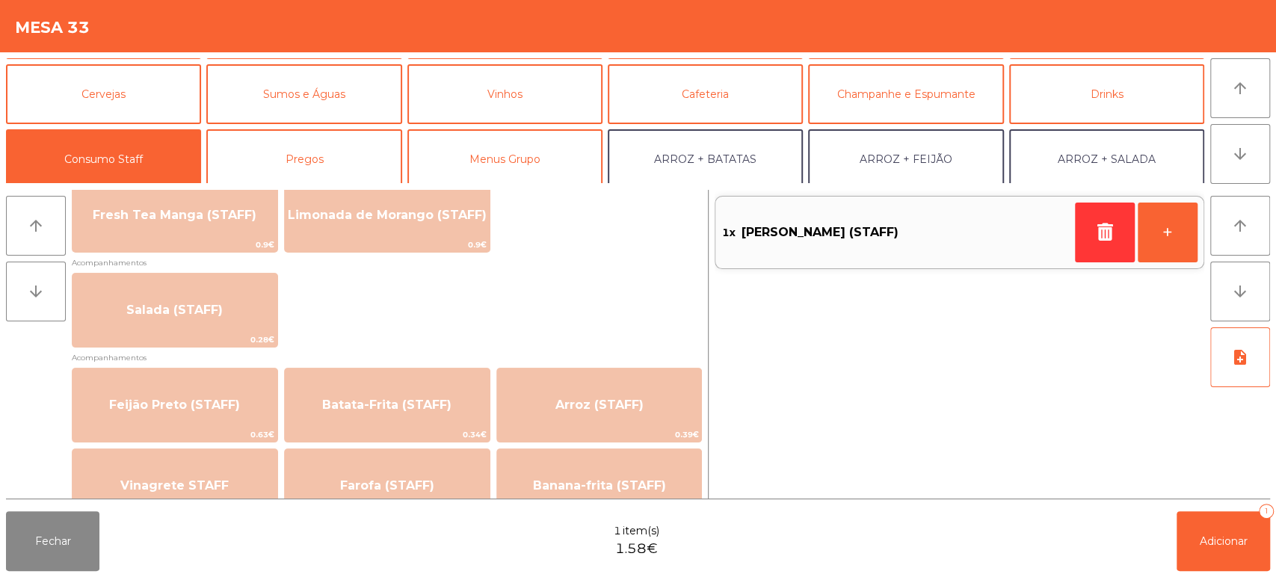
scroll to position [601, 0]
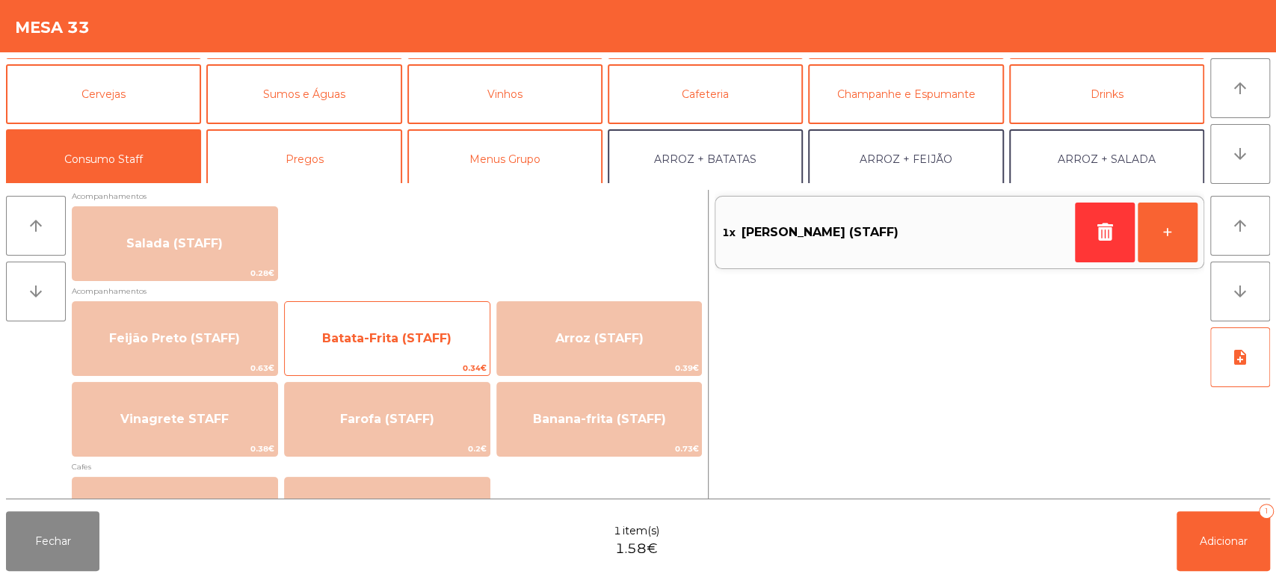
click at [390, 321] on span "Batata-Frita (STAFF)" at bounding box center [387, 338] width 205 height 40
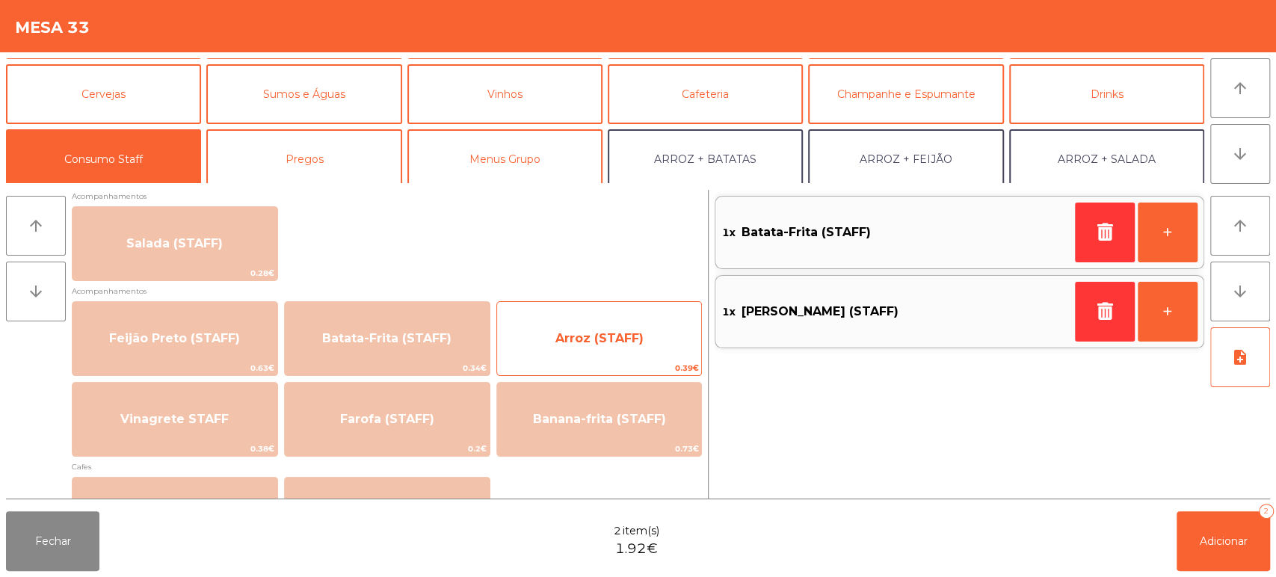
click at [605, 314] on div "Arroz (STAFF) 0.39€" at bounding box center [599, 338] width 206 height 75
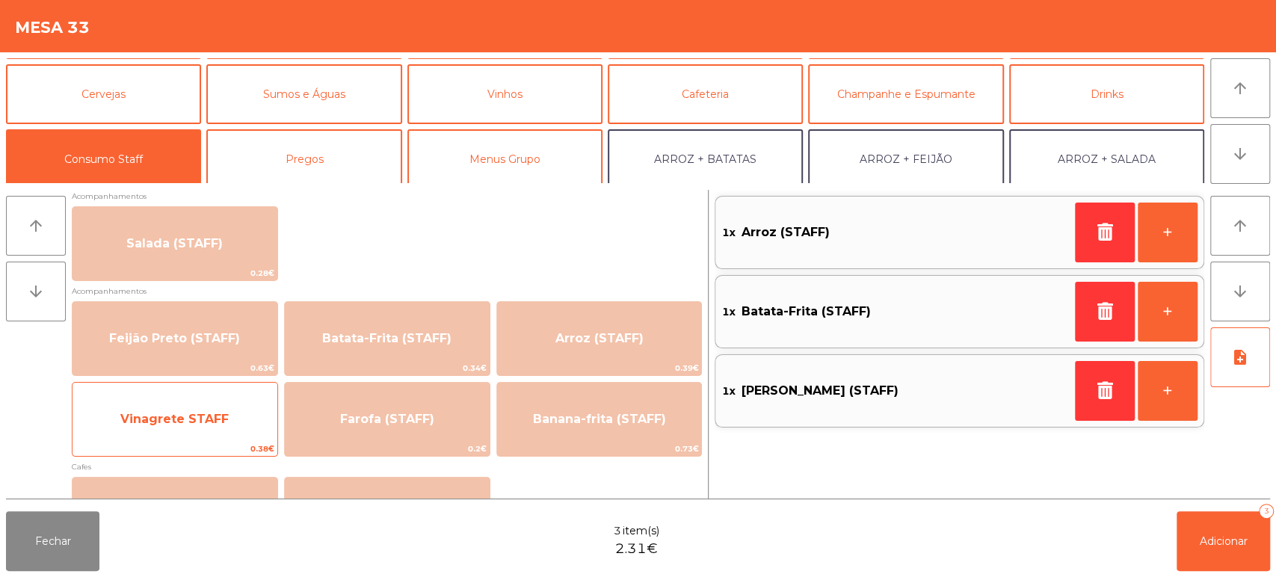
click at [205, 419] on span "Vinagrete STAFF" at bounding box center [174, 419] width 108 height 14
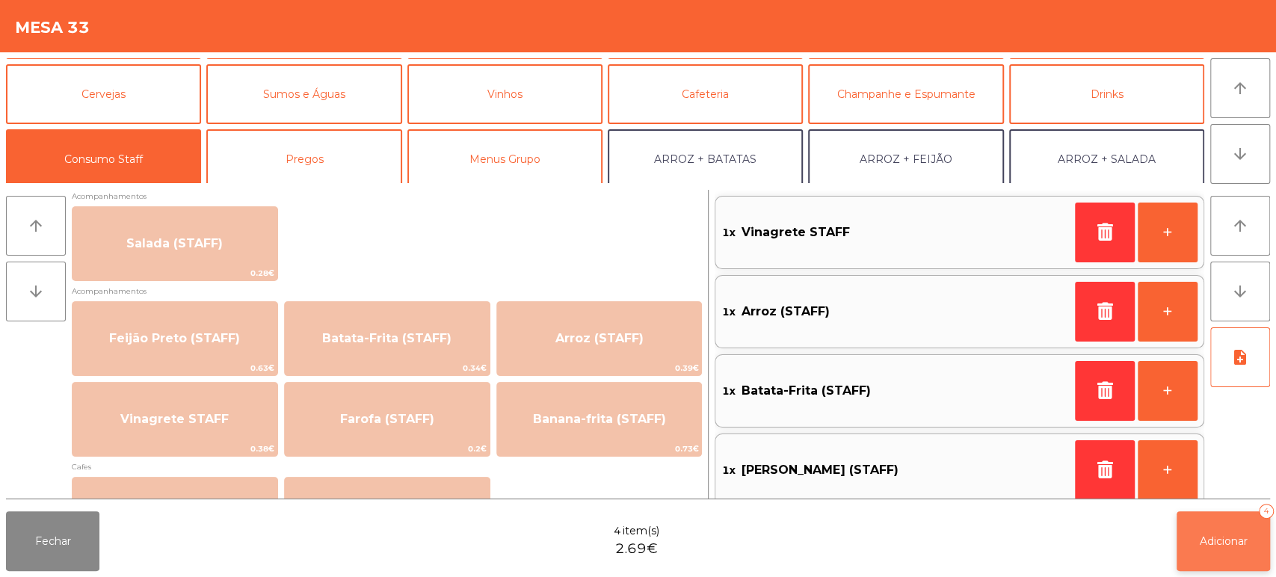
click at [1197, 550] on button "Adicionar 4" at bounding box center [1222, 541] width 93 height 60
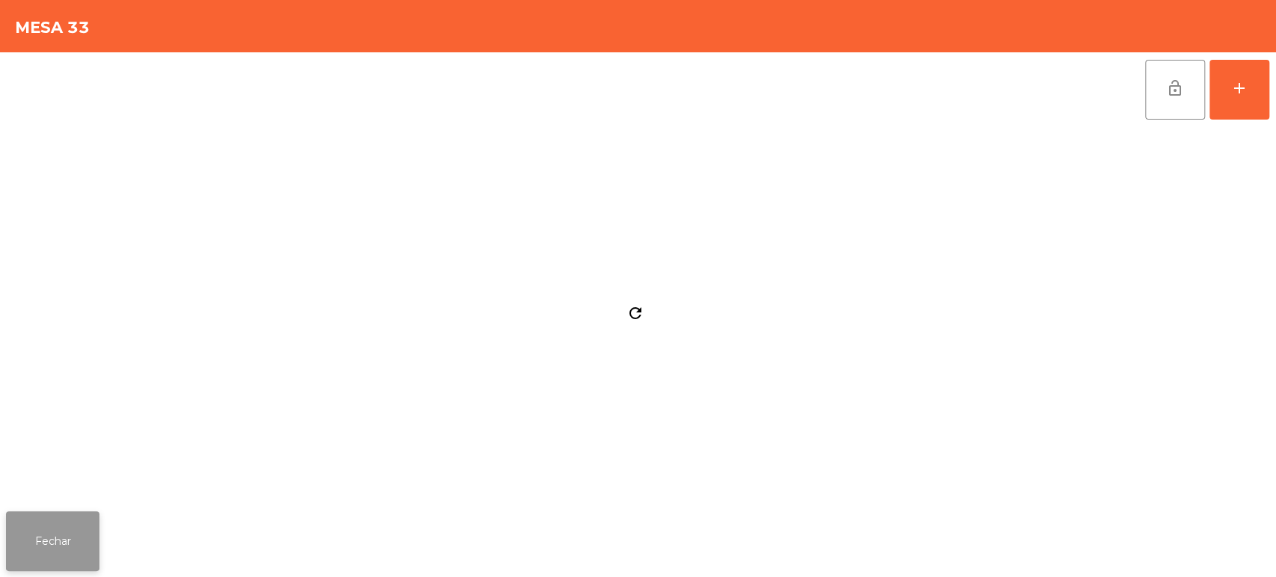
click at [25, 534] on button "Fechar" at bounding box center [52, 541] width 93 height 60
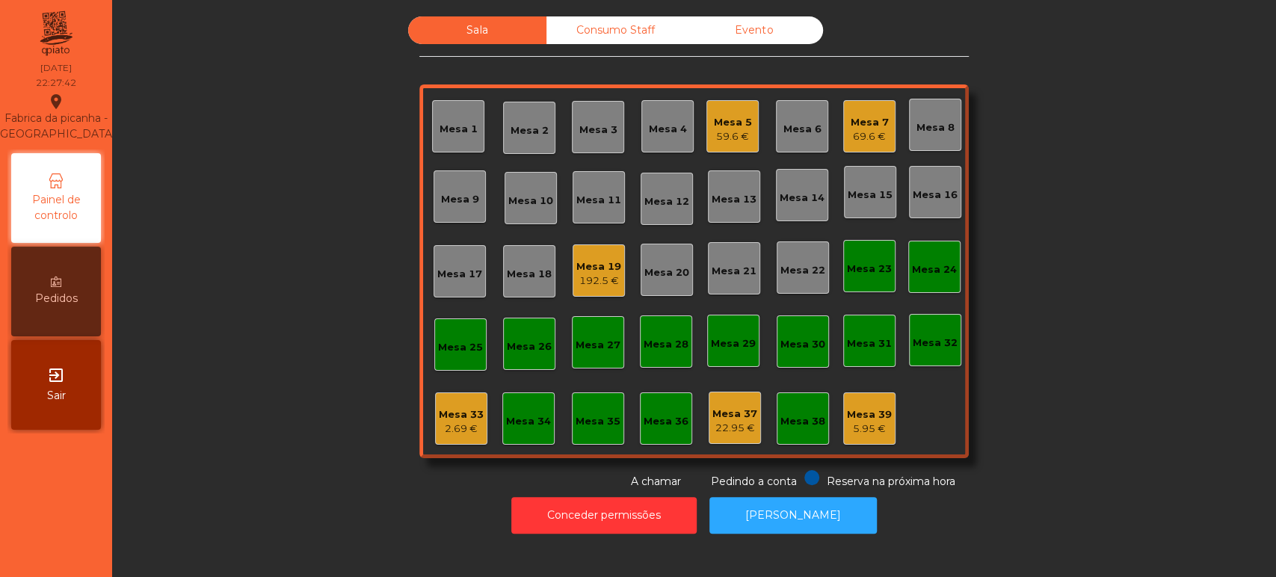
click at [439, 410] on div "Mesa 33" at bounding box center [461, 414] width 45 height 15
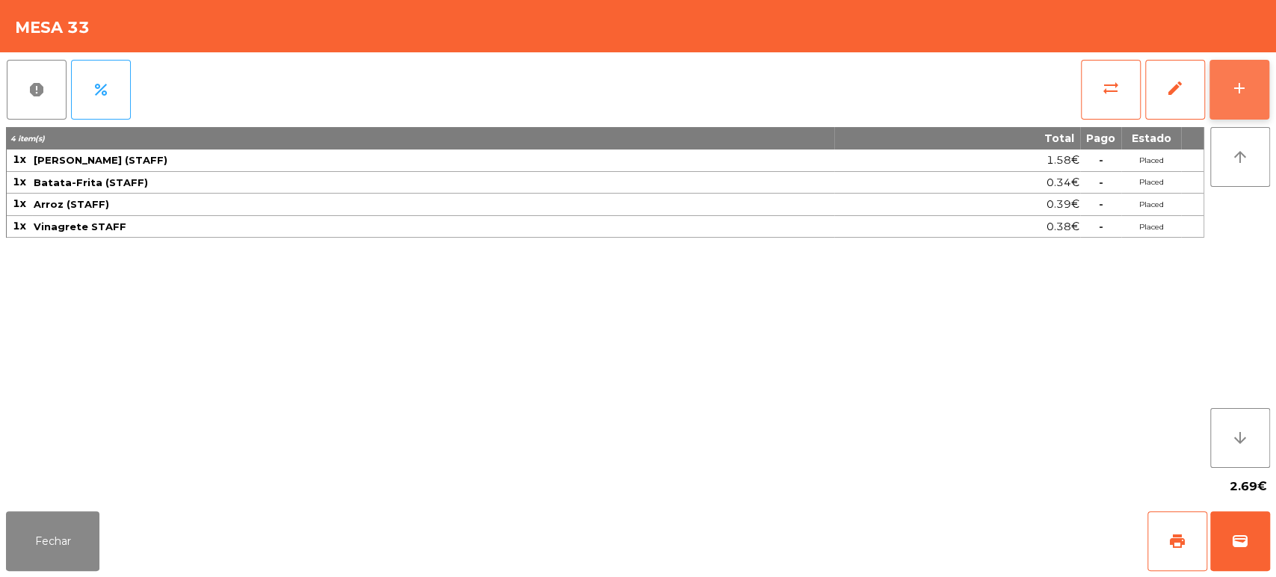
click at [1217, 117] on button "add" at bounding box center [1239, 90] width 60 height 60
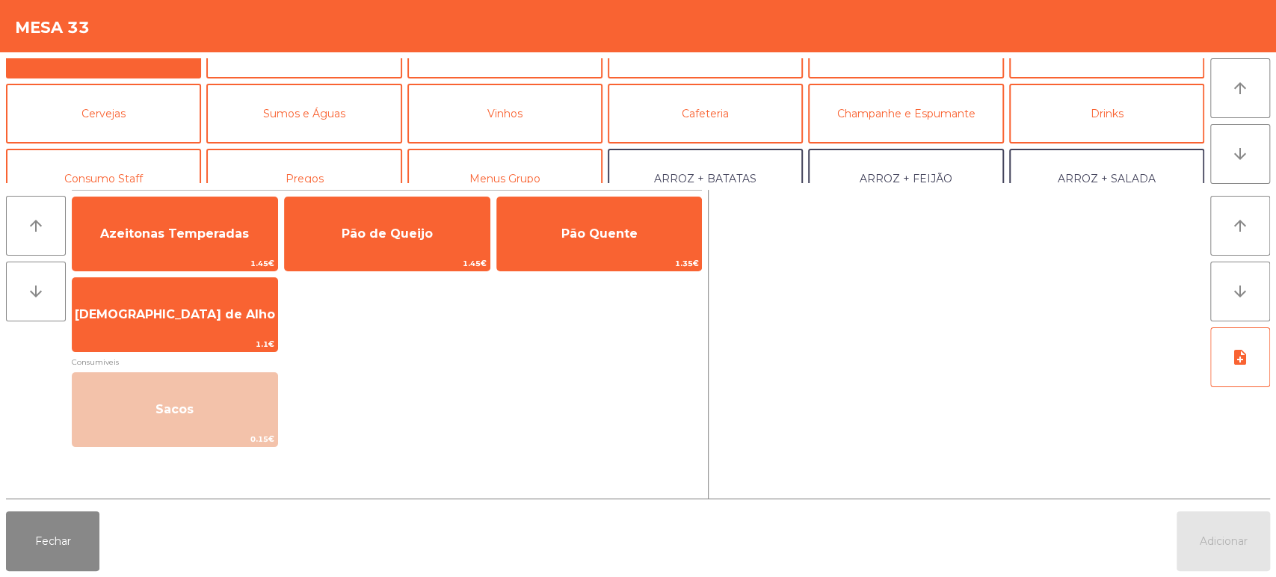
scroll to position [37, 0]
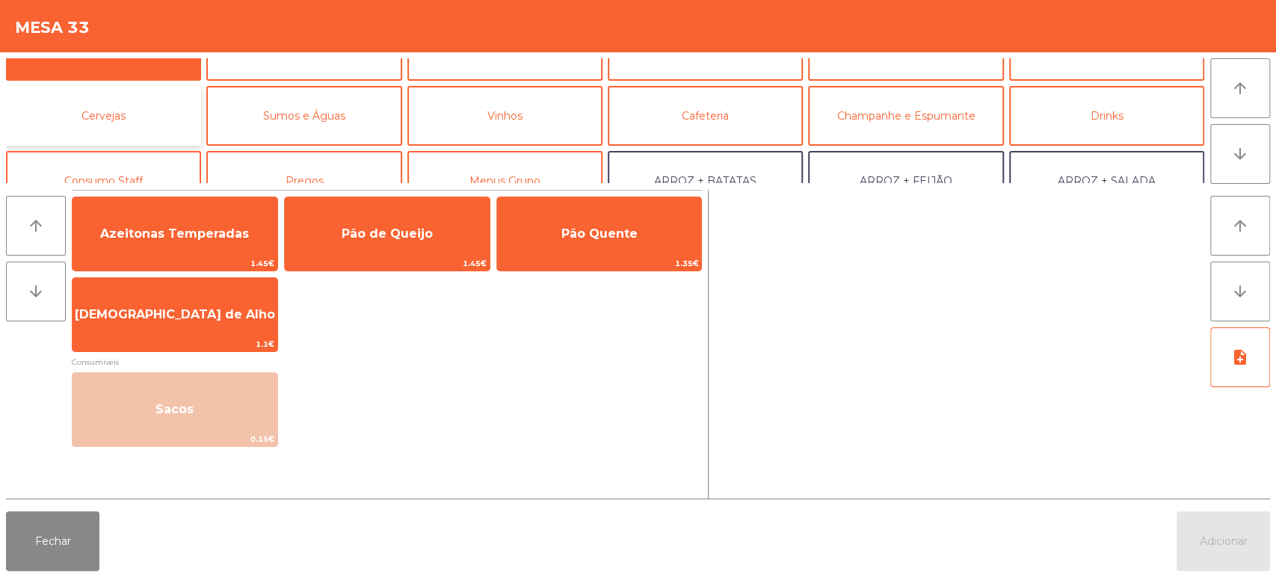
click at [129, 127] on button "Cervejas" at bounding box center [103, 116] width 195 height 60
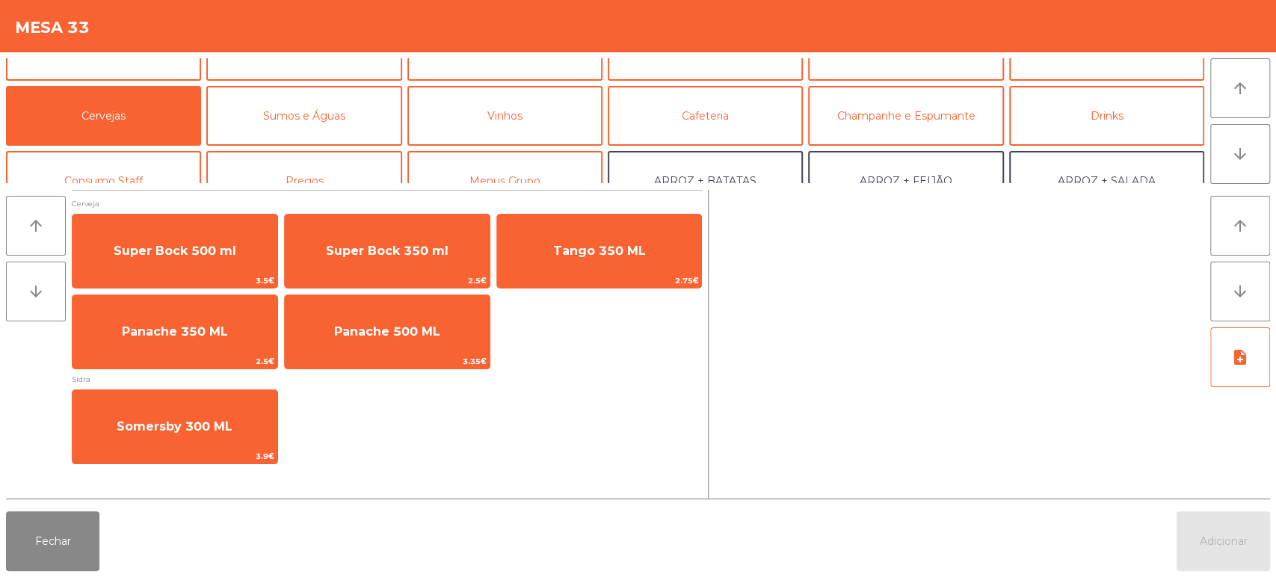
click at [147, 197] on span "Cerveja" at bounding box center [387, 204] width 630 height 14
click at [135, 166] on button "Consumo Staff" at bounding box center [103, 181] width 195 height 60
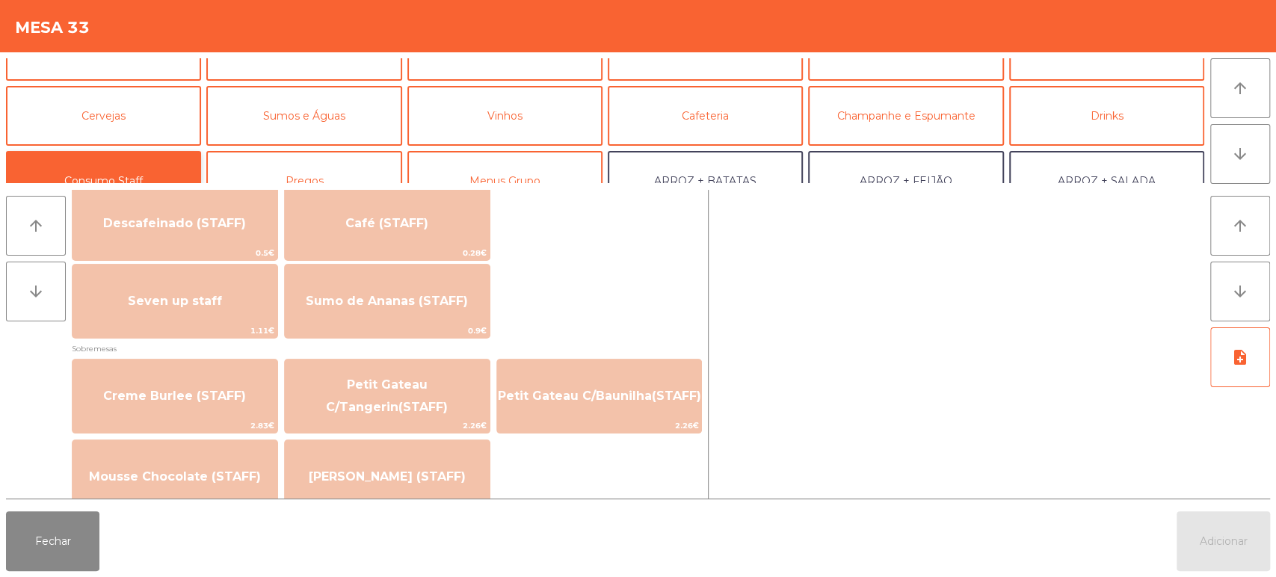
scroll to position [910, 0]
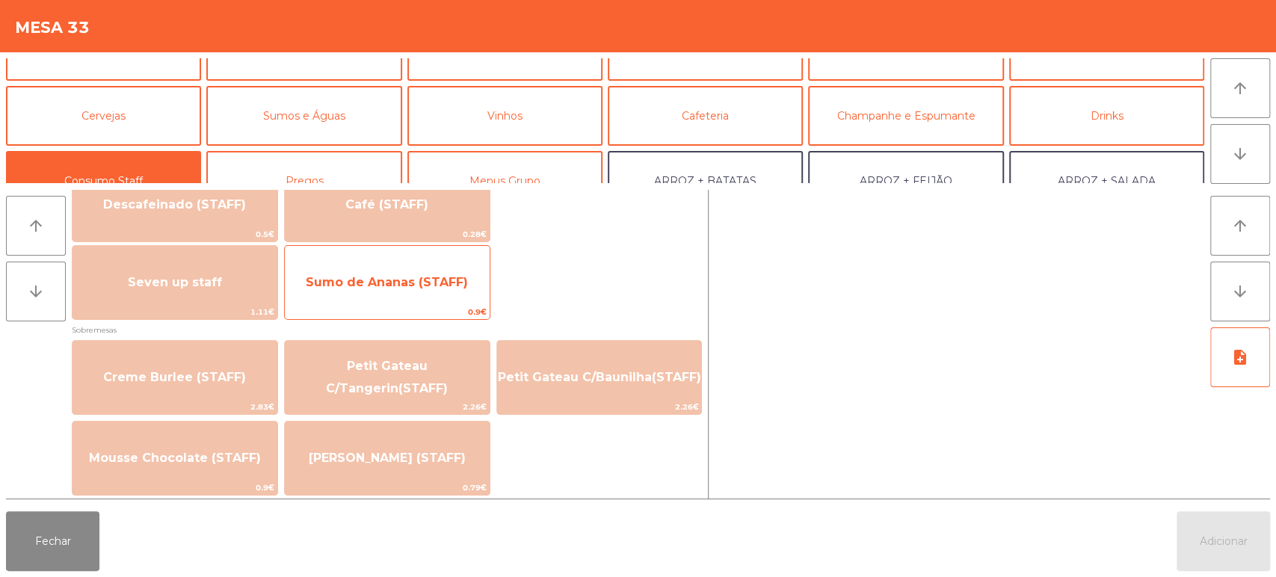
click at [419, 288] on span "Sumo de Ananas (STAFF)" at bounding box center [387, 282] width 162 height 14
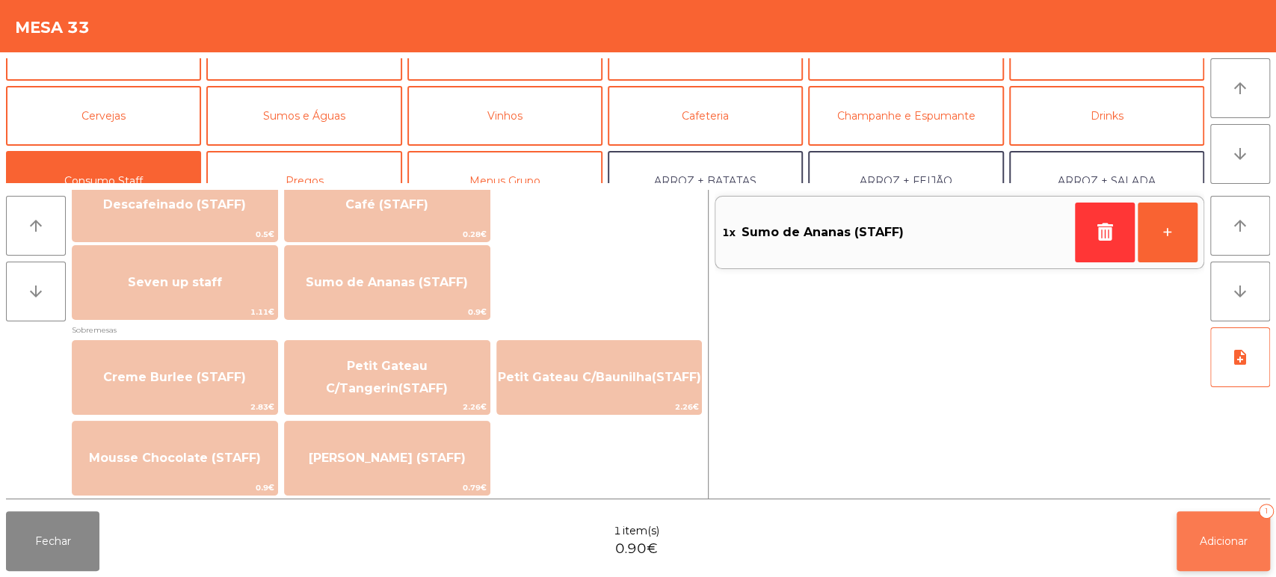
click at [1218, 544] on span "Adicionar" at bounding box center [1224, 540] width 48 height 13
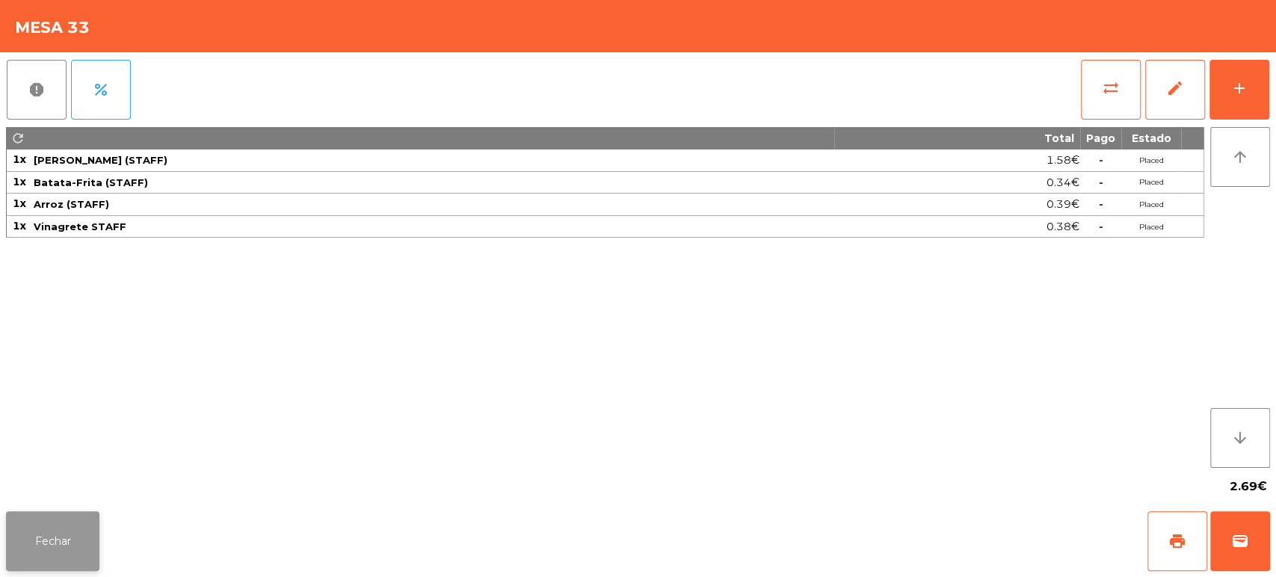
click at [78, 516] on button "Fechar" at bounding box center [52, 541] width 93 height 60
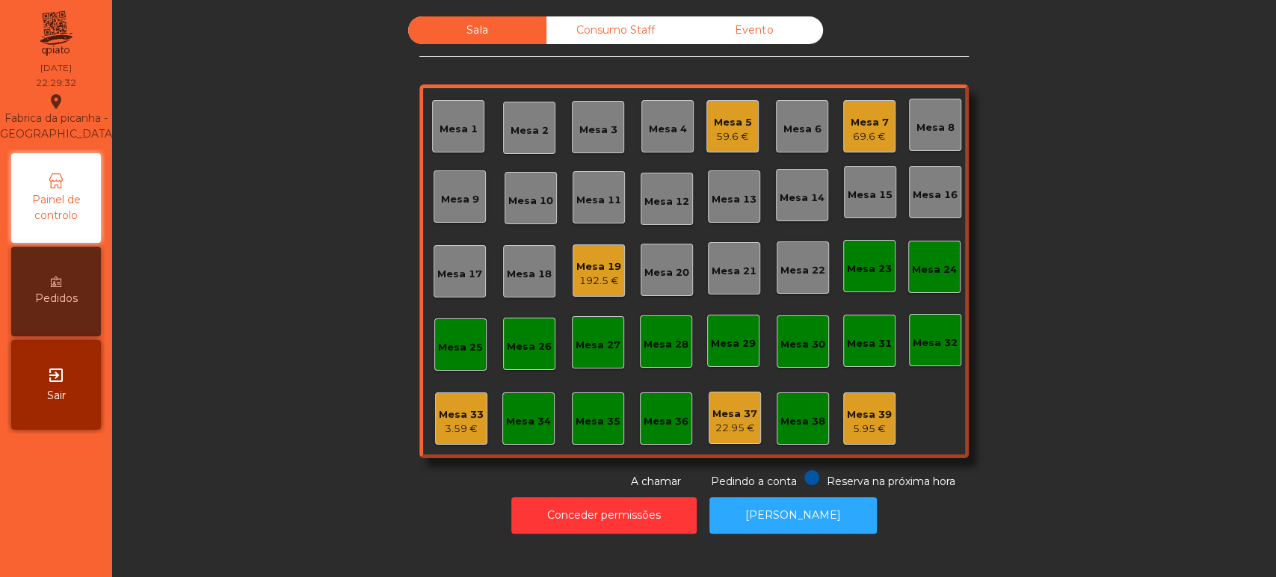
click at [448, 396] on div "Mesa 33 3.59 €" at bounding box center [461, 418] width 52 height 52
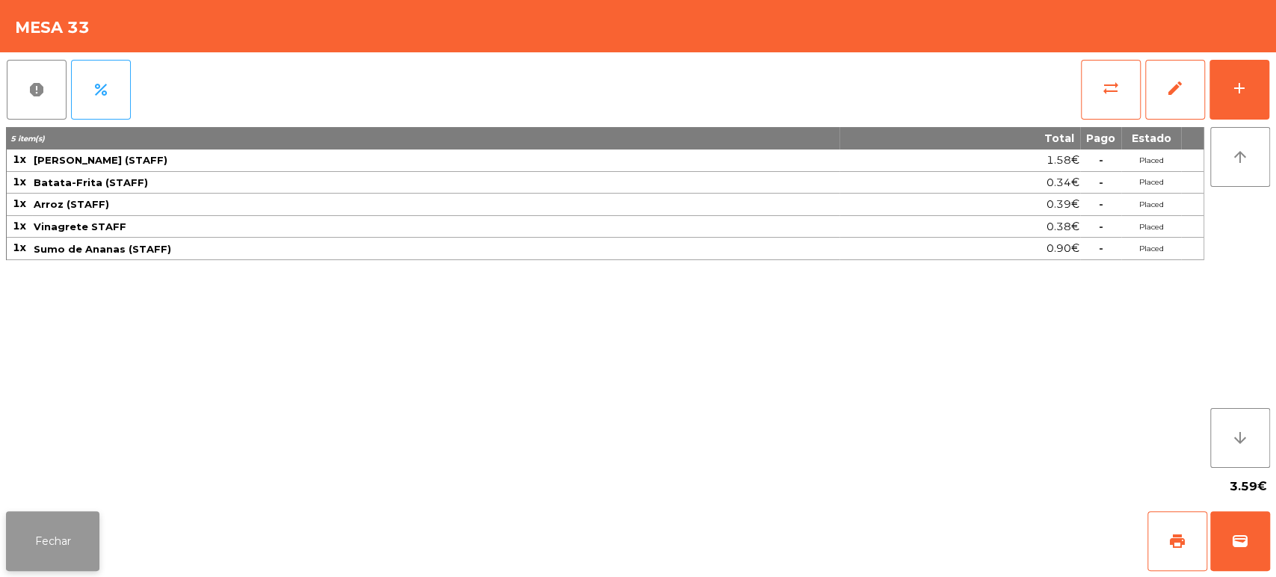
click at [60, 525] on button "Fechar" at bounding box center [52, 541] width 93 height 60
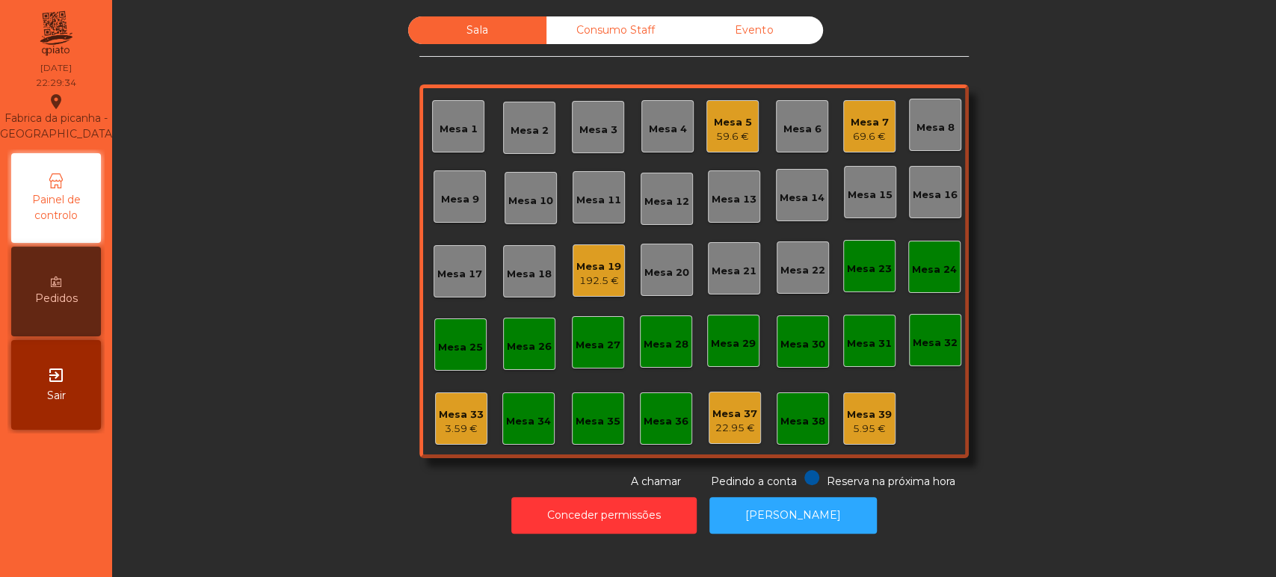
click at [610, 40] on div "Consumo Staff" at bounding box center [615, 30] width 138 height 28
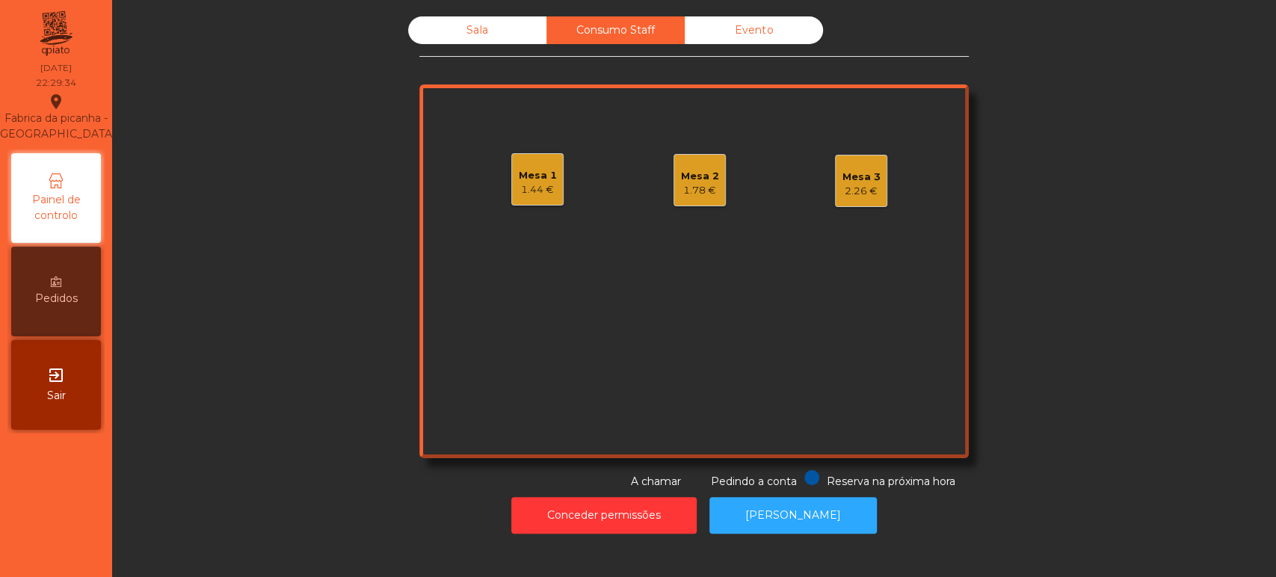
click at [800, 33] on div "Evento" at bounding box center [754, 30] width 138 height 28
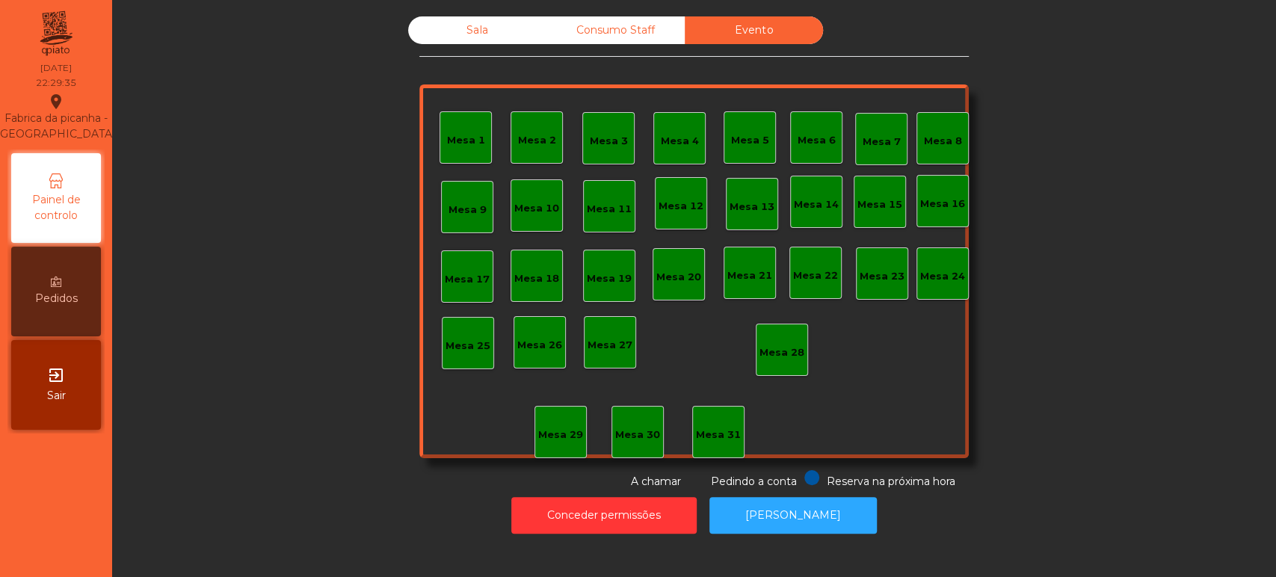
click at [472, 18] on div "Sala" at bounding box center [477, 30] width 138 height 28
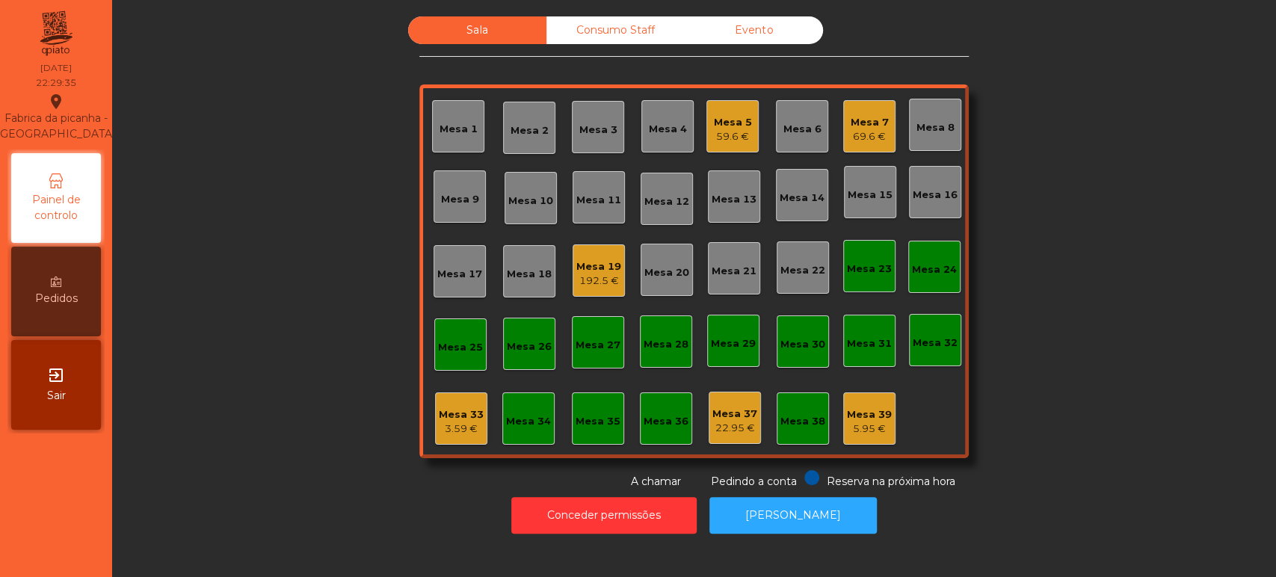
click at [640, 16] on div "Consumo Staff" at bounding box center [615, 30] width 138 height 28
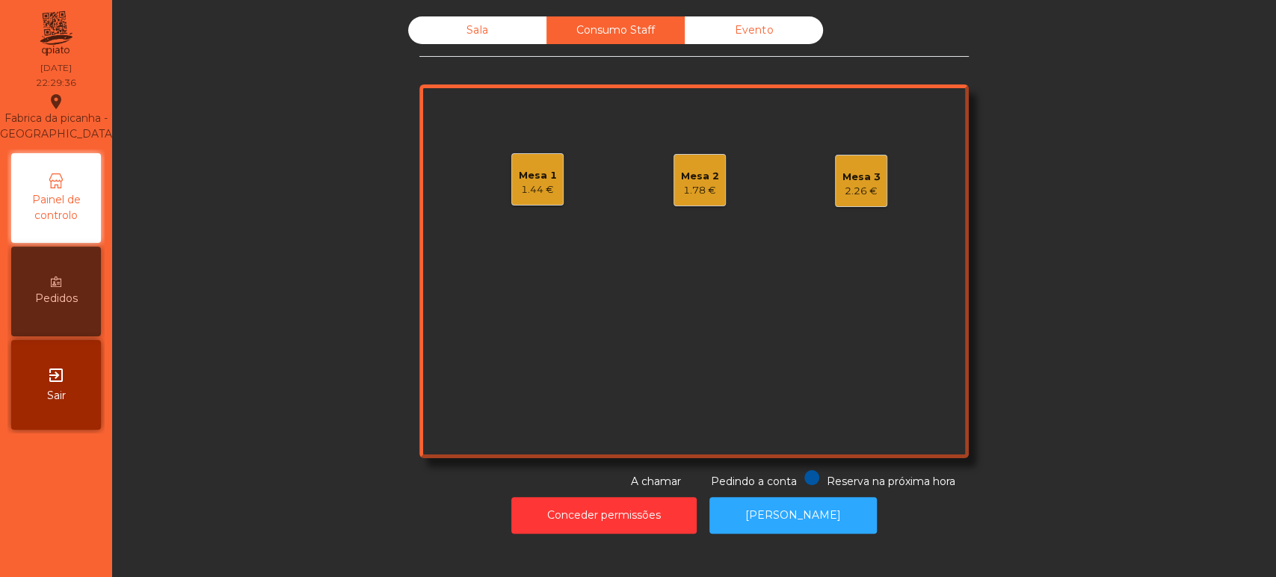
click at [548, 198] on div "Mesa 1 1.44 €" at bounding box center [537, 179] width 52 height 52
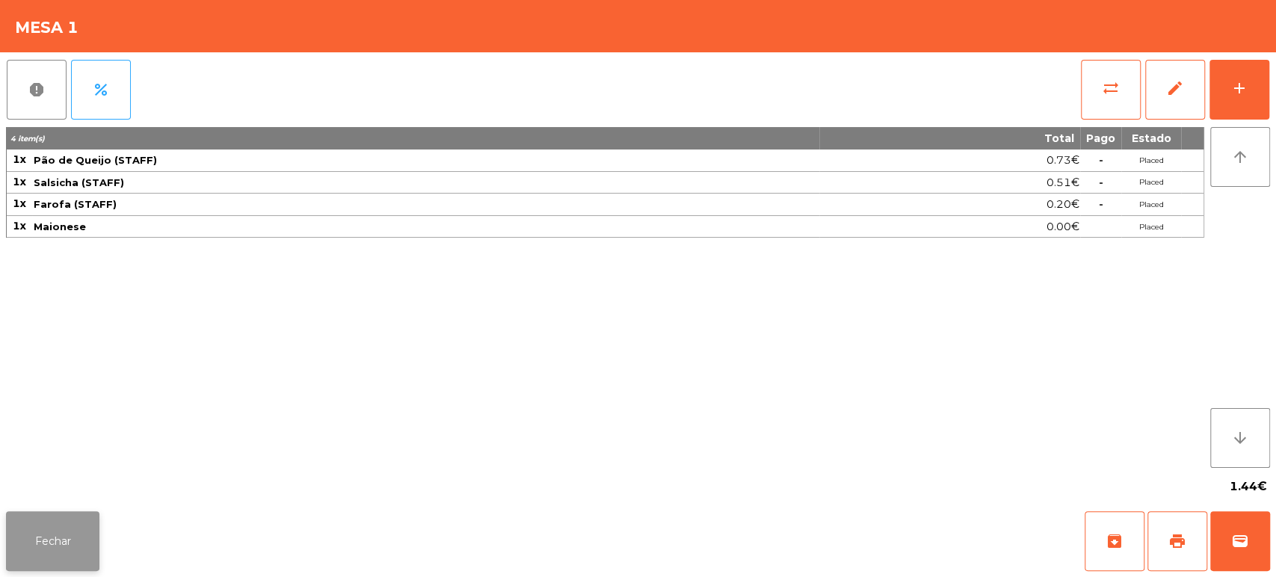
click at [87, 567] on button "Fechar" at bounding box center [52, 541] width 93 height 60
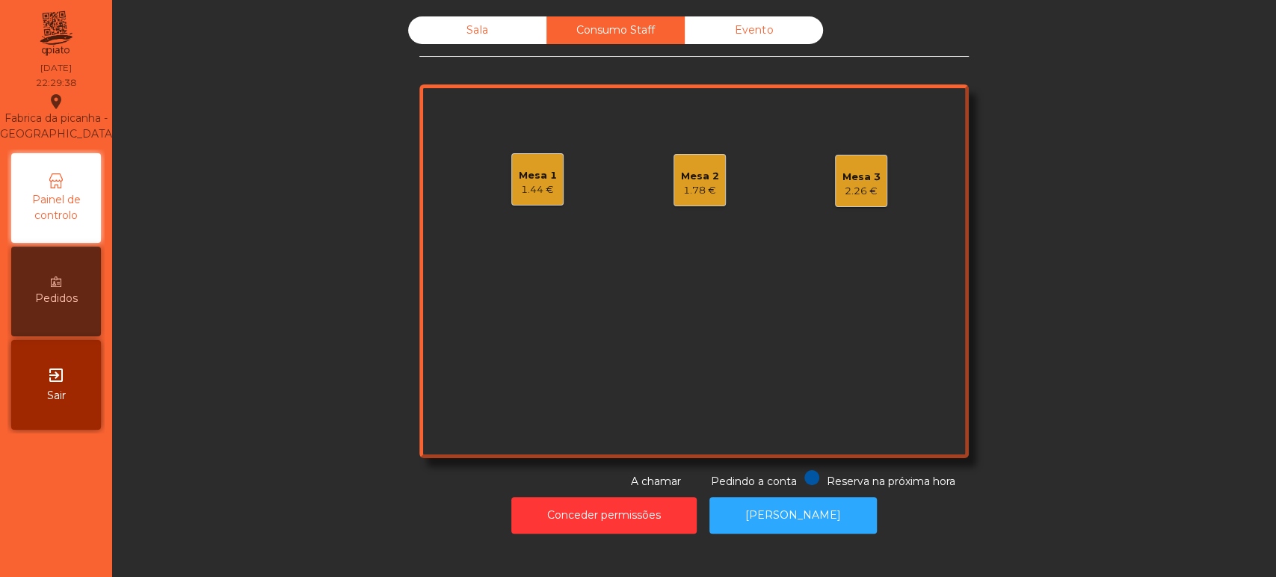
click at [713, 191] on div "Mesa 2 1.78 €" at bounding box center [699, 180] width 52 height 52
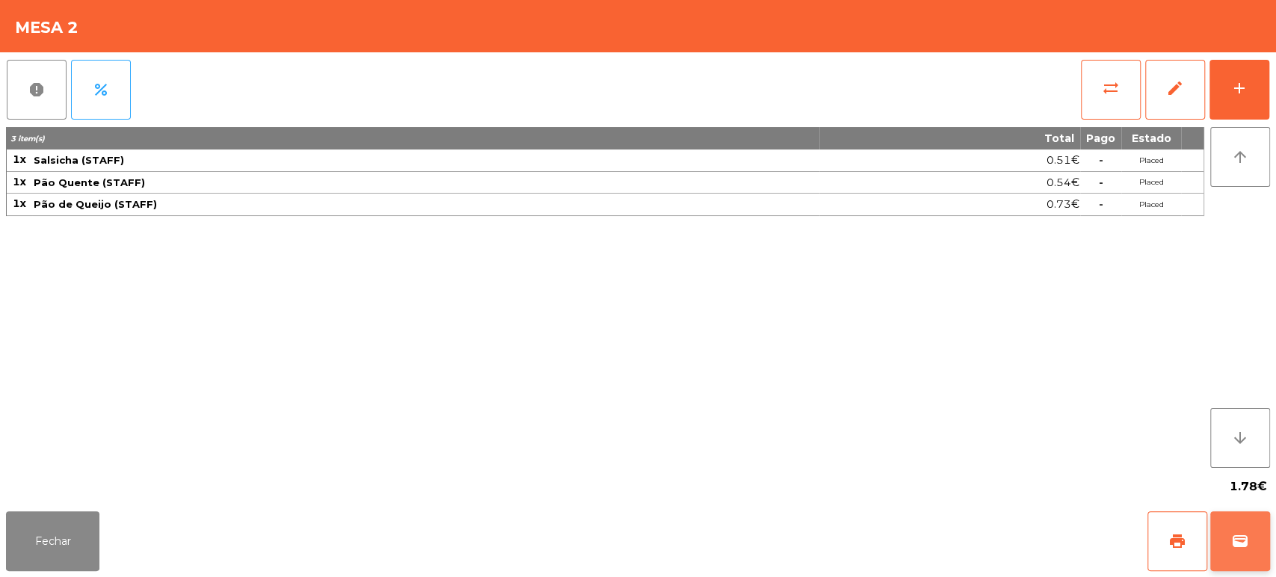
click at [1228, 531] on button "wallet" at bounding box center [1240, 541] width 60 height 60
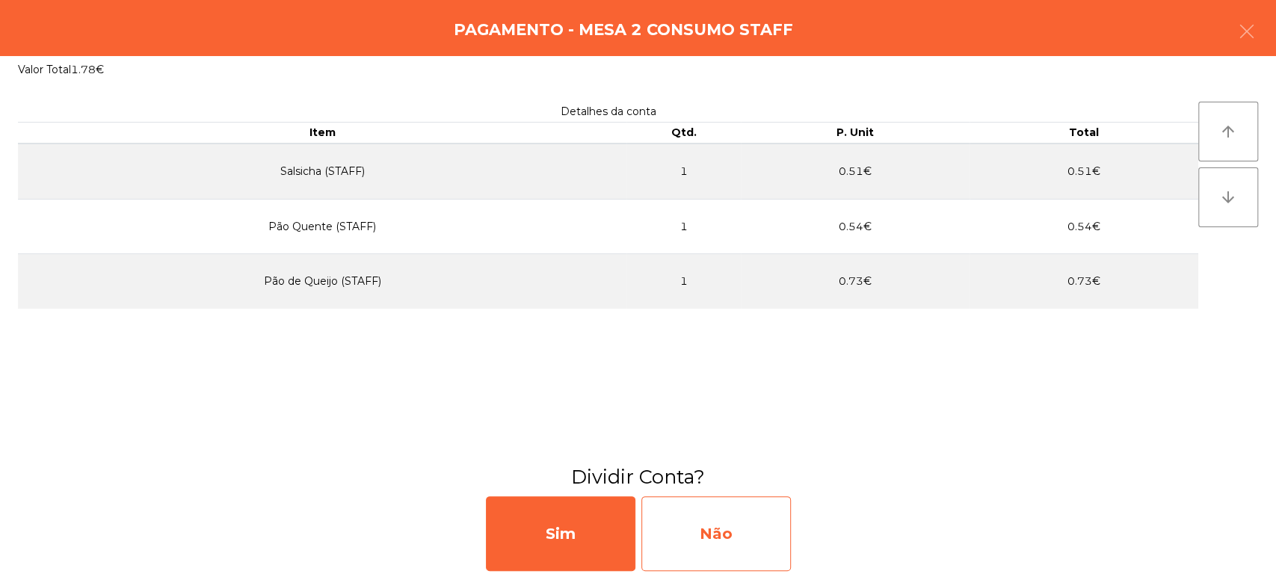
click at [741, 538] on div "Não" at bounding box center [715, 533] width 149 height 75
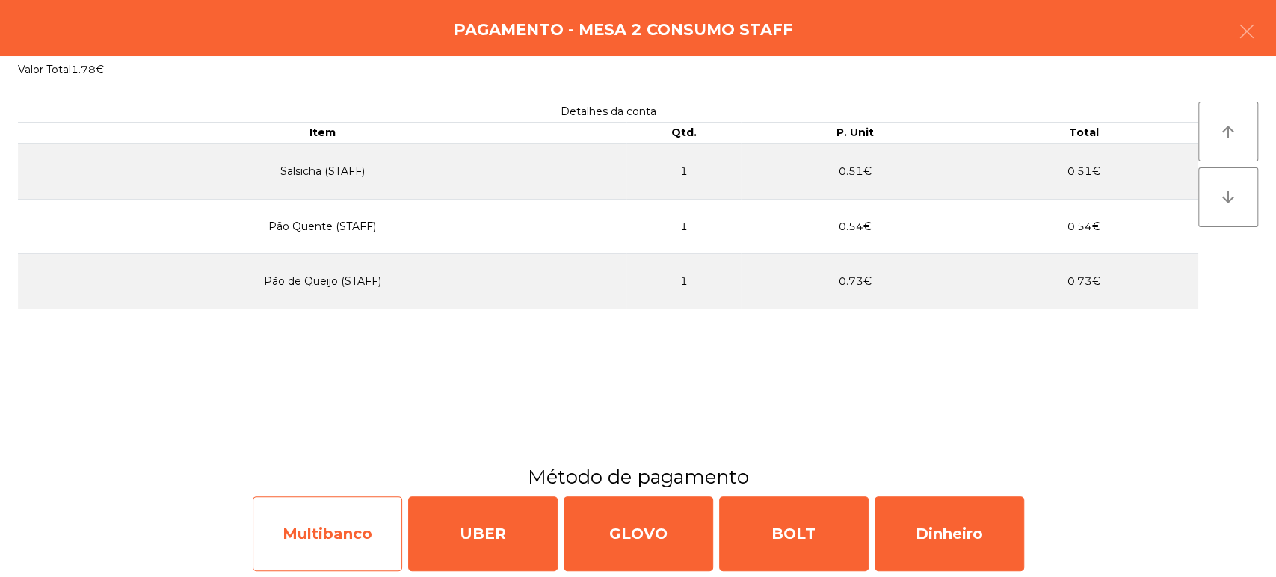
click at [362, 539] on div "Multibanco" at bounding box center [327, 533] width 149 height 75
select select "**"
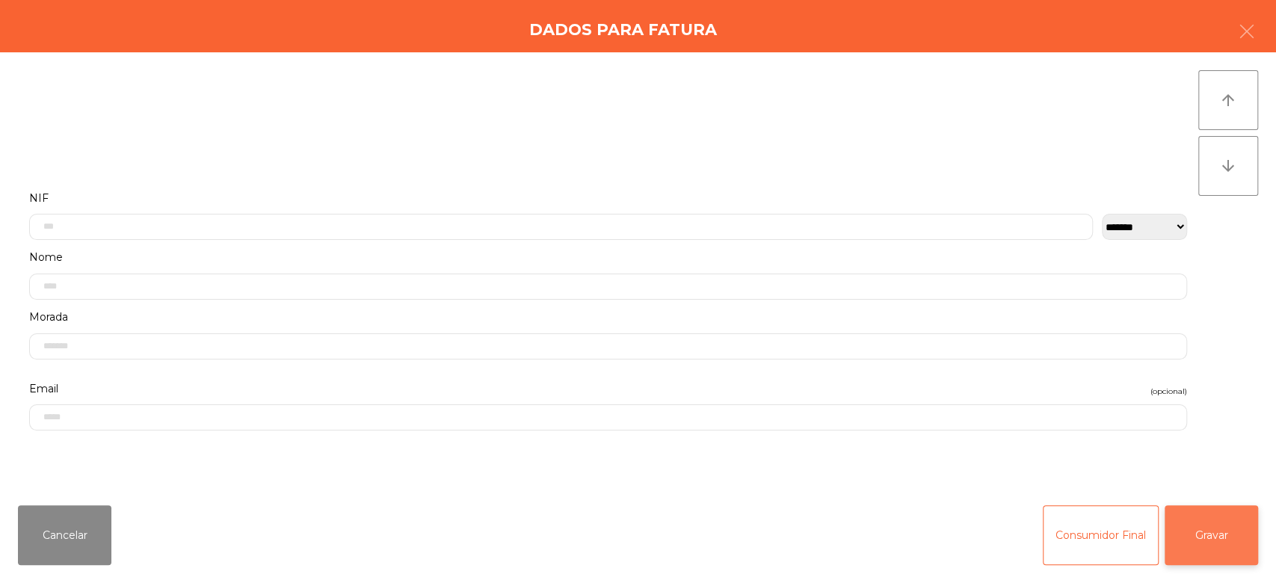
click at [1203, 519] on button "Gravar" at bounding box center [1210, 535] width 93 height 60
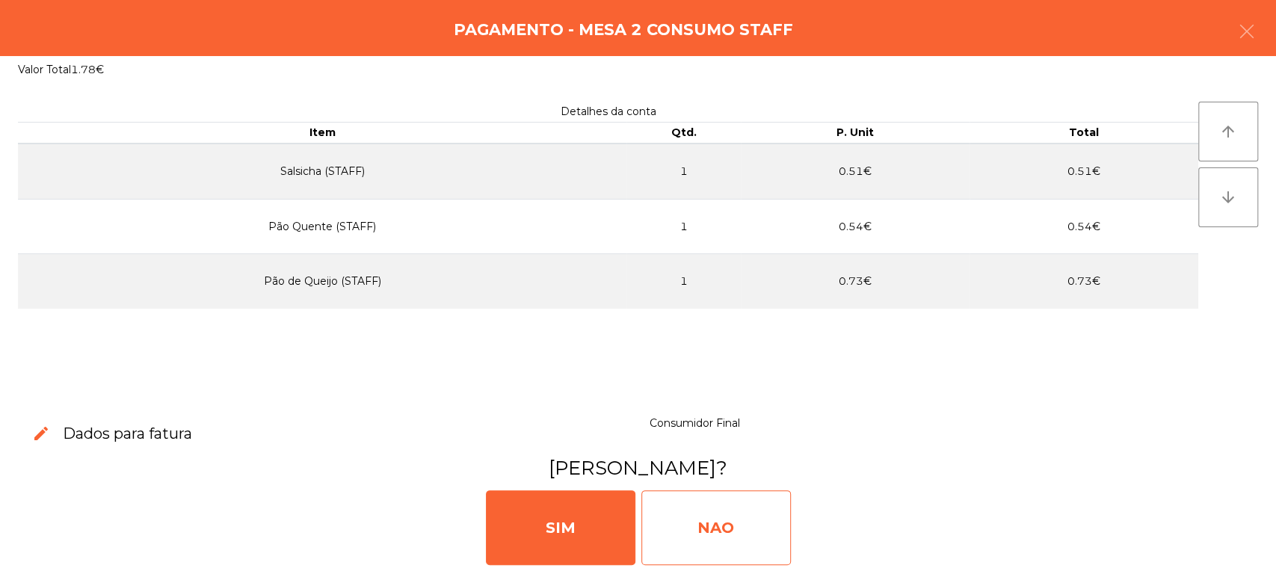
click at [729, 530] on div "NAO" at bounding box center [715, 527] width 149 height 75
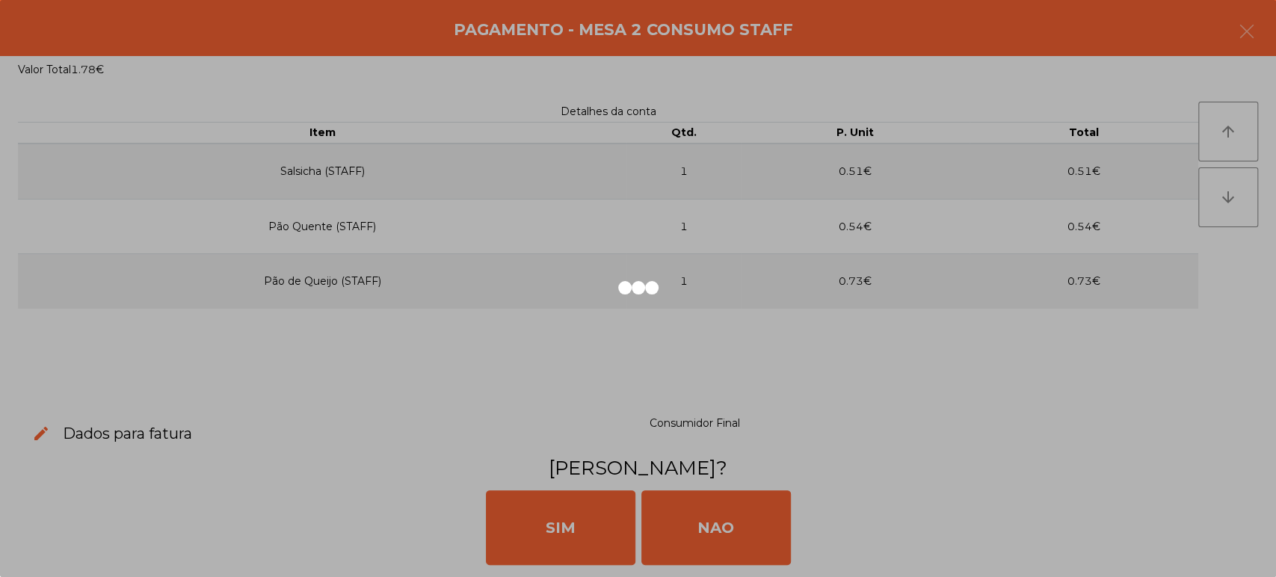
click at [830, 162] on div at bounding box center [638, 288] width 1276 height 577
click at [826, 170] on div at bounding box center [638, 288] width 1276 height 577
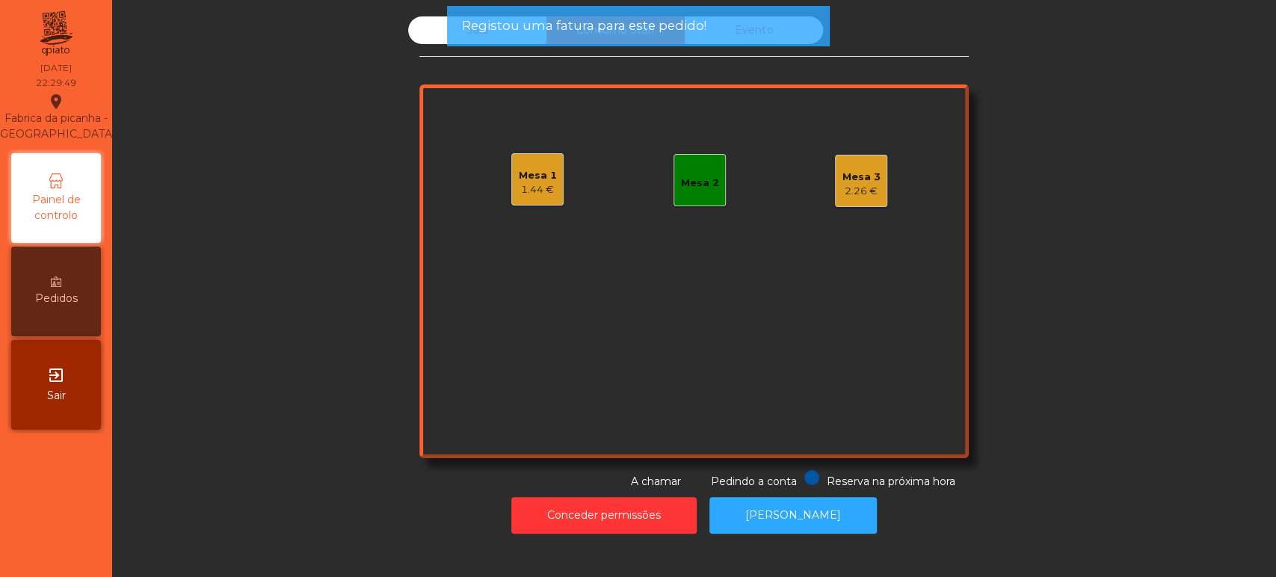
click at [835, 166] on div "Mesa 3 2.26 €" at bounding box center [861, 181] width 52 height 52
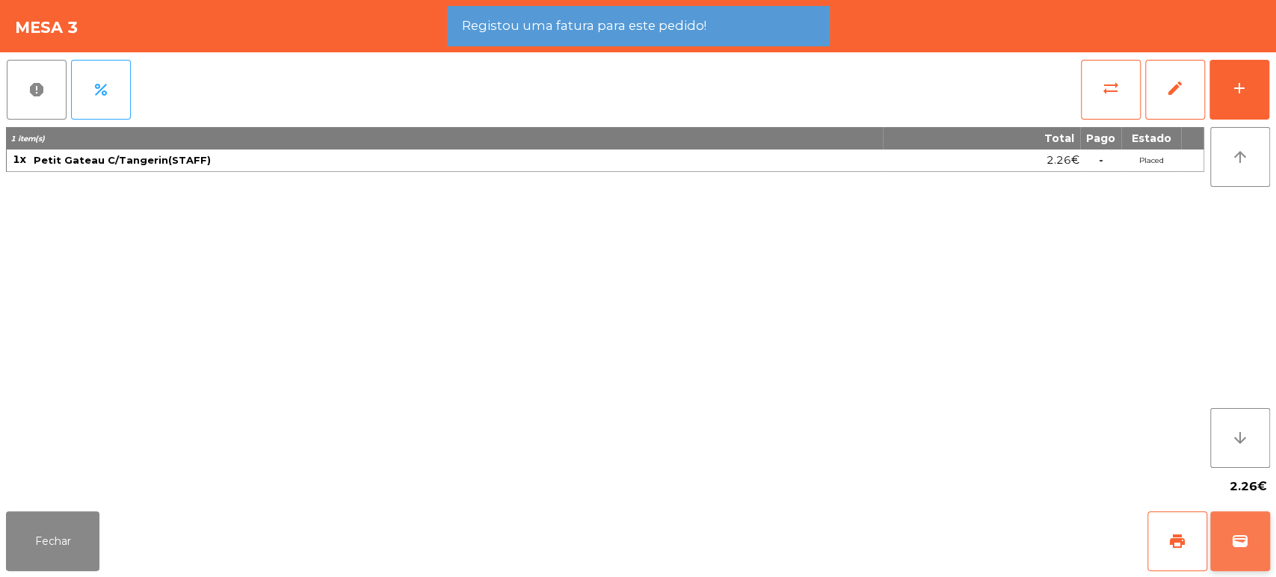
click at [1237, 534] on span "wallet" at bounding box center [1240, 541] width 18 height 18
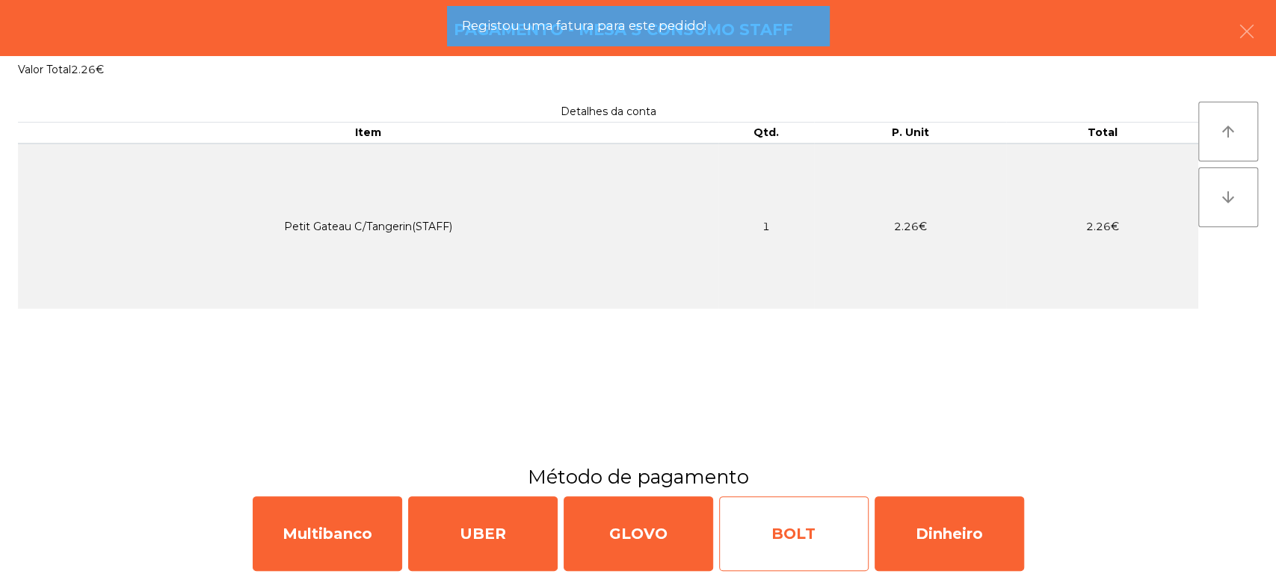
click at [735, 531] on div "BOLT" at bounding box center [793, 533] width 149 height 75
select select "**"
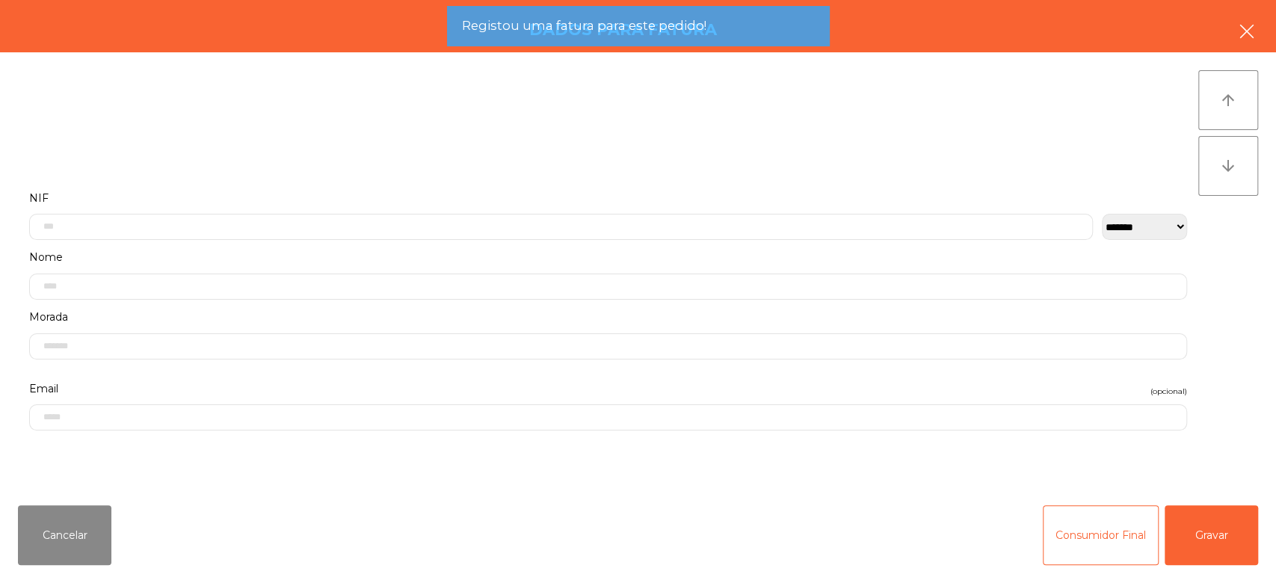
click at [1241, 12] on button "button" at bounding box center [1247, 32] width 42 height 45
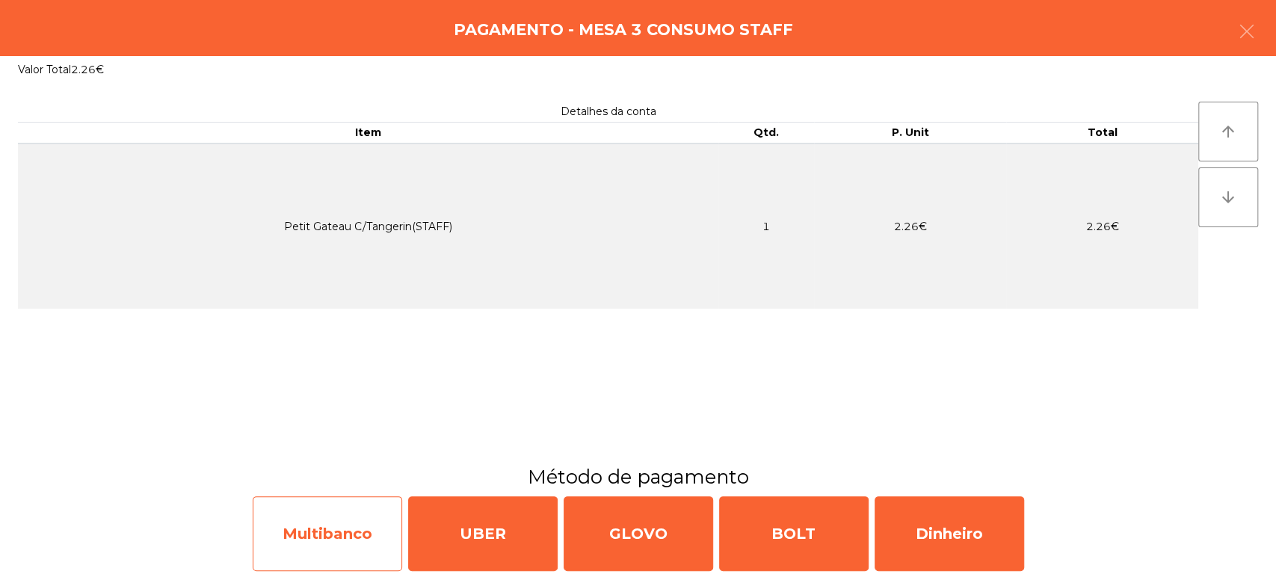
click at [335, 527] on div "Multibanco" at bounding box center [327, 533] width 149 height 75
select select "**"
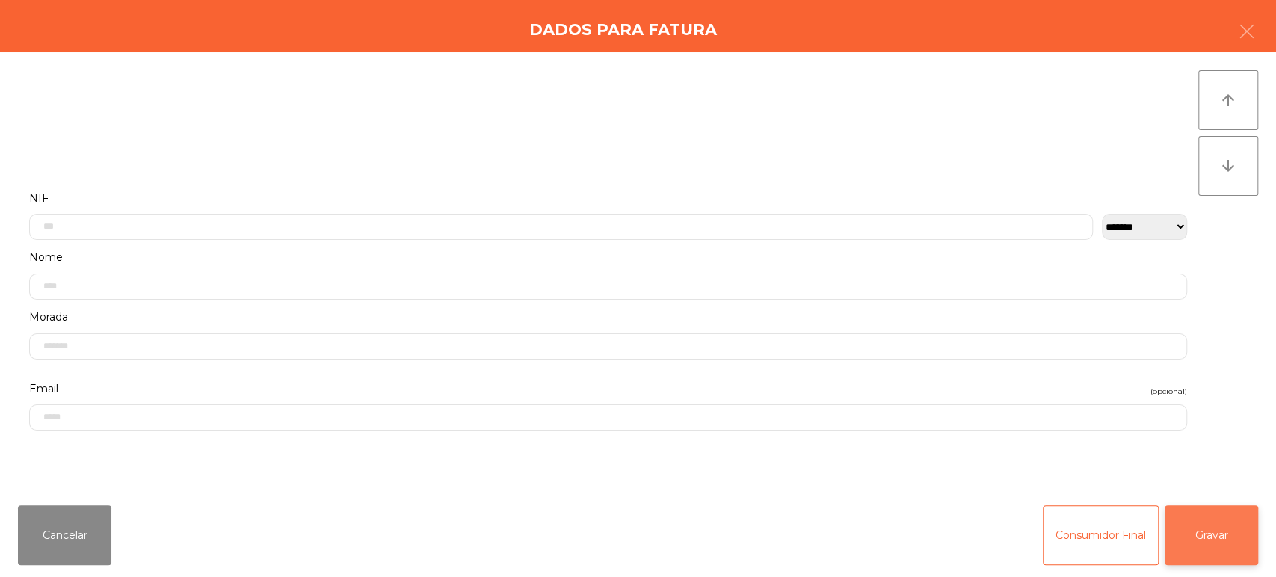
click at [1182, 543] on button "Gravar" at bounding box center [1210, 535] width 93 height 60
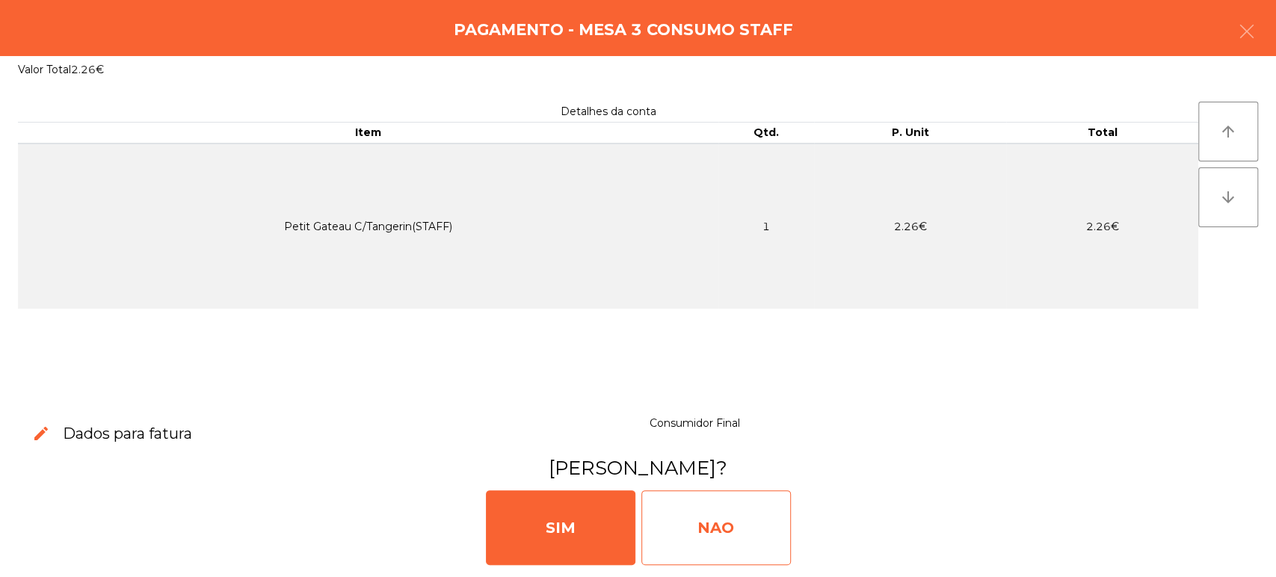
click at [730, 535] on div "NAO" at bounding box center [715, 527] width 149 height 75
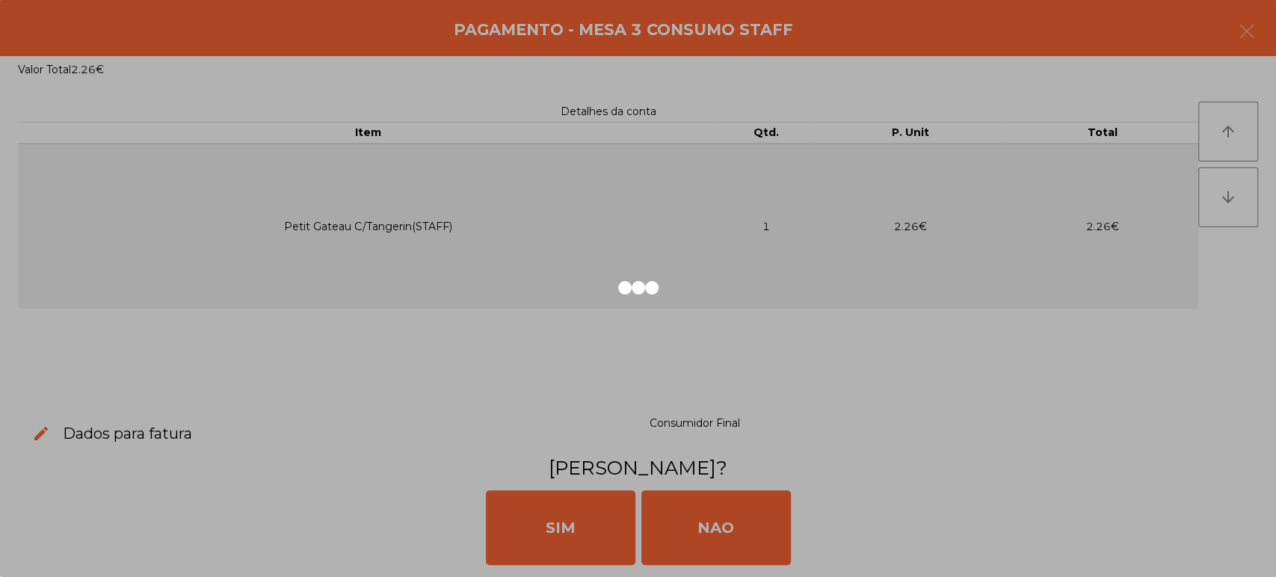
click at [649, 30] on div at bounding box center [638, 288] width 1276 height 577
click at [660, 14] on div at bounding box center [638, 288] width 1276 height 577
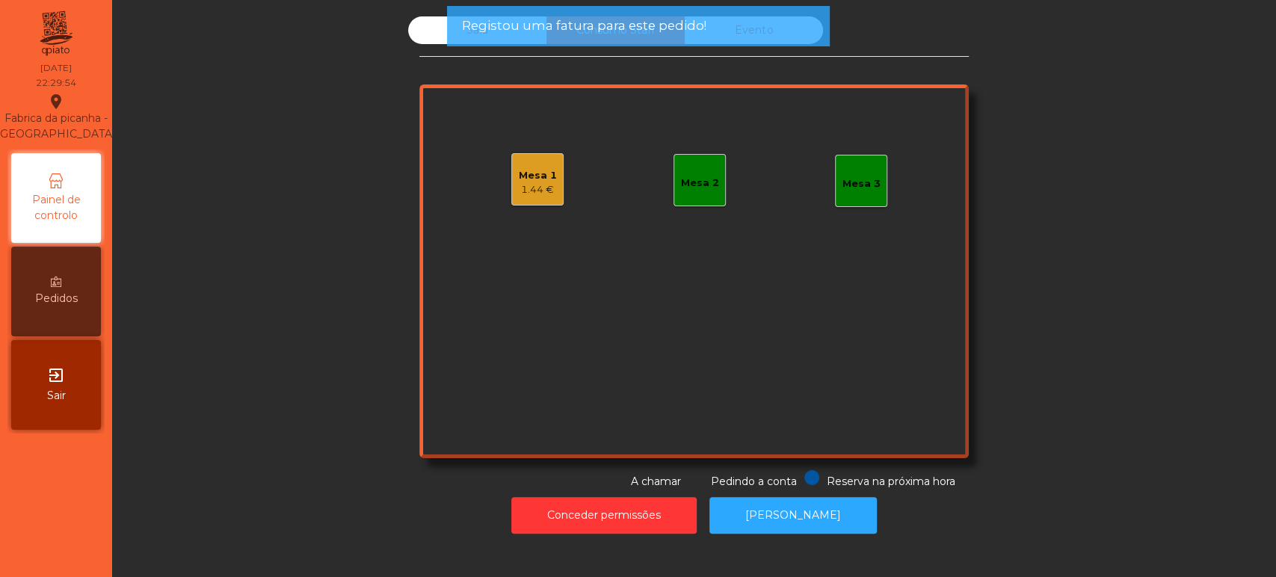
click at [639, 18] on span "Registou uma fatura para este pedido!" at bounding box center [583, 25] width 244 height 19
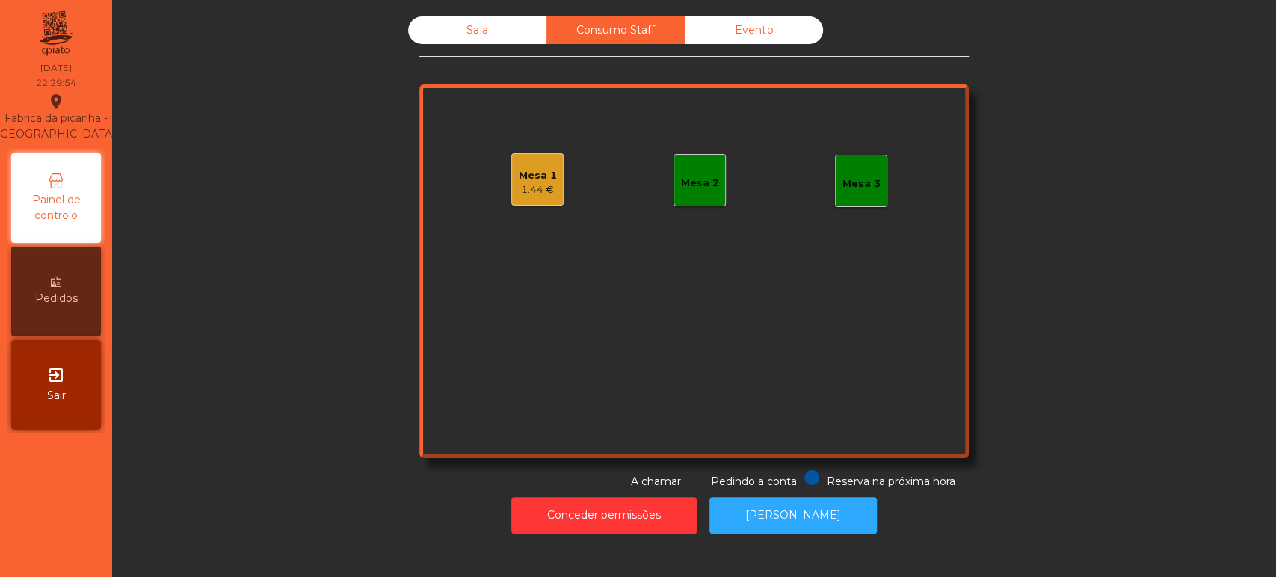
click at [628, 30] on span "Registou uma fatura para este pedido!" at bounding box center [583, 25] width 244 height 19
click at [537, 192] on div "1.44 €" at bounding box center [538, 189] width 38 height 15
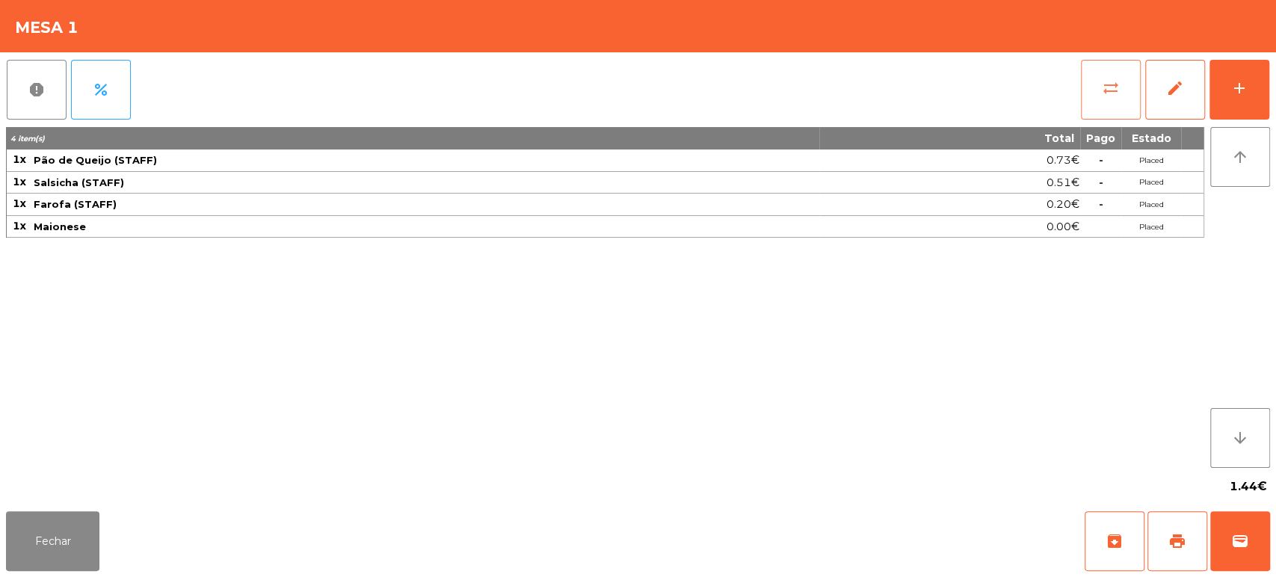
click at [1131, 78] on button "sync_alt" at bounding box center [1111, 90] width 60 height 60
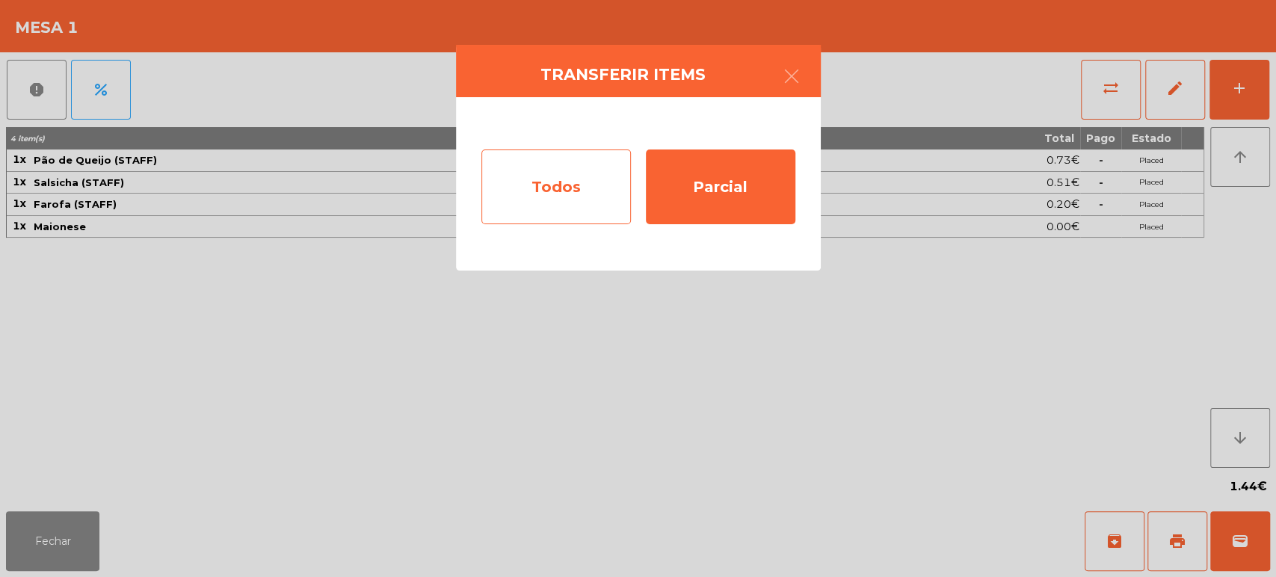
click at [596, 170] on div "Todos" at bounding box center [555, 186] width 149 height 75
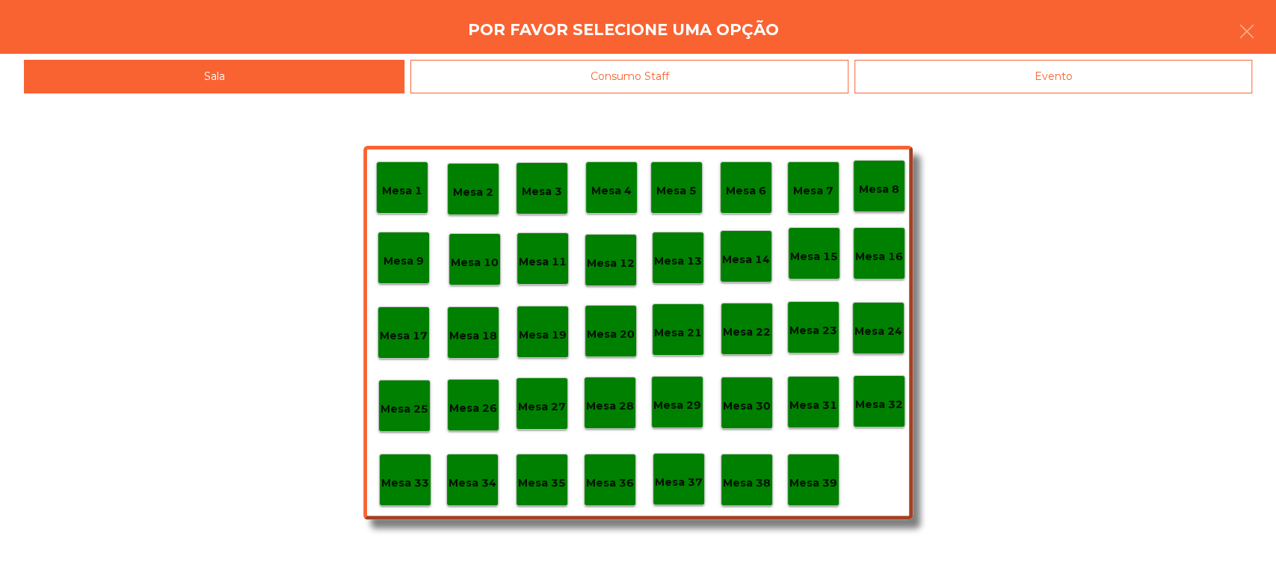
click at [389, 464] on div "Mesa 33" at bounding box center [405, 480] width 52 height 52
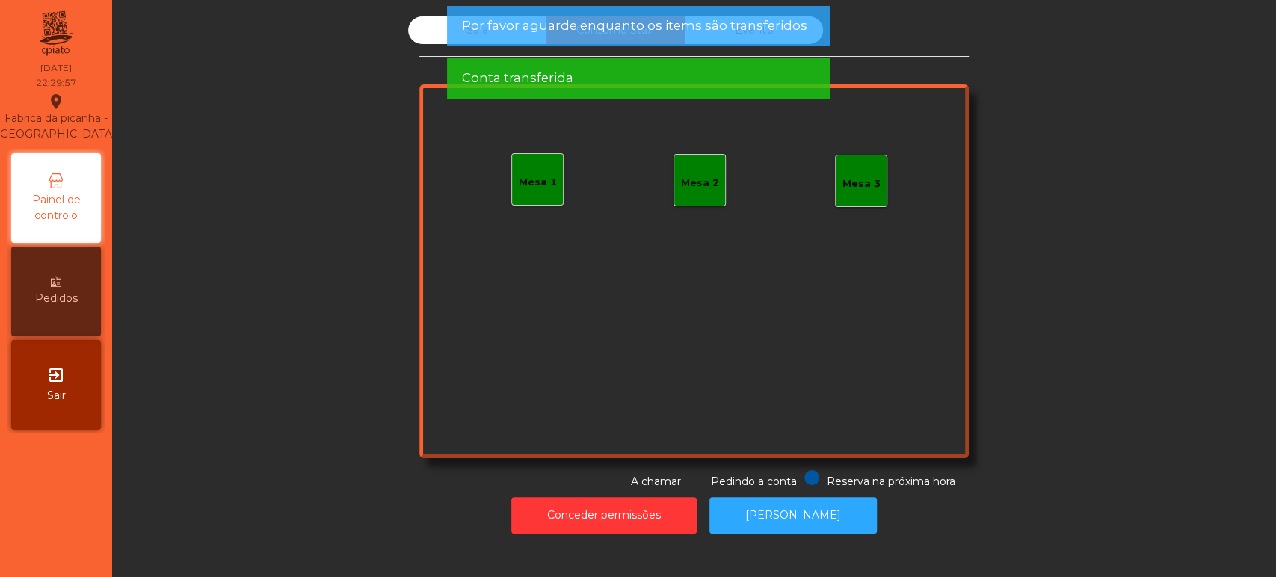
click at [664, 21] on span "Por favor aguarde enquanto os items são transferidos" at bounding box center [633, 25] width 345 height 19
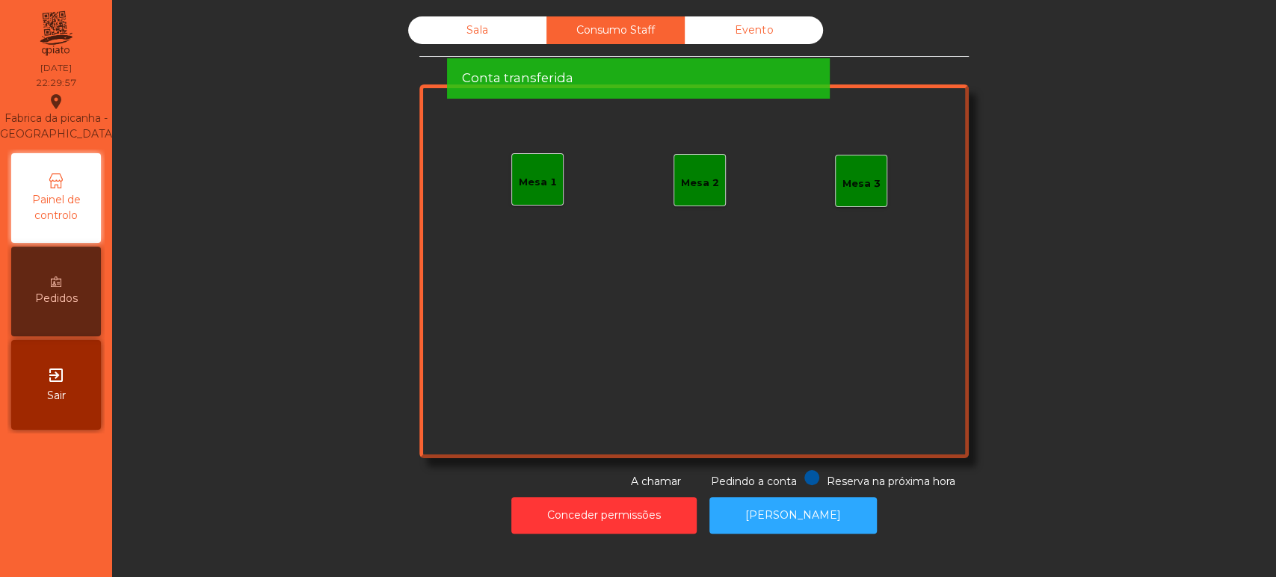
click at [649, 27] on span "Por favor aguarde enquanto os items são transferidos" at bounding box center [633, 25] width 345 height 19
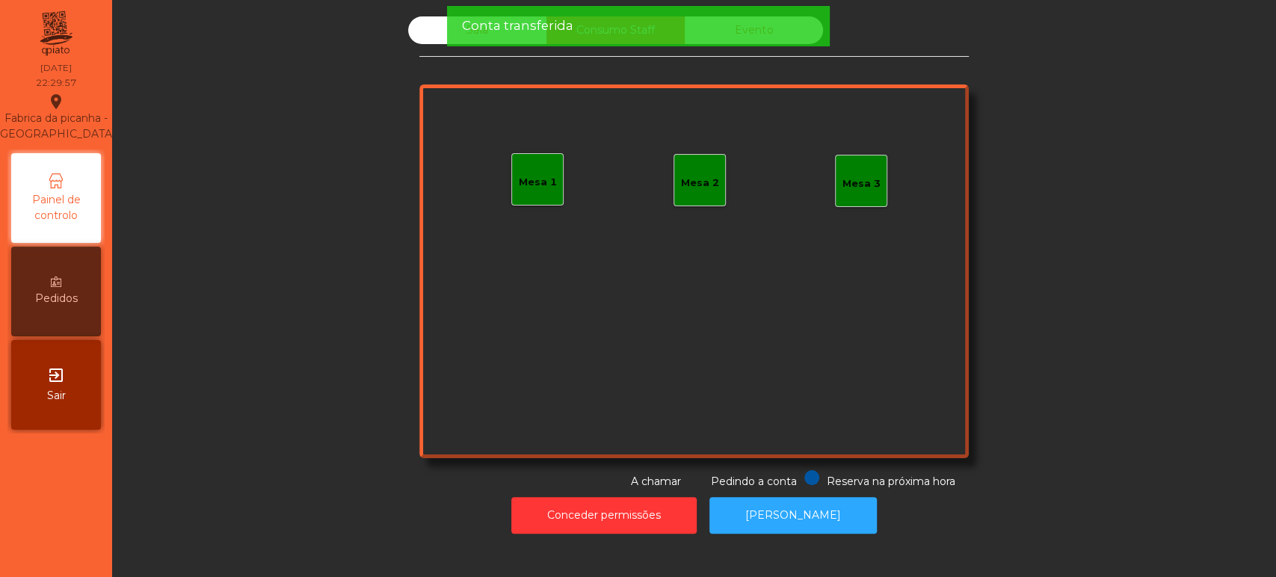
click at [670, 19] on div "Conta transferida" at bounding box center [637, 25] width 353 height 19
click at [664, 25] on div "Conta transferida" at bounding box center [637, 25] width 353 height 19
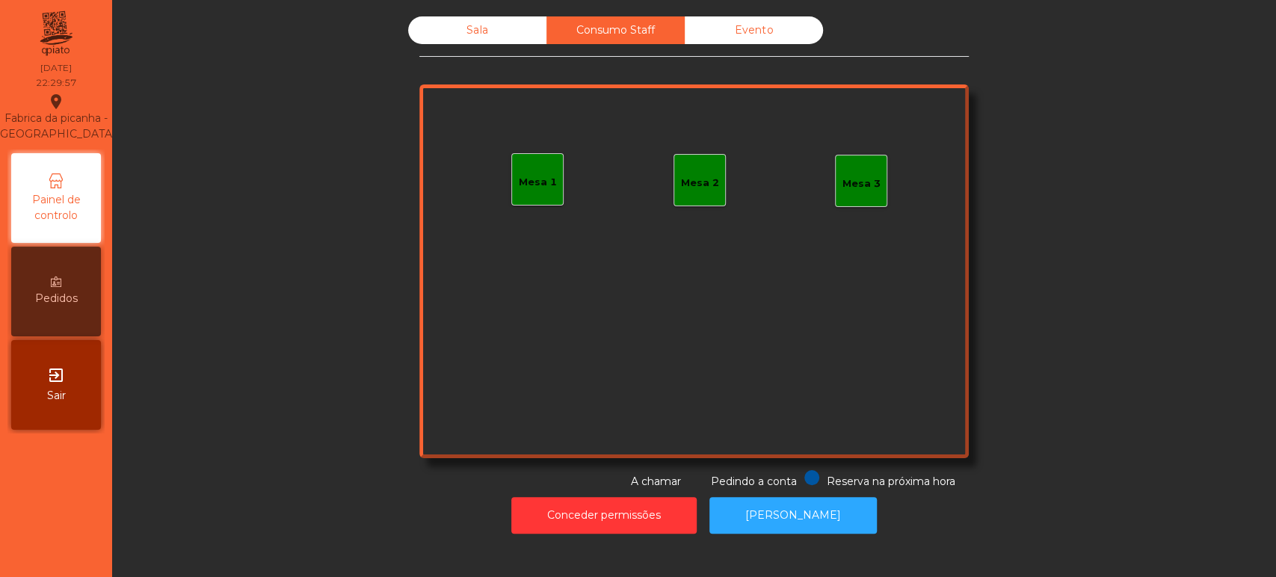
click at [493, 40] on div "Sala" at bounding box center [477, 30] width 138 height 28
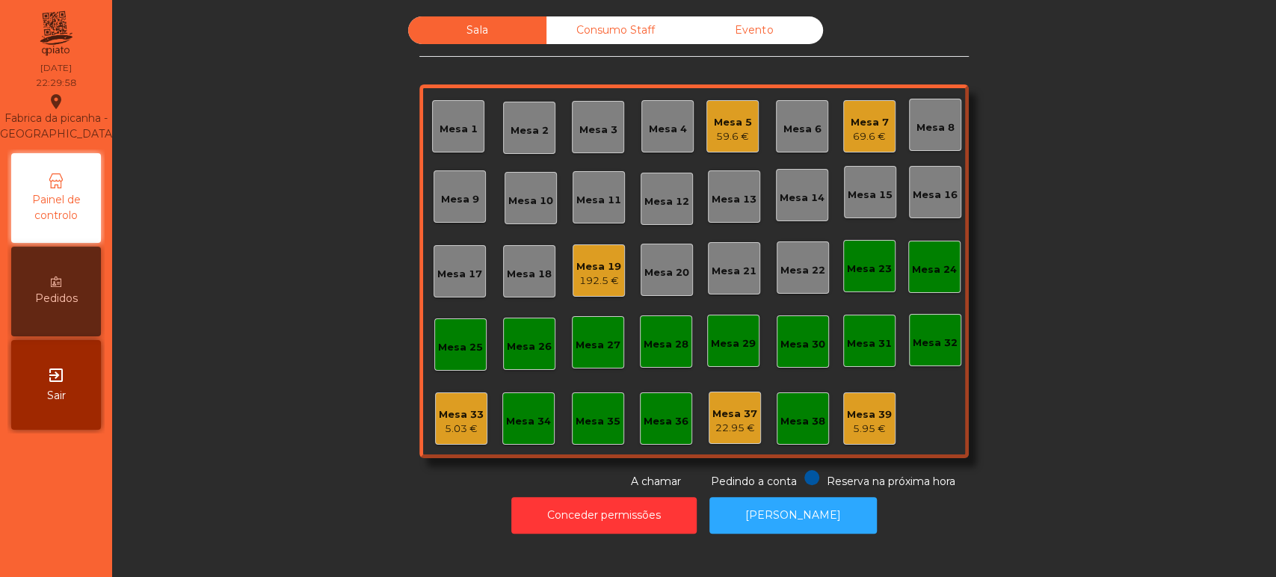
click at [450, 427] on div "5.03 €" at bounding box center [461, 429] width 45 height 15
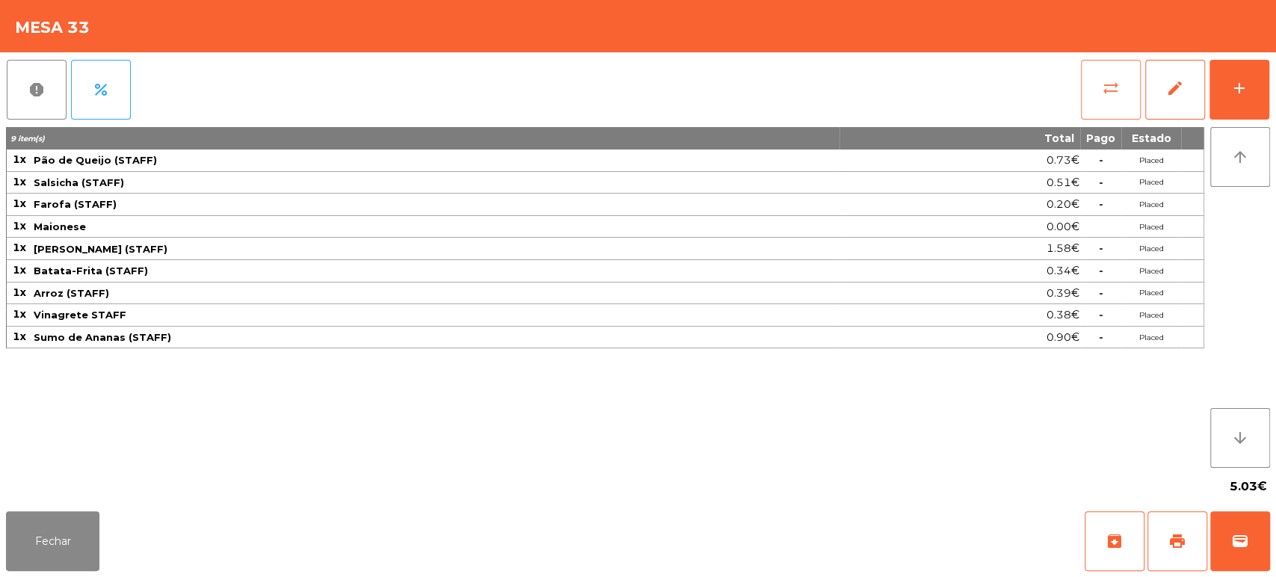
click at [1102, 86] on span "sync_alt" at bounding box center [1111, 88] width 18 height 18
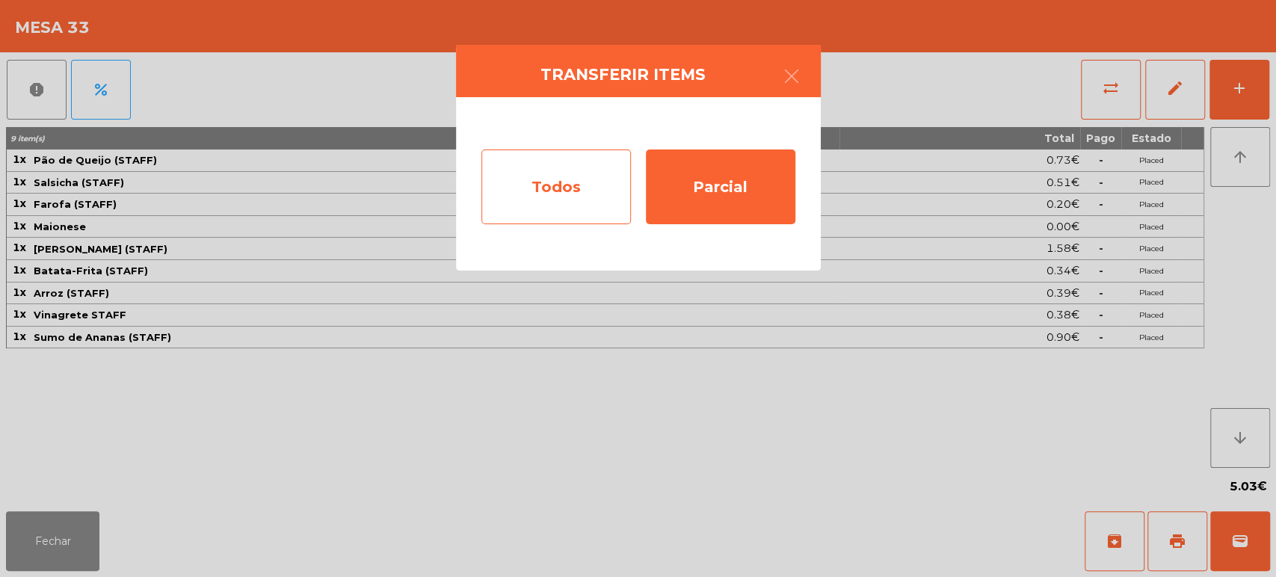
click at [542, 170] on div "Todos" at bounding box center [555, 186] width 149 height 75
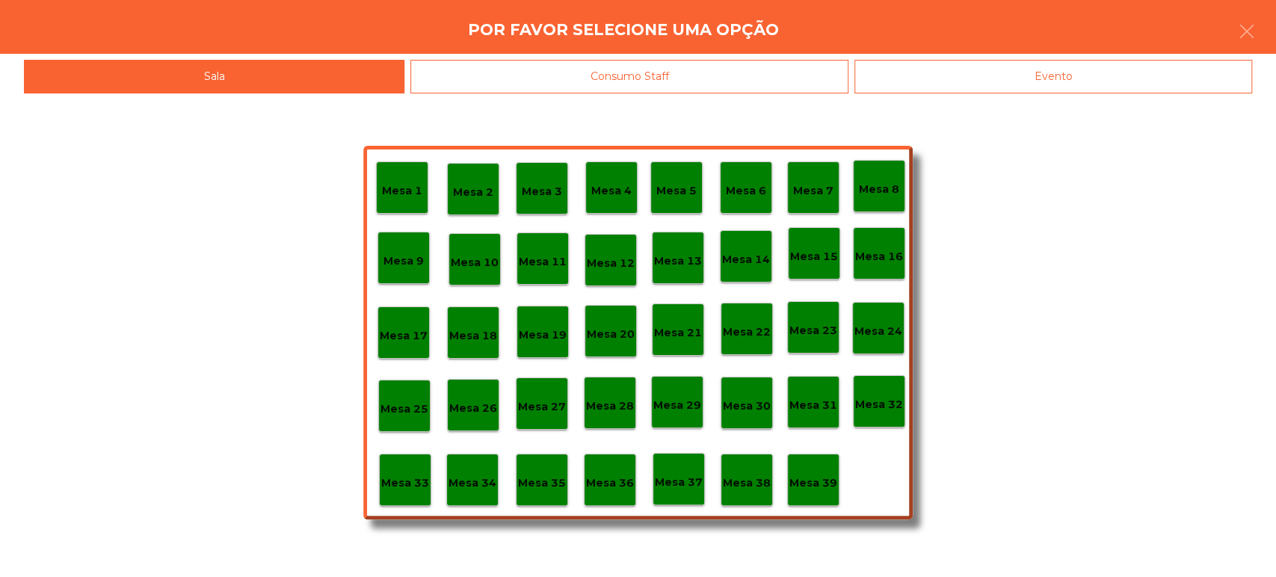
click at [679, 82] on div "Consumo Staff" at bounding box center [629, 77] width 438 height 34
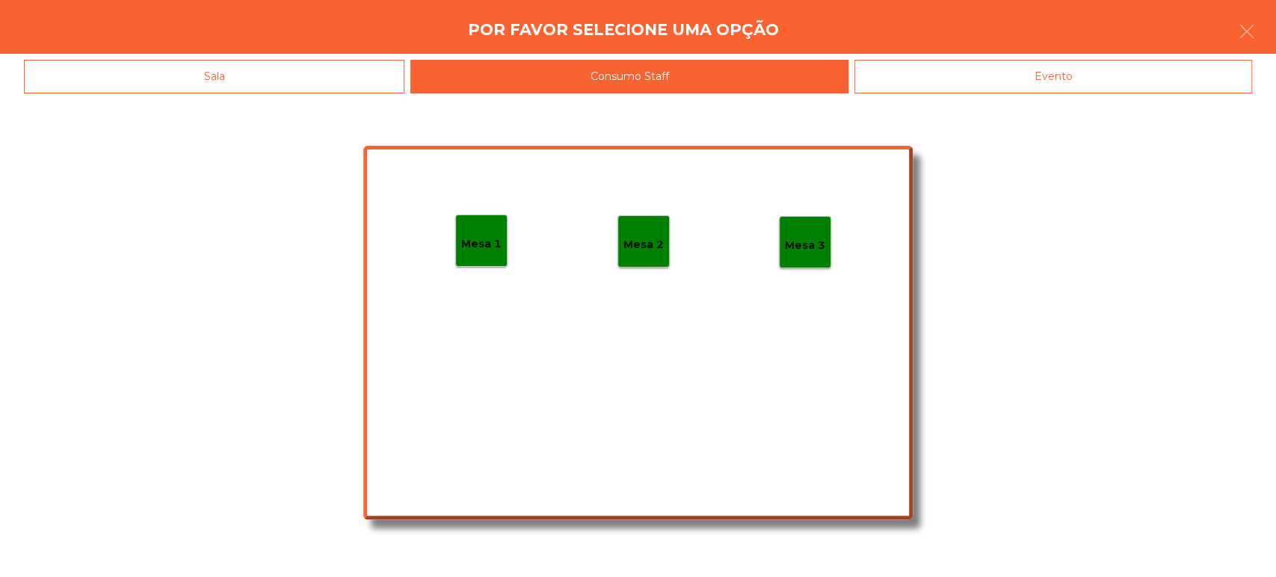
click at [481, 236] on p "Mesa 1" at bounding box center [481, 243] width 40 height 17
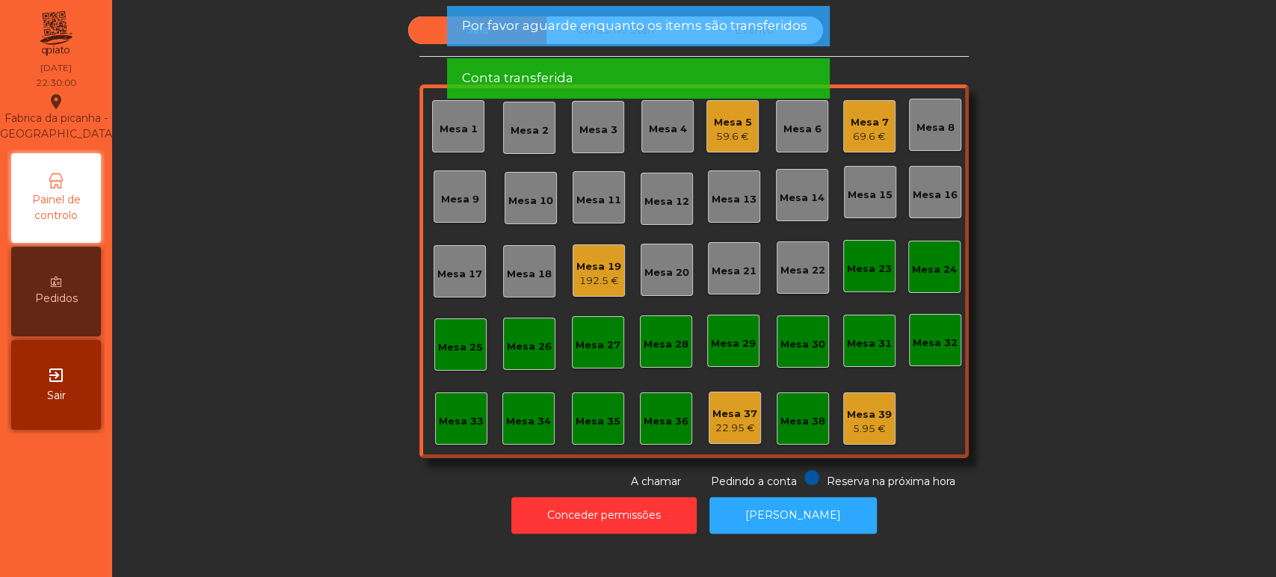
click at [663, 34] on span "Por favor aguarde enquanto os items são transferidos" at bounding box center [633, 25] width 345 height 19
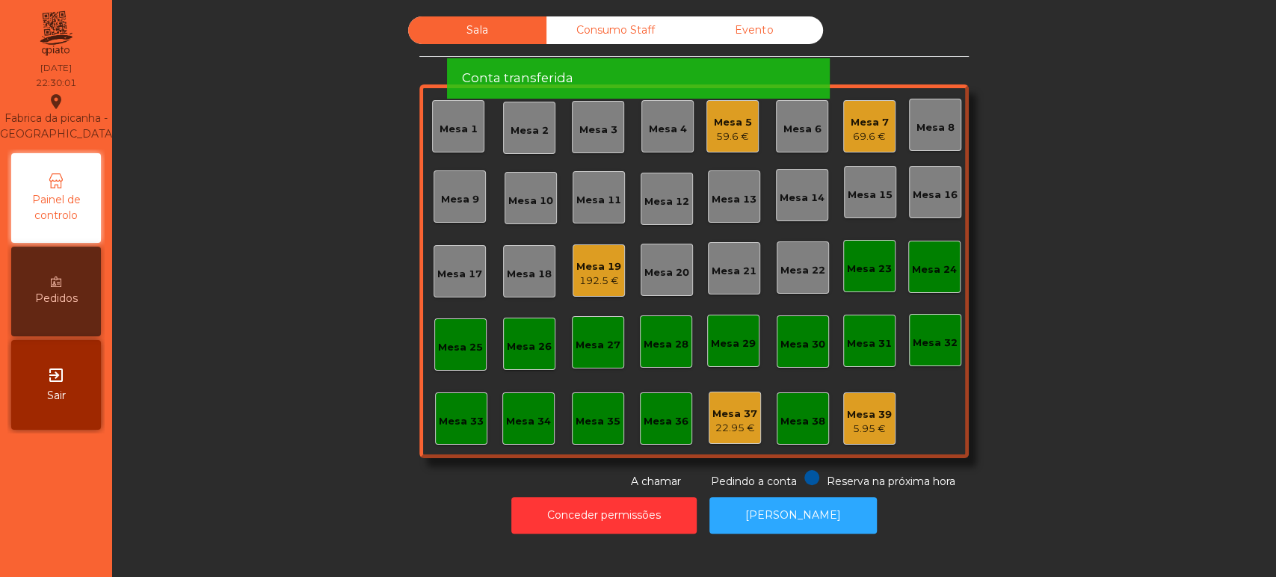
click at [670, 30] on span "Por favor aguarde enquanto os items são transferidos" at bounding box center [633, 25] width 345 height 19
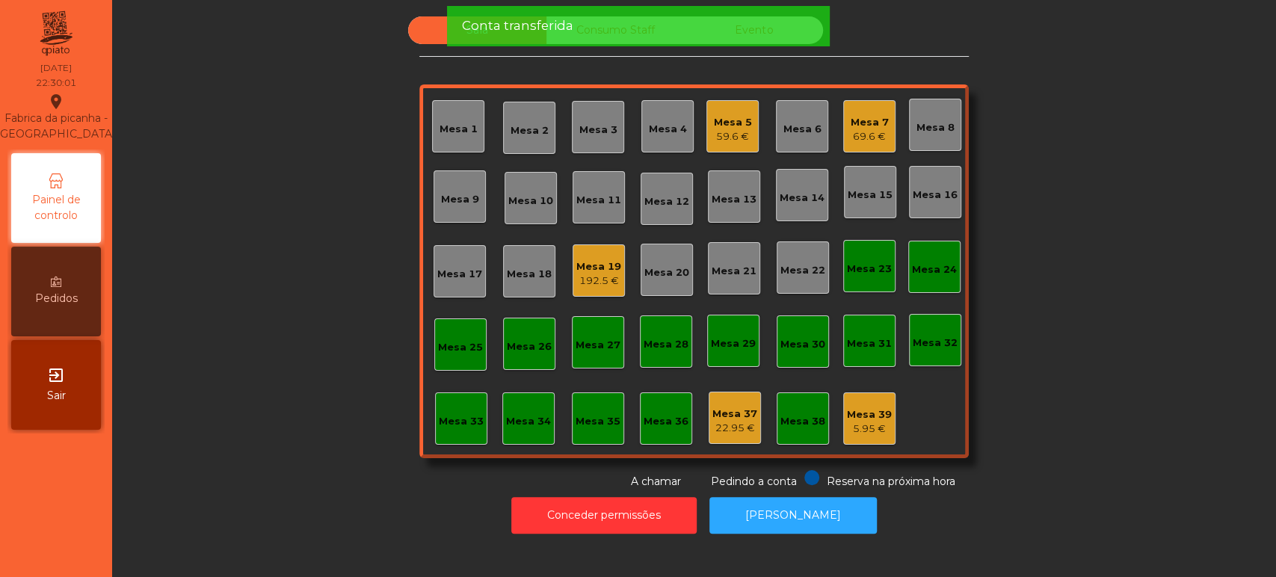
click at [671, 31] on div "Conta transferida" at bounding box center [637, 25] width 353 height 19
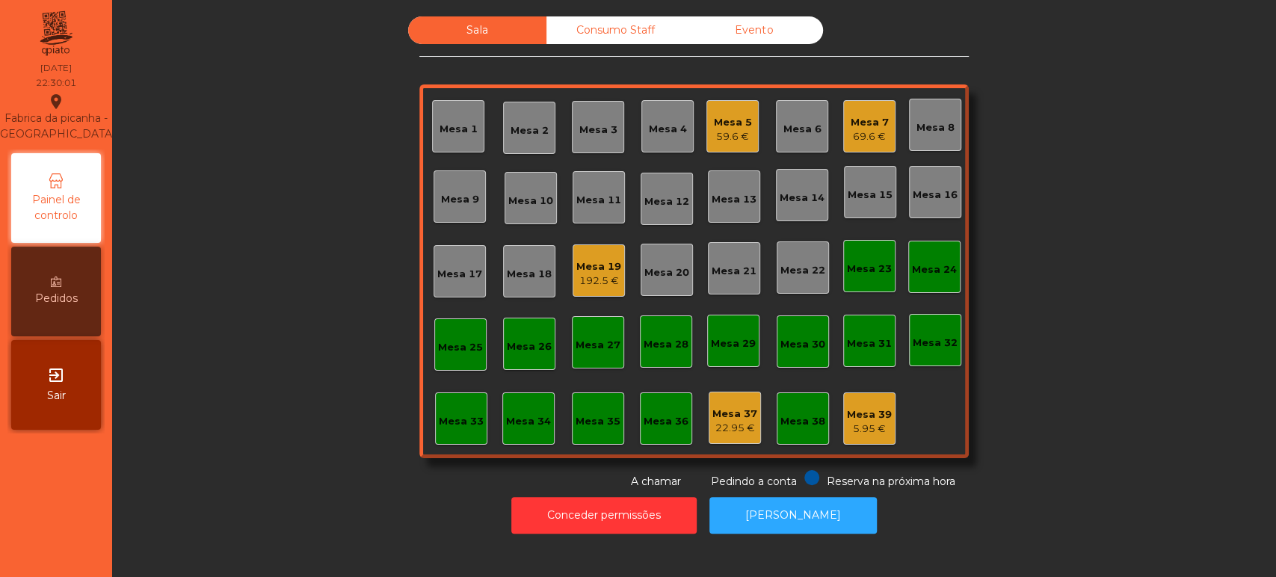
click at [670, 28] on div "Conta transferida" at bounding box center [637, 25] width 353 height 19
click at [627, 31] on div "Consumo Staff" at bounding box center [615, 30] width 138 height 28
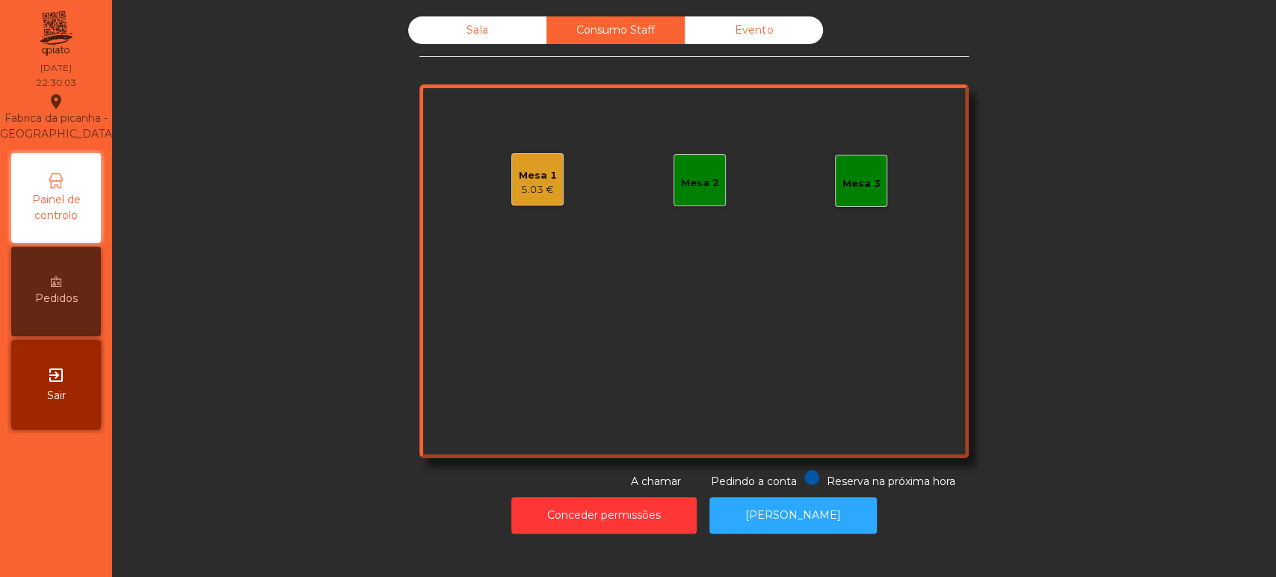
click at [452, 29] on div "Sala" at bounding box center [477, 30] width 138 height 28
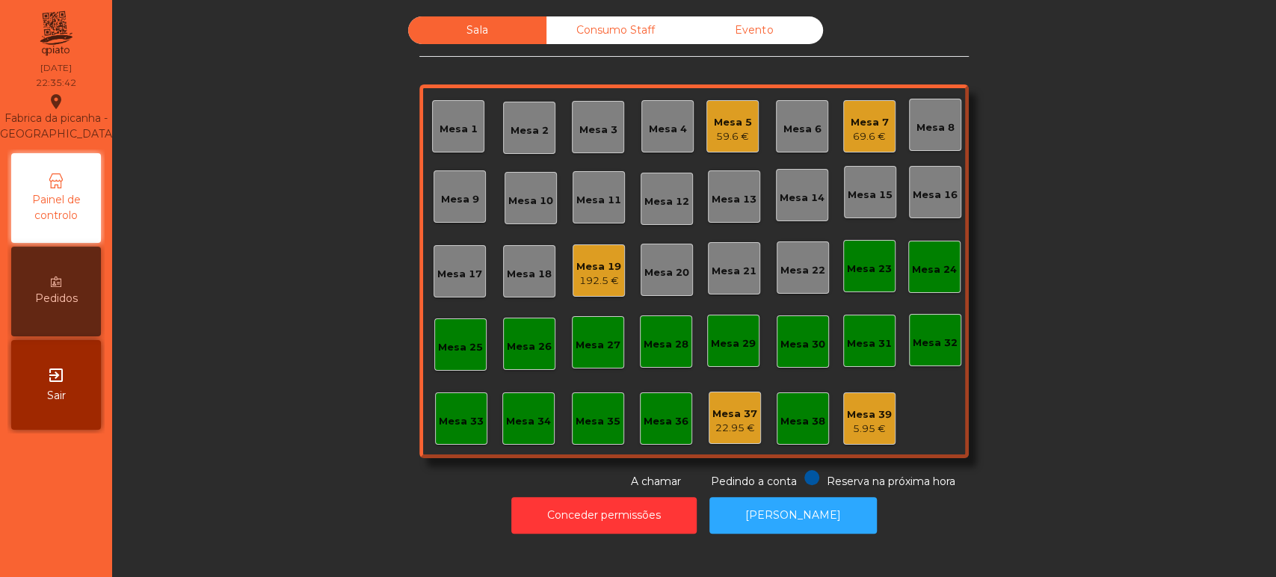
click at [572, 280] on div "Mesa 19 192.5 €" at bounding box center [598, 270] width 52 height 52
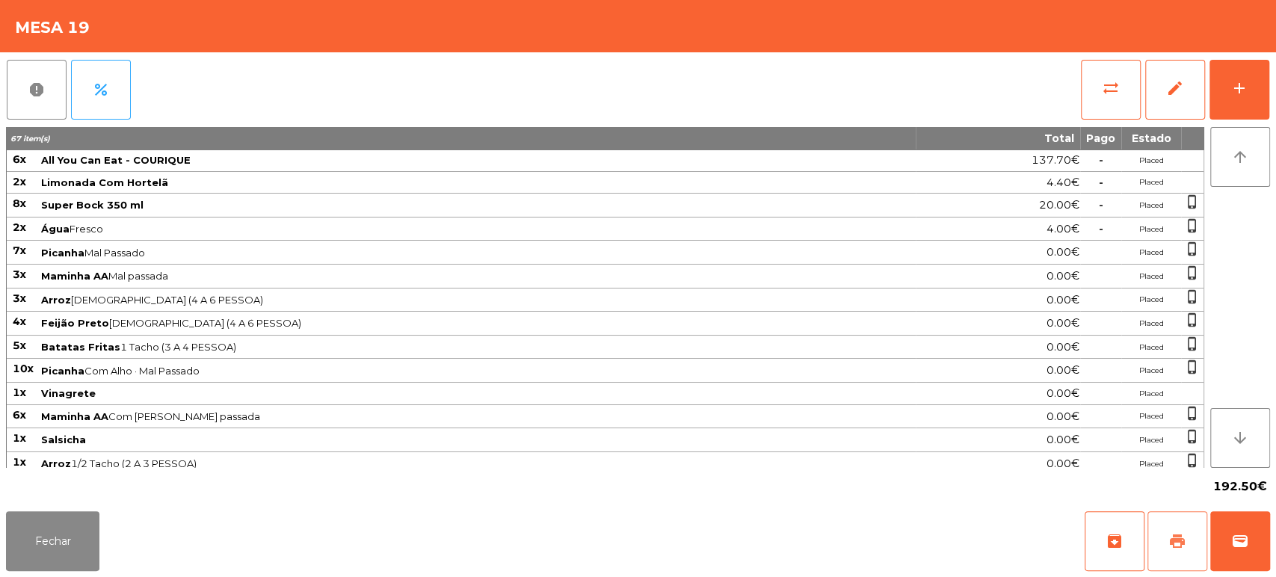
click at [1176, 546] on span "print" at bounding box center [1177, 541] width 18 height 18
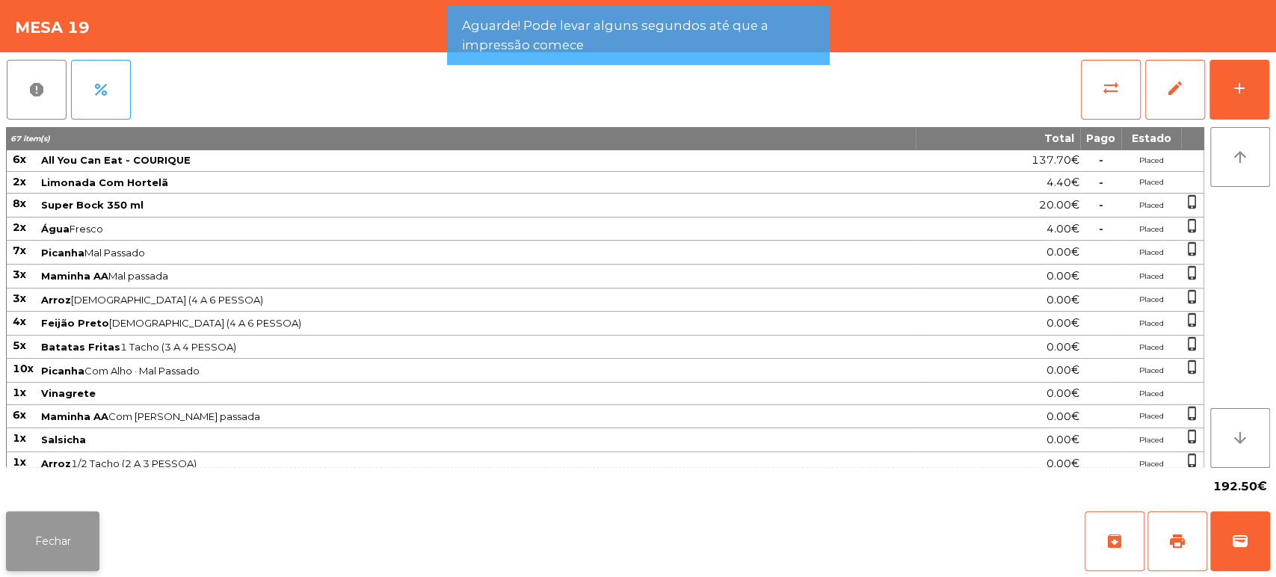
click at [89, 550] on button "Fechar" at bounding box center [52, 541] width 93 height 60
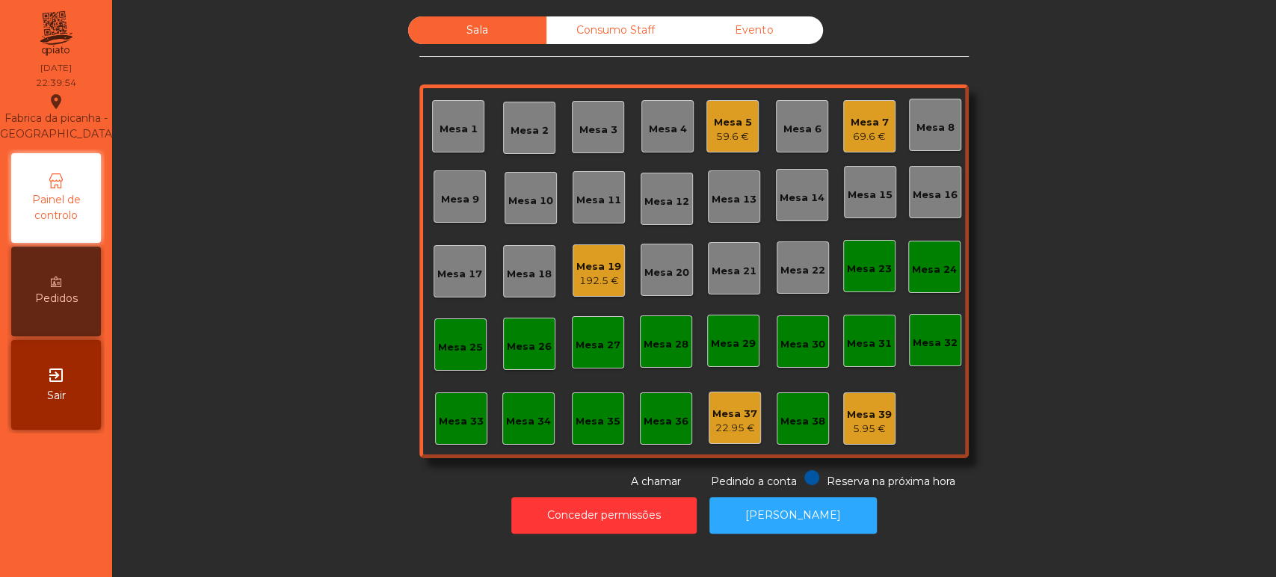
click at [658, 35] on div "Consumo Staff" at bounding box center [615, 30] width 138 height 28
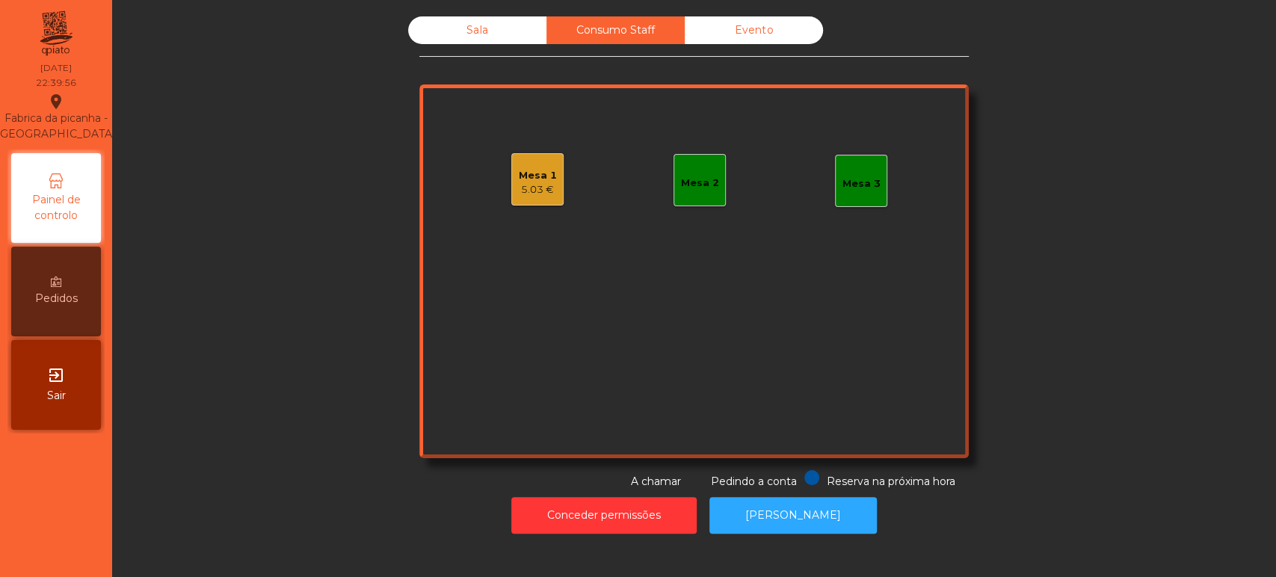
click at [543, 185] on div "5.03 €" at bounding box center [538, 189] width 38 height 15
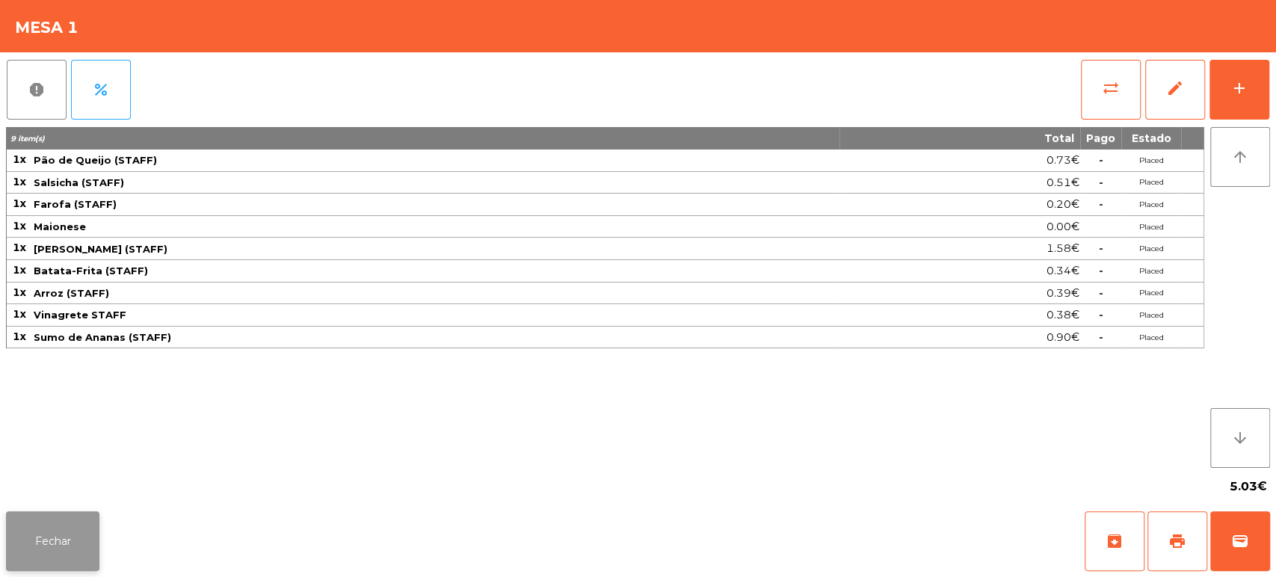
click at [48, 516] on button "Fechar" at bounding box center [52, 541] width 93 height 60
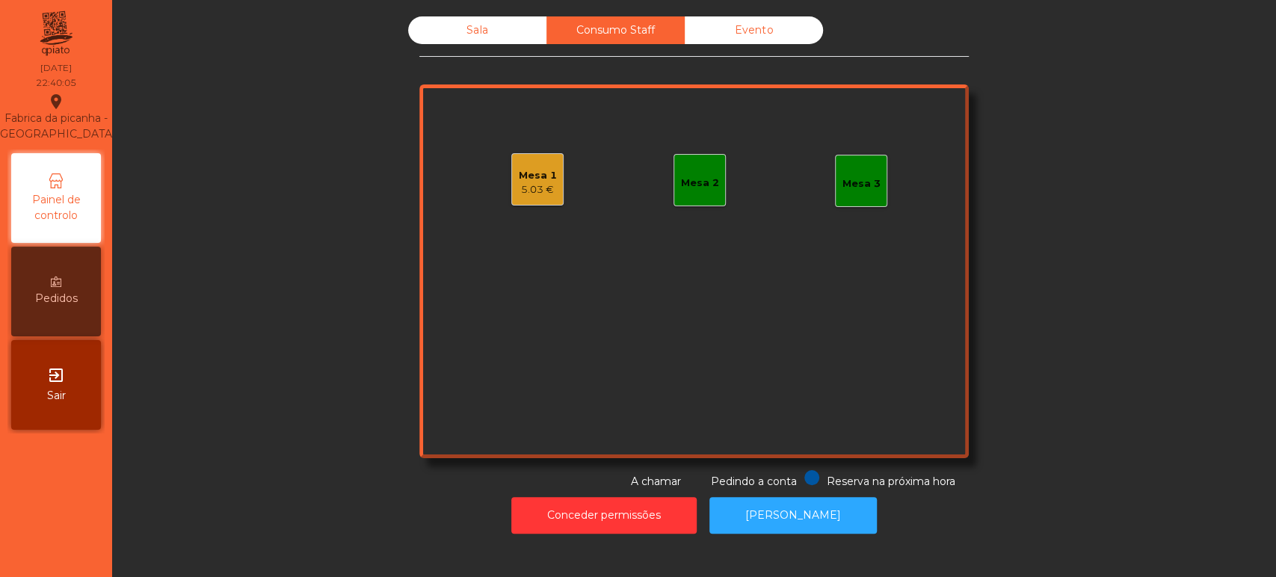
click at [472, 60] on div "Sala Consumo Staff Evento Mesa 1 5.03 € Mesa 2 Mesa 3 Reserva na próxima hora P…" at bounding box center [693, 252] width 549 height 473
click at [466, 68] on div "Sala Consumo Staff Evento Mesa 1 5.03 € Mesa 2 Mesa 3 Reserva na próxima hora P…" at bounding box center [693, 252] width 549 height 473
click at [478, 41] on div "Sala" at bounding box center [477, 30] width 138 height 28
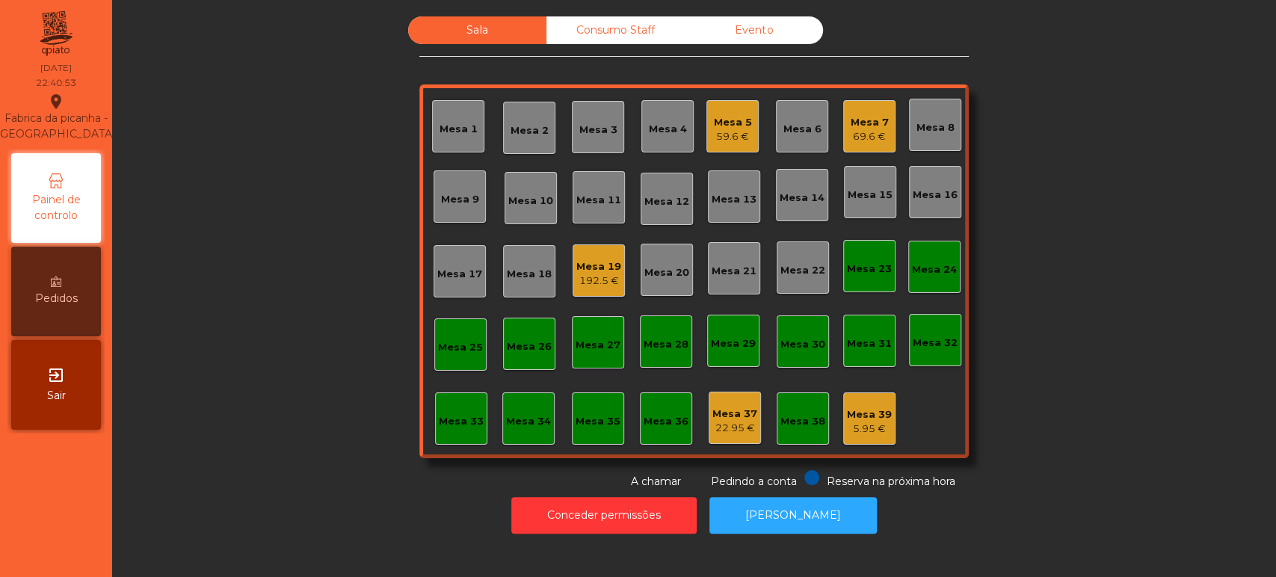
click at [637, 19] on div "Consumo Staff" at bounding box center [615, 30] width 138 height 28
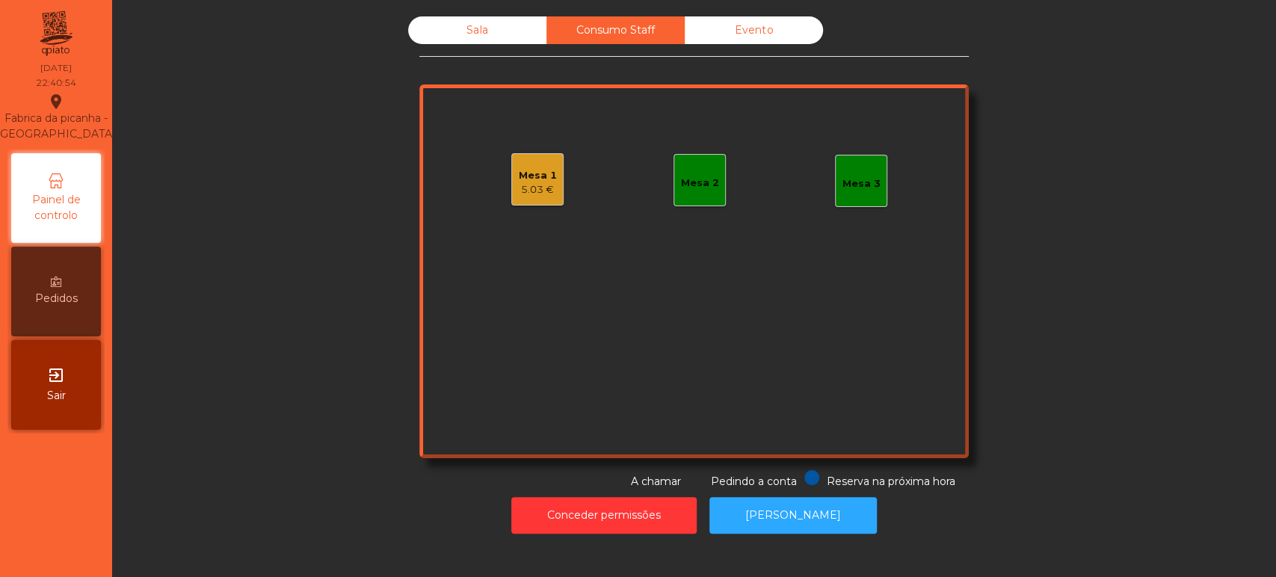
click at [694, 154] on div "Mesa 2" at bounding box center [699, 180] width 52 height 52
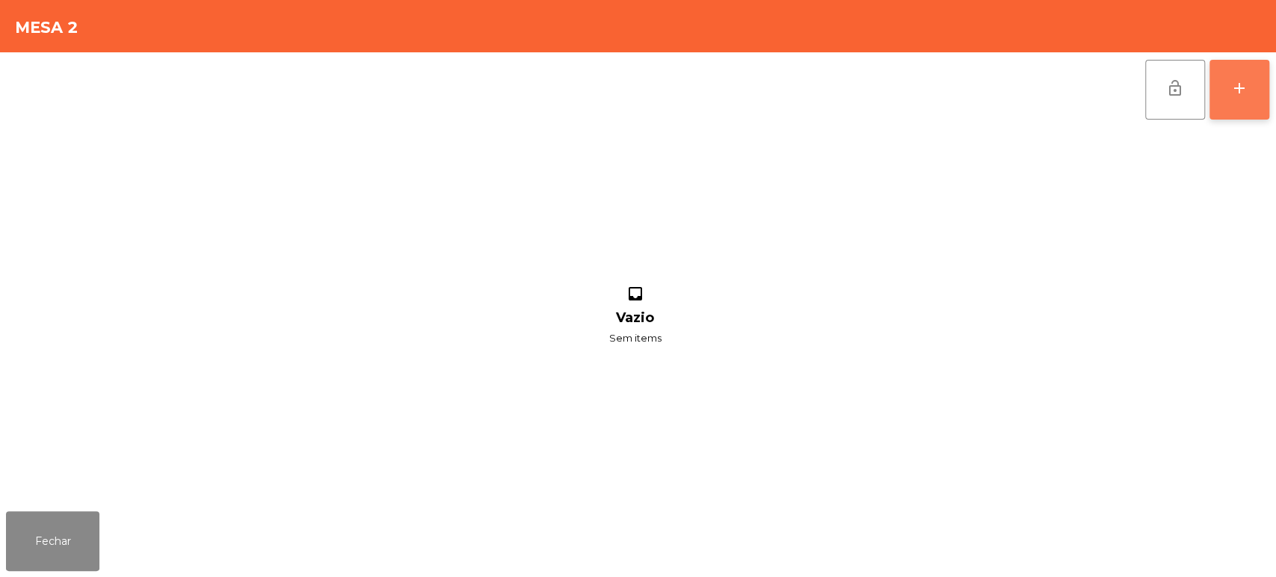
click at [1268, 99] on button "add" at bounding box center [1239, 90] width 60 height 60
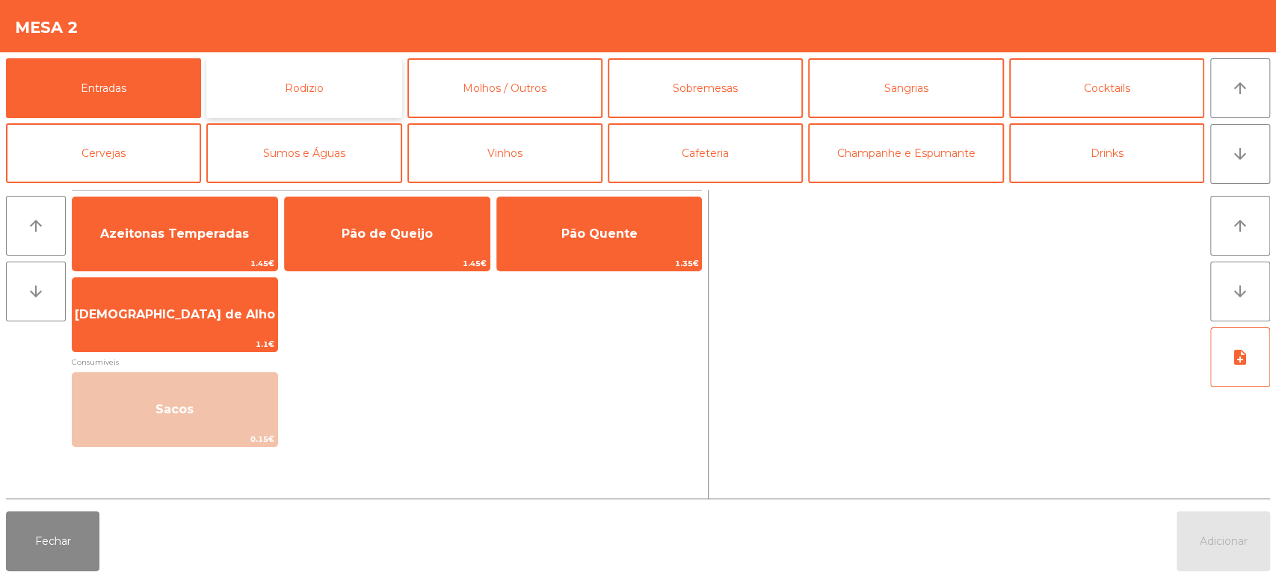
click at [355, 97] on button "Rodizio" at bounding box center [303, 88] width 195 height 60
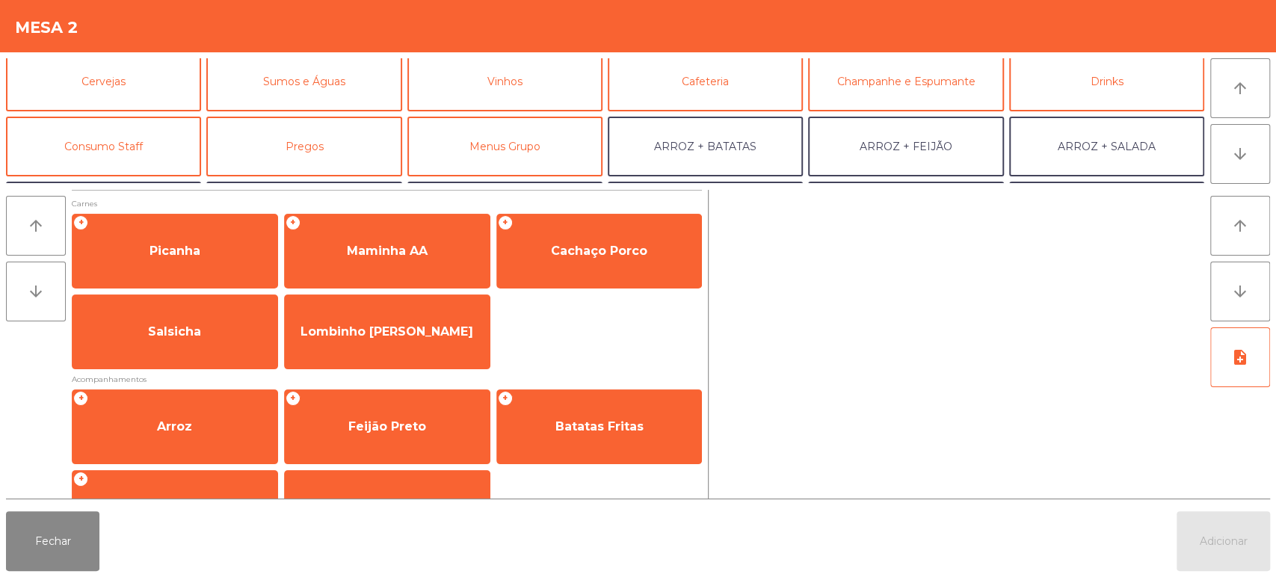
scroll to position [74, 0]
click at [188, 150] on button "Consumo Staff" at bounding box center [103, 144] width 195 height 60
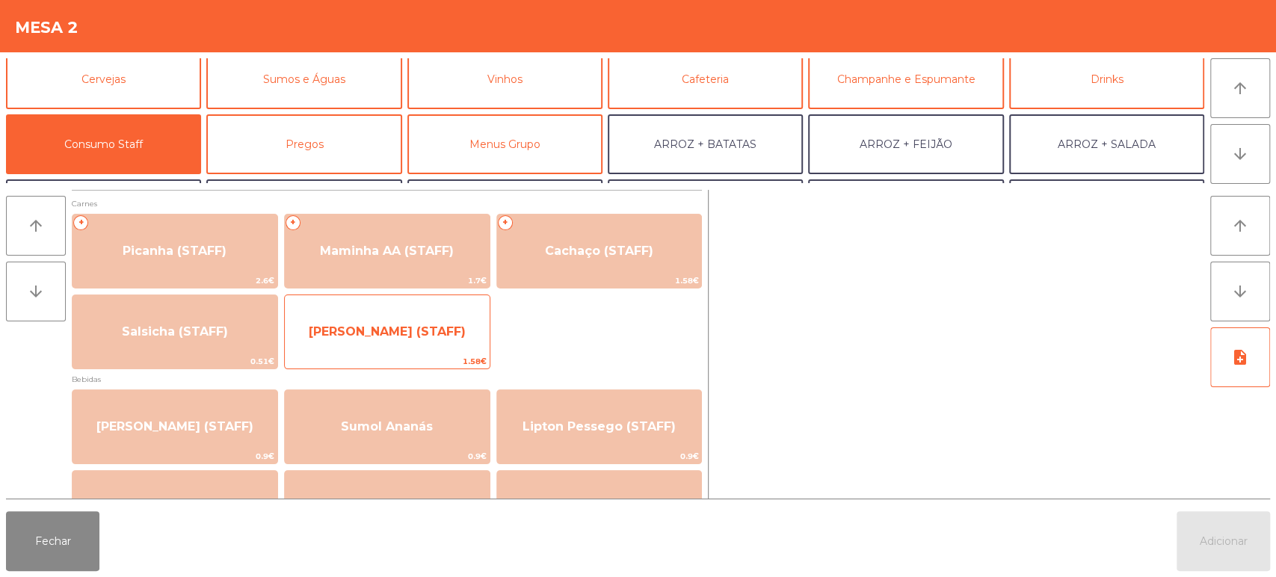
click at [363, 341] on span "[PERSON_NAME] (STAFF)" at bounding box center [387, 332] width 205 height 40
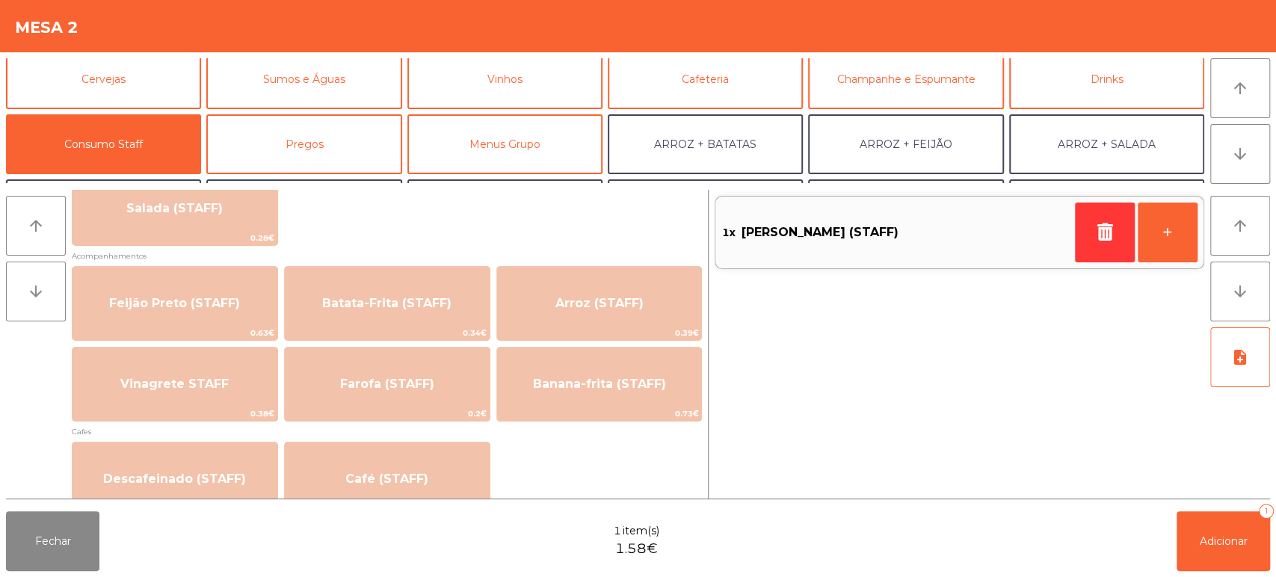
scroll to position [639, 0]
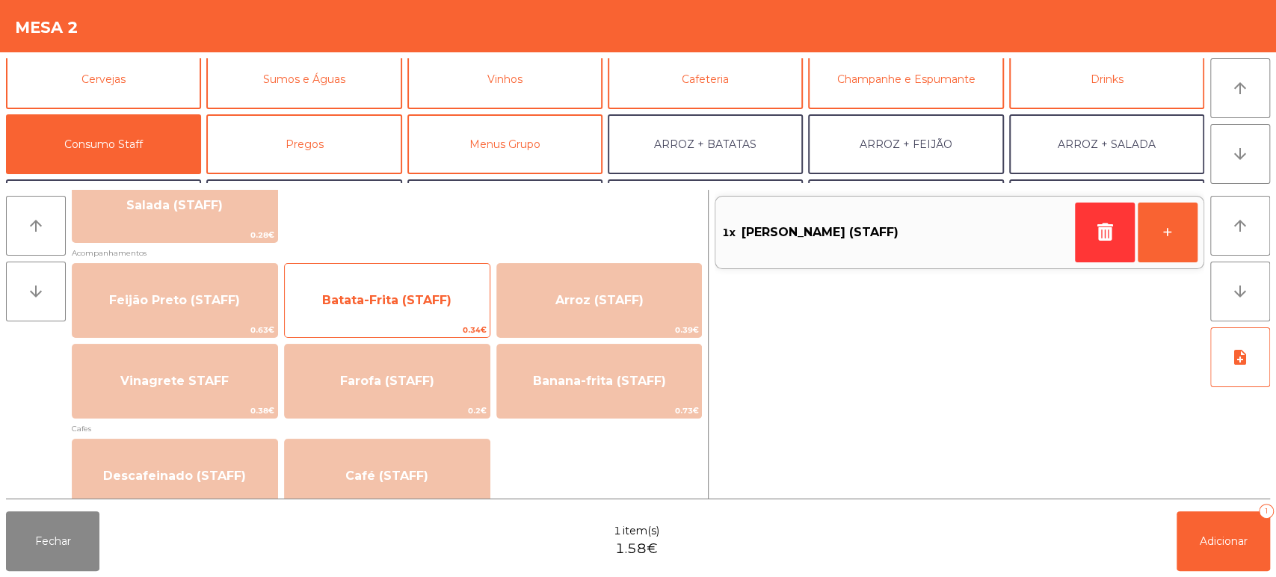
click at [430, 321] on div "Batata-Frita (STAFF) 0.34€" at bounding box center [387, 300] width 206 height 75
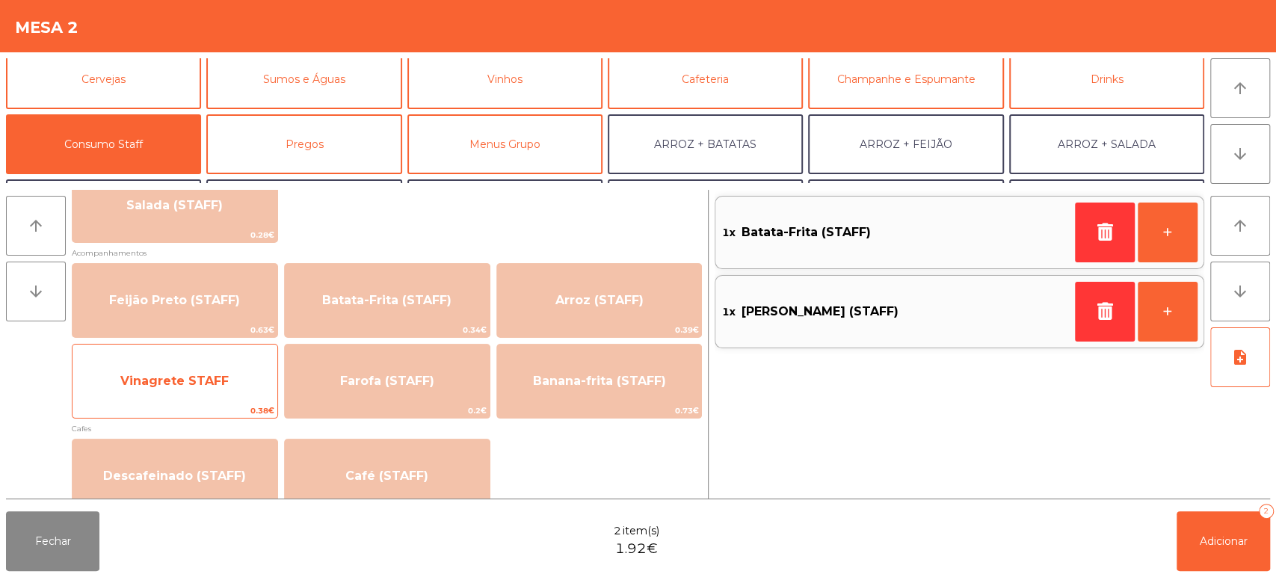
click at [225, 389] on span "Vinagrete STAFF" at bounding box center [174, 381] width 205 height 40
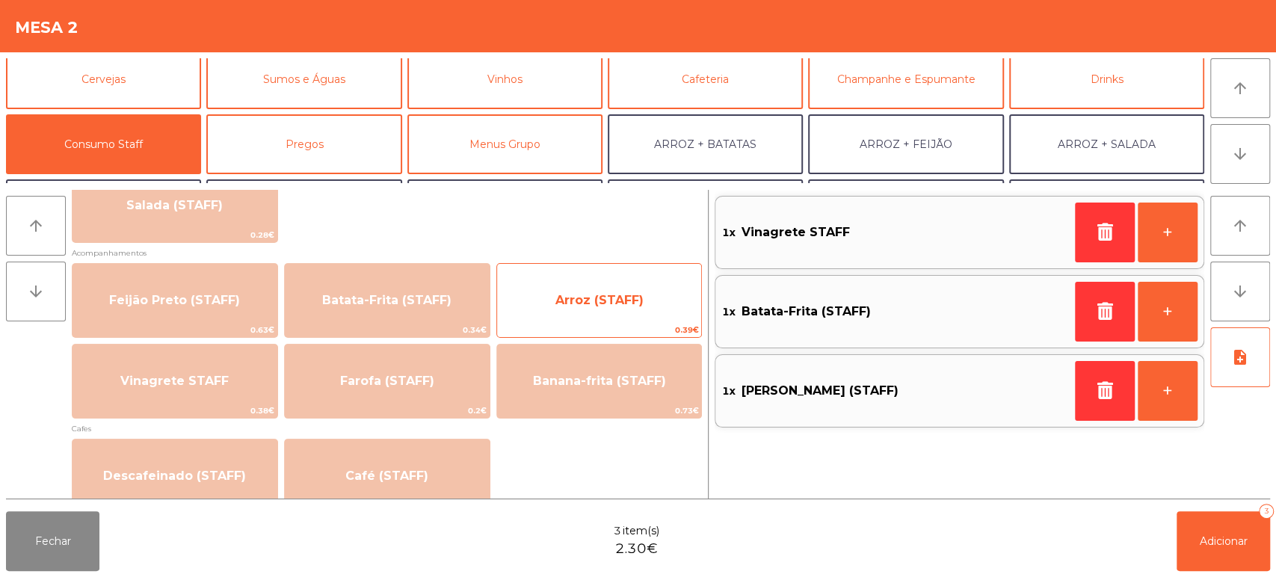
click at [561, 318] on span "Arroz (STAFF)" at bounding box center [599, 300] width 205 height 40
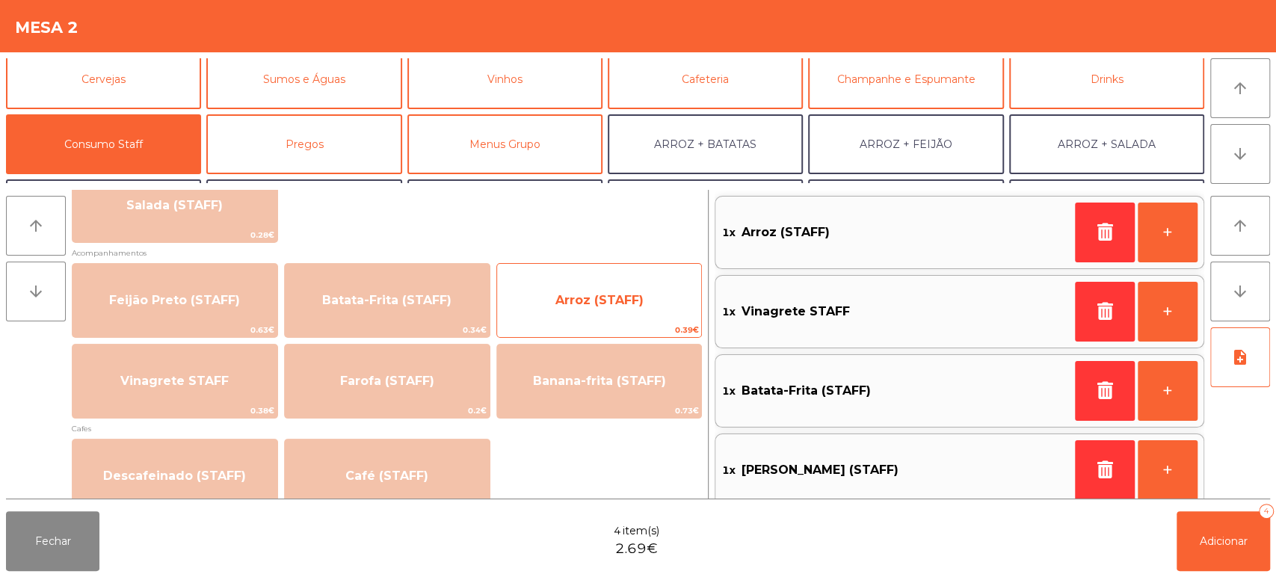
scroll to position [13, 0]
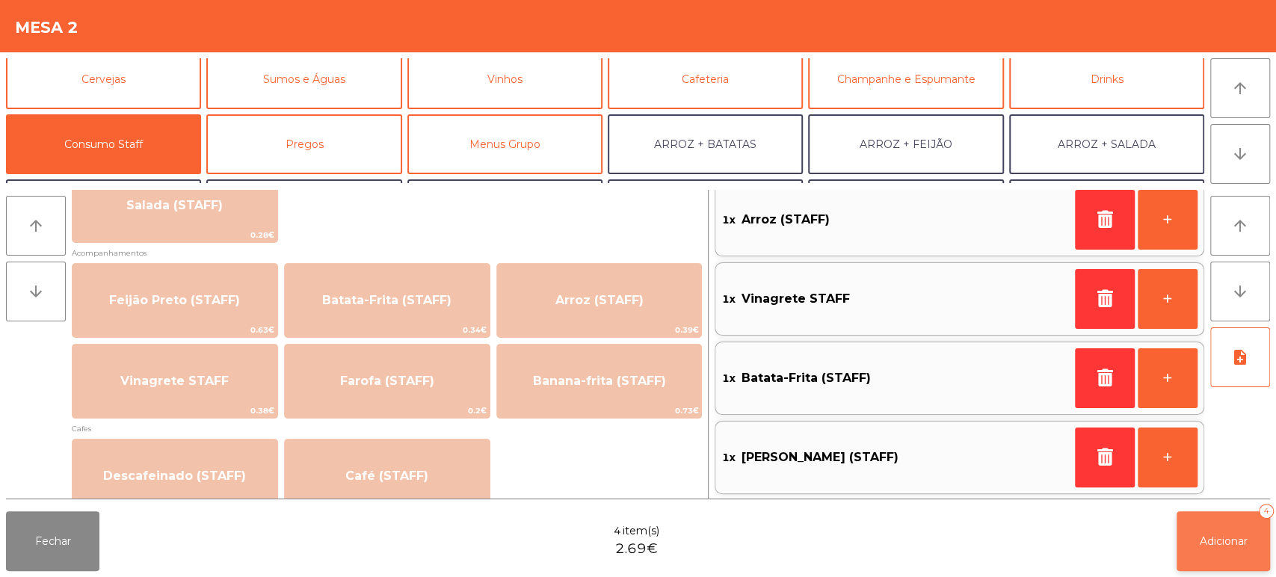
click at [1263, 525] on button "Adicionar 4" at bounding box center [1222, 541] width 93 height 60
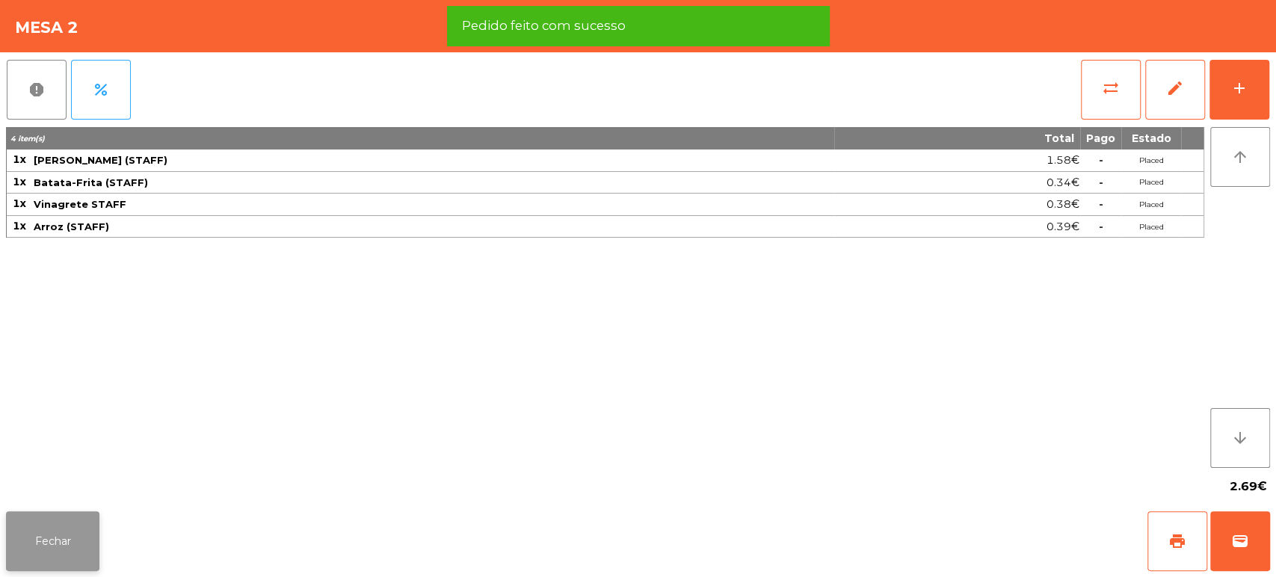
click at [75, 533] on button "Fechar" at bounding box center [52, 541] width 93 height 60
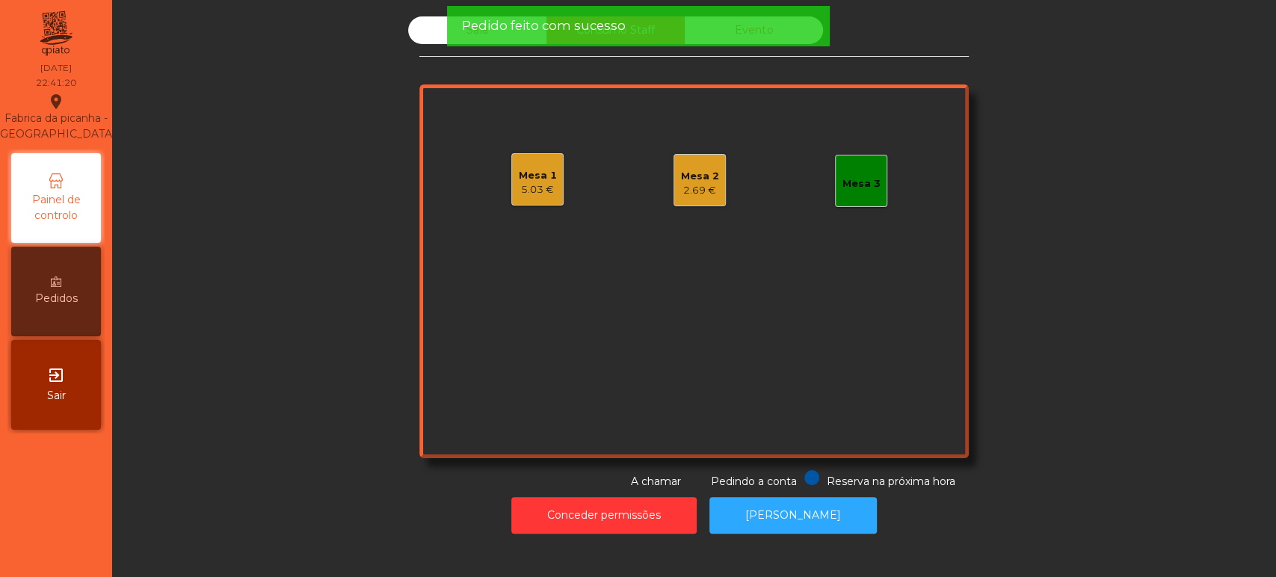
click at [418, 24] on div "Sala" at bounding box center [477, 30] width 138 height 28
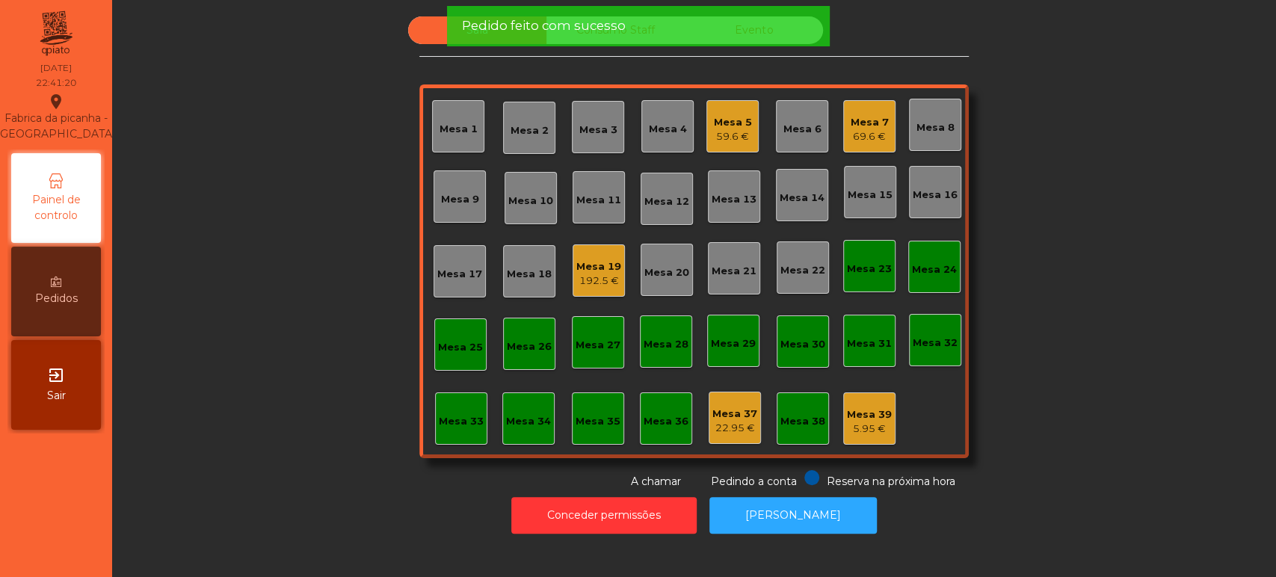
click at [417, 36] on div "Sala" at bounding box center [477, 30] width 138 height 28
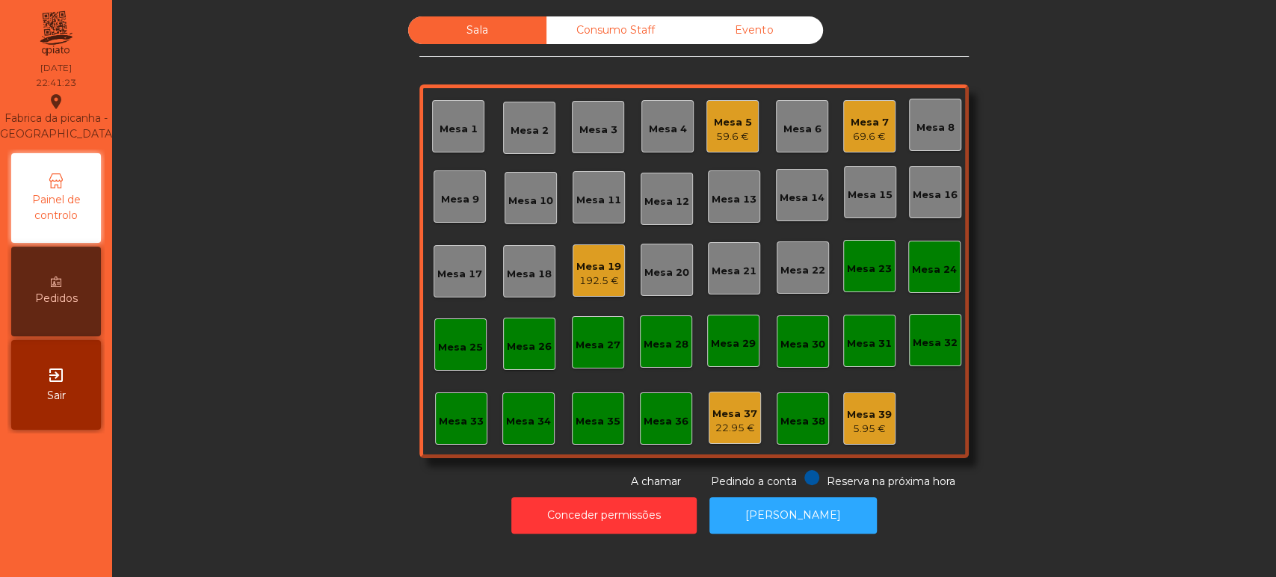
click at [714, 130] on div "59.6 €" at bounding box center [733, 136] width 38 height 15
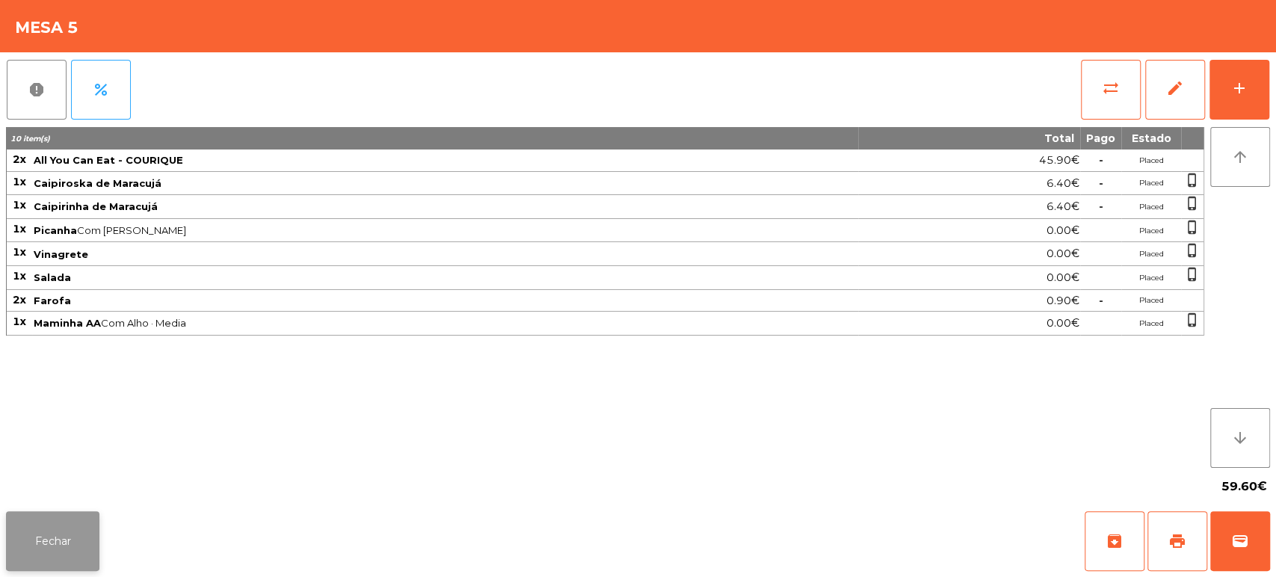
click at [79, 522] on button "Fechar" at bounding box center [52, 541] width 93 height 60
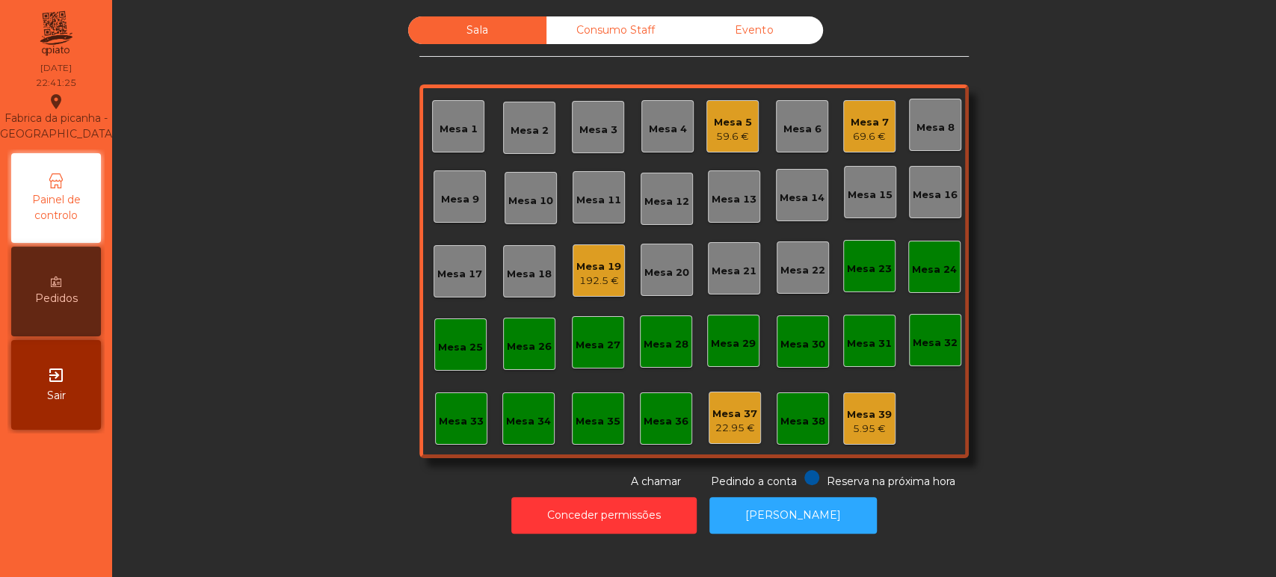
click at [724, 119] on div "Mesa 5" at bounding box center [733, 122] width 38 height 15
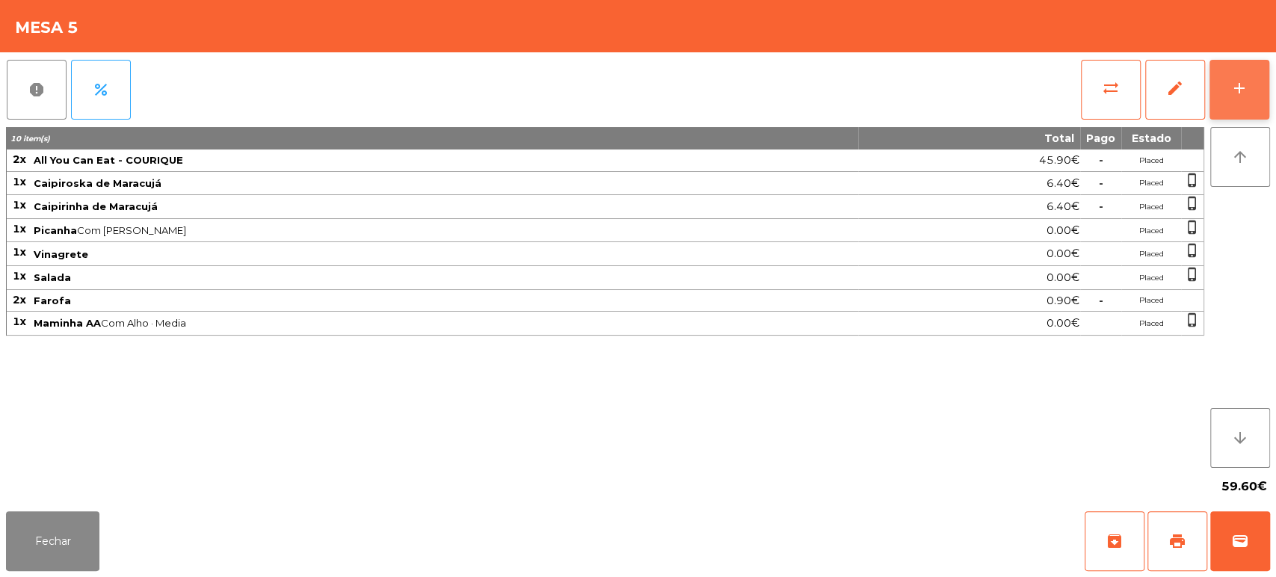
click at [1232, 96] on div "add" at bounding box center [1239, 88] width 18 height 18
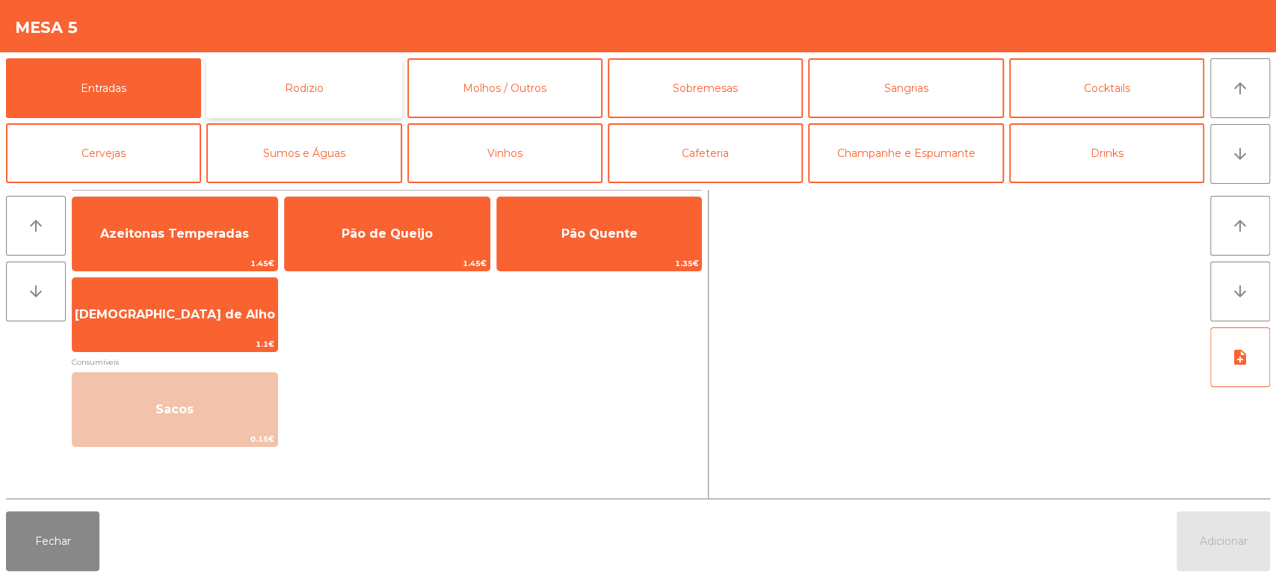
click at [346, 102] on button "Rodizio" at bounding box center [303, 88] width 195 height 60
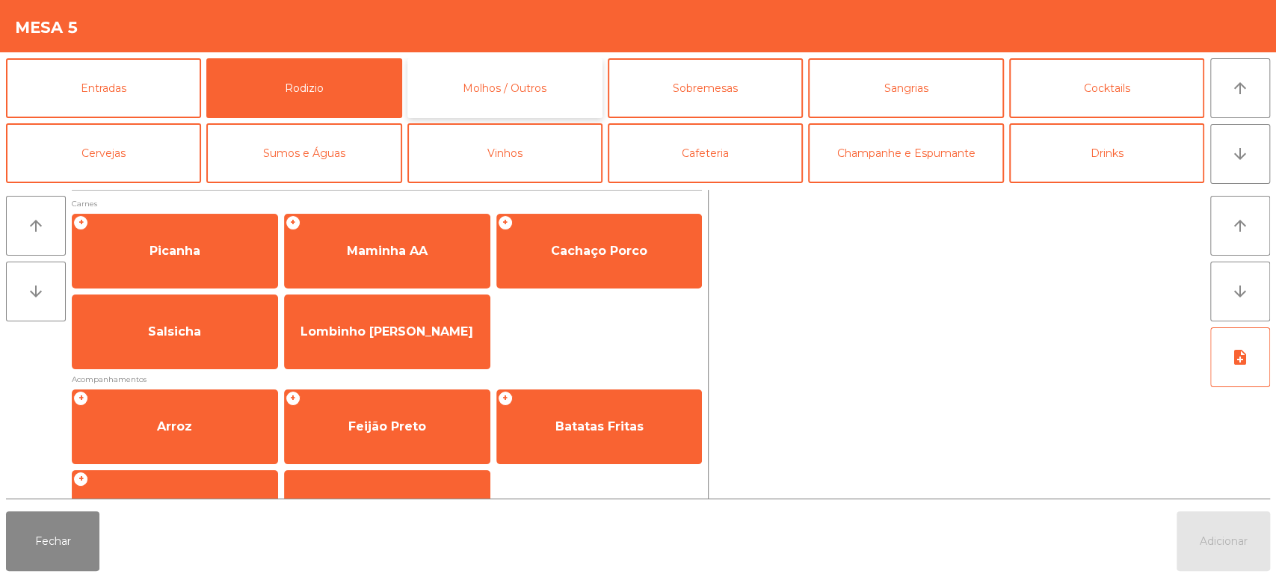
click at [580, 75] on button "Molhos / Outros" at bounding box center [504, 88] width 195 height 60
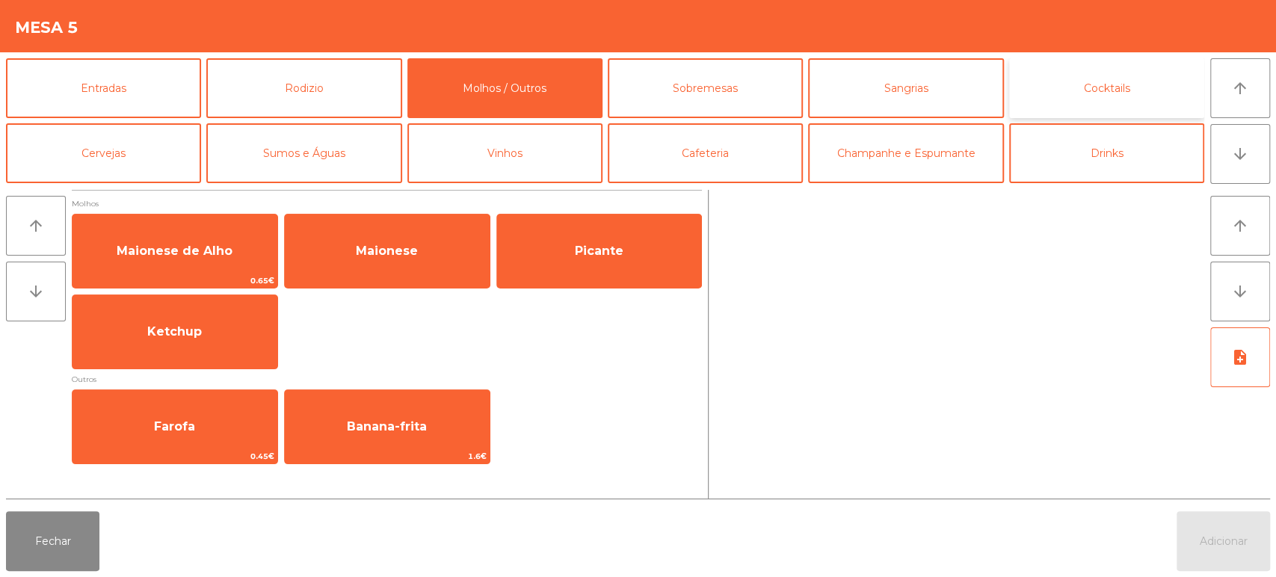
click at [1070, 102] on button "Cocktails" at bounding box center [1106, 88] width 195 height 60
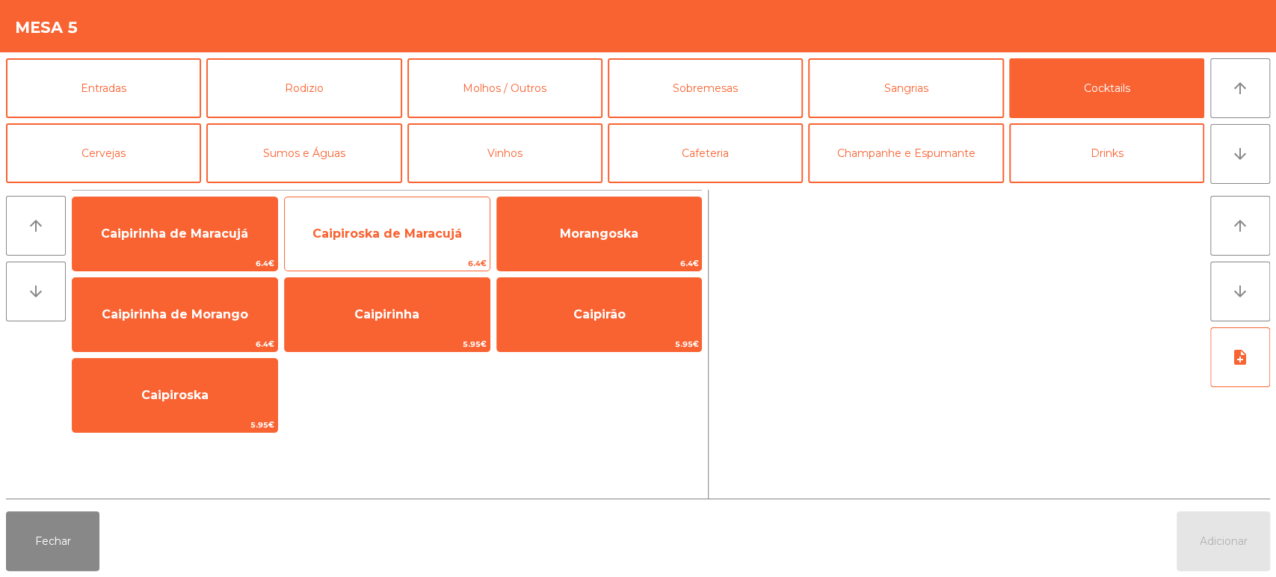
click at [353, 261] on span "6.4€" at bounding box center [387, 263] width 205 height 14
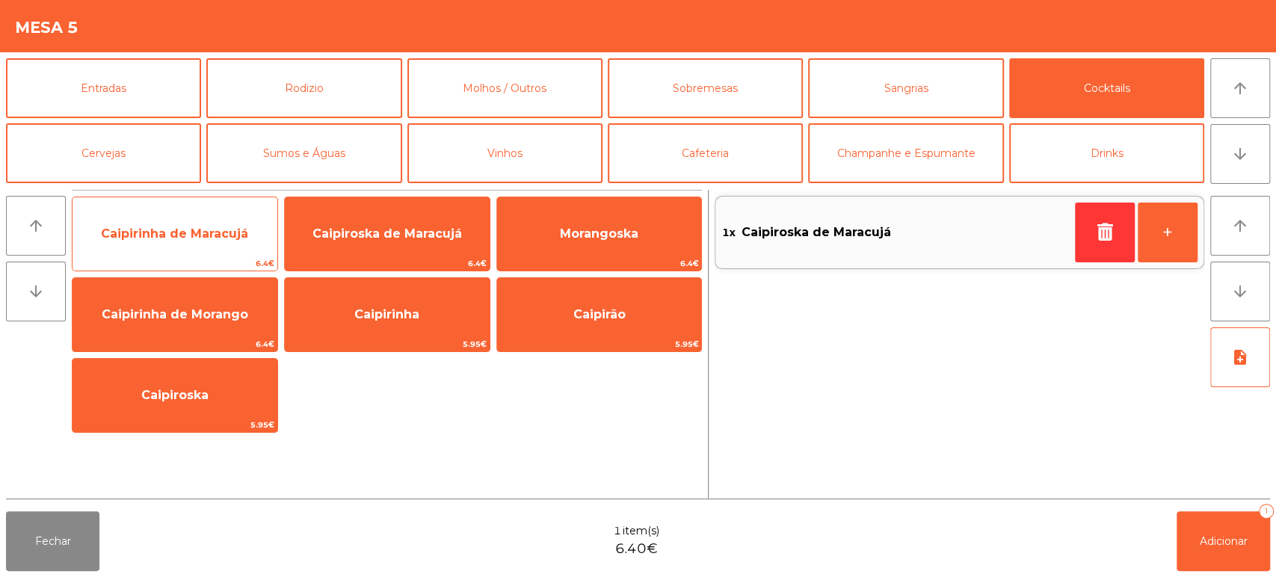
click at [223, 240] on span "Caipirinha de Maracujá" at bounding box center [174, 233] width 147 height 14
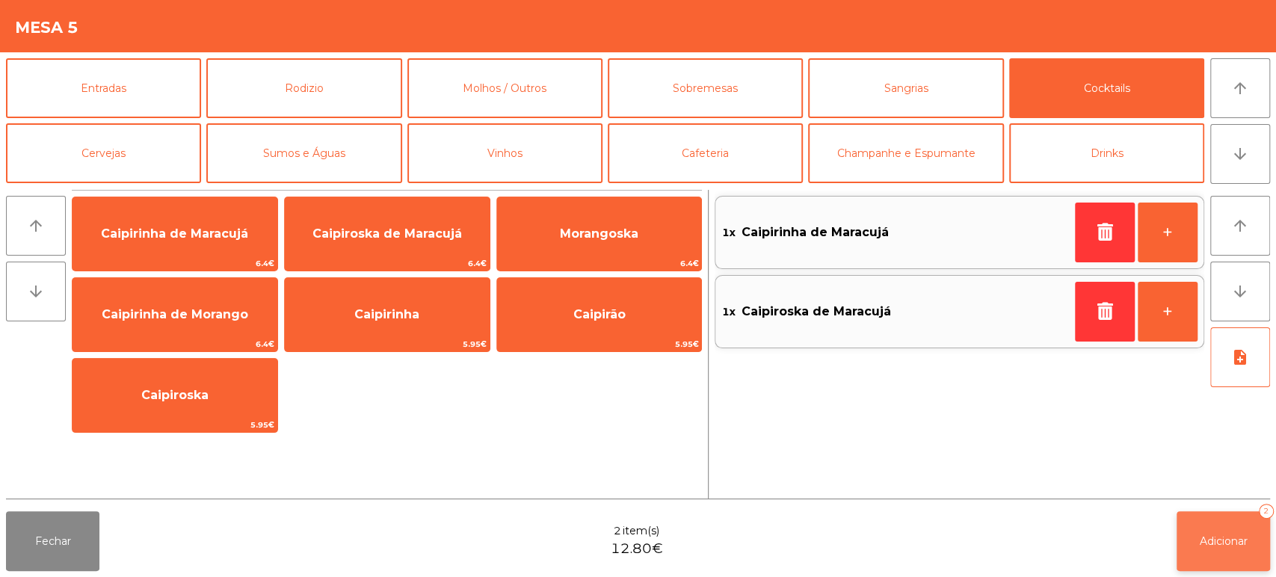
click at [1241, 536] on span "Adicionar" at bounding box center [1224, 540] width 48 height 13
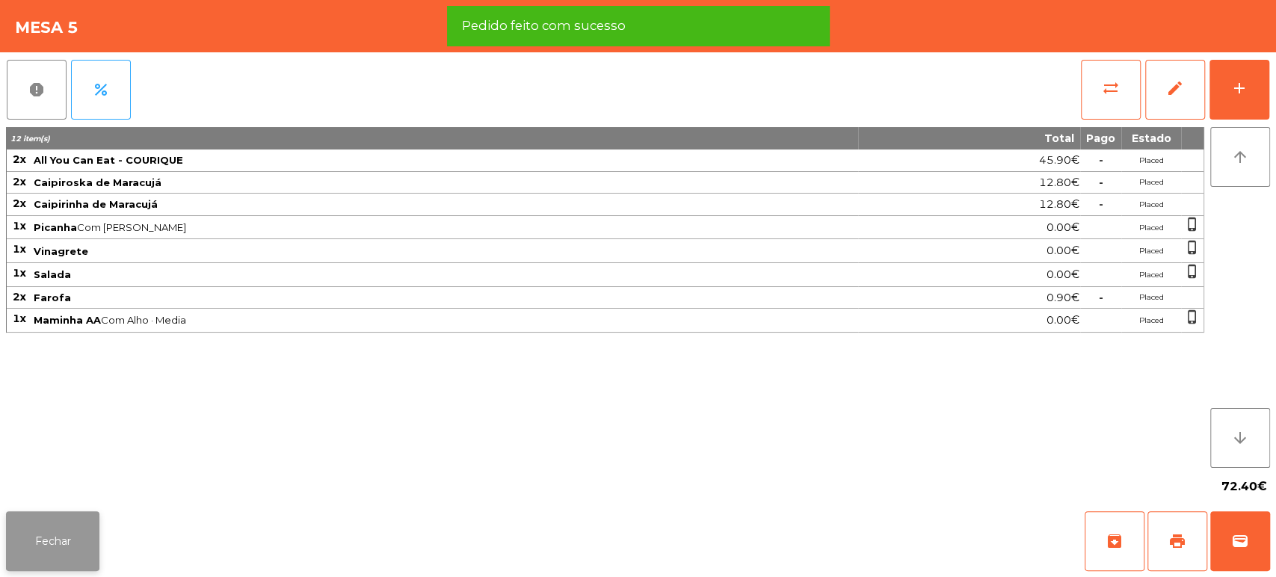
click at [42, 531] on button "Fechar" at bounding box center [52, 541] width 93 height 60
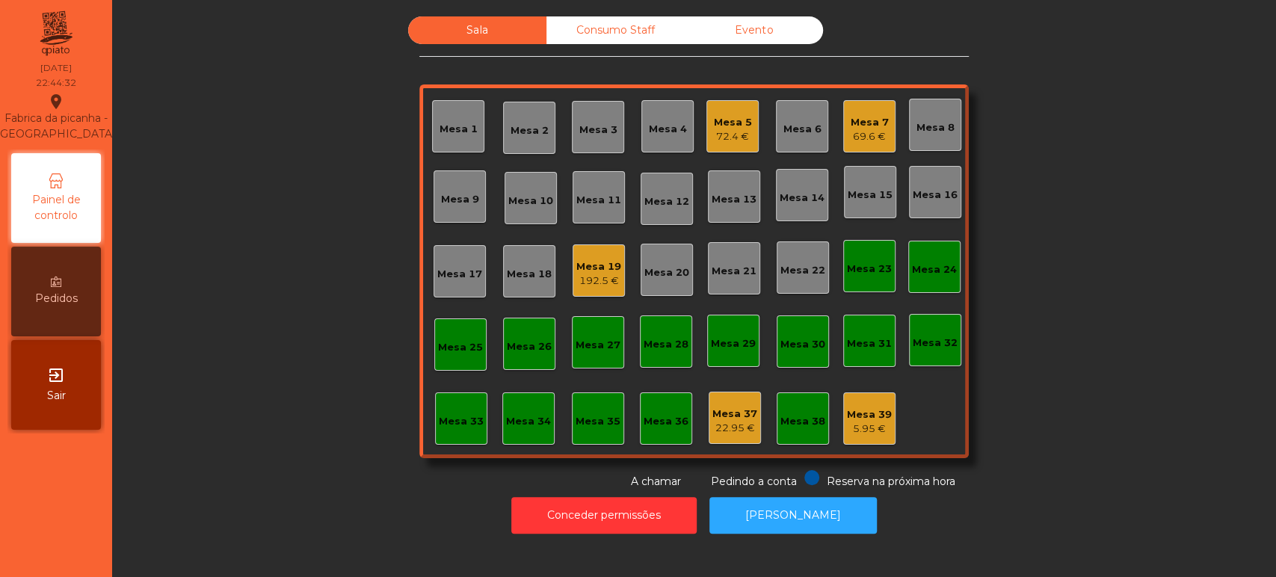
click at [926, 317] on div "Mesa 32" at bounding box center [935, 340] width 52 height 52
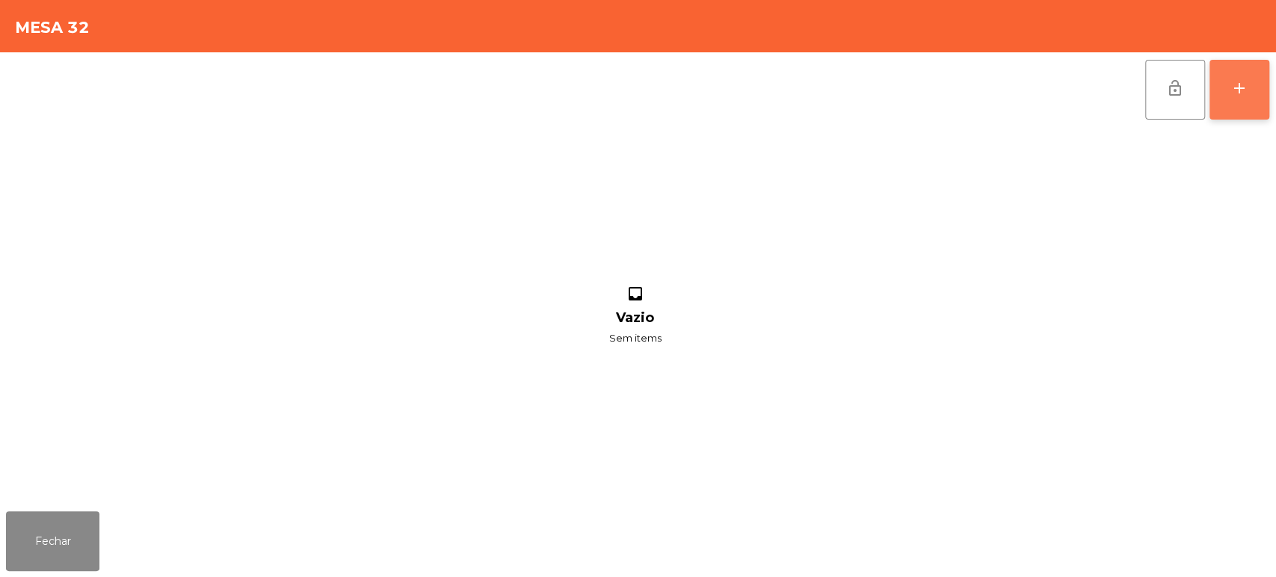
click at [1239, 80] on div "add" at bounding box center [1239, 88] width 18 height 18
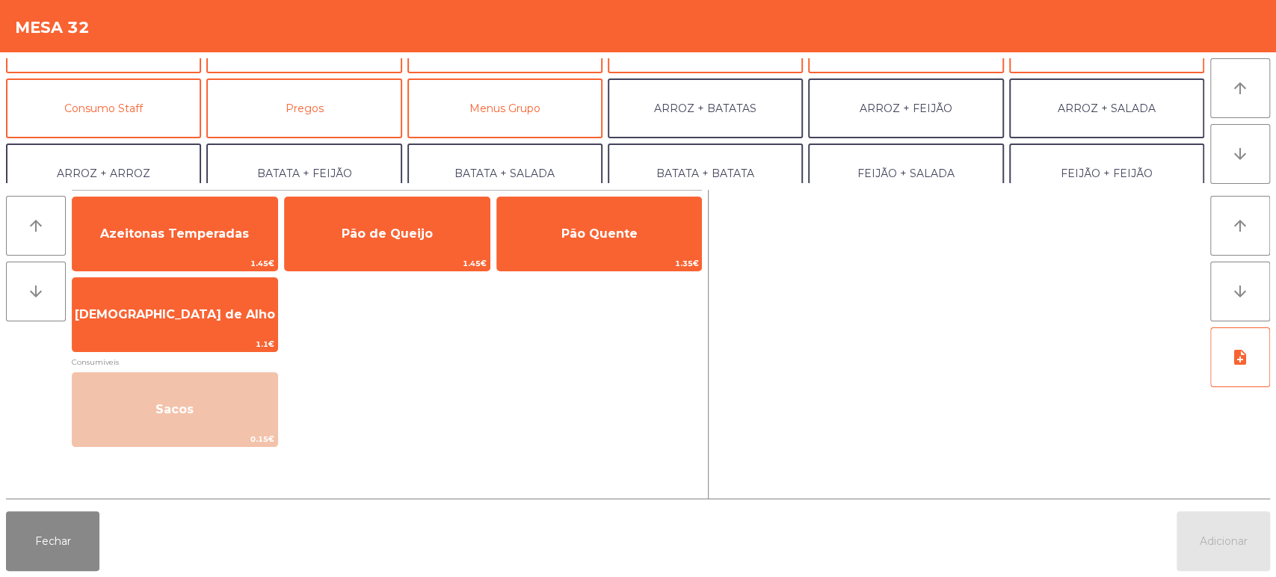
scroll to position [123, 0]
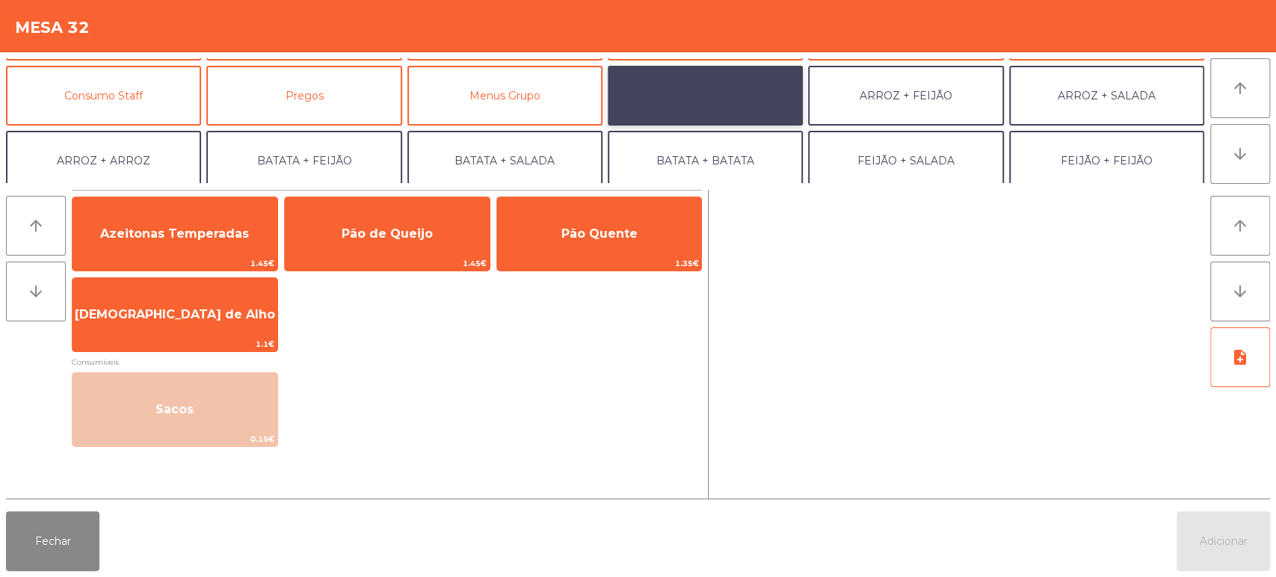
click at [735, 109] on button "ARROZ + BATATAS" at bounding box center [705, 96] width 195 height 60
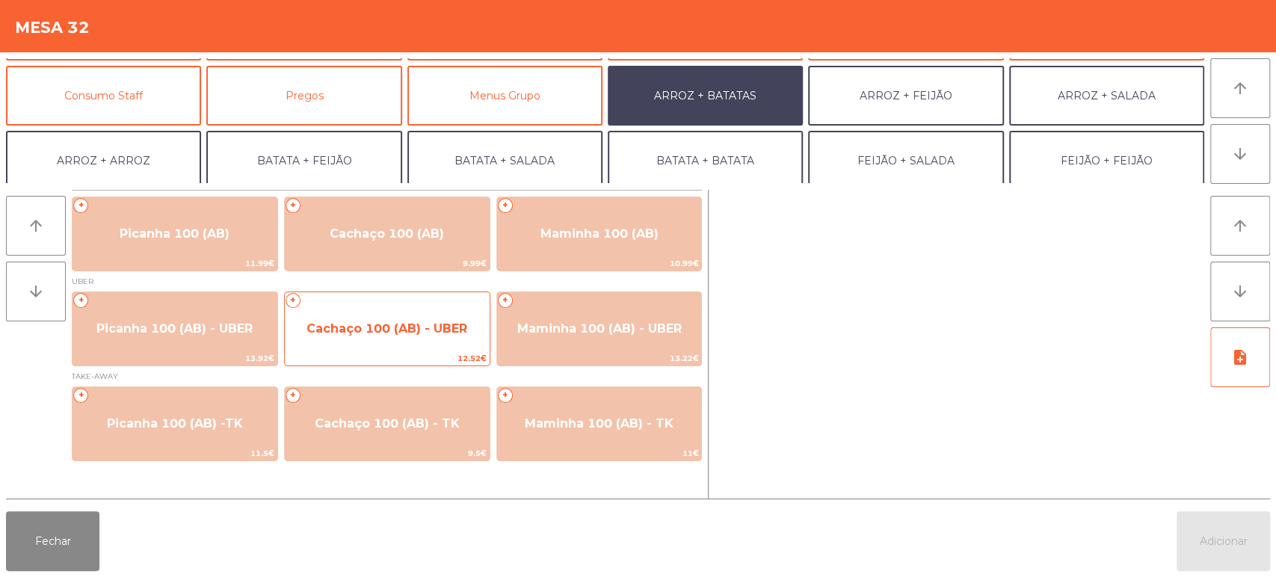
click at [431, 335] on span "Cachaço 100 (AB) - UBER" at bounding box center [386, 328] width 161 height 14
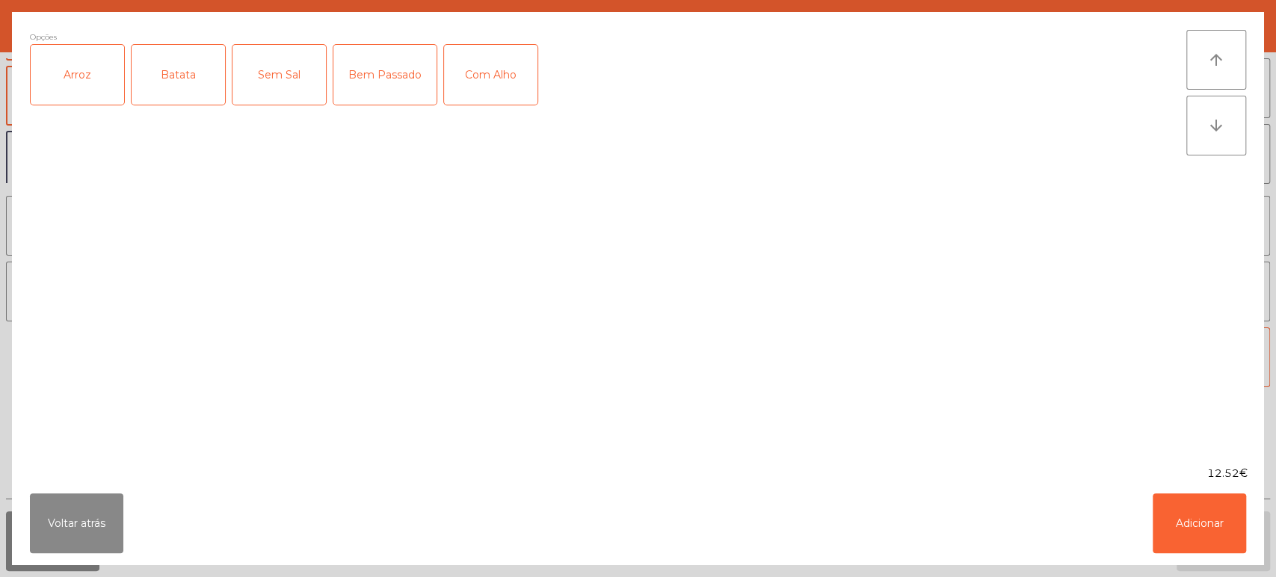
click at [81, 67] on div "Arroz" at bounding box center [77, 75] width 93 height 60
click at [140, 78] on div "Batata" at bounding box center [178, 75] width 93 height 60
click at [1192, 531] on button "Adicionar" at bounding box center [1198, 523] width 93 height 60
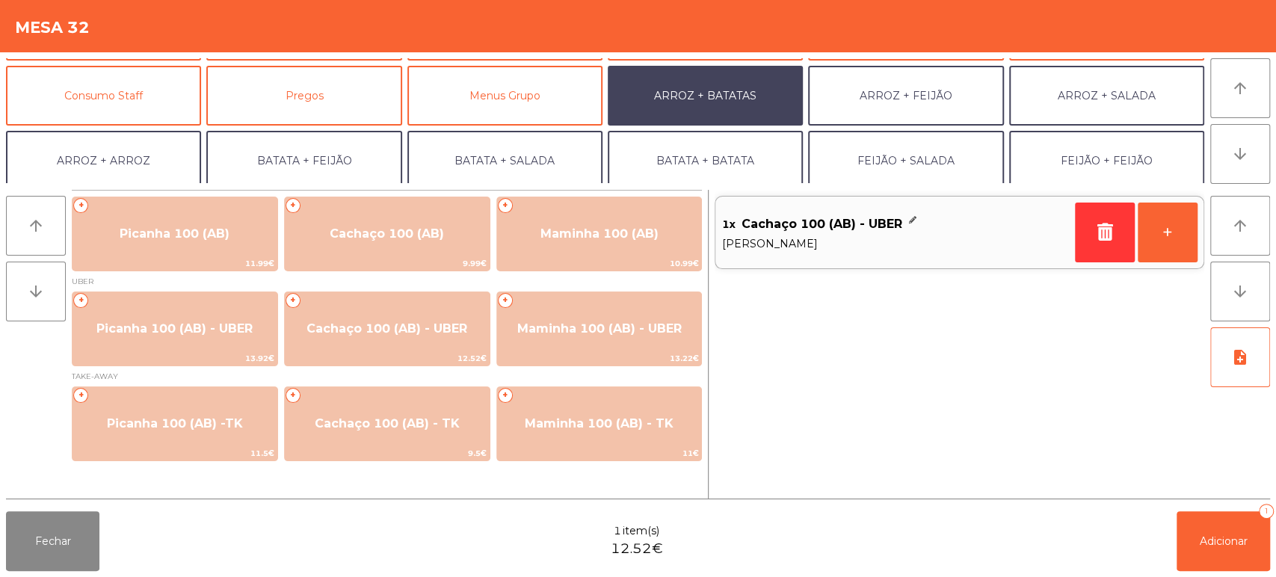
scroll to position [194, 0]
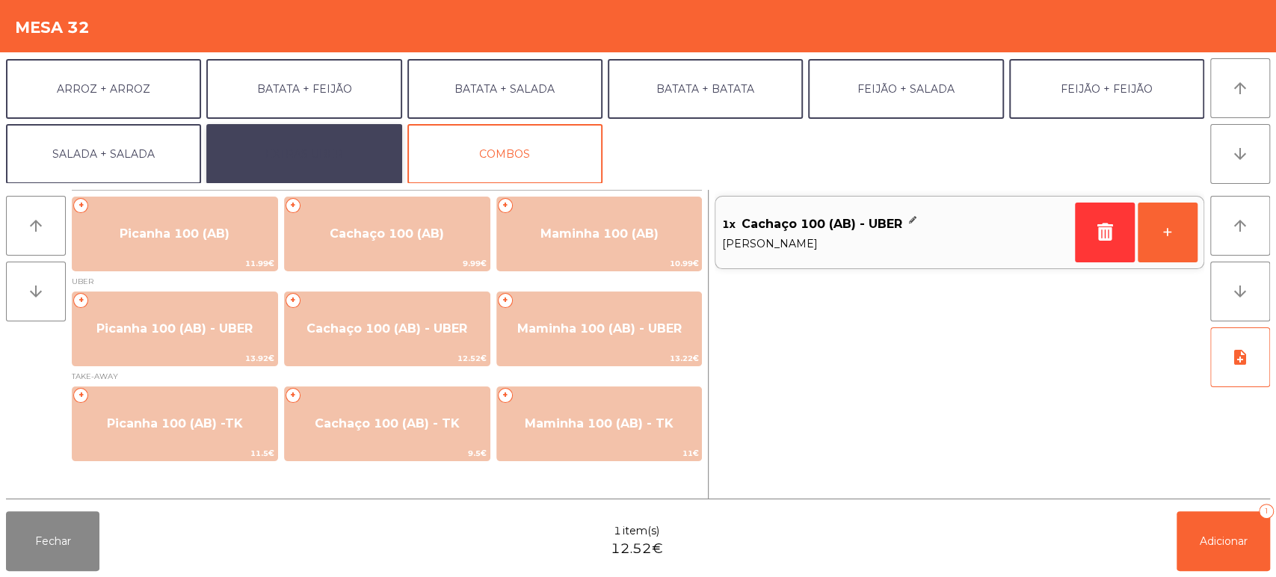
click at [331, 143] on button "EXTRAS UBER" at bounding box center [303, 154] width 195 height 60
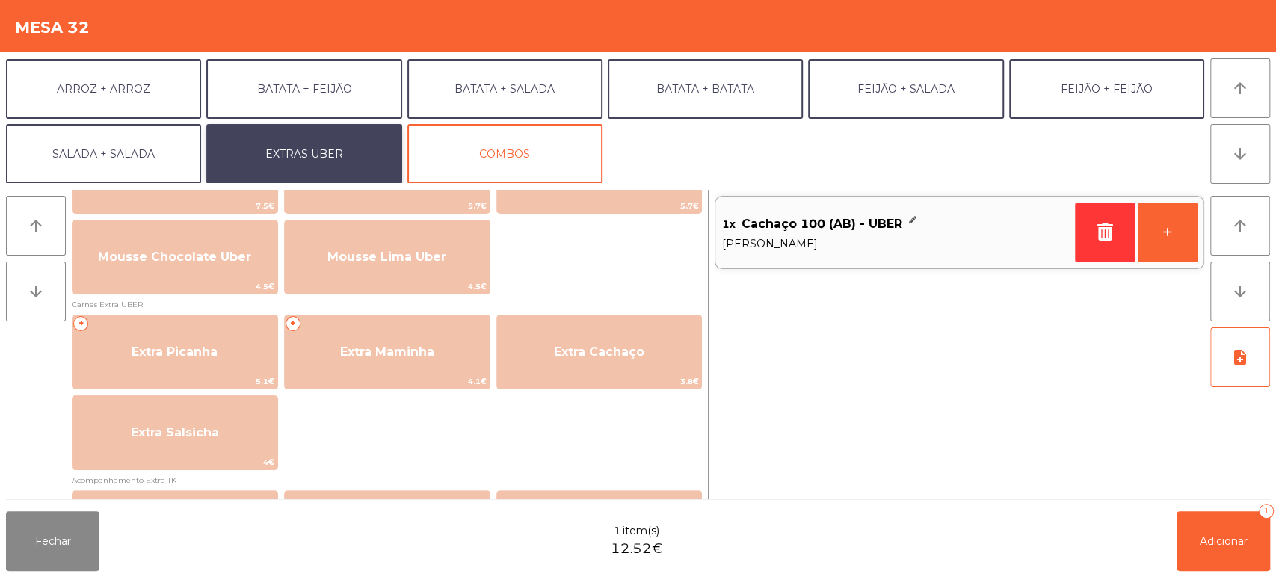
scroll to position [696, 0]
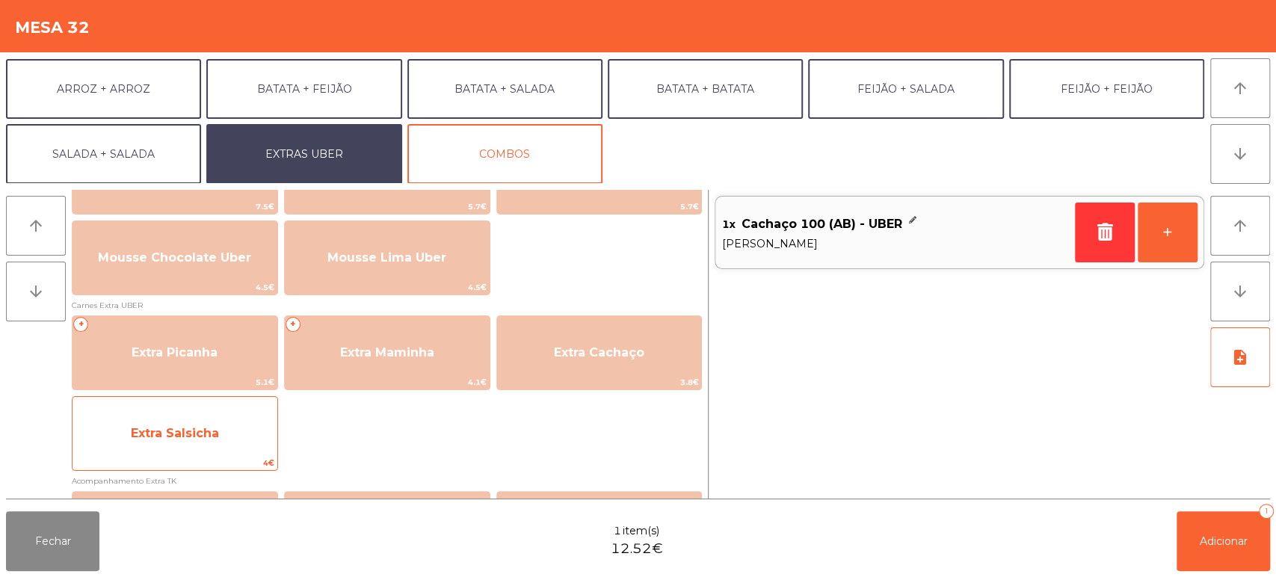
click at [229, 451] on span "Extra Salsicha" at bounding box center [174, 433] width 205 height 40
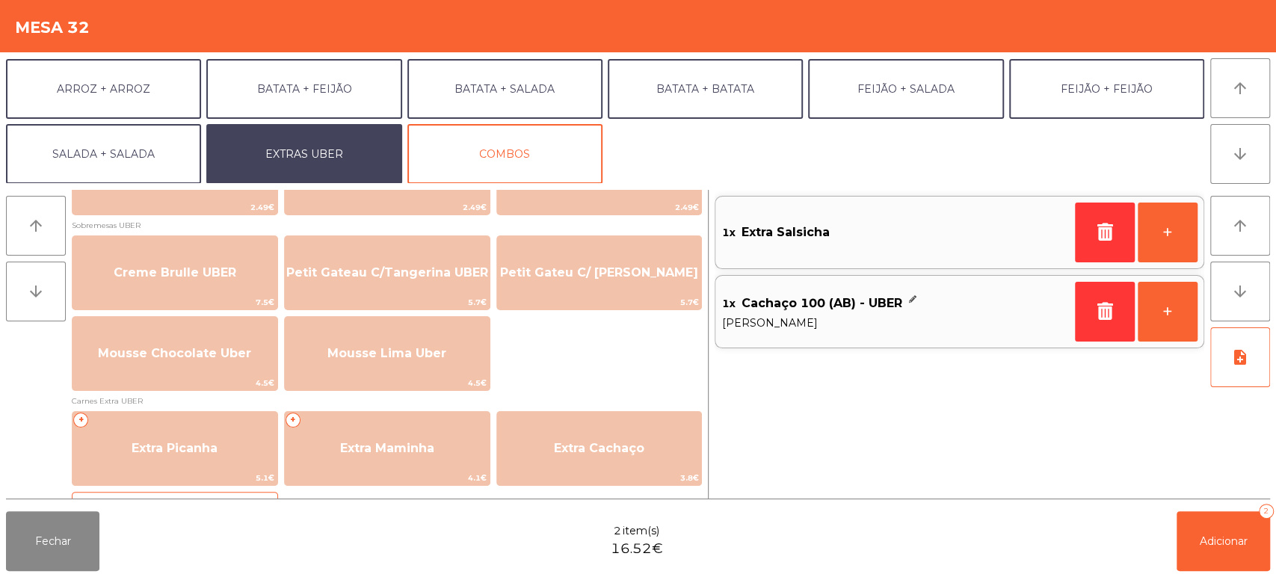
scroll to position [569, 0]
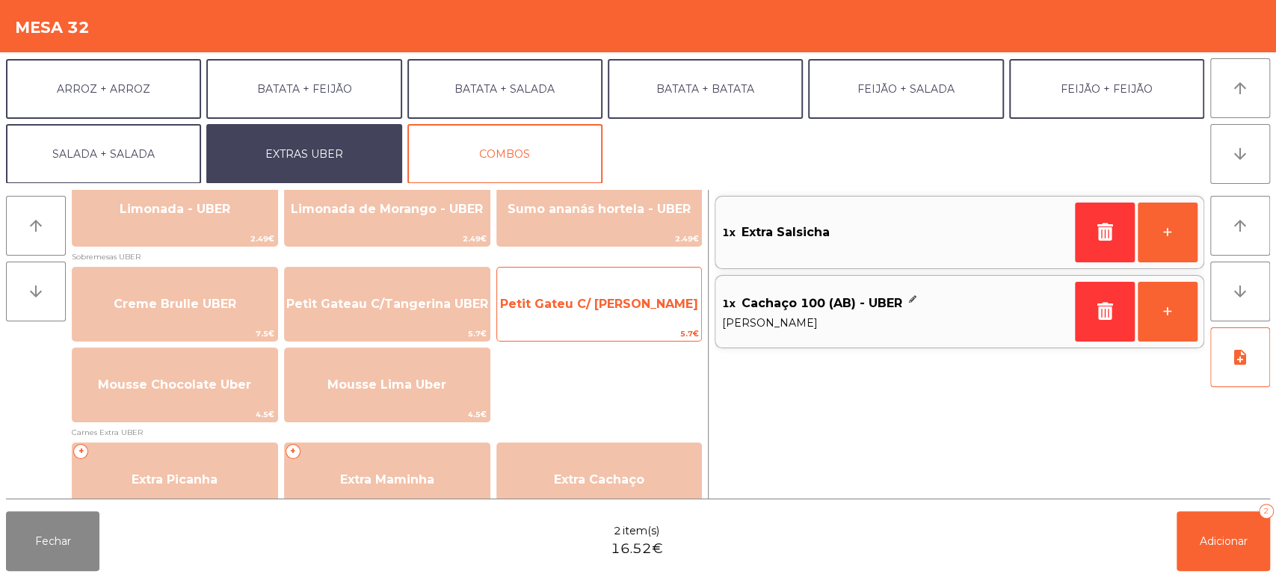
click at [616, 324] on div "Petit Gateu C/ Baunilha UBER 5.7€" at bounding box center [599, 304] width 206 height 75
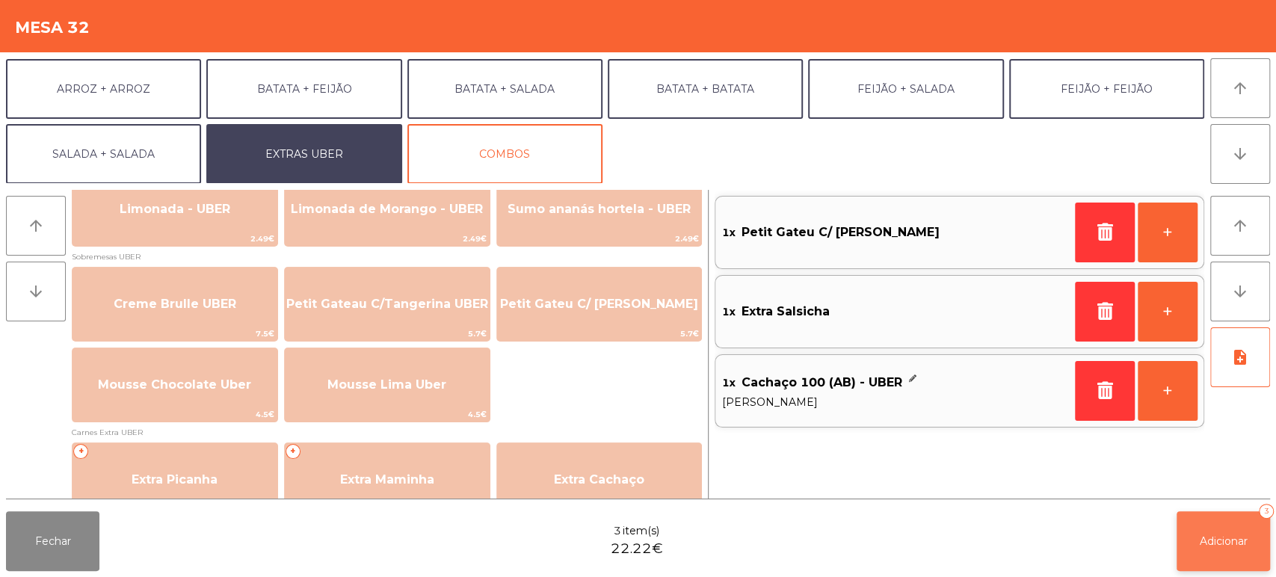
click at [1237, 526] on button "Adicionar 3" at bounding box center [1222, 541] width 93 height 60
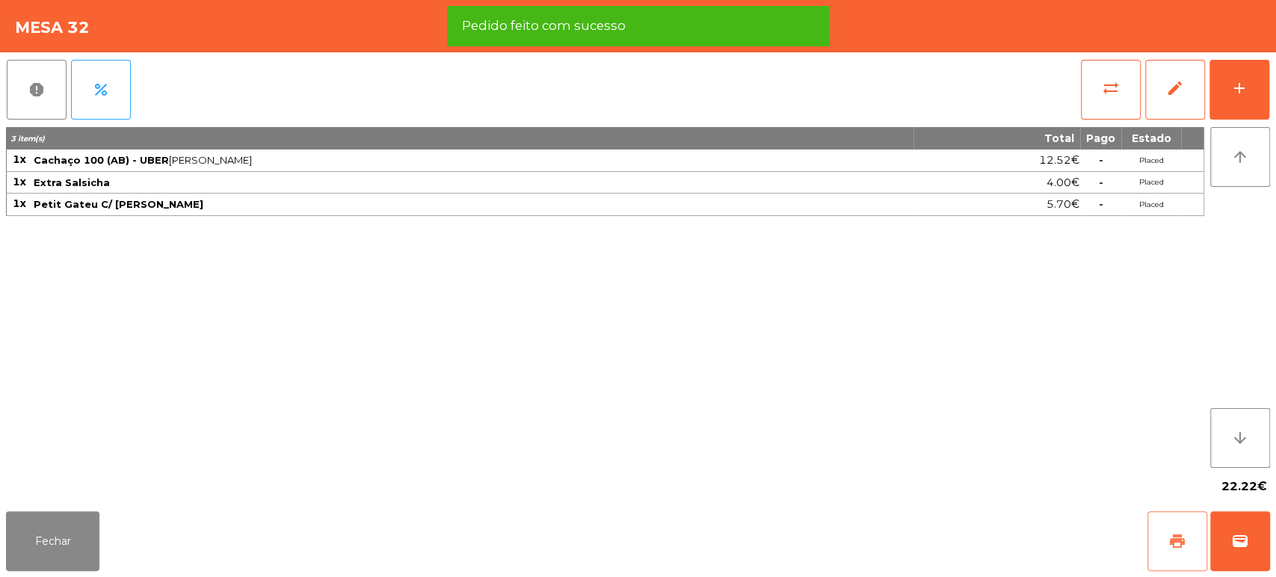
click at [1170, 542] on span "print" at bounding box center [1177, 541] width 18 height 18
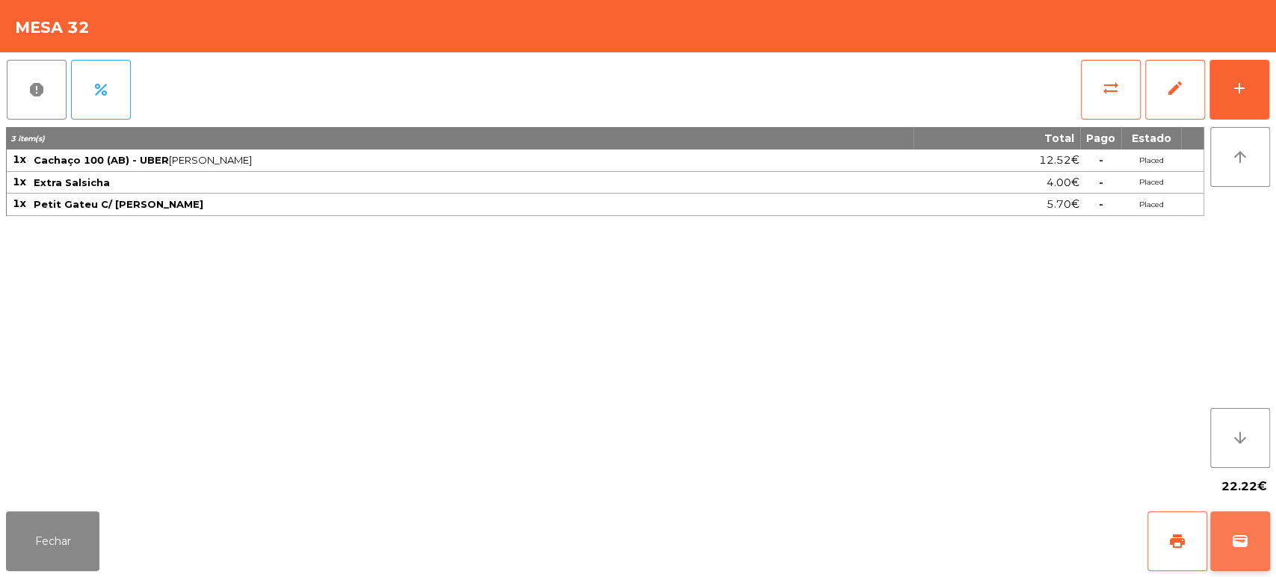
click at [1239, 531] on button "wallet" at bounding box center [1240, 541] width 60 height 60
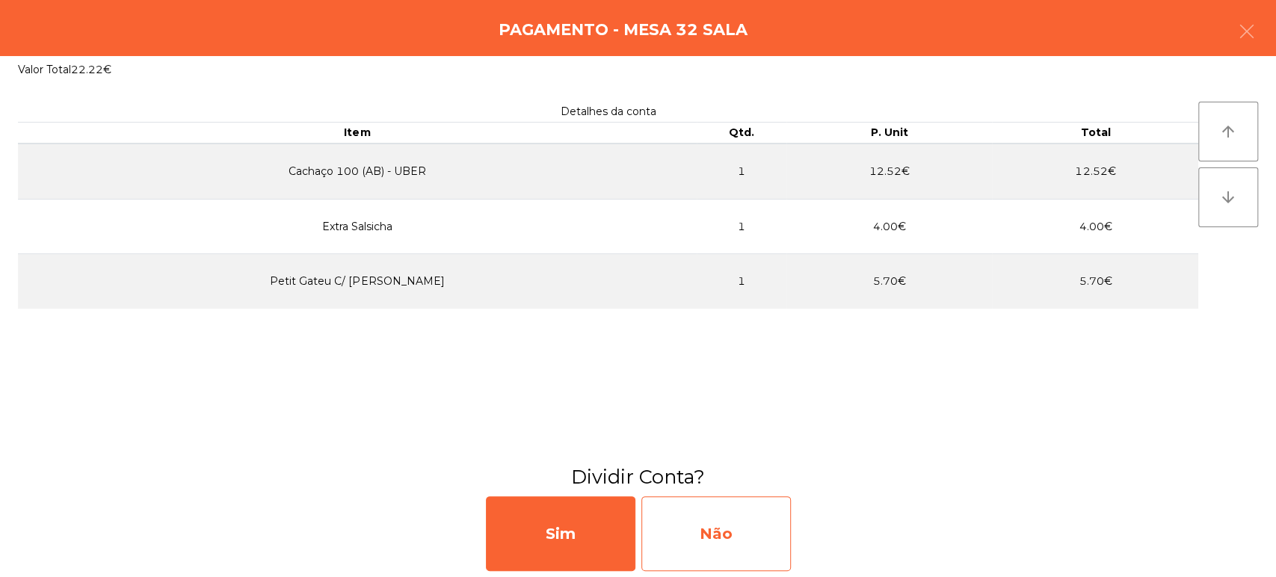
click at [694, 537] on div "Não" at bounding box center [715, 533] width 149 height 75
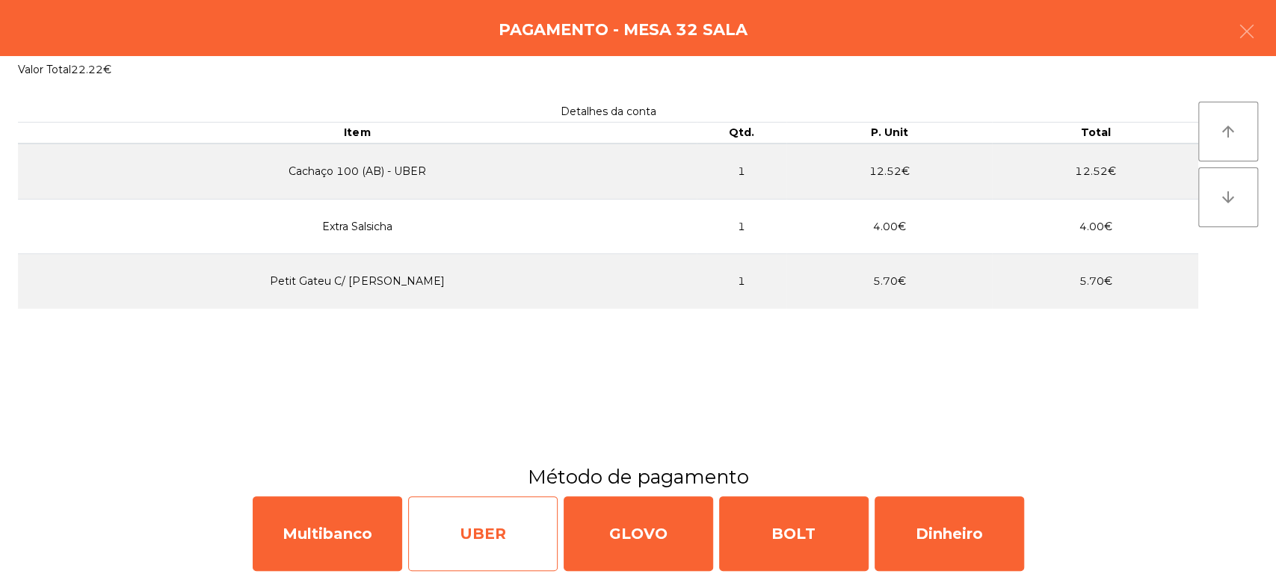
click at [519, 513] on div "UBER" at bounding box center [482, 533] width 149 height 75
select select "**"
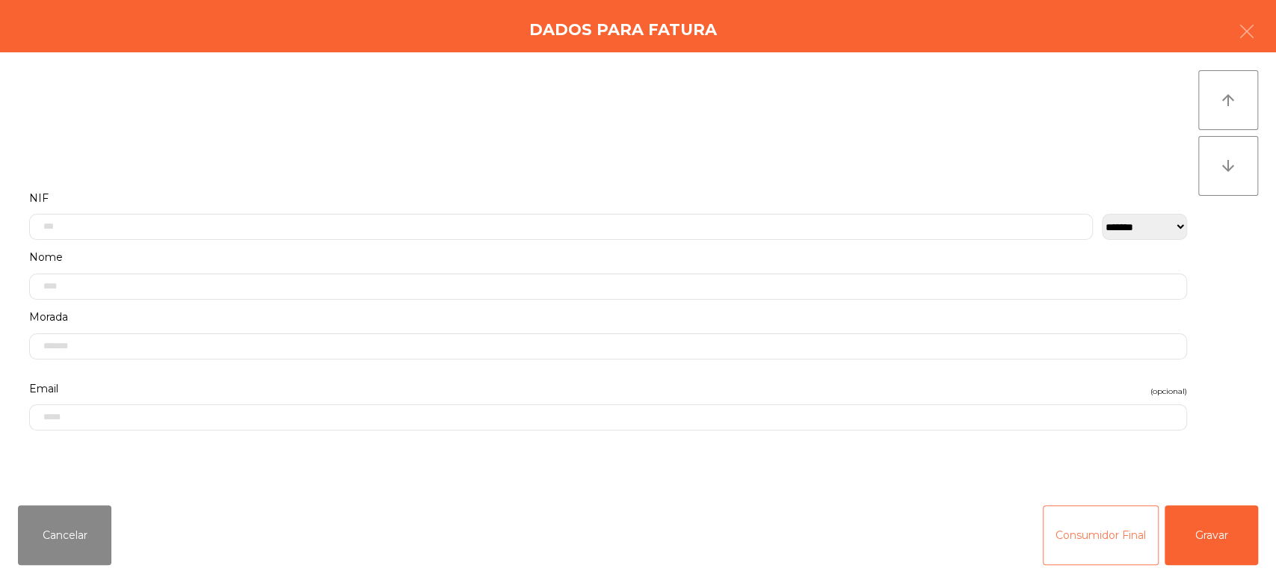
click at [1080, 543] on button "Consumidor Final" at bounding box center [1101, 535] width 116 height 60
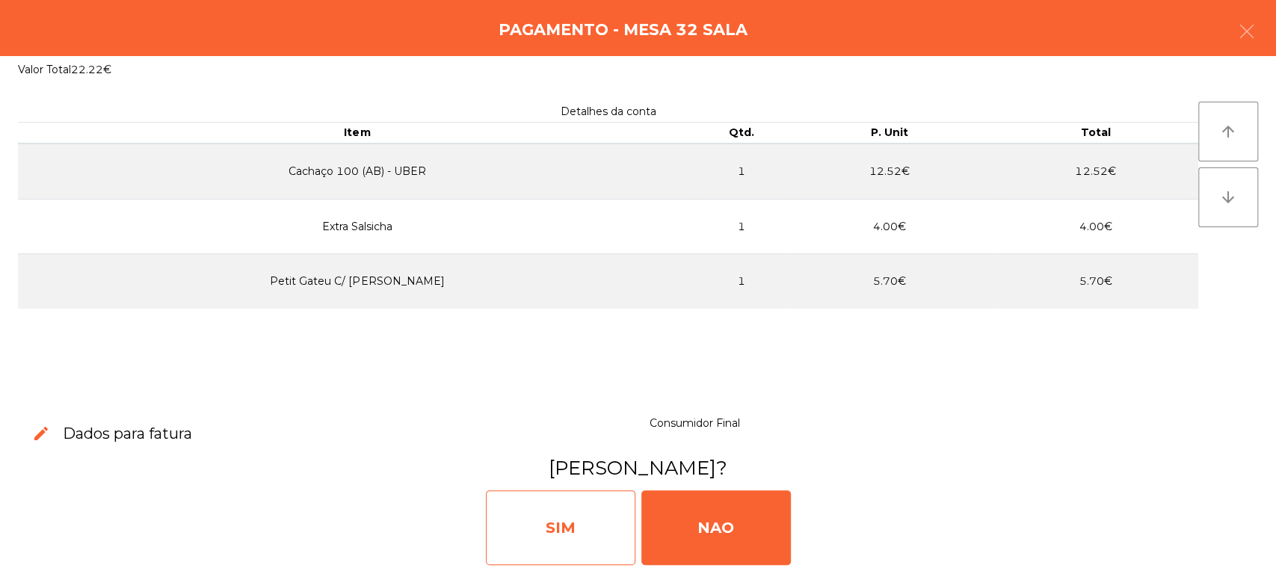
click at [602, 537] on div "SIM" at bounding box center [560, 527] width 149 height 75
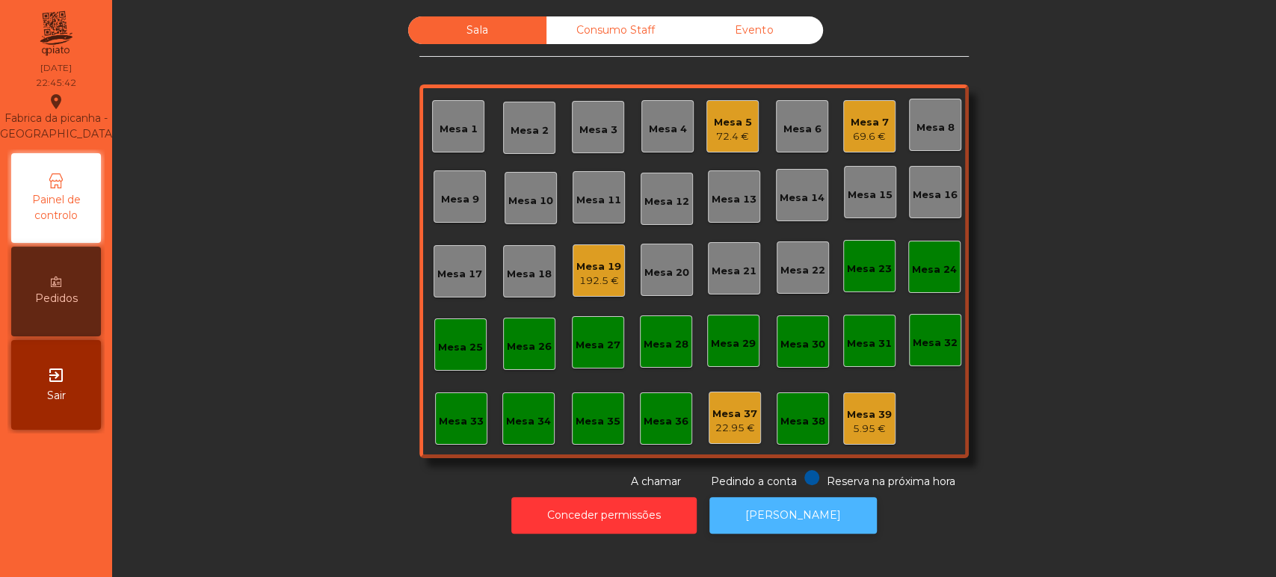
click at [807, 526] on button "[PERSON_NAME]" at bounding box center [792, 515] width 167 height 37
click at [970, 305] on div "Sala Consumo Staff Evento Mesa 1 [GEOGRAPHIC_DATA] 3 Mesa 4 Mesa 5 72.4 € Mesa …" at bounding box center [693, 252] width 1123 height 473
click at [455, 439] on div "Mesa 33" at bounding box center [461, 418] width 52 height 52
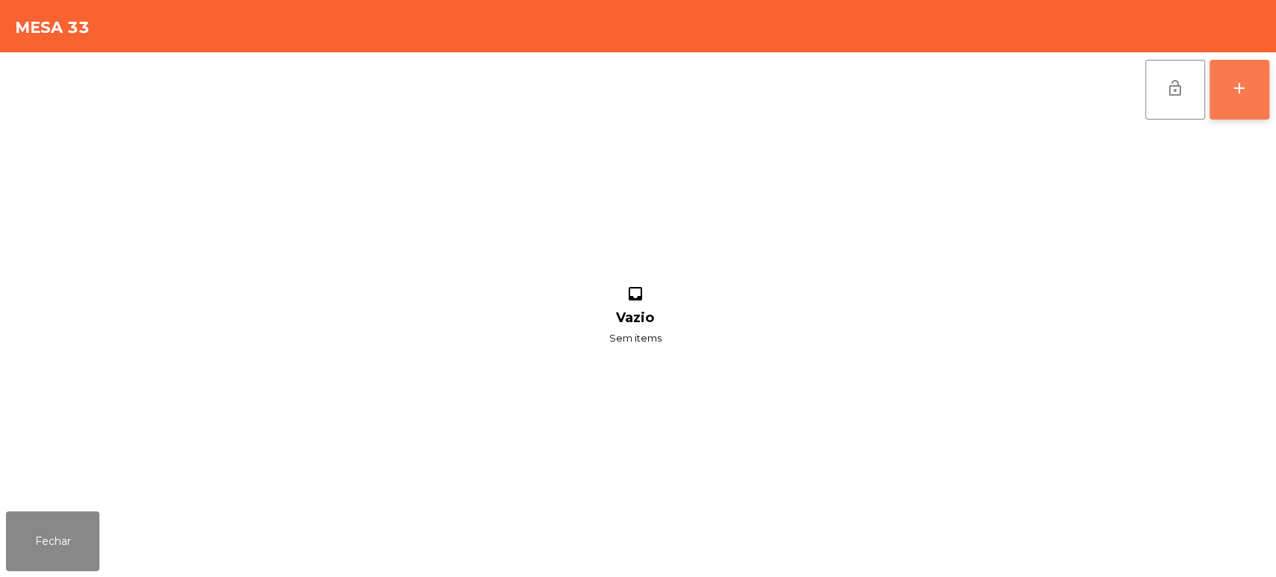
click at [1232, 93] on div "add" at bounding box center [1239, 88] width 18 height 18
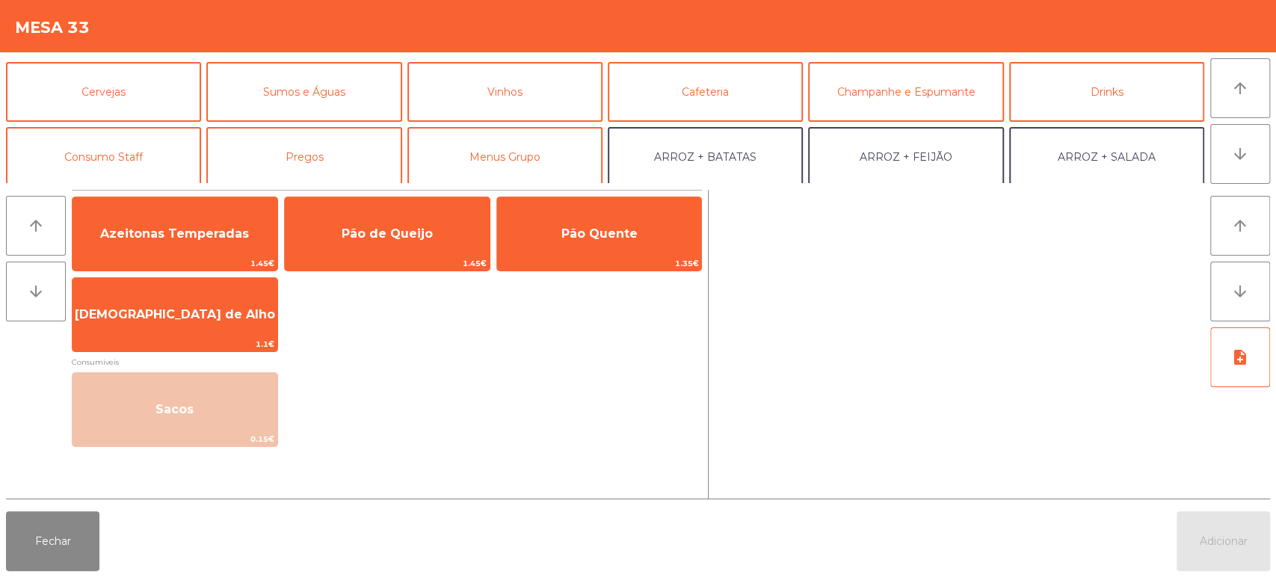
scroll to position [110, 0]
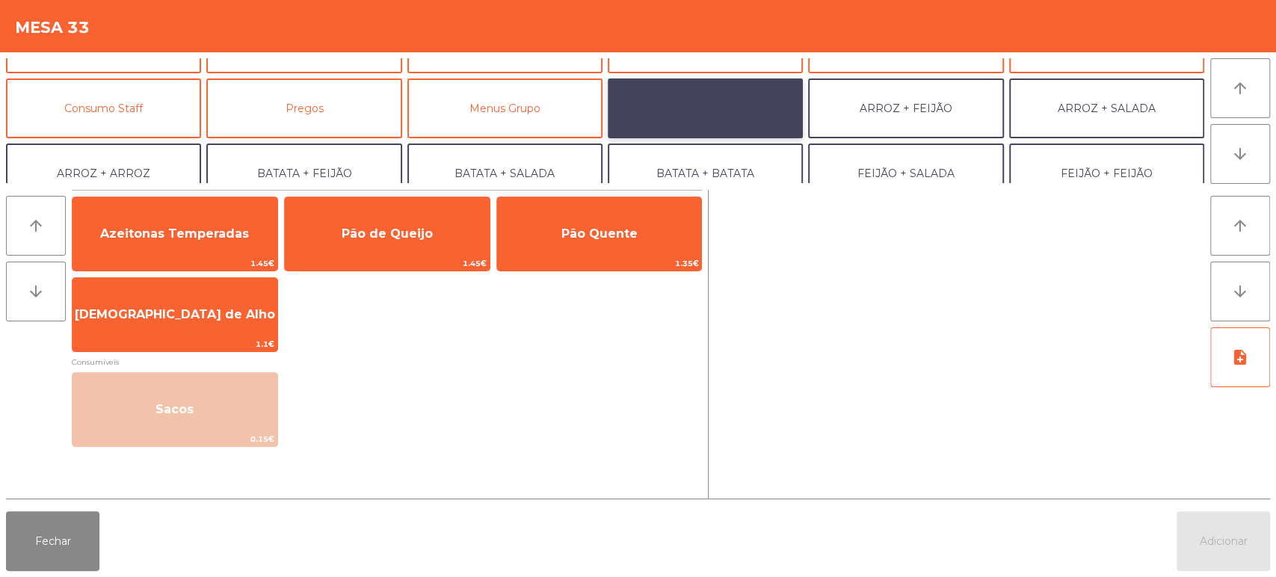
click at [728, 105] on button "ARROZ + BATATAS" at bounding box center [705, 108] width 195 height 60
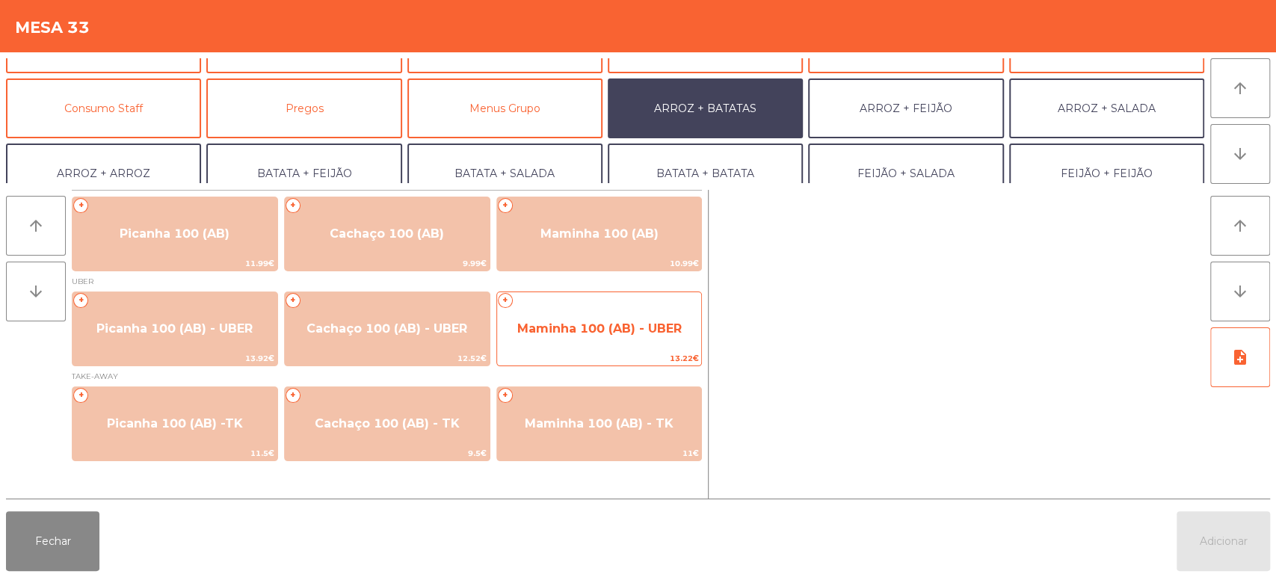
click at [604, 337] on span "Maminha 100 (AB) - UBER" at bounding box center [599, 329] width 205 height 40
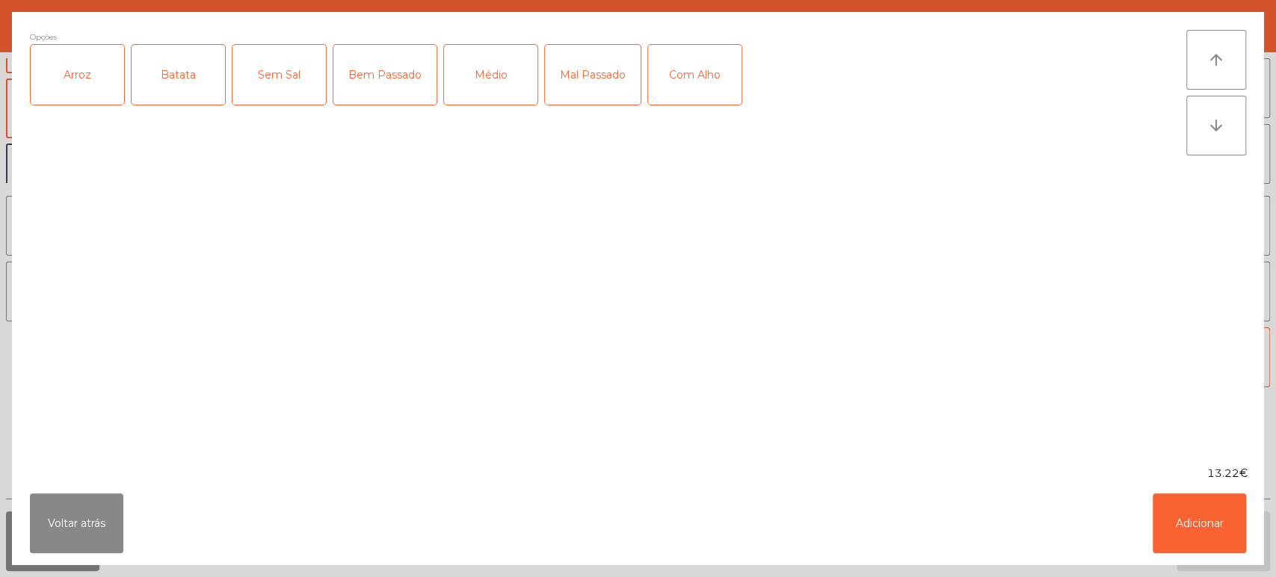
click at [87, 71] on div "Arroz" at bounding box center [77, 75] width 93 height 60
click at [171, 62] on div "Batata" at bounding box center [178, 75] width 93 height 60
click at [578, 65] on div "Mal Passado" at bounding box center [593, 75] width 96 height 60
click at [486, 72] on div "Médio" at bounding box center [490, 75] width 93 height 60
click at [586, 72] on div "Mal Passado" at bounding box center [593, 75] width 96 height 60
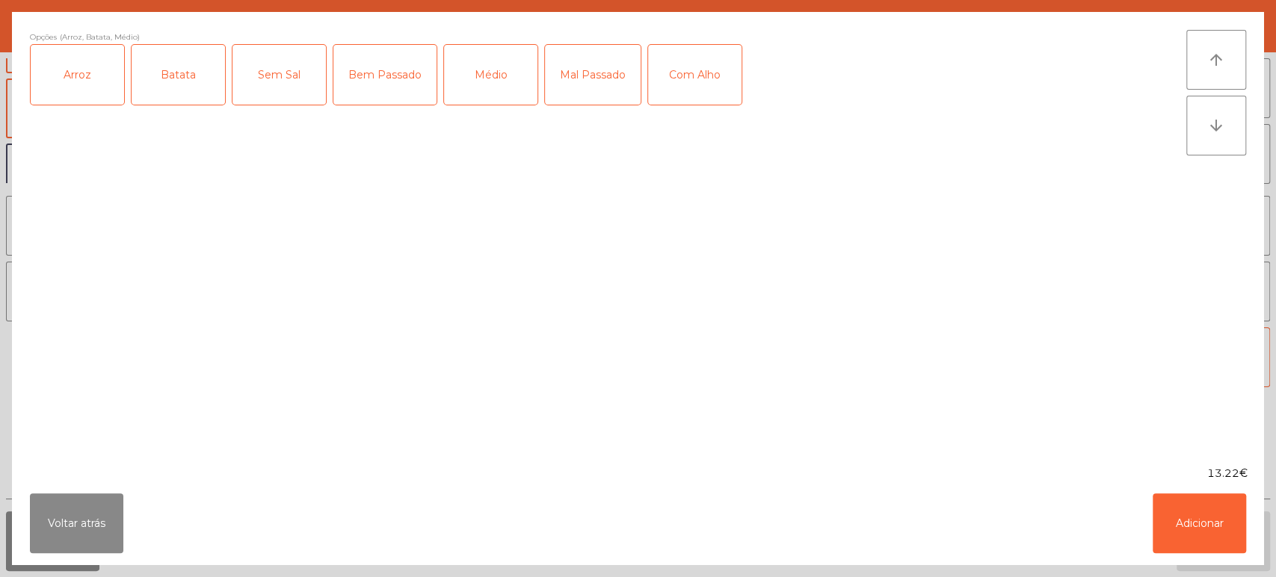
click at [691, 61] on div "Com Alho" at bounding box center [694, 75] width 93 height 60
click at [1205, 526] on button "Adicionar" at bounding box center [1198, 523] width 93 height 60
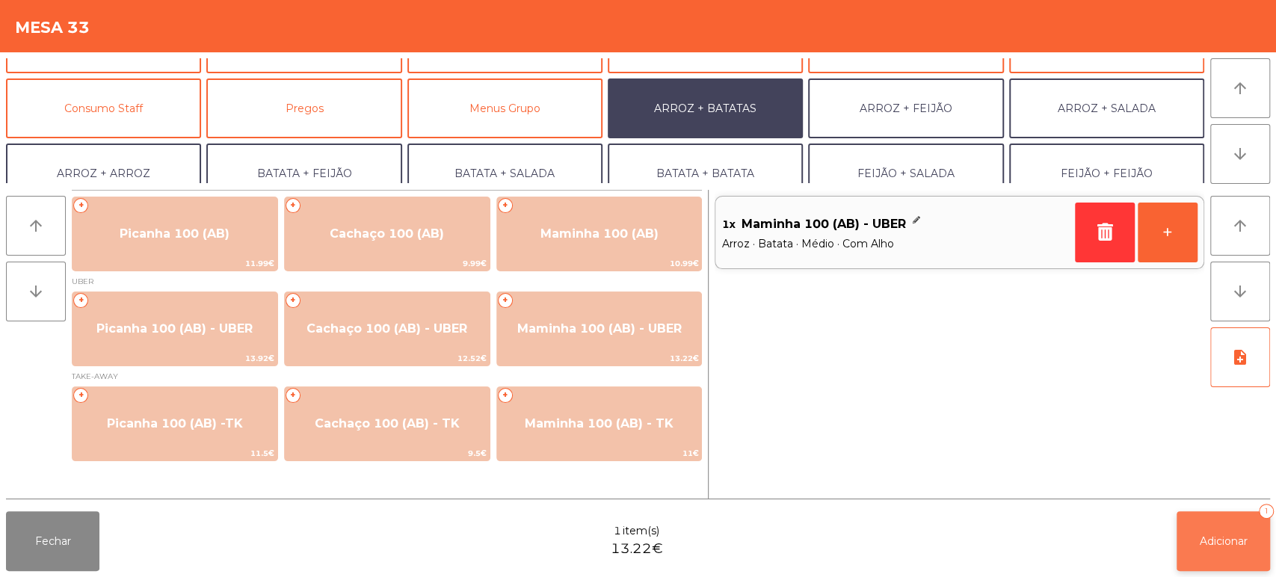
click at [1200, 531] on button "Adicionar 1" at bounding box center [1222, 541] width 93 height 60
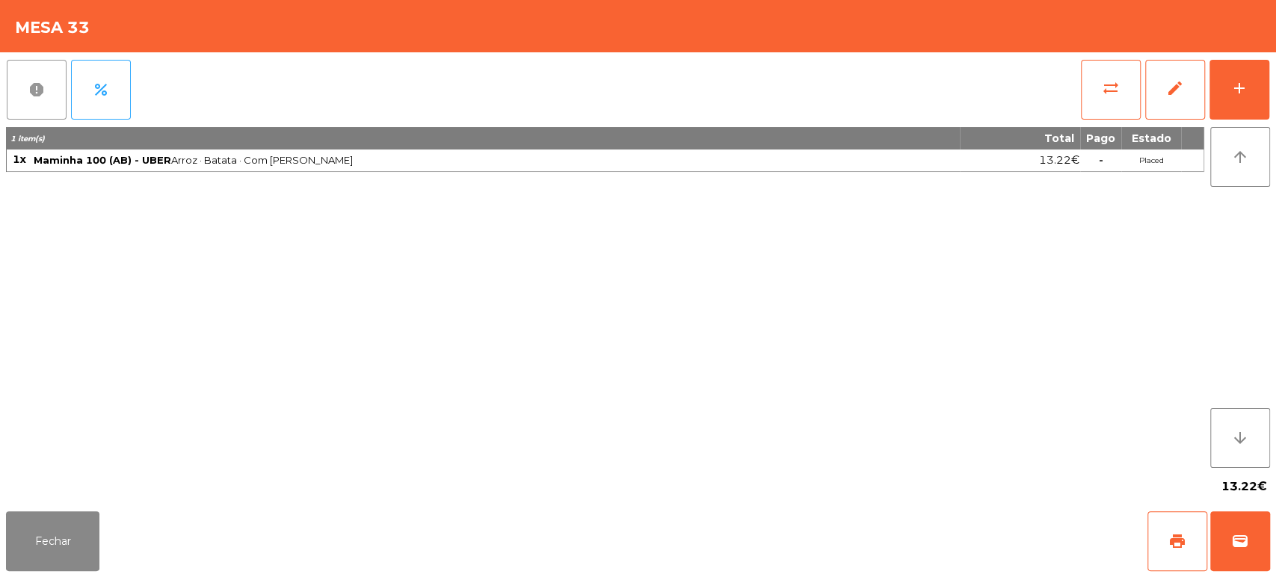
click at [40, 99] on button "report" at bounding box center [37, 90] width 60 height 60
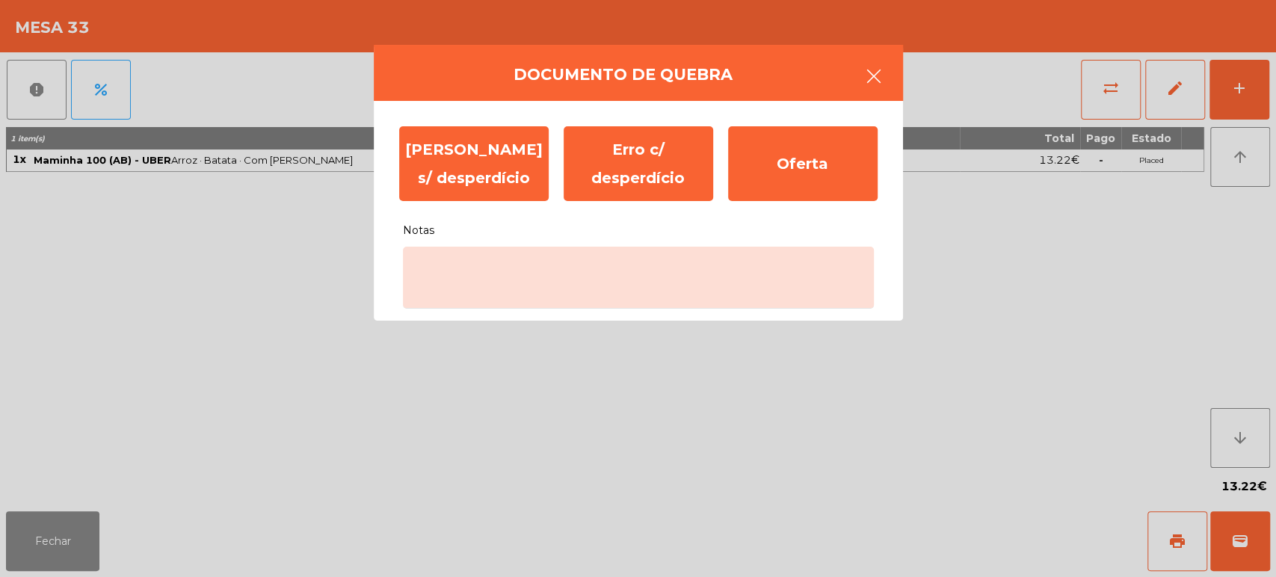
click at [856, 75] on button "button" at bounding box center [874, 77] width 42 height 45
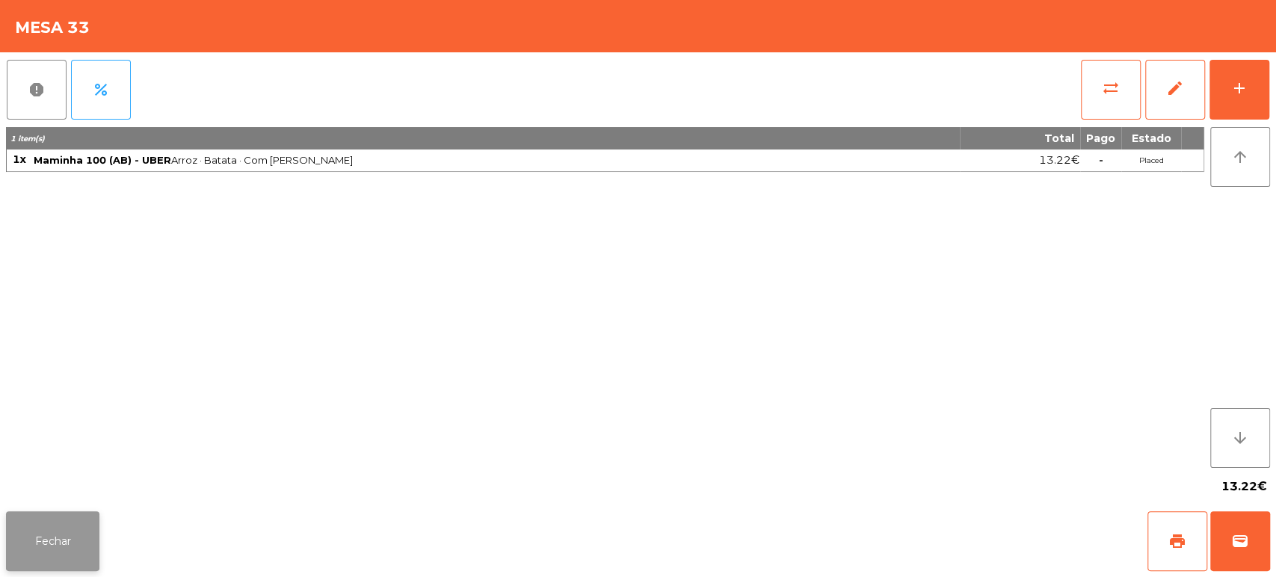
click at [49, 516] on button "Fechar" at bounding box center [52, 541] width 93 height 60
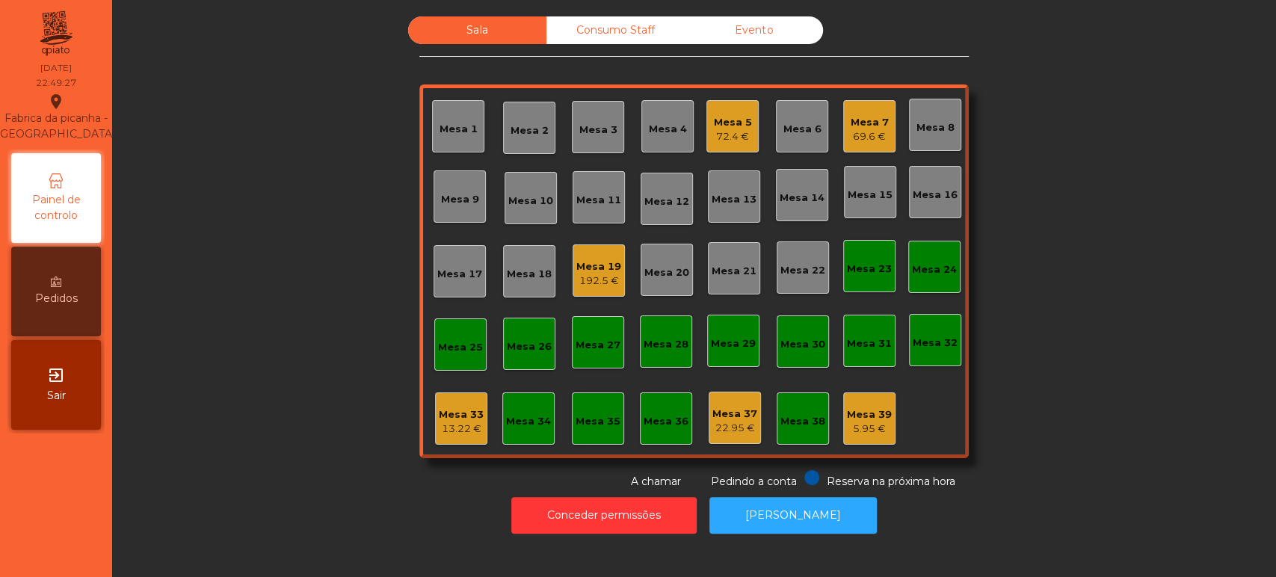
click at [451, 408] on div "Mesa 33" at bounding box center [461, 414] width 45 height 15
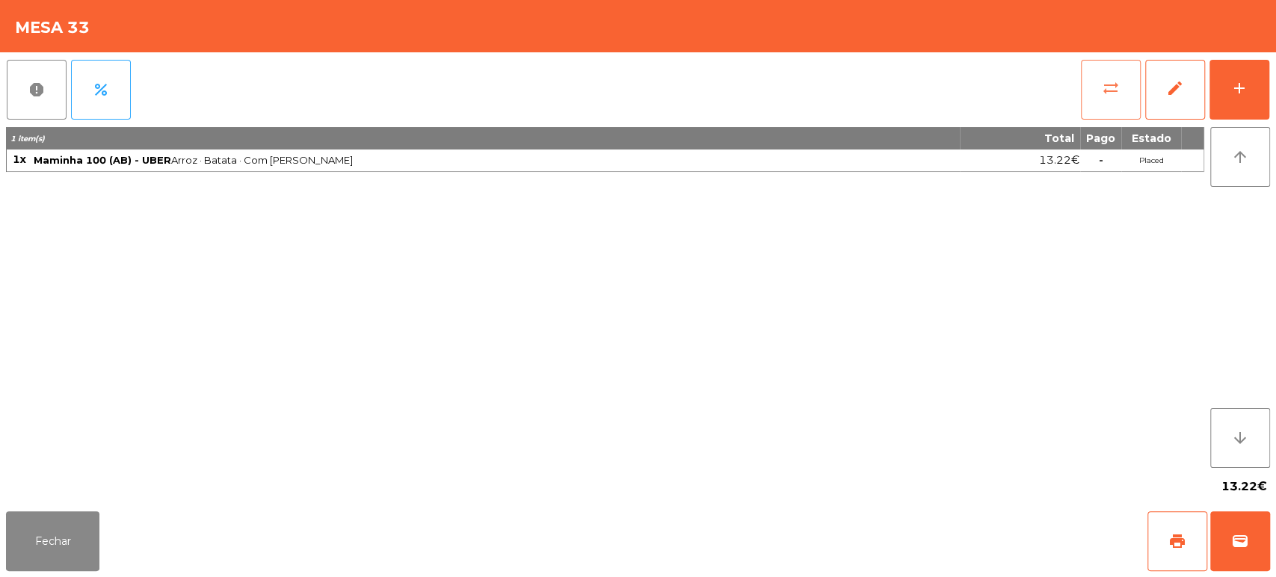
click at [1105, 95] on span "sync_alt" at bounding box center [1111, 88] width 18 height 18
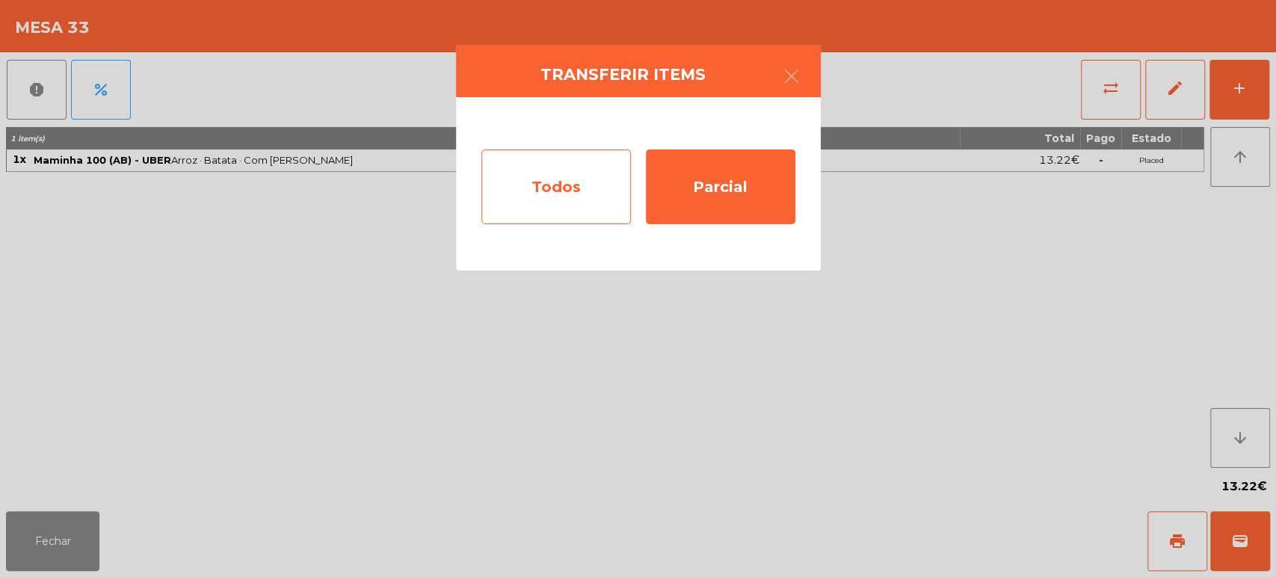
click at [569, 162] on div "Todos" at bounding box center [555, 186] width 149 height 75
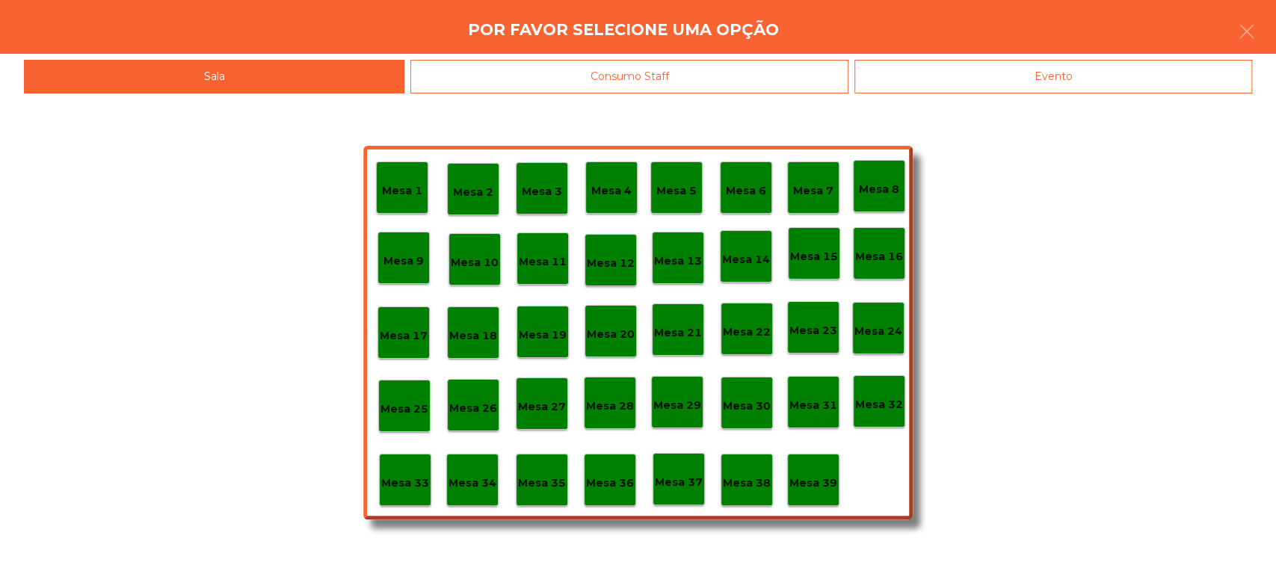
click at [694, 480] on p "Mesa 37" at bounding box center [679, 482] width 48 height 17
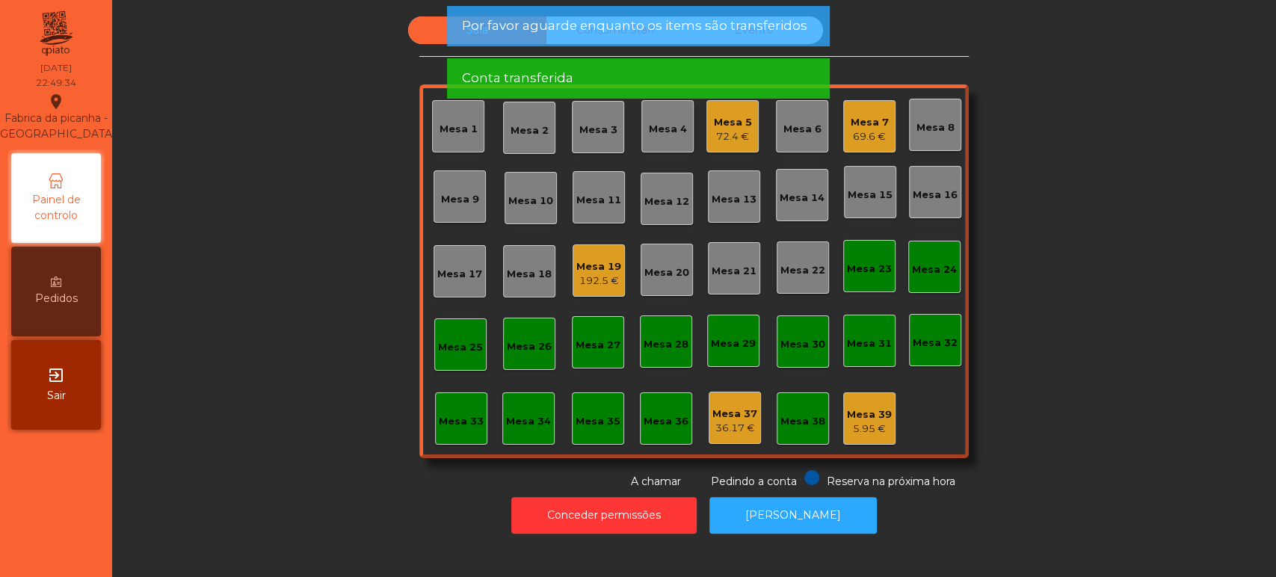
click at [721, 422] on div "36.17 €" at bounding box center [734, 428] width 45 height 15
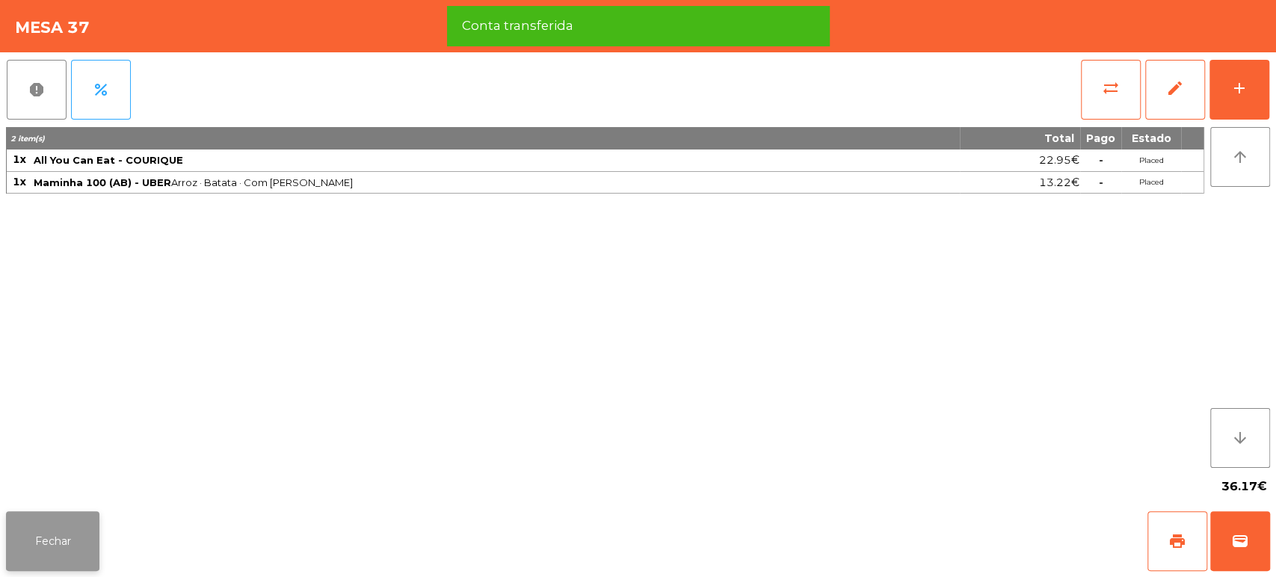
click at [71, 516] on button "Fechar" at bounding box center [52, 541] width 93 height 60
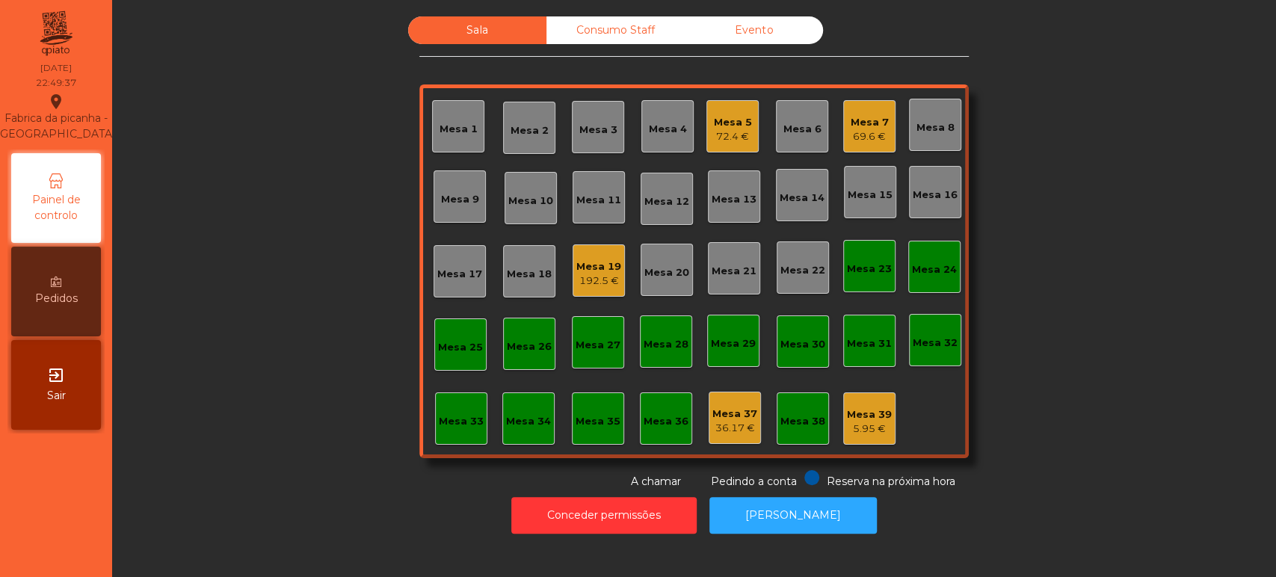
click at [643, 18] on div "Consumo Staff" at bounding box center [615, 30] width 138 height 28
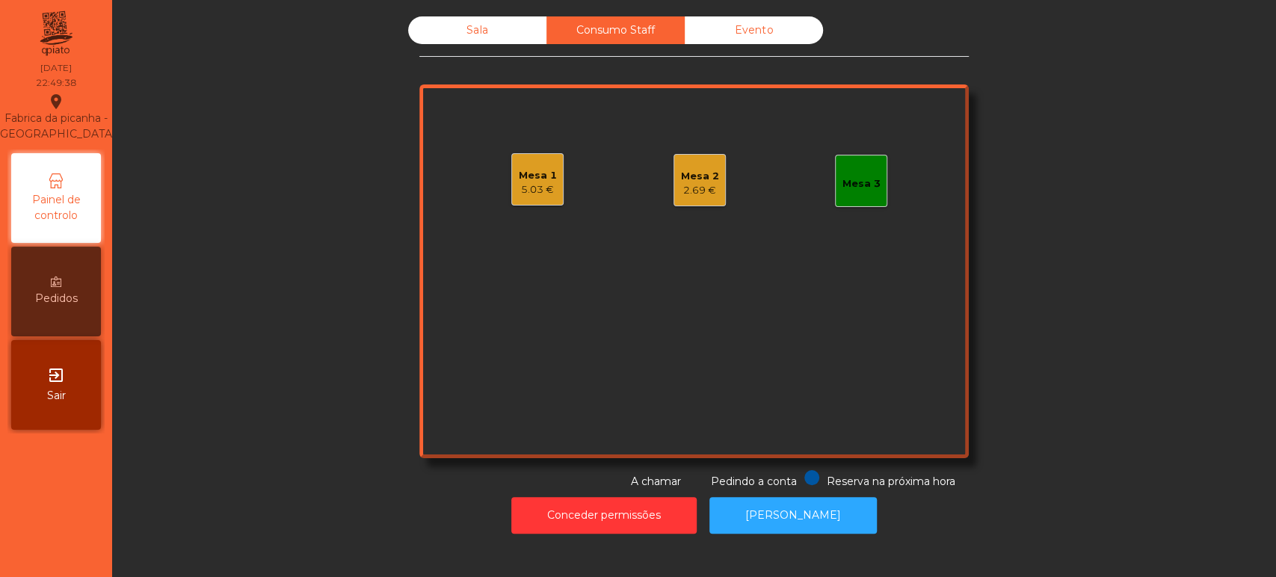
click at [522, 168] on div "Mesa 1" at bounding box center [538, 175] width 38 height 15
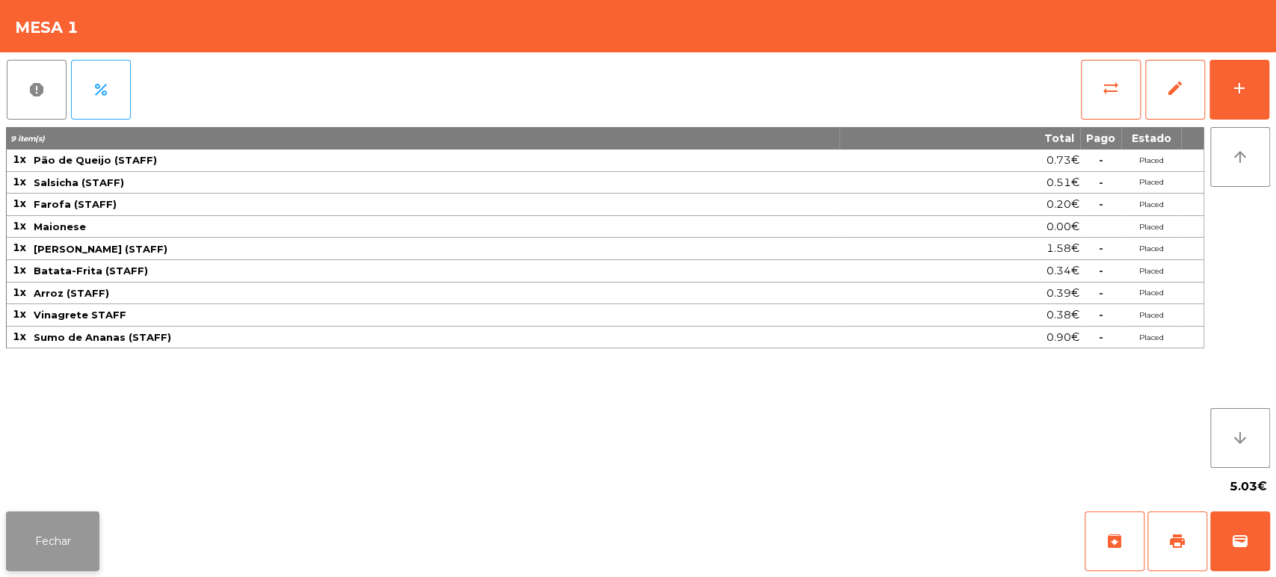
click at [87, 523] on button "Fechar" at bounding box center [52, 541] width 93 height 60
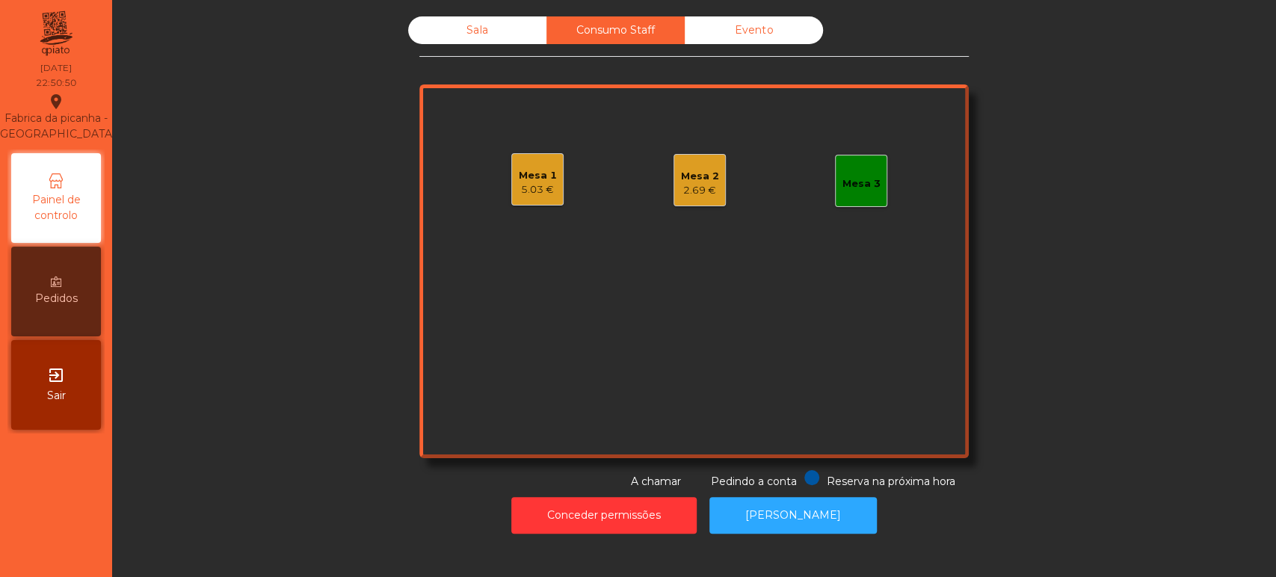
click at [685, 189] on div "2.69 €" at bounding box center [700, 190] width 38 height 15
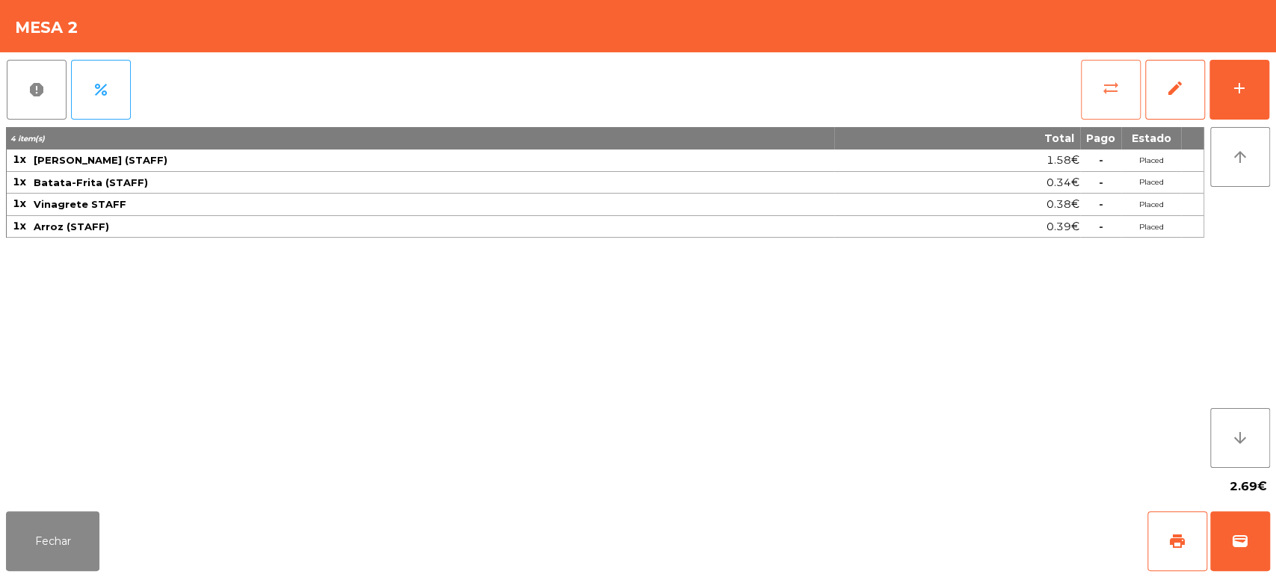
click at [1083, 102] on button "sync_alt" at bounding box center [1111, 90] width 60 height 60
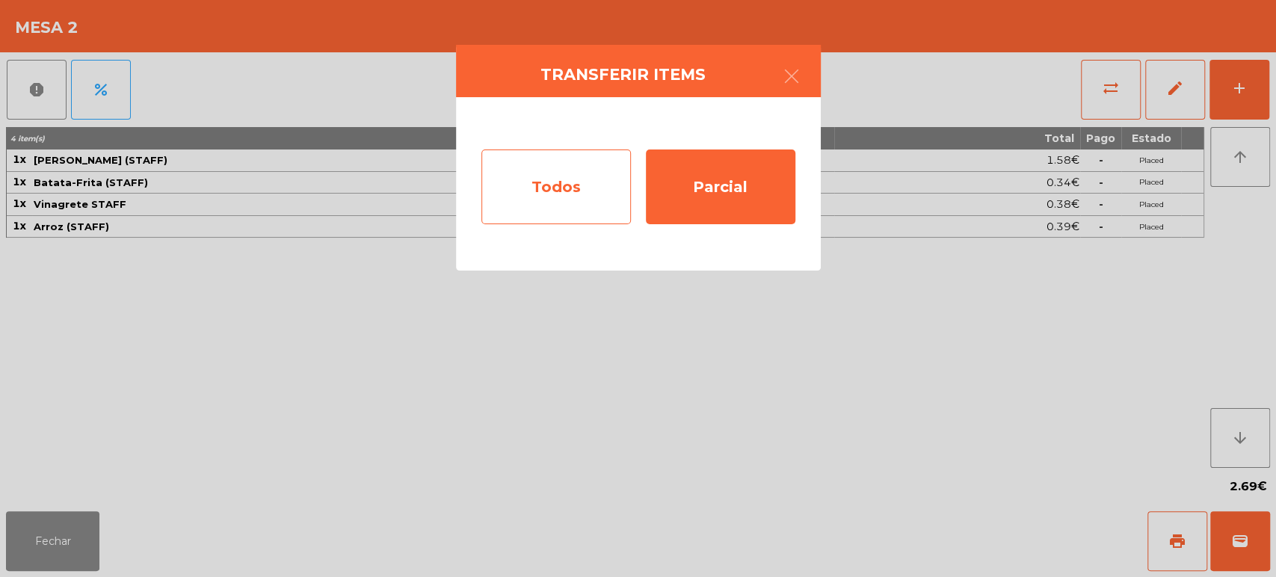
click at [522, 178] on div "Todos" at bounding box center [555, 186] width 149 height 75
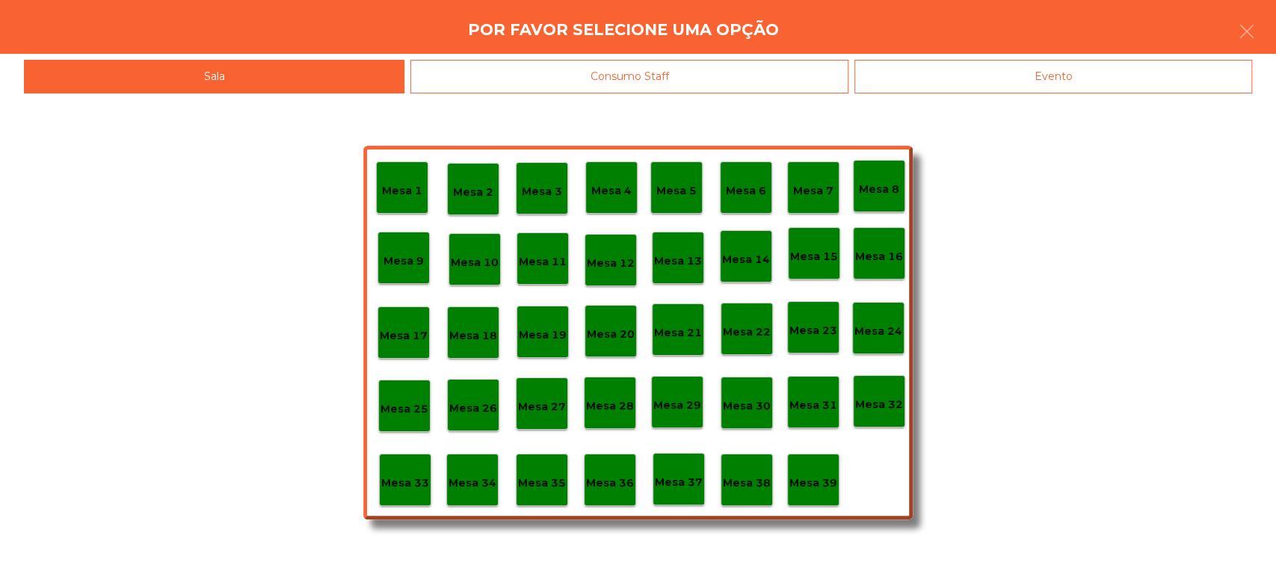
click at [733, 86] on div "Consumo Staff" at bounding box center [629, 77] width 438 height 34
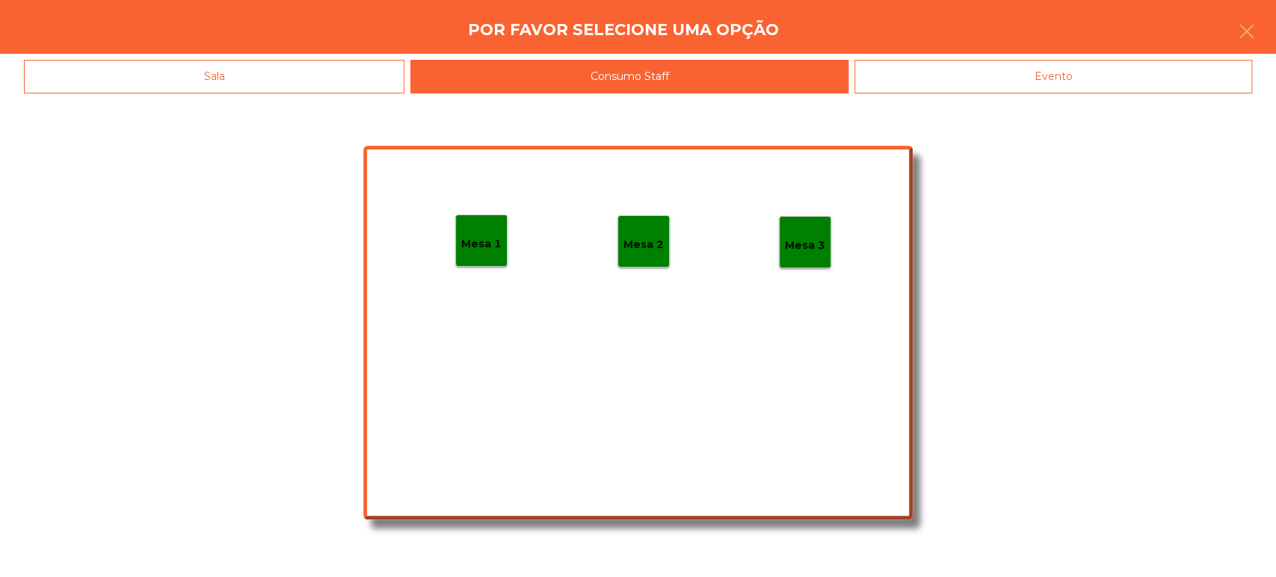
click at [475, 245] on p "Mesa 1" at bounding box center [481, 243] width 40 height 17
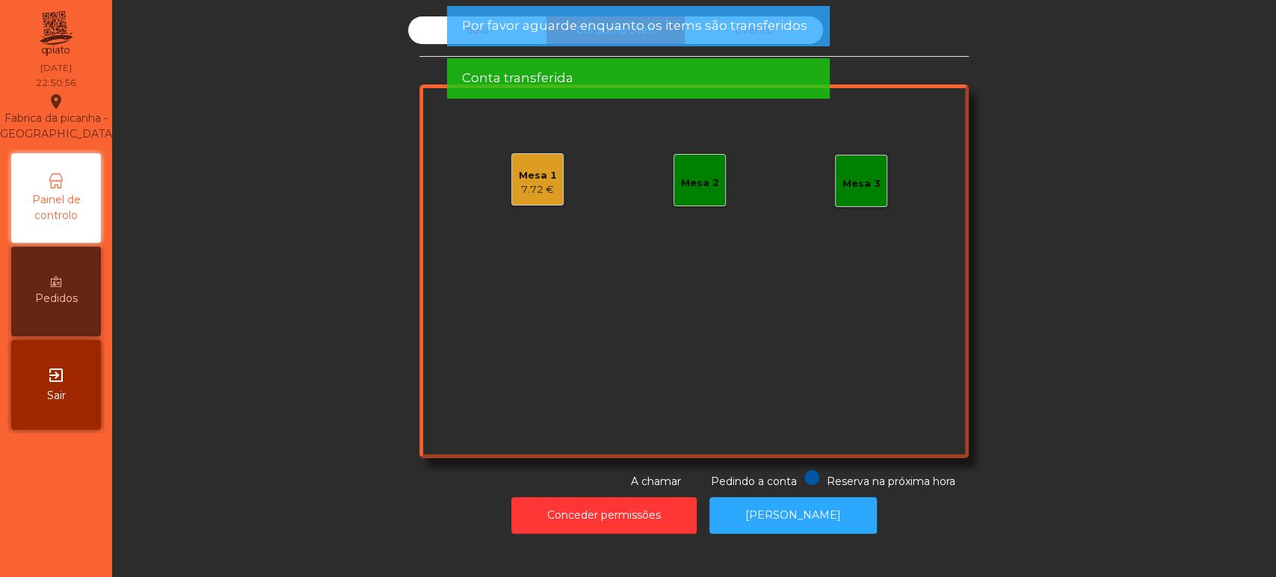
click at [540, 175] on div "Mesa 1" at bounding box center [538, 175] width 38 height 15
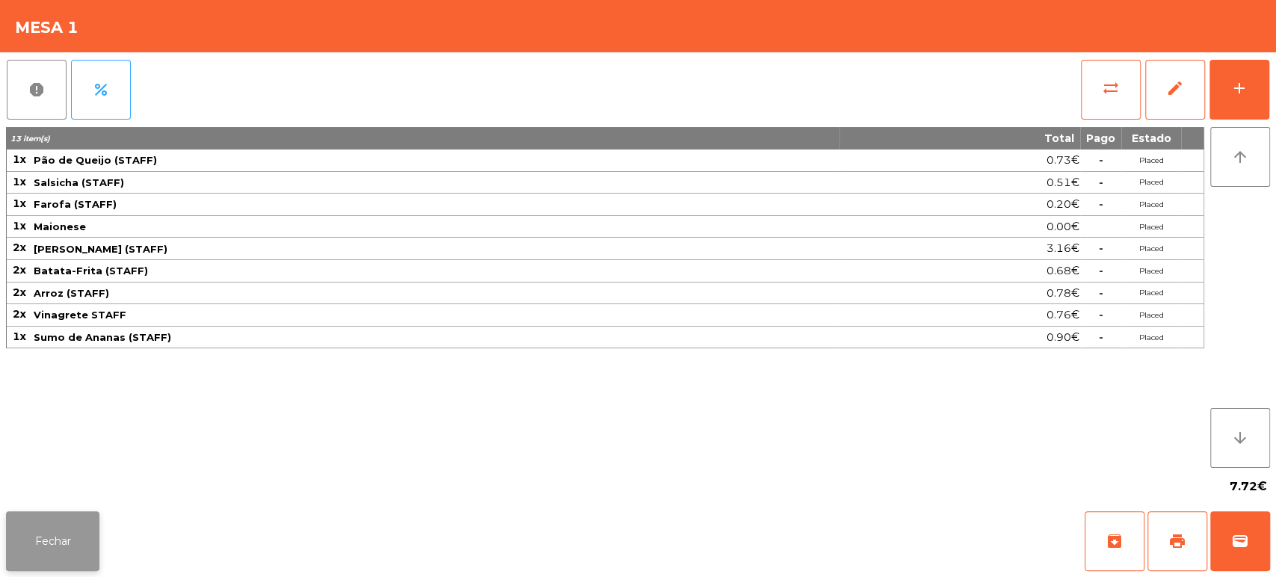
click at [75, 532] on button "Fechar" at bounding box center [52, 541] width 93 height 60
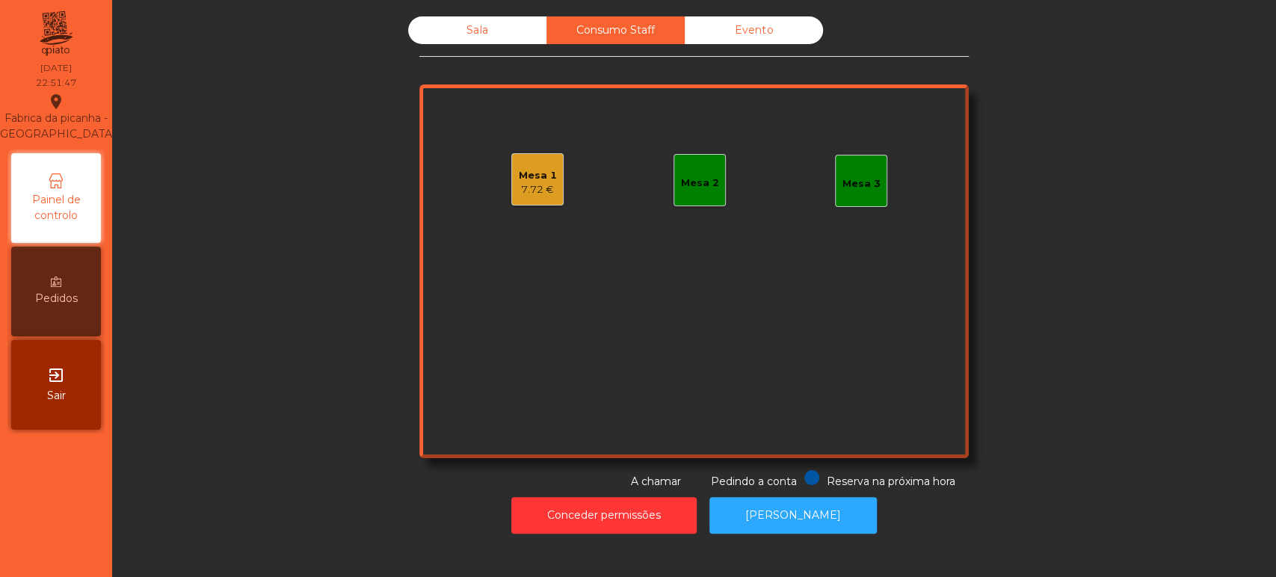
click at [522, 179] on div "Mesa 1" at bounding box center [538, 175] width 38 height 15
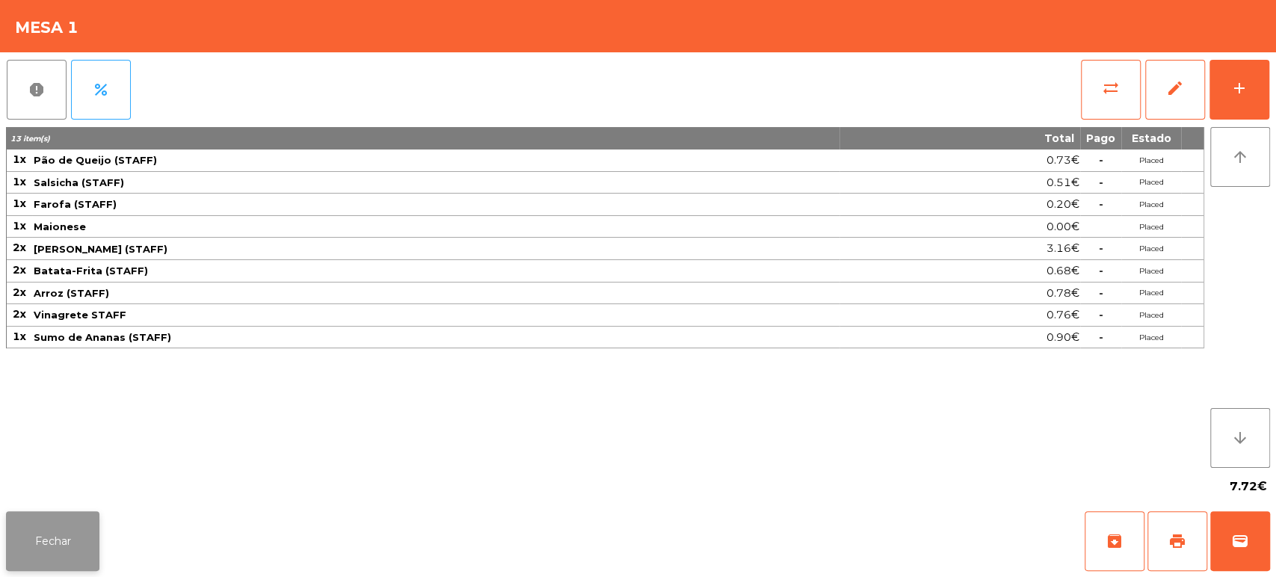
click at [63, 531] on button "Fechar" at bounding box center [52, 541] width 93 height 60
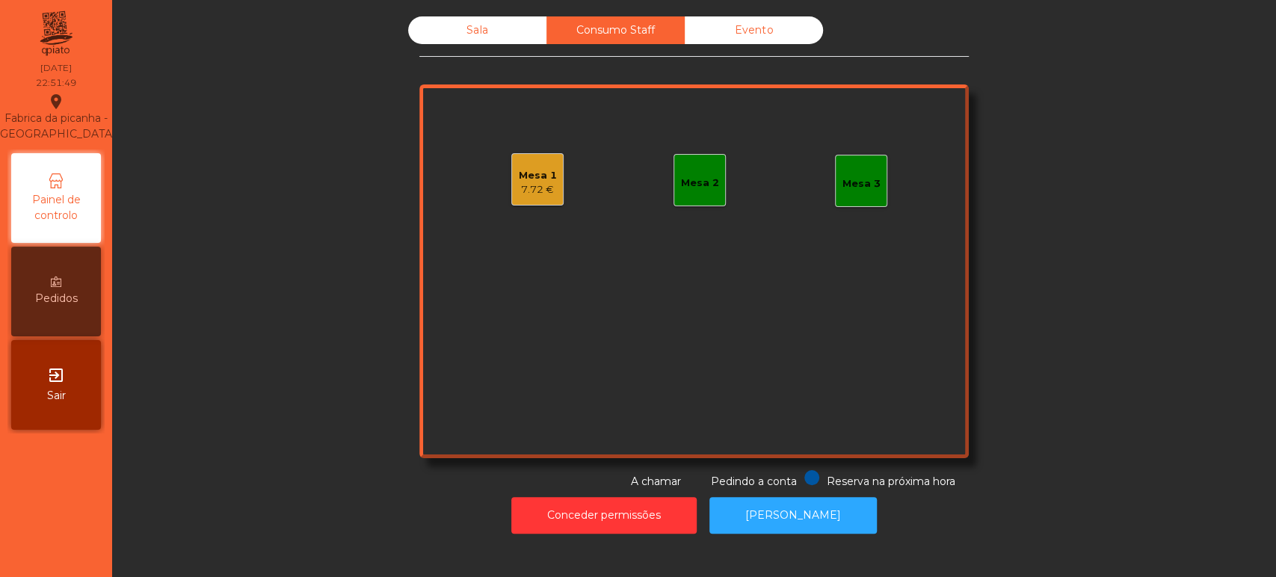
click at [519, 189] on div "7.72 €" at bounding box center [538, 189] width 38 height 15
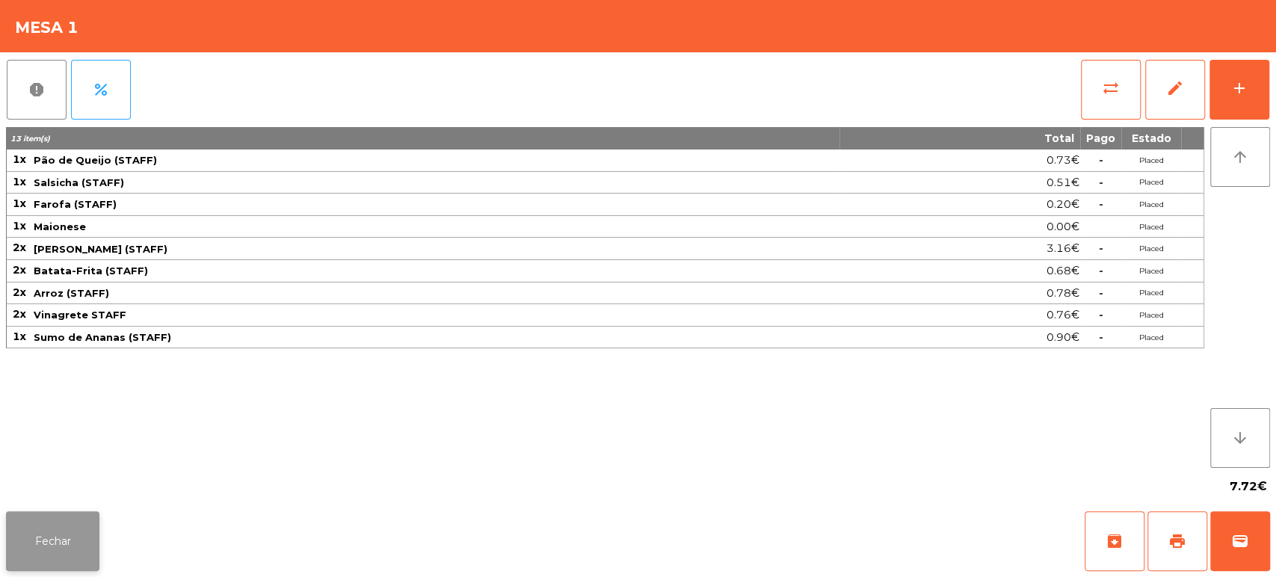
click at [42, 522] on button "Fechar" at bounding box center [52, 541] width 93 height 60
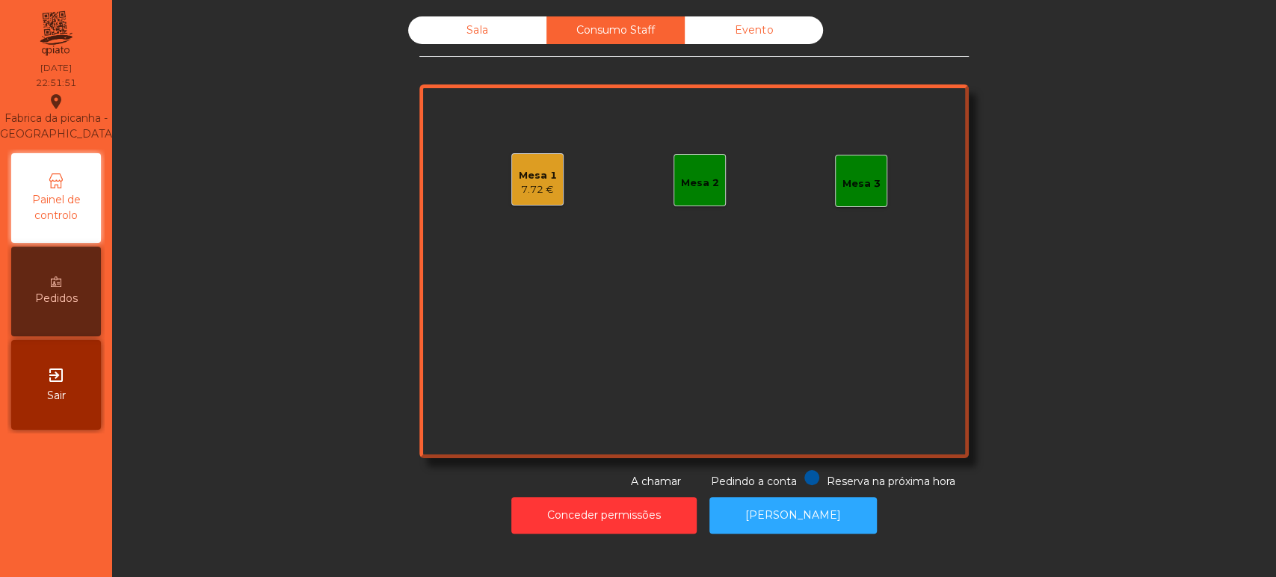
click at [533, 173] on div "Mesa 1" at bounding box center [538, 175] width 38 height 15
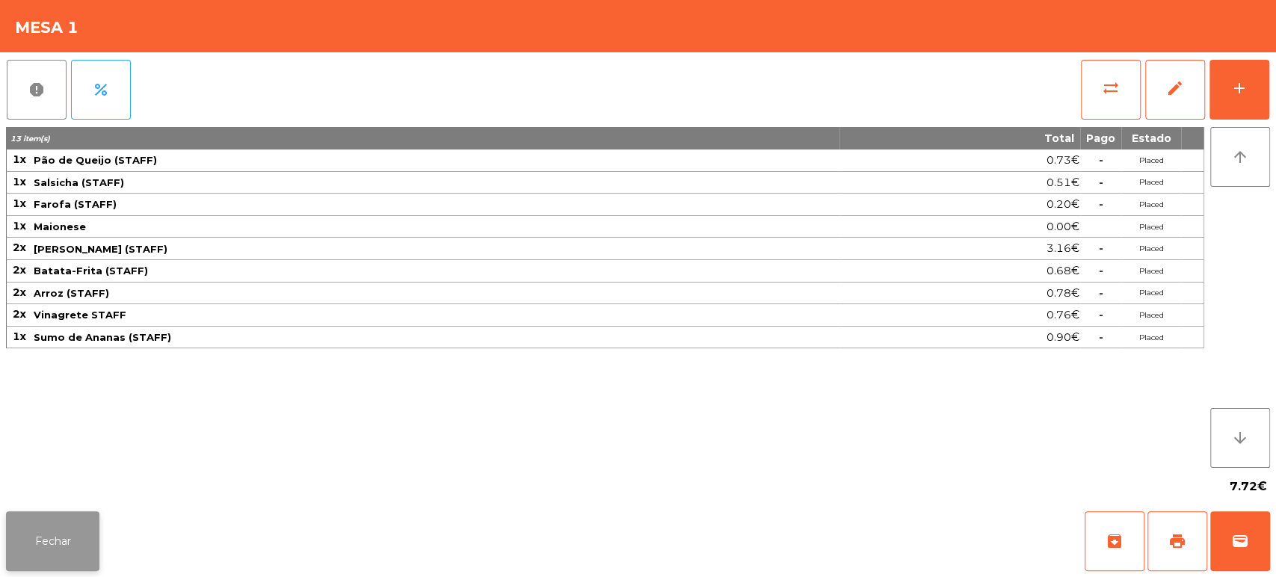
click at [91, 516] on button "Fechar" at bounding box center [52, 541] width 93 height 60
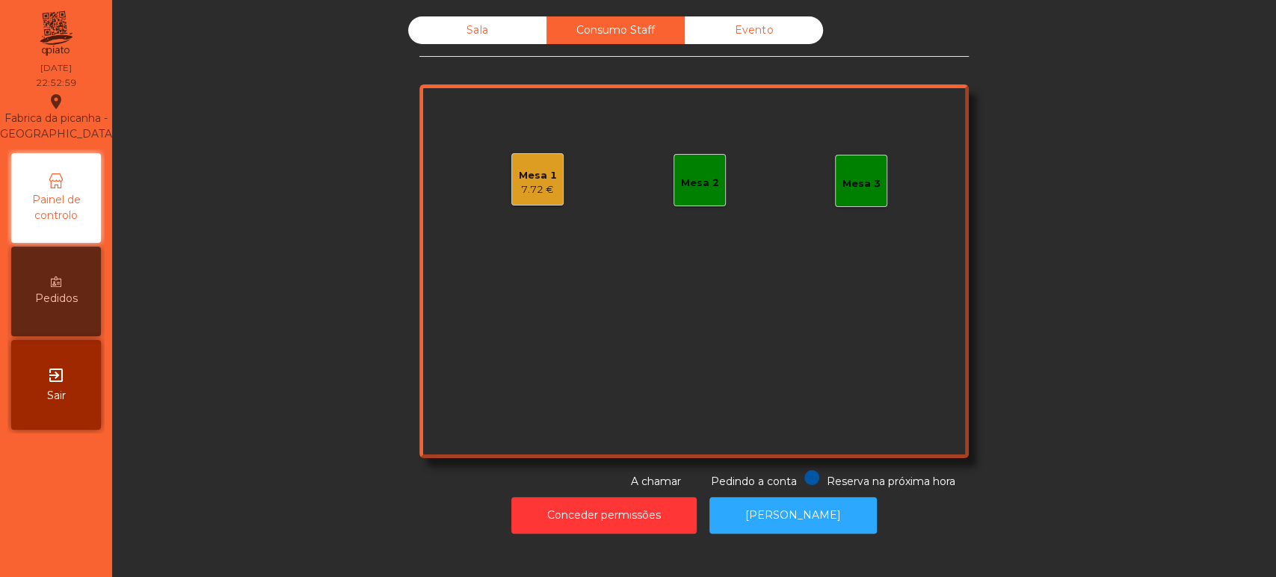
click at [445, 38] on div "Sala" at bounding box center [477, 30] width 138 height 28
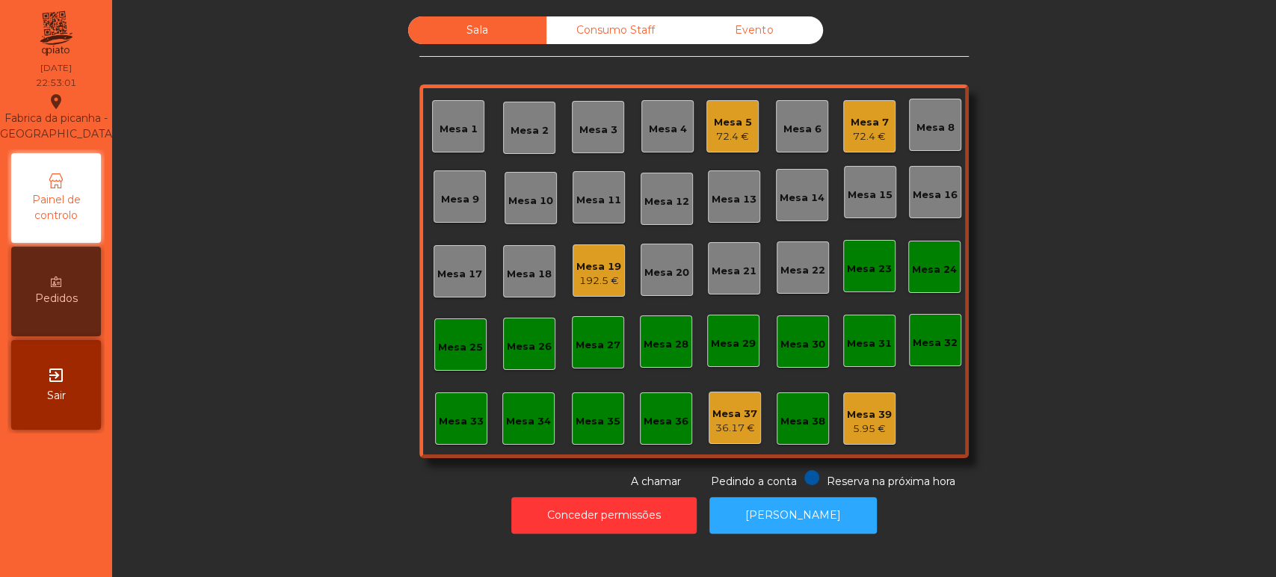
click at [595, 279] on div "192.5 €" at bounding box center [598, 281] width 45 height 15
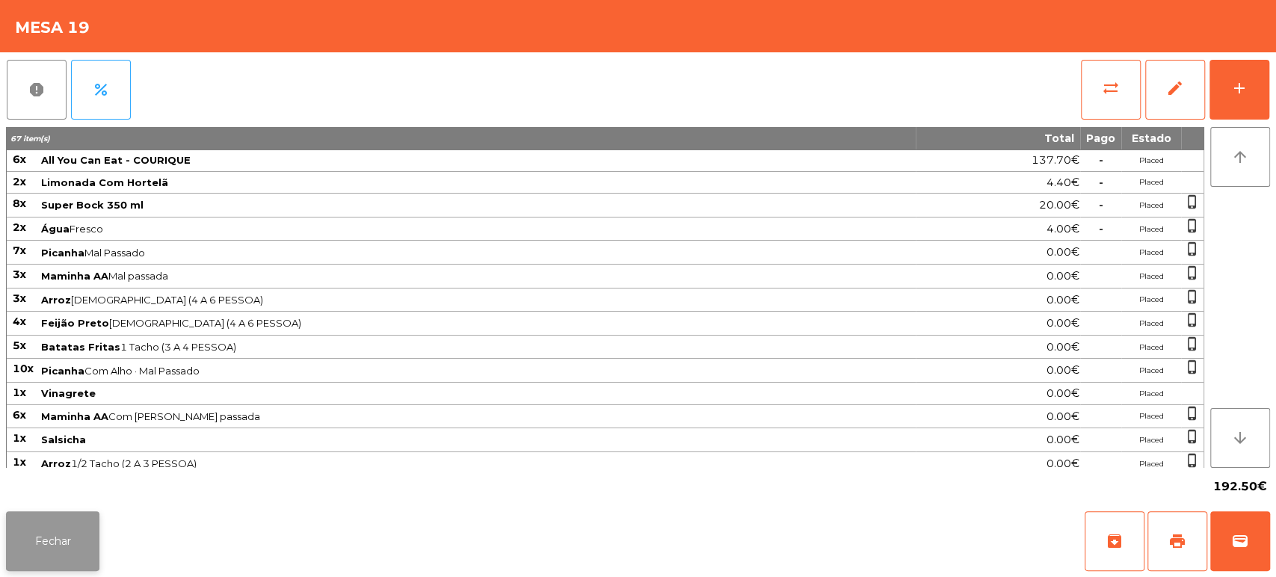
click at [67, 536] on button "Fechar" at bounding box center [52, 541] width 93 height 60
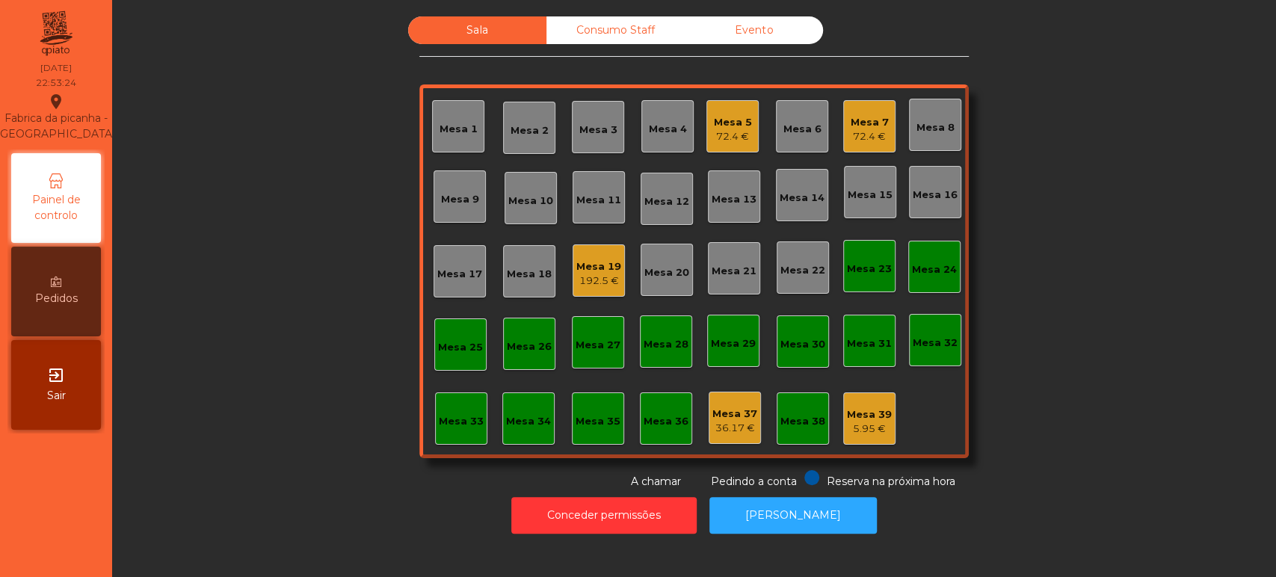
click at [599, 253] on div "Mesa 19 192.5 €" at bounding box center [598, 270] width 45 height 35
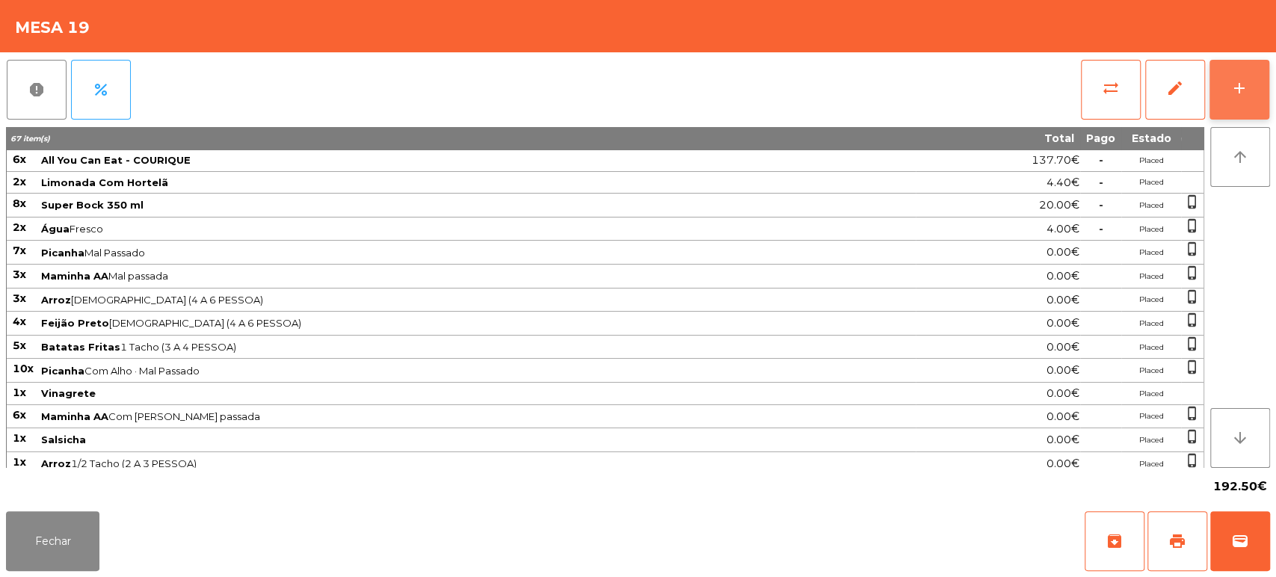
click at [1249, 67] on button "add" at bounding box center [1239, 90] width 60 height 60
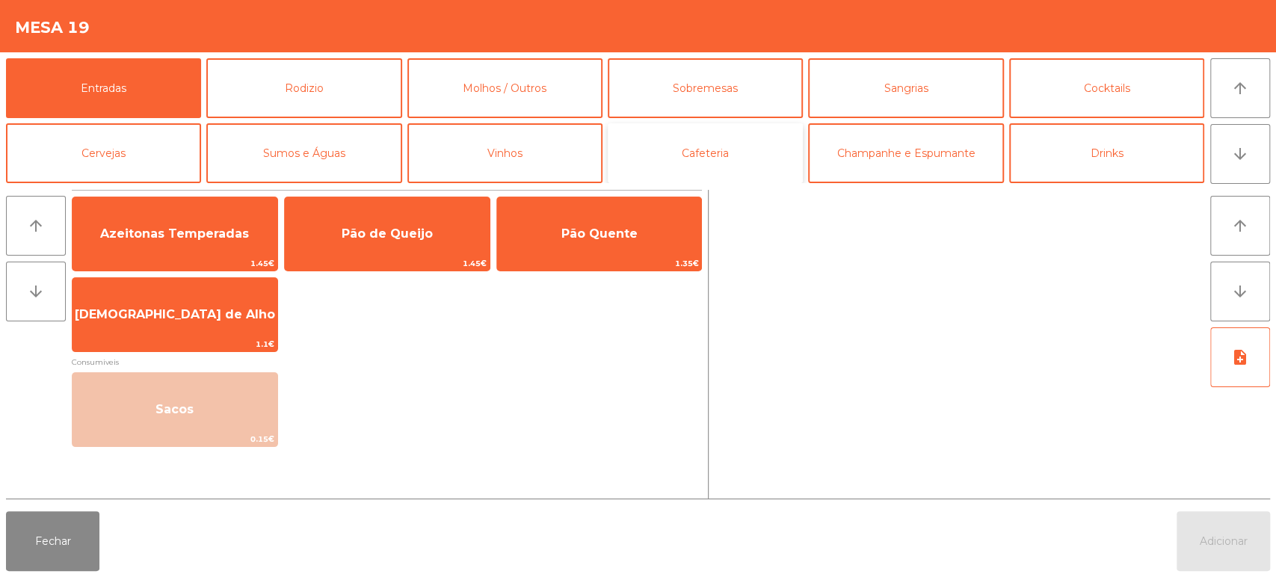
click at [766, 143] on button "Cafeteria" at bounding box center [705, 153] width 195 height 60
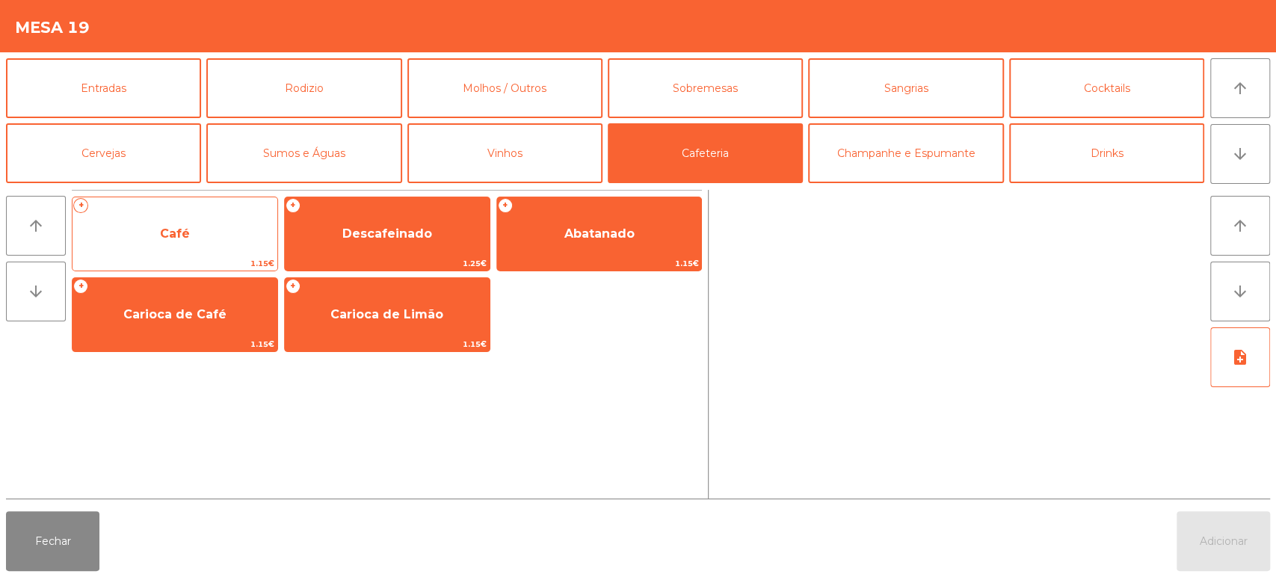
click at [199, 231] on span "Café" at bounding box center [174, 234] width 205 height 40
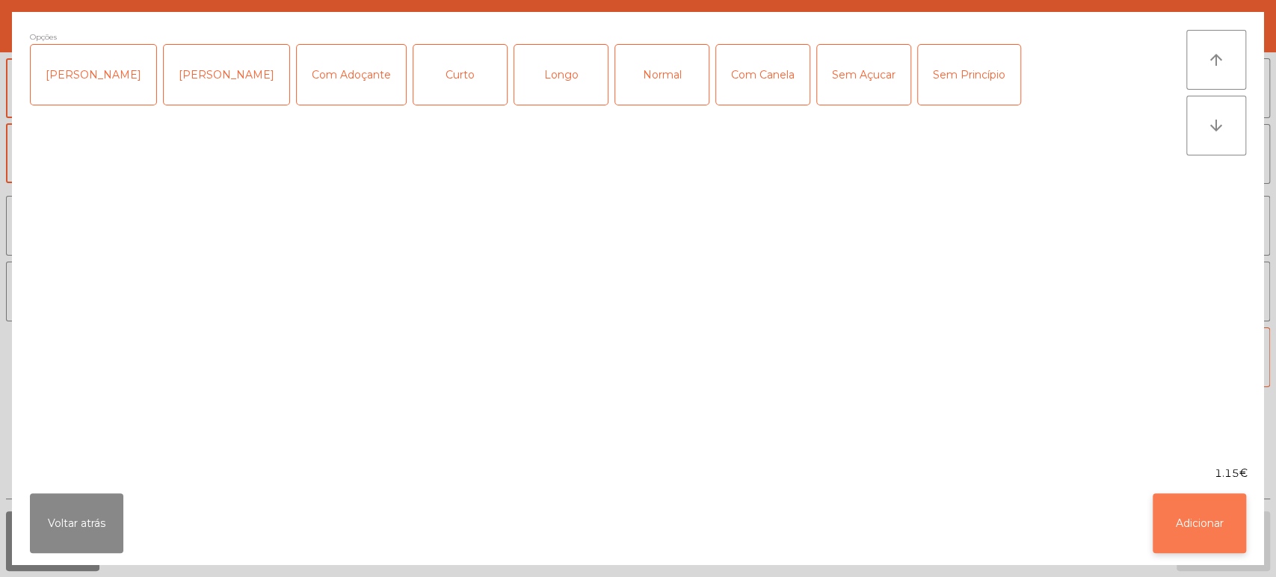
click at [1202, 512] on button "Adicionar" at bounding box center [1198, 523] width 93 height 60
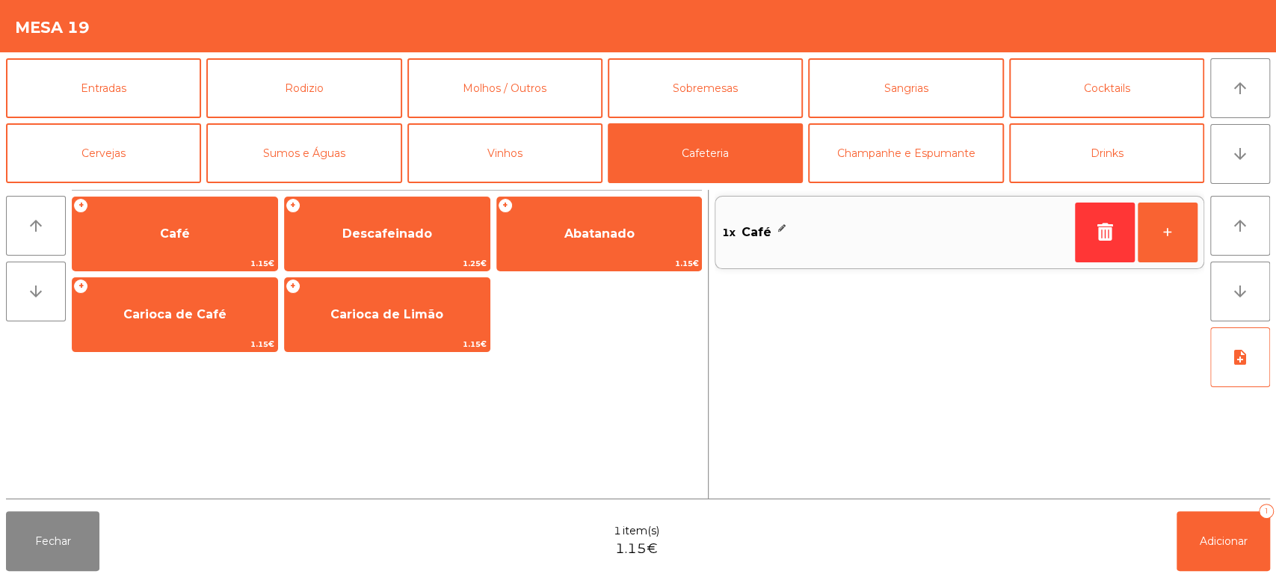
click at [1191, 267] on div "+" at bounding box center [1136, 233] width 123 height 72
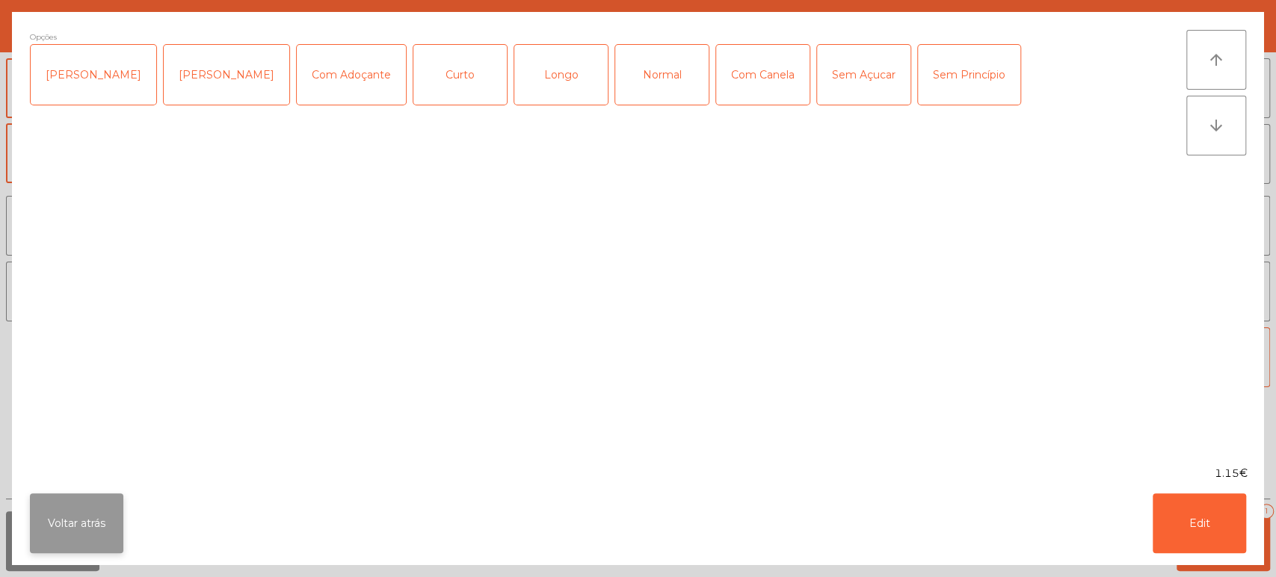
click at [79, 538] on button "Voltar atrás" at bounding box center [76, 523] width 93 height 60
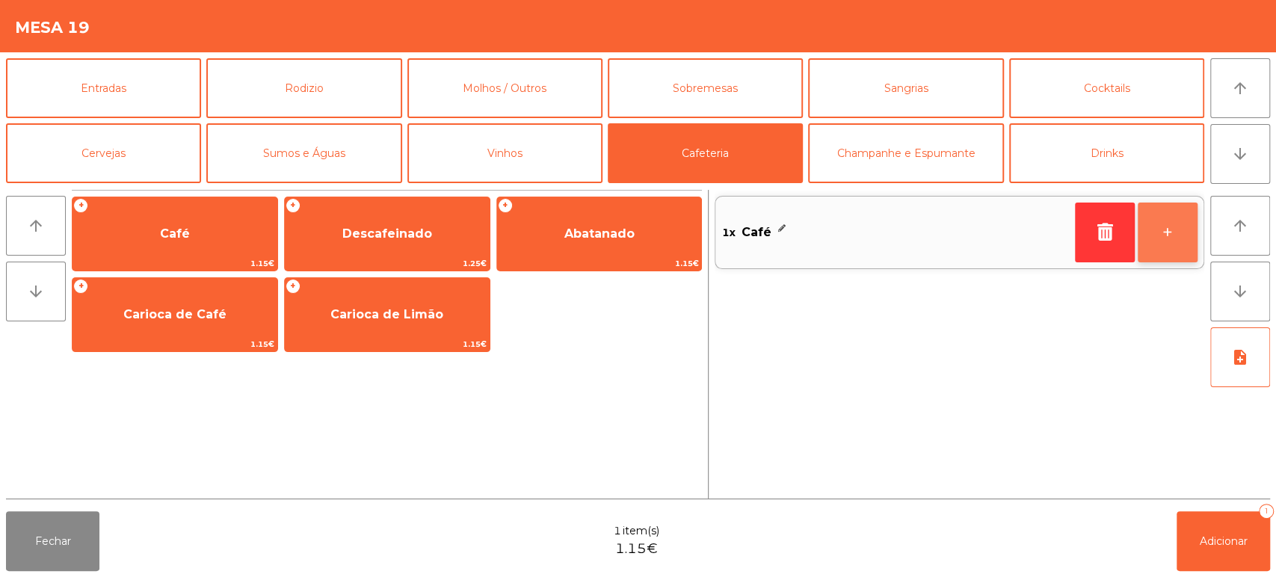
click at [1160, 235] on button "+" at bounding box center [1167, 233] width 60 height 60
click at [1171, 475] on div "3x Café - +" at bounding box center [959, 344] width 490 height 309
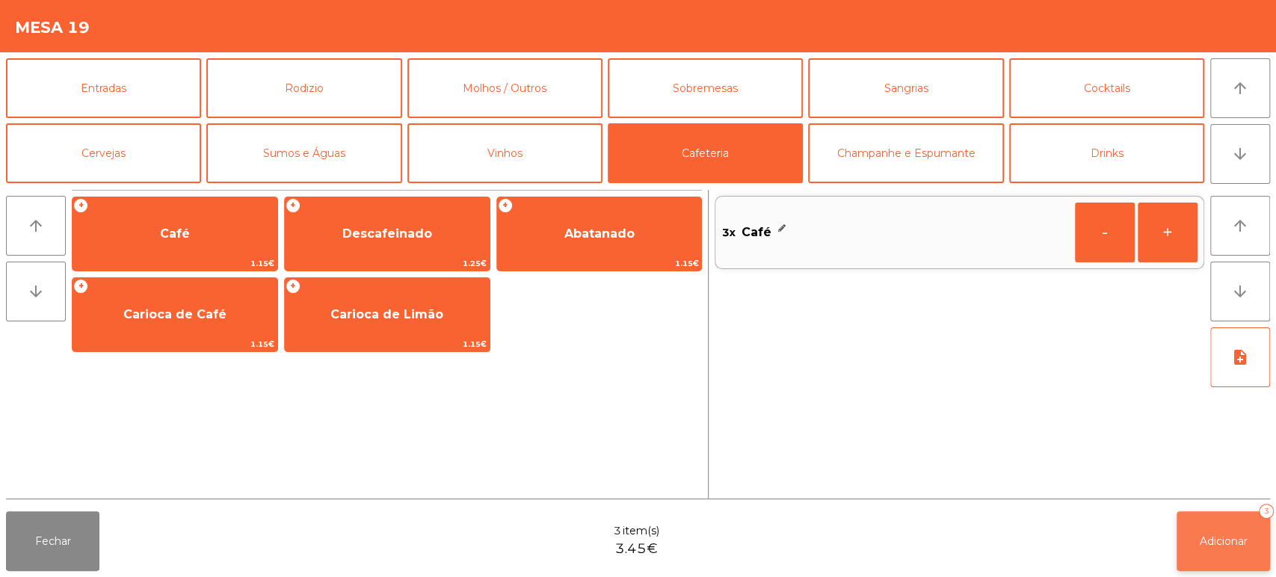
click at [1262, 531] on button "Adicionar 3" at bounding box center [1222, 541] width 93 height 60
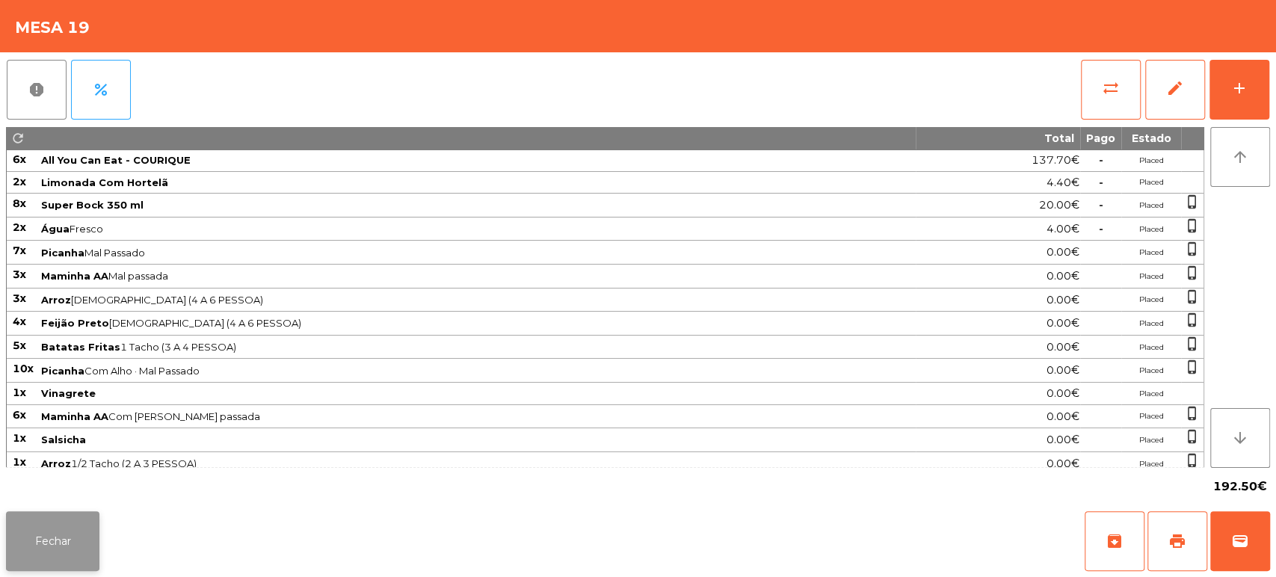
click at [43, 517] on button "Fechar" at bounding box center [52, 541] width 93 height 60
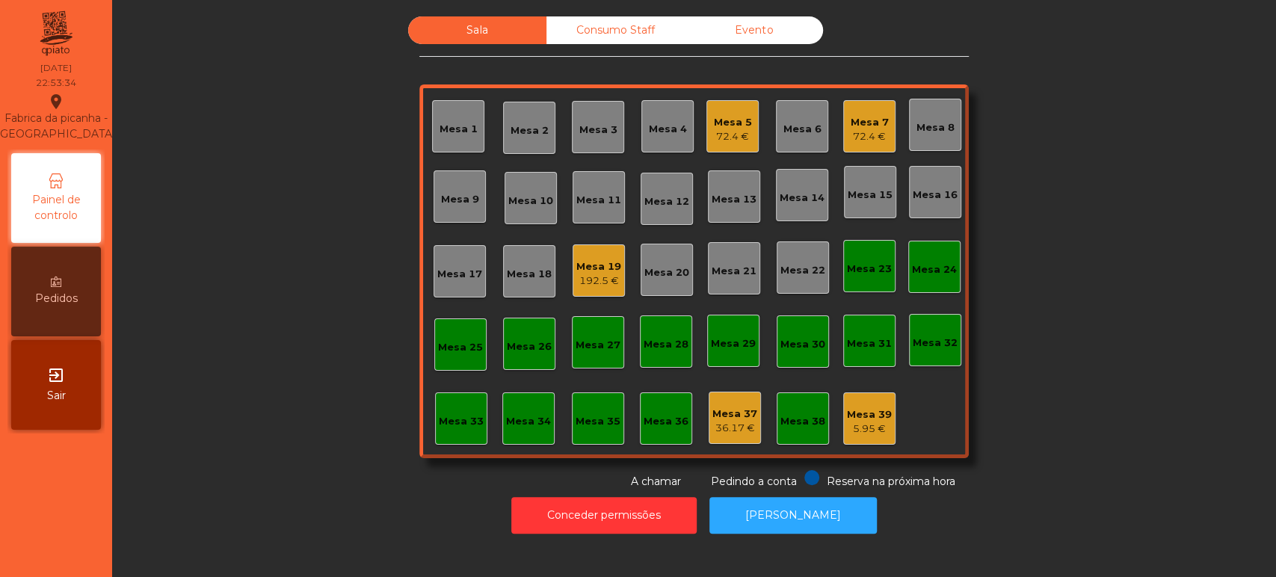
click at [599, 280] on div "192.5 €" at bounding box center [598, 281] width 45 height 15
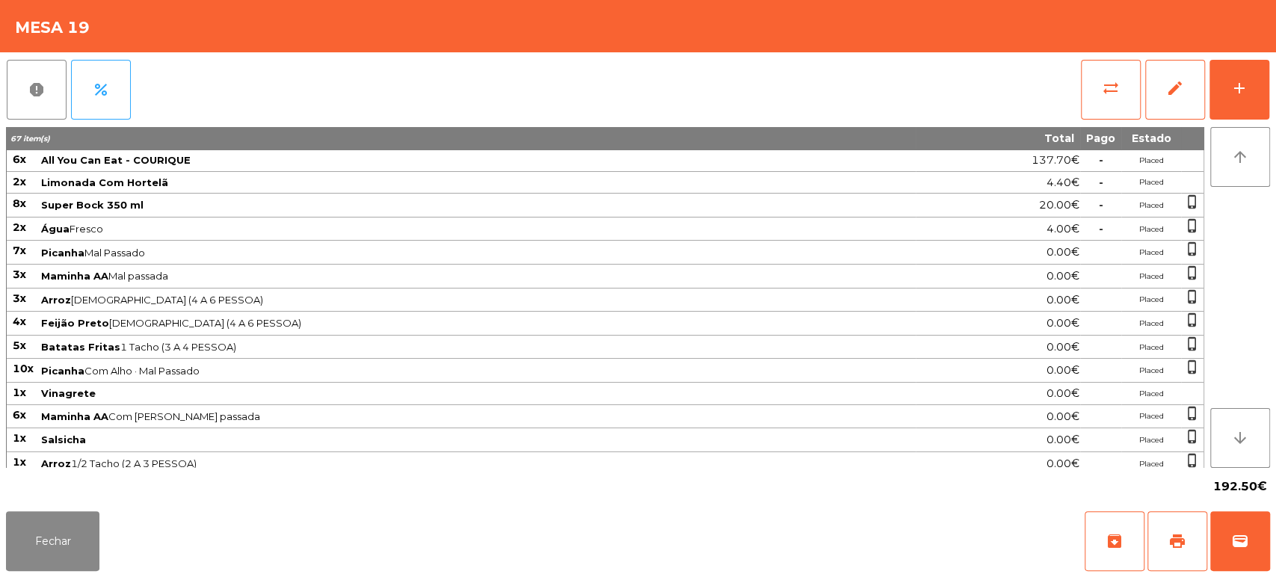
scroll to position [51, 0]
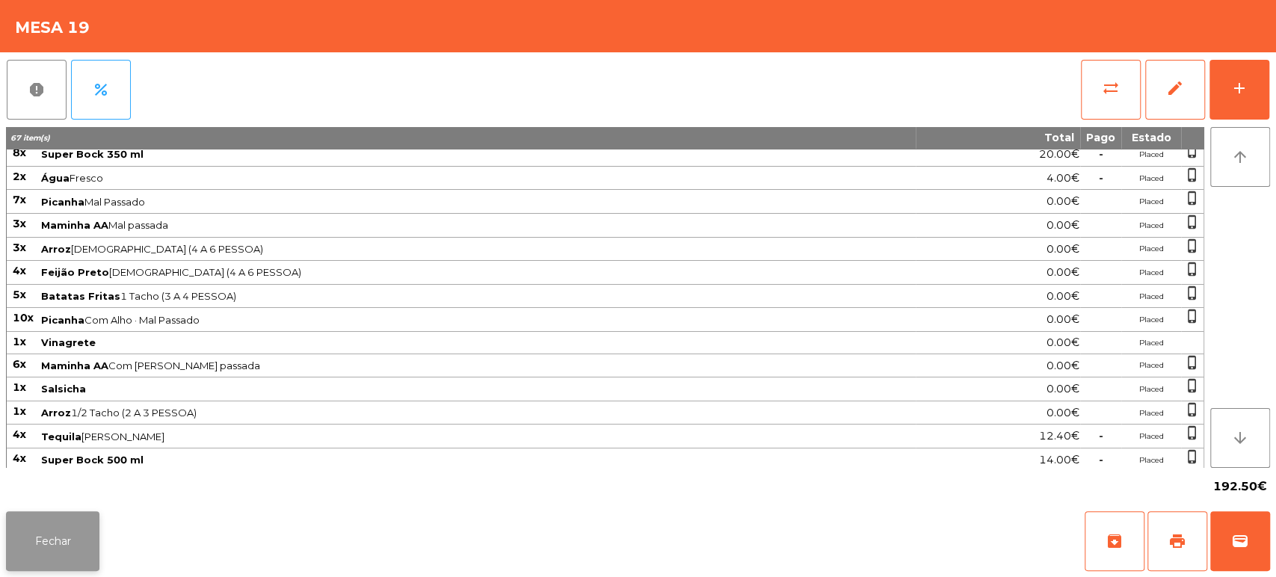
click at [93, 519] on button "Fechar" at bounding box center [52, 541] width 93 height 60
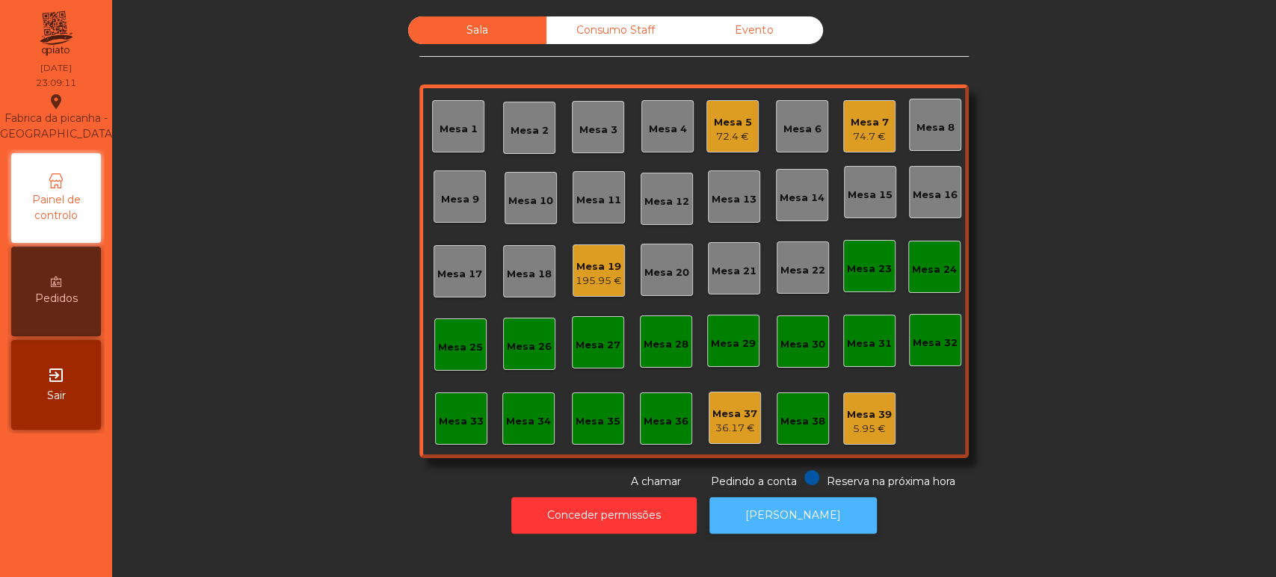
click at [738, 508] on button "[PERSON_NAME]" at bounding box center [792, 515] width 167 height 37
click at [731, 413] on div "Mesa 37" at bounding box center [734, 414] width 45 height 15
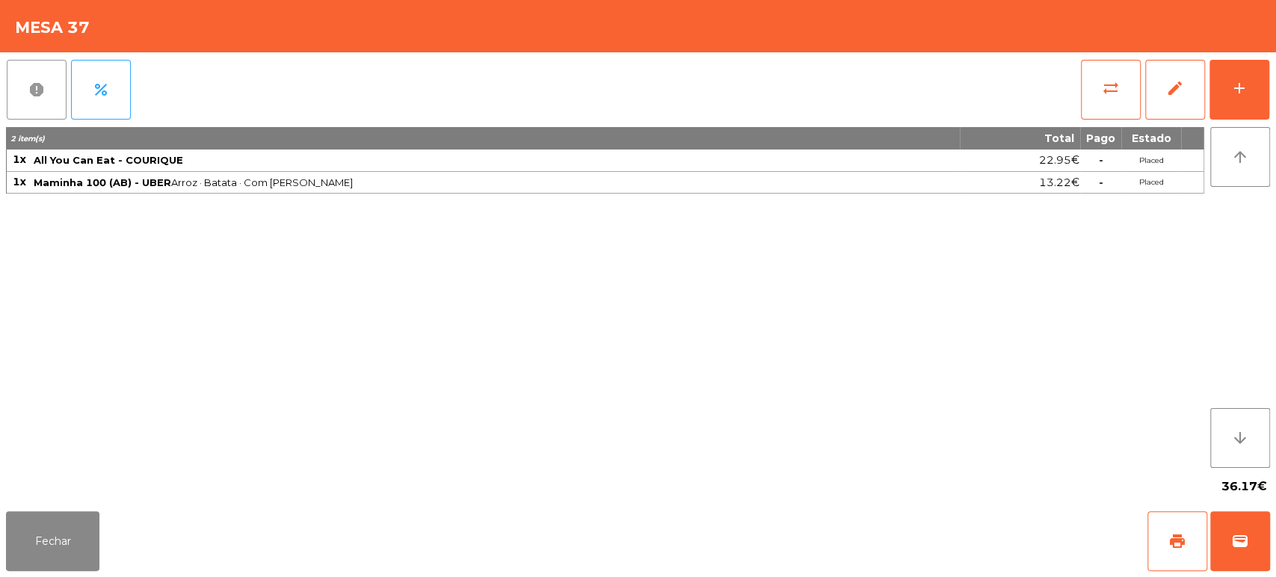
click at [34, 108] on button "report" at bounding box center [37, 90] width 60 height 60
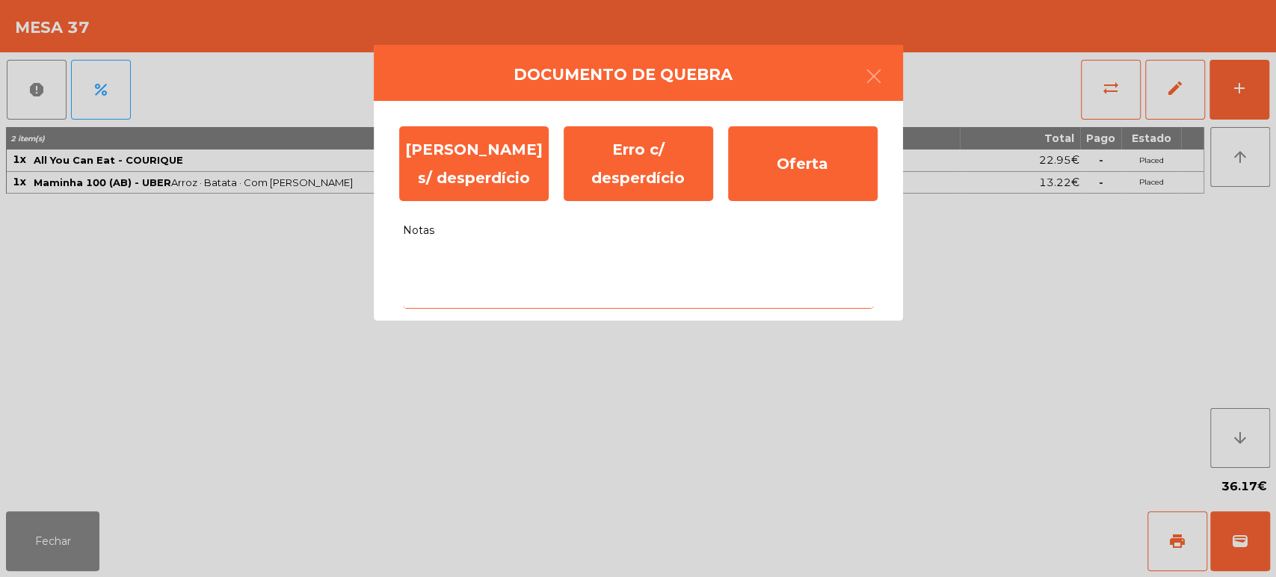
click at [525, 306] on textarea "Notas" at bounding box center [638, 278] width 471 height 62
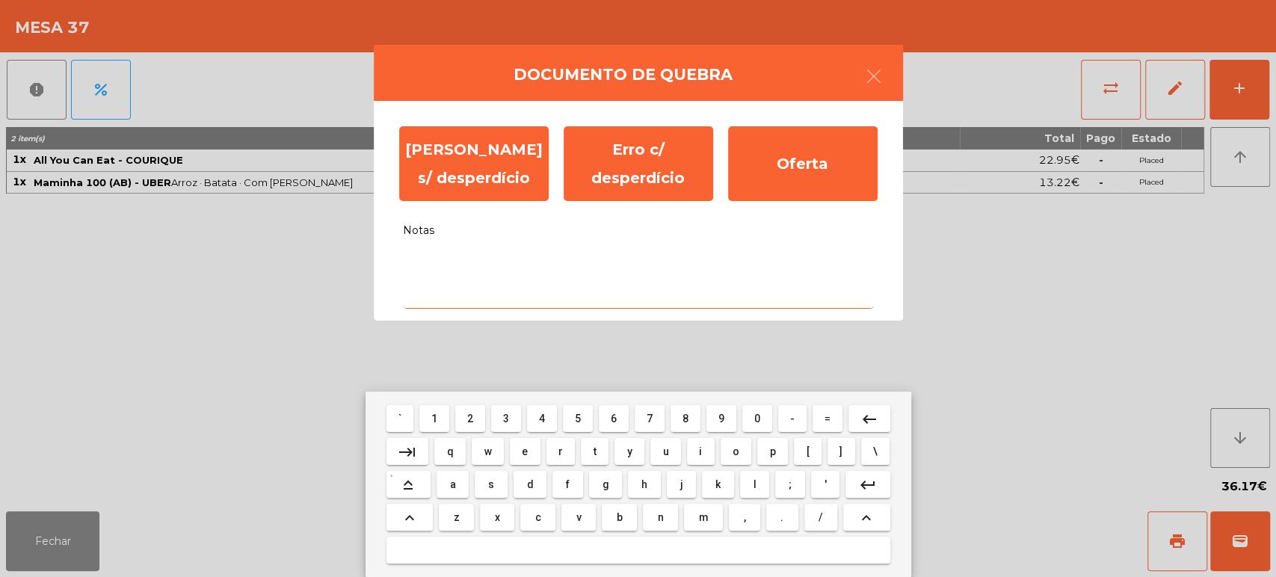
click at [529, 484] on span "d" at bounding box center [530, 484] width 7 height 12
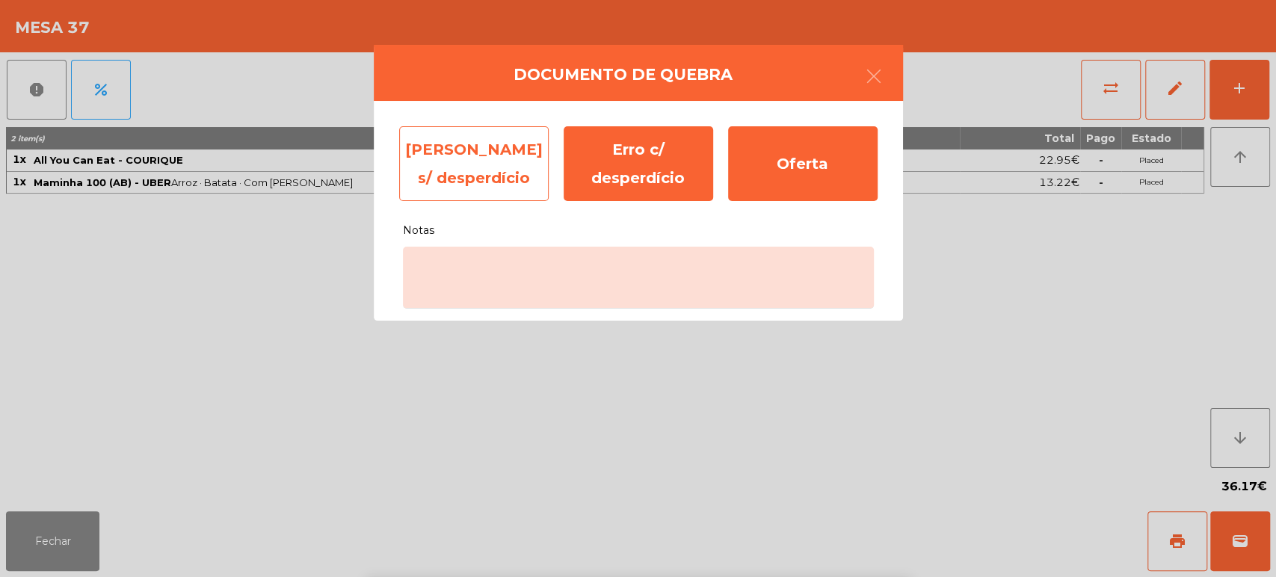
click at [486, 162] on div "[PERSON_NAME] s/ desperdício" at bounding box center [473, 163] width 149 height 75
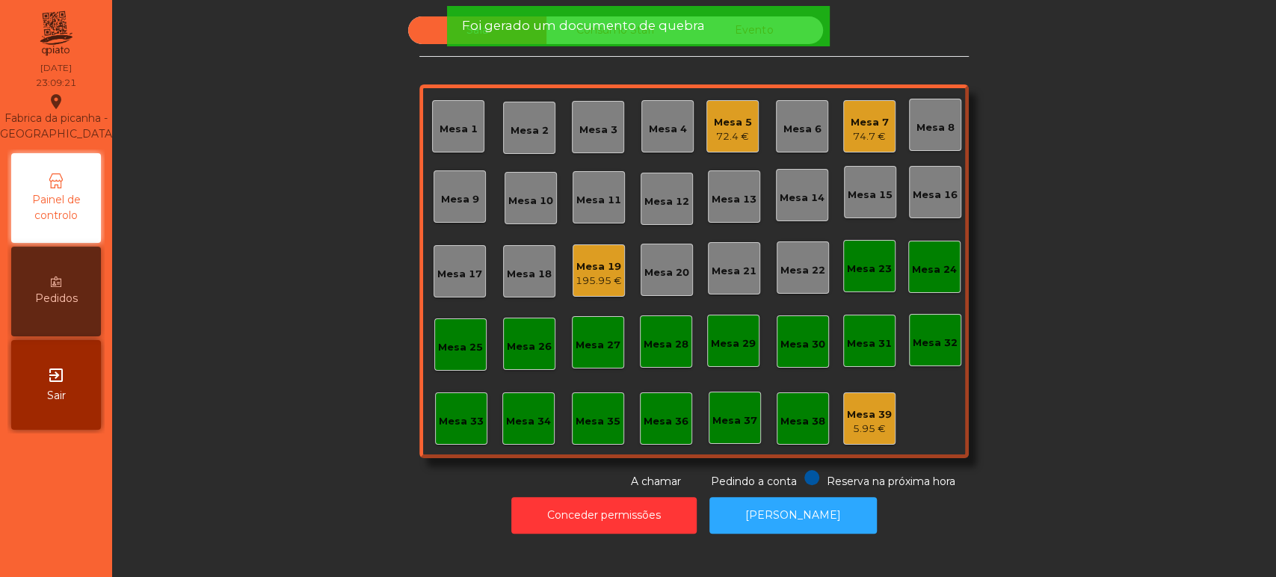
click at [638, 32] on span "Foi gerado um documento de quebra" at bounding box center [582, 25] width 243 height 19
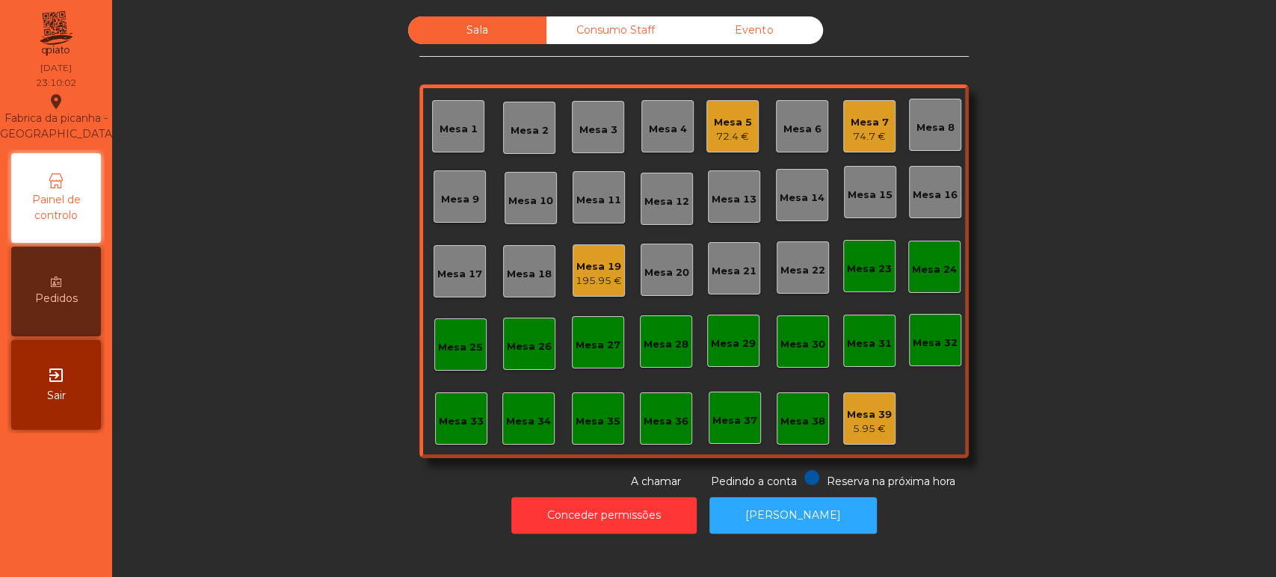
click at [736, 129] on div "72.4 €" at bounding box center [733, 136] width 38 height 15
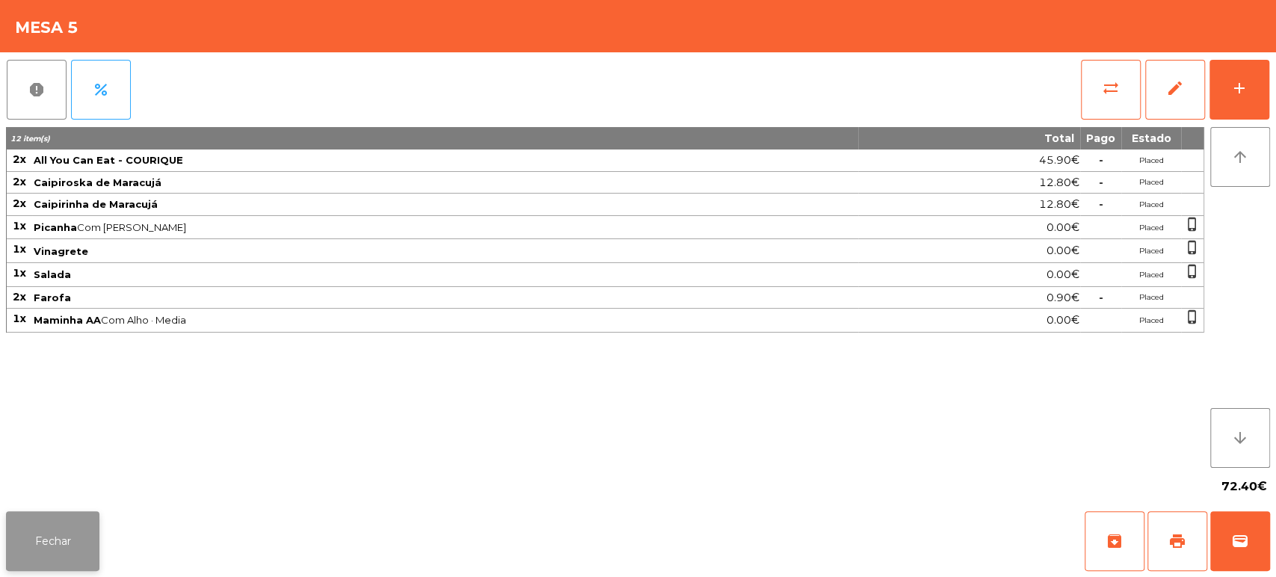
click at [74, 569] on button "Fechar" at bounding box center [52, 541] width 93 height 60
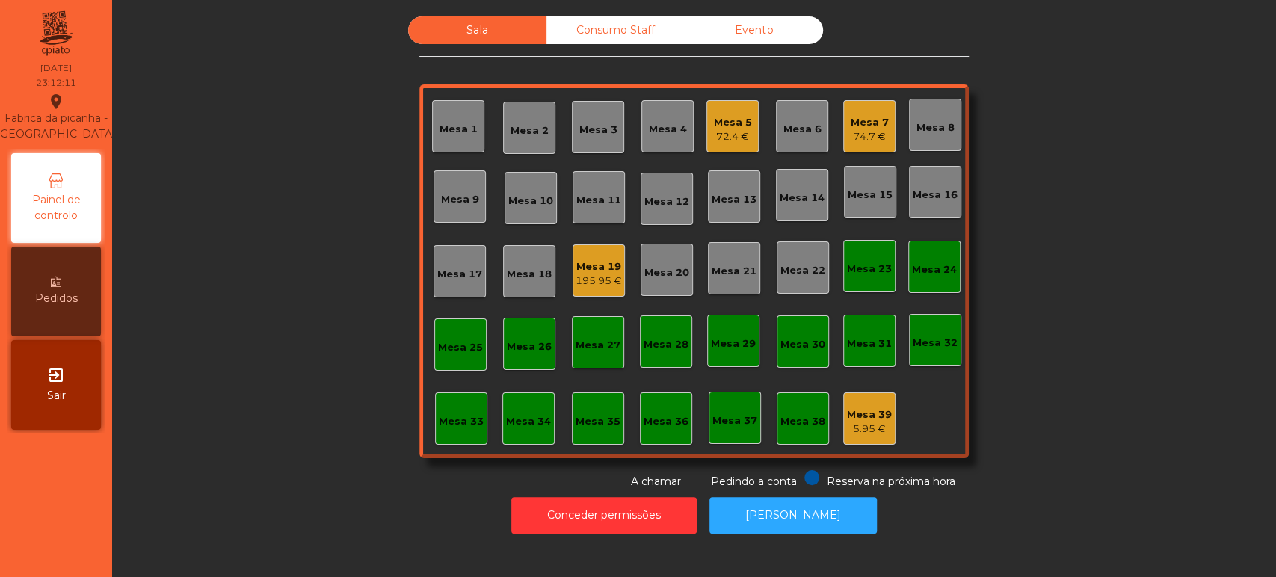
click at [611, 285] on div "195.95 €" at bounding box center [598, 281] width 46 height 15
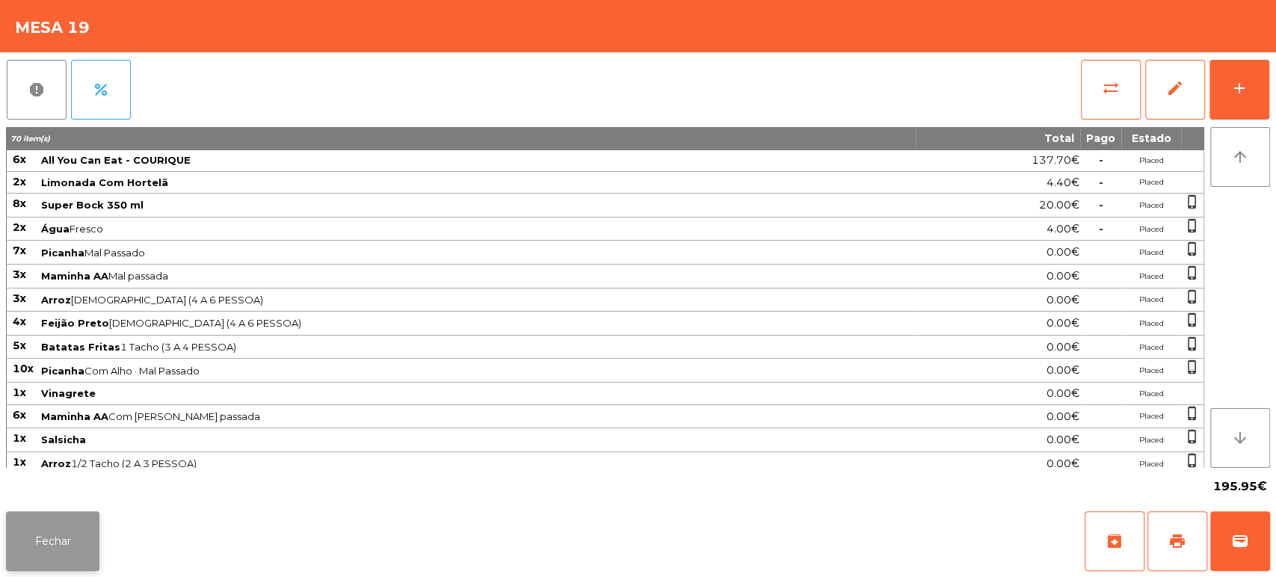
click at [42, 564] on button "Fechar" at bounding box center [52, 541] width 93 height 60
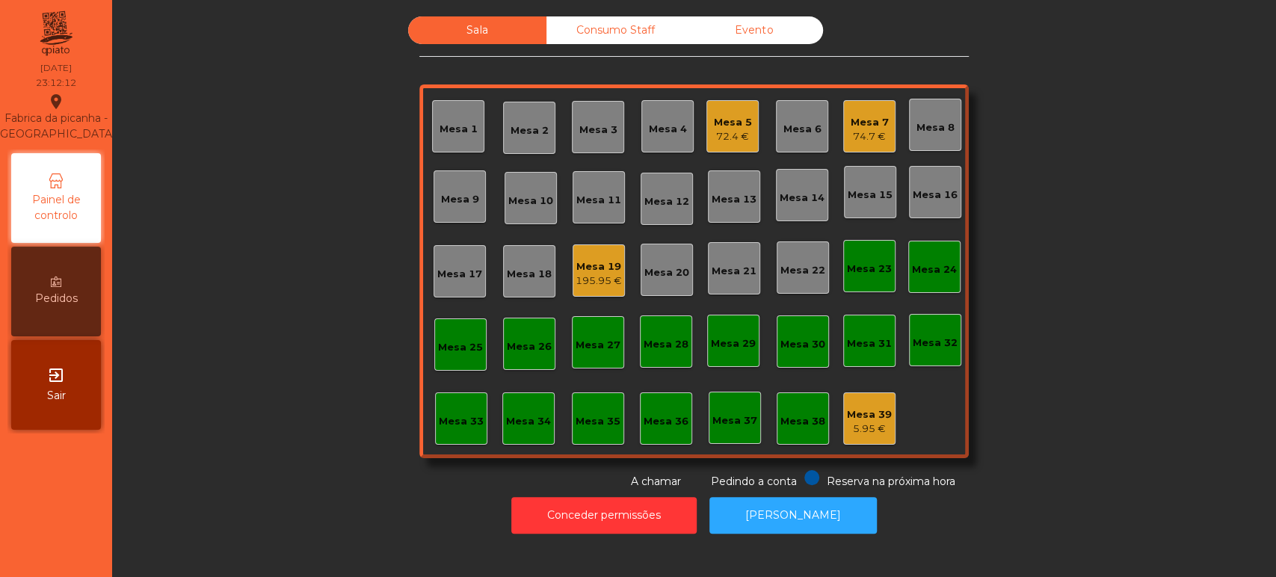
click at [863, 115] on div "Mesa 7" at bounding box center [870, 122] width 38 height 15
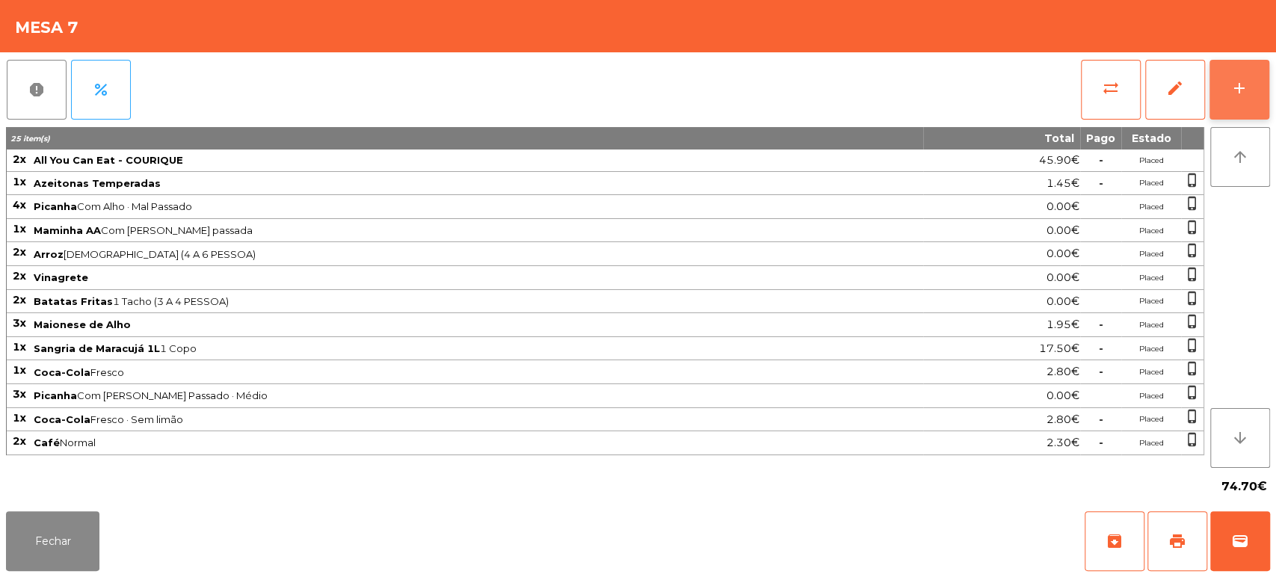
click at [1235, 90] on div "add" at bounding box center [1239, 88] width 18 height 18
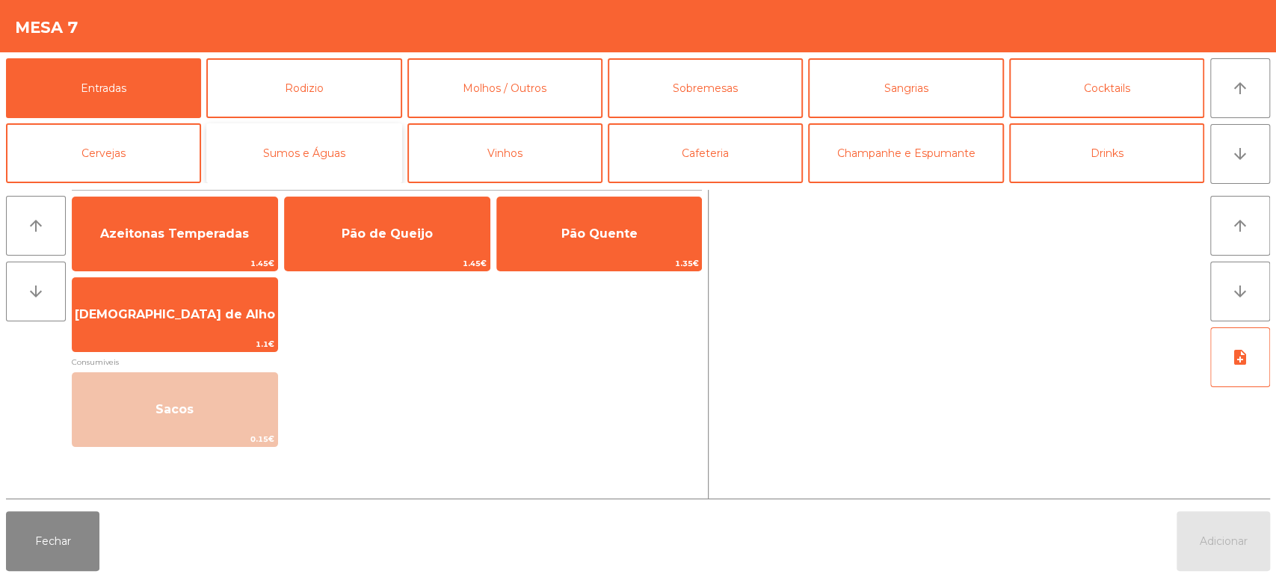
click at [340, 161] on button "Sumos e Águas" at bounding box center [303, 153] width 195 height 60
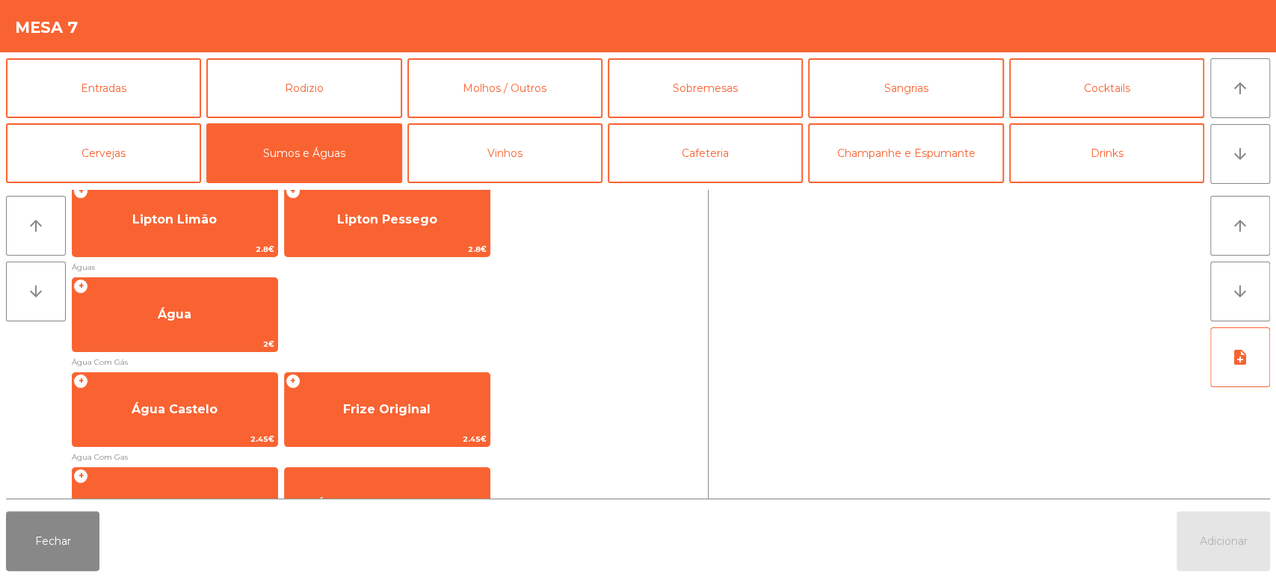
scroll to position [458, 0]
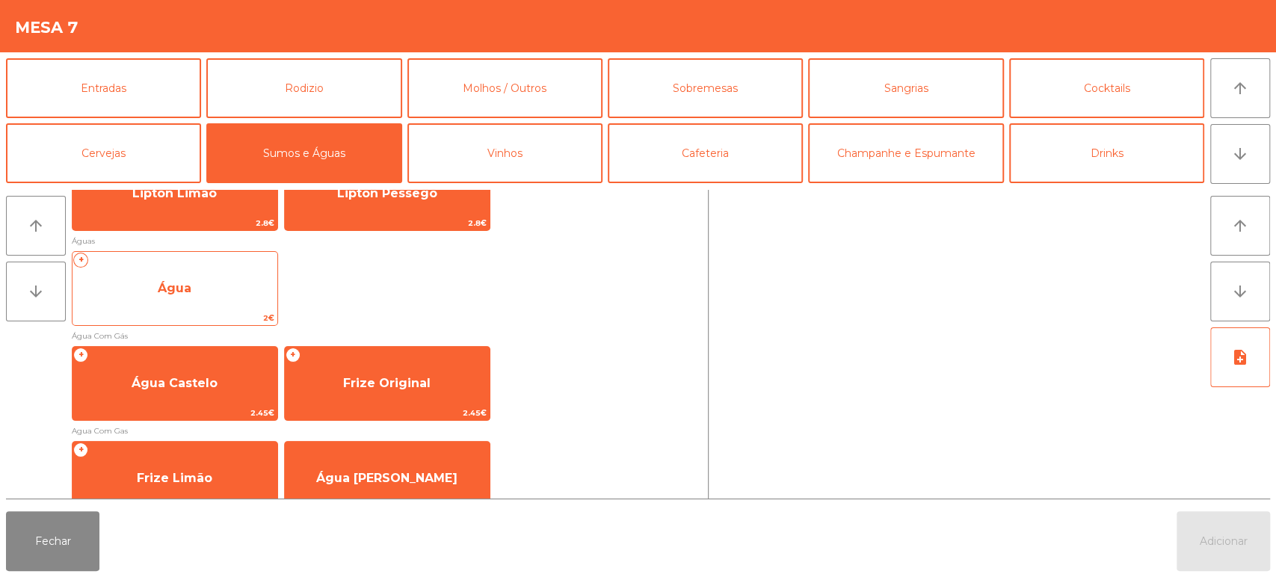
click at [238, 291] on span "Água" at bounding box center [174, 288] width 205 height 40
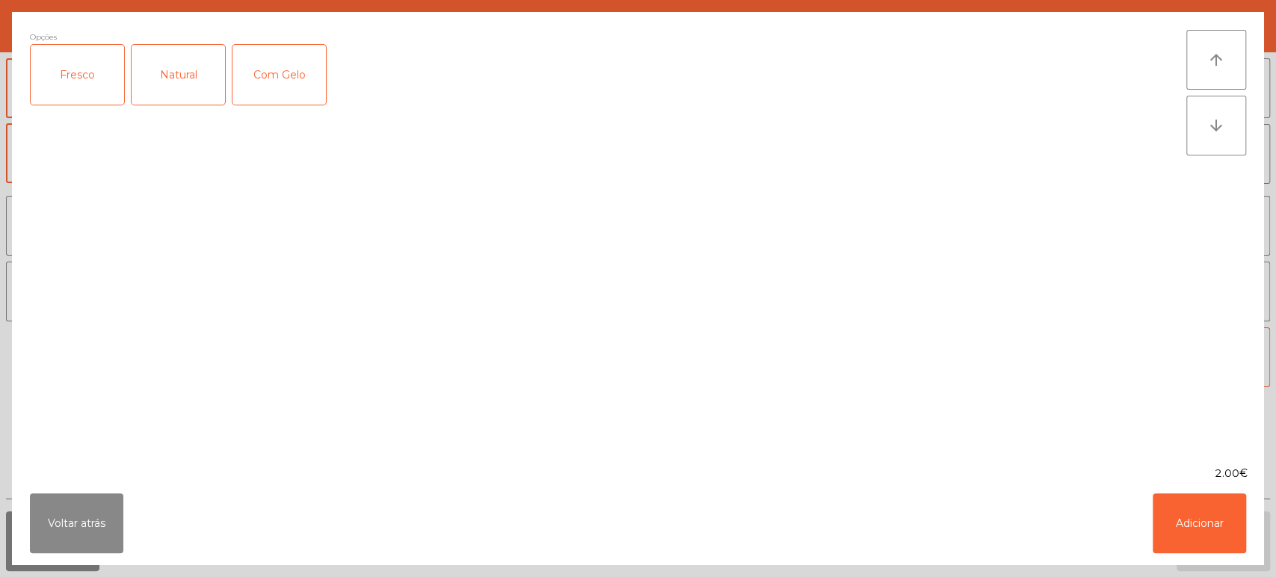
click at [138, 75] on div "Natural" at bounding box center [178, 75] width 93 height 60
click at [1200, 543] on button "Adicionar" at bounding box center [1198, 523] width 93 height 60
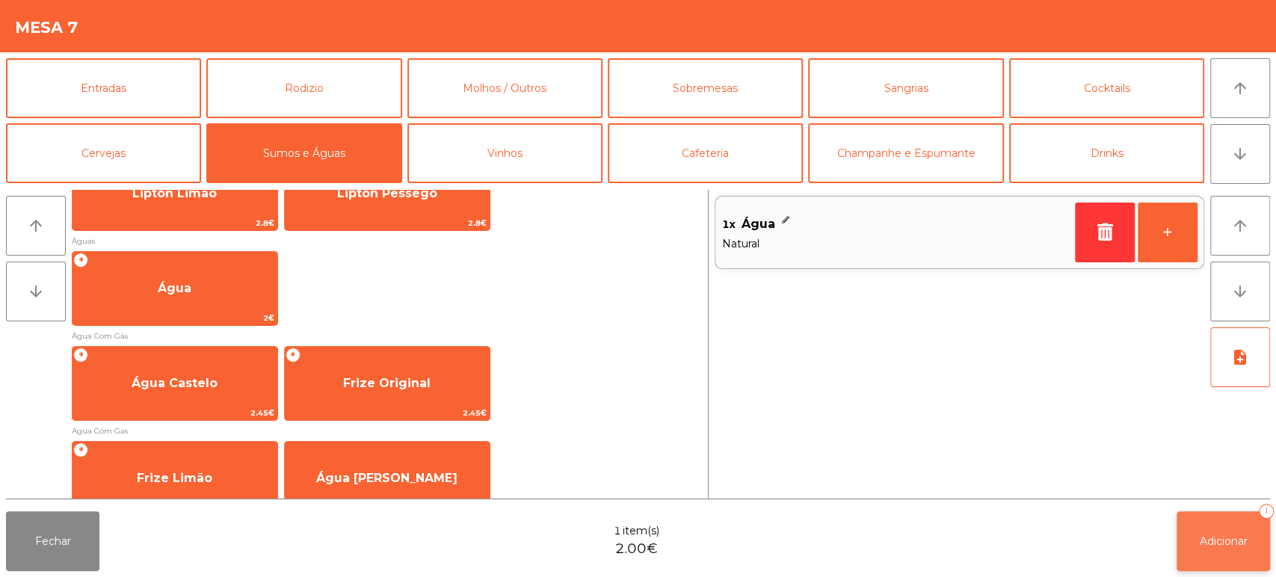
click at [1244, 534] on button "Adicionar 1" at bounding box center [1222, 541] width 93 height 60
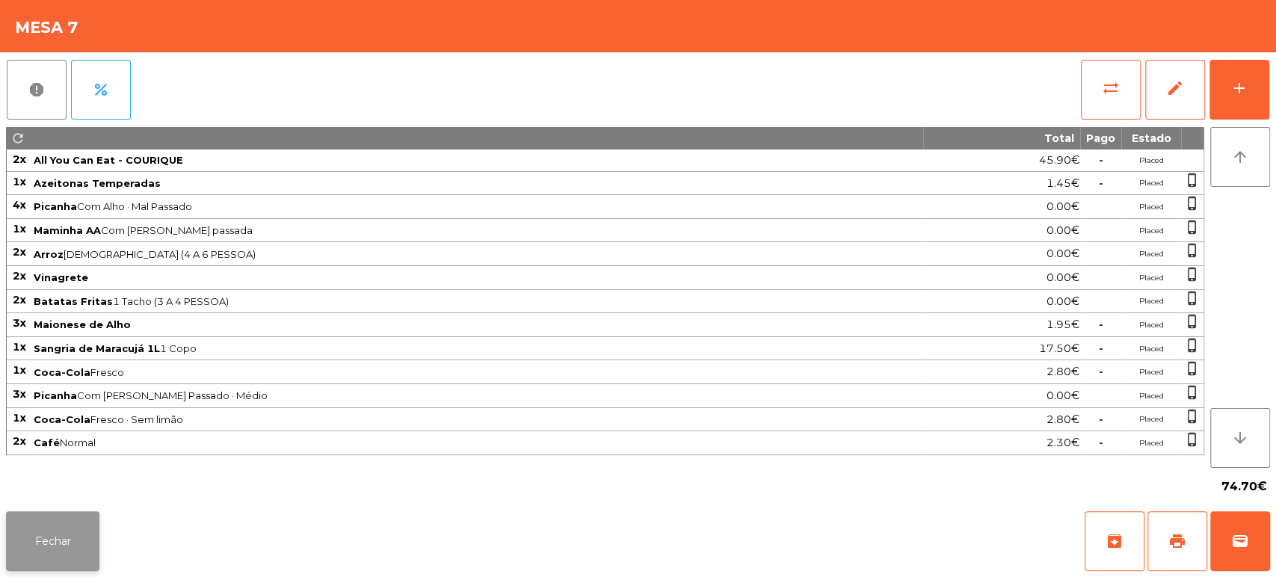
click at [75, 521] on button "Fechar" at bounding box center [52, 541] width 93 height 60
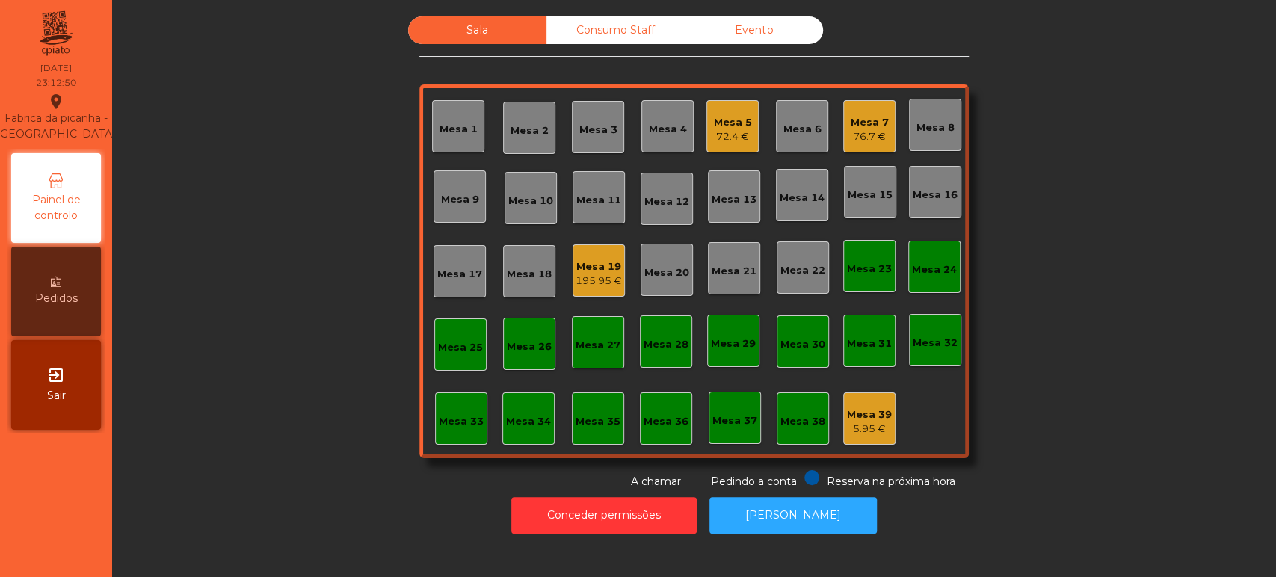
click at [883, 138] on div "Mesa 7 76.7 €" at bounding box center [869, 126] width 52 height 52
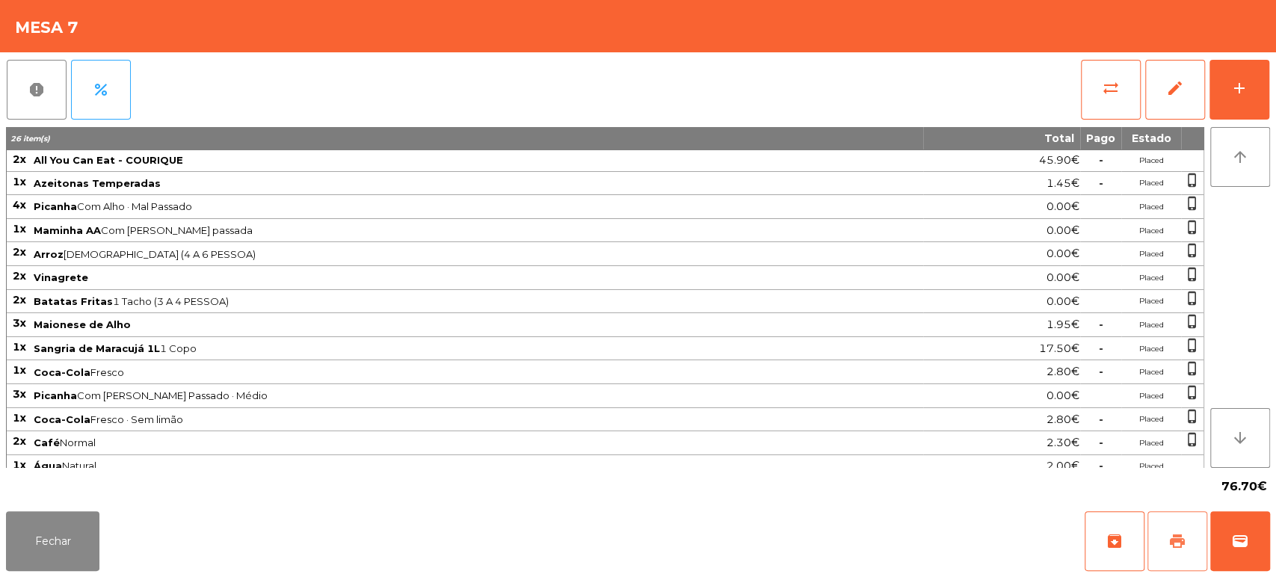
click at [1166, 531] on button "print" at bounding box center [1177, 541] width 60 height 60
click at [92, 539] on button "Fechar" at bounding box center [52, 541] width 93 height 60
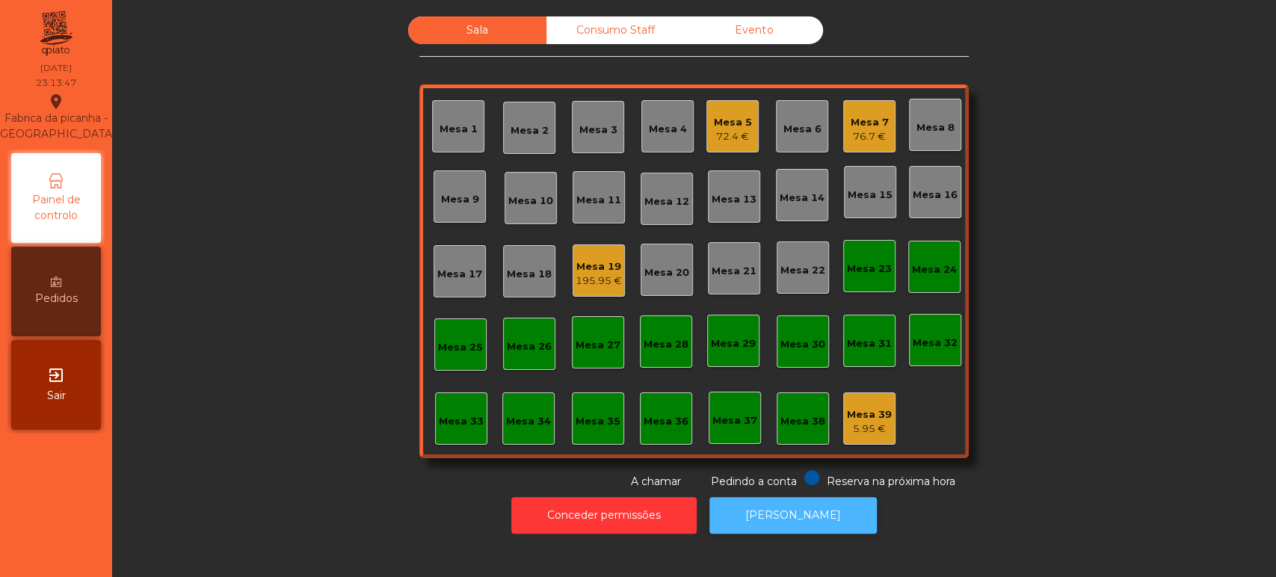
click at [770, 501] on button "[PERSON_NAME]" at bounding box center [792, 515] width 167 height 37
click at [601, 257] on div "Mesa 19 195.95 €" at bounding box center [598, 270] width 46 height 35
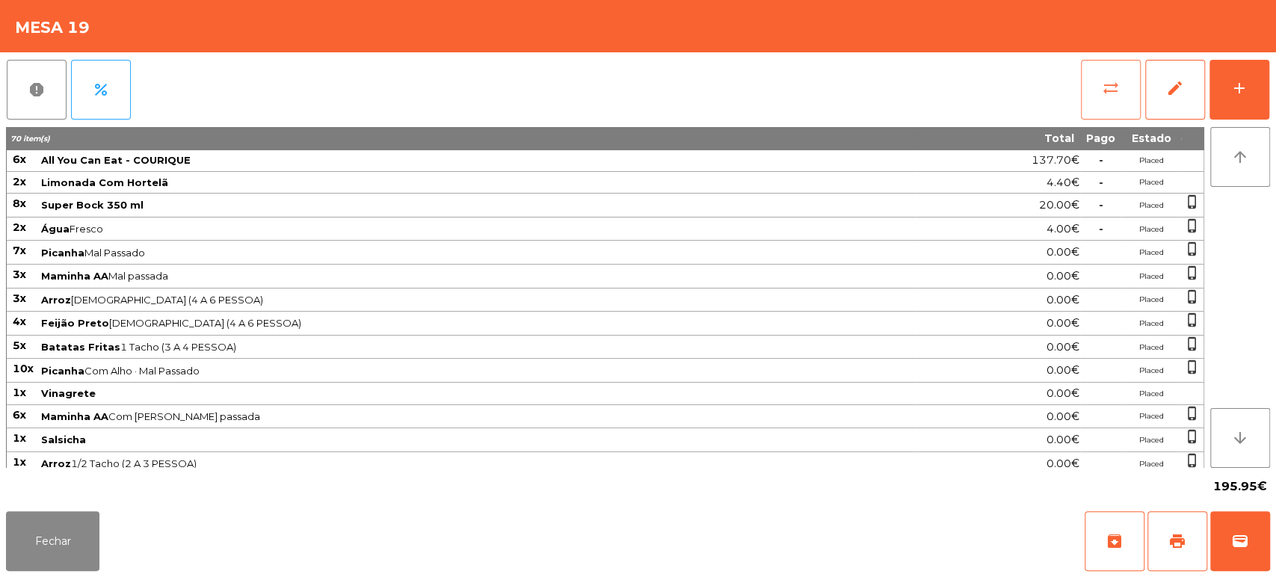
click at [1084, 90] on button "sync_alt" at bounding box center [1111, 90] width 60 height 60
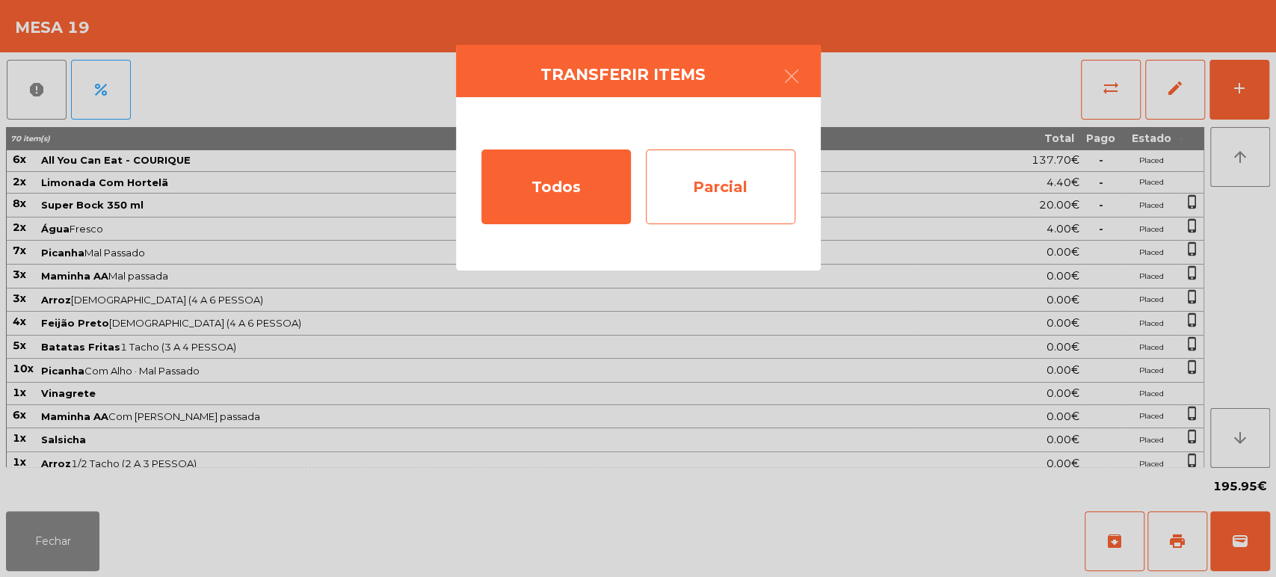
click at [712, 167] on div "Parcial" at bounding box center [720, 186] width 149 height 75
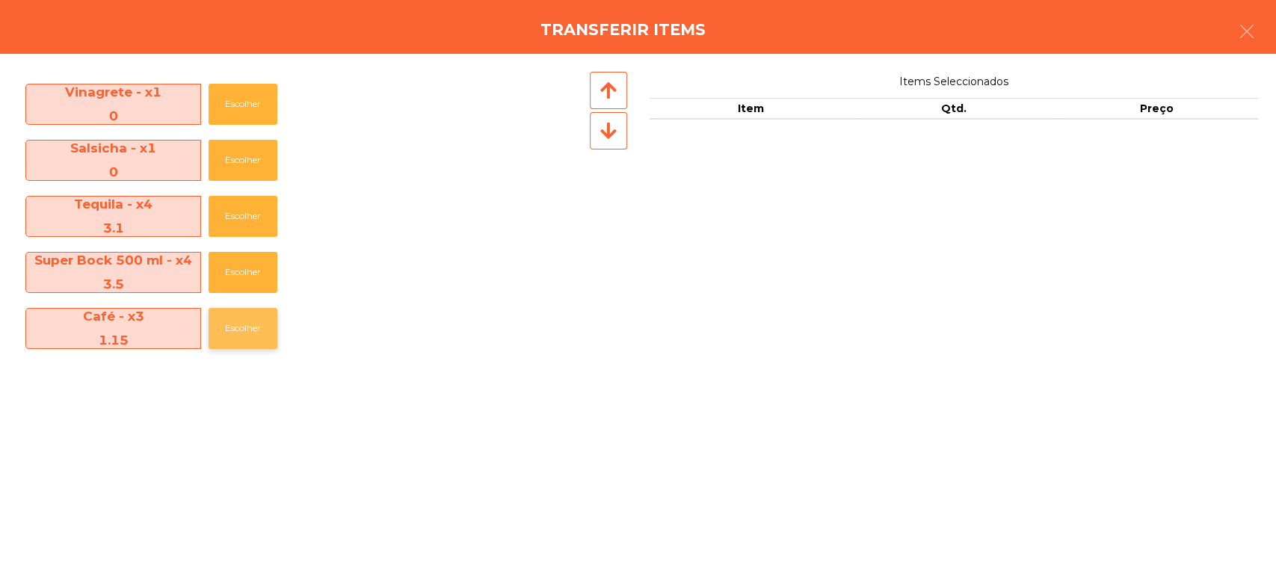
click at [228, 326] on button "Escolher" at bounding box center [243, 328] width 69 height 41
click at [224, 327] on button "Escolher" at bounding box center [243, 328] width 69 height 41
click at [226, 332] on button "Escolher" at bounding box center [243, 328] width 69 height 41
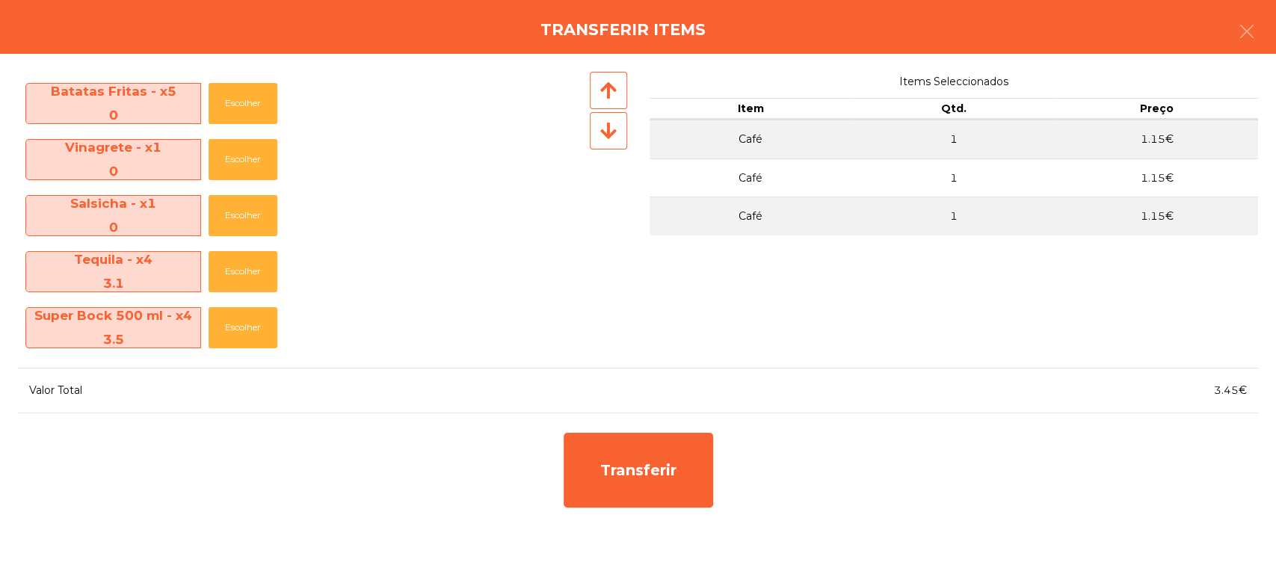
scroll to position [444, 0]
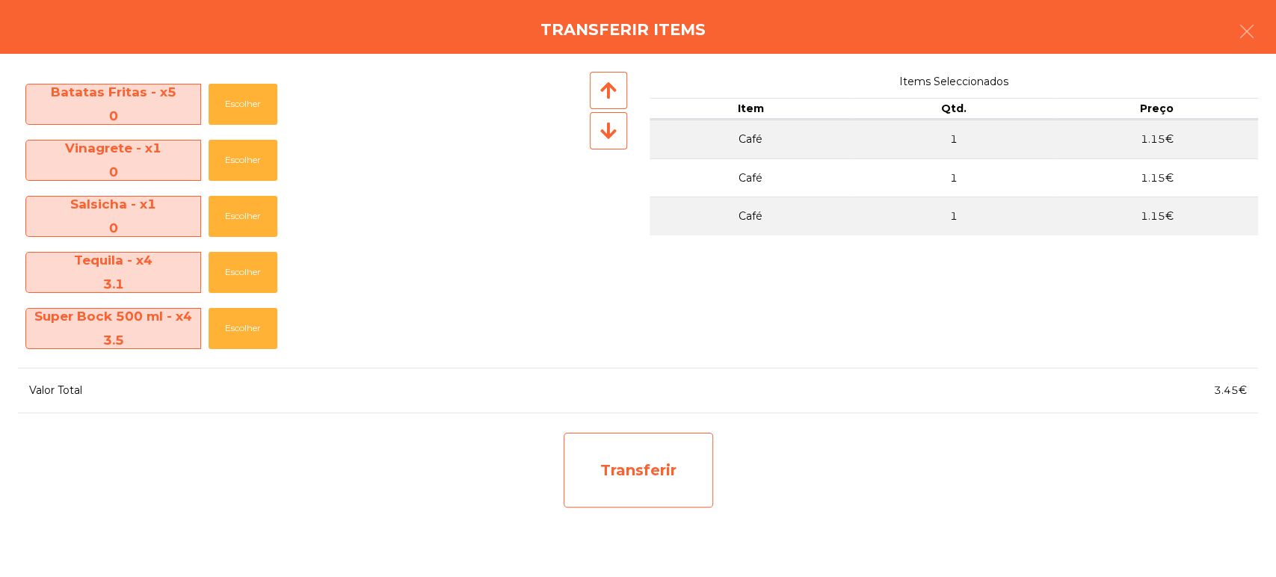
click at [631, 469] on div "Transferir" at bounding box center [638, 470] width 149 height 75
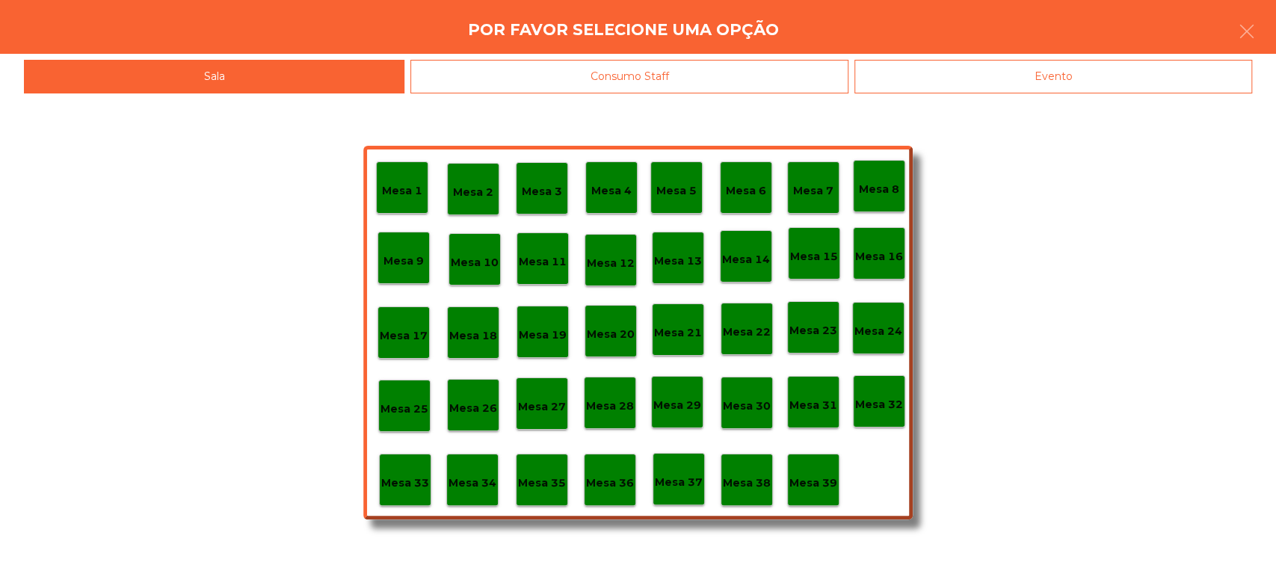
click at [816, 484] on p "Mesa 39" at bounding box center [813, 483] width 48 height 17
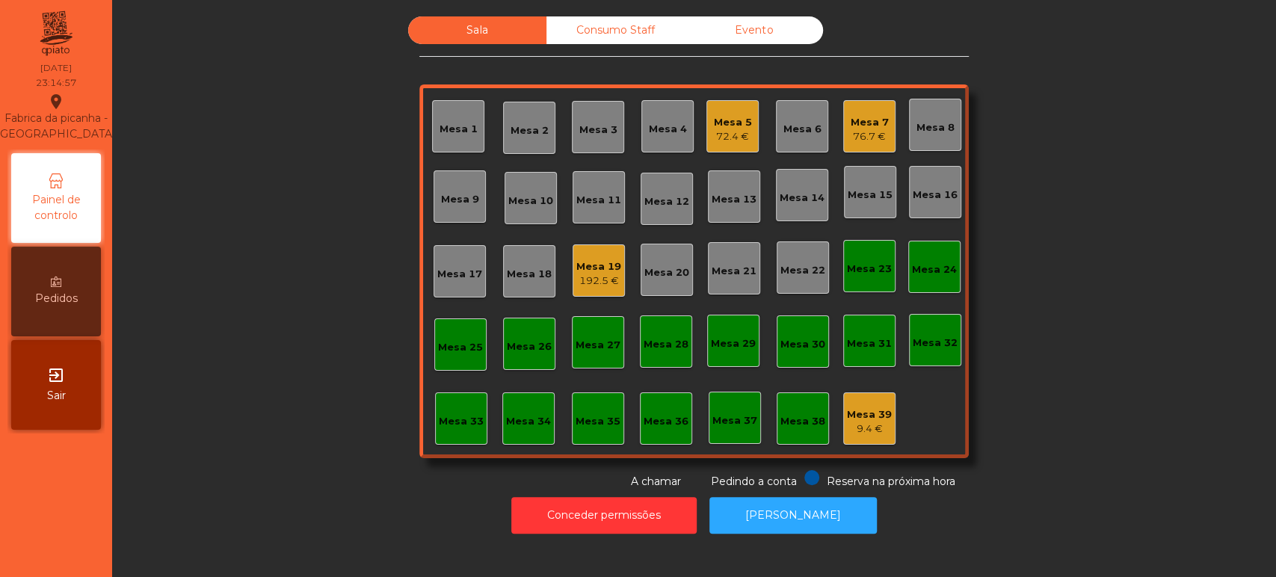
click at [613, 267] on div "Mesa 19" at bounding box center [598, 266] width 45 height 15
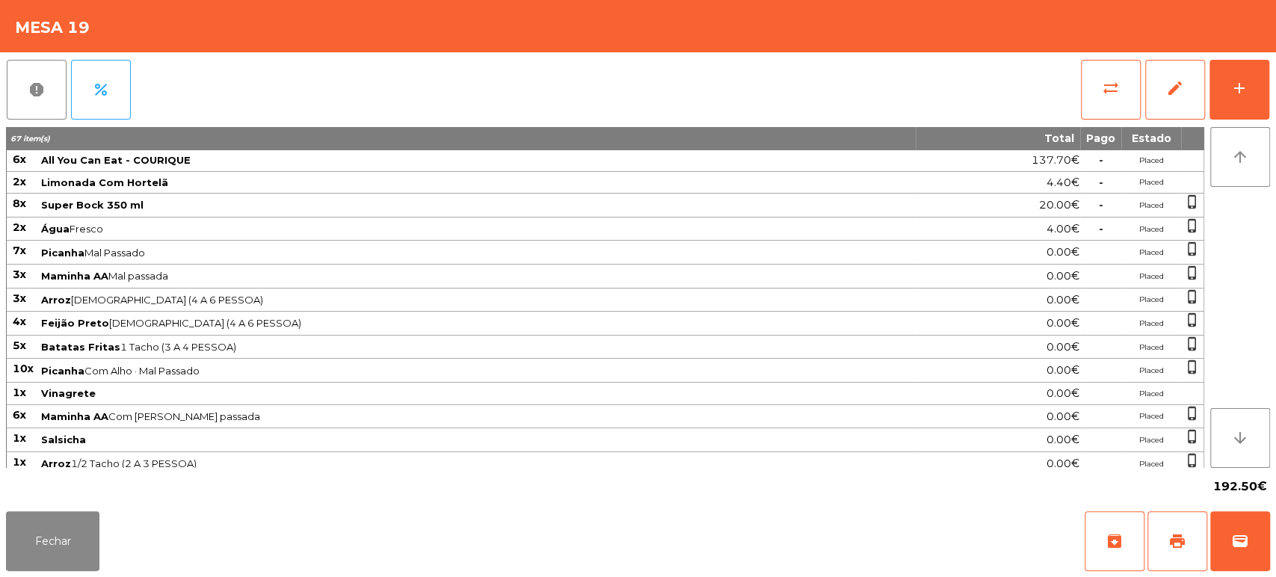
click at [1272, 544] on div "Fechar archive print wallet" at bounding box center [638, 541] width 1276 height 72
click at [1200, 532] on button "print" at bounding box center [1177, 541] width 60 height 60
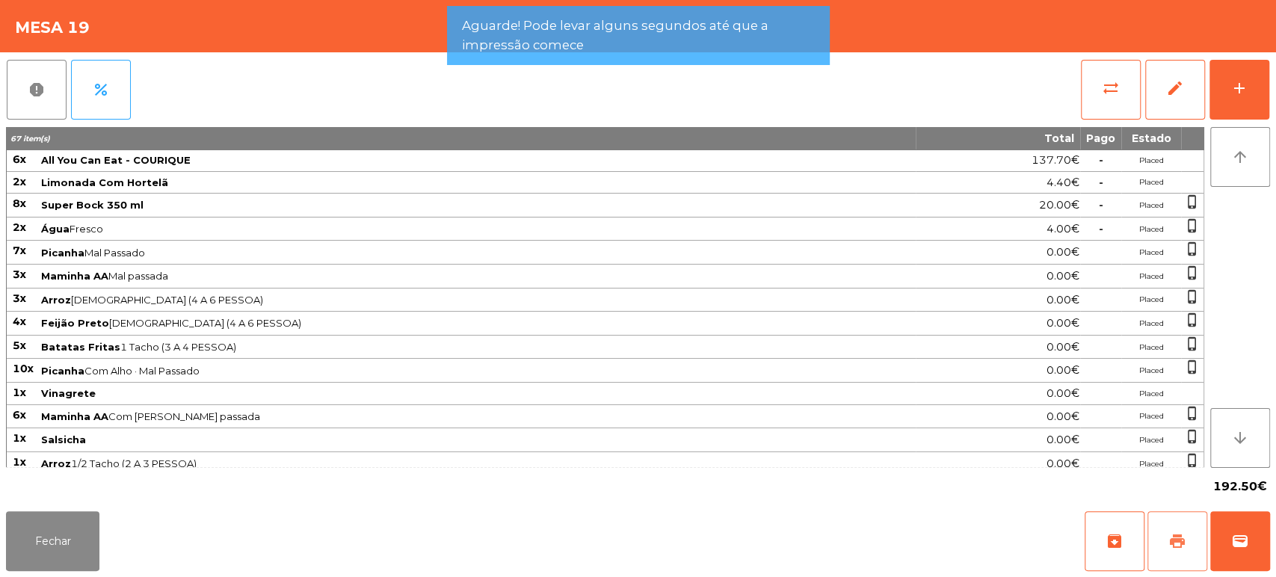
click at [1202, 511] on button "print" at bounding box center [1177, 541] width 60 height 60
click at [1253, 522] on button "wallet" at bounding box center [1240, 541] width 60 height 60
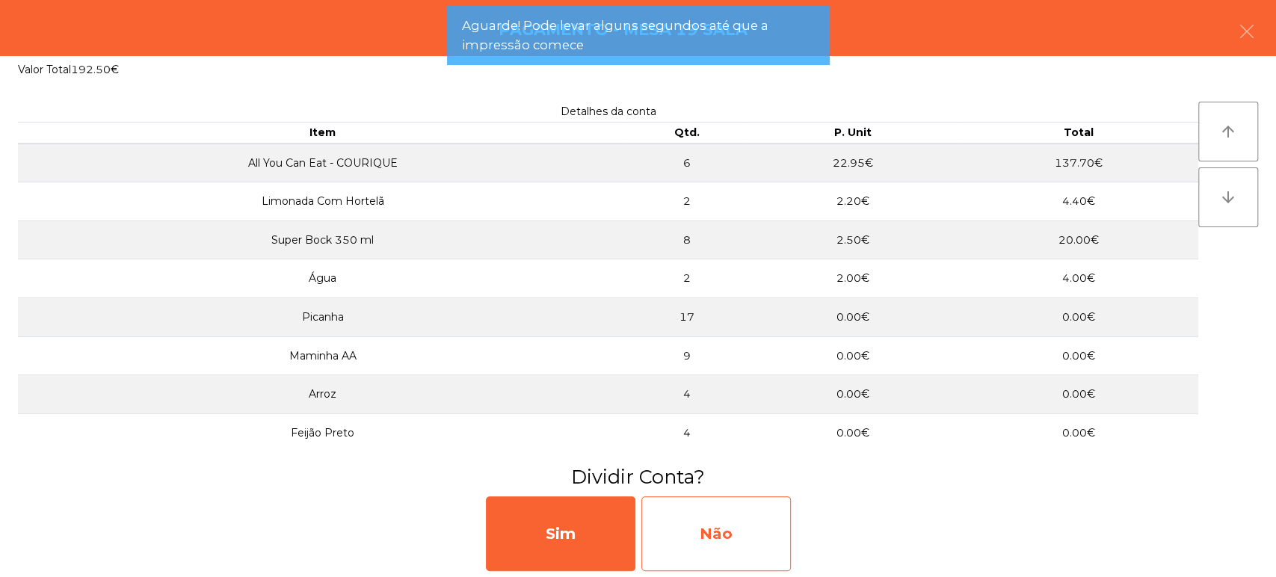
click at [784, 523] on div "Não" at bounding box center [715, 533] width 149 height 75
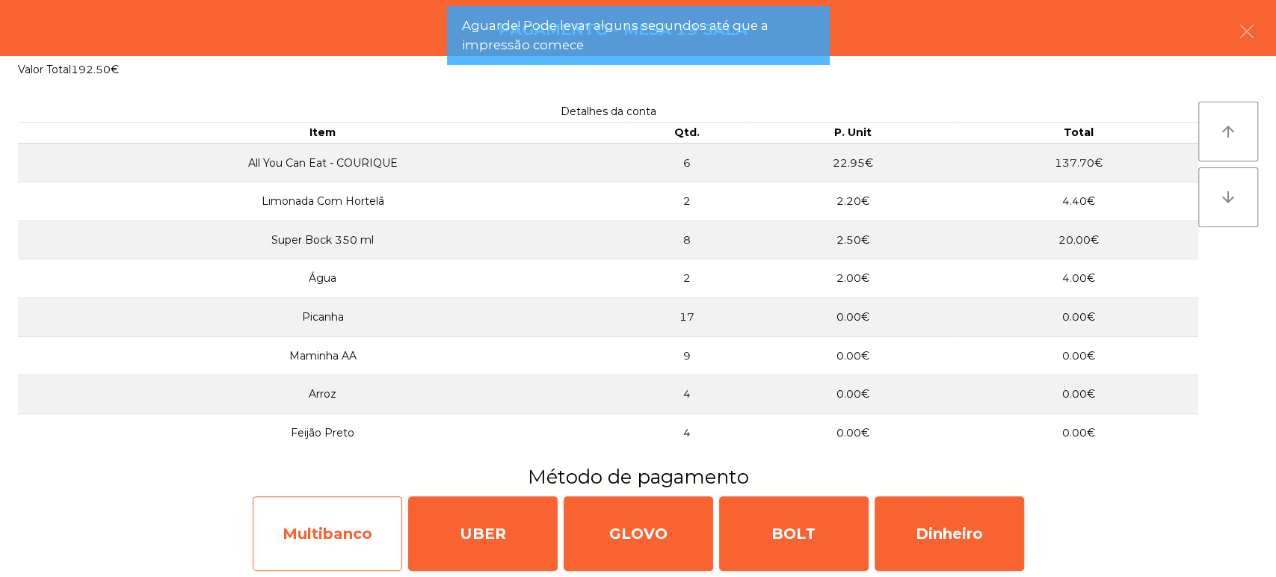
click at [344, 533] on div "Multibanco" at bounding box center [327, 533] width 149 height 75
select select "**"
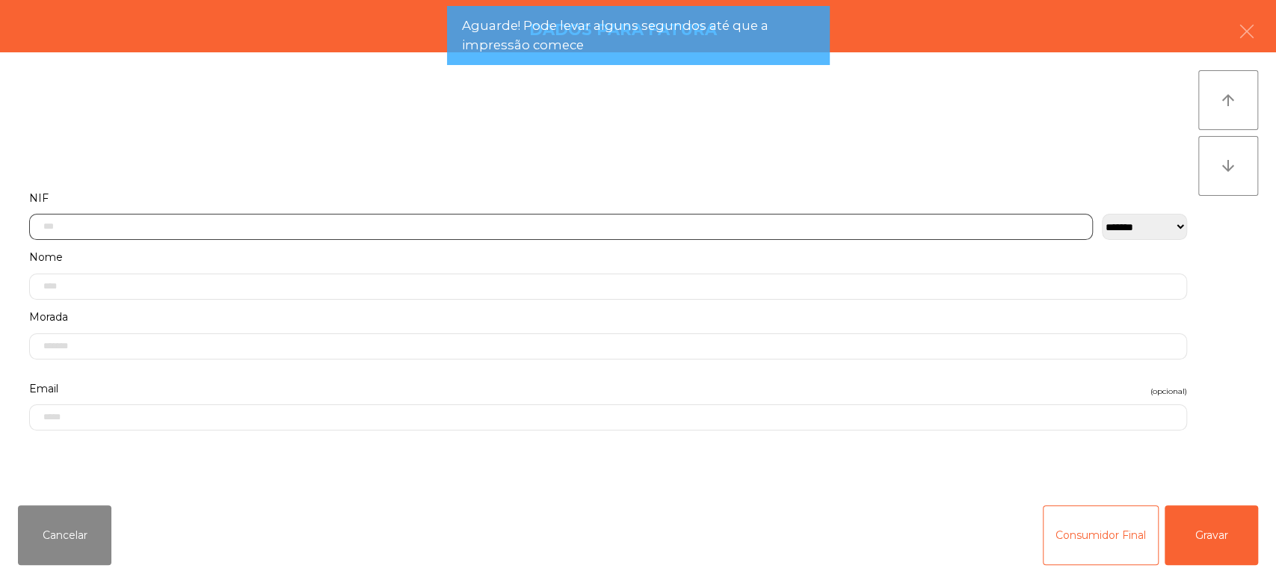
click at [495, 221] on input "text" at bounding box center [561, 227] width 1064 height 26
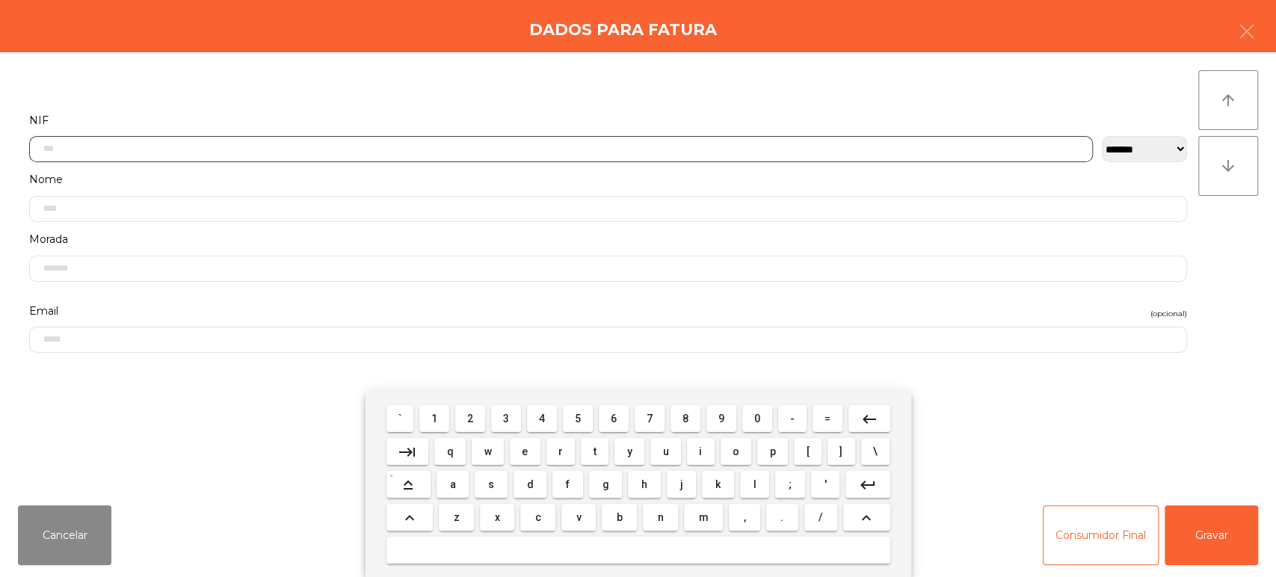
scroll to position [117, 0]
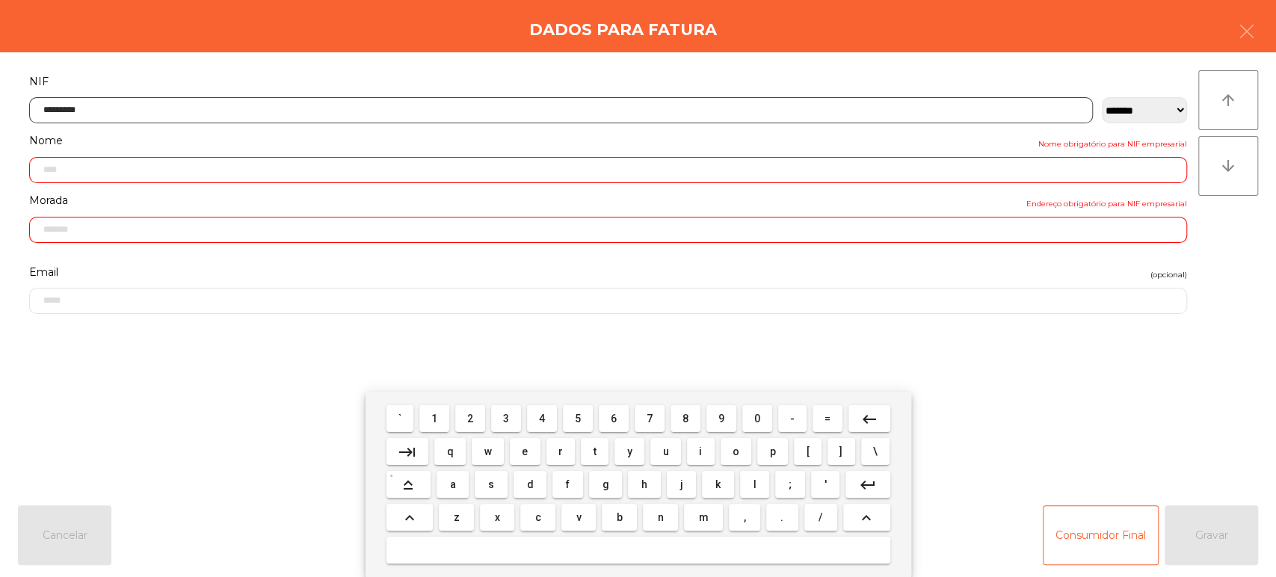
type input "*********"
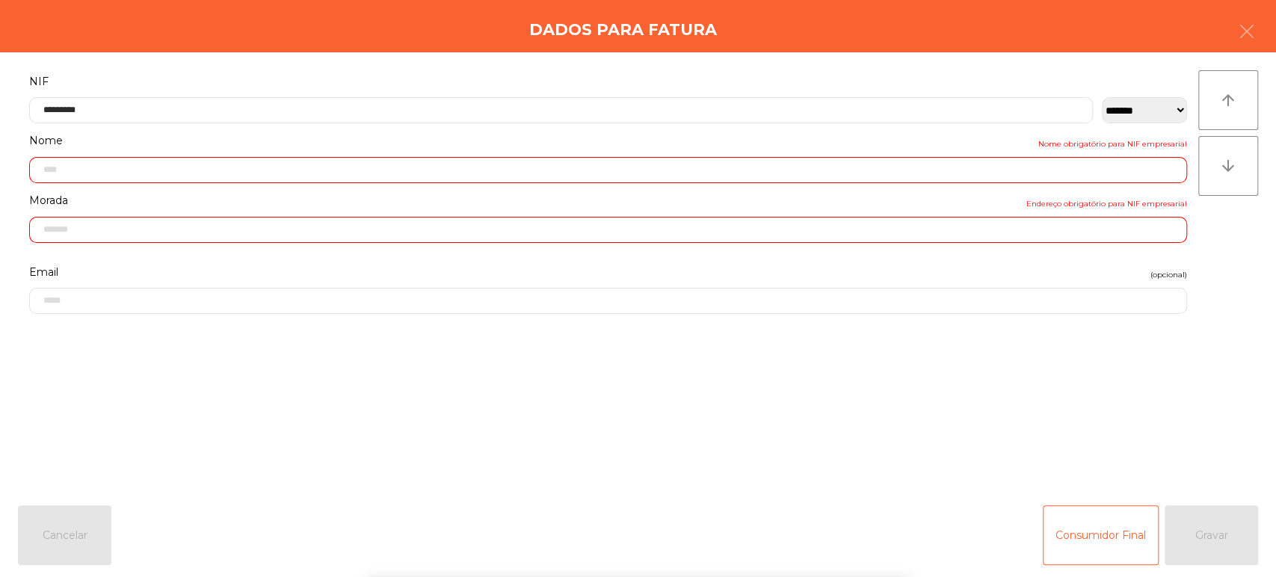
click at [1235, 534] on div "` 1 2 3 4 5 6 7 8 9 0 - = keyboard_backspace keyboard_tab q w e r t y u i o p […" at bounding box center [638, 484] width 1276 height 185
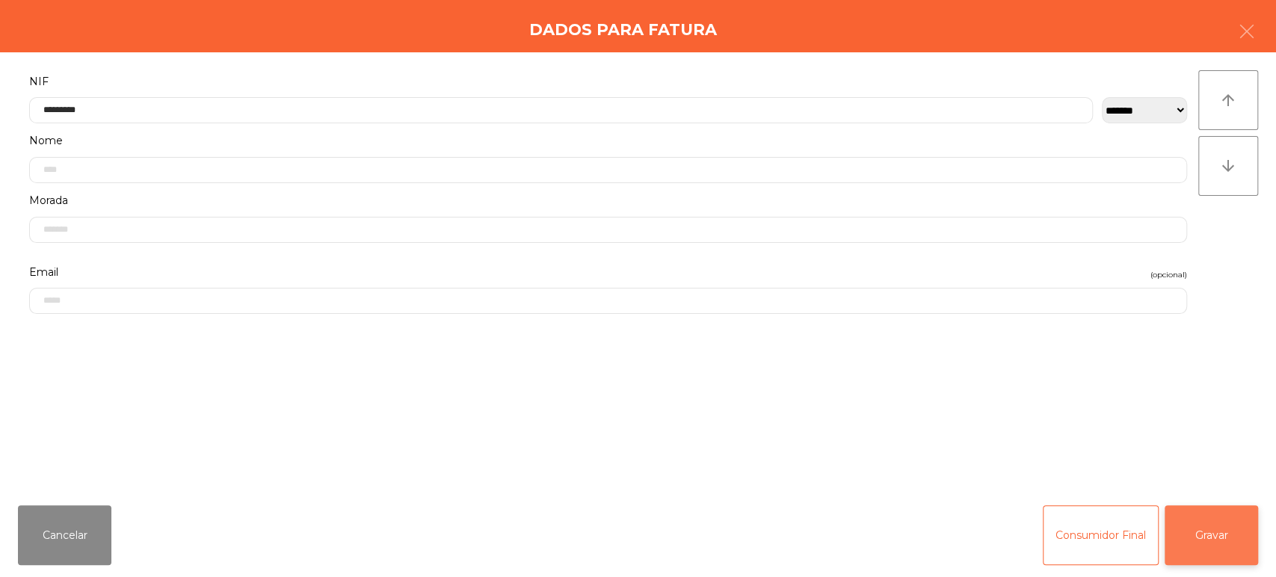
click at [1231, 530] on button "Gravar" at bounding box center [1210, 535] width 93 height 60
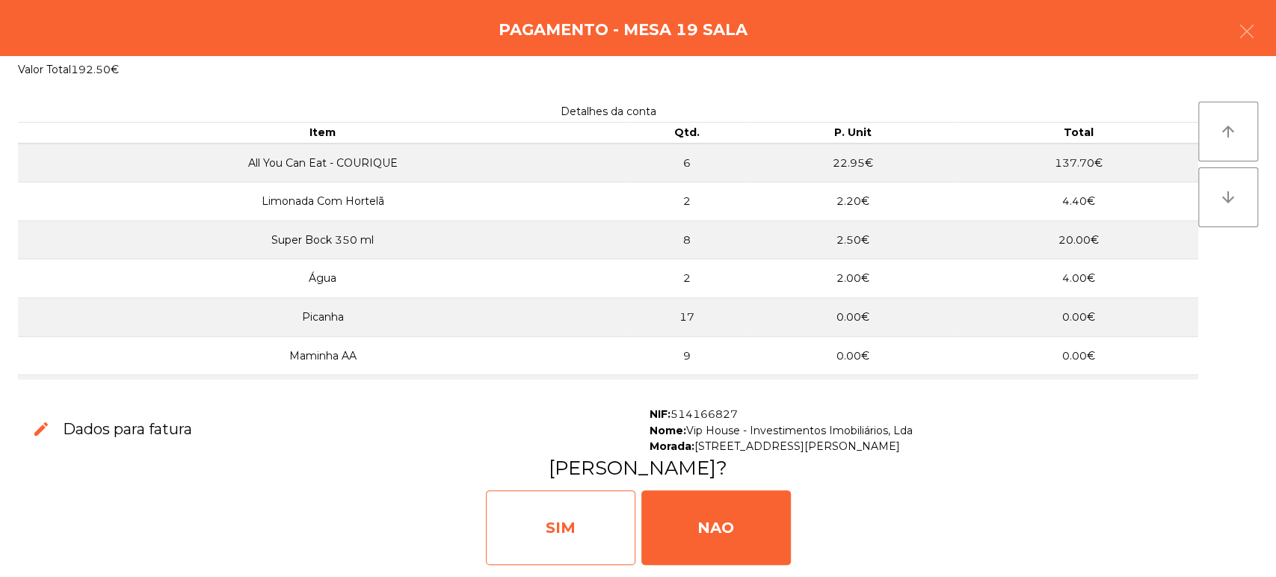
click at [566, 494] on div "SIM" at bounding box center [560, 527] width 149 height 75
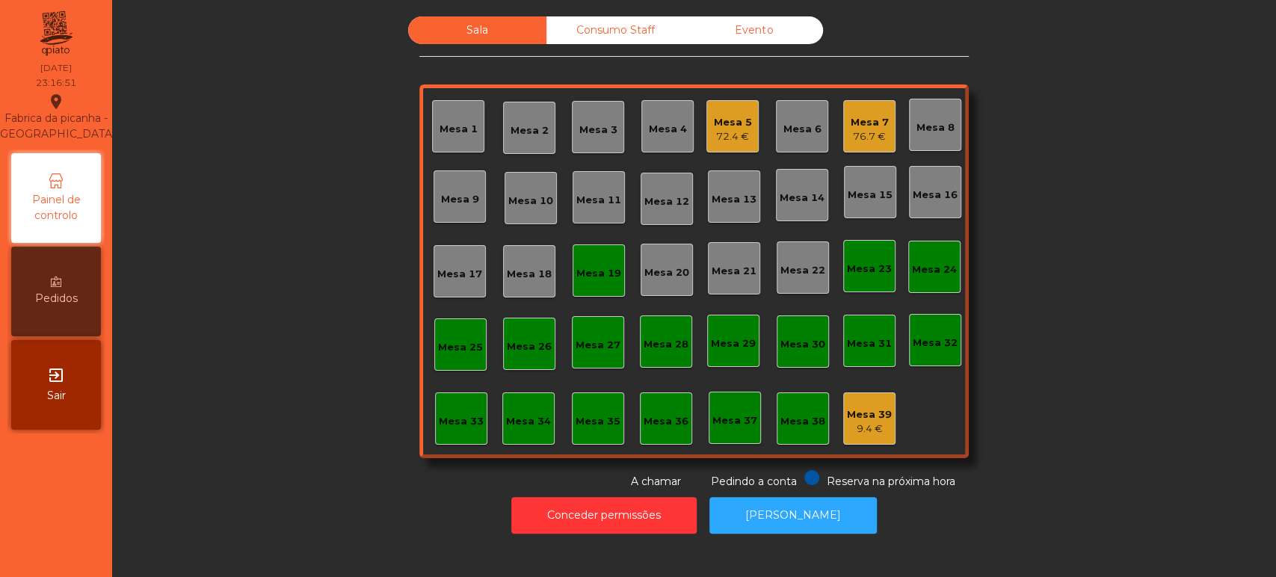
click at [726, 115] on div "Mesa 5" at bounding box center [733, 122] width 38 height 15
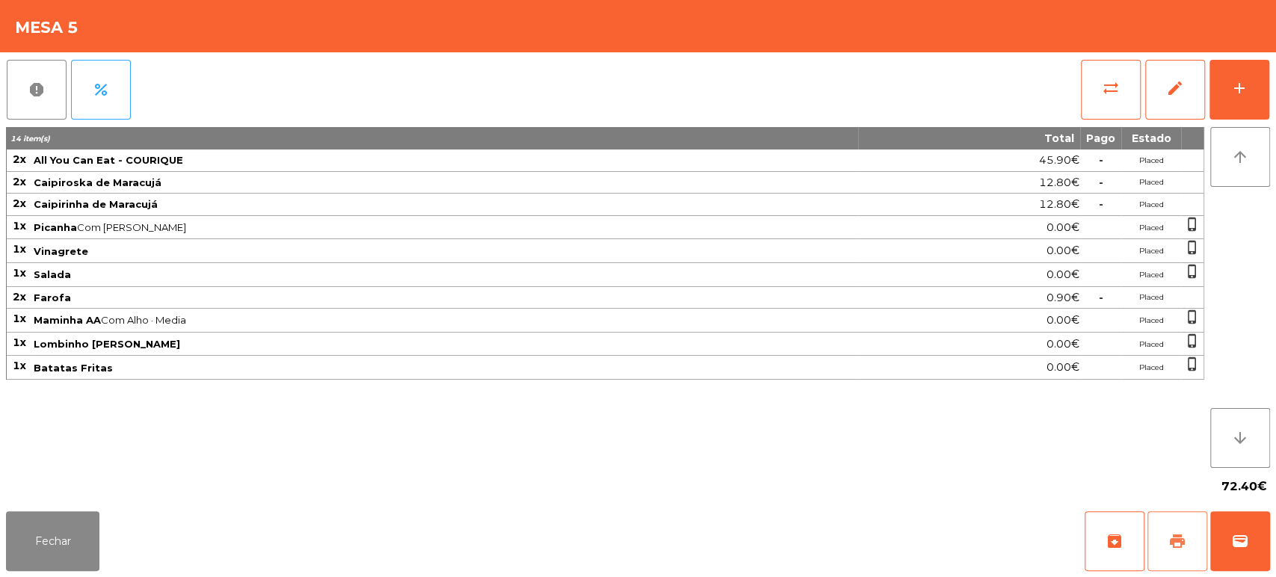
click at [1161, 535] on button "print" at bounding box center [1177, 541] width 60 height 60
click at [95, 537] on button "Fechar" at bounding box center [52, 541] width 93 height 60
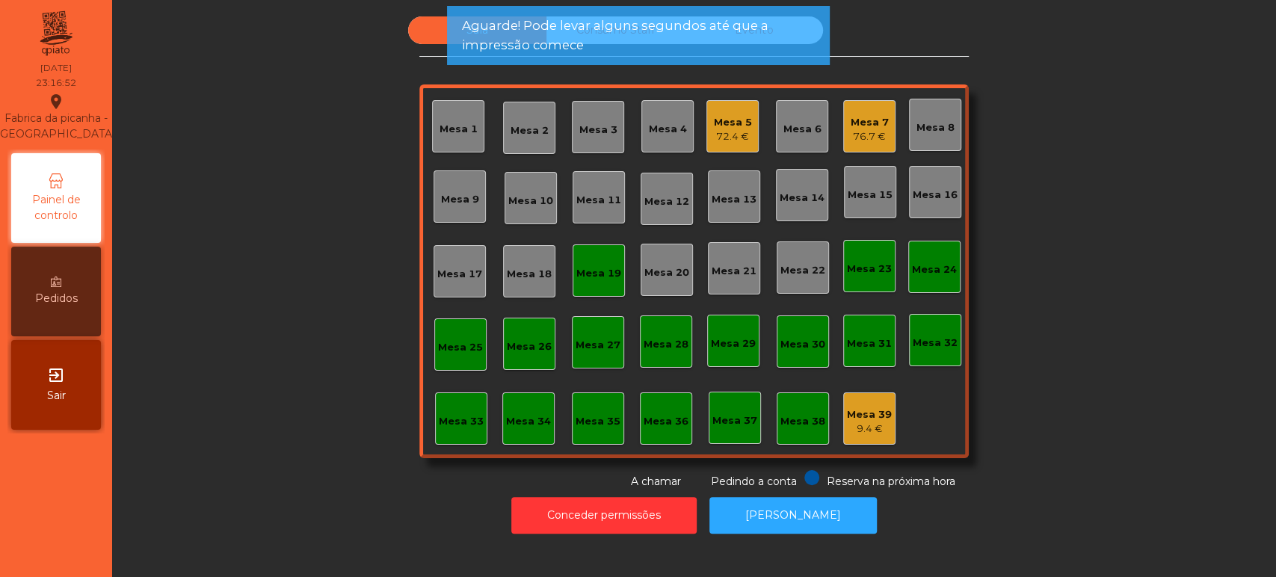
click at [864, 126] on div "Mesa 7" at bounding box center [870, 122] width 38 height 15
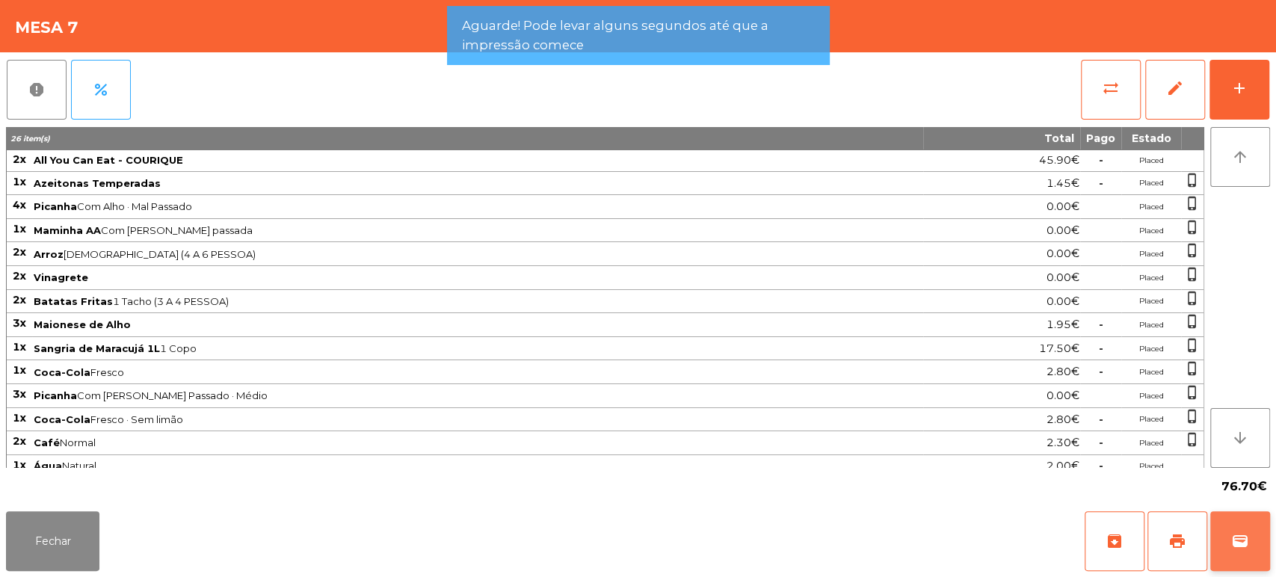
click at [1233, 552] on button "wallet" at bounding box center [1240, 541] width 60 height 60
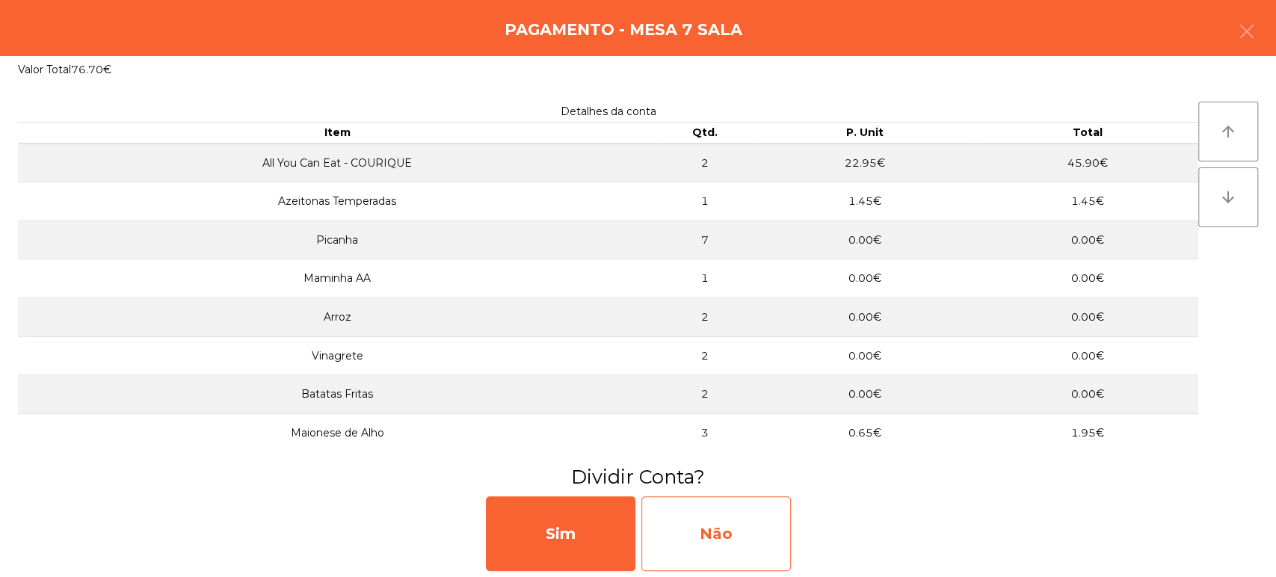
click at [699, 540] on div "Não" at bounding box center [715, 533] width 149 height 75
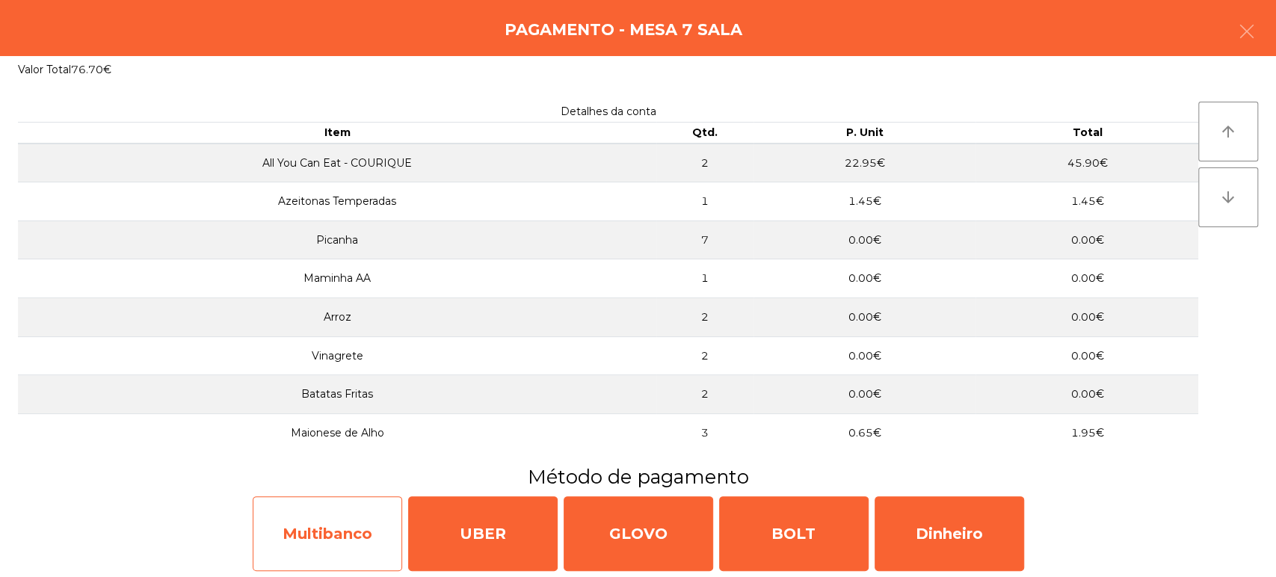
click at [334, 544] on div "Multibanco" at bounding box center [327, 533] width 149 height 75
select select "**"
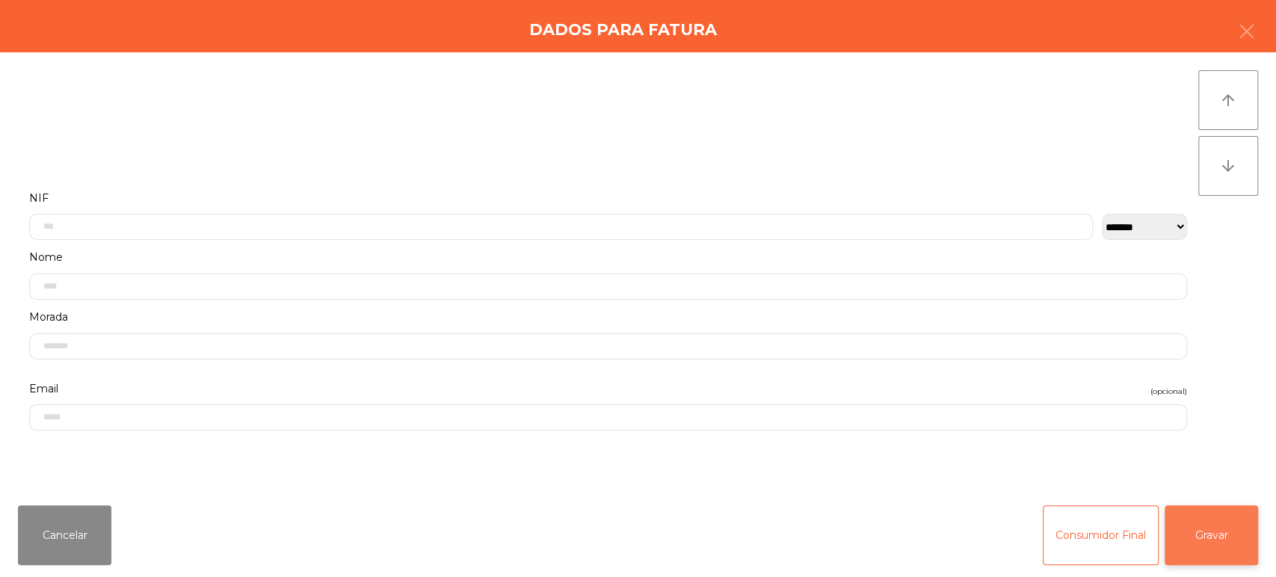
click at [1227, 536] on button "Gravar" at bounding box center [1210, 535] width 93 height 60
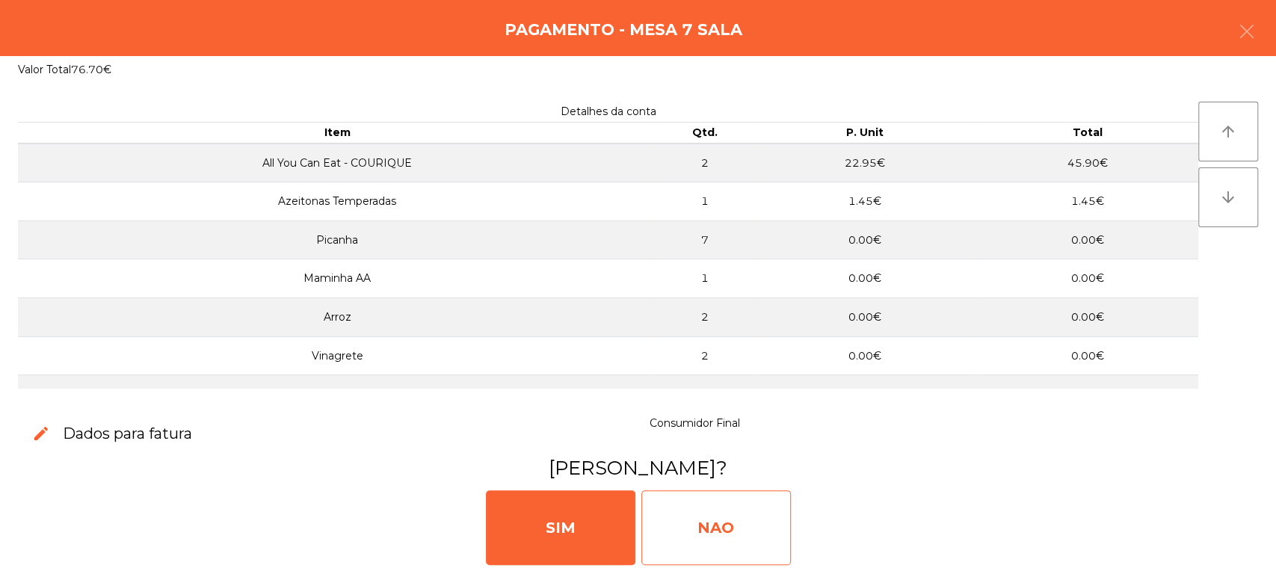
click at [701, 509] on div "NAO" at bounding box center [715, 527] width 149 height 75
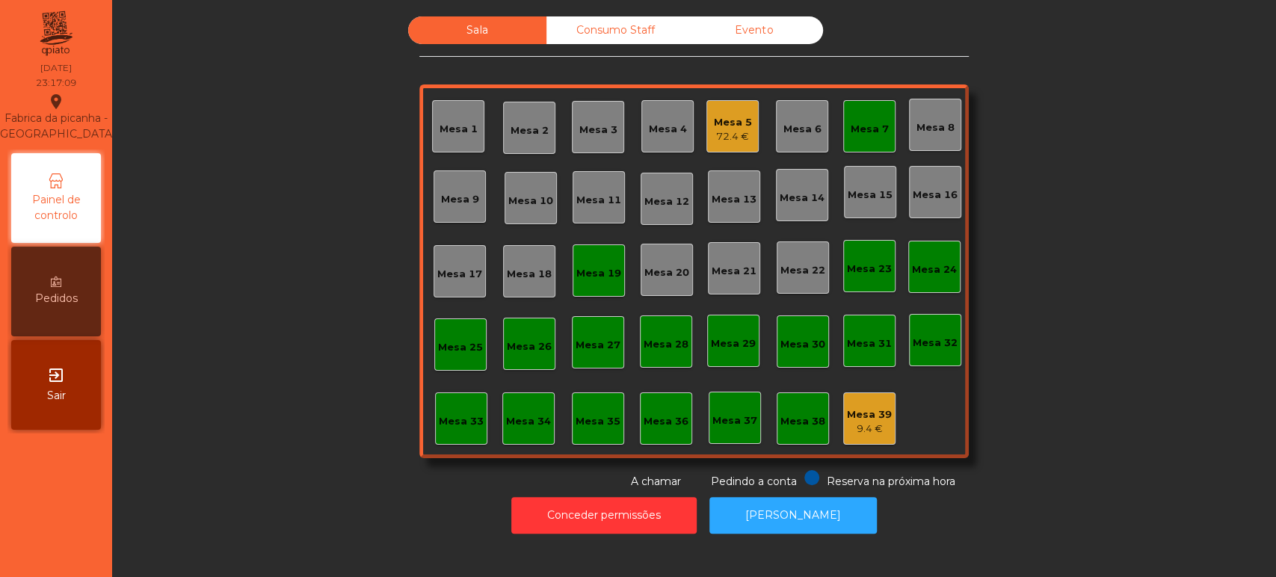
click at [883, 426] on div "9.4 €" at bounding box center [869, 429] width 45 height 15
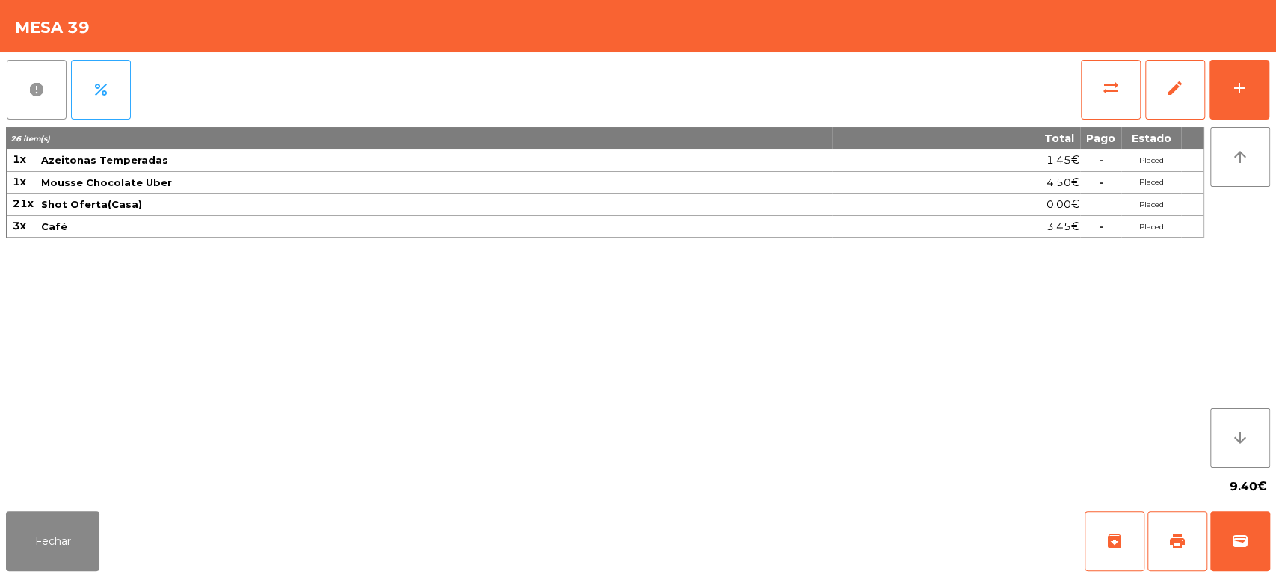
click at [13, 61] on button "report" at bounding box center [37, 90] width 60 height 60
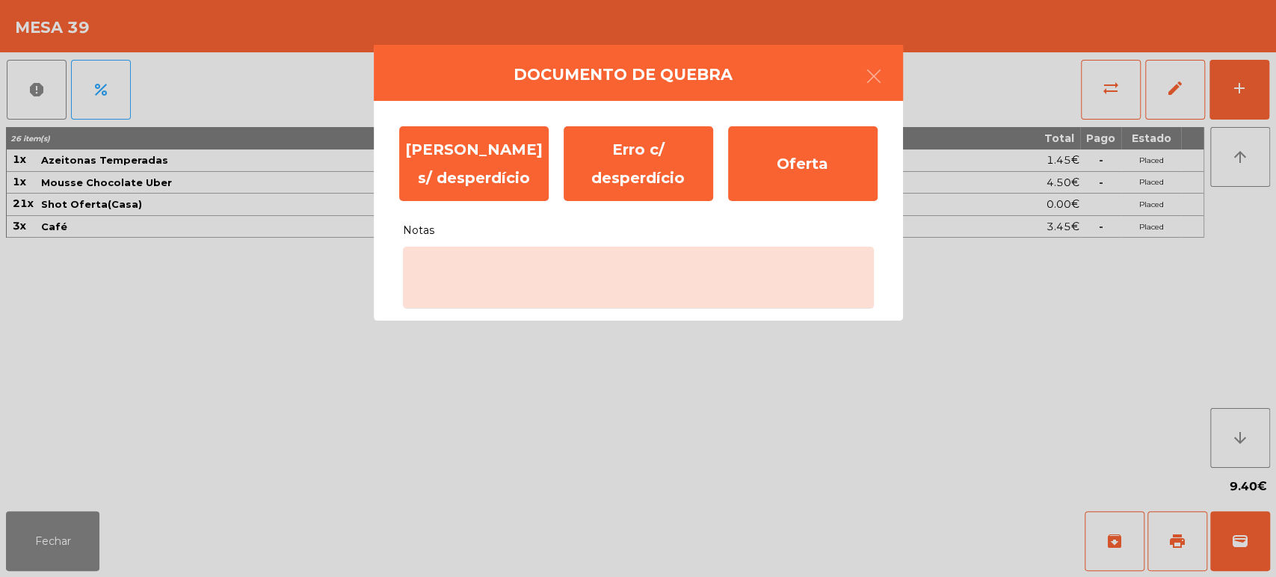
click at [514, 226] on label "Notas" at bounding box center [638, 225] width 471 height 32
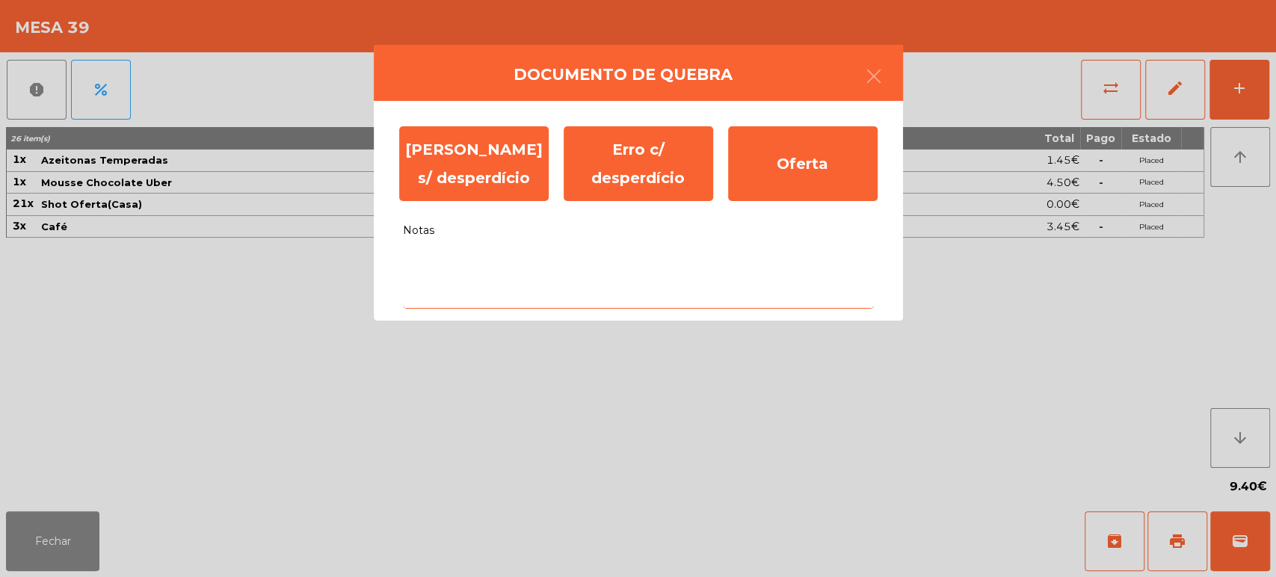
click at [514, 247] on textarea "Notas" at bounding box center [638, 278] width 471 height 62
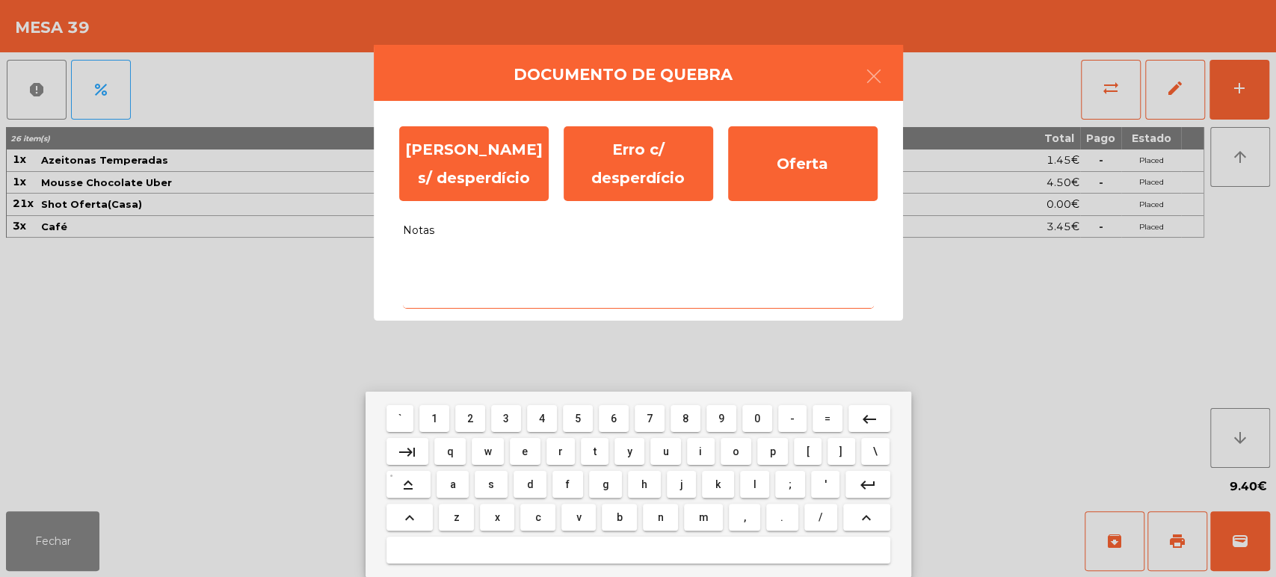
click at [548, 457] on button "r" at bounding box center [560, 451] width 29 height 27
click at [581, 439] on button "t" at bounding box center [595, 451] width 28 height 27
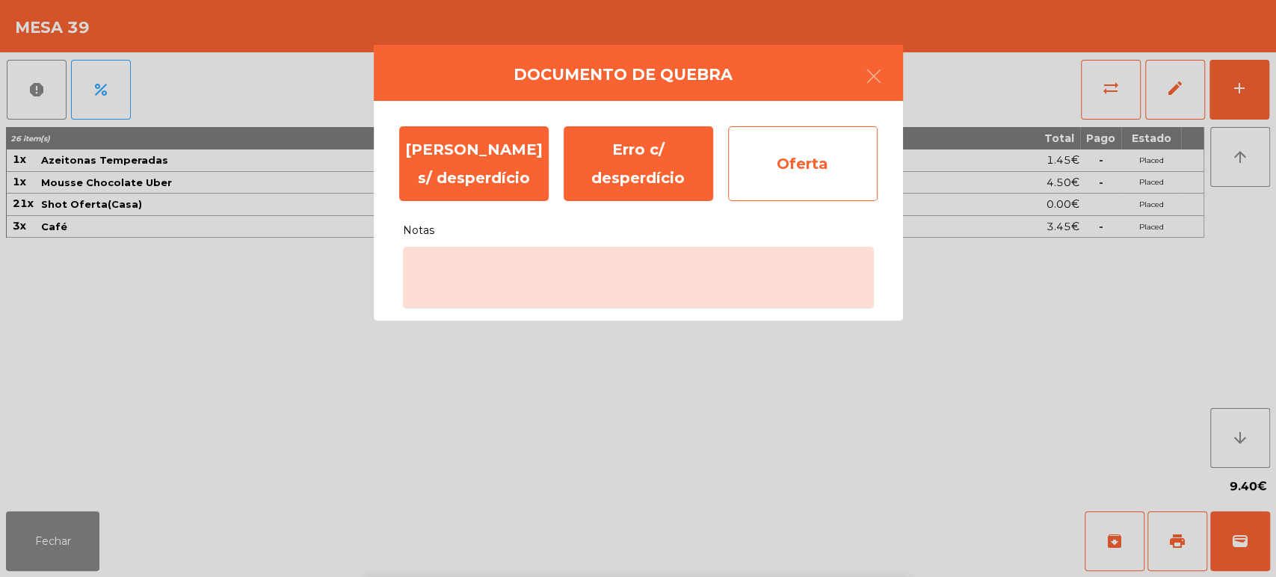
click at [813, 161] on div "Oferta" at bounding box center [802, 163] width 149 height 75
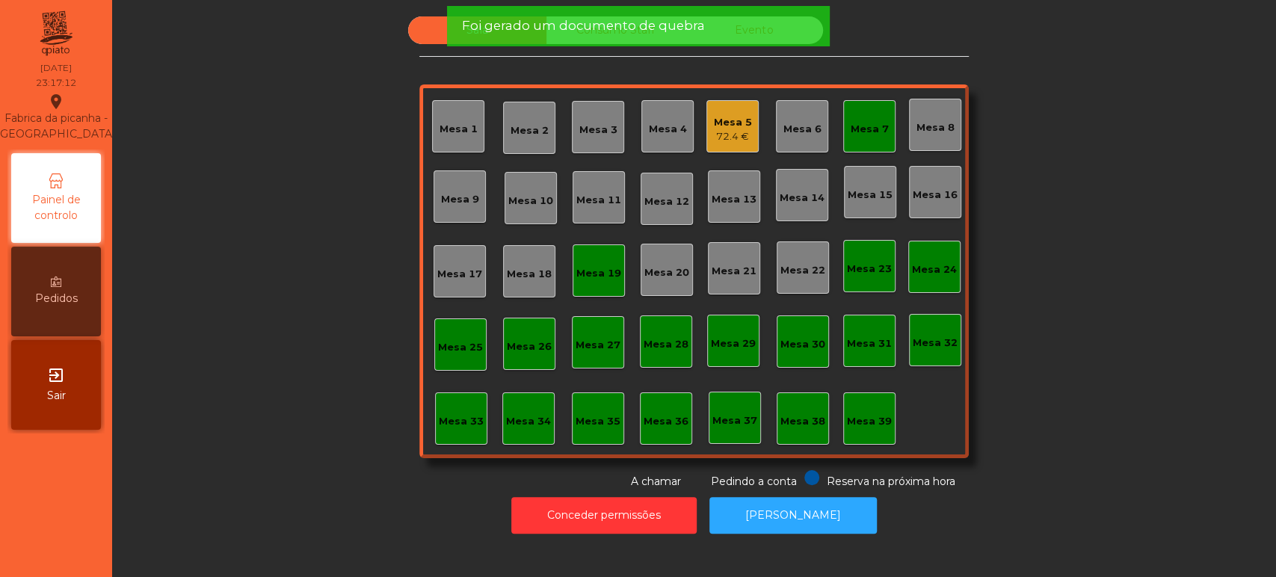
click at [701, 39] on div "Foi gerado um documento de quebra" at bounding box center [637, 26] width 383 height 40
click at [853, 126] on div "Mesa 7" at bounding box center [870, 129] width 38 height 15
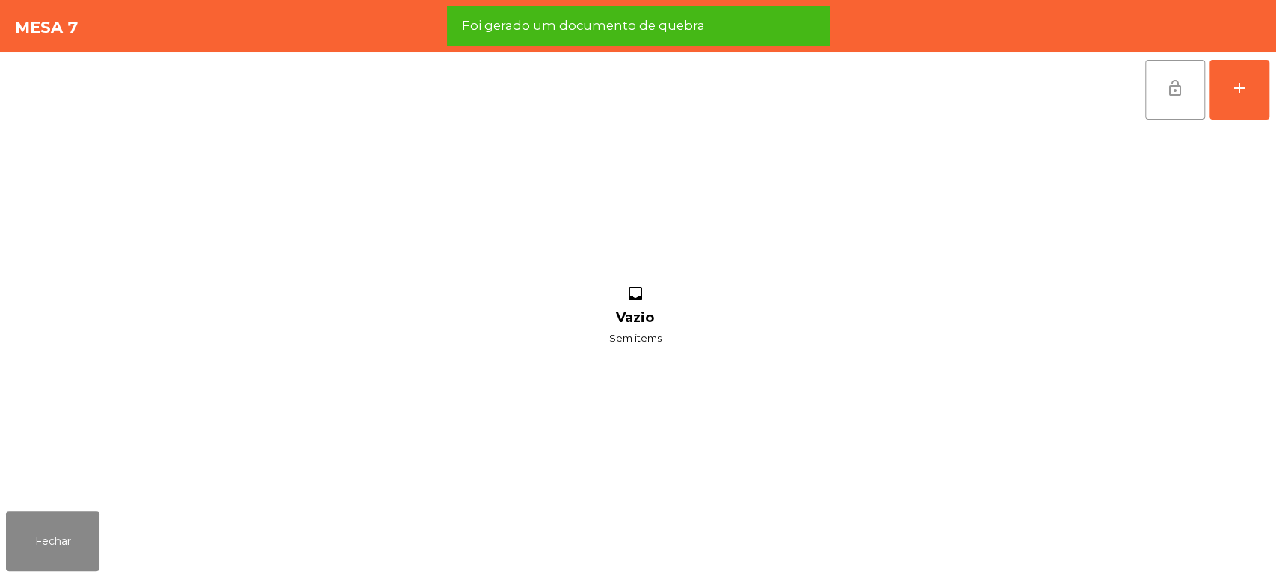
click at [1148, 75] on button "lock_open" at bounding box center [1175, 90] width 60 height 60
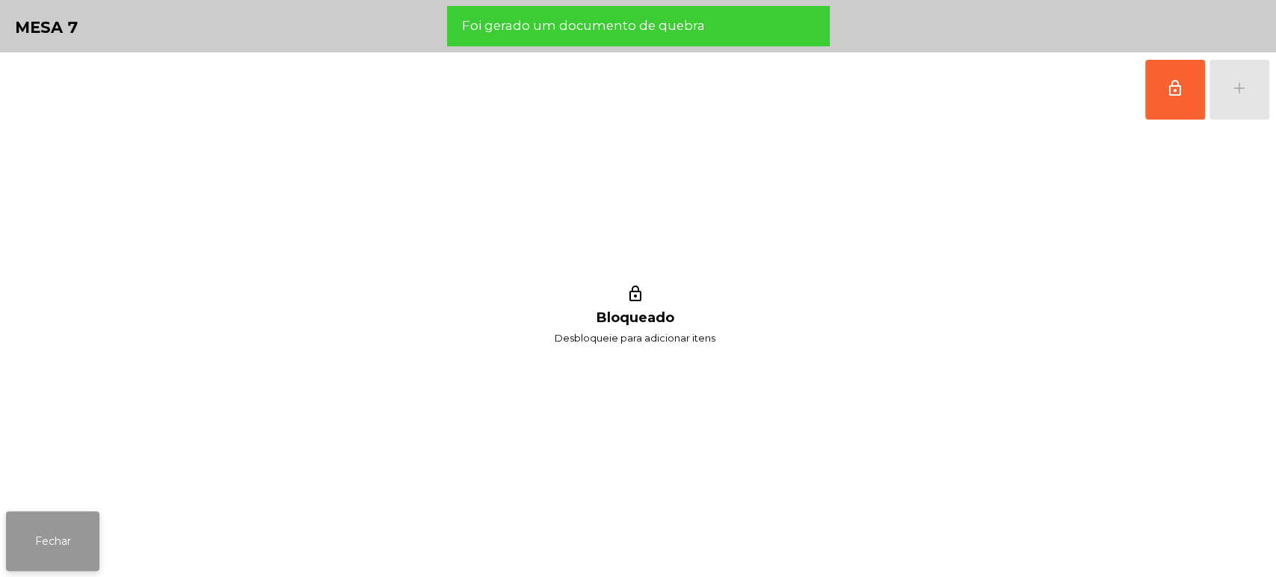
click at [37, 520] on button "Fechar" at bounding box center [52, 541] width 93 height 60
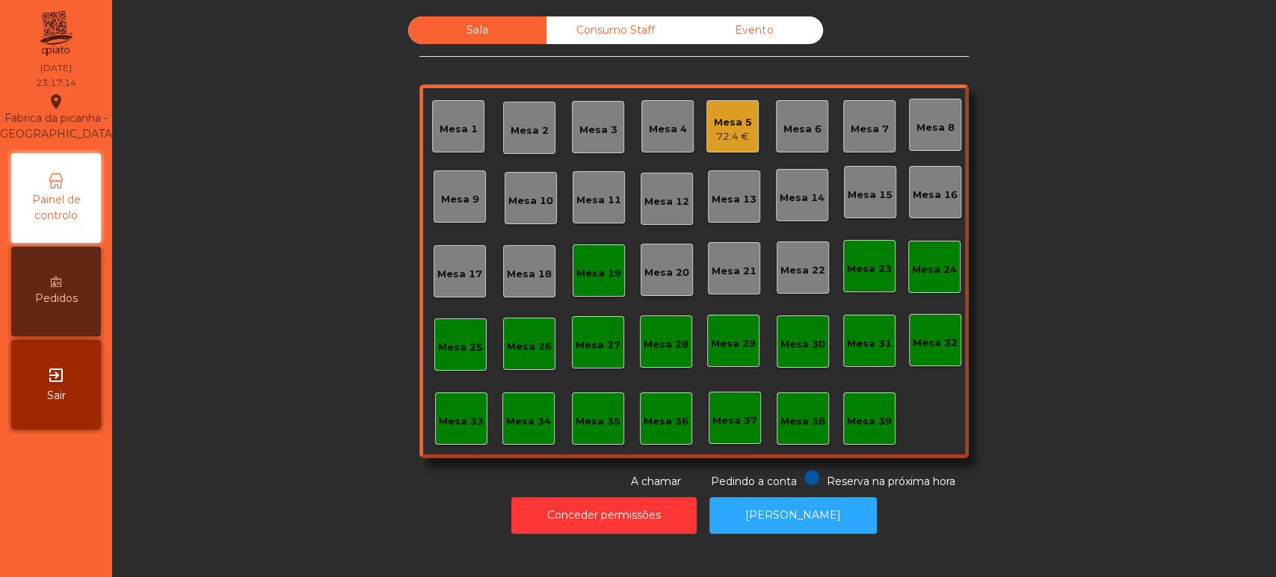
click at [604, 281] on div "Mesa 19" at bounding box center [598, 270] width 52 height 52
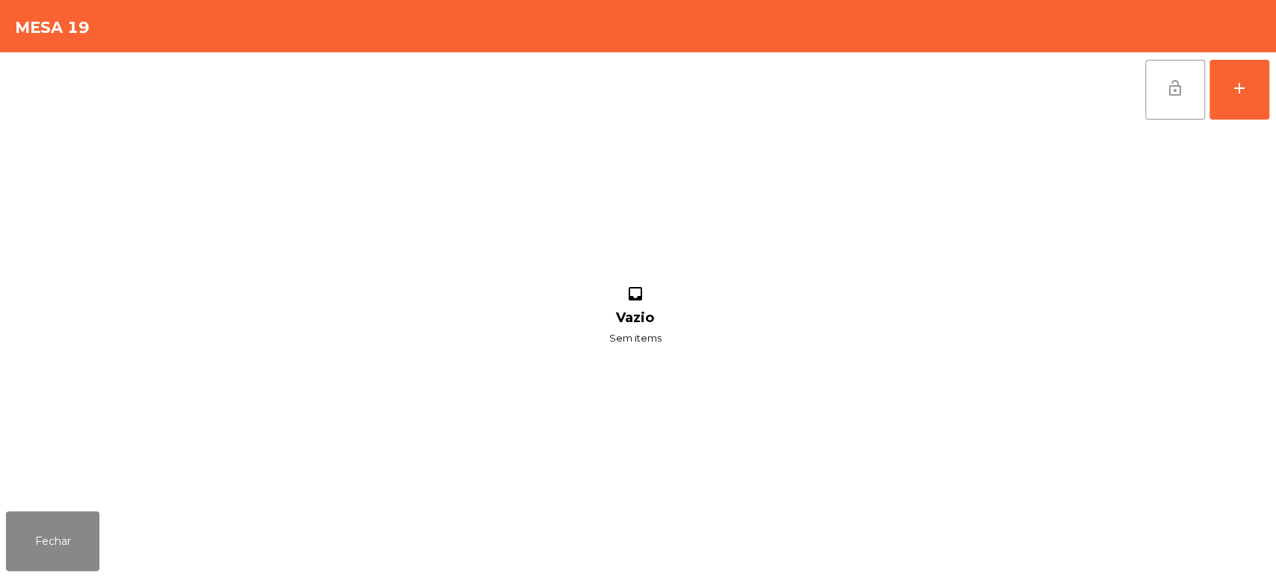
click at [1166, 82] on span "lock_open" at bounding box center [1175, 88] width 18 height 18
click at [72, 534] on button "Fechar" at bounding box center [52, 541] width 93 height 60
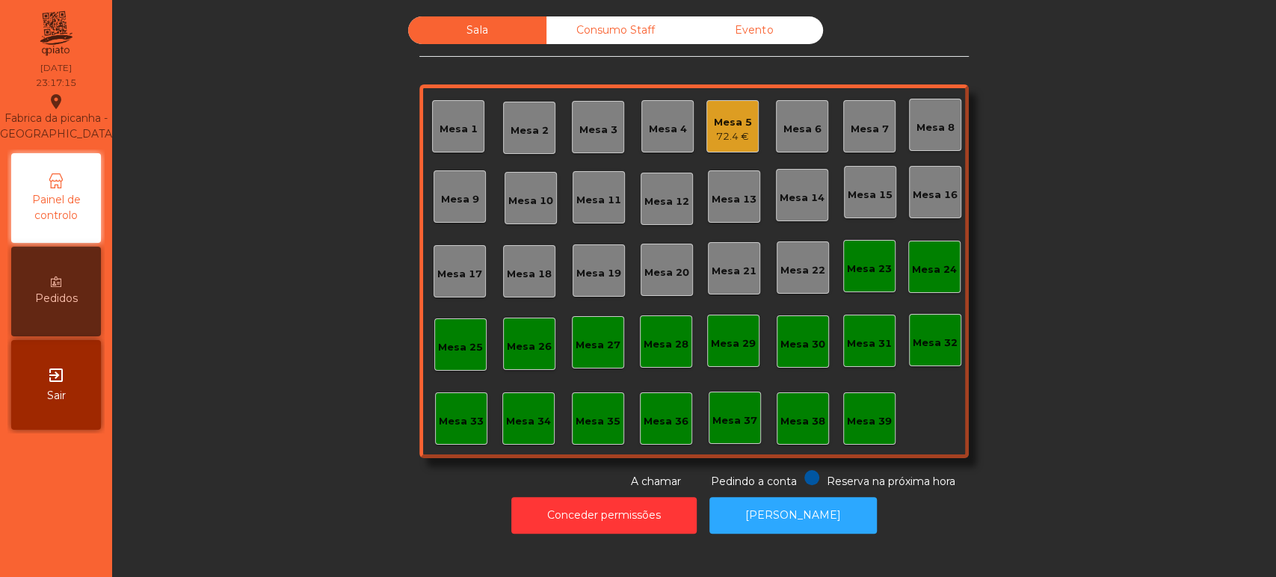
click at [664, 37] on div "Consumo Staff" at bounding box center [615, 30] width 138 height 28
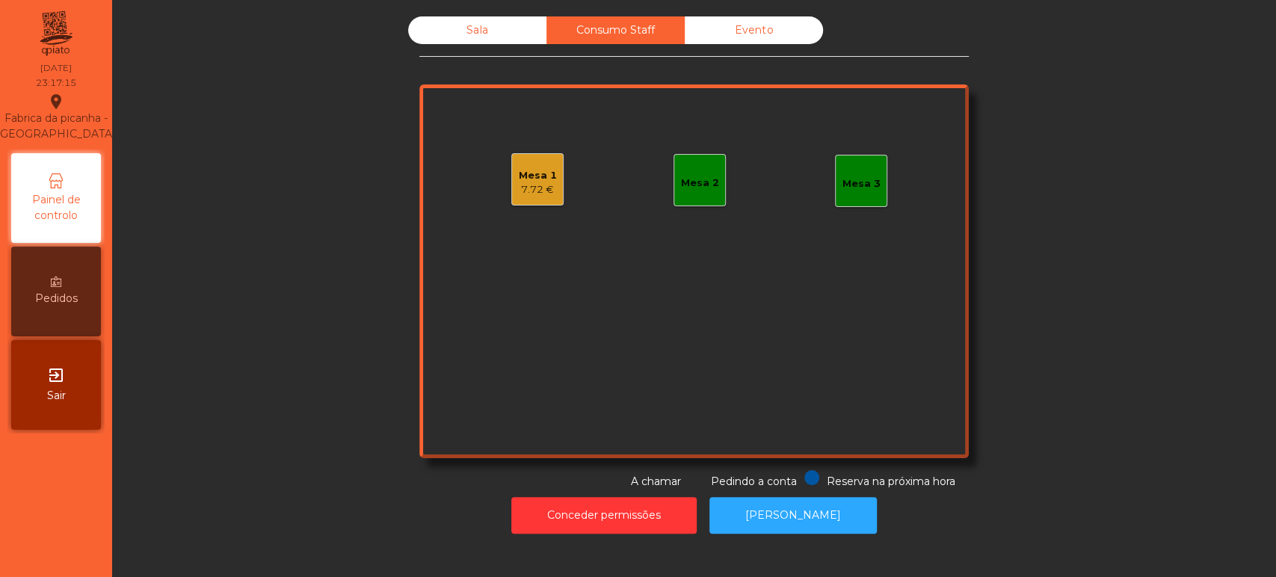
click at [794, 26] on div "Evento" at bounding box center [754, 30] width 138 height 28
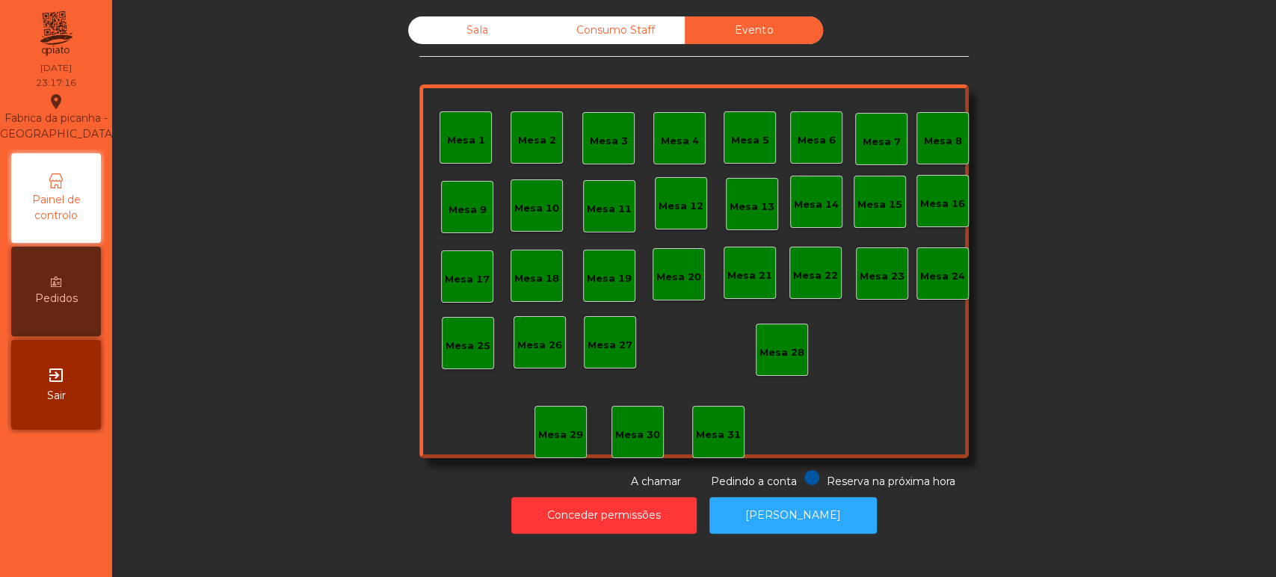
click at [610, 31] on div "Consumo Staff" at bounding box center [615, 30] width 138 height 28
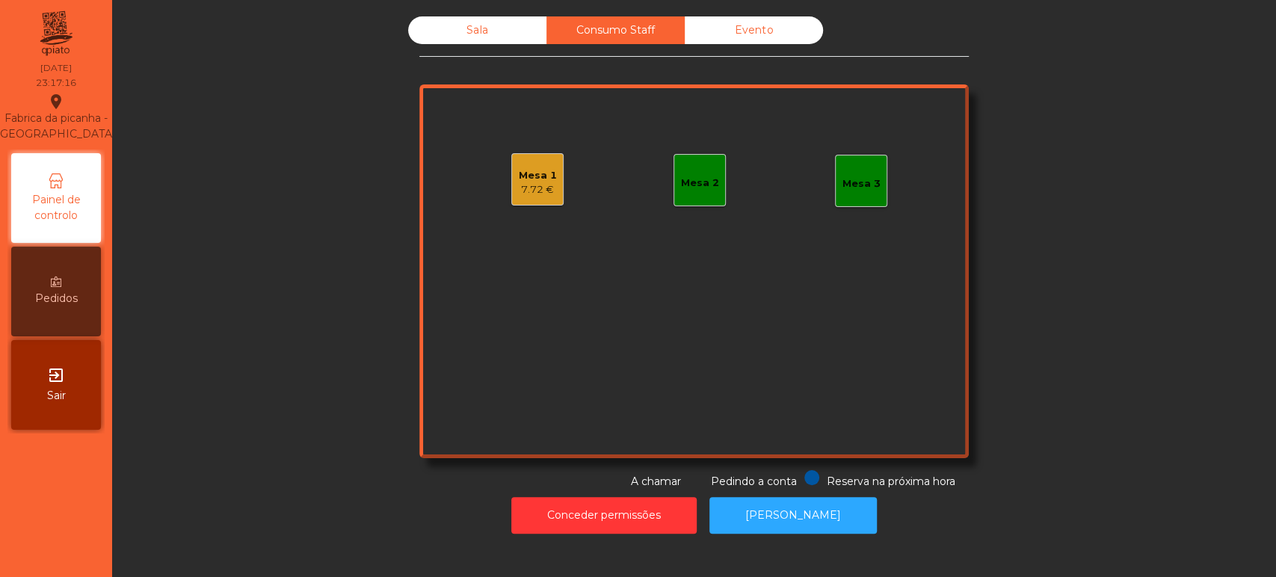
click at [528, 190] on div "7.72 €" at bounding box center [538, 189] width 38 height 15
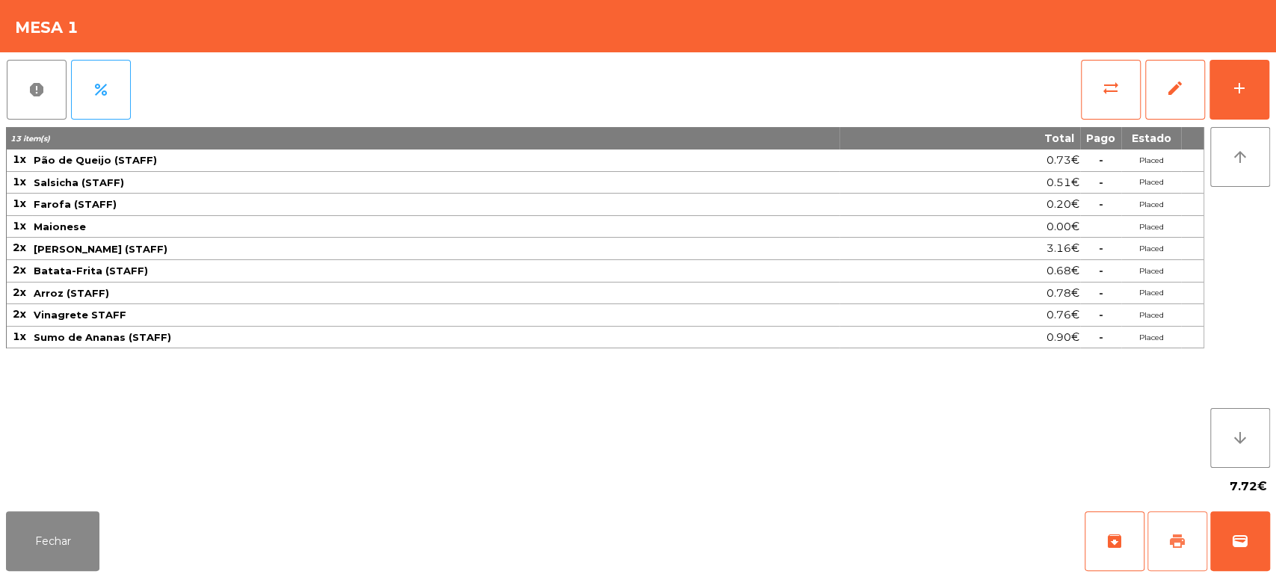
click at [1172, 542] on span "print" at bounding box center [1177, 541] width 18 height 18
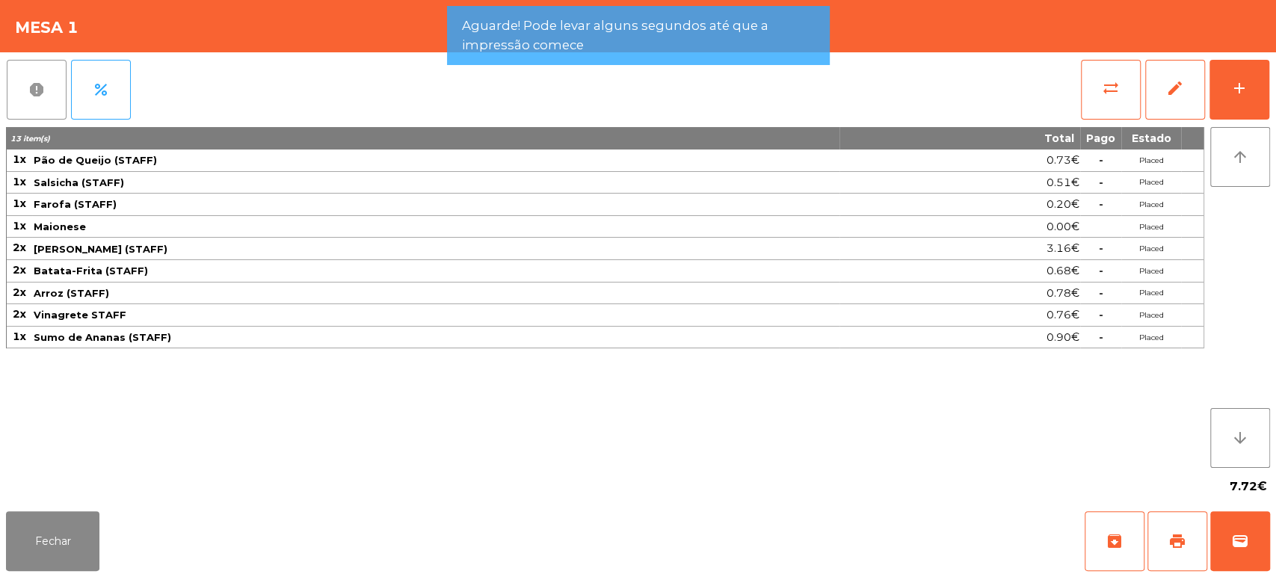
click at [35, 106] on button "report" at bounding box center [37, 90] width 60 height 60
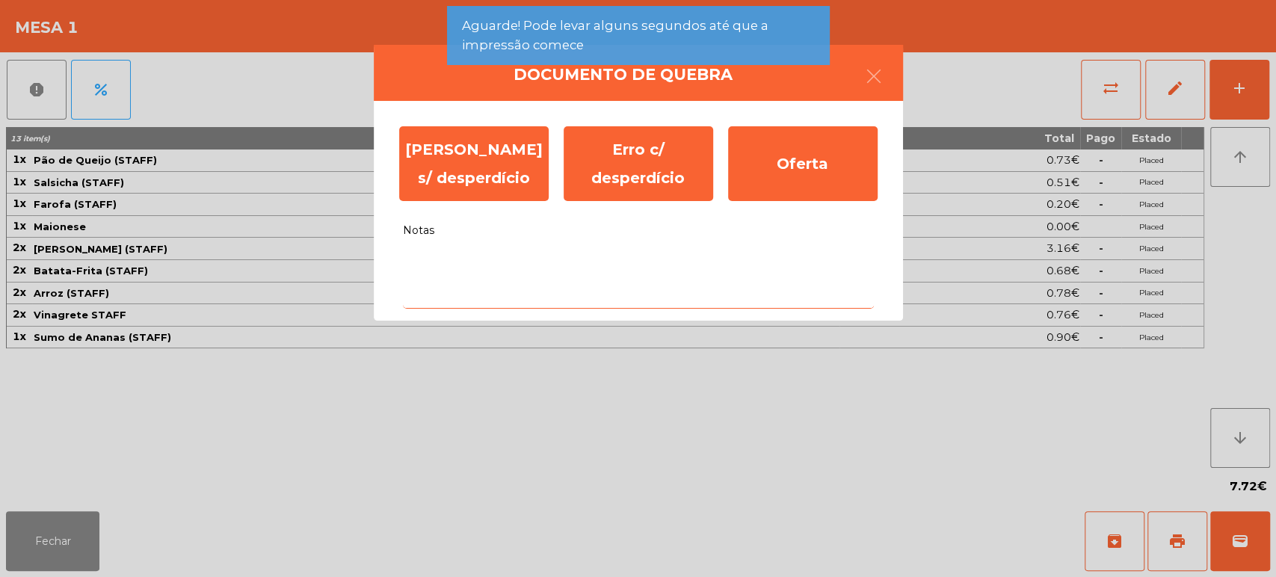
click at [552, 305] on textarea "Notas" at bounding box center [638, 278] width 471 height 62
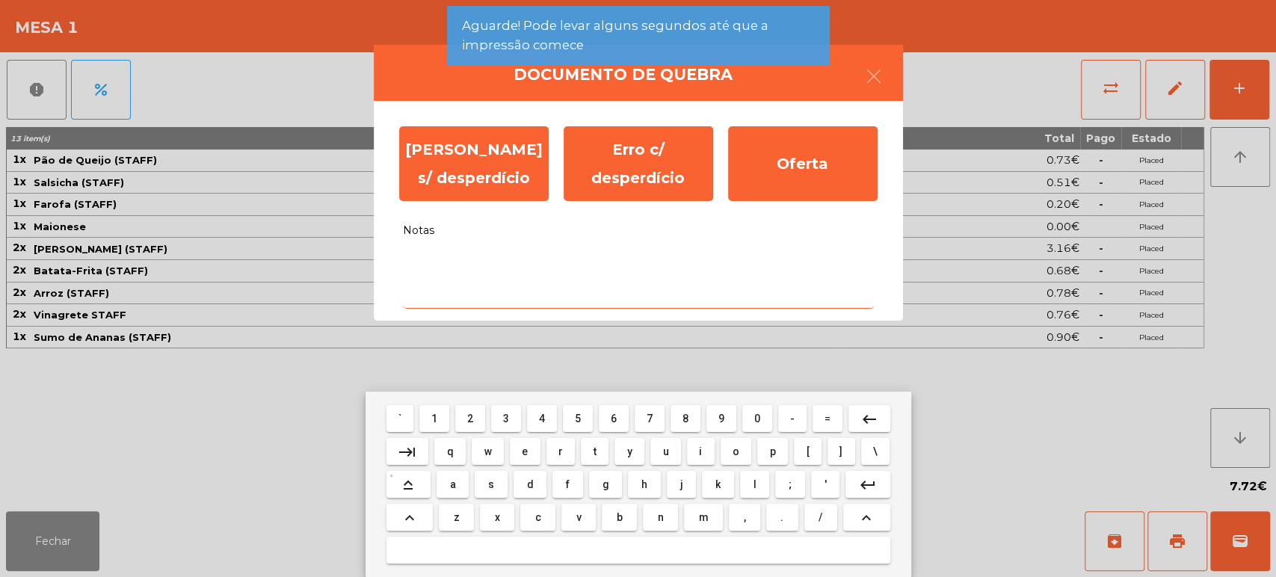
click at [537, 516] on span "c" at bounding box center [538, 517] width 6 height 12
click at [567, 484] on span "f" at bounding box center [568, 484] width 4 height 12
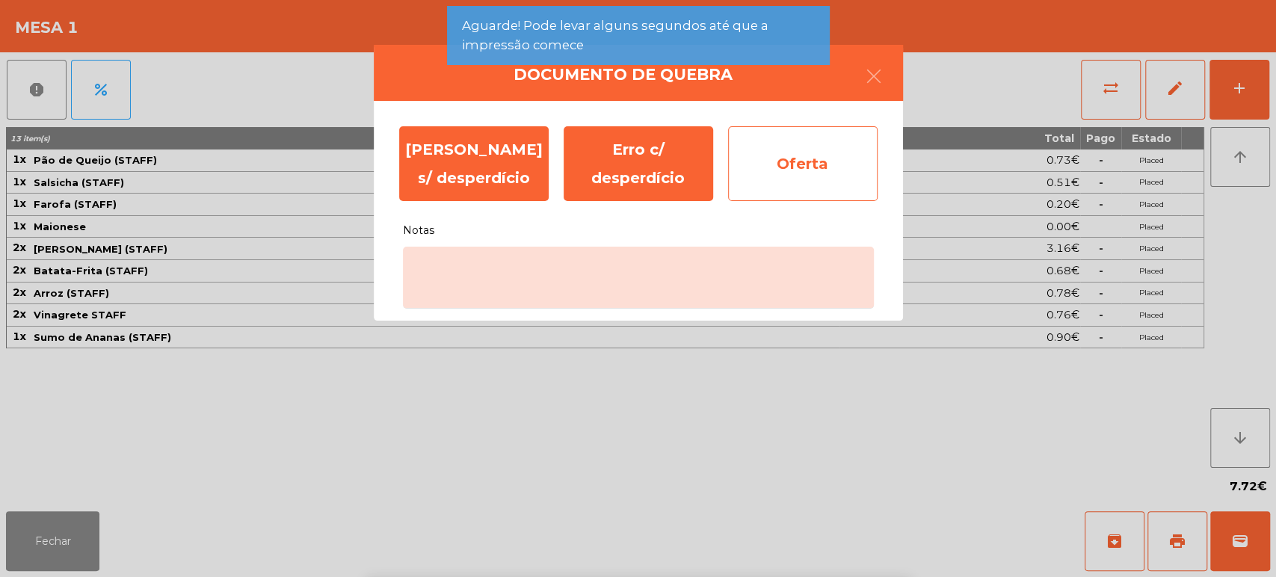
click at [815, 183] on div "Oferta" at bounding box center [802, 163] width 149 height 75
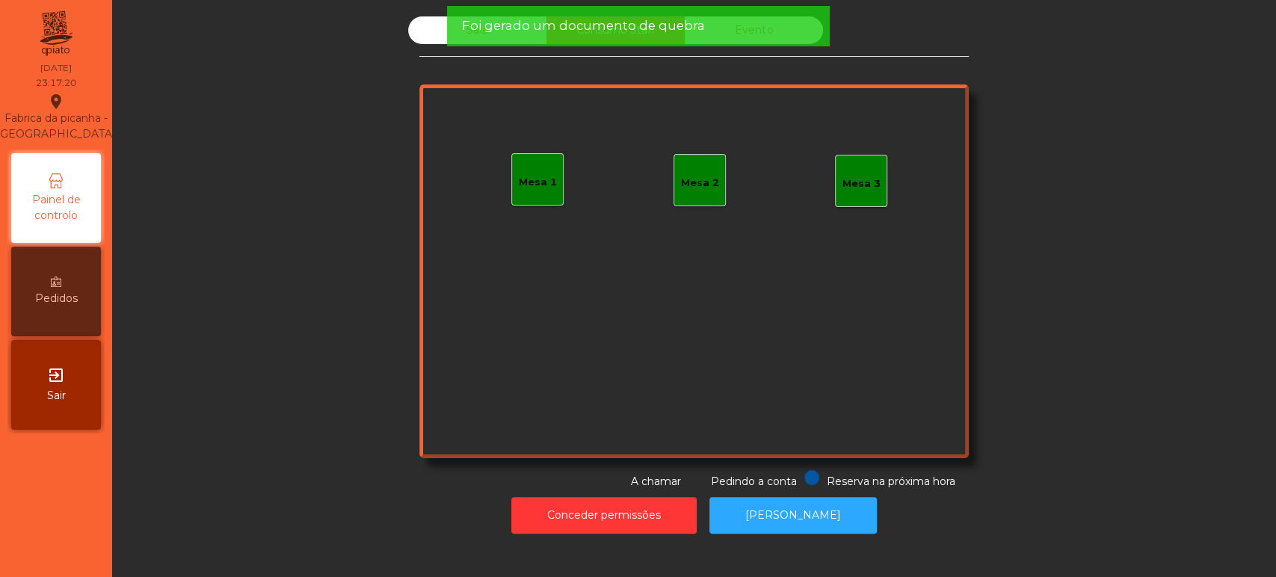
click at [625, 32] on span "Foi gerado um documento de quebra" at bounding box center [582, 25] width 243 height 19
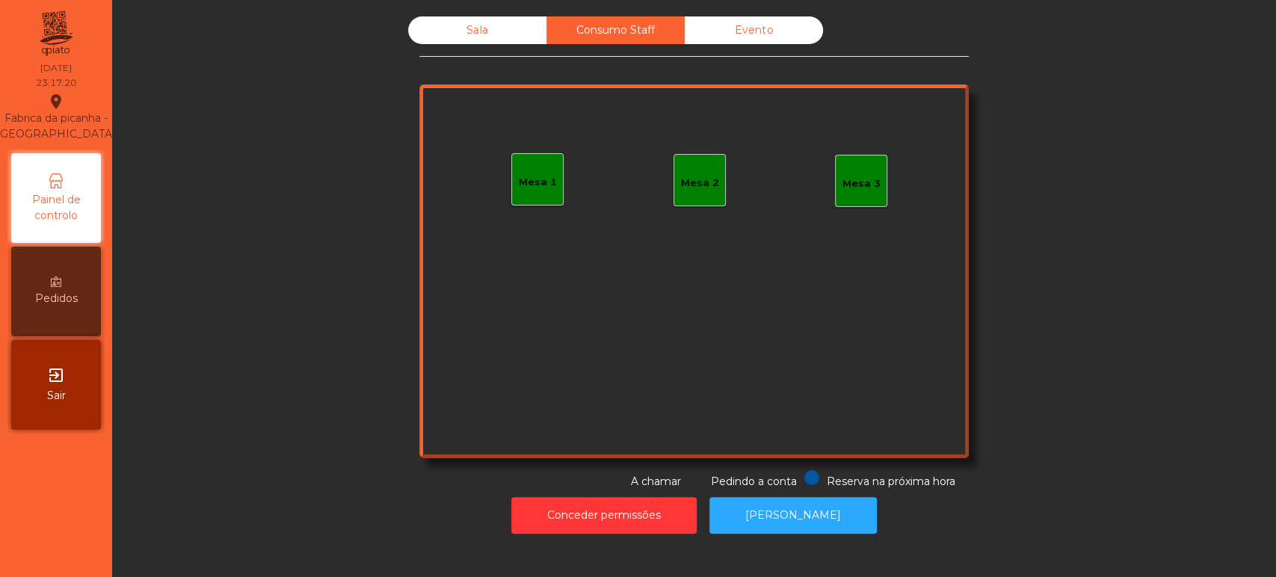
click at [520, 30] on span "Foi gerado um documento de quebra" at bounding box center [582, 25] width 243 height 19
click at [482, 39] on div "Sala" at bounding box center [477, 30] width 138 height 28
click at [475, 33] on div "Sala" at bounding box center [477, 30] width 138 height 28
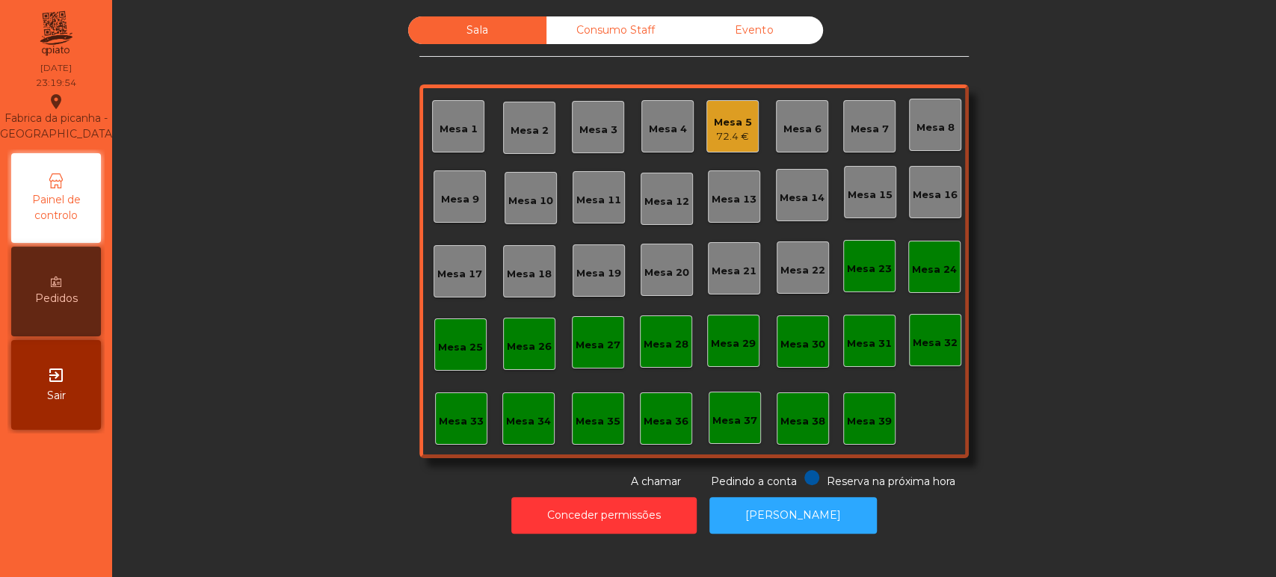
click at [706, 113] on div "Mesa 5 72.4 €" at bounding box center [732, 126] width 52 height 52
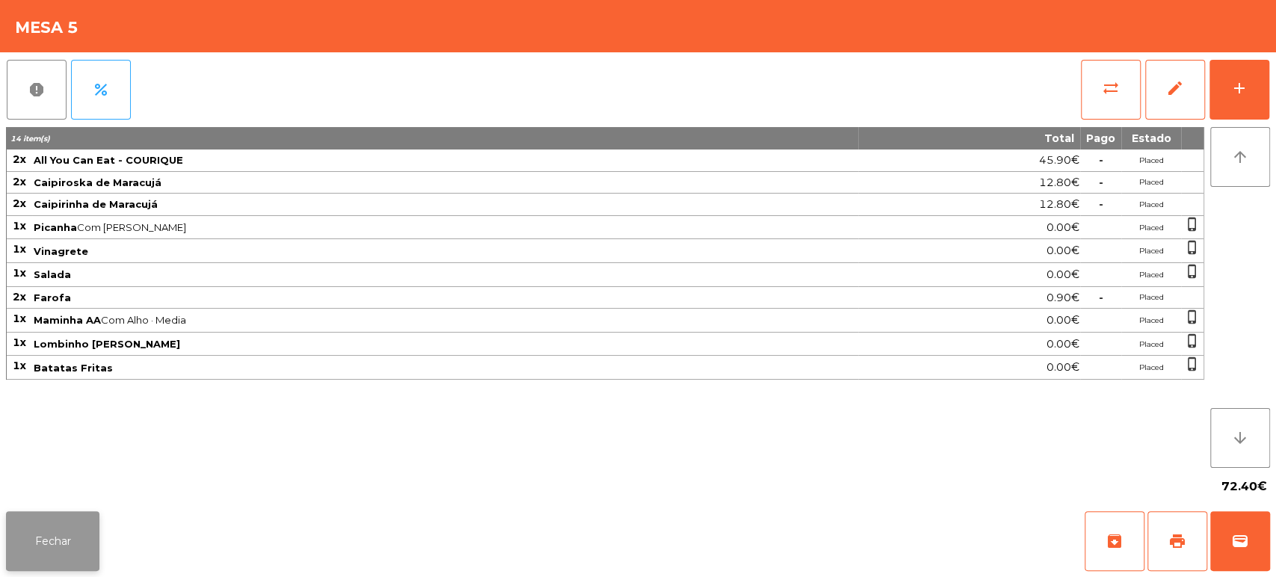
click at [78, 511] on button "Fechar" at bounding box center [52, 541] width 93 height 60
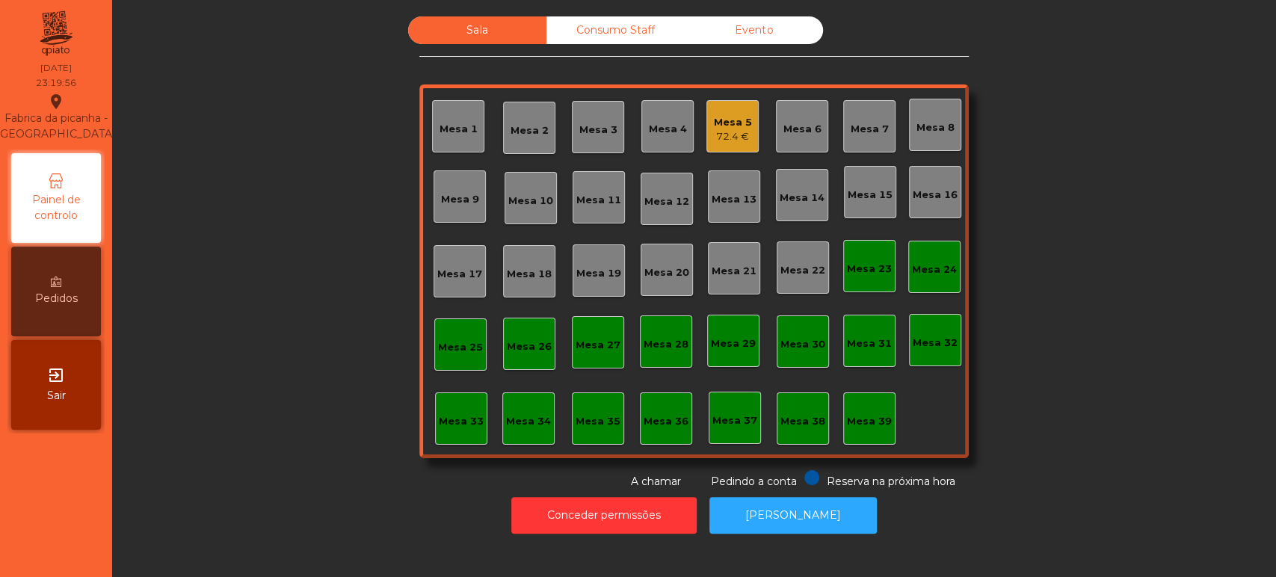
click at [714, 123] on div "Mesa 5" at bounding box center [733, 122] width 38 height 15
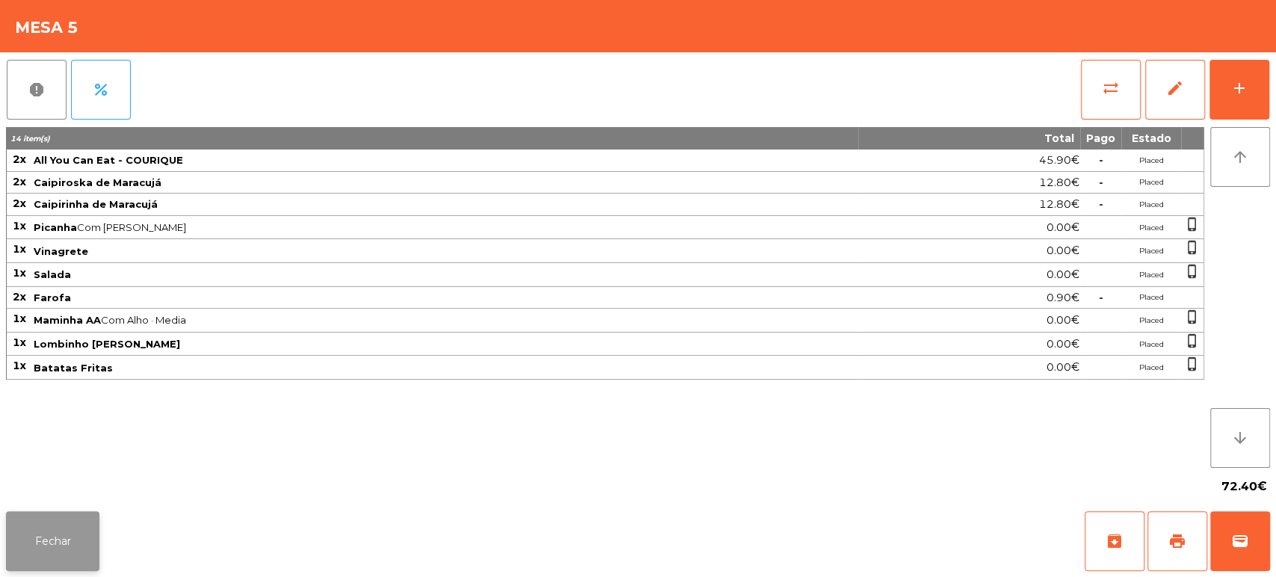
click at [60, 544] on button "Fechar" at bounding box center [52, 541] width 93 height 60
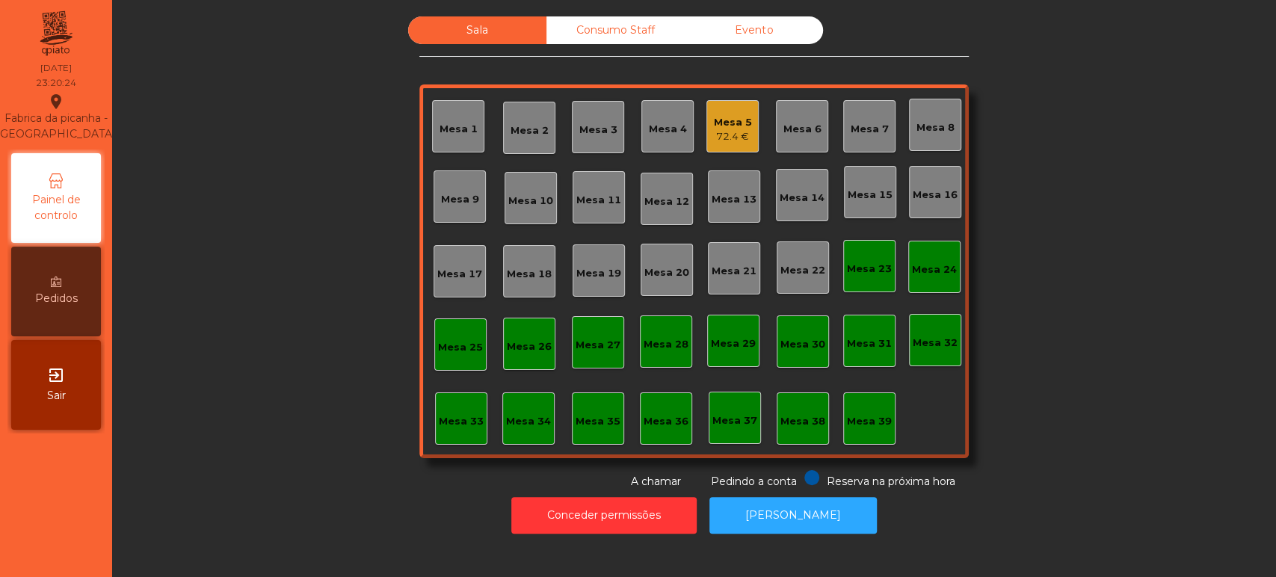
click at [853, 396] on div "Mesa 39" at bounding box center [869, 418] width 52 height 52
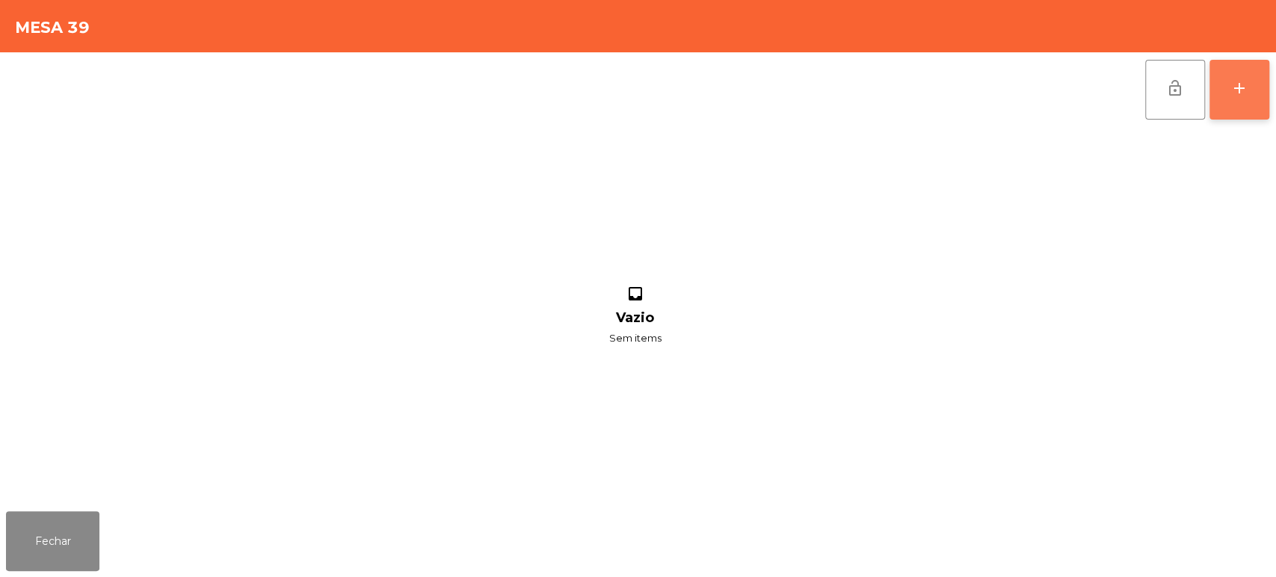
click at [1245, 75] on button "add" at bounding box center [1239, 90] width 60 height 60
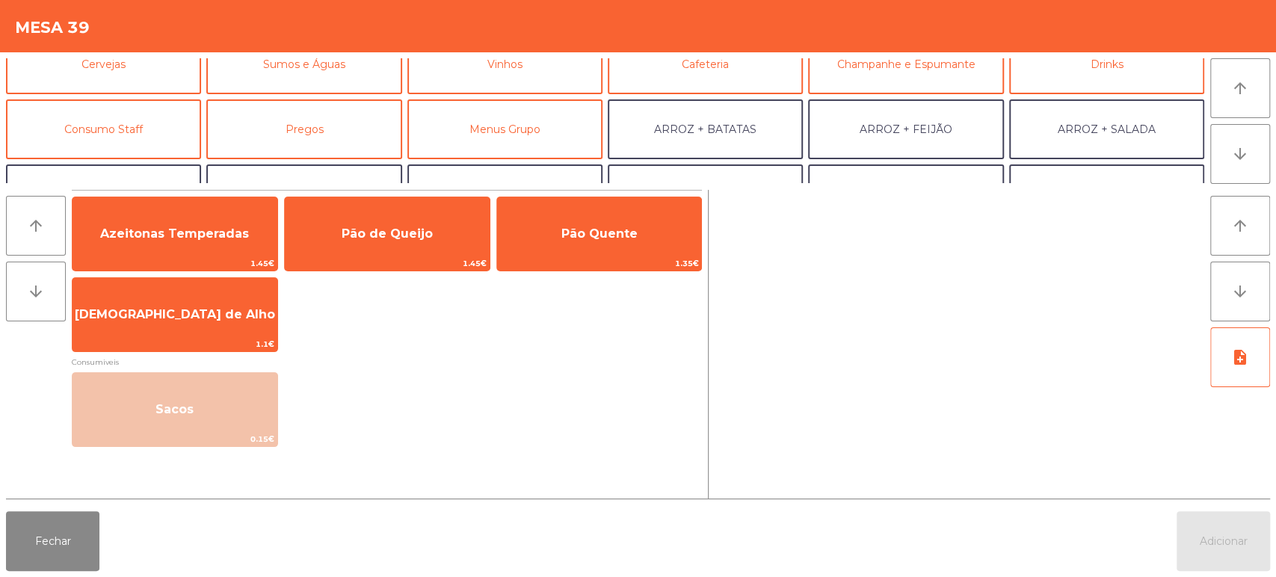
scroll to position [90, 0]
click at [150, 138] on button "Consumo Staff" at bounding box center [103, 129] width 195 height 60
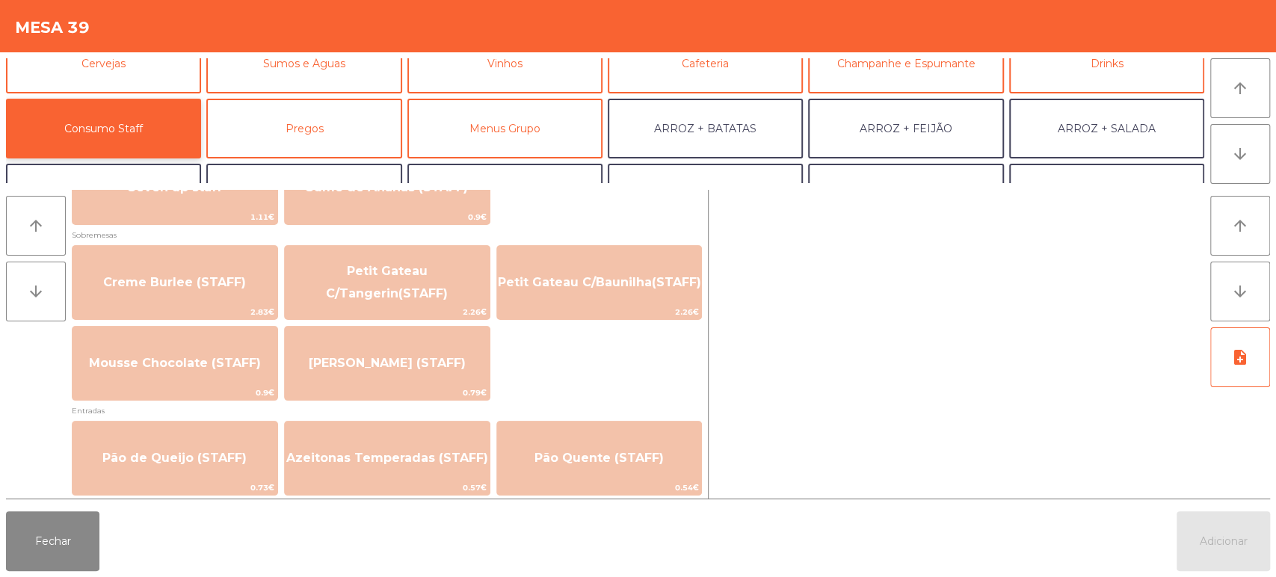
scroll to position [1010, 0]
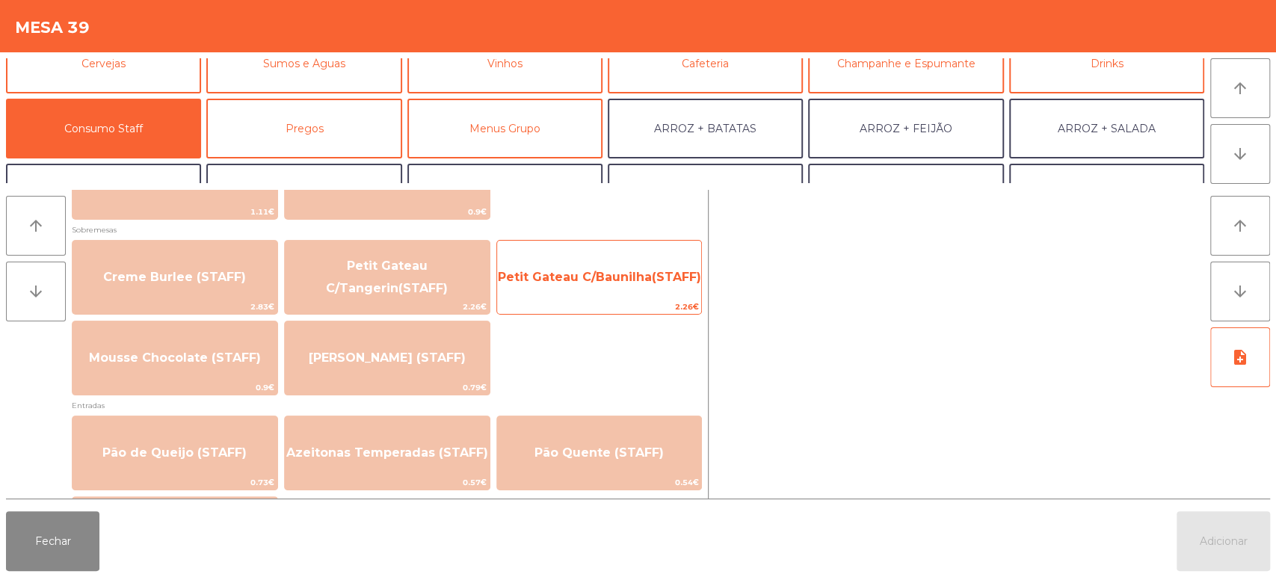
click at [581, 280] on span "Petit Gateau C/Baunilha(STAFF)" at bounding box center [599, 277] width 203 height 14
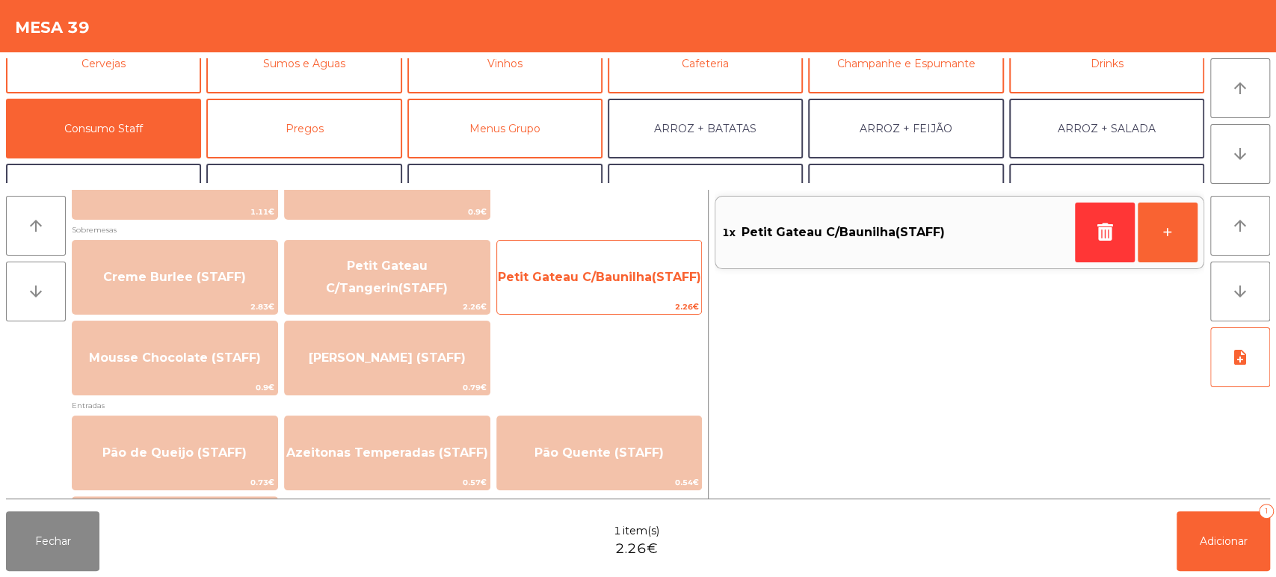
click at [612, 280] on span "Petit Gateau C/Baunilha(STAFF)" at bounding box center [599, 277] width 203 height 14
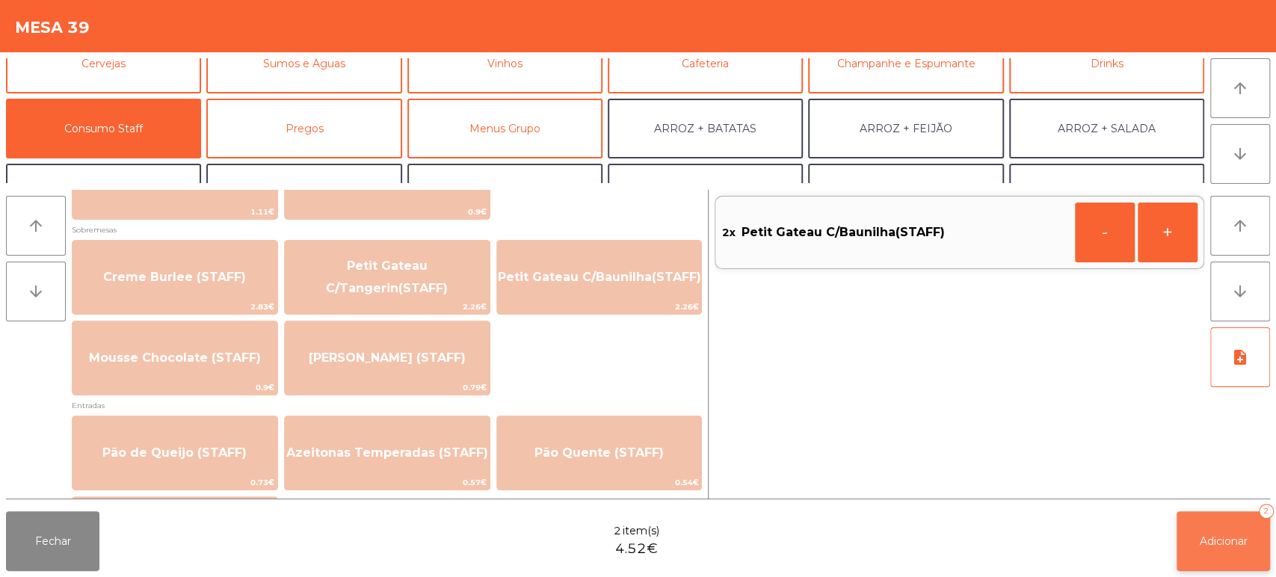
click at [1220, 522] on button "Adicionar 2" at bounding box center [1222, 541] width 93 height 60
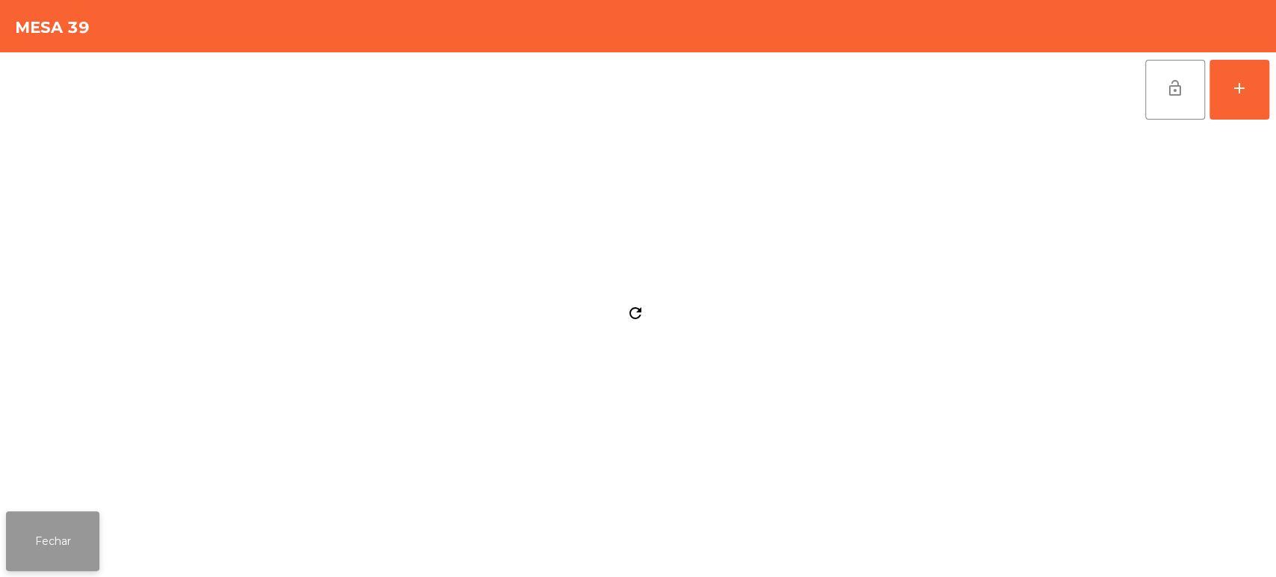
click at [93, 516] on button "Fechar" at bounding box center [52, 541] width 93 height 60
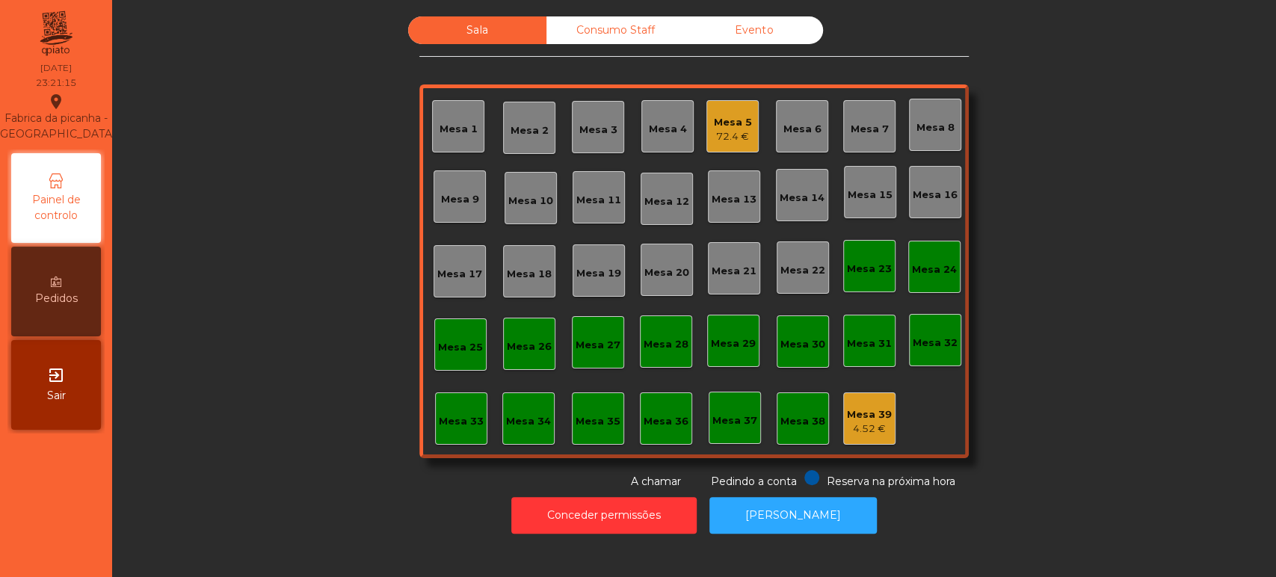
click at [734, 129] on div "72.4 €" at bounding box center [733, 136] width 38 height 15
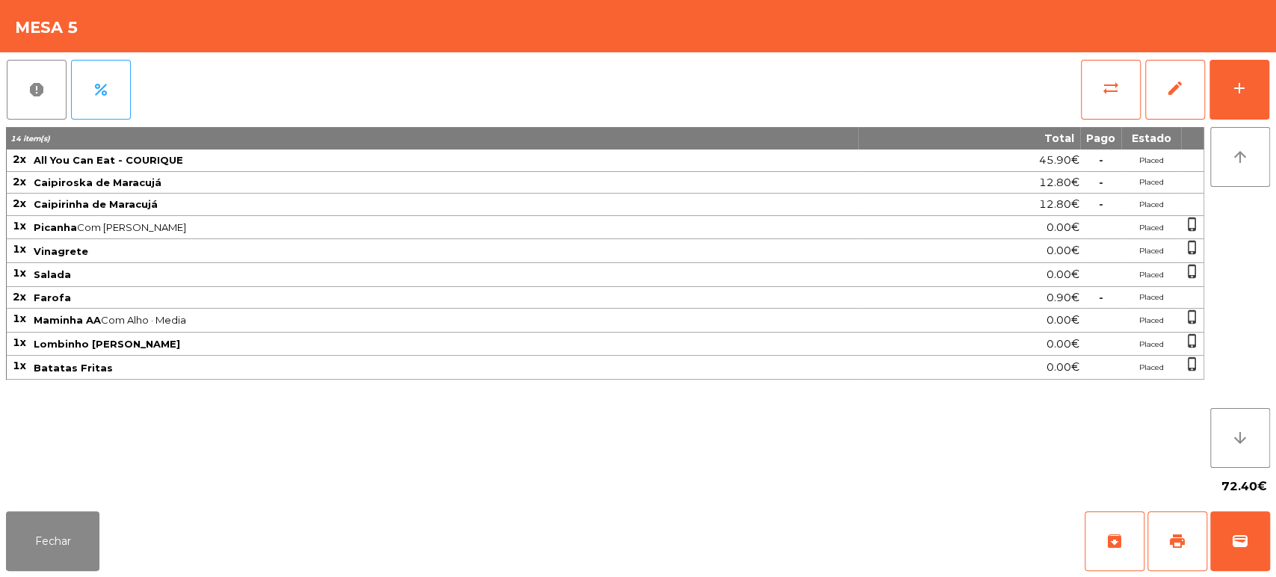
click at [1272, 99] on div "report percent sync_alt edit add 14 item(s) Total Pago Estado 2x All You Can Ea…" at bounding box center [638, 278] width 1276 height 453
click at [1241, 72] on button "add" at bounding box center [1239, 90] width 60 height 60
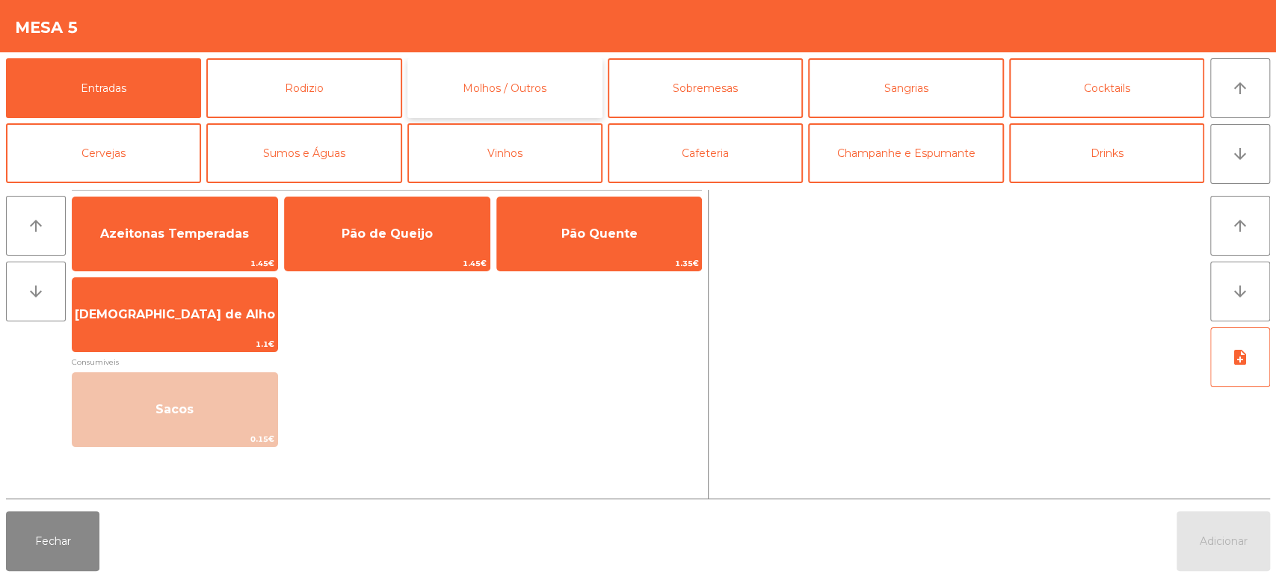
click at [514, 91] on button "Molhos / Outros" at bounding box center [504, 88] width 195 height 60
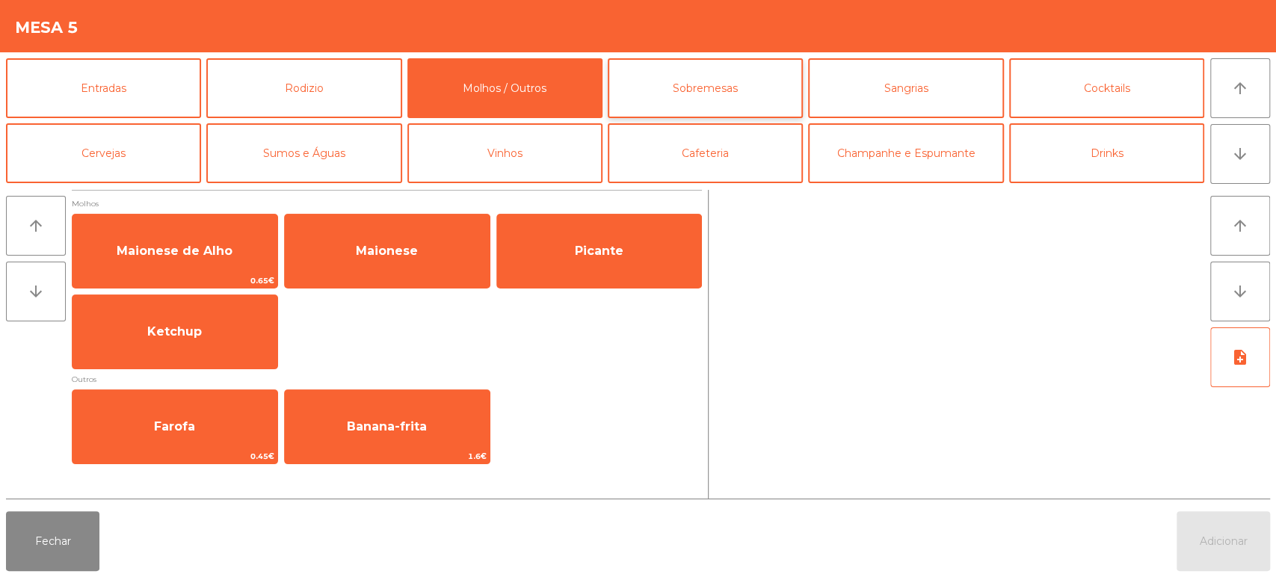
click at [709, 93] on button "Sobremesas" at bounding box center [705, 88] width 195 height 60
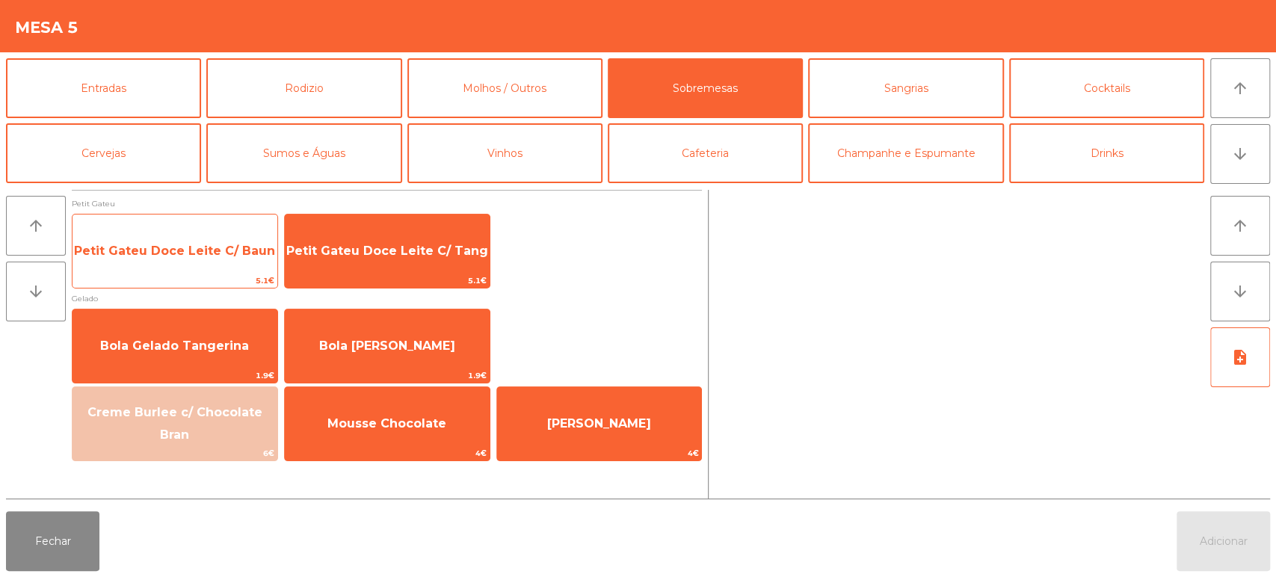
click at [200, 248] on span "Petit Gateu Doce Leite C/ Baun" at bounding box center [174, 251] width 201 height 14
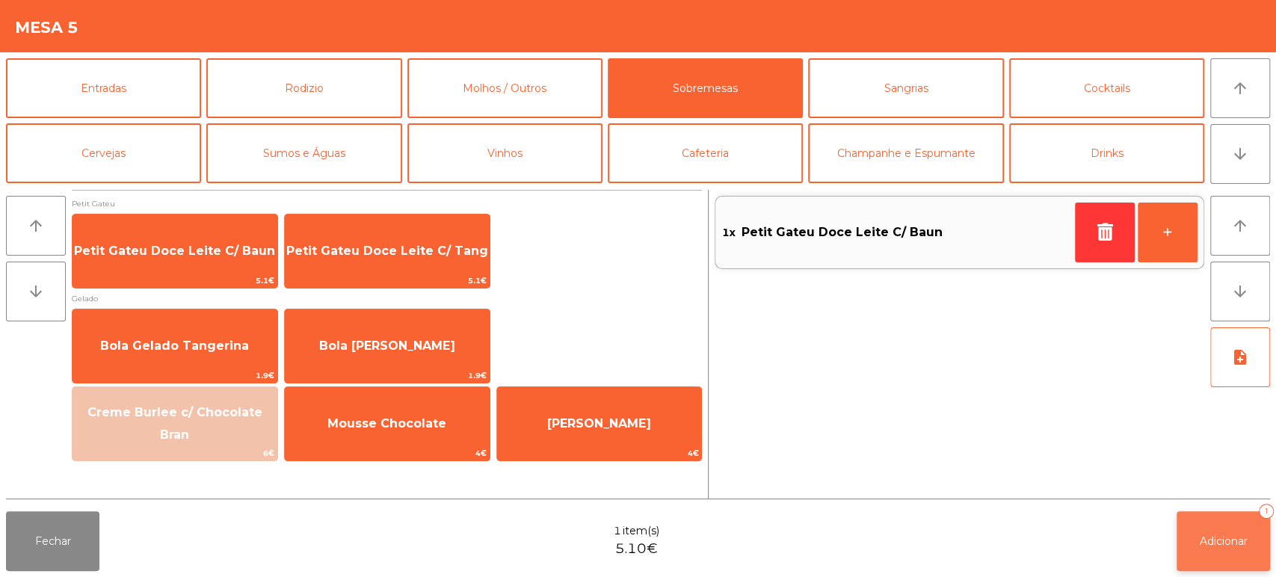
click at [1233, 554] on button "Adicionar 1" at bounding box center [1222, 541] width 93 height 60
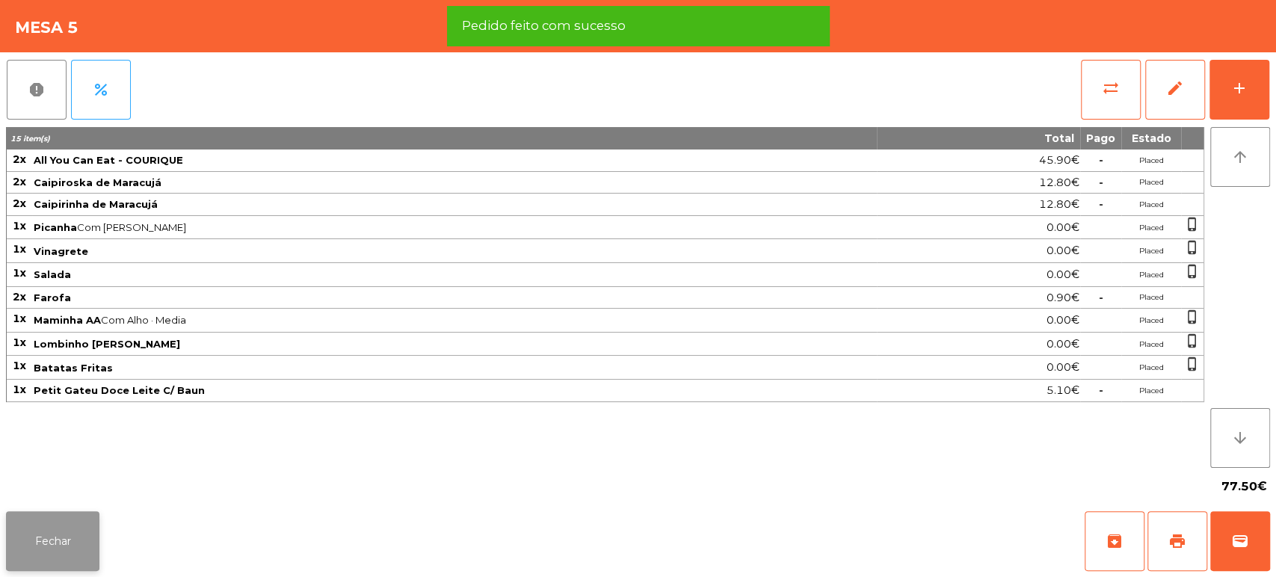
click at [72, 543] on button "Fechar" at bounding box center [52, 541] width 93 height 60
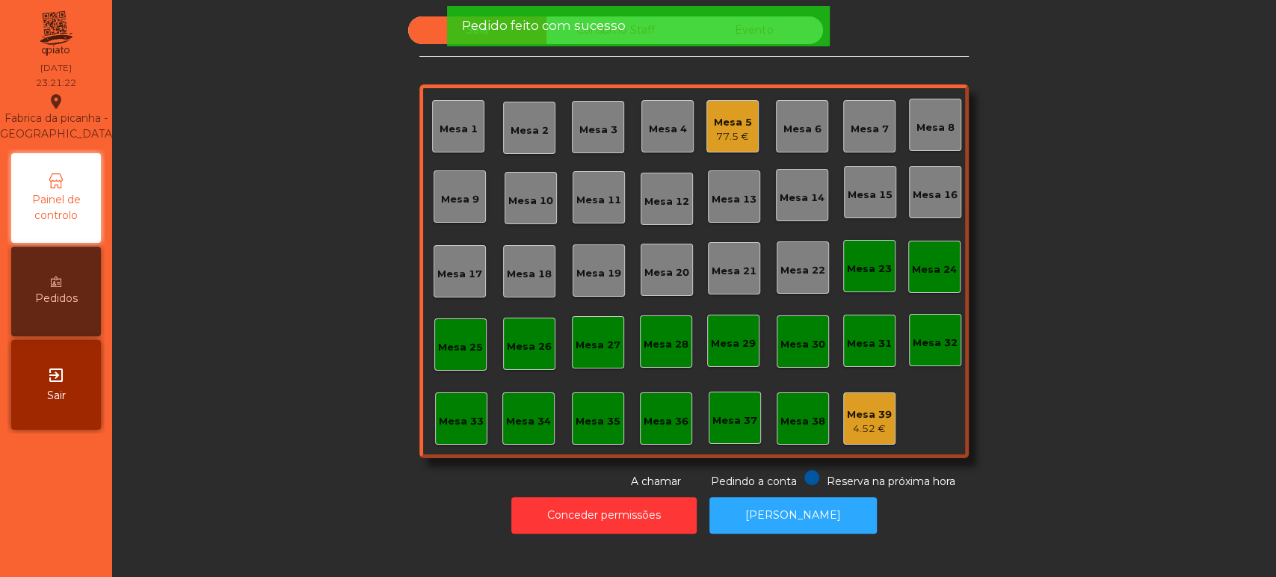
click at [728, 132] on div "77.5 €" at bounding box center [733, 136] width 38 height 15
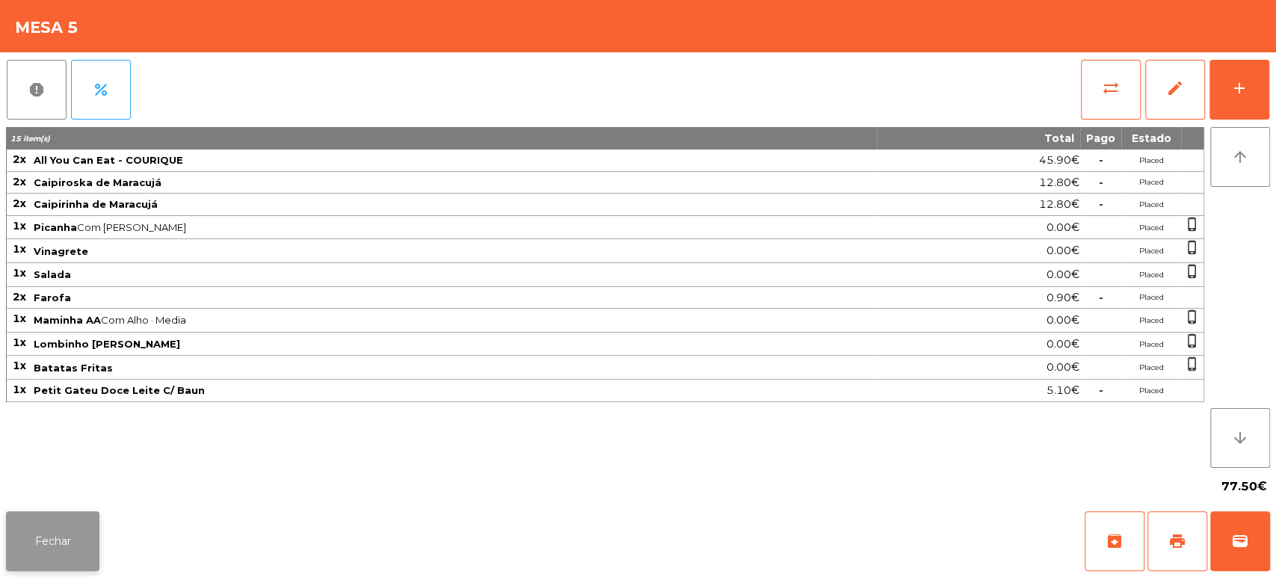
click at [55, 537] on button "Fechar" at bounding box center [52, 541] width 93 height 60
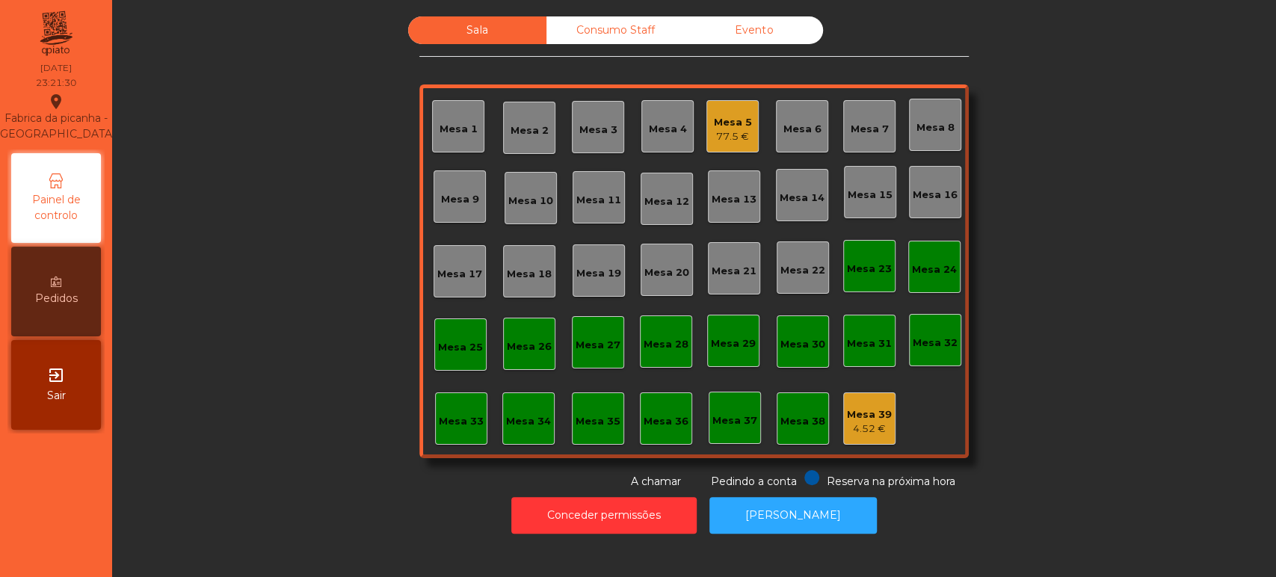
click at [868, 413] on div "Mesa 39" at bounding box center [869, 414] width 45 height 15
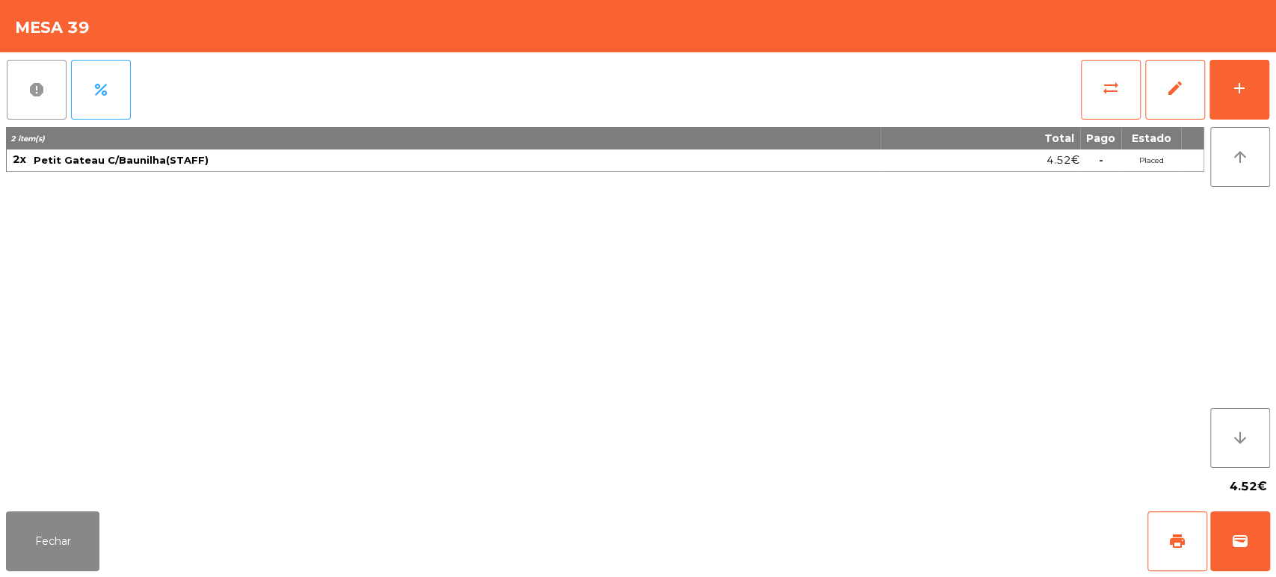
click at [12, 72] on button "report" at bounding box center [37, 90] width 60 height 60
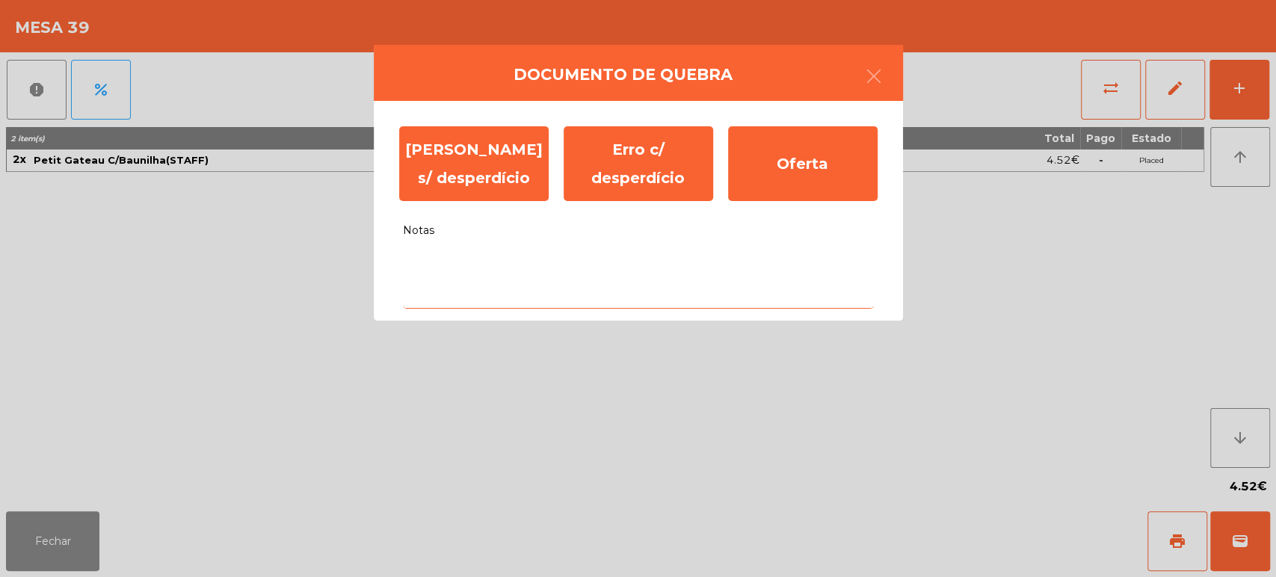
click at [521, 250] on textarea "Notas" at bounding box center [638, 278] width 471 height 62
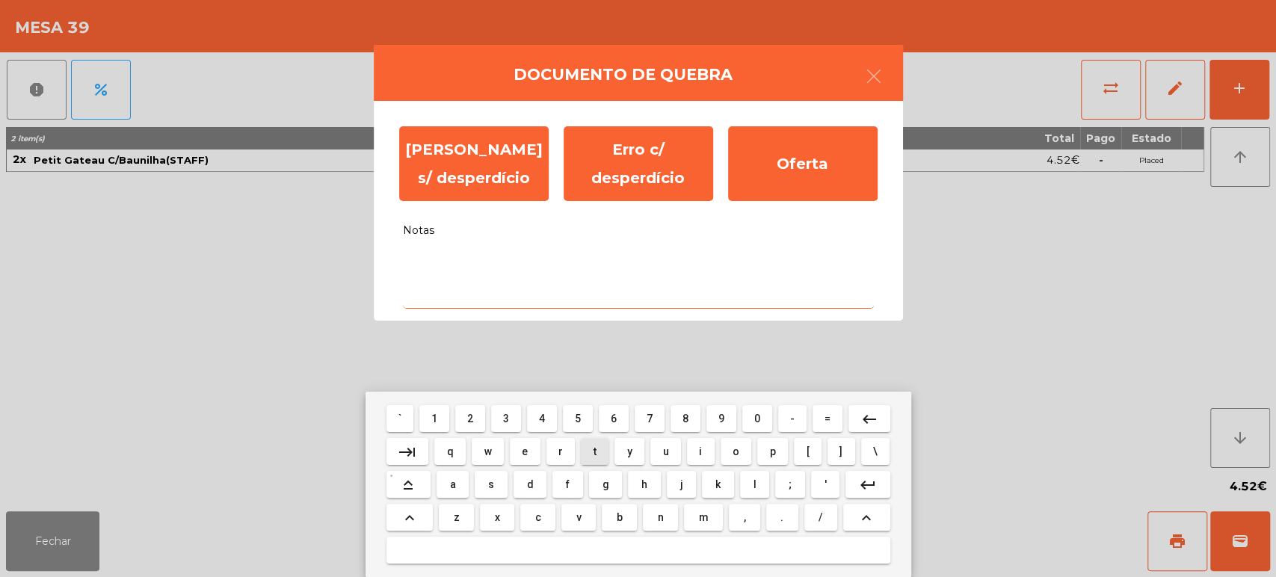
click at [613, 422] on span "6" at bounding box center [614, 419] width 6 height 12
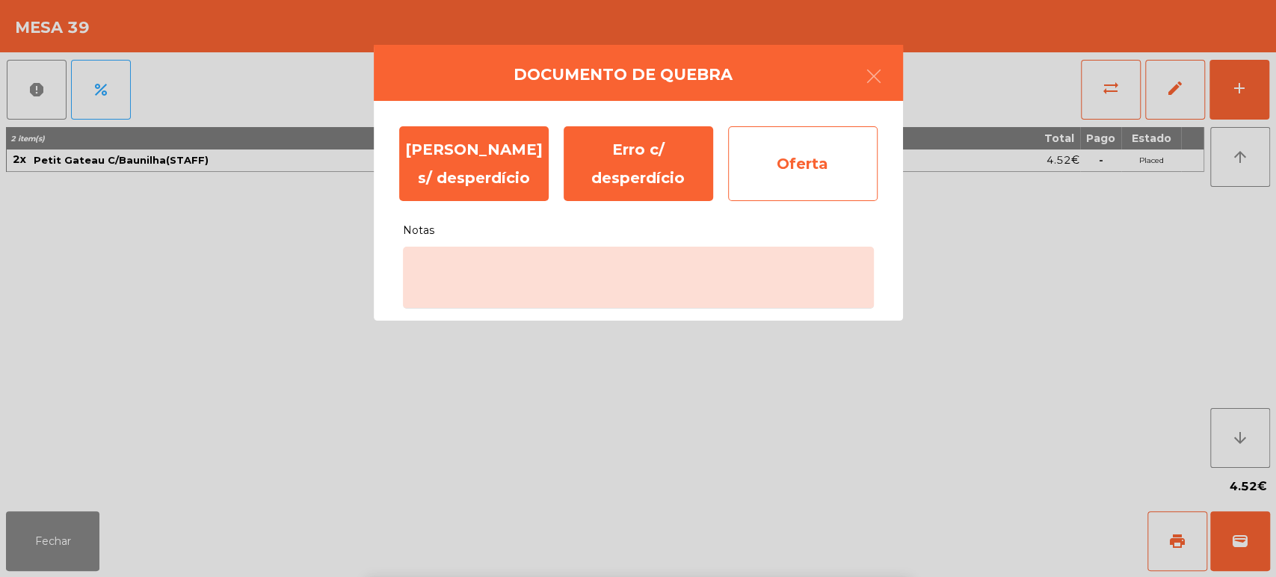
click at [797, 161] on div "Oferta" at bounding box center [802, 163] width 149 height 75
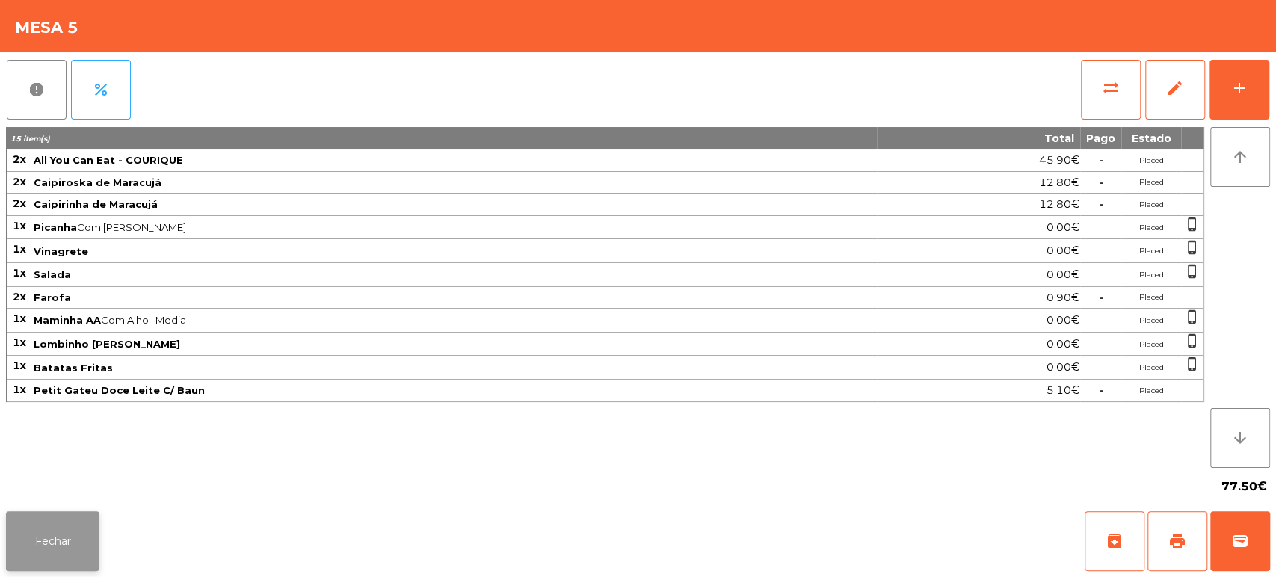
click at [73, 539] on button "Fechar" at bounding box center [52, 541] width 93 height 60
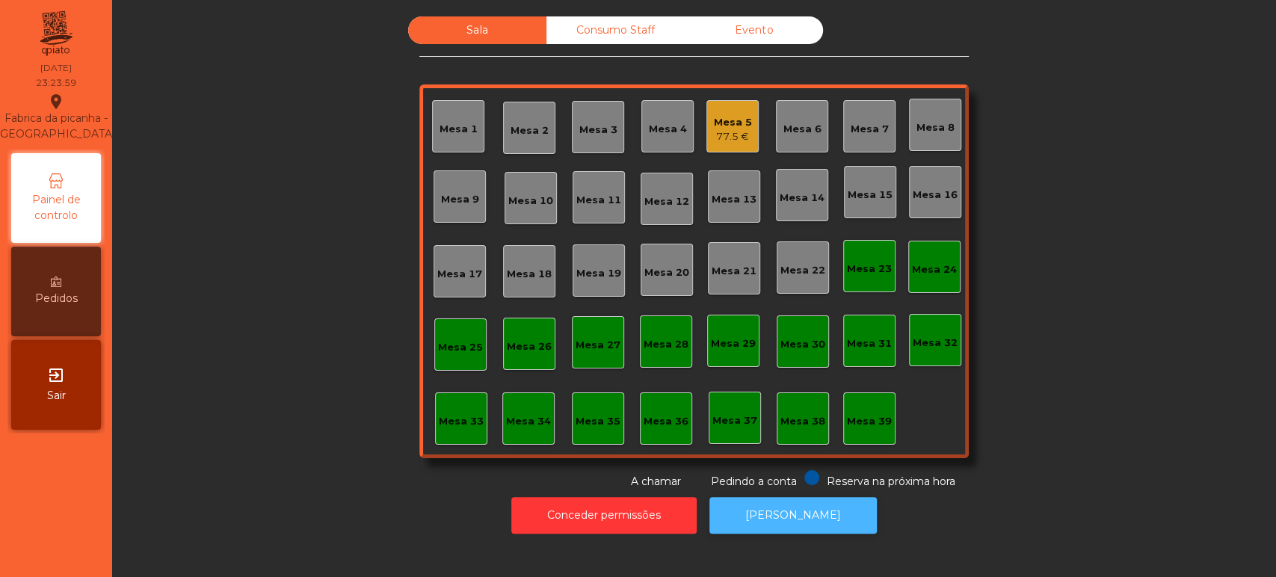
click at [781, 510] on button "[PERSON_NAME]" at bounding box center [792, 515] width 167 height 37
click at [793, 529] on button "[PERSON_NAME]" at bounding box center [792, 515] width 167 height 37
click at [726, 129] on div "77.5 €" at bounding box center [733, 136] width 38 height 15
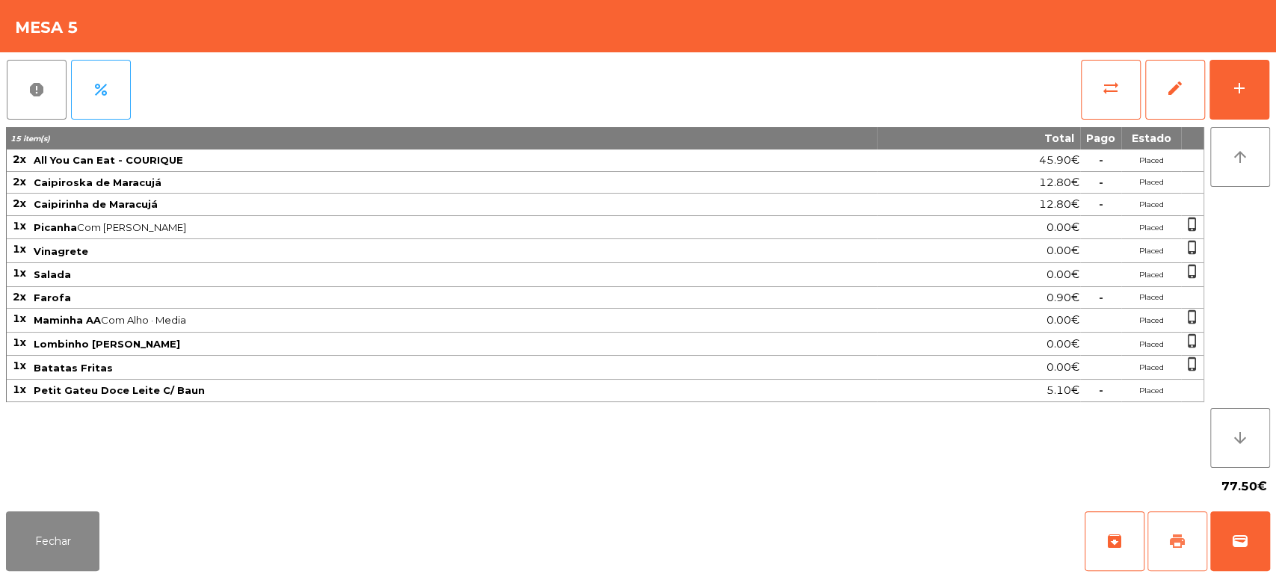
click at [1169, 523] on button "print" at bounding box center [1177, 541] width 60 height 60
click at [66, 529] on button "Fechar" at bounding box center [52, 541] width 93 height 60
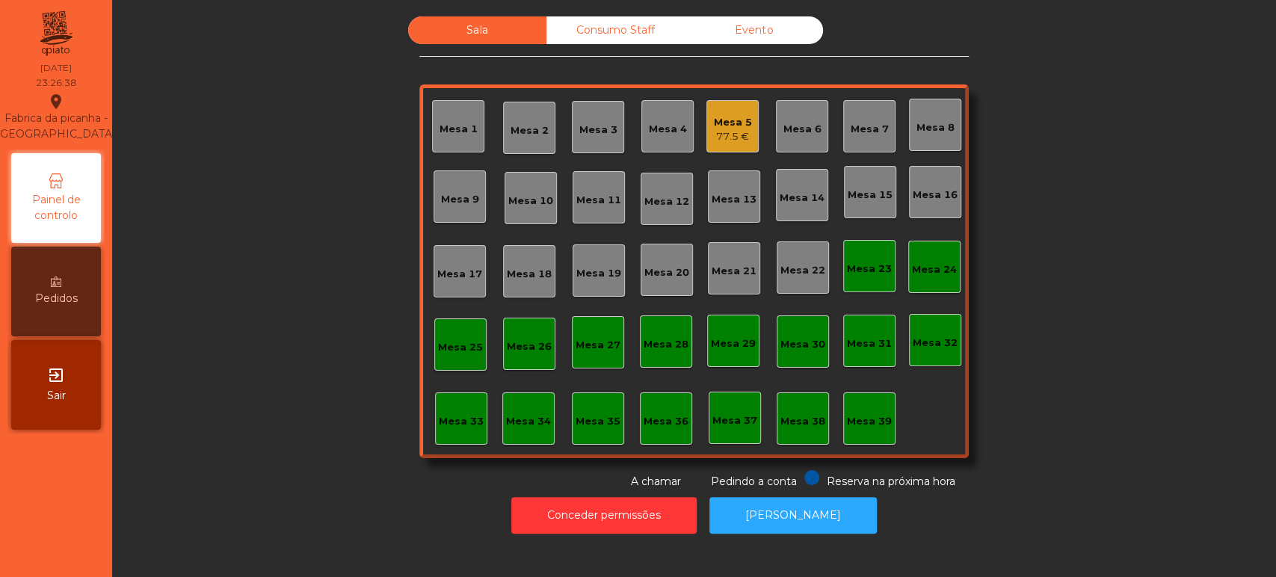
click at [706, 134] on div "Mesa 5 77.5 €" at bounding box center [732, 126] width 52 height 52
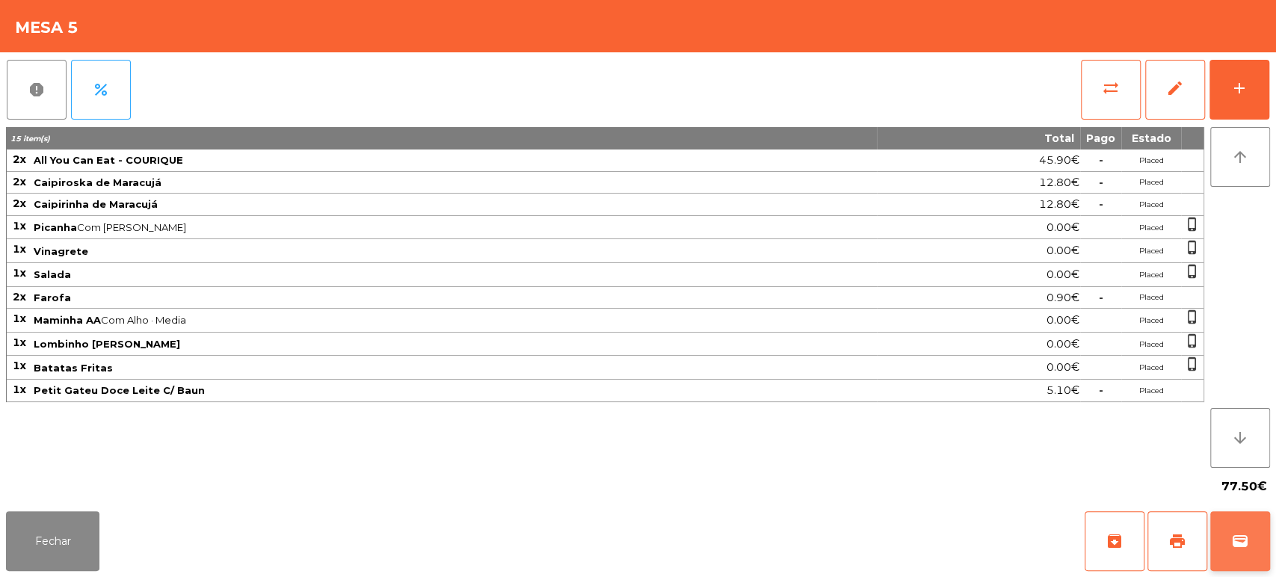
click at [1232, 522] on button "wallet" at bounding box center [1240, 541] width 60 height 60
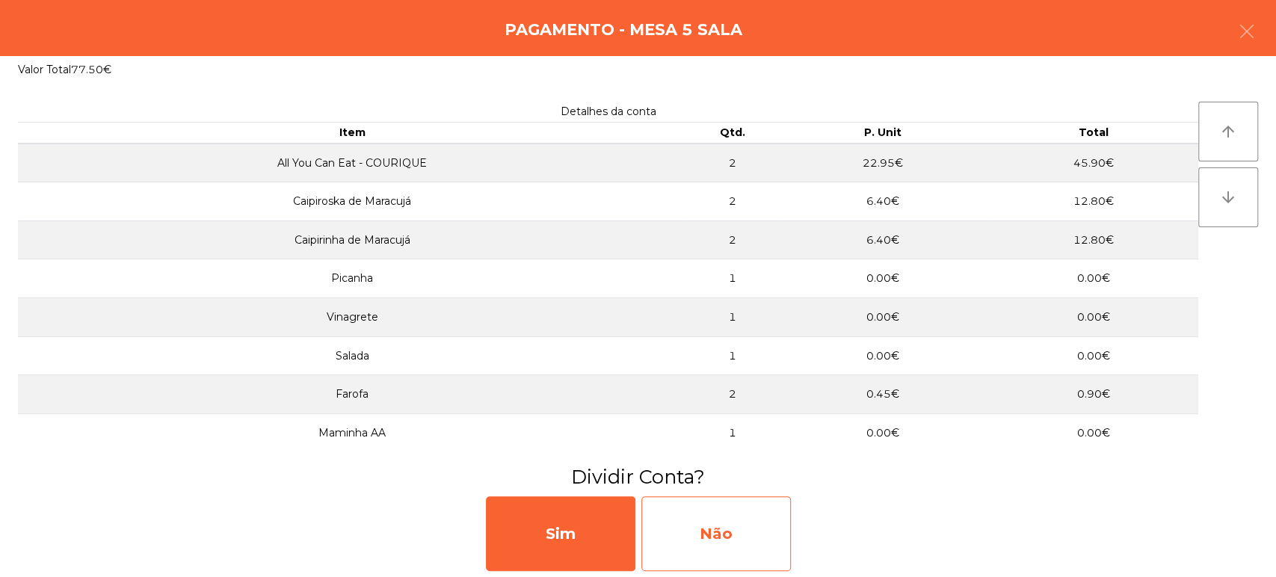
click at [725, 542] on div "Não" at bounding box center [715, 533] width 149 height 75
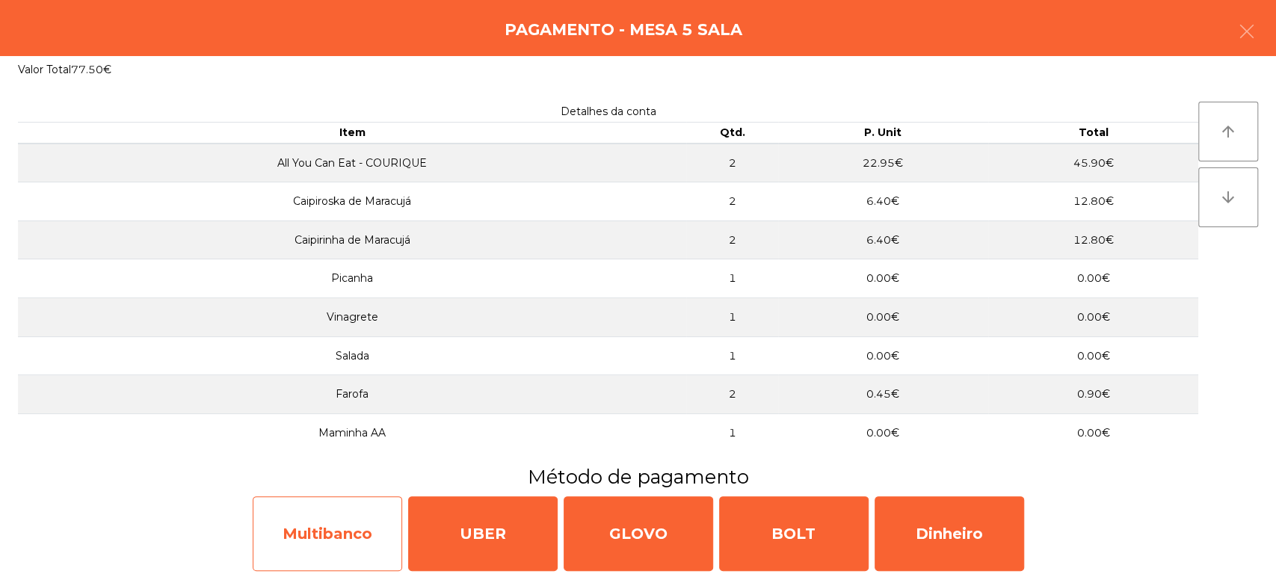
click at [356, 531] on div "Multibanco" at bounding box center [327, 533] width 149 height 75
select select "**"
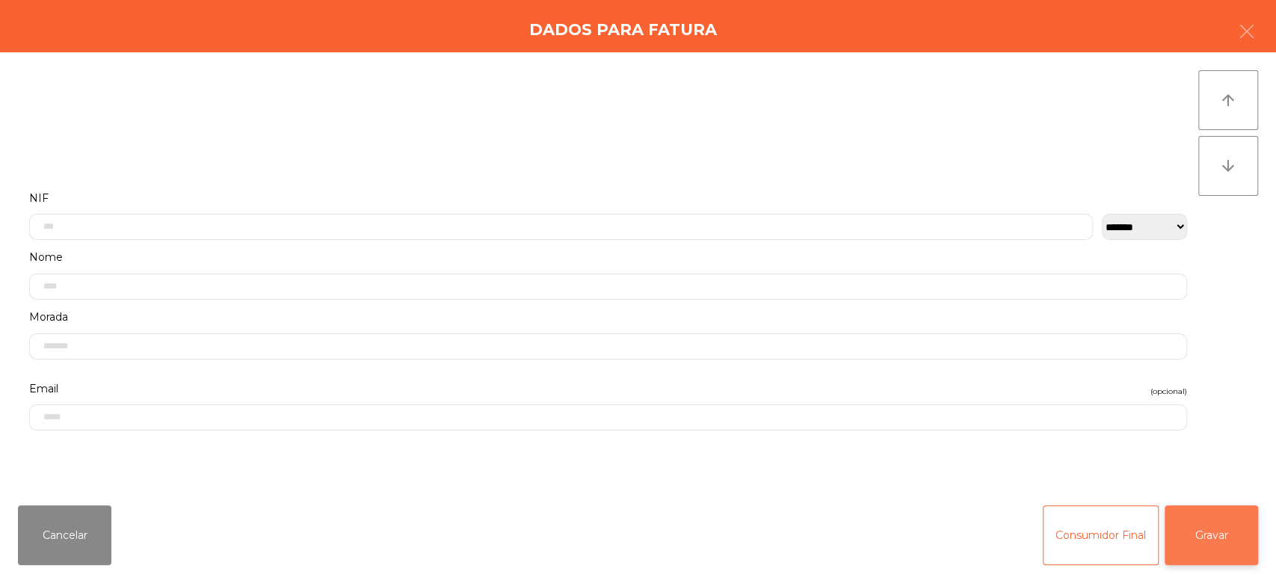
click at [1237, 540] on button "Gravar" at bounding box center [1210, 535] width 93 height 60
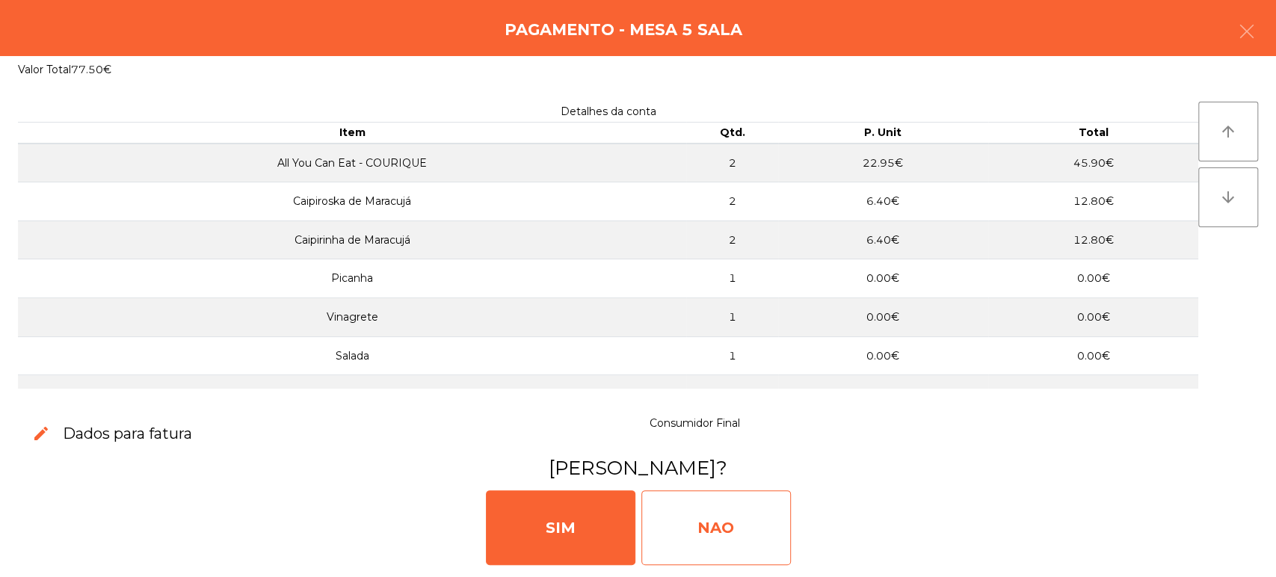
click at [703, 510] on div "NAO" at bounding box center [715, 527] width 149 height 75
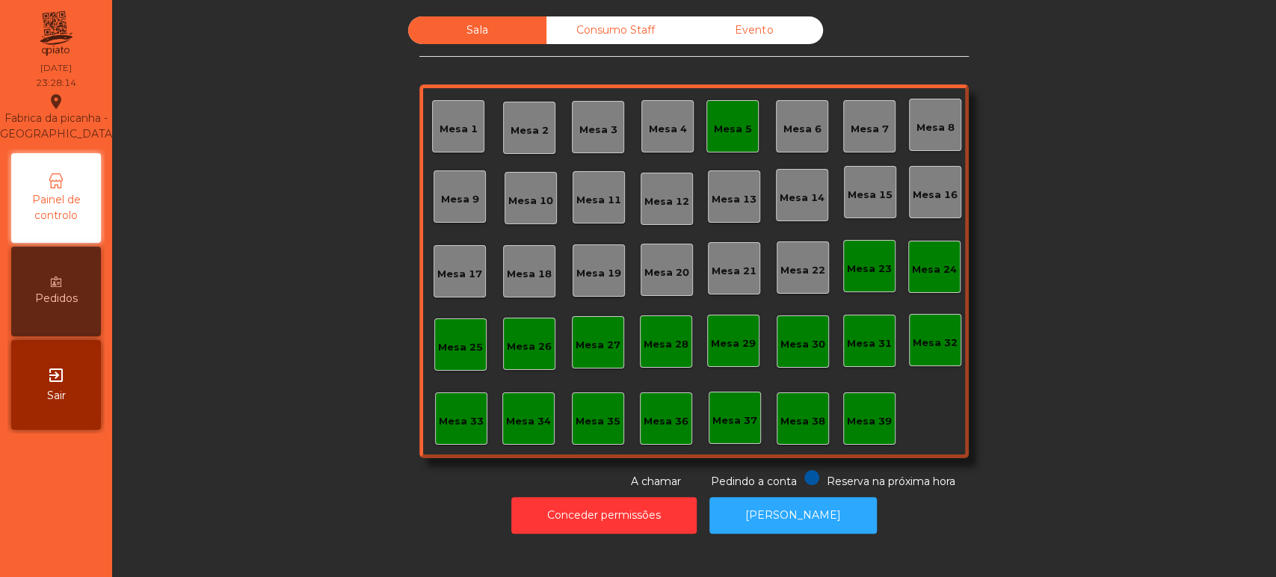
click at [732, 103] on div "Mesa 5" at bounding box center [732, 126] width 52 height 52
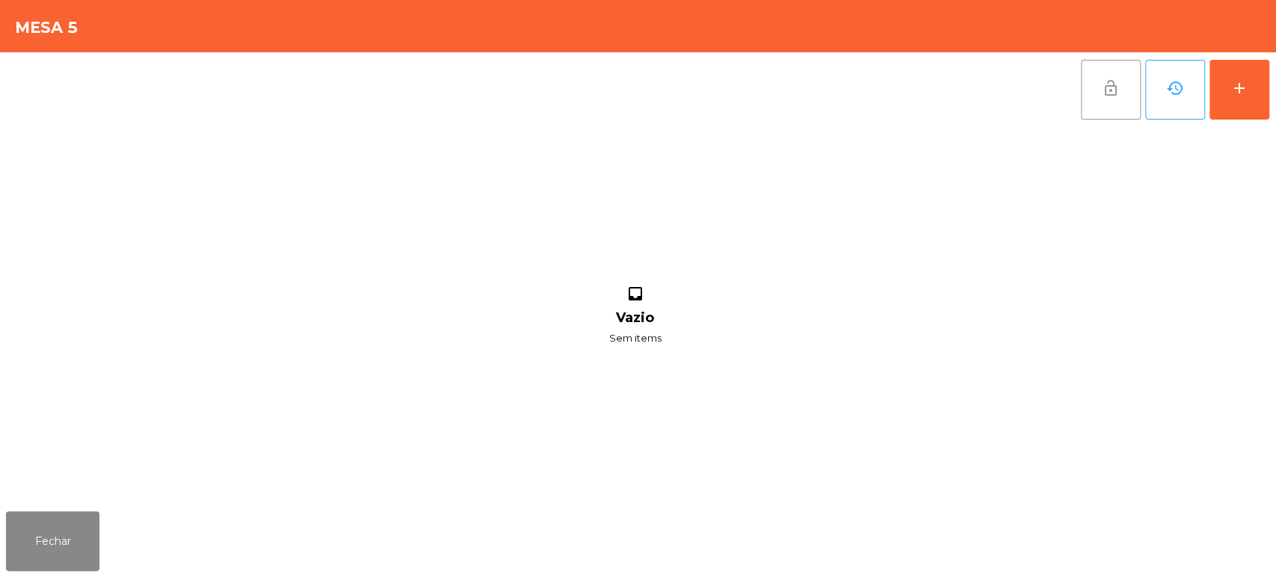
click at [1102, 94] on span "lock_open" at bounding box center [1111, 88] width 18 height 18
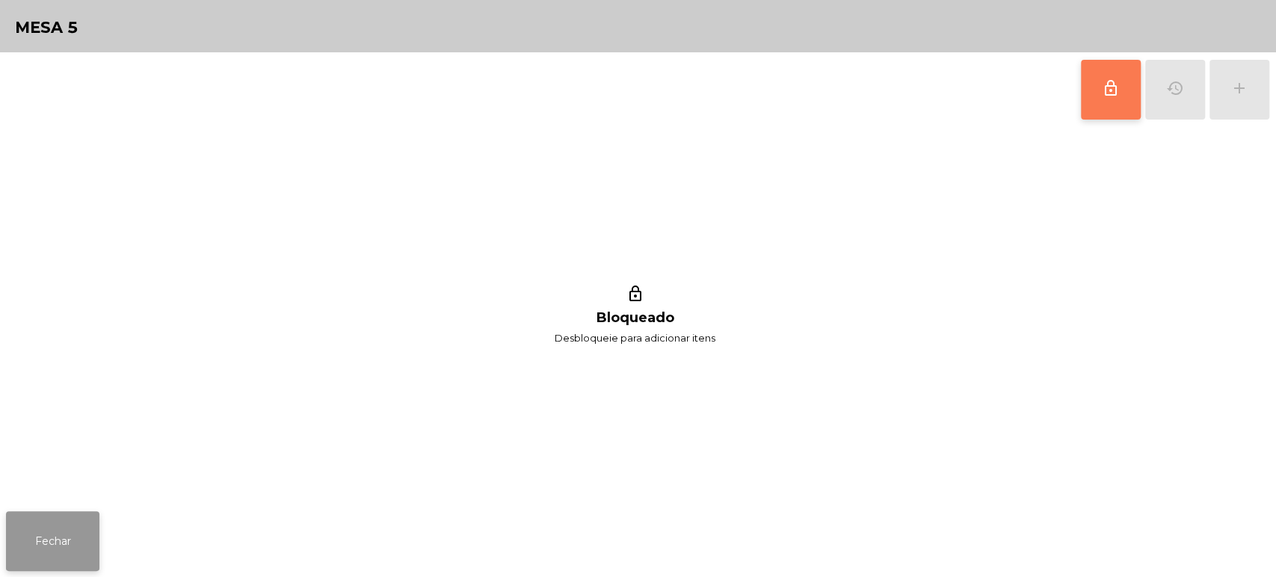
click at [37, 530] on button "Fechar" at bounding box center [52, 541] width 93 height 60
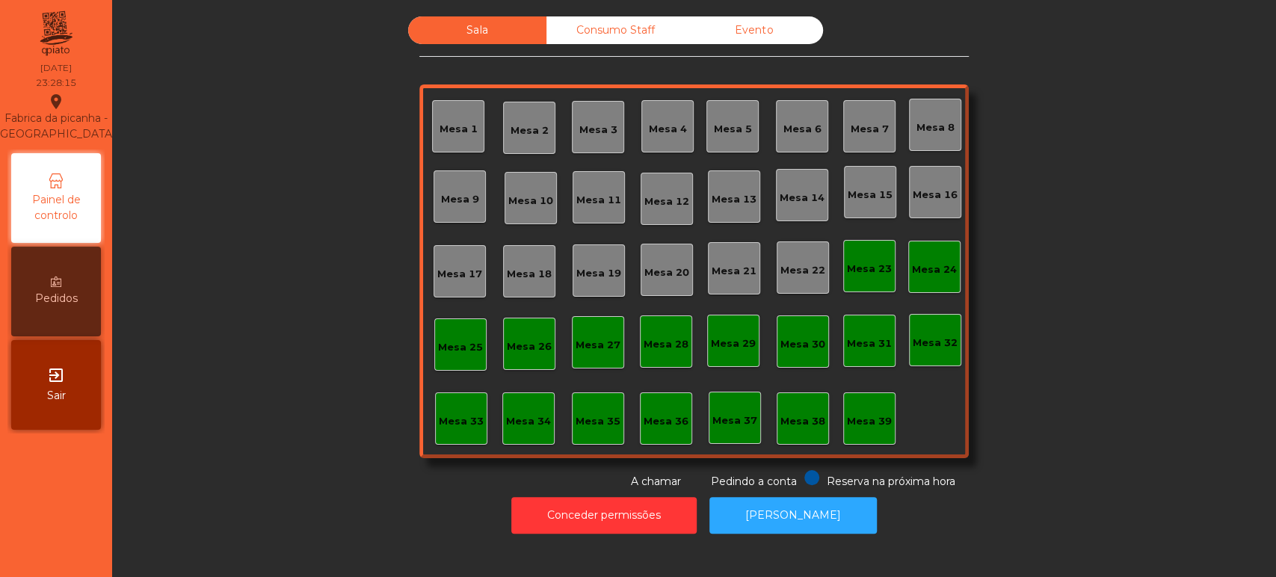
click at [595, 39] on div "Consumo Staff" at bounding box center [615, 30] width 138 height 28
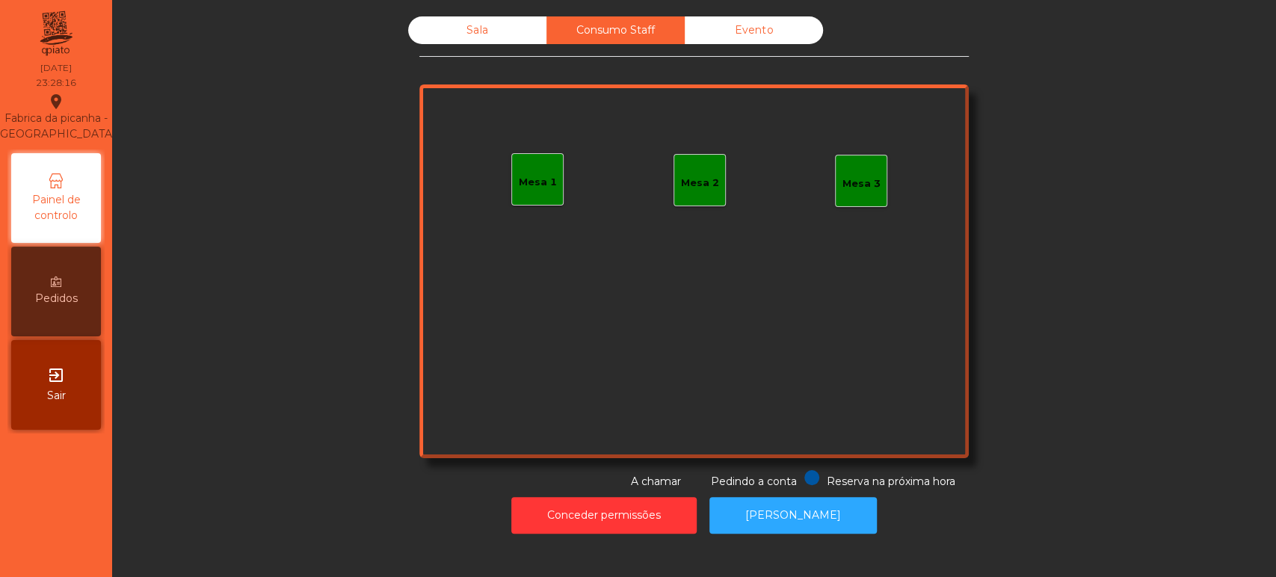
click at [756, 20] on div "Evento" at bounding box center [754, 30] width 138 height 28
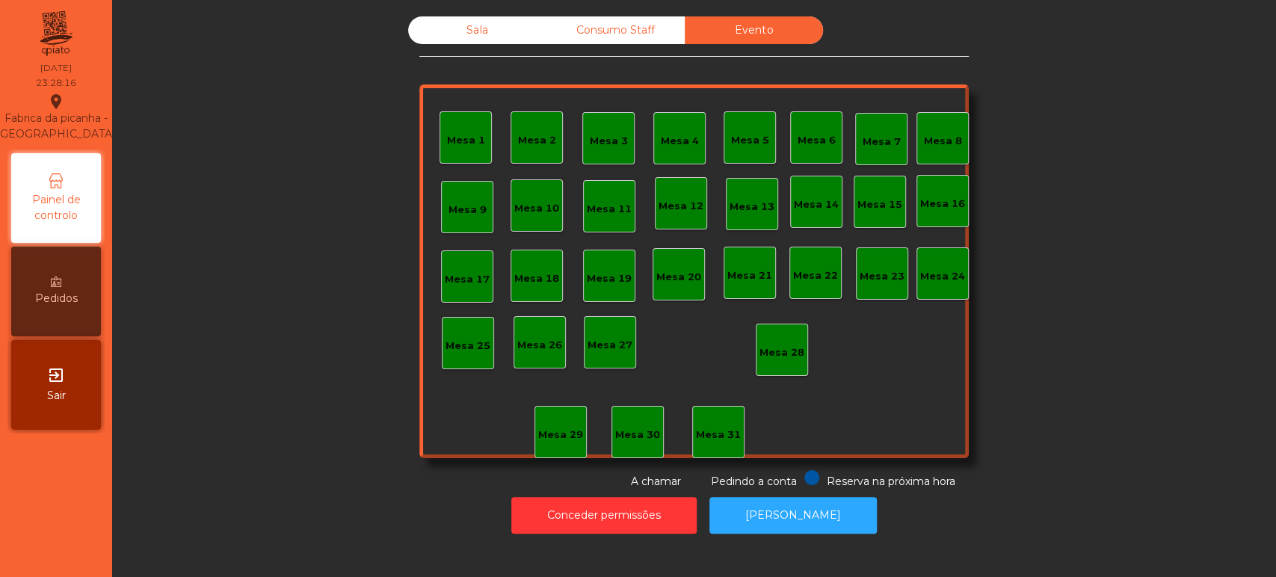
click at [480, 34] on div "Sala" at bounding box center [477, 30] width 138 height 28
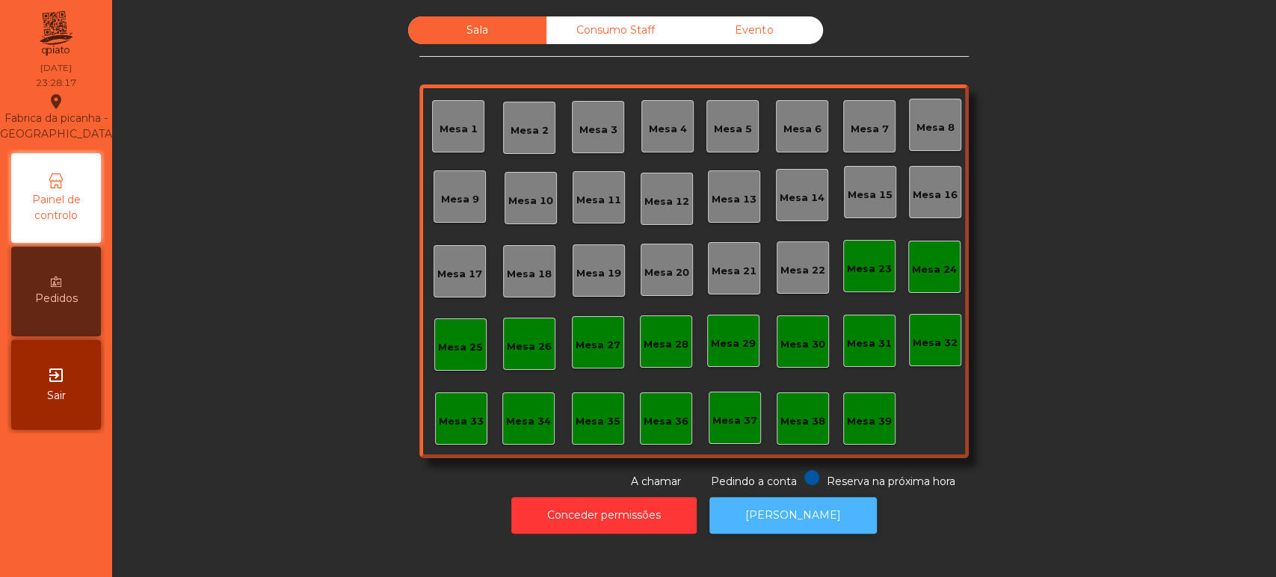
click at [768, 517] on button "[PERSON_NAME]" at bounding box center [792, 515] width 167 height 37
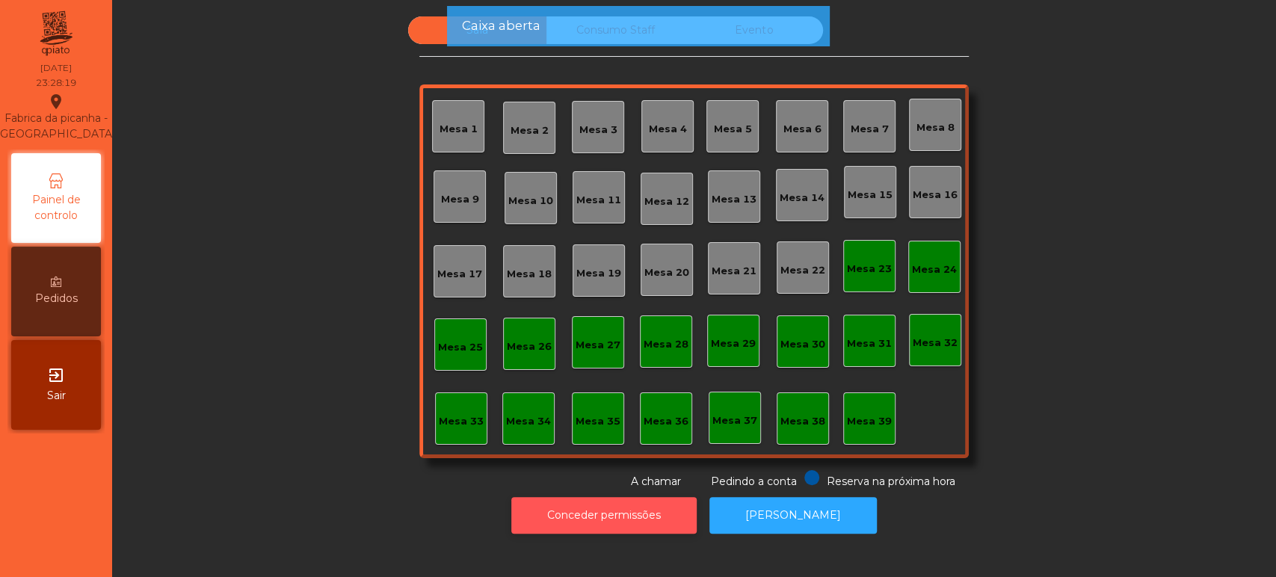
click at [598, 499] on button "Conceder permissões" at bounding box center [603, 515] width 185 height 37
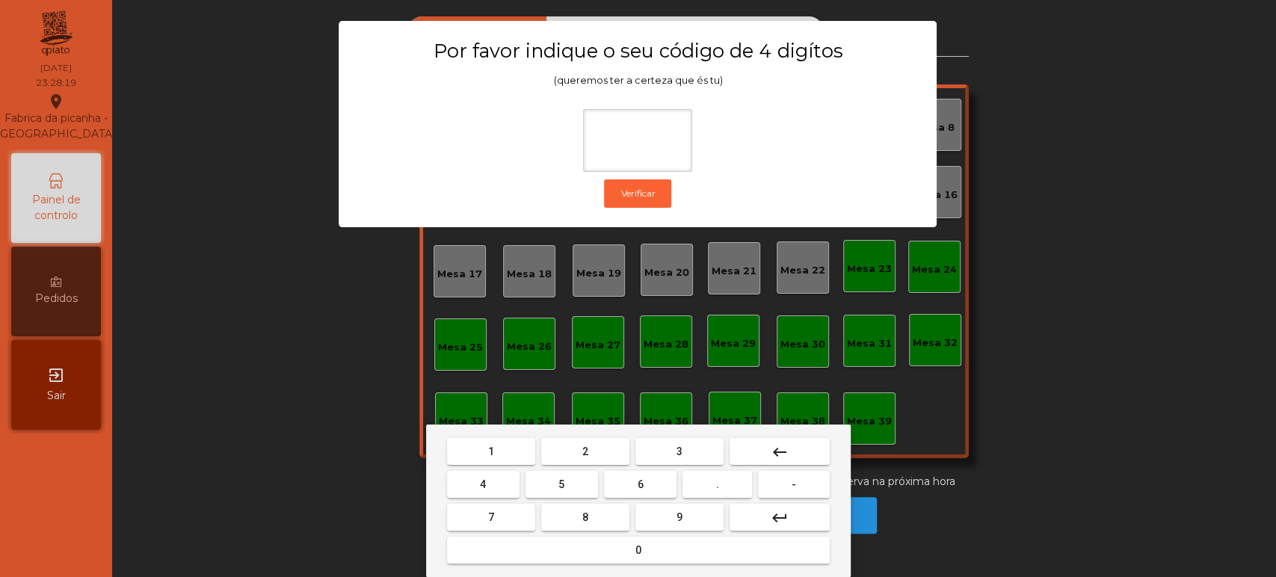
click at [475, 448] on button "1" at bounding box center [491, 451] width 88 height 27
click at [667, 448] on button "3" at bounding box center [679, 451] width 88 height 27
click at [549, 483] on button "5" at bounding box center [561, 484] width 72 height 27
click at [587, 559] on button "0" at bounding box center [638, 550] width 383 height 27
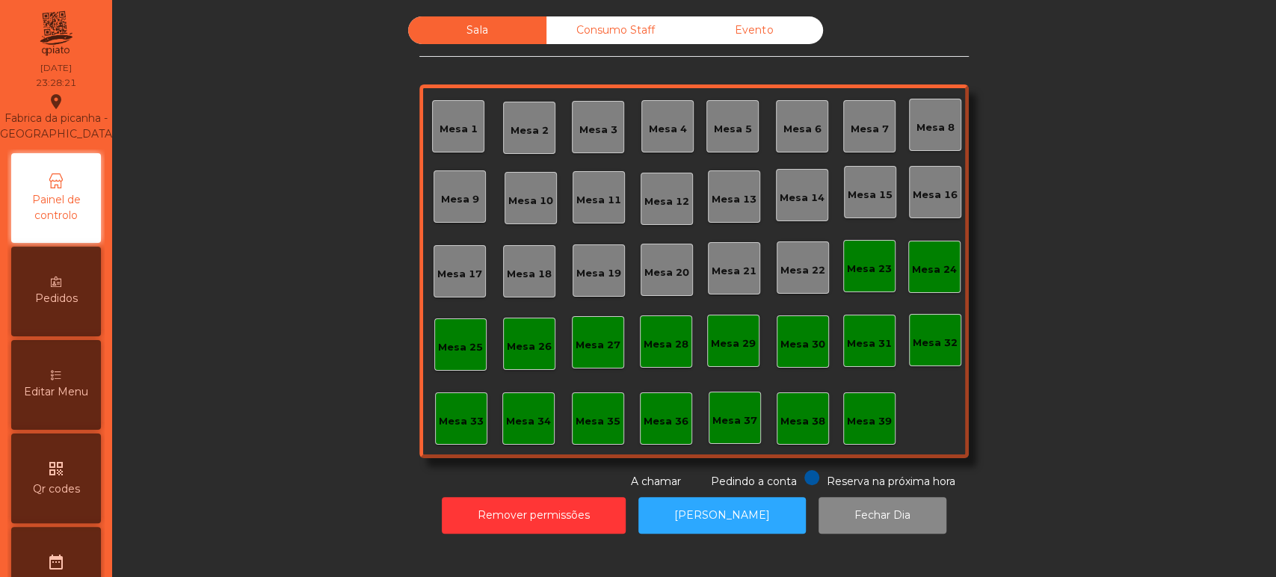
click at [475, 176] on div "Mesa 9" at bounding box center [459, 196] width 52 height 52
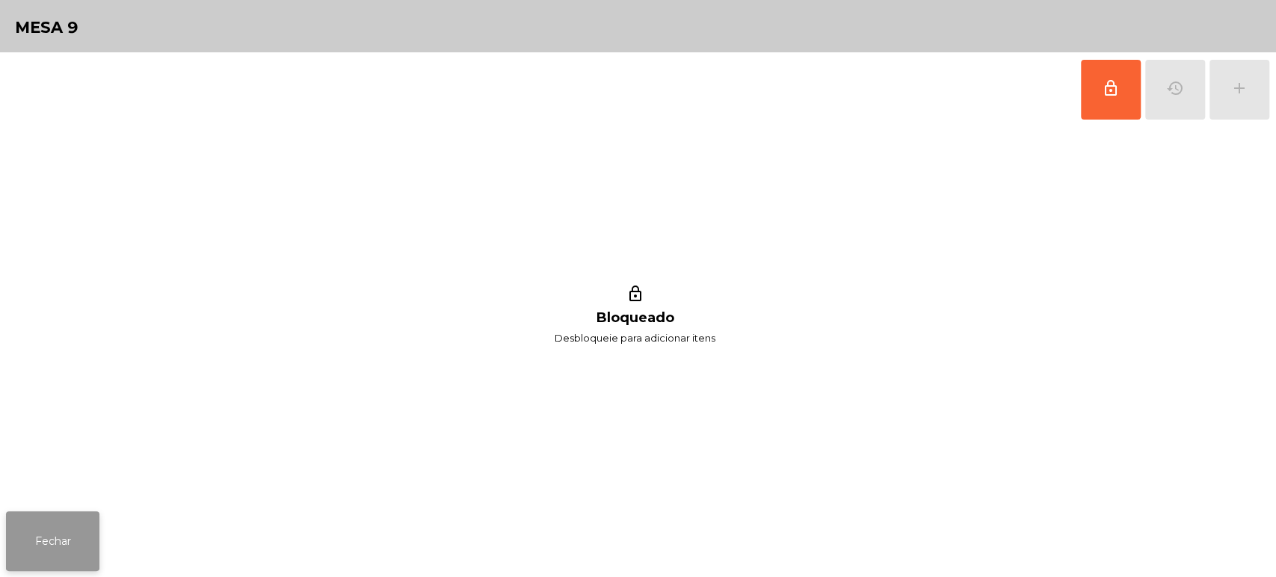
click at [72, 531] on button "Fechar" at bounding box center [52, 541] width 93 height 60
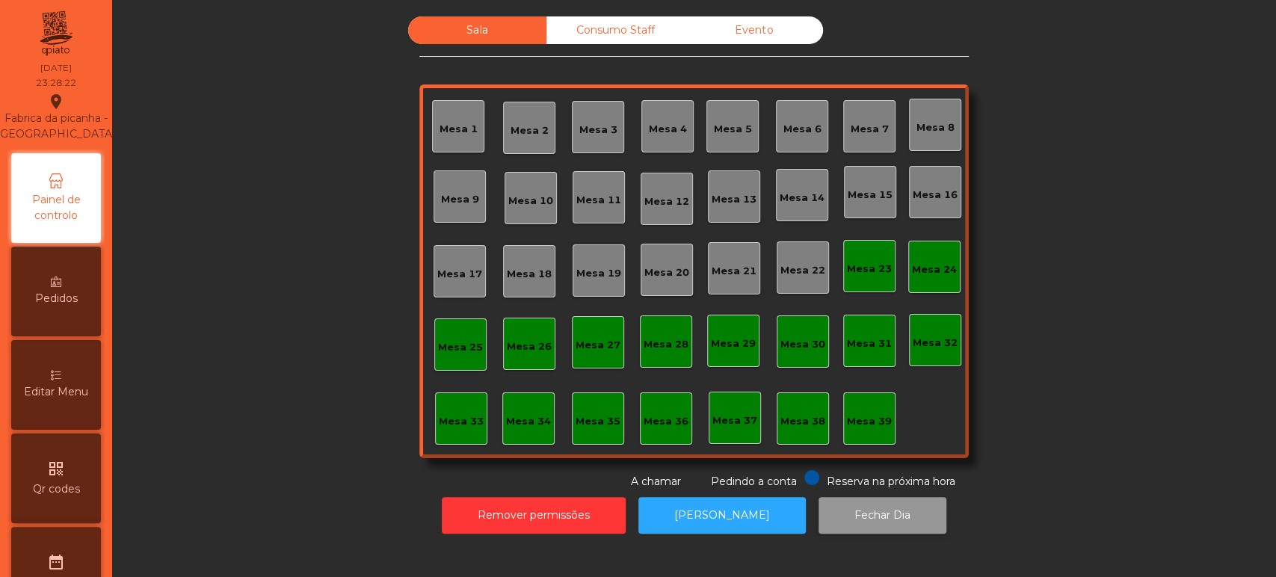
click at [862, 512] on button "Fechar Dia" at bounding box center [882, 515] width 128 height 37
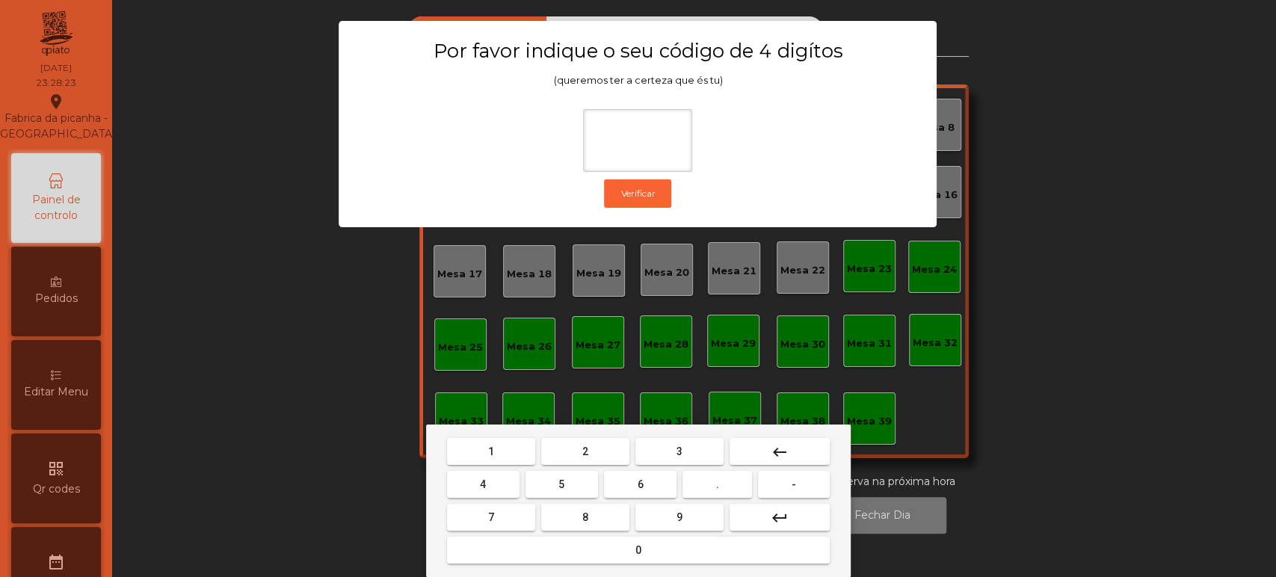
click at [490, 445] on span "1" at bounding box center [491, 451] width 6 height 12
click at [679, 450] on span "3" at bounding box center [679, 451] width 6 height 12
click at [574, 478] on button "5" at bounding box center [561, 484] width 72 height 27
click at [601, 562] on button "0" at bounding box center [638, 550] width 383 height 27
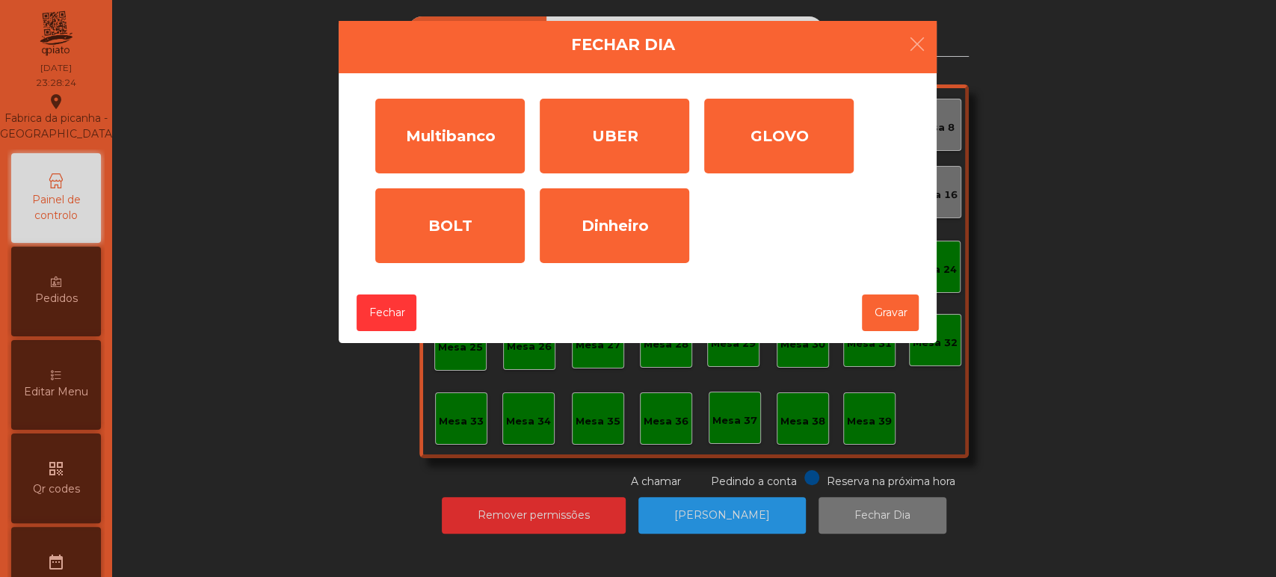
click at [465, 140] on div "Multibanco" at bounding box center [449, 136] width 149 height 75
click at [0, 0] on input "*" at bounding box center [0, 0] width 0 height 0
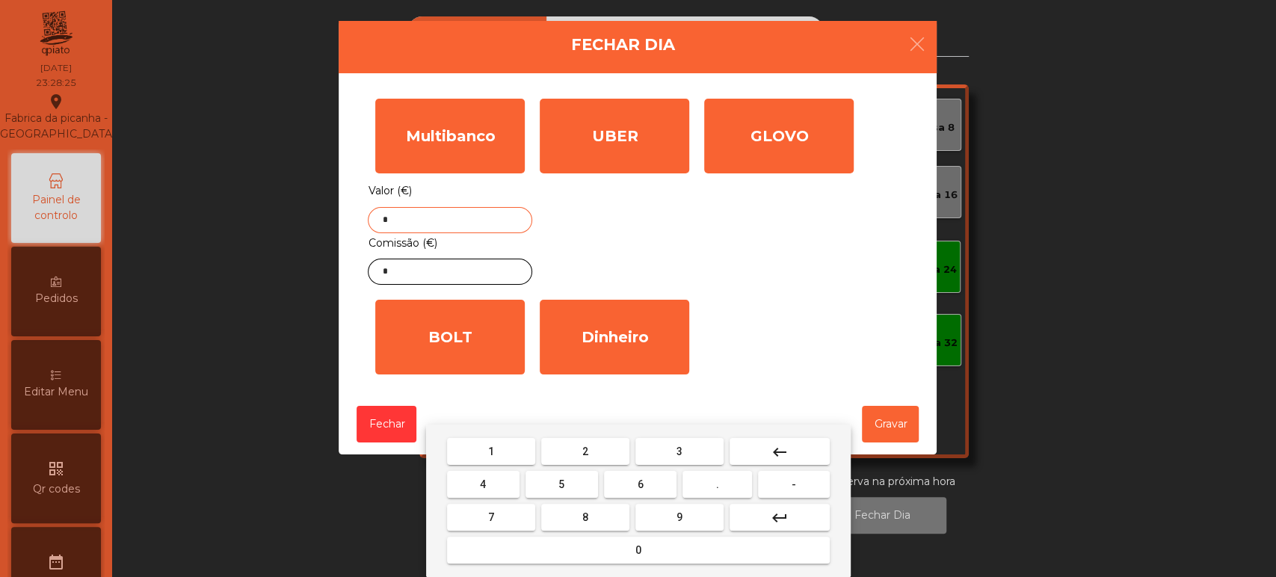
click at [788, 460] on button "keyboard_backspace" at bounding box center [779, 451] width 100 height 27
click at [507, 452] on button "1" at bounding box center [491, 451] width 88 height 27
click at [498, 520] on button "7" at bounding box center [491, 517] width 88 height 27
click at [673, 517] on button "9" at bounding box center [679, 517] width 88 height 27
click at [629, 490] on button "6" at bounding box center [640, 484] width 72 height 27
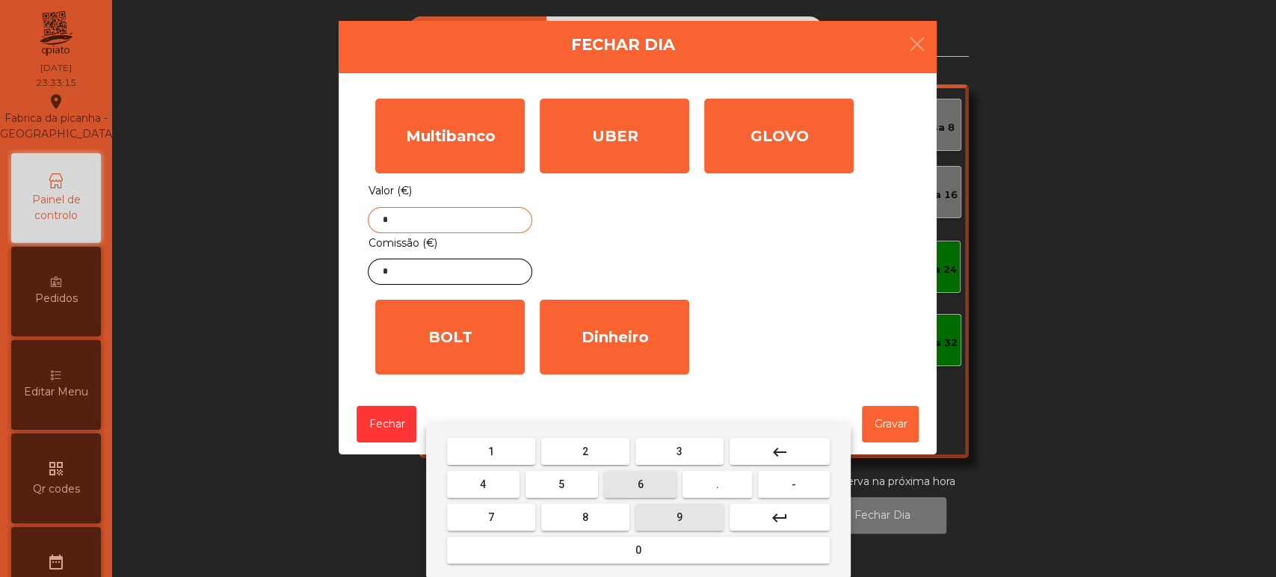
click at [717, 484] on span "." at bounding box center [717, 484] width 3 height 12
click at [598, 514] on button "8" at bounding box center [585, 517] width 88 height 27
click at [679, 451] on span "3" at bounding box center [679, 451] width 6 height 12
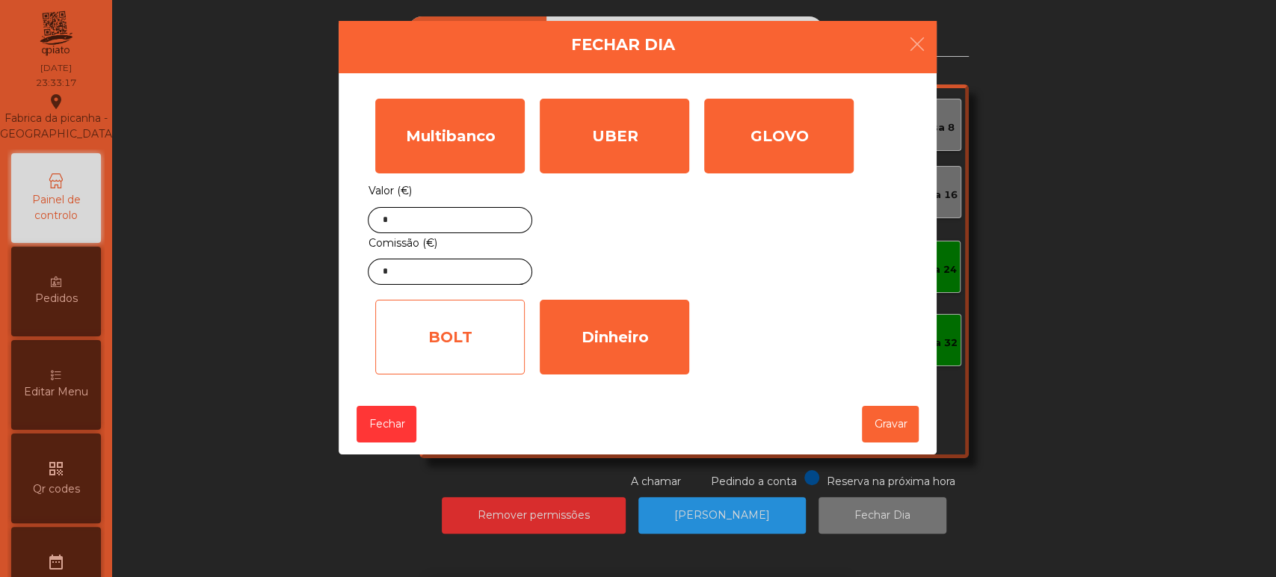
click at [460, 303] on div "BOLT" at bounding box center [449, 337] width 149 height 75
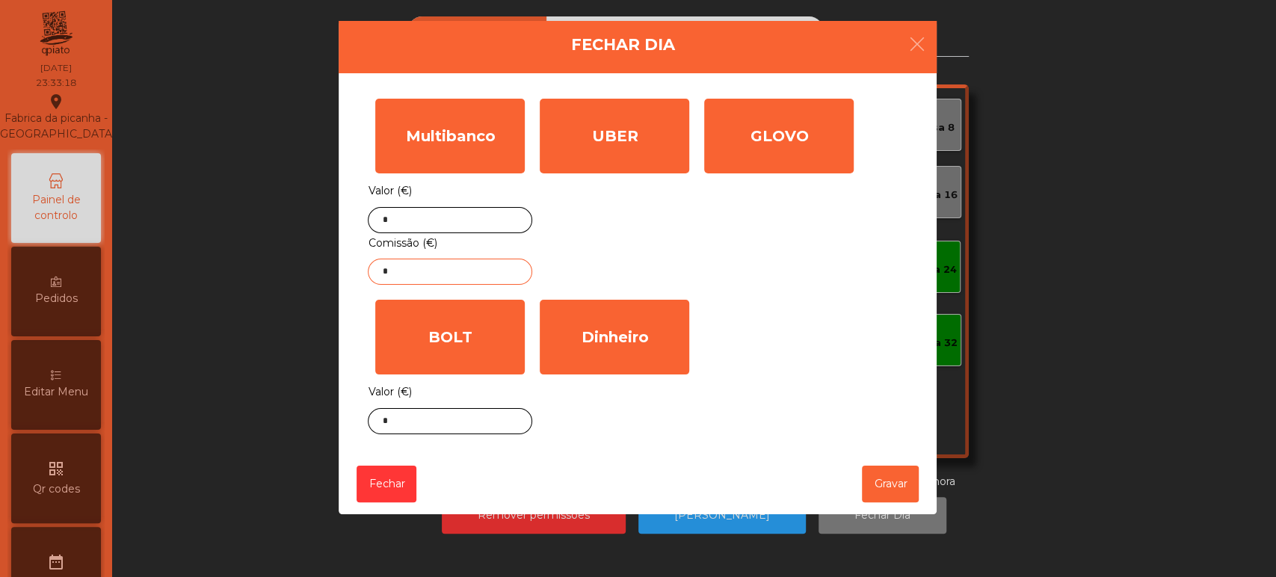
click at [481, 273] on input "*" at bounding box center [450, 272] width 164 height 26
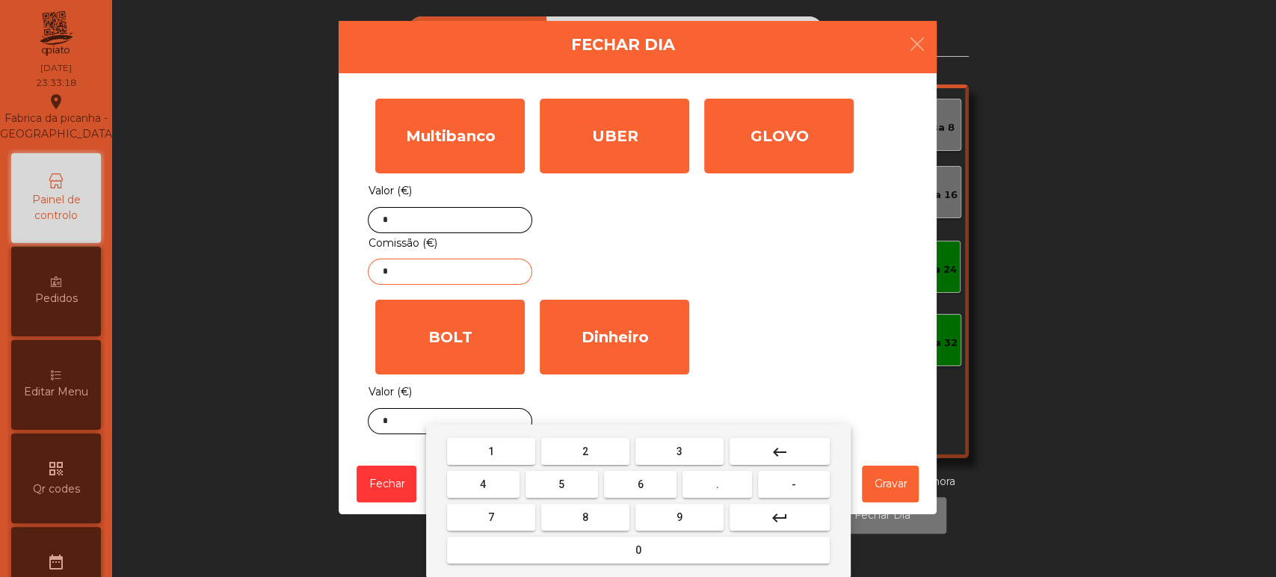
click at [791, 447] on button "keyboard_backspace" at bounding box center [779, 451] width 100 height 27
click at [490, 450] on span "1" at bounding box center [491, 451] width 6 height 12
click at [679, 451] on span "3" at bounding box center [679, 451] width 6 height 12
click at [706, 496] on button "." at bounding box center [717, 484] width 70 height 27
click at [483, 484] on span "4" at bounding box center [483, 484] width 6 height 12
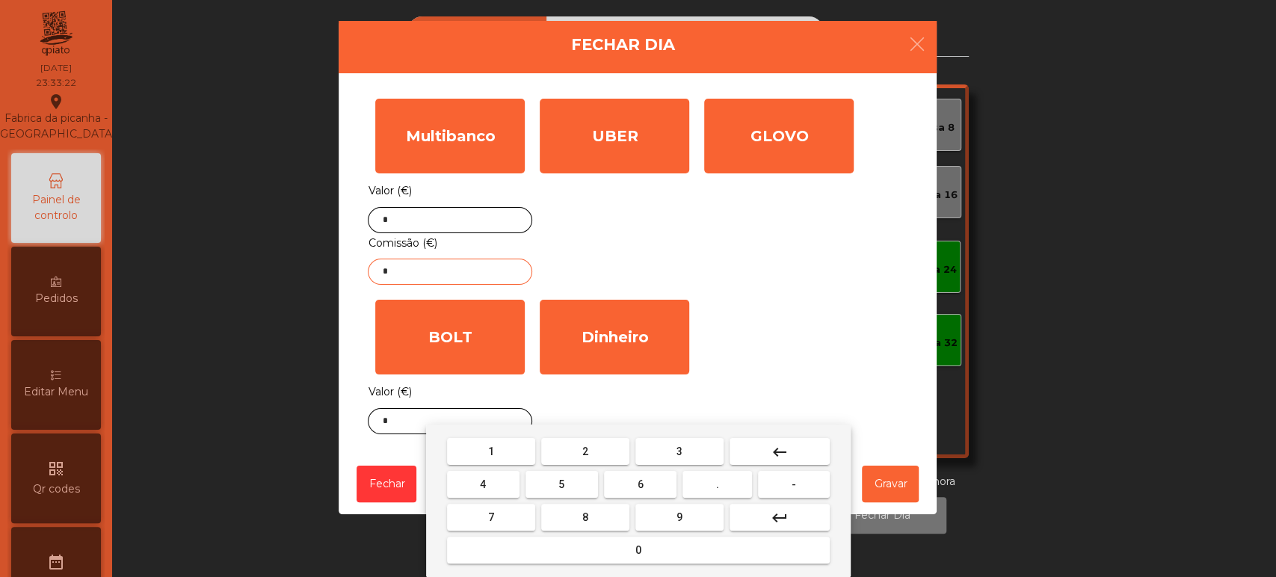
click at [667, 517] on button "9" at bounding box center [679, 517] width 88 height 27
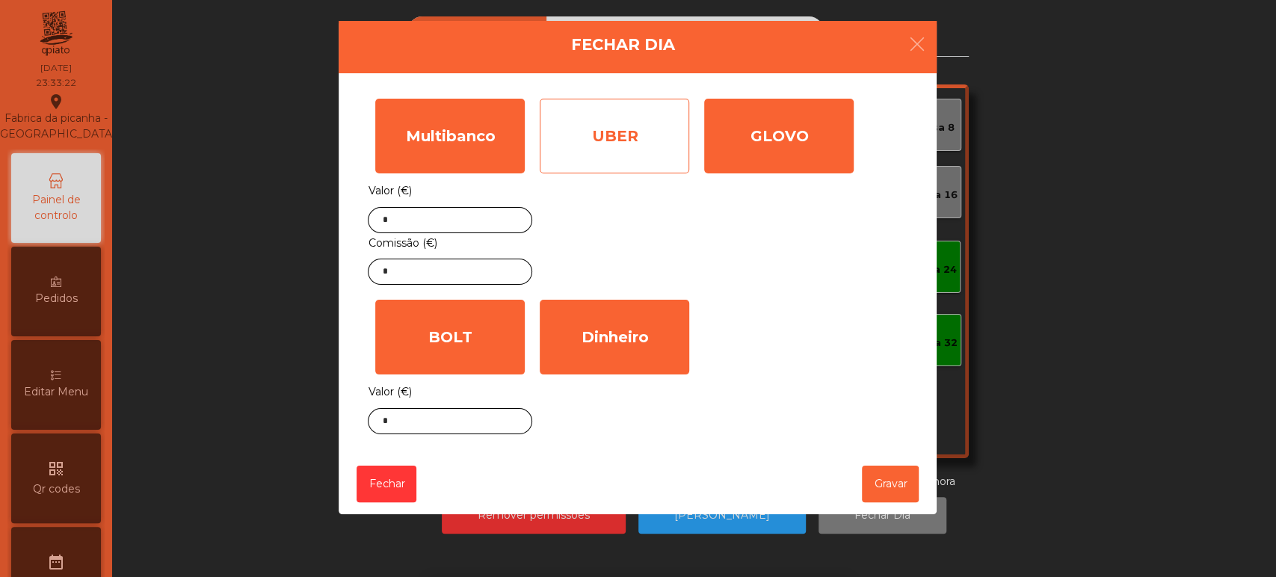
click at [606, 132] on div "UBER" at bounding box center [614, 136] width 149 height 75
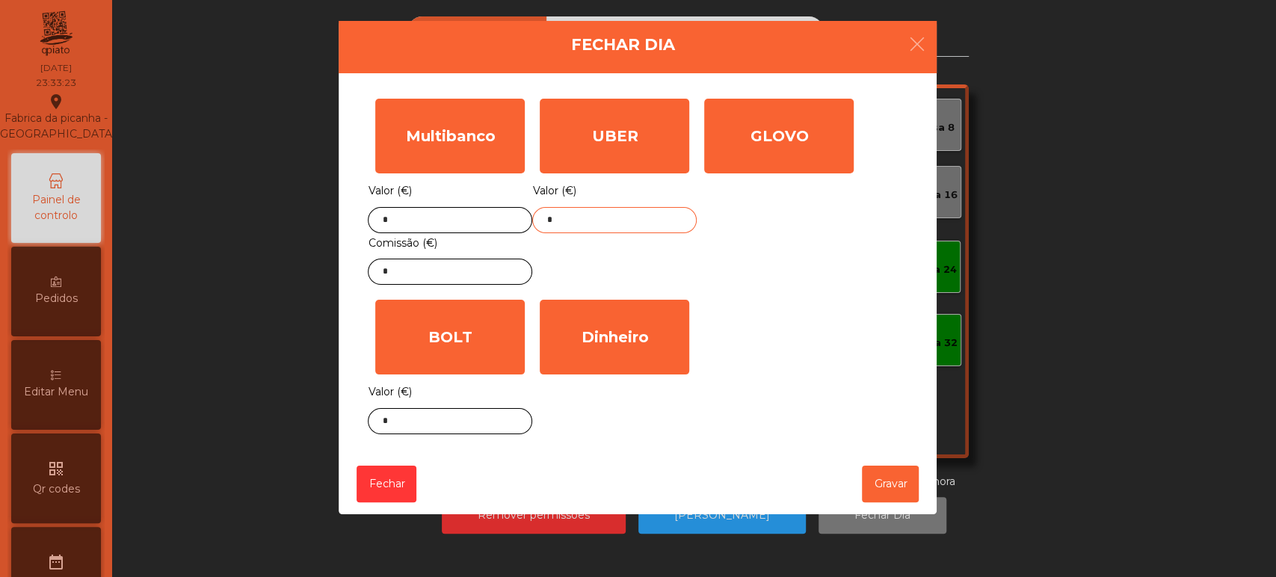
click at [634, 220] on input "*" at bounding box center [614, 220] width 164 height 26
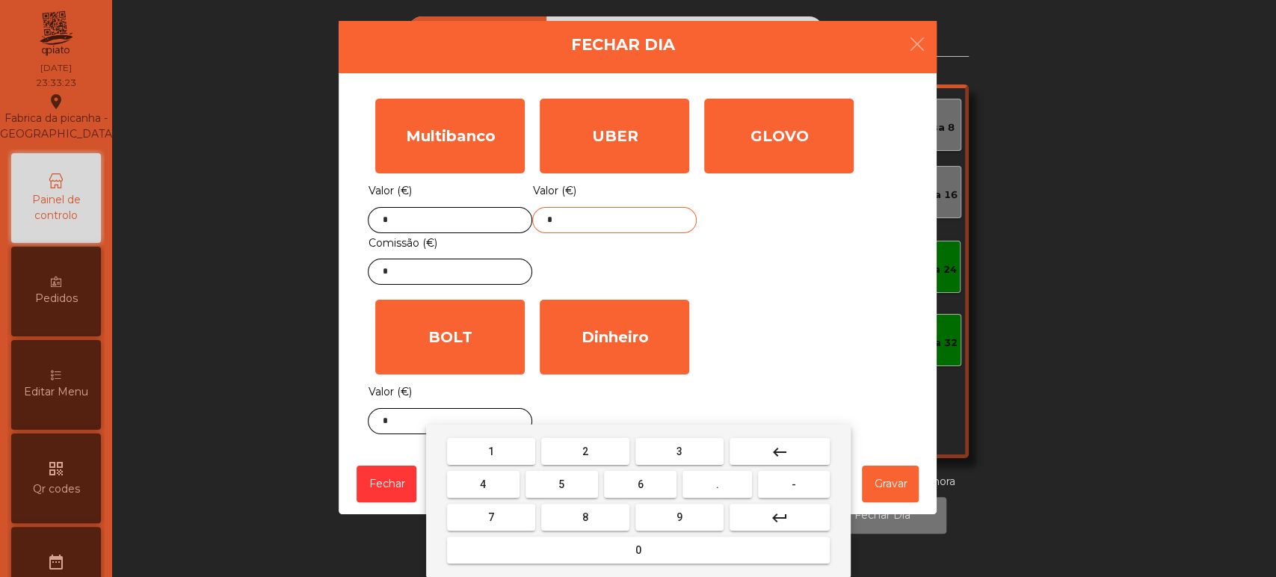
click at [795, 457] on button "keyboard_backspace" at bounding box center [779, 451] width 100 height 27
click at [490, 451] on span "1" at bounding box center [491, 451] width 6 height 12
click at [584, 451] on span "2" at bounding box center [585, 451] width 6 height 12
click at [640, 484] on span "6" at bounding box center [641, 484] width 6 height 12
click at [717, 484] on span "." at bounding box center [717, 484] width 3 height 12
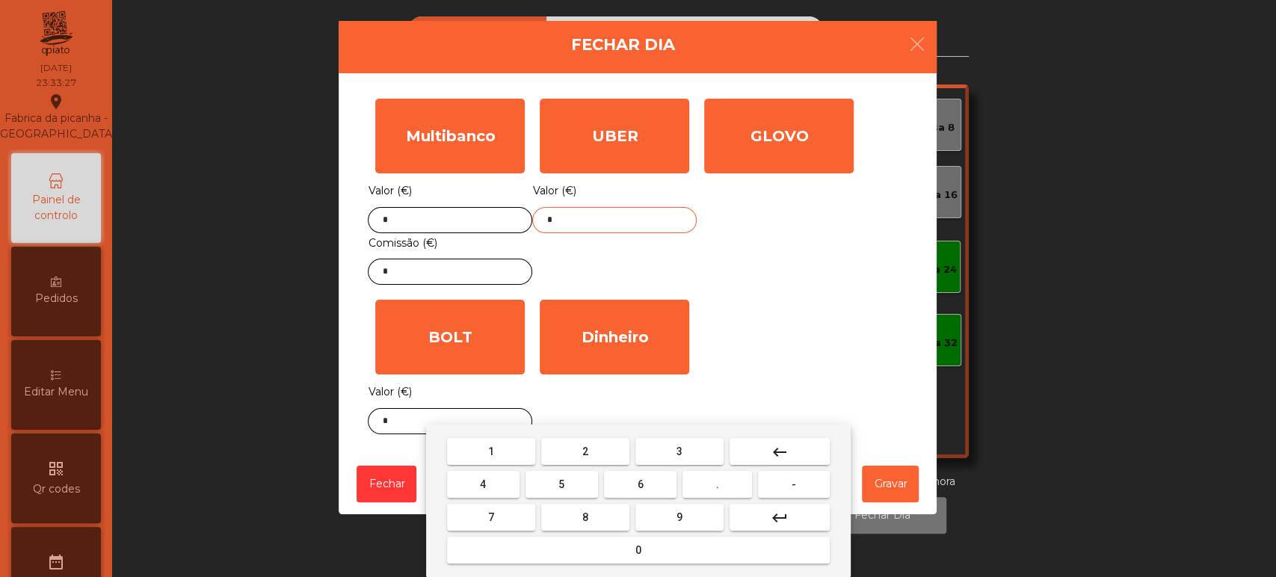
click at [672, 546] on button "0" at bounding box center [638, 550] width 383 height 27
click at [617, 426] on div "1 2 3 keyboard_backspace 4 5 6 . - 7 8 9 keyboard_return 0" at bounding box center [638, 501] width 425 height 152
click at [600, 452] on button "2" at bounding box center [585, 451] width 88 height 27
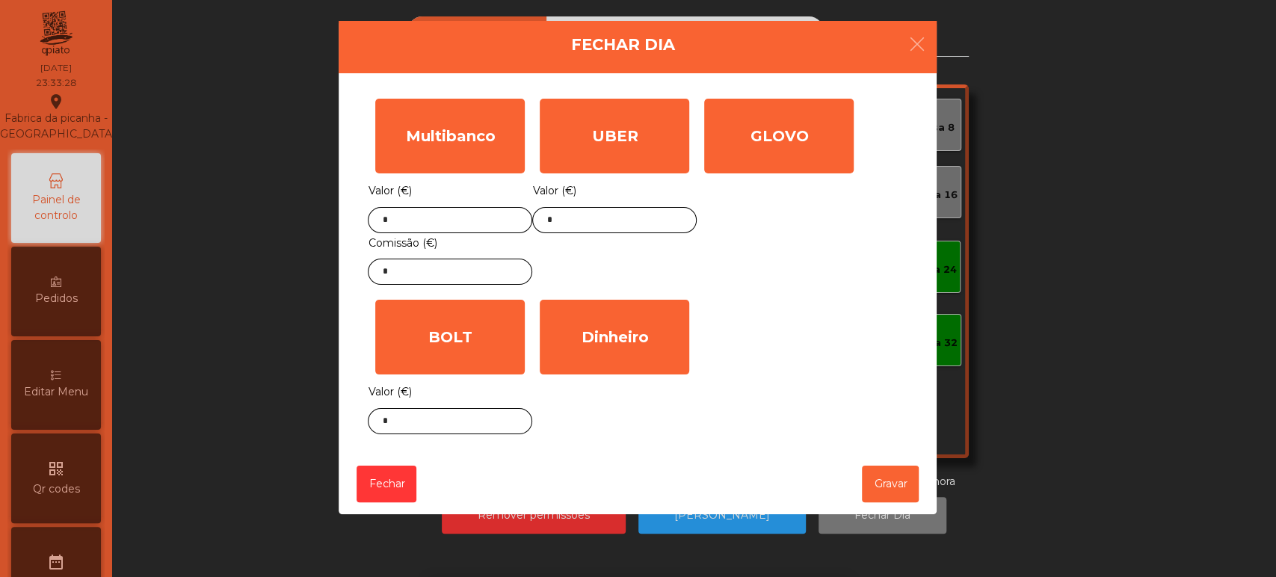
click at [803, 135] on div "GLOVO" at bounding box center [778, 136] width 149 height 75
click at [0, 0] on input "*" at bounding box center [0, 0] width 0 height 0
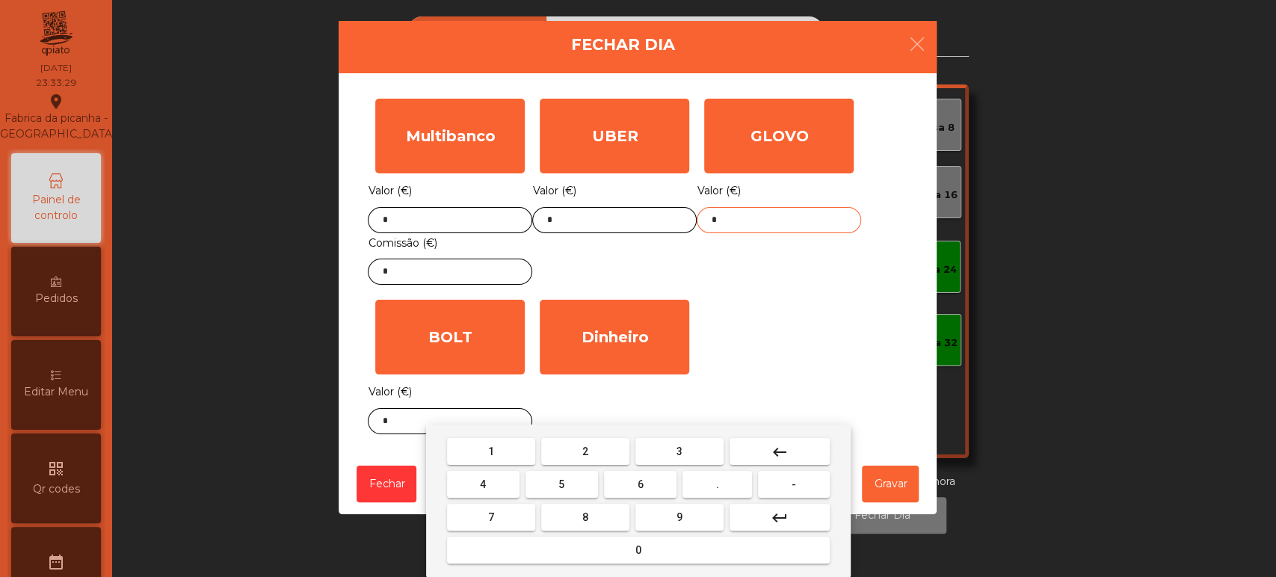
click at [818, 444] on button "keyboard_backspace" at bounding box center [779, 451] width 100 height 27
click at [700, 452] on button "3" at bounding box center [679, 451] width 88 height 27
click at [669, 518] on button "9" at bounding box center [679, 517] width 88 height 27
click at [717, 484] on span "." at bounding box center [717, 484] width 3 height 12
click at [506, 483] on button "4" at bounding box center [483, 484] width 72 height 27
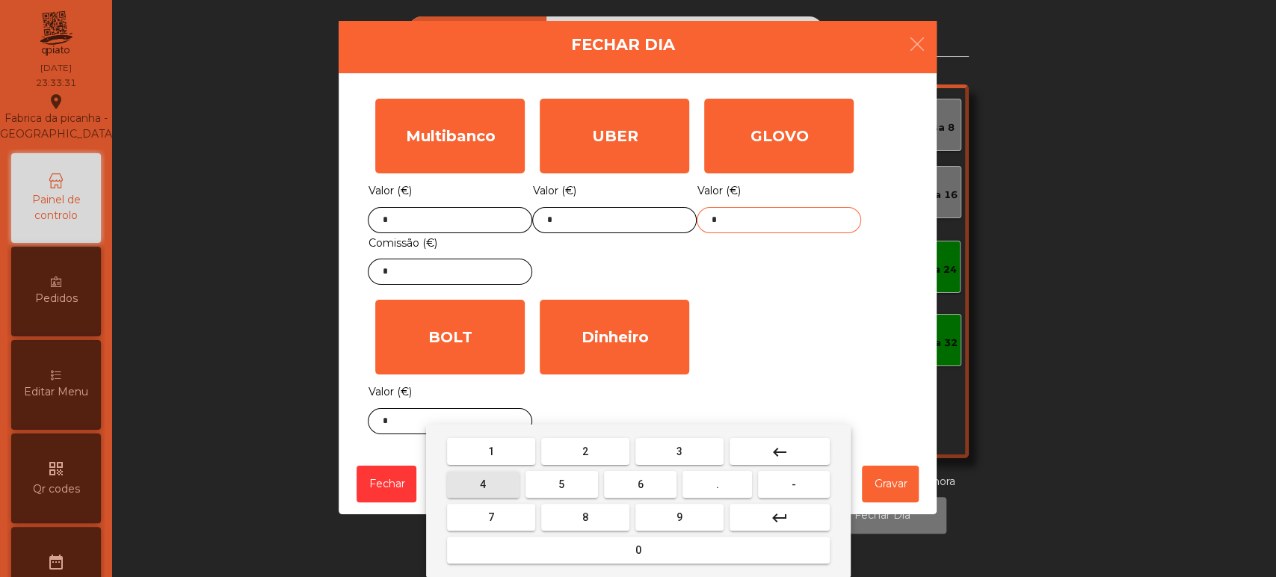
click at [523, 442] on button "1" at bounding box center [491, 451] width 88 height 27
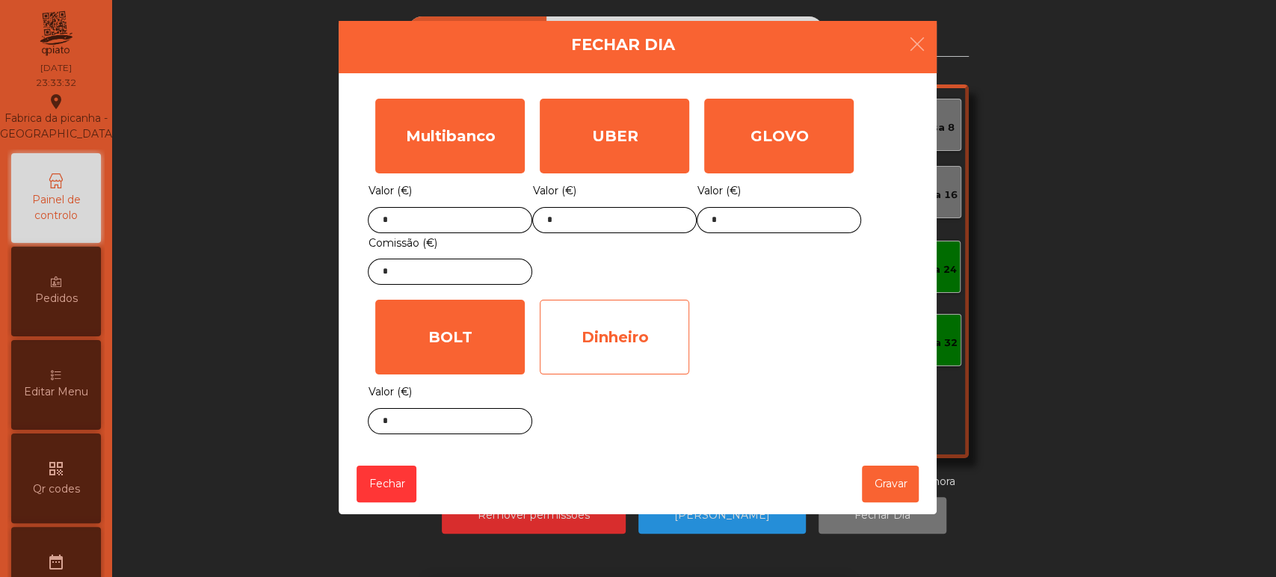
click at [601, 333] on div "Dinheiro" at bounding box center [614, 337] width 149 height 75
click at [629, 374] on div "Dinheiro" at bounding box center [614, 337] width 149 height 75
click at [663, 354] on div "Dinheiro" at bounding box center [614, 337] width 149 height 75
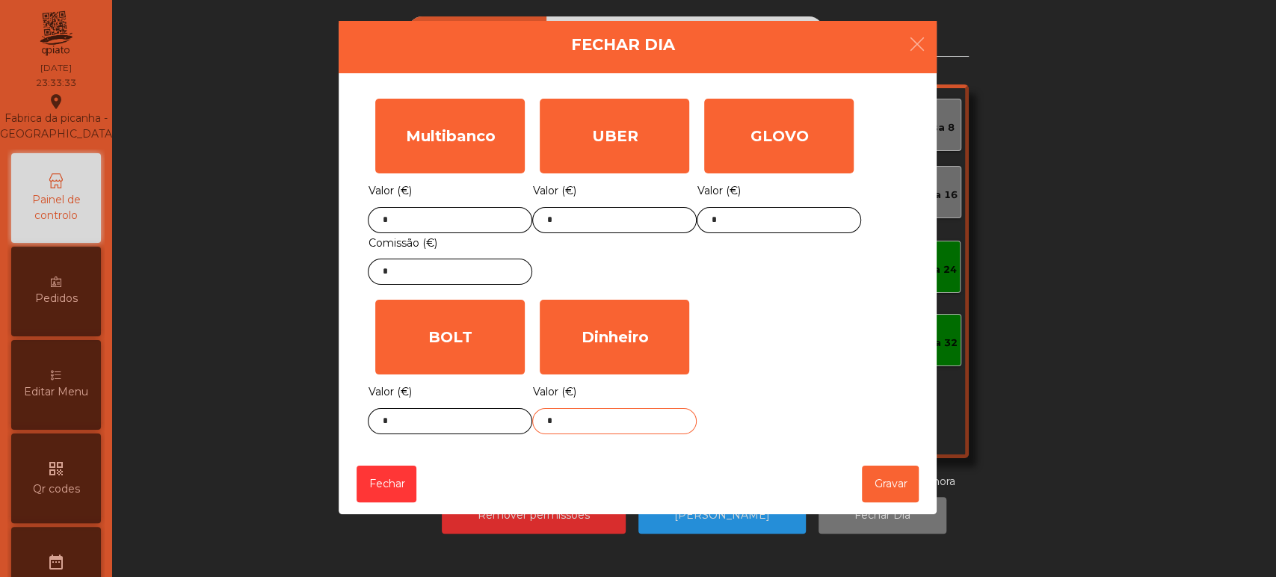
click at [610, 422] on input "*" at bounding box center [614, 421] width 164 height 26
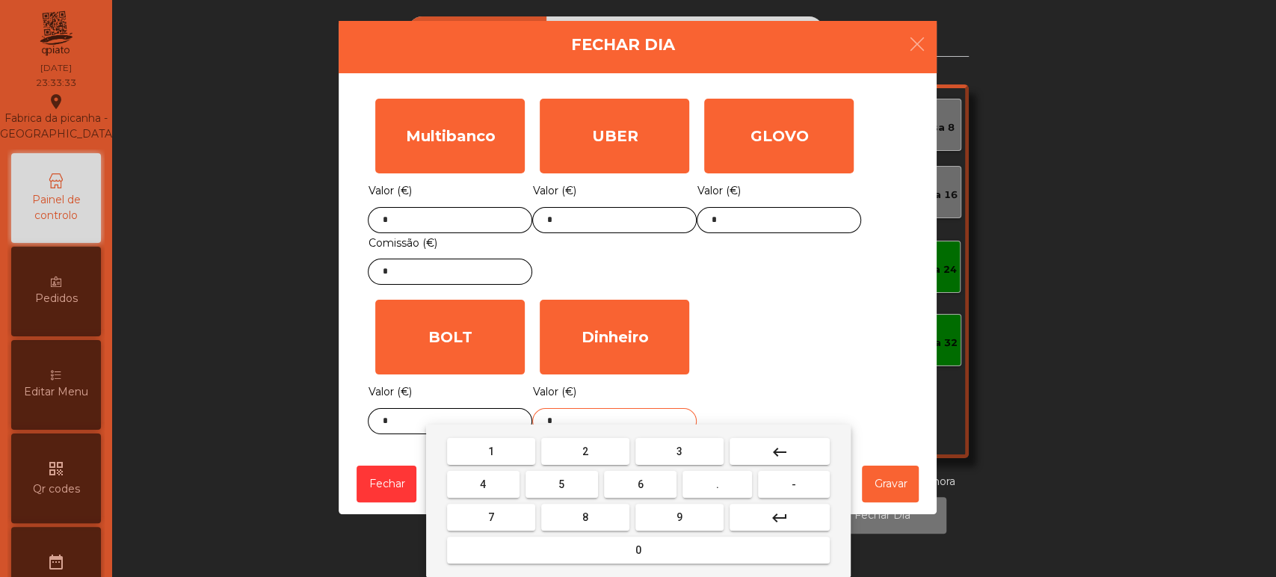
click at [761, 460] on button "keyboard_backspace" at bounding box center [779, 451] width 100 height 27
click at [604, 457] on button "2" at bounding box center [585, 451] width 88 height 27
click at [679, 451] on span "3" at bounding box center [679, 451] width 6 height 12
click at [584, 451] on span "2" at bounding box center [585, 451] width 6 height 12
click at [728, 490] on button "." at bounding box center [717, 484] width 70 height 27
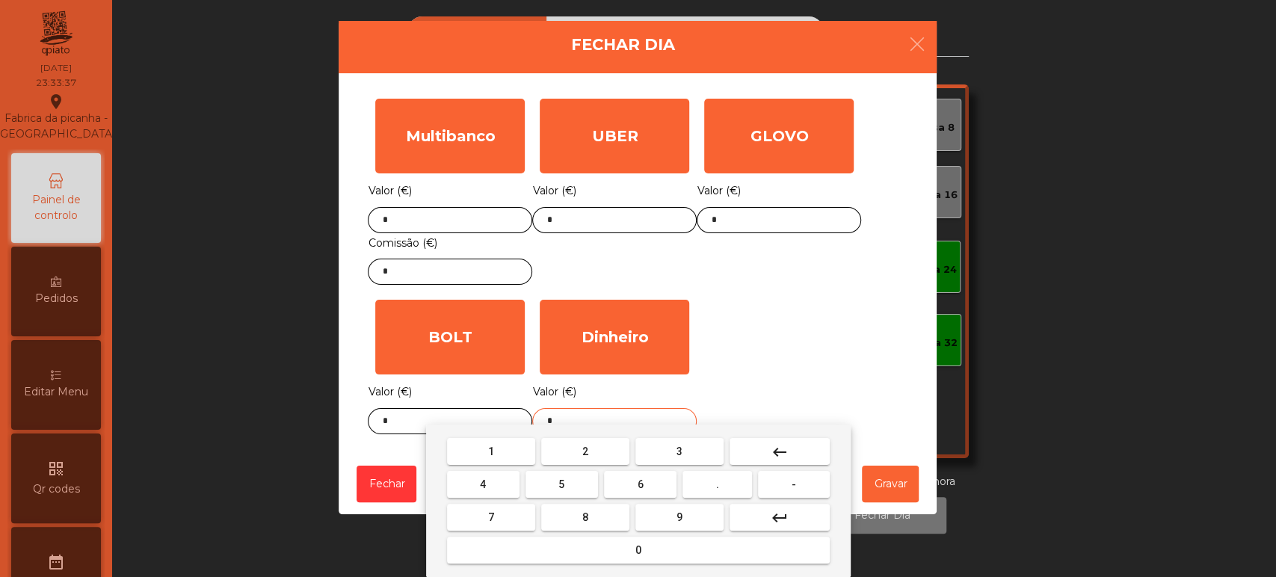
click at [513, 450] on button "1" at bounding box center [491, 451] width 88 height 27
click at [696, 451] on button "3" at bounding box center [679, 451] width 88 height 27
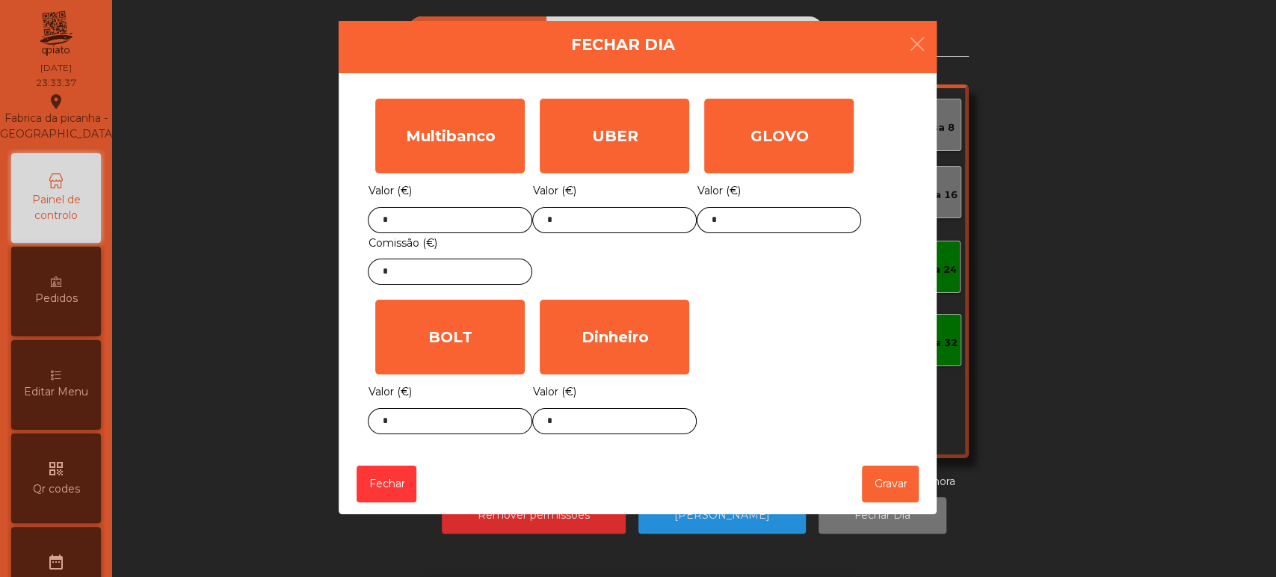
click at [800, 371] on div "Multibanco Valor (€) * Comissão (€) * UBER Valor (€) * GLOVO Valor (€) * BOLT V…" at bounding box center [638, 266] width 540 height 351
click at [890, 481] on button "Gravar" at bounding box center [890, 484] width 57 height 37
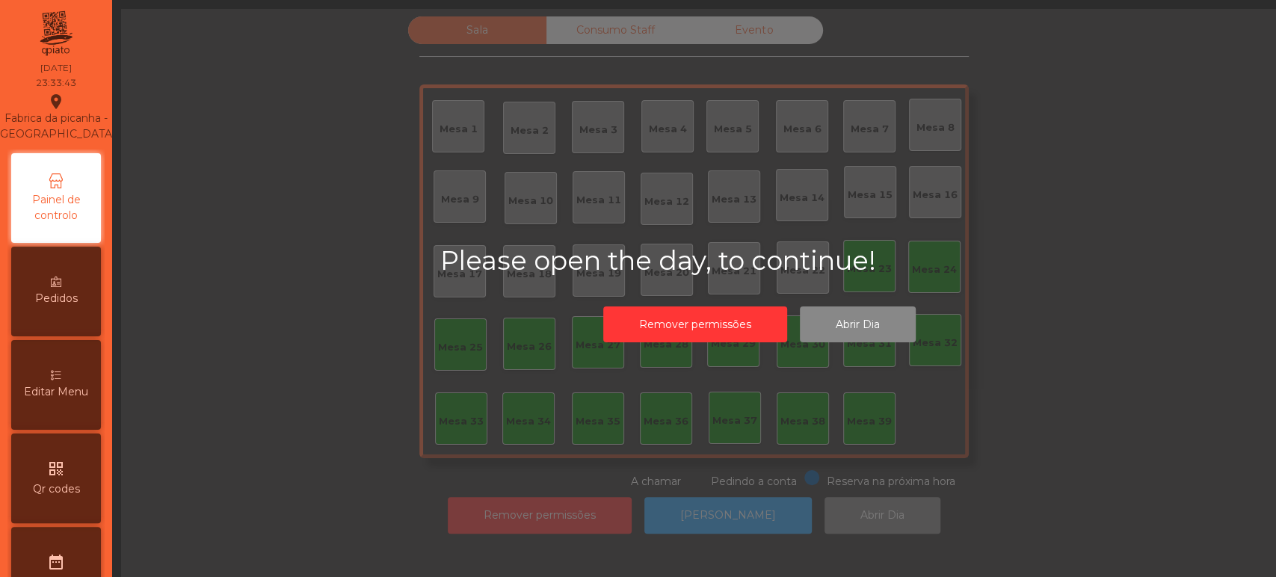
click at [1050, 419] on div "Please open the day, to continue! Remover permissões Abrir Dia" at bounding box center [759, 297] width 1276 height 577
click at [1073, 444] on div "Please open the day, to continue! Remover permissões Abrir Dia" at bounding box center [759, 297] width 1276 height 577
